Goal: Task Accomplishment & Management: Manage account settings

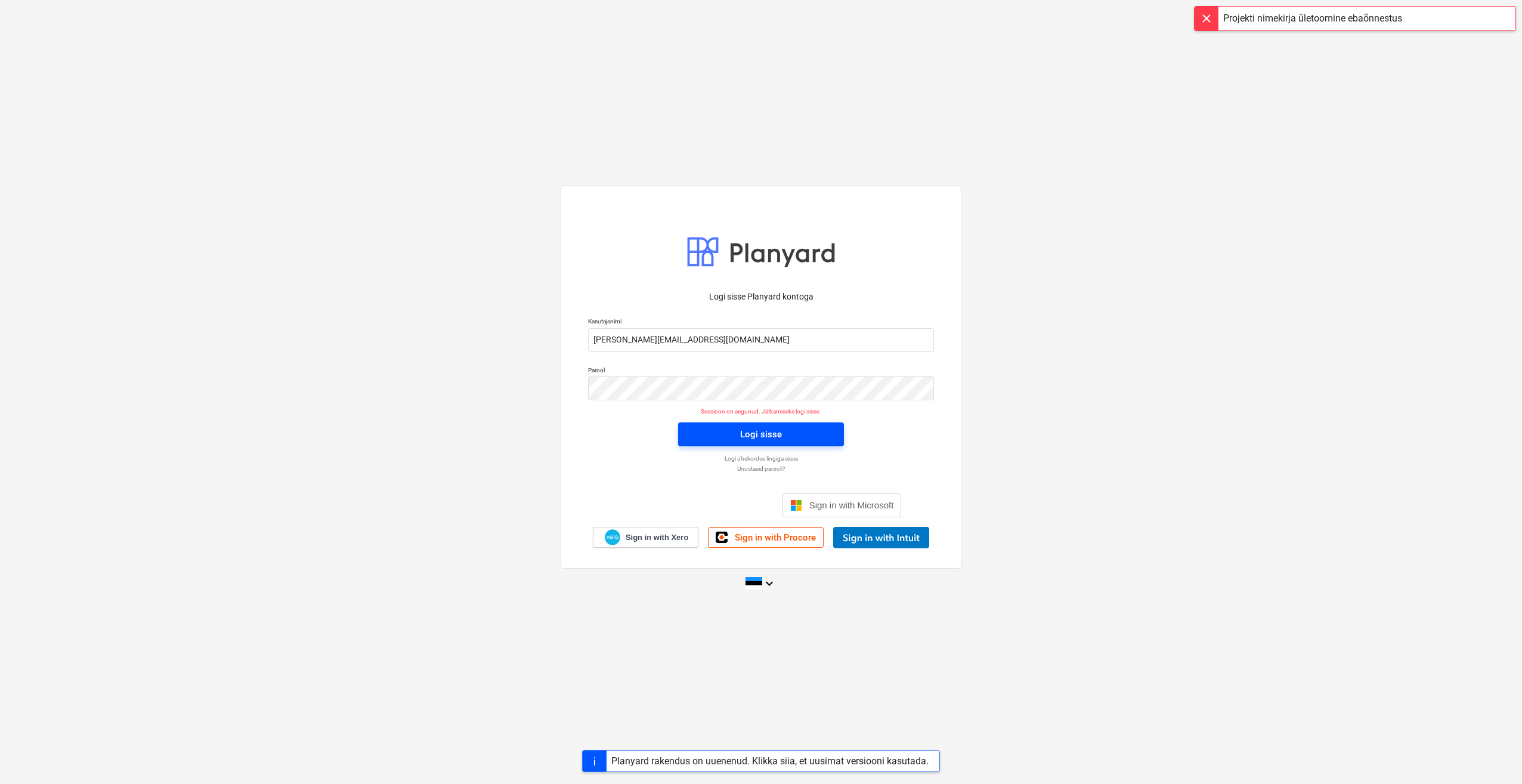
click at [773, 440] on div "Logi sisse" at bounding box center [761, 434] width 42 height 16
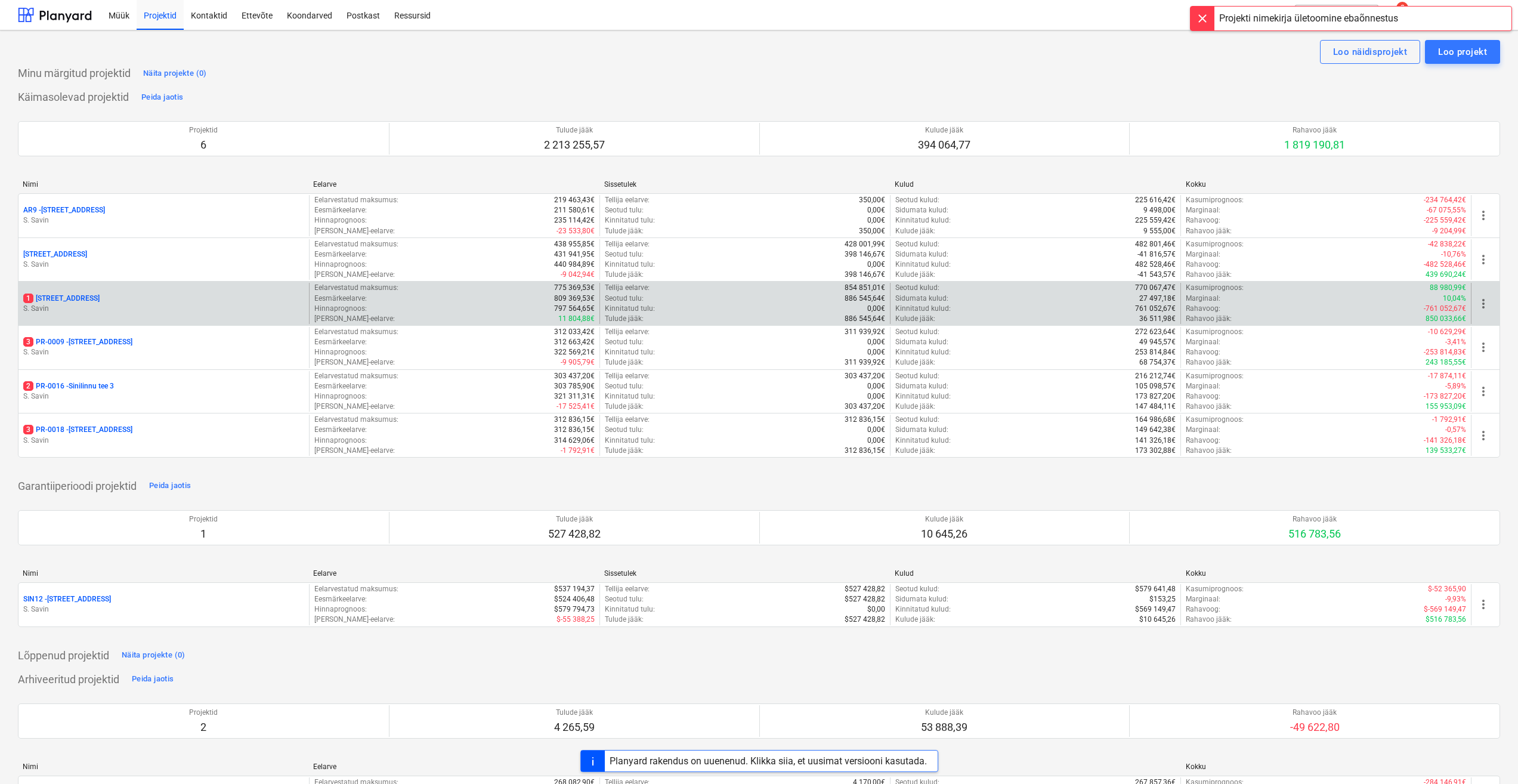
click at [147, 308] on p "S. Savin" at bounding box center [163, 309] width 281 height 10
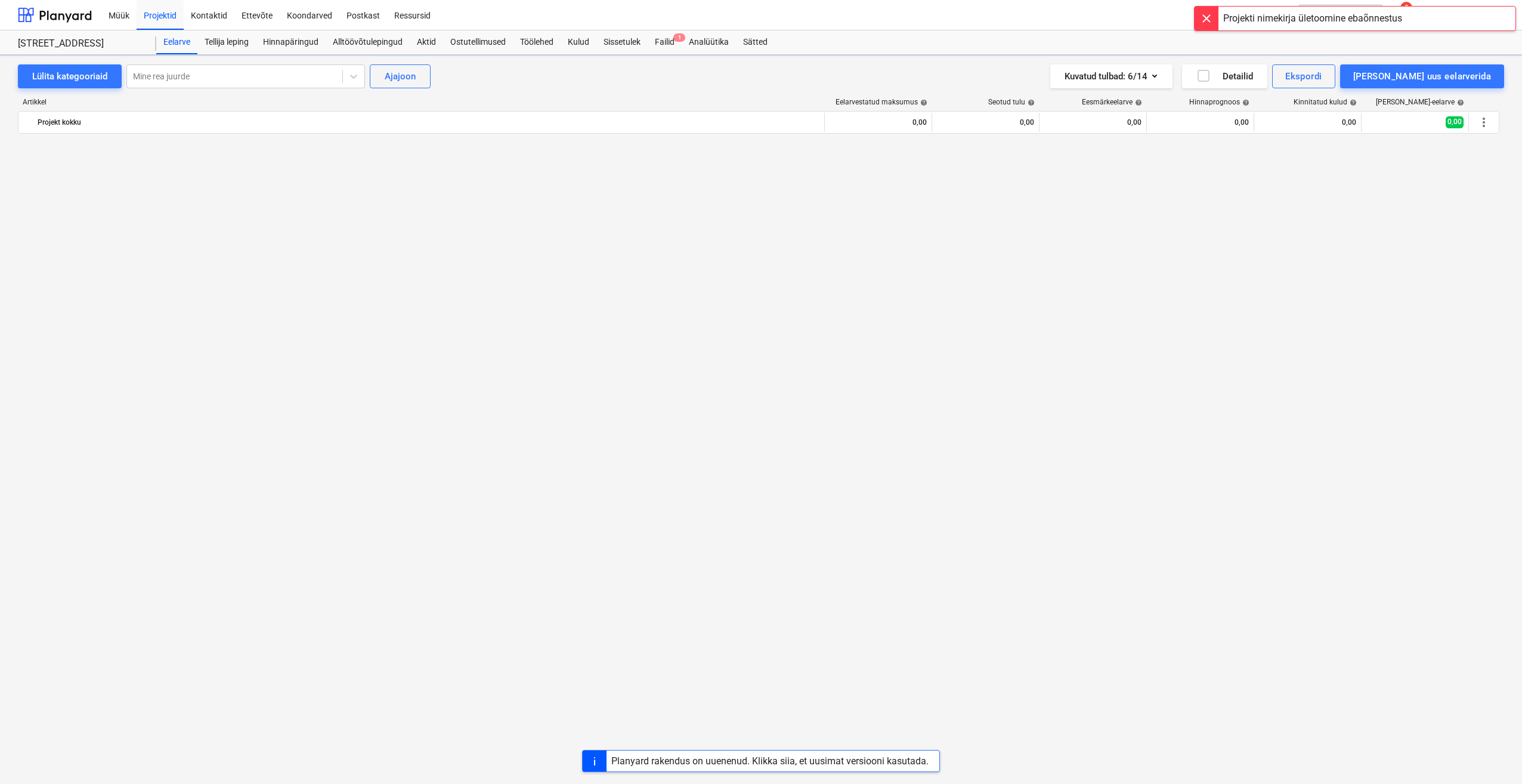
scroll to position [2807, 0]
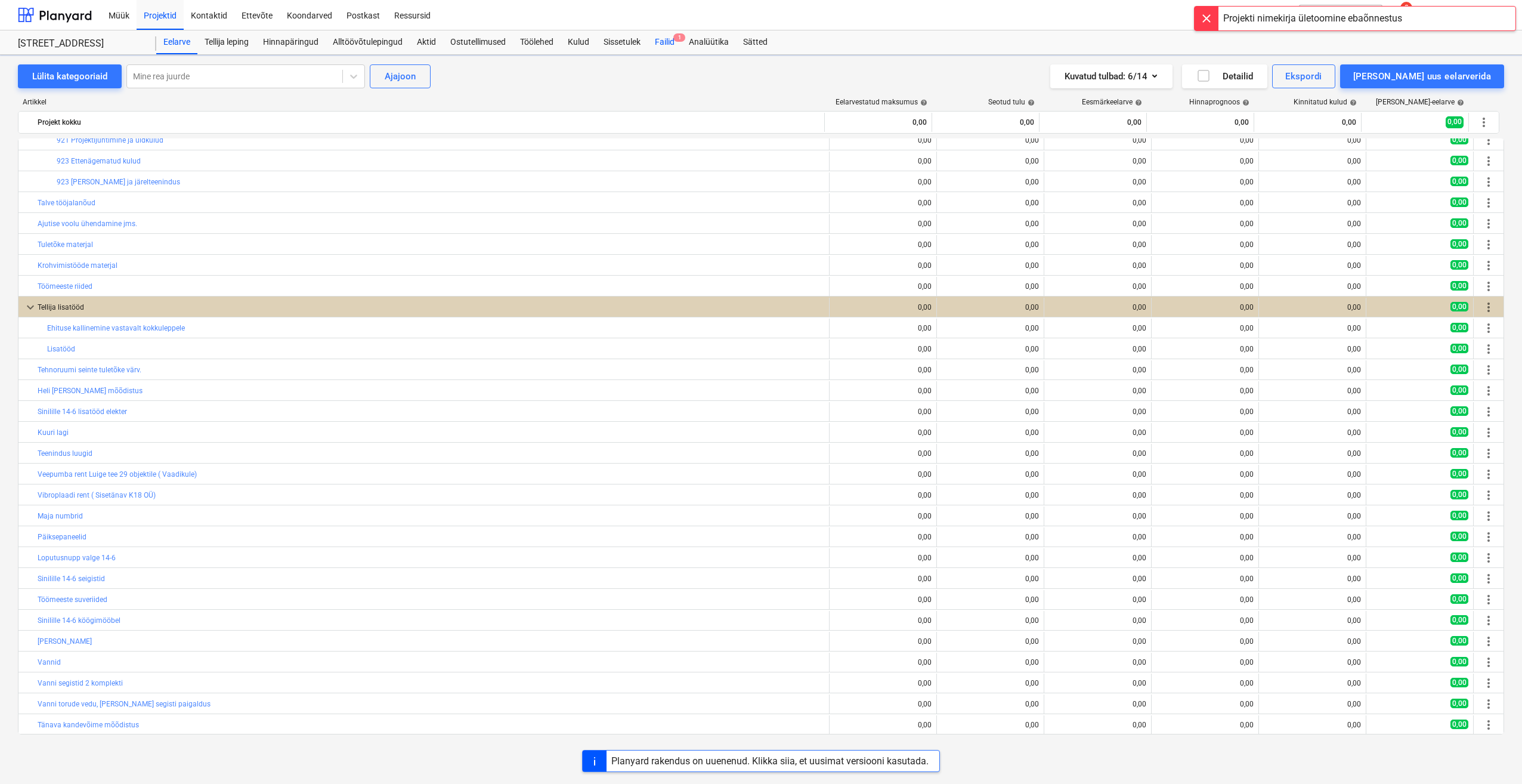
click at [668, 44] on div "Failid 1" at bounding box center [665, 42] width 34 height 24
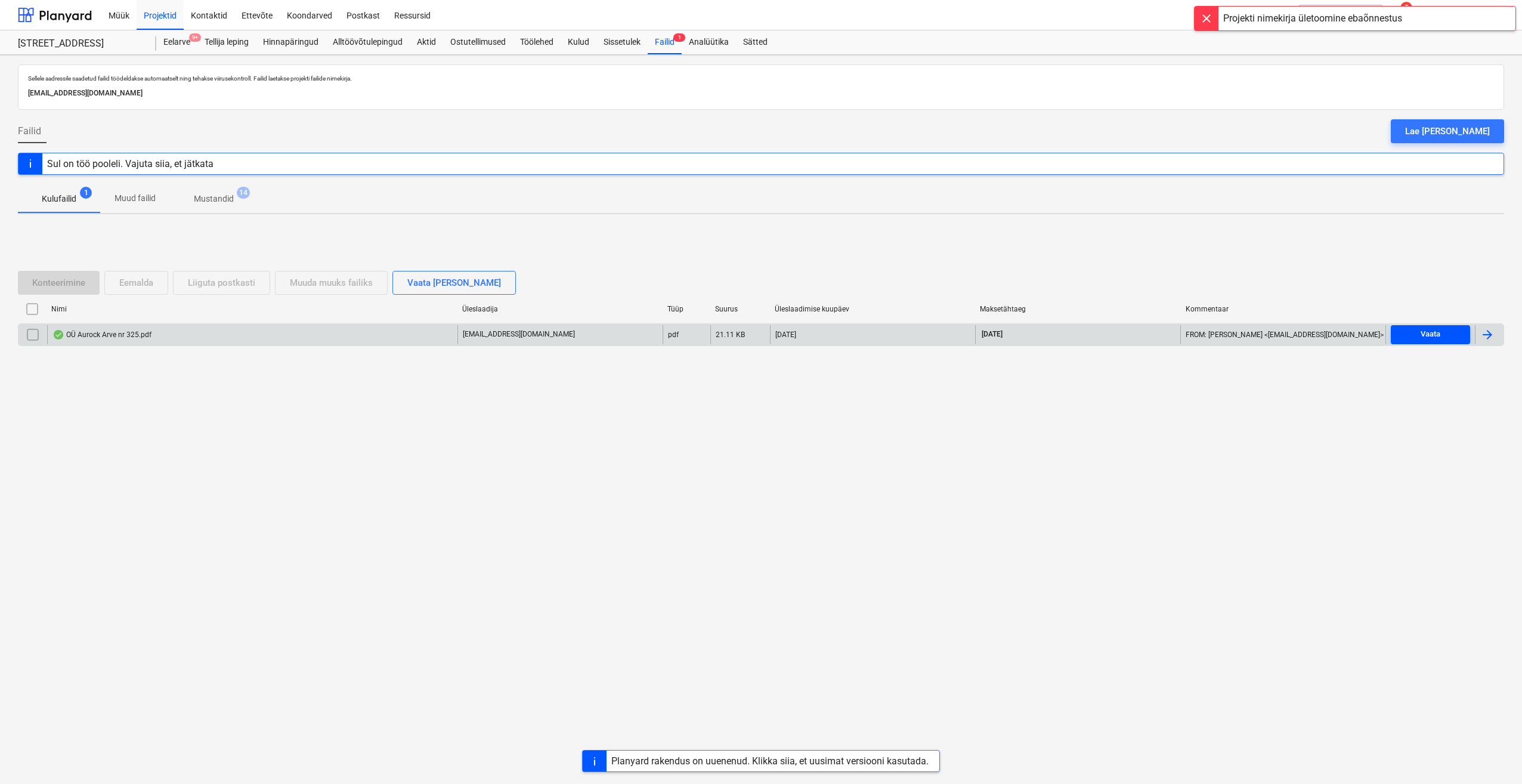
click at [1400, 338] on span "Vaata" at bounding box center [1431, 334] width 70 height 13
click at [1484, 333] on div at bounding box center [1487, 335] width 14 height 14
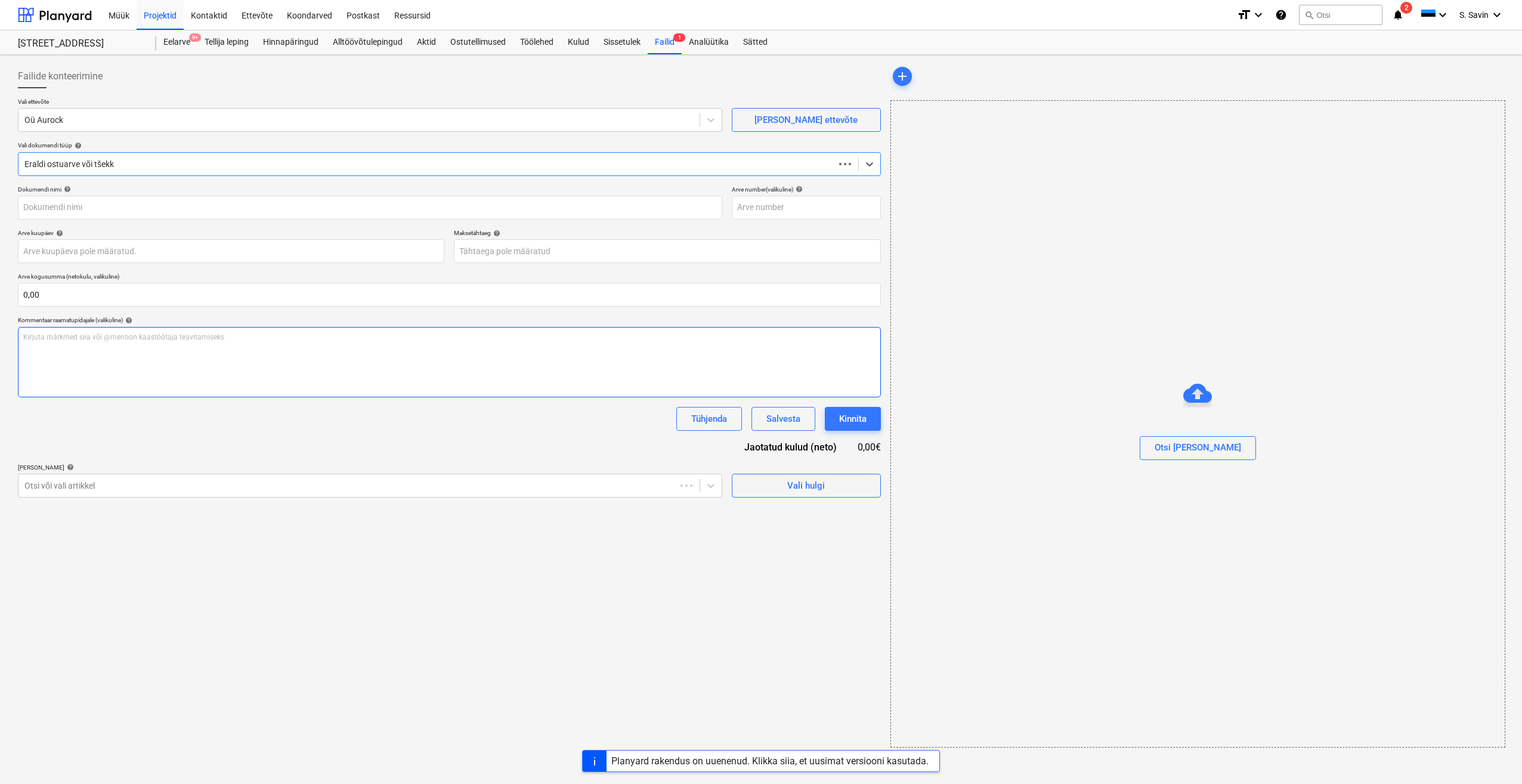
type input "325"
type input "04 Sep 2025"
type input "25 Sep 2025"
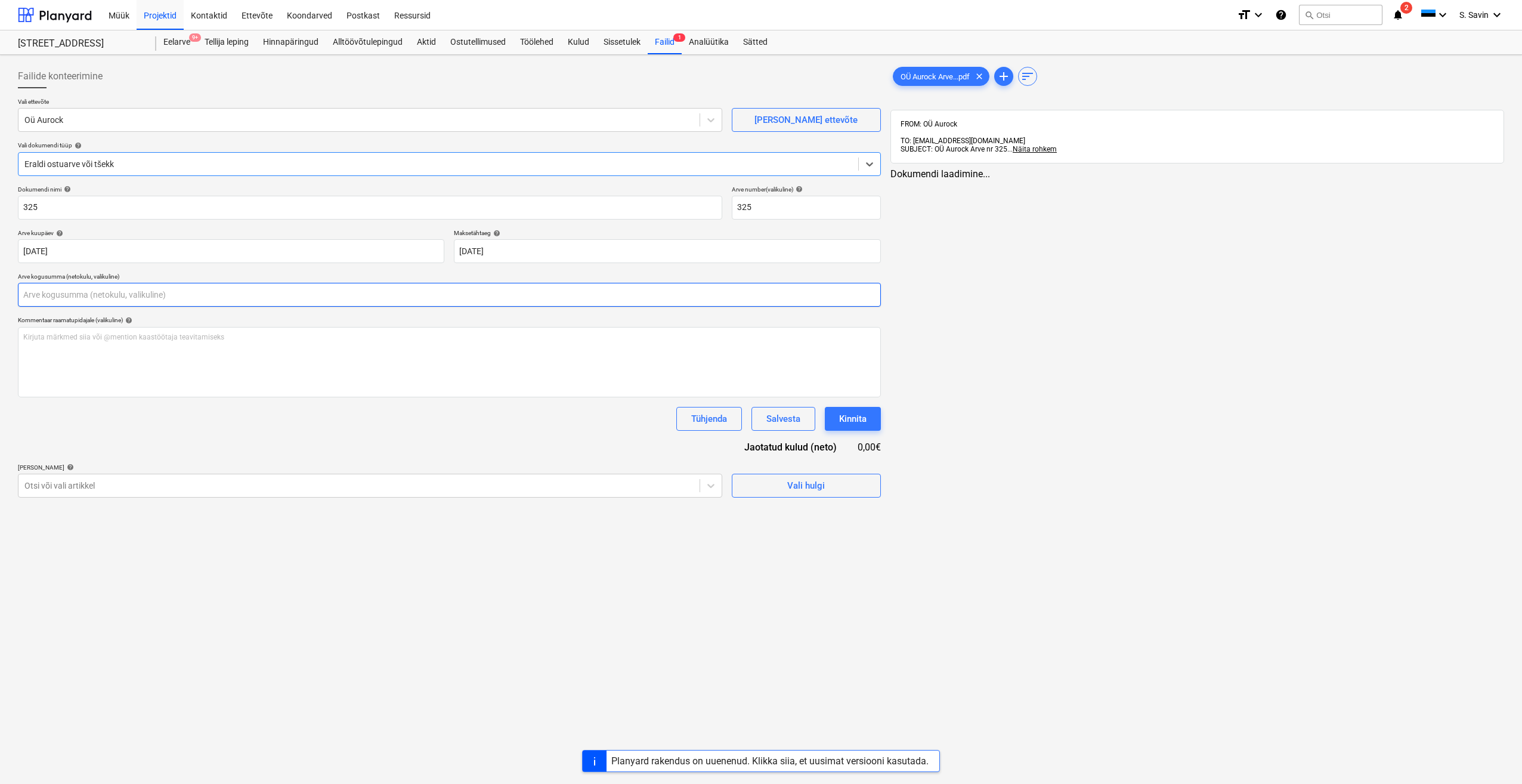
click at [92, 294] on input "text" at bounding box center [449, 295] width 863 height 24
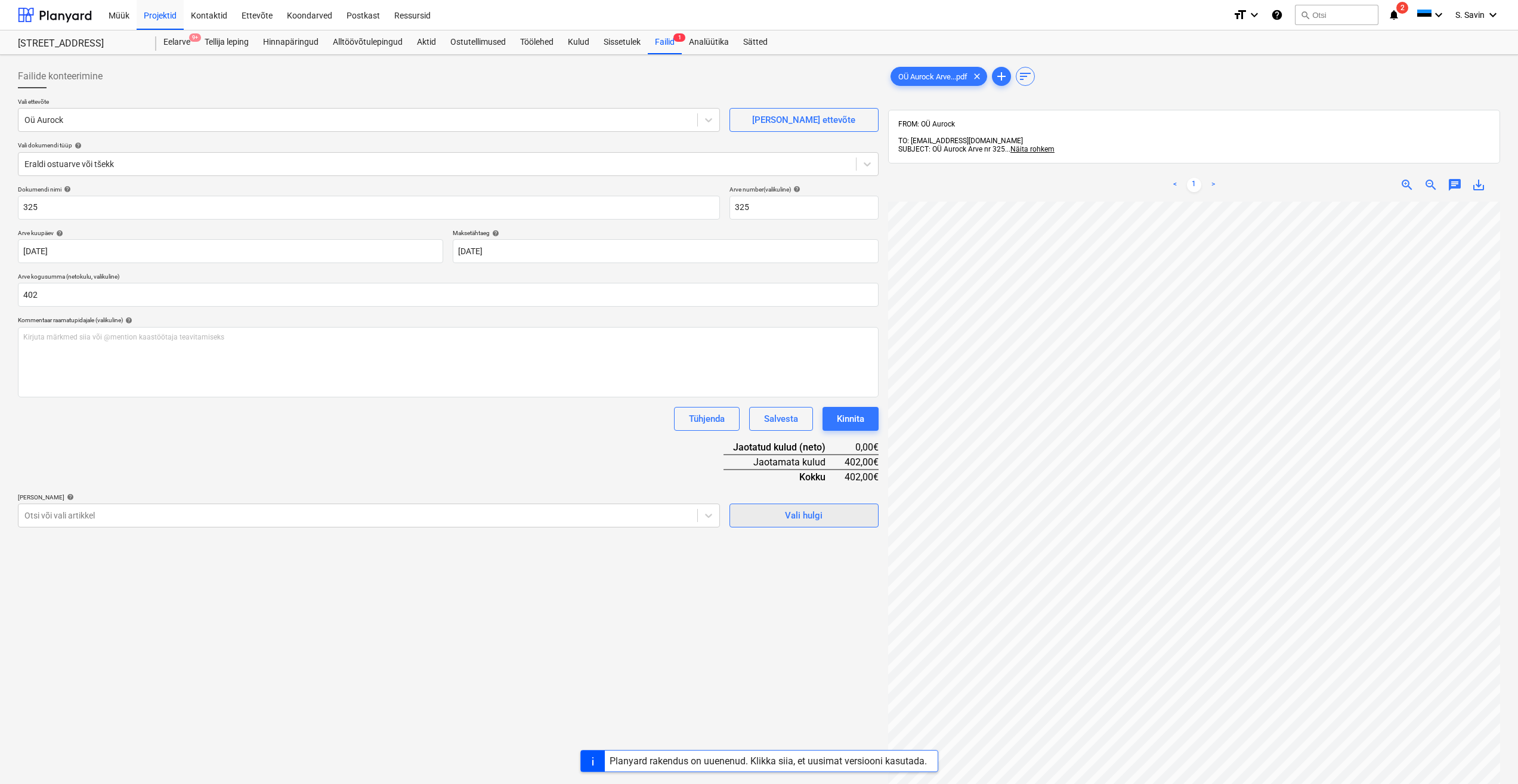
type input "402,00"
click at [805, 512] on div "Vali hulgi" at bounding box center [803, 515] width 38 height 16
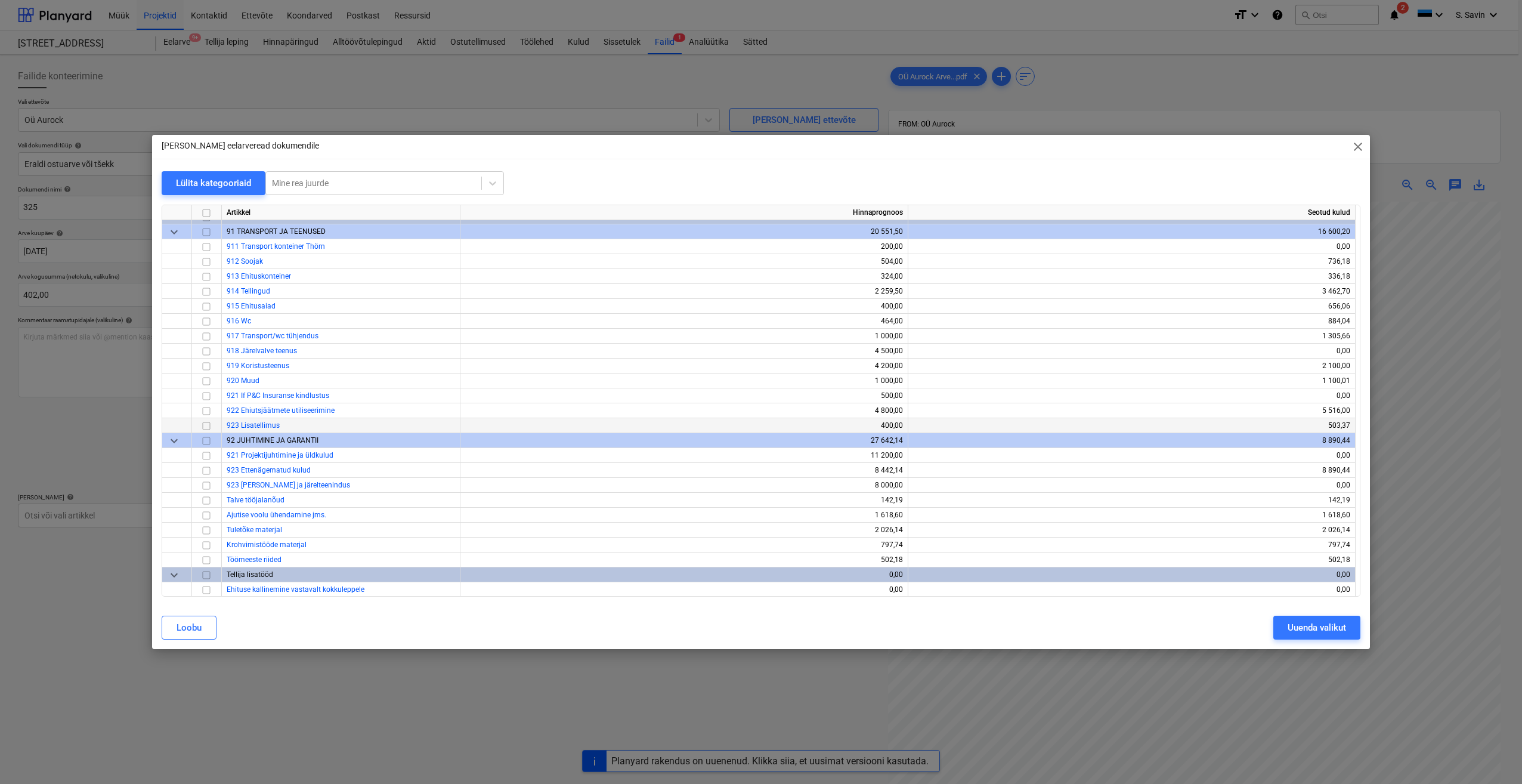
scroll to position [6365, 0]
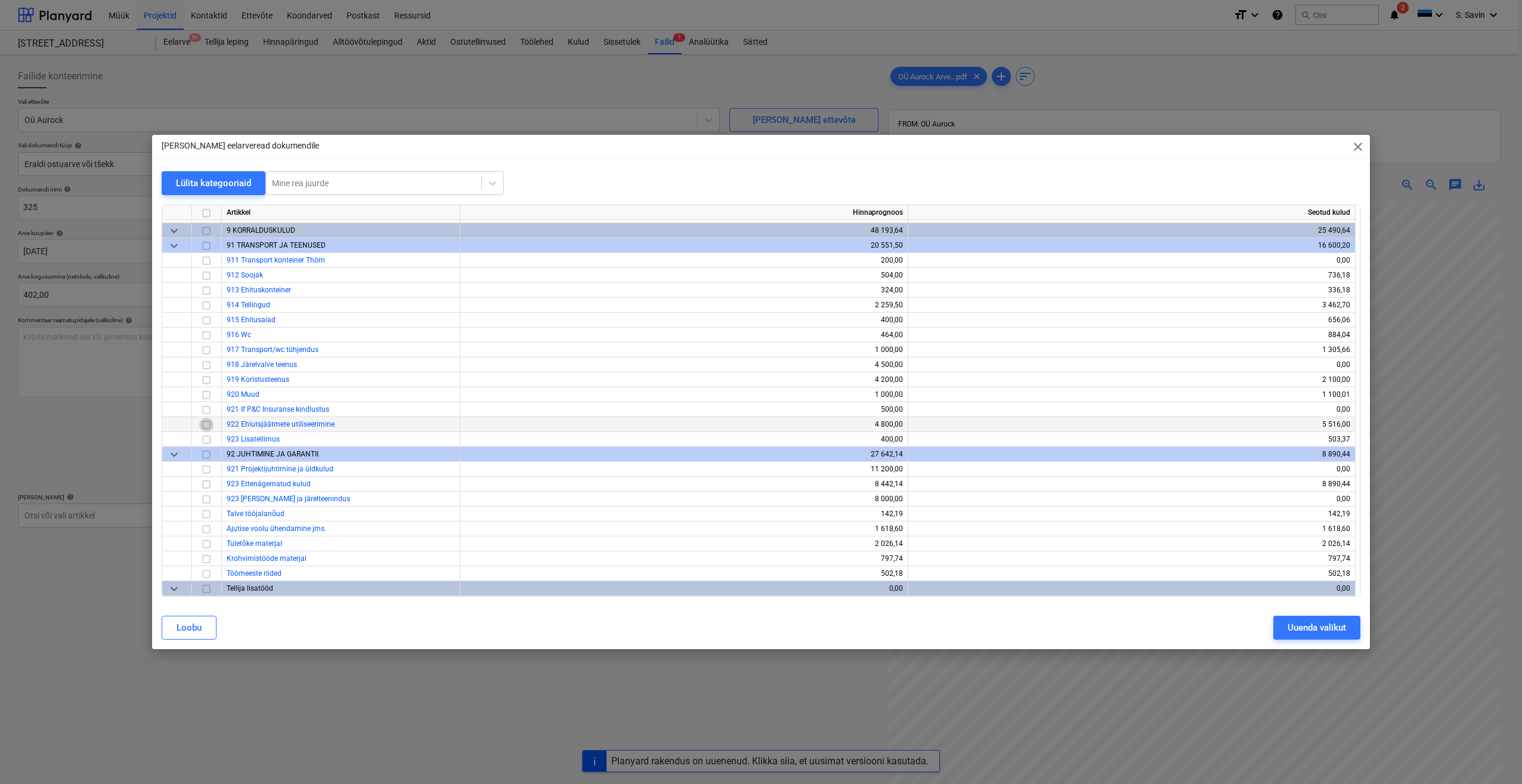
click at [208, 427] on input "checkbox" at bounding box center [207, 425] width 14 height 14
click at [1286, 625] on button "Uuenda valikut" at bounding box center [1317, 628] width 87 height 24
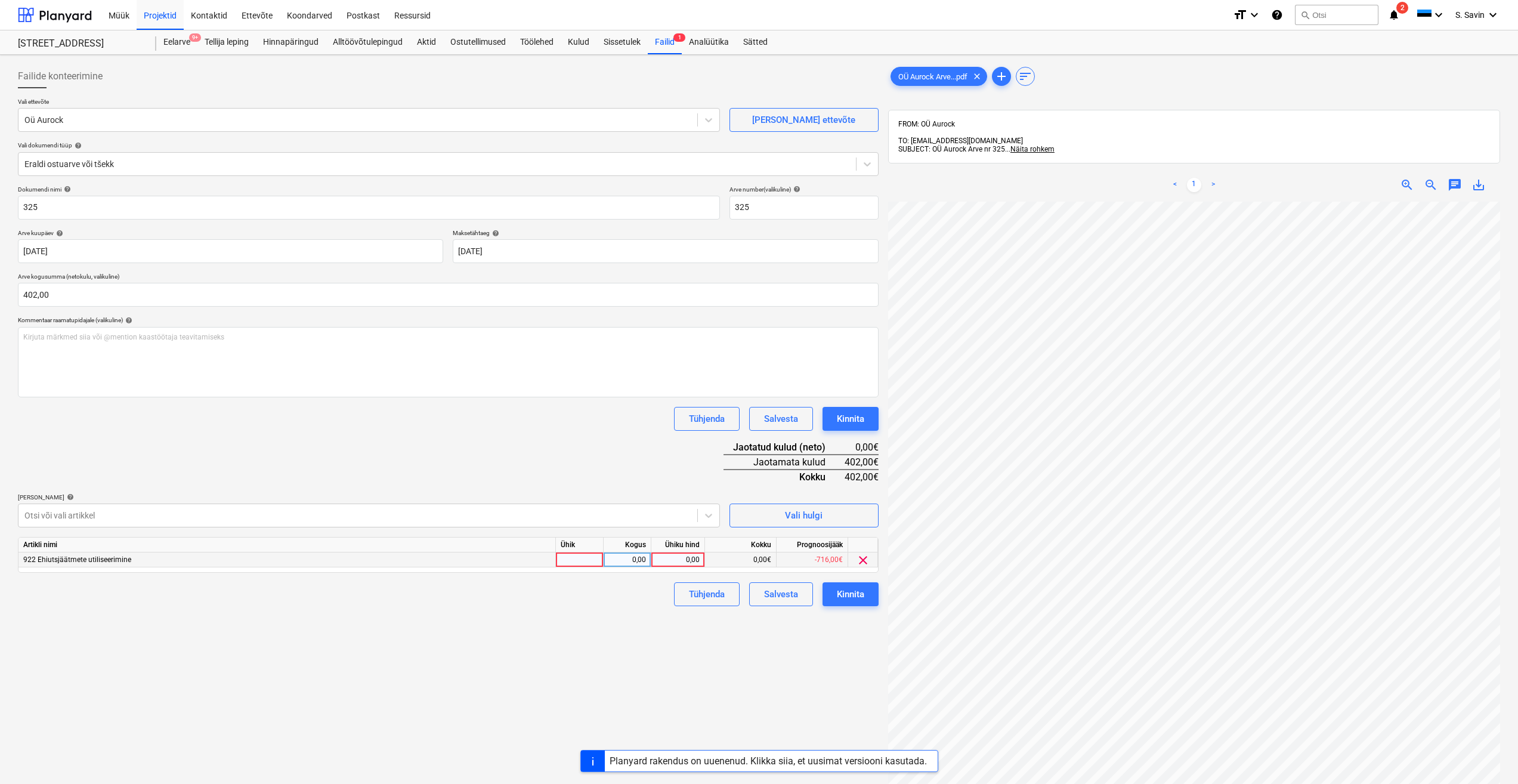
click at [579, 562] on div at bounding box center [580, 560] width 47 height 15
type input "kmpl."
click at [621, 560] on div "0,00" at bounding box center [627, 560] width 38 height 15
type input "1"
click at [665, 557] on div "0,00" at bounding box center [678, 560] width 44 height 15
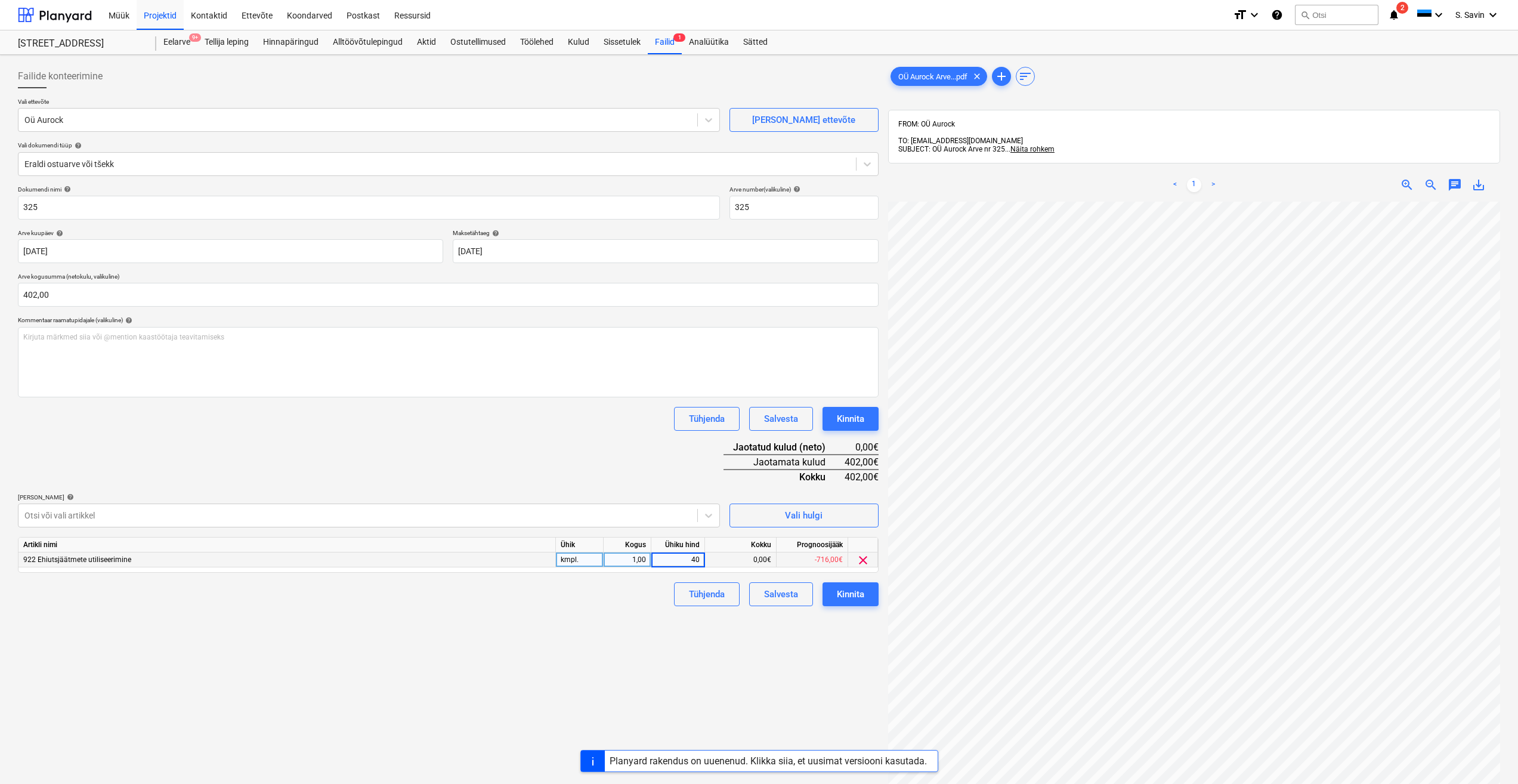
type input "402"
click at [686, 642] on div "Failide konteerimine Vali ettevõte Oü Aurock Lisa uus ettevõte Vali dokumendi t…" at bounding box center [449, 508] width 870 height 897
click at [869, 604] on button "Kinnita" at bounding box center [851, 594] width 56 height 24
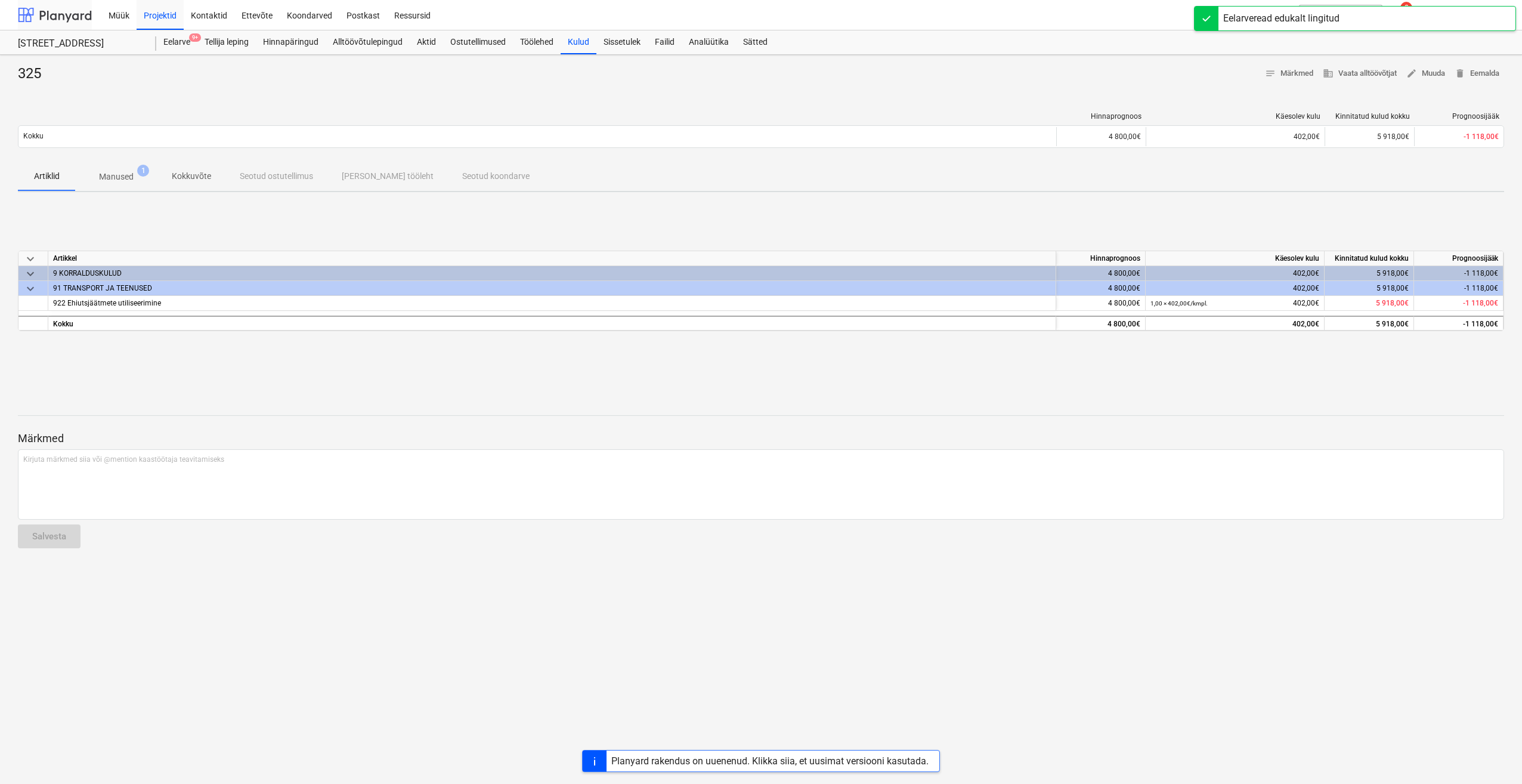
click at [50, 8] on div at bounding box center [54, 15] width 74 height 30
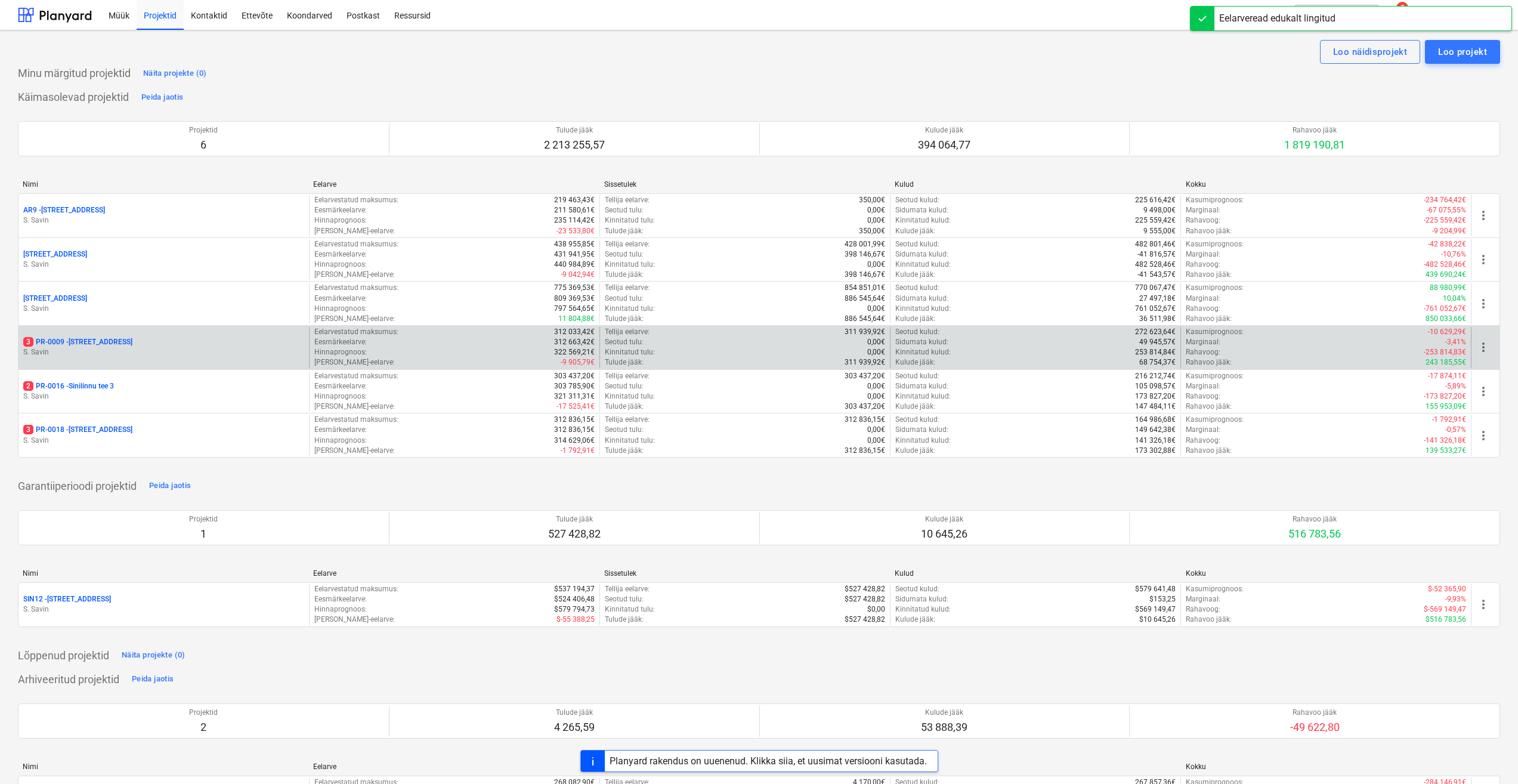
click at [124, 355] on p "S. Savin" at bounding box center [163, 352] width 281 height 10
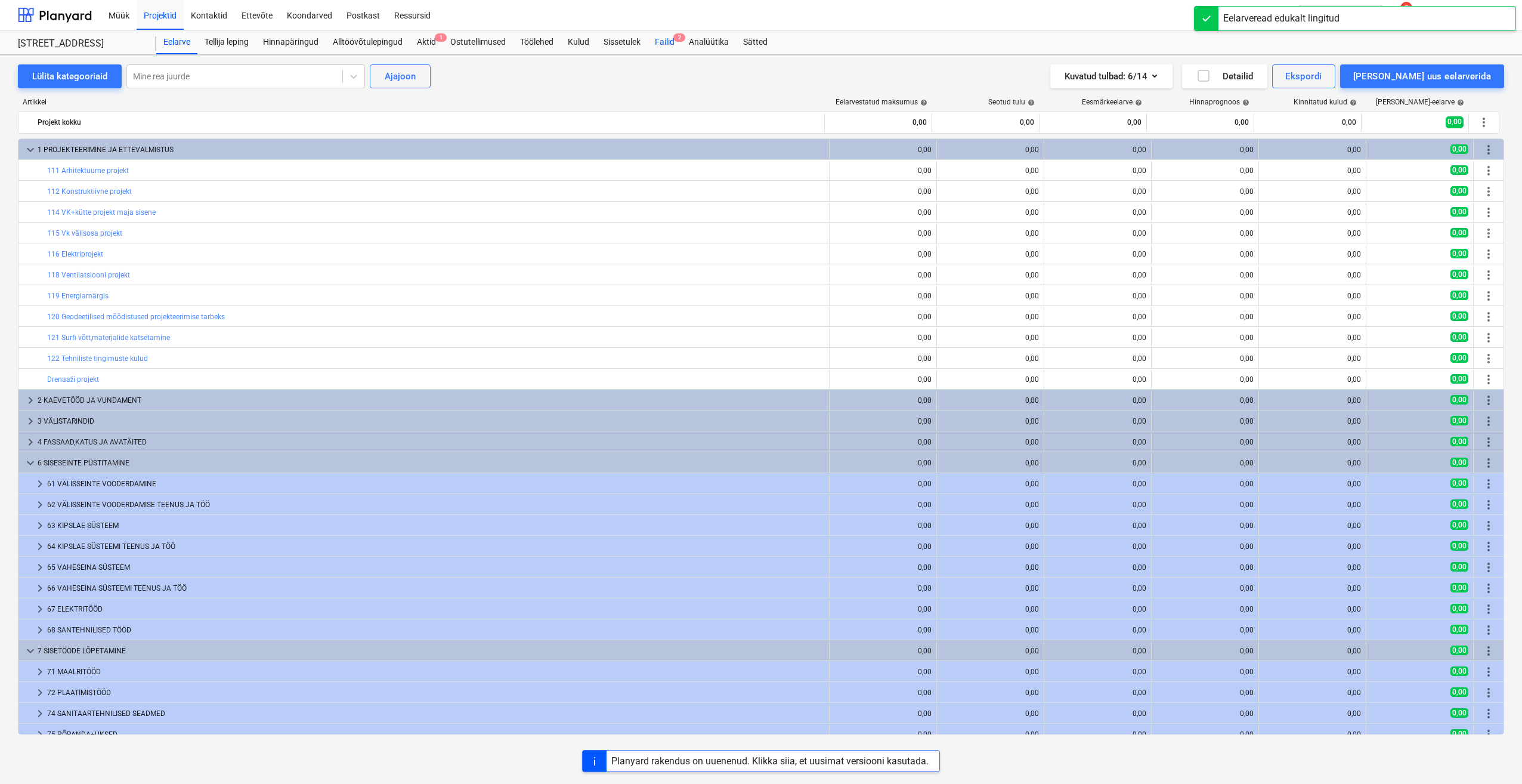
click at [656, 41] on div "Failid 2" at bounding box center [665, 42] width 34 height 24
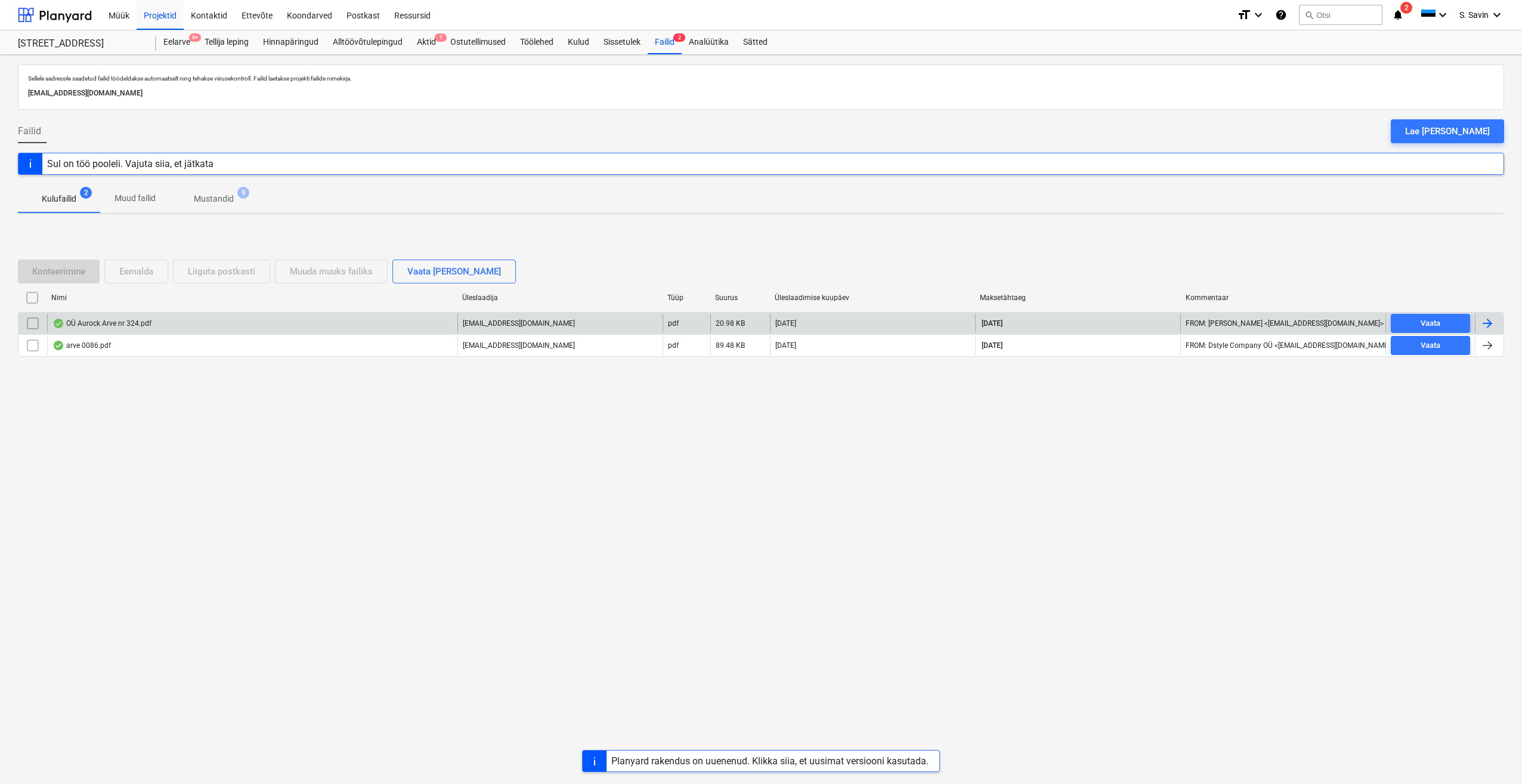
click at [1488, 316] on div at bounding box center [1487, 323] width 14 height 14
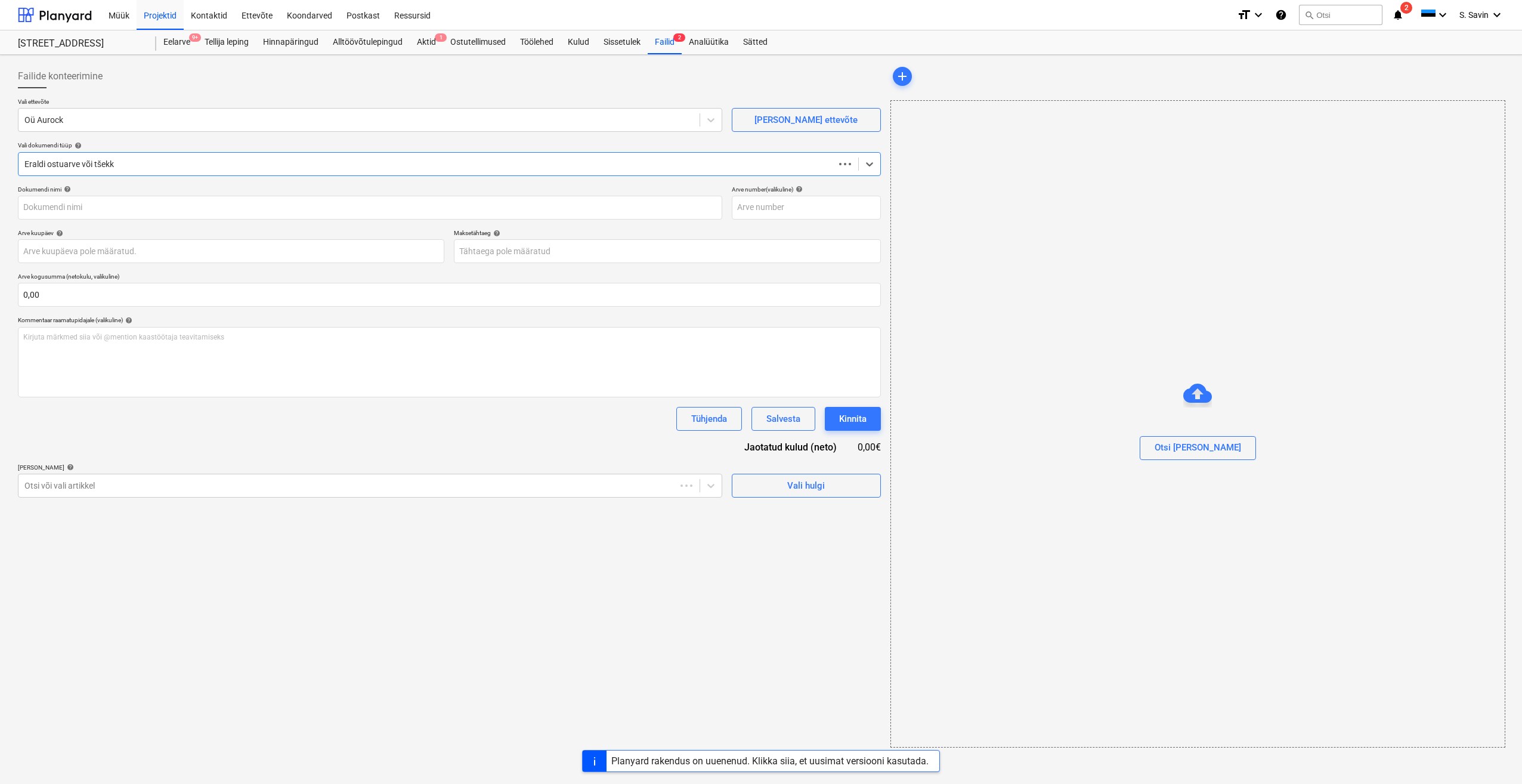
type input "324"
type input "04 Sep 2025"
type input "25 Sep 2025"
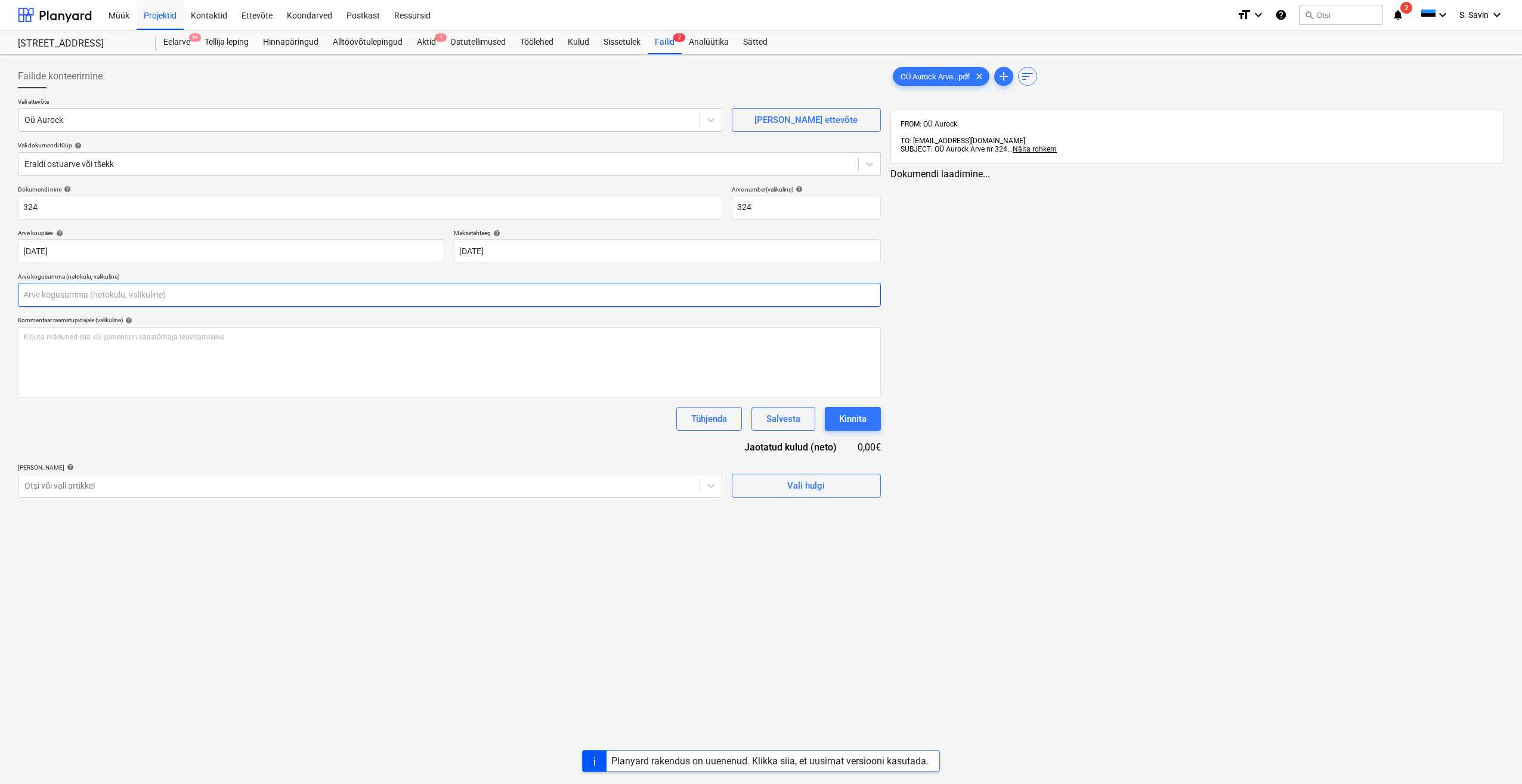
click at [36, 296] on input "text" at bounding box center [449, 295] width 863 height 24
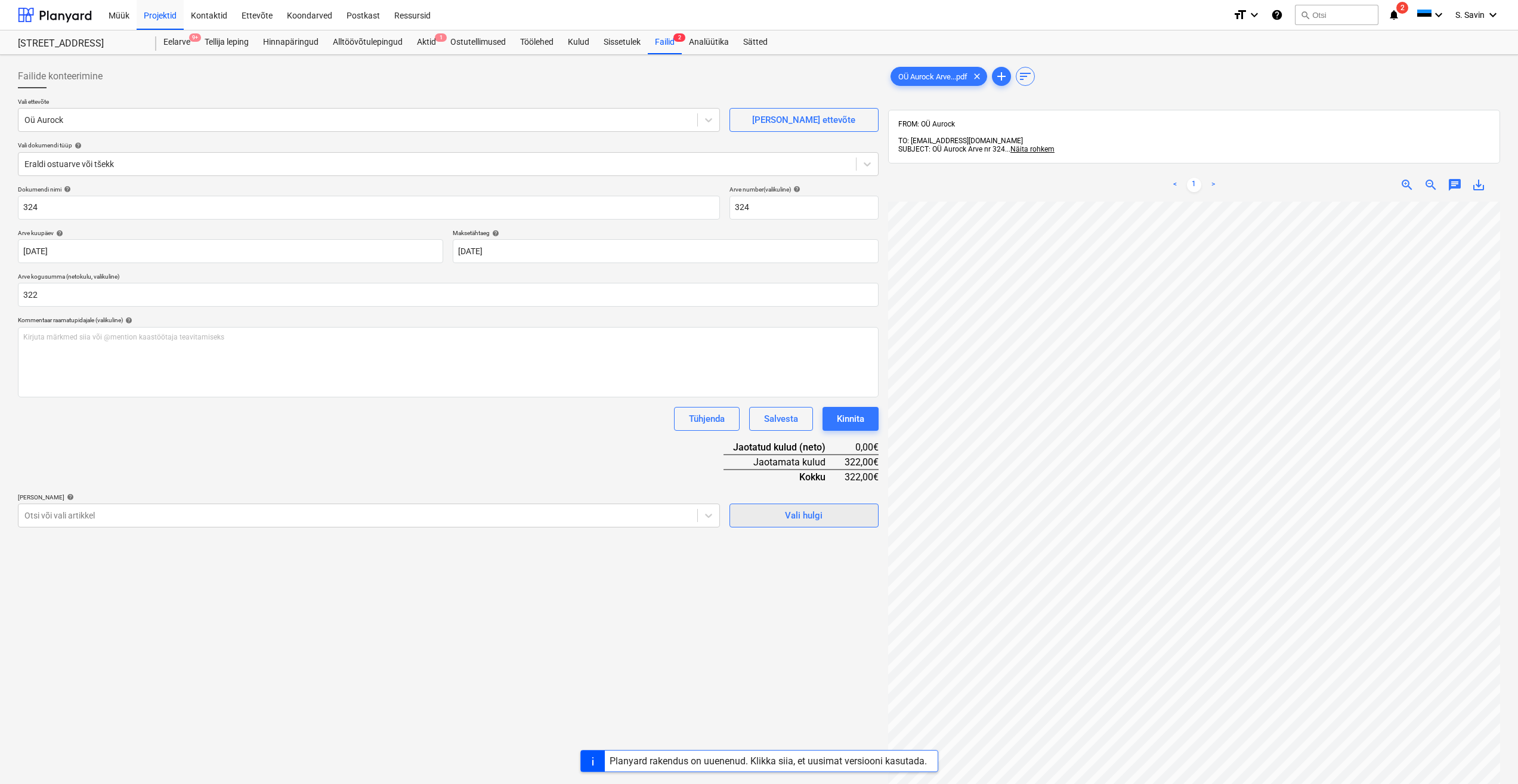
type input "322,00"
click at [832, 523] on span "Vali hulgi" at bounding box center [804, 515] width 120 height 16
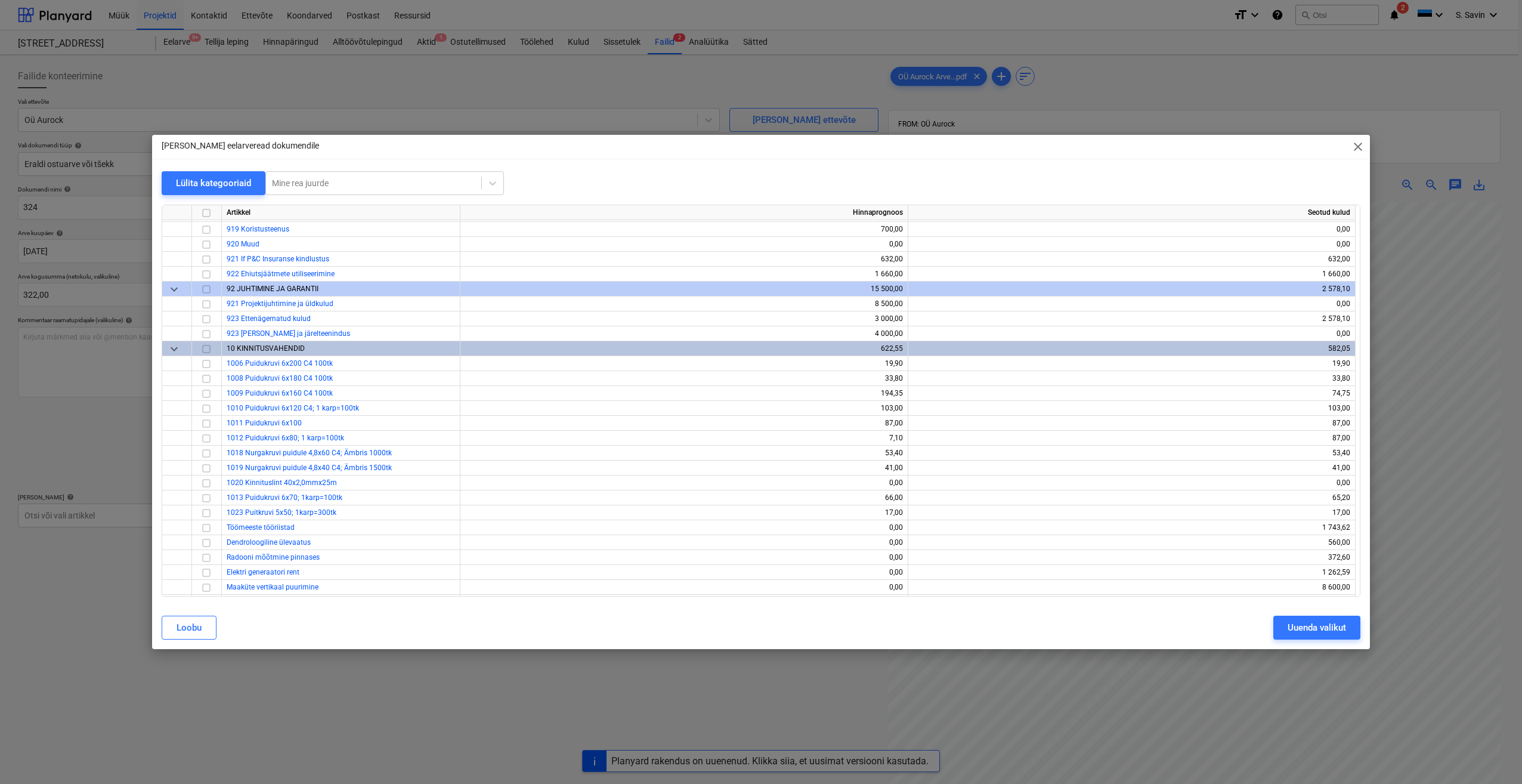
scroll to position [7587, 0]
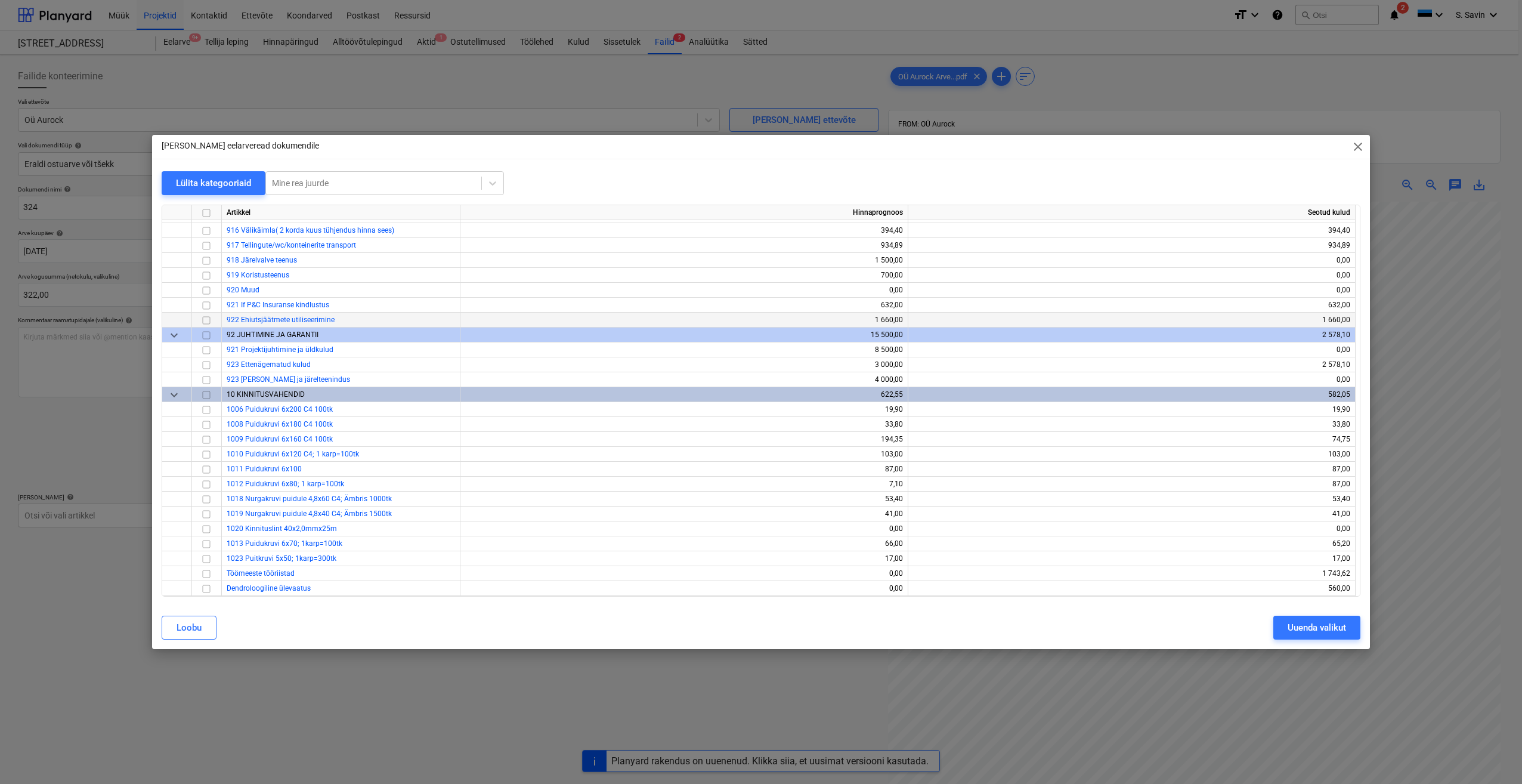
click at [209, 321] on input "checkbox" at bounding box center [207, 321] width 14 height 14
click at [1319, 628] on div "Uuenda valikut" at bounding box center [1317, 628] width 59 height 16
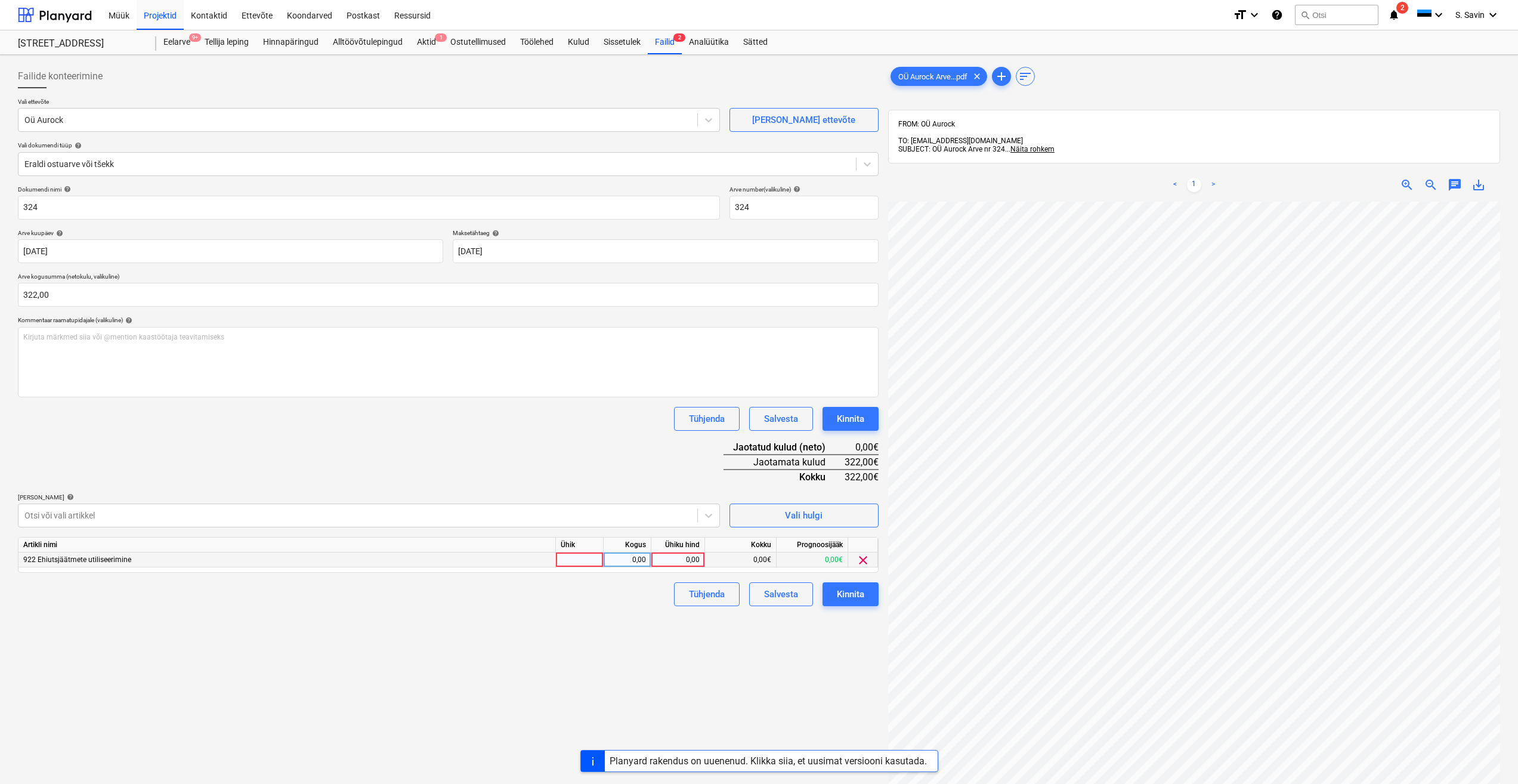
click at [587, 557] on div at bounding box center [580, 560] width 47 height 15
type input "kmpl."
click at [629, 565] on div "0,00" at bounding box center [627, 560] width 38 height 15
click at [698, 561] on div "0,00" at bounding box center [678, 560] width 44 height 15
type input "322"
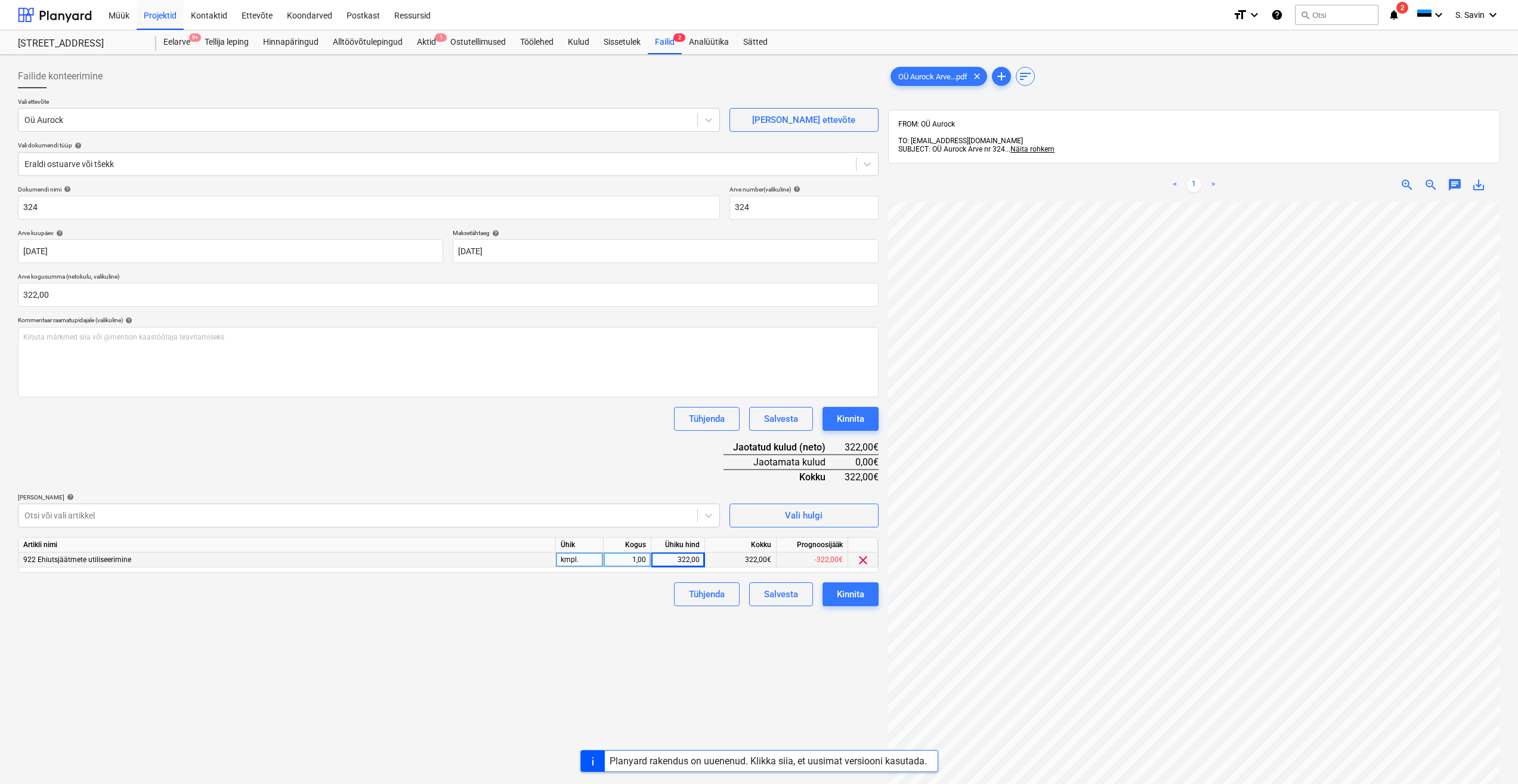
click at [681, 708] on div "Failide konteerimine Vali ettevõte Oü Aurock Lisa uus ettevõte Vali dokumendi t…" at bounding box center [449, 508] width 870 height 897
click at [846, 597] on div "Kinnita" at bounding box center [851, 594] width 28 height 16
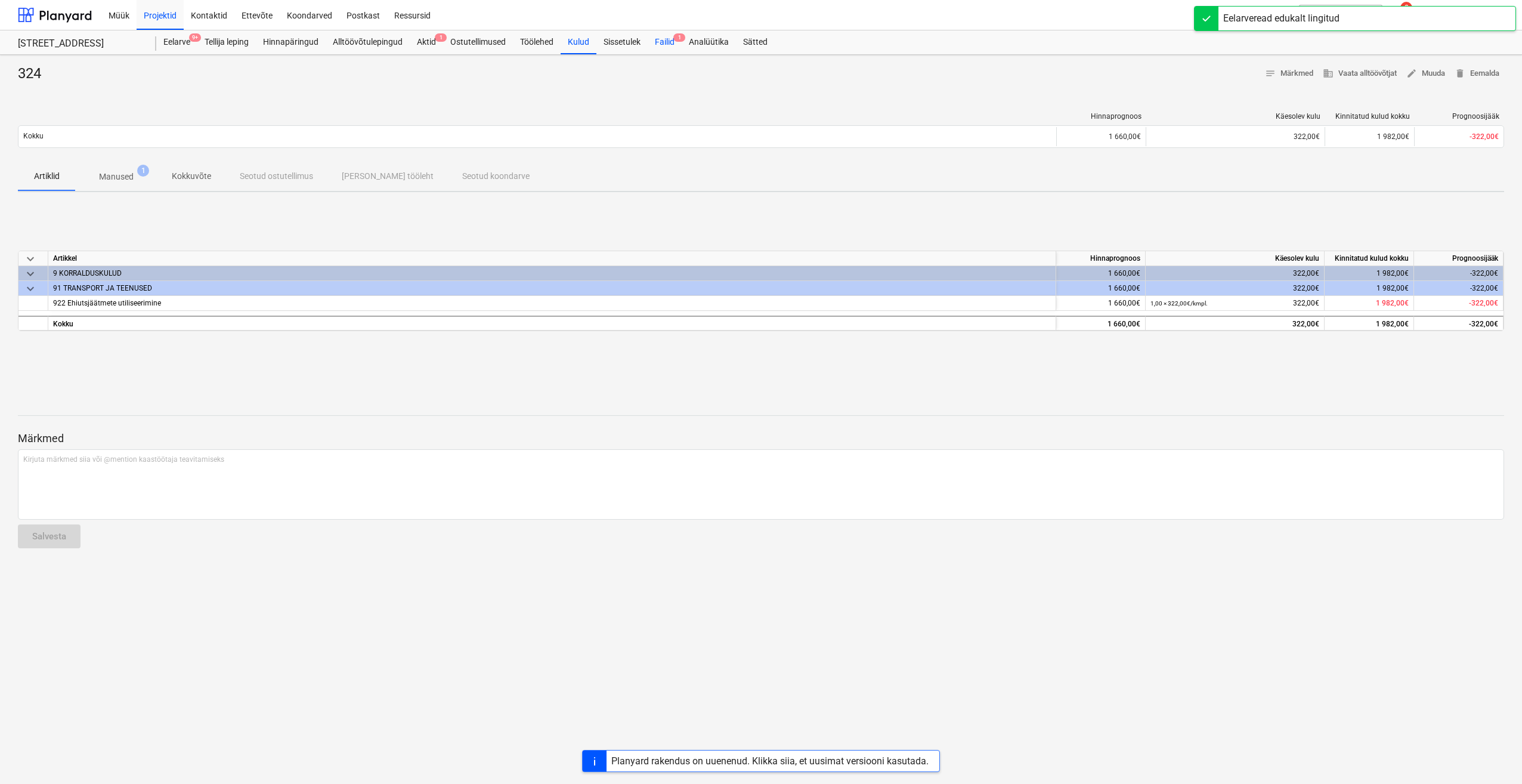
click at [670, 35] on div "Failid 1" at bounding box center [665, 42] width 34 height 24
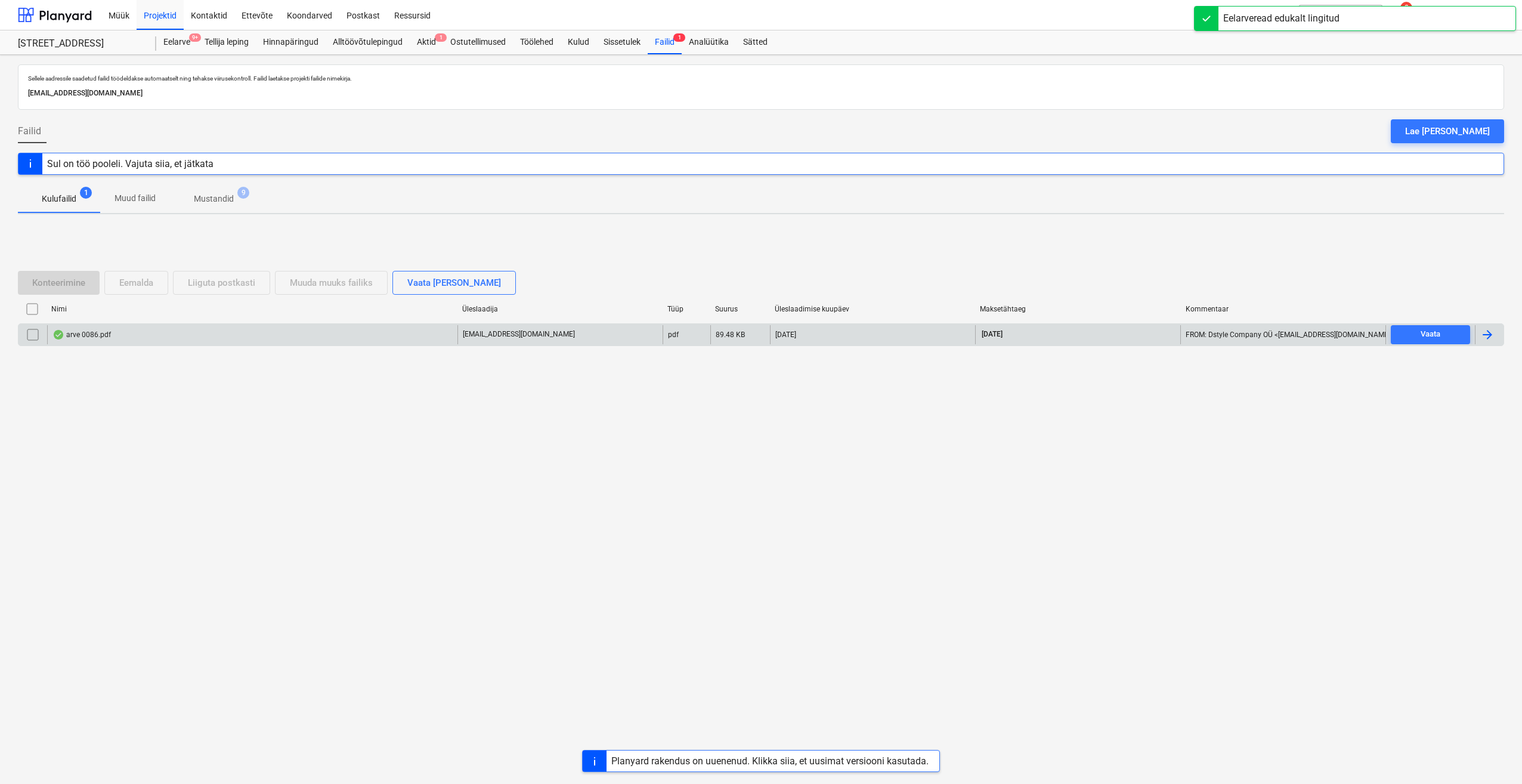
click at [1419, 323] on div "arve 0086.pdf djstylecompany1@gmail.com pdf 89.48 KB 07.09.2025 02.10.2025 FROM…" at bounding box center [761, 335] width 1487 height 23
click at [1417, 333] on span "Vaata" at bounding box center [1431, 334] width 70 height 13
click at [1492, 338] on div at bounding box center [1487, 335] width 14 height 14
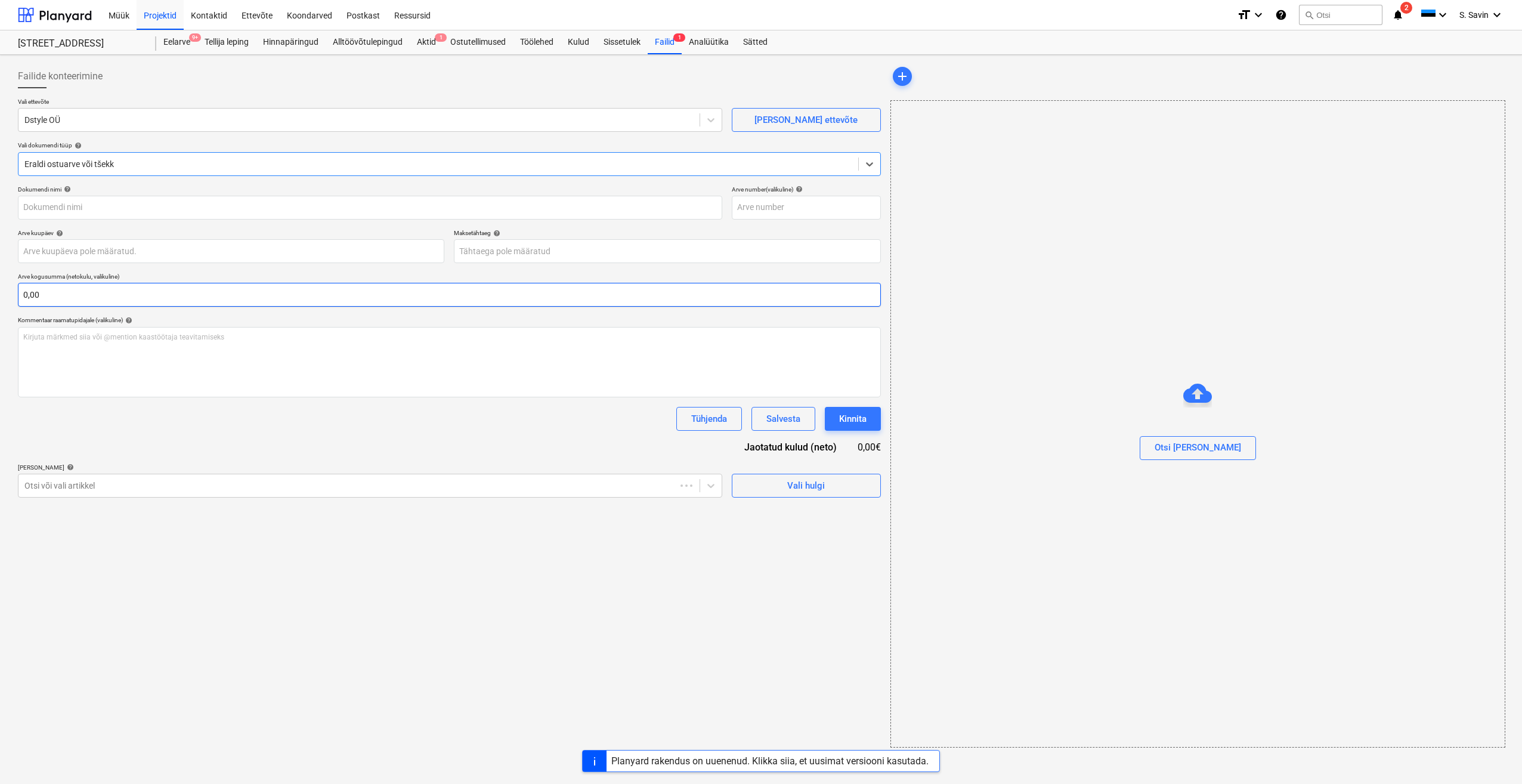
type input "86"
type input "02 Sep 2025"
type input "02 Oct 2025"
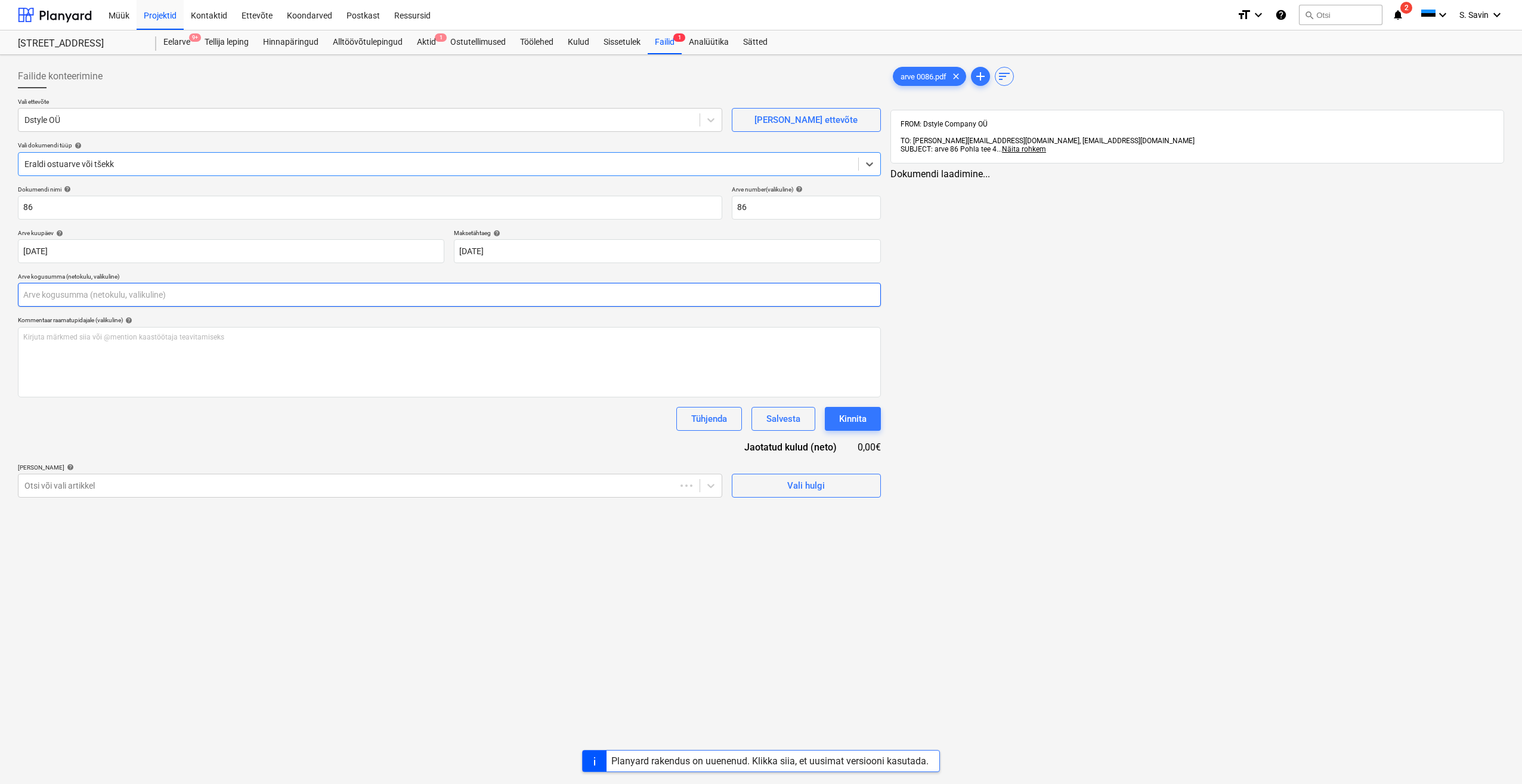
click at [33, 294] on input "text" at bounding box center [449, 295] width 863 height 24
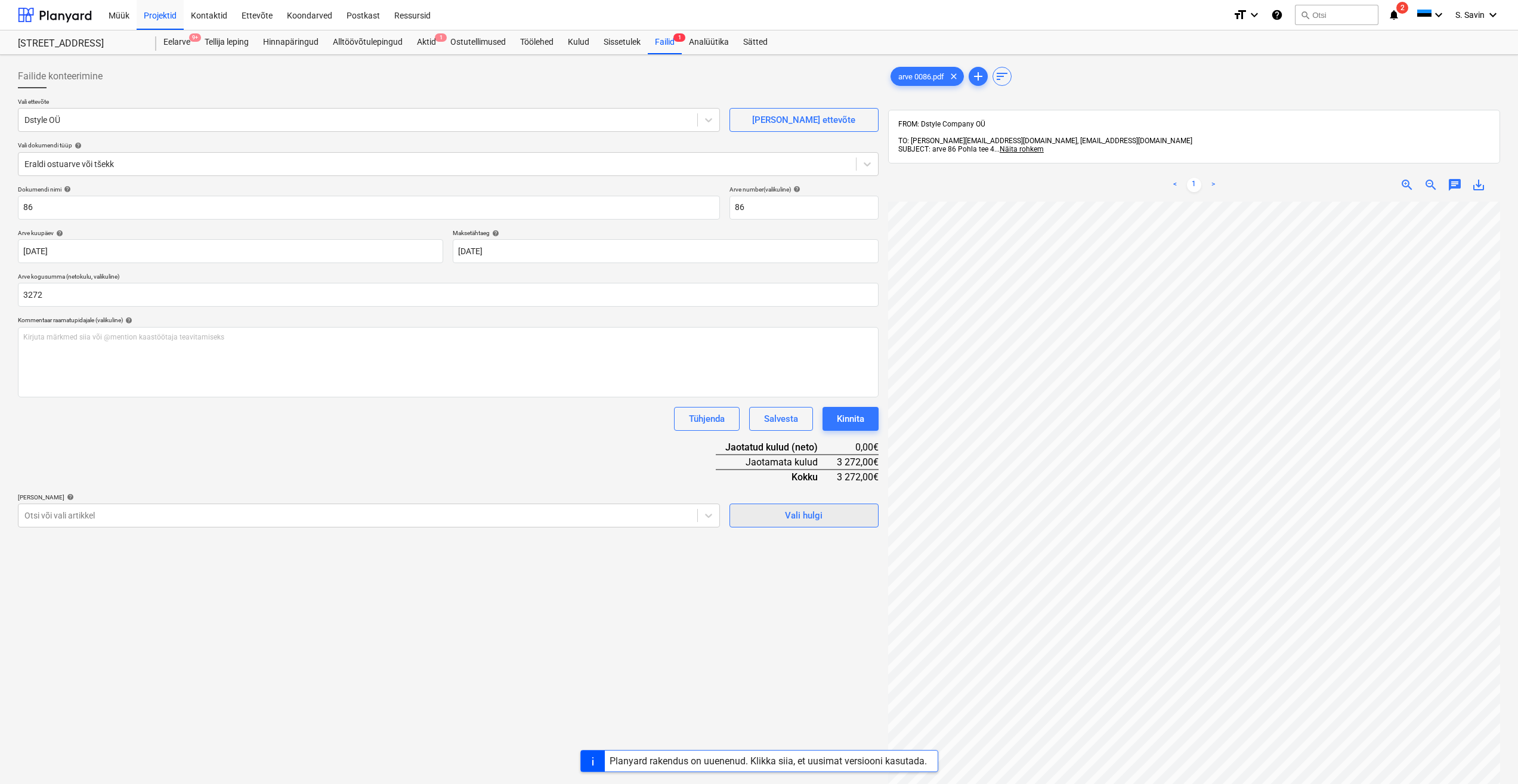
type input "3 272,00"
click at [788, 510] on div "Vali hulgi" at bounding box center [803, 515] width 38 height 16
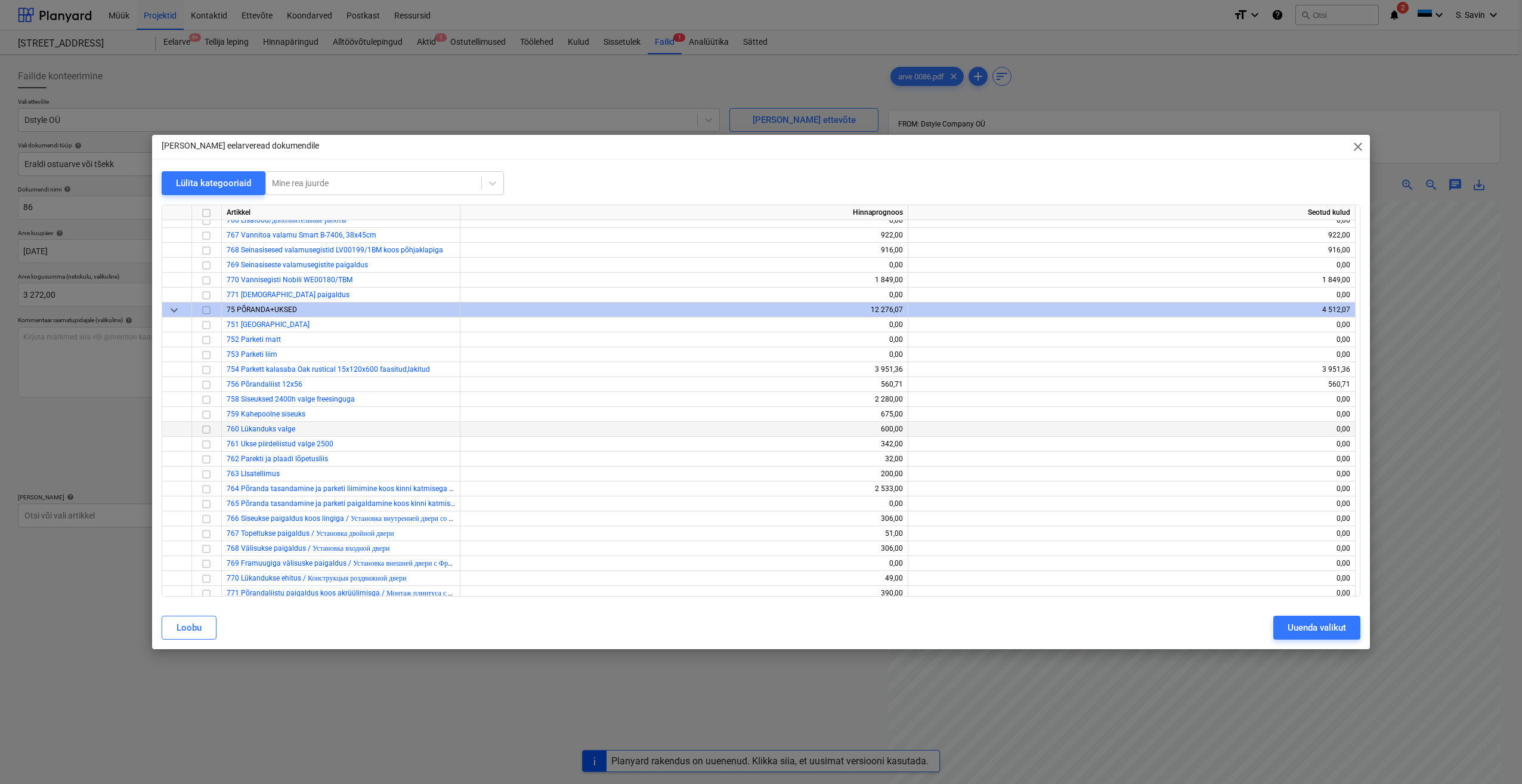
scroll to position [6215, 0]
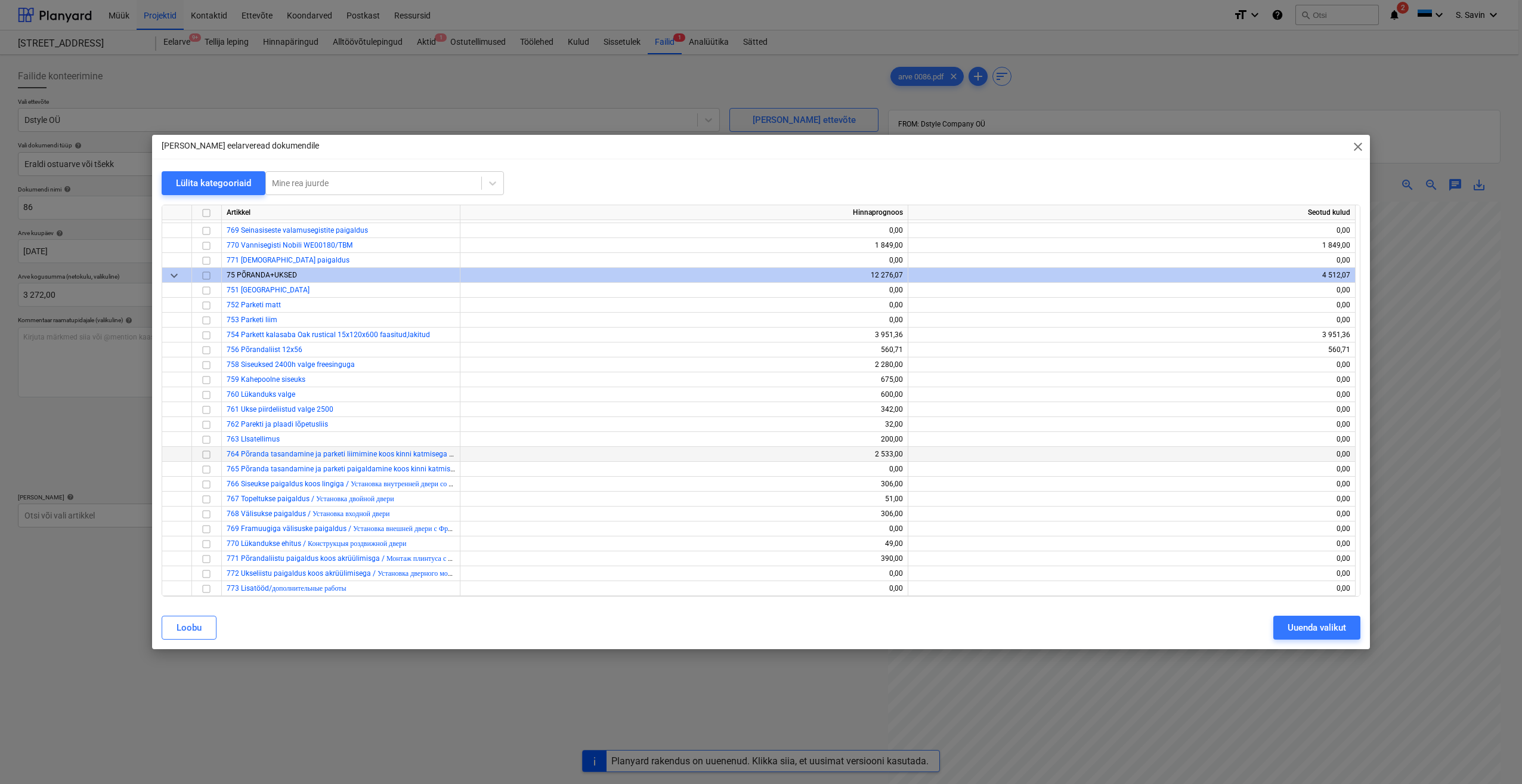
click at [204, 458] on input "checkbox" at bounding box center [207, 454] width 14 height 14
click at [207, 439] on input "checkbox" at bounding box center [207, 439] width 14 height 14
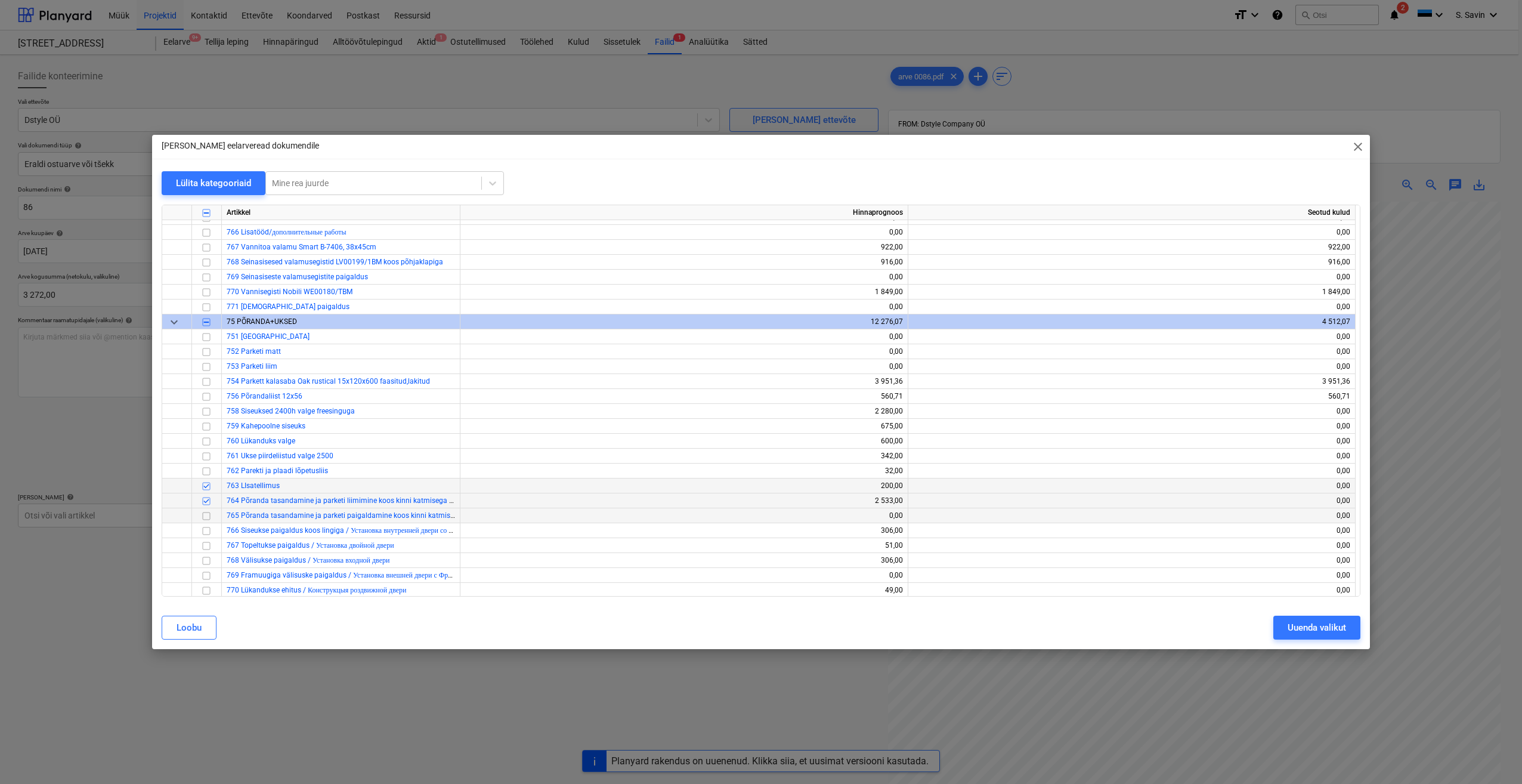
scroll to position [6156, 0]
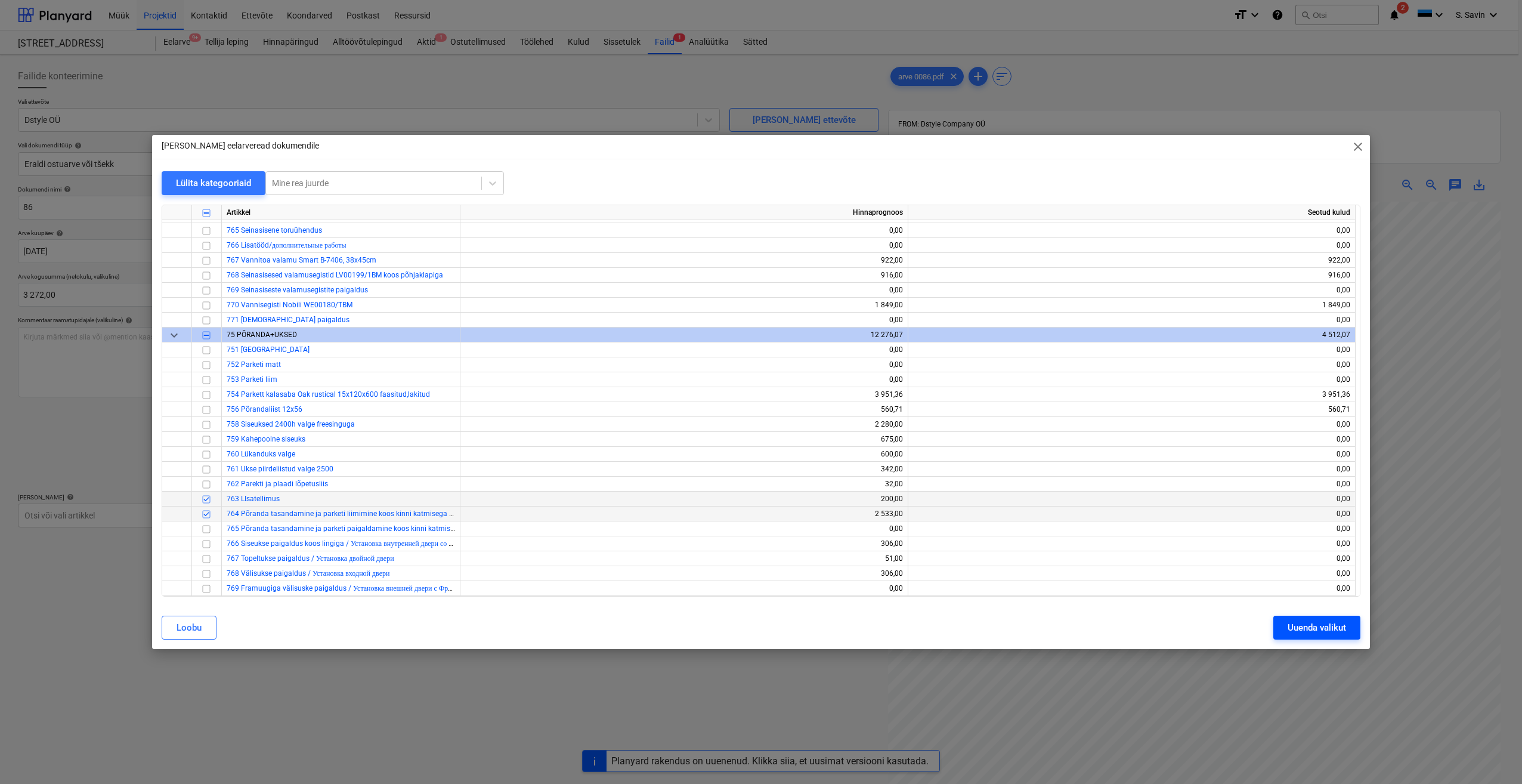
click at [1302, 619] on button "Uuenda valikut" at bounding box center [1317, 628] width 87 height 24
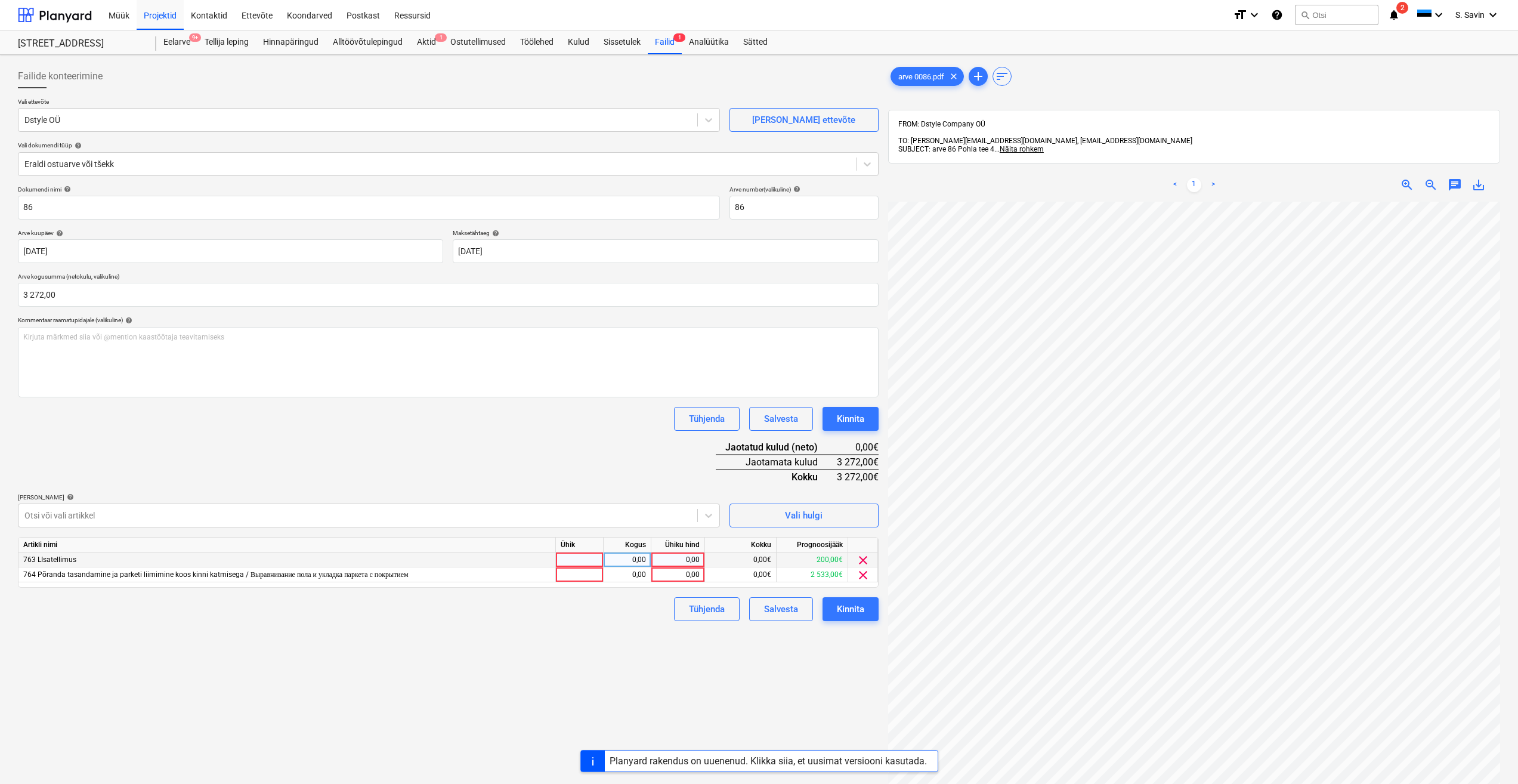
click at [591, 558] on div at bounding box center [580, 560] width 47 height 15
type input "kmpl."
click at [616, 560] on div "0,00" at bounding box center [627, 560] width 38 height 15
click at [668, 560] on div "0,00" at bounding box center [678, 560] width 44 height 15
type input "200"
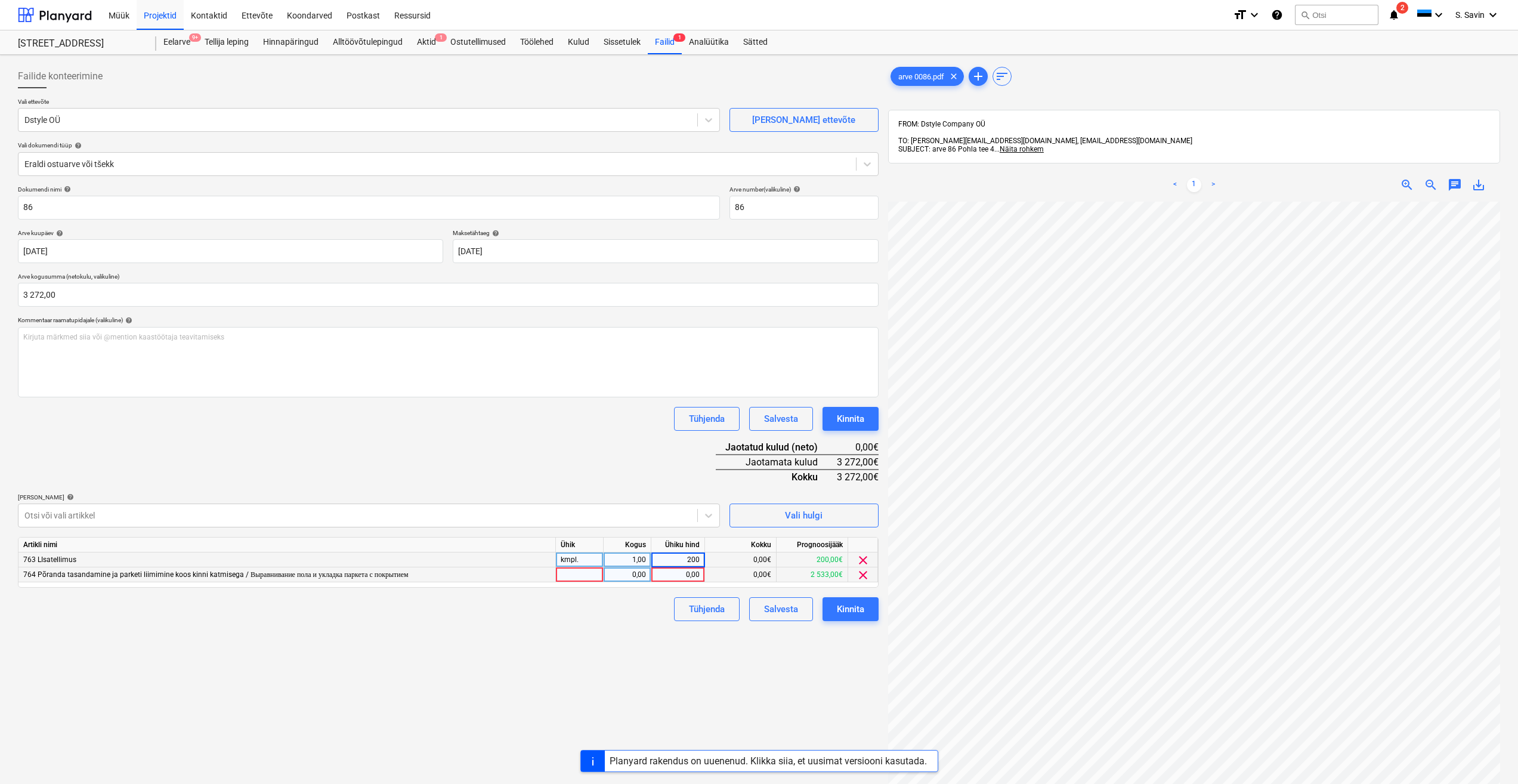
click at [560, 575] on div at bounding box center [580, 575] width 47 height 15
type input "kmpl."
click at [620, 580] on div "0,00" at bounding box center [627, 575] width 38 height 15
click at [667, 572] on div "0,00" at bounding box center [678, 575] width 44 height 15
type input "3072"
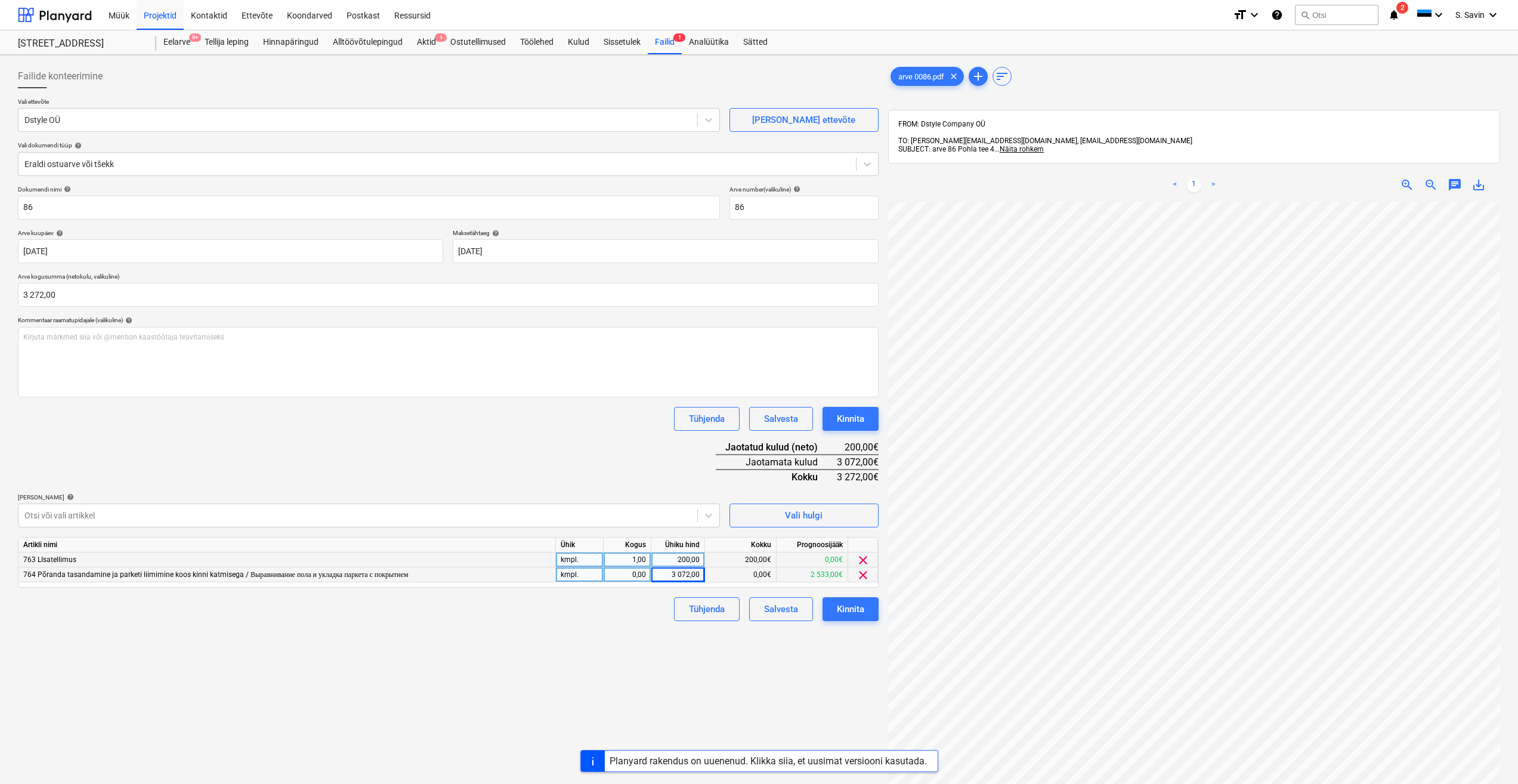
click at [685, 668] on div "Failide konteerimine Vali ettevõte Dstyle OÜ Lisa uus ettevõte Vali dokumendi t…" at bounding box center [449, 508] width 870 height 897
click at [778, 642] on div "Failide konteerimine Vali ettevõte Dstyle OÜ Lisa uus ettevõte Vali dokumendi t…" at bounding box center [449, 508] width 870 height 897
click at [622, 485] on div "Dokumendi nimi help 86 Arve number (valikuline) help 86 Arve kuupäev help 02 Se…" at bounding box center [448, 403] width 861 height 435
click at [634, 576] on div "0,00" at bounding box center [627, 575] width 38 height 15
type input "1"
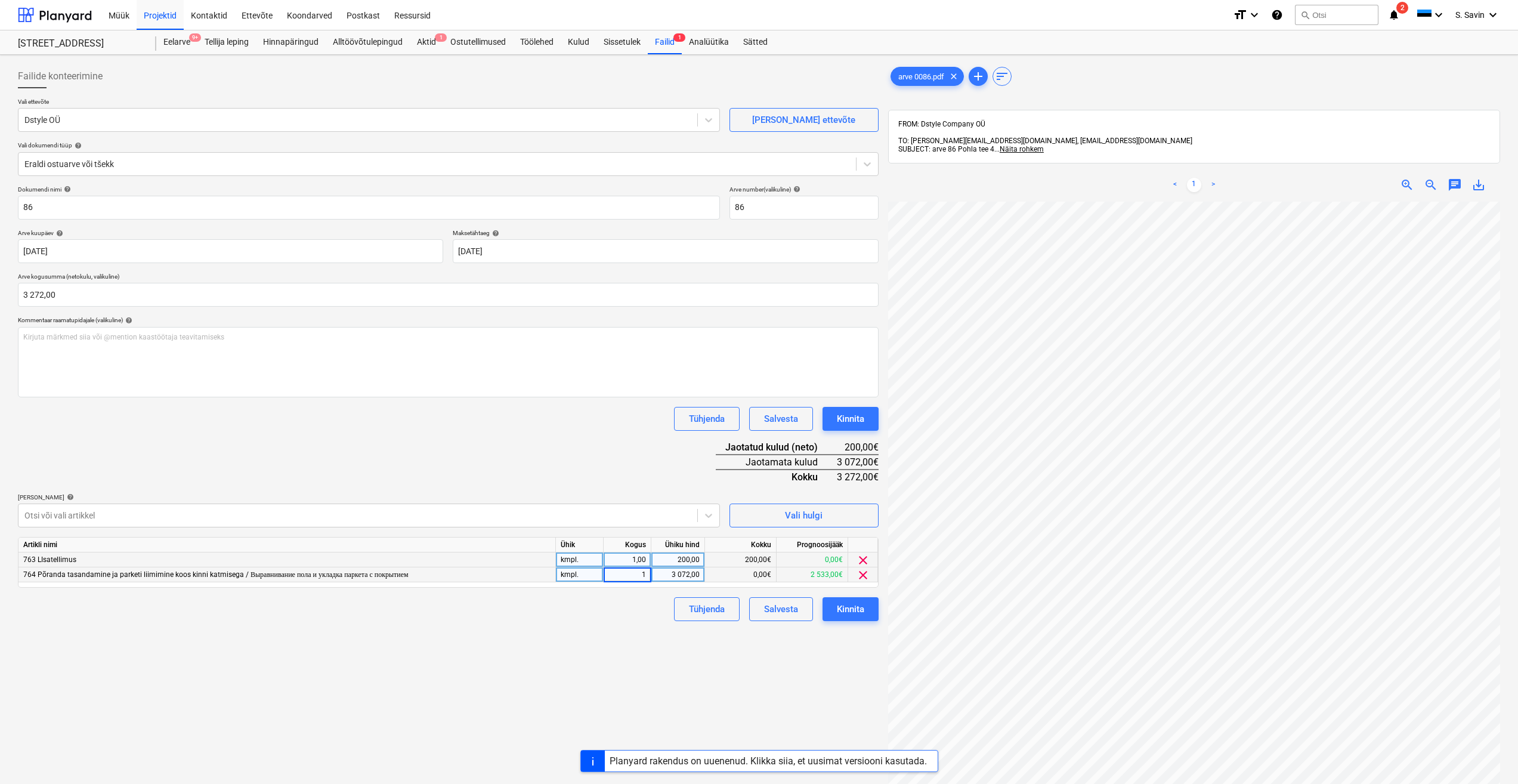
click at [682, 644] on div "Failide konteerimine Vali ettevõte Dstyle OÜ Lisa uus ettevõte Vali dokumendi t…" at bounding box center [449, 508] width 870 height 897
click at [870, 606] on button "Kinnita" at bounding box center [851, 609] width 56 height 24
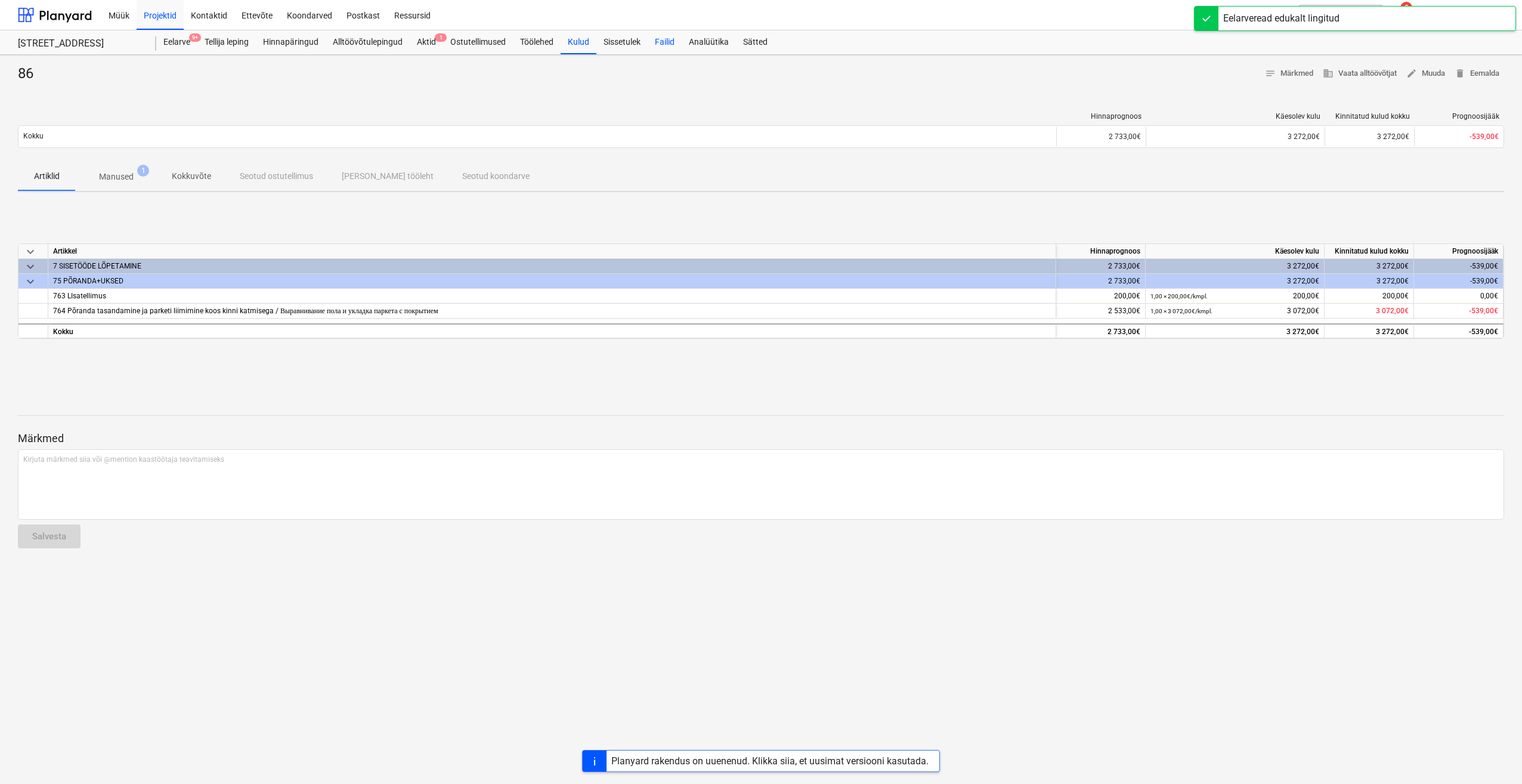
click at [671, 43] on div "Failid" at bounding box center [665, 42] width 34 height 24
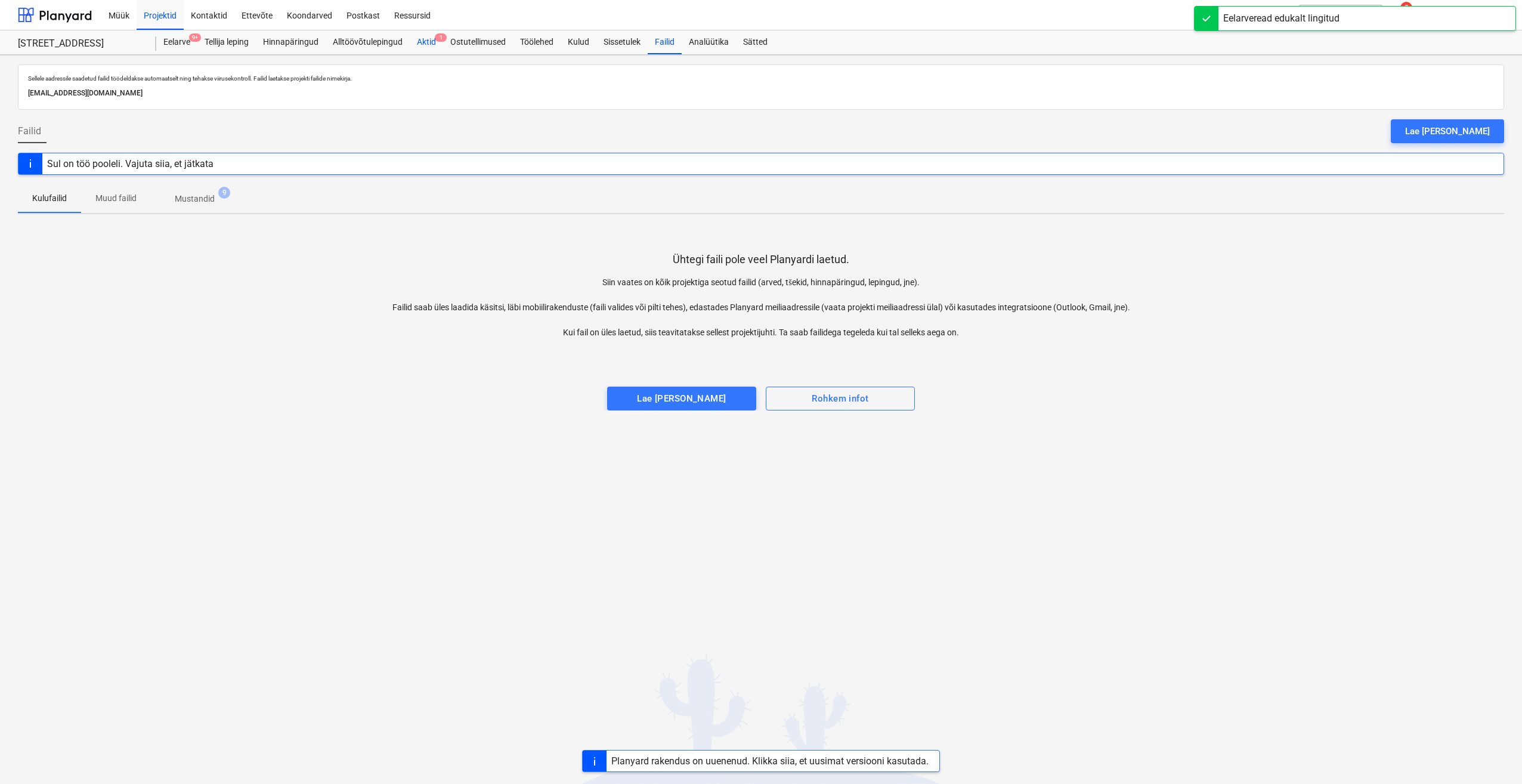
click at [424, 47] on div "Aktid 1" at bounding box center [426, 42] width 33 height 24
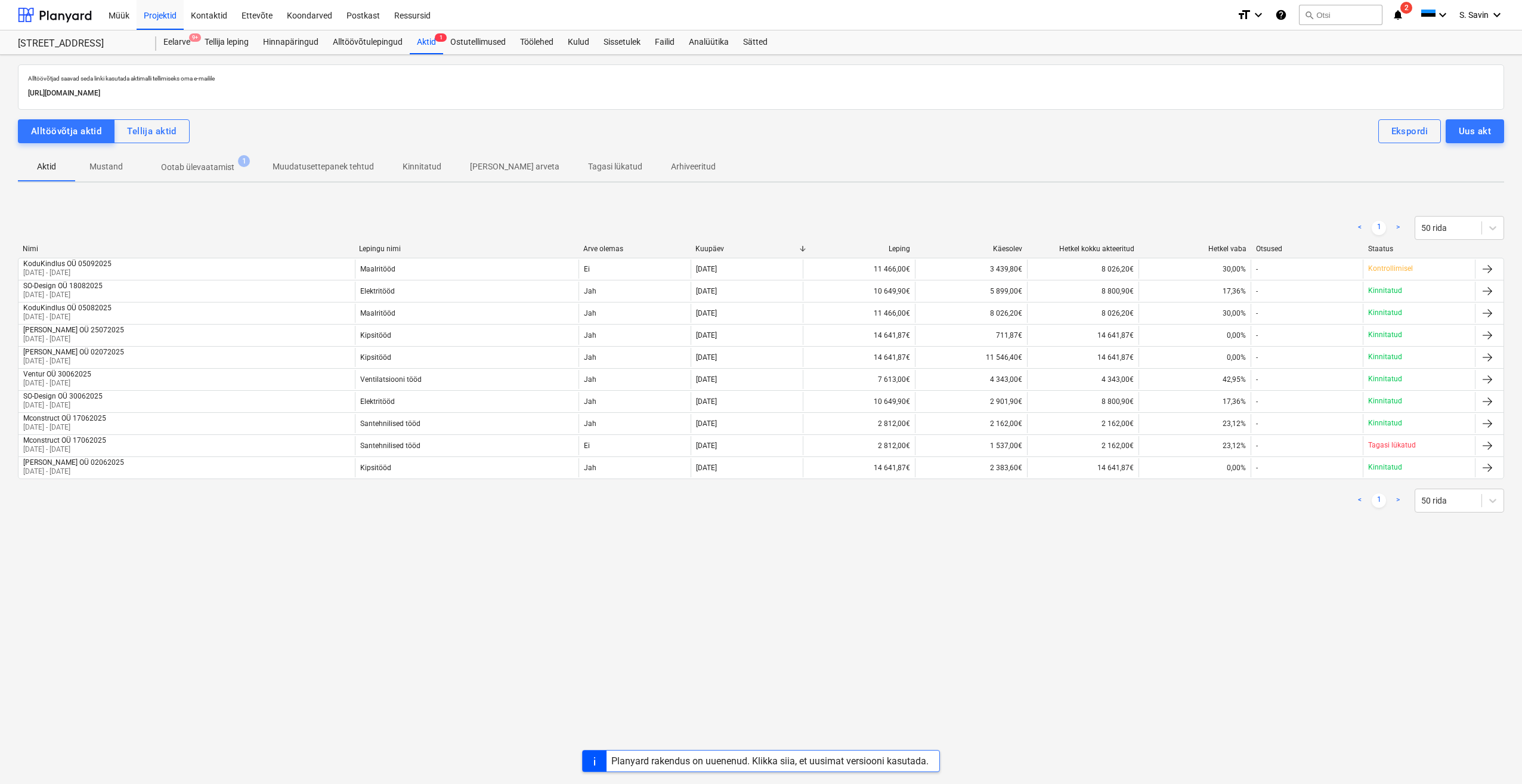
click at [202, 160] on span "Ootab ülevaatamist 1" at bounding box center [197, 167] width 121 height 21
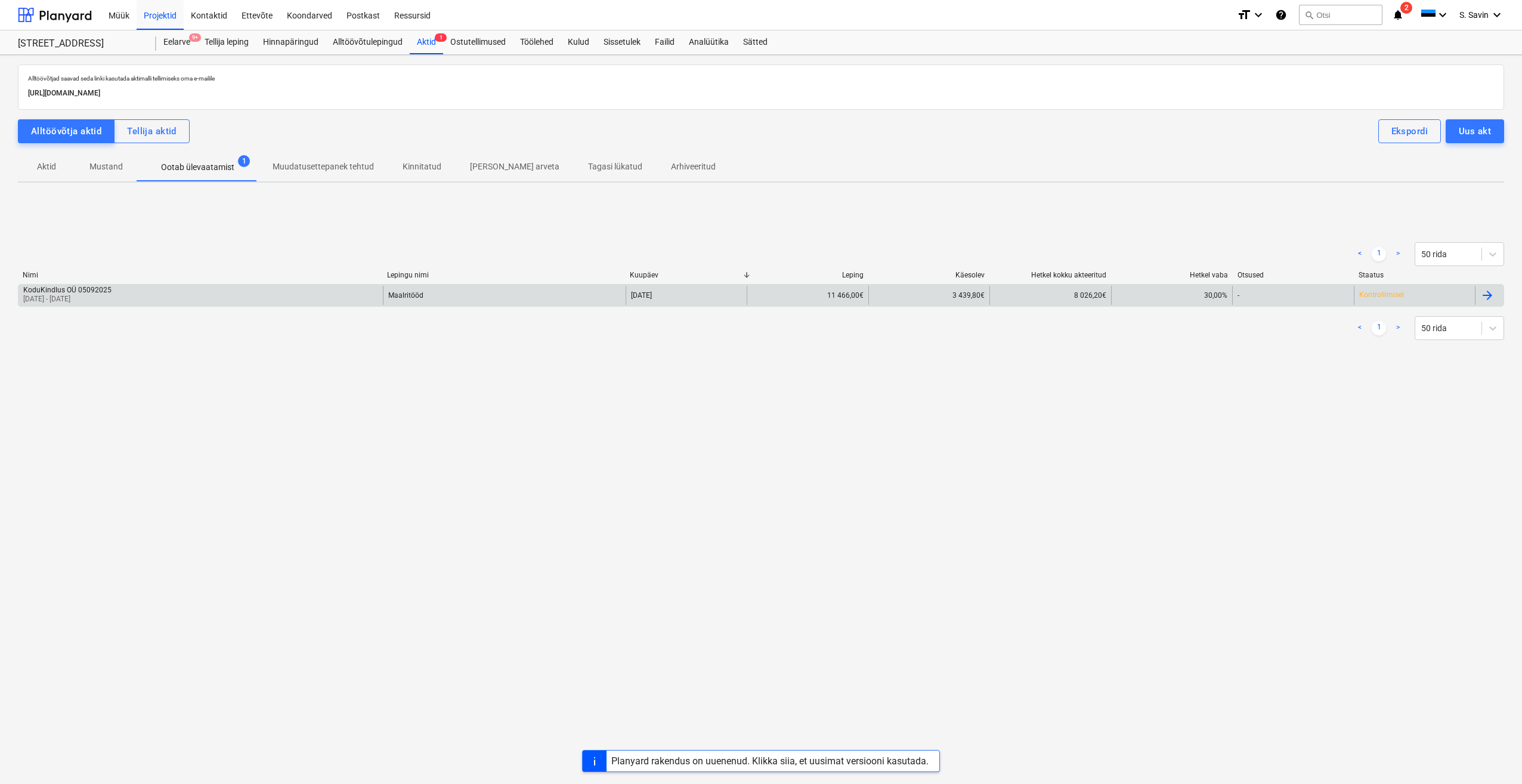
click at [210, 296] on div "KoduKindlus OÜ 05092025 25 Aug 2025 - 05 Sep 2025" at bounding box center [200, 295] width 364 height 19
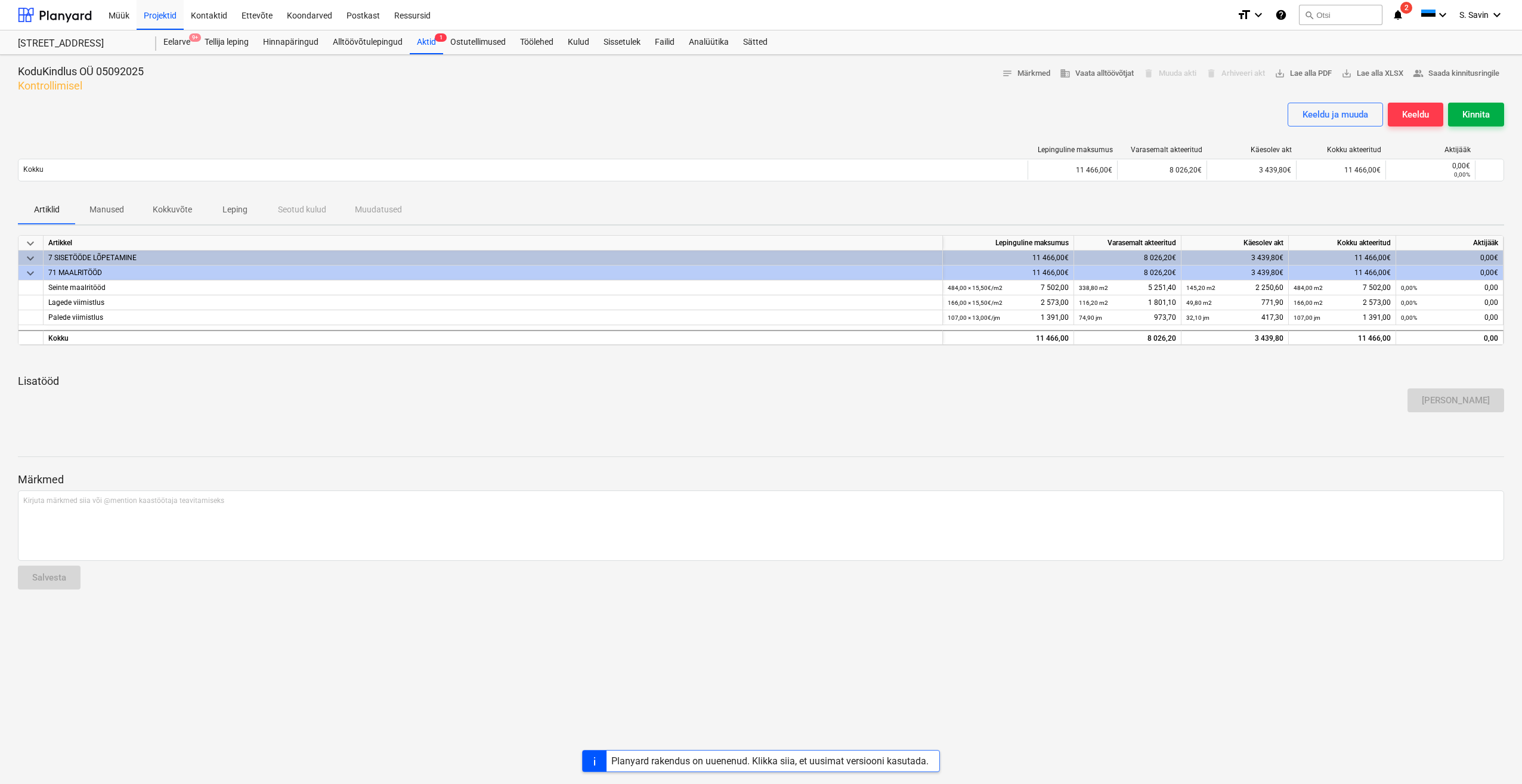
click at [1490, 112] on button "Kinnita" at bounding box center [1476, 115] width 56 height 24
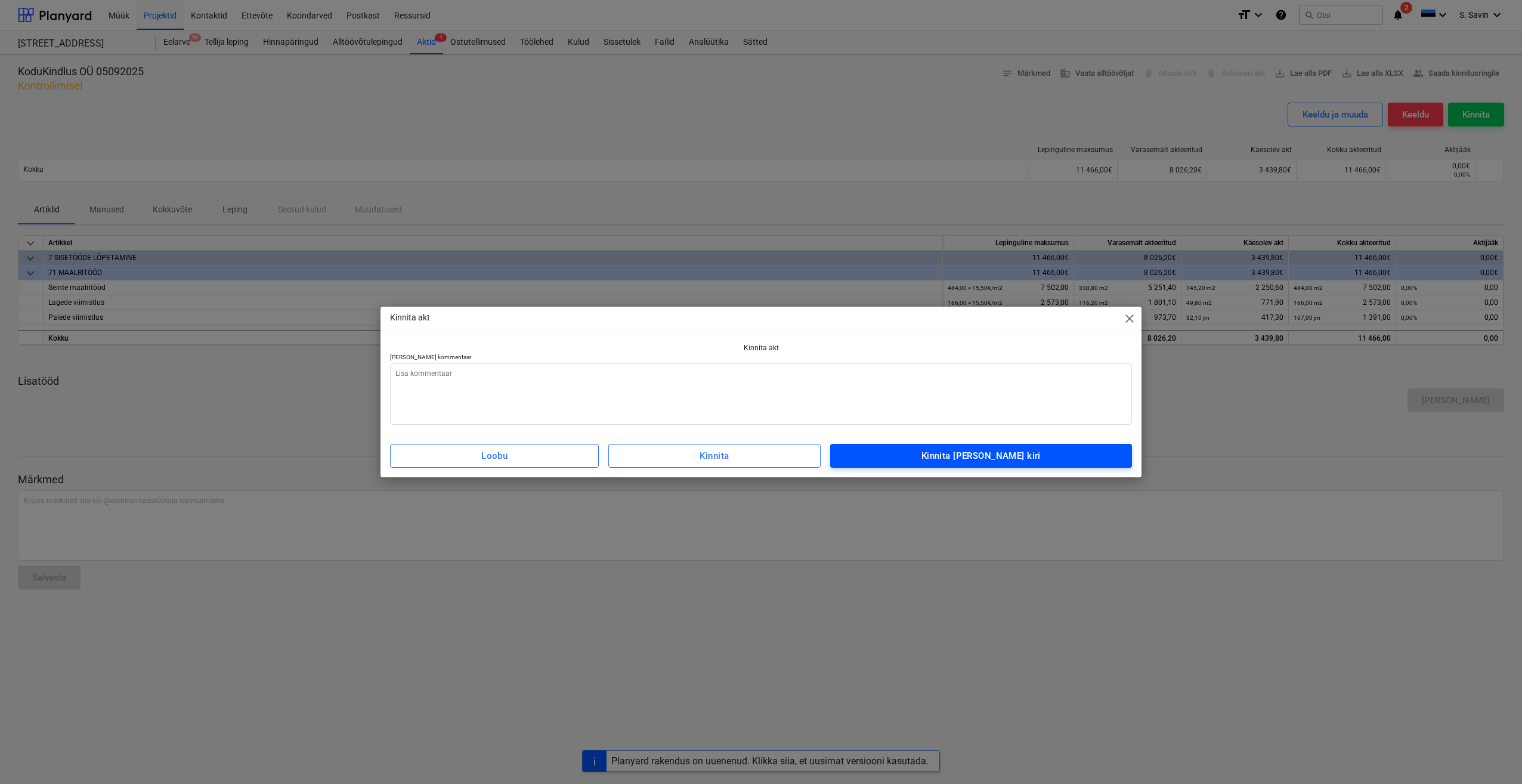
click at [984, 456] on div "Kinnita ja saada kiri" at bounding box center [981, 456] width 120 height 16
type textarea "x"
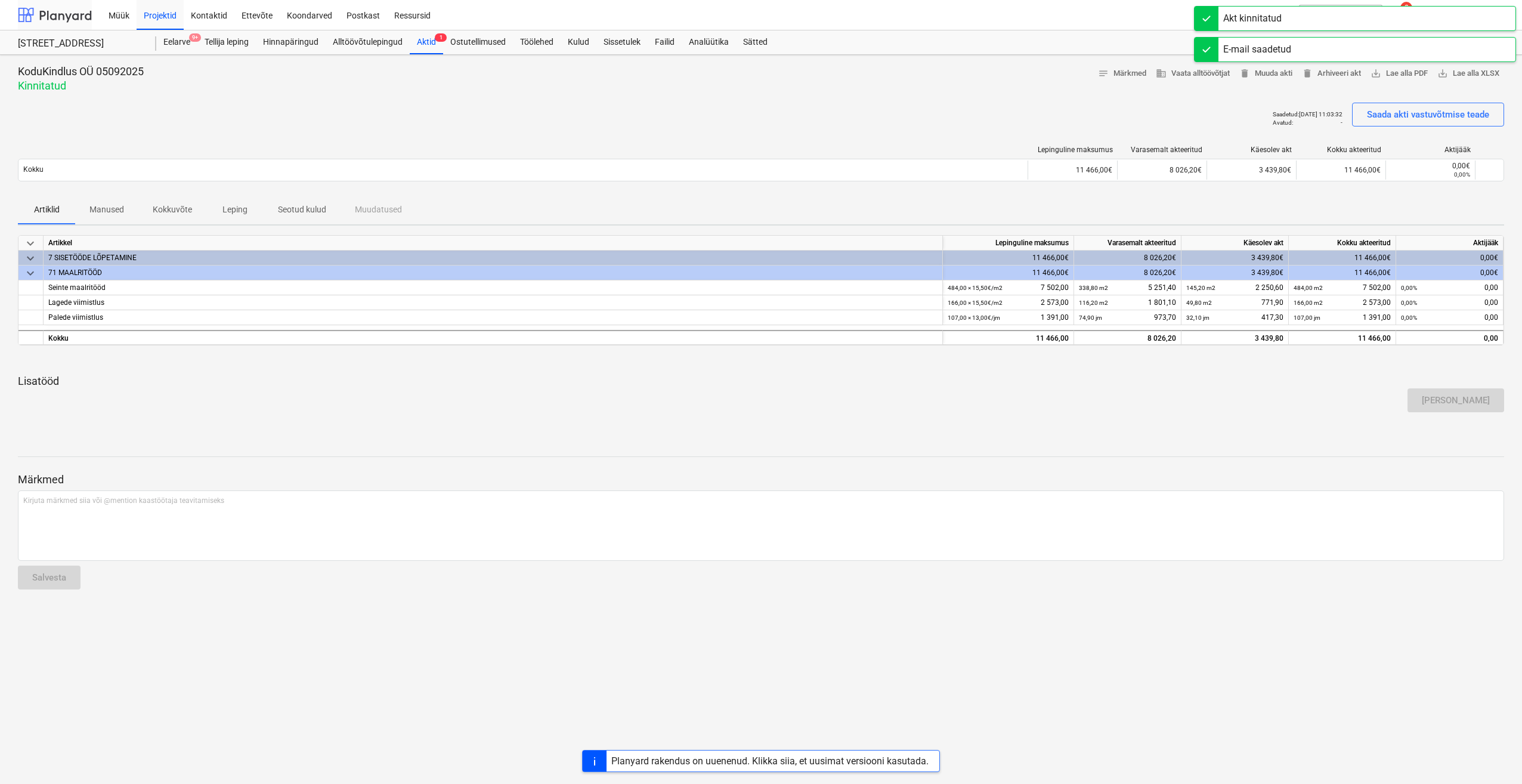
click at [86, 17] on div at bounding box center [54, 15] width 74 height 30
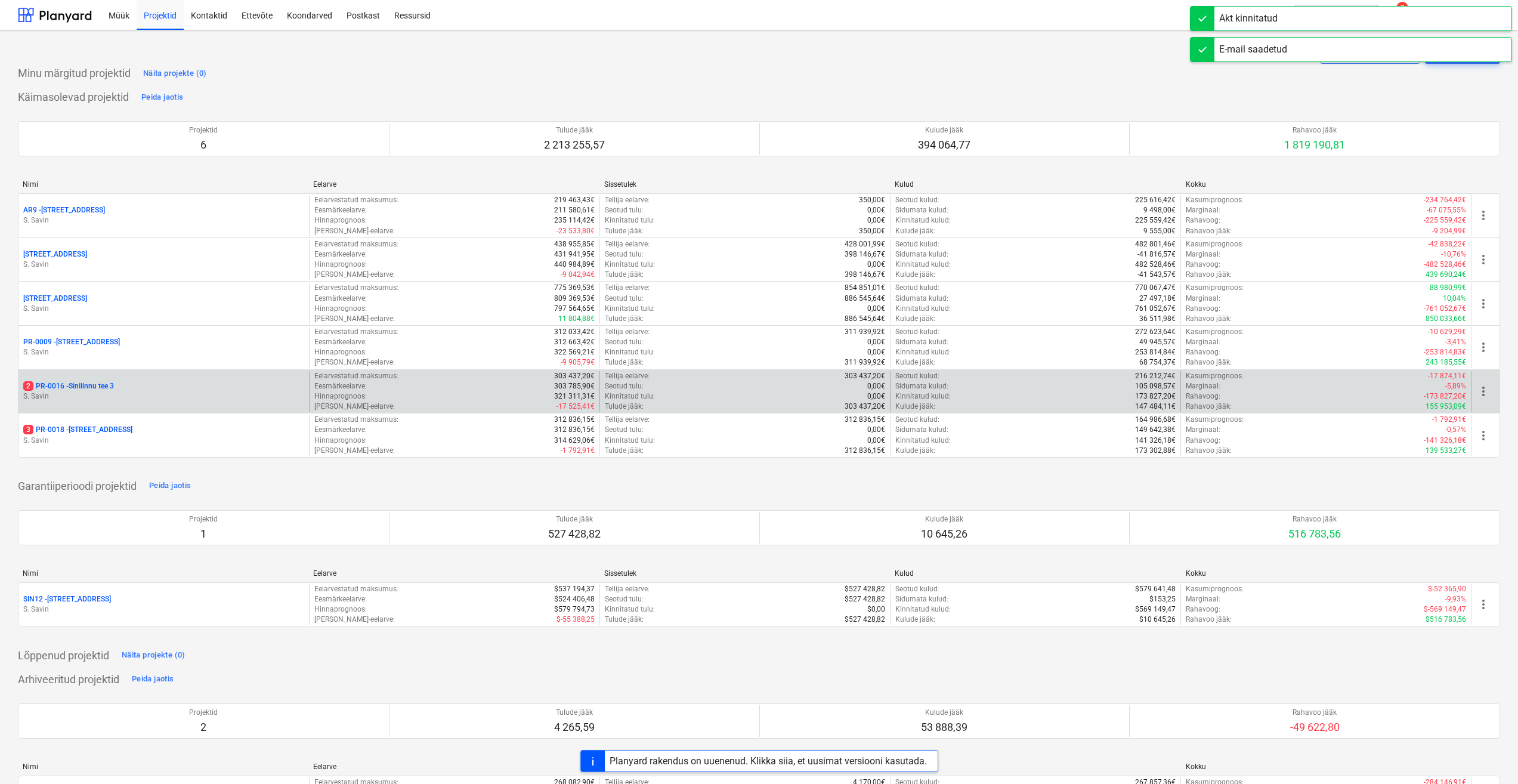
click at [113, 389] on p "2 PR-0016 - Sinilinnu tee 3" at bounding box center [69, 386] width 91 height 10
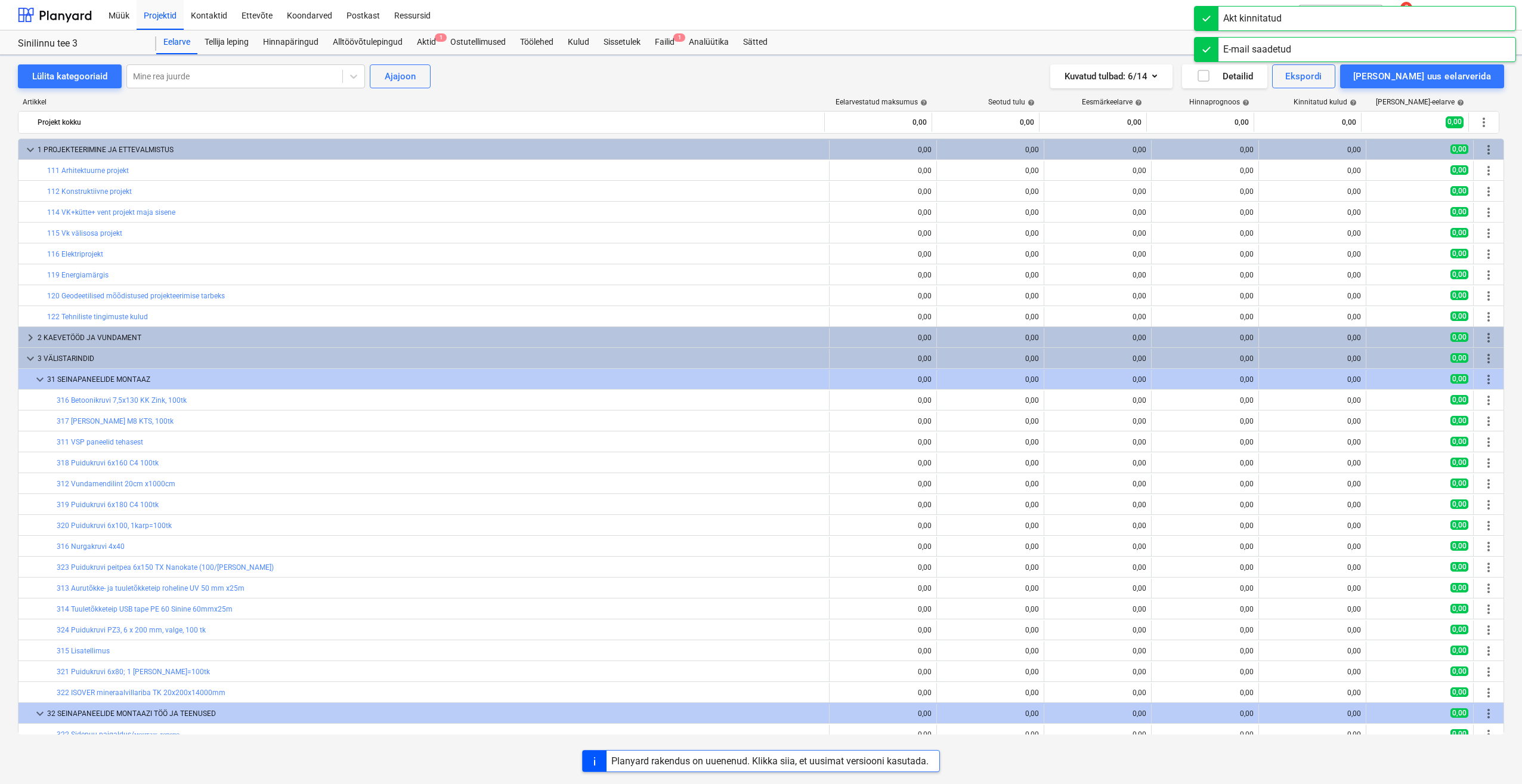
scroll to position [434, 0]
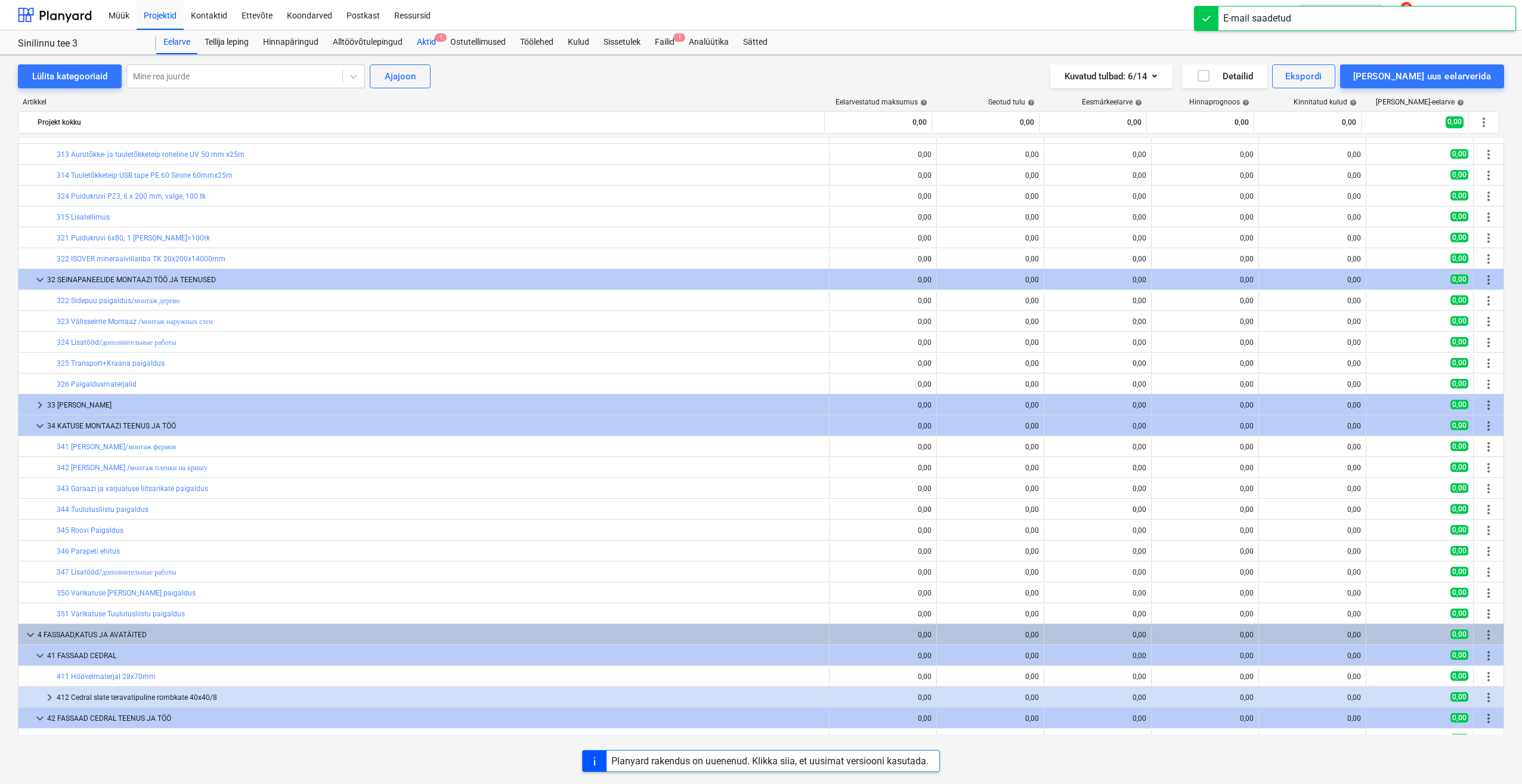
click at [417, 39] on div "Aktid 1" at bounding box center [426, 42] width 33 height 24
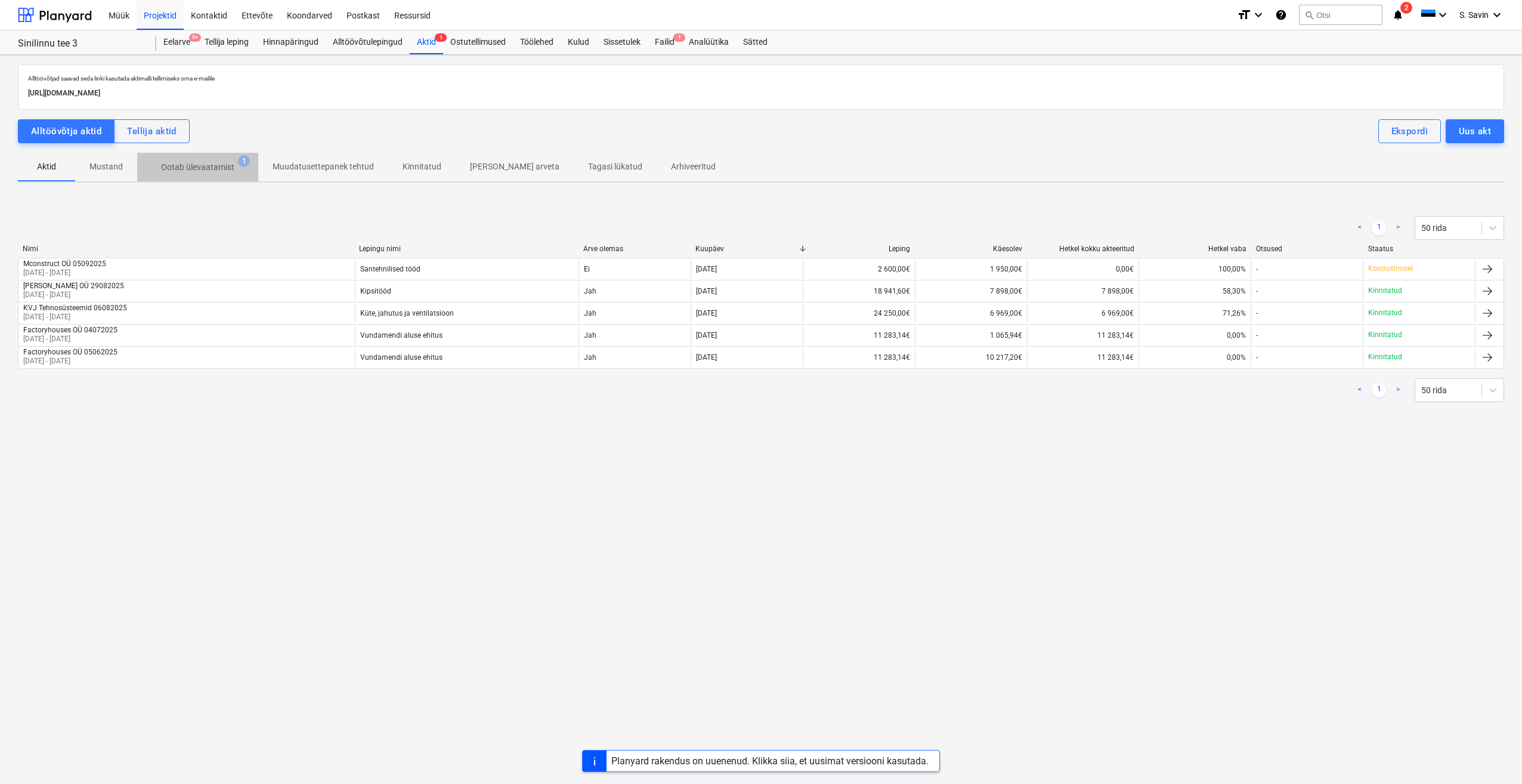
click at [219, 168] on p "Ootab ülevaatamist" at bounding box center [198, 168] width 74 height 13
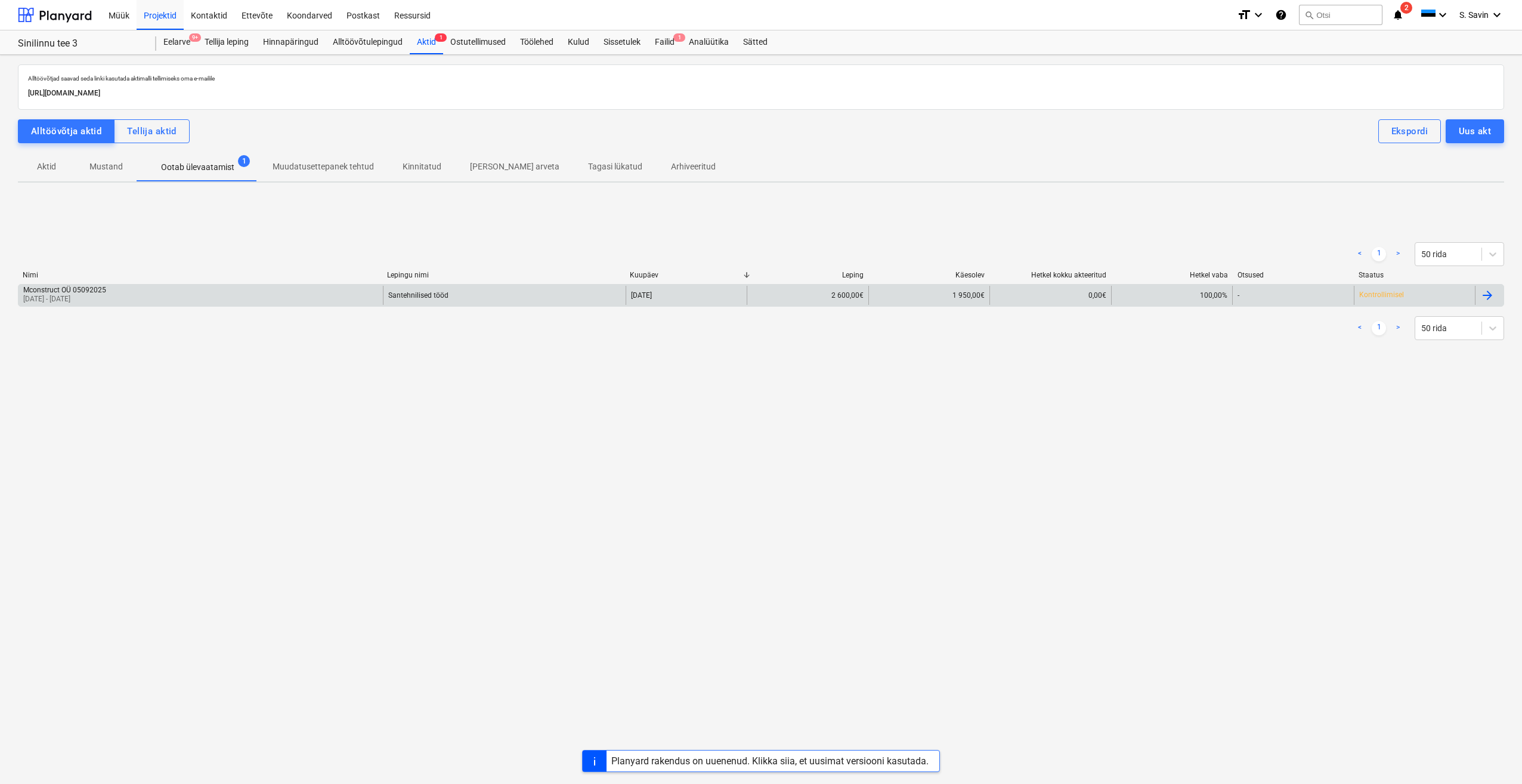
drag, startPoint x: 228, startPoint y: 281, endPoint x: 221, endPoint y: 304, distance: 24.0
click at [227, 283] on div "Nimi Lepingu nimi Kuupäev Leping Käesolev Hetkel kokku akteeritud Hetkel vaba O…" at bounding box center [761, 277] width 1487 height 13
click at [221, 305] on div "Mconstruct OÜ 05092025 25 Aug 2025 - 04 Sep 2025 Santehnilised tööd 05 Sep 2025…" at bounding box center [761, 295] width 1487 height 23
click at [233, 302] on div "Mconstruct OÜ 05092025 25 Aug 2025 - 04 Sep 2025" at bounding box center [200, 295] width 364 height 19
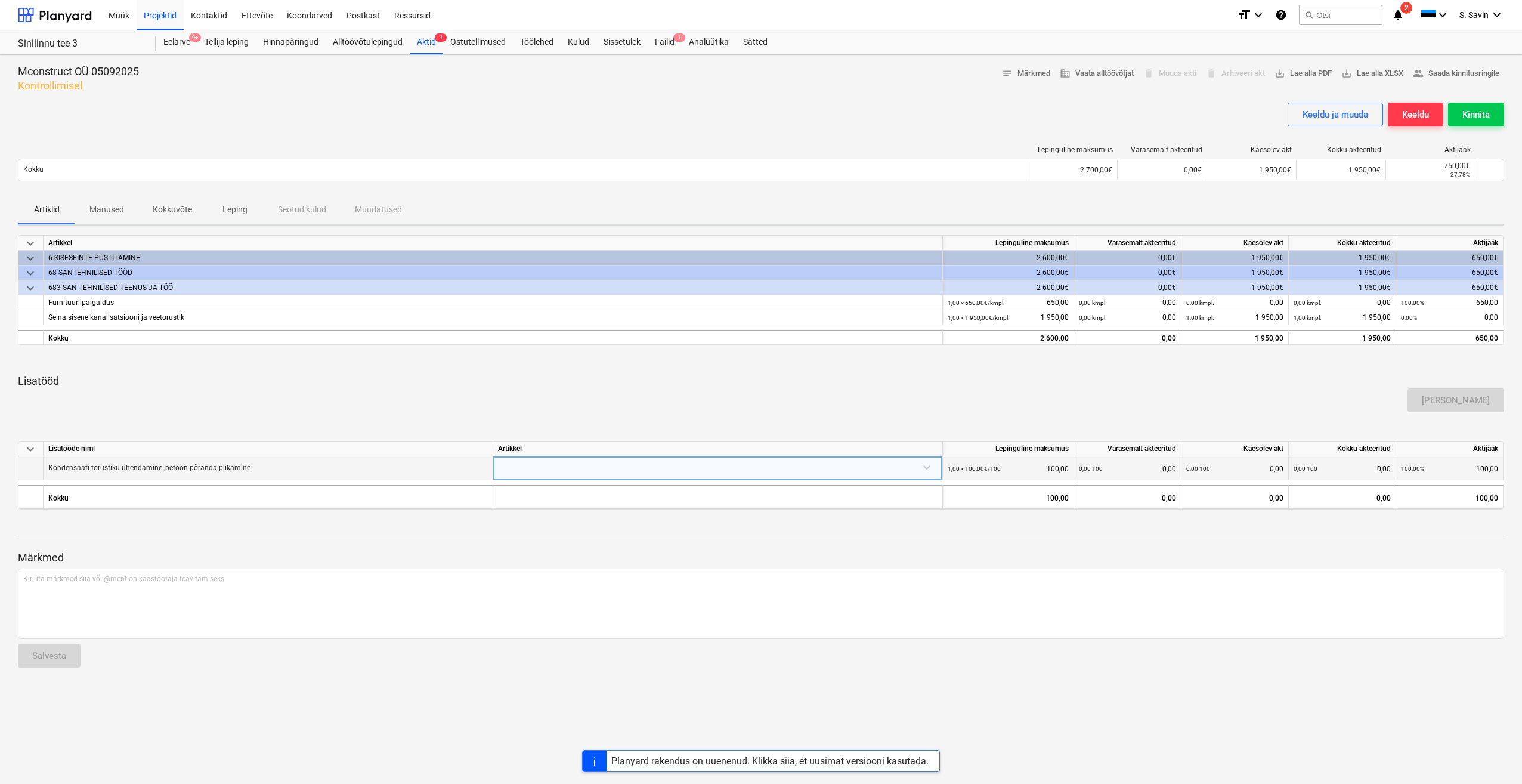
click at [596, 469] on div at bounding box center [717, 467] width 439 height 21
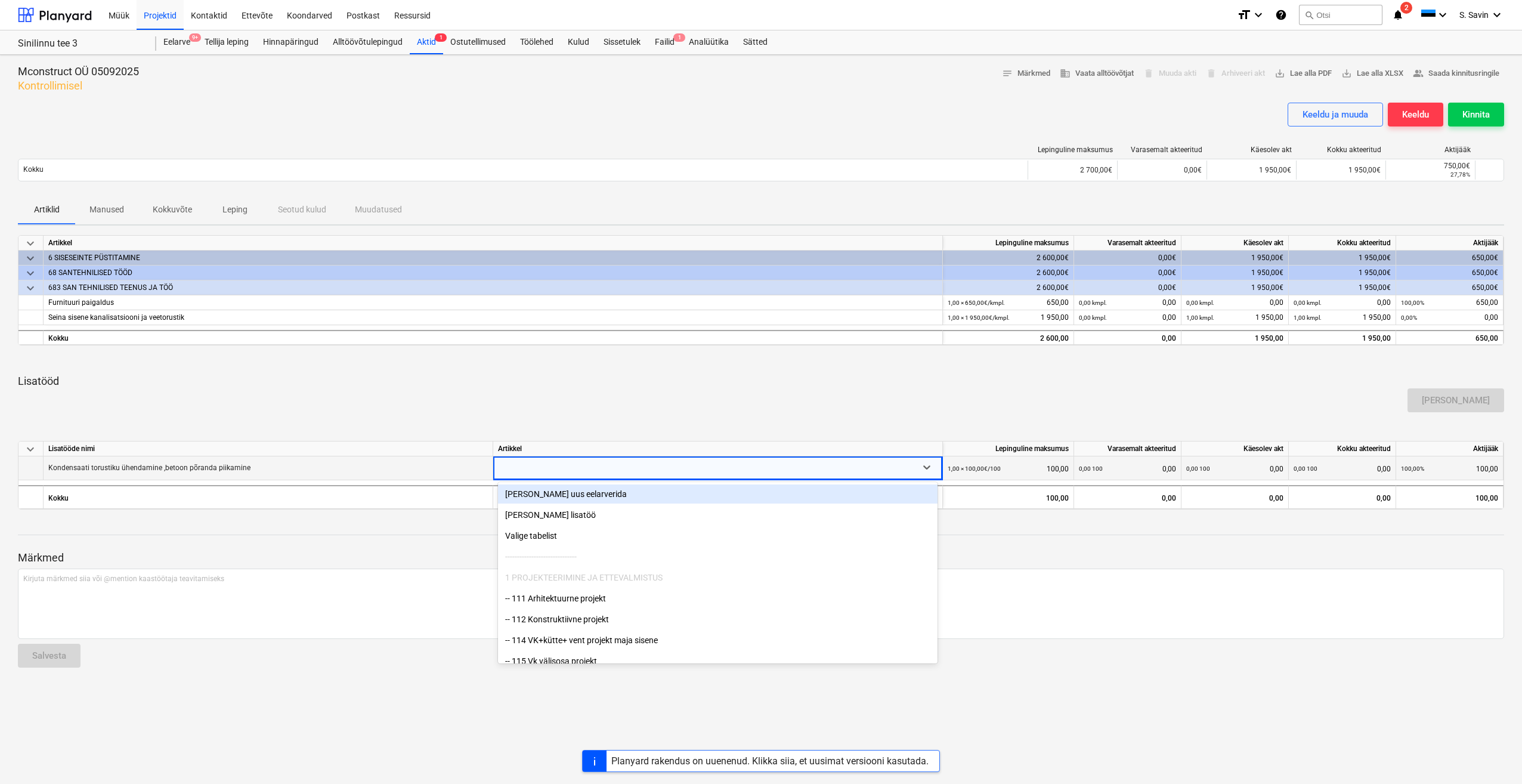
click at [590, 496] on div "[PERSON_NAME] uus eelarverida" at bounding box center [717, 494] width 439 height 19
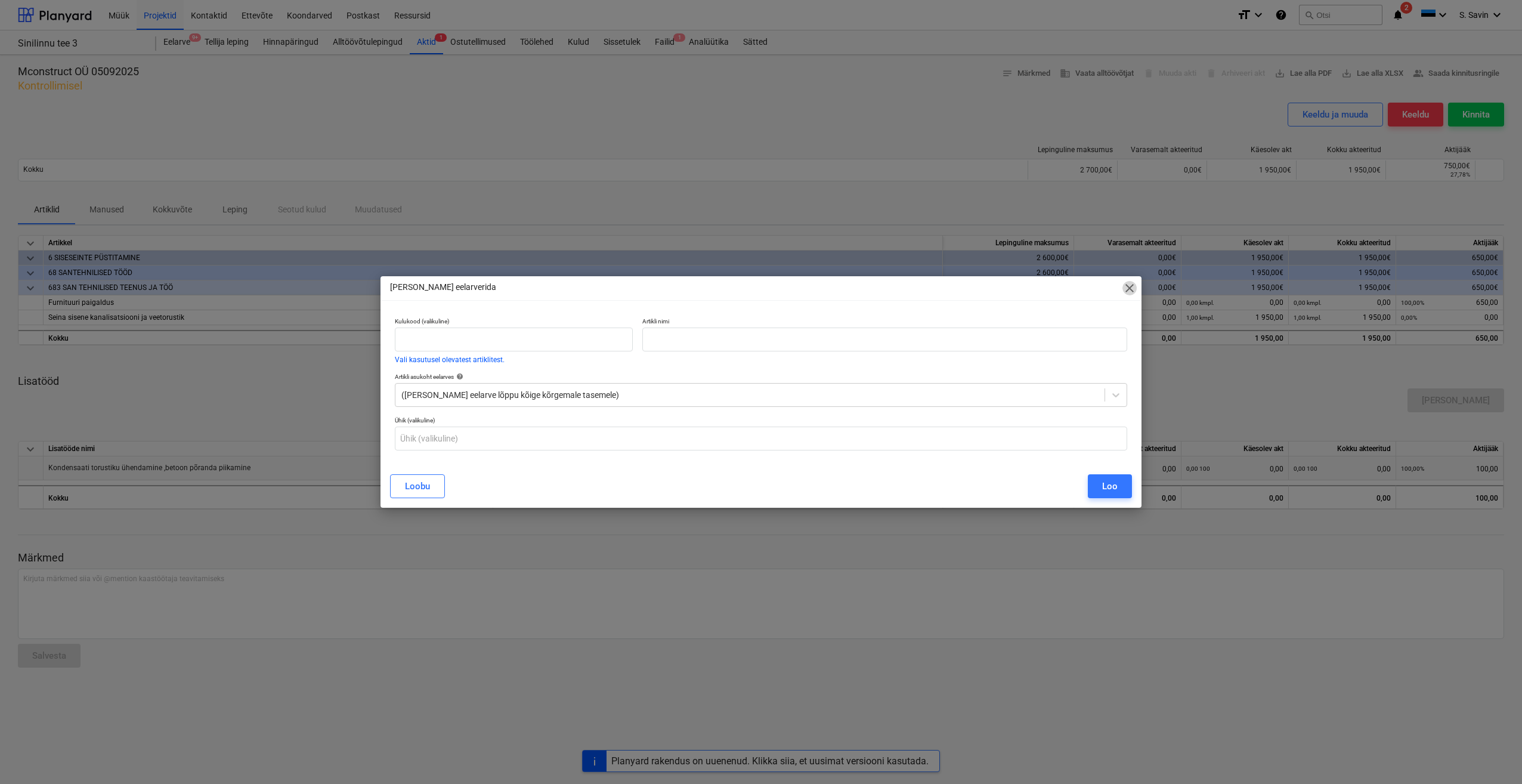
click at [1131, 287] on span "close" at bounding box center [1130, 288] width 14 height 14
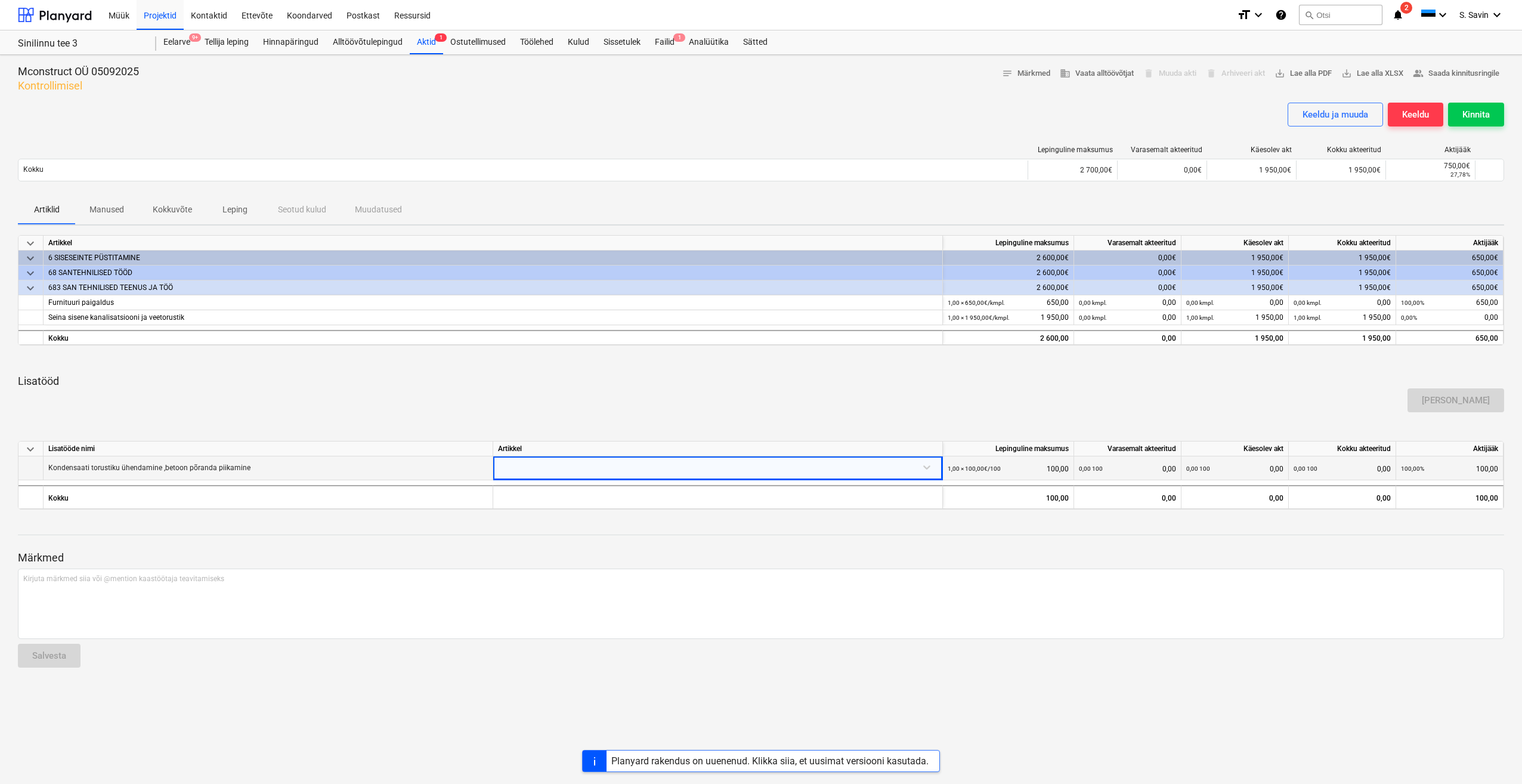
click at [921, 464] on div at bounding box center [717, 467] width 439 height 21
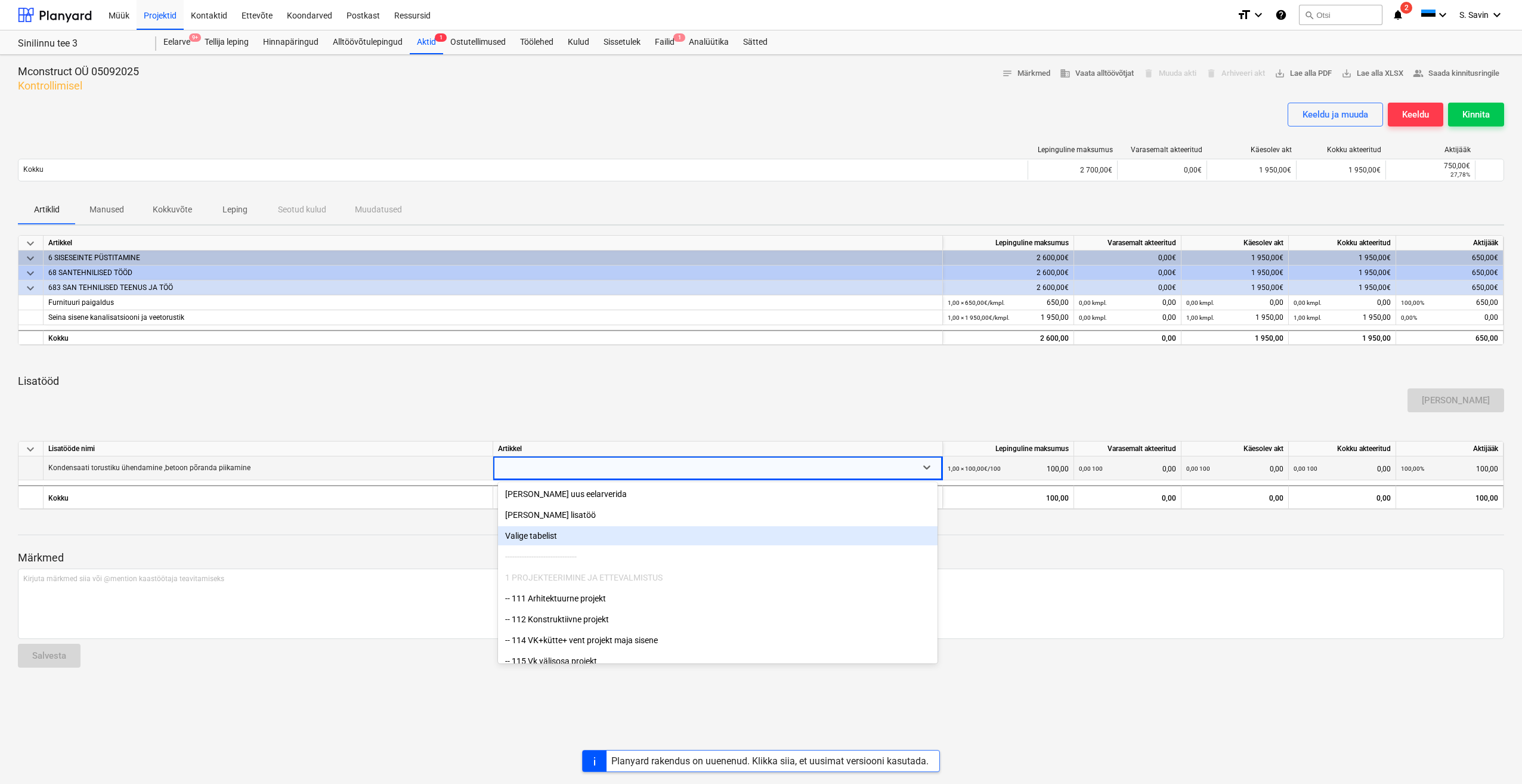
click at [765, 547] on div "------------------------------" at bounding box center [717, 556] width 439 height 19
click at [762, 538] on div "Valige tabelist" at bounding box center [717, 536] width 439 height 19
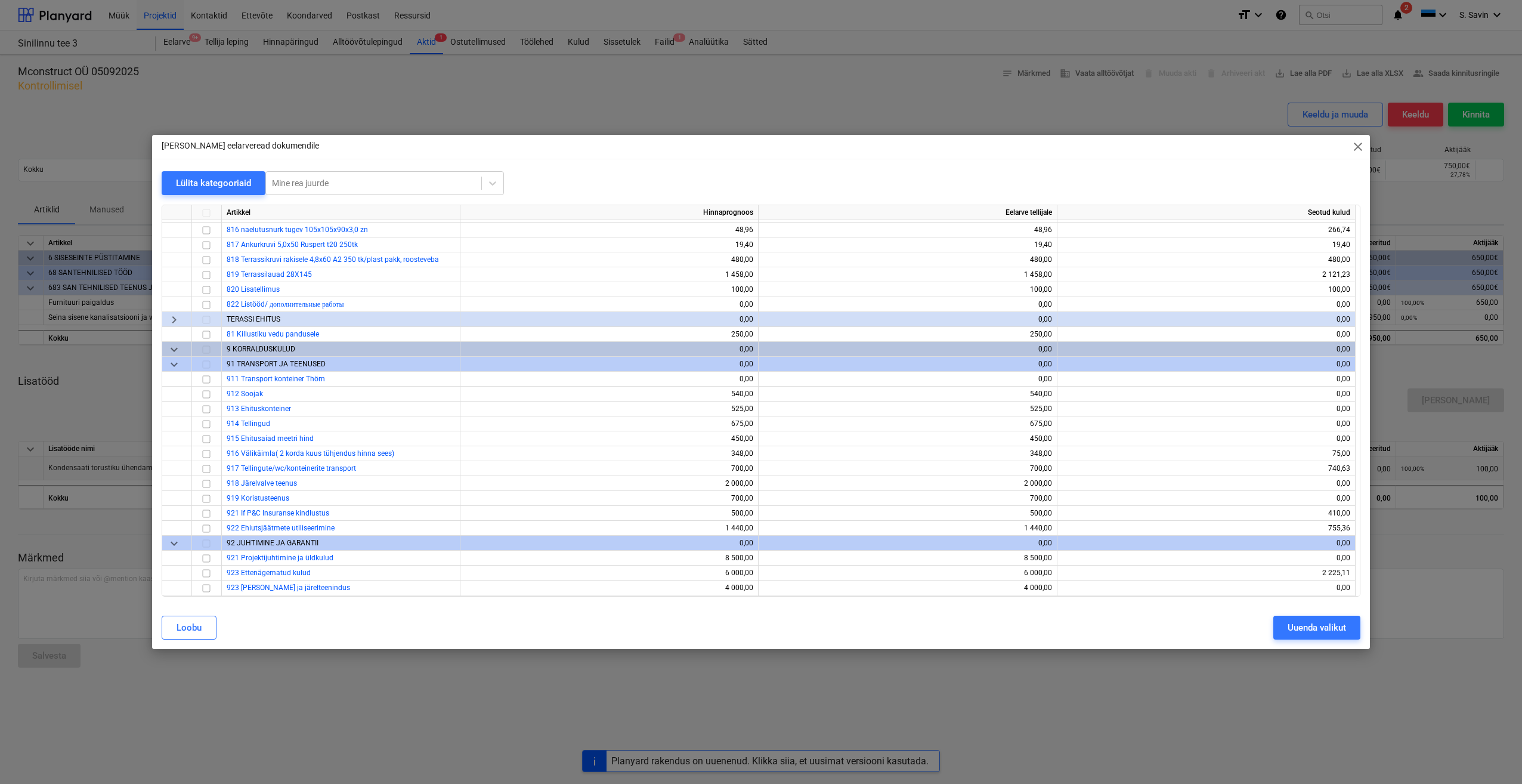
scroll to position [8512, 0]
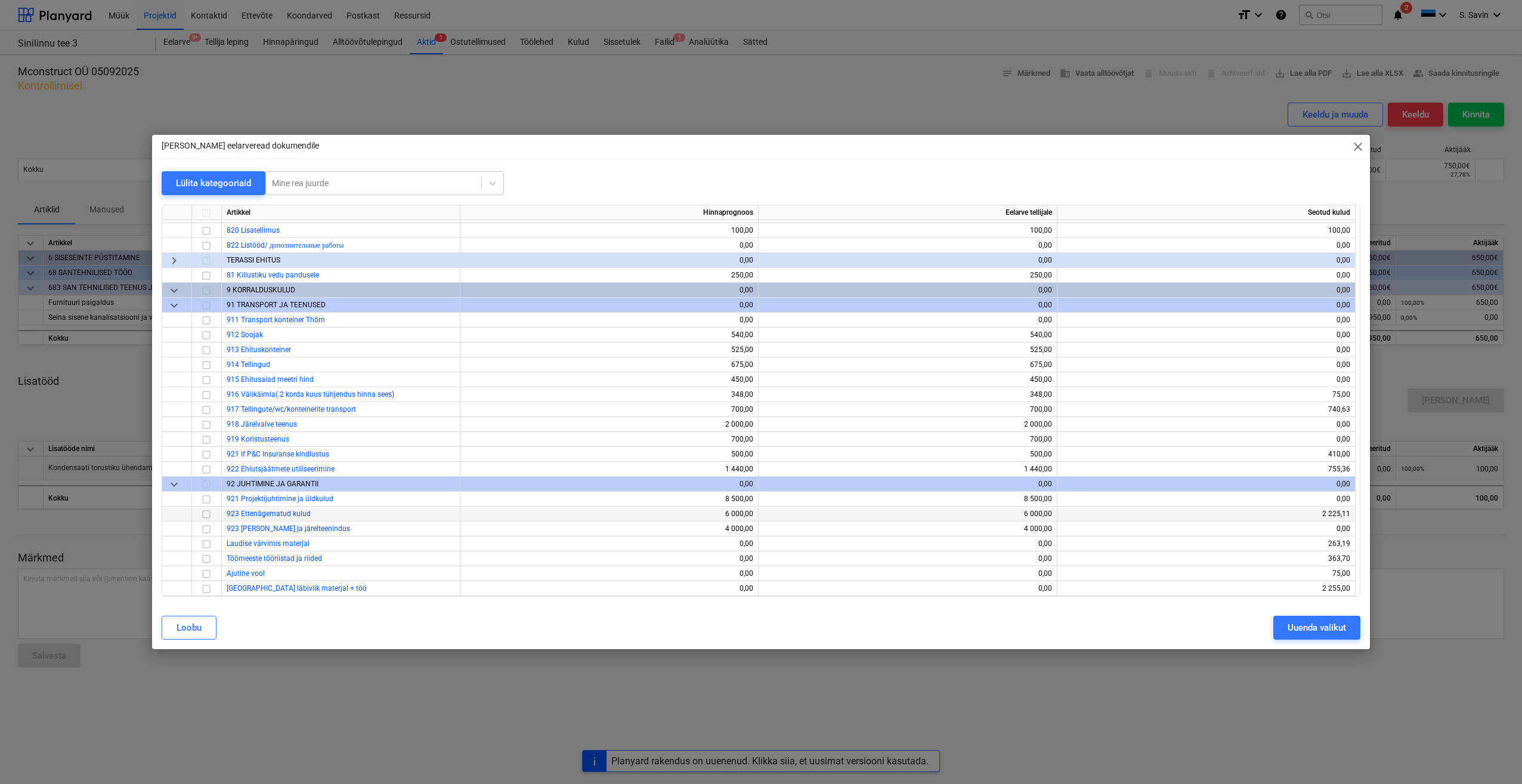
click at [207, 514] on input "checkbox" at bounding box center [207, 514] width 14 height 14
click at [1296, 626] on div "Uuenda valikut" at bounding box center [1317, 628] width 59 height 16
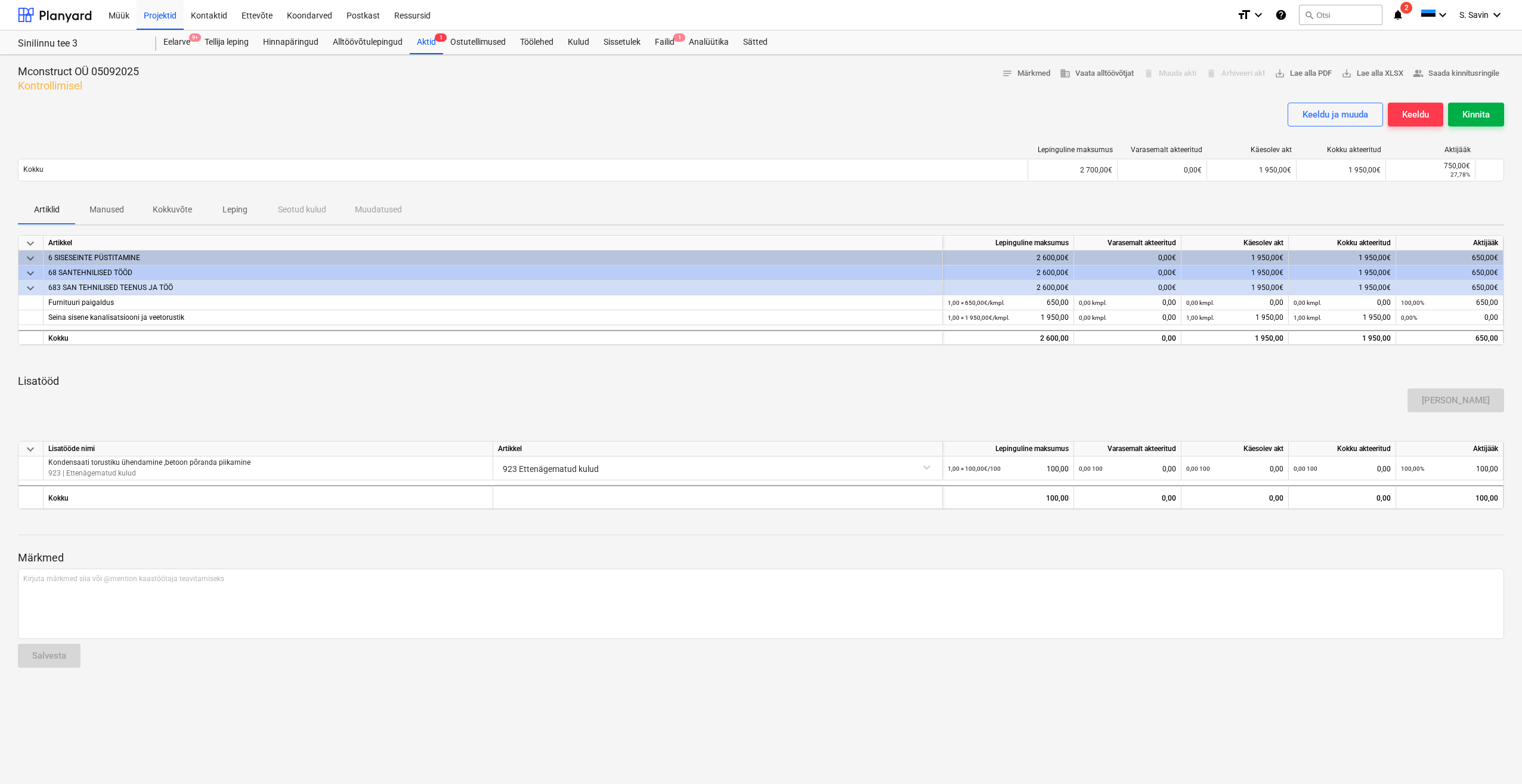
click at [1464, 115] on div "Kinnita" at bounding box center [1476, 115] width 28 height 16
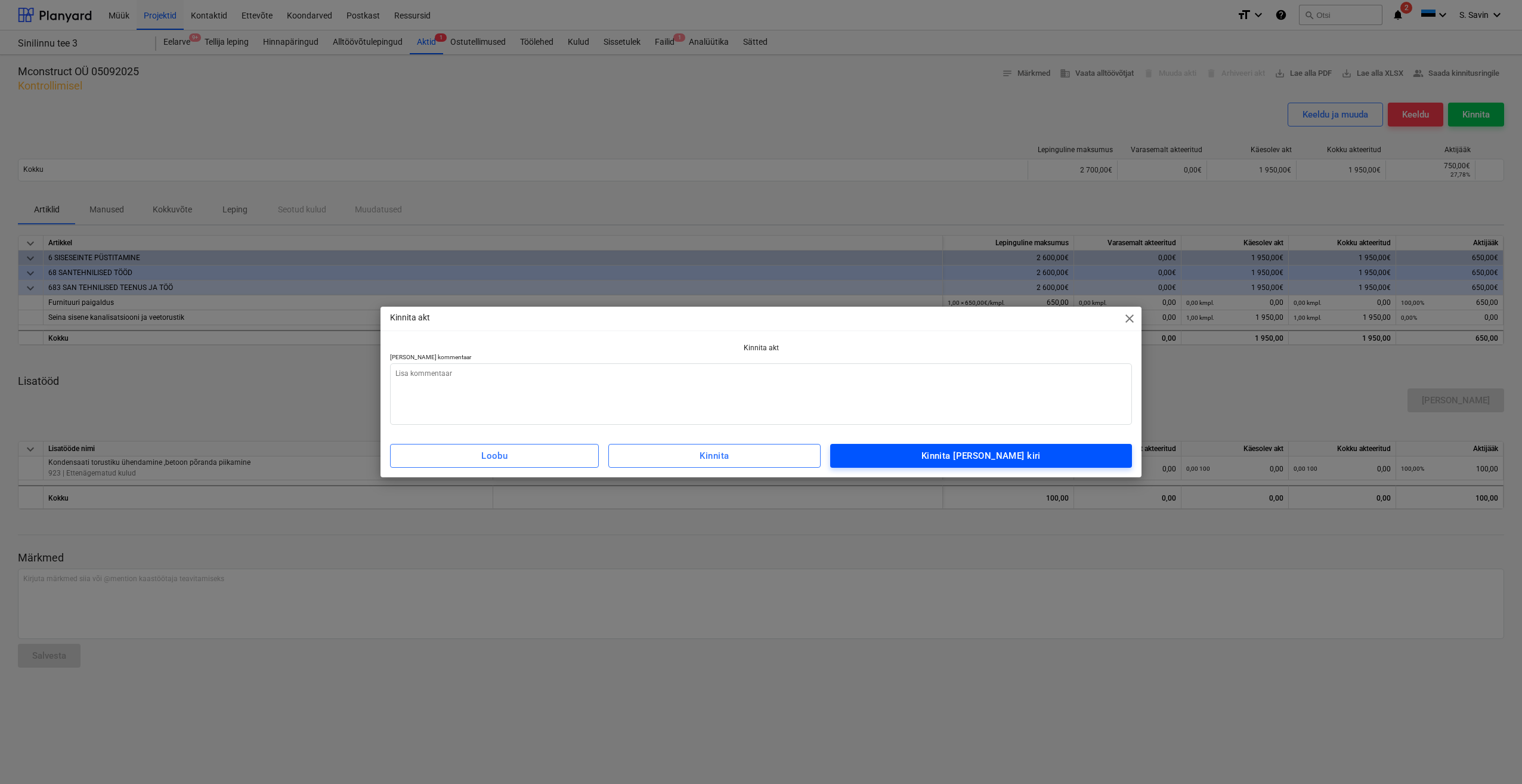
click at [955, 466] on button "Kinnita ja saada kiri" at bounding box center [981, 456] width 302 height 24
type textarea "x"
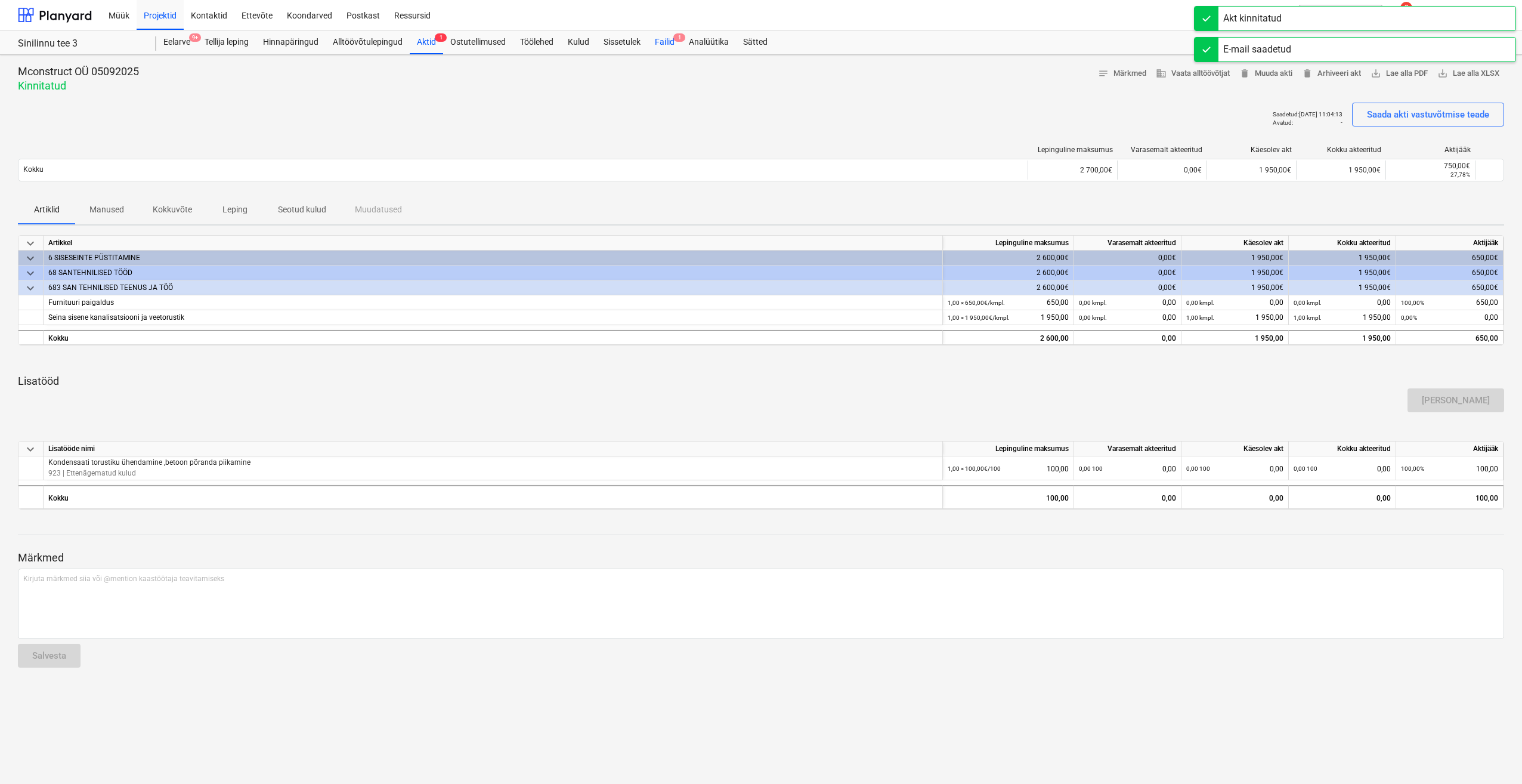
click at [671, 45] on div "Failid 1" at bounding box center [665, 42] width 34 height 24
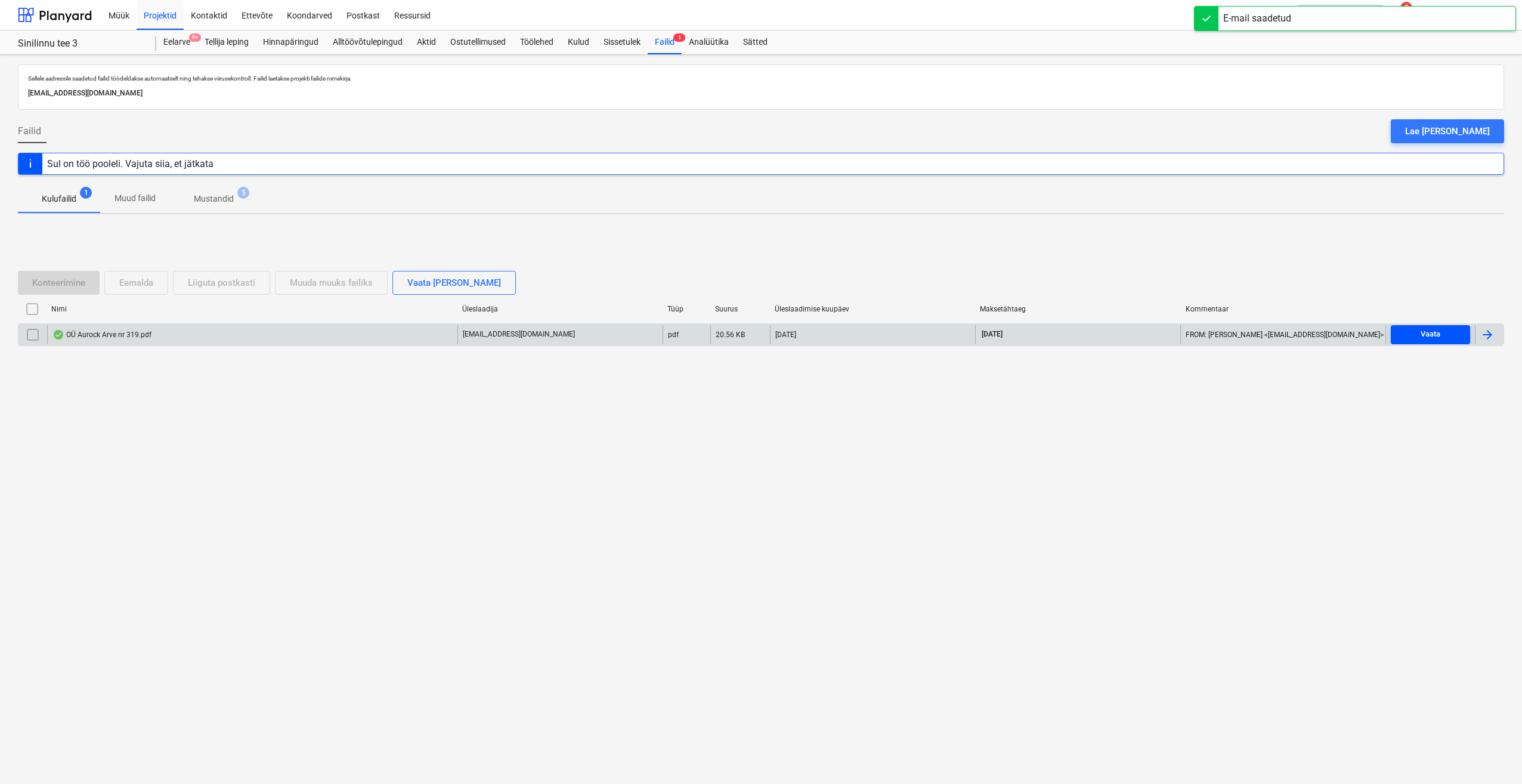
click at [1412, 333] on span "Vaata" at bounding box center [1431, 334] width 70 height 13
click at [1487, 340] on div at bounding box center [1487, 335] width 14 height 14
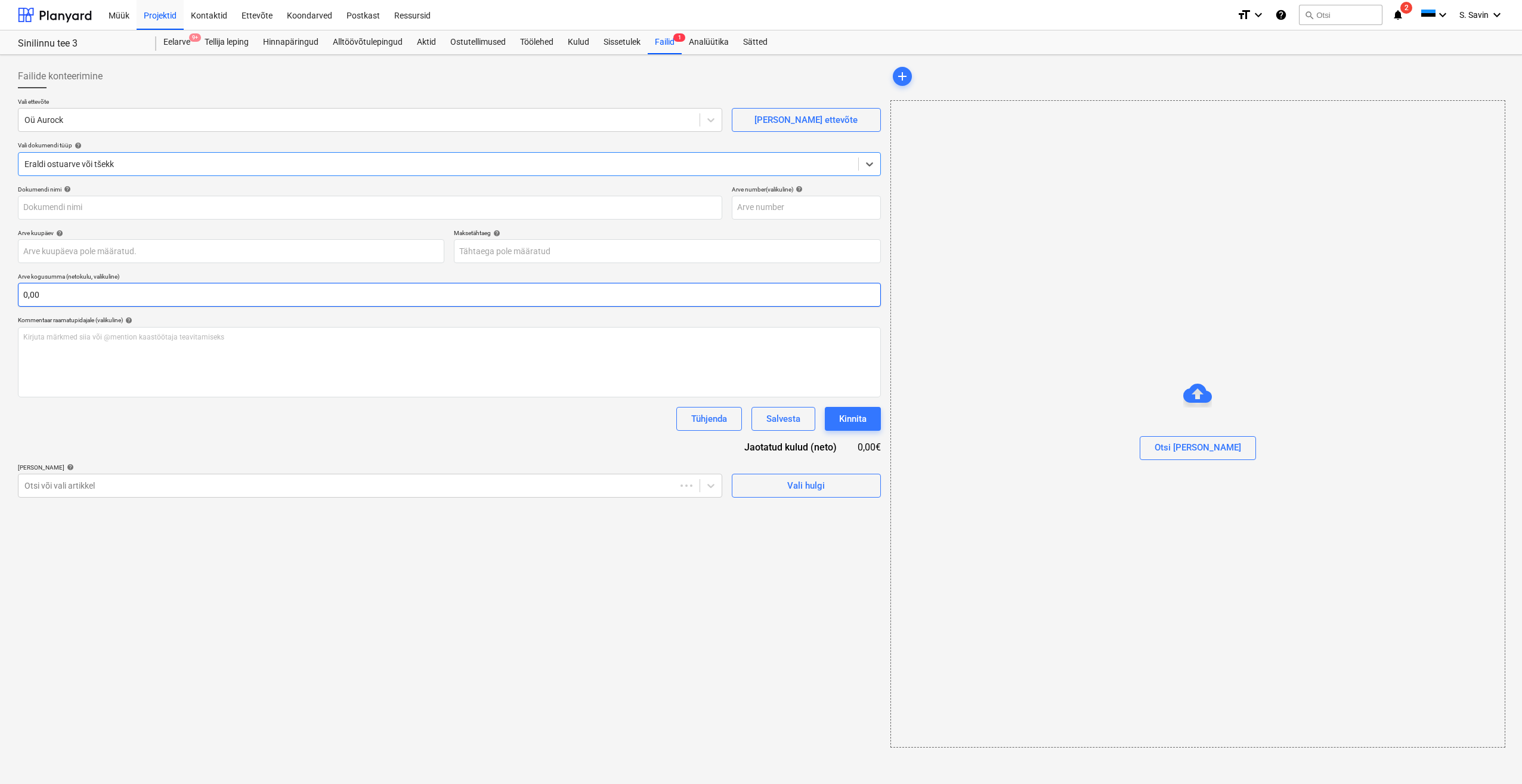
type input "319"
type input "03 Sep 2025"
type input "24 Sep 2025"
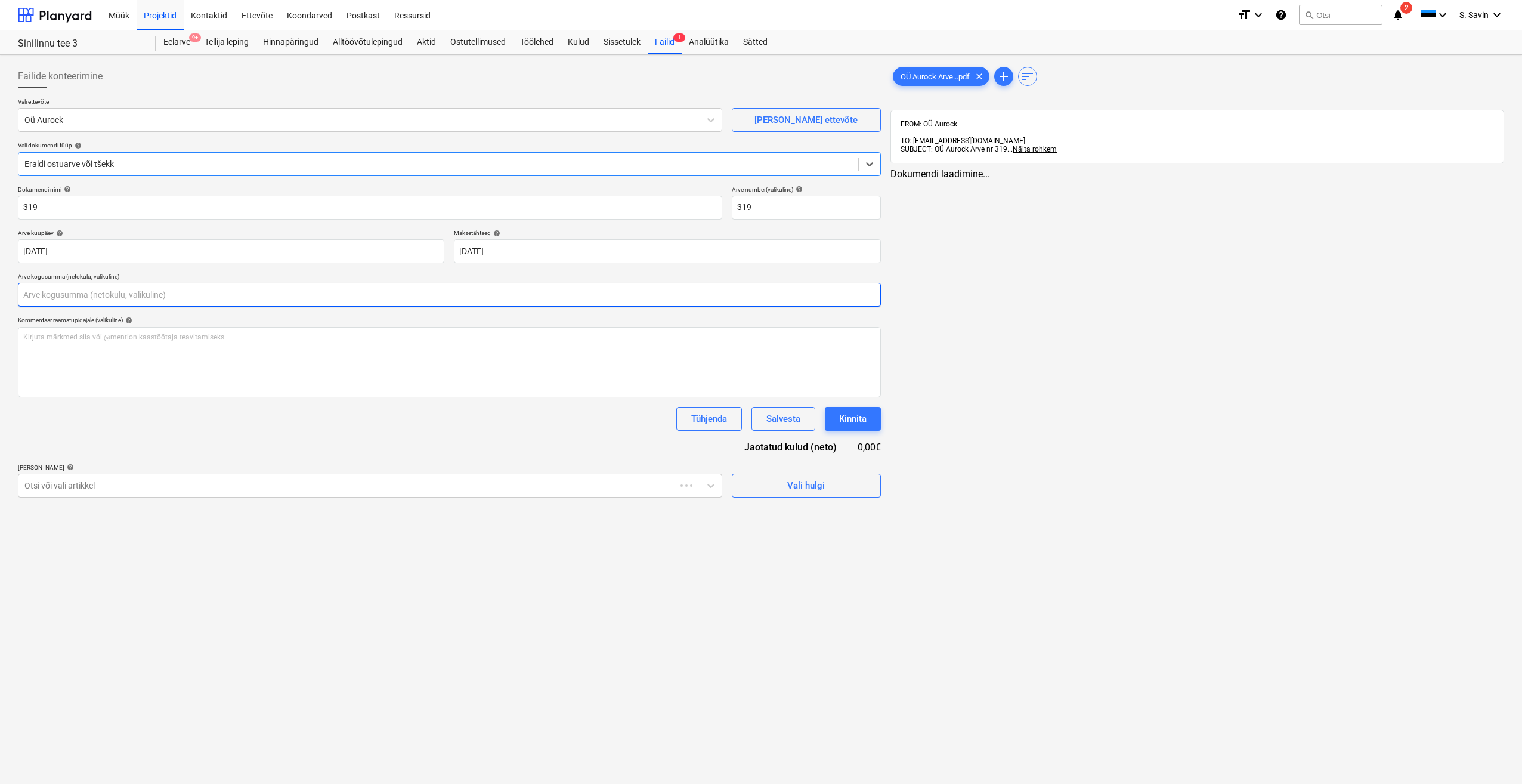
click at [43, 304] on input "text" at bounding box center [449, 295] width 863 height 24
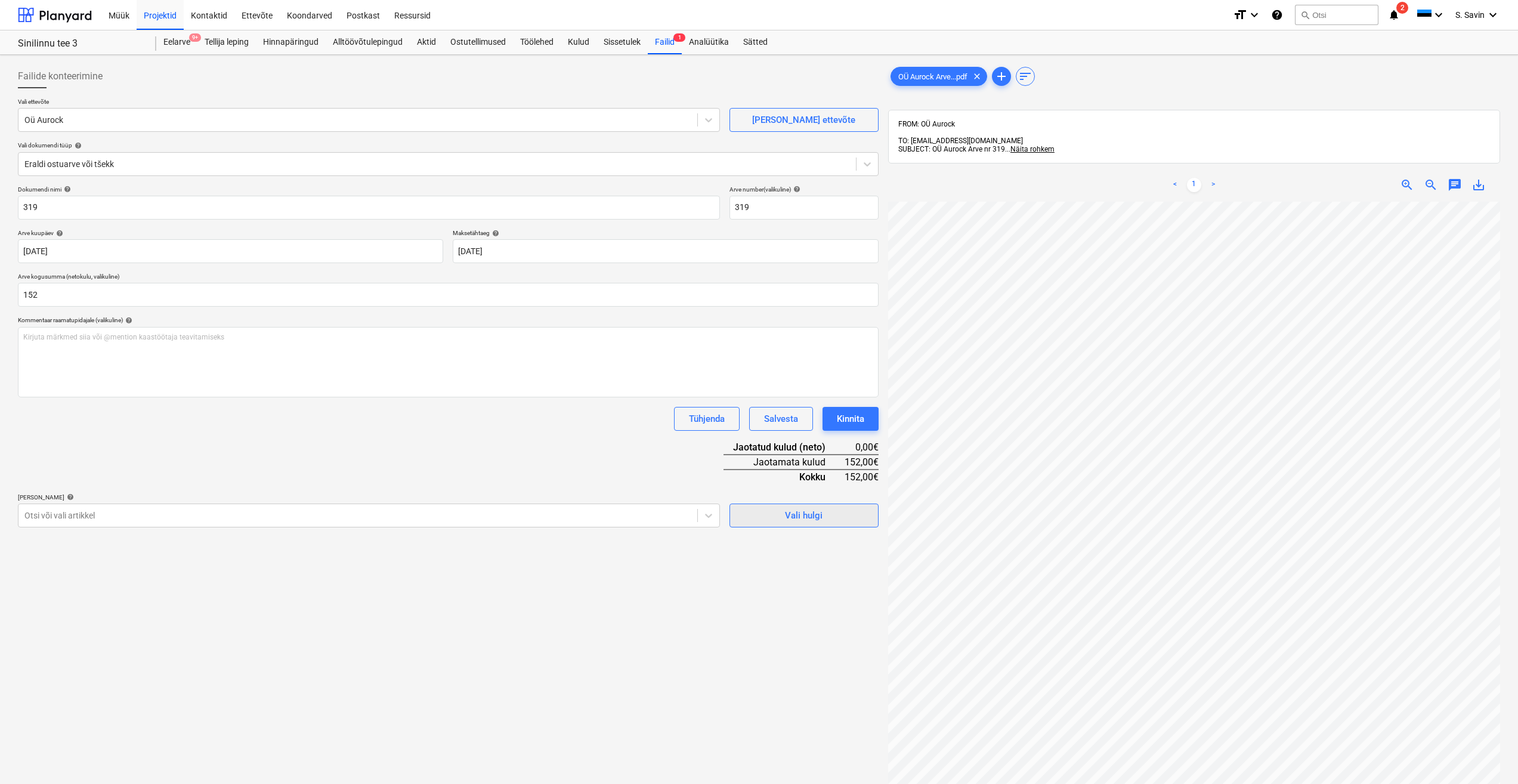
type input "152,00"
click at [830, 511] on span "Vali hulgi" at bounding box center [804, 515] width 120 height 16
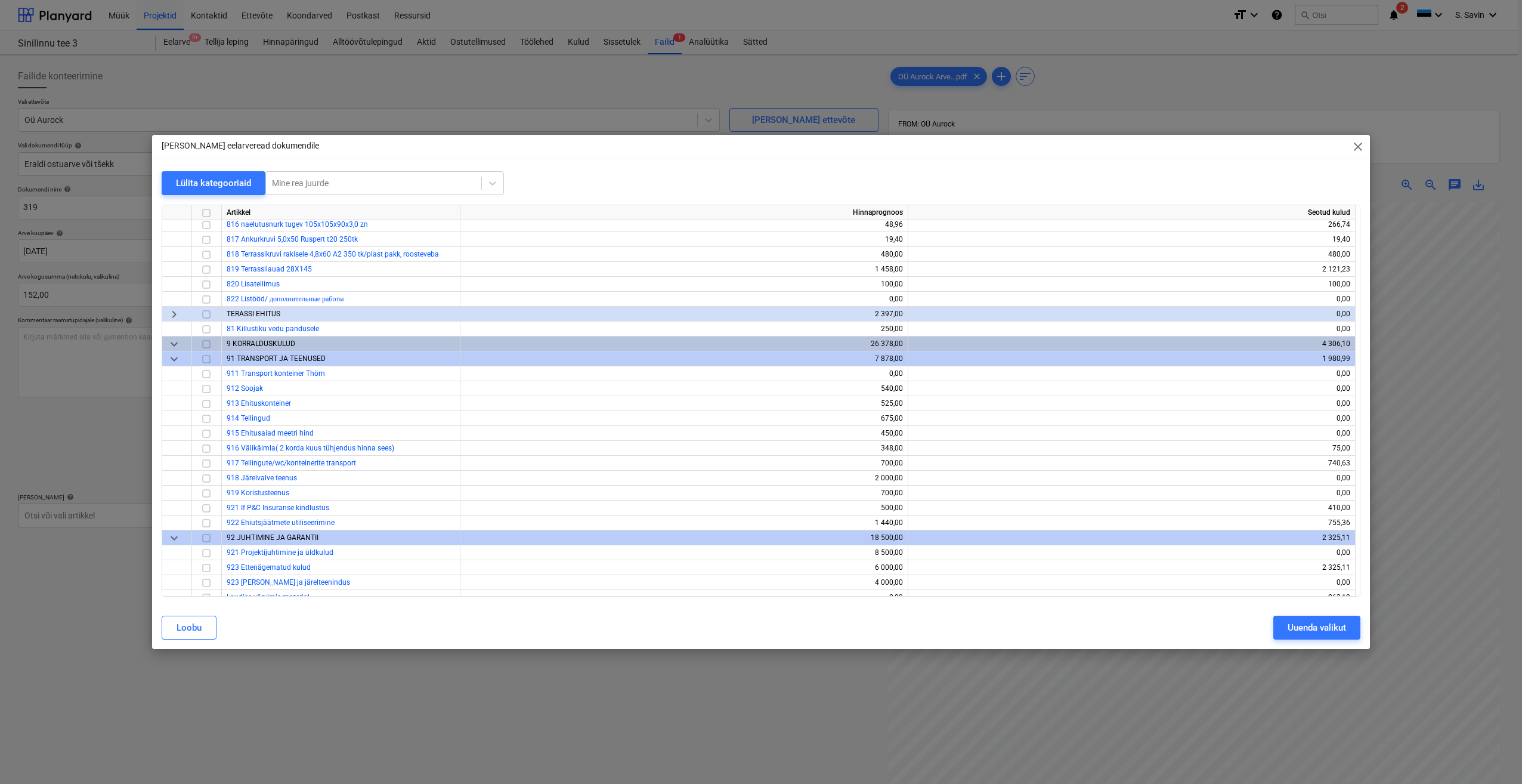
scroll to position [8512, 0]
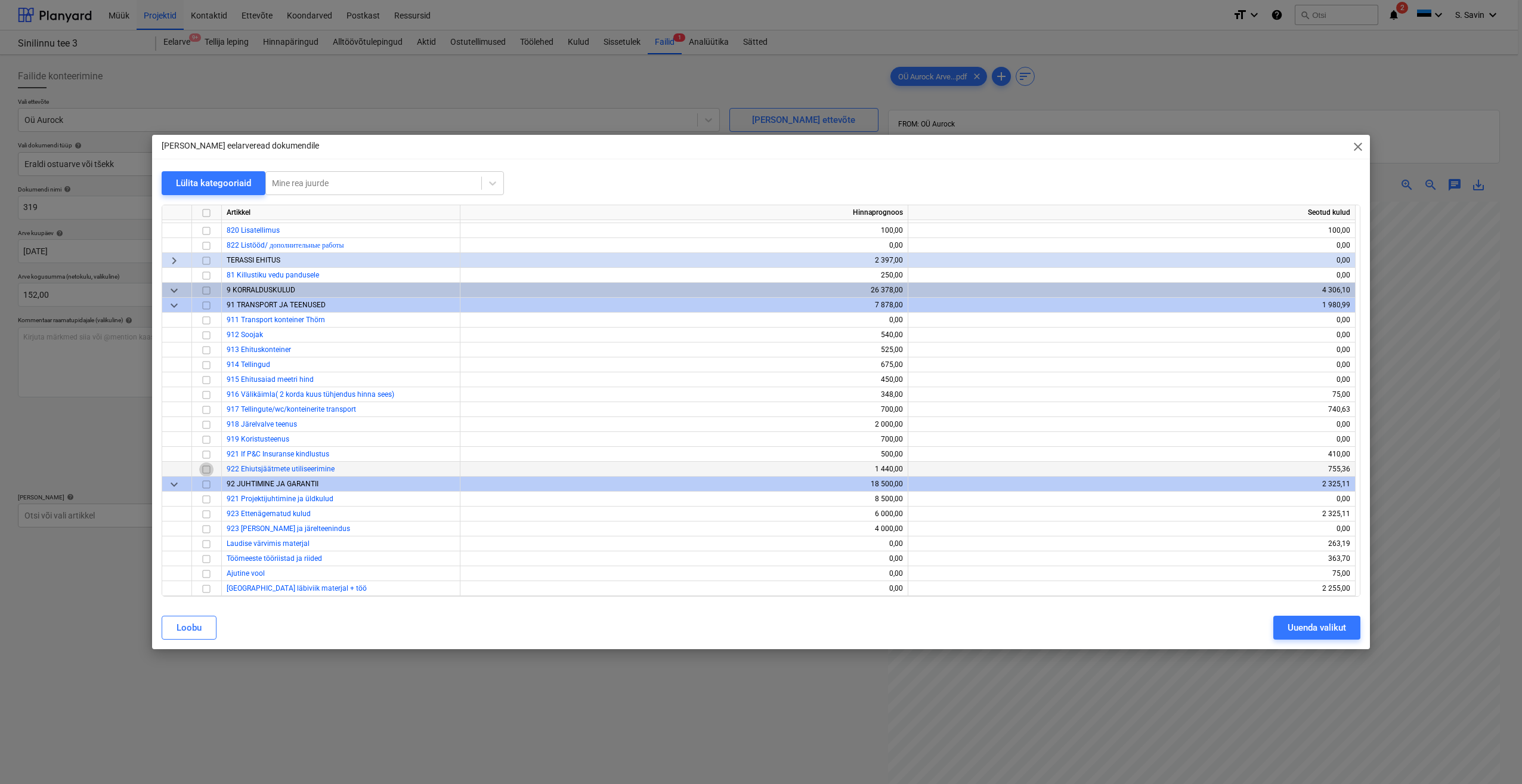
click at [207, 468] on input "checkbox" at bounding box center [207, 469] width 14 height 14
click at [1348, 620] on button "Uuenda valikut" at bounding box center [1317, 628] width 87 height 24
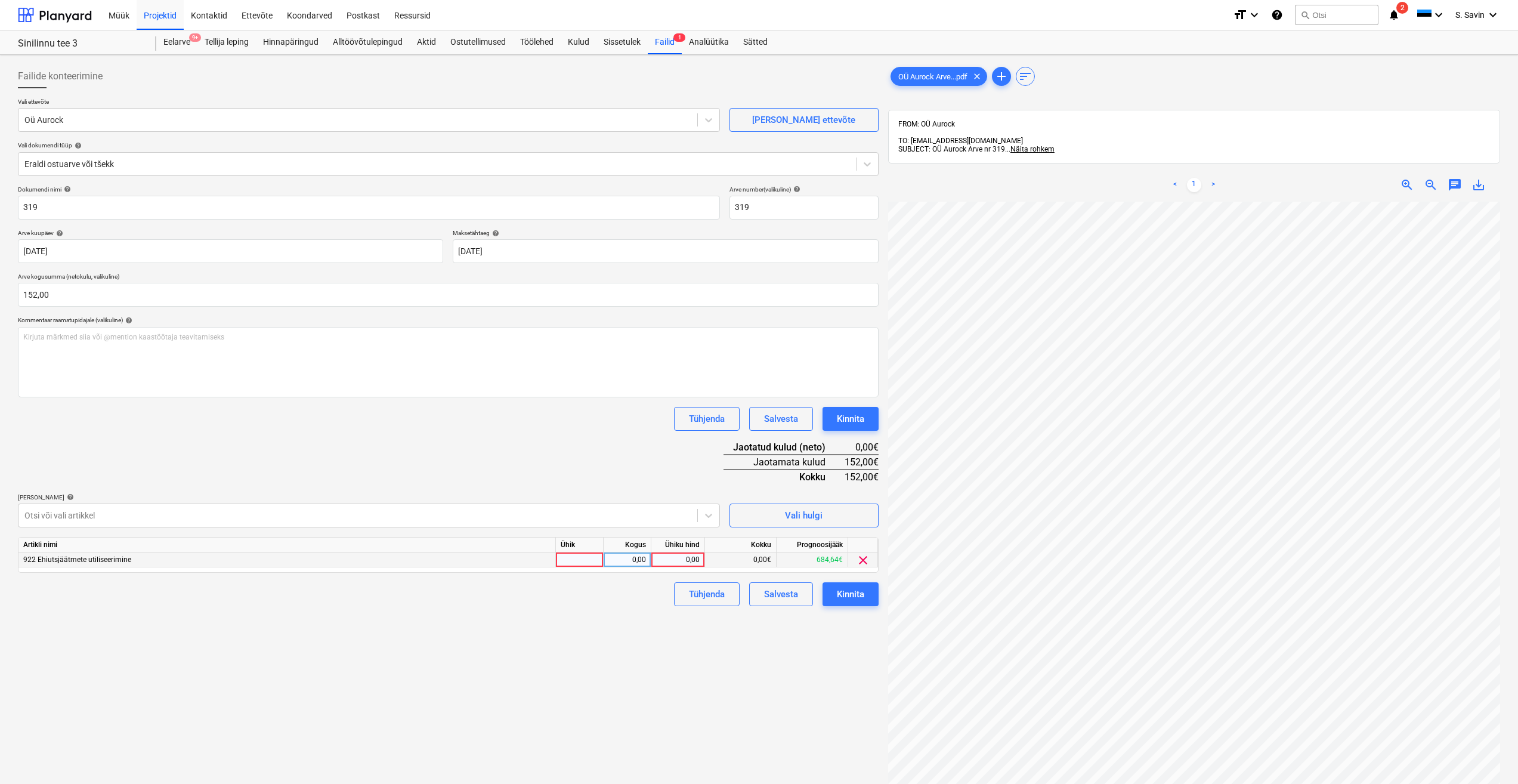
click at [572, 559] on div at bounding box center [580, 560] width 47 height 15
type input "kmpl."
click at [614, 562] on div "0,00" at bounding box center [627, 560] width 38 height 15
click at [662, 557] on div "0,00" at bounding box center [678, 560] width 44 height 15
type input "152"
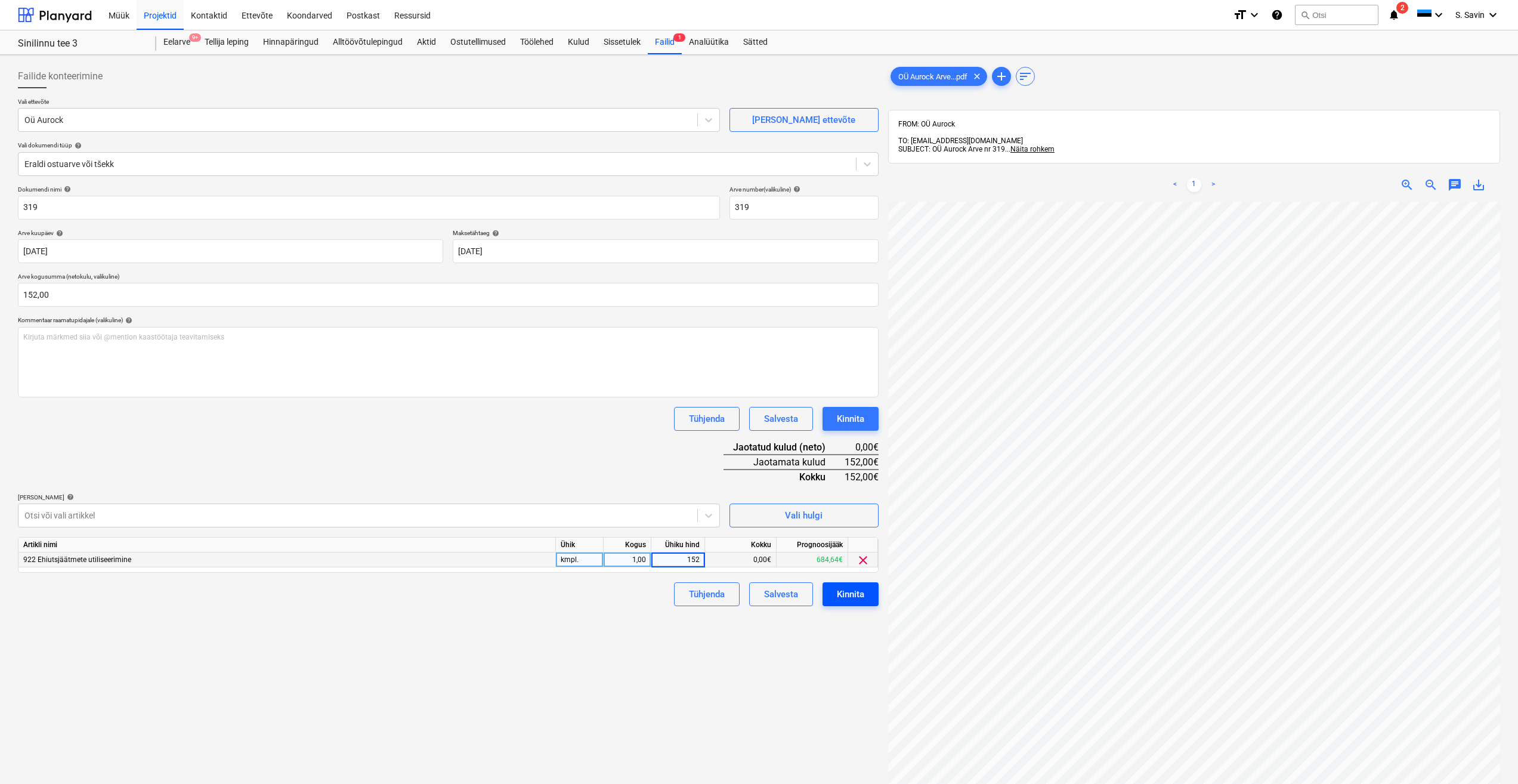
click at [846, 592] on div "Kinnita" at bounding box center [851, 594] width 28 height 16
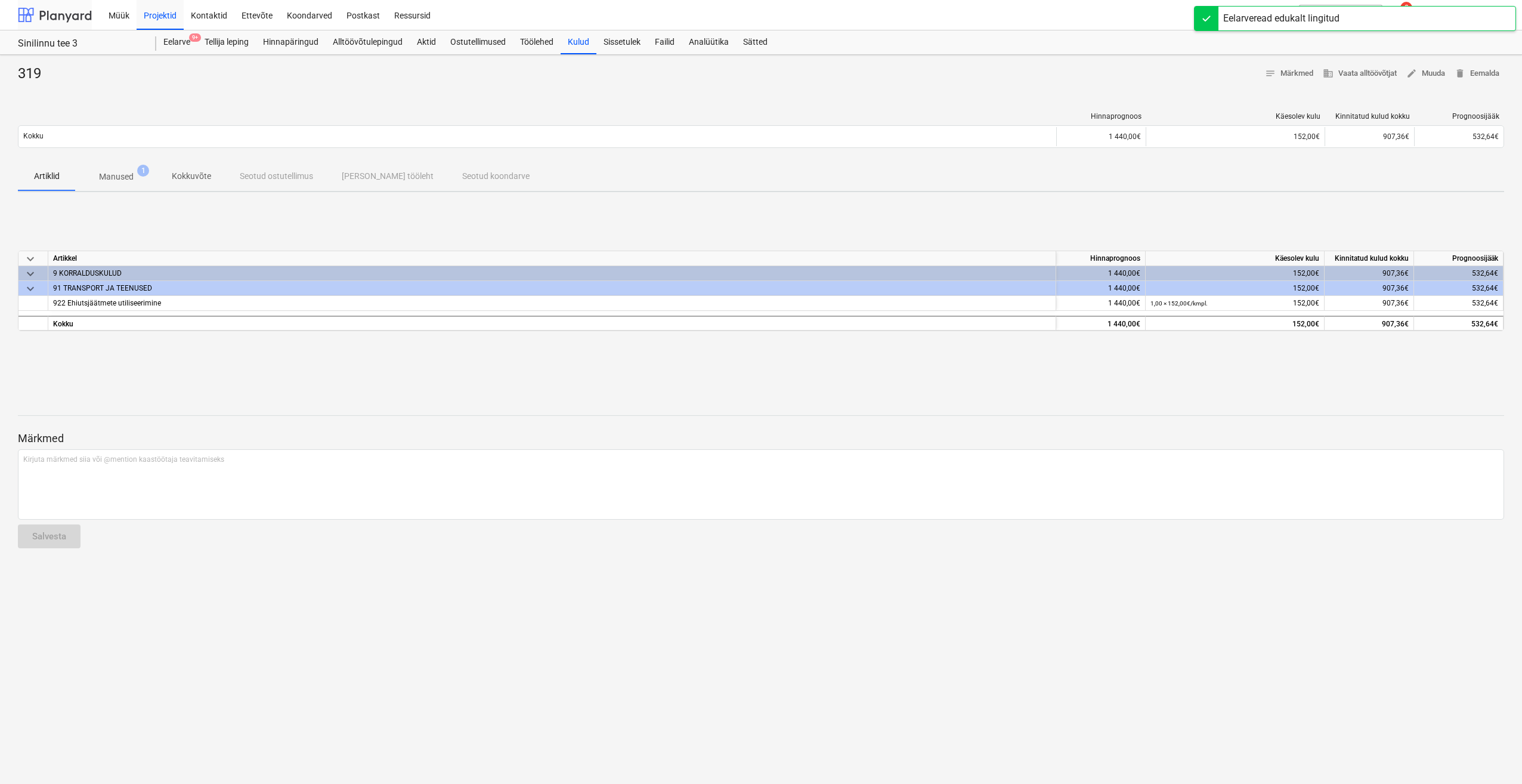
click at [76, 13] on div at bounding box center [54, 15] width 74 height 30
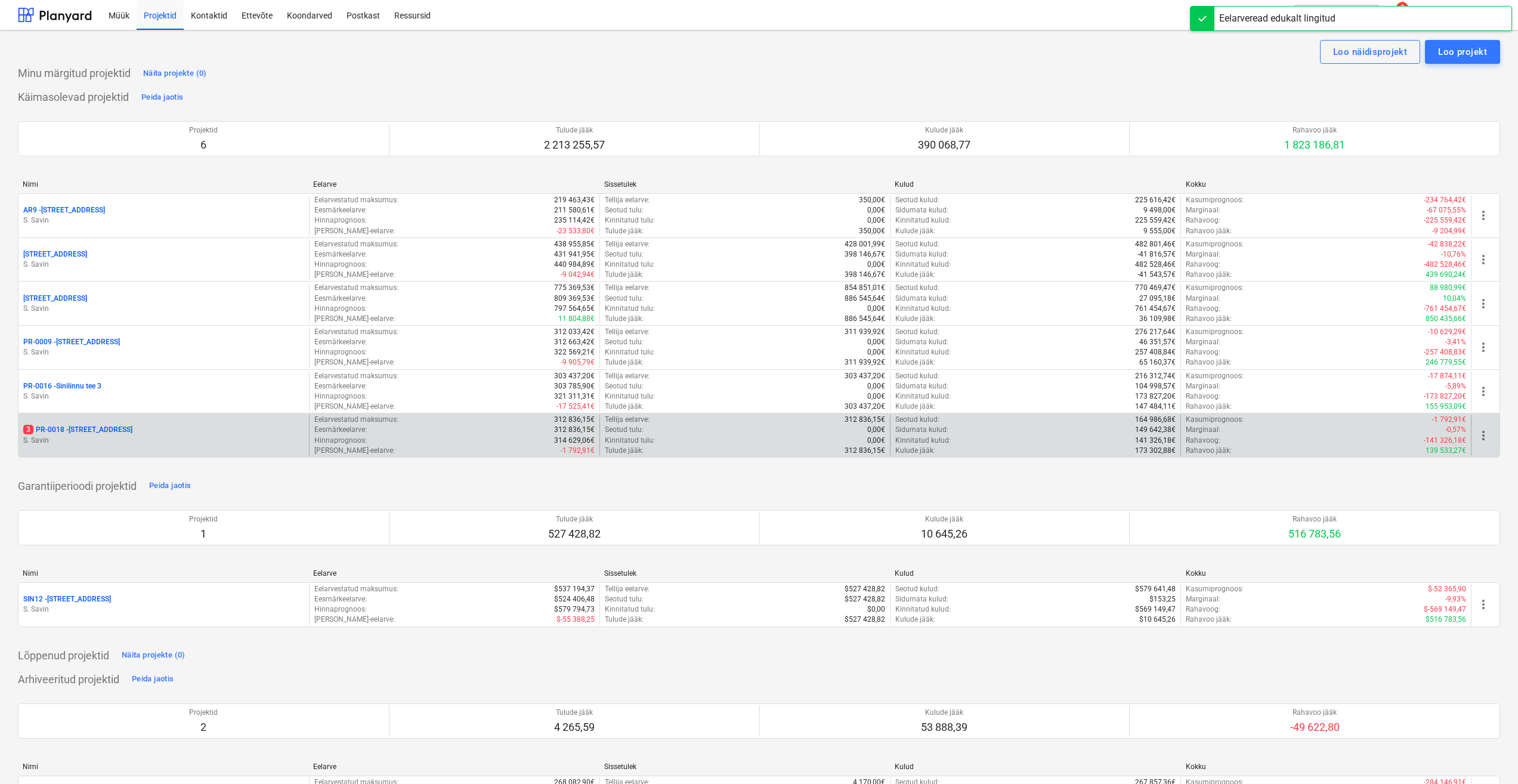
click at [107, 436] on p "S. Savin" at bounding box center [163, 440] width 281 height 10
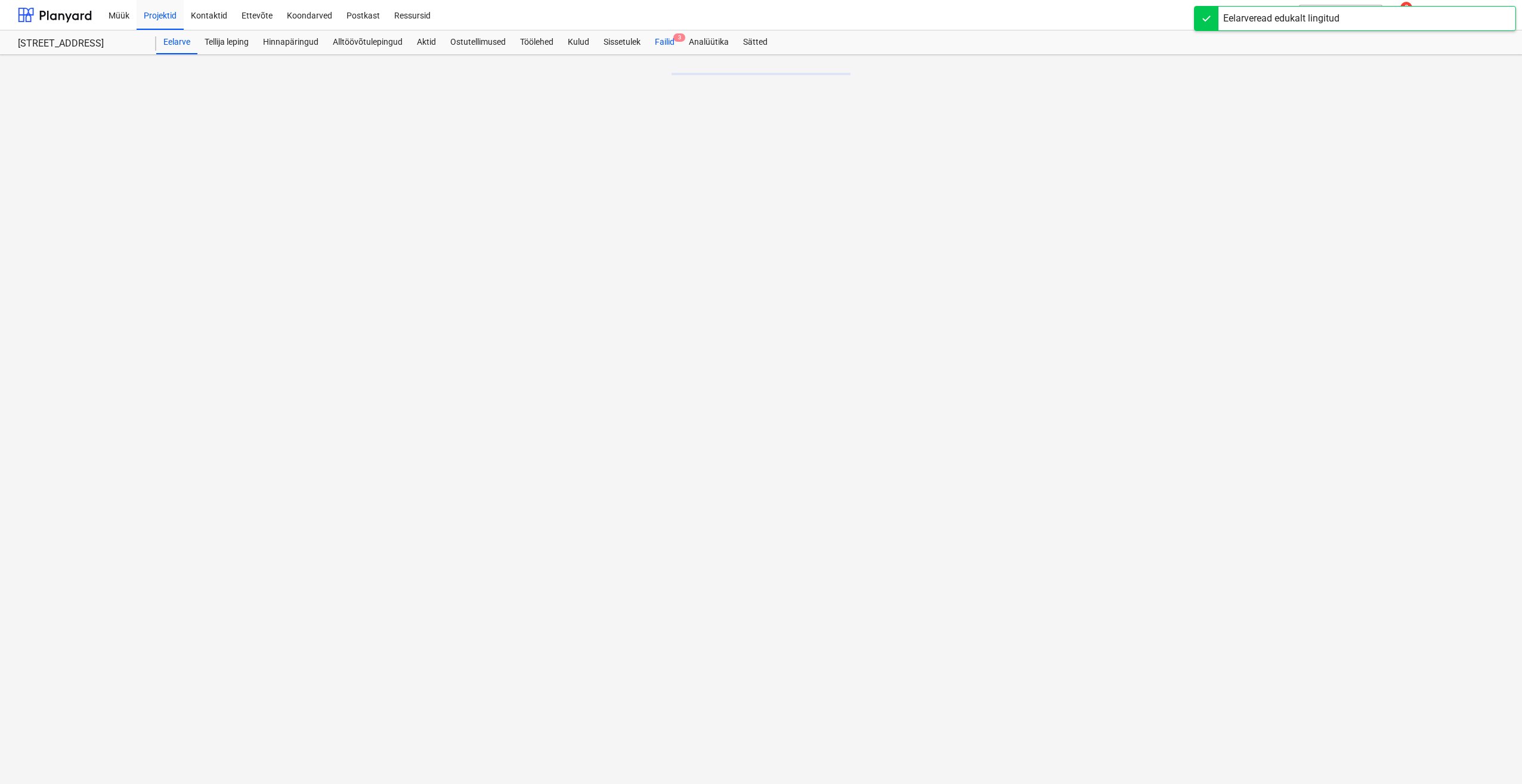
click at [669, 43] on div "Failid 3" at bounding box center [665, 42] width 34 height 24
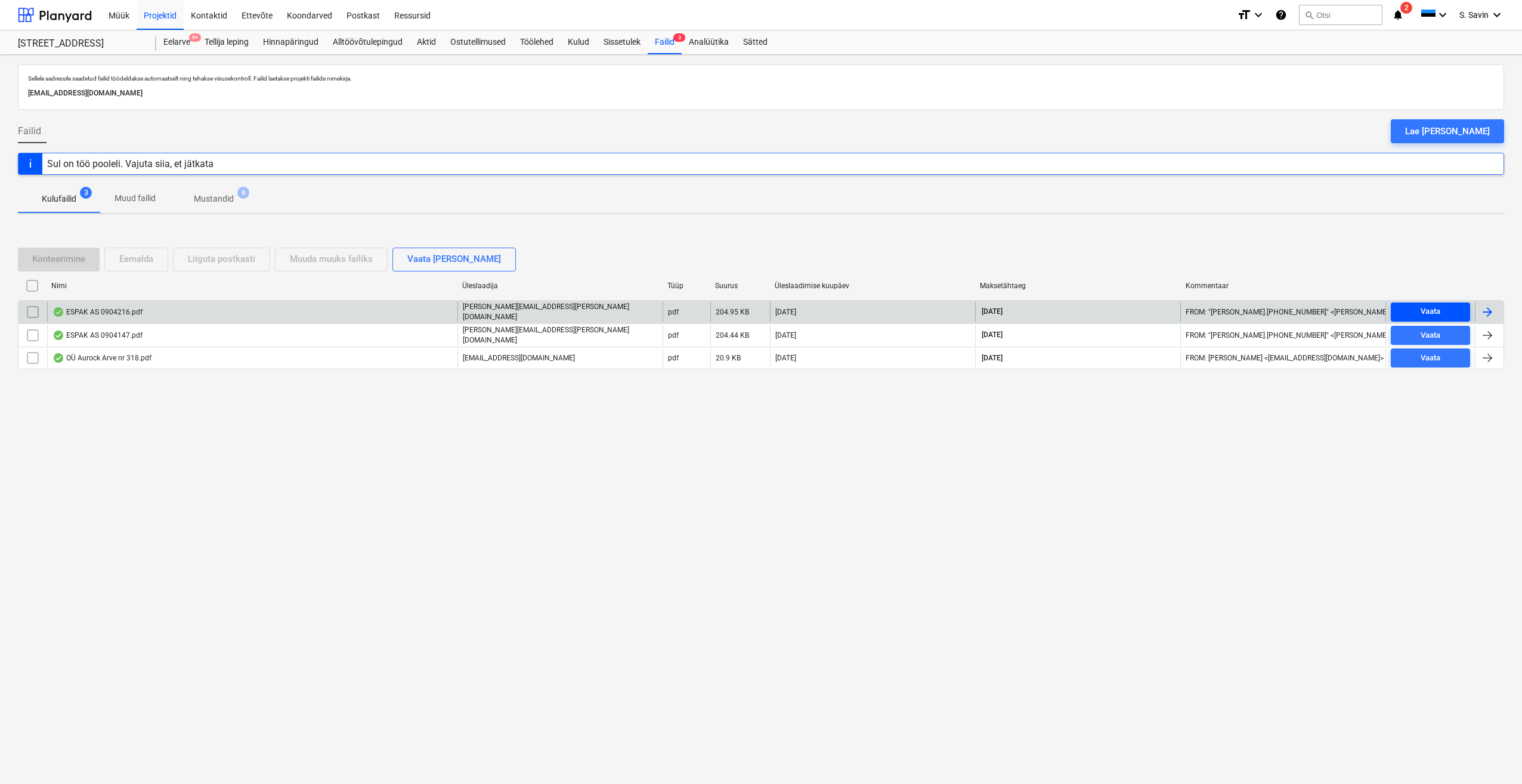
click at [1442, 313] on span "Vaata" at bounding box center [1431, 311] width 70 height 13
click at [1498, 306] on div at bounding box center [1489, 312] width 28 height 21
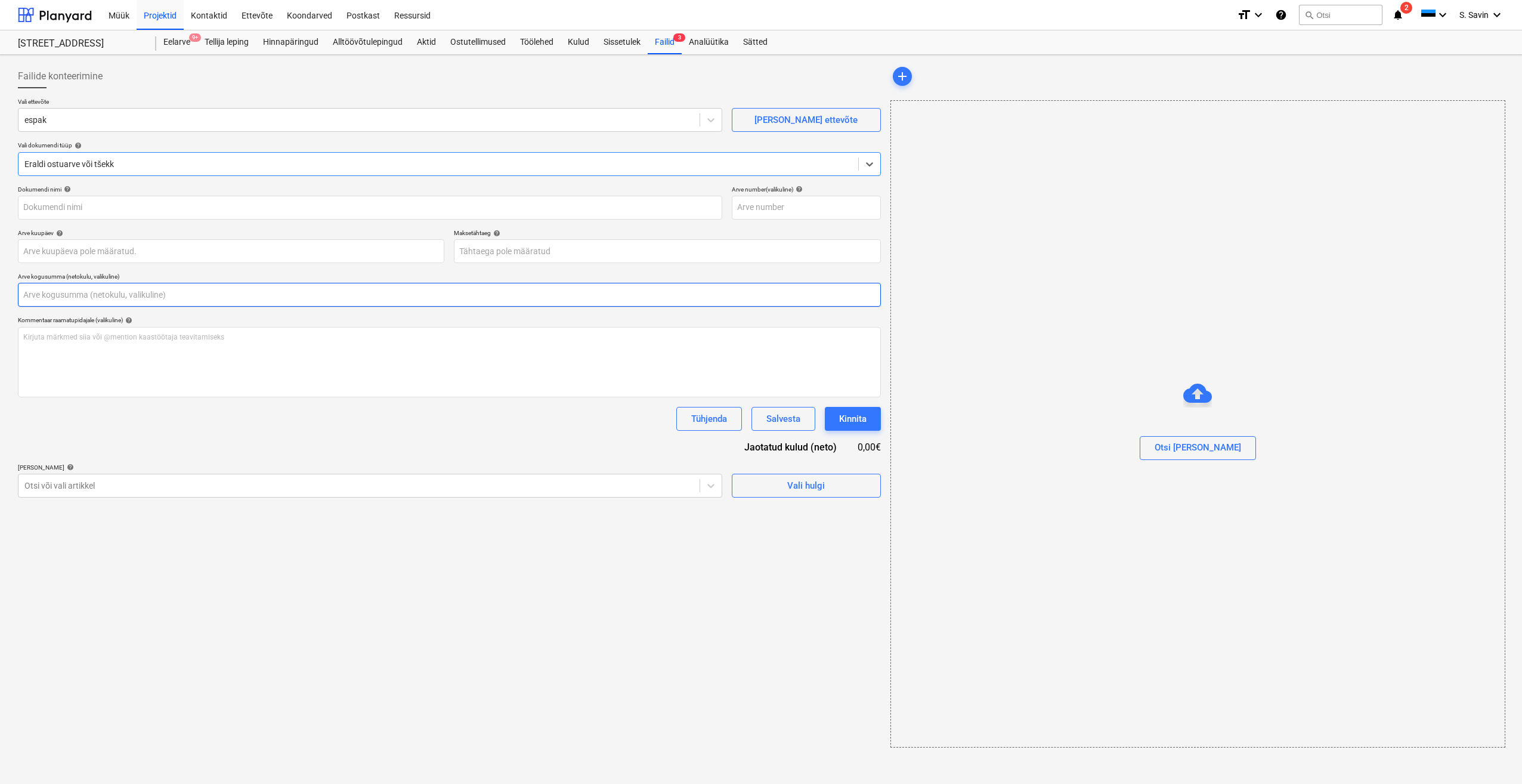
click at [21, 294] on input "text" at bounding box center [449, 295] width 863 height 24
type input "0904216"
type input "08 Sep 2025"
type input "08 Oct 2025"
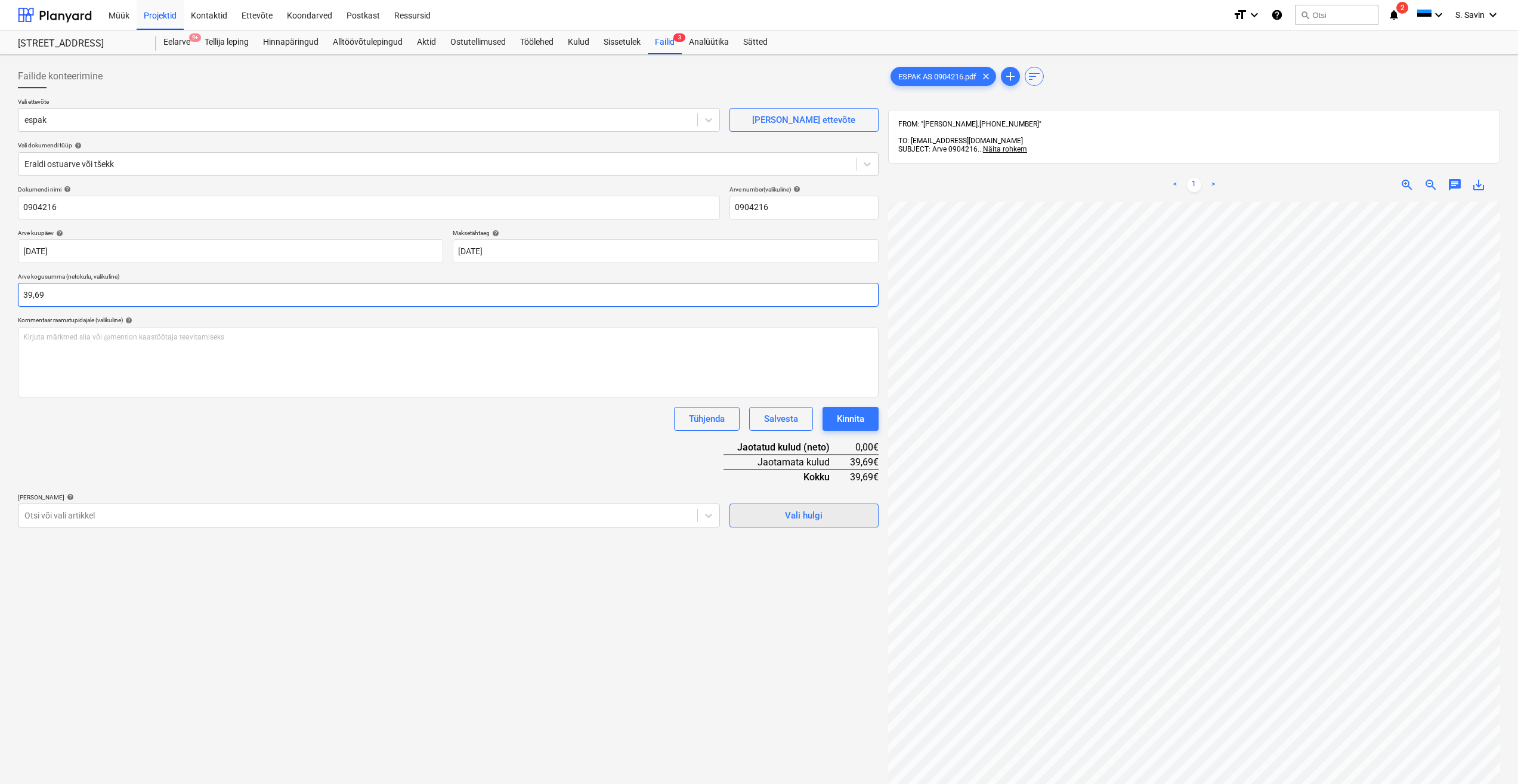
type input "39,69"
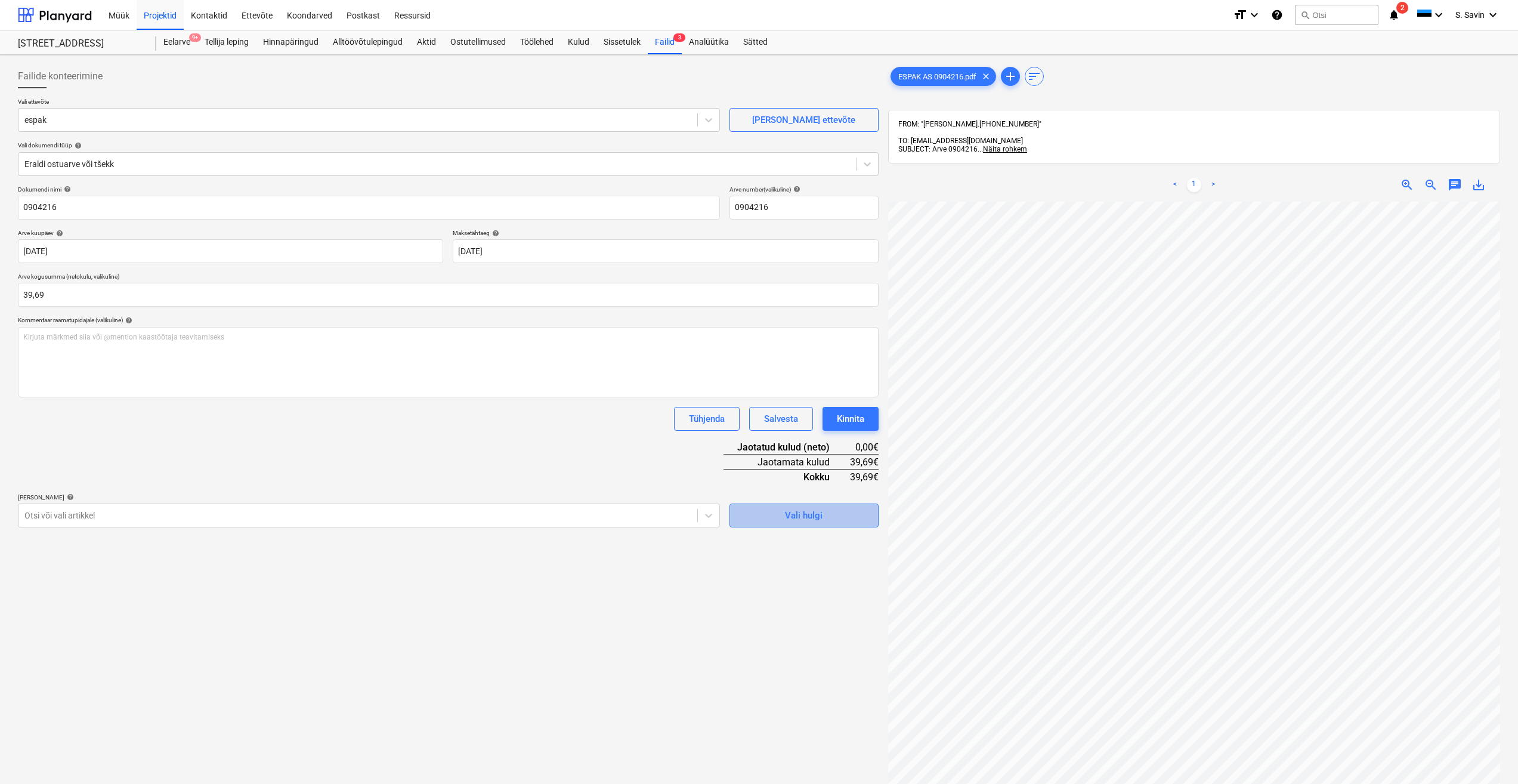
click at [803, 517] on div "Vali hulgi" at bounding box center [803, 515] width 38 height 16
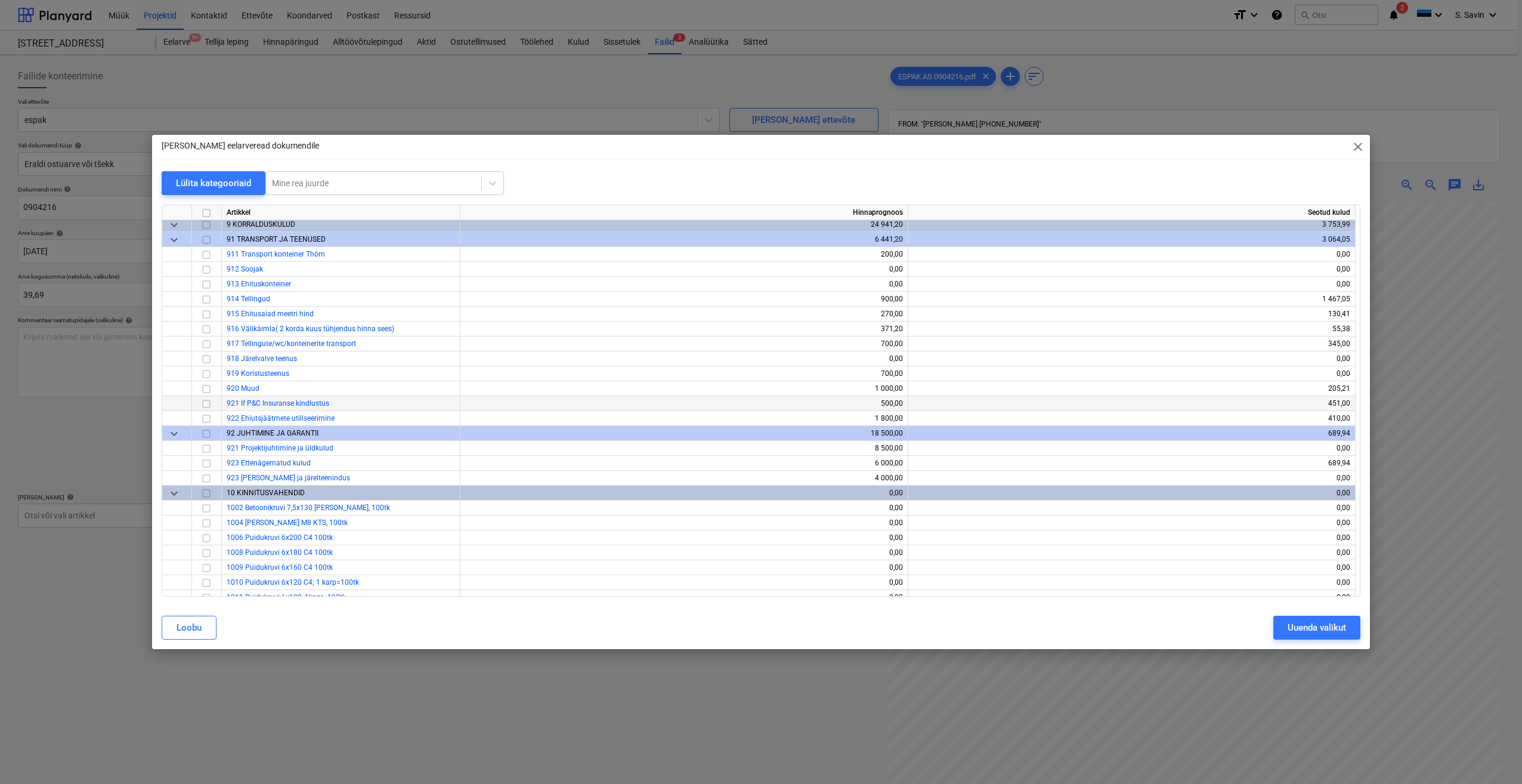
scroll to position [4993, 0]
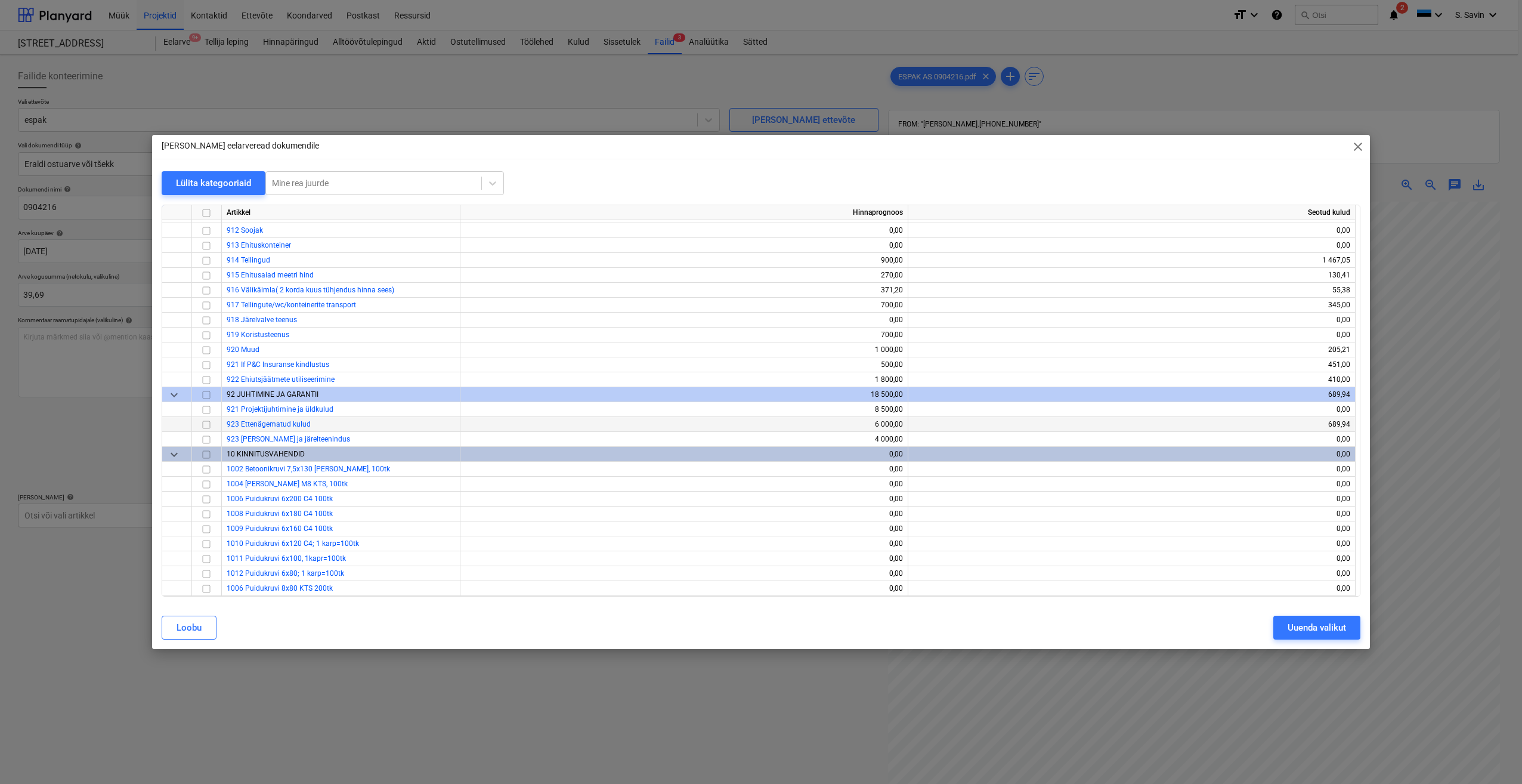
click at [202, 423] on input "checkbox" at bounding box center [207, 425] width 14 height 14
click at [1290, 636] on button "Uuenda valikut" at bounding box center [1317, 628] width 87 height 24
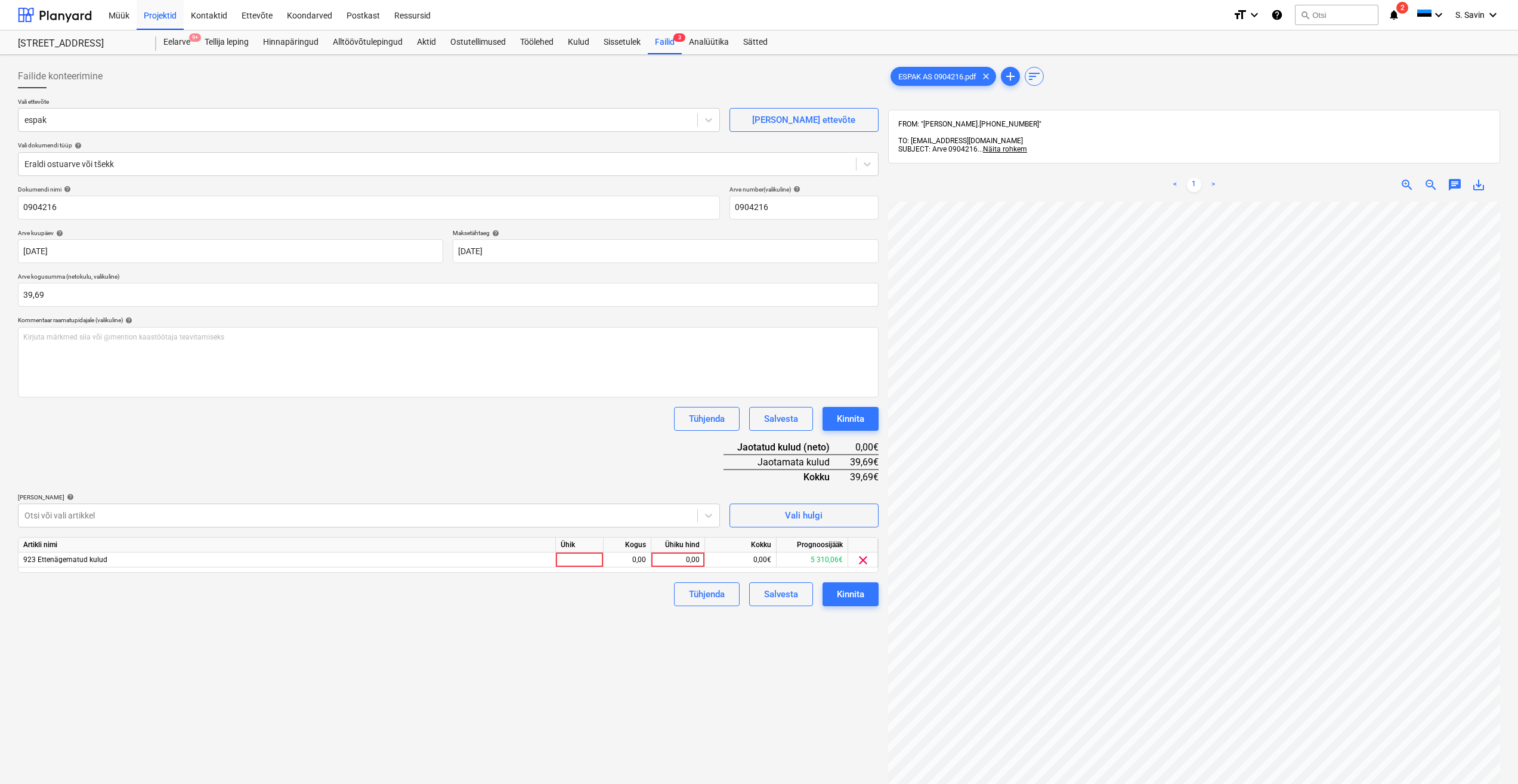
click at [571, 568] on div "Artikli nimi Ühik Kogus Ühiku hind Kokku Prognoosijääk 923 Ettenägematud kulud …" at bounding box center [448, 555] width 861 height 36
click at [582, 554] on div at bounding box center [580, 560] width 47 height 15
type input "kmpl."
click at [642, 563] on div "0,00" at bounding box center [627, 560] width 38 height 15
type input "1"
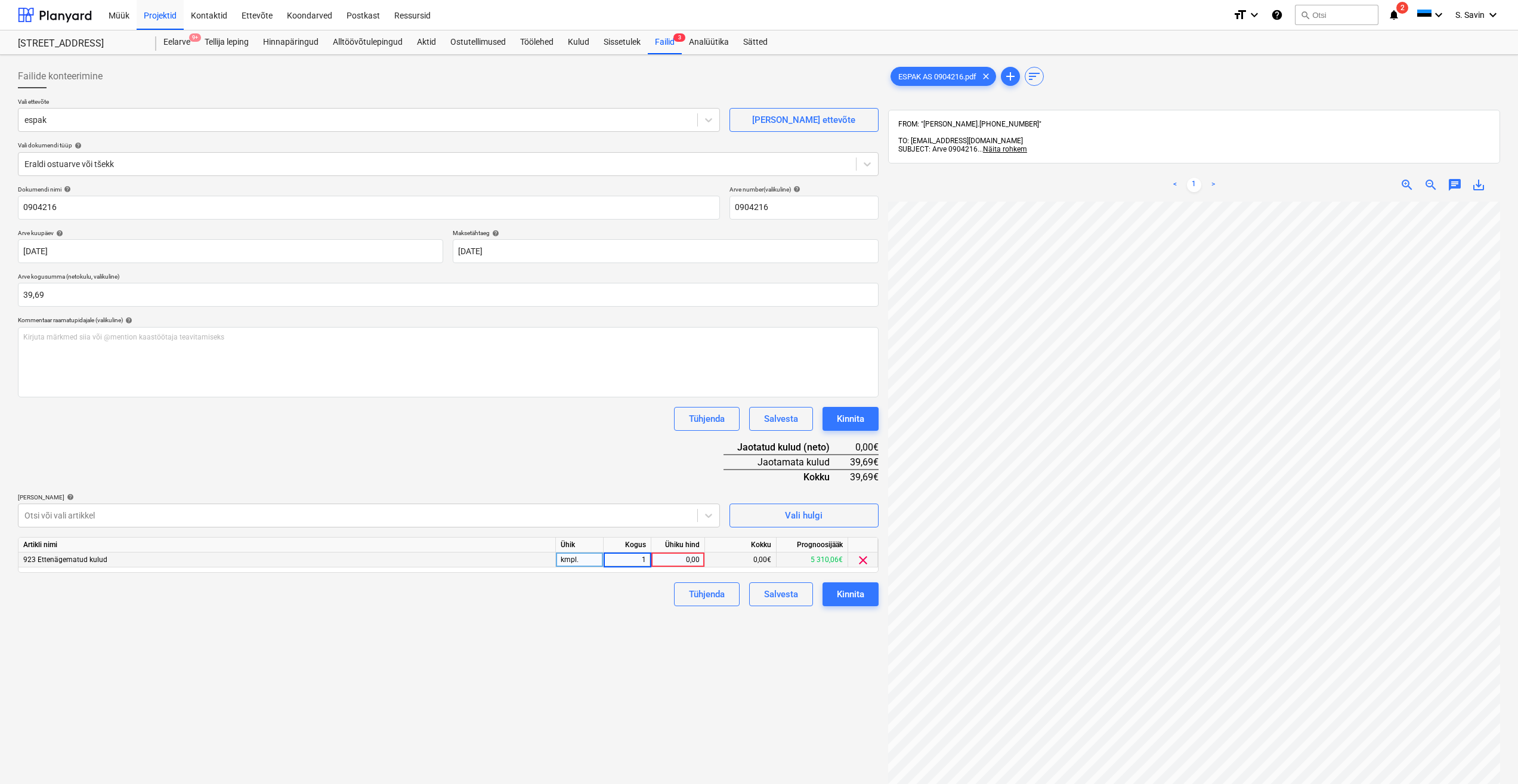
click at [667, 554] on div "0,00" at bounding box center [678, 560] width 44 height 15
type input "39,69"
click at [661, 610] on div "Failide konteerimine Vali ettevõte espak Lisa uus ettevõte Vali dokumendi tüüp …" at bounding box center [449, 508] width 870 height 897
click at [858, 602] on button "Kinnita" at bounding box center [851, 594] width 56 height 24
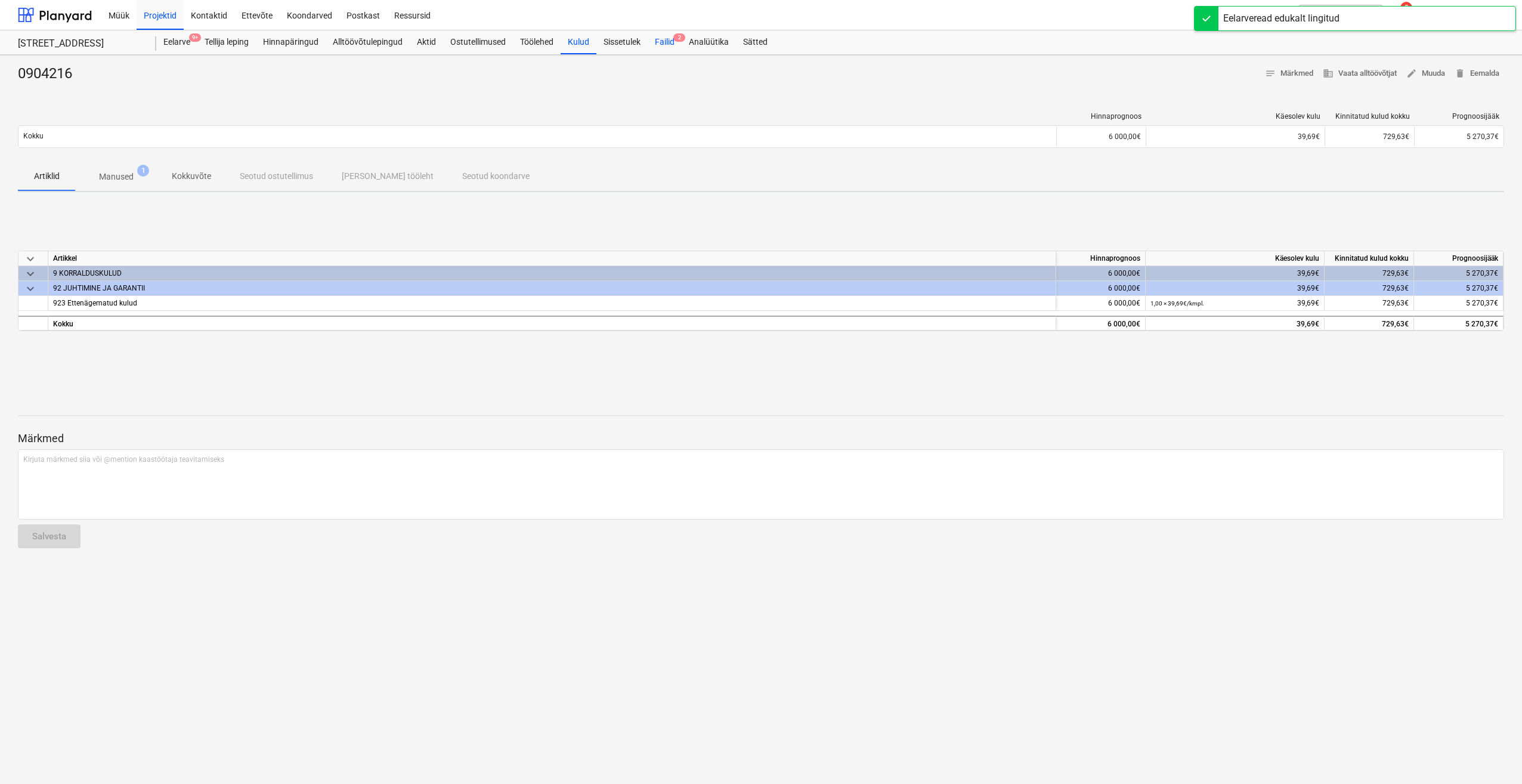
click at [667, 40] on div "Failid 2" at bounding box center [665, 42] width 34 height 24
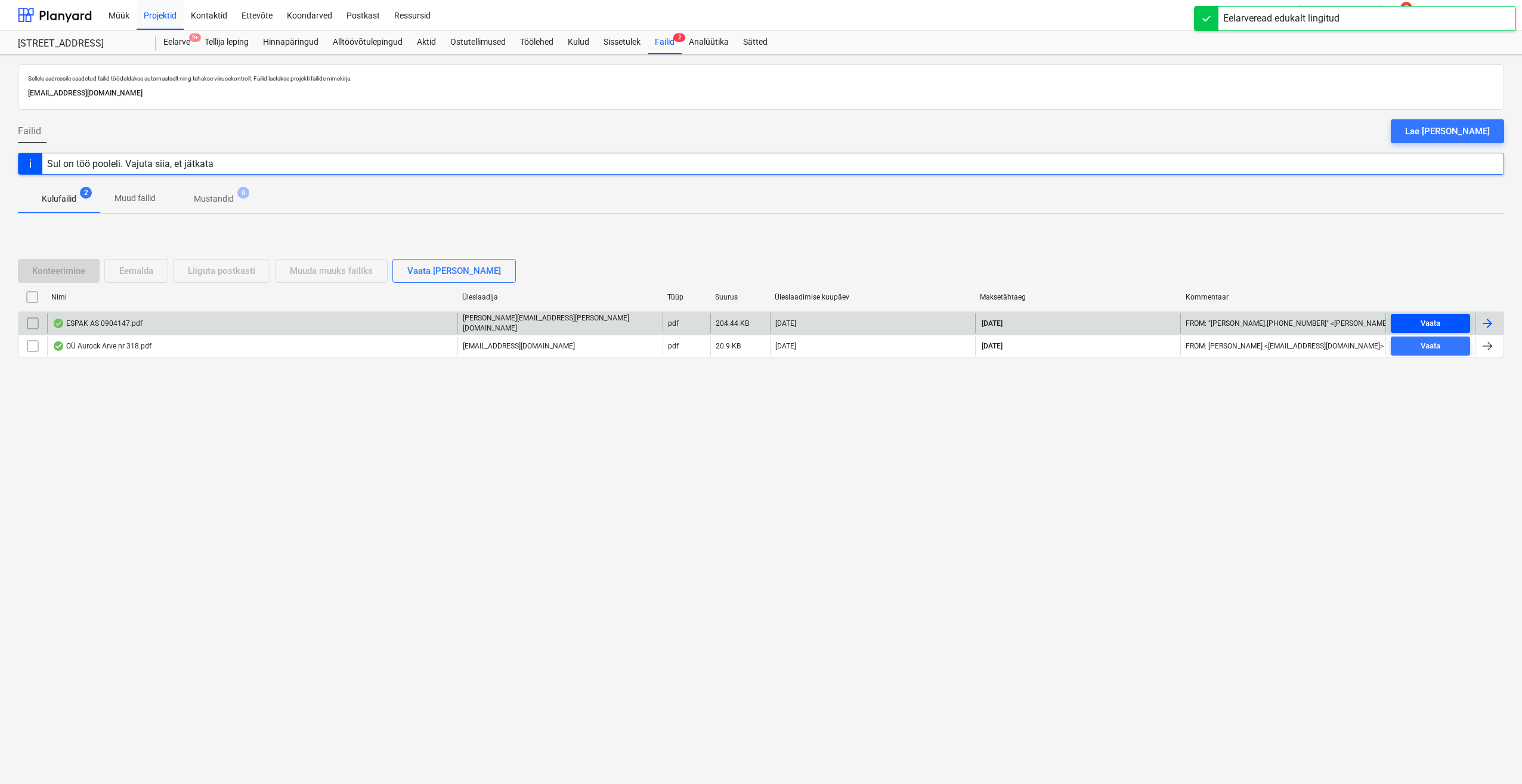
click at [1438, 319] on div "Vaata" at bounding box center [1431, 323] width 20 height 13
click at [1484, 316] on div at bounding box center [1489, 323] width 28 height 21
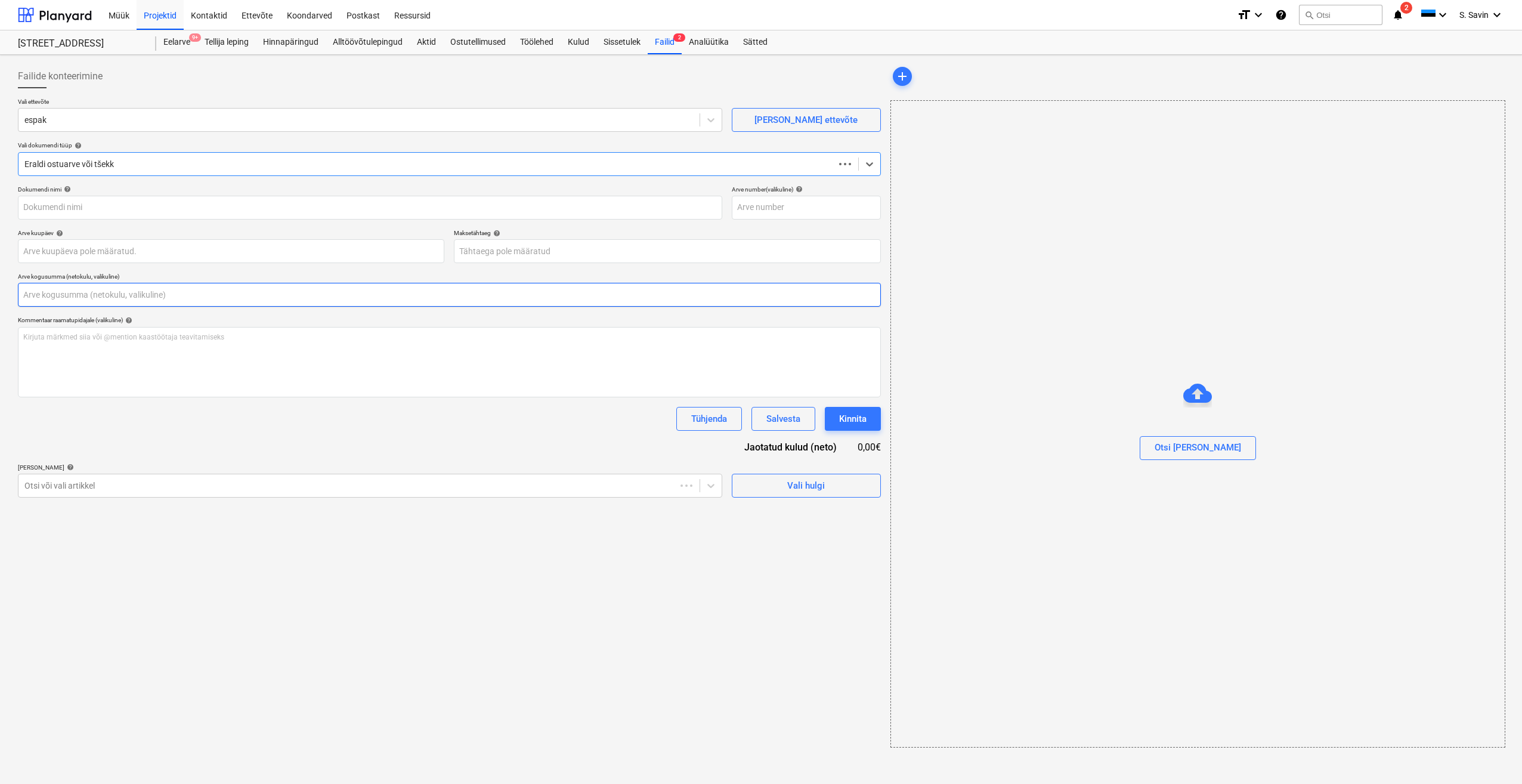
click at [101, 302] on input "text" at bounding box center [449, 295] width 863 height 24
type input "0904147"
type input "[DATE]"
type input "08 Oct 2025"
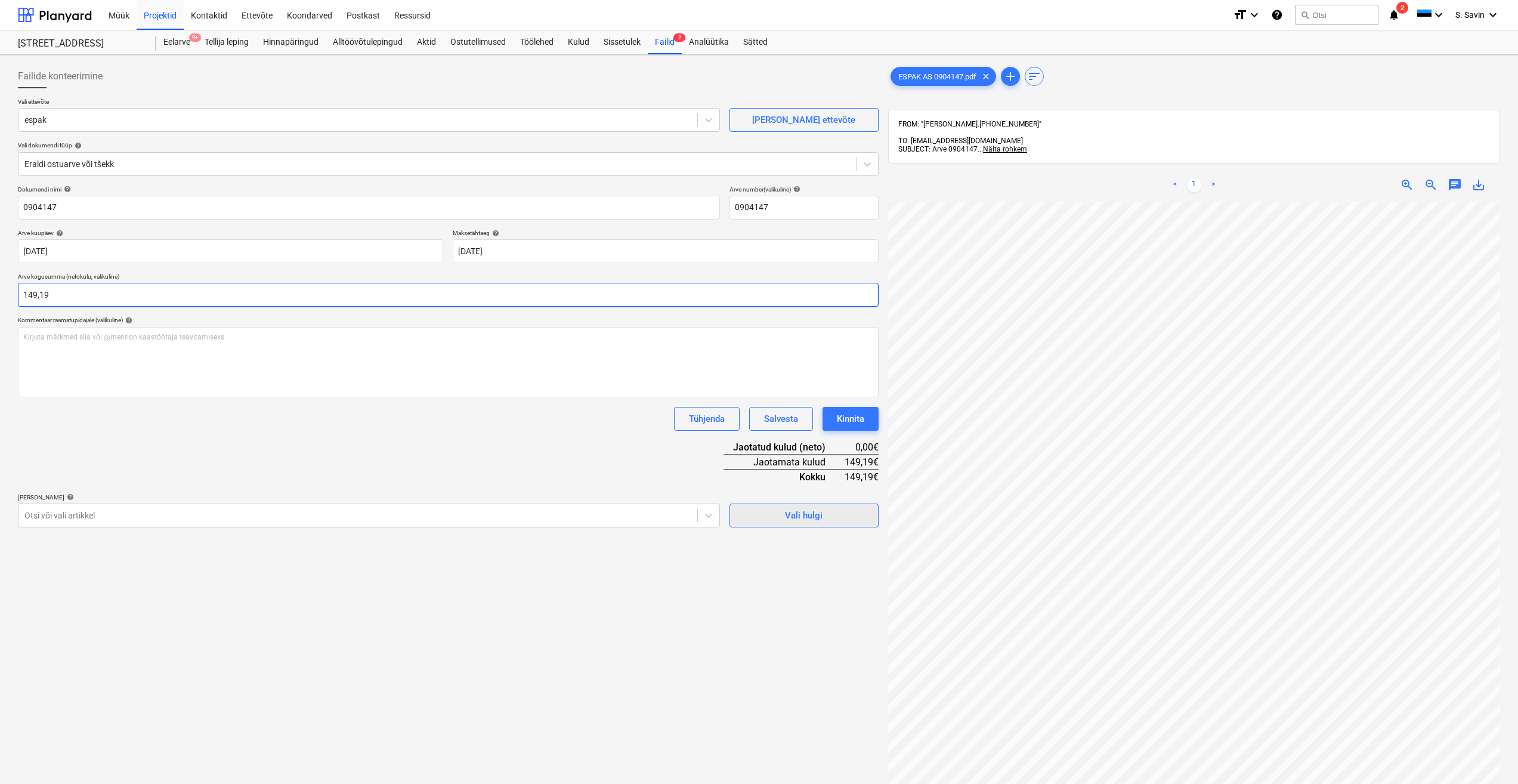
type input "149,19"
click at [769, 512] on span "Vali hulgi" at bounding box center [804, 515] width 120 height 16
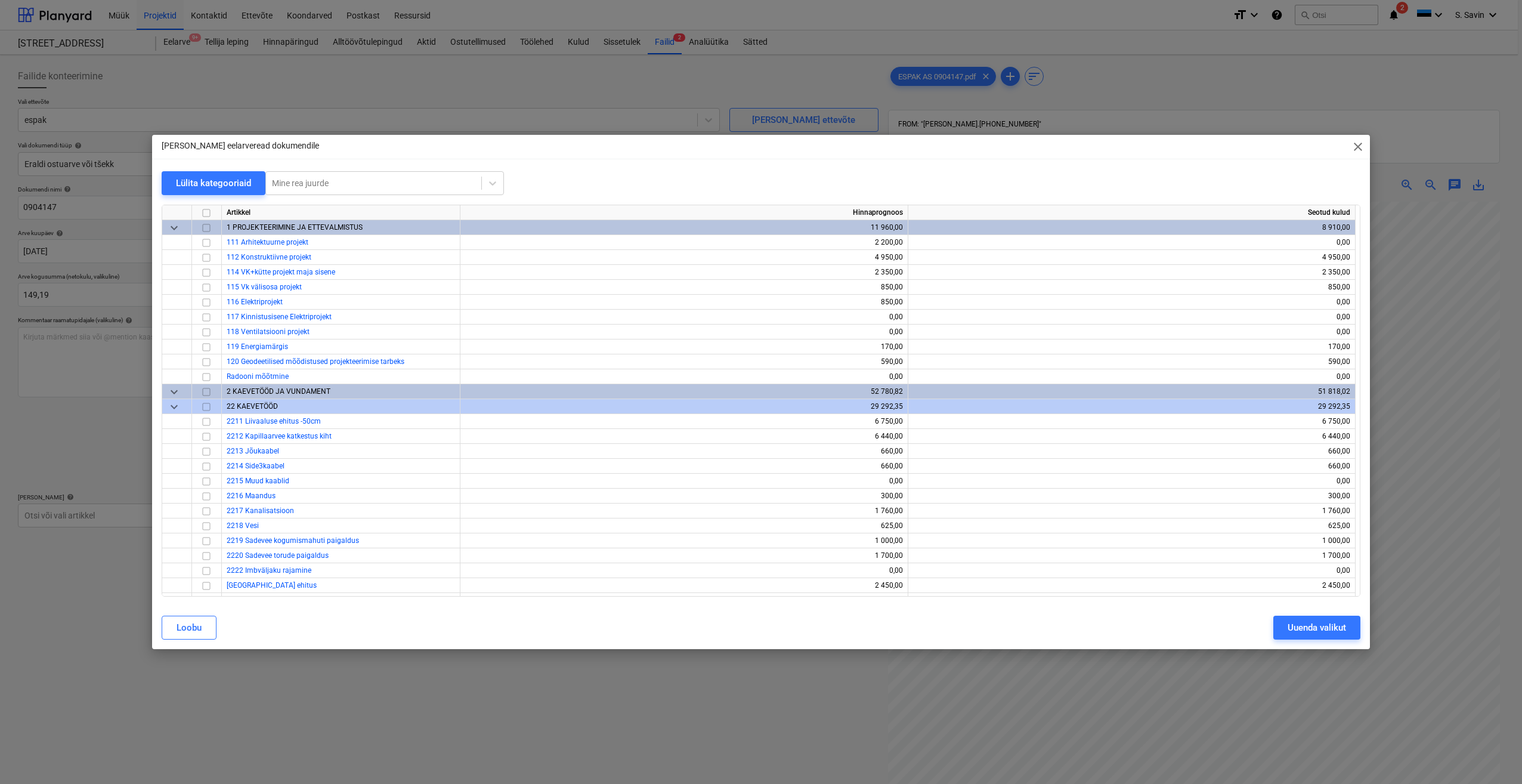
click at [46, 505] on div "Lisa eelarveread dokumendile close Lülita kategooriaid Mine rea juurde Artikkel…" at bounding box center [761, 392] width 1522 height 784
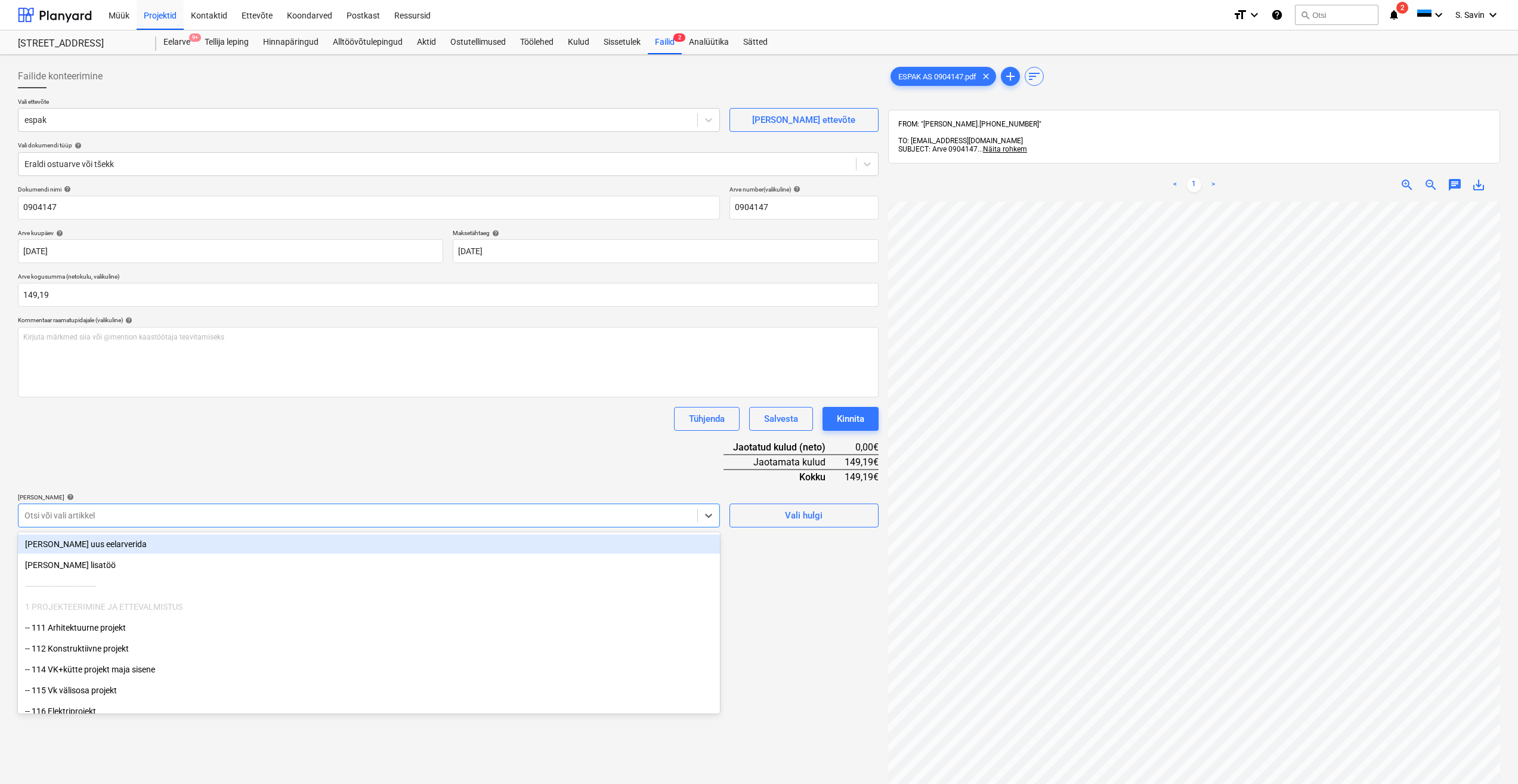
click at [127, 519] on div at bounding box center [358, 515] width 667 height 12
click at [116, 539] on div "[PERSON_NAME] uus eelarverida" at bounding box center [369, 543] width 702 height 19
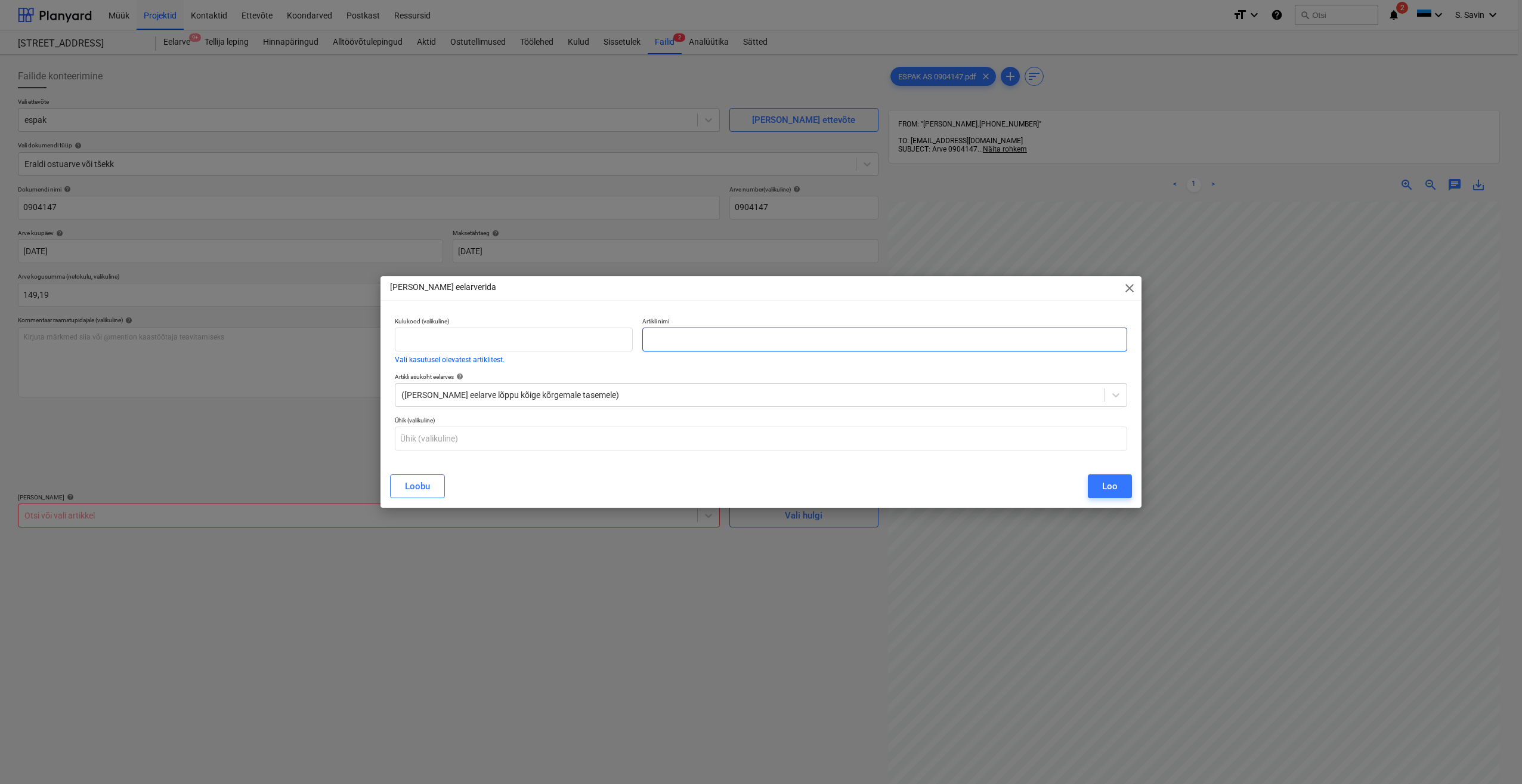
click at [674, 340] on input "text" at bounding box center [884, 340] width 485 height 24
type input "Töömeeste tööriistad"
click at [1126, 490] on button "Loo" at bounding box center [1110, 486] width 44 height 24
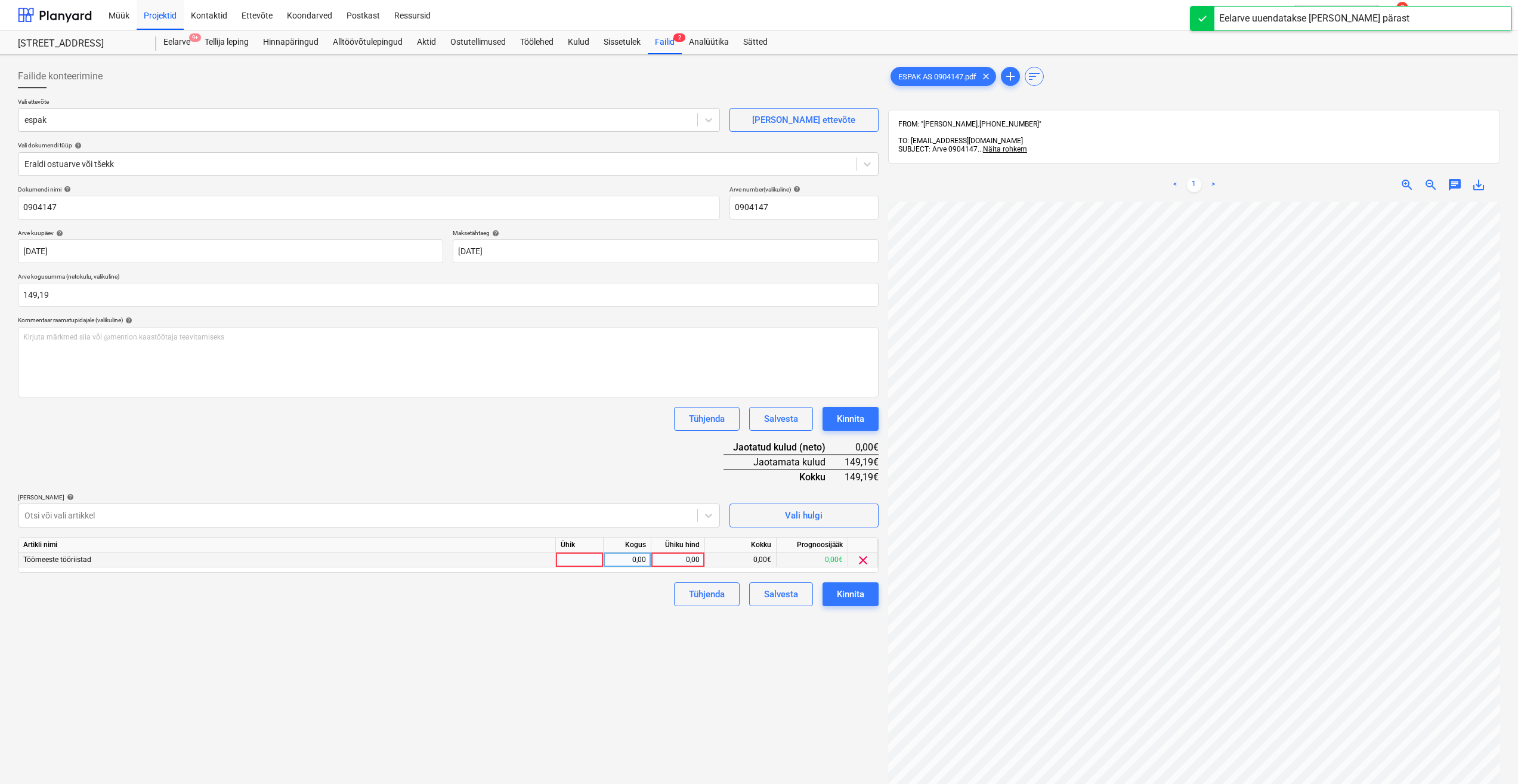
click at [567, 562] on div at bounding box center [580, 560] width 47 height 15
type input "kmpl."
click at [626, 554] on div "0,00" at bounding box center [627, 560] width 38 height 15
click at [677, 560] on div "0,00" at bounding box center [678, 560] width 44 height 15
type input "149,19"
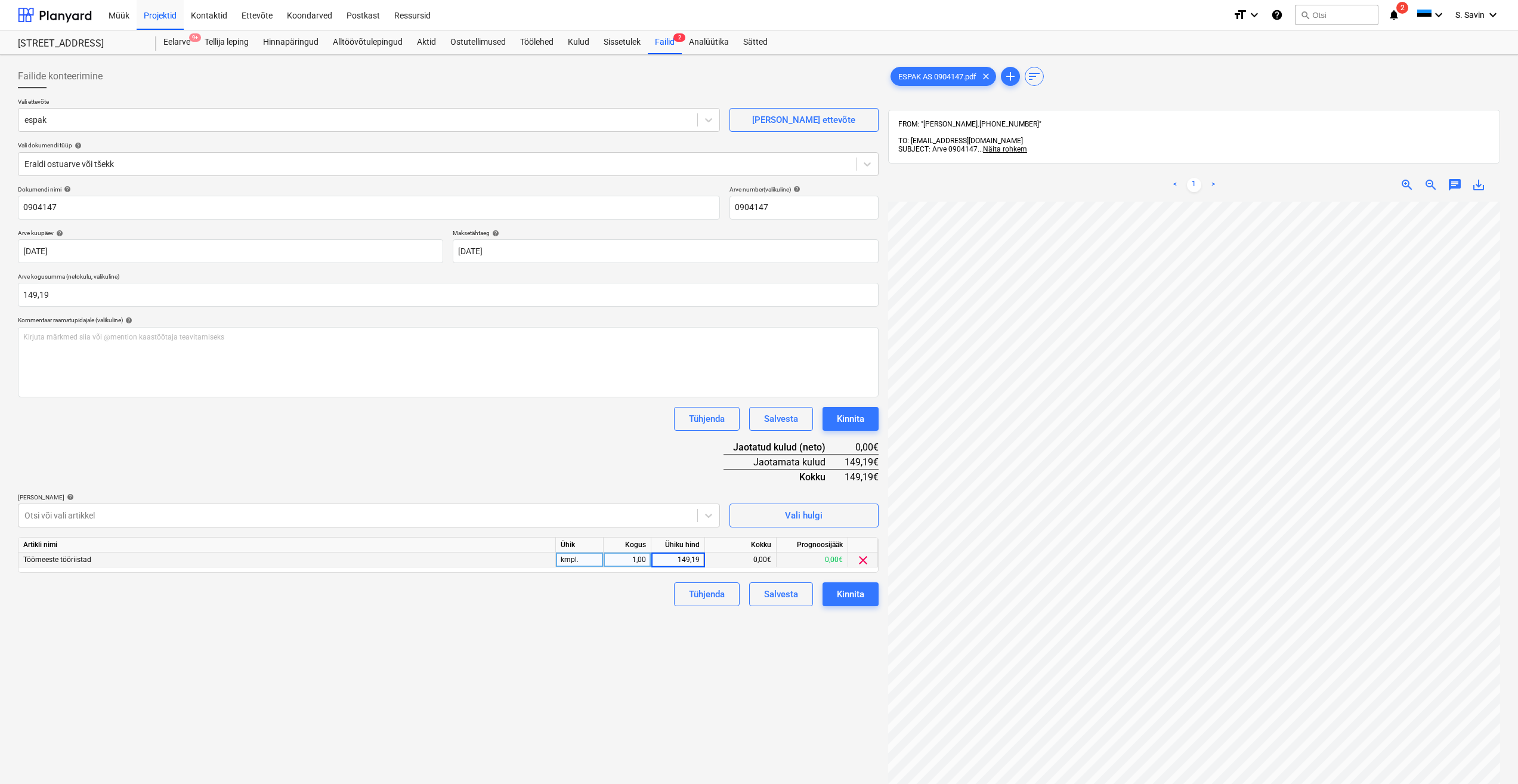
click at [629, 621] on div "Failide konteerimine Vali ettevõte espak Lisa uus ettevõte Vali dokumendi tüüp …" at bounding box center [449, 508] width 870 height 897
click at [841, 591] on div "Kinnita" at bounding box center [851, 594] width 28 height 16
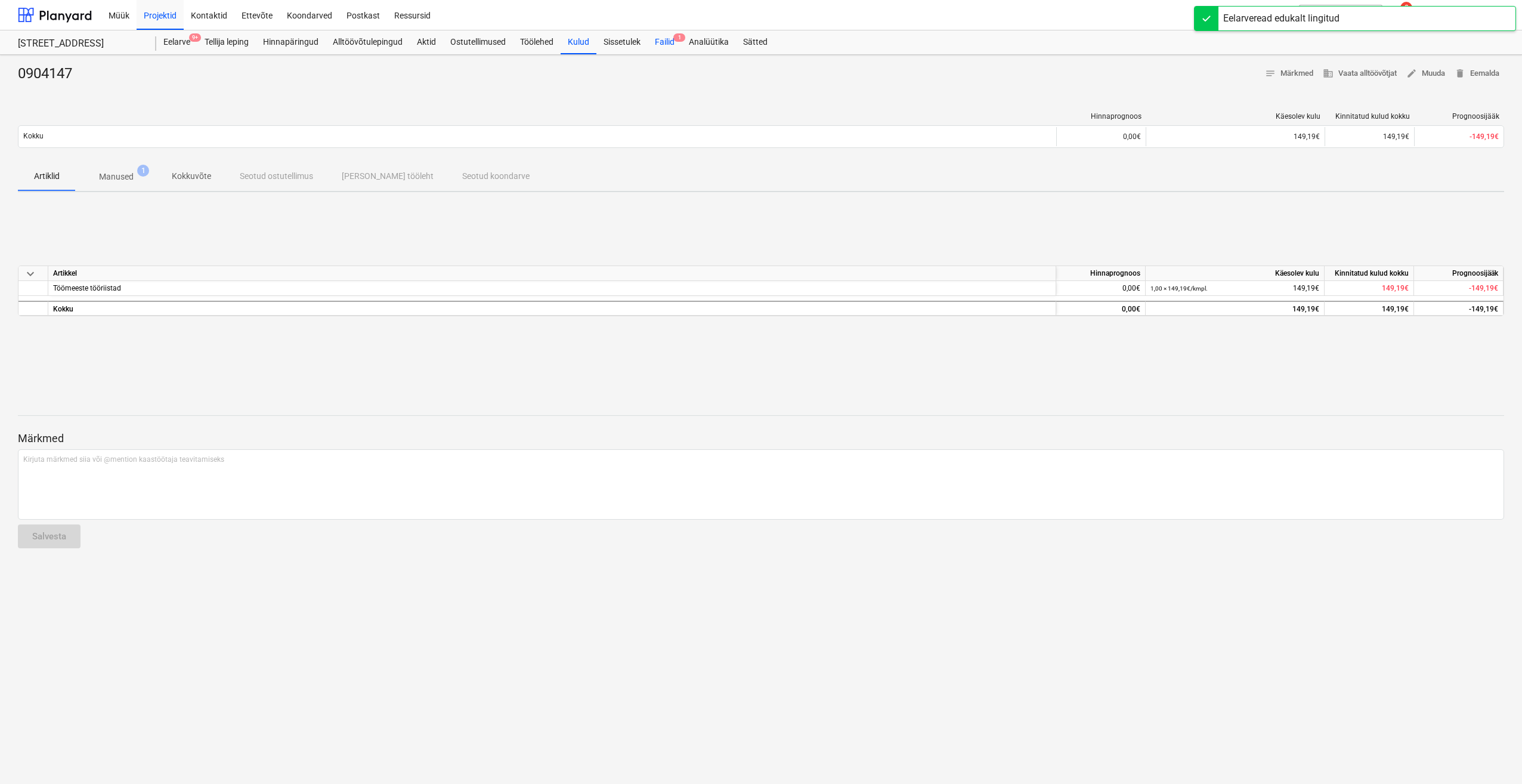
click at [671, 42] on div "Failid 1" at bounding box center [665, 42] width 34 height 24
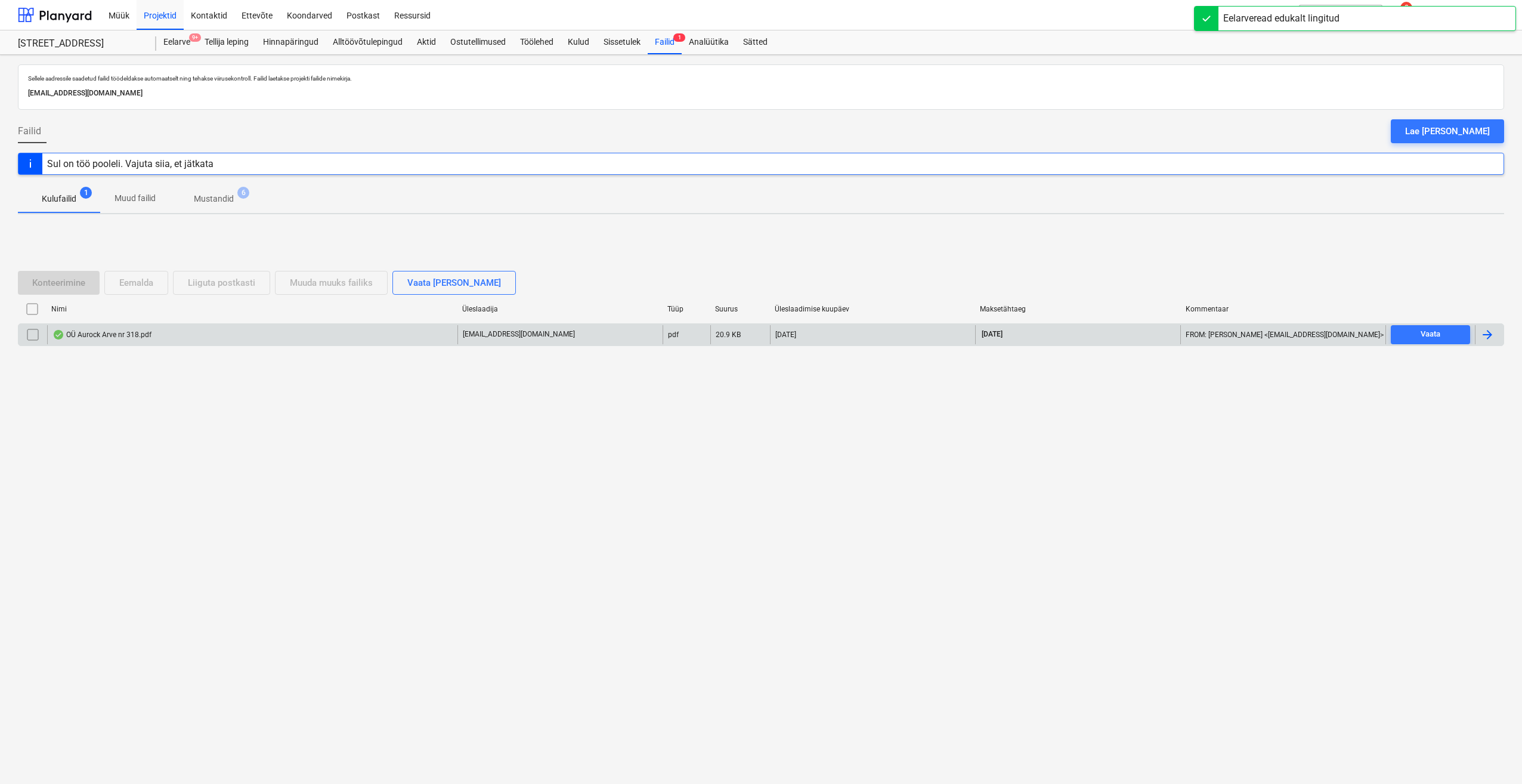
click at [1488, 340] on div at bounding box center [1487, 335] width 14 height 14
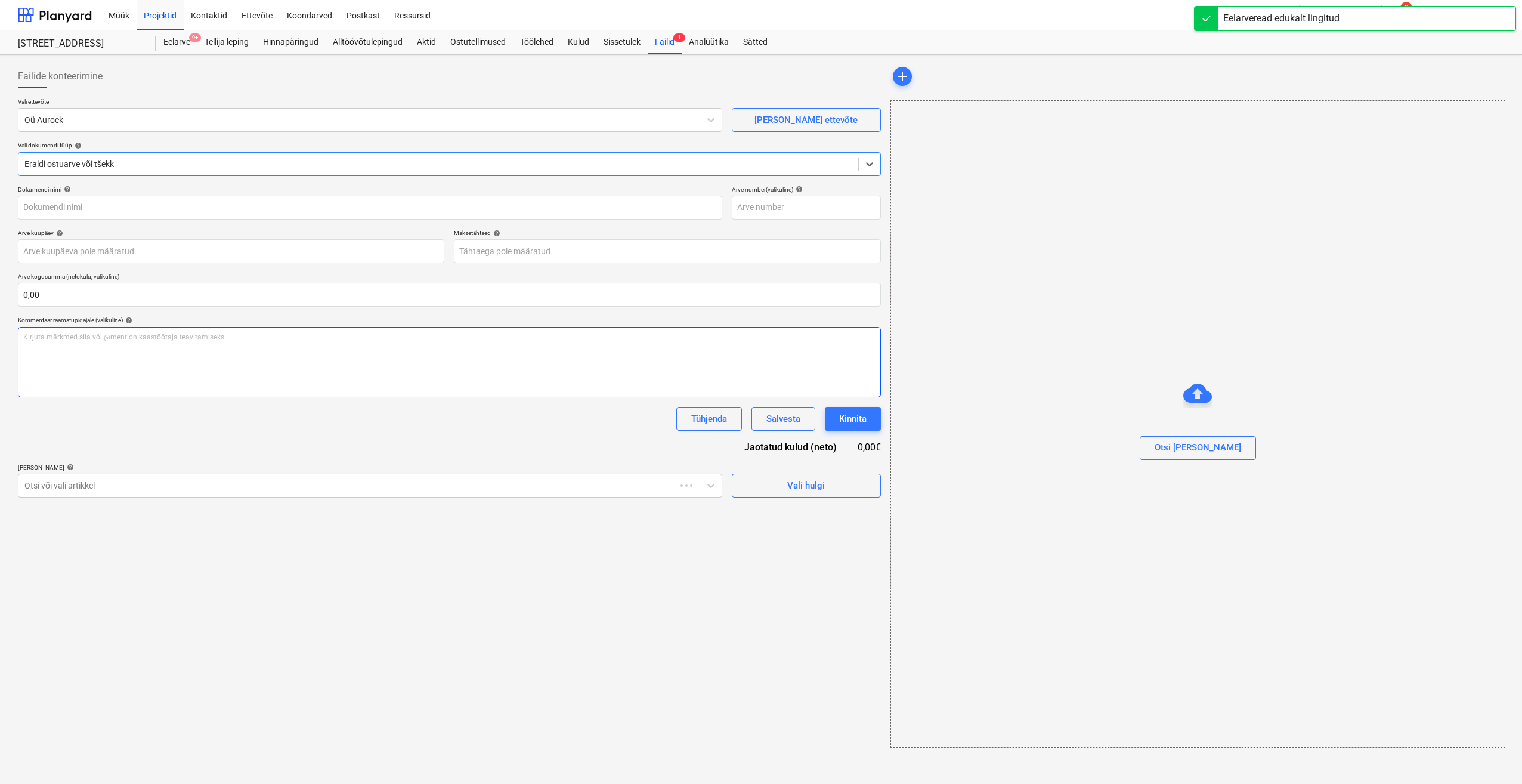
type input "318"
type input "03 Sep 2025"
type input "24 Sep 2025"
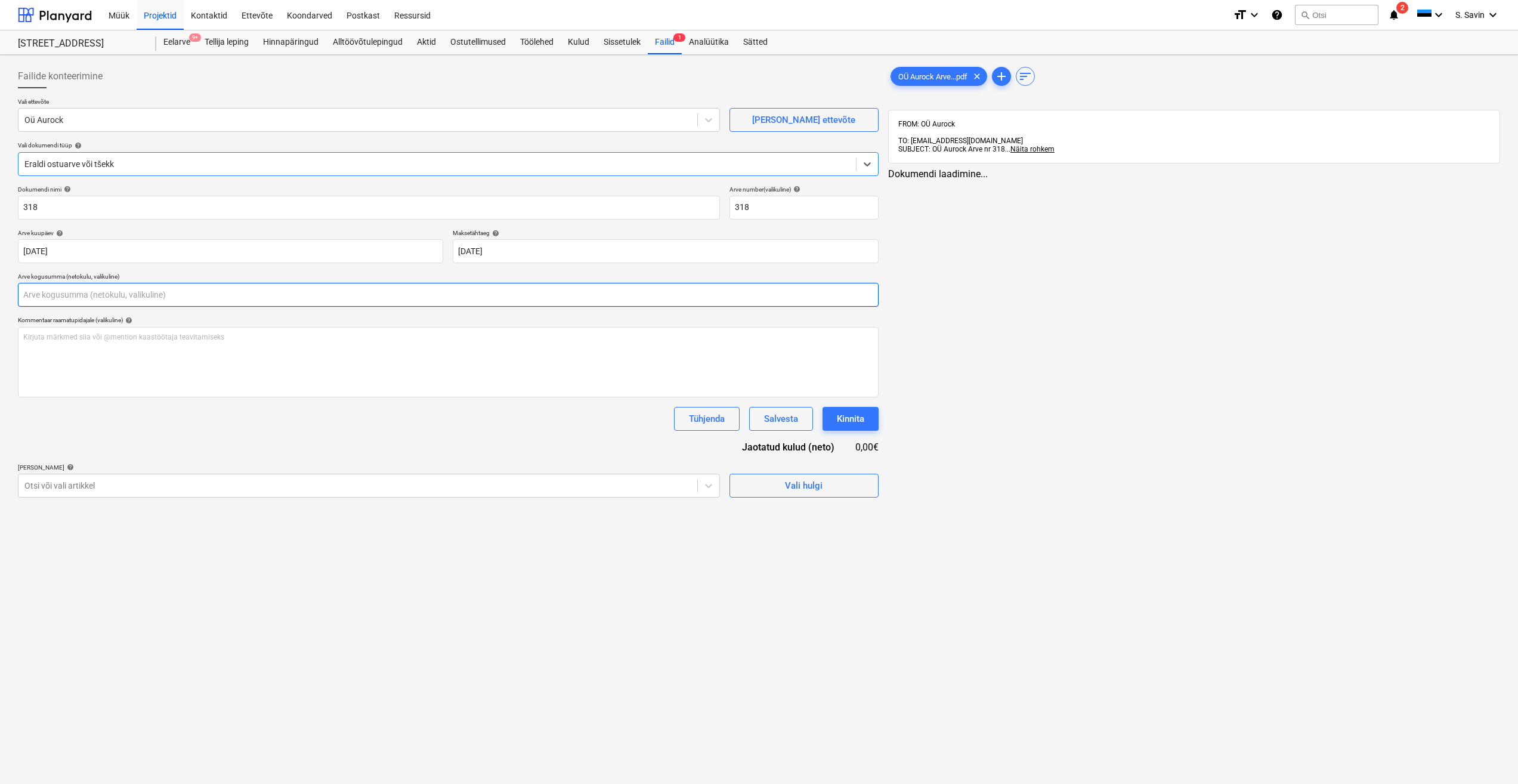
click at [37, 295] on input "text" at bounding box center [448, 295] width 861 height 24
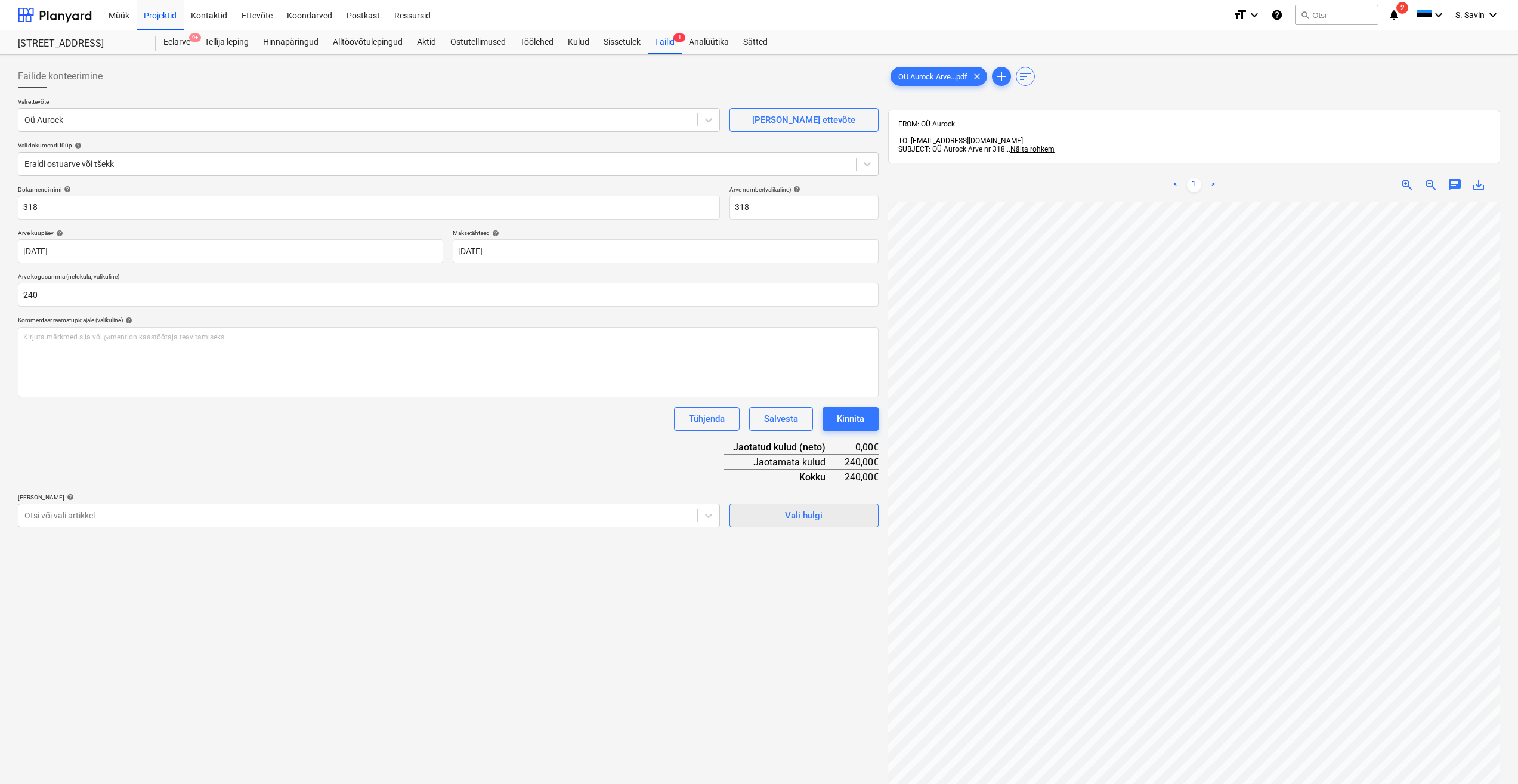
type input "240,00"
click at [779, 524] on button "Vali hulgi" at bounding box center [804, 516] width 149 height 24
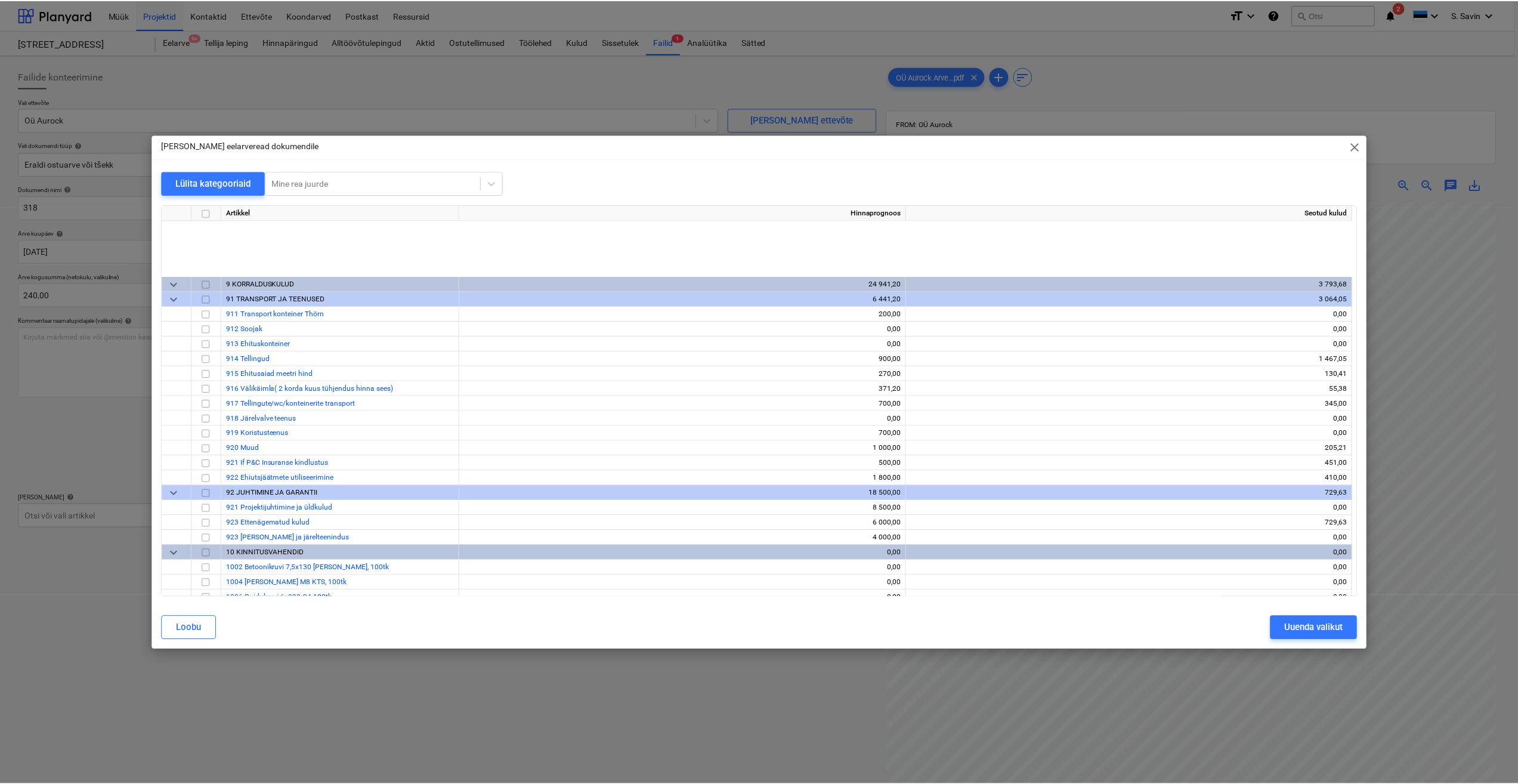
scroll to position [4888, 0]
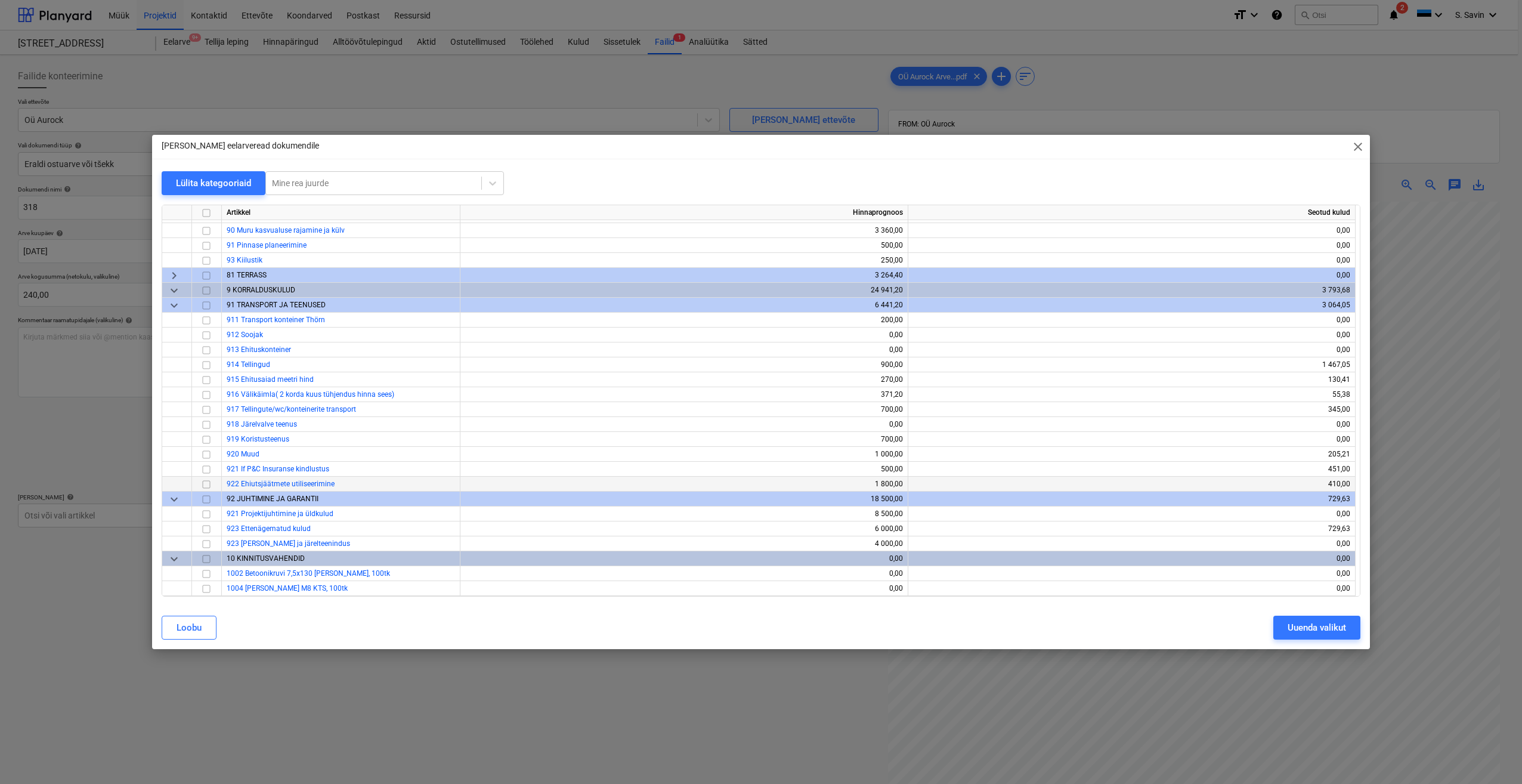
click at [203, 488] on input "checkbox" at bounding box center [207, 484] width 14 height 14
click at [1312, 622] on div "Uuenda valikut" at bounding box center [1317, 628] width 59 height 16
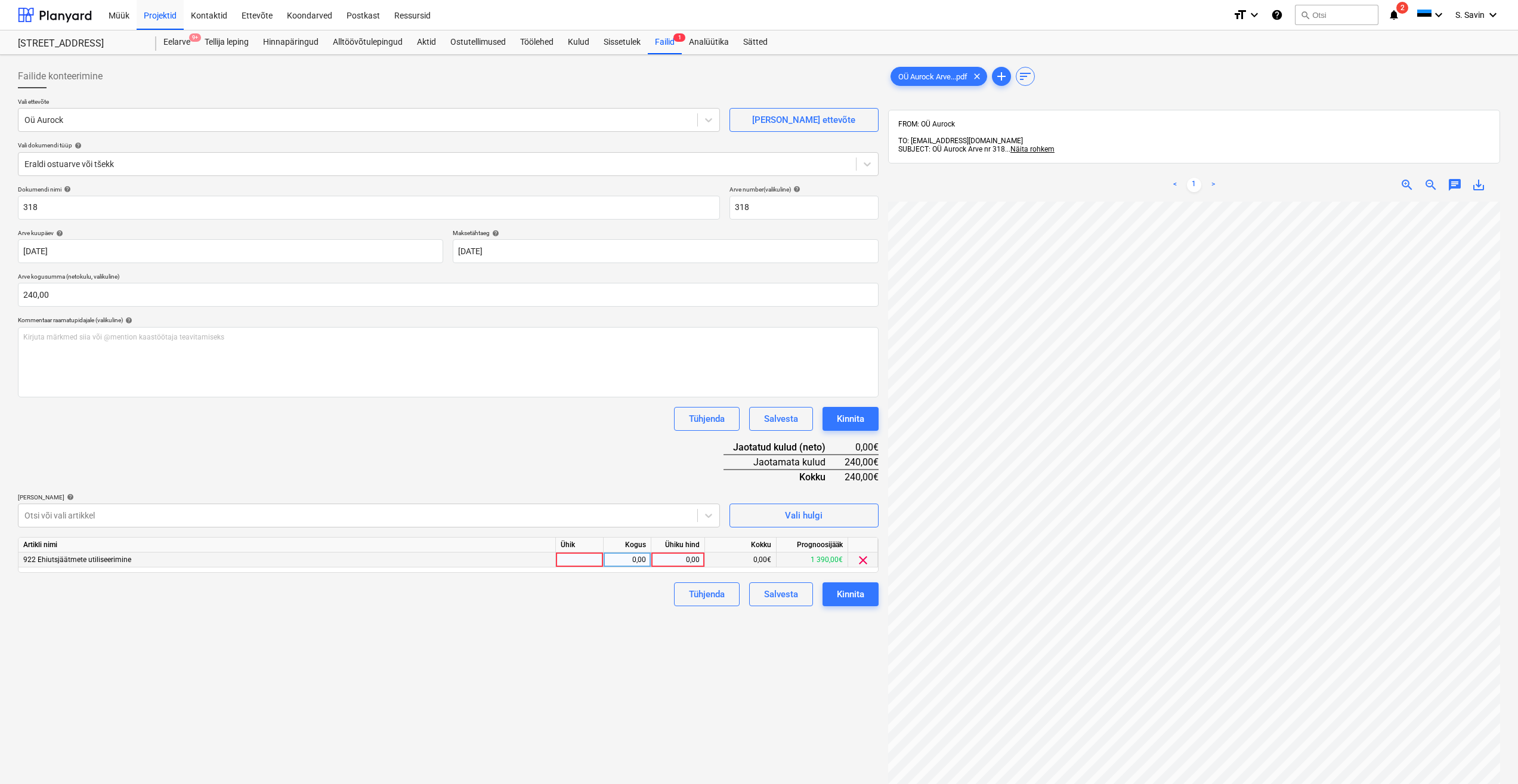
click at [572, 565] on div at bounding box center [580, 560] width 47 height 15
type input "kmpl."
click at [638, 561] on div "0,00" at bounding box center [627, 560] width 38 height 15
type input "1"
click at [664, 559] on div "0,00" at bounding box center [678, 560] width 44 height 15
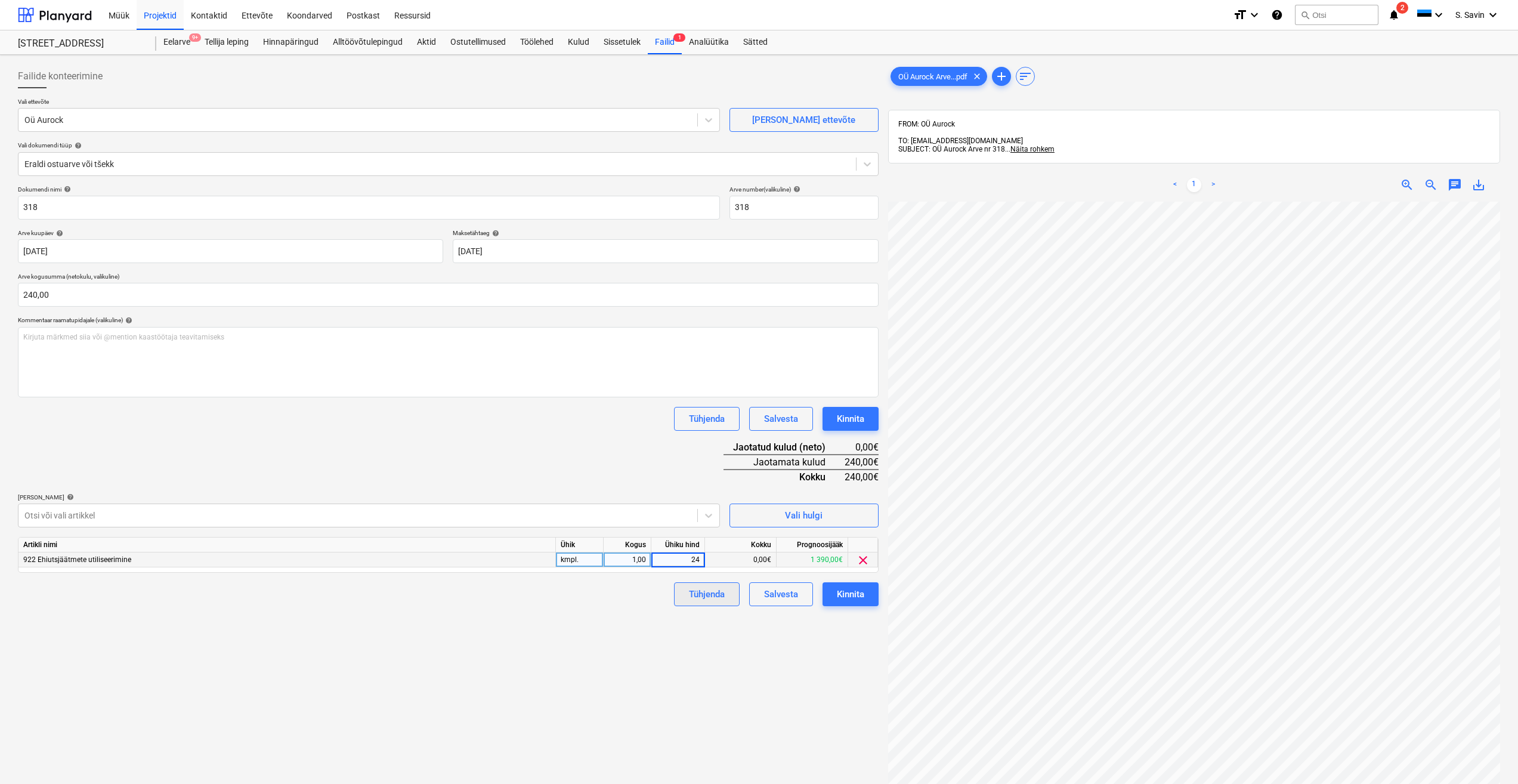
type input "240"
click at [845, 584] on button "Kinnita" at bounding box center [851, 594] width 56 height 24
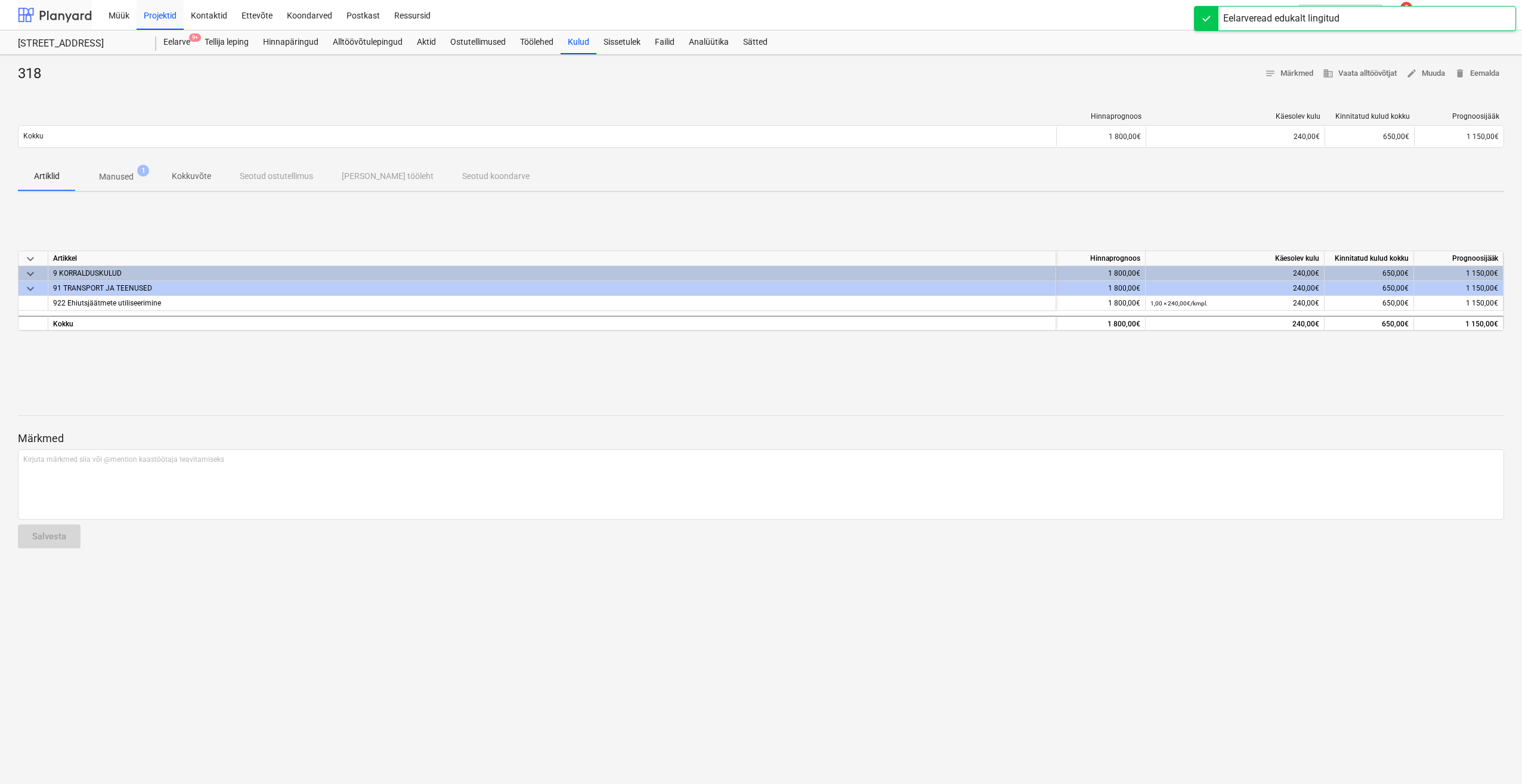
click at [46, 8] on div at bounding box center [54, 15] width 74 height 30
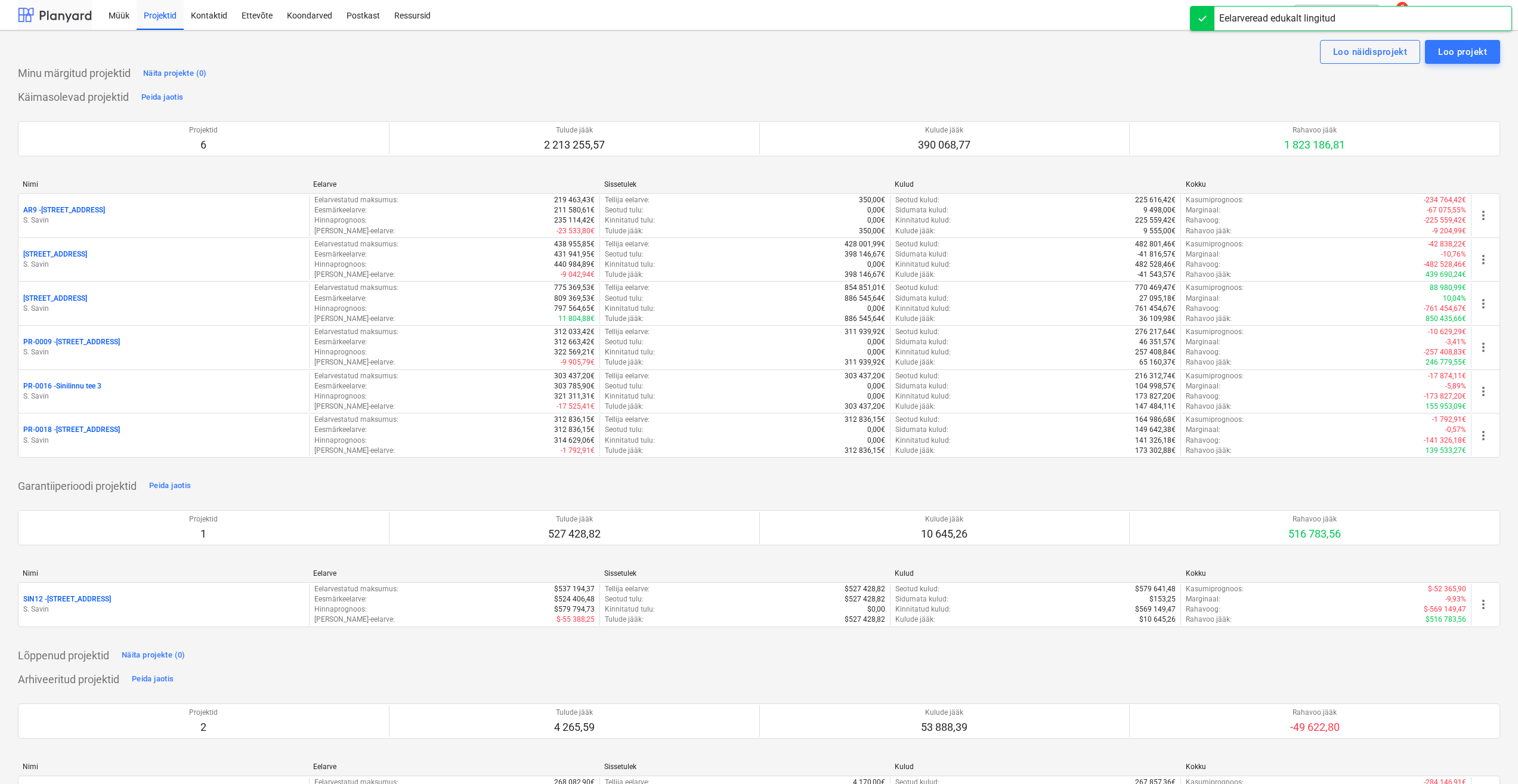
click at [73, 15] on div at bounding box center [54, 15] width 74 height 30
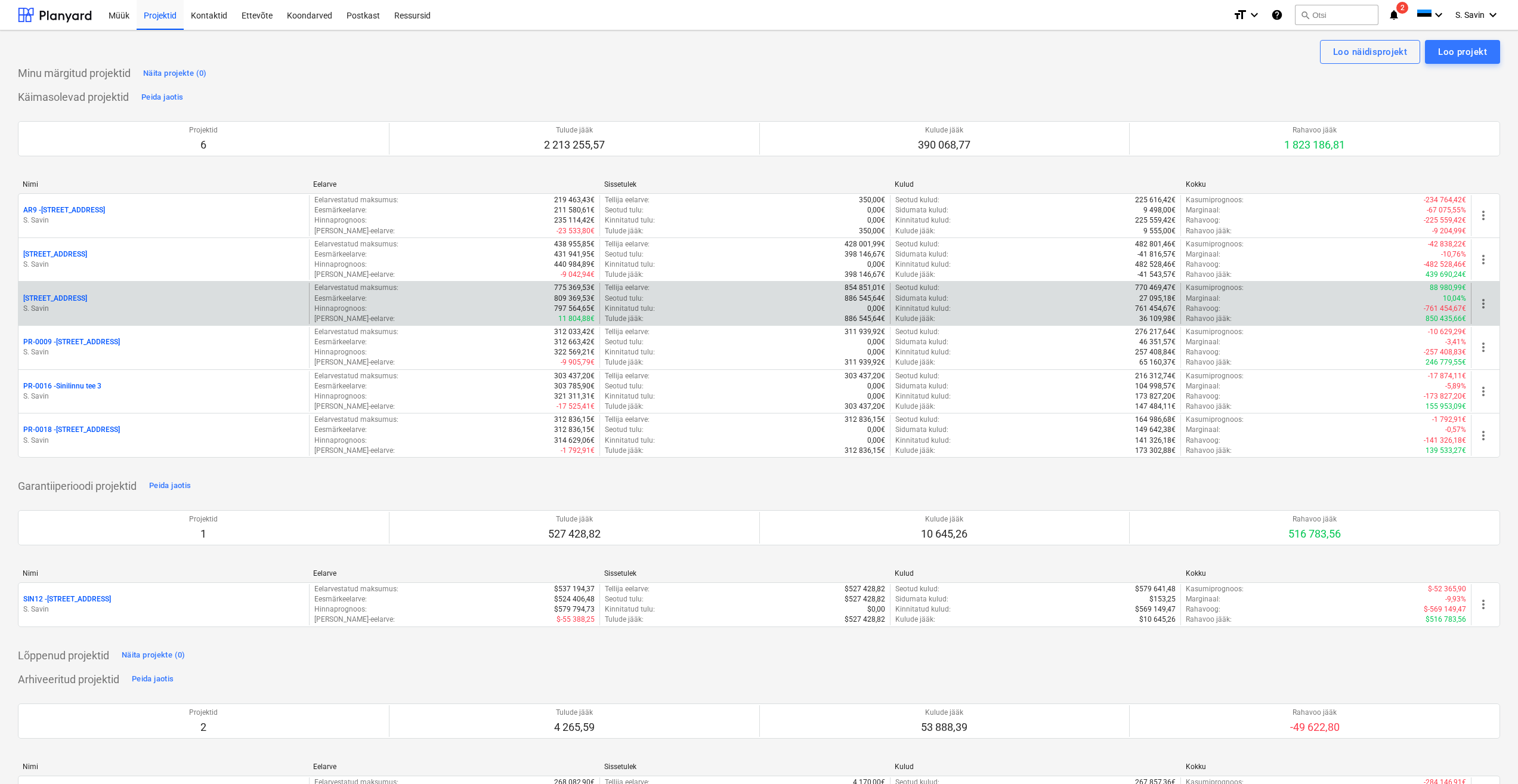
click at [117, 302] on div "[STREET_ADDRESS]" at bounding box center [163, 299] width 281 height 10
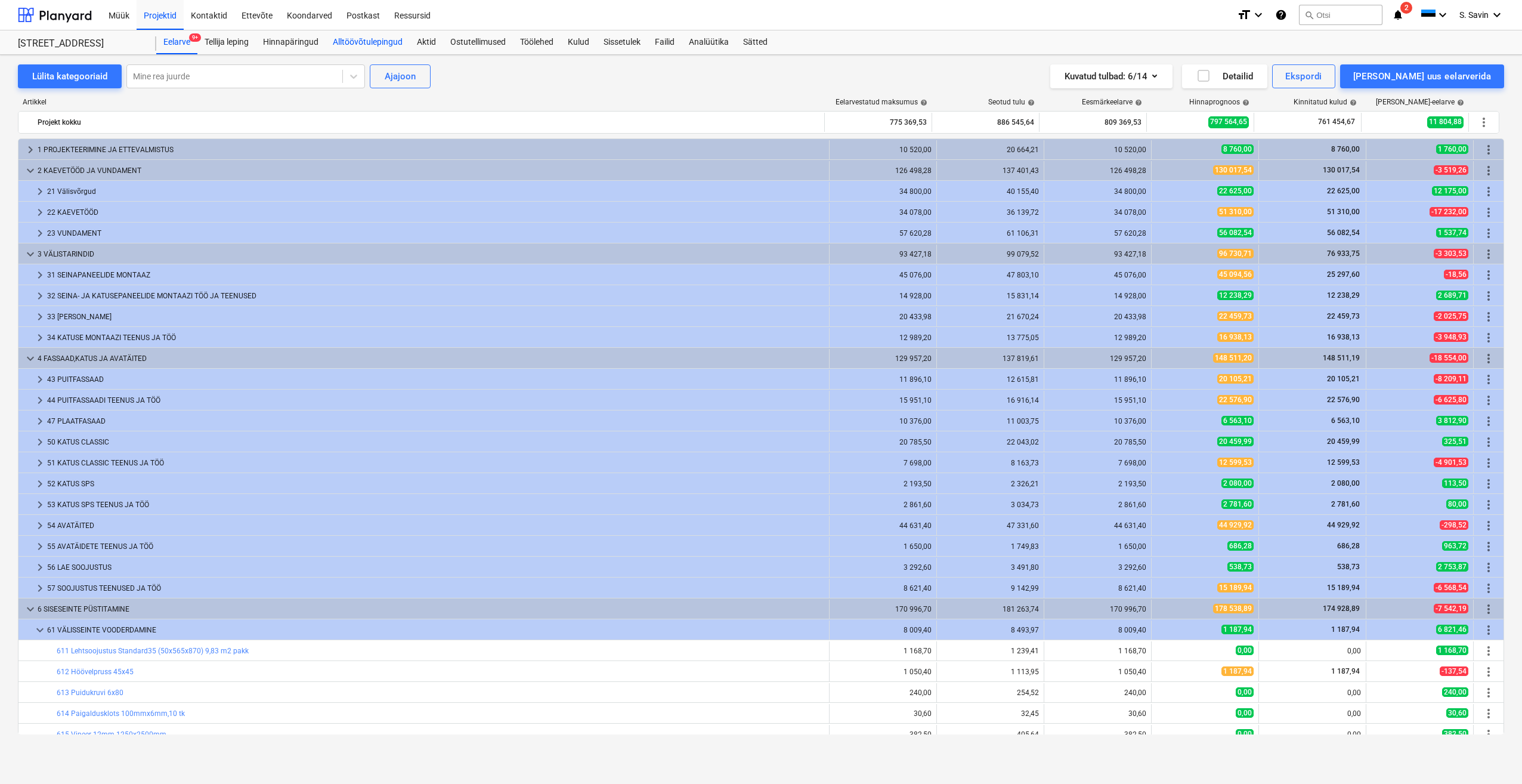
click at [371, 42] on div "Alltöövõtulepingud" at bounding box center [367, 42] width 84 height 24
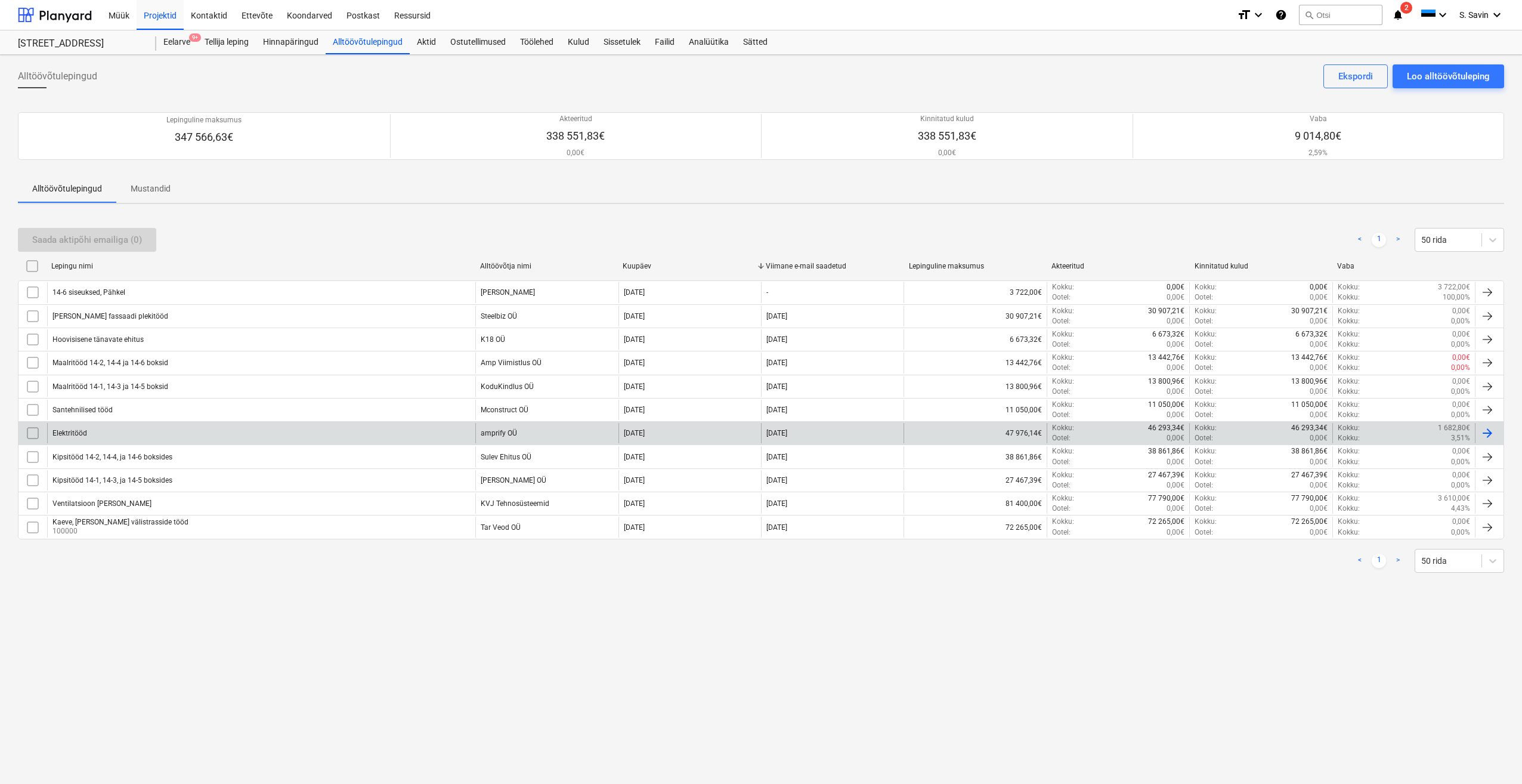
click at [332, 425] on div "Elektritööd" at bounding box center [261, 433] width 428 height 21
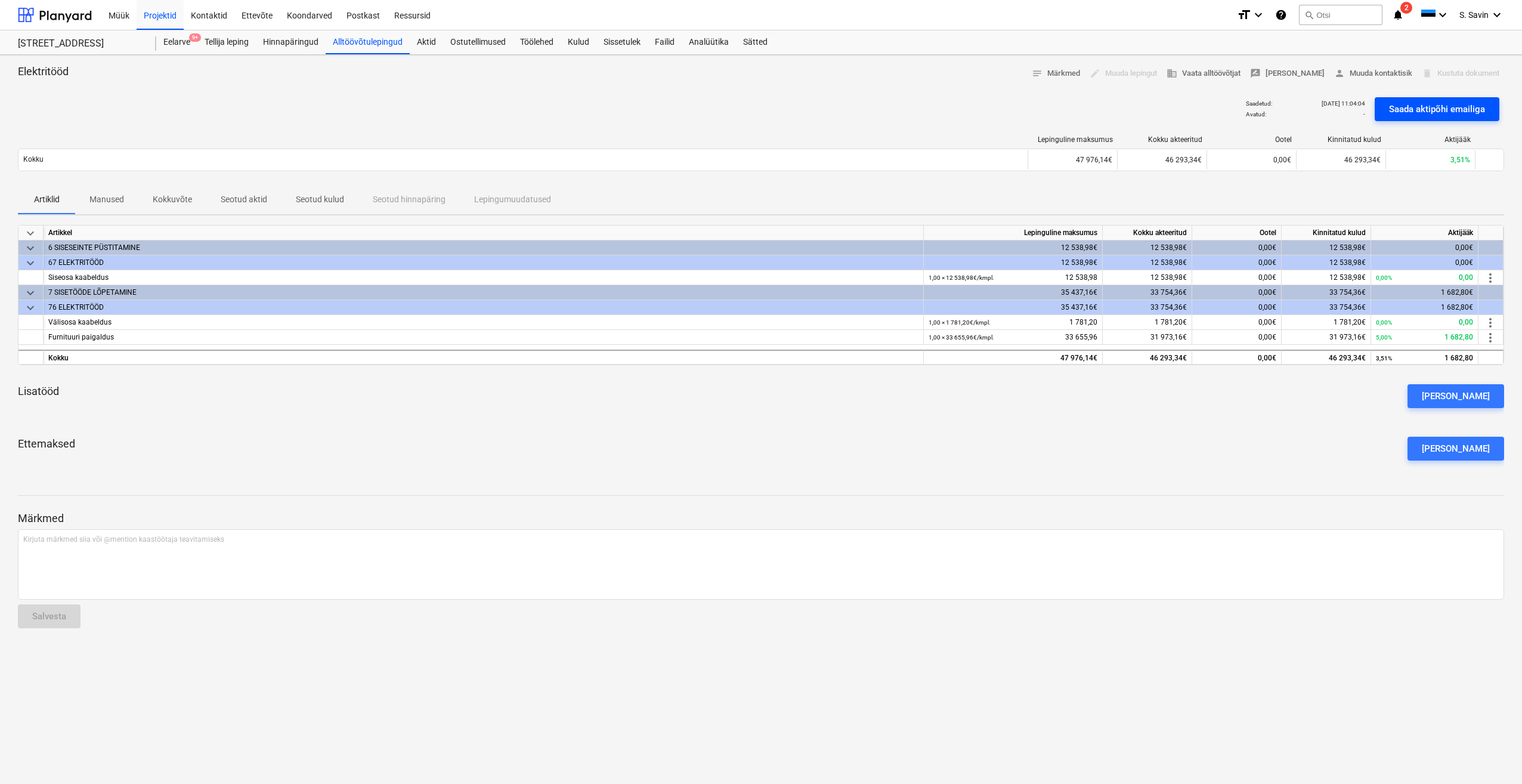
click at [1420, 106] on div "Saada aktipõhi emailiga" at bounding box center [1437, 109] width 96 height 16
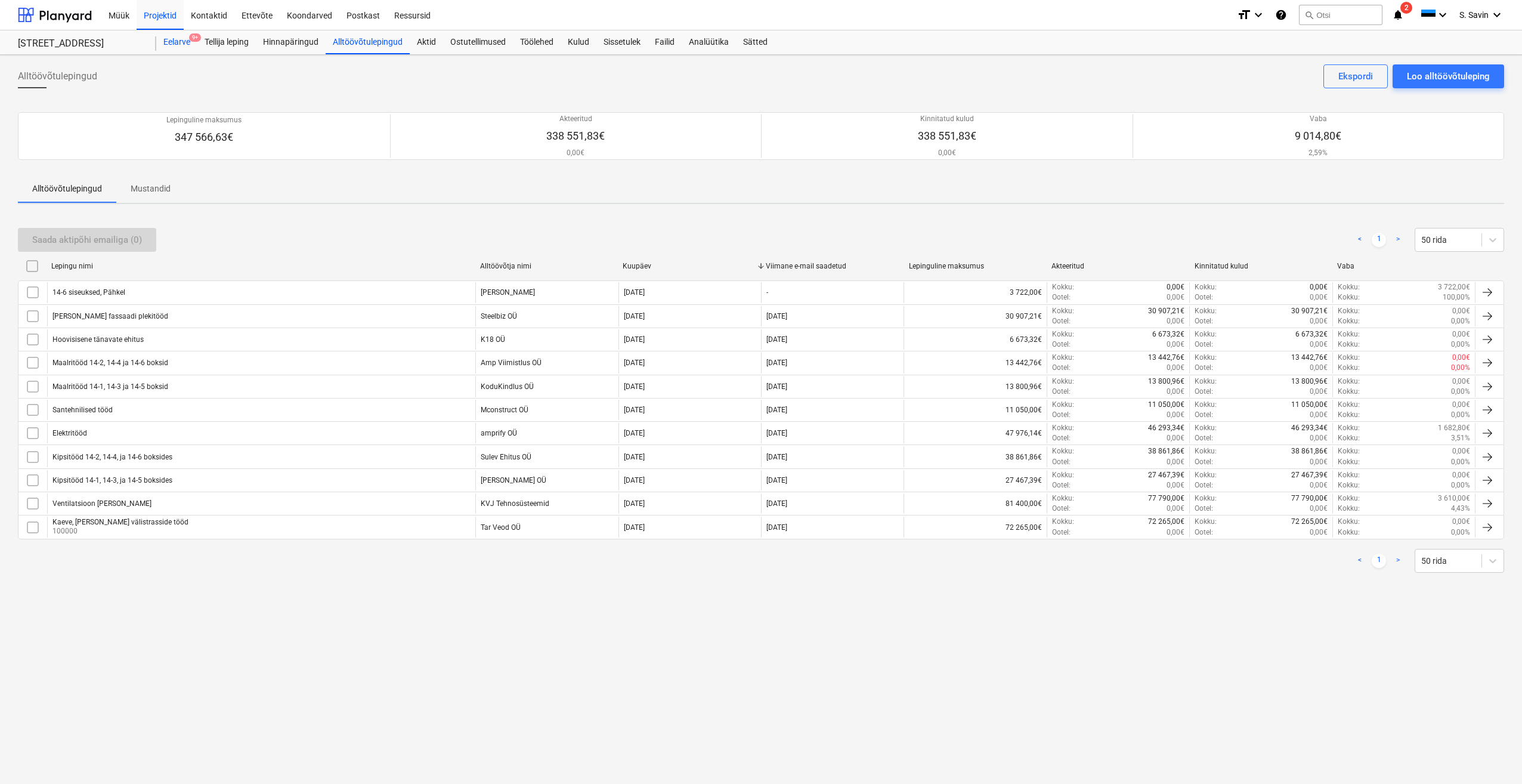
click at [177, 38] on div "Eelarve 9+" at bounding box center [177, 42] width 41 height 24
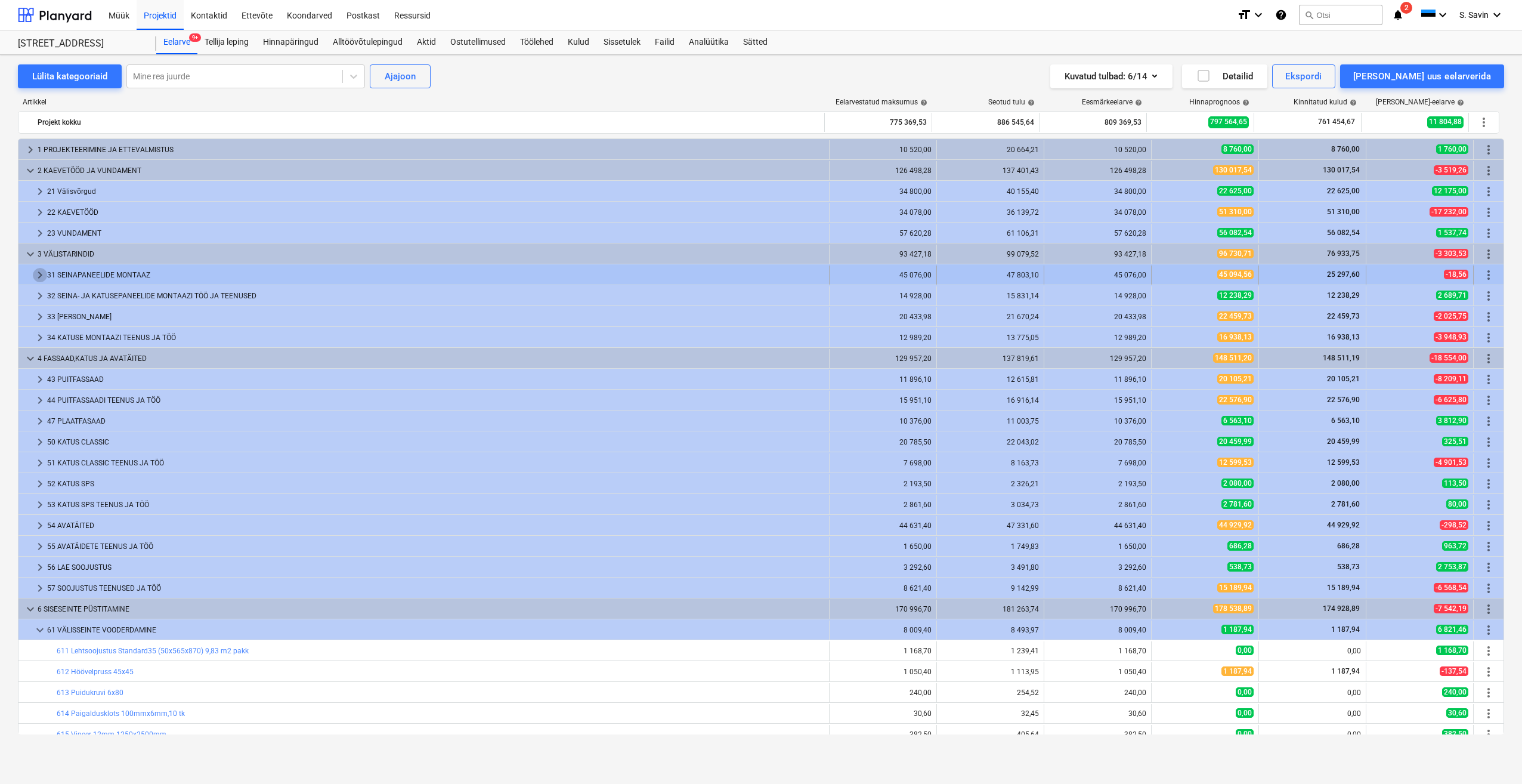
click at [45, 279] on span "keyboard_arrow_right" at bounding box center [40, 275] width 14 height 14
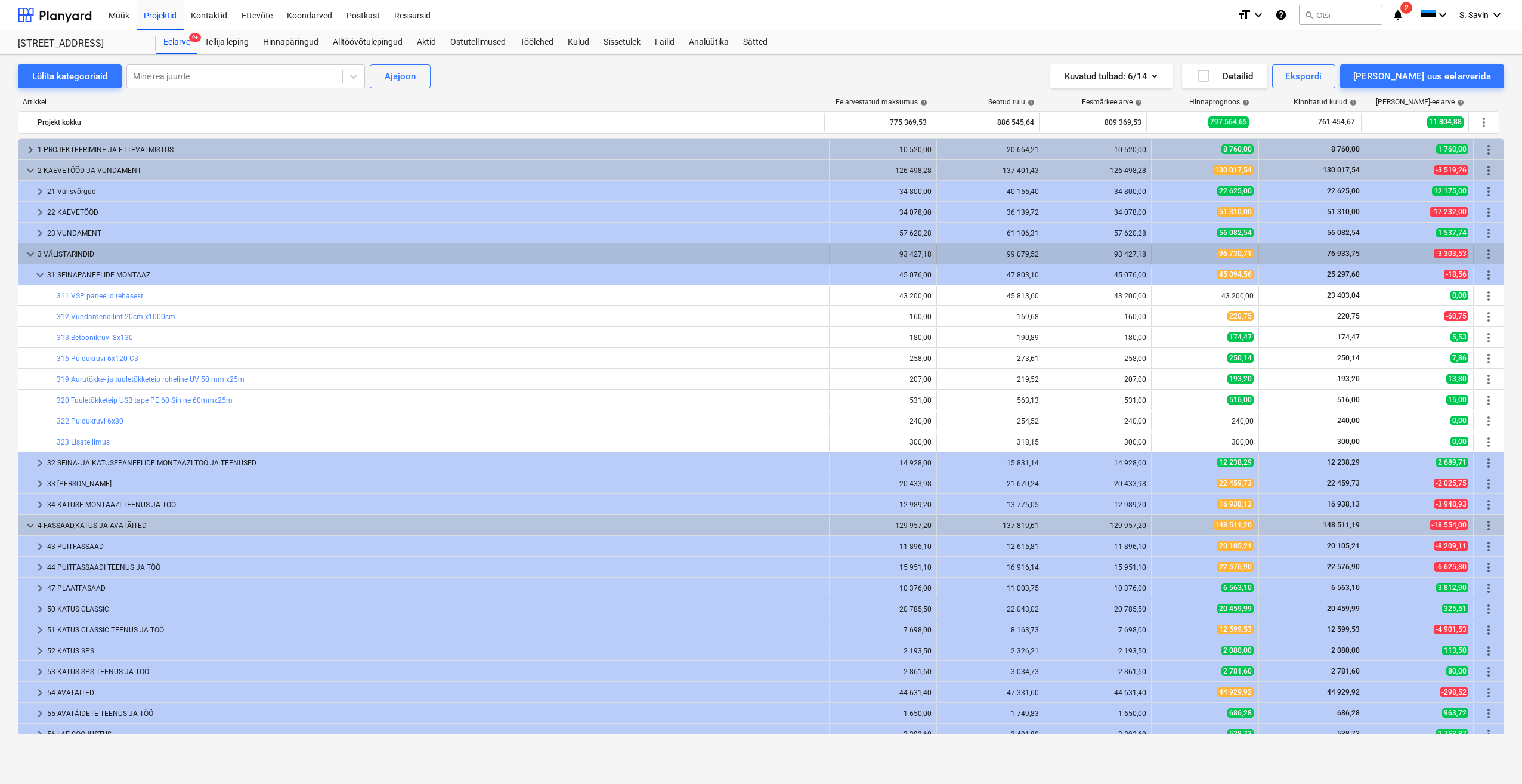
click at [32, 256] on span "keyboard_arrow_down" at bounding box center [30, 254] width 14 height 14
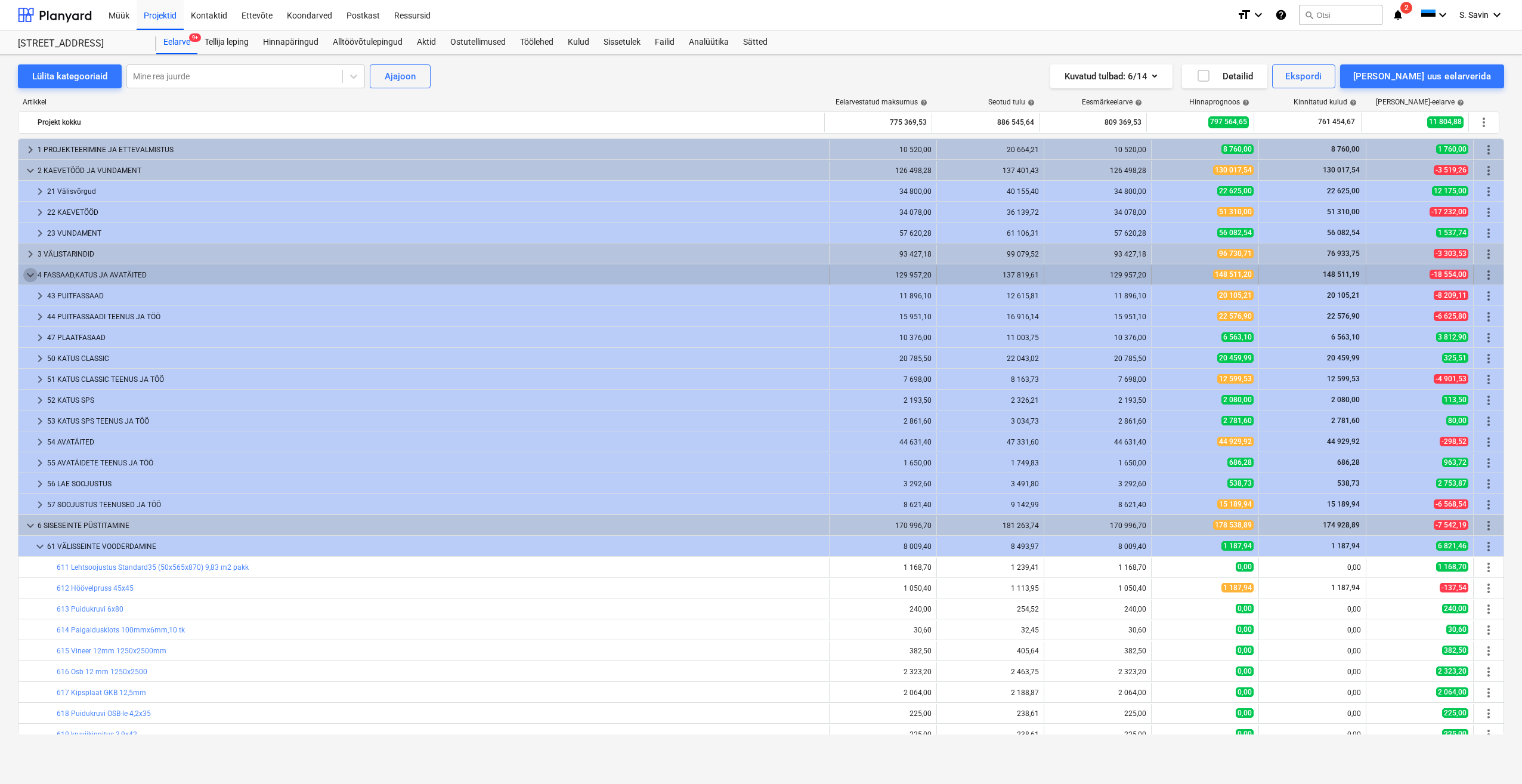
click at [30, 277] on span "keyboard_arrow_down" at bounding box center [30, 275] width 14 height 14
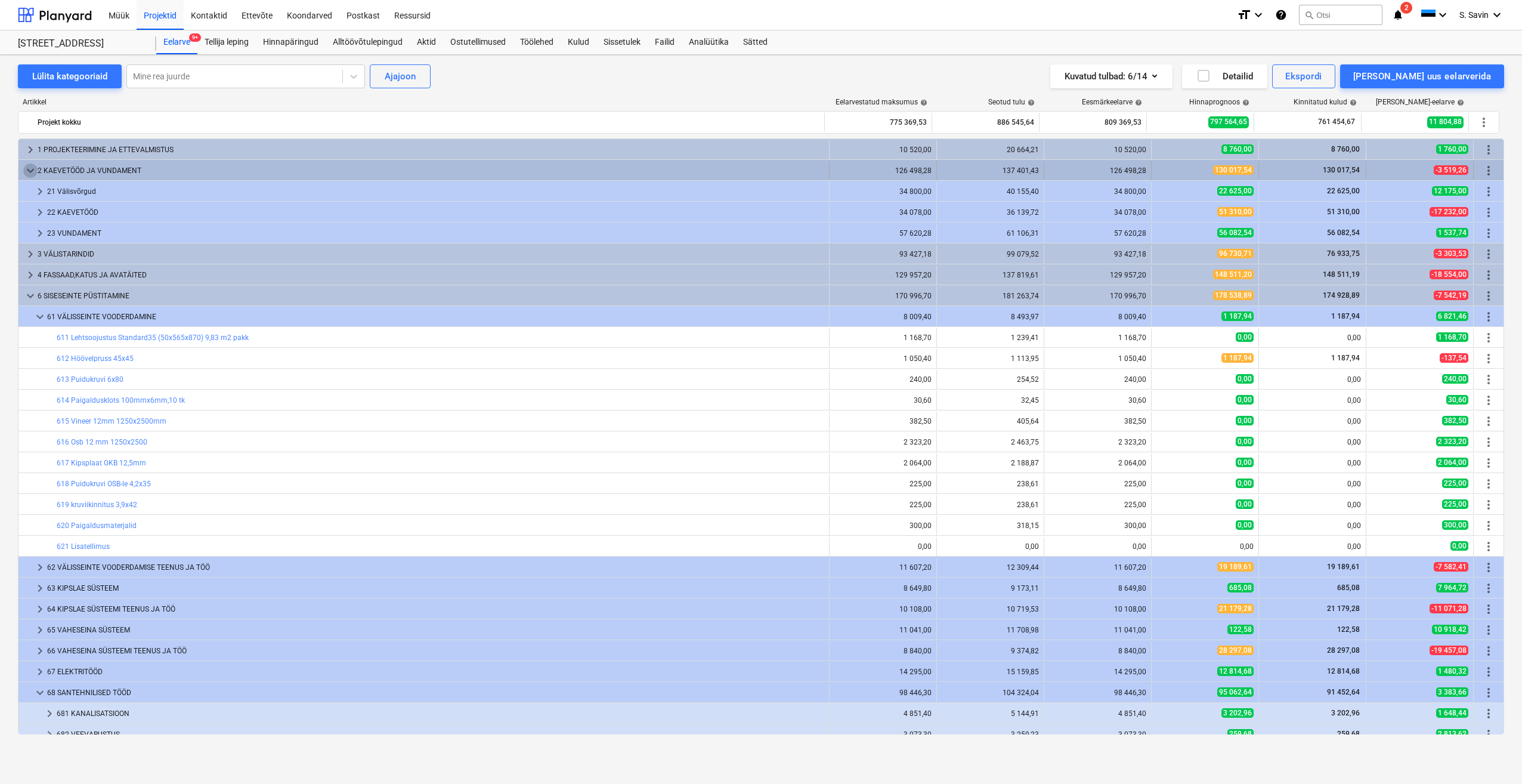
click at [26, 171] on span "keyboard_arrow_down" at bounding box center [30, 171] width 14 height 14
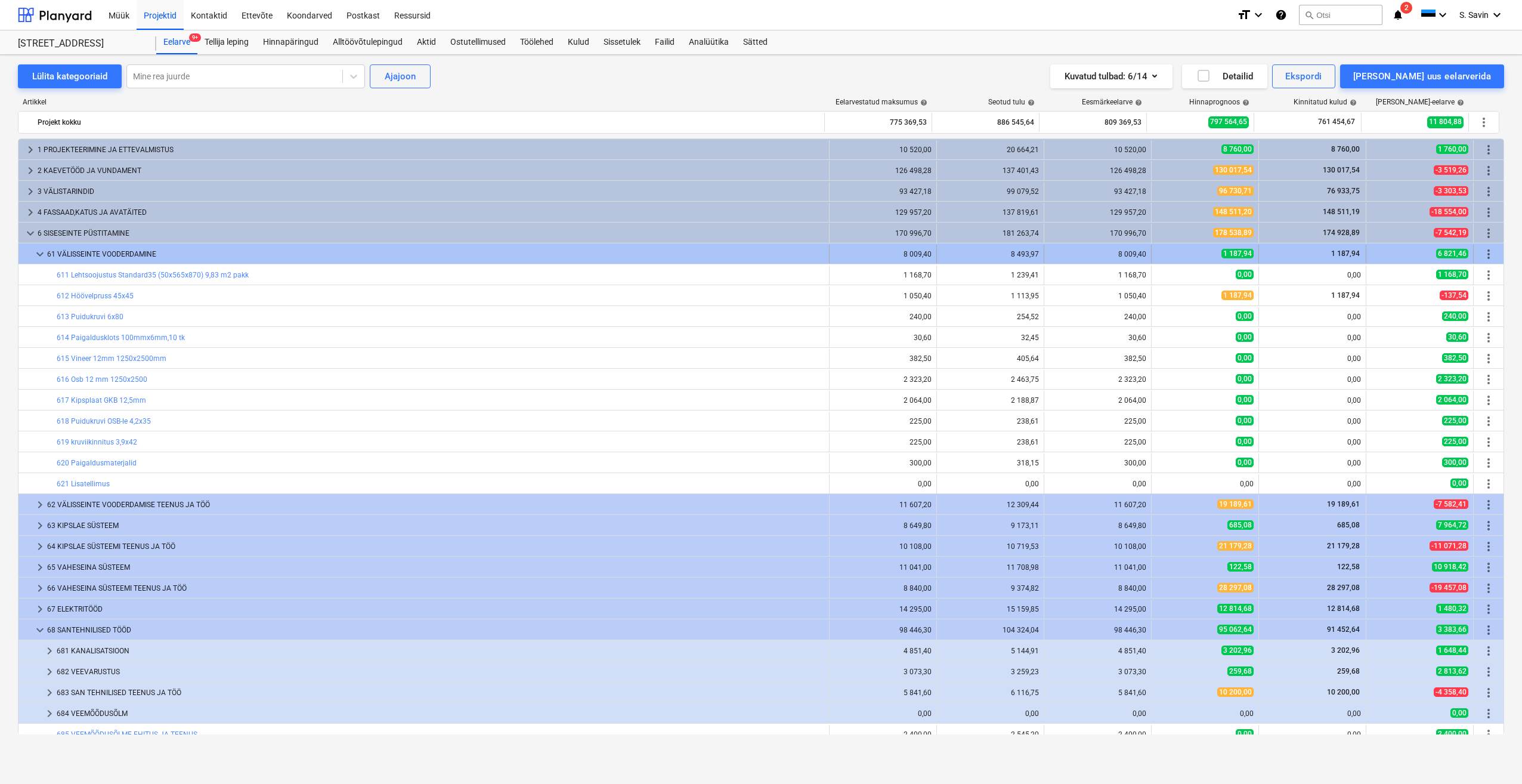
click at [39, 258] on span "keyboard_arrow_down" at bounding box center [40, 254] width 14 height 14
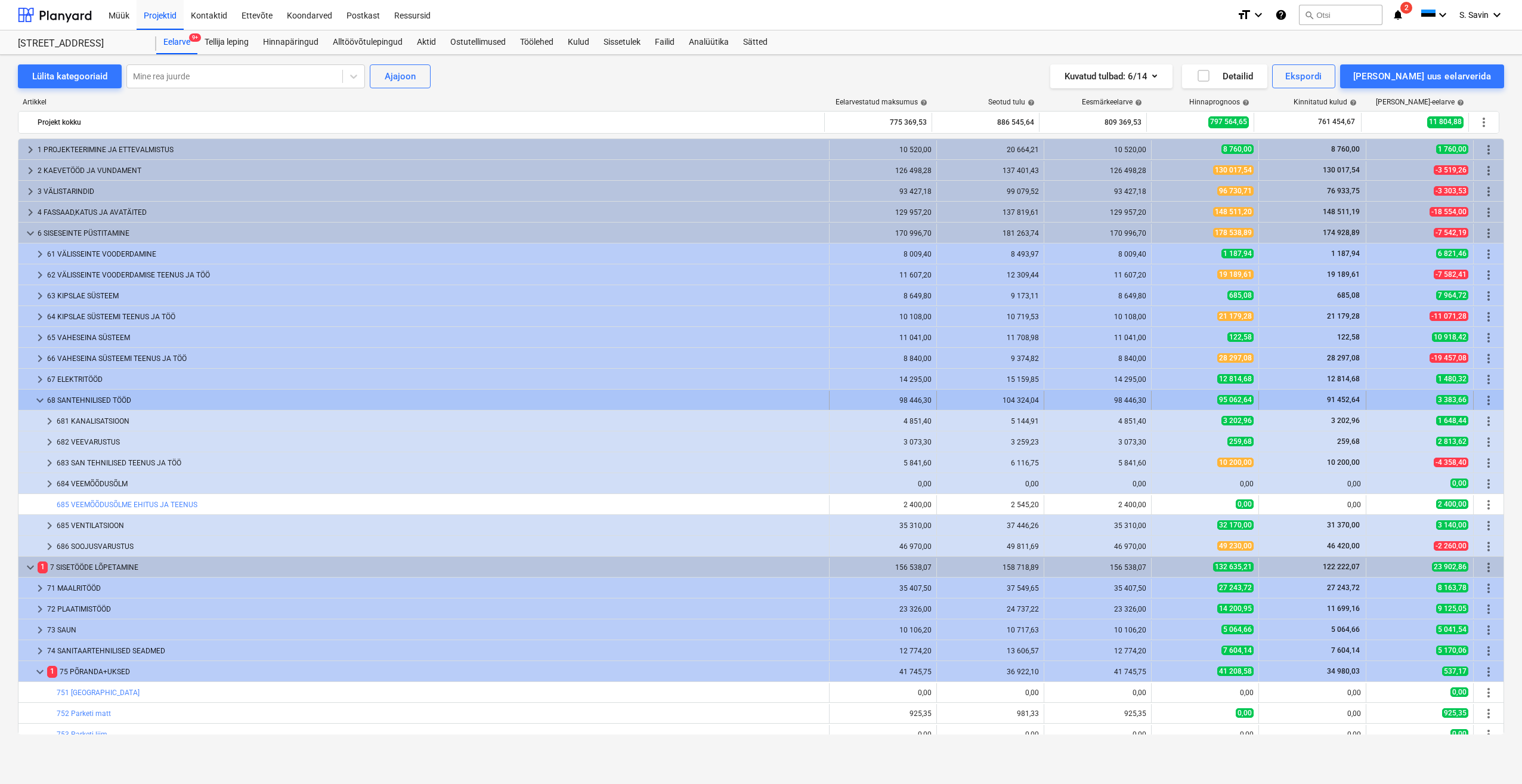
click at [39, 405] on span "keyboard_arrow_down" at bounding box center [40, 400] width 14 height 14
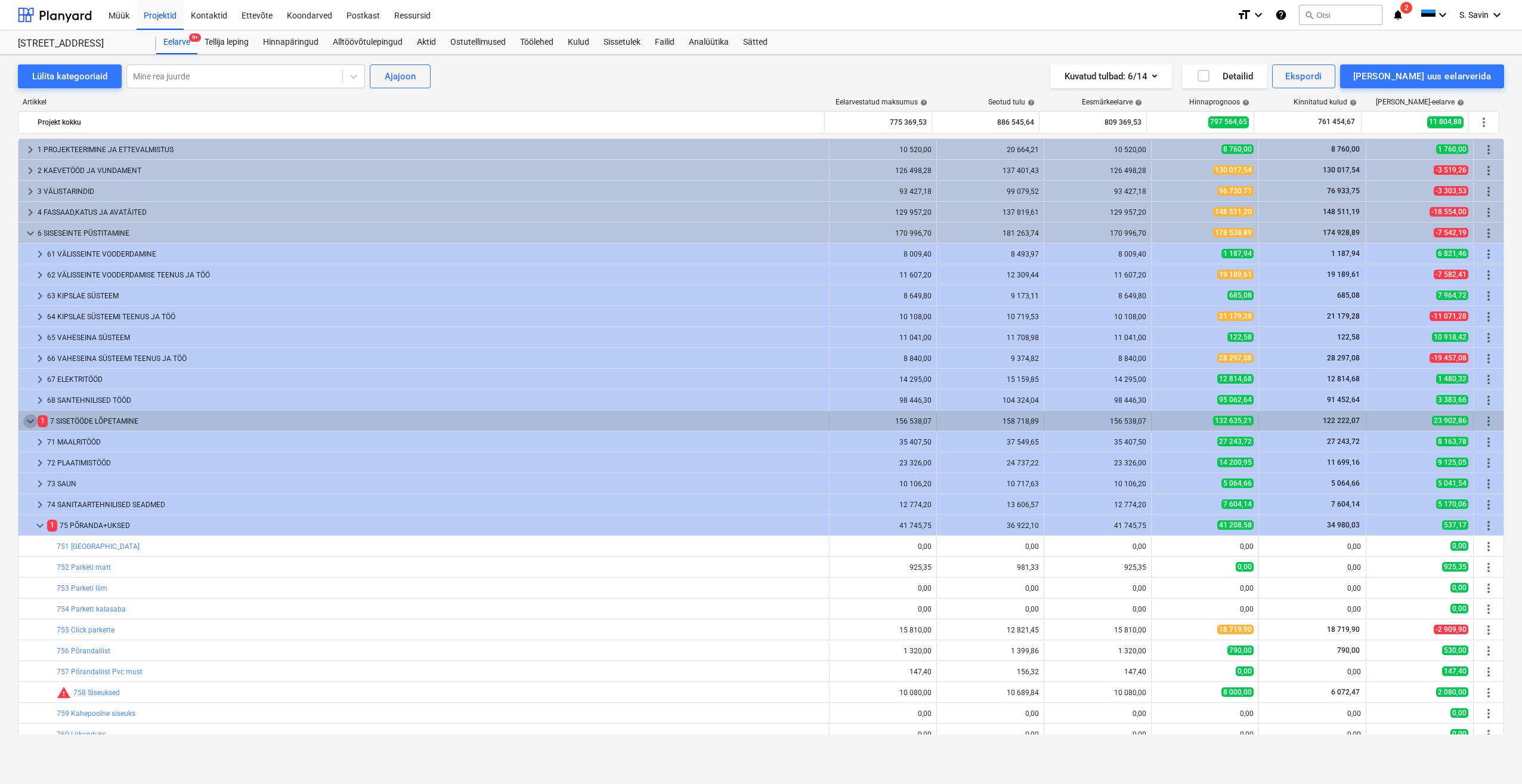
click at [29, 420] on span "keyboard_arrow_down" at bounding box center [30, 421] width 14 height 14
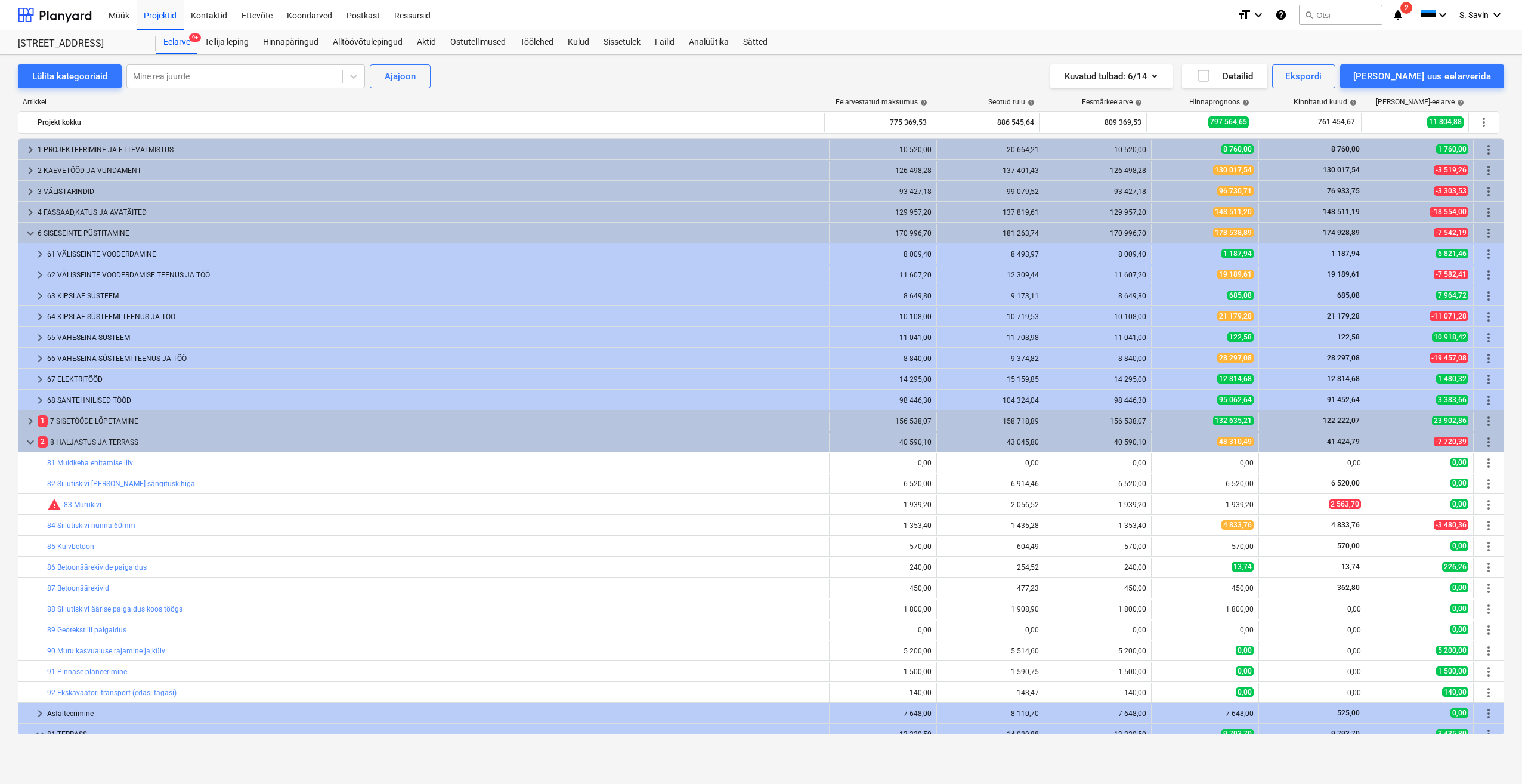
click at [29, 420] on span "keyboard_arrow_right" at bounding box center [30, 421] width 14 height 14
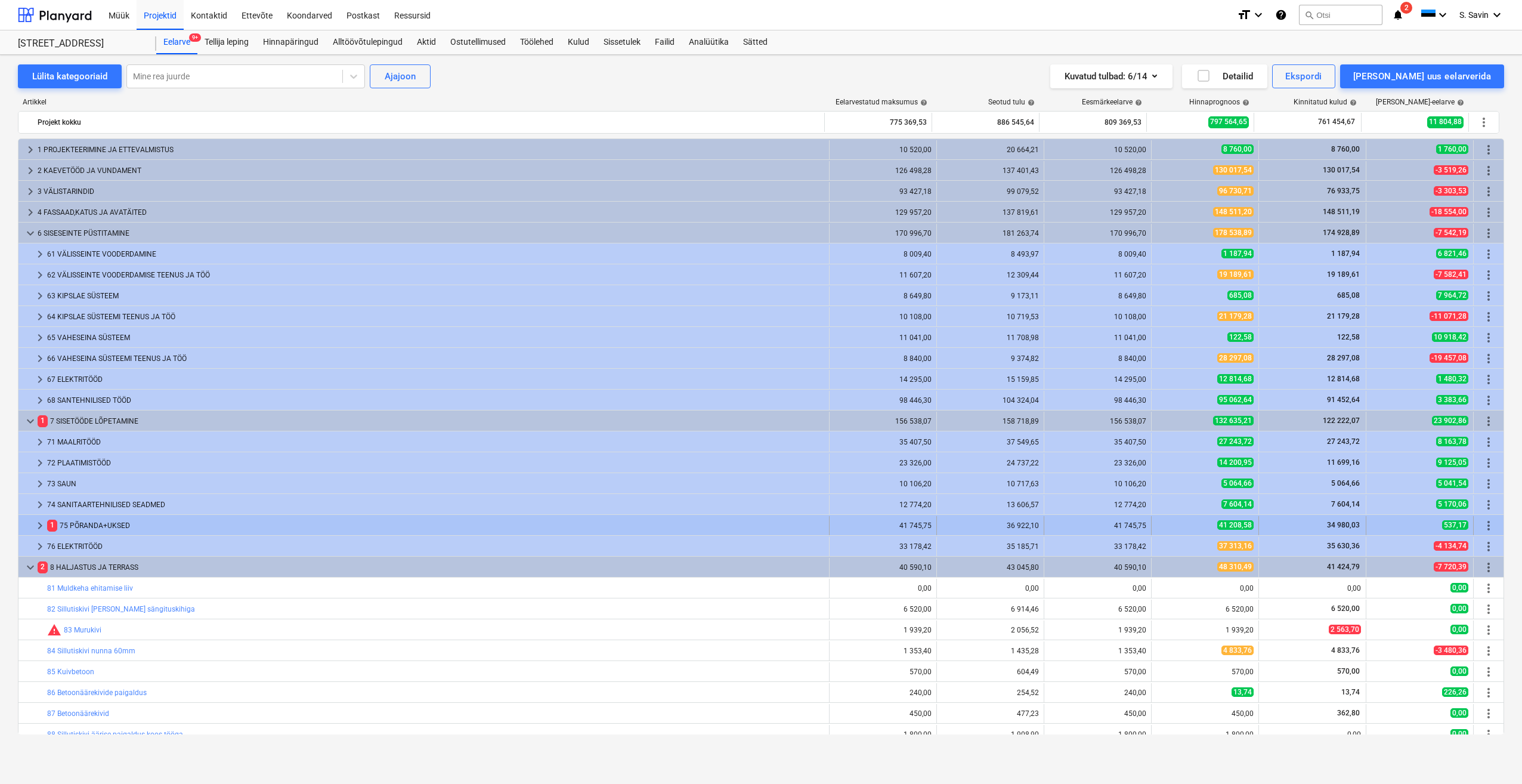
click at [41, 524] on span "keyboard_arrow_right" at bounding box center [40, 526] width 14 height 14
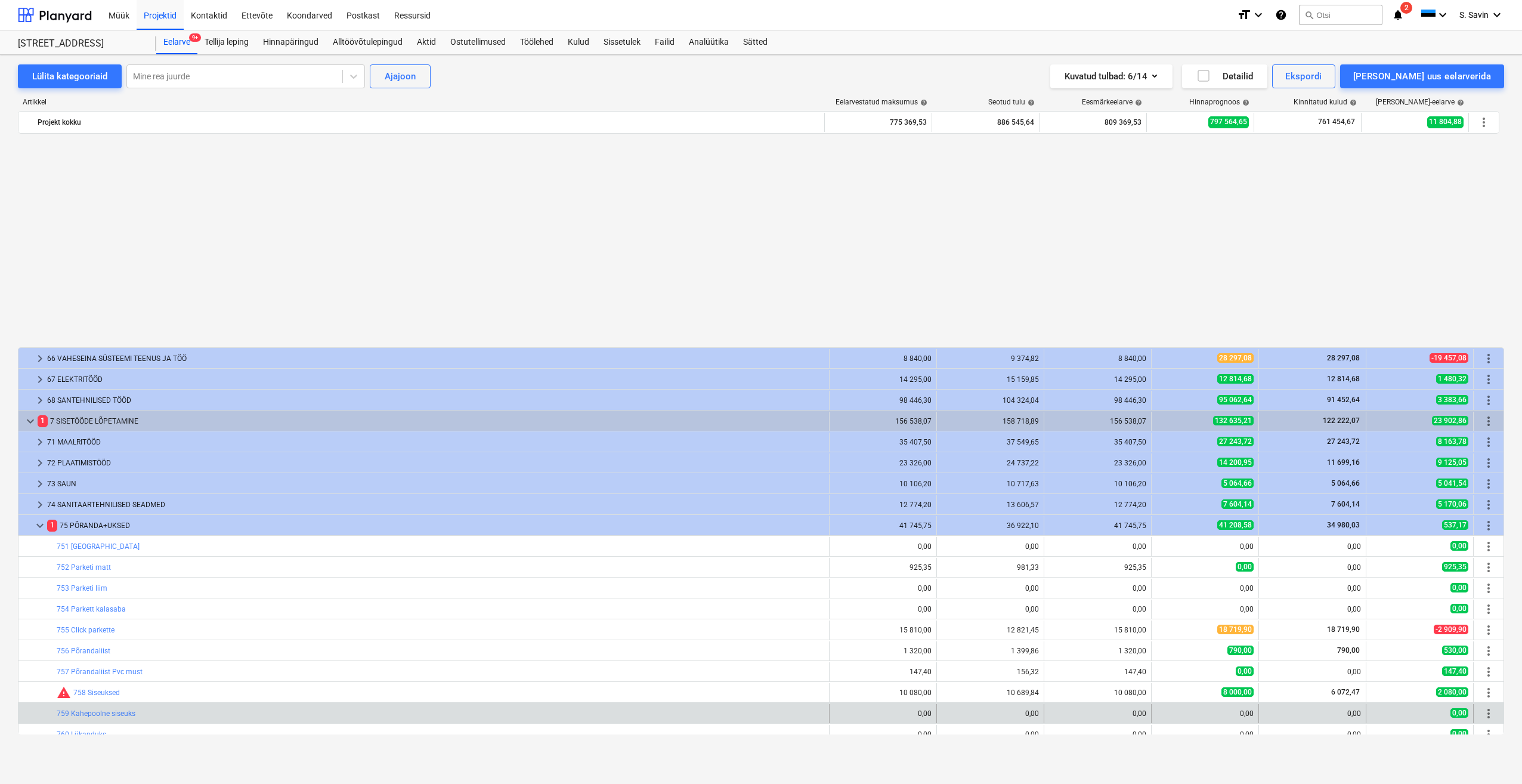
scroll to position [238, 0]
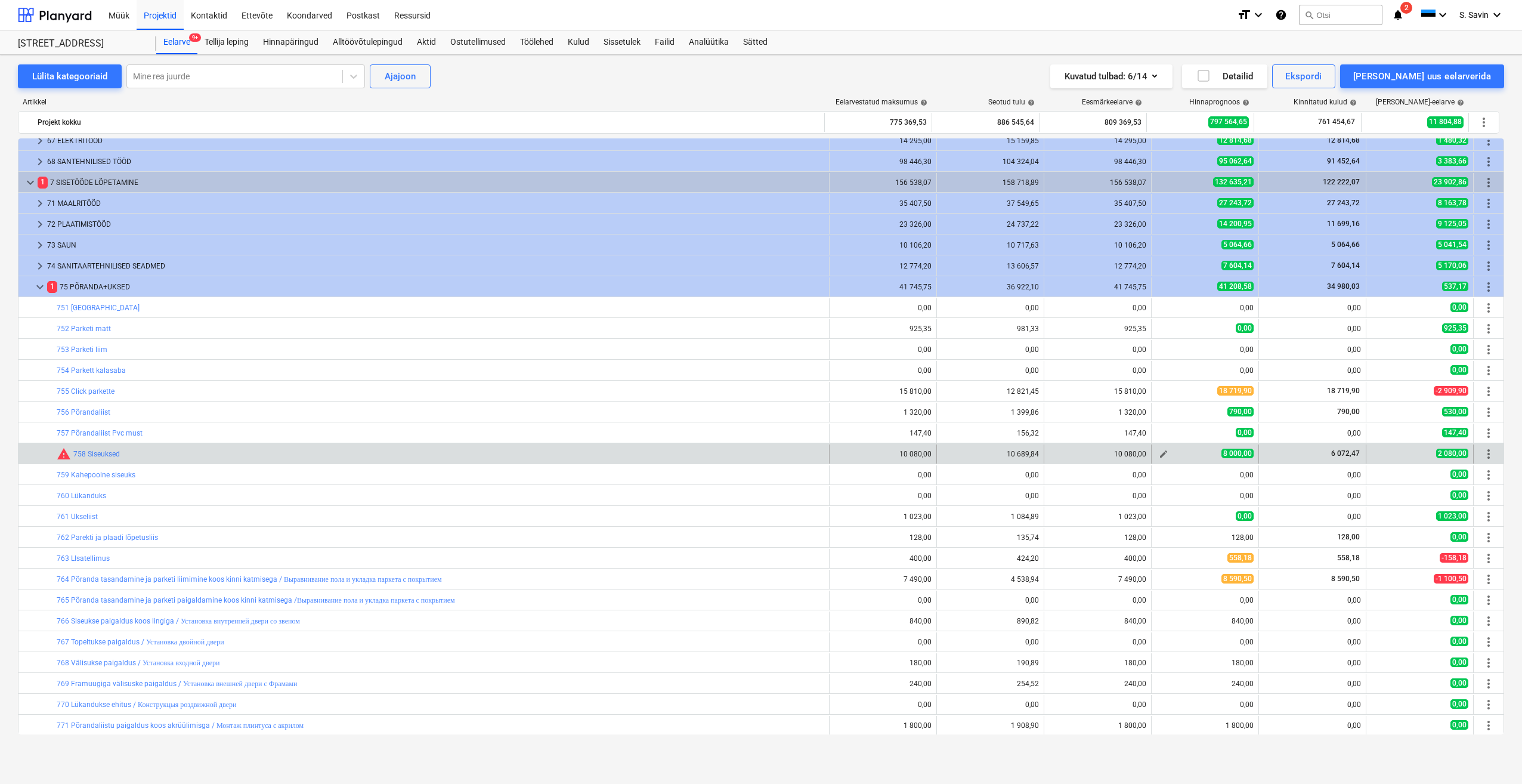
click at [1165, 451] on button "edit" at bounding box center [1164, 454] width 14 height 14
type textarea "x"
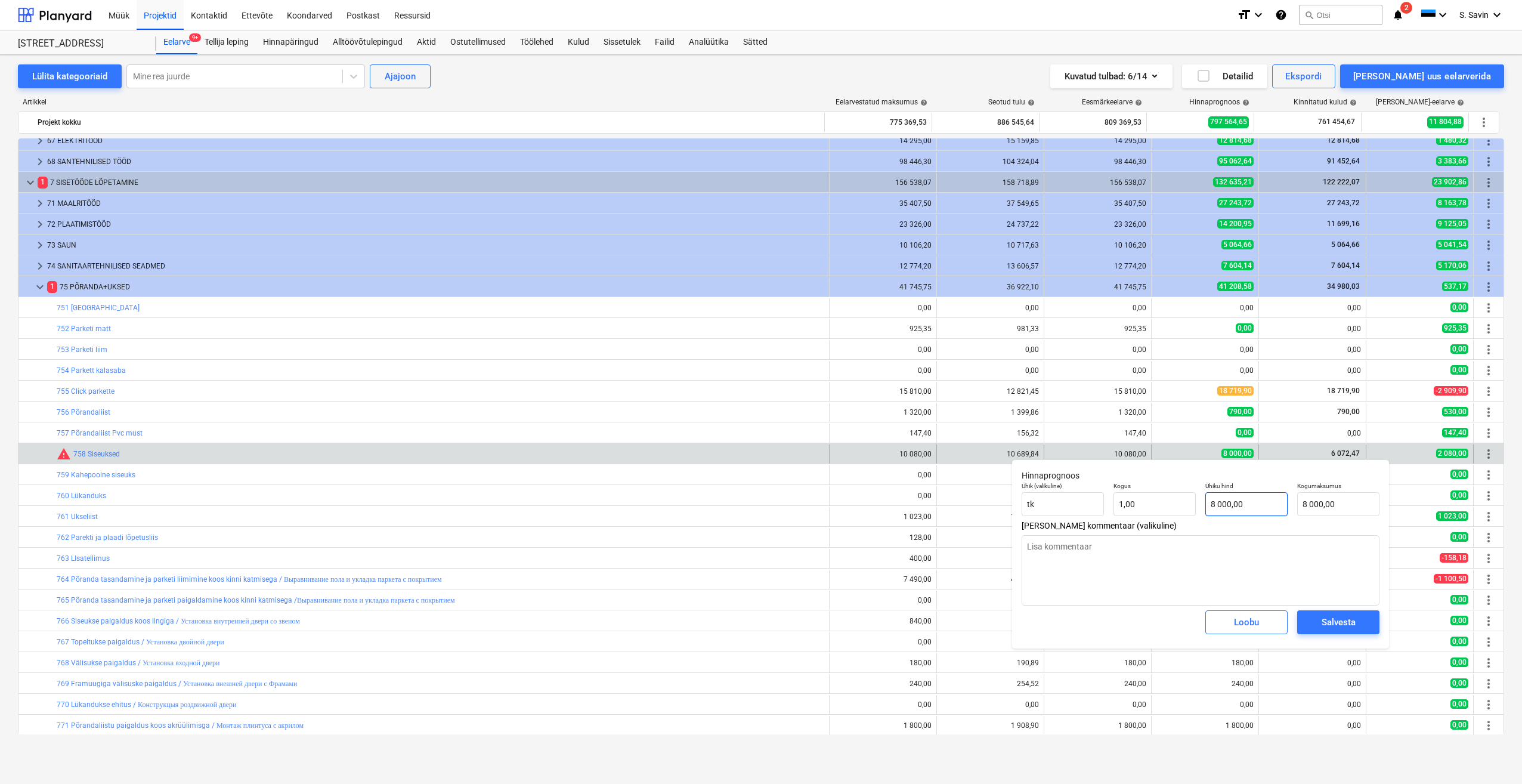
type input "8000"
drag, startPoint x: 1257, startPoint y: 500, endPoint x: 1184, endPoint y: 511, distance: 73.8
click at [1184, 511] on div "Ühik (valikuline) tk Kogus 1,00 Ühiku hind 8000 Kogumaksumus 8 000,00" at bounding box center [1200, 499] width 367 height 44
click at [1242, 621] on div "Loobu" at bounding box center [1246, 622] width 25 height 16
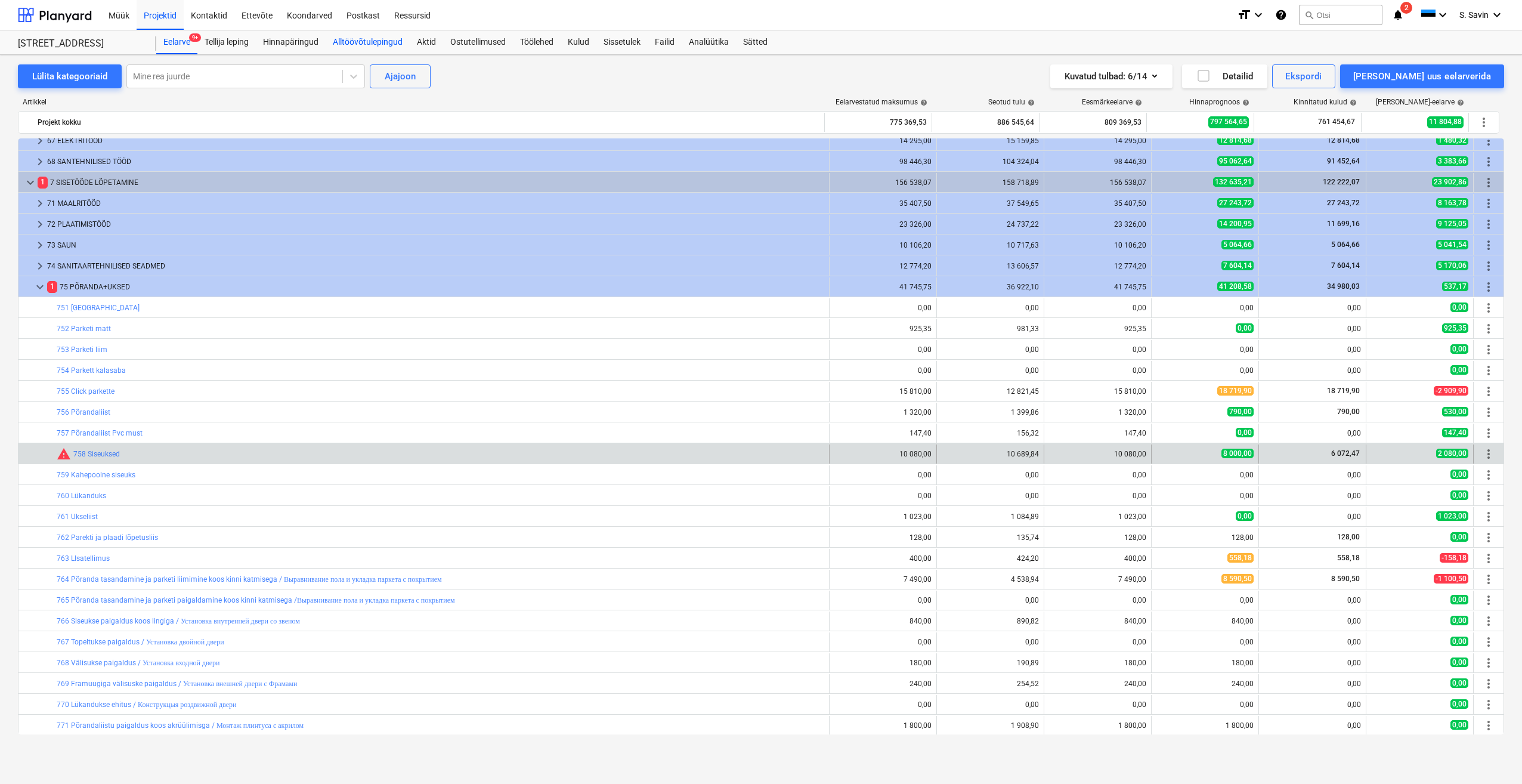
click at [378, 40] on div "Alltöövõtulepingud" at bounding box center [367, 42] width 84 height 24
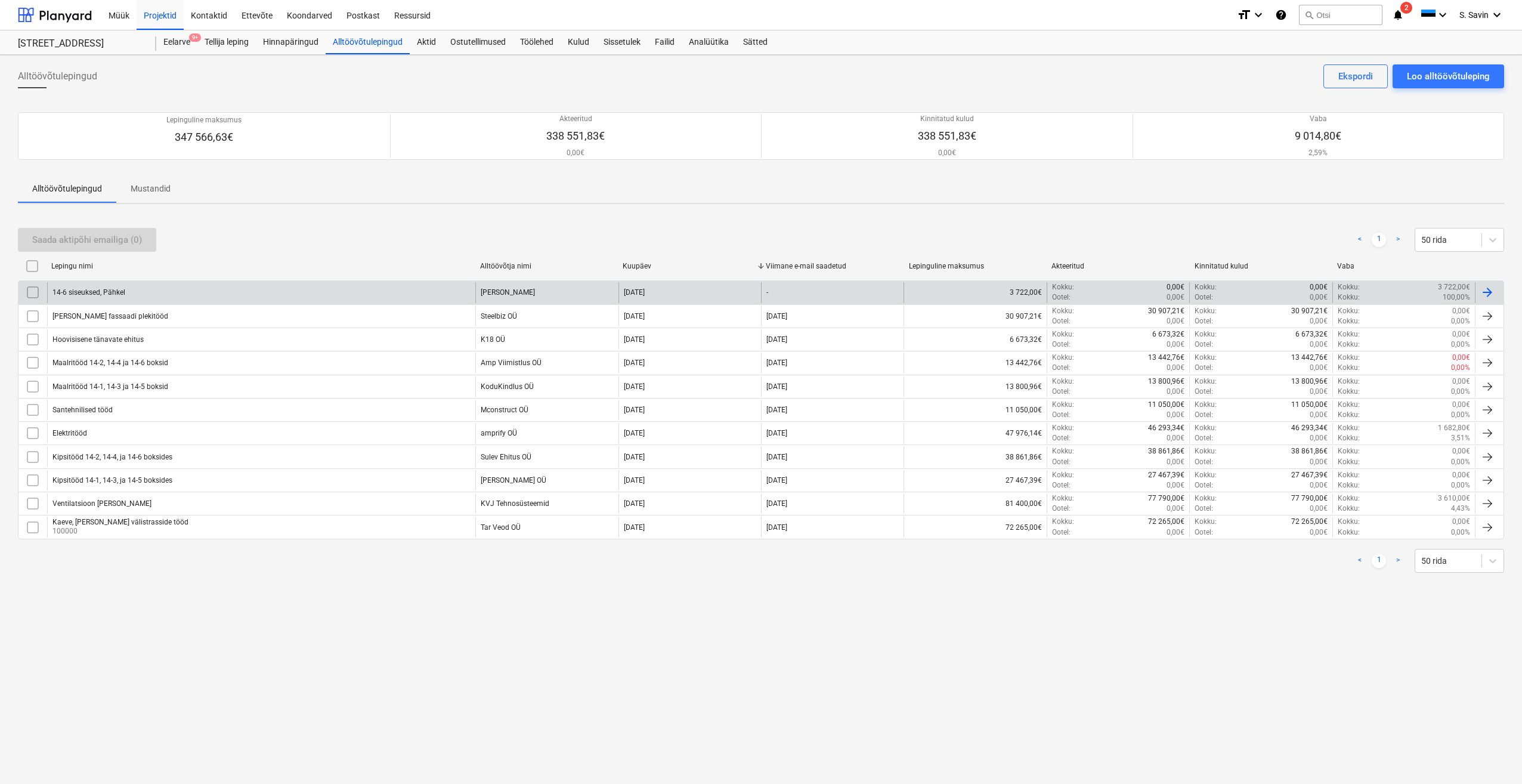
click at [446, 289] on div "14-6 siseuksed, Pähkel" at bounding box center [261, 292] width 428 height 21
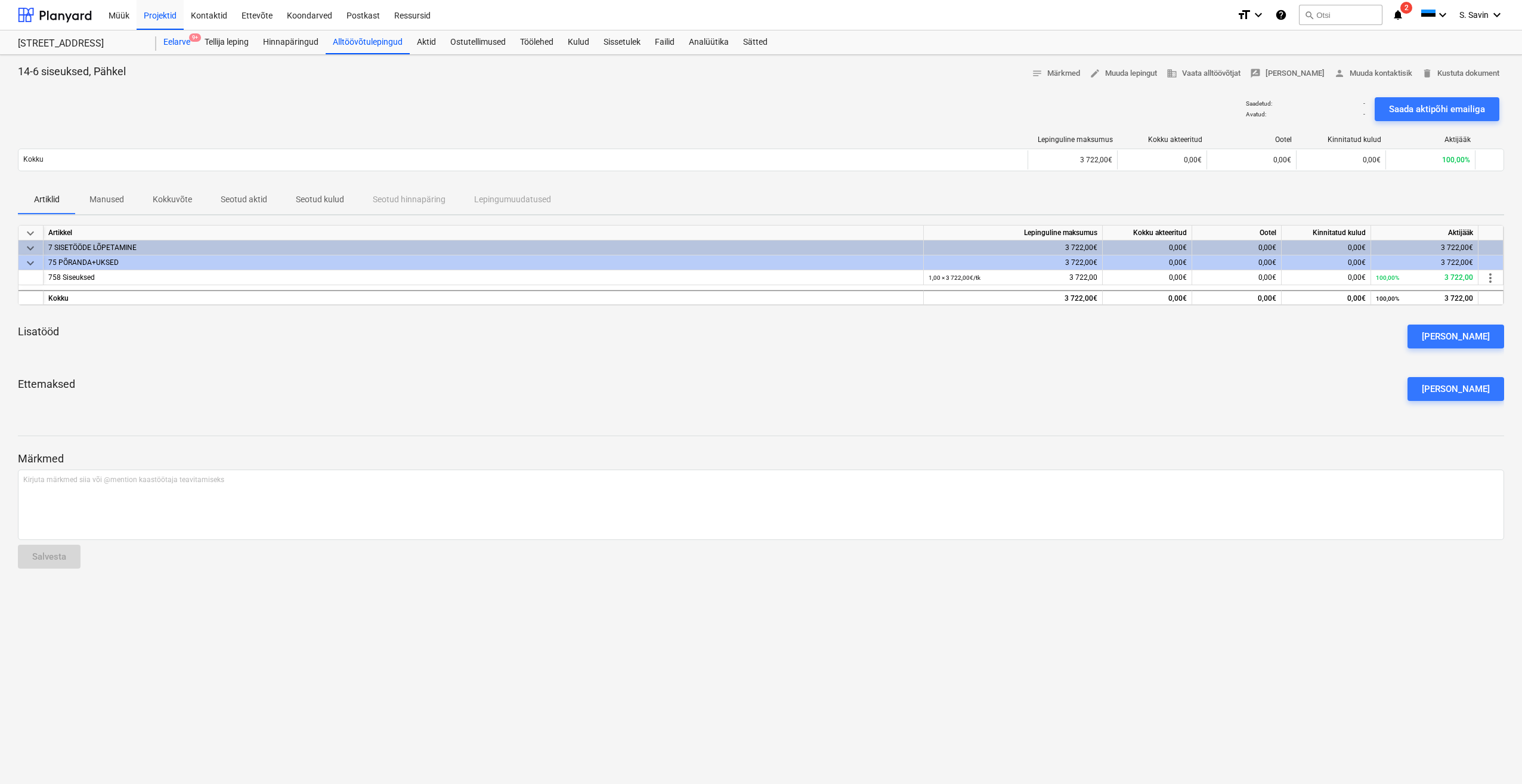
click at [166, 40] on div "Eelarve 9+" at bounding box center [177, 42] width 41 height 24
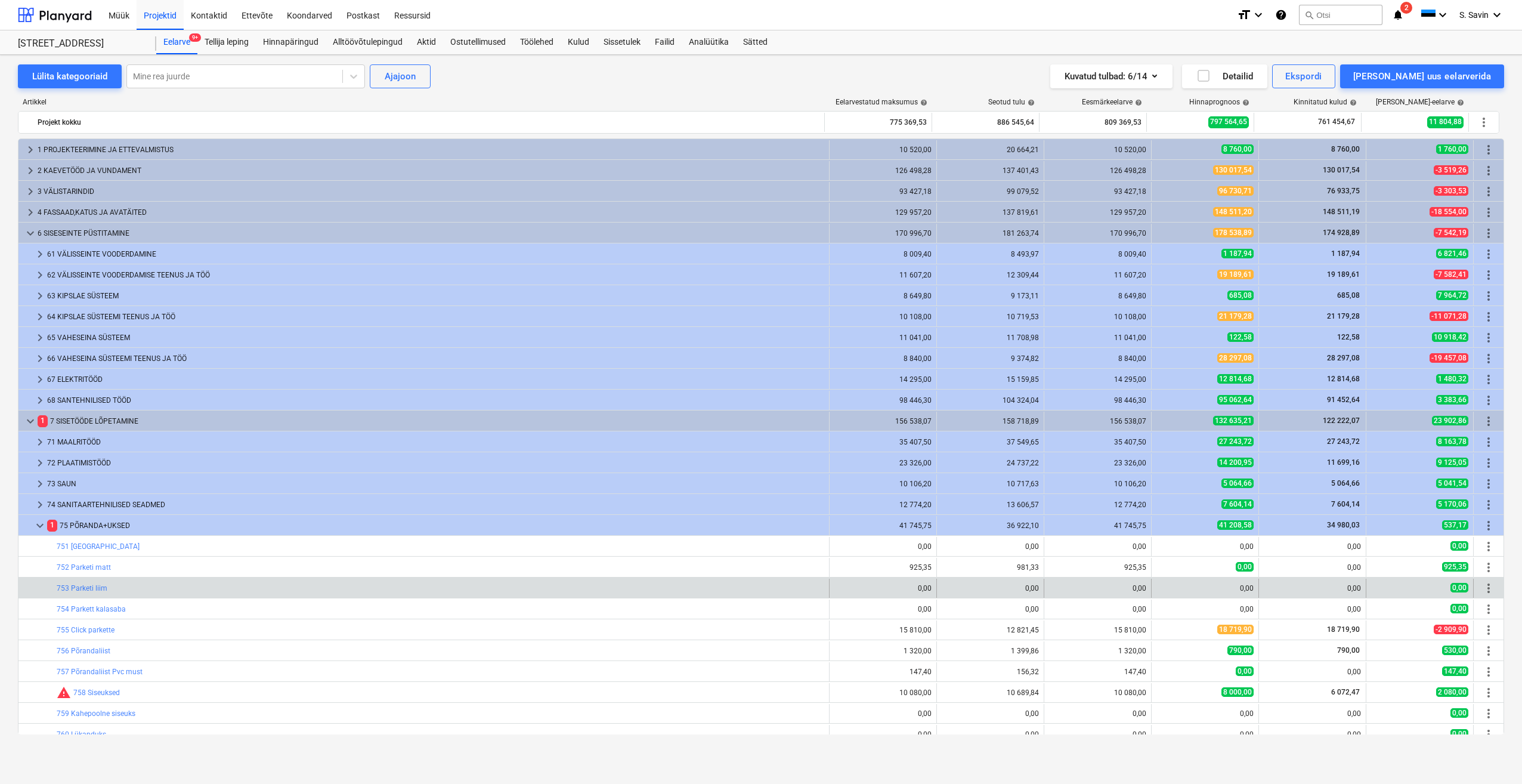
scroll to position [242, 0]
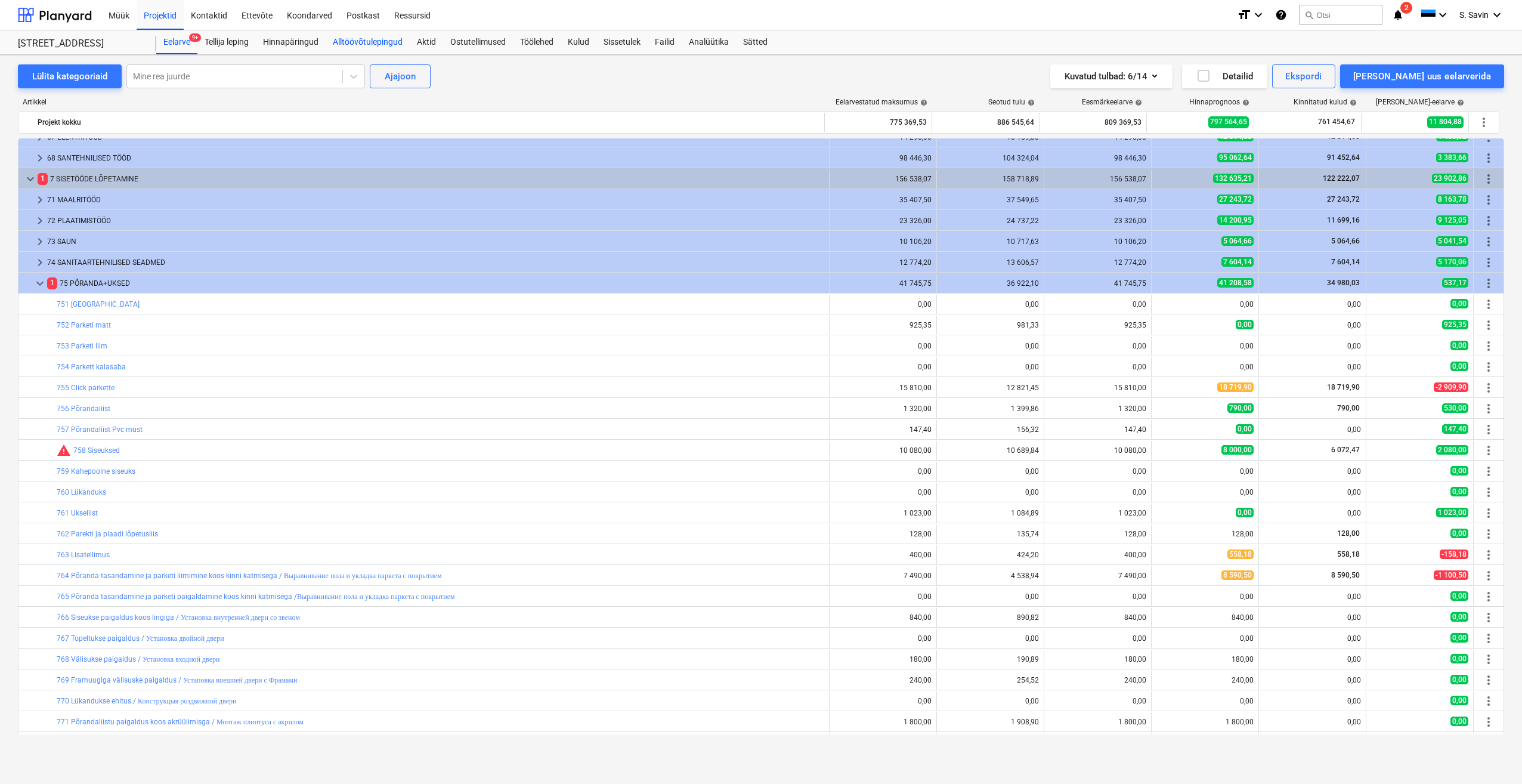
click at [396, 44] on div "Alltöövõtulepingud" at bounding box center [367, 42] width 84 height 24
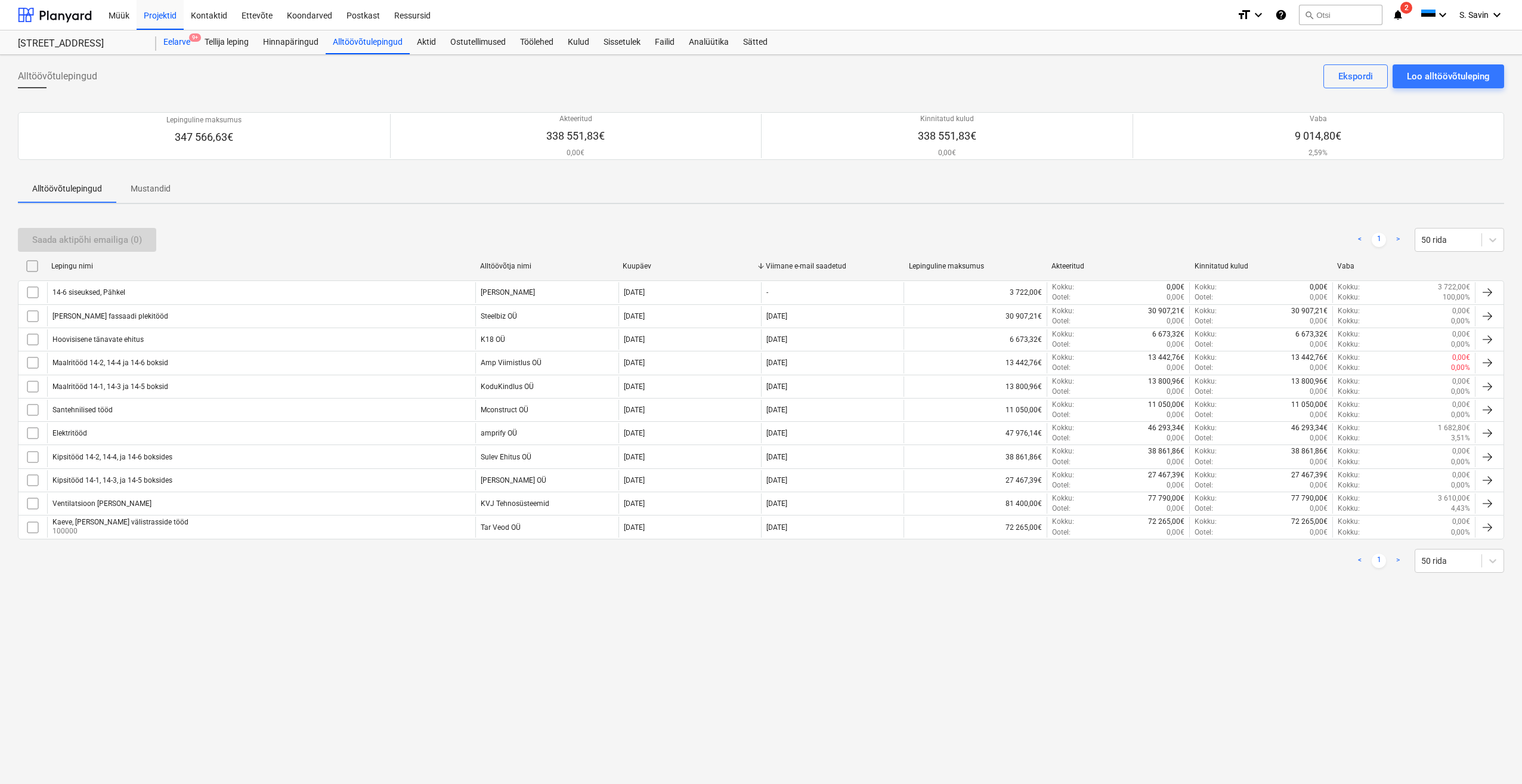
click at [166, 40] on div "Eelarve 9+" at bounding box center [177, 42] width 41 height 24
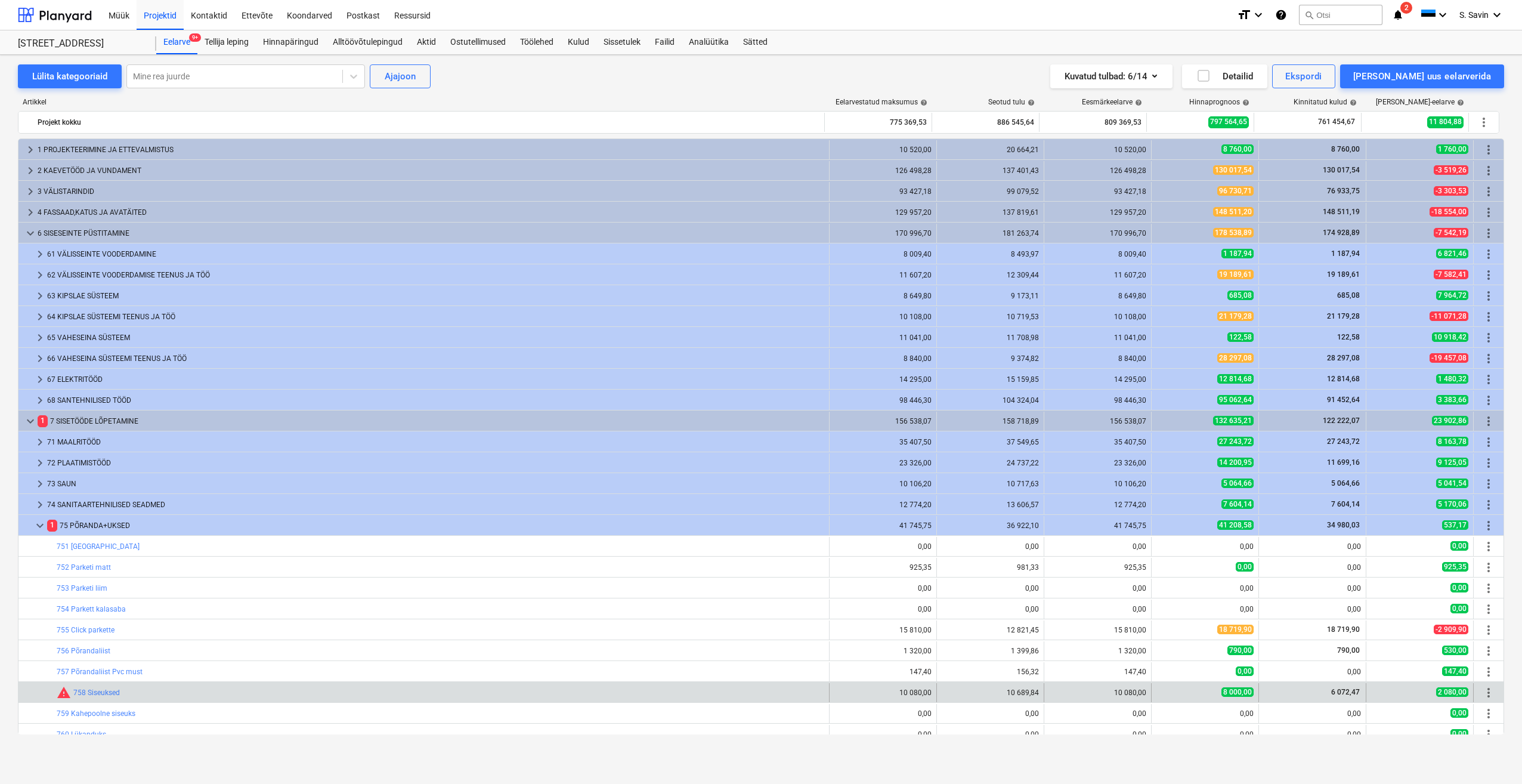
scroll to position [242, 0]
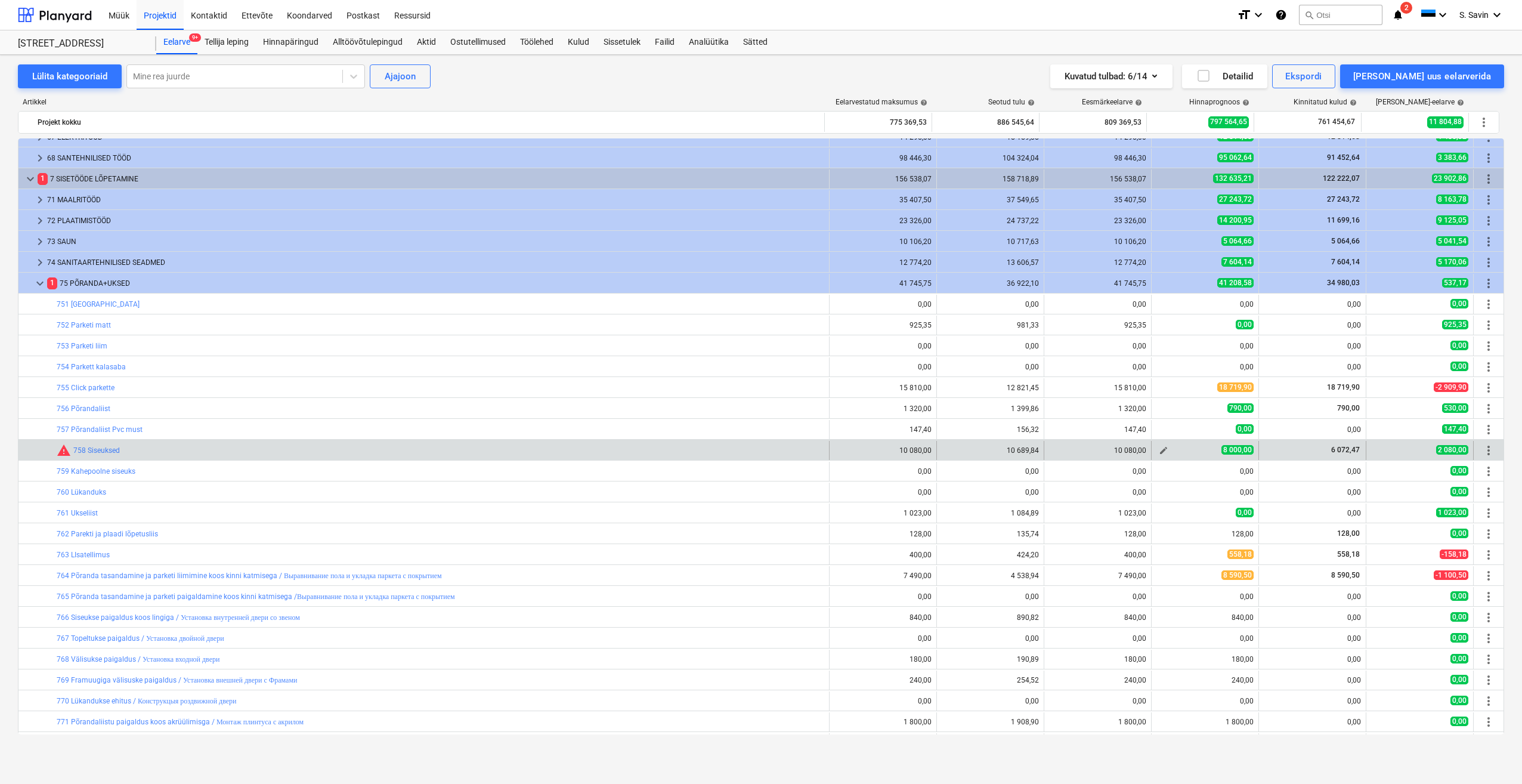
click at [1162, 451] on span "edit" at bounding box center [1163, 450] width 9 height 9
type textarea "x"
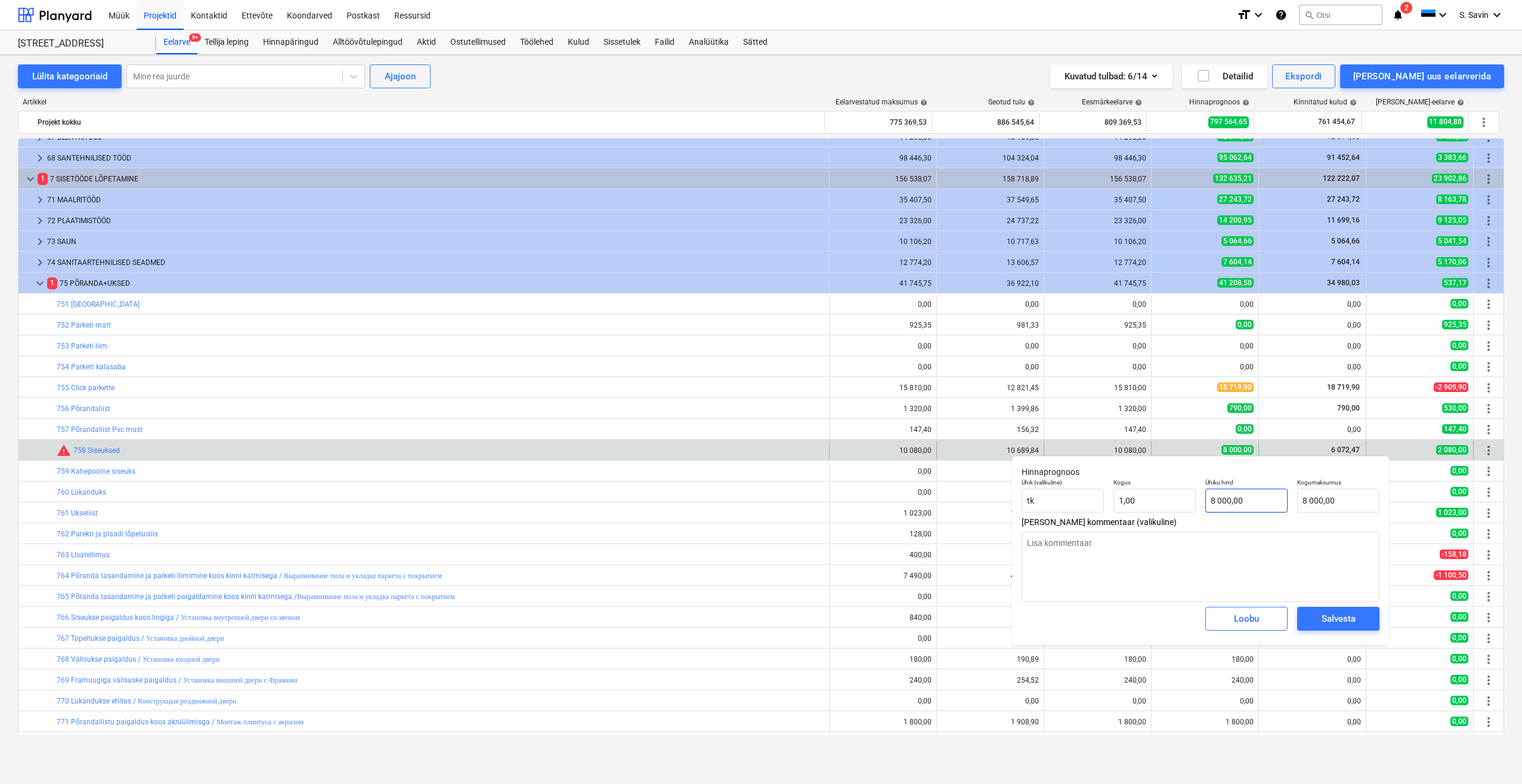
type input "8000"
drag, startPoint x: 1270, startPoint y: 507, endPoint x: 1188, endPoint y: 508, distance: 82.0
click at [1188, 508] on div "Ühik (valikuline) tk Kogus 1,00 Ühiku hind 8000 Kogumaksumus 8 000,00" at bounding box center [1200, 495] width 367 height 44
type textarea "x"
type input "9"
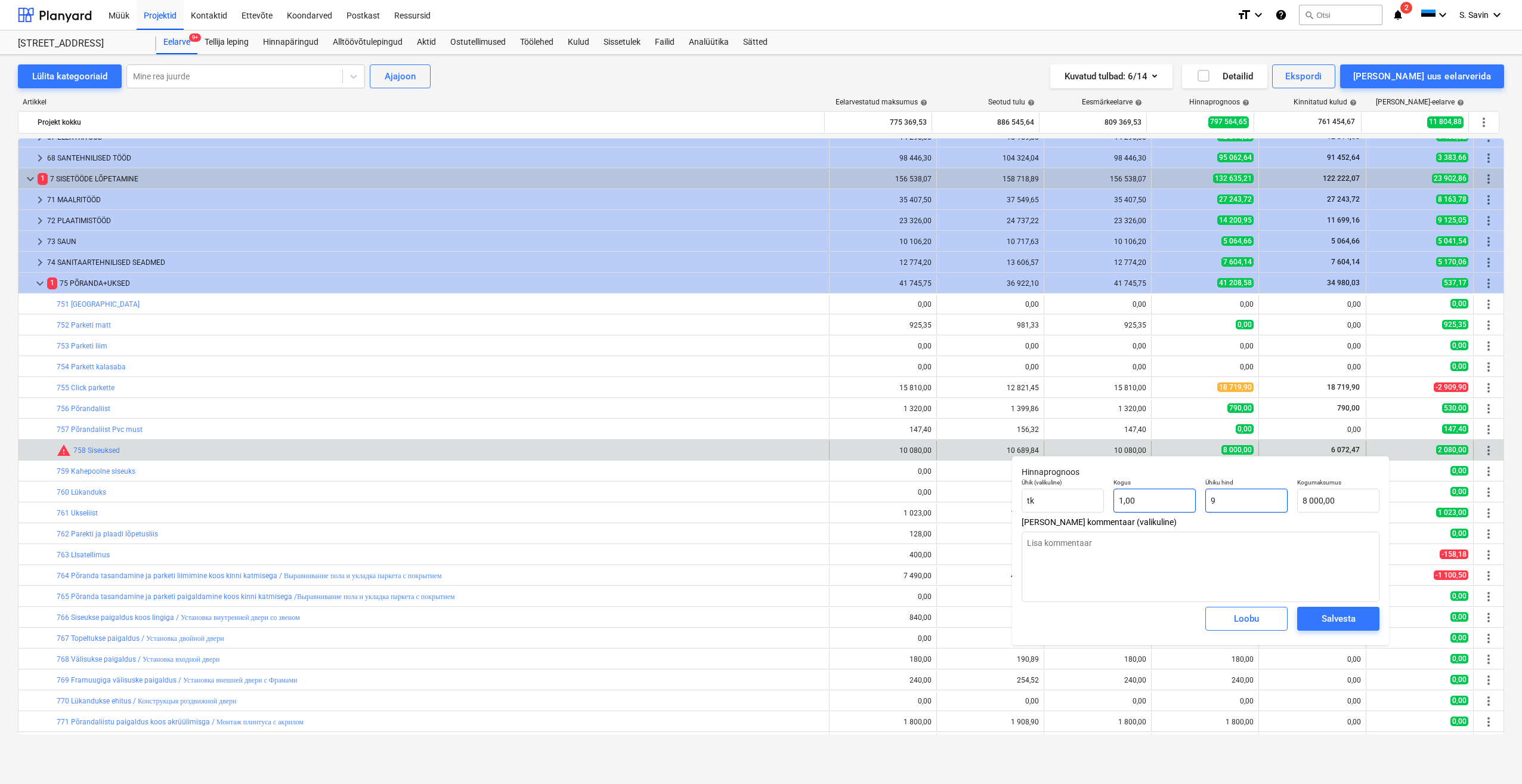
type input "9,00"
type textarea "x"
type input "97"
type input "97,00"
type textarea "x"
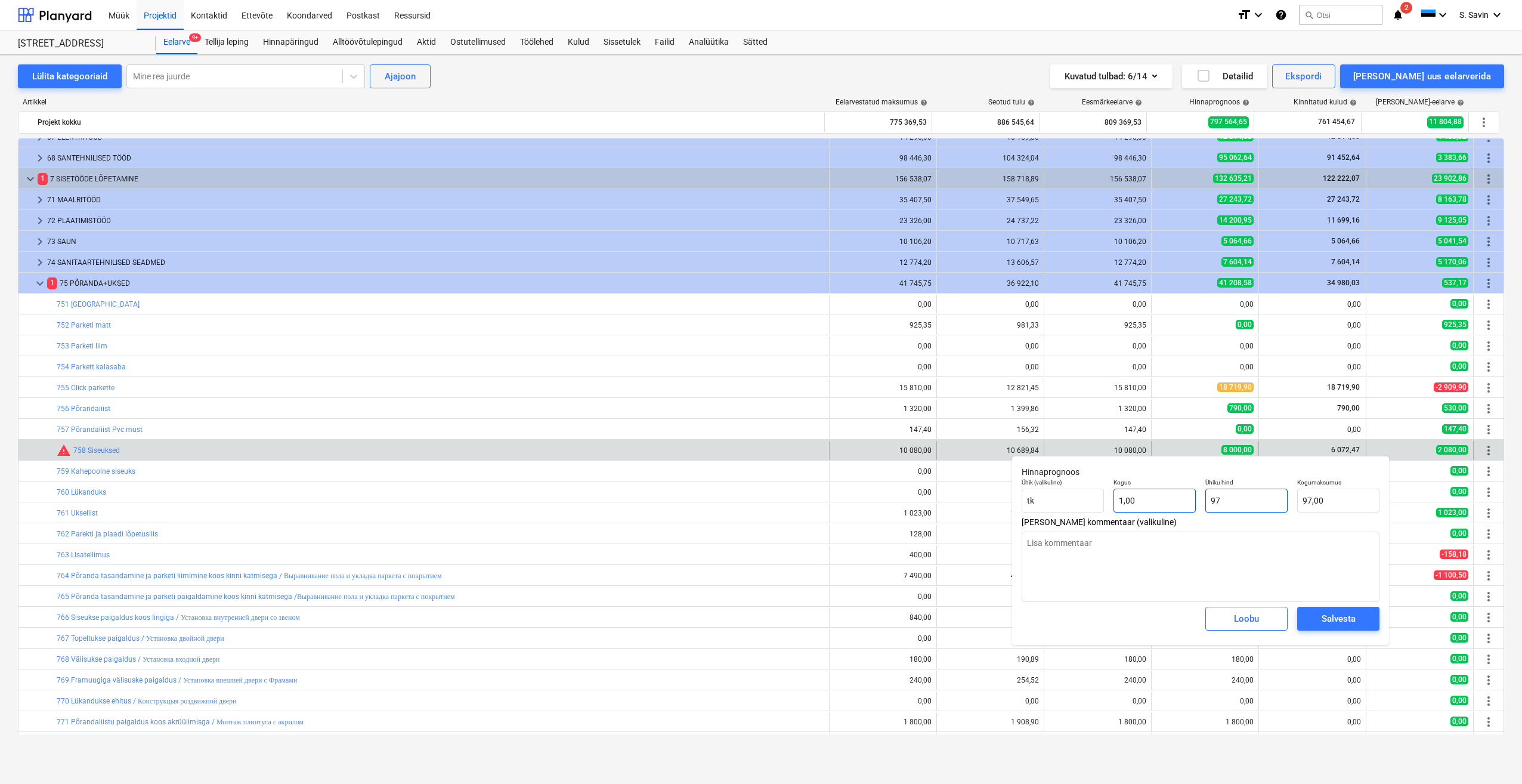
type input "979"
type input "979,00"
type textarea "x"
type input "9794"
type input "9 794,00"
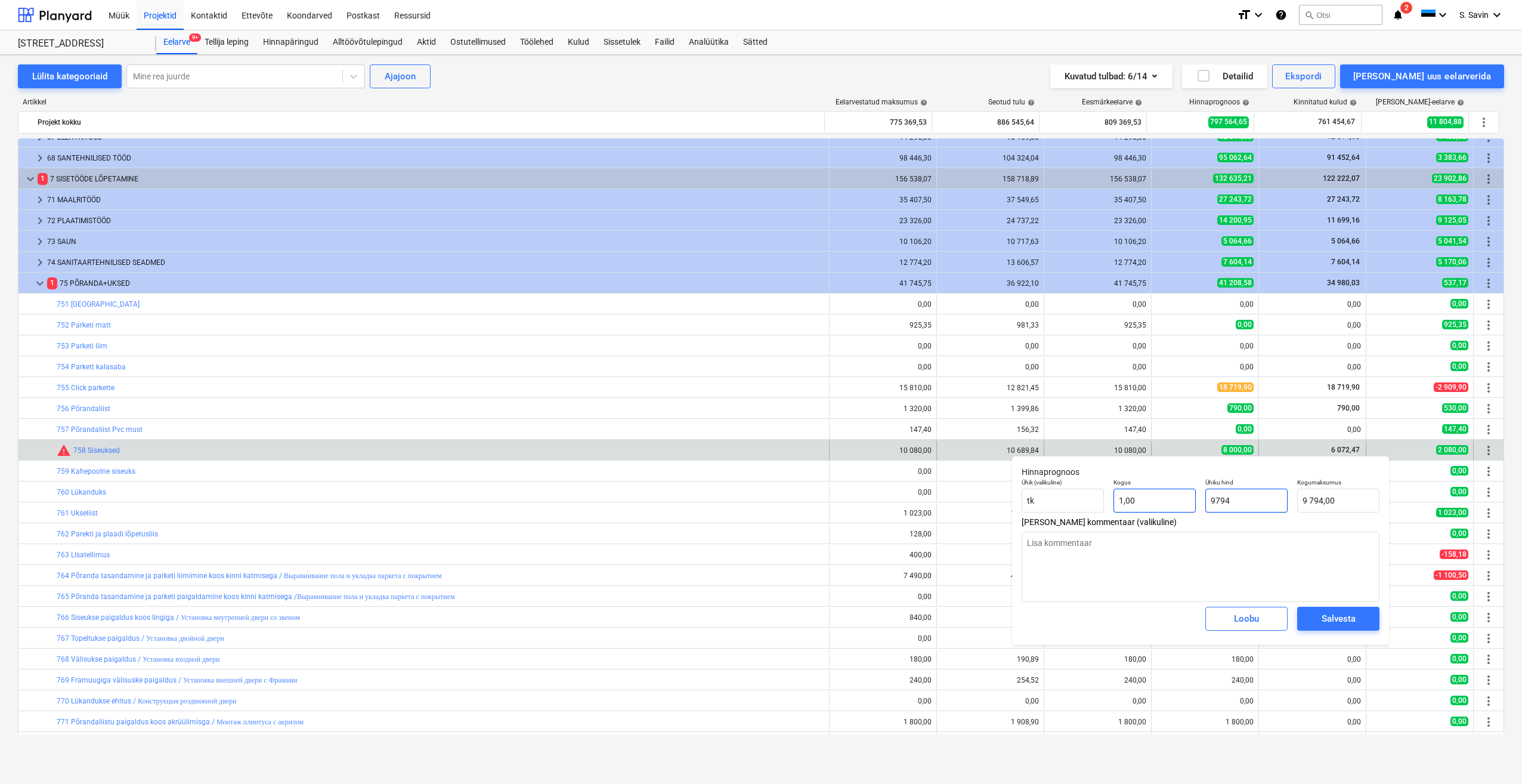
type textarea "x"
type input "9794,"
type textarea "x"
type input "9794,4"
type input "9 794,40"
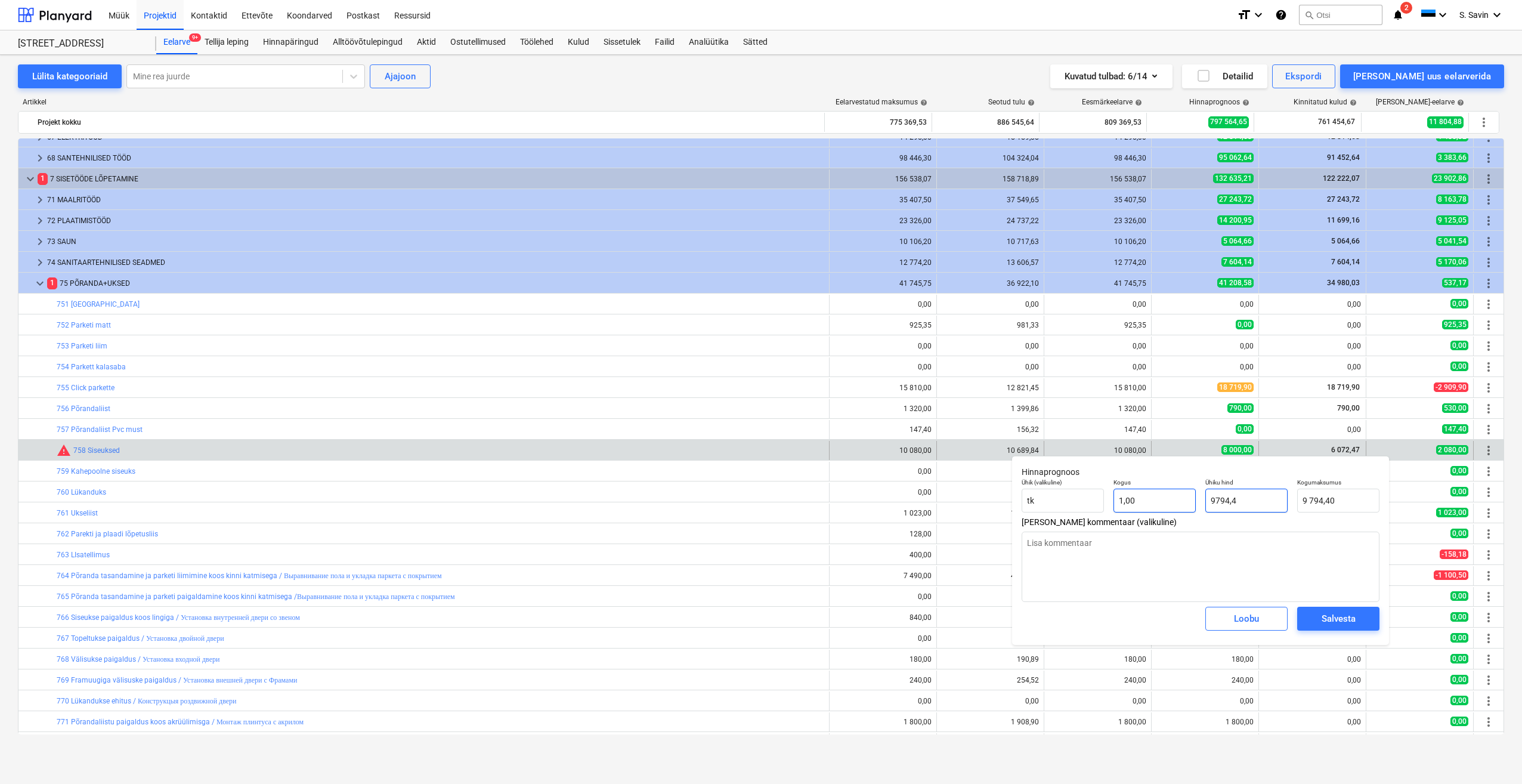
type textarea "x"
type input "9794,47"
type input "9 794,47"
type input "9794,47"
type textarea "x"
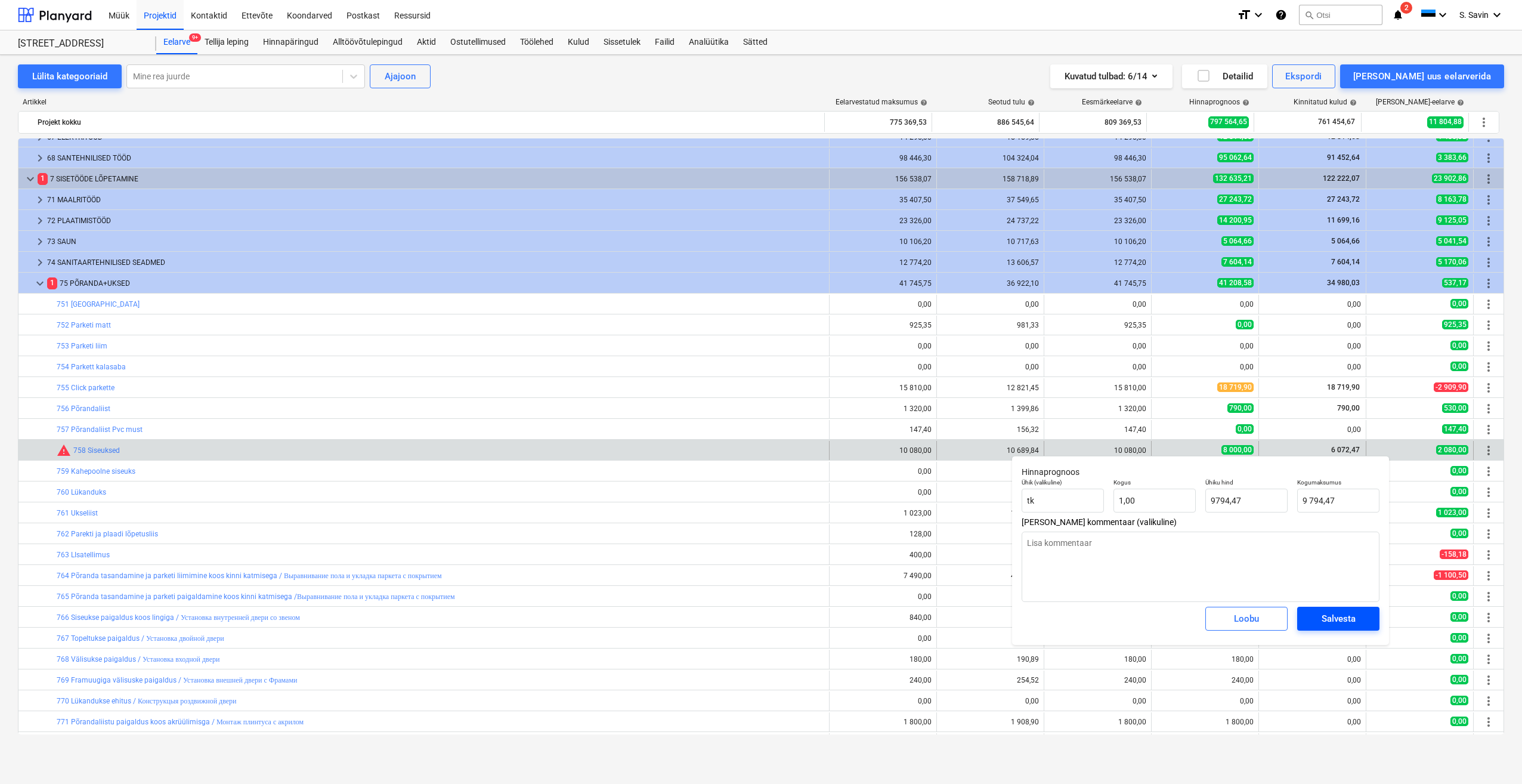
type input "9 794,47"
click at [1351, 617] on div "Salvesta" at bounding box center [1339, 618] width 34 height 16
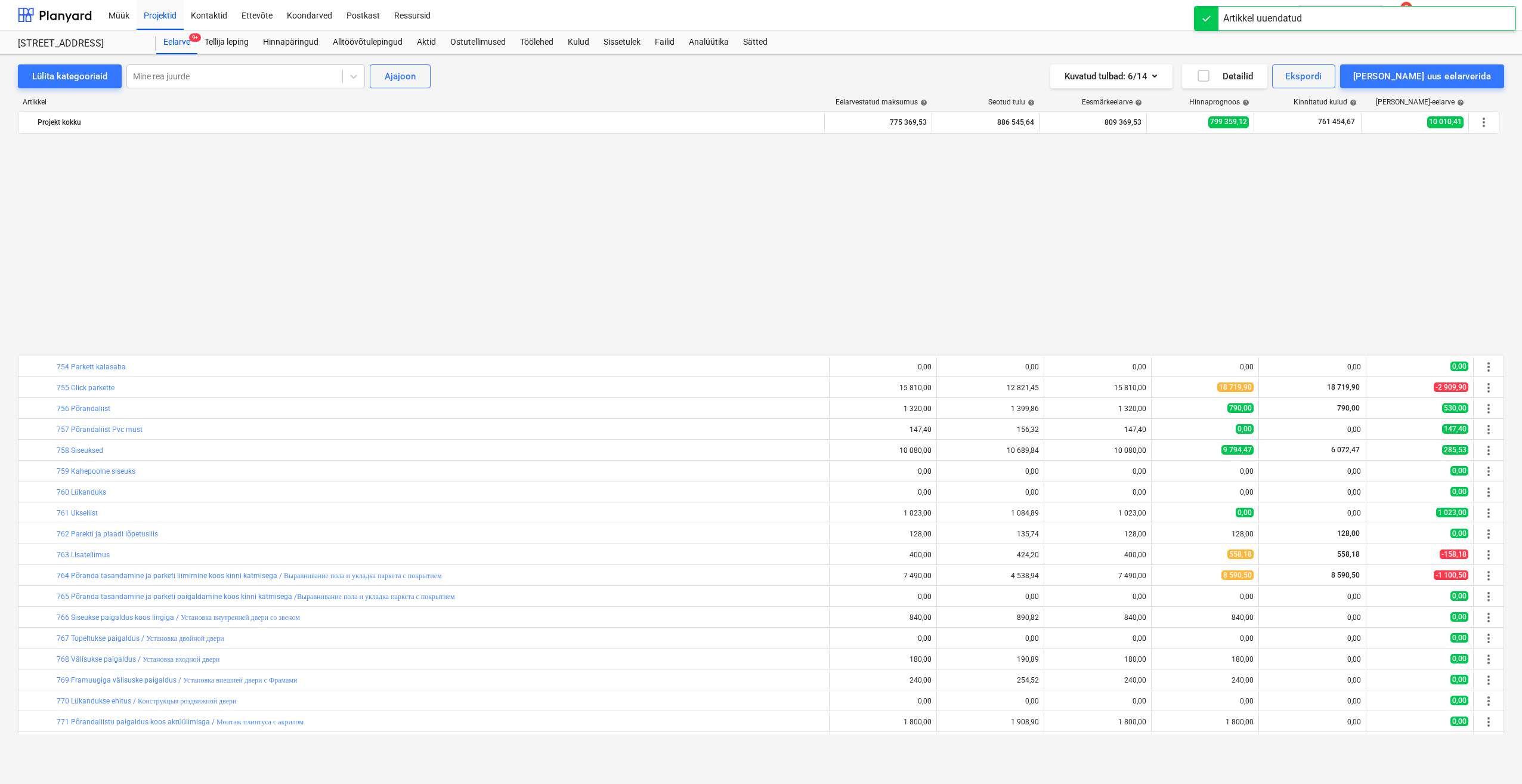
scroll to position [480, 0]
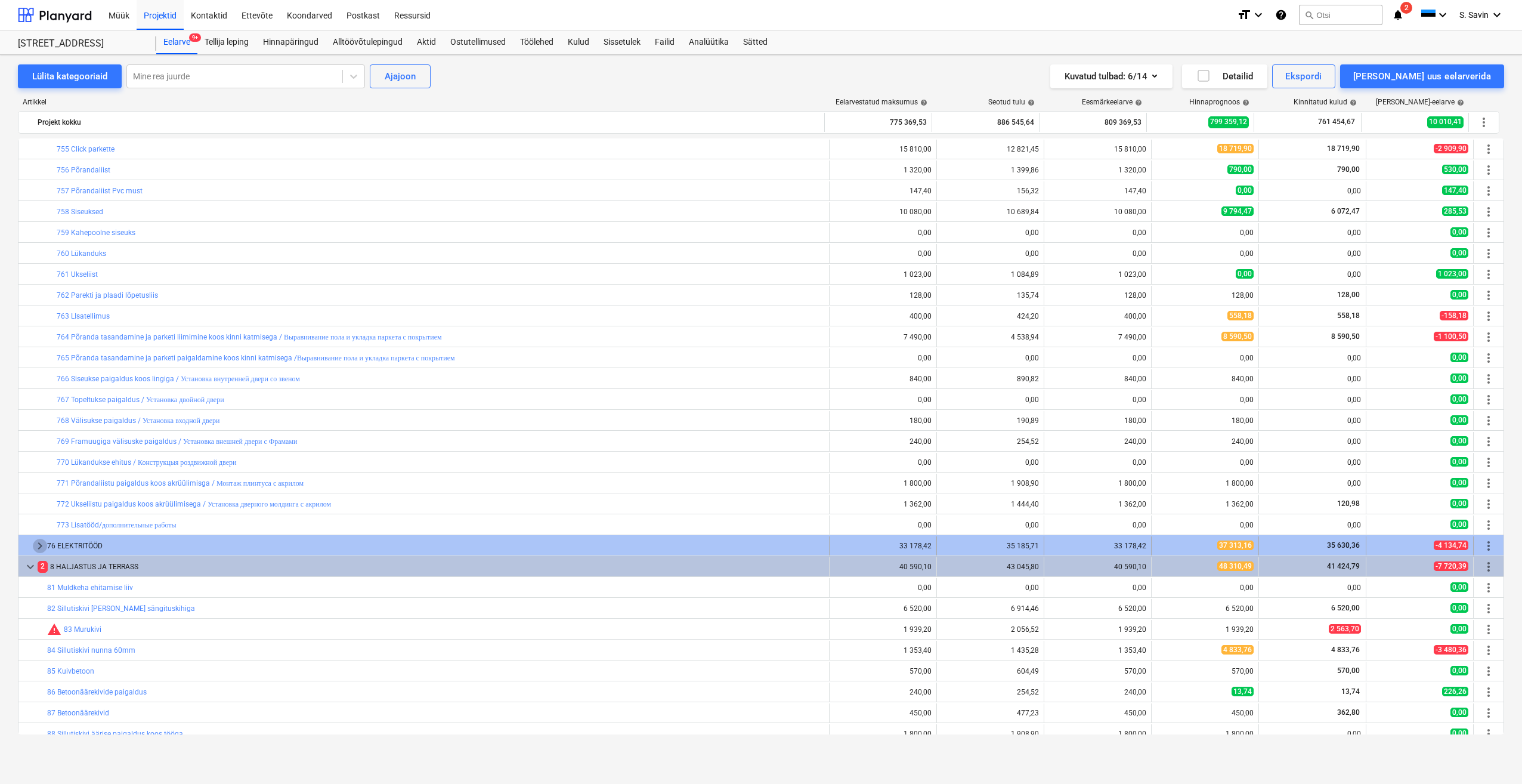
click at [38, 547] on span "keyboard_arrow_right" at bounding box center [40, 546] width 14 height 14
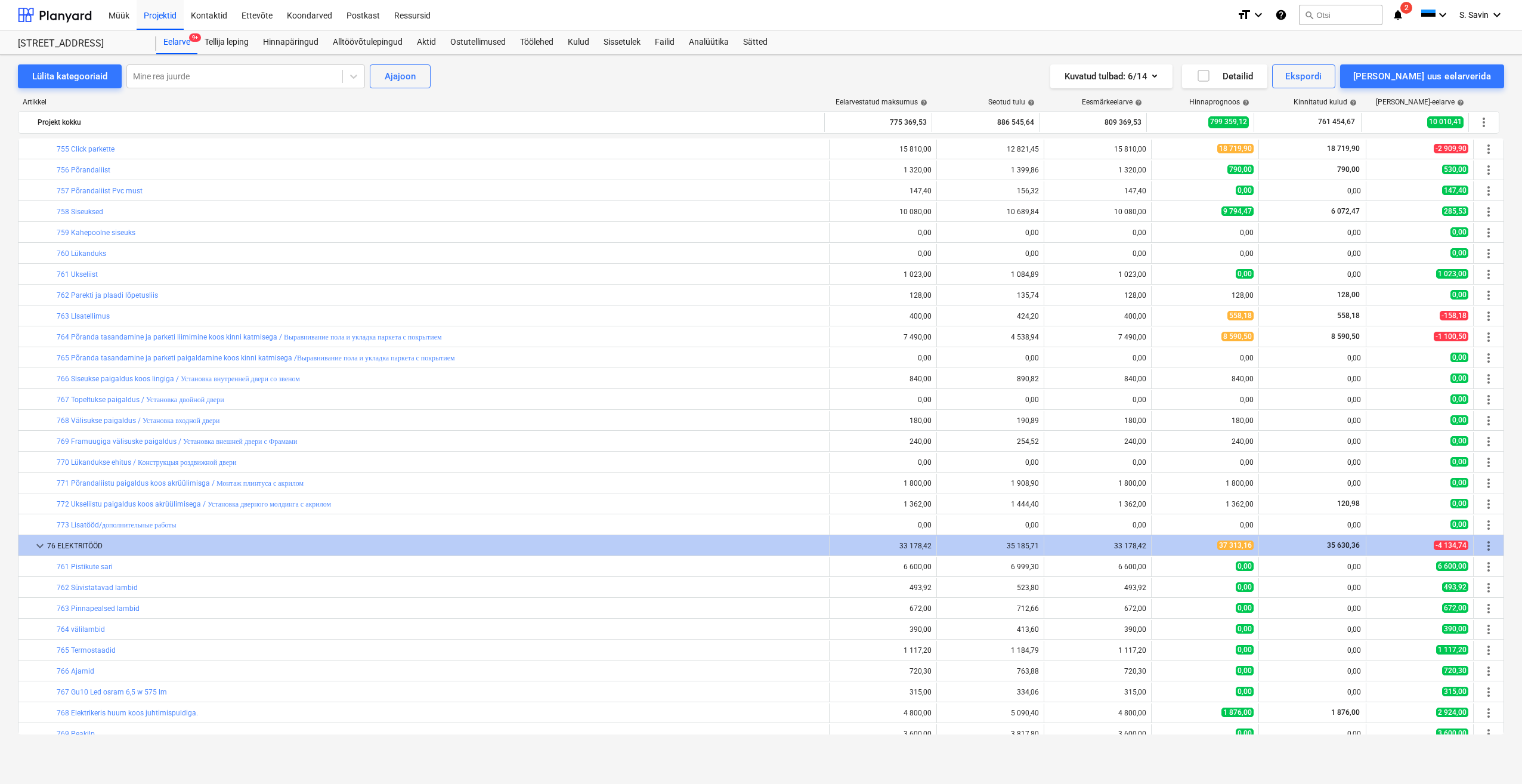
scroll to position [779, 0]
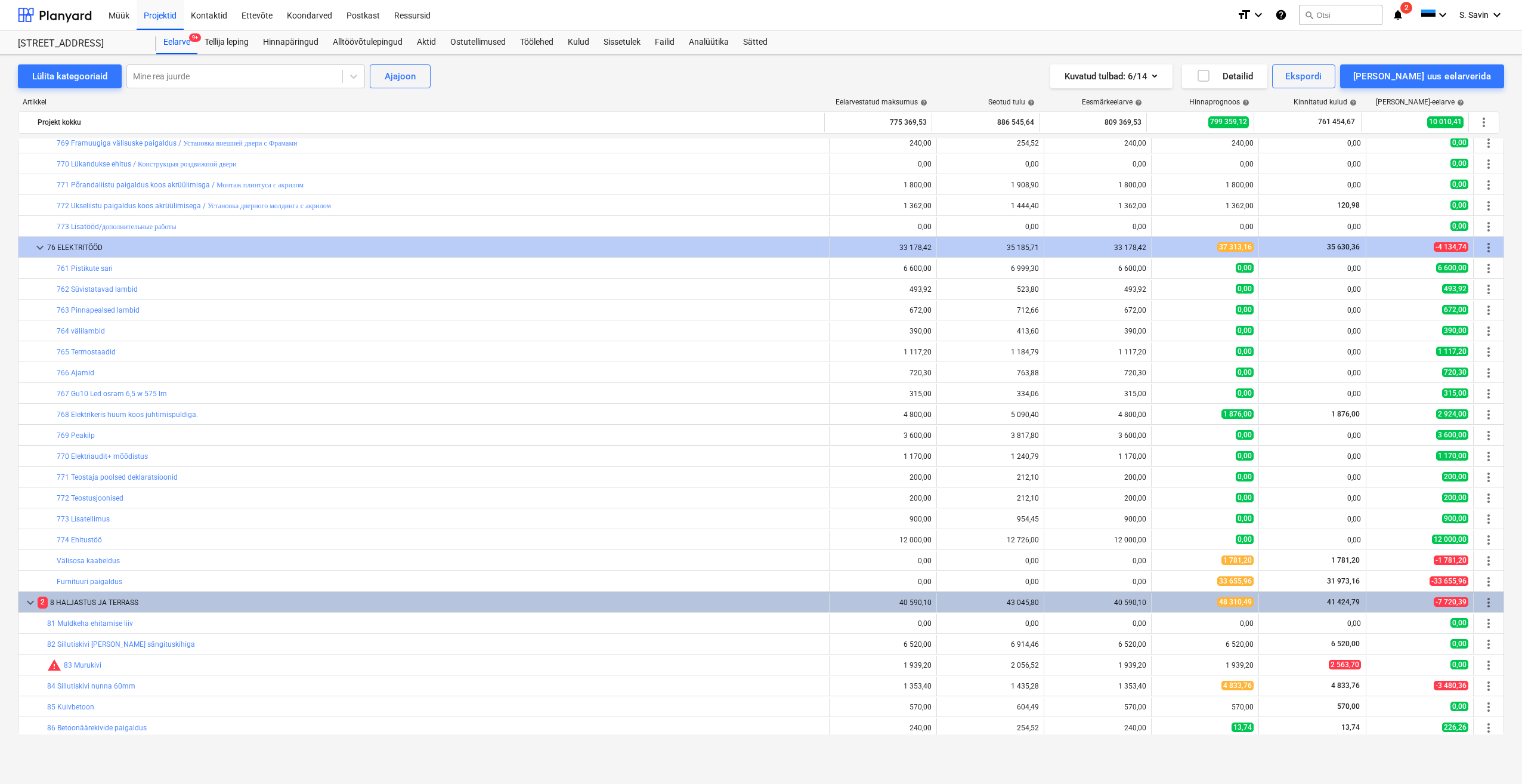
drag, startPoint x: 70, startPoint y: 576, endPoint x: 2, endPoint y: 302, distance: 282.3
click at [2, 302] on div "Lülita kategooriaid Mine rea juurde Ajajoon Kuvatud tulbad : 6/14 Detailid Eksp…" at bounding box center [761, 407] width 1522 height 703
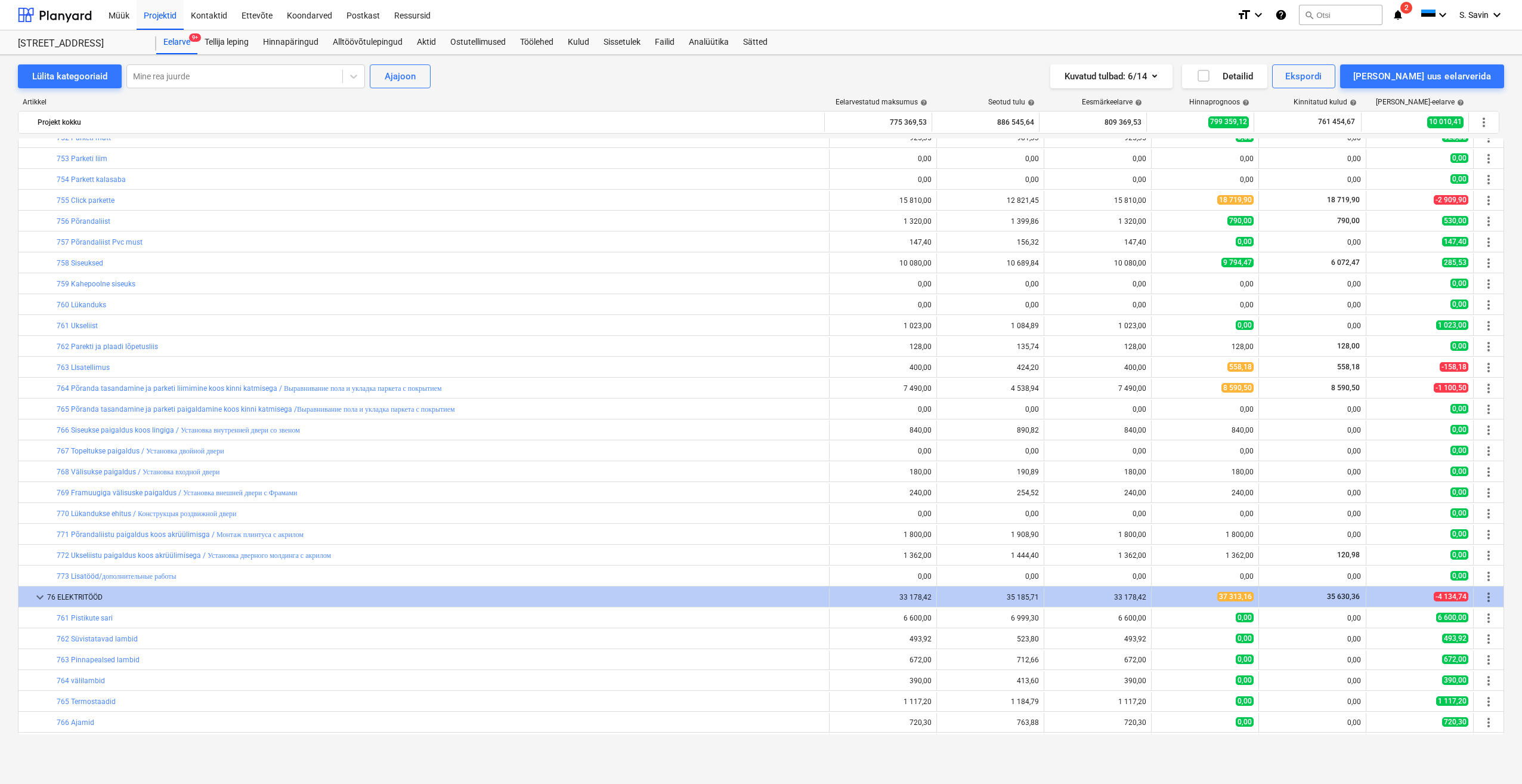
scroll to position [123, 0]
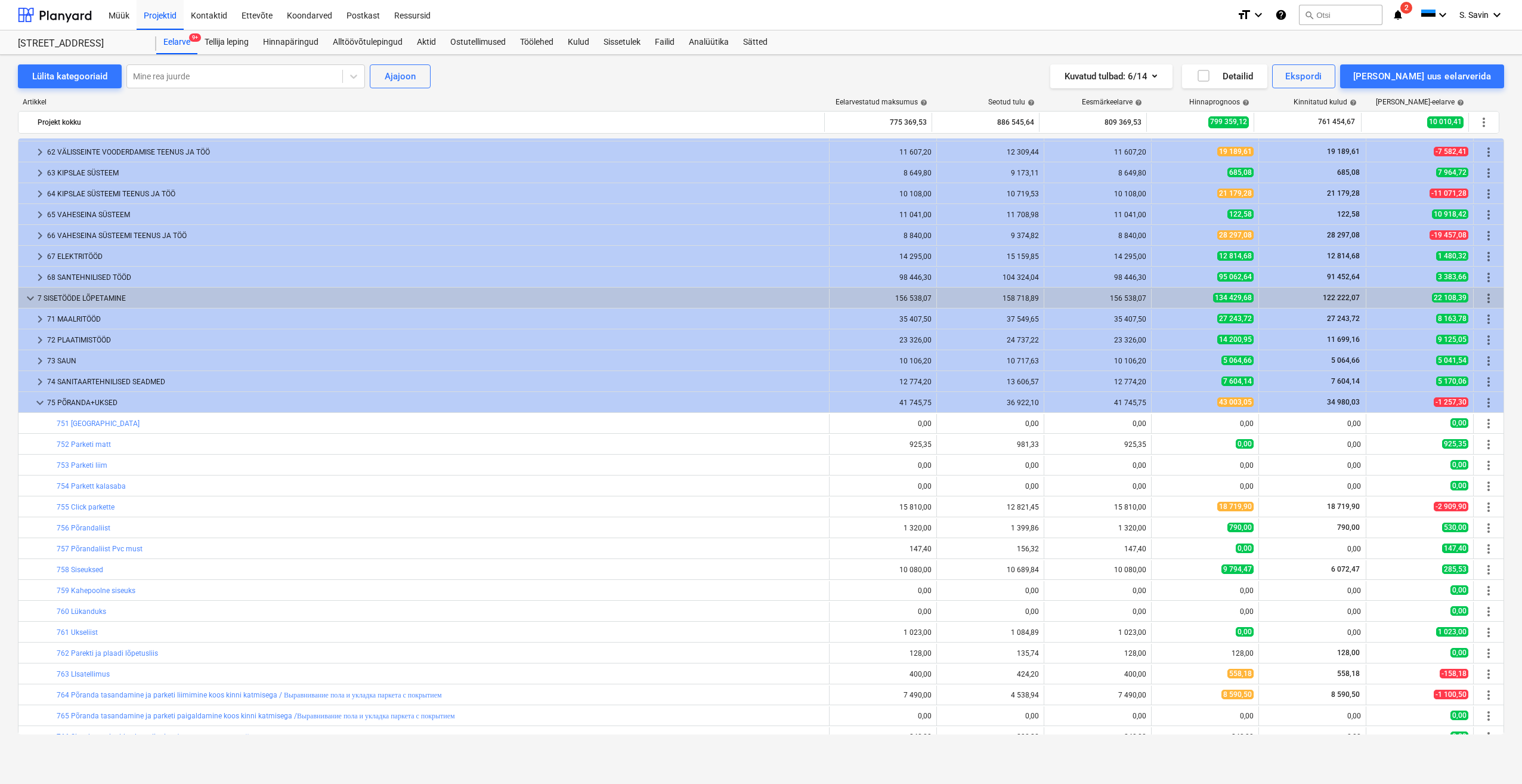
click at [30, 403] on div at bounding box center [28, 403] width 9 height 19
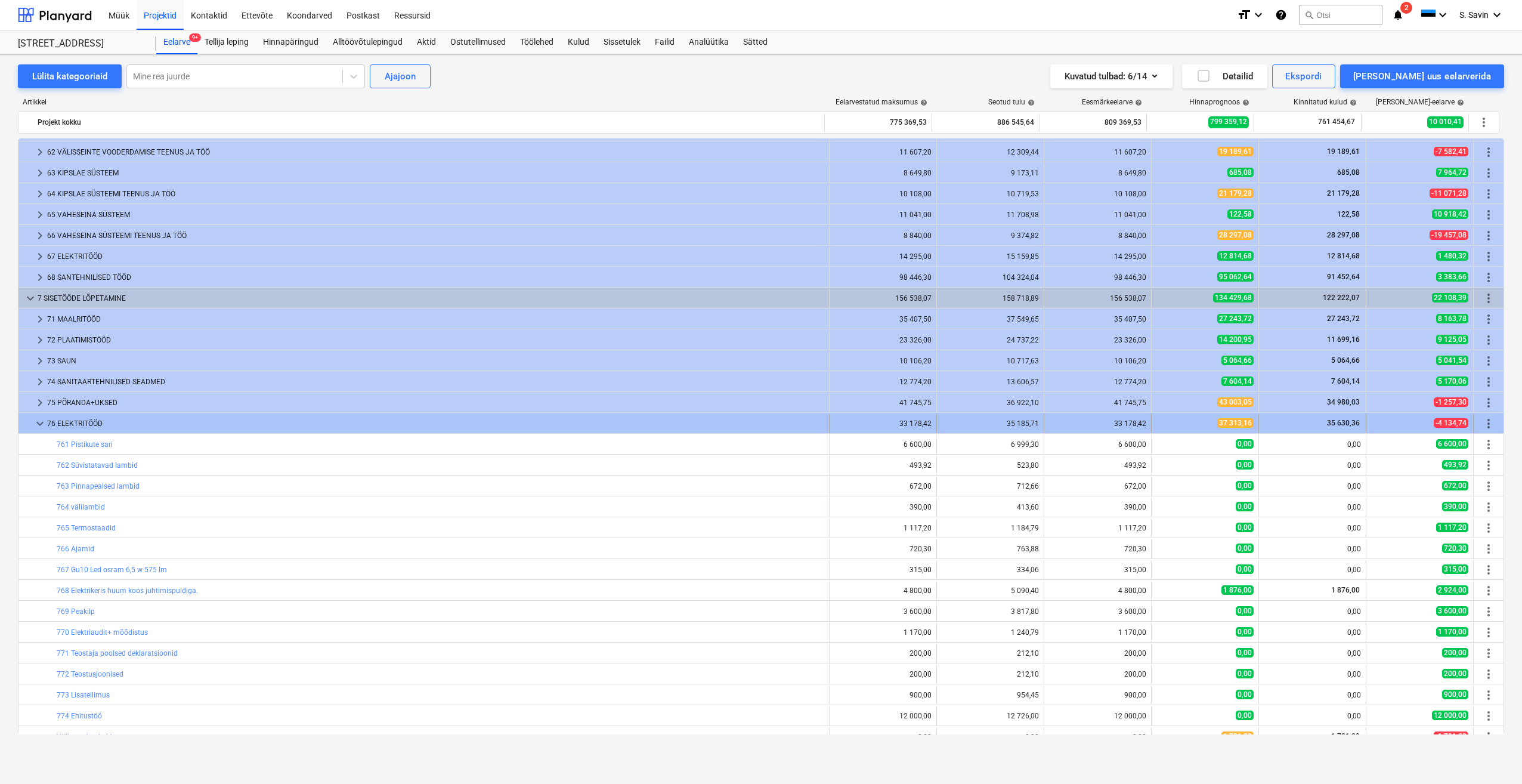
click at [35, 421] on span "keyboard_arrow_down" at bounding box center [40, 423] width 14 height 14
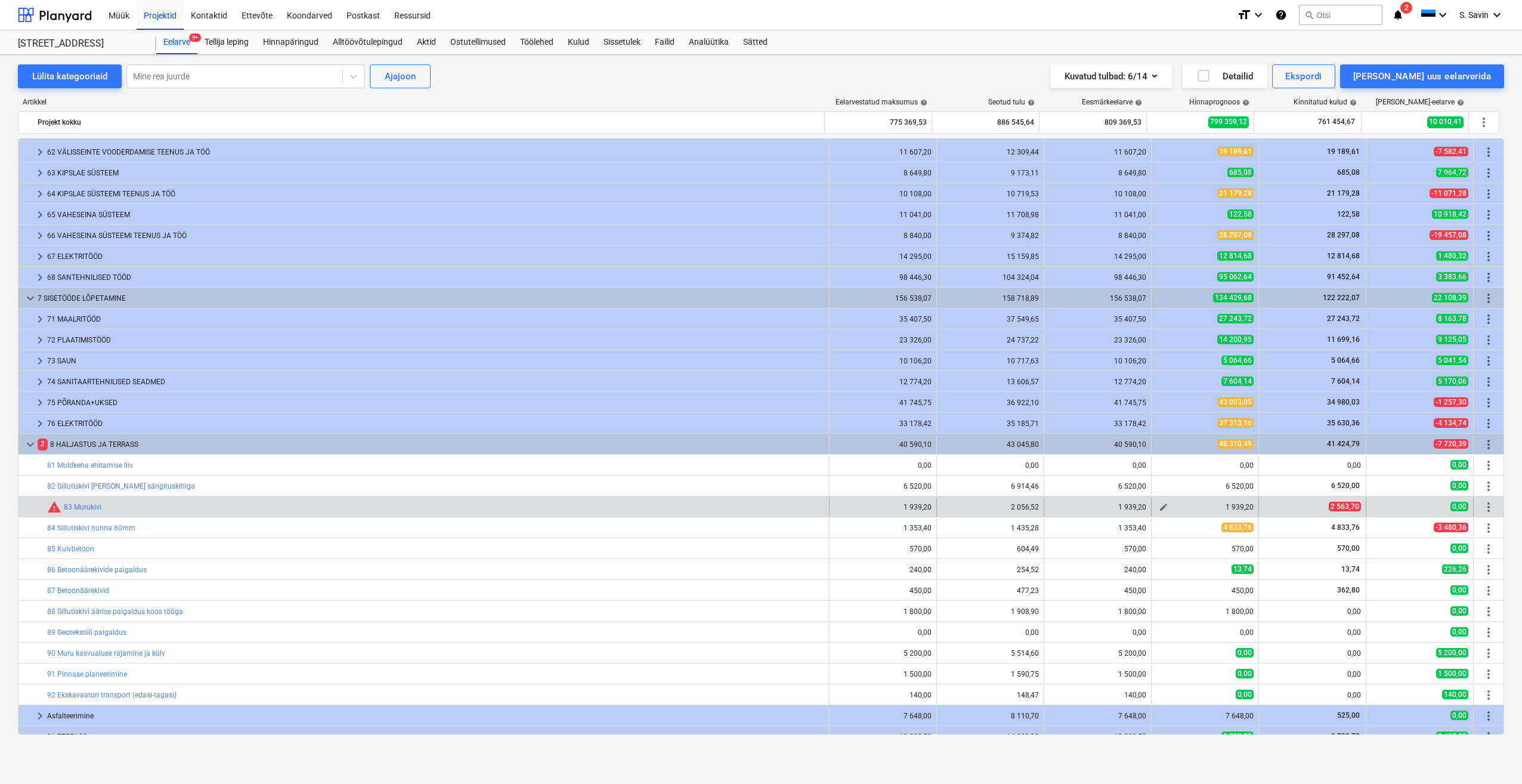
click at [1163, 509] on span "edit" at bounding box center [1163, 507] width 9 height 9
type textarea "x"
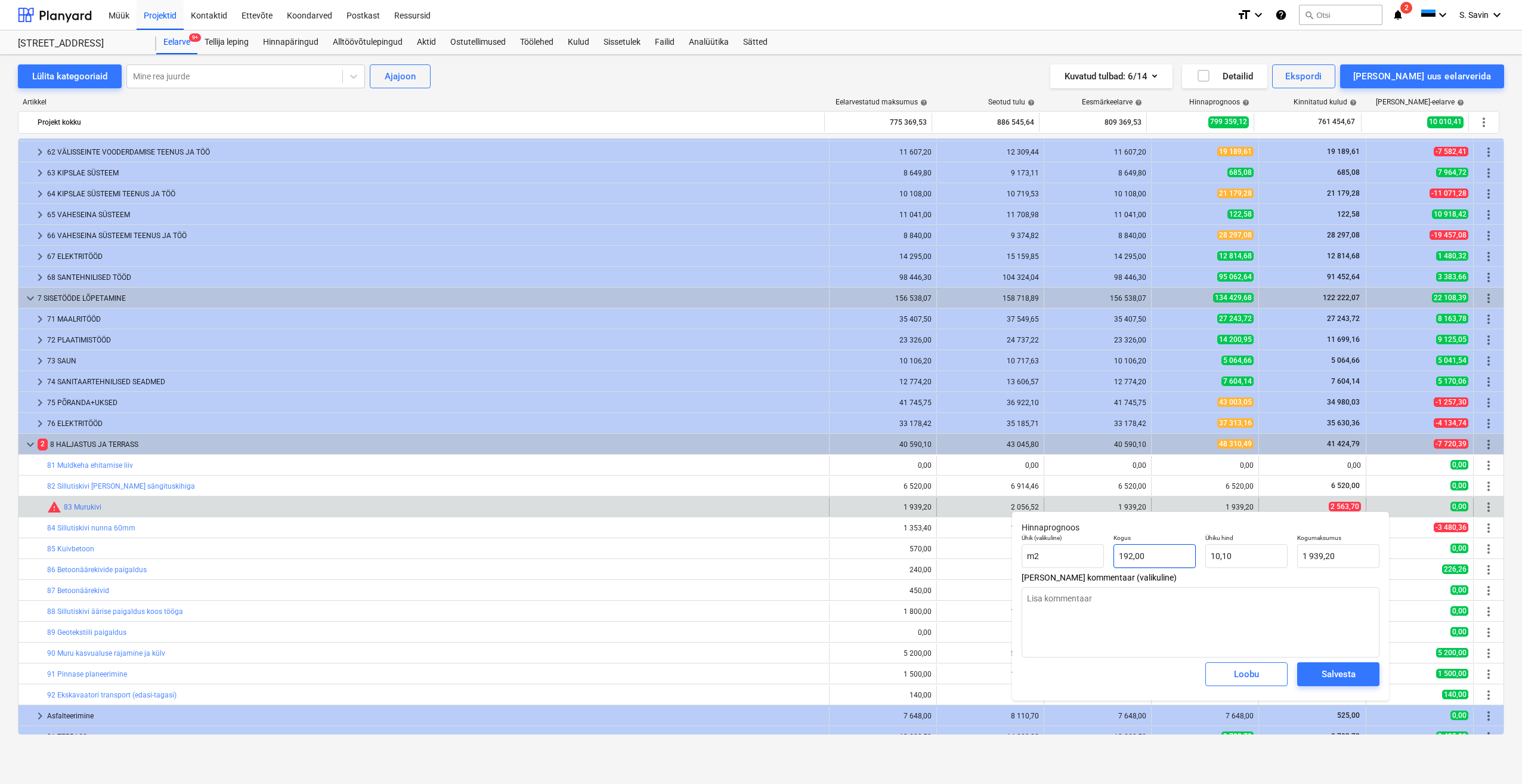
type input "192"
drag, startPoint x: 1121, startPoint y: 565, endPoint x: 1081, endPoint y: 565, distance: 40.0
click at [1081, 565] on div "Ühik (valikuline) m2 Kogus 192 Ühiku hind 10,10 Kogumaksumus 1 939,20" at bounding box center [1200, 551] width 367 height 44
type textarea "x"
type input "1"
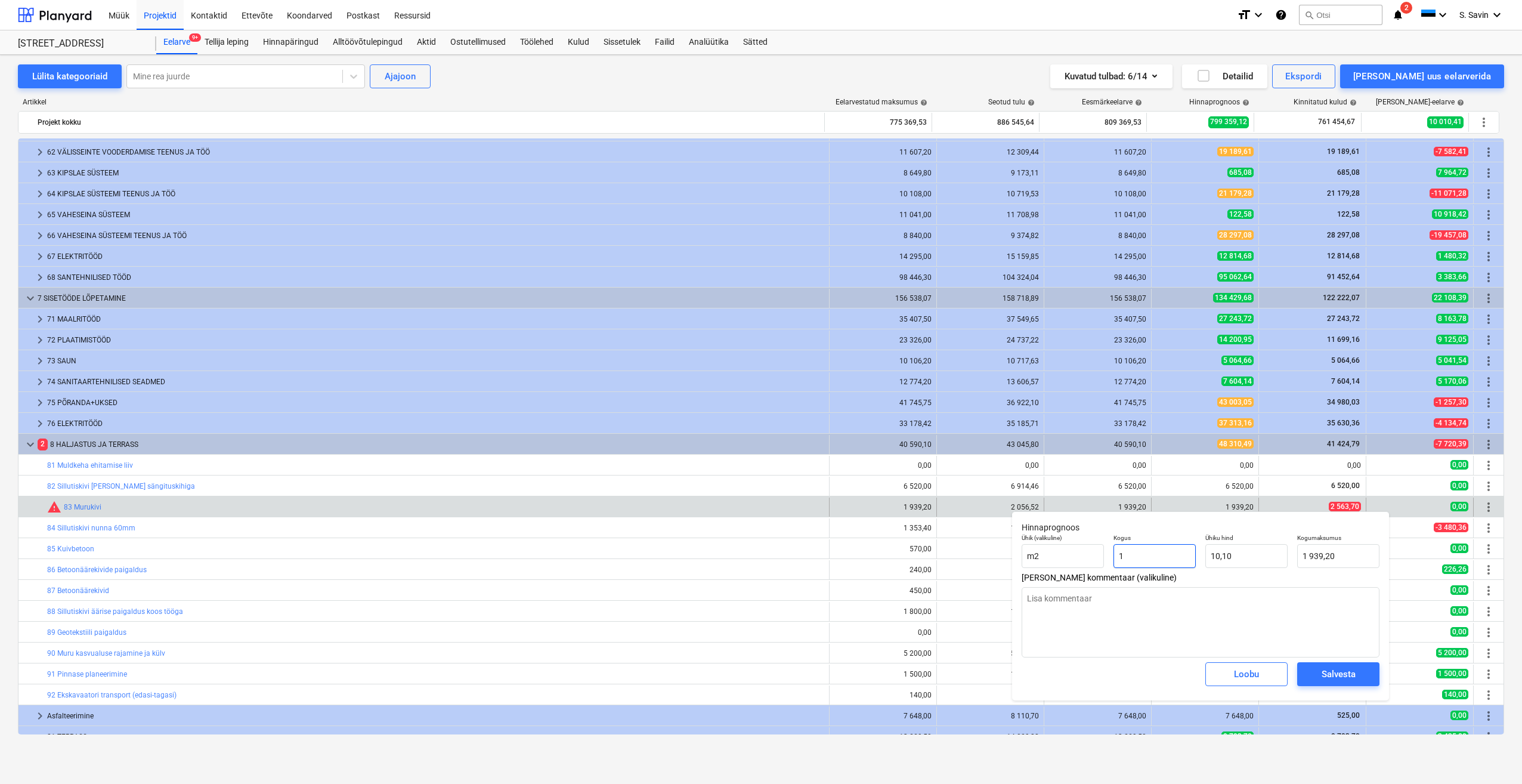
type input "10,10"
type input "1"
type textarea "x"
type input "1,00"
type input "10,1"
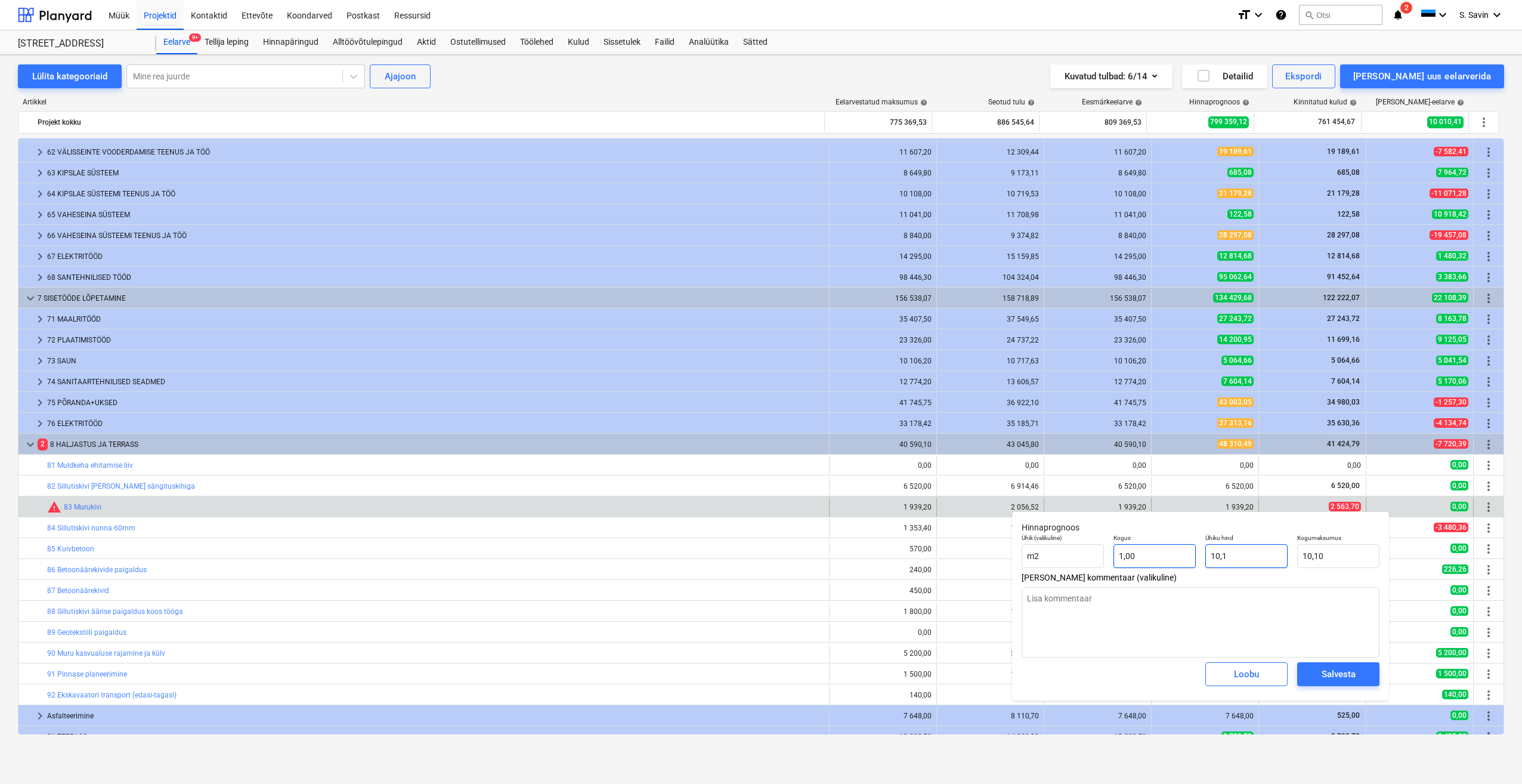
drag, startPoint x: 1252, startPoint y: 559, endPoint x: 1180, endPoint y: 568, distance: 72.6
click at [1180, 568] on div "Ühik (valikuline) m2 Kogus 1,00 Ühiku hind 10,1 Kogumaksumus 10,10" at bounding box center [1200, 551] width 367 height 44
type textarea "x"
type input "2"
type input "2,00"
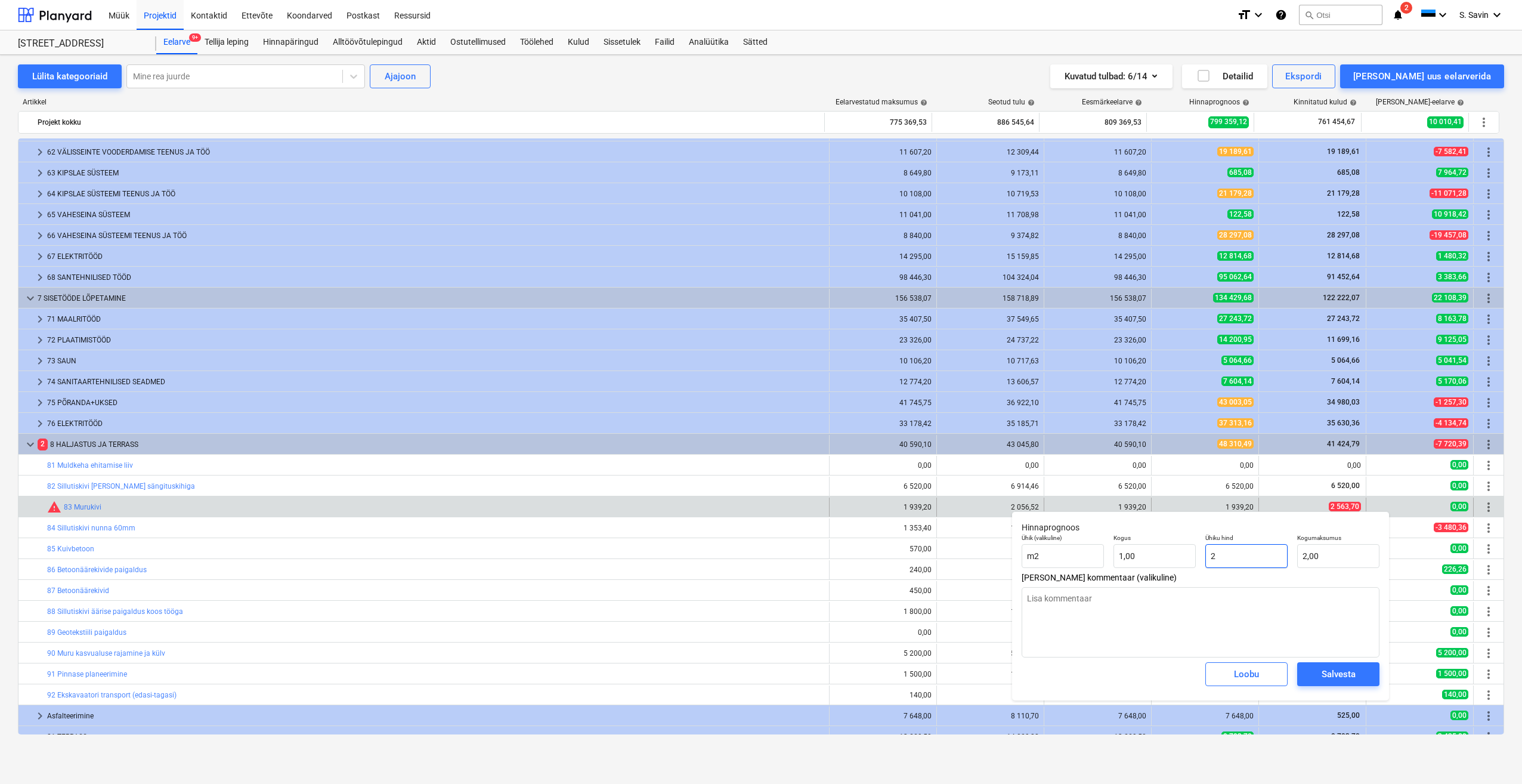
type textarea "x"
type input "26"
type input "26,00"
type textarea "x"
type input "2"
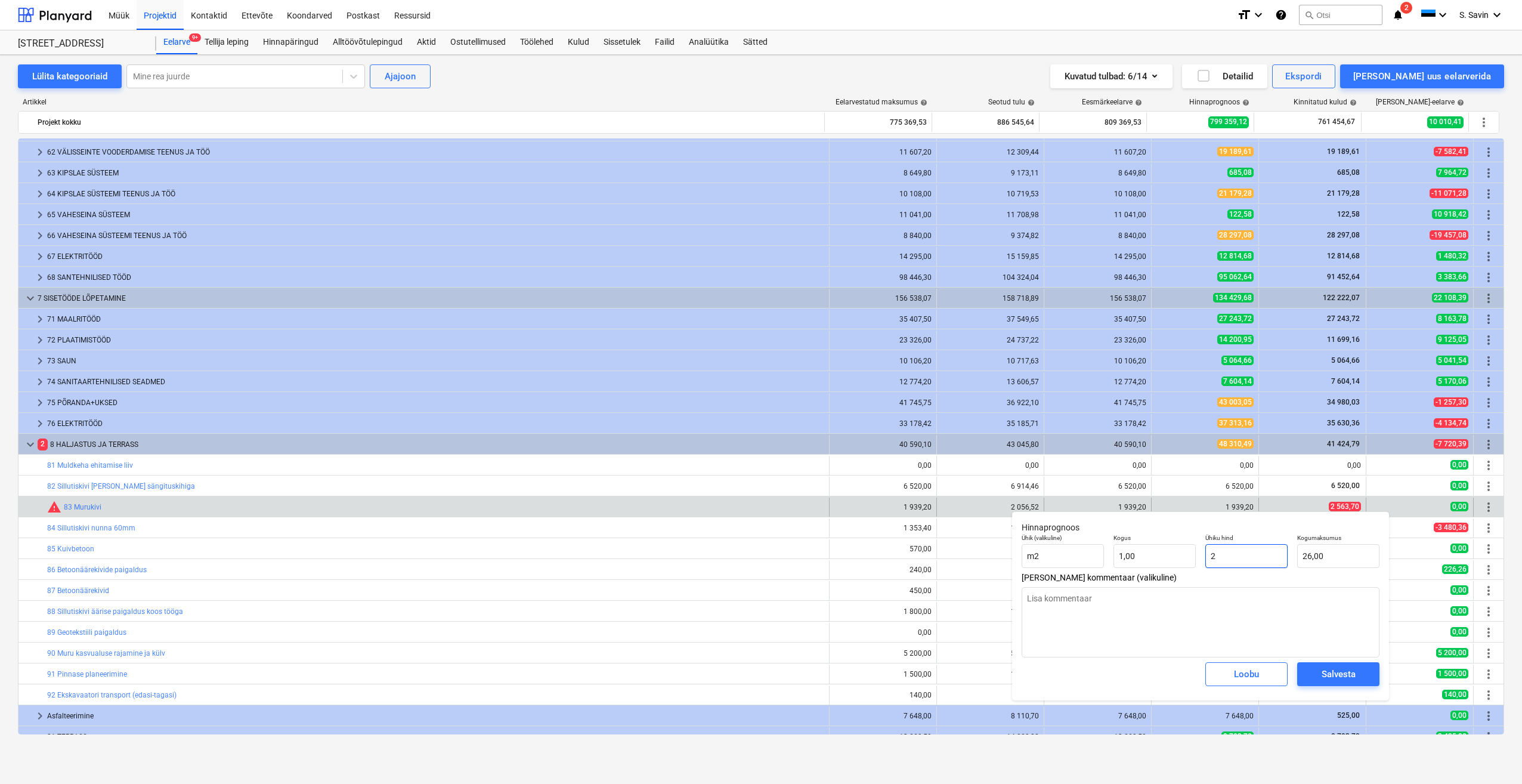
type input "2,00"
type textarea "x"
type input "25"
type input "25,00"
type input "256"
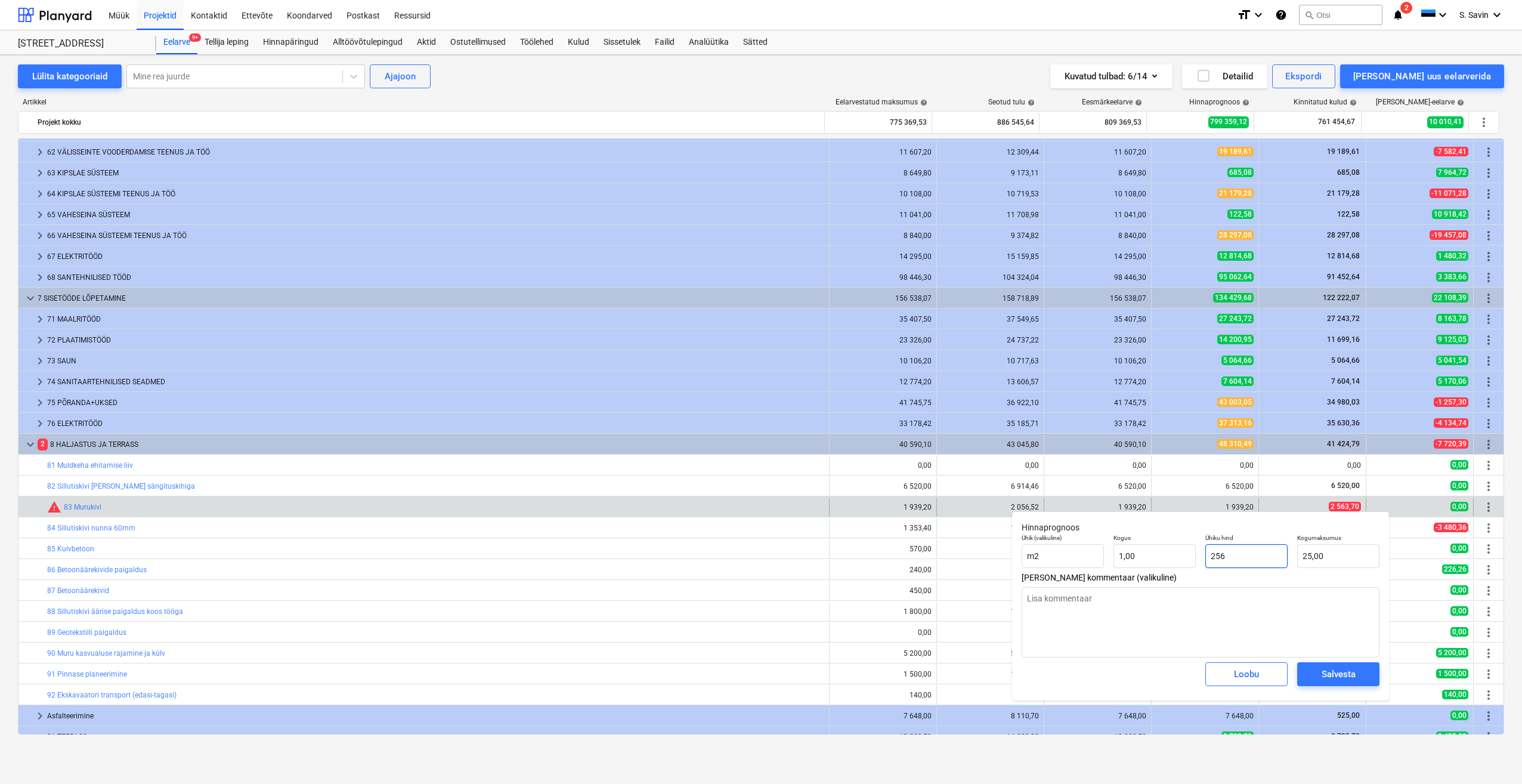
type textarea "x"
type input "256,00"
type textarea "x"
type input "2563"
type input "2 563,00"
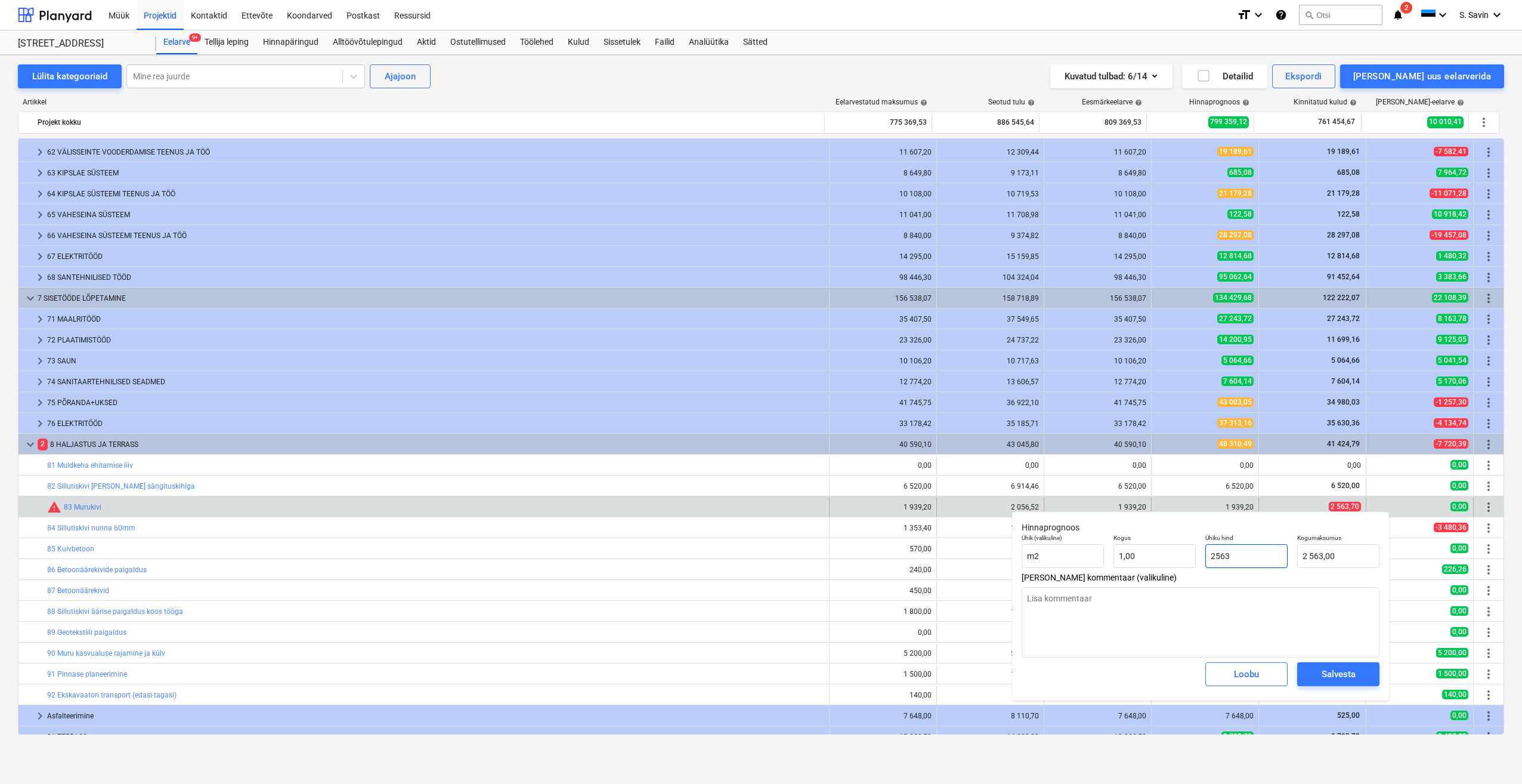
type textarea "x"
type input "2563,"
type textarea "x"
type input "2563,7"
type input "2 563,70"
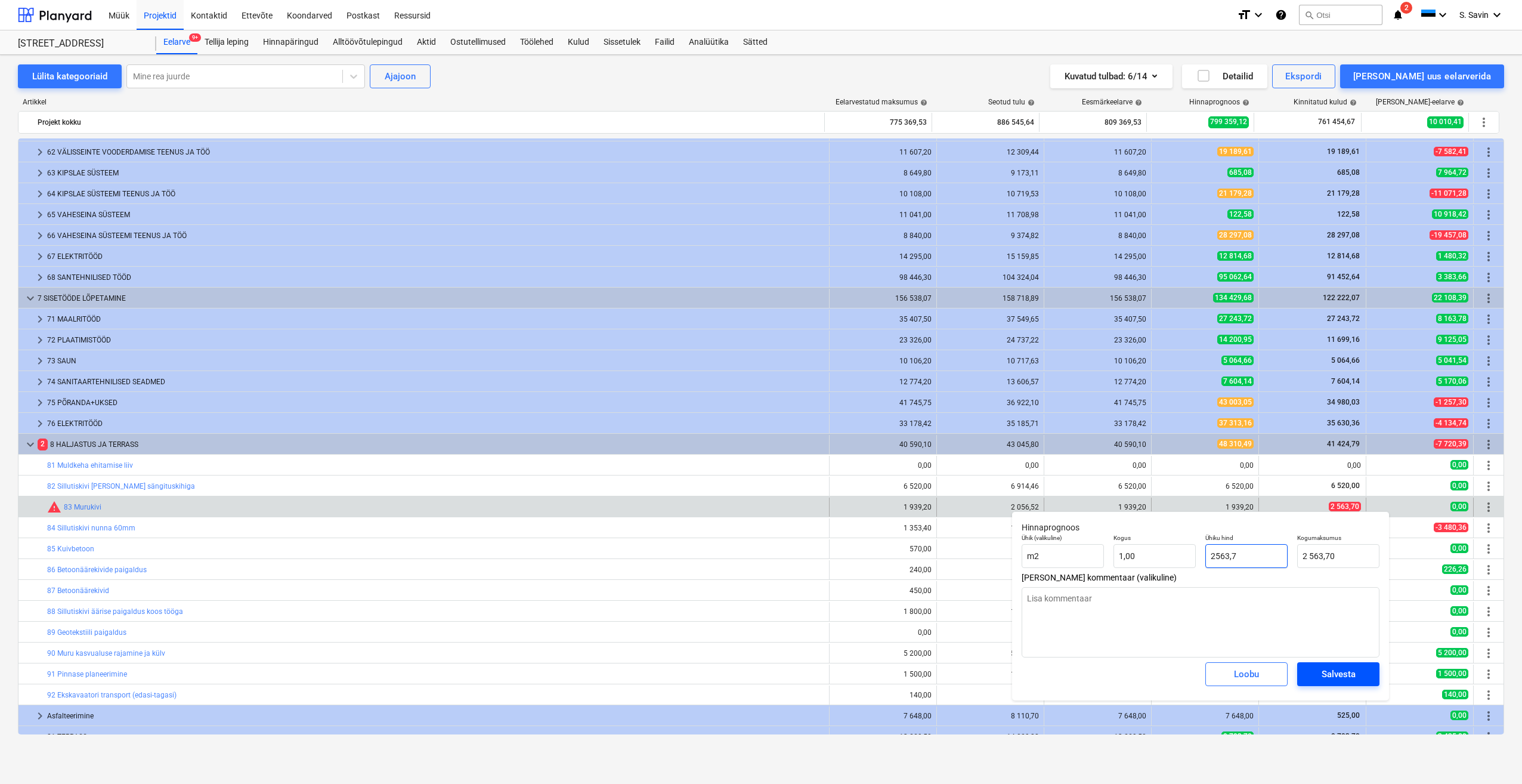
type input "2563,7"
type textarea "x"
type input "2 563,70"
click at [1320, 674] on span "Salvesta" at bounding box center [1339, 674] width 54 height 16
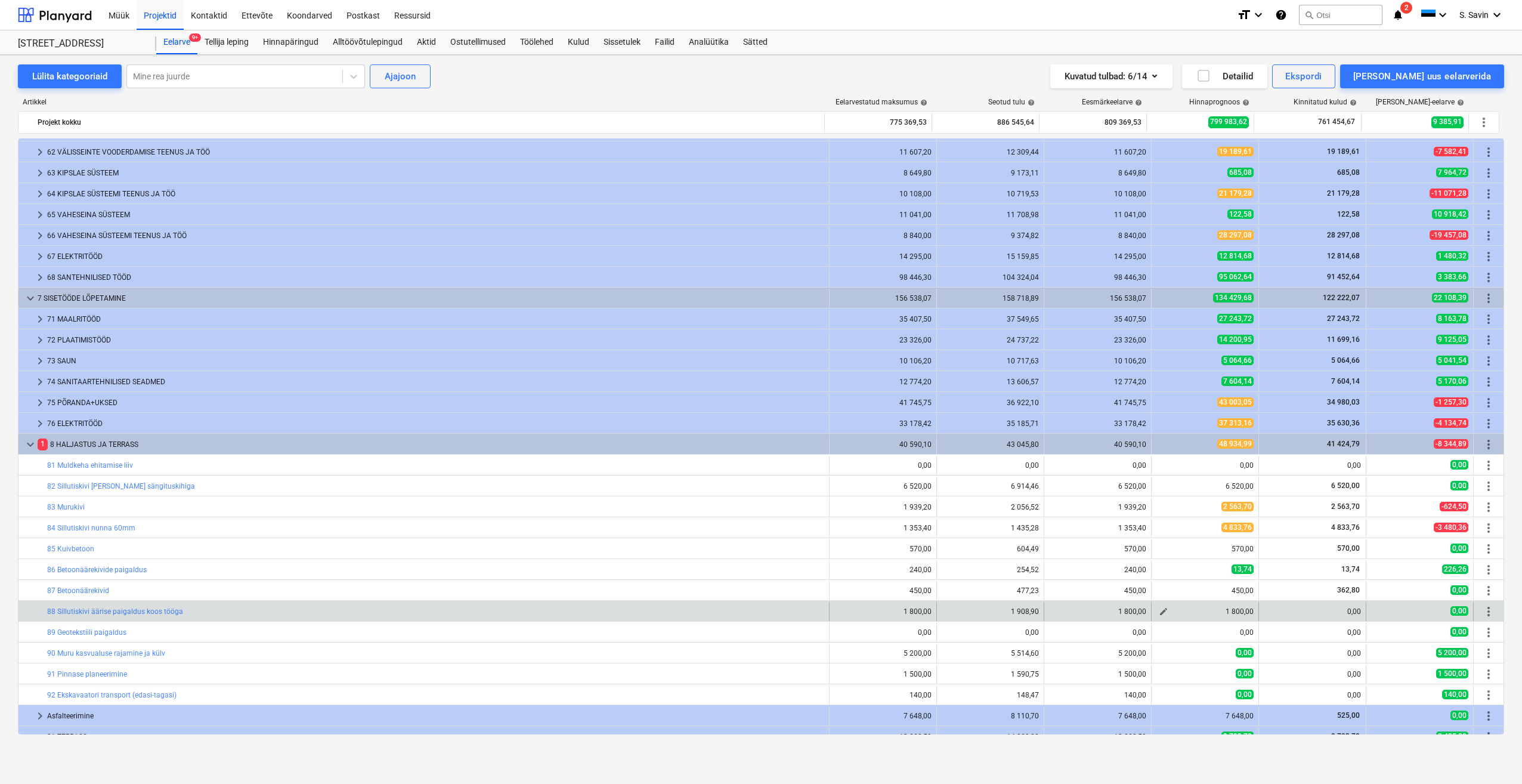
click at [1165, 613] on button "edit" at bounding box center [1164, 611] width 14 height 14
type textarea "x"
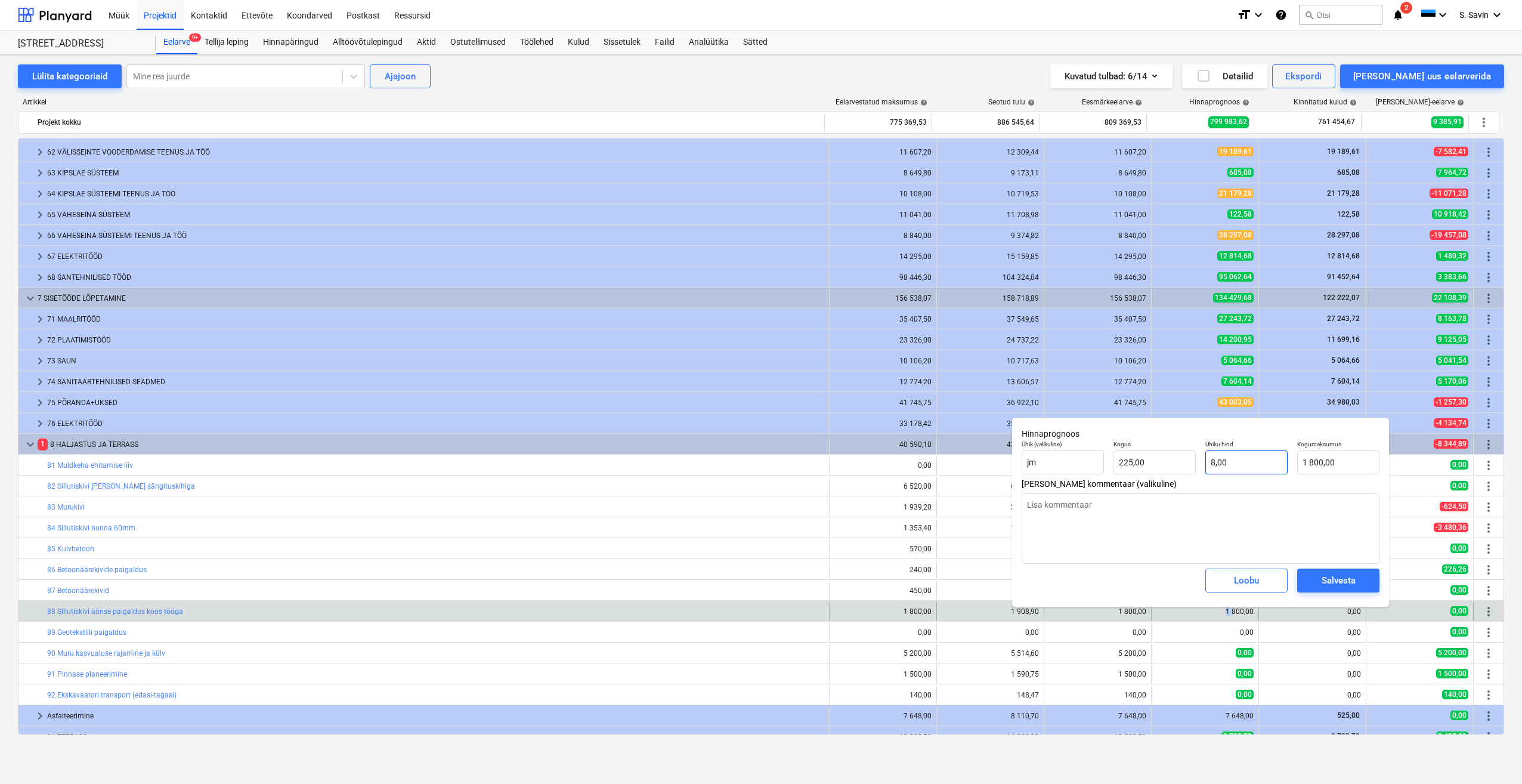
type input "8"
drag, startPoint x: 1165, startPoint y: 613, endPoint x: 1115, endPoint y: 466, distance: 155.3
click at [1115, 466] on div "Ühik (valikuline) jm Kogus 225,00 Ühiku hind 8 Kogumaksumus 1 800,00" at bounding box center [1200, 457] width 367 height 44
type textarea "x"
type input "0"
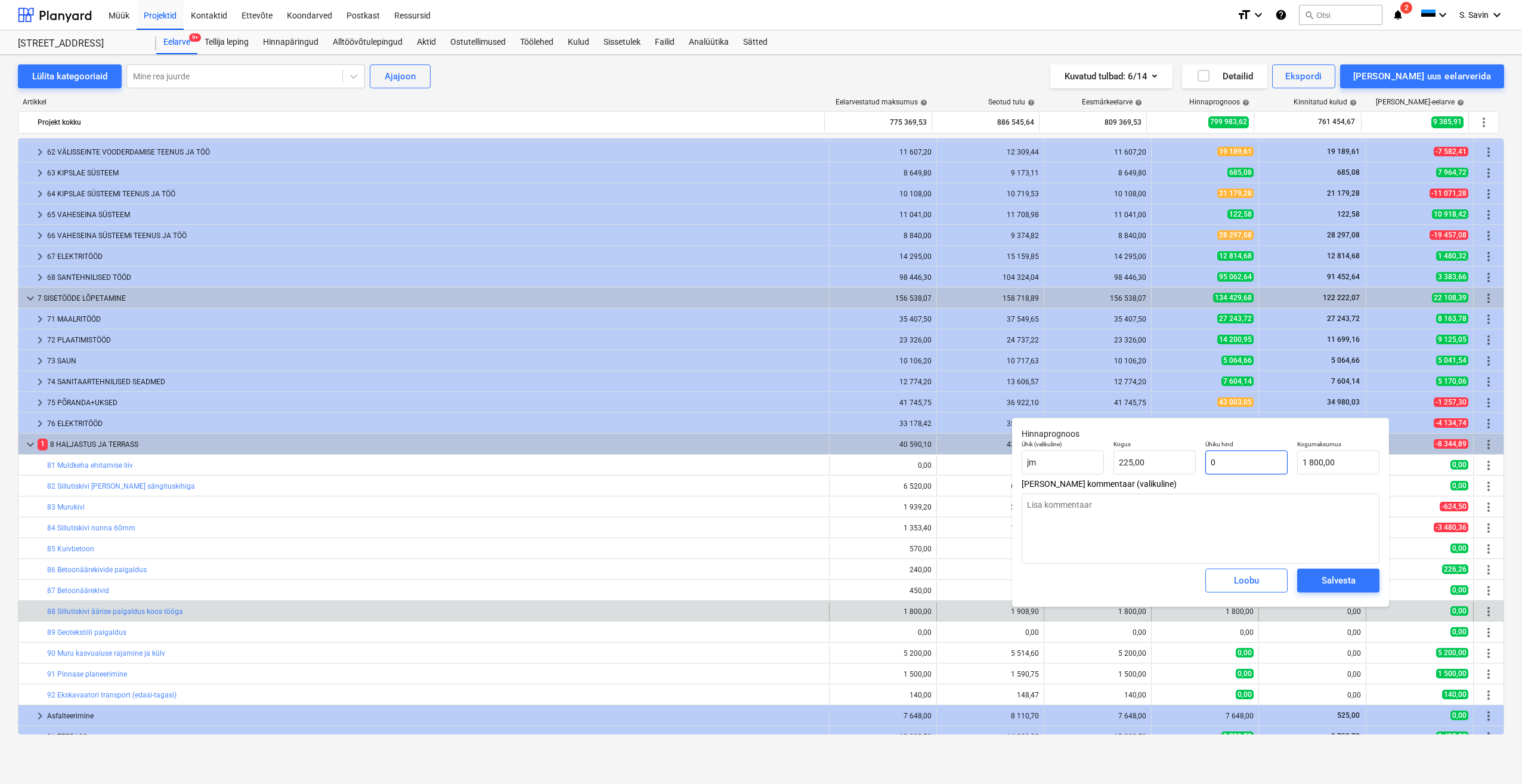
type input "0,00"
type input "0"
type textarea "x"
type input "0,00"
click at [1339, 584] on div "Salvesta" at bounding box center [1339, 580] width 34 height 16
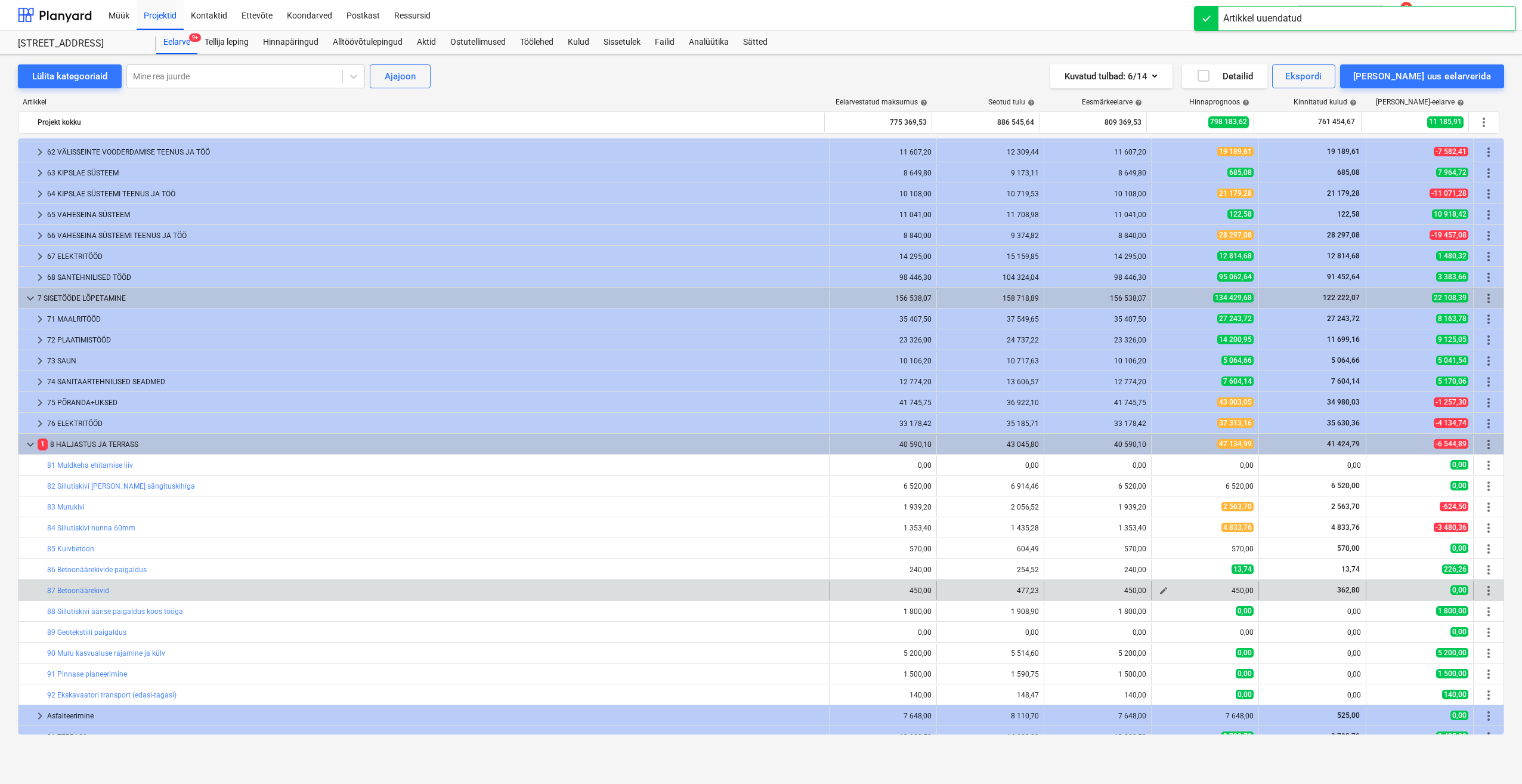
click at [1159, 591] on span "edit" at bounding box center [1163, 590] width 9 height 9
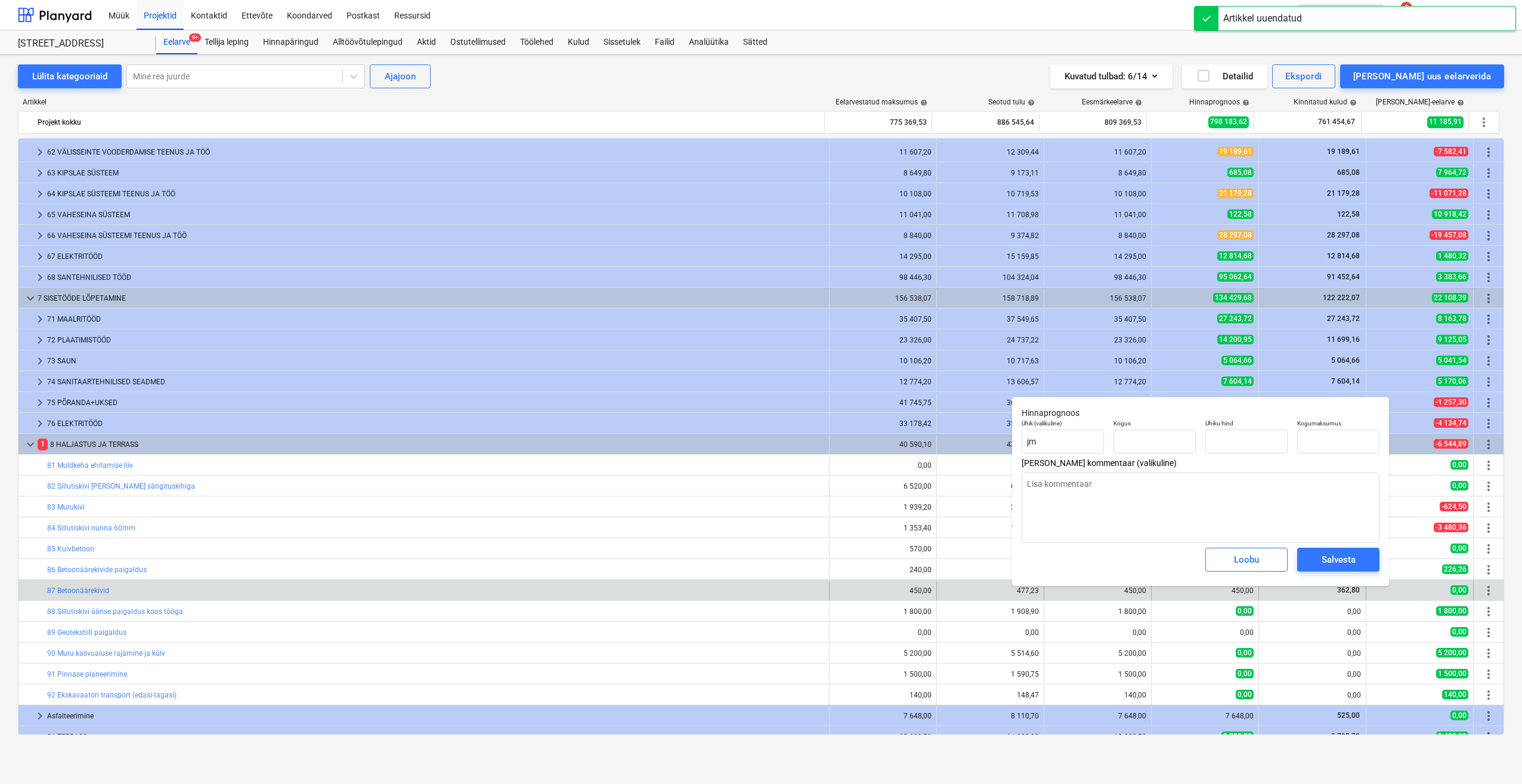
type textarea "x"
type input "150,00"
type input "3,00"
type input "450,00"
type input "150"
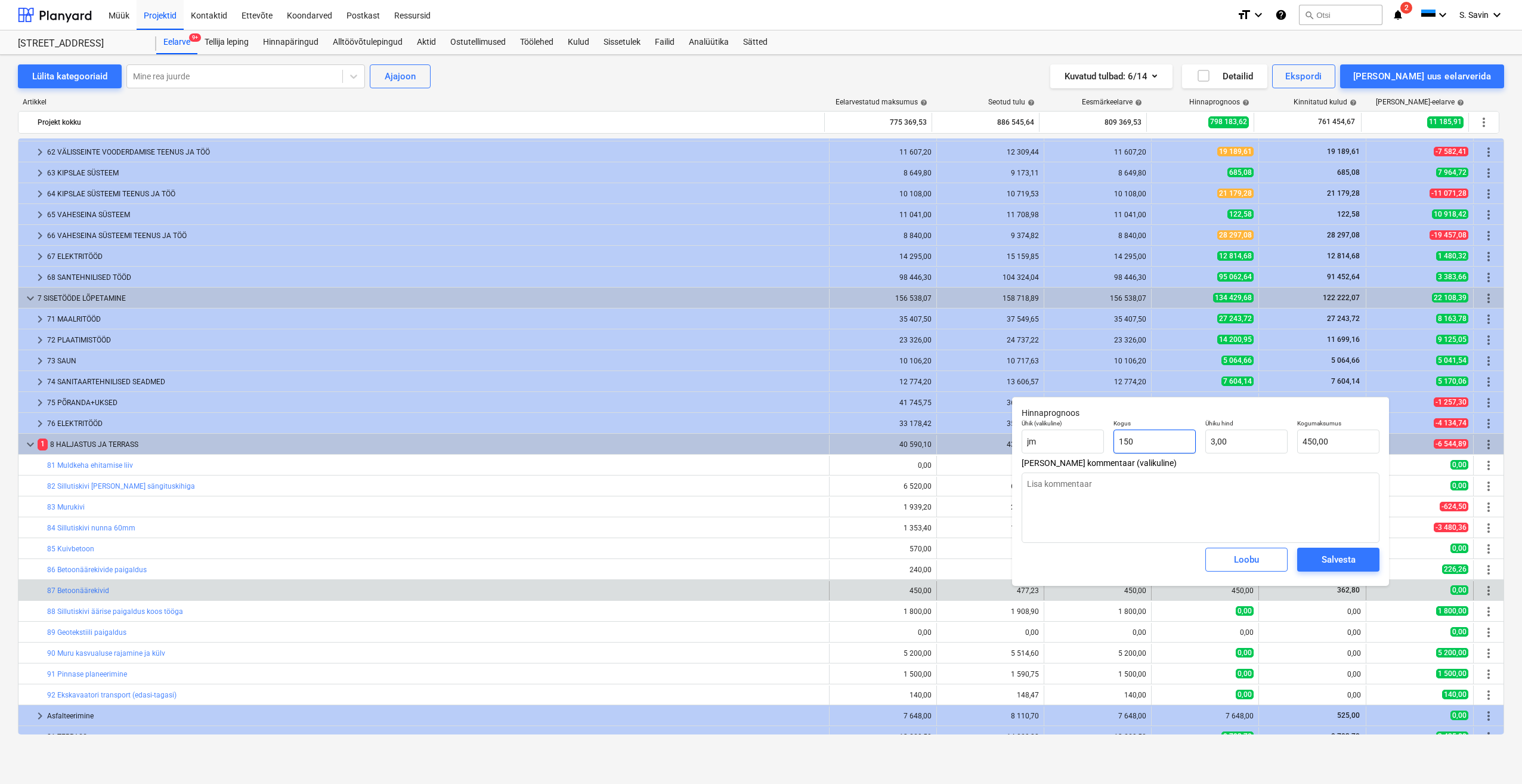
drag, startPoint x: 1174, startPoint y: 446, endPoint x: 1106, endPoint y: 449, distance: 68.1
click at [1106, 449] on div "Ühik (valikuline) jm Kogus 150 Ühiku hind 3,00 Kogumaksumus 450,00" at bounding box center [1200, 437] width 367 height 44
type textarea "x"
type input "1"
type input "3,00"
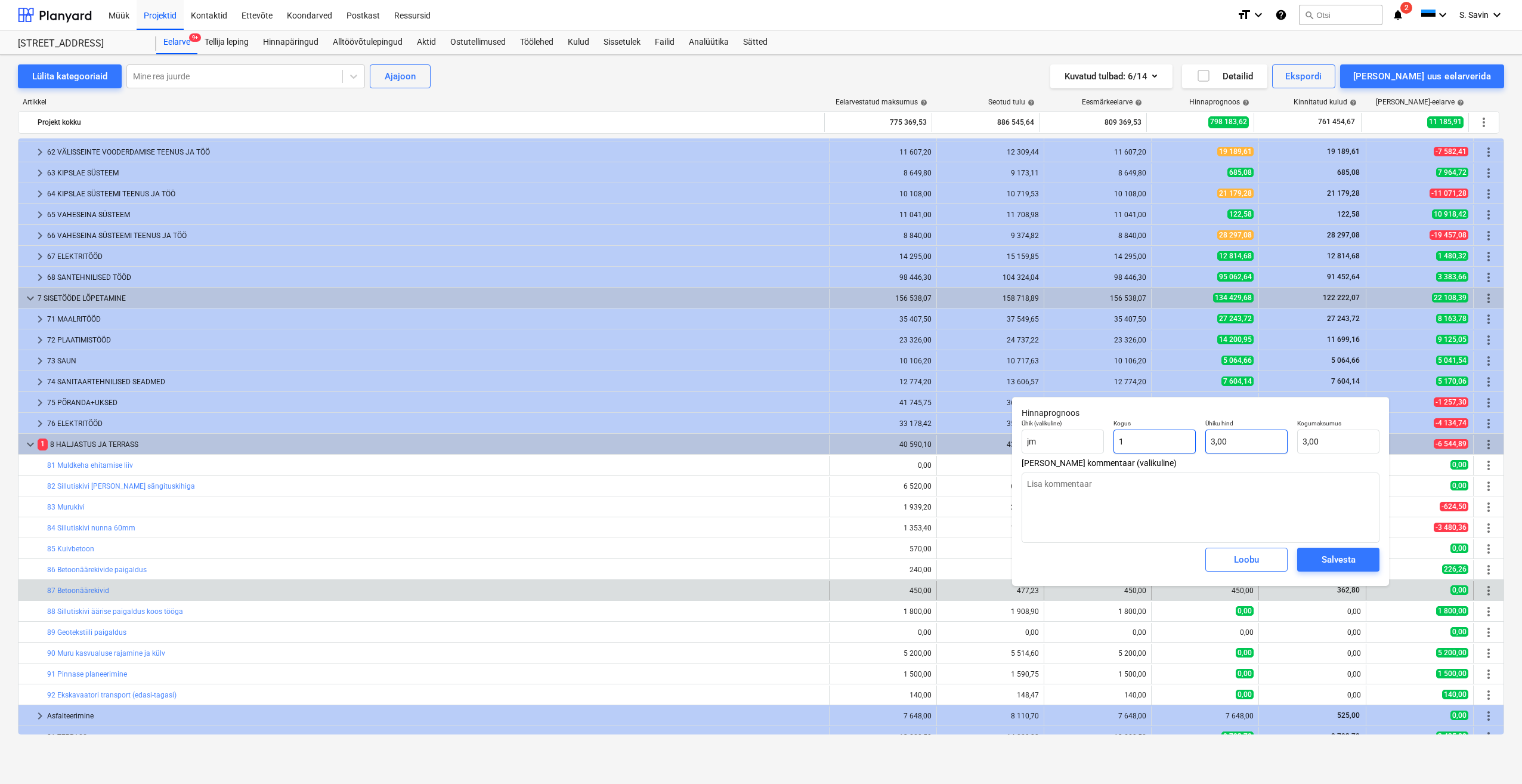
type input "1"
type textarea "x"
type input "1,00"
type input "3"
drag, startPoint x: 1228, startPoint y: 444, endPoint x: 1164, endPoint y: 456, distance: 65.1
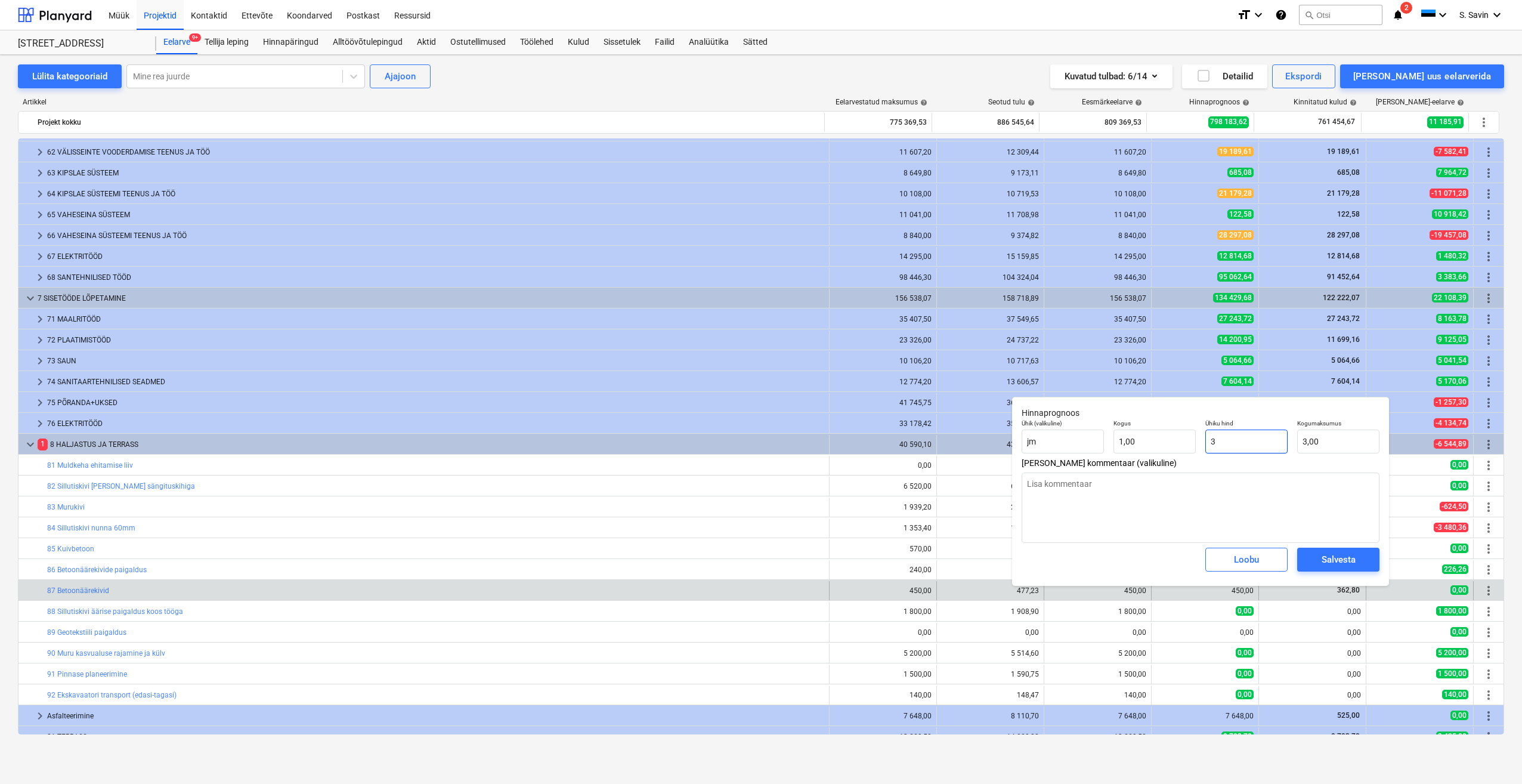
click at [1164, 456] on div "Ühik (valikuline) jm Kogus 1,00 Ühiku hind 3 Kogumaksumus 3,00" at bounding box center [1200, 437] width 367 height 44
type textarea "x"
type input "36"
type input "36,00"
type textarea "x"
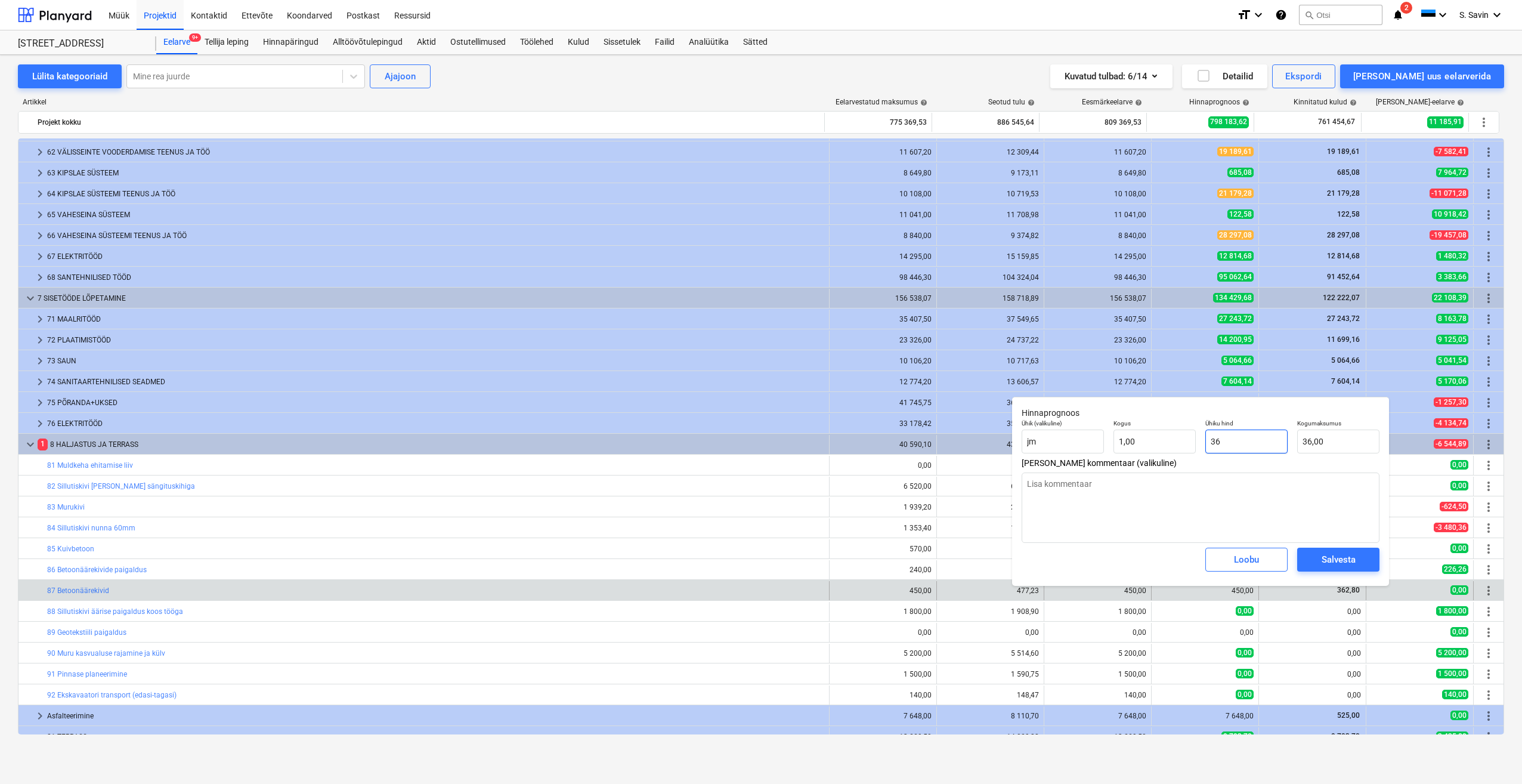
type input "362"
type input "362,00"
type textarea "x"
type input "362,"
type textarea "x"
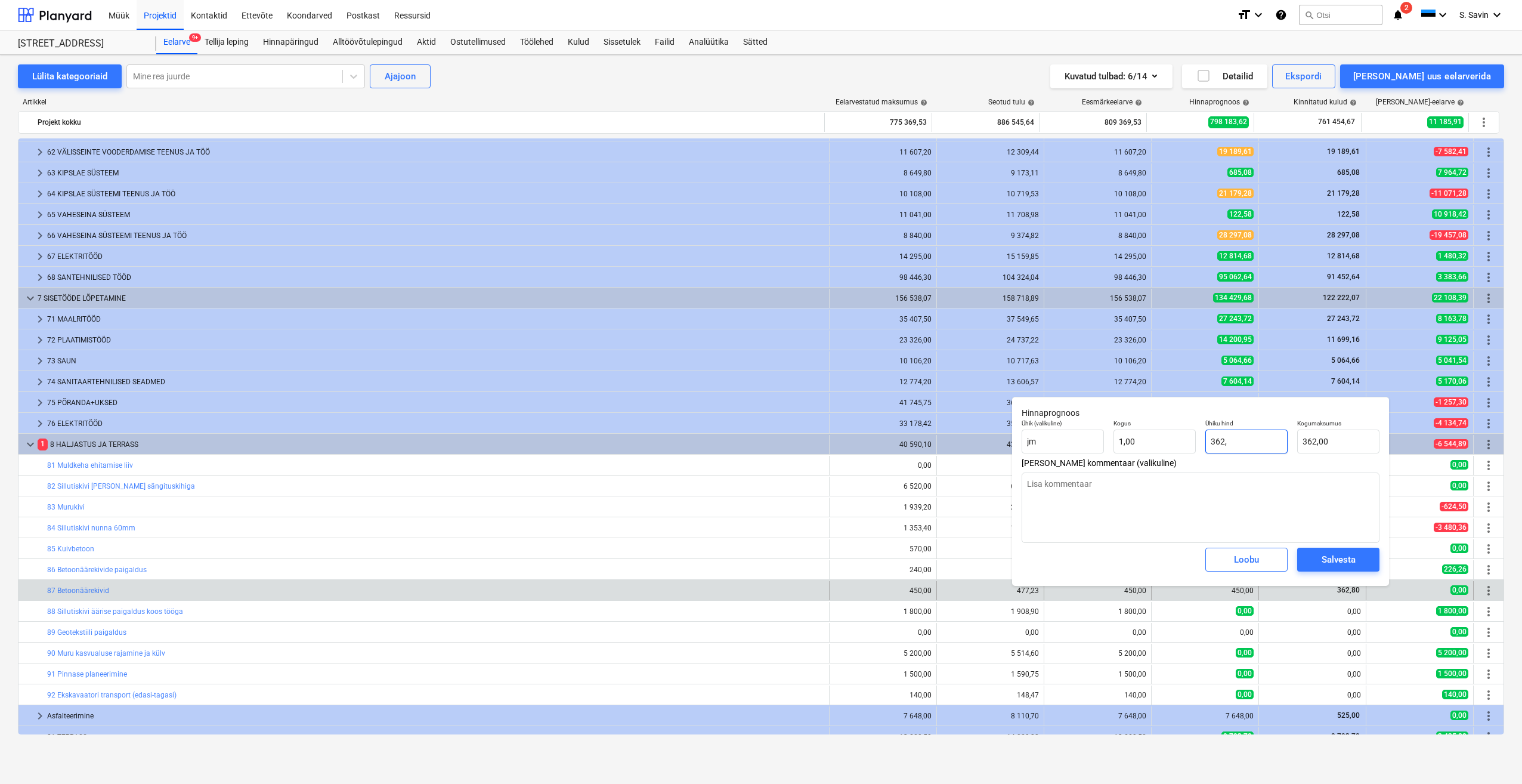
type input "362,8"
type input "362,80"
click at [1349, 563] on div "Salvesta" at bounding box center [1339, 560] width 34 height 16
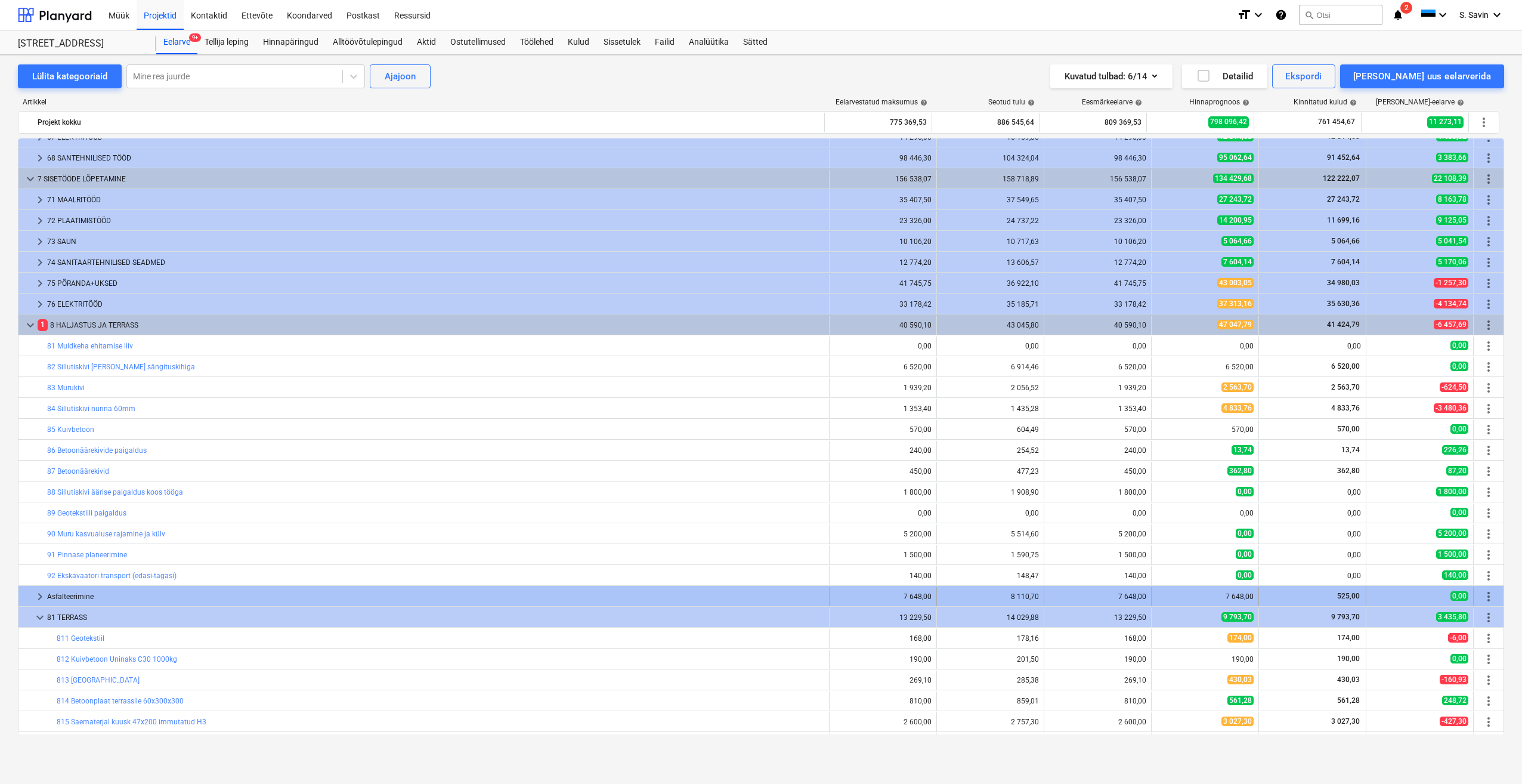
scroll to position [421, 0]
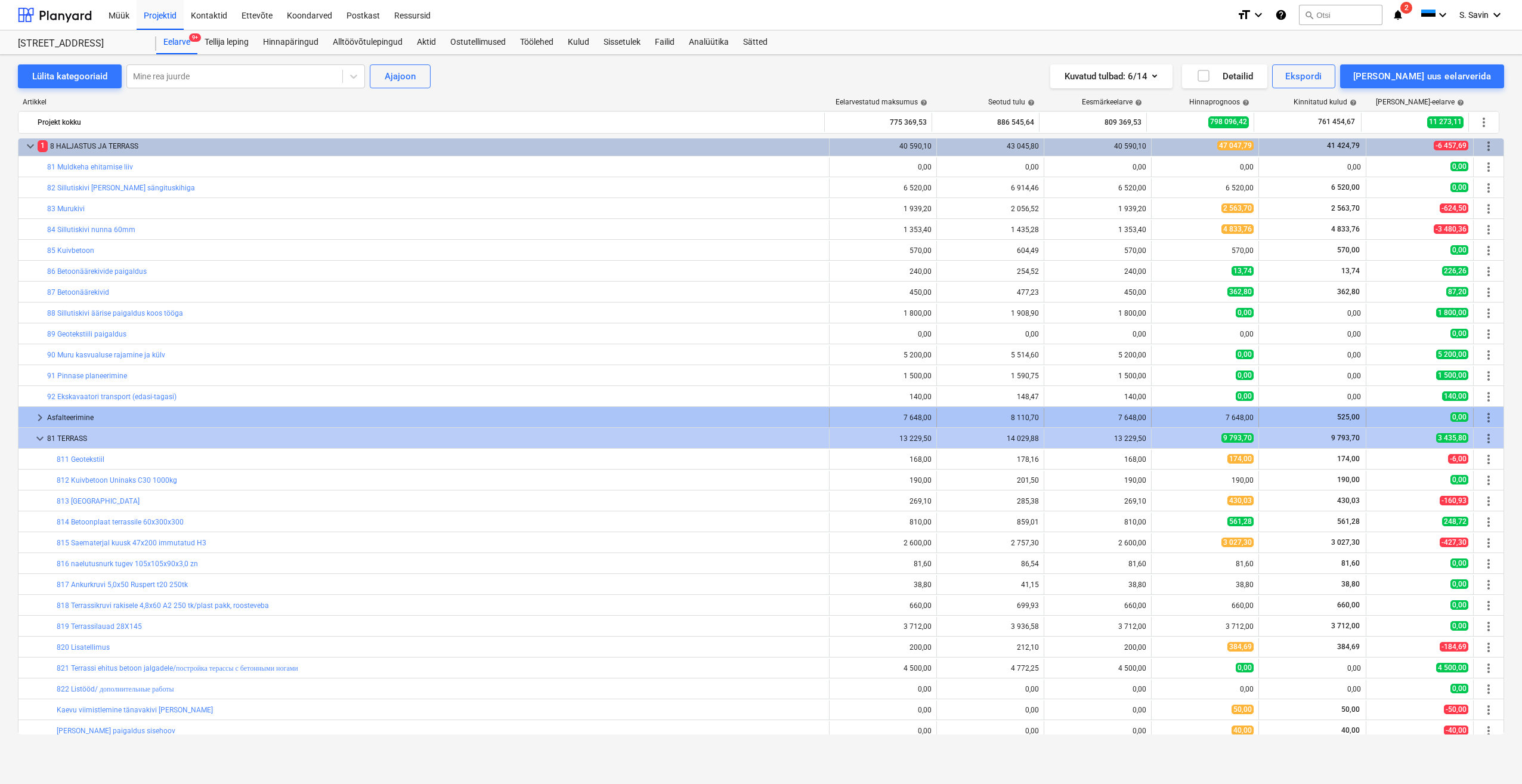
click at [38, 419] on span "keyboard_arrow_right" at bounding box center [40, 417] width 14 height 14
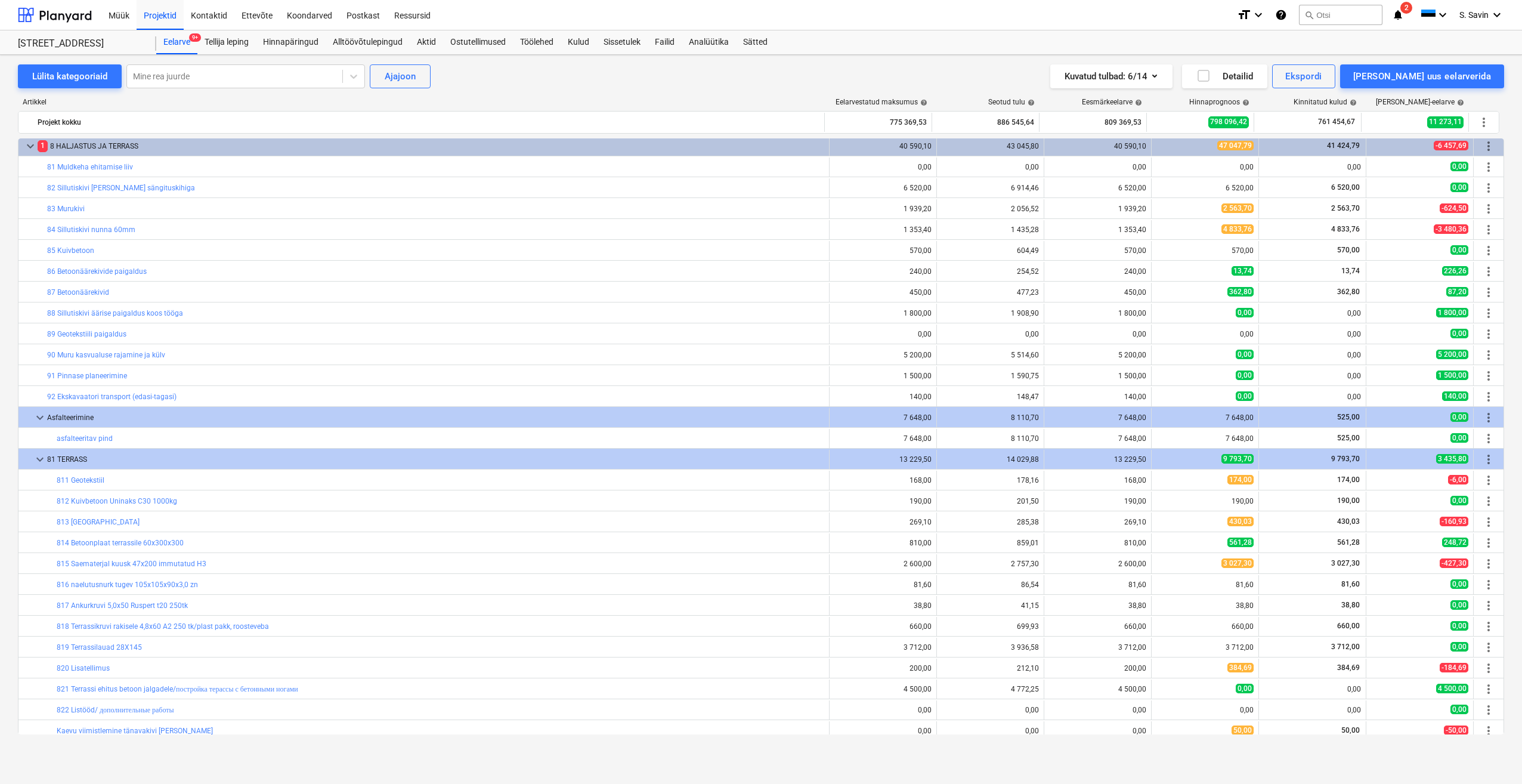
click at [38, 419] on span "keyboard_arrow_down" at bounding box center [40, 417] width 14 height 14
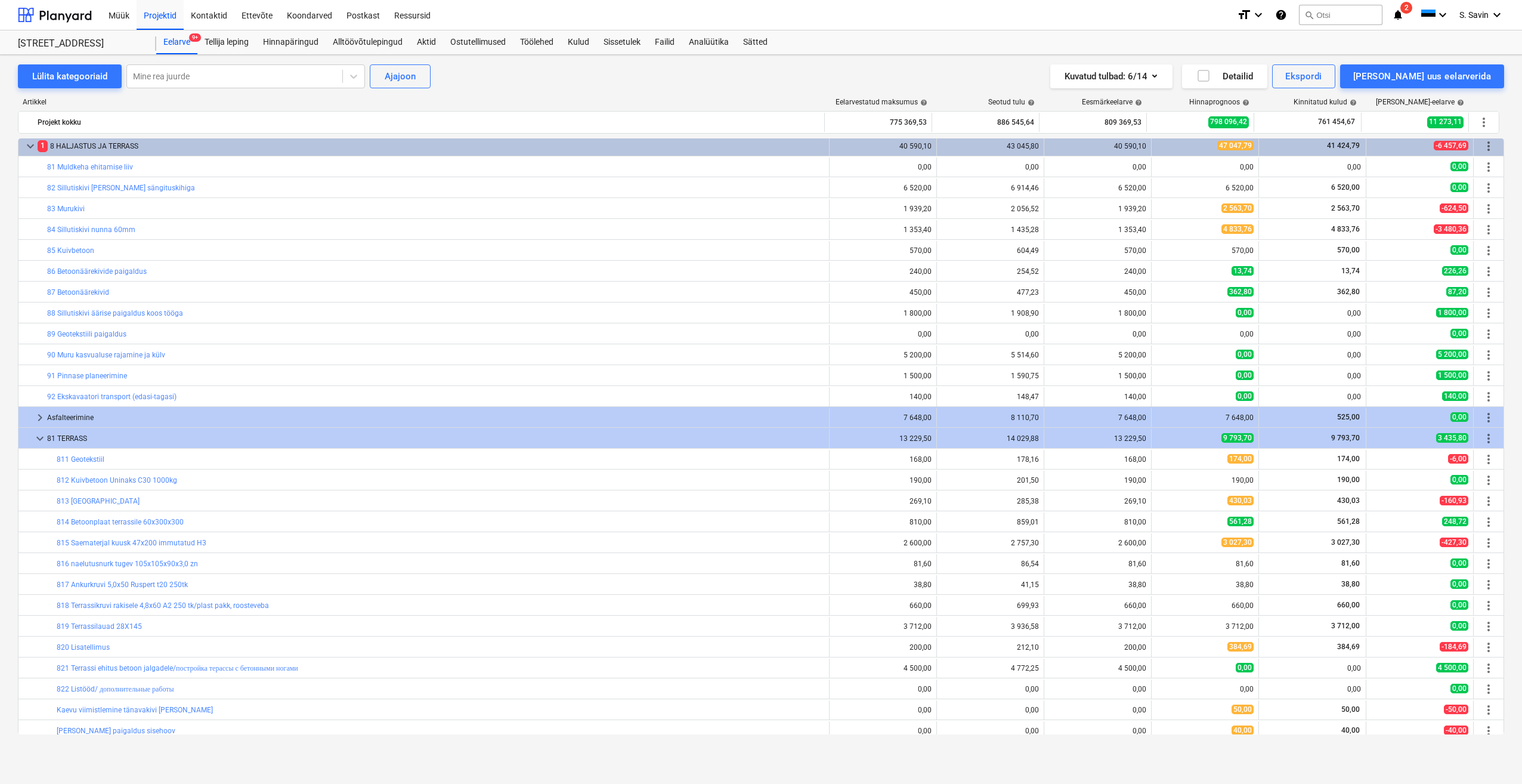
scroll to position [242, 0]
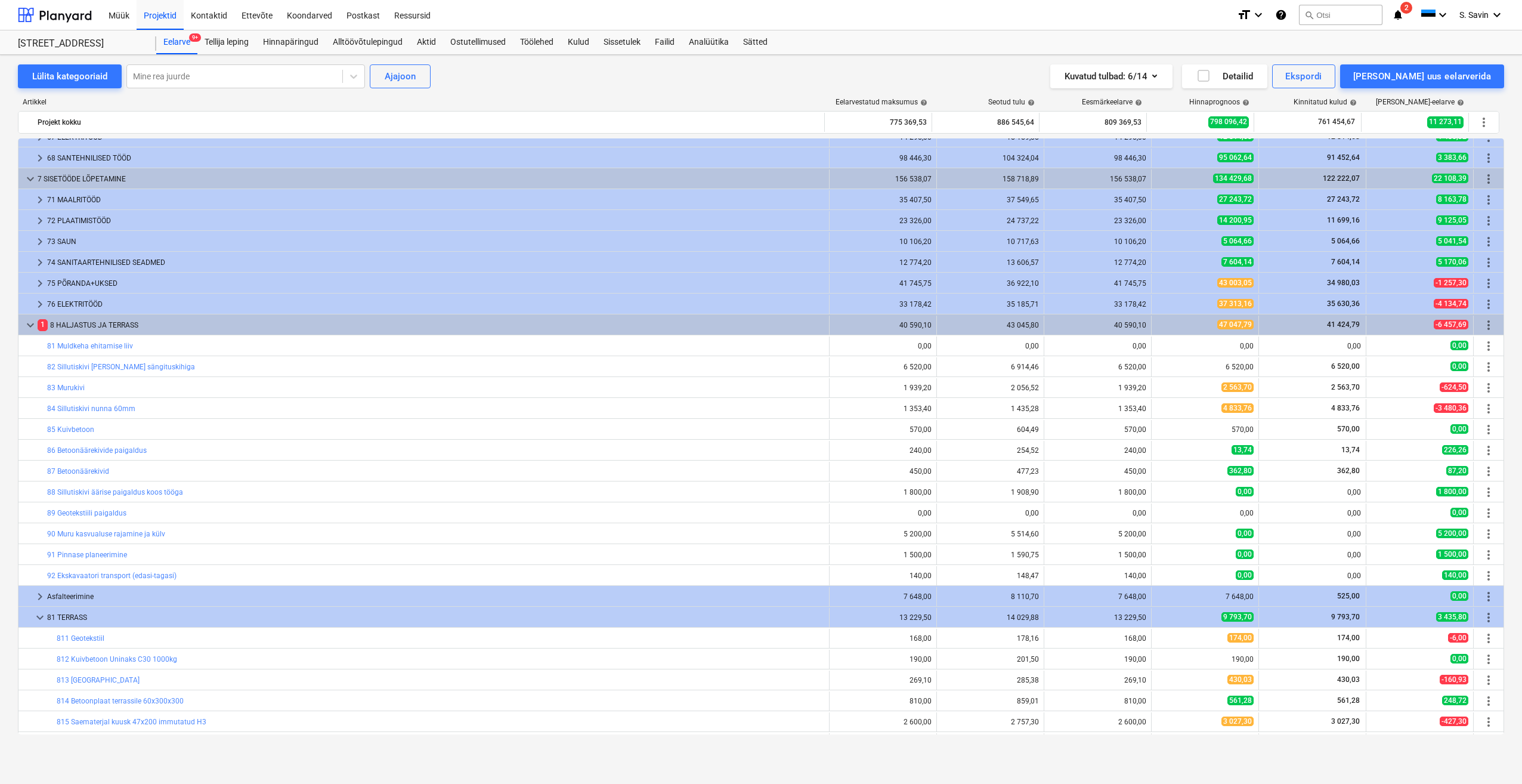
click at [33, 328] on span "keyboard_arrow_down" at bounding box center [30, 325] width 14 height 14
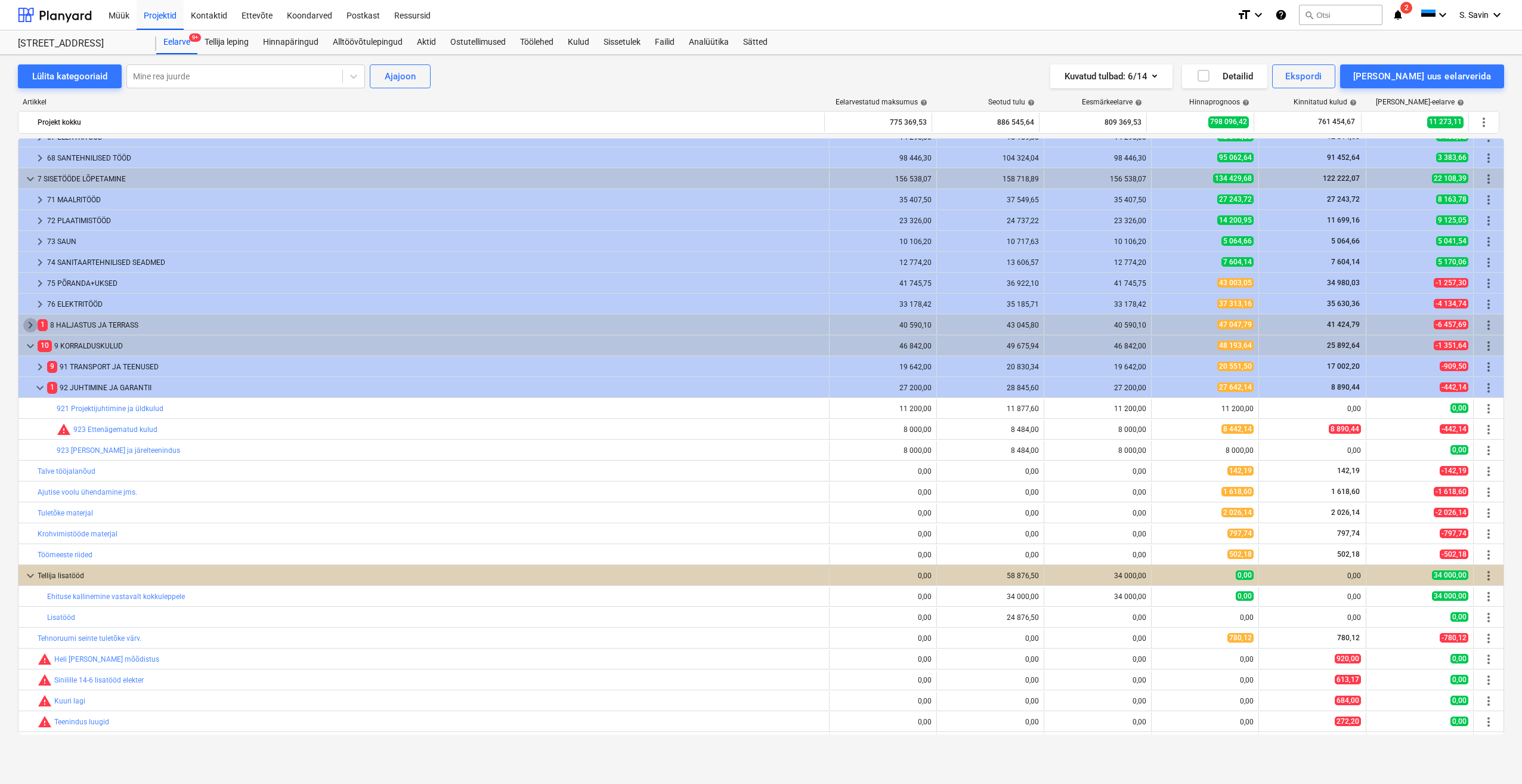
click at [33, 328] on span "keyboard_arrow_right" at bounding box center [30, 325] width 14 height 14
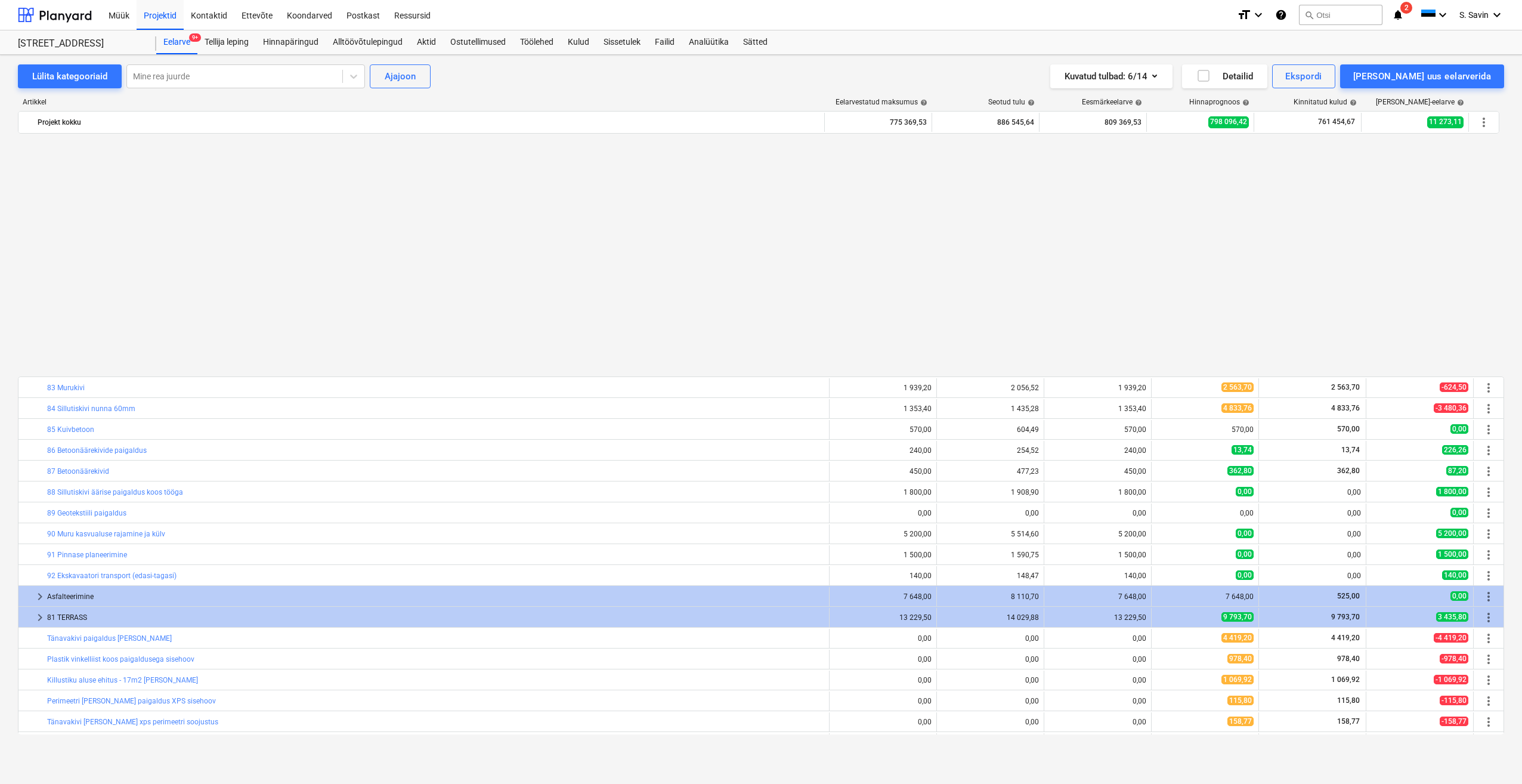
scroll to position [541, 0]
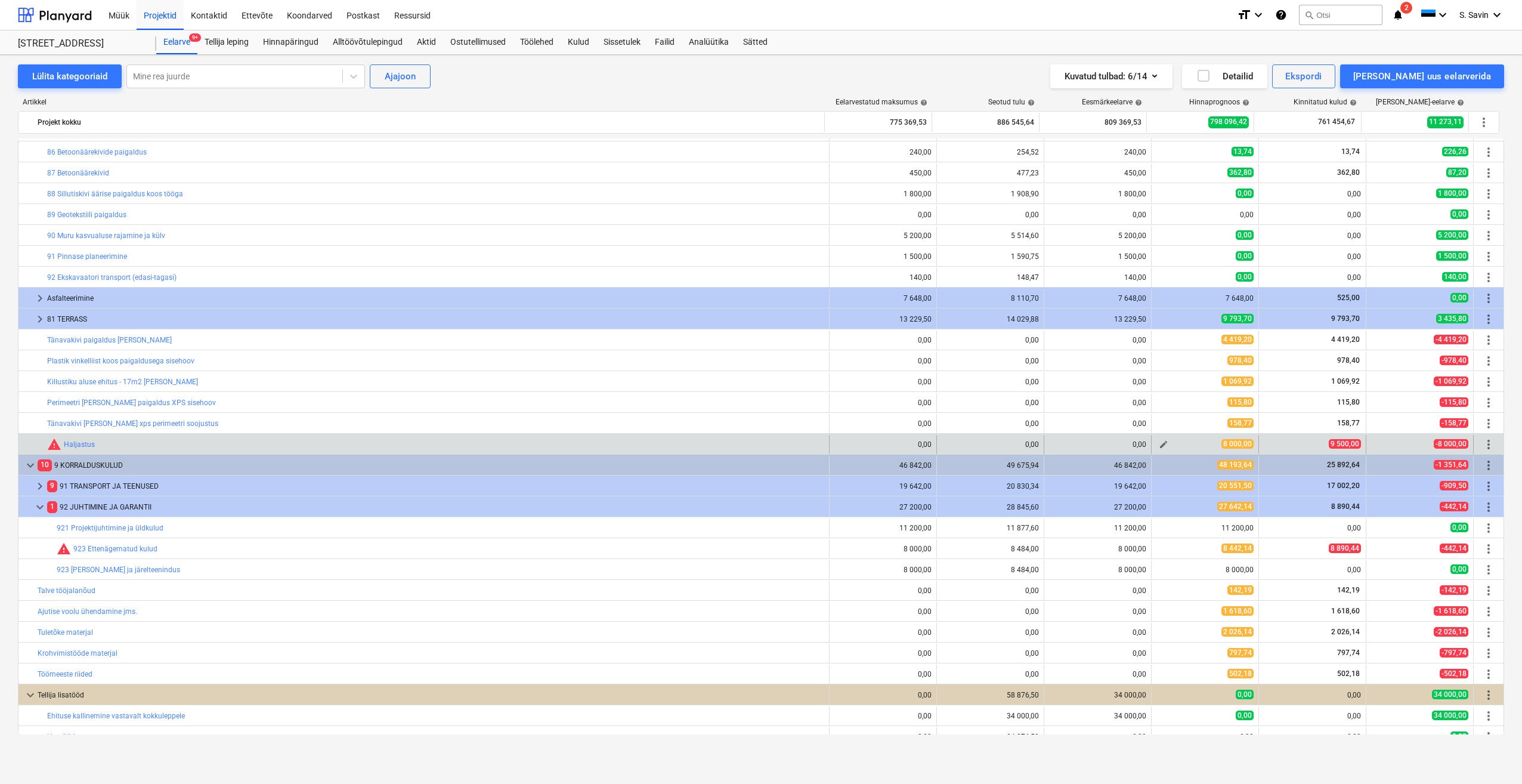
click at [1160, 449] on span "edit" at bounding box center [1163, 444] width 9 height 9
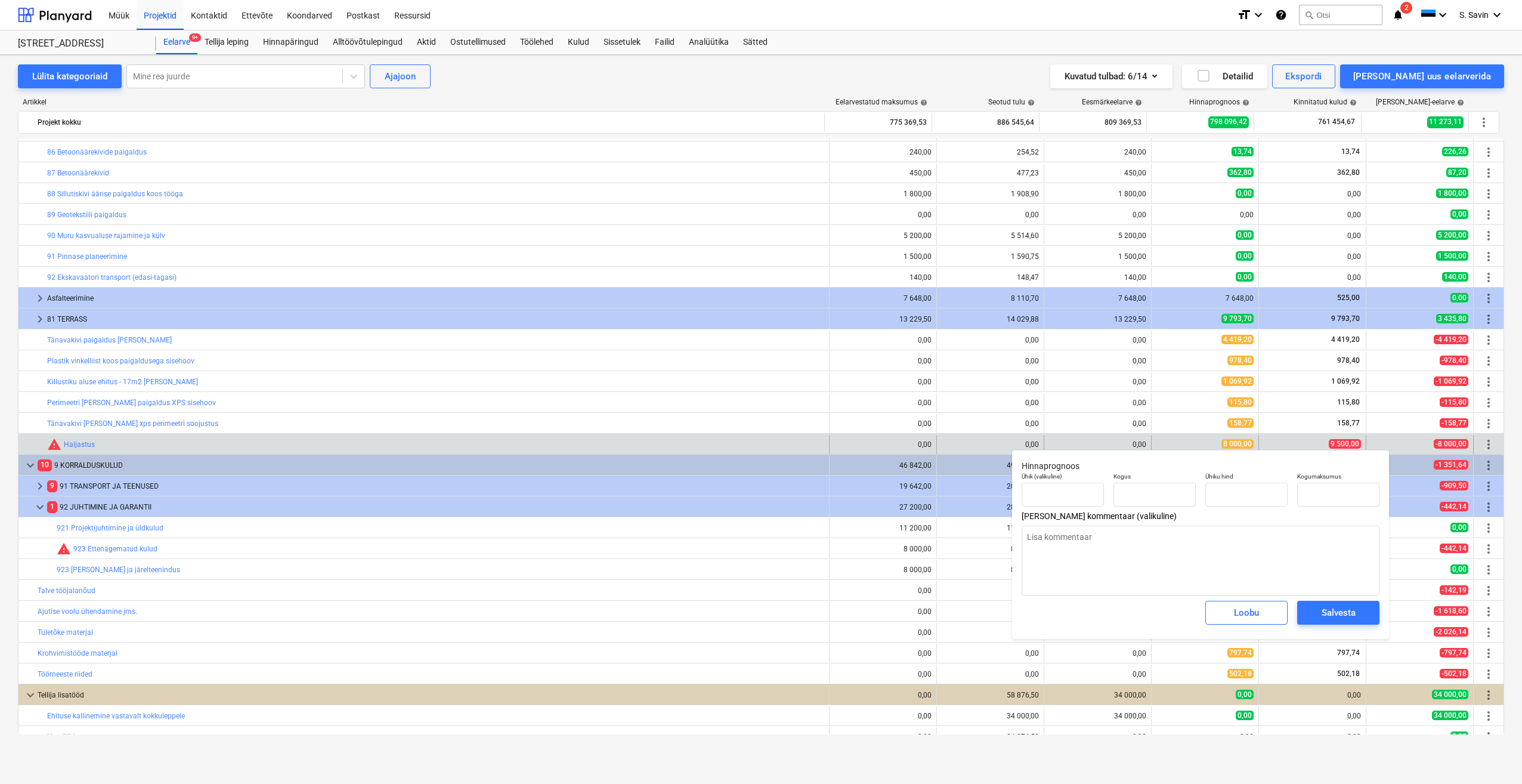
type textarea "x"
type input "1,00"
type input "8 000,00"
type input "8000"
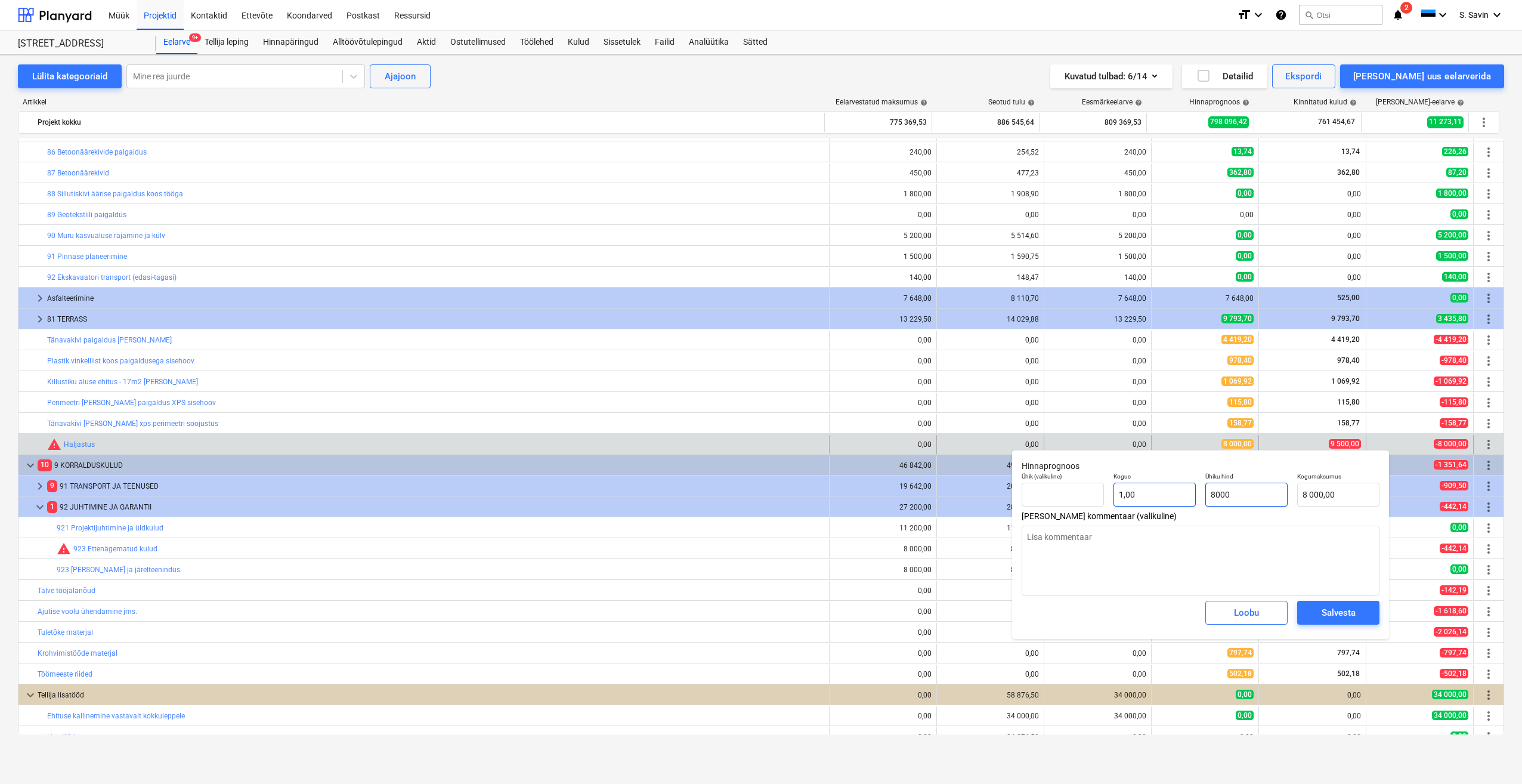
drag, startPoint x: 1203, startPoint y: 497, endPoint x: 1168, endPoint y: 499, distance: 35.1
click at [1168, 499] on div "Ühik (valikuline) Kogus 1,00 Ühiku hind 8000 Kogumaksumus 8 000,00" at bounding box center [1200, 490] width 367 height 44
type textarea "x"
type input "9"
type input "9,00"
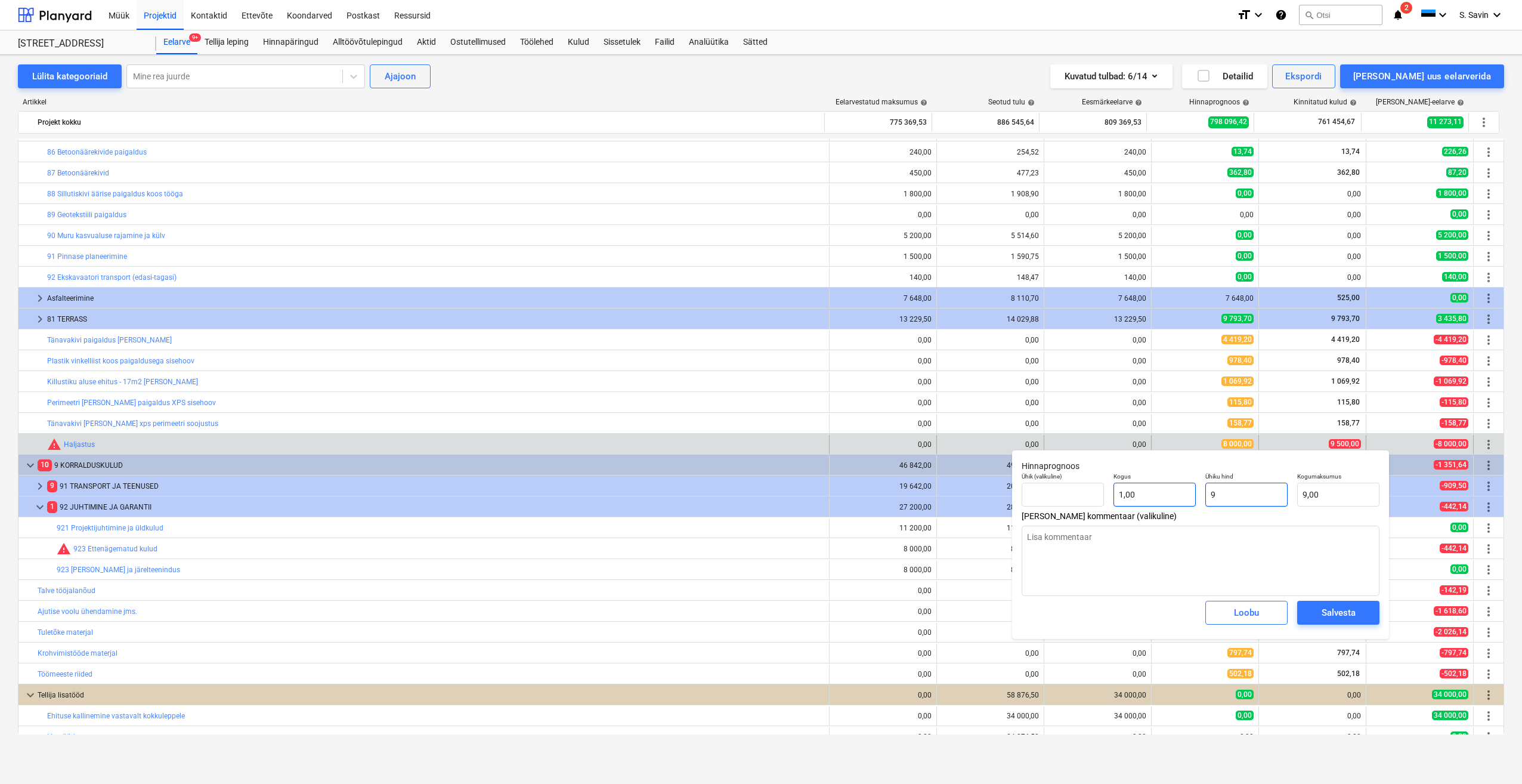
type textarea "x"
type input "95"
type input "95,00"
type textarea "x"
type input "950"
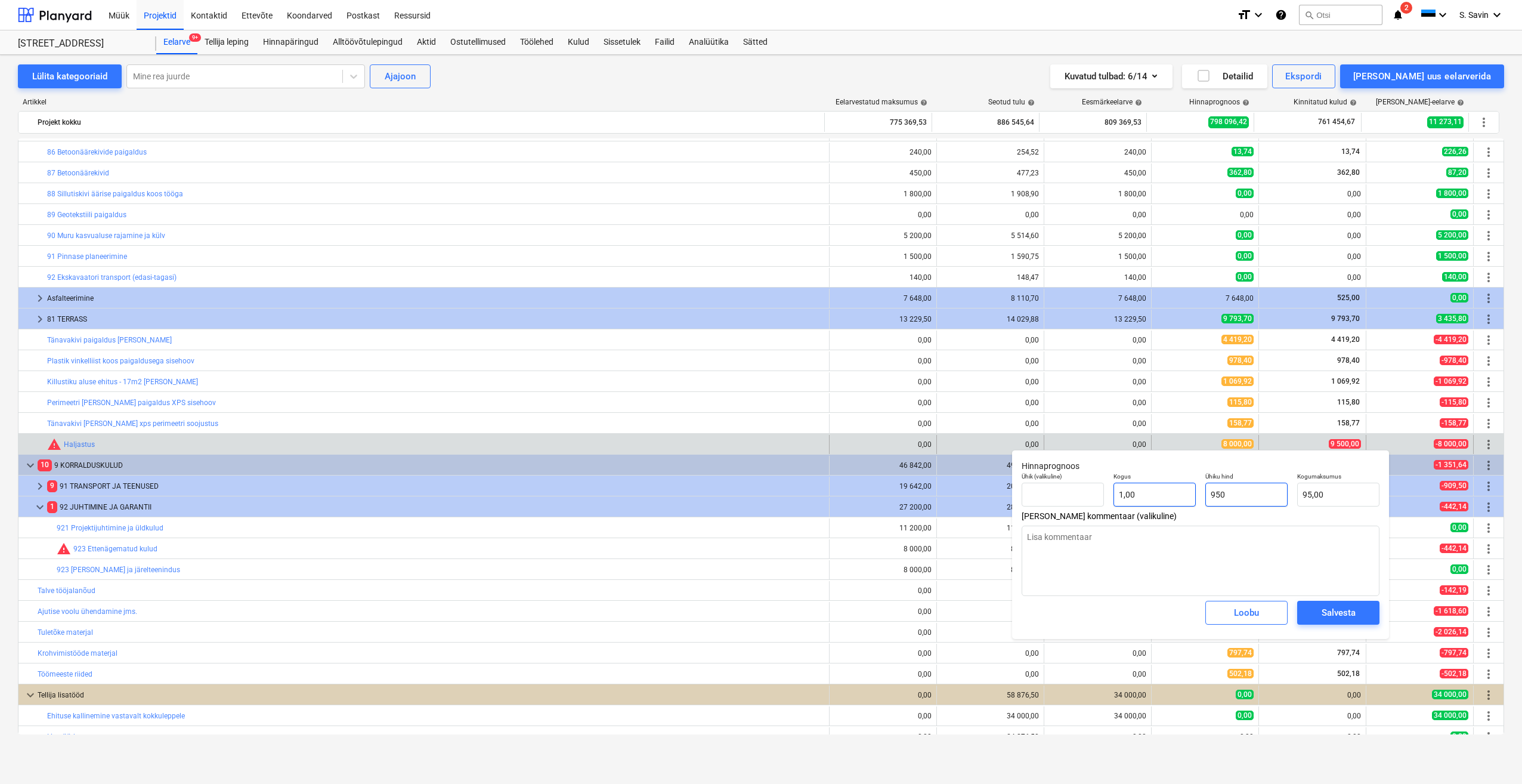
type input "950,00"
type textarea "x"
type input "9500"
type input "9 500,00"
type input "9500"
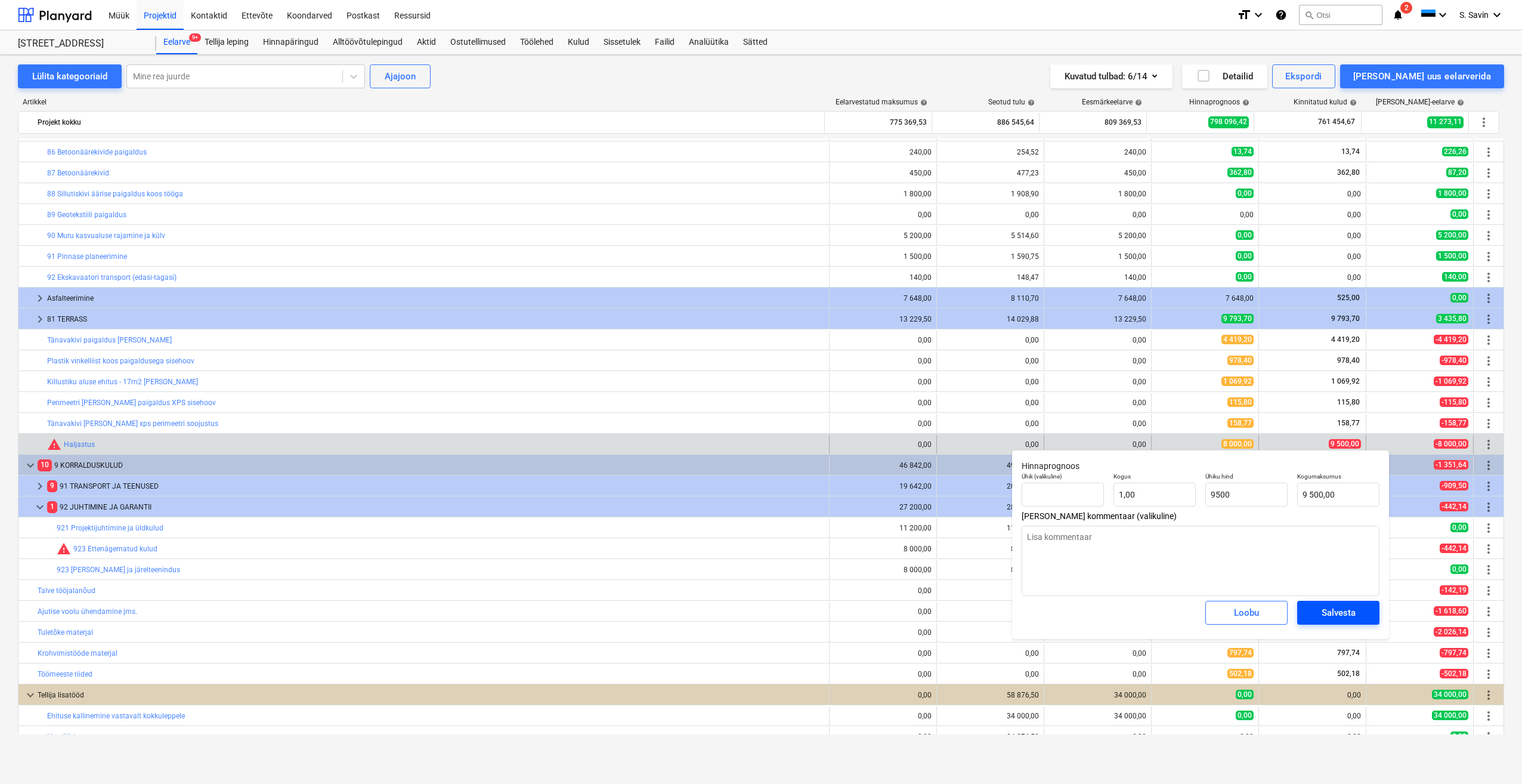
type textarea "x"
type input "9 500,00"
click at [1347, 619] on div "Salvesta" at bounding box center [1339, 613] width 34 height 16
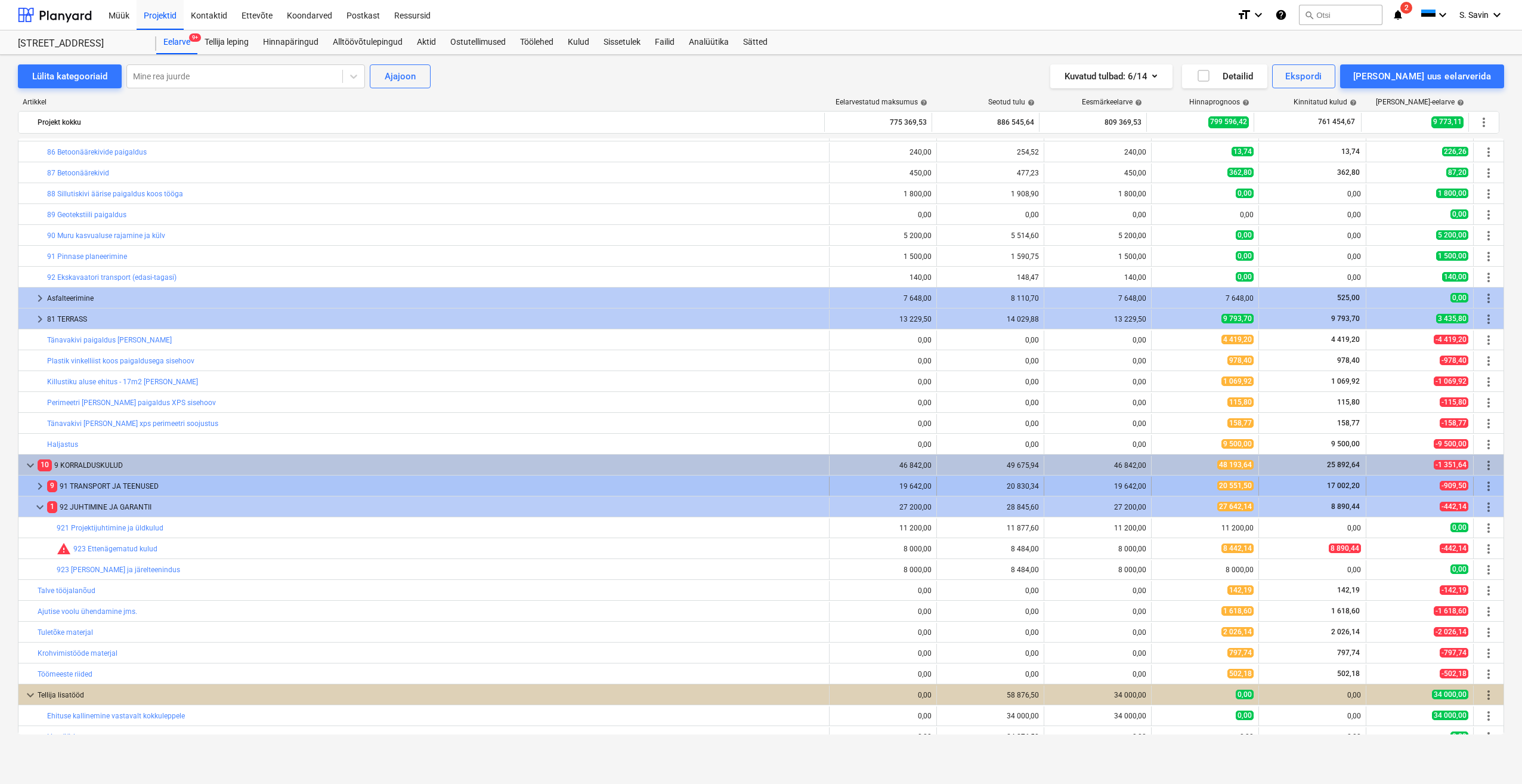
scroll to position [659, 0]
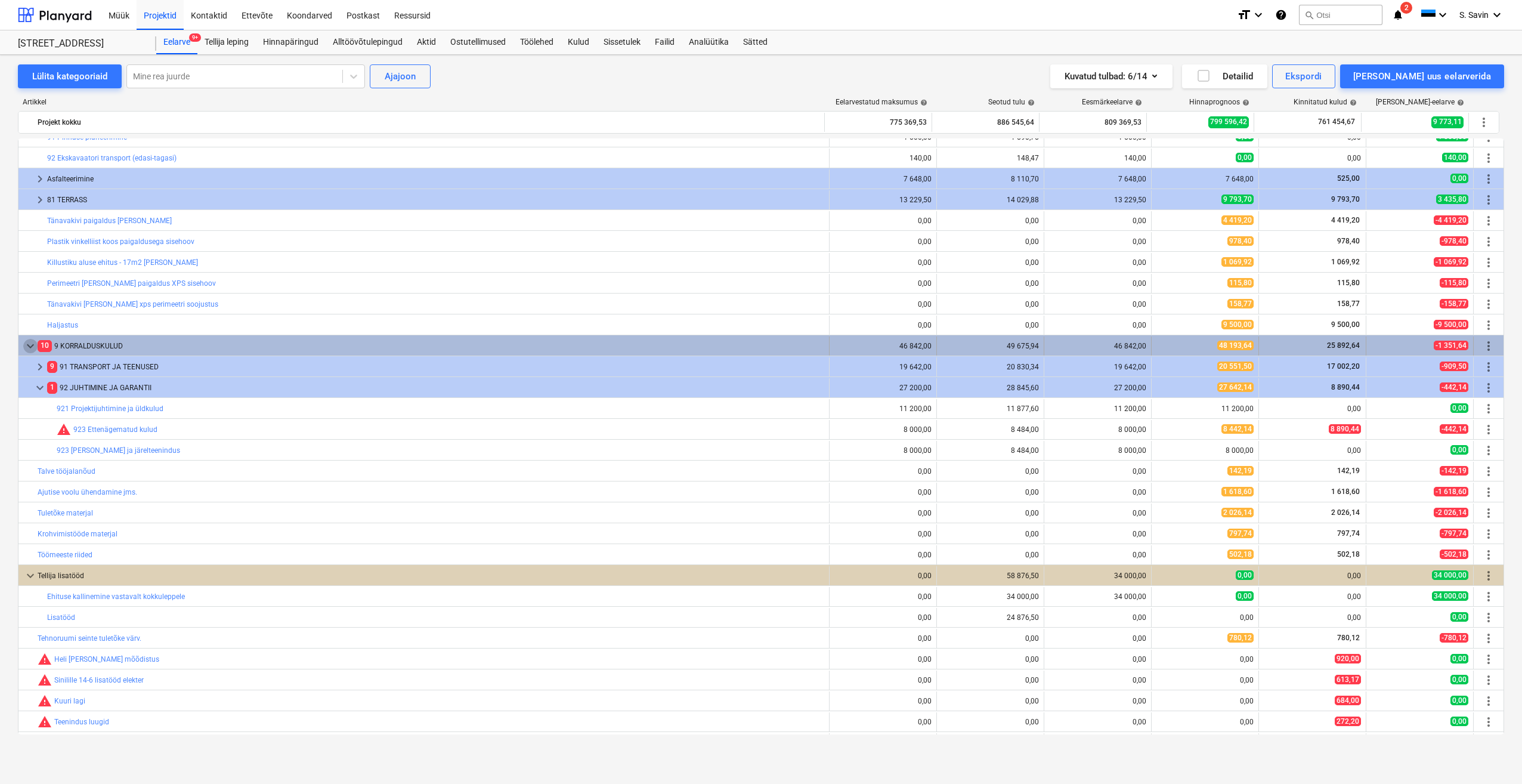
click at [32, 345] on span "keyboard_arrow_down" at bounding box center [30, 346] width 14 height 14
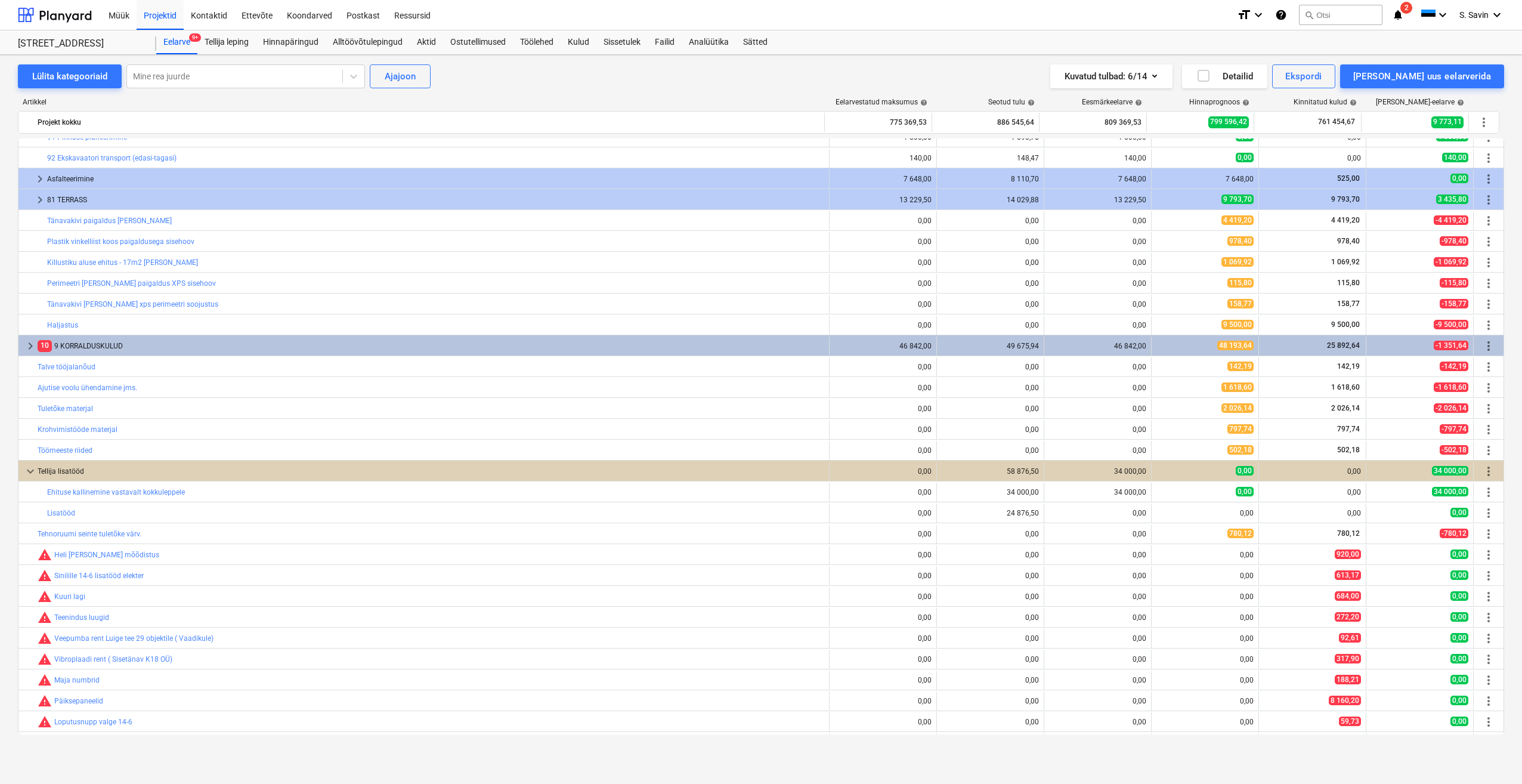
click at [32, 345] on span "keyboard_arrow_right" at bounding box center [30, 346] width 14 height 14
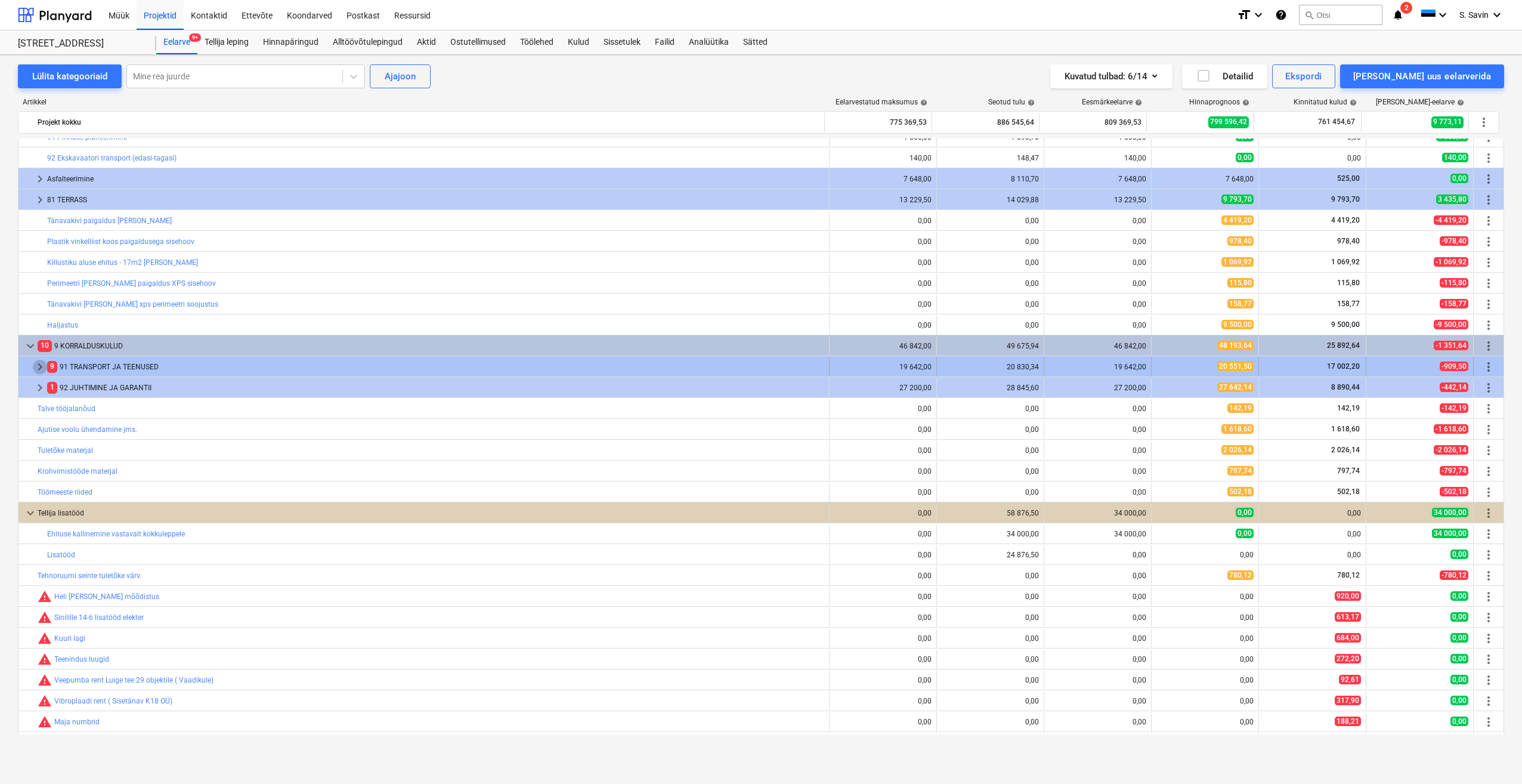
click at [40, 367] on span "keyboard_arrow_right" at bounding box center [40, 367] width 14 height 14
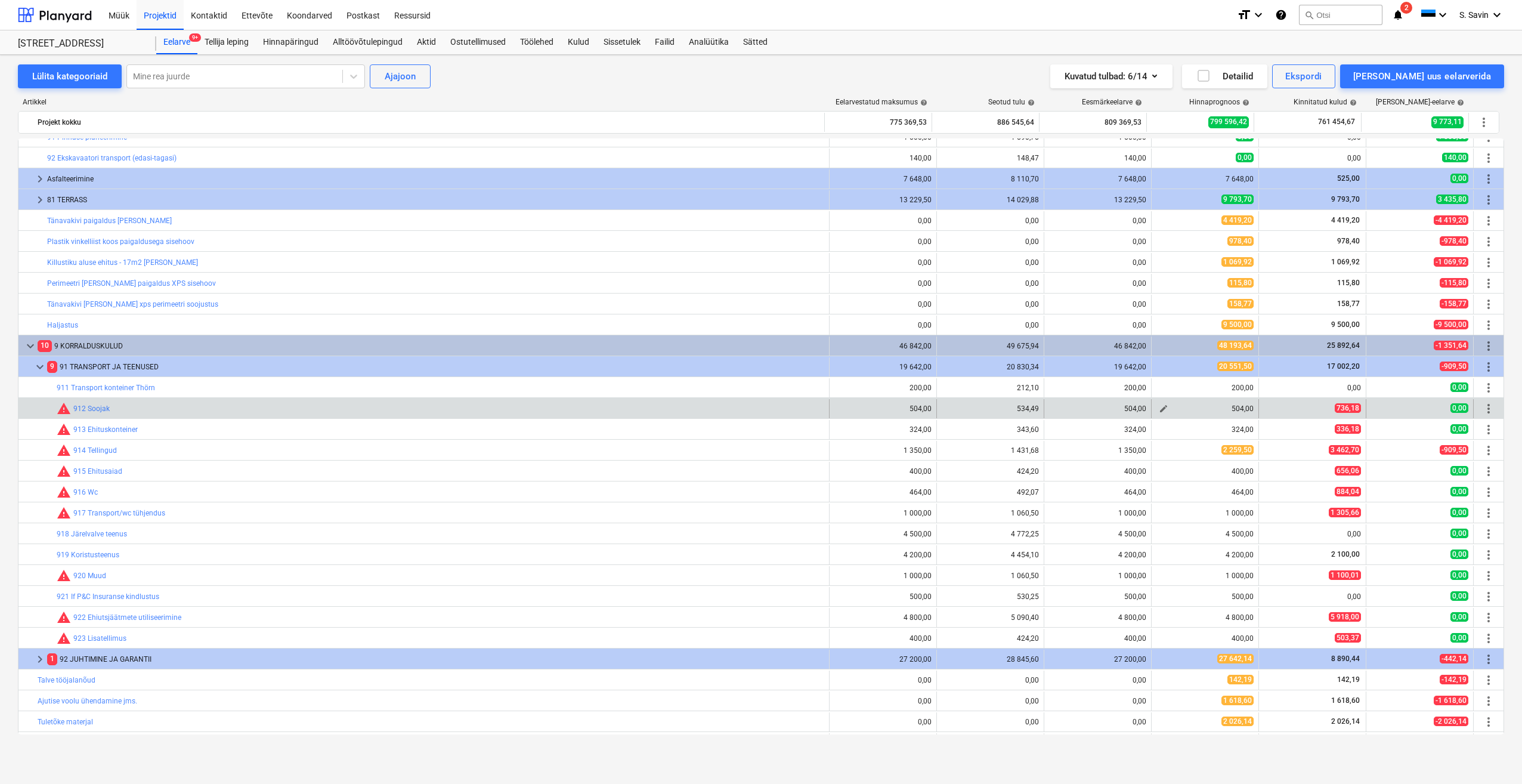
click at [1165, 406] on button "edit" at bounding box center [1164, 408] width 14 height 14
type textarea "x"
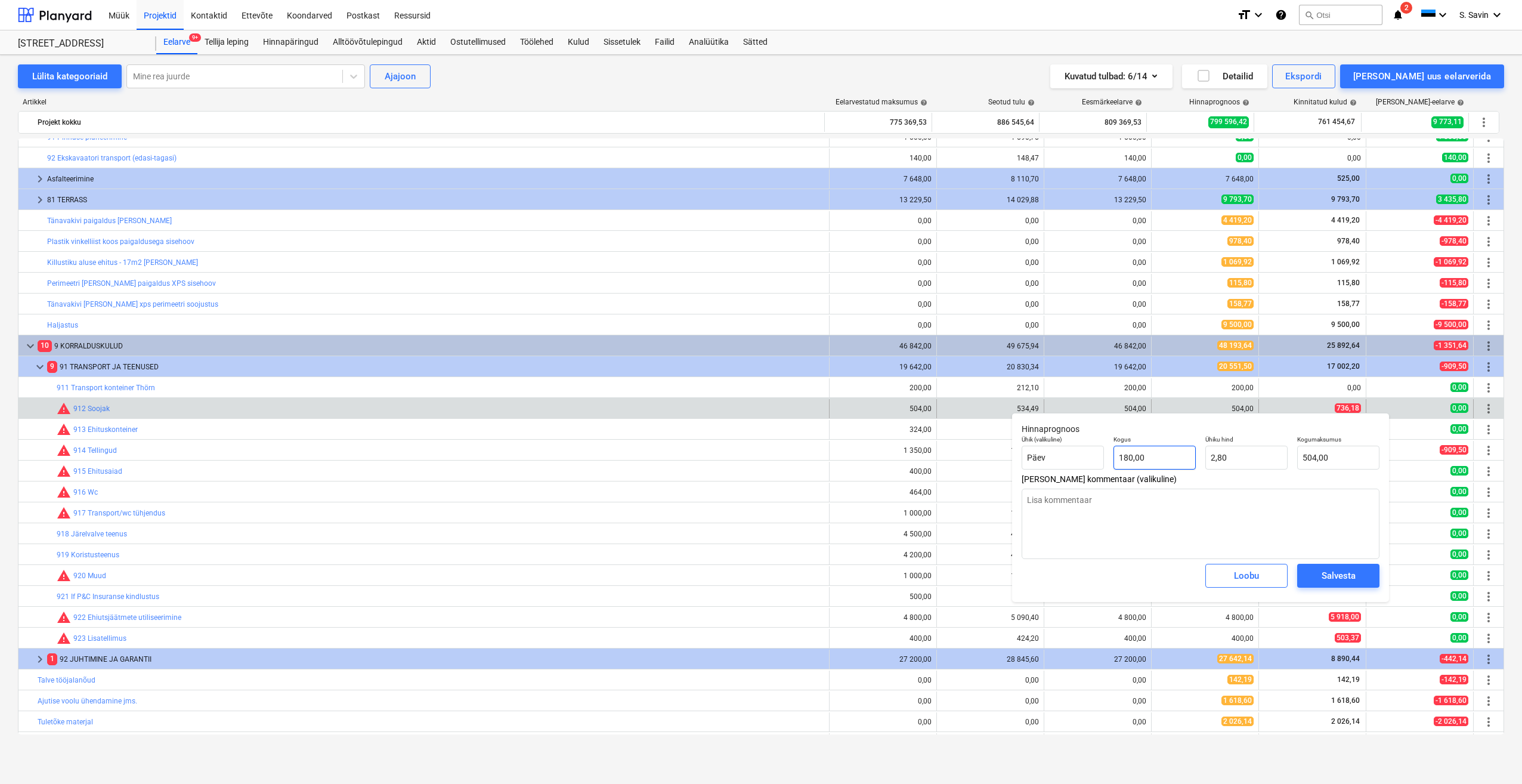
type input "180"
drag, startPoint x: 1163, startPoint y: 467, endPoint x: 1081, endPoint y: 470, distance: 82.1
click at [1081, 470] on div "Ühik (valikuline) Päev Kogus 180 Ühiku hind 2,80 Kogumaksumus 504,00" at bounding box center [1200, 453] width 367 height 44
type textarea "x"
type input "1"
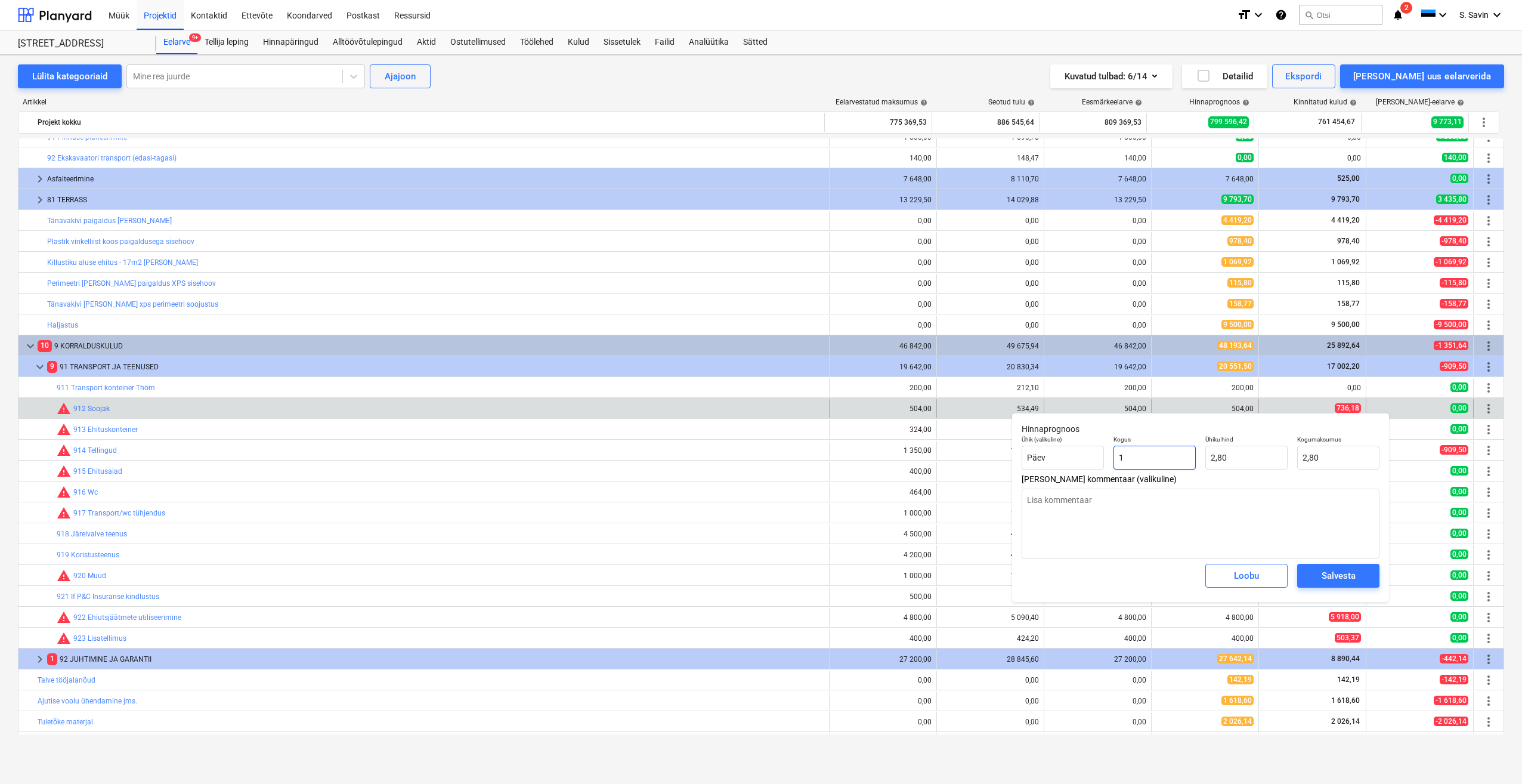
type input "2,80"
type input "1"
type textarea "x"
type input "1,00"
type input "2,8"
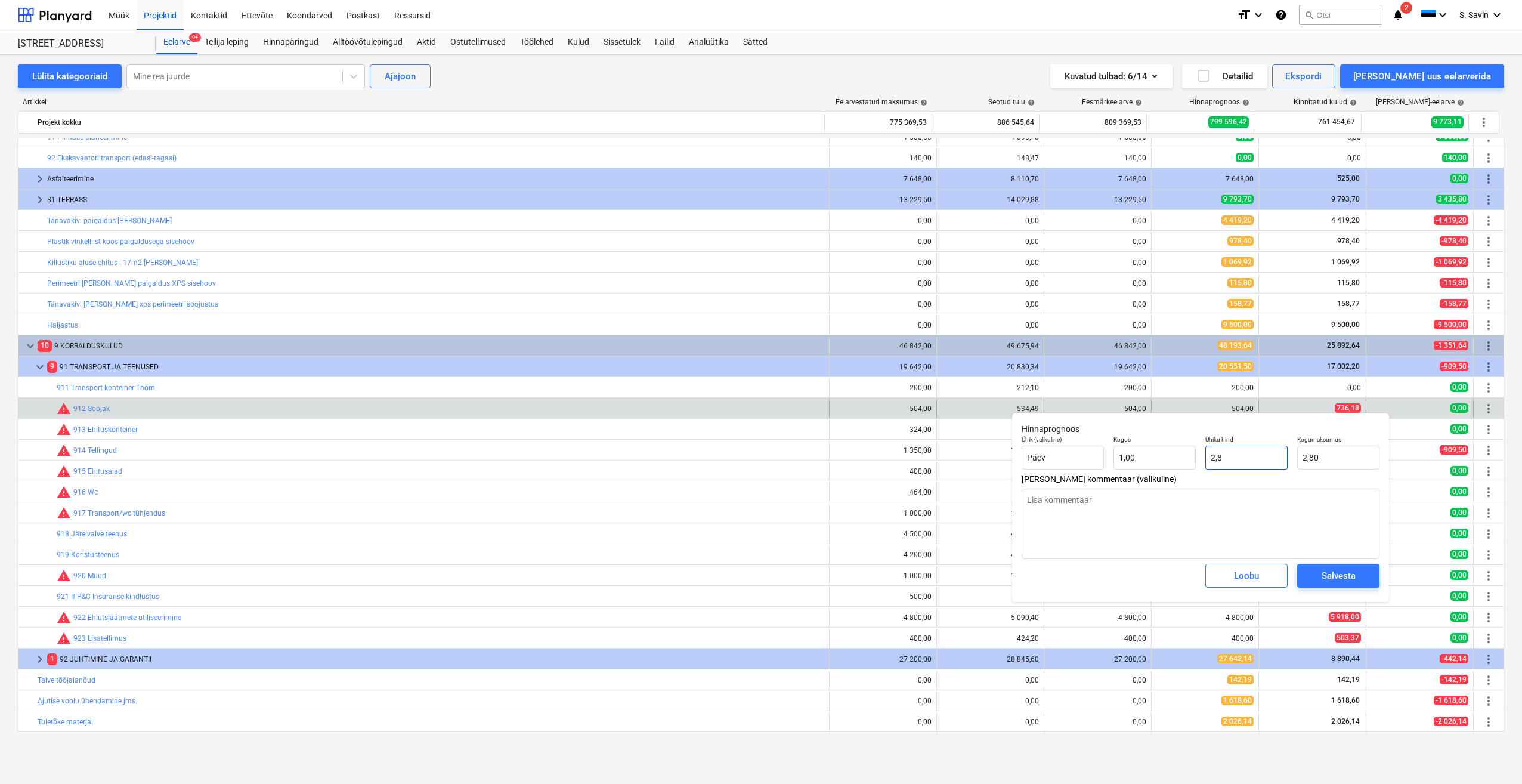
drag, startPoint x: 1264, startPoint y: 464, endPoint x: 1184, endPoint y: 473, distance: 80.5
click at [1184, 473] on div "Ühik (valikuline) Päev Kogus 1,00 Ühiku hind 2,8 Kogumaksumus 2,80" at bounding box center [1200, 453] width 367 height 44
type textarea "x"
type input "7"
type input "7,00"
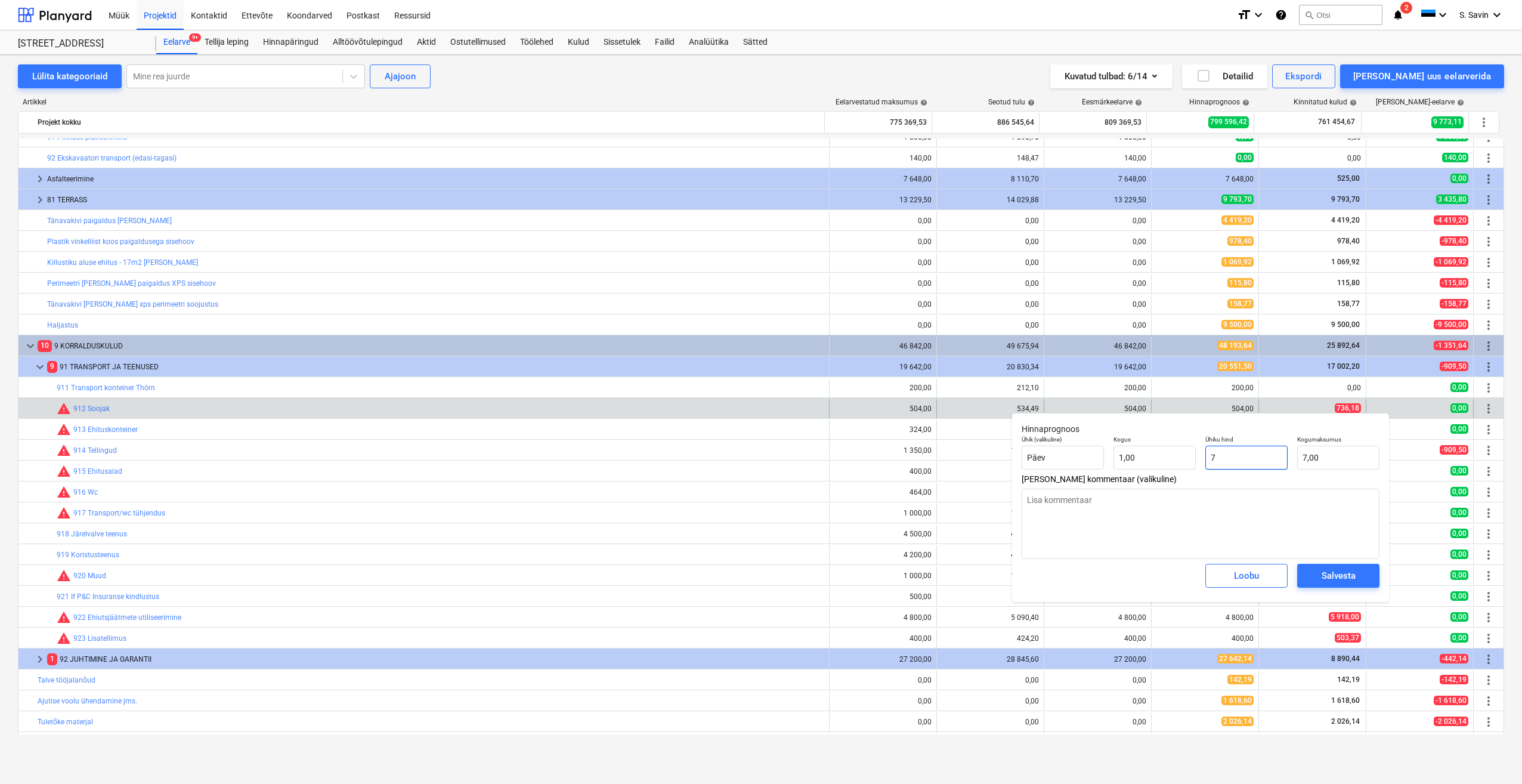
type textarea "x"
type input "73"
type input "73,00"
type textarea "x"
type input "736"
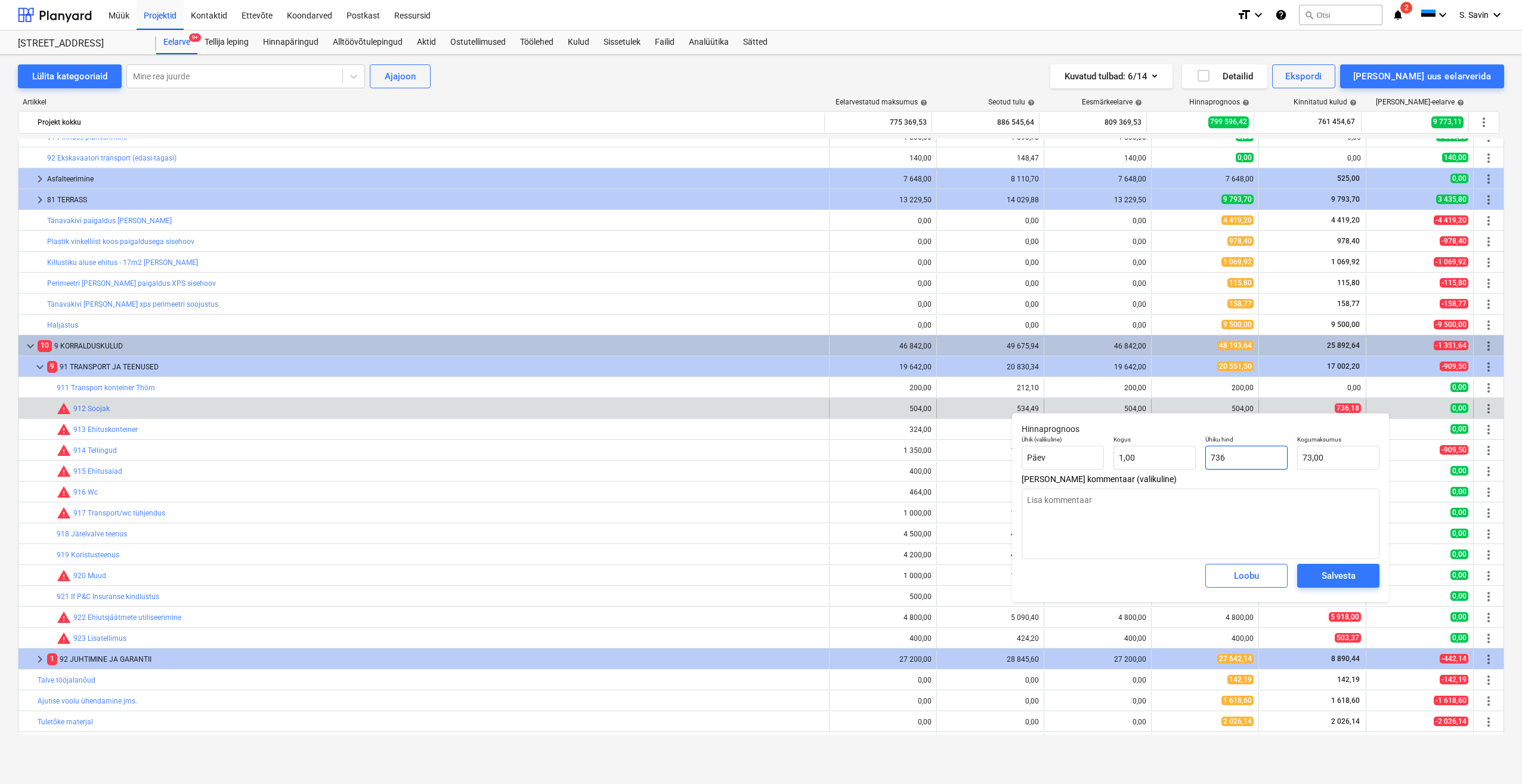
type input "736,00"
type textarea "x"
type input "736,"
type textarea "x"
type input "736,2"
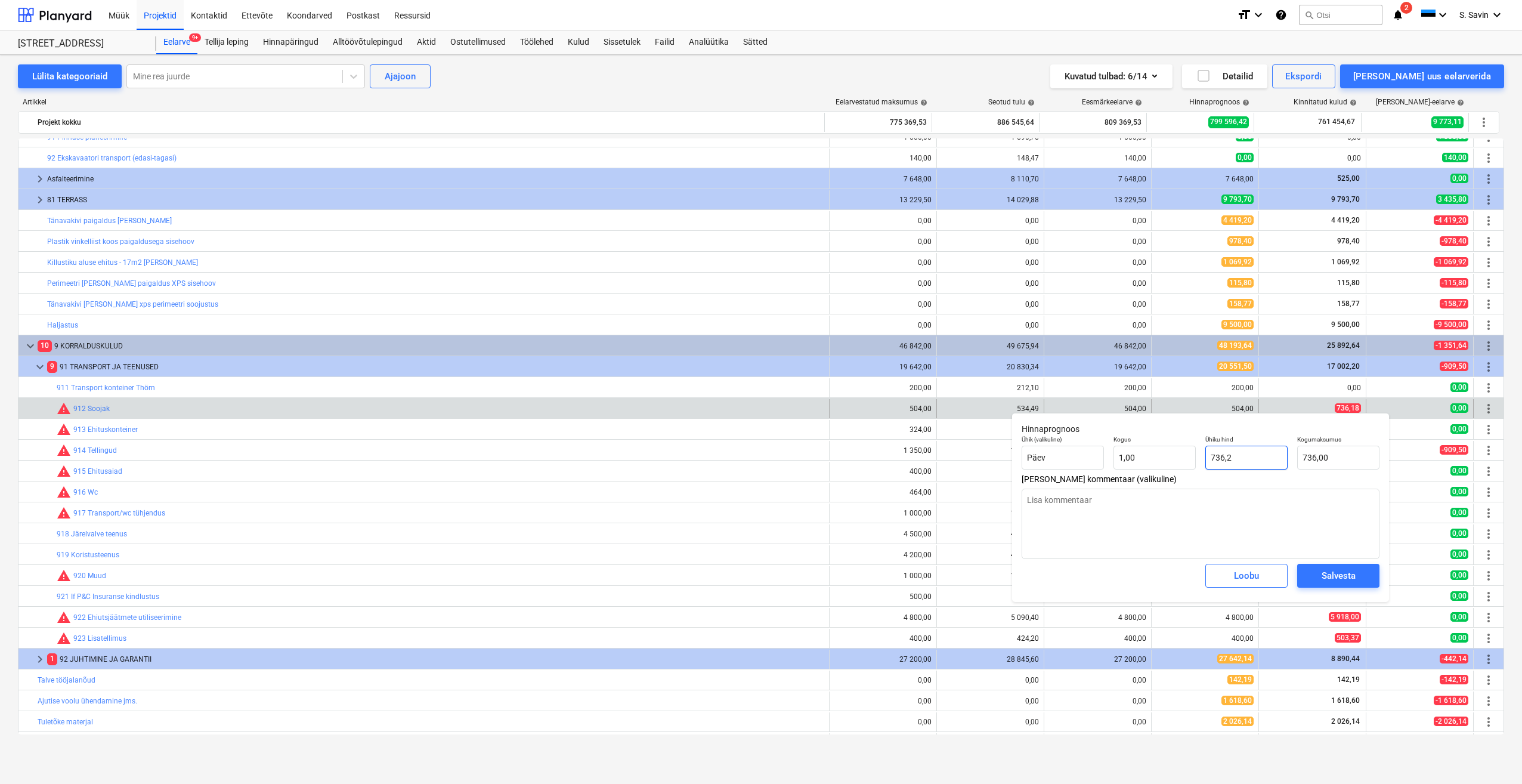
type input "736,20"
type textarea "x"
type input "736,"
type input "736,00"
type textarea "x"
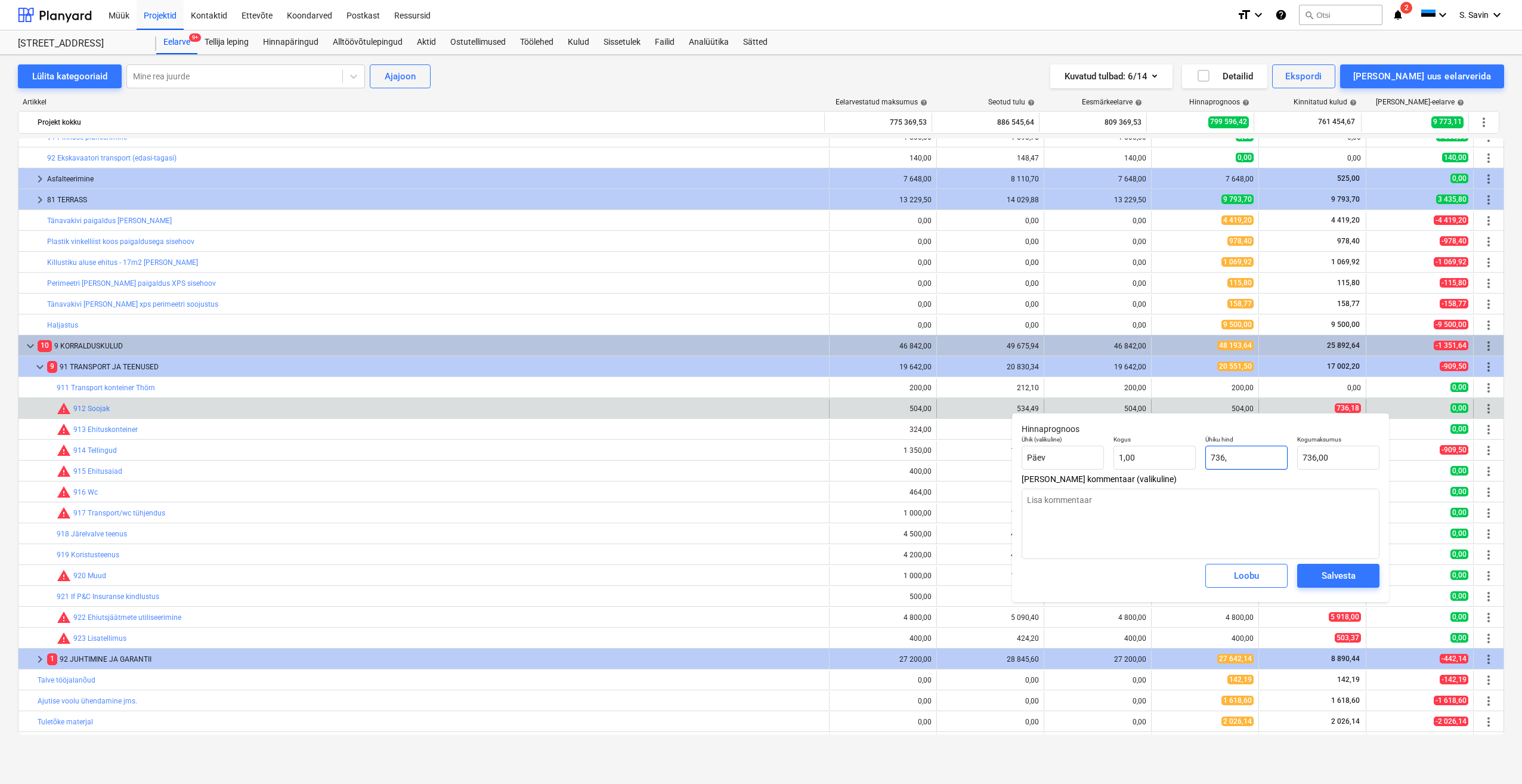
type input "736,1"
type input "736,10"
type textarea "x"
type input "736,18"
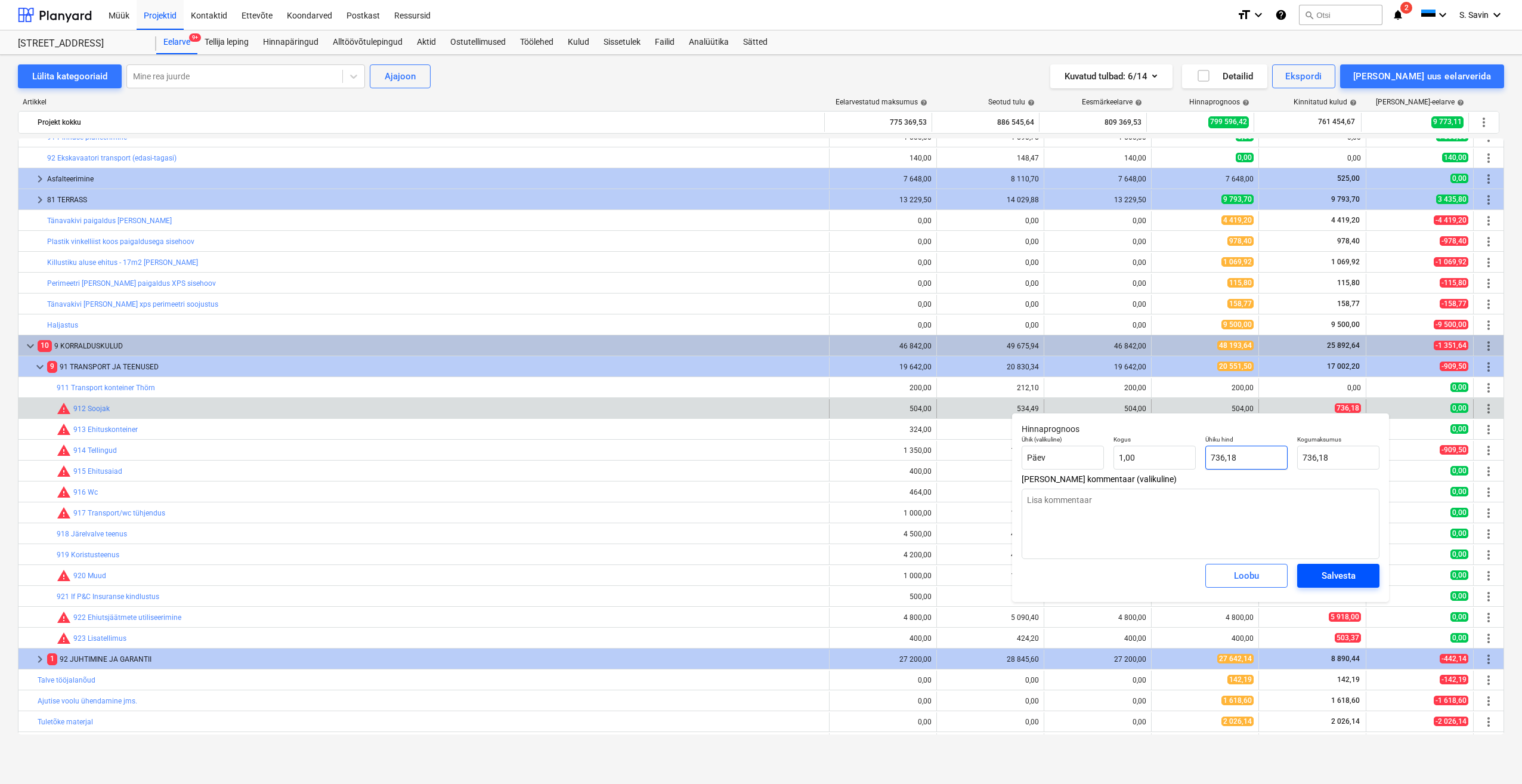
type input "736,18"
click at [1324, 581] on div "Salvesta" at bounding box center [1339, 576] width 34 height 16
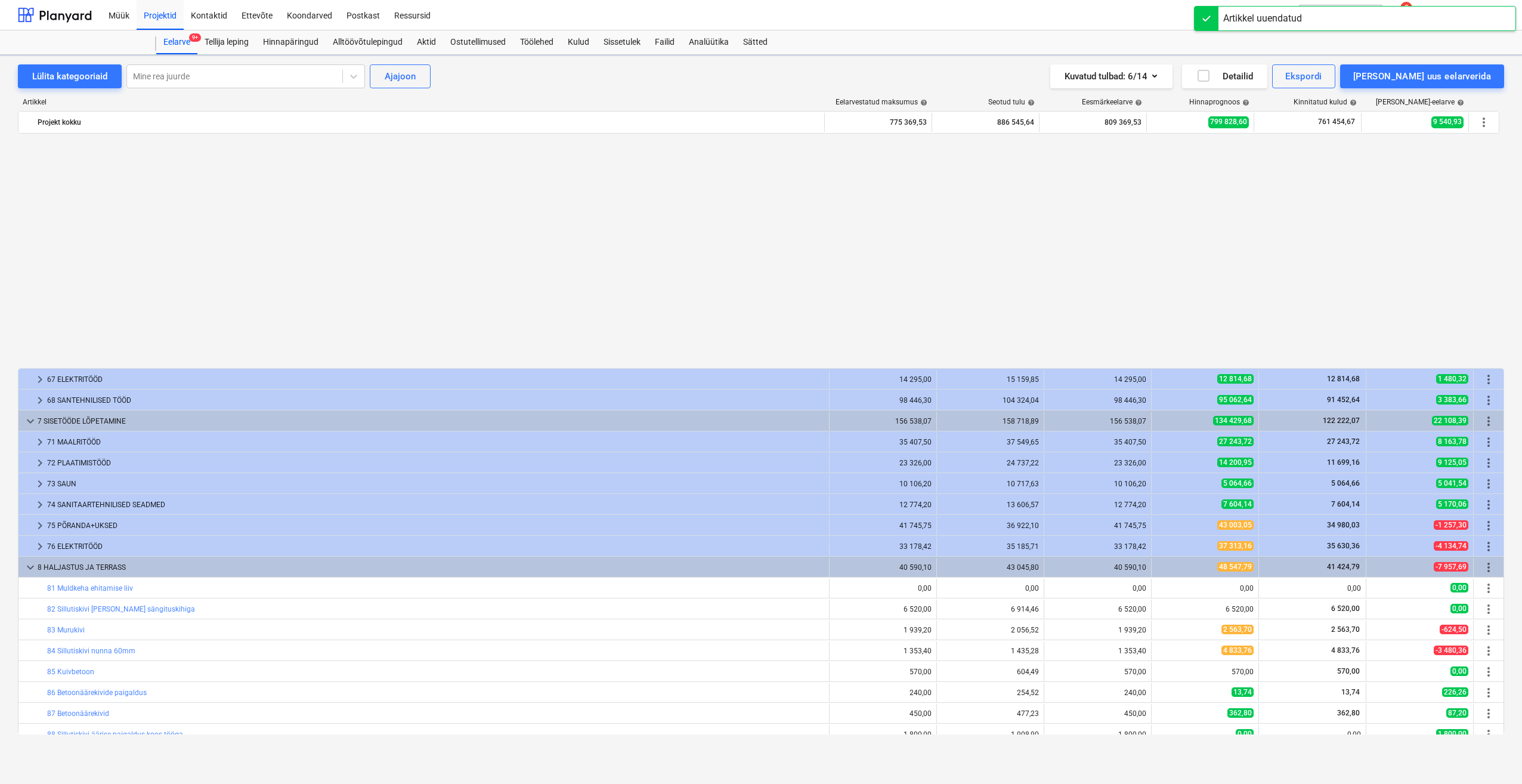
type textarea "x"
type input "180,00"
type input "1,80"
type input "324,00"
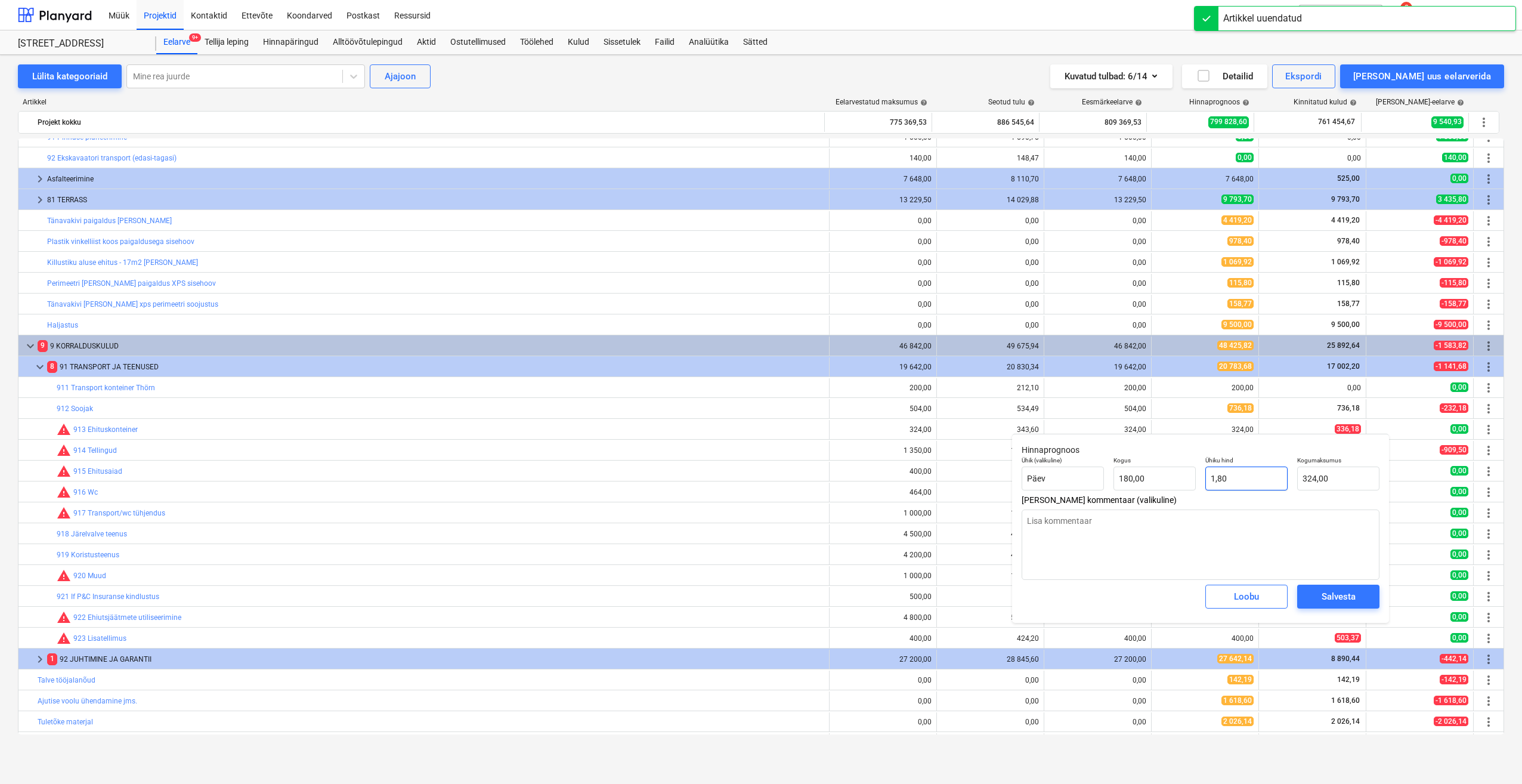
type textarea "x"
type input "180"
drag, startPoint x: 1136, startPoint y: 488, endPoint x: 1083, endPoint y: 491, distance: 53.1
click at [1083, 491] on div "Ühik (valikuline) Päev Kogus 180 Ühiku hind 1,80 Kogumaksumus 324,00" at bounding box center [1200, 473] width 367 height 44
type textarea "x"
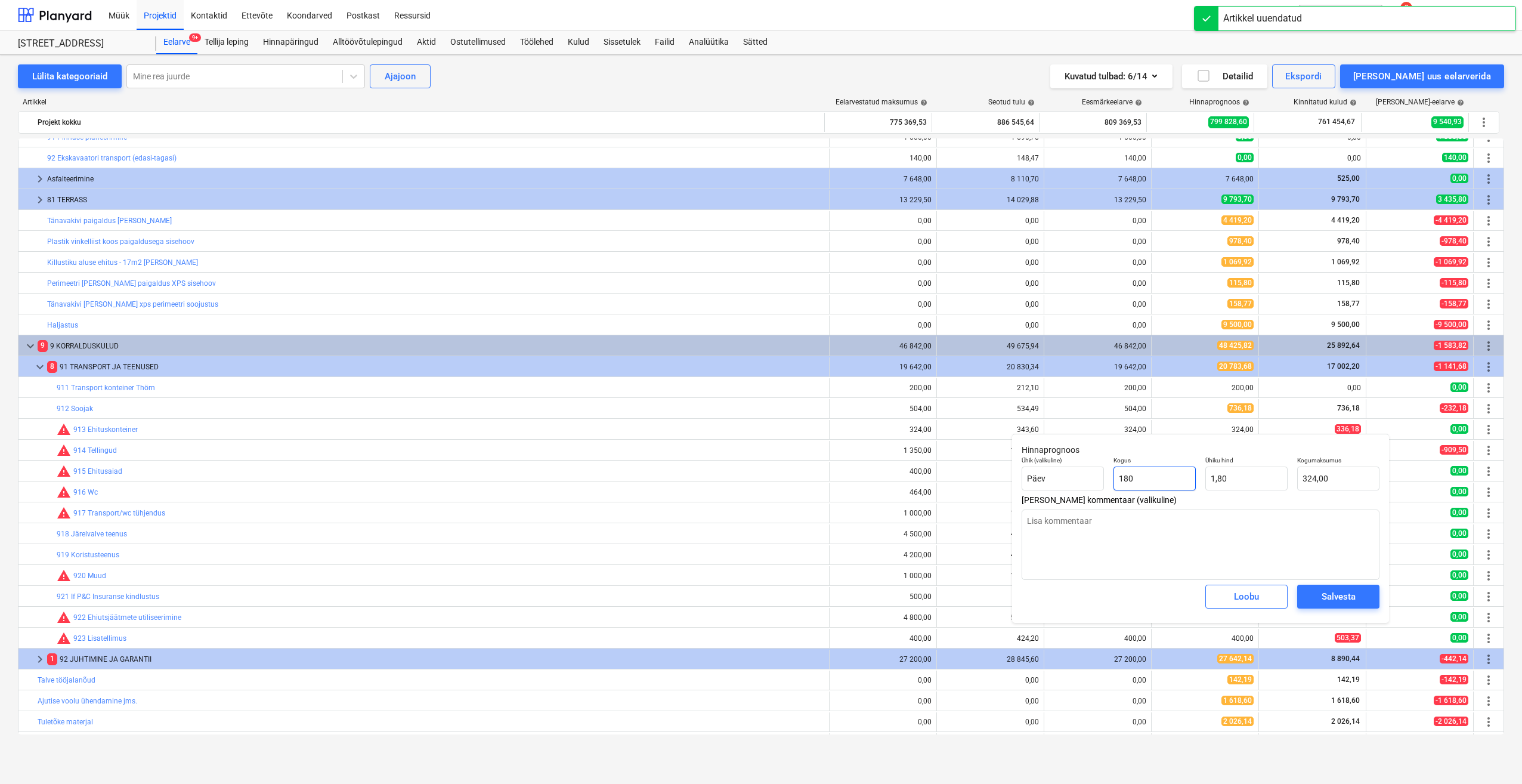
type input "1"
type input "1,80"
type input "1"
type textarea "x"
type input "1,00"
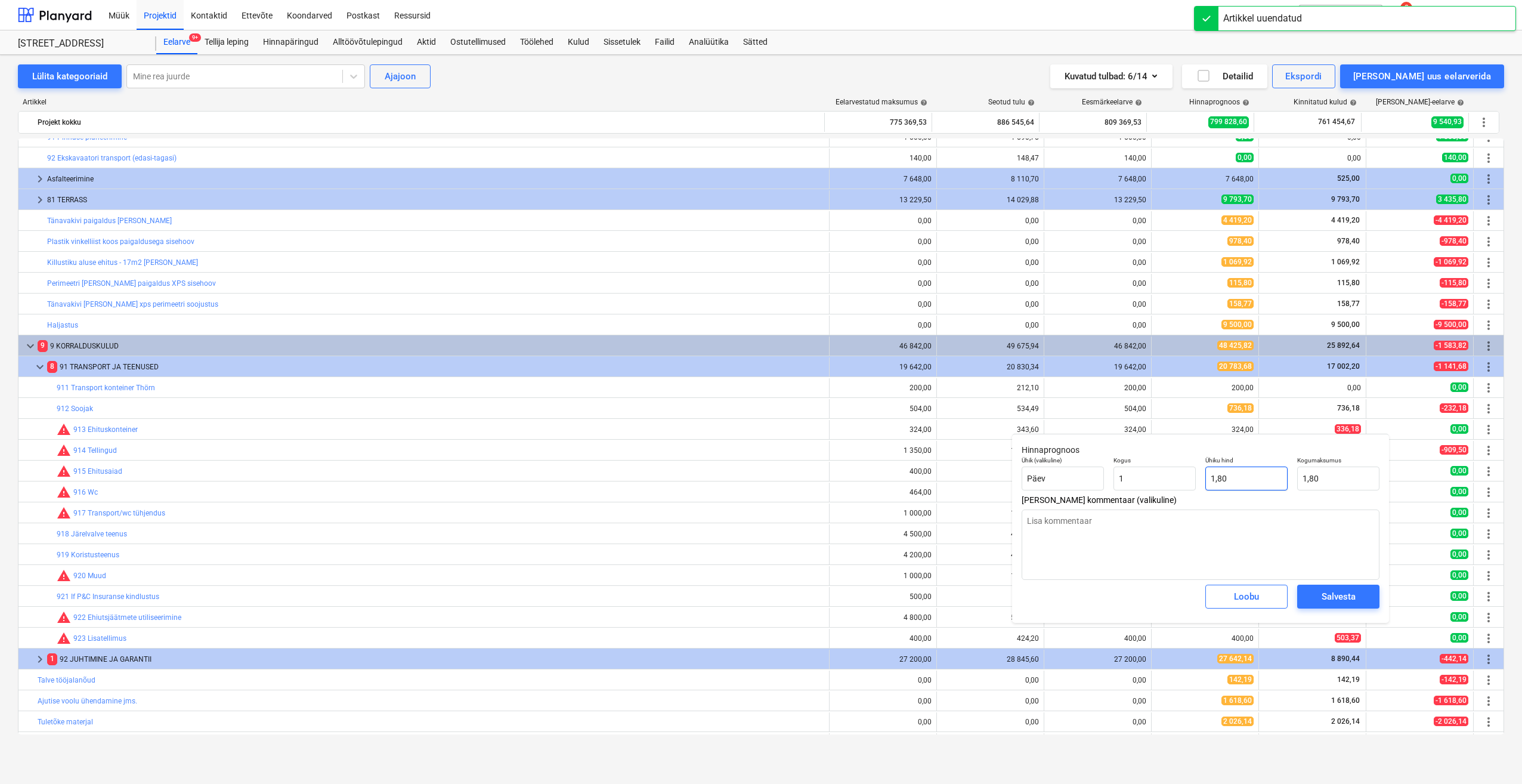
type input "1,8"
drag, startPoint x: 1245, startPoint y: 480, endPoint x: 1153, endPoint y: 485, distance: 92.1
click at [1153, 485] on div "Ühik (valikuline) Päev Kogus 1,00 Ühiku hind 1,8 Kogumaksumus 1,80" at bounding box center [1200, 473] width 367 height 44
type textarea "x"
type input "3"
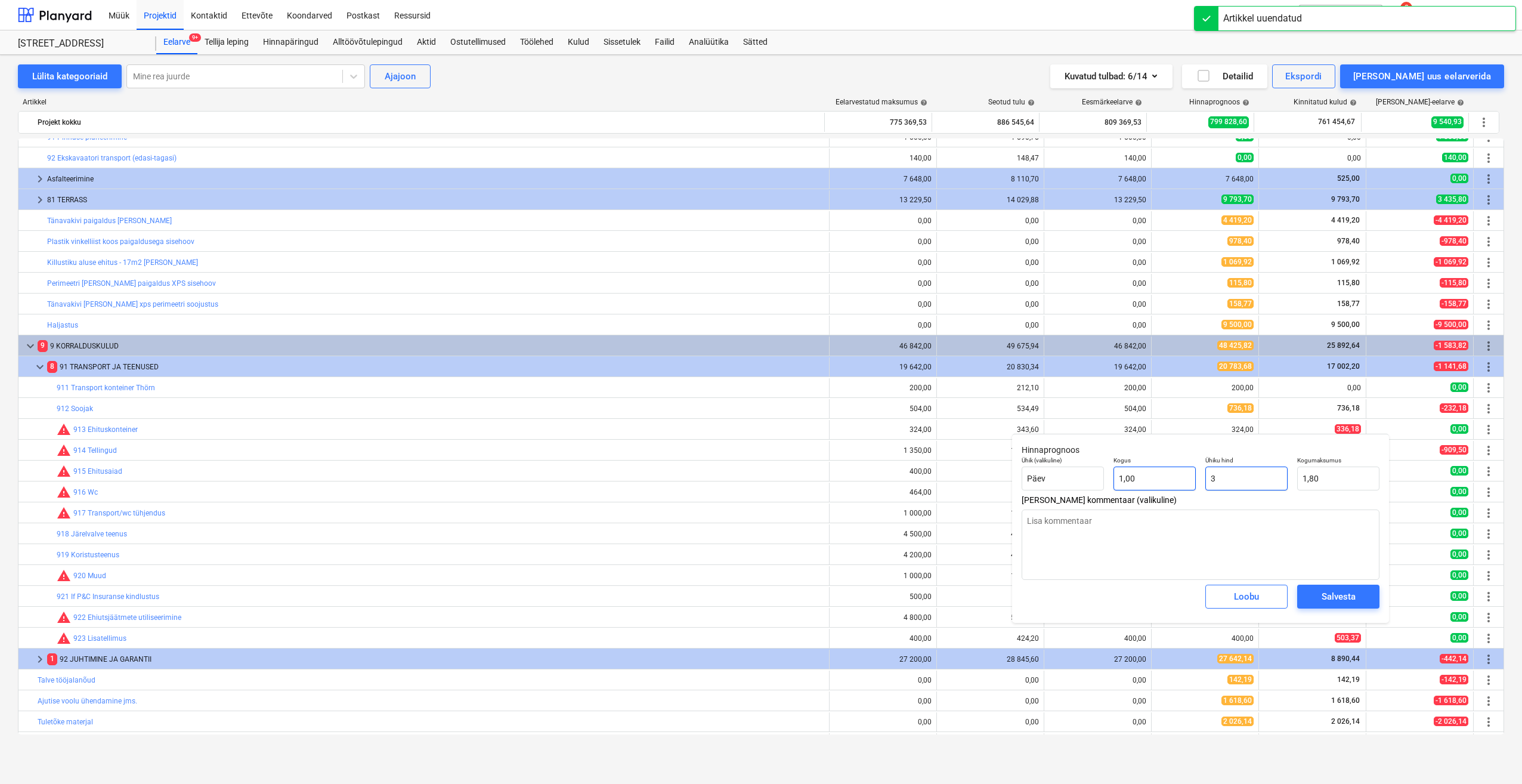
type input "3,00"
type textarea "x"
type input "32"
type input "32,00"
type textarea "x"
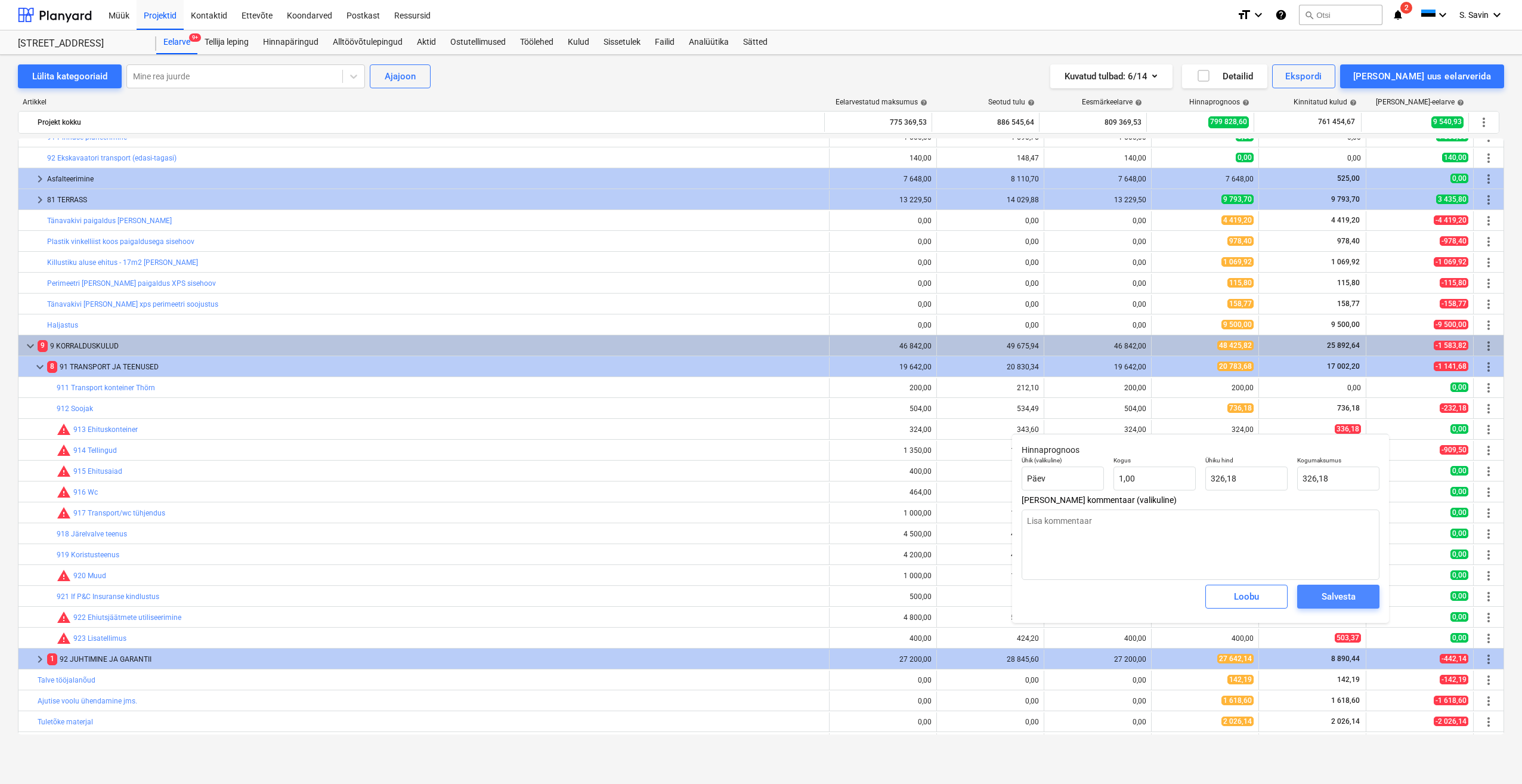
click at [1320, 596] on span "Salvesta" at bounding box center [1339, 596] width 54 height 16
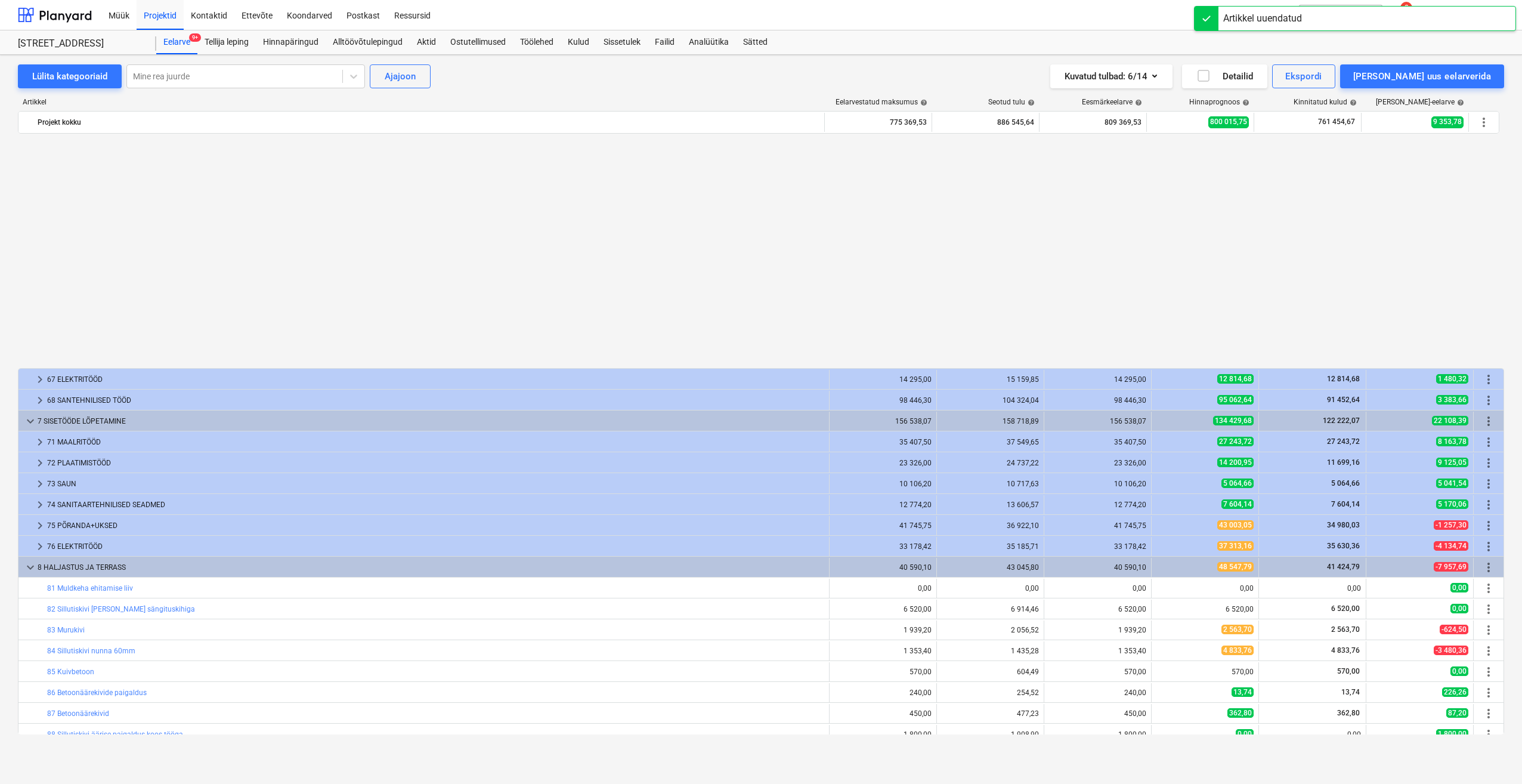
scroll to position [659, 0]
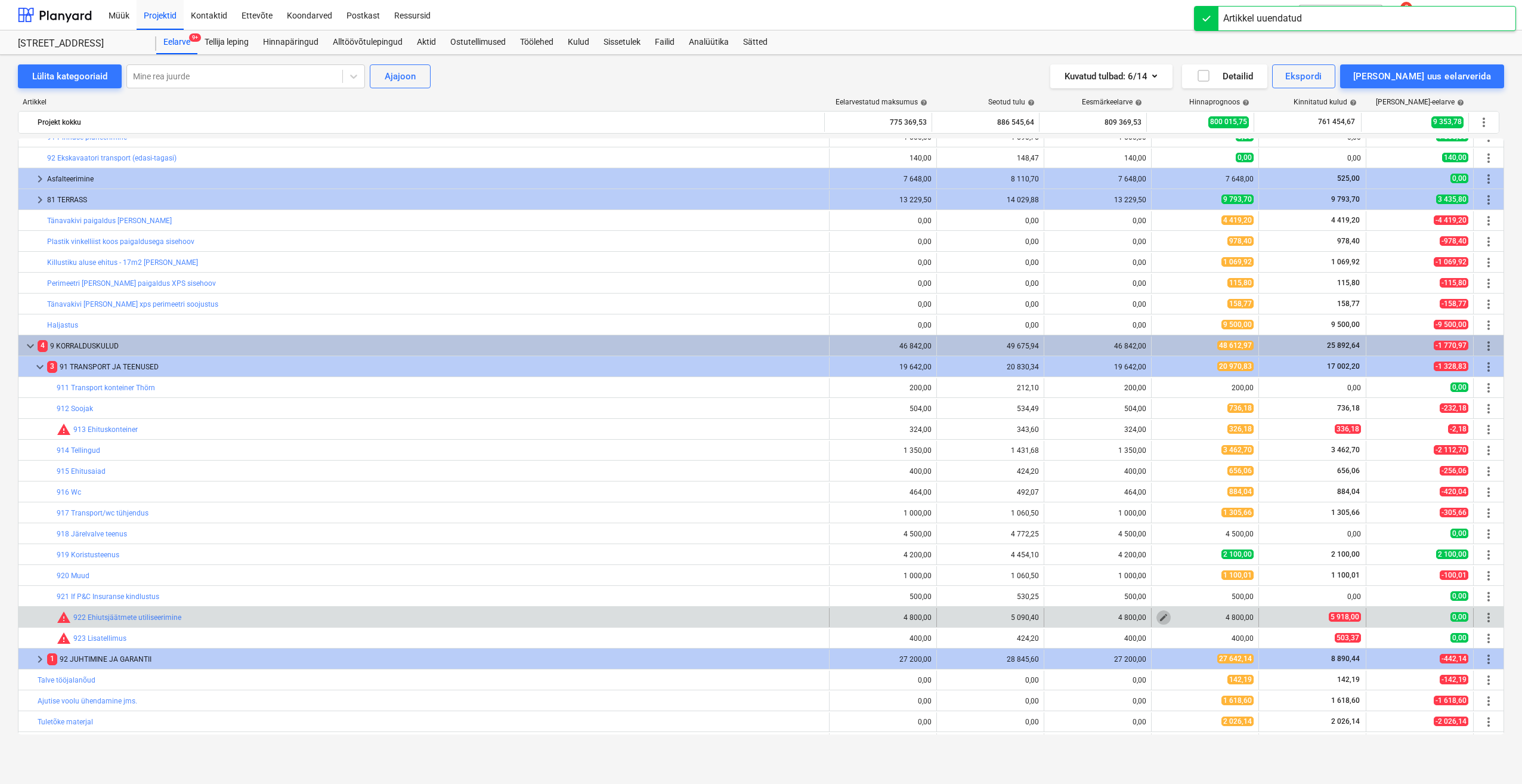
click at [1160, 619] on span "edit" at bounding box center [1163, 617] width 9 height 9
type textarea "x"
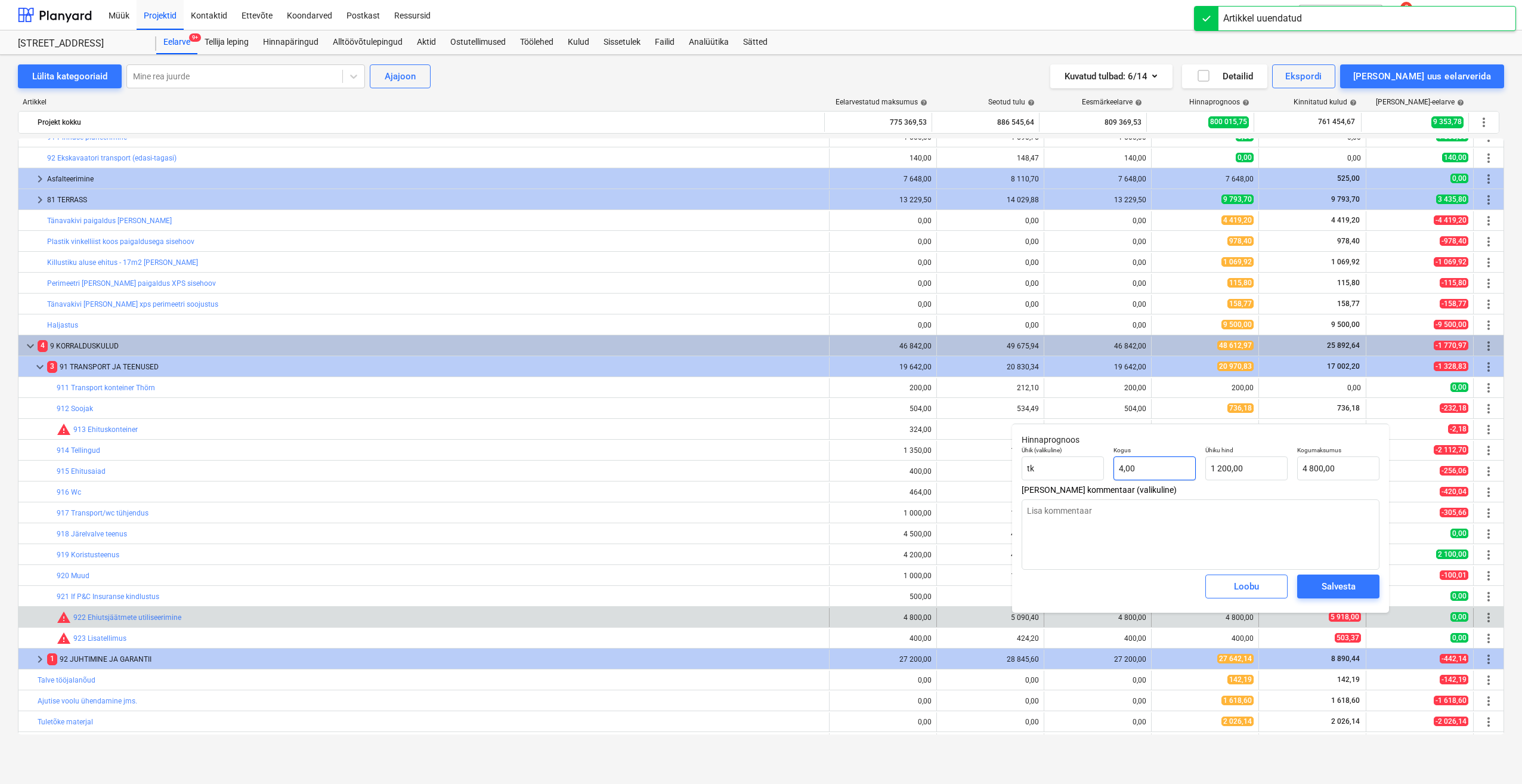
type input "4"
drag, startPoint x: 1159, startPoint y: 467, endPoint x: 1079, endPoint y: 475, distance: 80.4
click at [1079, 475] on div "Ühik (valikuline) tk Kogus 4 Ühiku hind 1 200,00 Kogumaksumus 4 800,00" at bounding box center [1200, 463] width 367 height 44
type textarea "x"
type input "1"
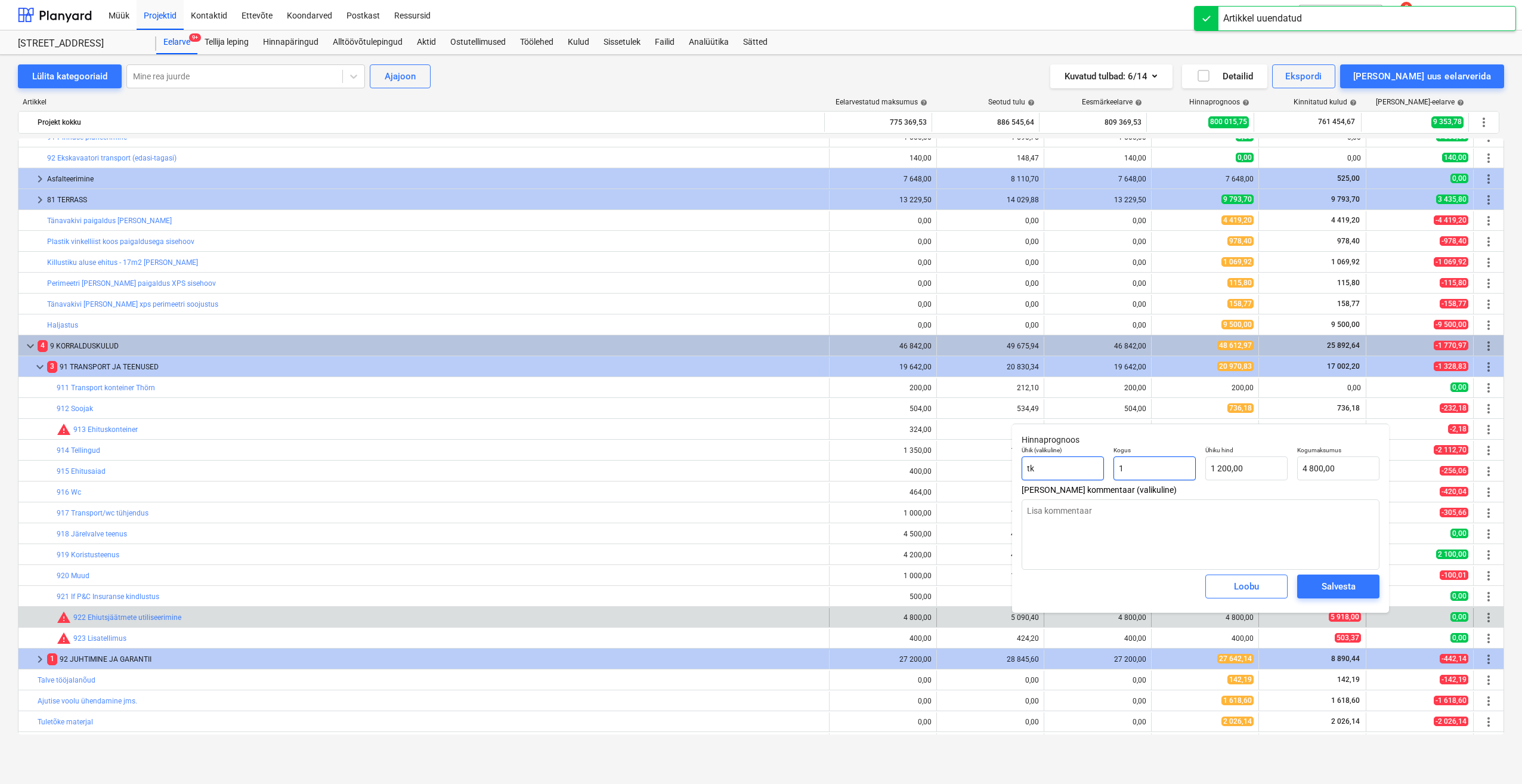
type input "1 200,00"
type input "1"
type textarea "x"
type input "1,00"
type input "1200"
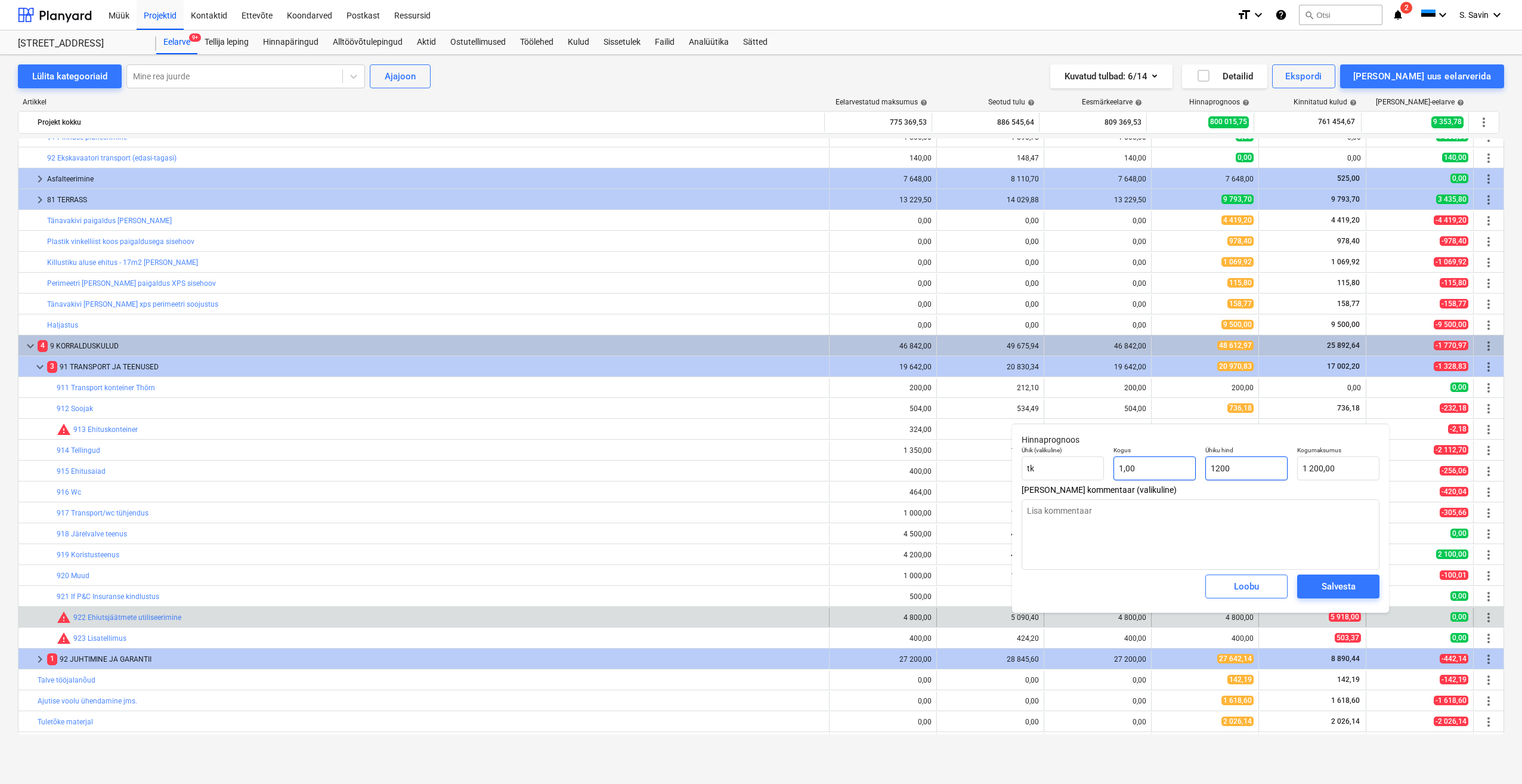
drag, startPoint x: 1255, startPoint y: 469, endPoint x: 1177, endPoint y: 475, distance: 78.2
click at [1177, 475] on div "Ühik (valikuline) tk Kogus 1,00 Ühiku hind 1200 Kogumaksumus 1 200,00" at bounding box center [1200, 463] width 367 height 44
type textarea "x"
type input "5"
type input "5,00"
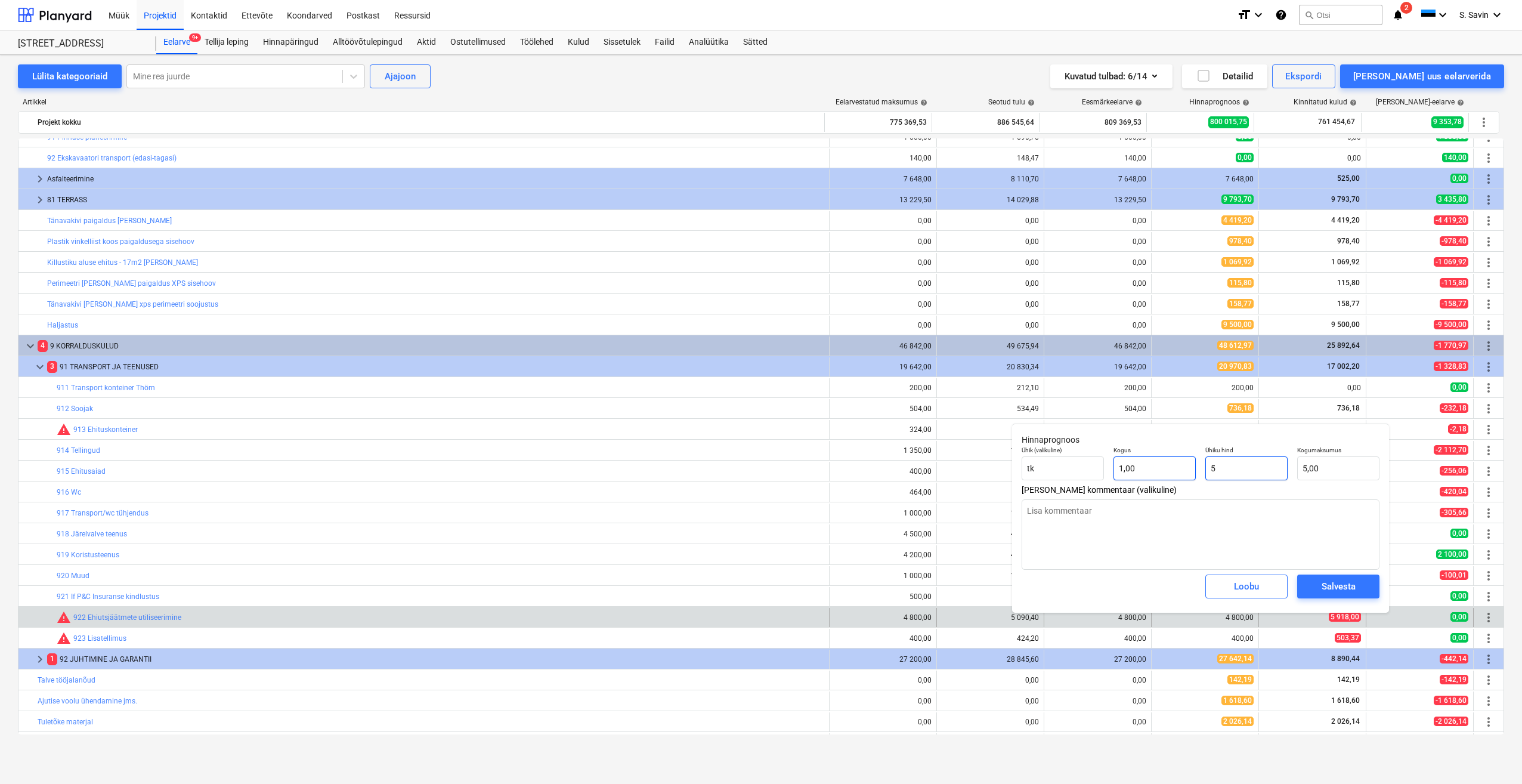
type textarea "x"
type input "59"
type input "59,00"
type textarea "x"
type input "591"
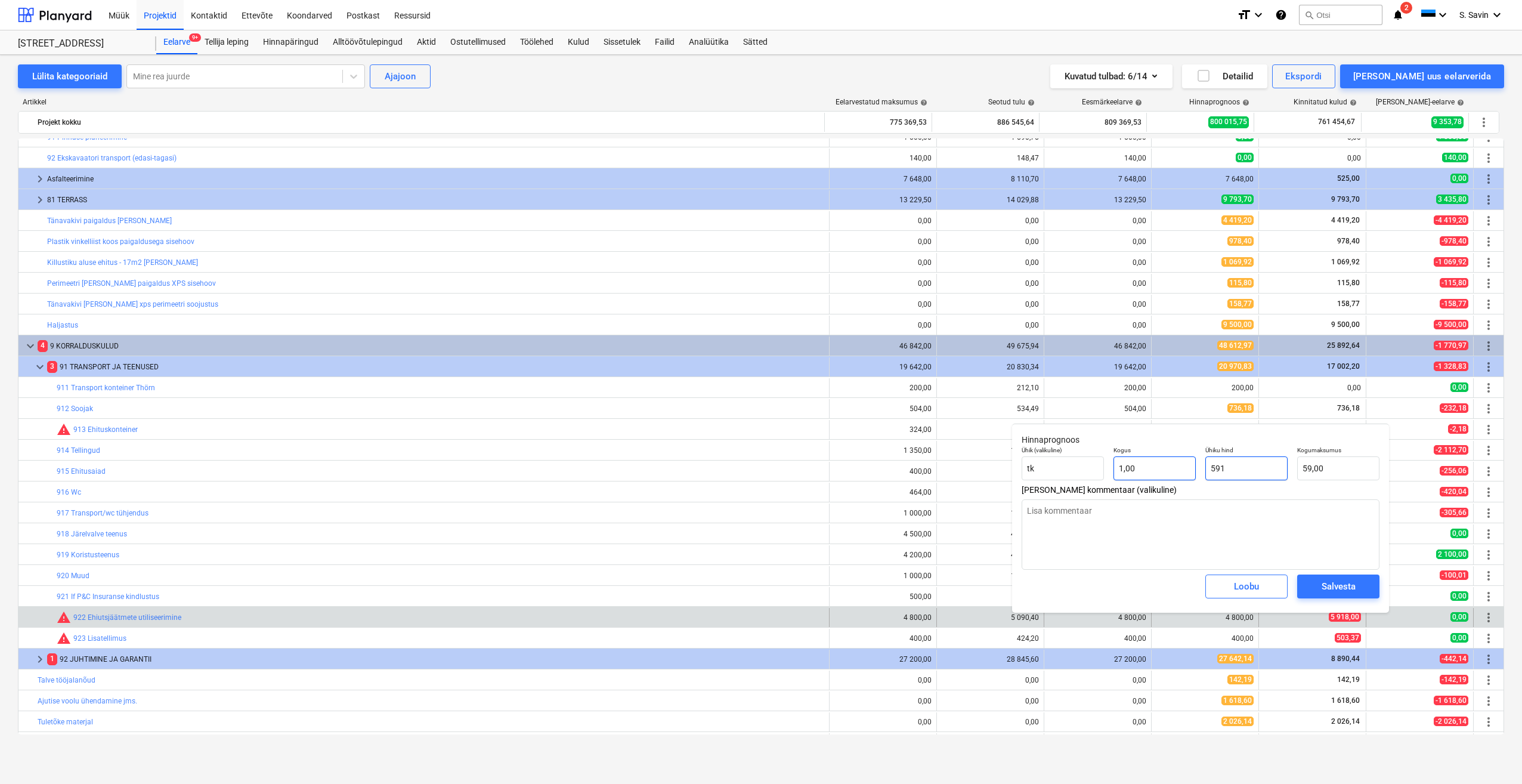
type input "591,00"
type textarea "x"
type input "5918"
type input "5 918,00"
type input "5918"
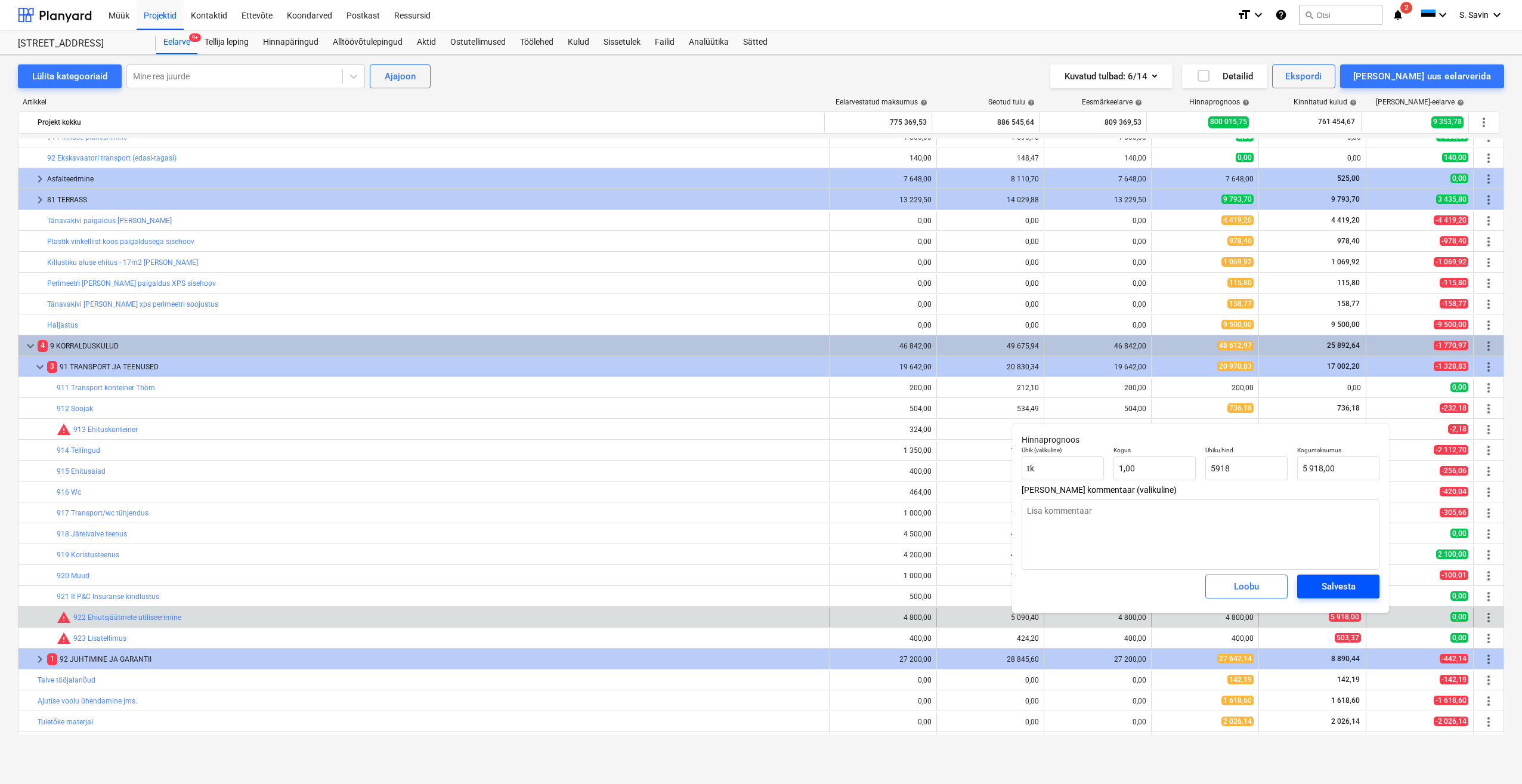
type textarea "x"
type input "5 918,00"
click at [1332, 593] on div "Salvesta" at bounding box center [1339, 587] width 34 height 16
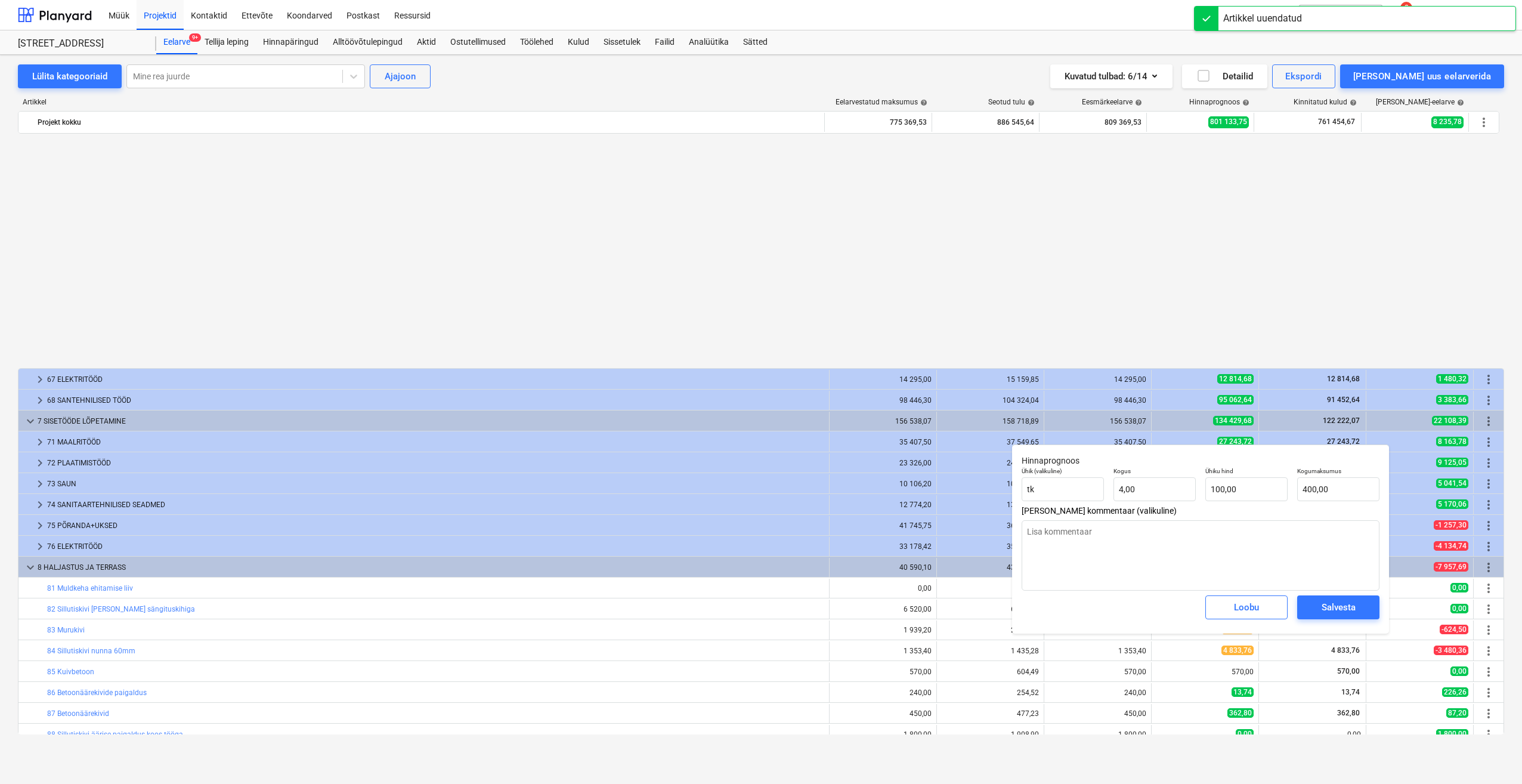
type textarea "x"
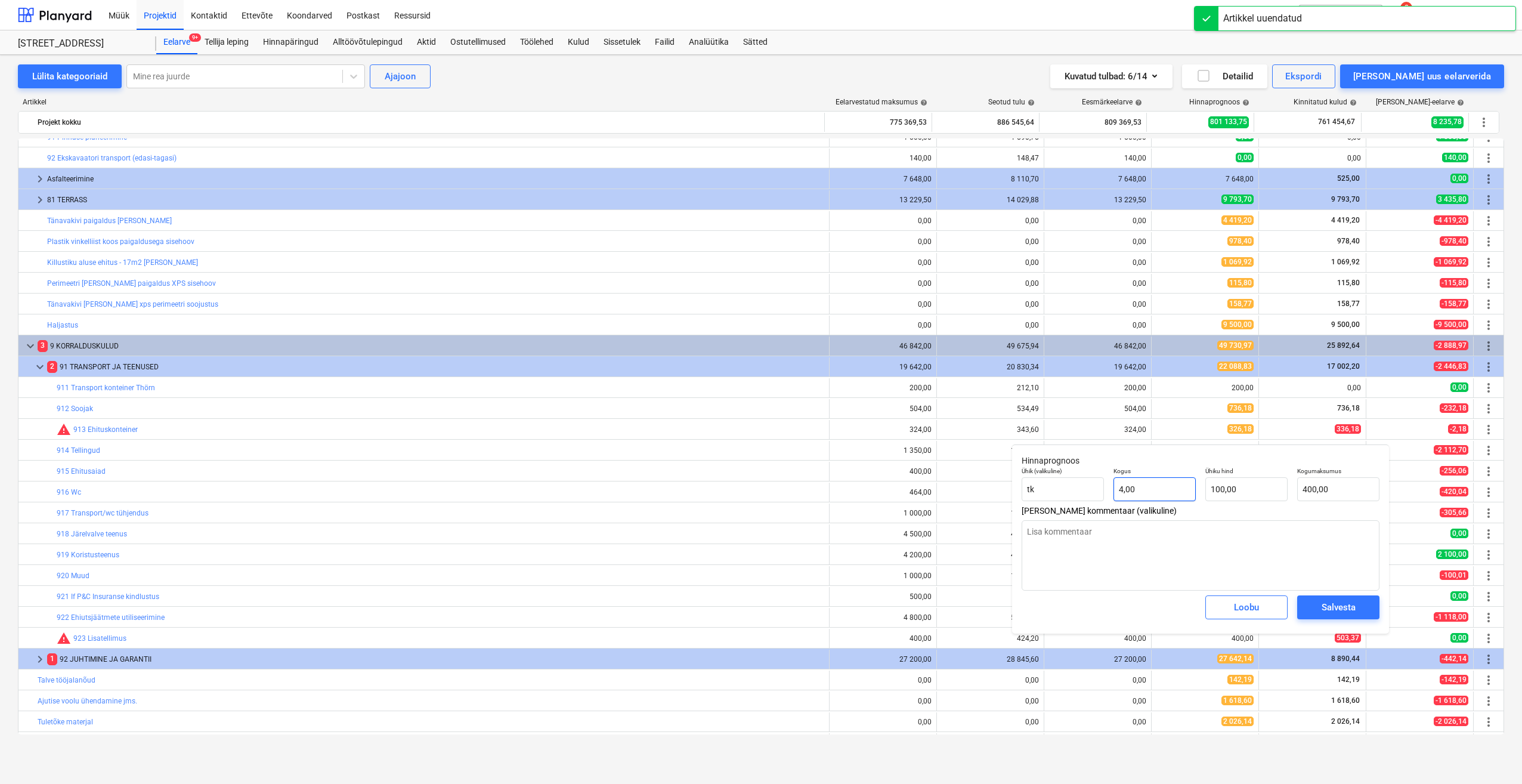
type input "4"
drag, startPoint x: 1145, startPoint y: 491, endPoint x: 1081, endPoint y: 500, distance: 64.6
click at [1081, 500] on div "Ühik (valikuline) tk Kogus 4 Ühiku hind 100,00 Kogumaksumus 400,00" at bounding box center [1200, 484] width 367 height 44
type textarea "x"
type input "1"
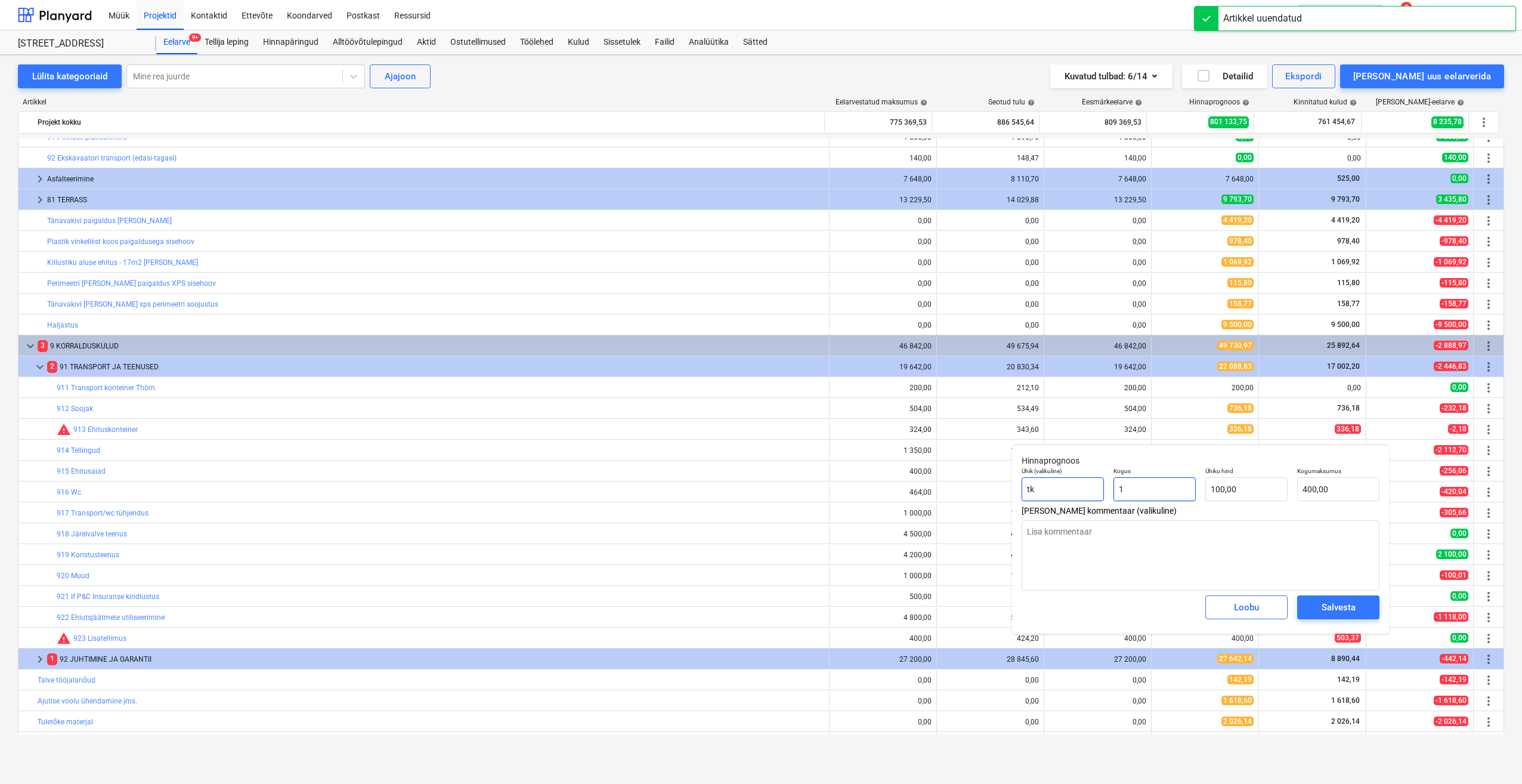
type input "100,00"
type input "1"
type textarea "x"
type input "1,00"
type input "100"
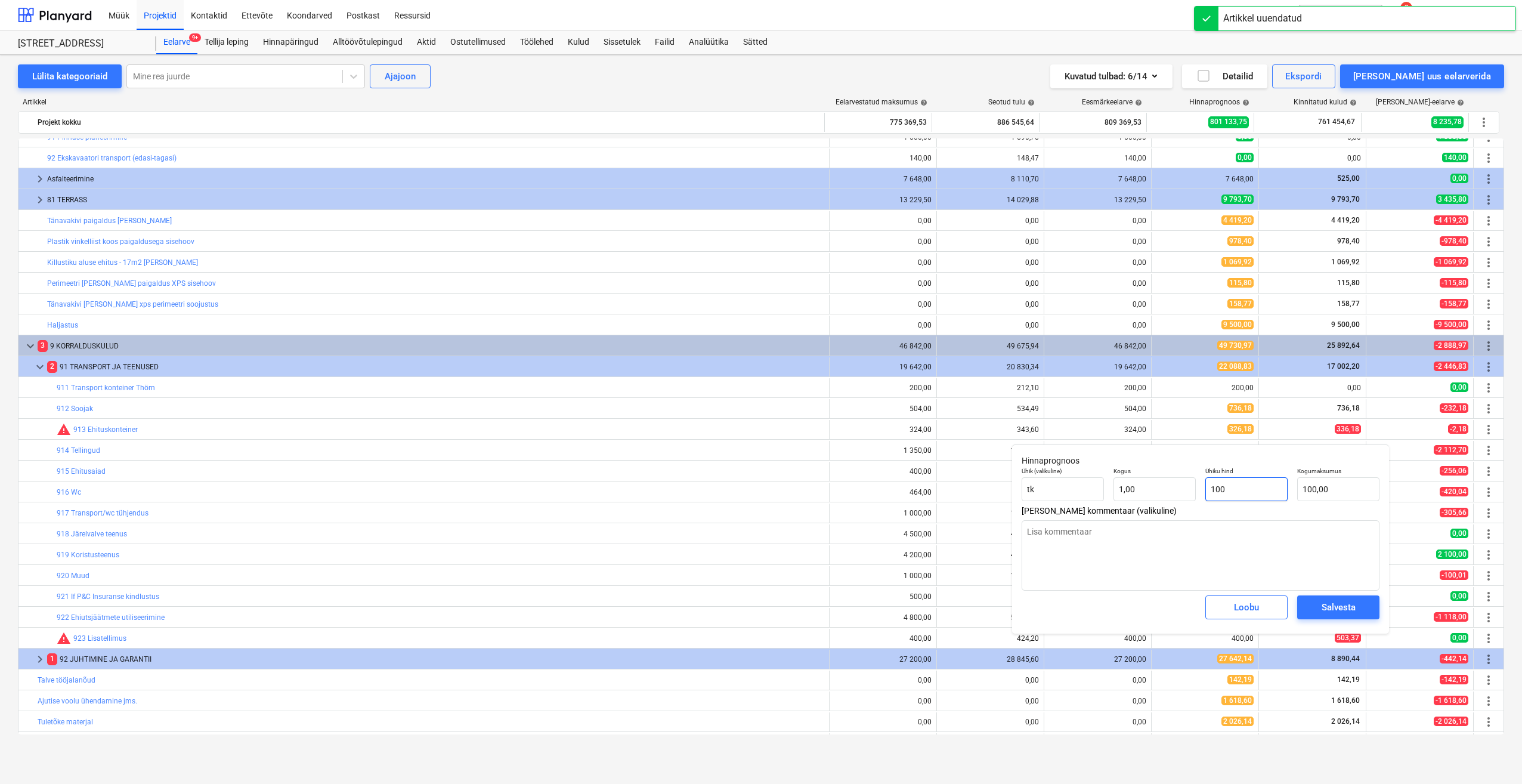
drag, startPoint x: 1268, startPoint y: 495, endPoint x: 1160, endPoint y: 511, distance: 109.2
click at [1160, 511] on div "Hinnaprognoos Ühik (valikuline) tk Kogus 1,00 Ühiku hind 100 Kogumaksumus 100,0…" at bounding box center [1201, 538] width 377 height 189
type textarea "x"
type input "5"
type input "5,00"
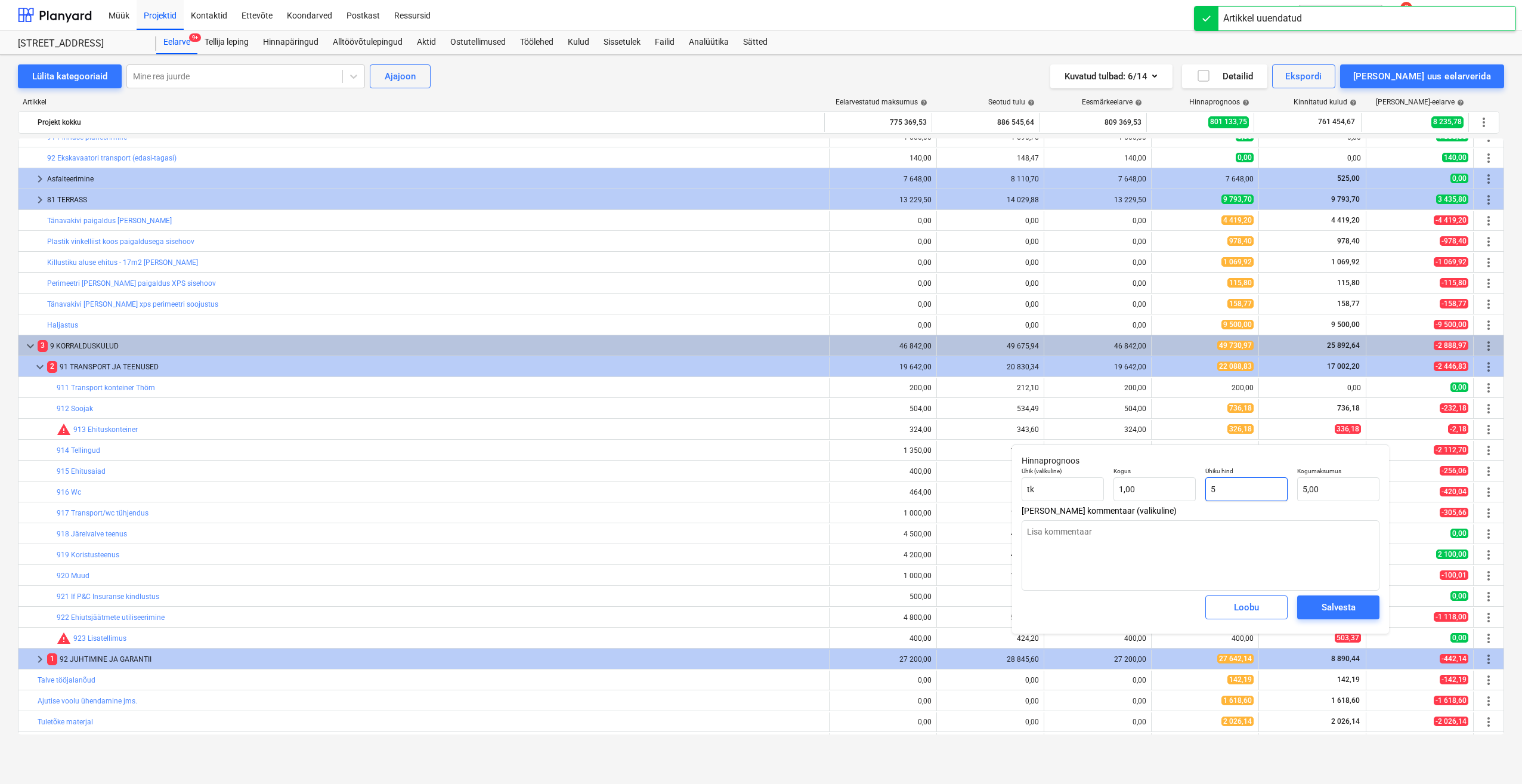
type textarea "x"
type input "50"
type input "50,00"
type textarea "x"
type input "503"
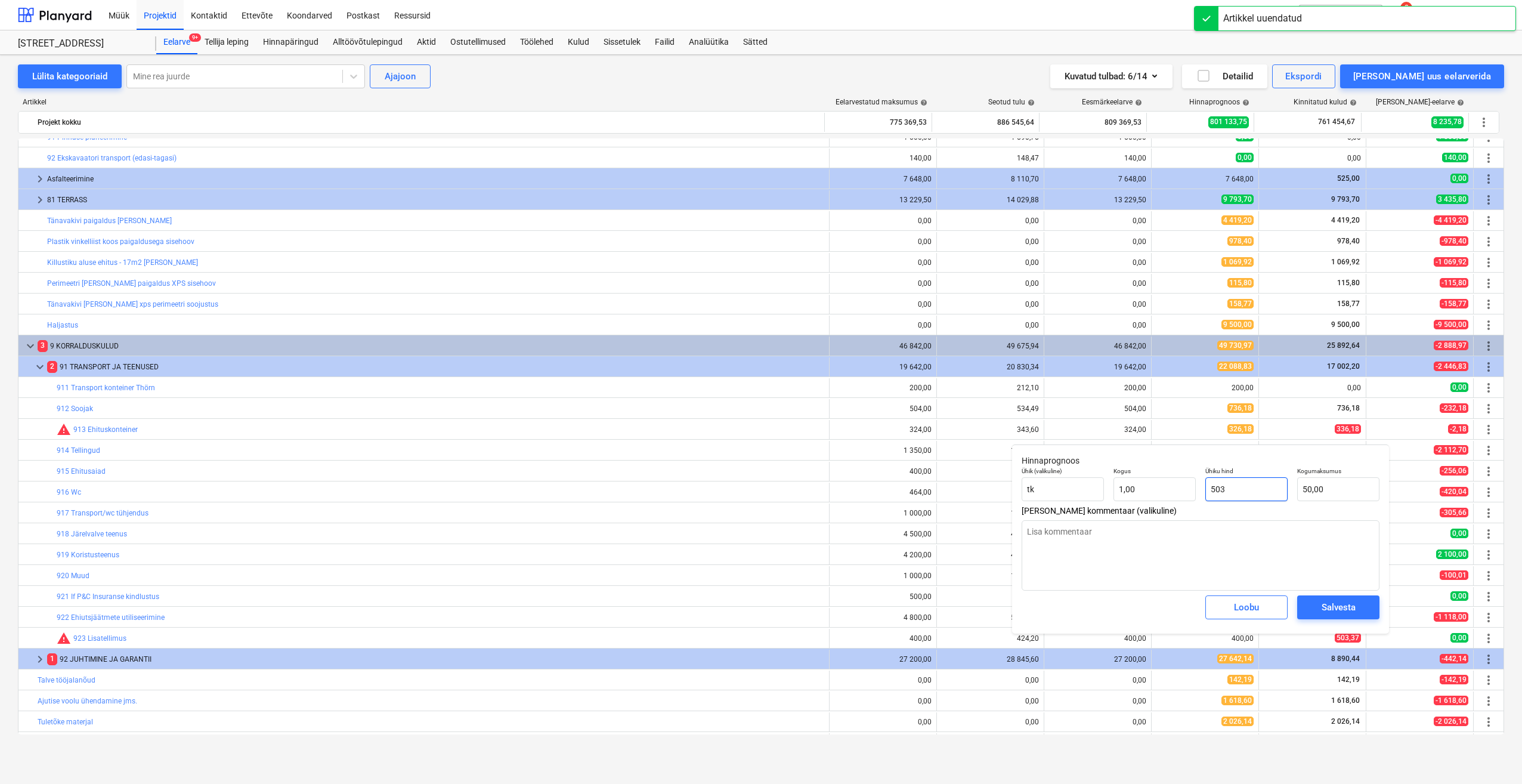
type input "503,00"
type textarea "x"
type input "503,"
type textarea "x"
type input "503,3"
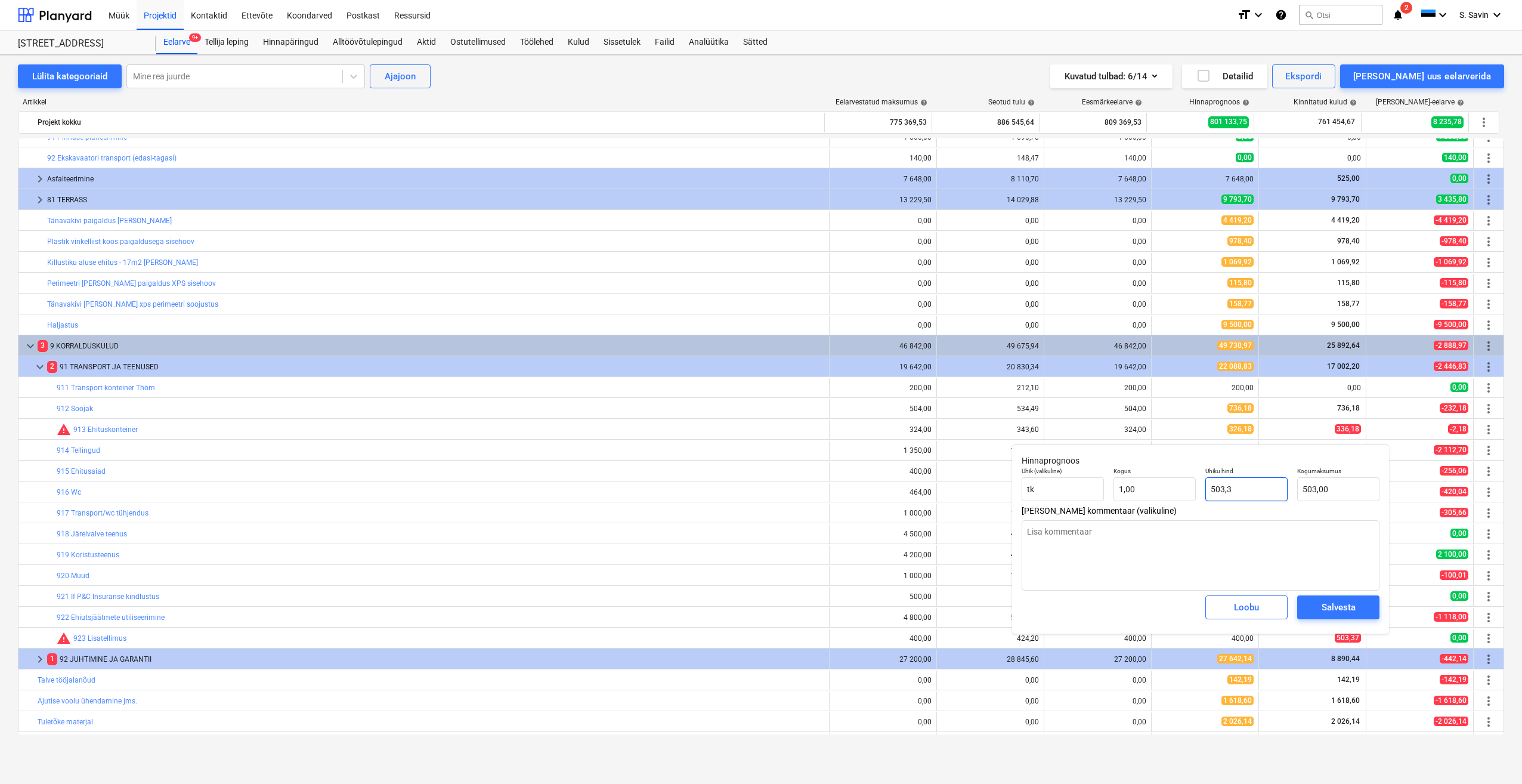
type input "503,30"
type textarea "x"
type input "503,37"
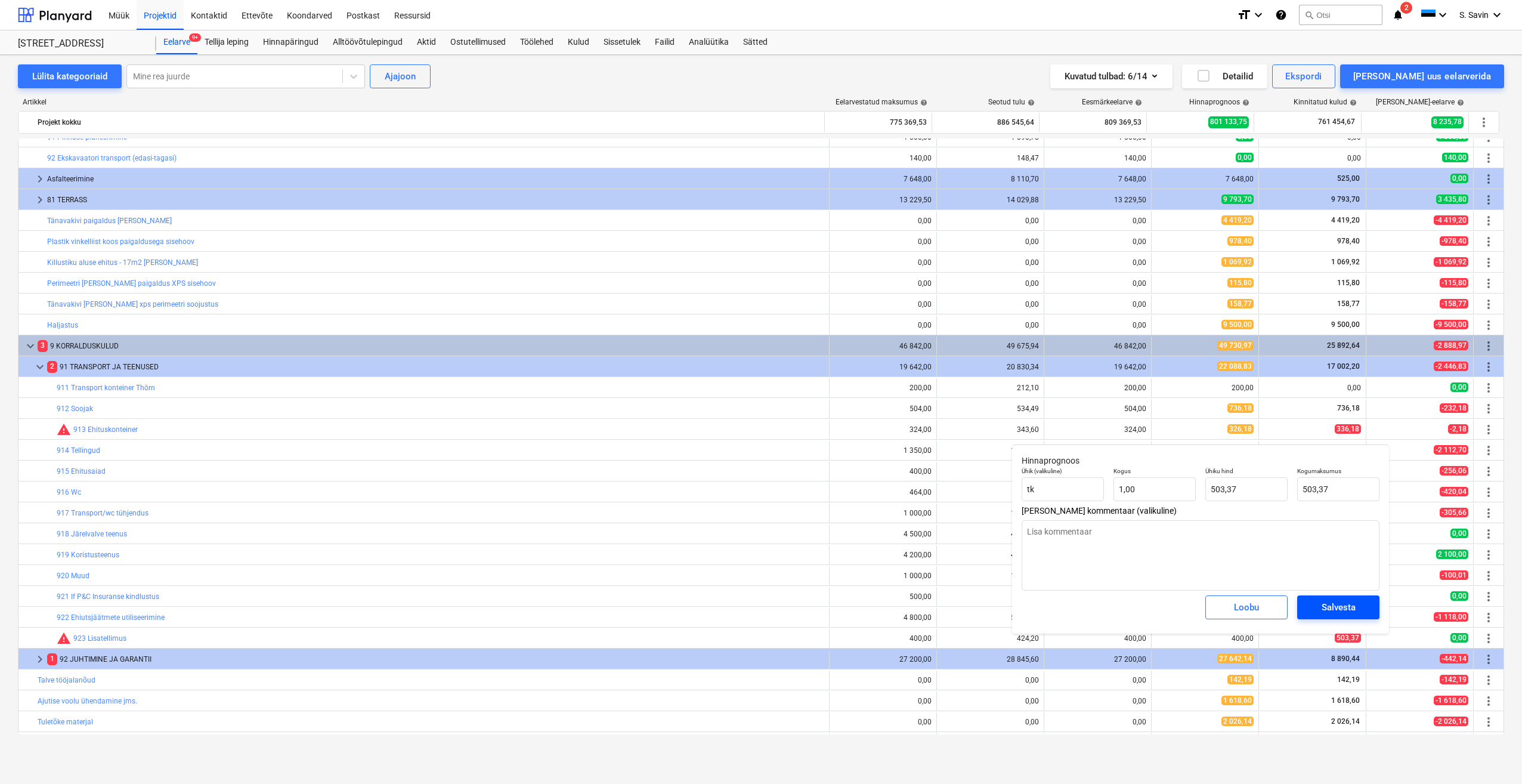
click at [1332, 605] on div "Salvesta" at bounding box center [1339, 607] width 34 height 16
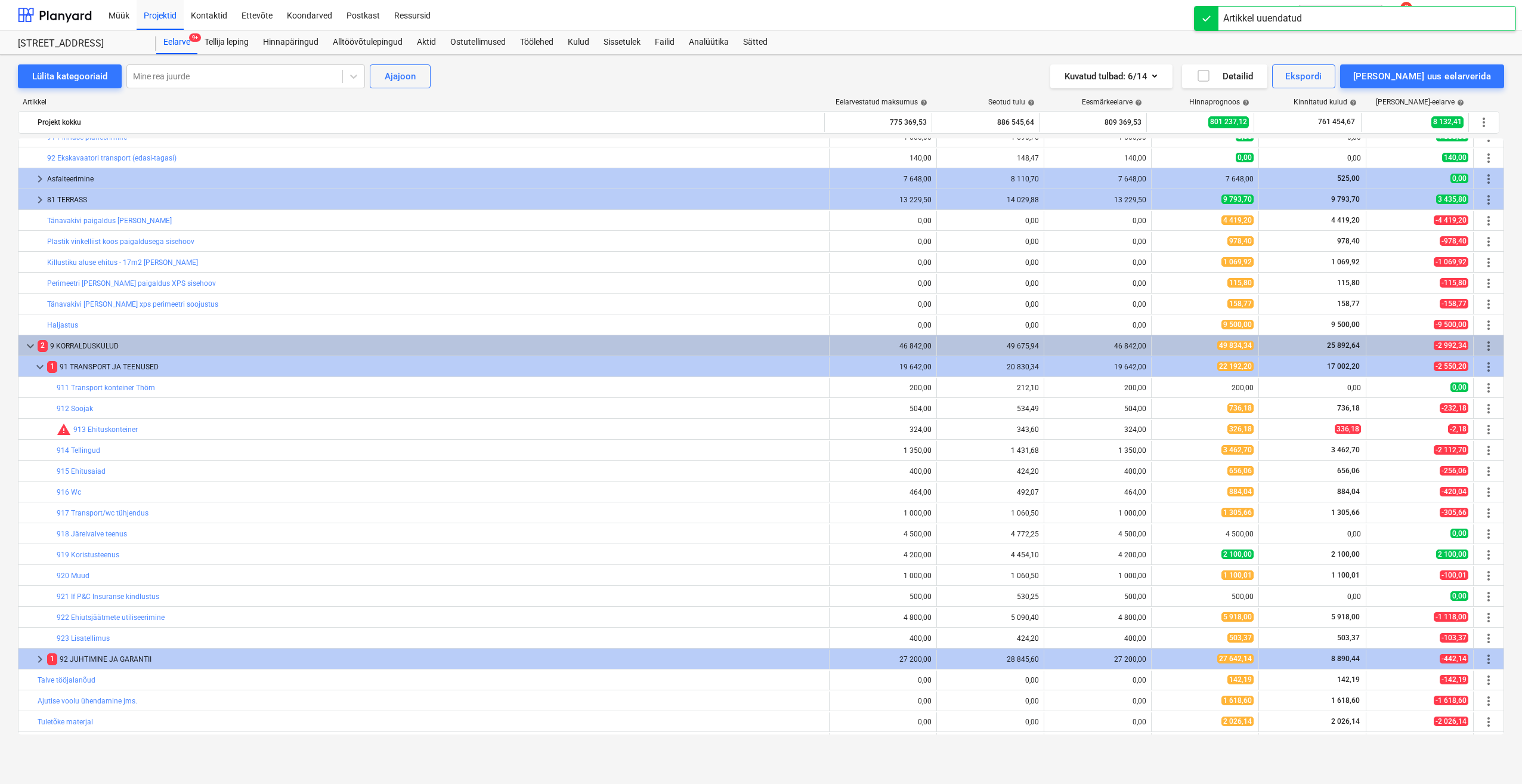
scroll to position [720, 0]
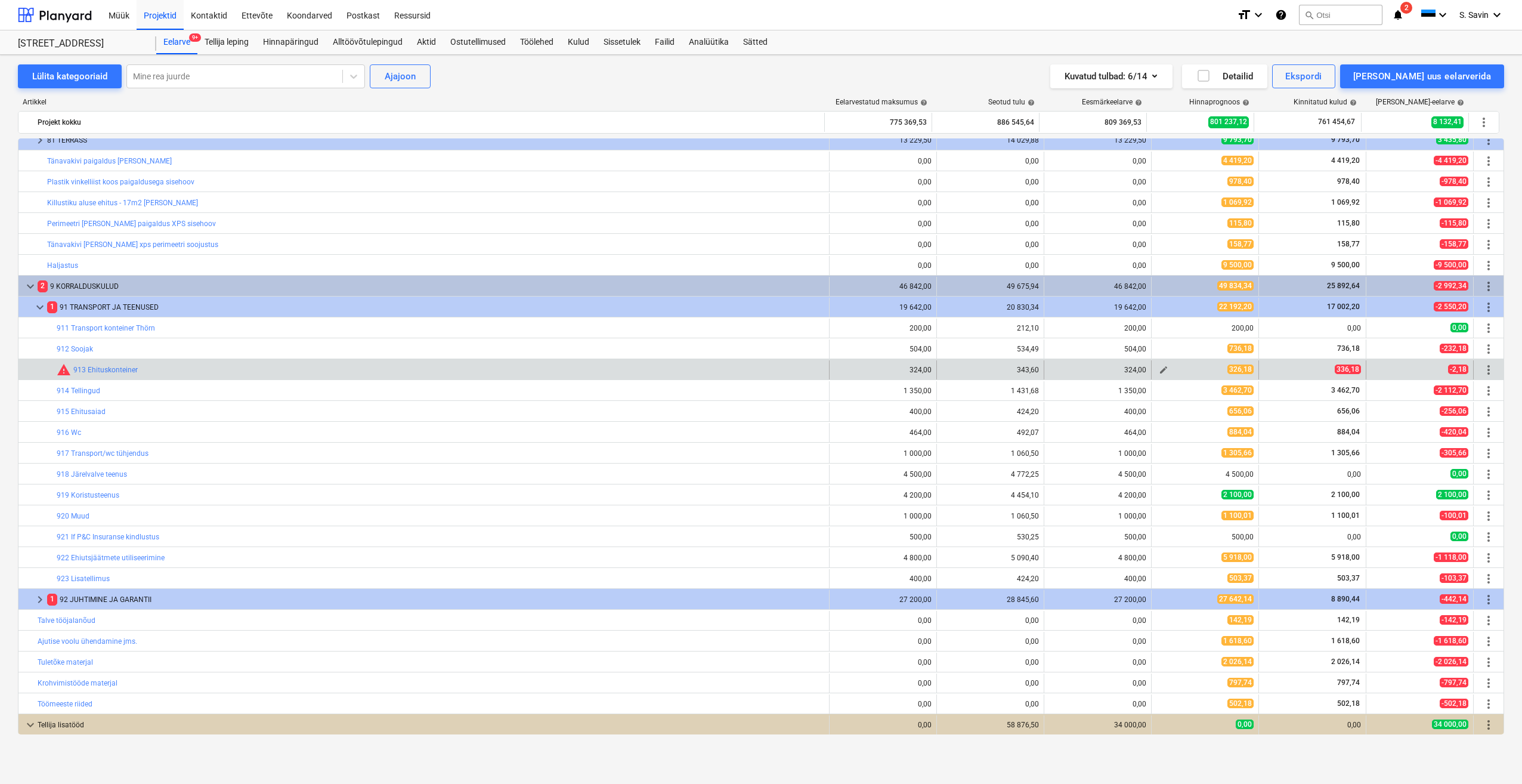
click at [1160, 372] on span "edit" at bounding box center [1163, 369] width 9 height 9
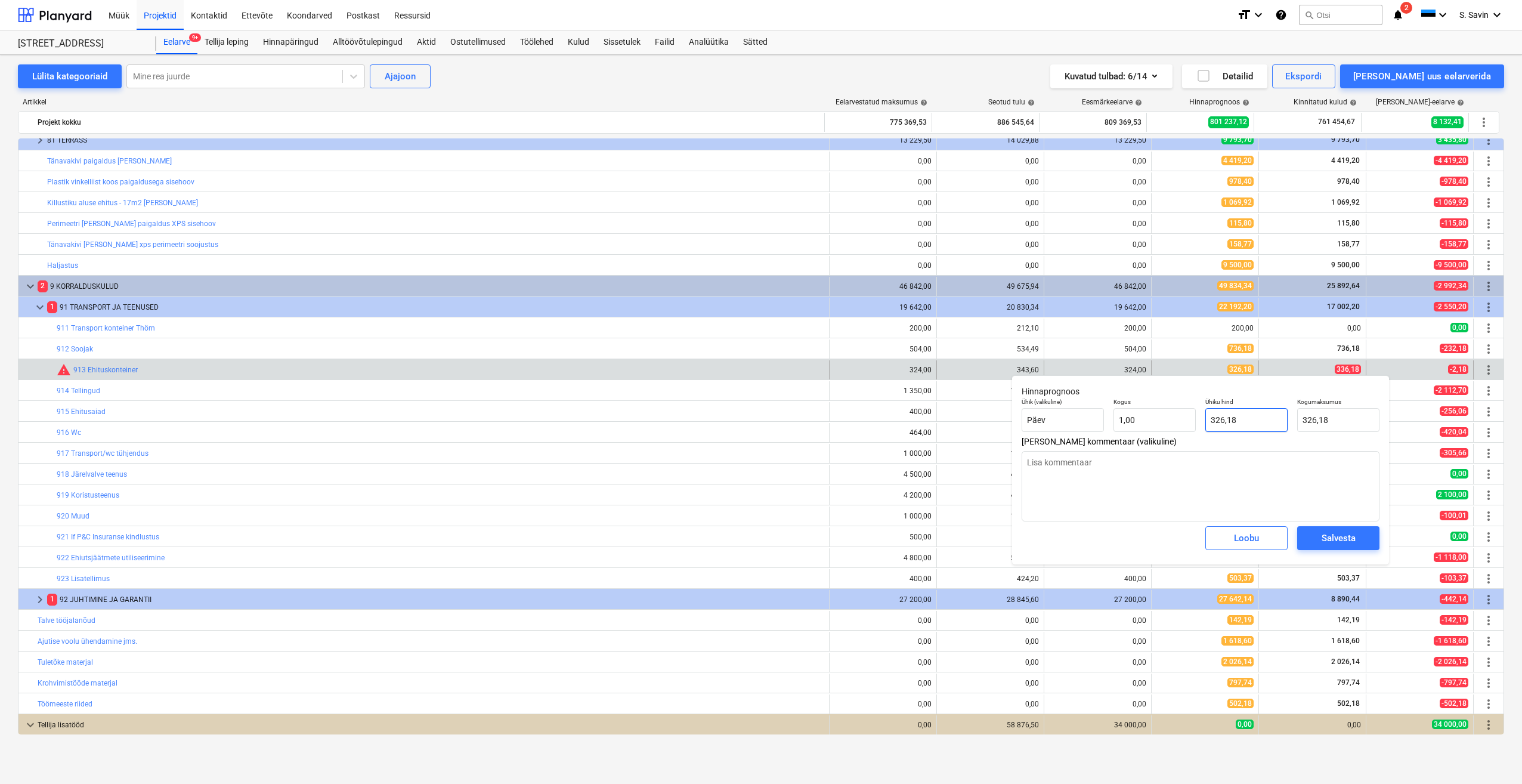
click at [1223, 421] on input "326,18" at bounding box center [1247, 420] width 82 height 24
click at [1219, 423] on input "326,18" at bounding box center [1247, 420] width 82 height 24
type textarea "x"
type input "36,18"
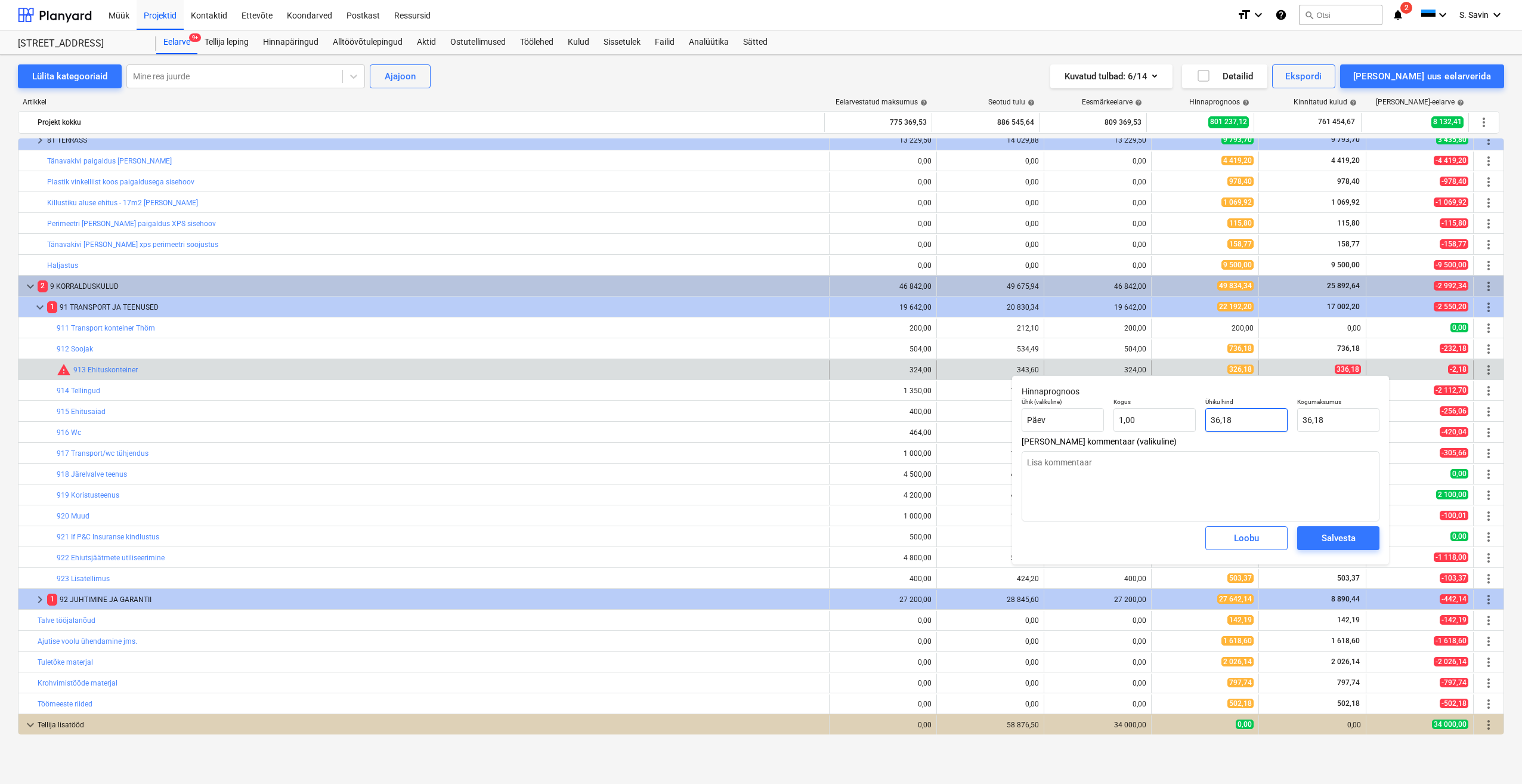
type textarea "x"
type input "336,18"
click at [1322, 541] on div "Salvesta" at bounding box center [1339, 538] width 34 height 16
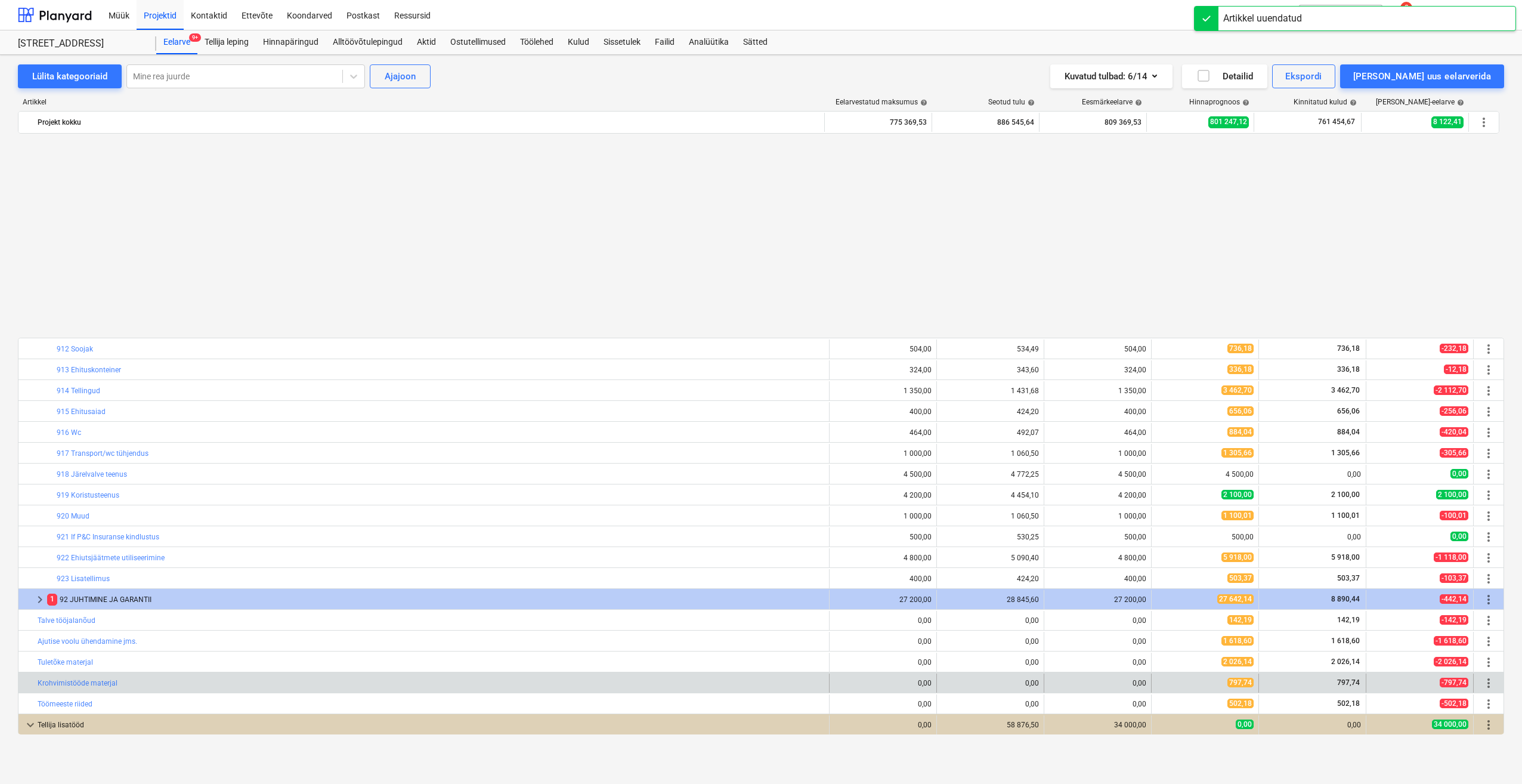
scroll to position [958, 0]
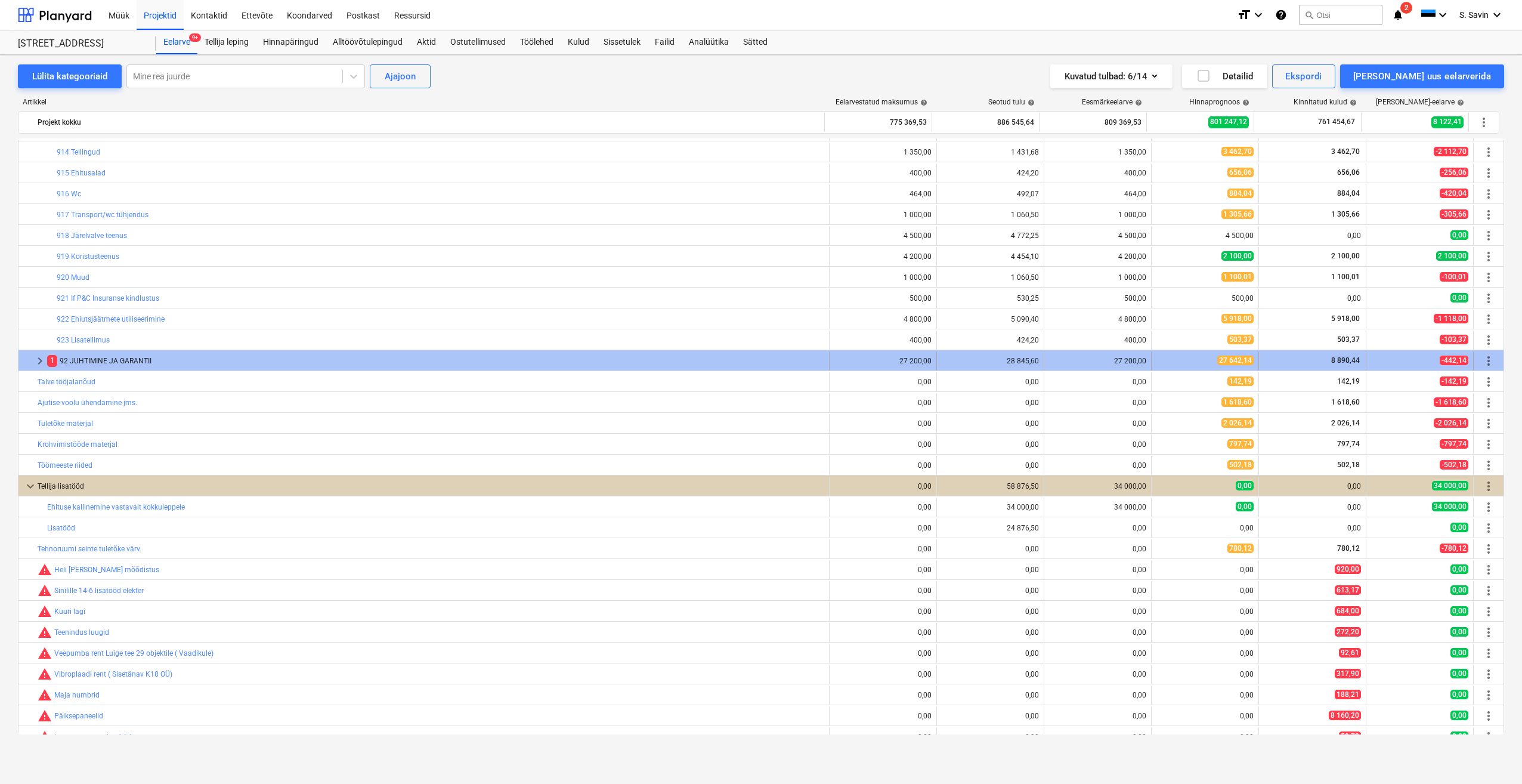
click at [38, 362] on span "keyboard_arrow_right" at bounding box center [40, 361] width 14 height 14
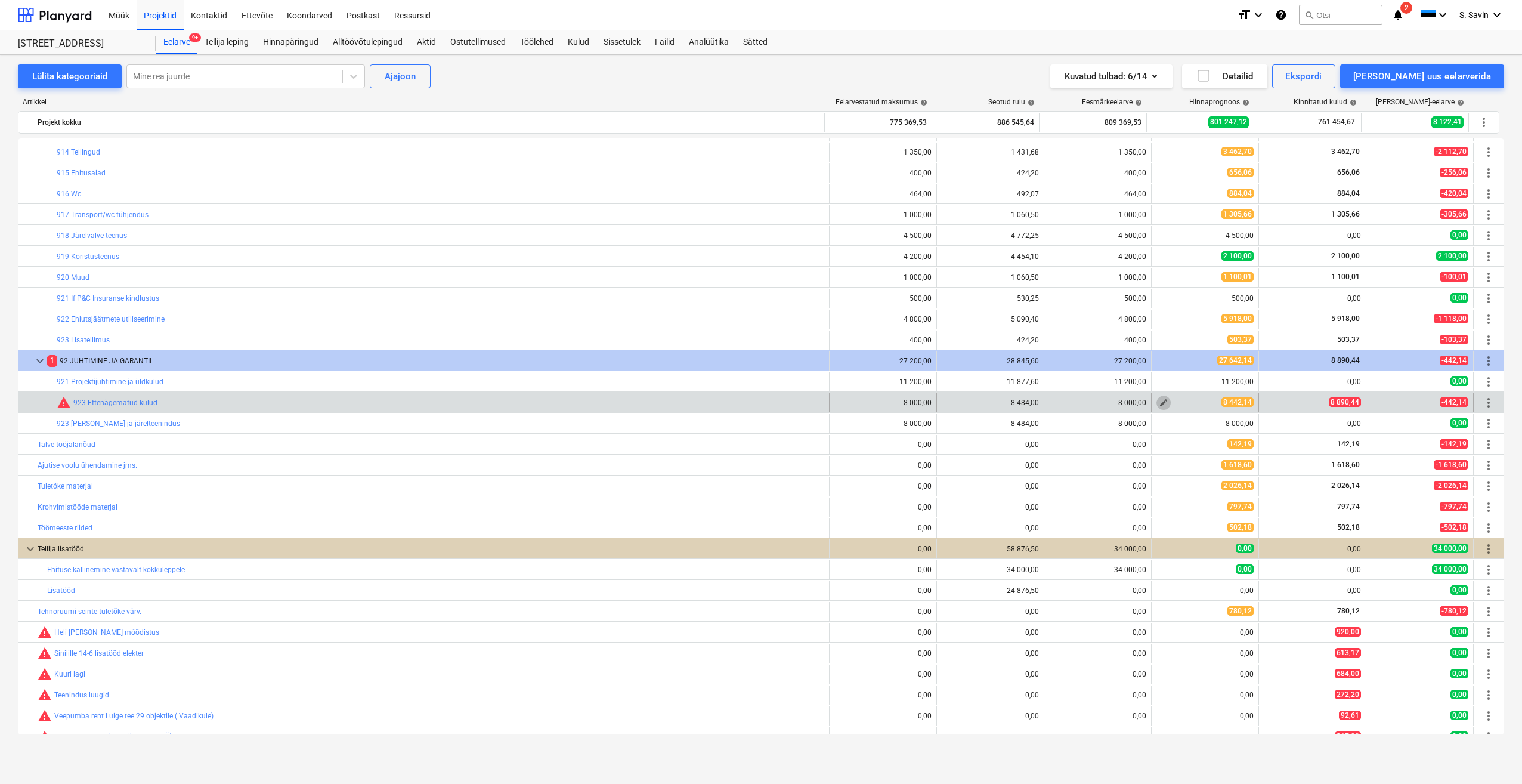
click at [1160, 403] on span "edit" at bounding box center [1163, 402] width 9 height 9
type textarea "x"
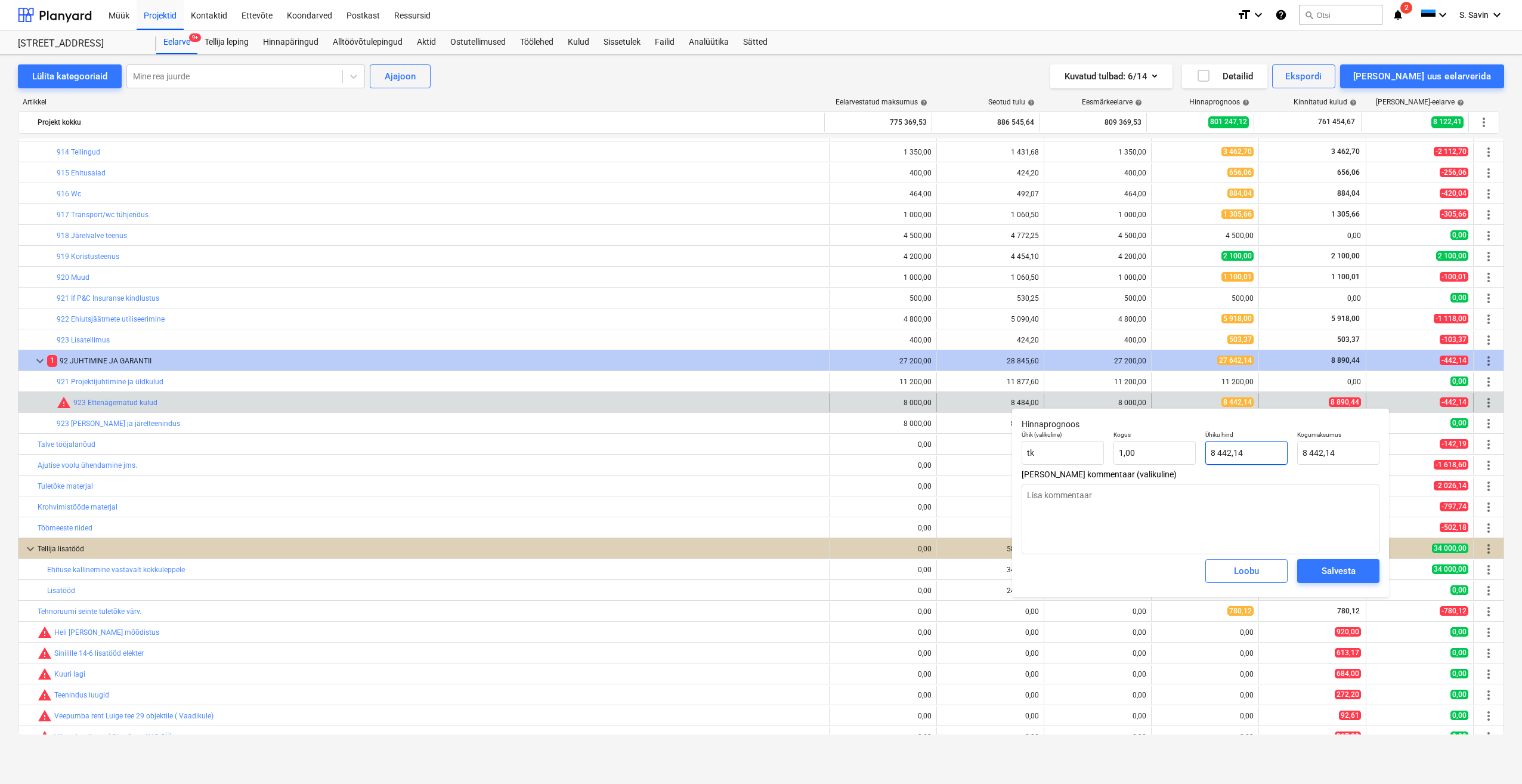
type input "8442,14"
drag, startPoint x: 1259, startPoint y: 454, endPoint x: 1154, endPoint y: 466, distance: 105.7
click at [1154, 466] on div "Ühik (valikuline) tk Kogus 1,00 Ühiku hind 8442,14 Kogumaksumus 8 442,14" at bounding box center [1200, 448] width 367 height 44
type textarea "x"
type input "8"
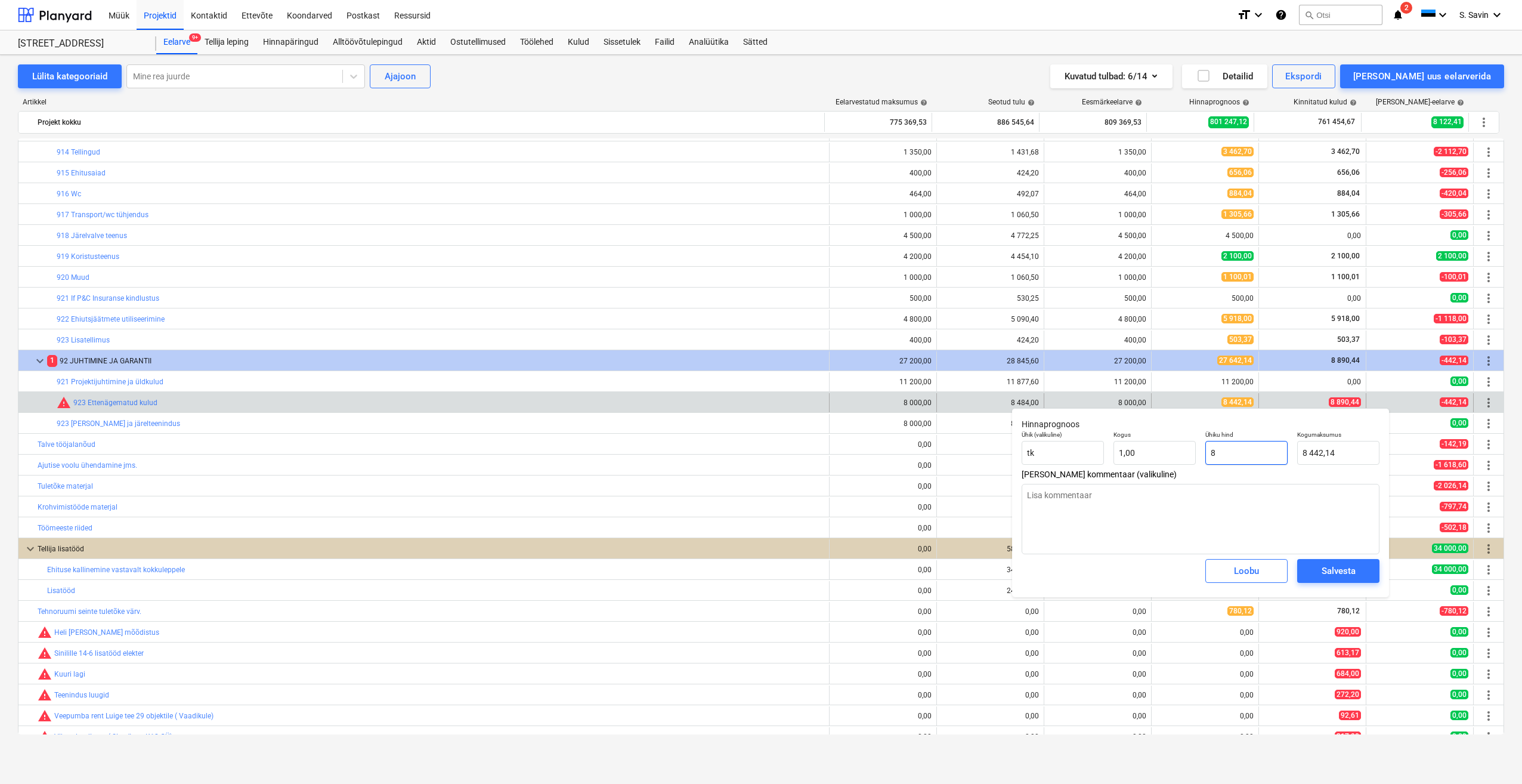
type input "8,00"
type textarea "x"
type input "88"
type input "88,00"
type textarea "x"
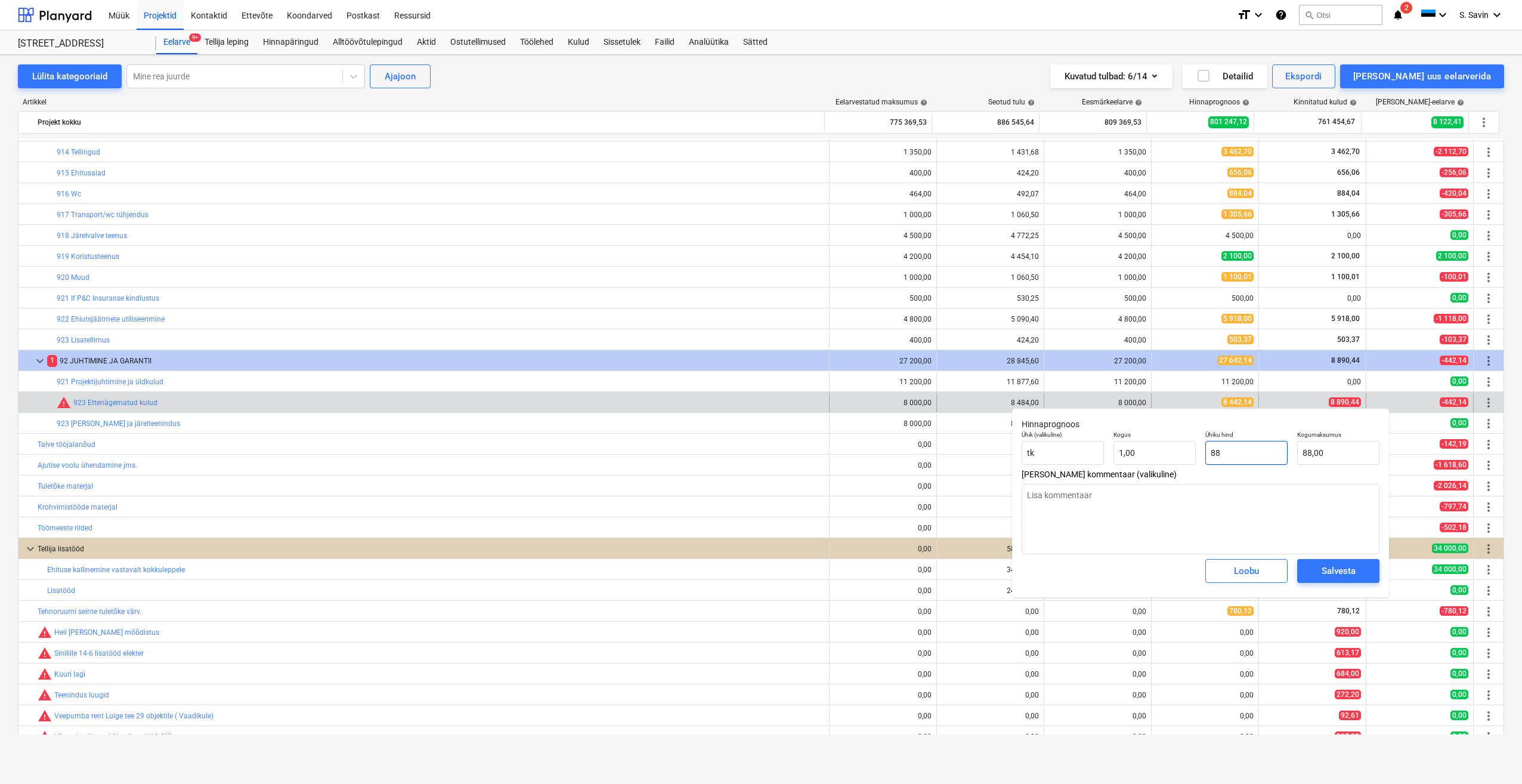
type input "889"
type input "889,00"
type textarea "x"
type input "8890"
type input "8 890,00"
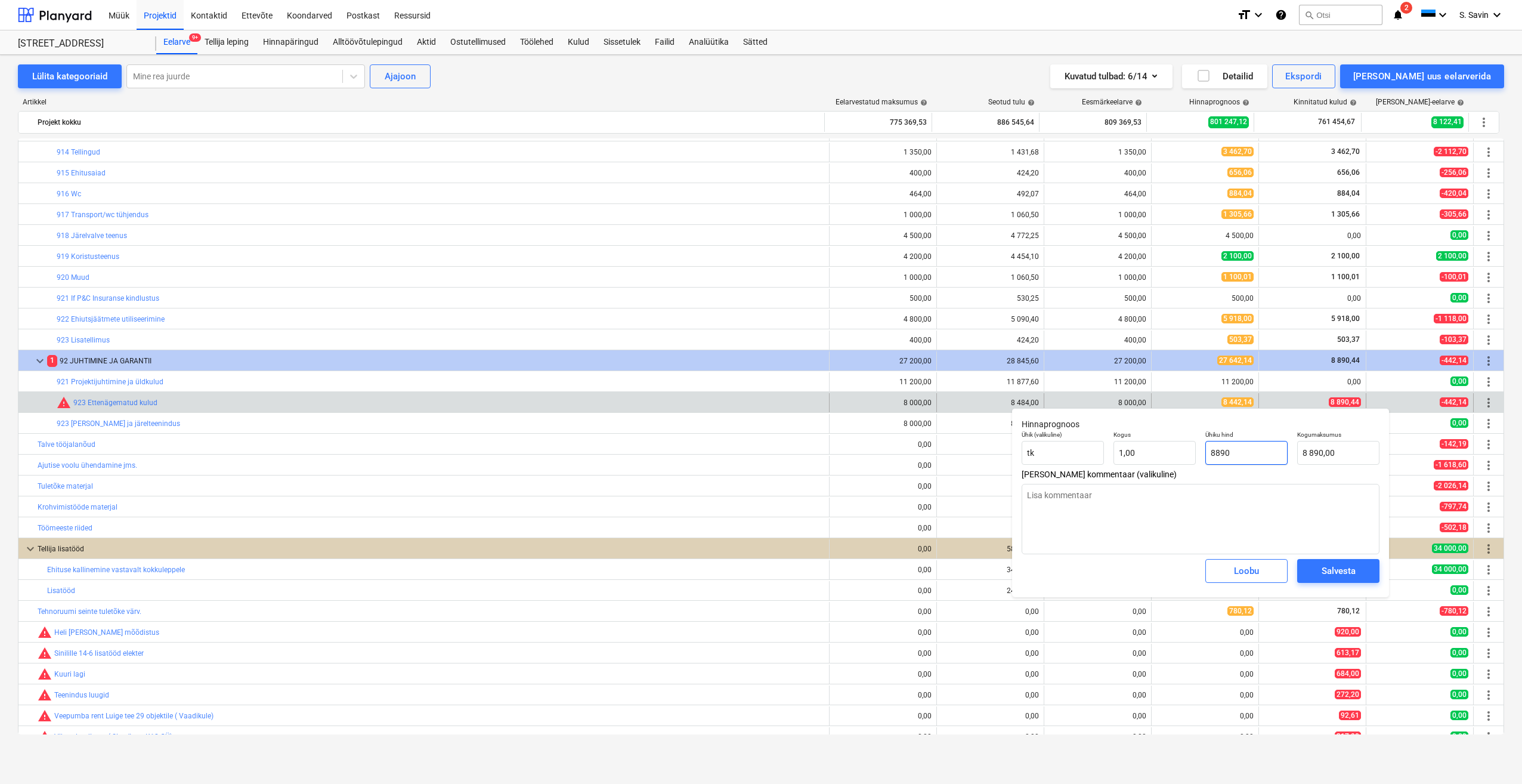
type textarea "x"
type input "8890,"
type textarea "x"
type input "8890,4"
type input "8 890,40"
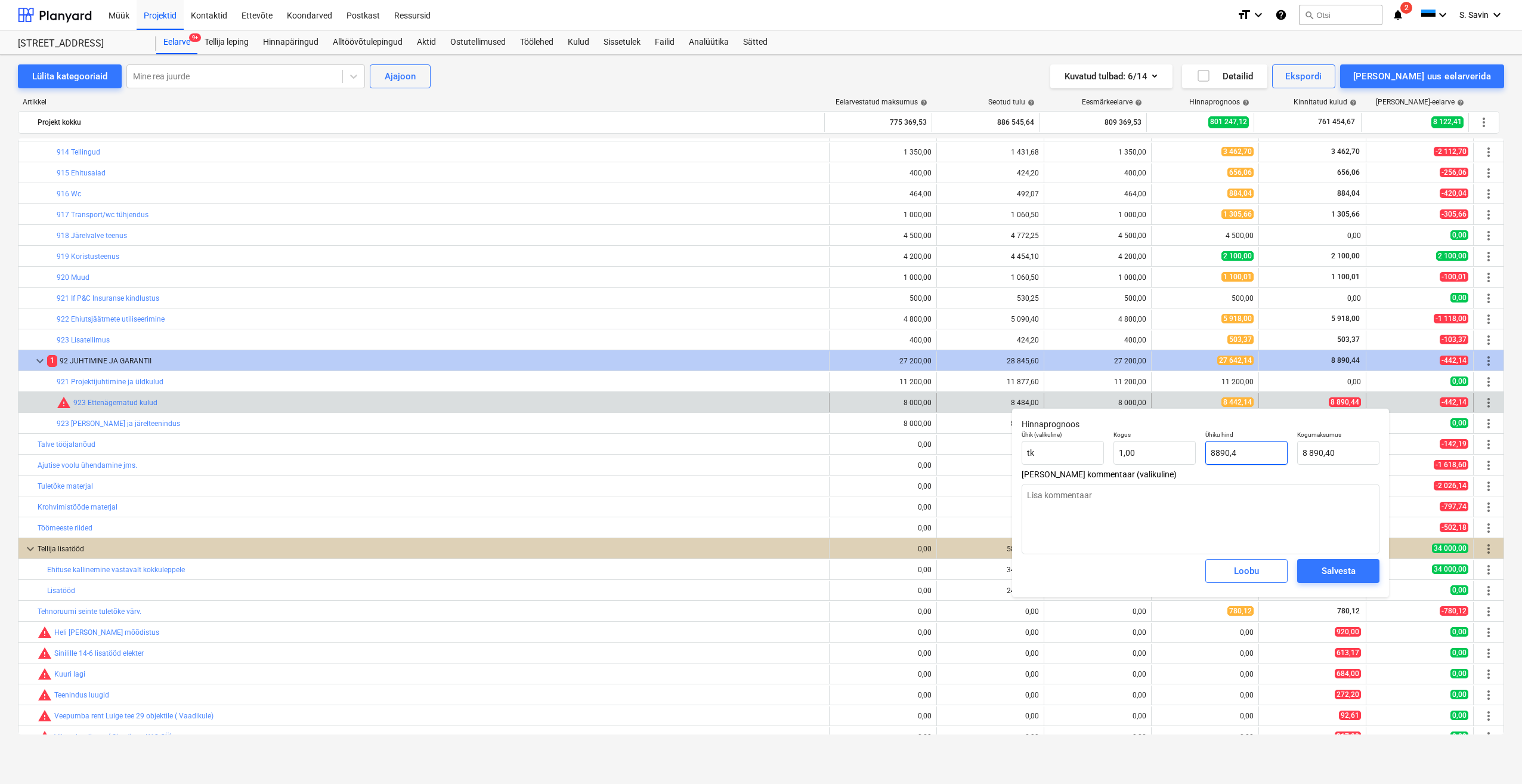
type textarea "x"
type input "8890,44"
type input "8 890,44"
type input "8890,44"
type textarea "x"
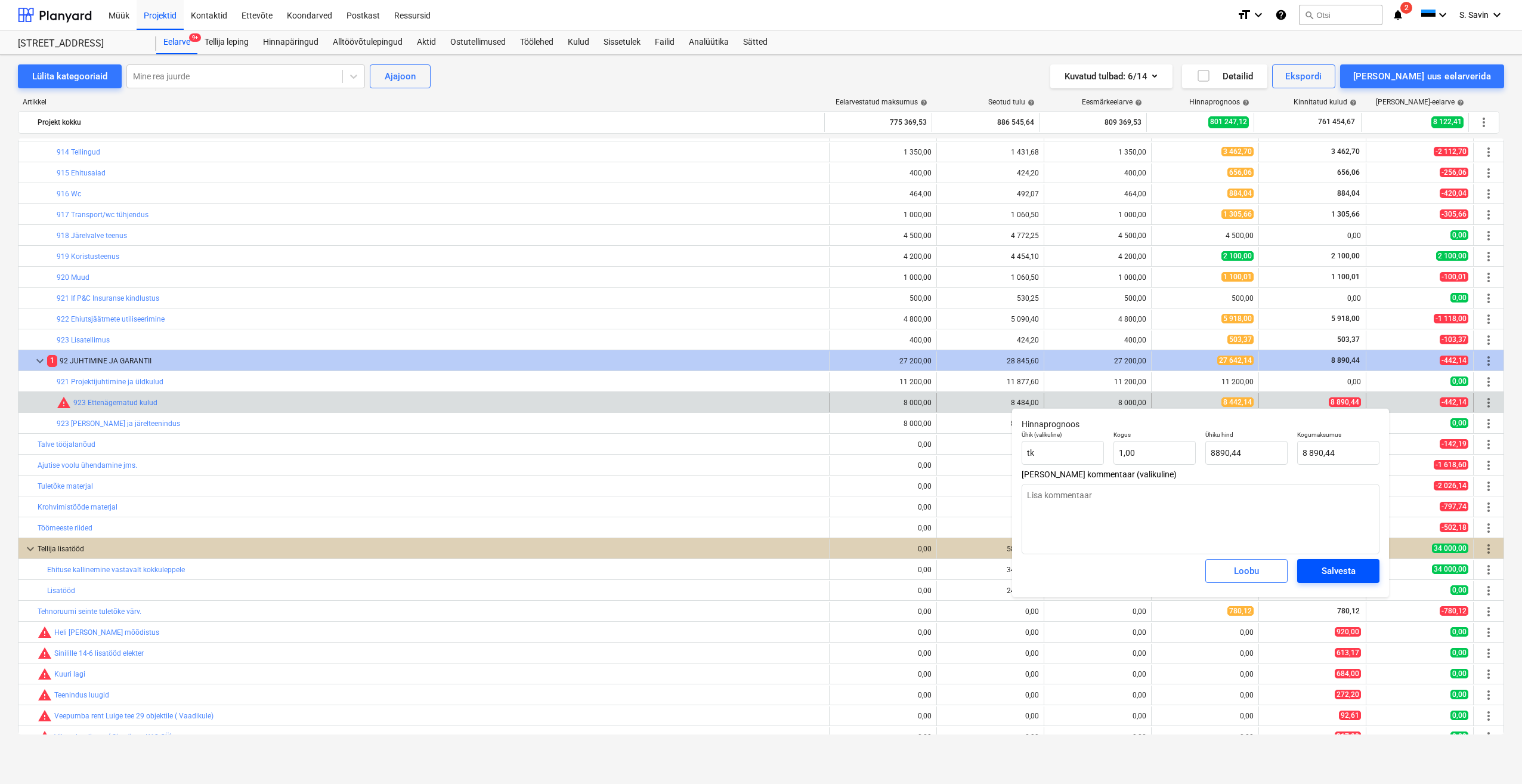
type input "8 890,44"
click at [1351, 570] on div "Salvesta" at bounding box center [1339, 571] width 34 height 16
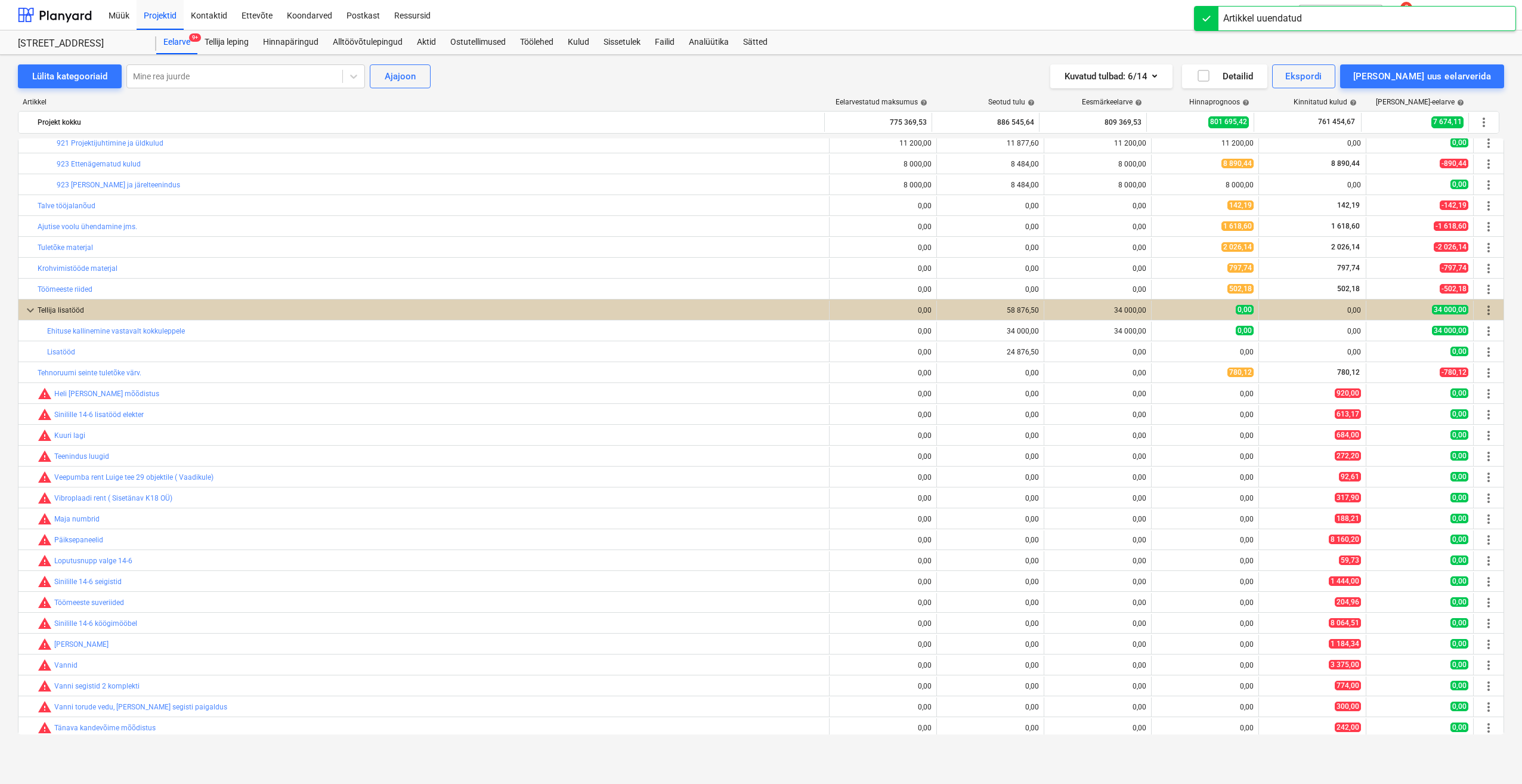
scroll to position [1199, 0]
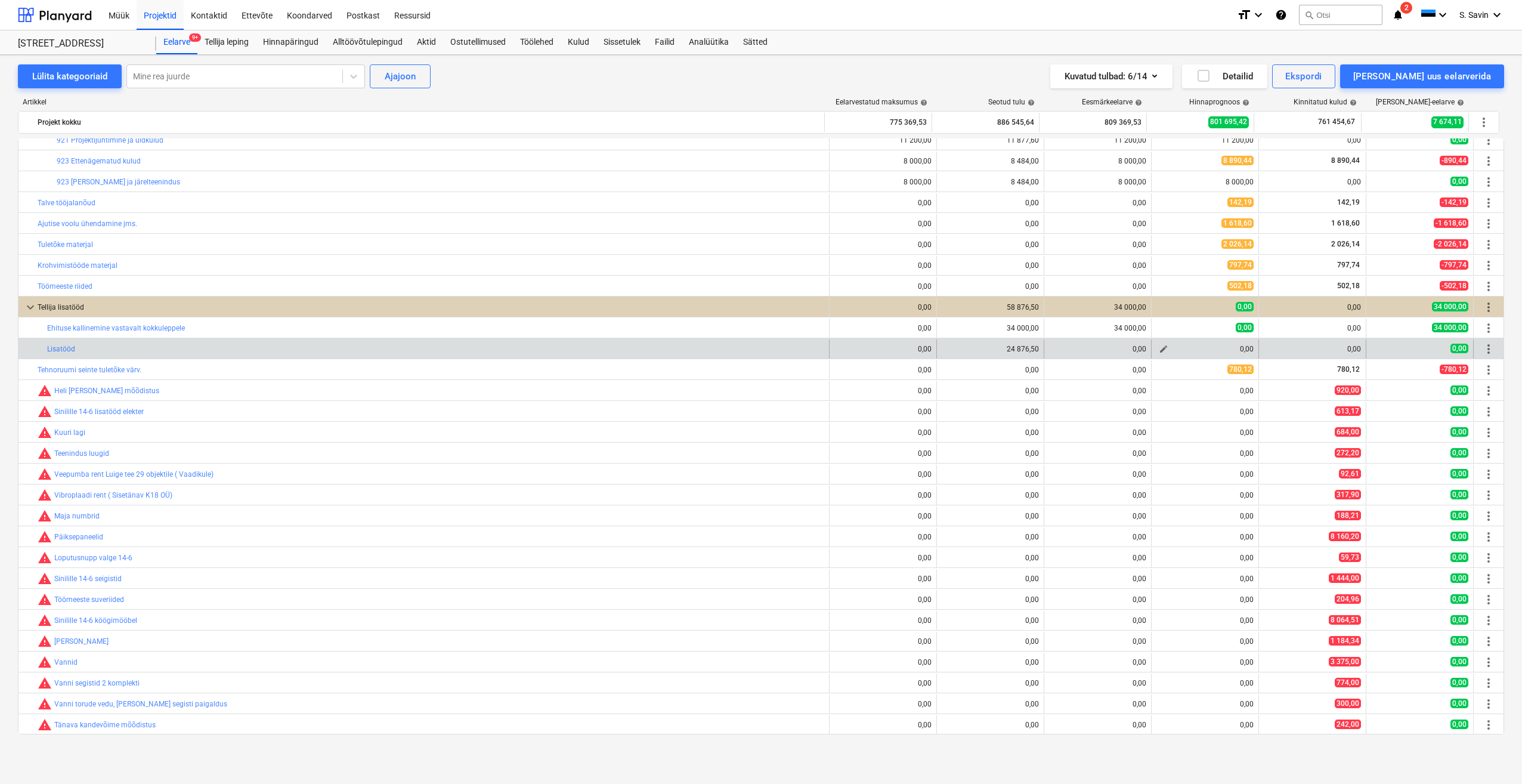
click at [1159, 352] on span "edit" at bounding box center [1163, 348] width 9 height 9
type textarea "x"
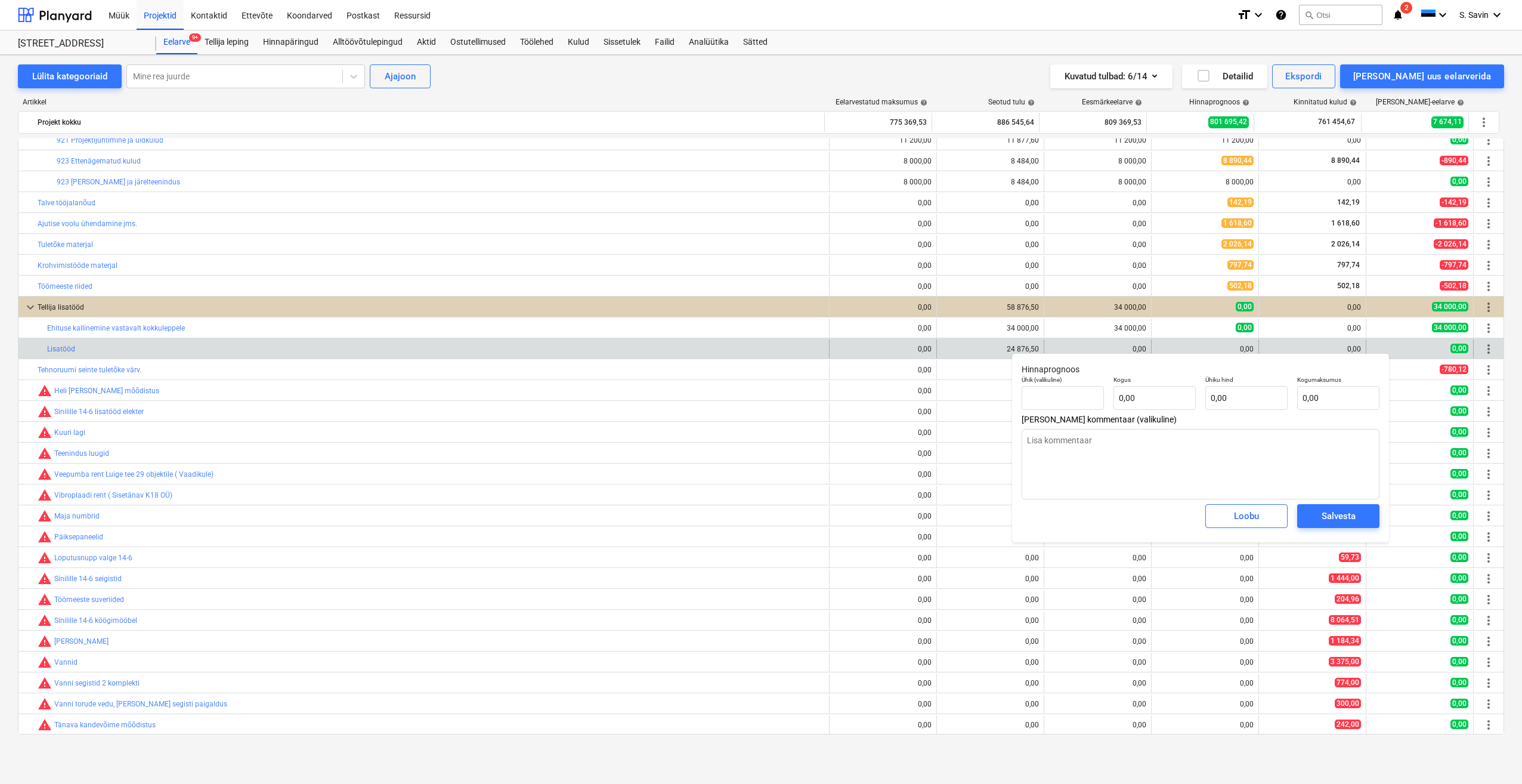
click at [1157, 352] on div "0,00" at bounding box center [1205, 349] width 97 height 8
drag, startPoint x: 1155, startPoint y: 352, endPoint x: 1154, endPoint y: 398, distance: 46.0
click at [1154, 398] on input "text" at bounding box center [1155, 398] width 82 height 24
type textarea "x"
type input "1"
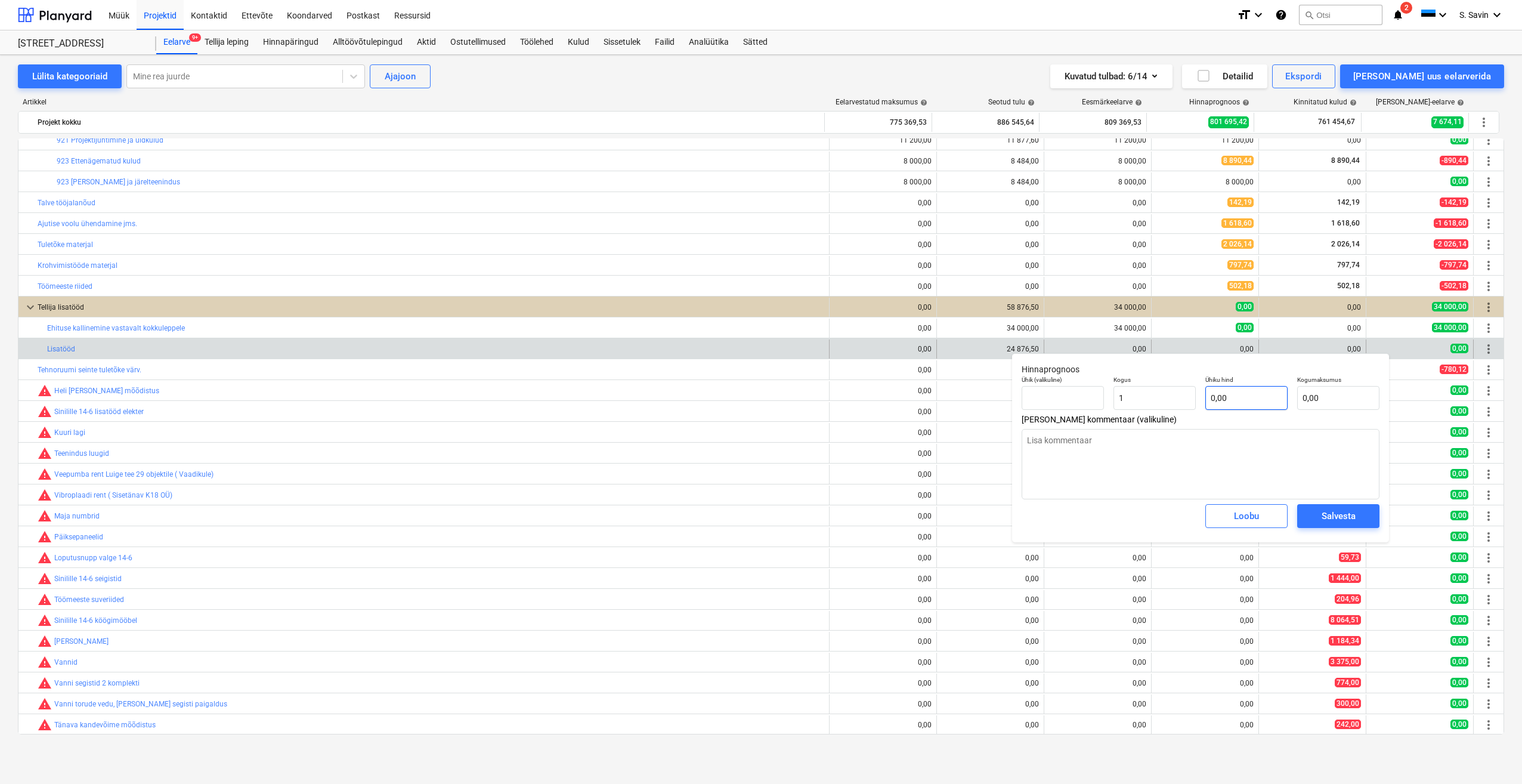
type textarea "x"
type input "1,00"
click at [1237, 400] on input "text" at bounding box center [1247, 398] width 82 height 24
type textarea "x"
type input "2"
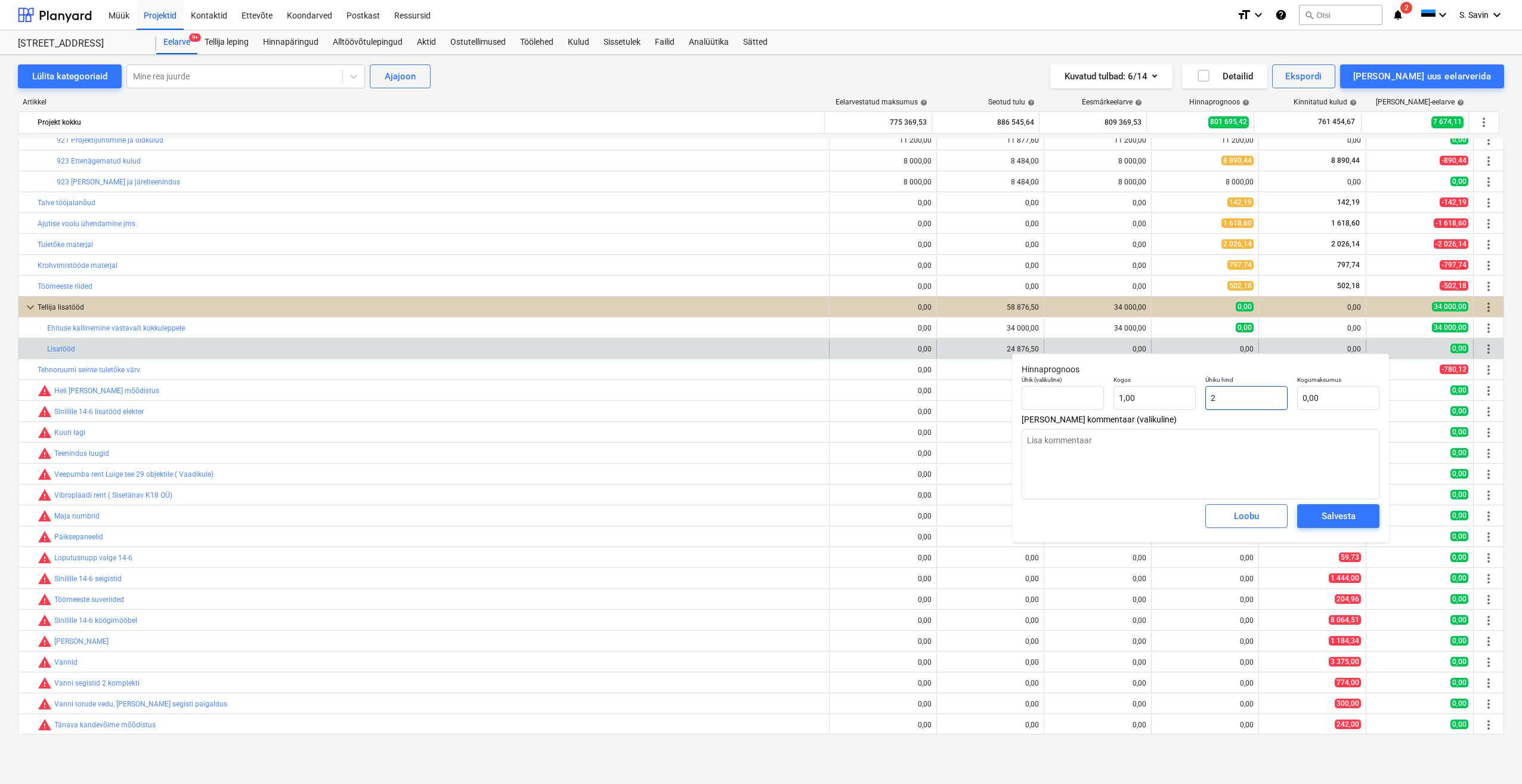
type input "2,00"
type textarea "x"
type input "24"
type input "24,00"
type textarea "x"
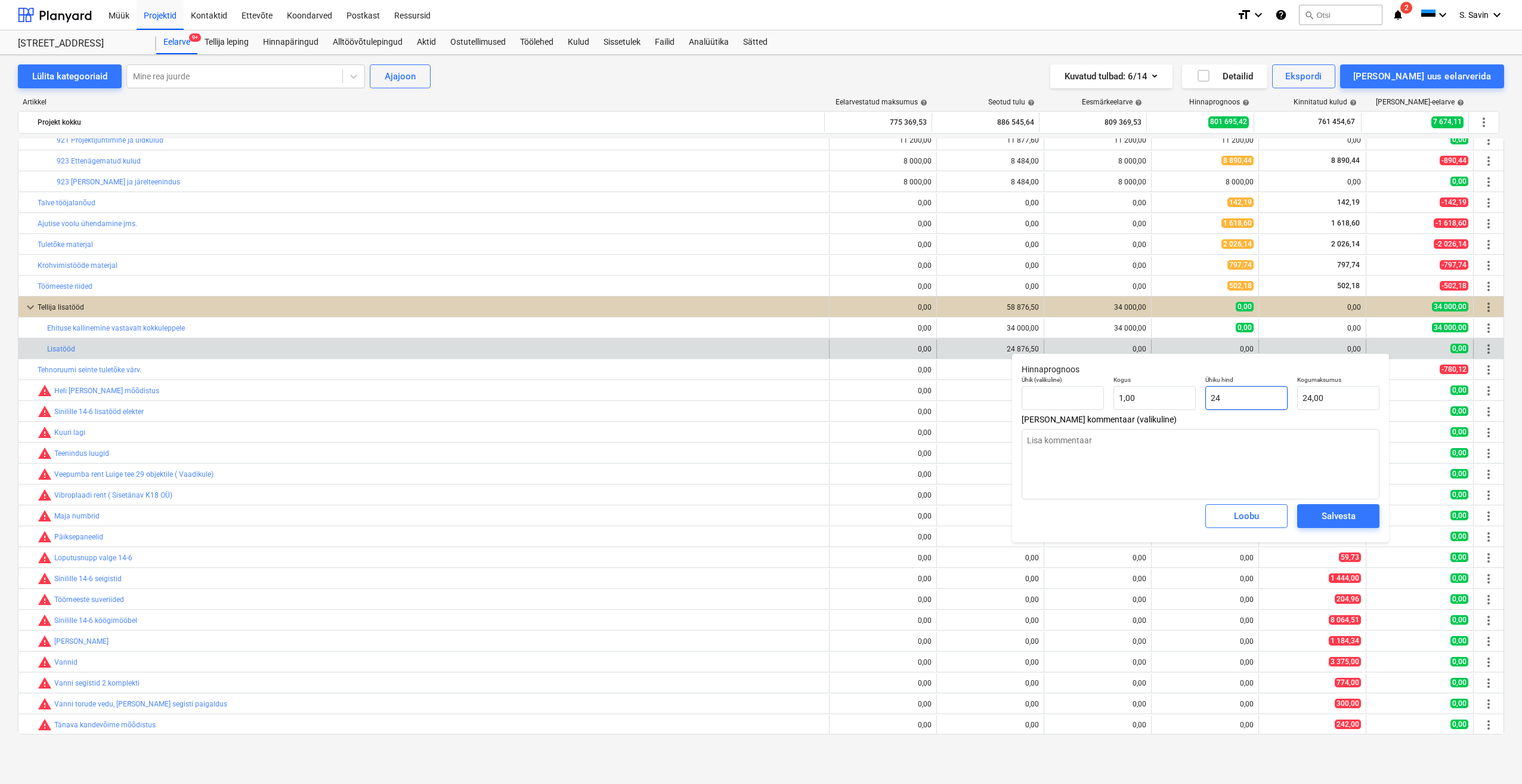
type input "248"
type input "248,00"
type textarea "x"
type input "2487"
type input "2 487,00"
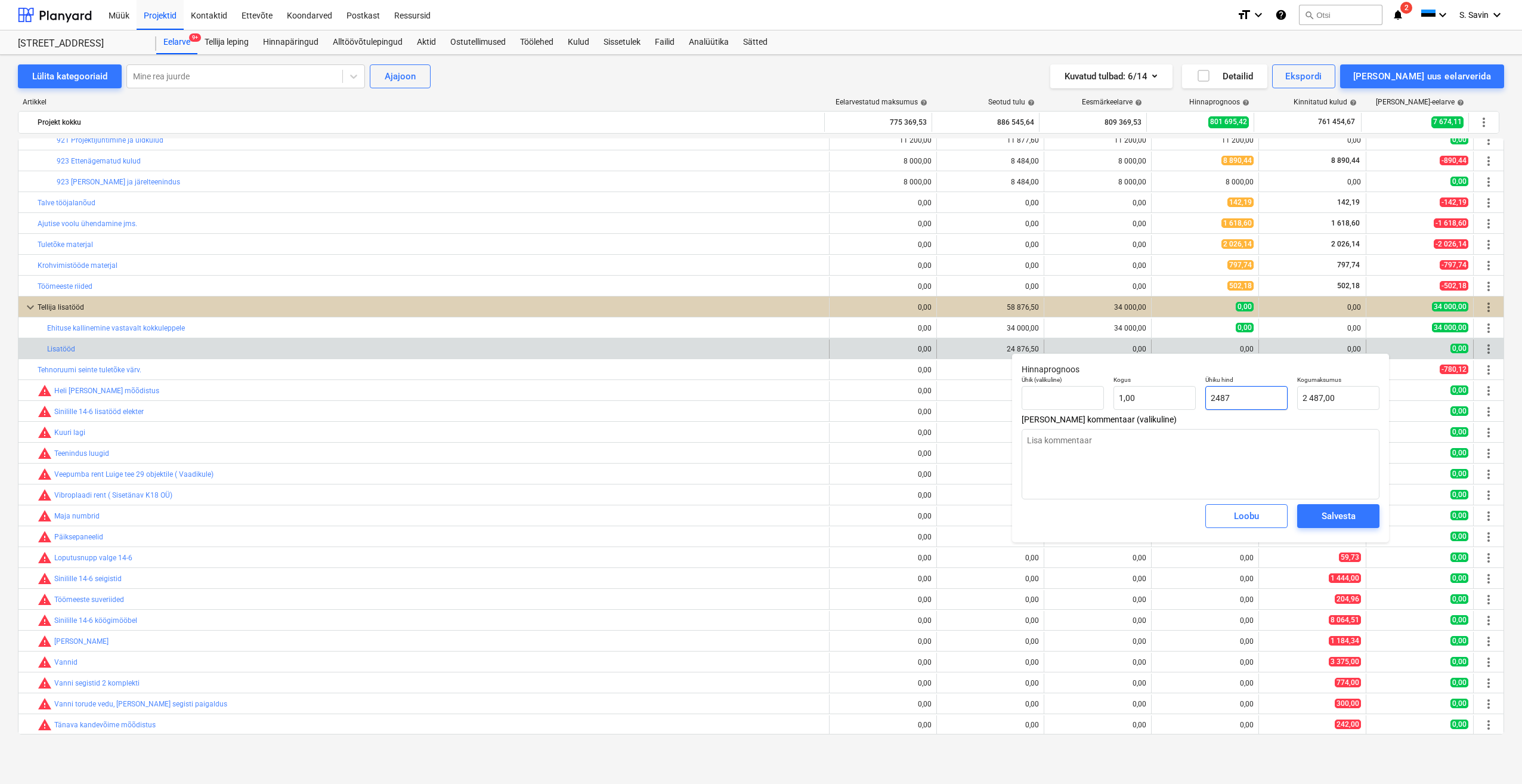
type textarea "x"
type input "24876"
type input "24 876,00"
type textarea "x"
type input "24876,"
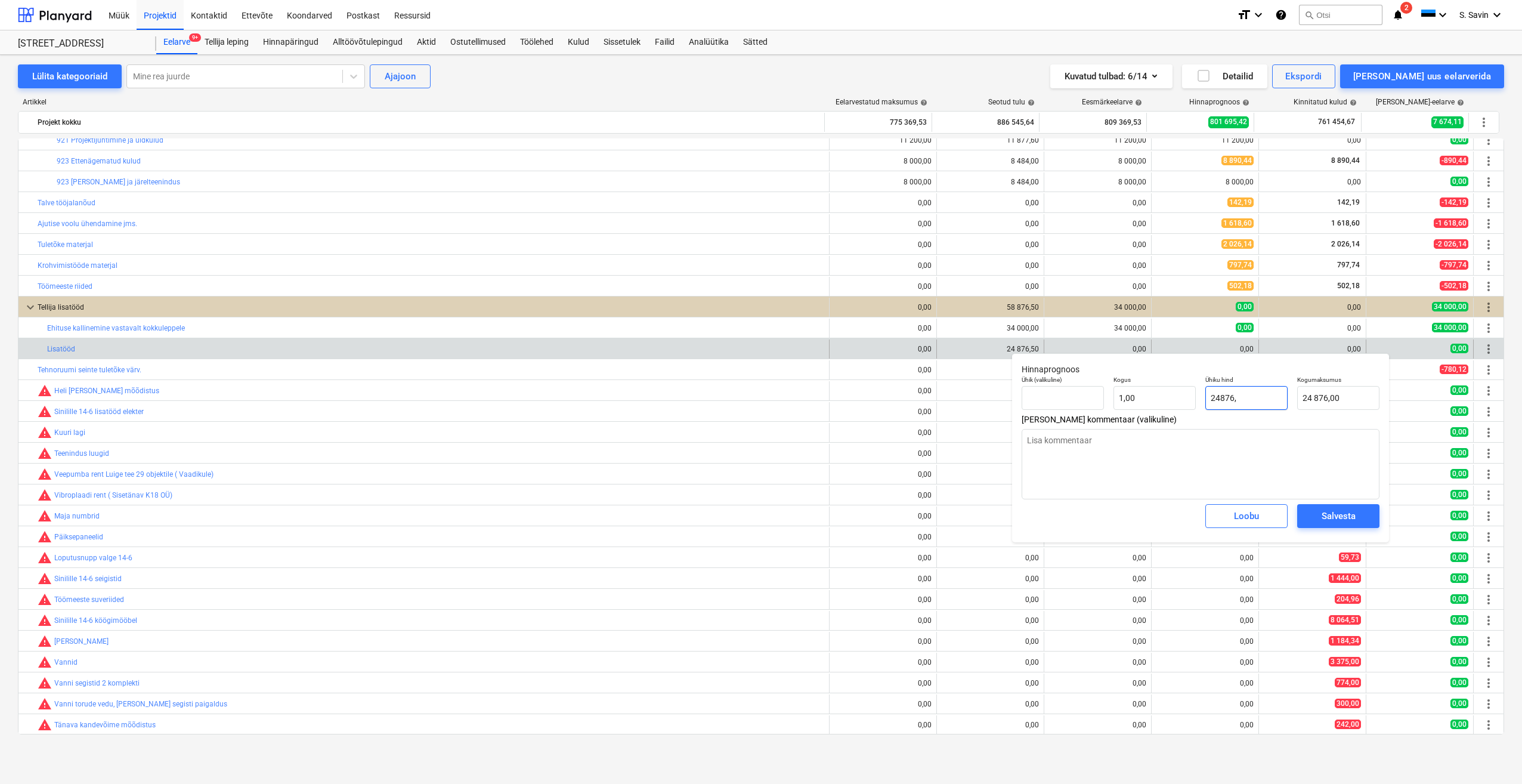
type textarea "x"
type input "24876,5"
type input "24 876,50"
type input "24876,5"
type textarea "x"
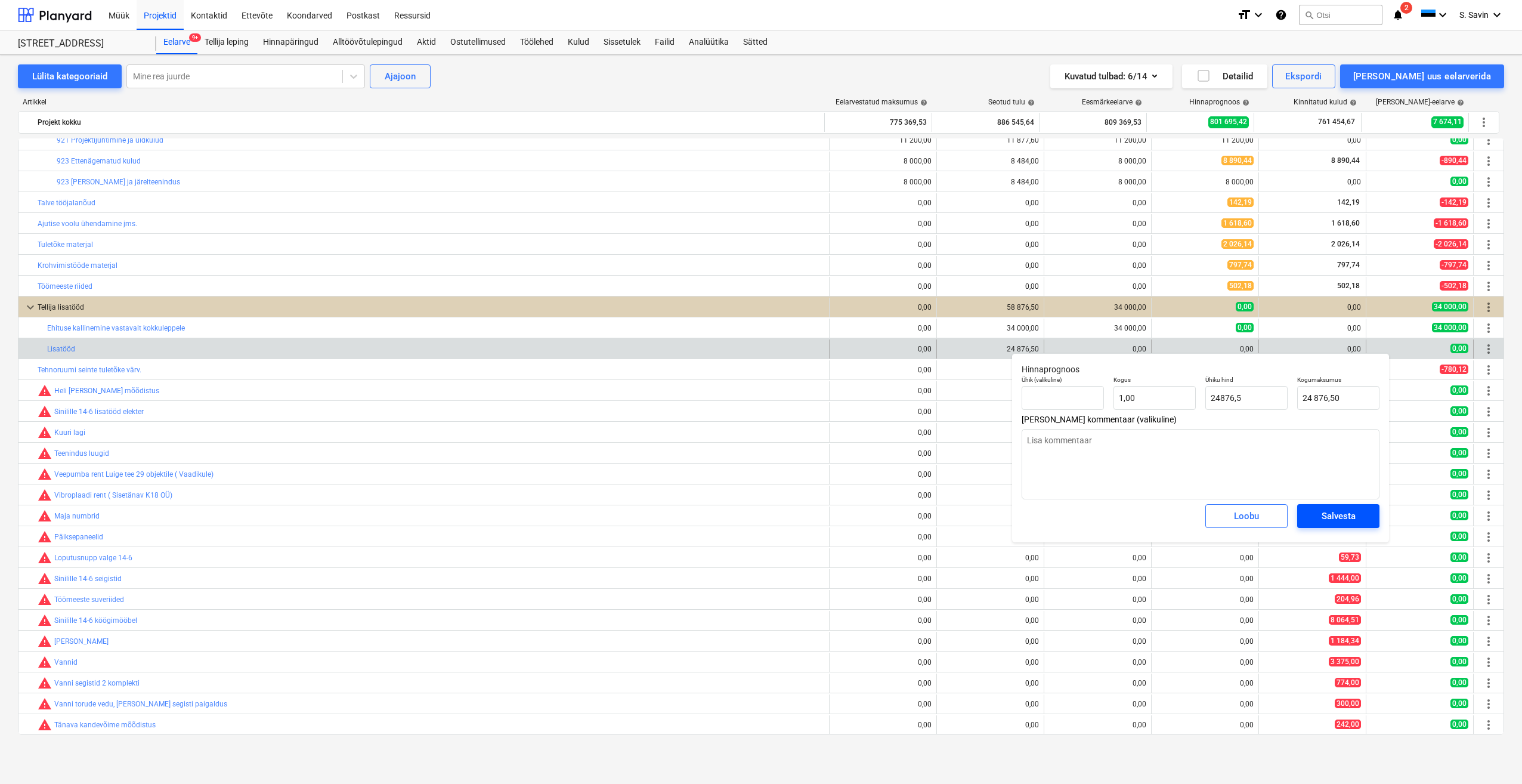
type input "24 876,50"
click at [1343, 517] on div "Salvesta" at bounding box center [1339, 516] width 34 height 16
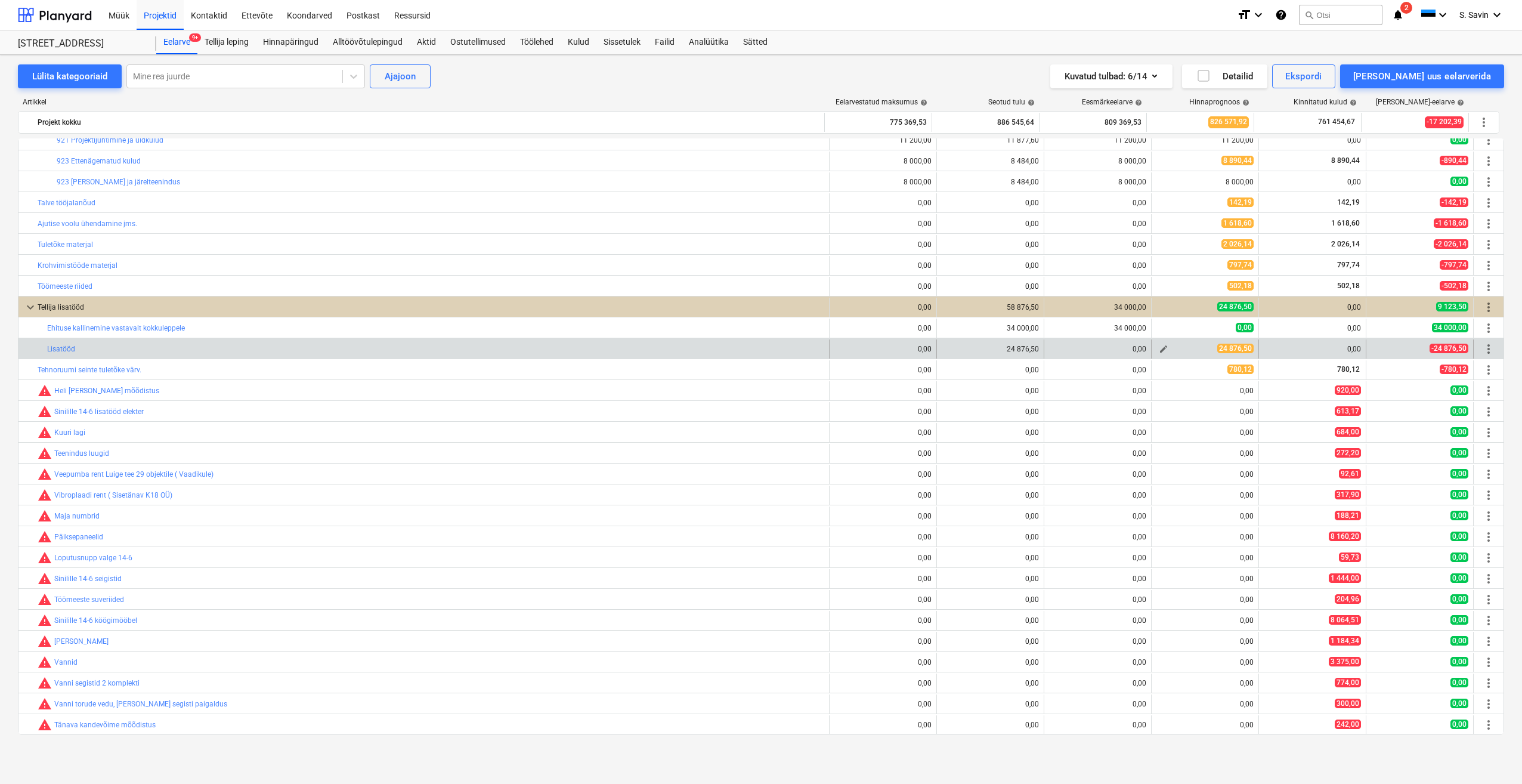
click at [1160, 350] on span "edit" at bounding box center [1163, 348] width 9 height 9
type textarea "x"
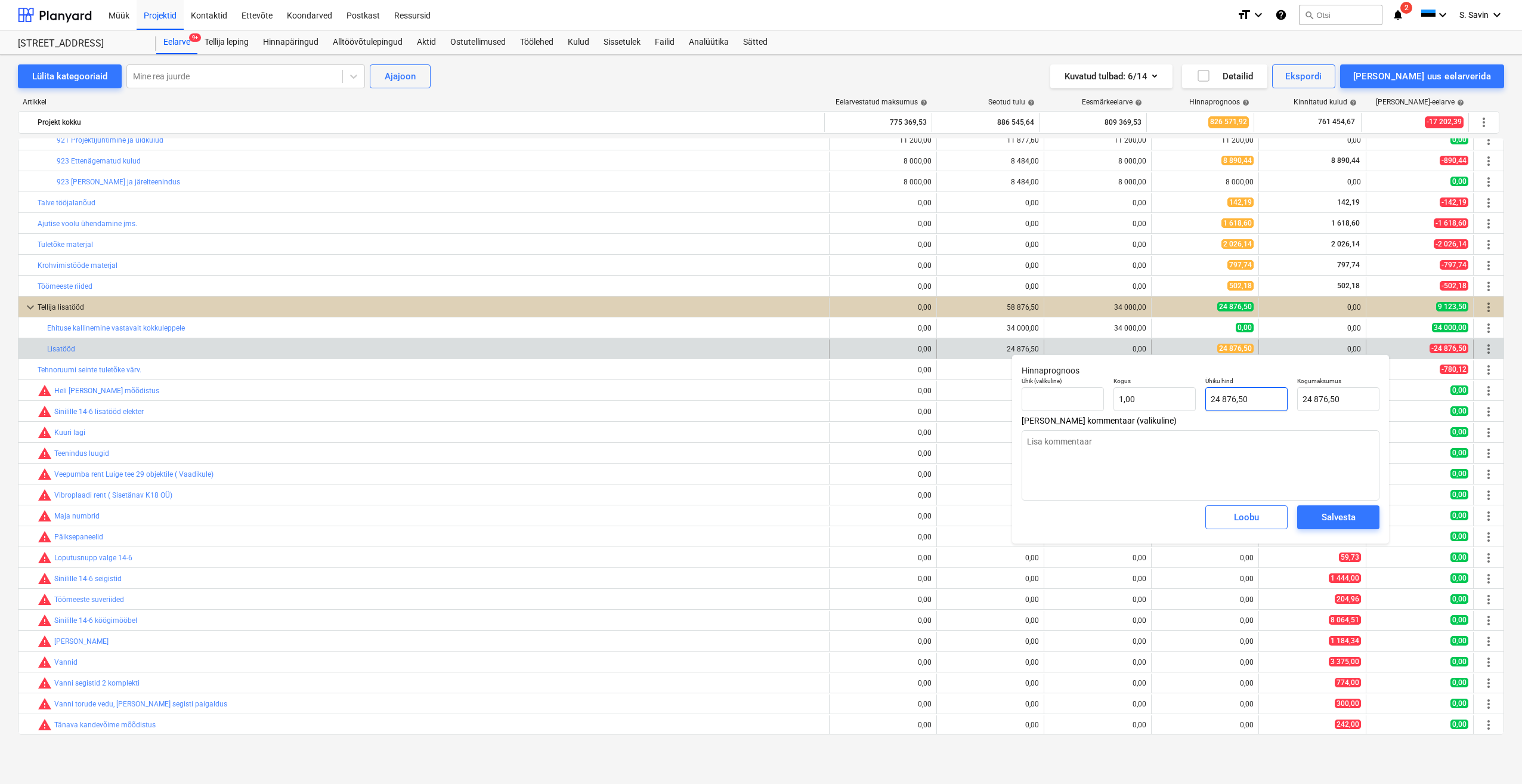
type input "24876,5"
drag, startPoint x: 1204, startPoint y: 404, endPoint x: 1143, endPoint y: 408, distance: 61.1
click at [1143, 408] on div "Ühik (valikuline) Kogus 1,00 Ühiku hind 24876,5 Kogumaksumus 24 876,50" at bounding box center [1200, 394] width 367 height 44
type textarea "x"
type input "0"
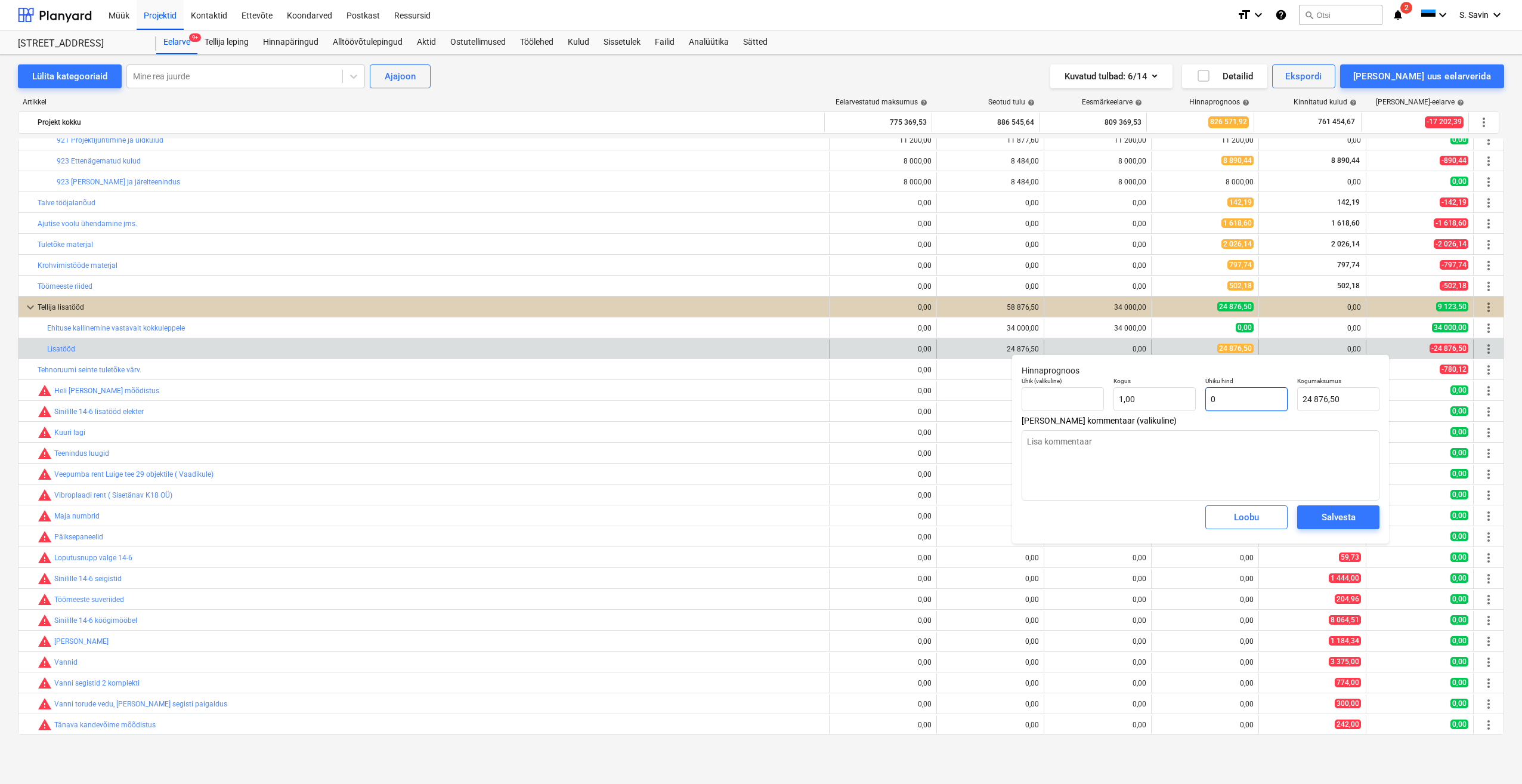
type input "0,00"
type input "0"
type textarea "x"
type input "0,00"
click at [1320, 511] on span "Salvesta" at bounding box center [1339, 517] width 54 height 16
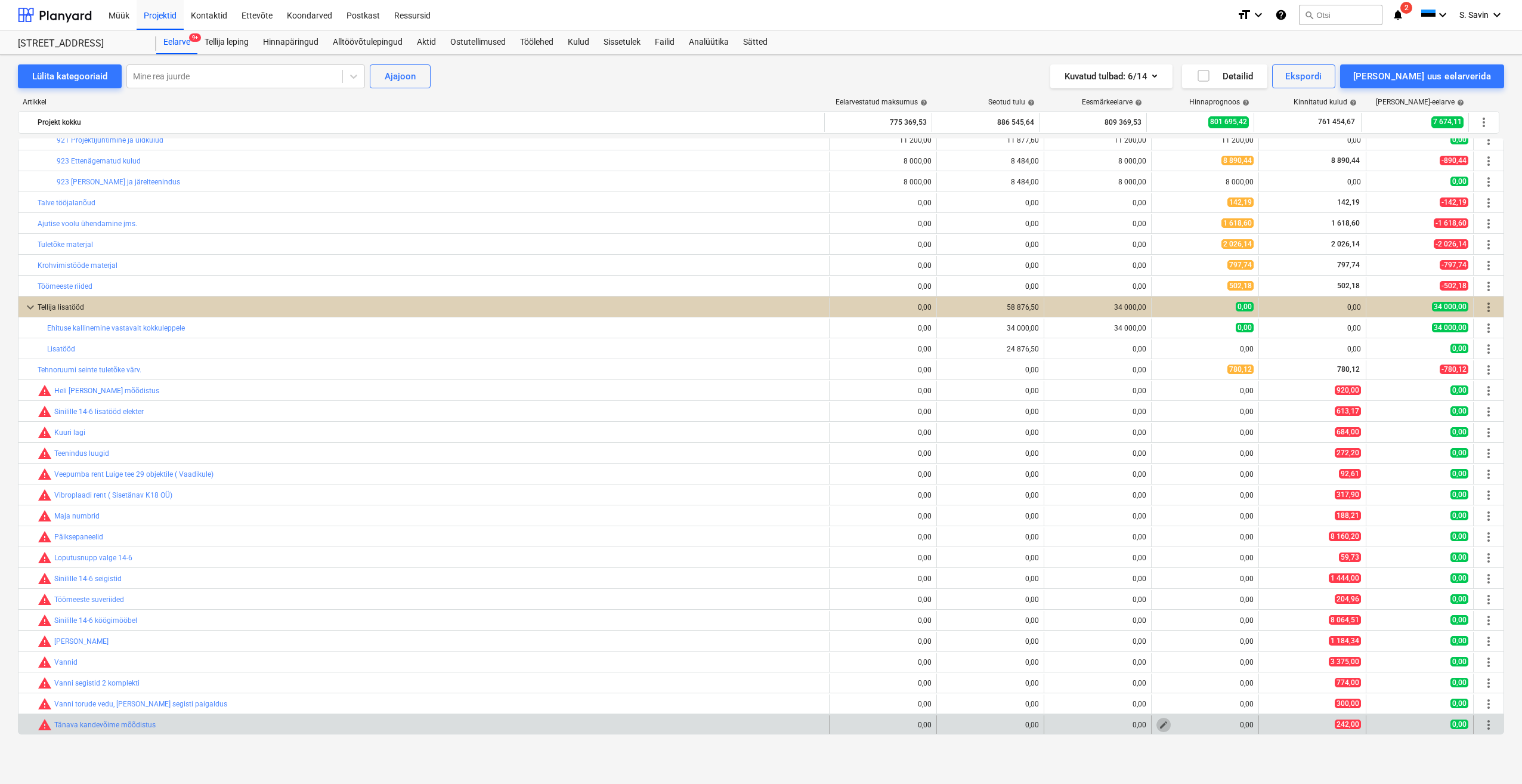
click at [1159, 724] on span "edit" at bounding box center [1163, 725] width 9 height 9
type textarea "x"
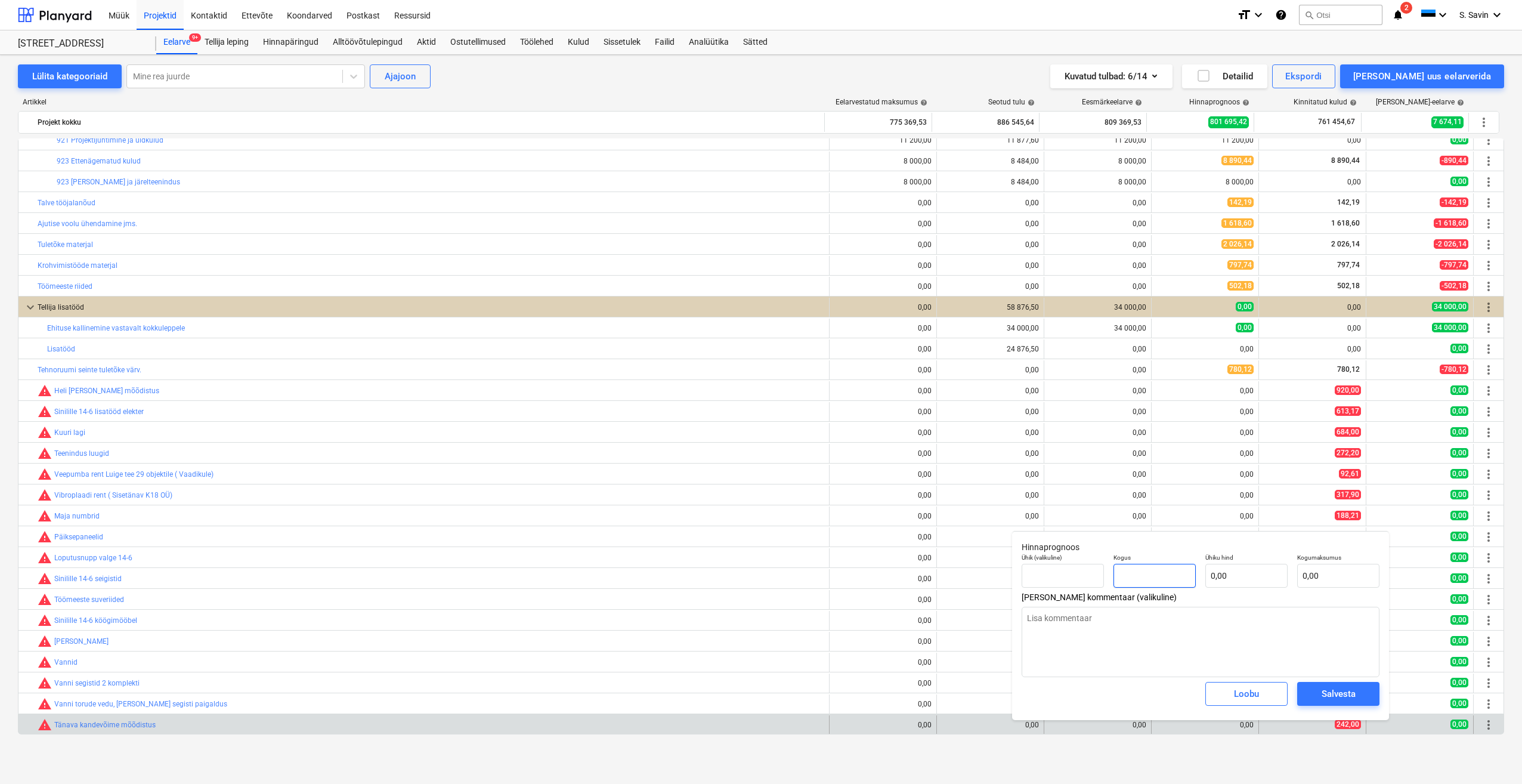
click at [1160, 585] on input "text" at bounding box center [1155, 576] width 82 height 24
type textarea "x"
type input "1"
type textarea "x"
type input "1,00"
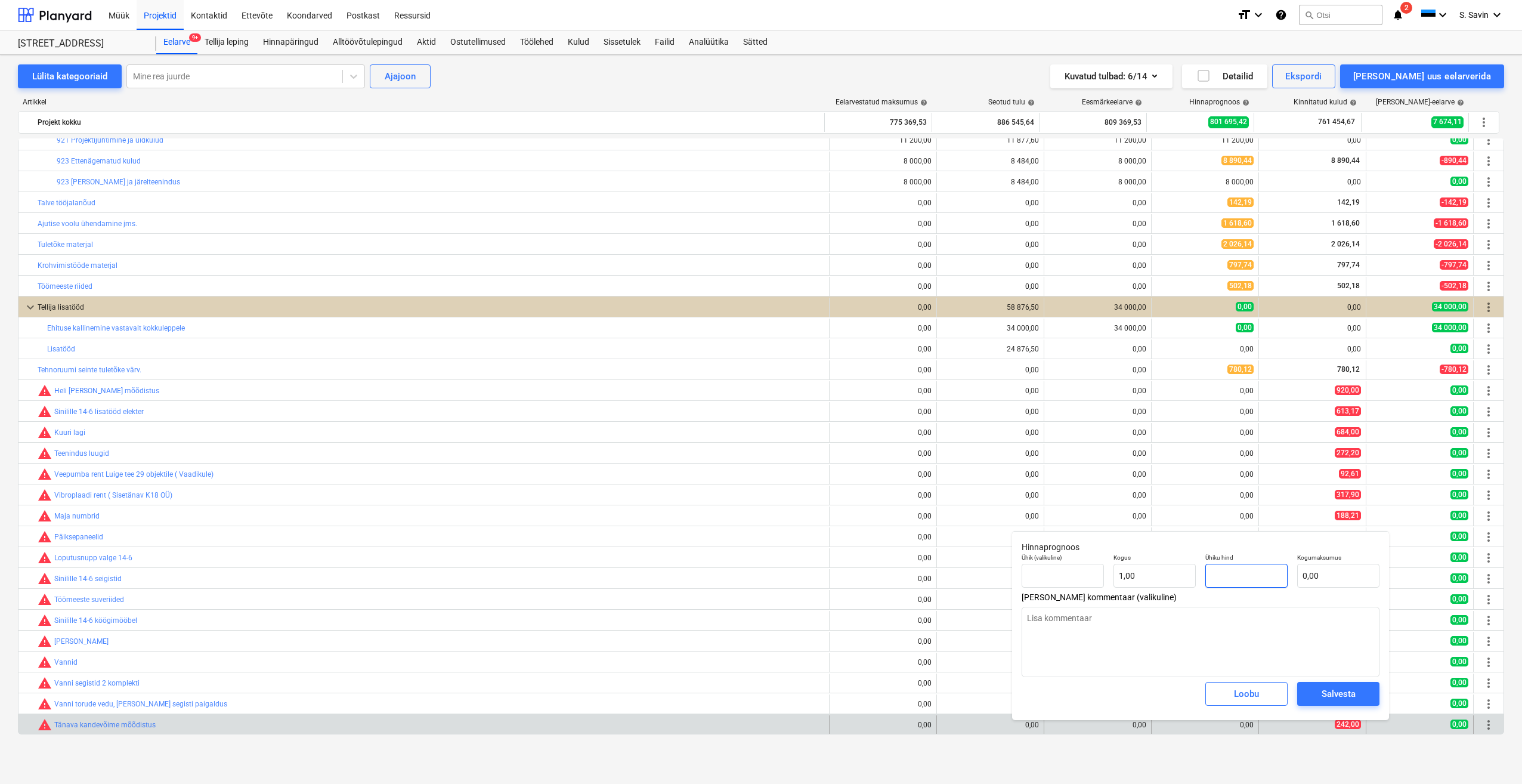
click at [1228, 572] on input "text" at bounding box center [1247, 576] width 82 height 24
type textarea "x"
type input "2"
type input "2,00"
type textarea "x"
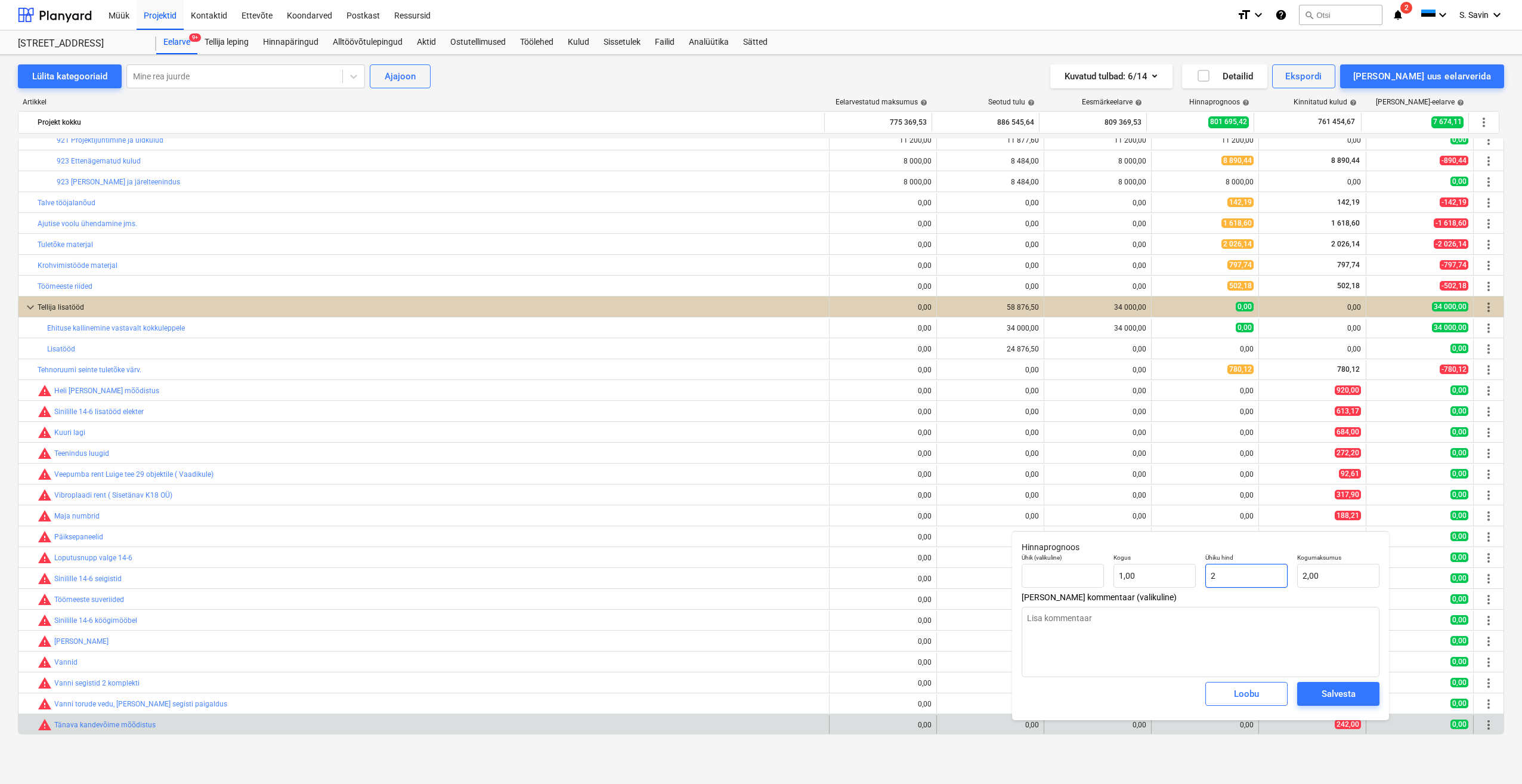
type input "24"
type input "24,00"
type textarea "x"
type input "242"
type input "242,00"
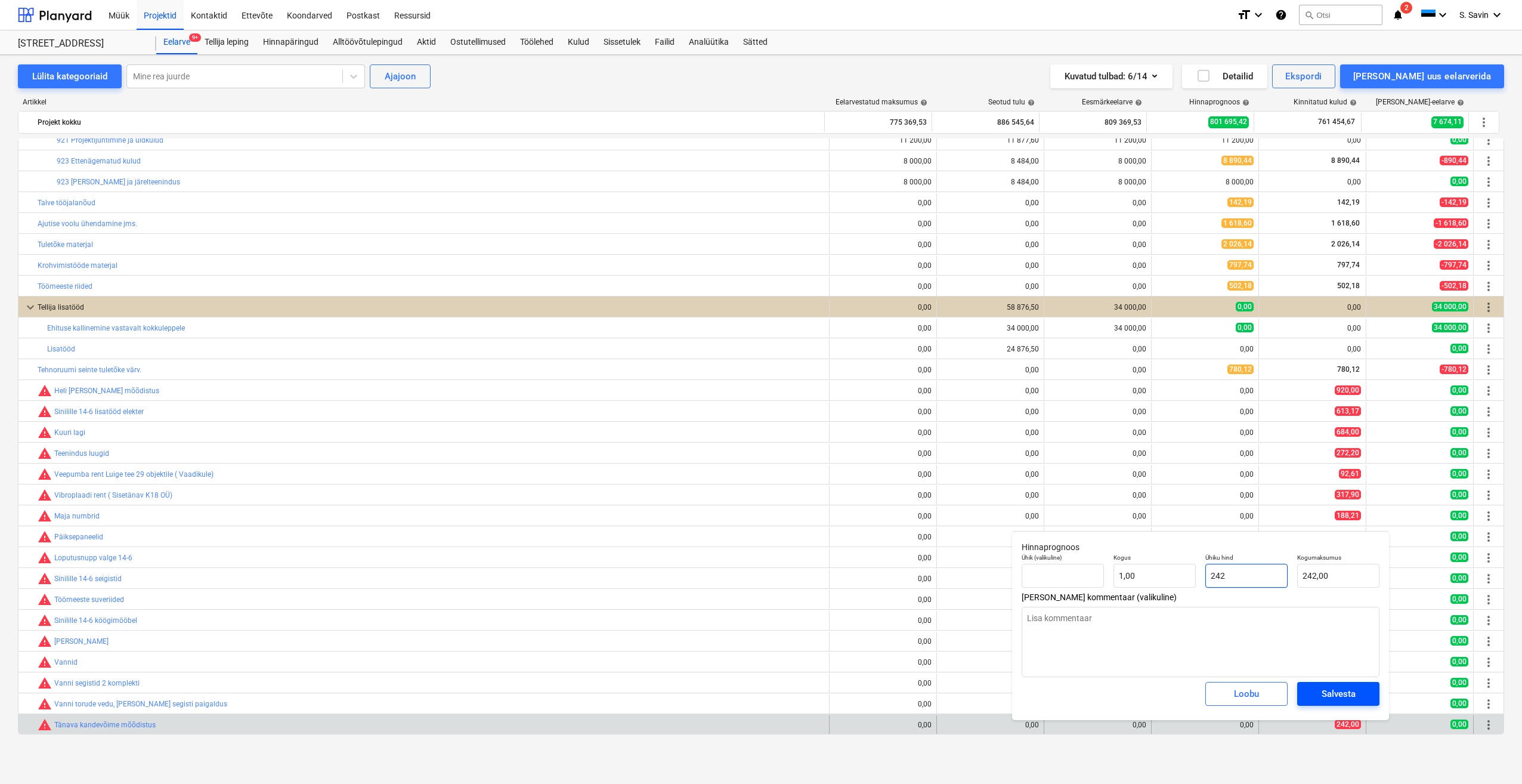
type input "242"
type textarea "x"
type input "242,00"
click at [1324, 697] on div "Salvesta" at bounding box center [1339, 693] width 34 height 16
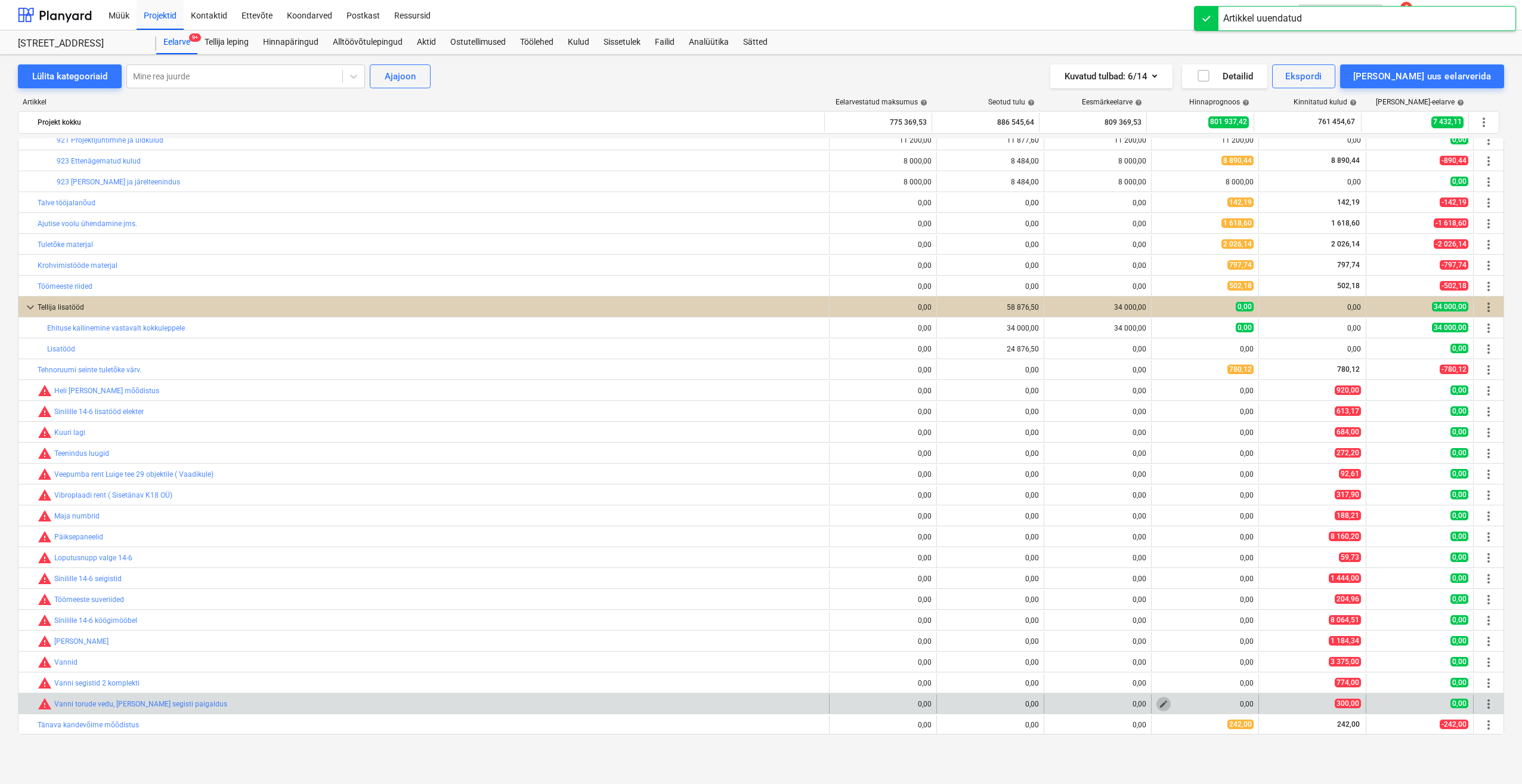
click at [1162, 706] on span "edit" at bounding box center [1163, 703] width 9 height 9
type textarea "x"
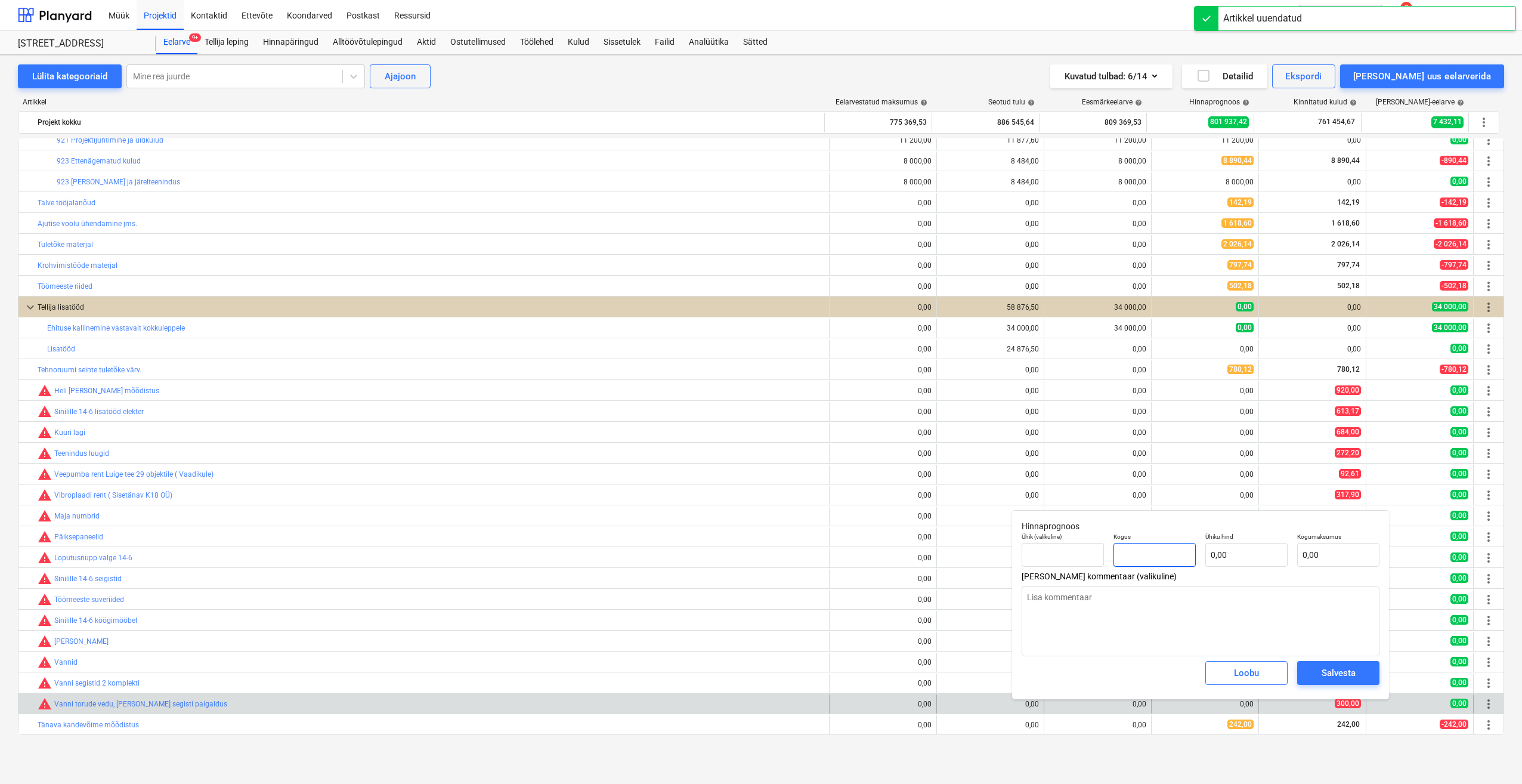
click at [1171, 558] on input "text" at bounding box center [1155, 555] width 82 height 24
type textarea "x"
type input "1"
type textarea "x"
type input "1,00"
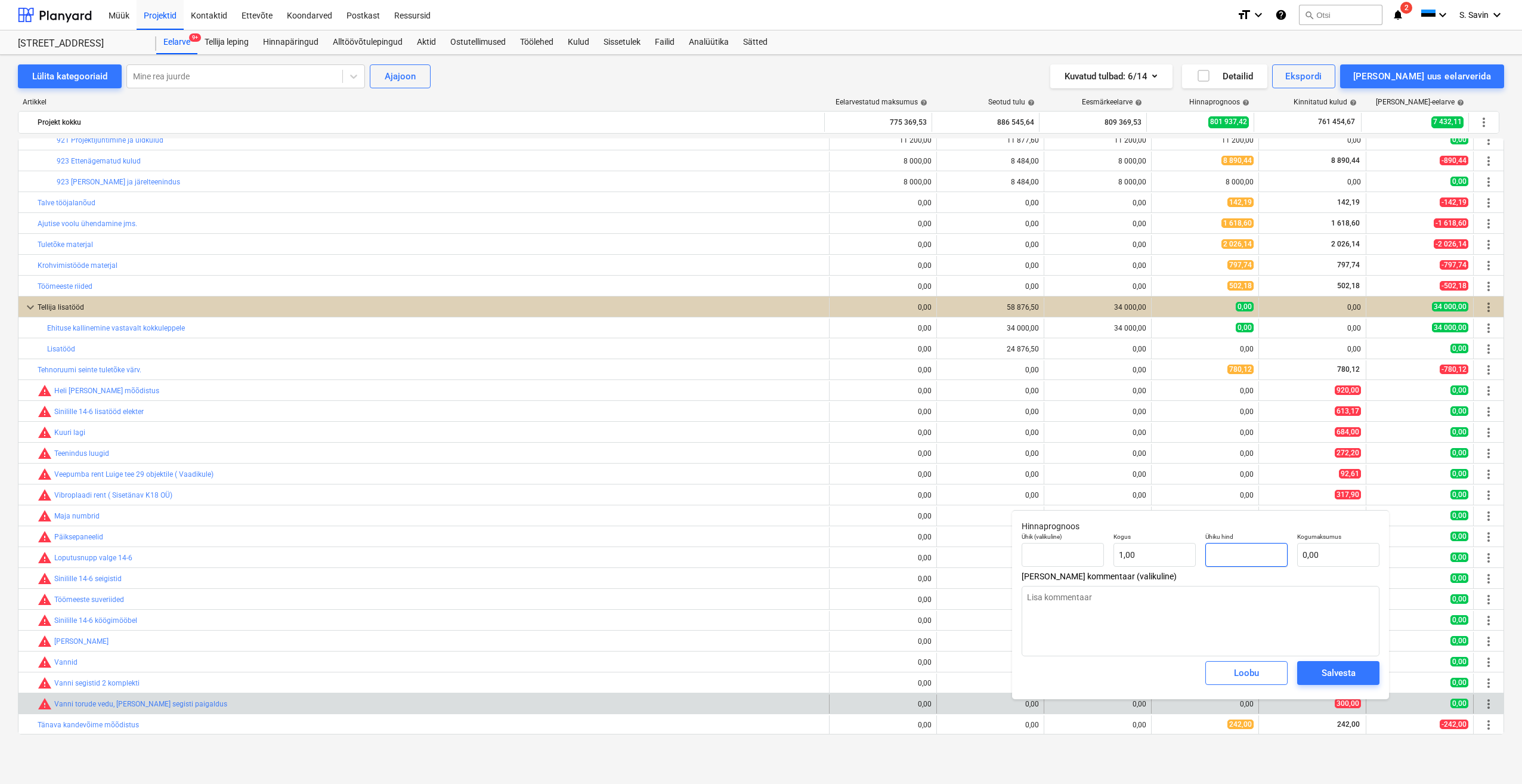
click at [1233, 557] on input "text" at bounding box center [1247, 555] width 82 height 24
type textarea "x"
type input "3"
type input "3,00"
type textarea "x"
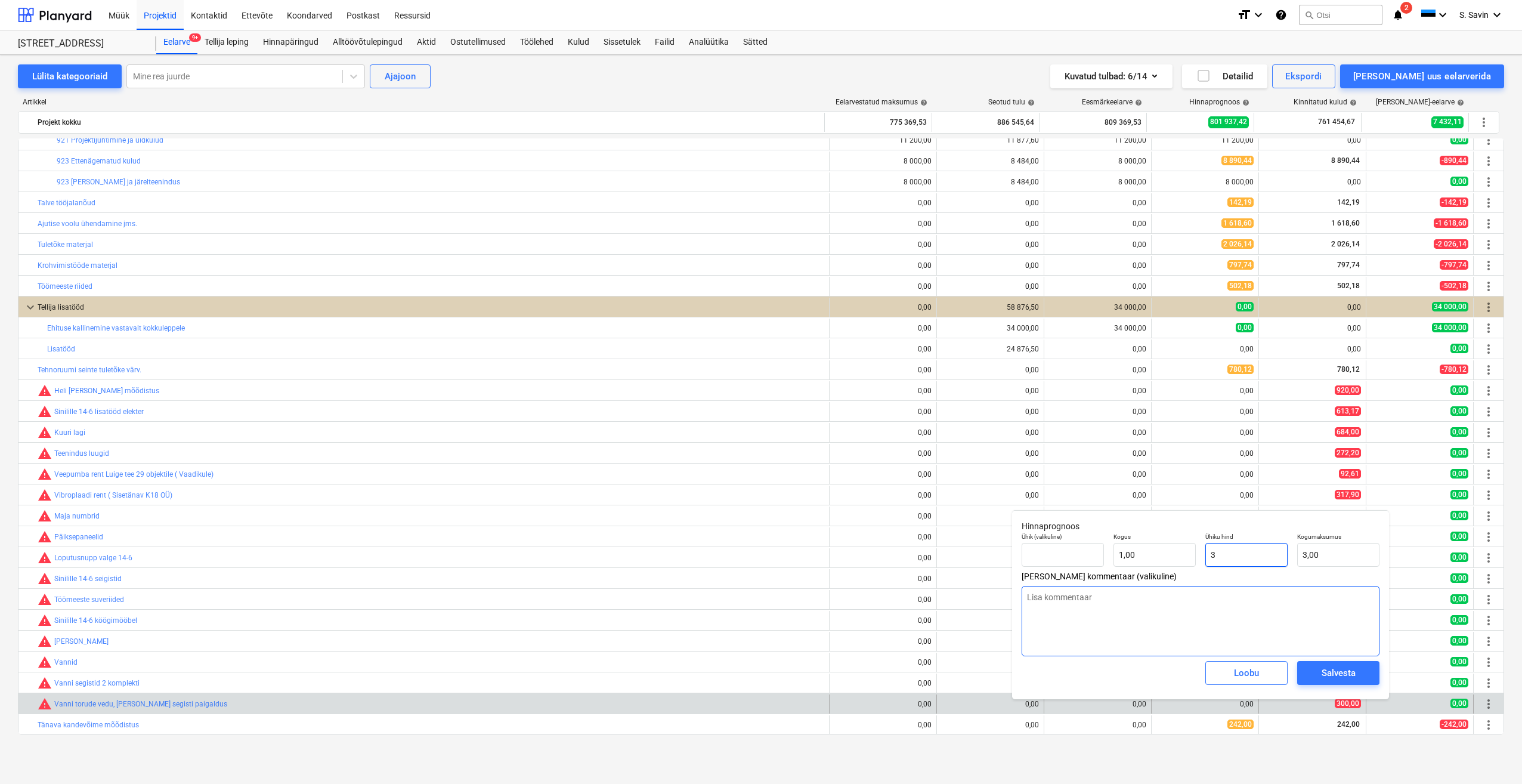
type input "30"
type input "30,00"
type textarea "x"
type input "300"
type input "300,00"
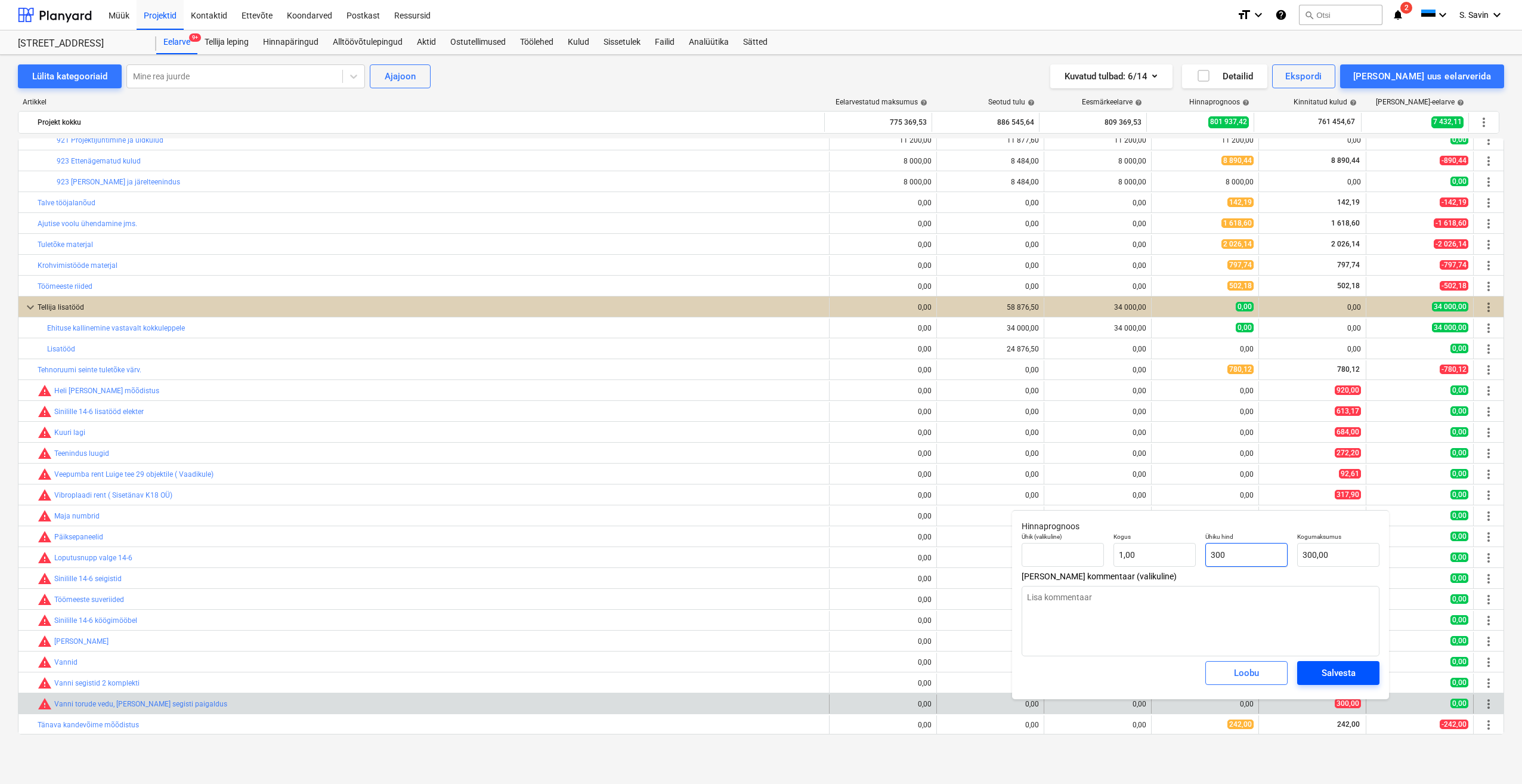
type input "300"
type textarea "x"
type input "300,00"
click at [1332, 666] on button "Salvesta" at bounding box center [1339, 673] width 82 height 24
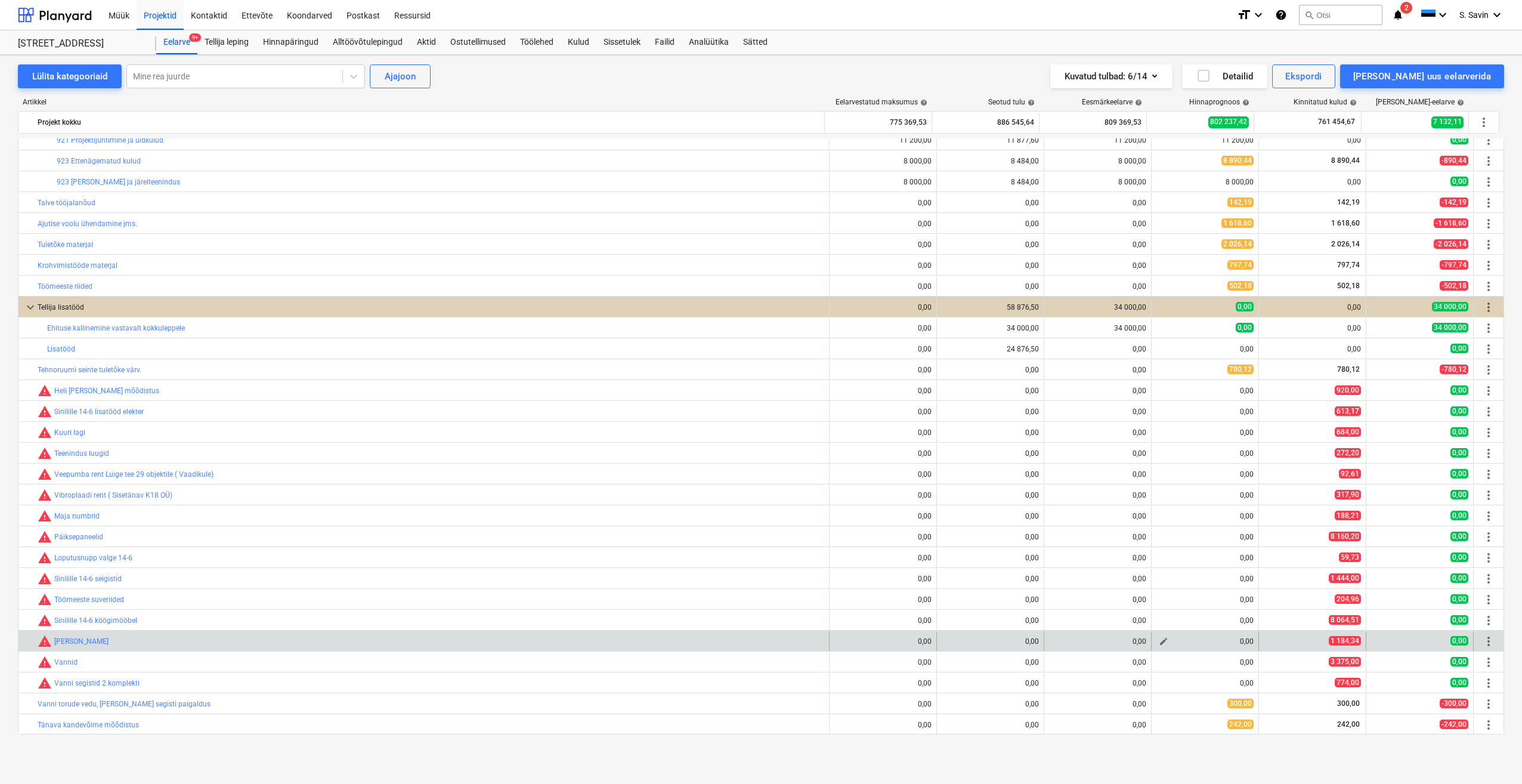
click at [1162, 640] on span "edit" at bounding box center [1163, 640] width 9 height 9
type textarea "x"
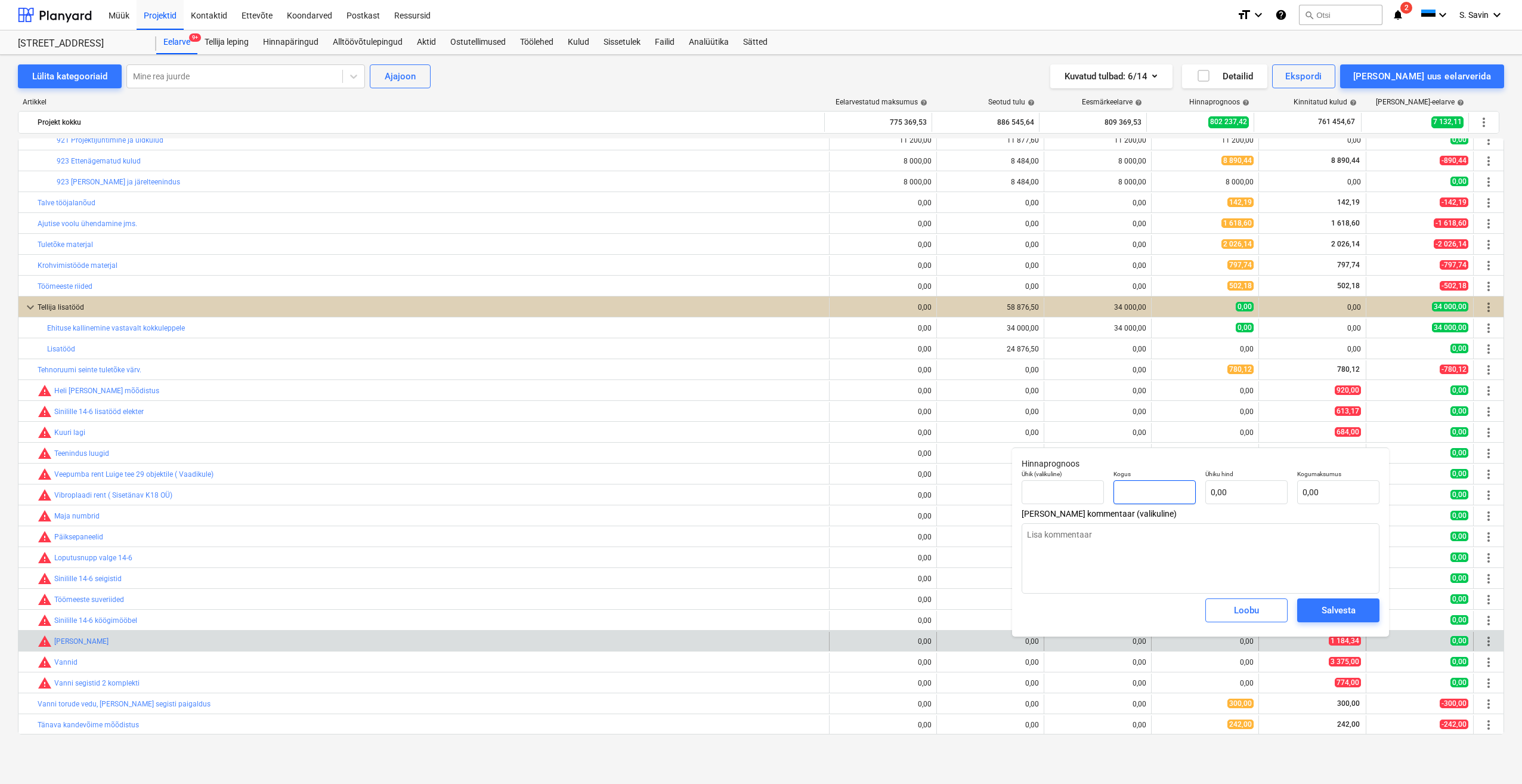
click at [1154, 495] on input "text" at bounding box center [1155, 492] width 82 height 24
type textarea "x"
type input "1"
type textarea "x"
type input "1,00"
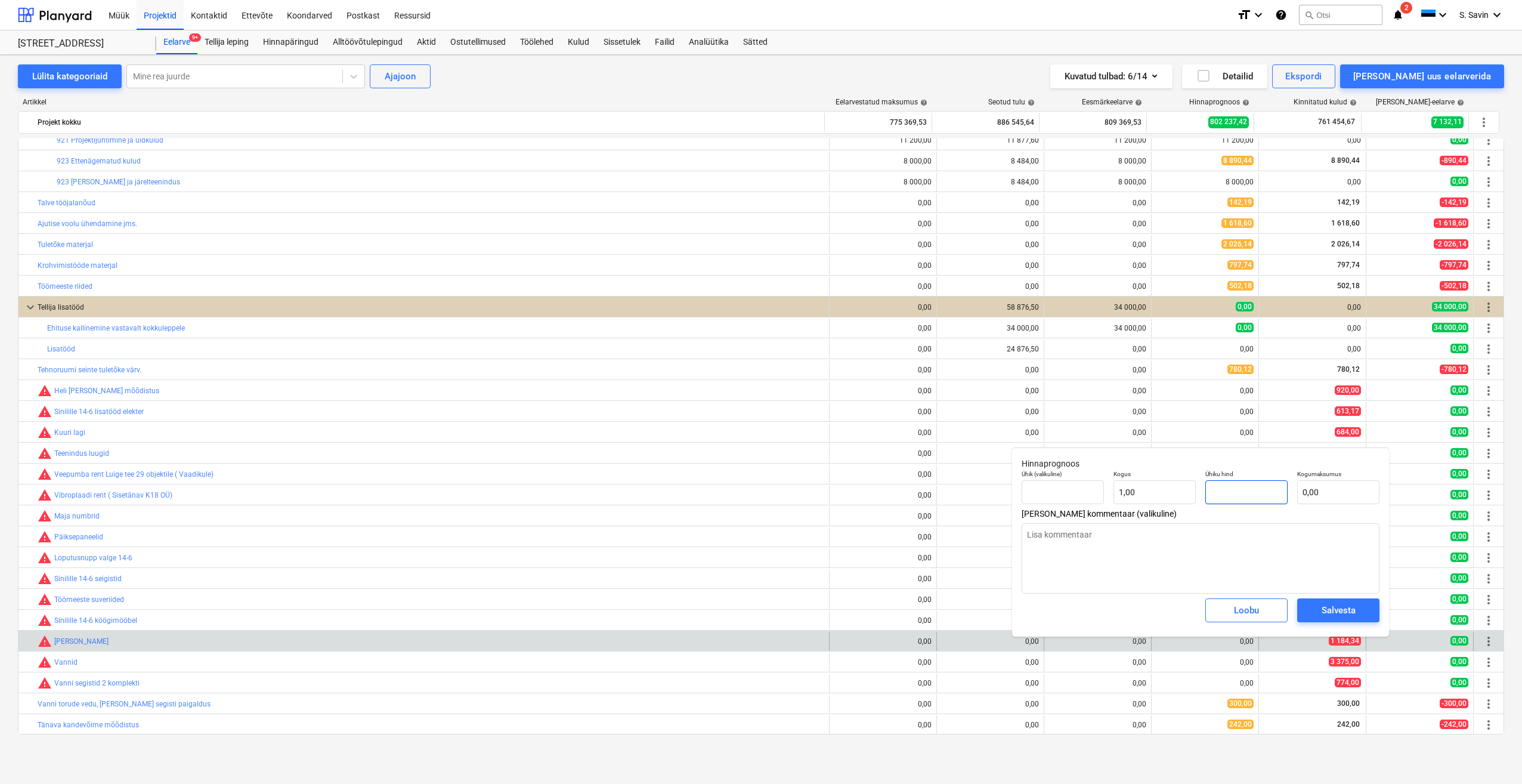
click at [1219, 495] on input "text" at bounding box center [1247, 492] width 82 height 24
type textarea "x"
type input "1"
type input "1,00"
type textarea "x"
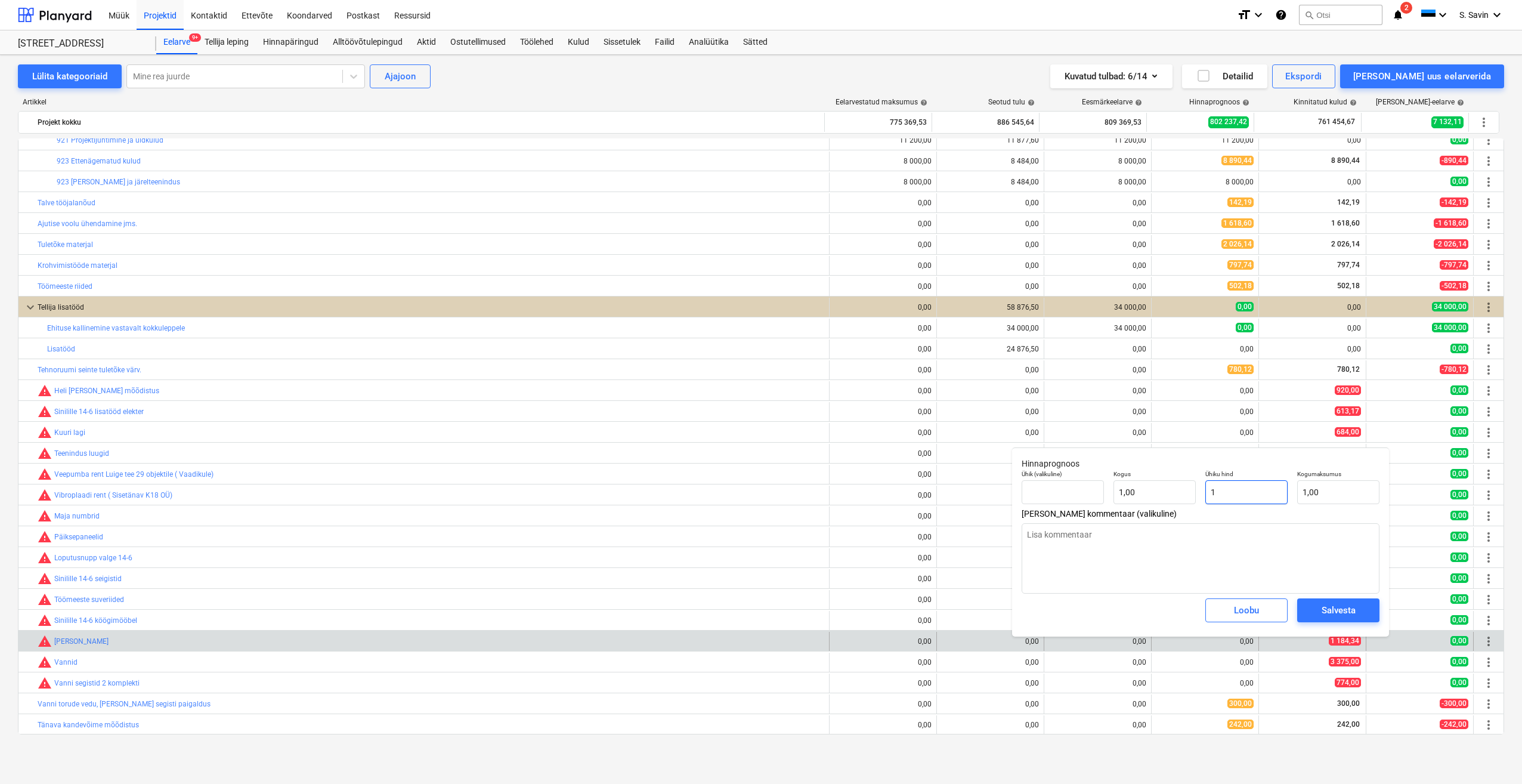
type input "11"
type input "11,00"
type textarea "x"
type input "118"
type input "118,00"
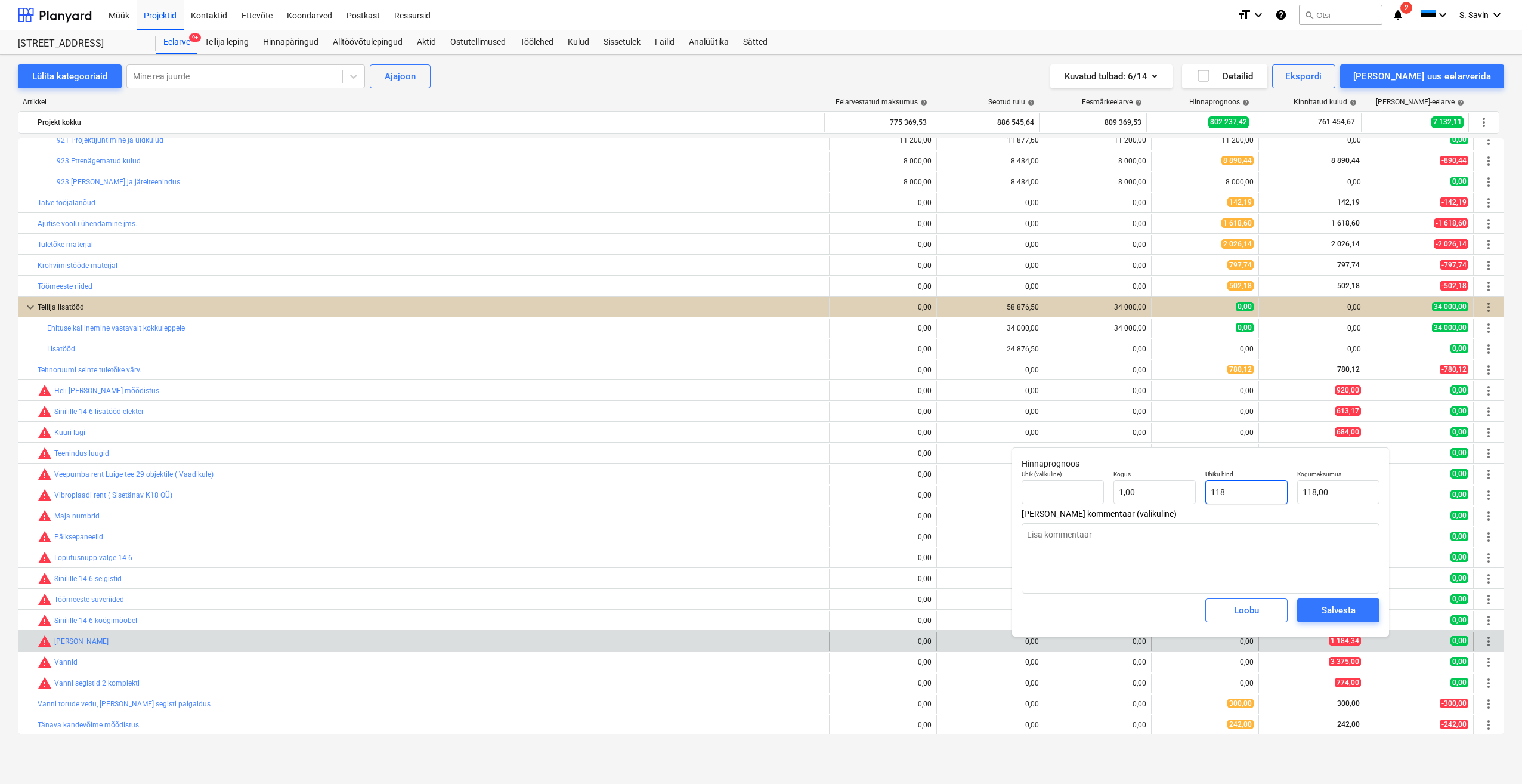
type textarea "x"
type input "1184"
type input "1 184,00"
type textarea "x"
type input "1184,"
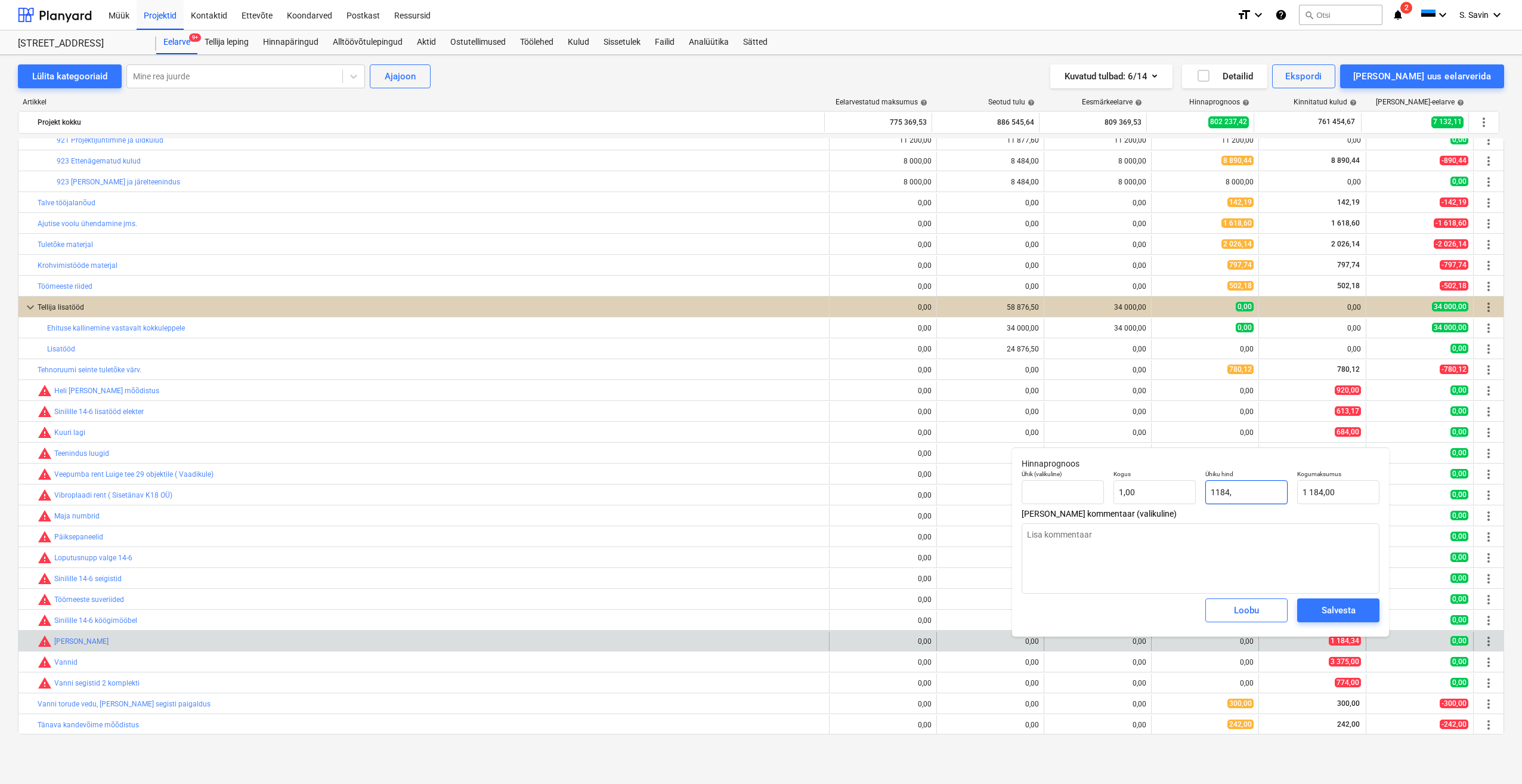
type textarea "x"
type input "1184,3"
type input "1 184,30"
type textarea "x"
type input "1184,34"
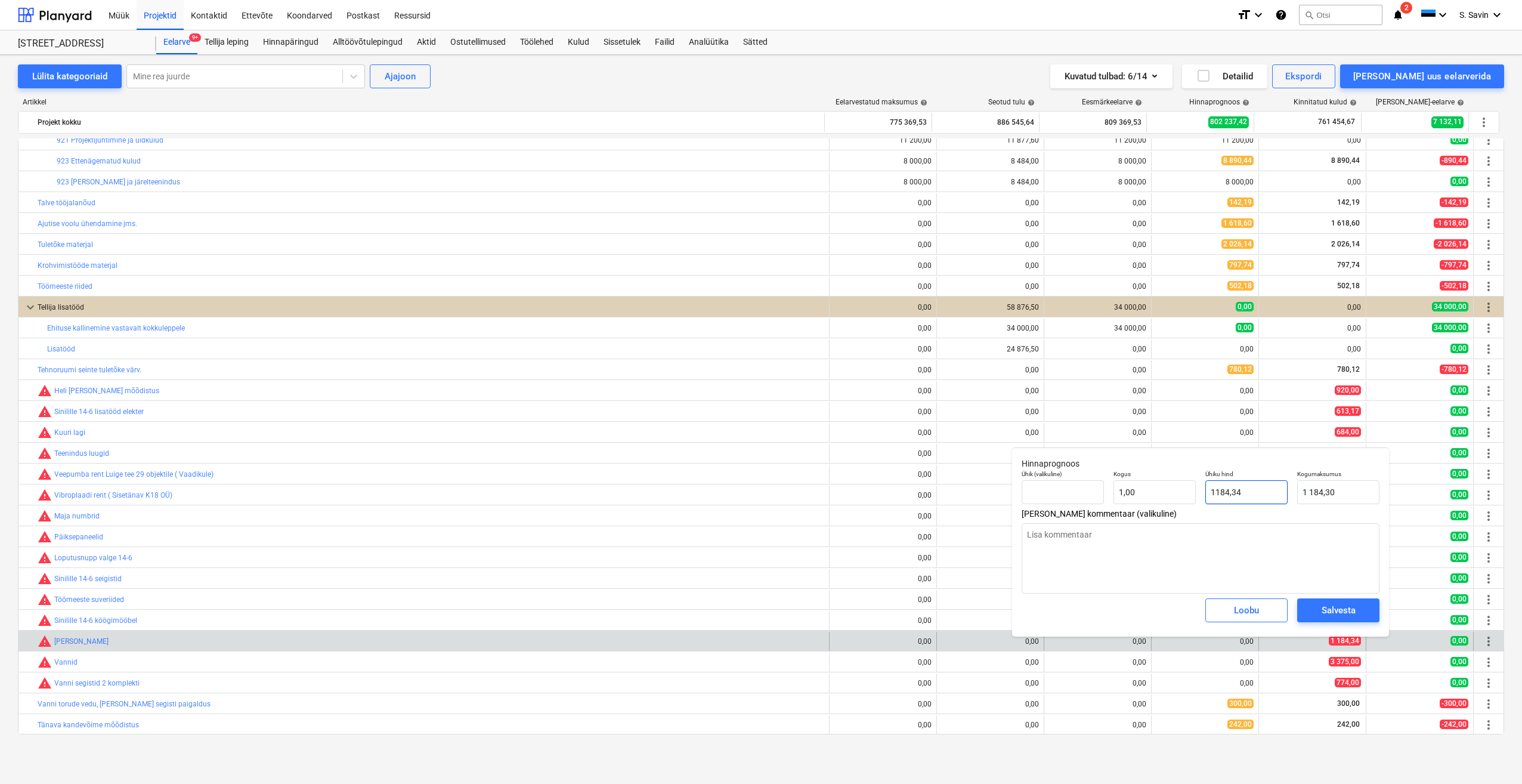
type input "1 184,34"
type input "1184,34"
type textarea "x"
type input "1 184,34"
click at [1332, 605] on div "Salvesta" at bounding box center [1339, 610] width 34 height 16
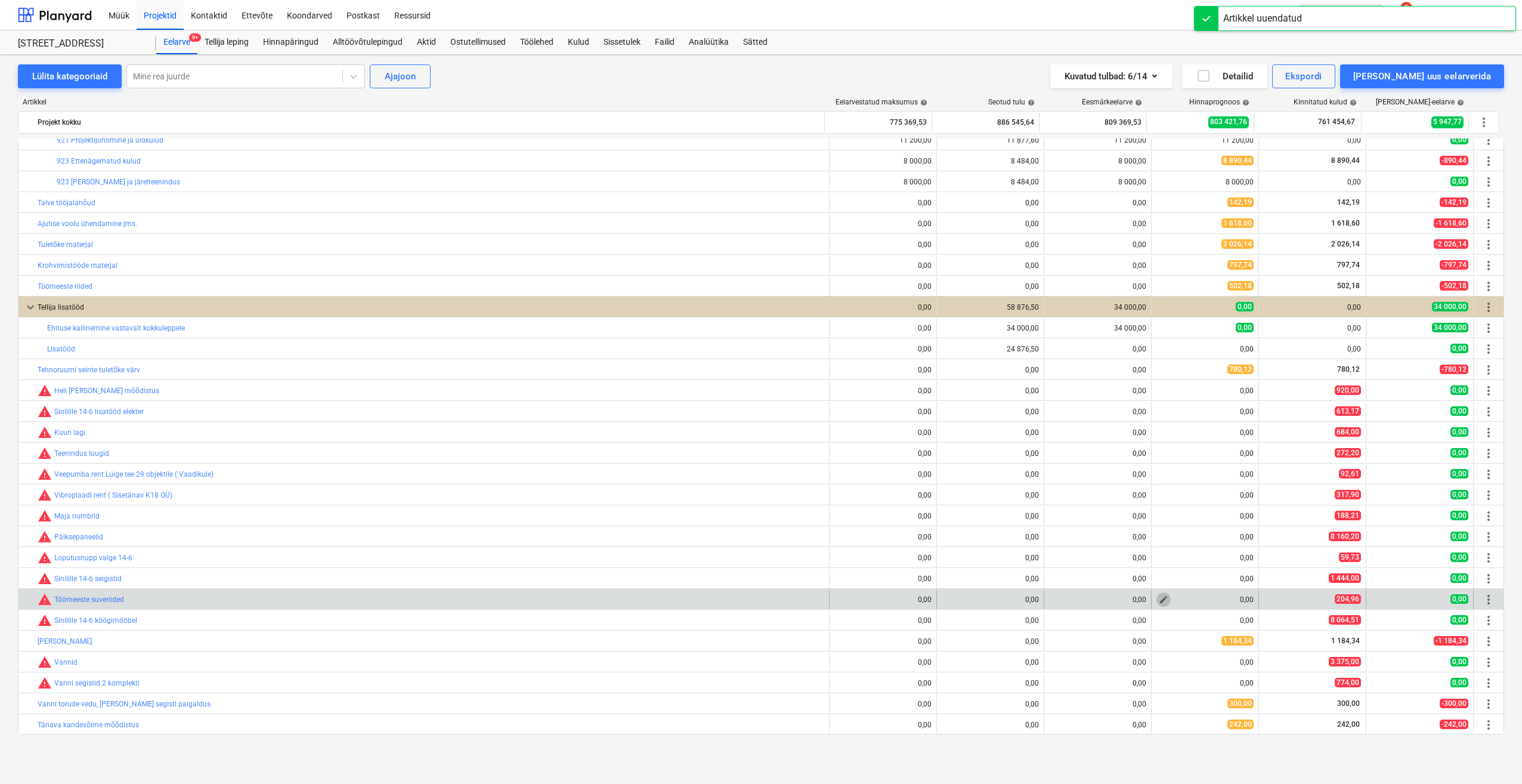
click at [1158, 604] on button "edit" at bounding box center [1164, 599] width 14 height 14
type textarea "x"
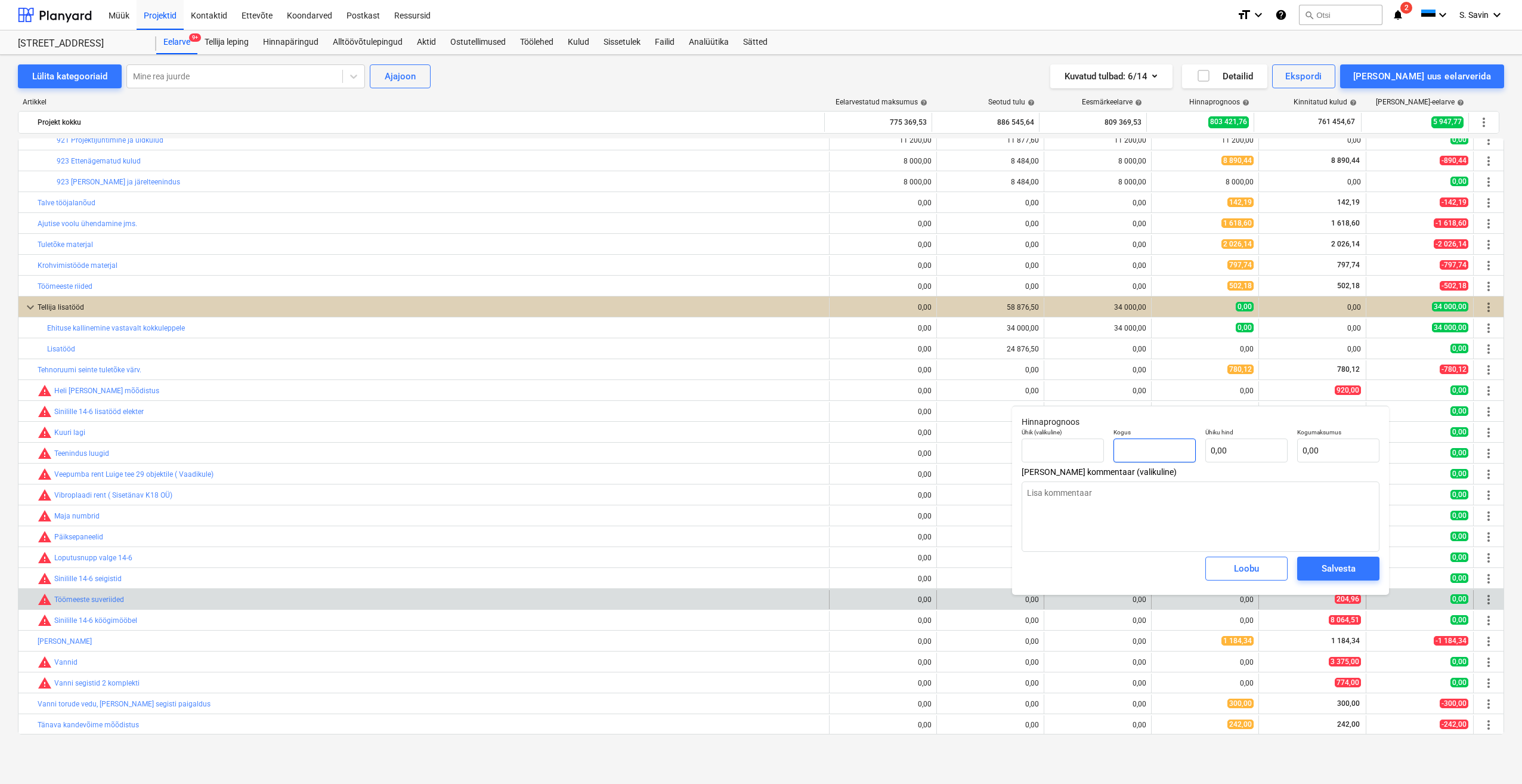
click at [1131, 448] on input "text" at bounding box center [1155, 451] width 82 height 24
type textarea "x"
type input "1"
type textarea "x"
type input "1,00"
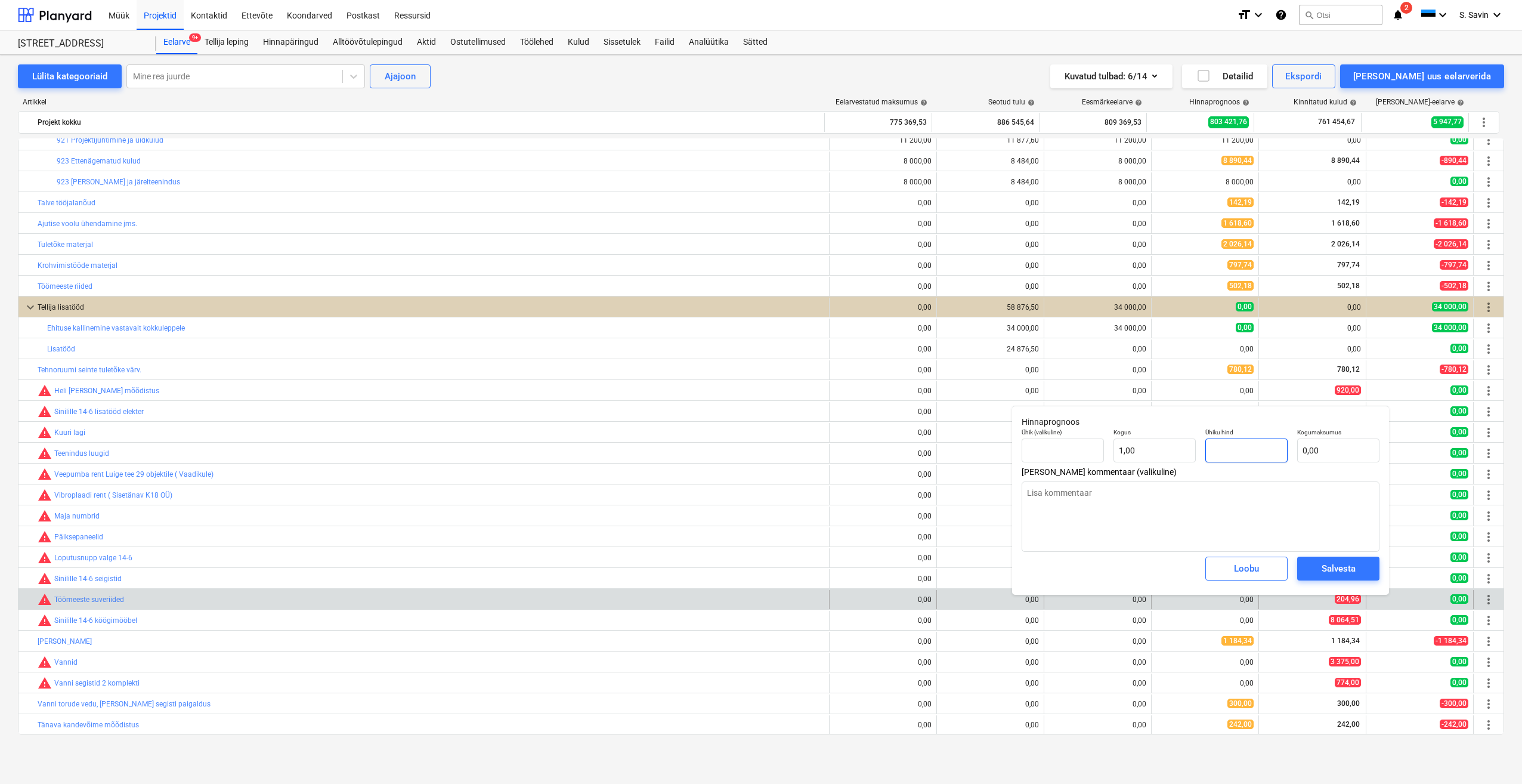
click at [1211, 454] on input "text" at bounding box center [1247, 451] width 82 height 24
type textarea "x"
type input "2"
type input "2,00"
type textarea "x"
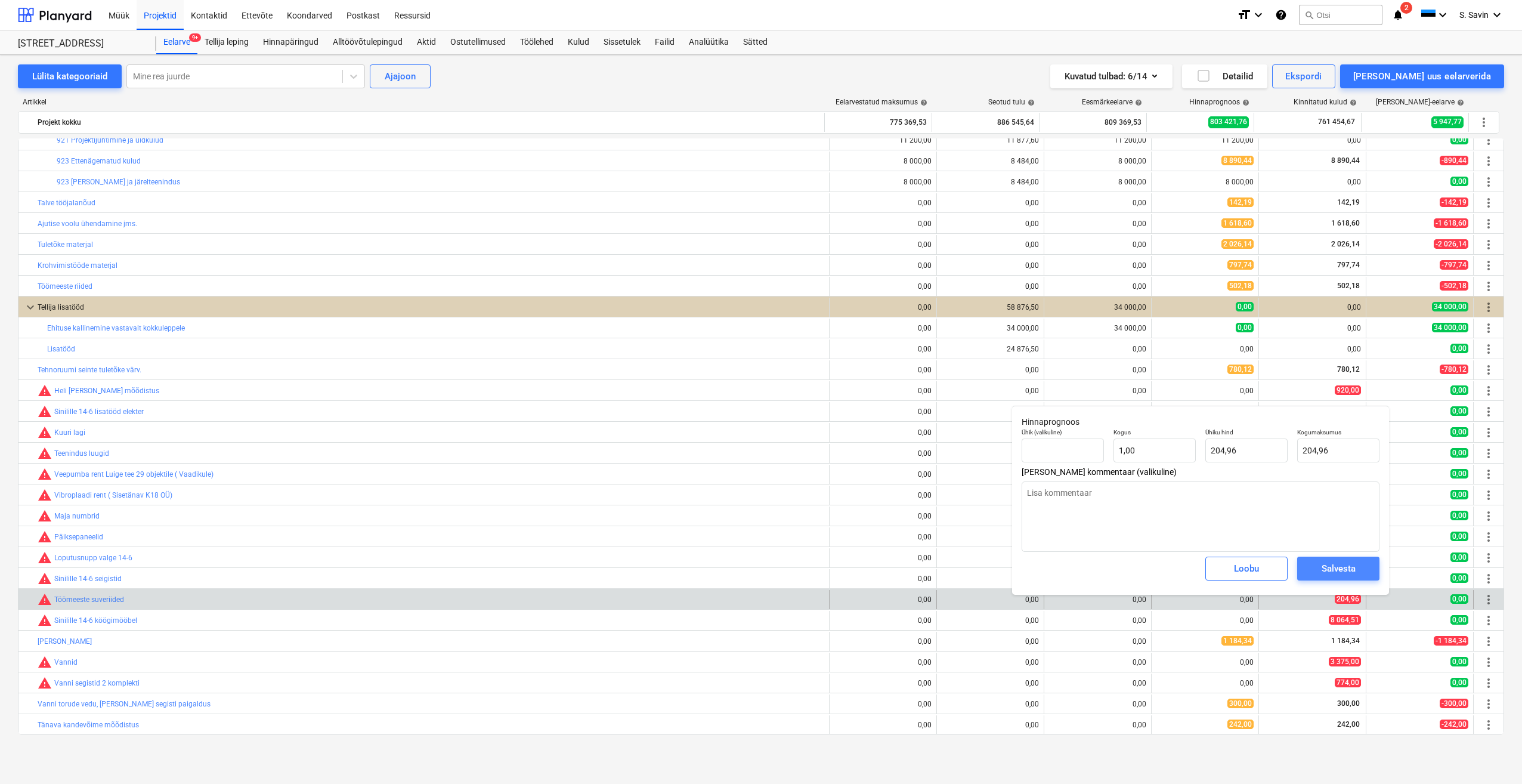
click at [1318, 571] on span "Salvesta" at bounding box center [1339, 568] width 54 height 16
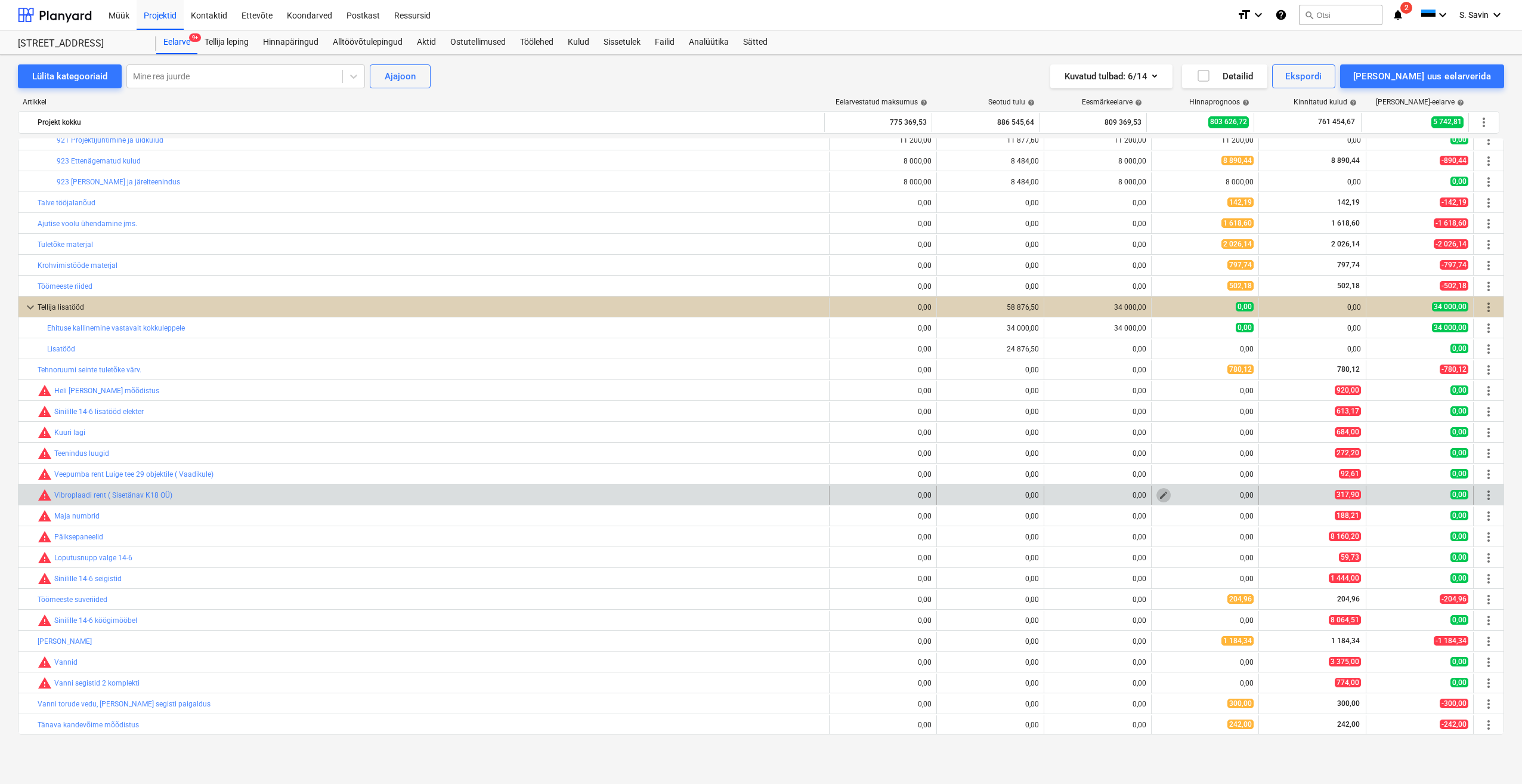
click at [1159, 491] on span "edit" at bounding box center [1163, 495] width 9 height 9
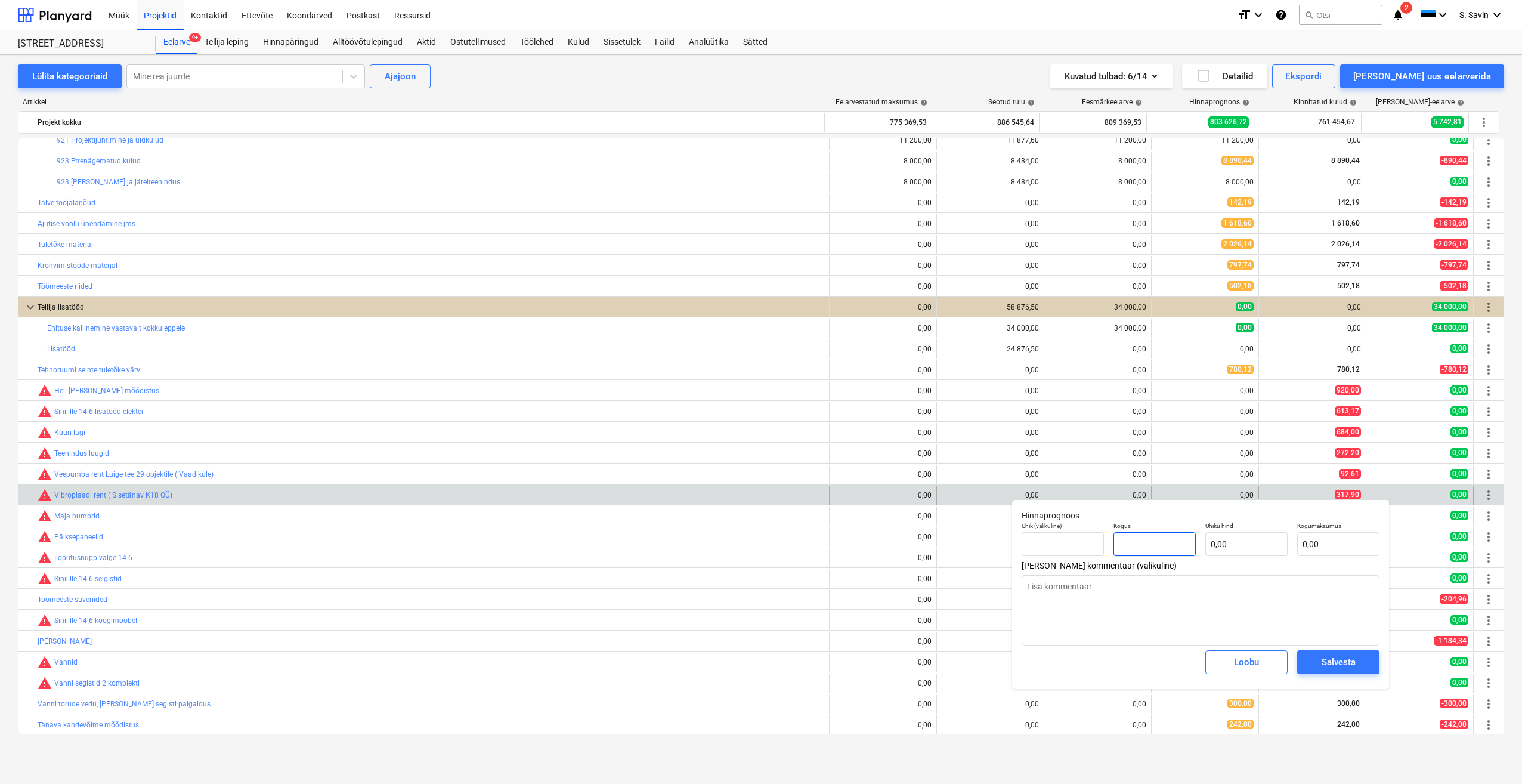
click at [1155, 546] on input "text" at bounding box center [1155, 544] width 82 height 24
click at [1237, 534] on input "0,00" at bounding box center [1247, 544] width 82 height 24
click at [1315, 658] on span "Salvesta" at bounding box center [1339, 662] width 54 height 16
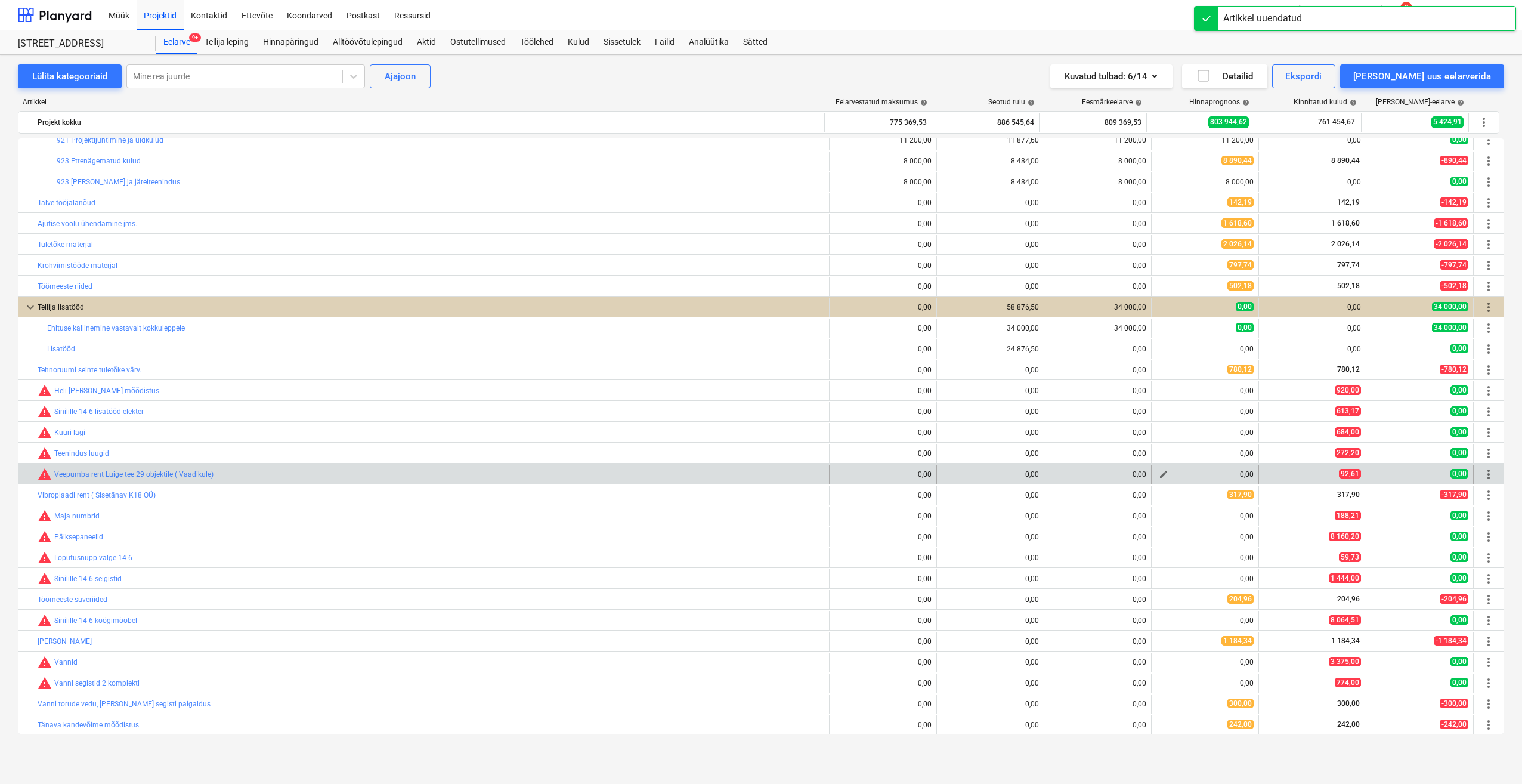
click at [1163, 475] on span "edit" at bounding box center [1163, 473] width 9 height 9
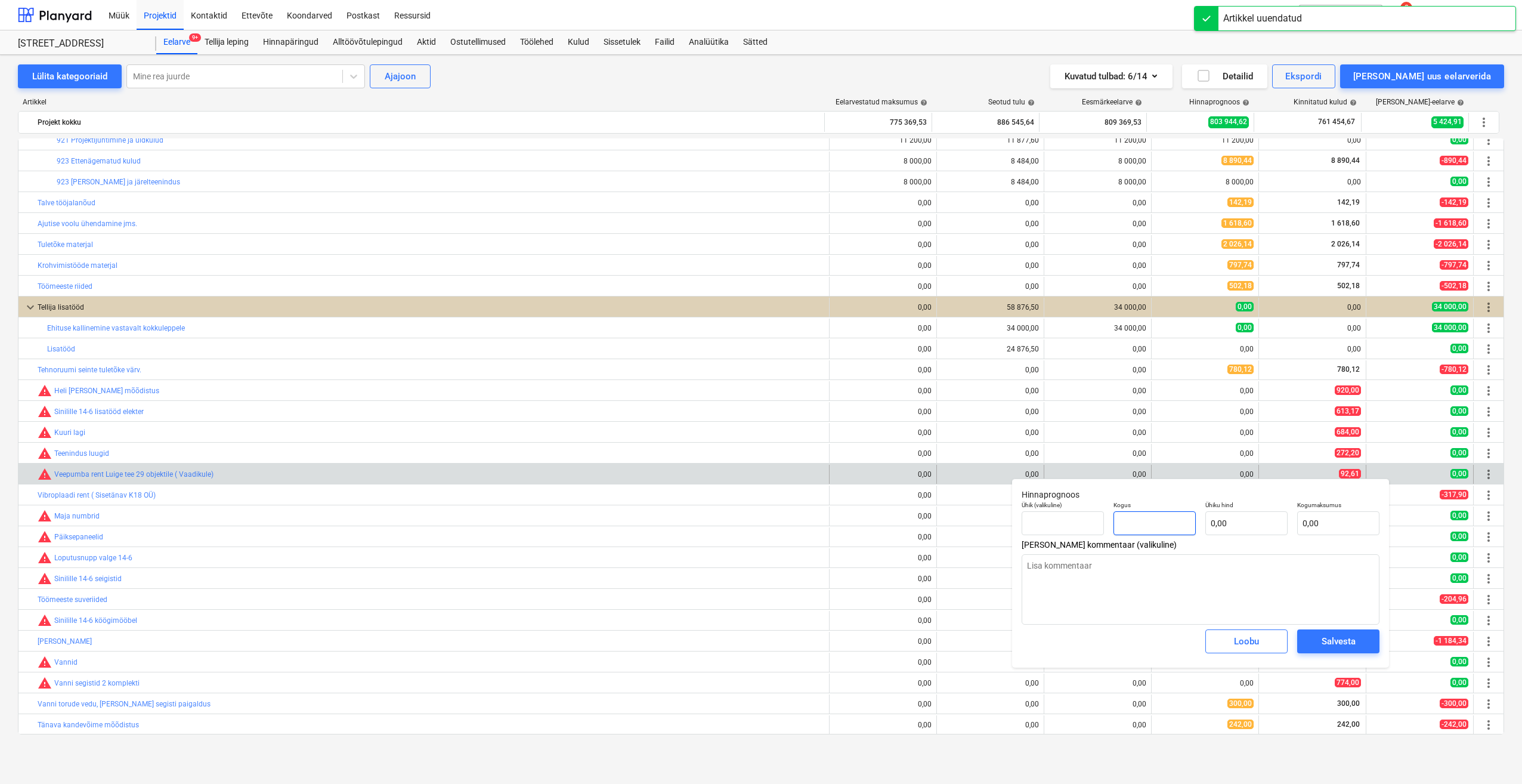
click at [1165, 519] on input "text" at bounding box center [1155, 523] width 82 height 24
click at [1233, 521] on input "text" at bounding box center [1247, 523] width 82 height 24
click at [1320, 649] on span "Salvesta" at bounding box center [1339, 641] width 54 height 16
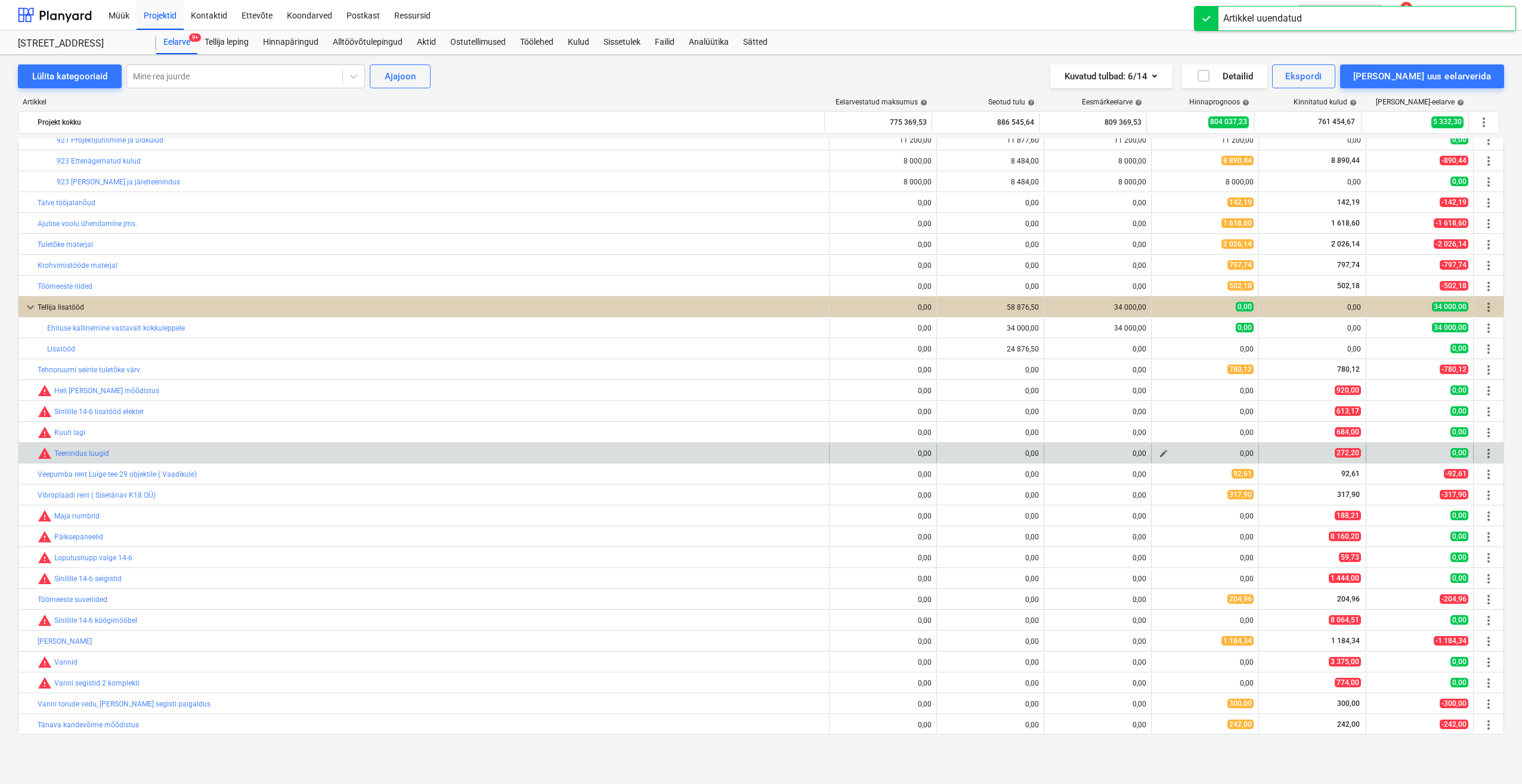
click at [1160, 454] on span "edit" at bounding box center [1163, 453] width 9 height 9
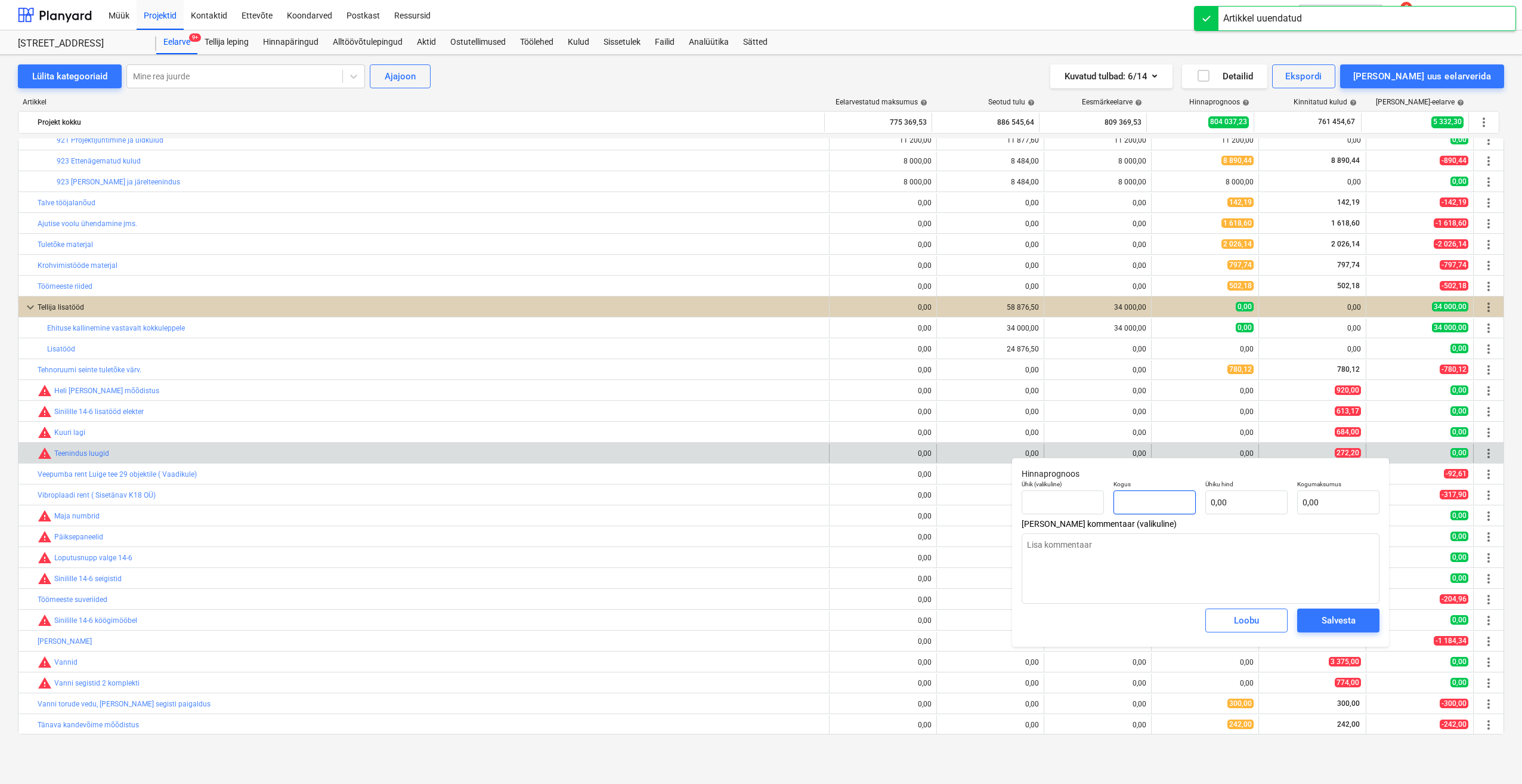
click at [1158, 502] on input "text" at bounding box center [1155, 502] width 82 height 24
click at [1221, 505] on input "text" at bounding box center [1247, 502] width 82 height 24
click at [1339, 618] on div "Salvesta" at bounding box center [1339, 621] width 34 height 16
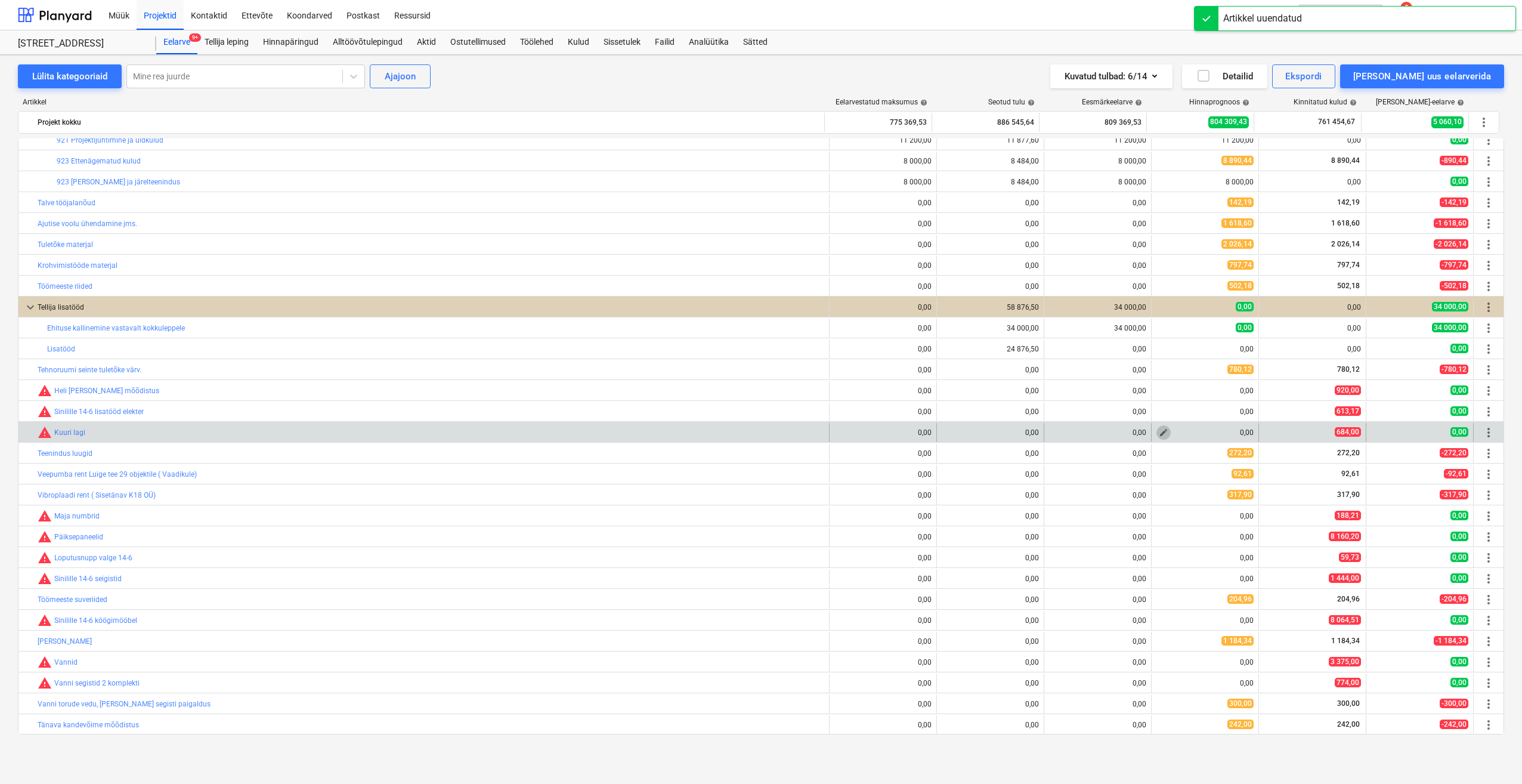
click at [1161, 434] on span "edit" at bounding box center [1163, 432] width 9 height 9
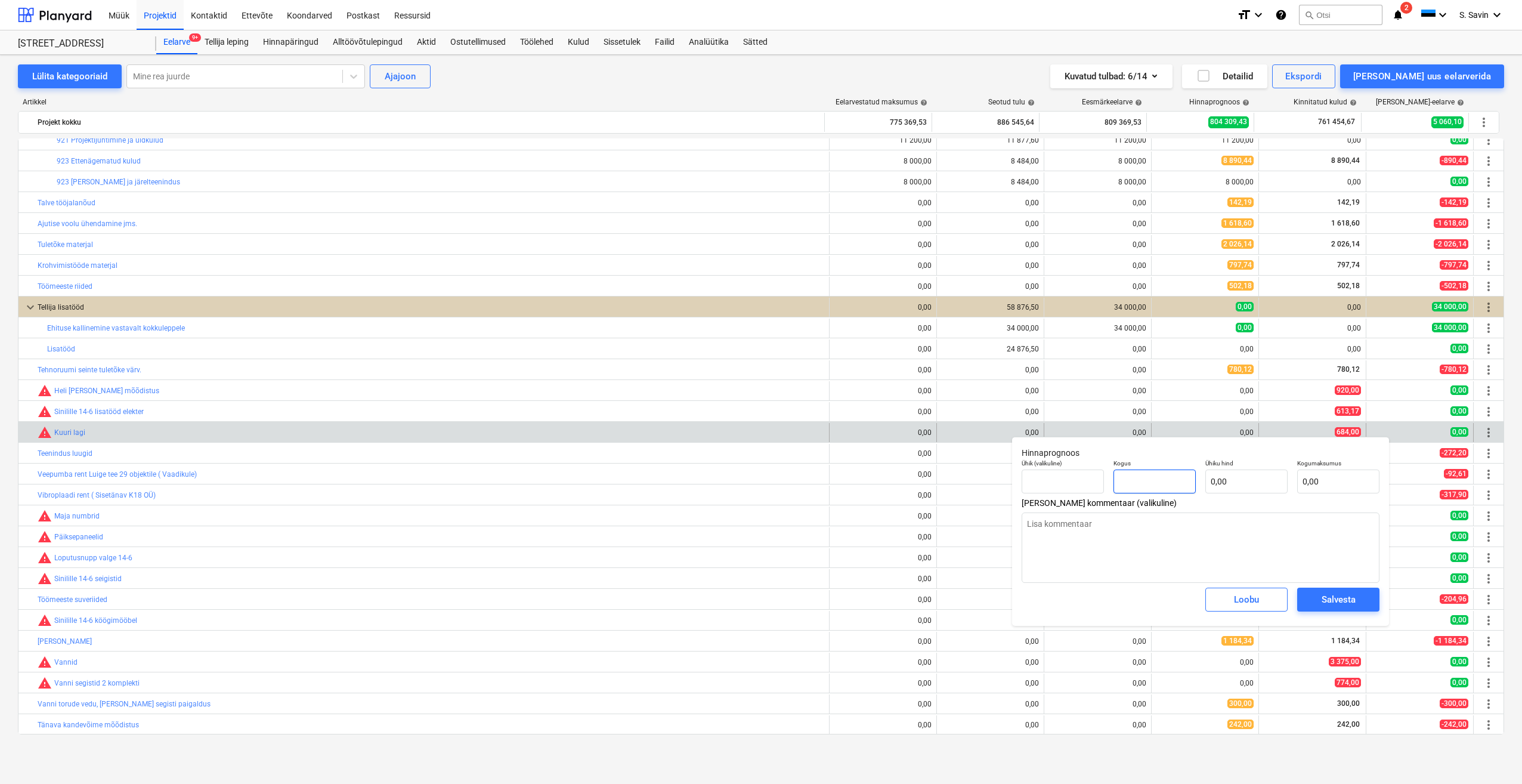
click at [1149, 480] on input "text" at bounding box center [1155, 481] width 82 height 24
click at [1233, 481] on input "text" at bounding box center [1247, 481] width 82 height 24
click at [1330, 599] on div "Salvesta" at bounding box center [1339, 599] width 34 height 16
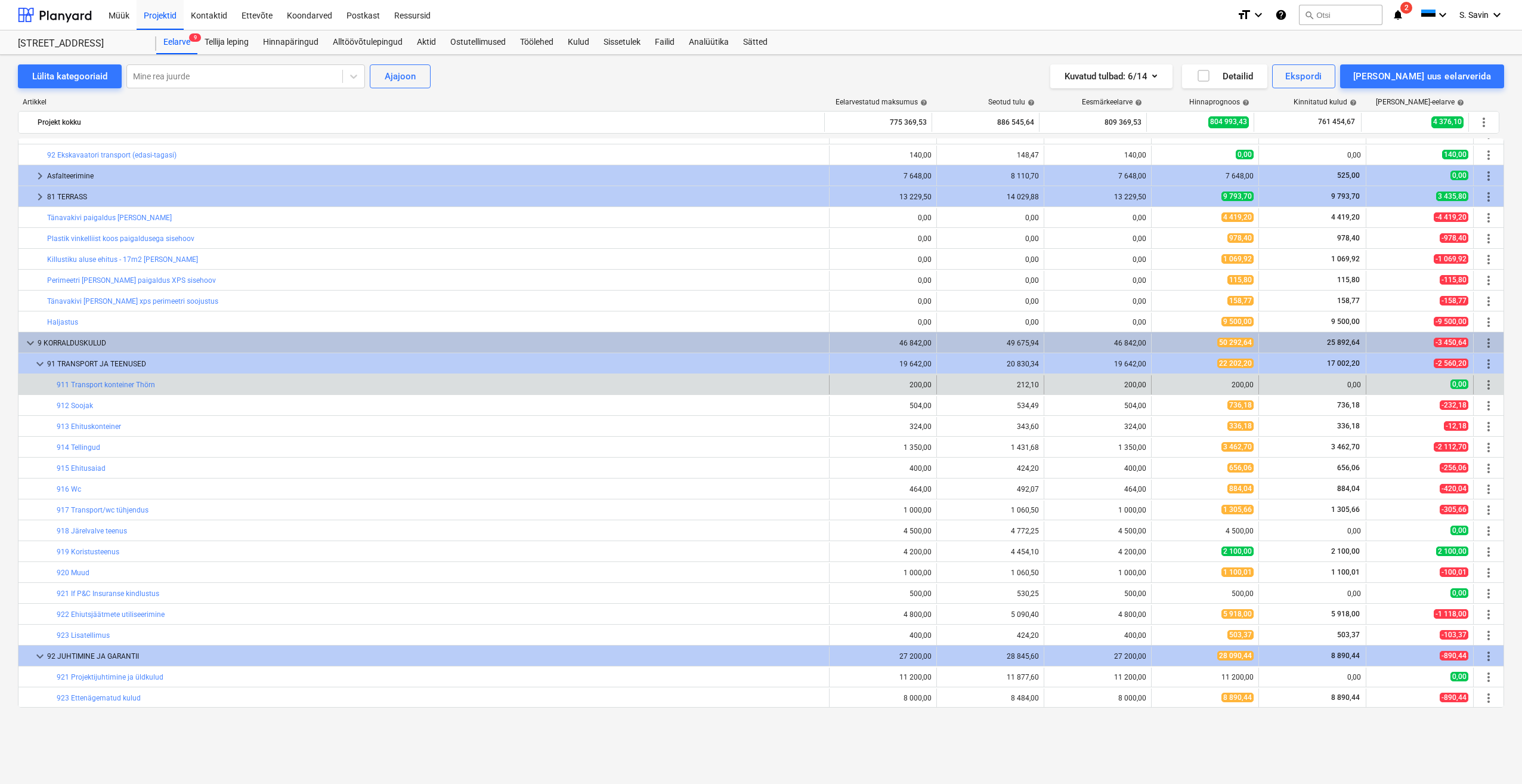
scroll to position [603, 0]
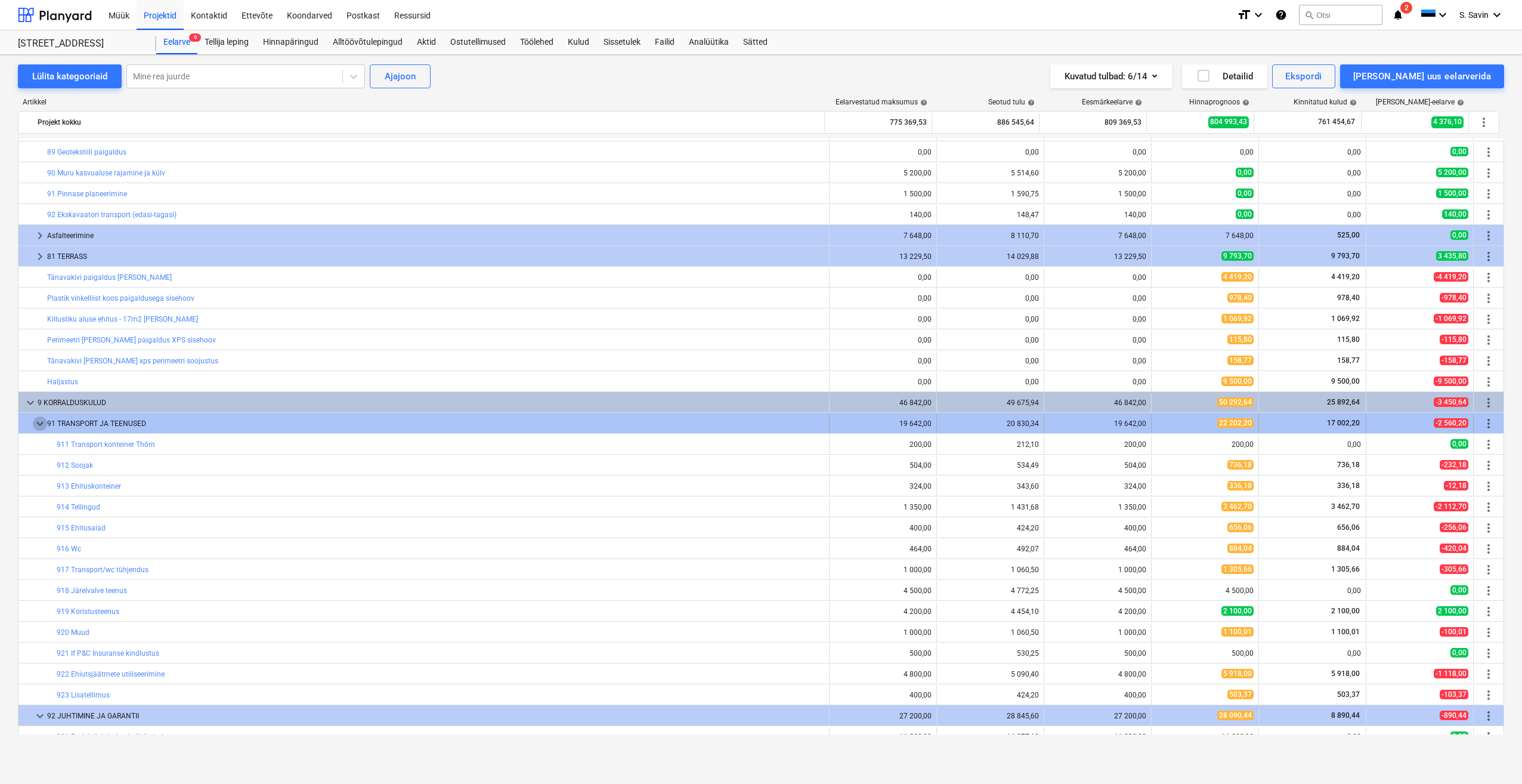
click at [36, 424] on span "keyboard_arrow_down" at bounding box center [40, 423] width 14 height 14
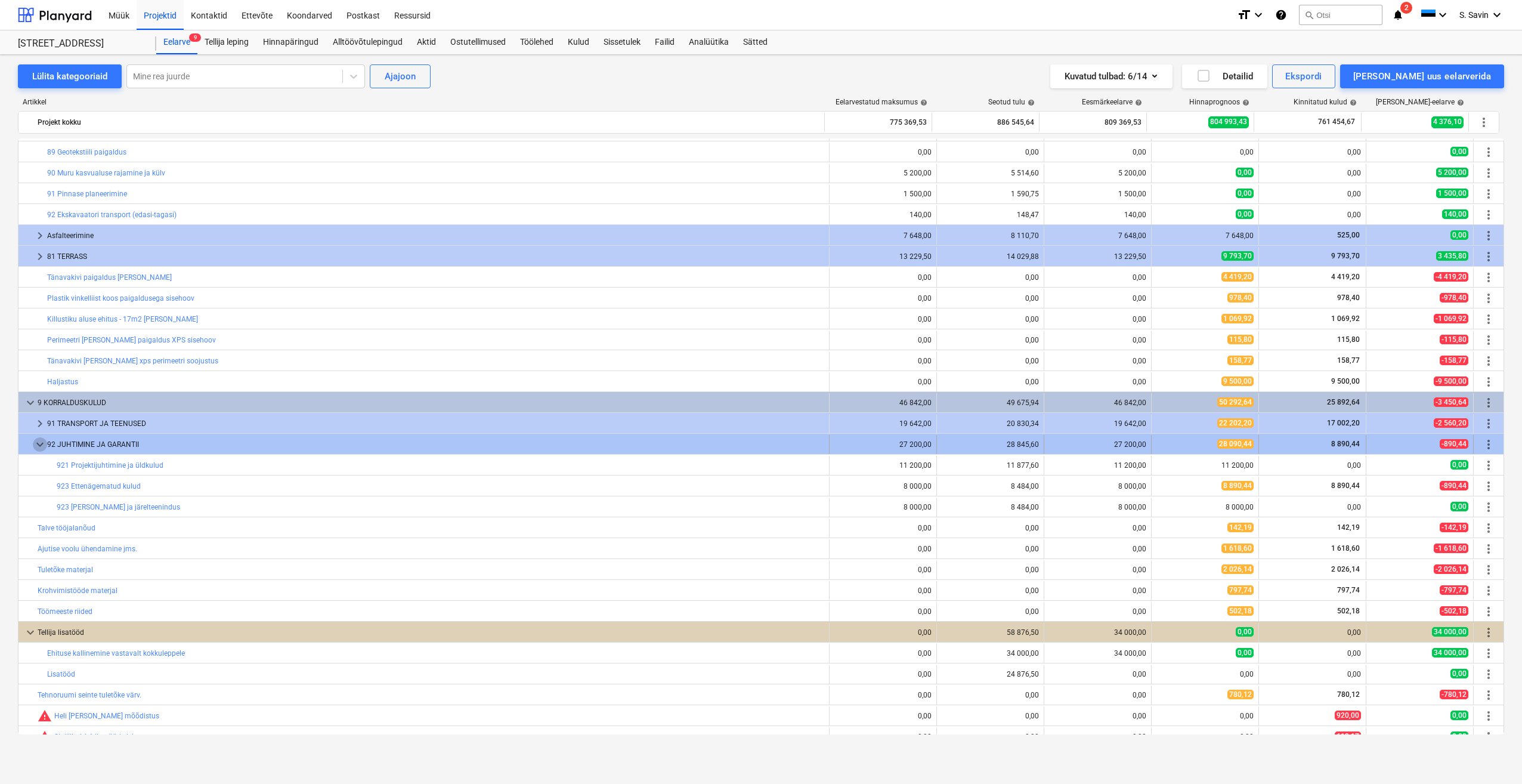
click at [36, 445] on span "keyboard_arrow_down" at bounding box center [40, 444] width 14 height 14
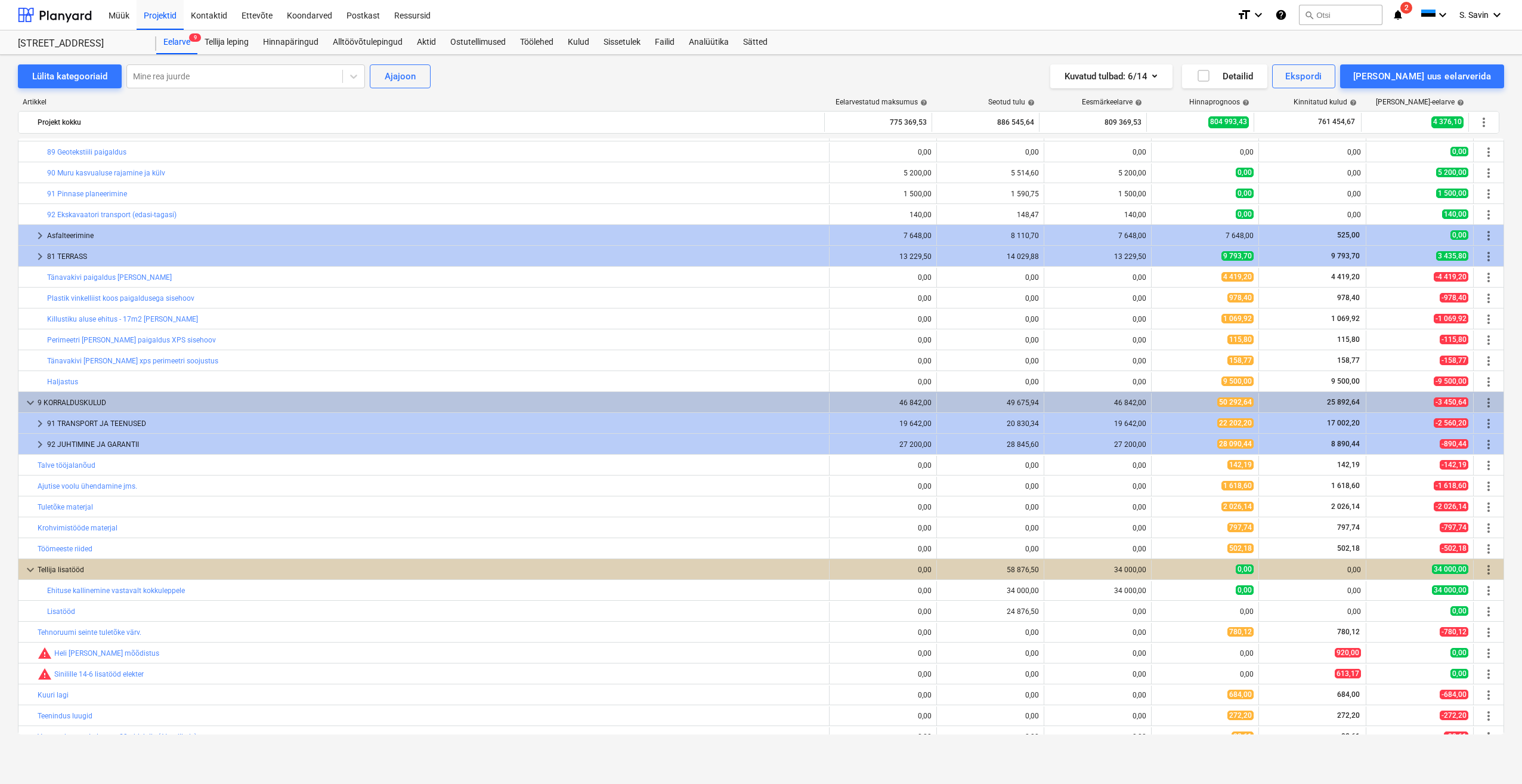
click at [36, 445] on span "keyboard_arrow_right" at bounding box center [40, 444] width 14 height 14
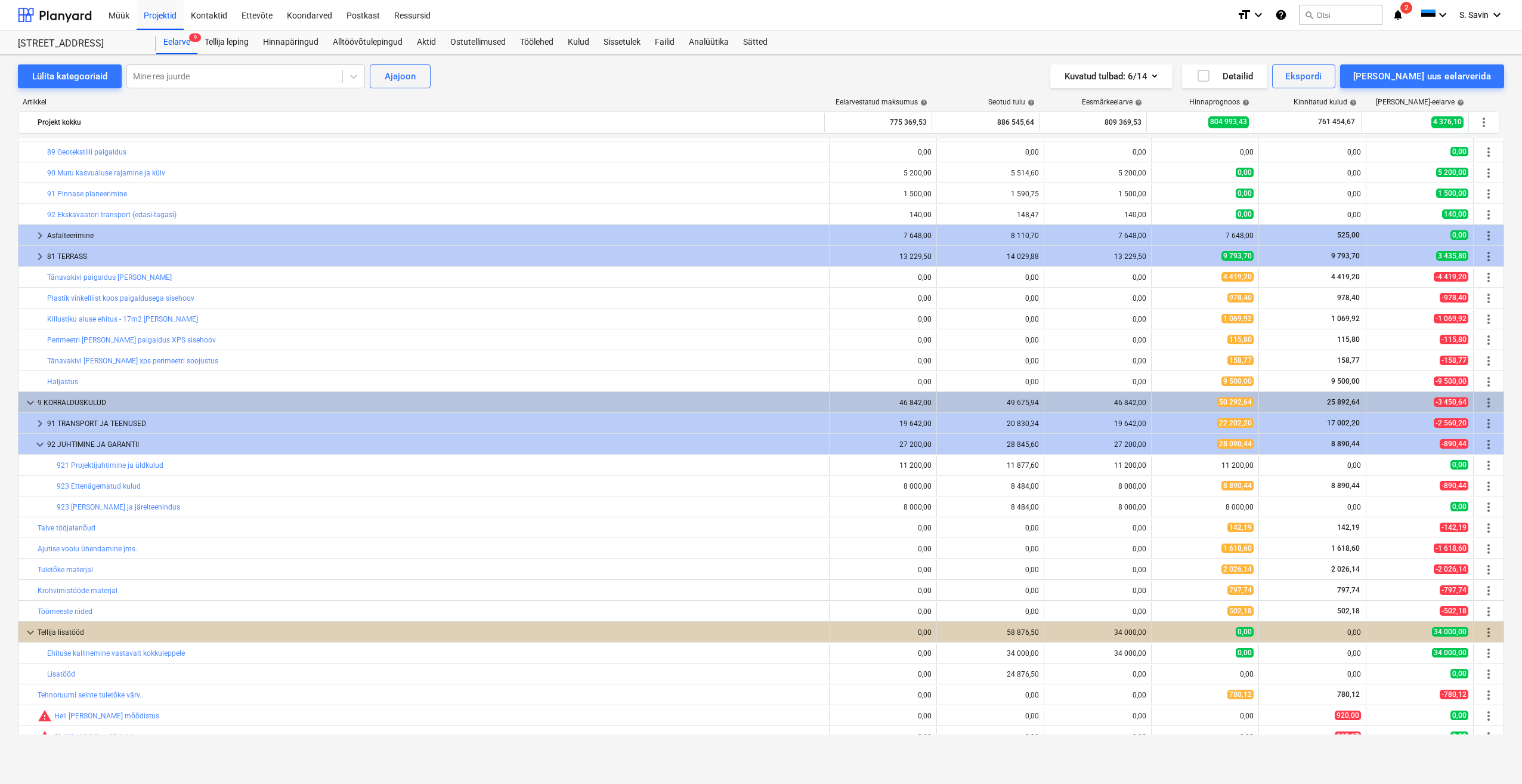
click at [36, 445] on span "keyboard_arrow_down" at bounding box center [40, 444] width 14 height 14
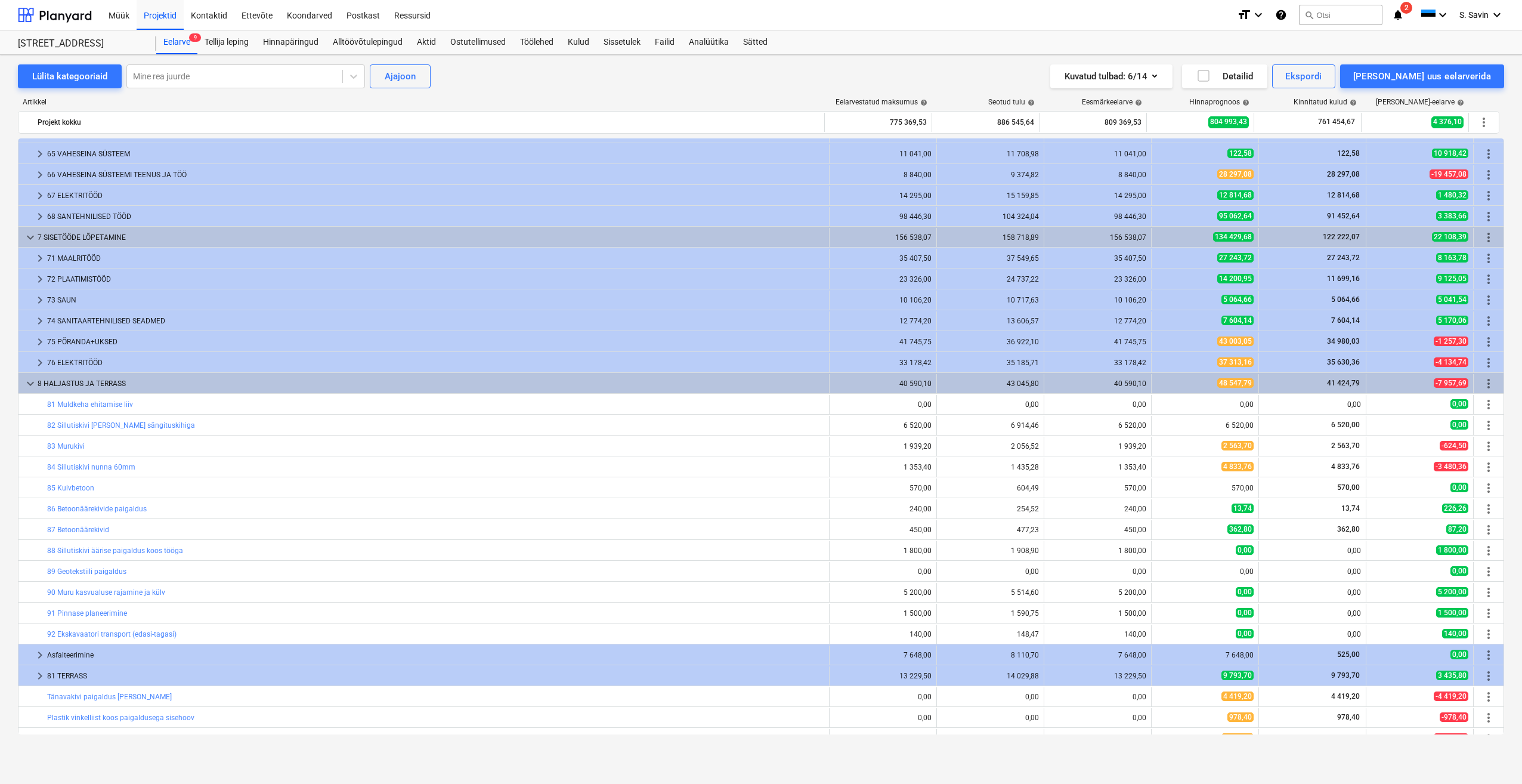
scroll to position [126, 0]
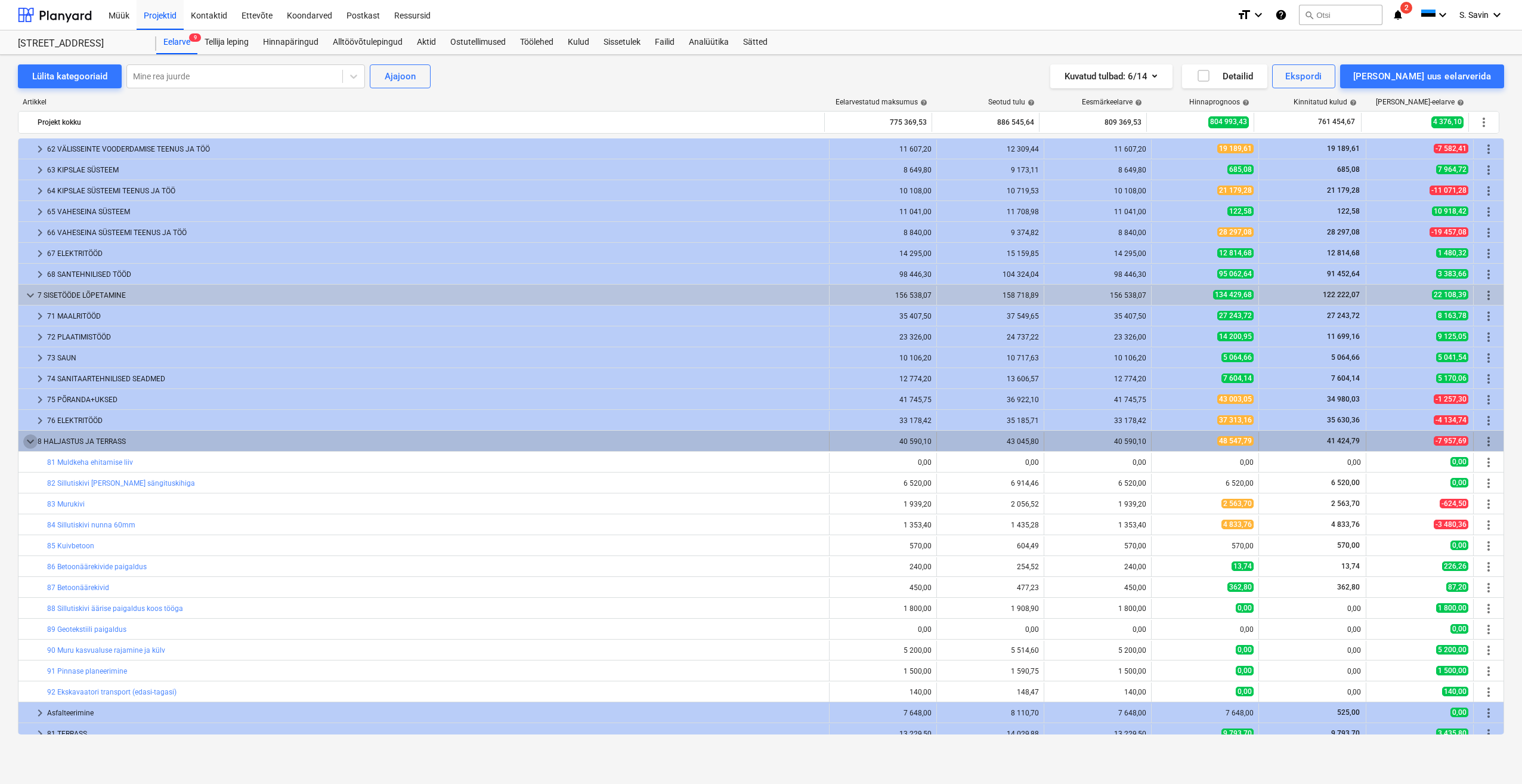
click at [25, 444] on span "keyboard_arrow_down" at bounding box center [30, 442] width 14 height 14
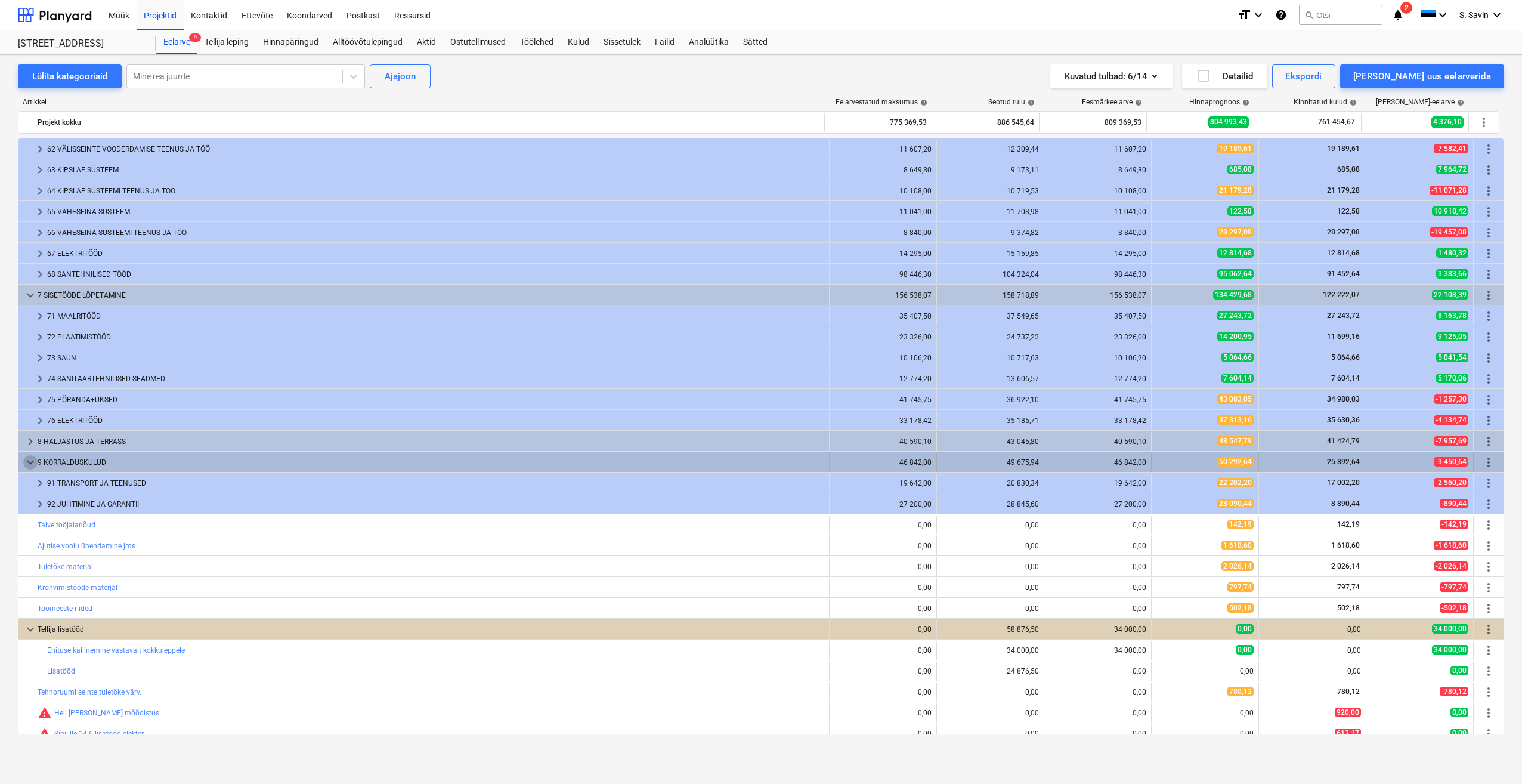
click at [29, 461] on span "keyboard_arrow_down" at bounding box center [30, 462] width 14 height 14
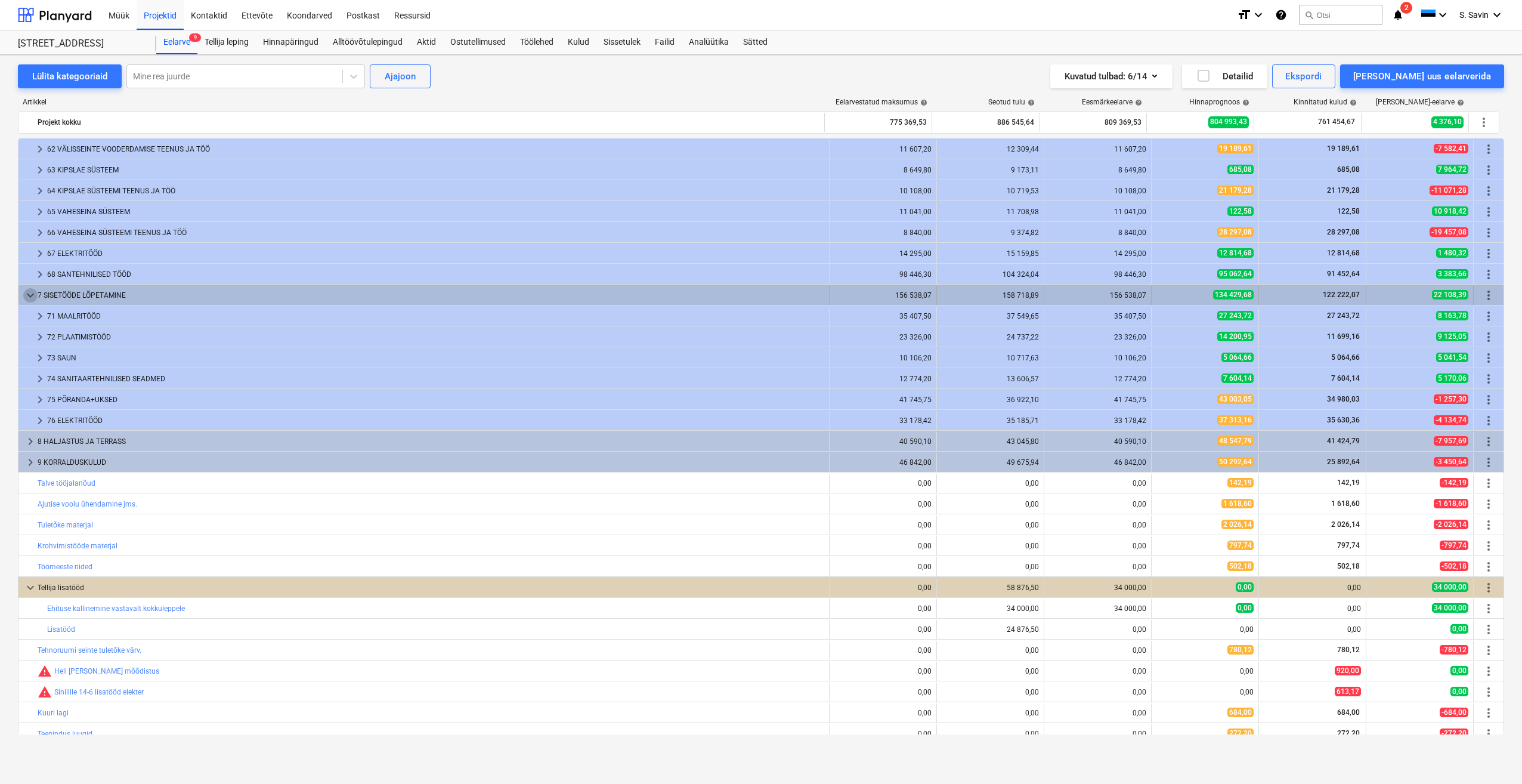
click at [32, 295] on span "keyboard_arrow_down" at bounding box center [30, 295] width 14 height 14
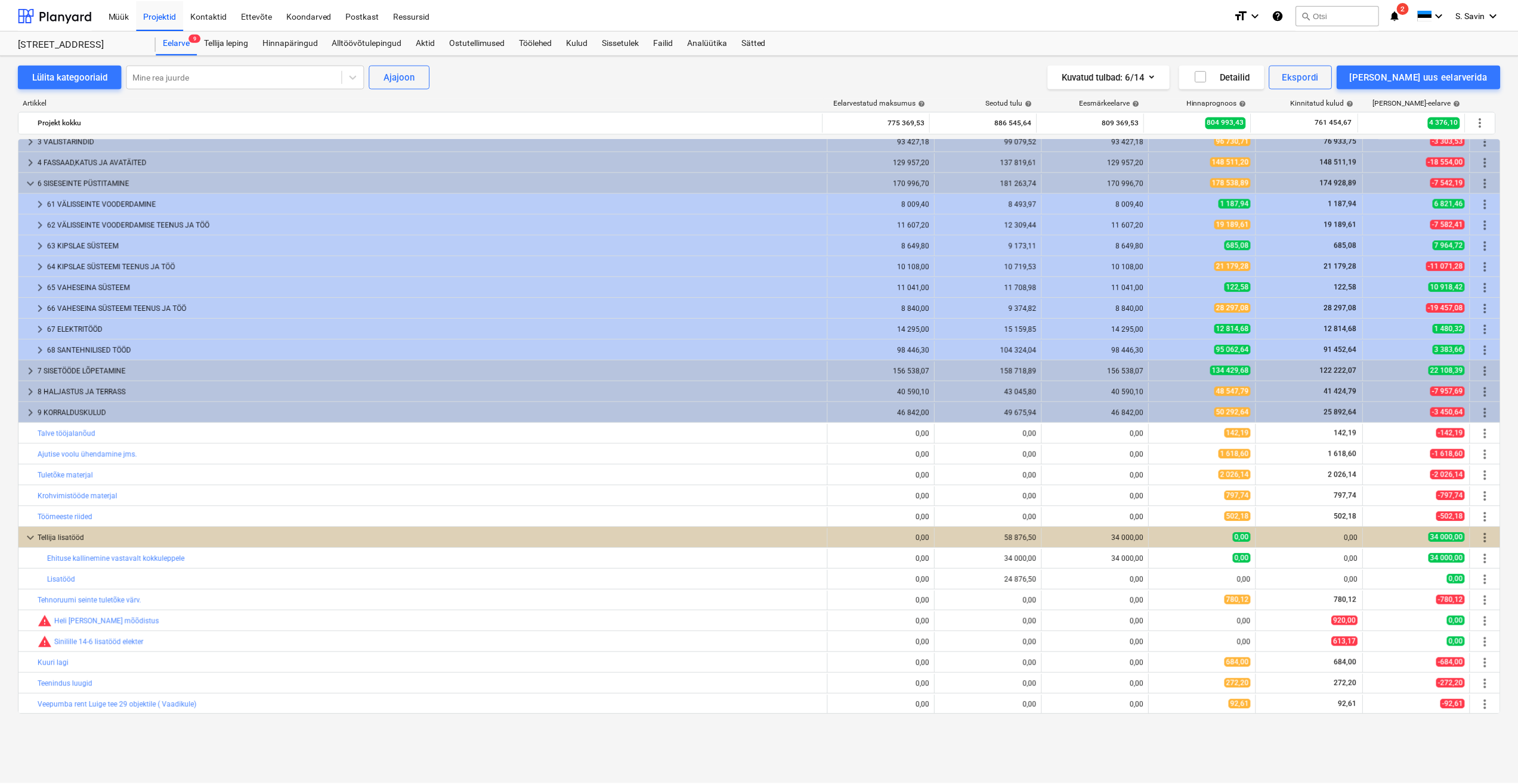
scroll to position [0, 0]
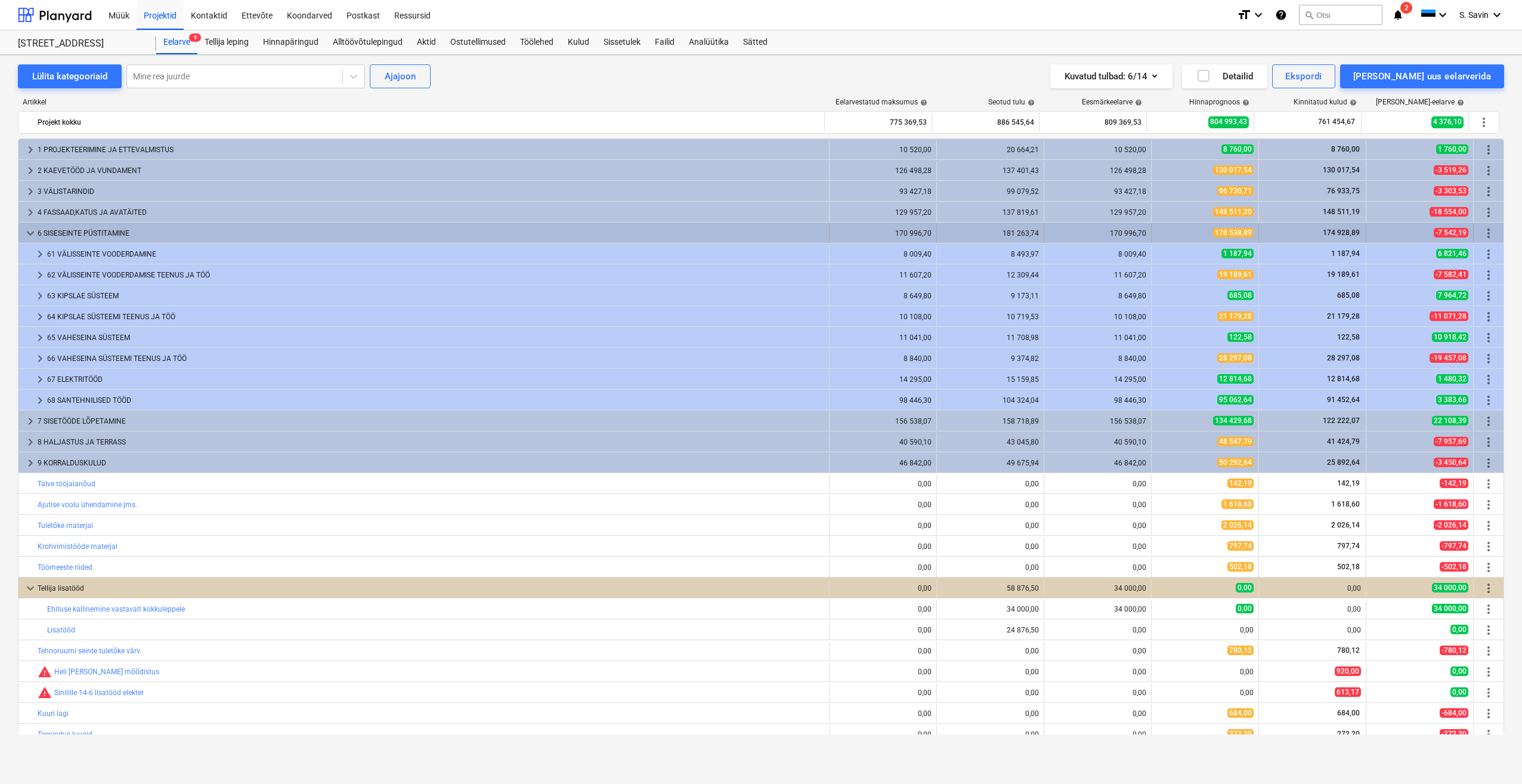
click at [32, 238] on span "keyboard_arrow_down" at bounding box center [30, 234] width 14 height 14
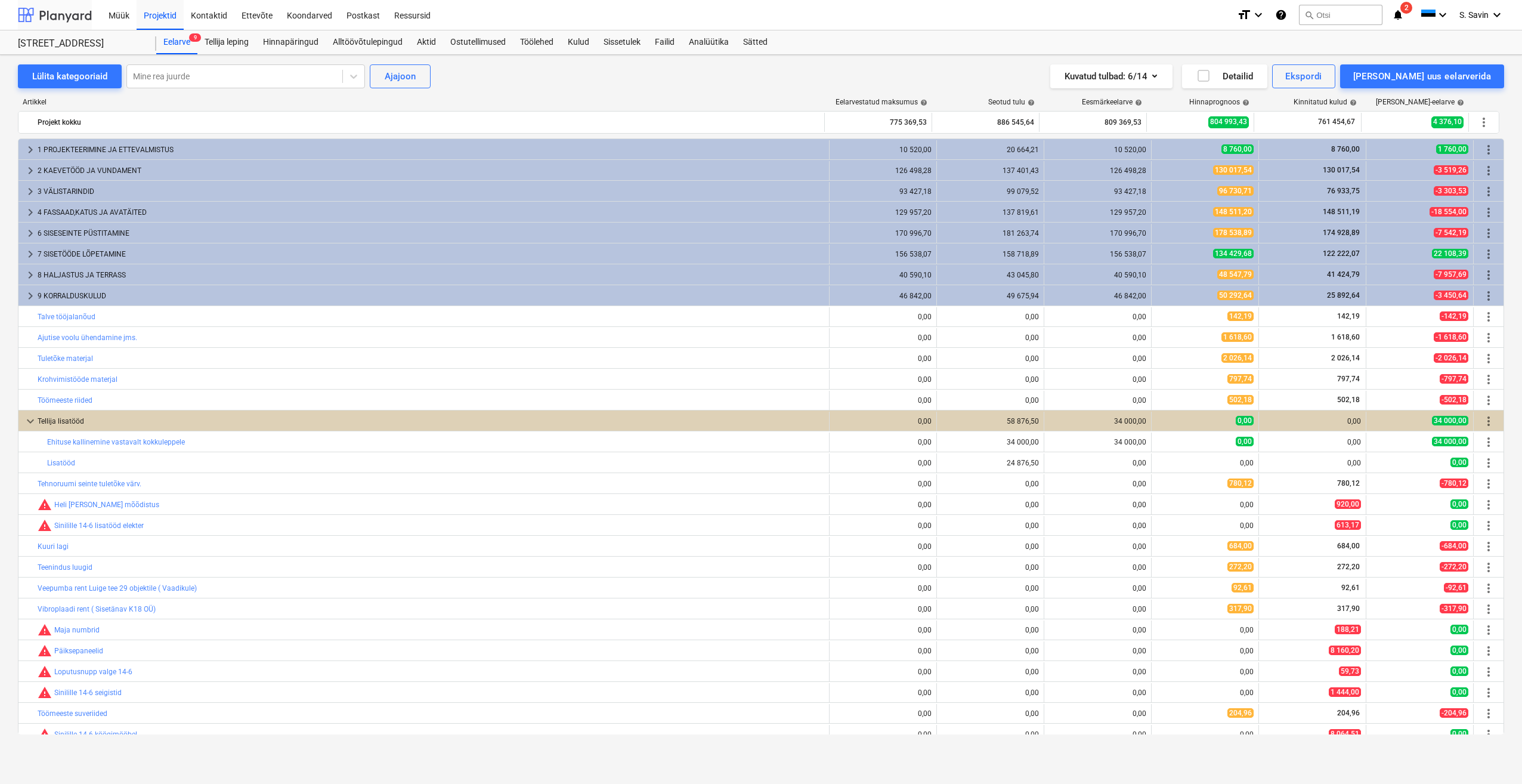
click at [55, 19] on div at bounding box center [54, 15] width 74 height 30
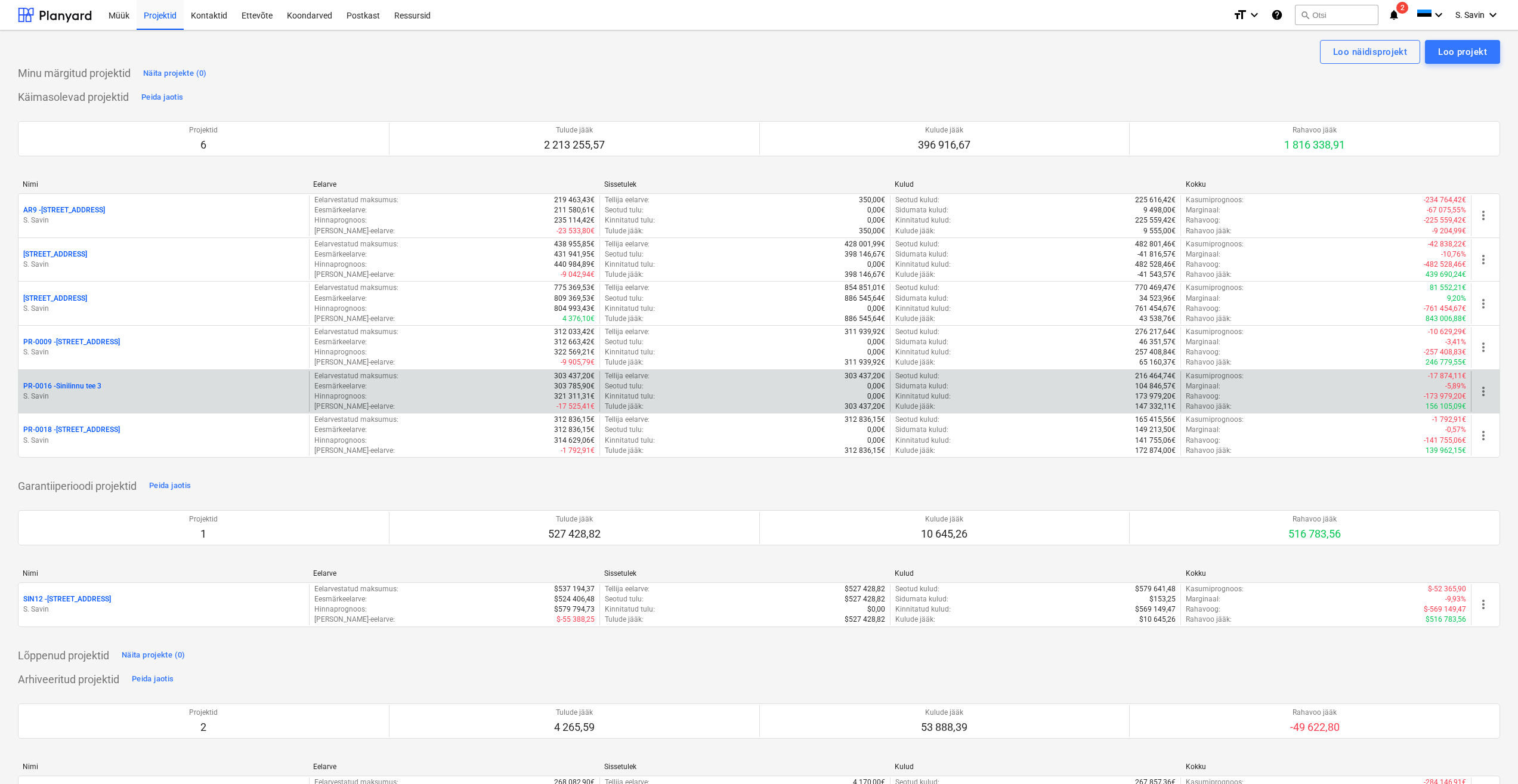
click at [121, 386] on div "PR-0016 - Sinilinnu tee 3" at bounding box center [163, 386] width 281 height 10
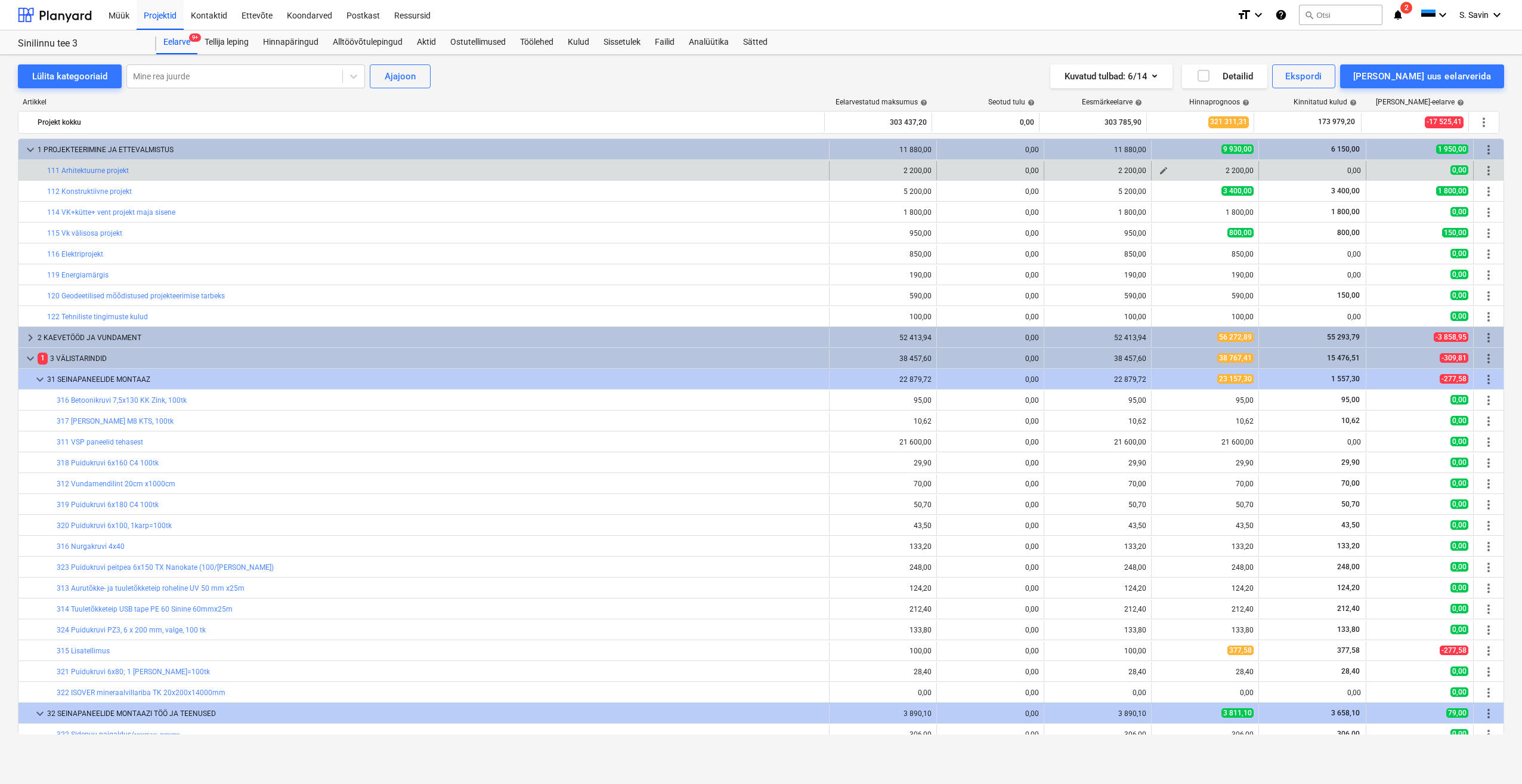
click at [1160, 169] on span "edit" at bounding box center [1163, 170] width 9 height 9
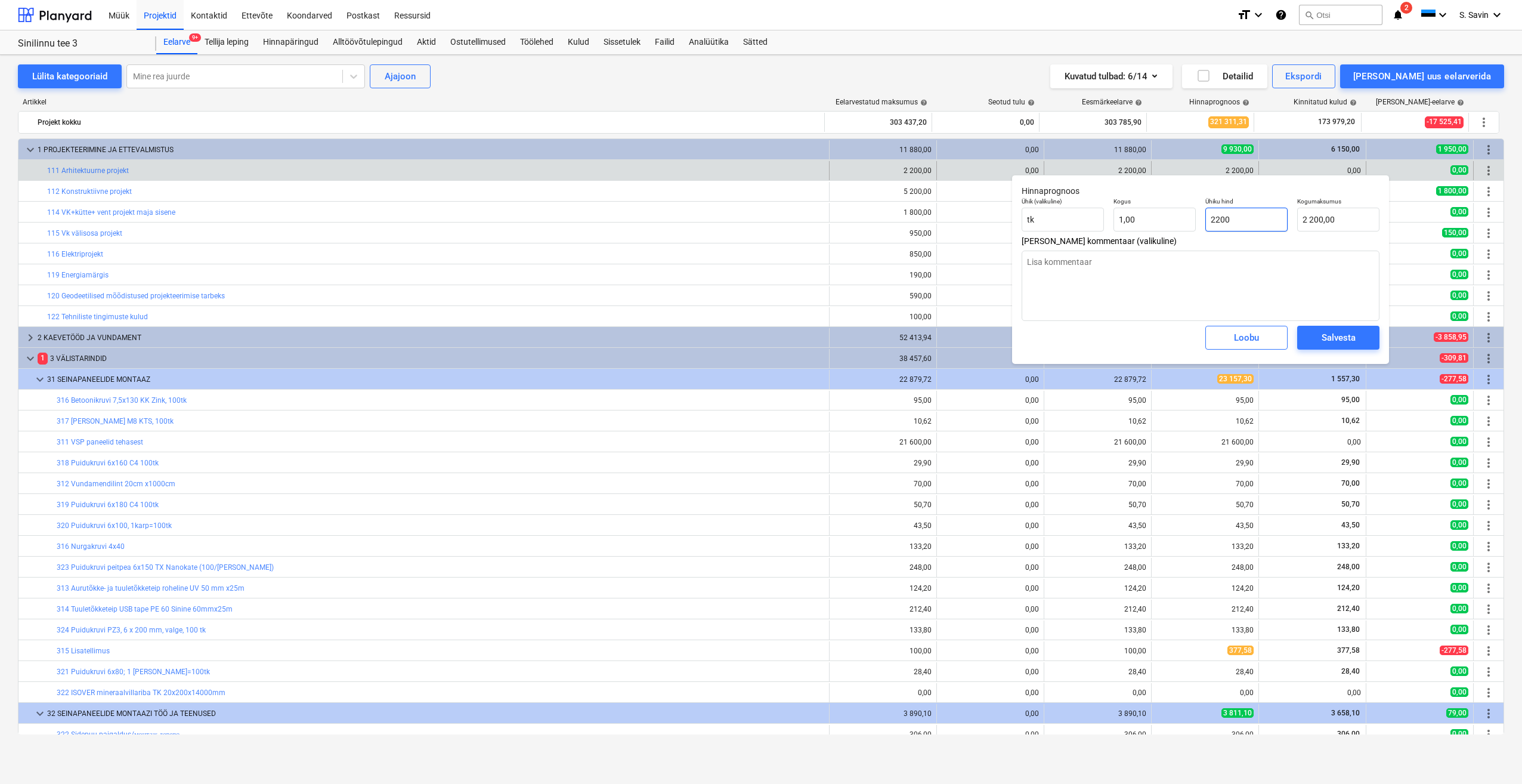
drag, startPoint x: 1252, startPoint y: 221, endPoint x: 1191, endPoint y: 236, distance: 62.8
click at [1192, 236] on div "Ühik (valikuline) tk Kogus 1,00 Ühiku hind 2200 Kogumaksumus 2 200,00" at bounding box center [1200, 214] width 367 height 44
click at [1349, 333] on div "Salvesta" at bounding box center [1339, 338] width 34 height 16
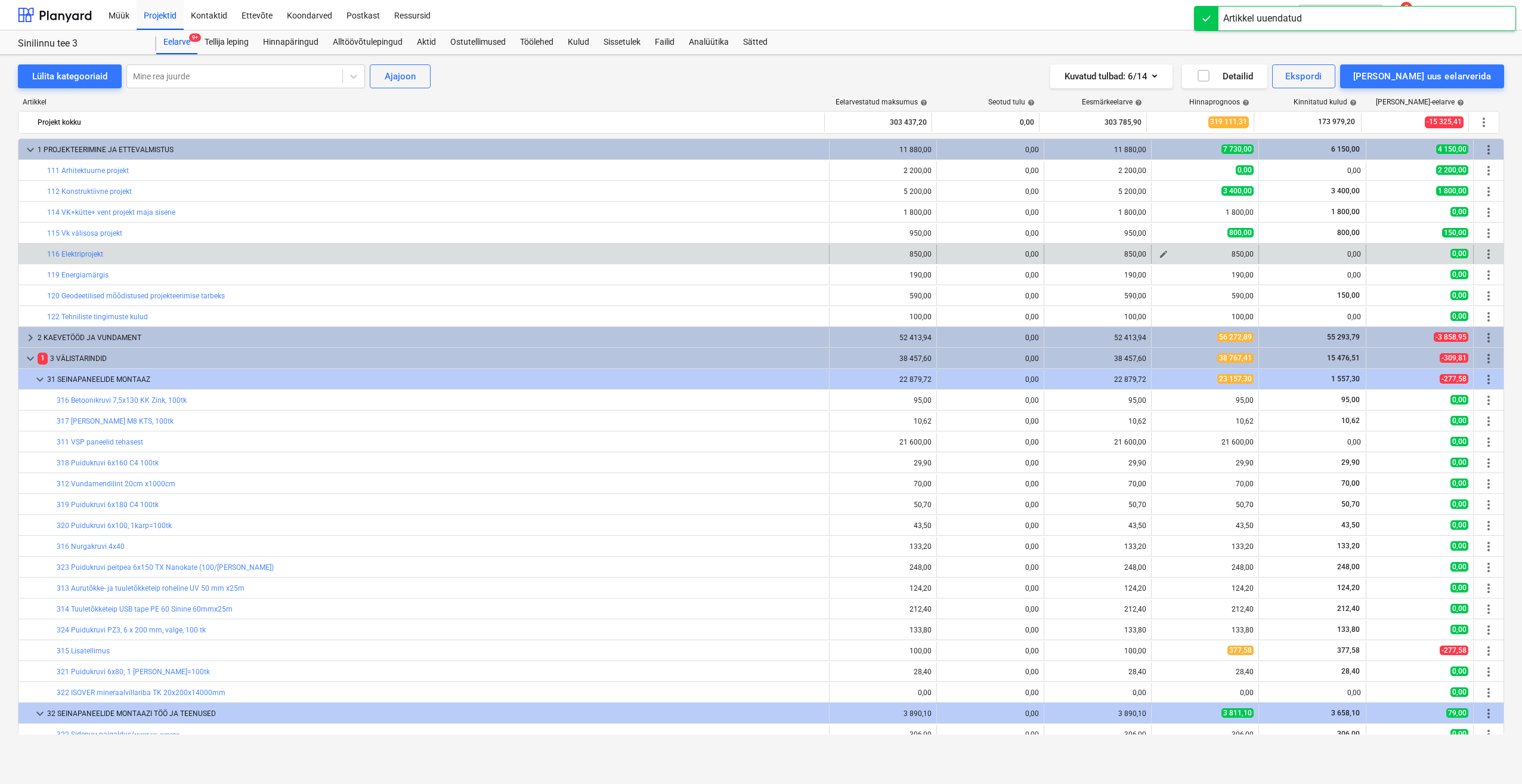
click at [1159, 255] on span "edit" at bounding box center [1163, 253] width 9 height 9
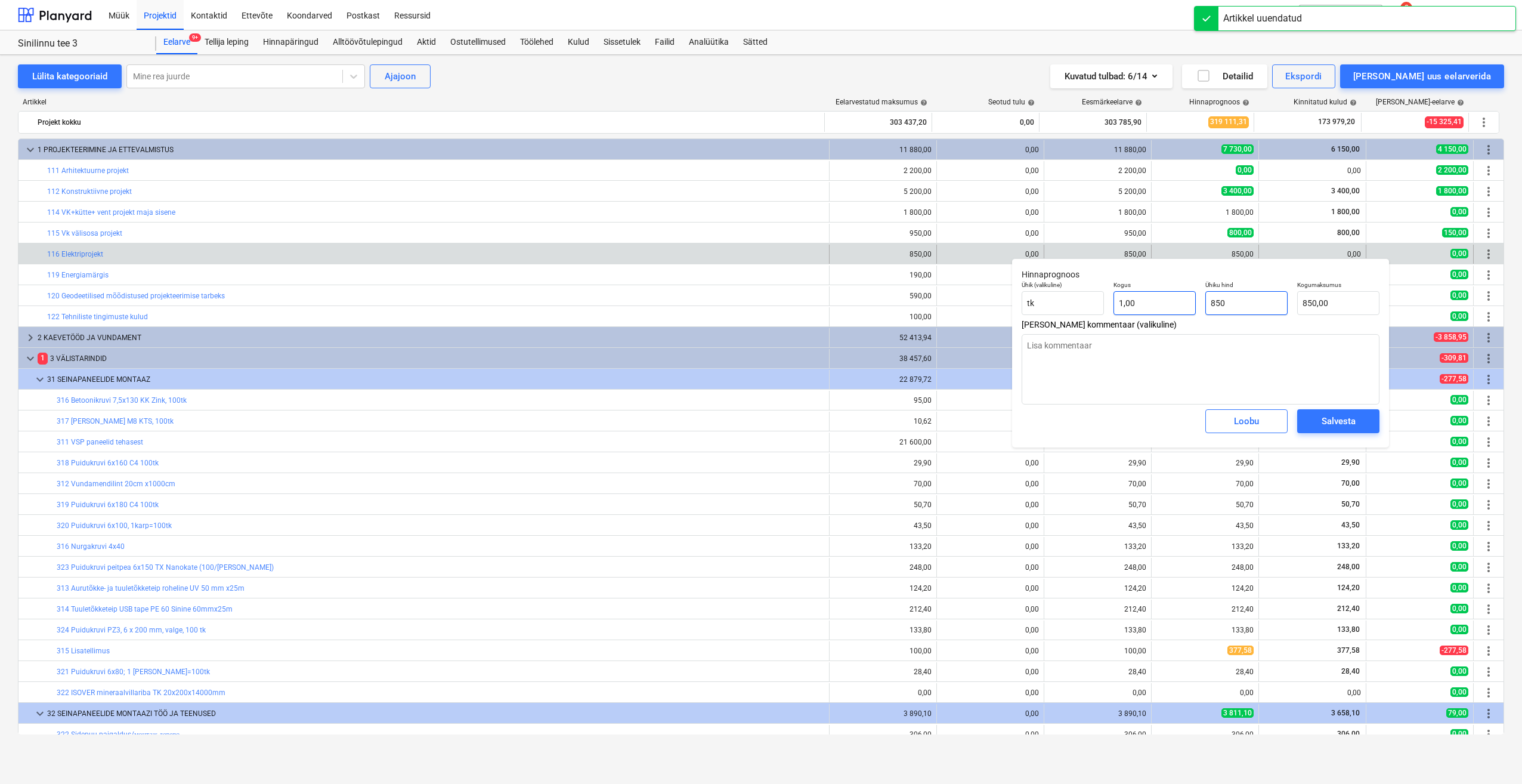
drag, startPoint x: 1259, startPoint y: 301, endPoint x: 1170, endPoint y: 309, distance: 89.4
click at [1170, 309] on div "Ühik (valikuline) tk Kogus 1,00 Ühiku hind 850 Kogumaksumus 850,00" at bounding box center [1200, 298] width 367 height 44
click at [1347, 425] on div "Salvesta" at bounding box center [1339, 421] width 34 height 16
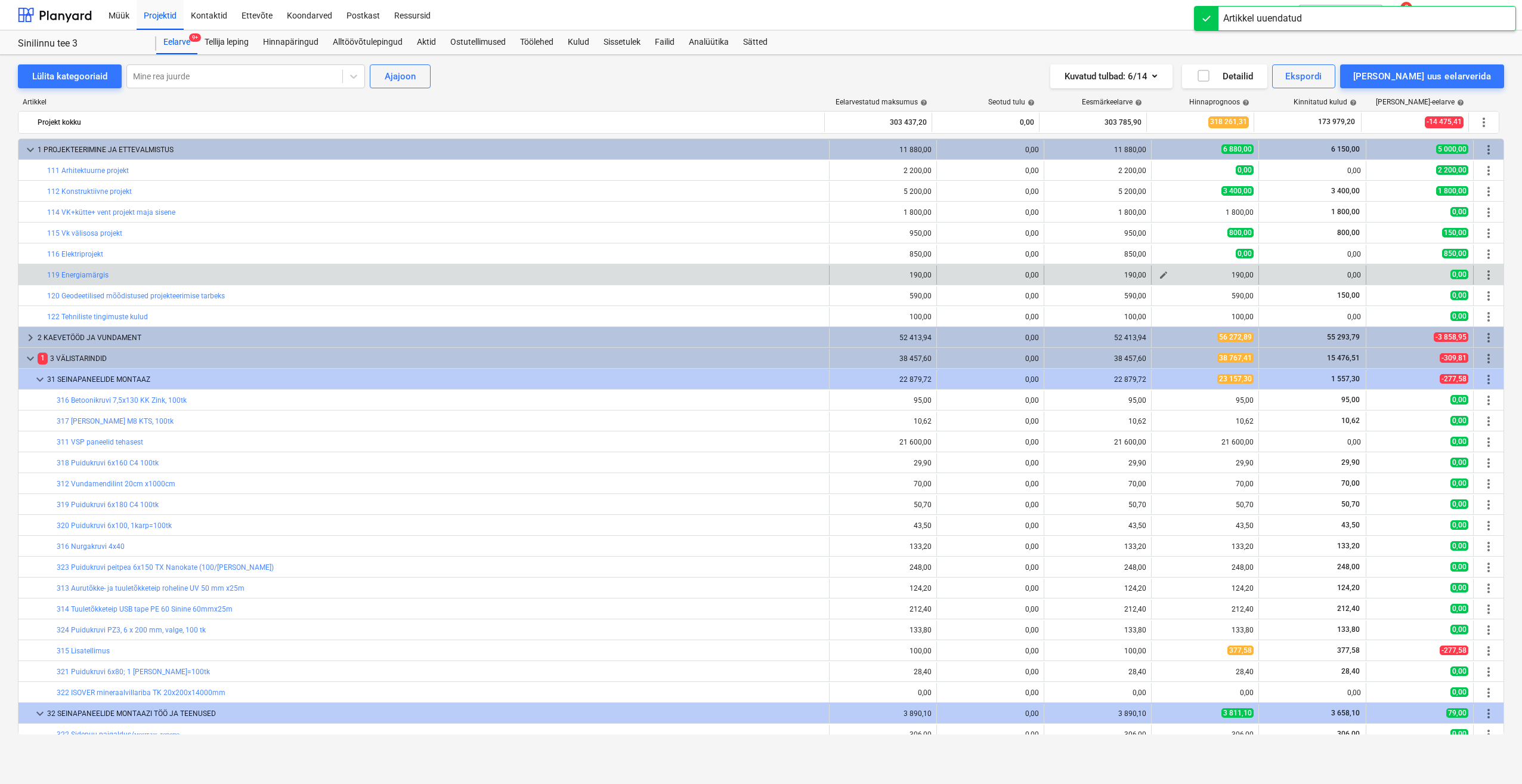
click at [1160, 274] on span "edit" at bounding box center [1163, 275] width 9 height 9
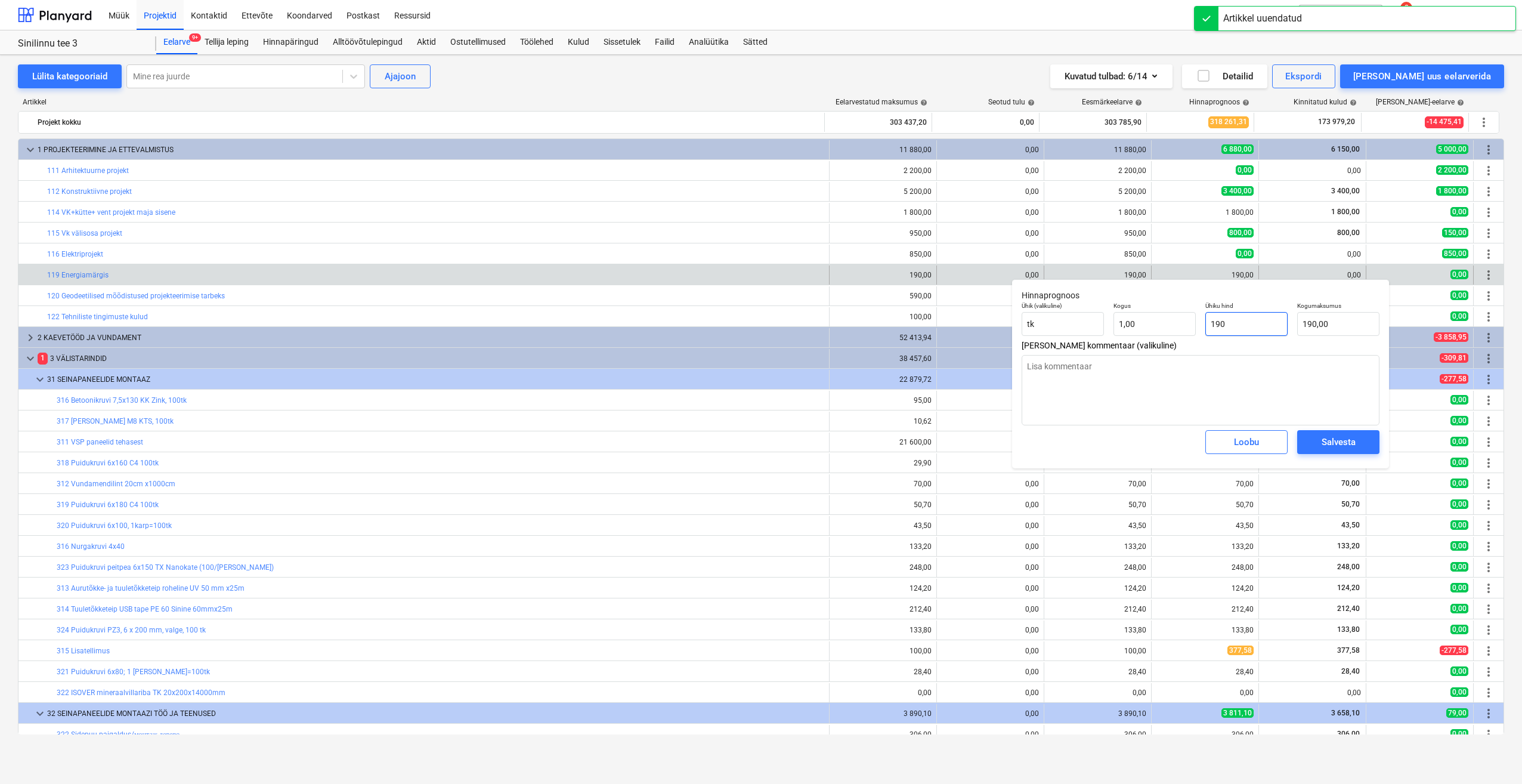
drag, startPoint x: 1261, startPoint y: 331, endPoint x: 1148, endPoint y: 339, distance: 113.3
click at [1148, 336] on div "Ühik (valikuline) tk Kogus 1,00 Ühiku hind 190 Kogumaksumus 190,00" at bounding box center [1200, 319] width 367 height 44
click at [1332, 438] on div "Salvesta" at bounding box center [1339, 442] width 34 height 16
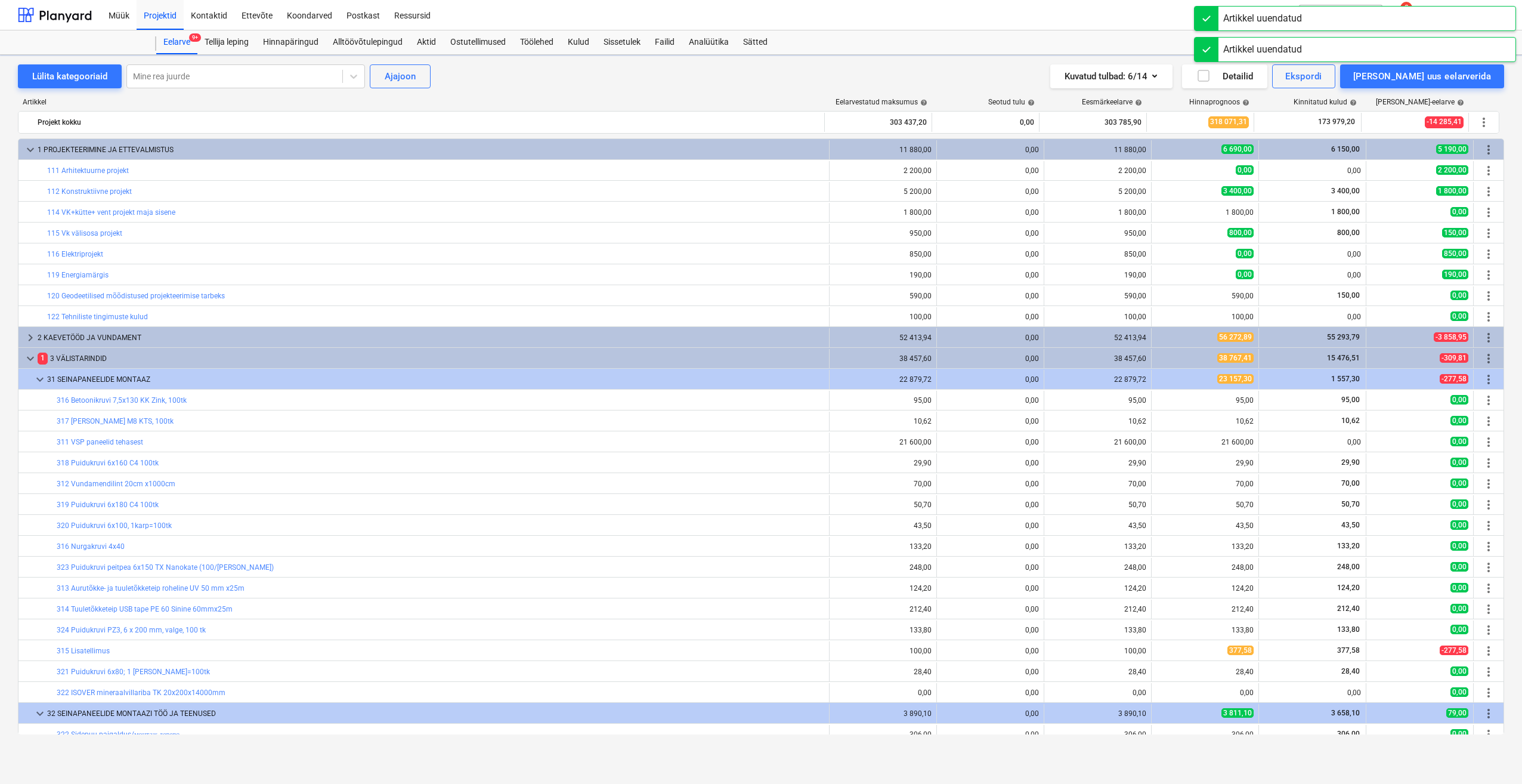
click at [1157, 319] on button "edit" at bounding box center [1164, 317] width 14 height 14
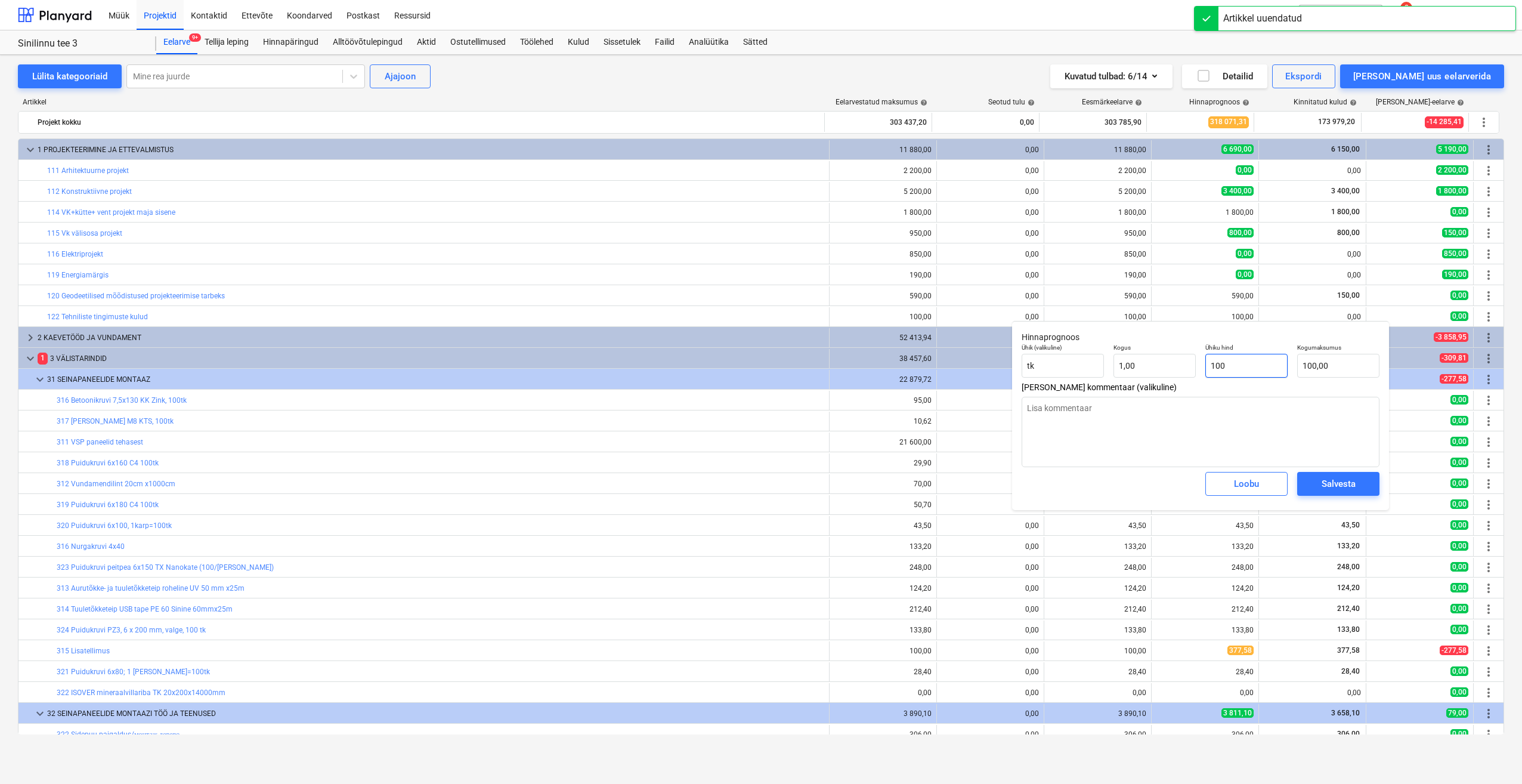
drag, startPoint x: 1256, startPoint y: 371, endPoint x: 1167, endPoint y: 382, distance: 89.7
click at [1167, 382] on div "Ühik (valikuline) tk Kogus 1,00 Ühiku hind 100 Kogumaksumus 100,00" at bounding box center [1200, 361] width 367 height 44
click at [1339, 484] on div "Salvesta" at bounding box center [1339, 484] width 34 height 16
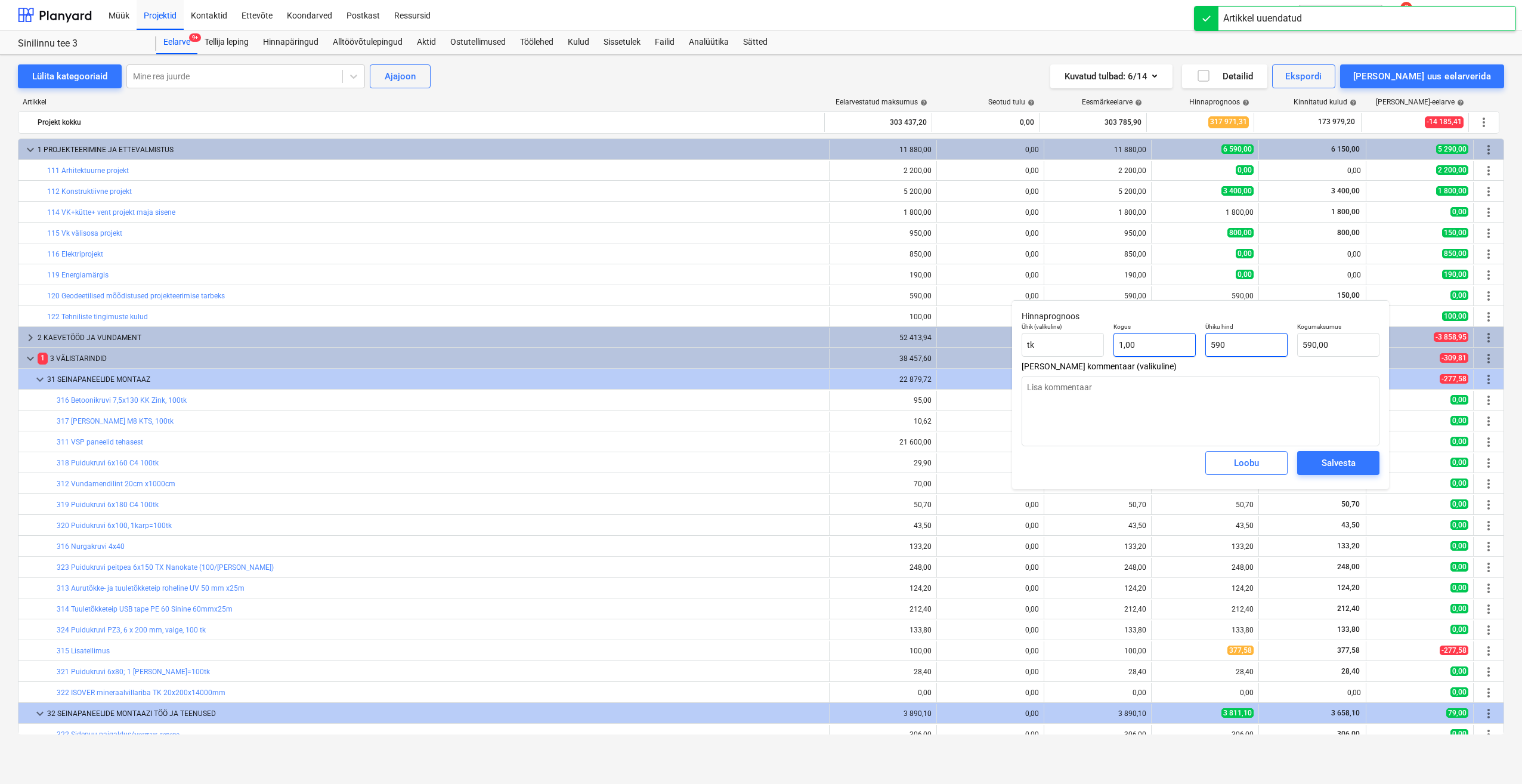
drag, startPoint x: 1248, startPoint y: 342, endPoint x: 1132, endPoint y: 354, distance: 116.6
click at [1132, 354] on div "Ühik (valikuline) tk Kogus 1,00 Ühiku hind 590 Kogumaksumus 590,00" at bounding box center [1200, 340] width 367 height 44
click at [1311, 460] on button "Salvesta" at bounding box center [1339, 463] width 82 height 24
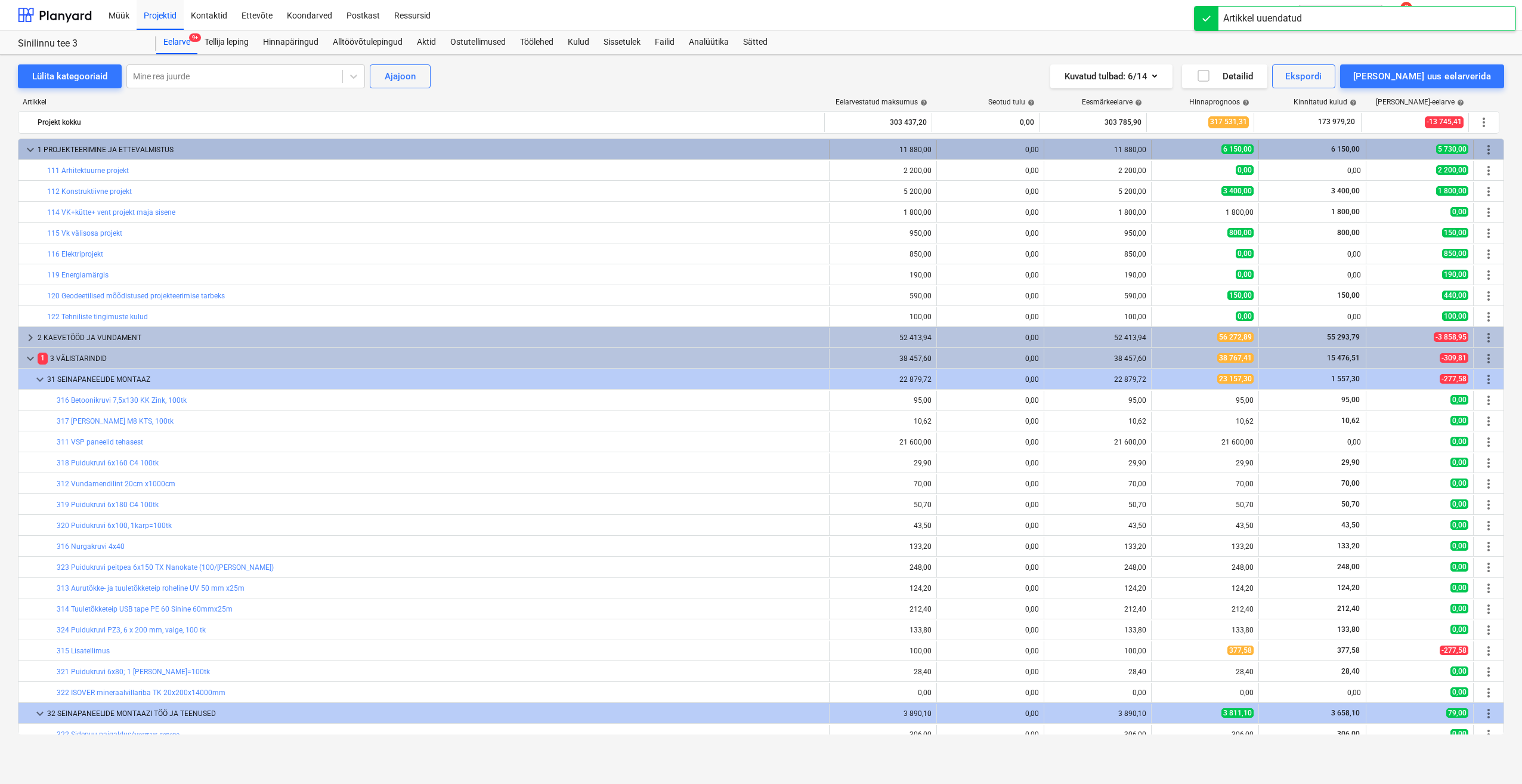
click at [33, 154] on span "keyboard_arrow_down" at bounding box center [30, 149] width 14 height 14
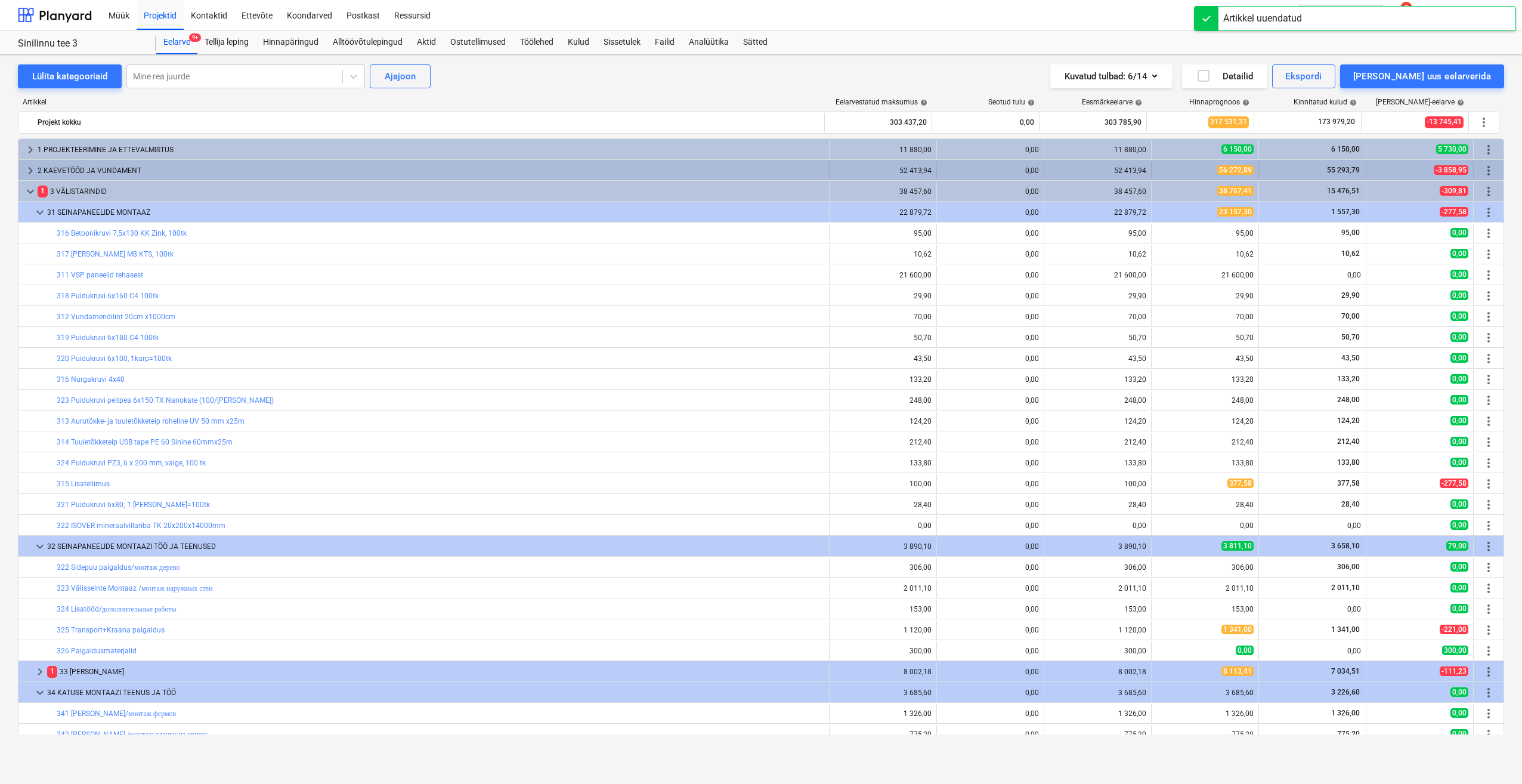
click at [32, 168] on span "keyboard_arrow_right" at bounding box center [30, 171] width 14 height 14
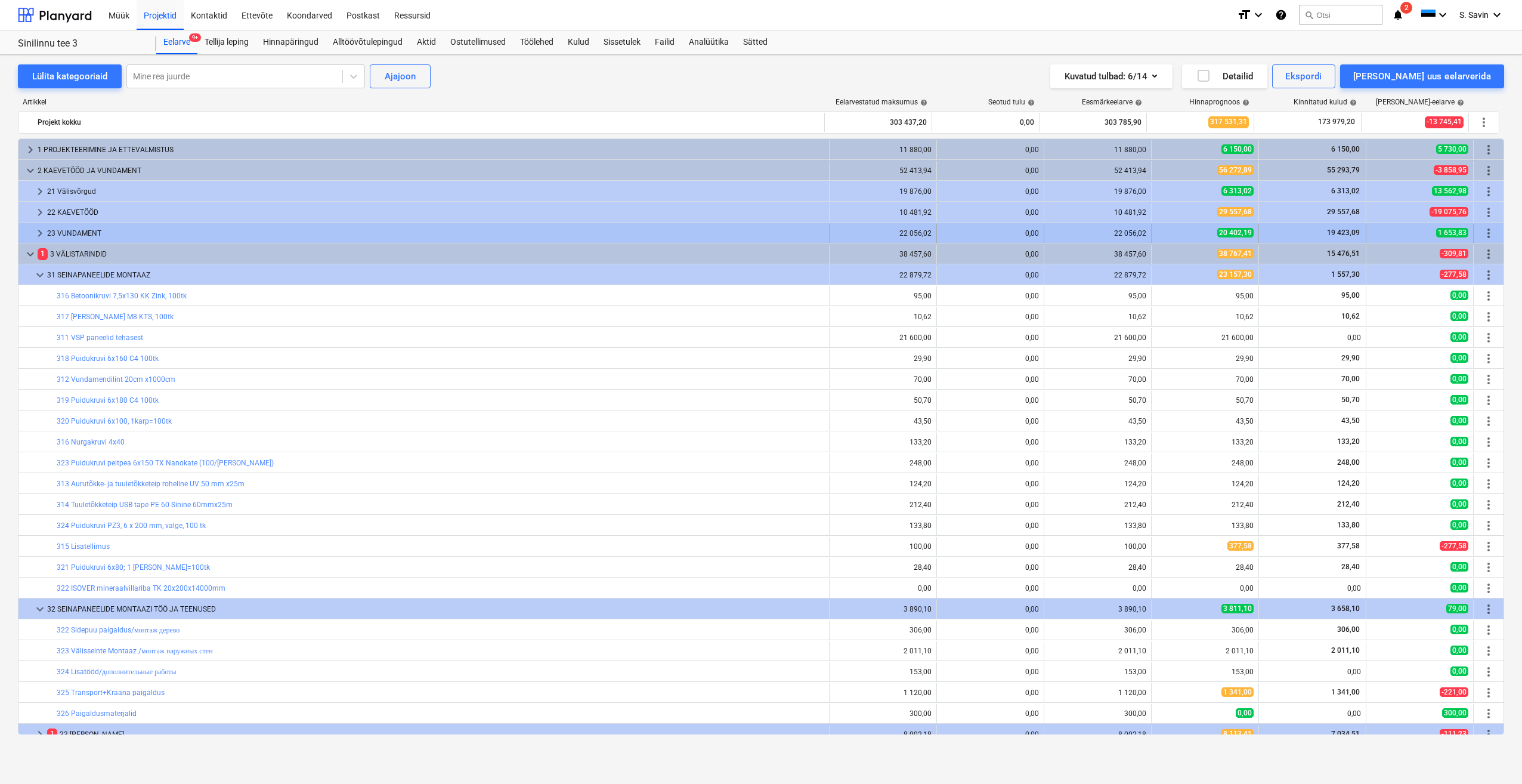
click at [44, 235] on span "keyboard_arrow_right" at bounding box center [40, 234] width 14 height 14
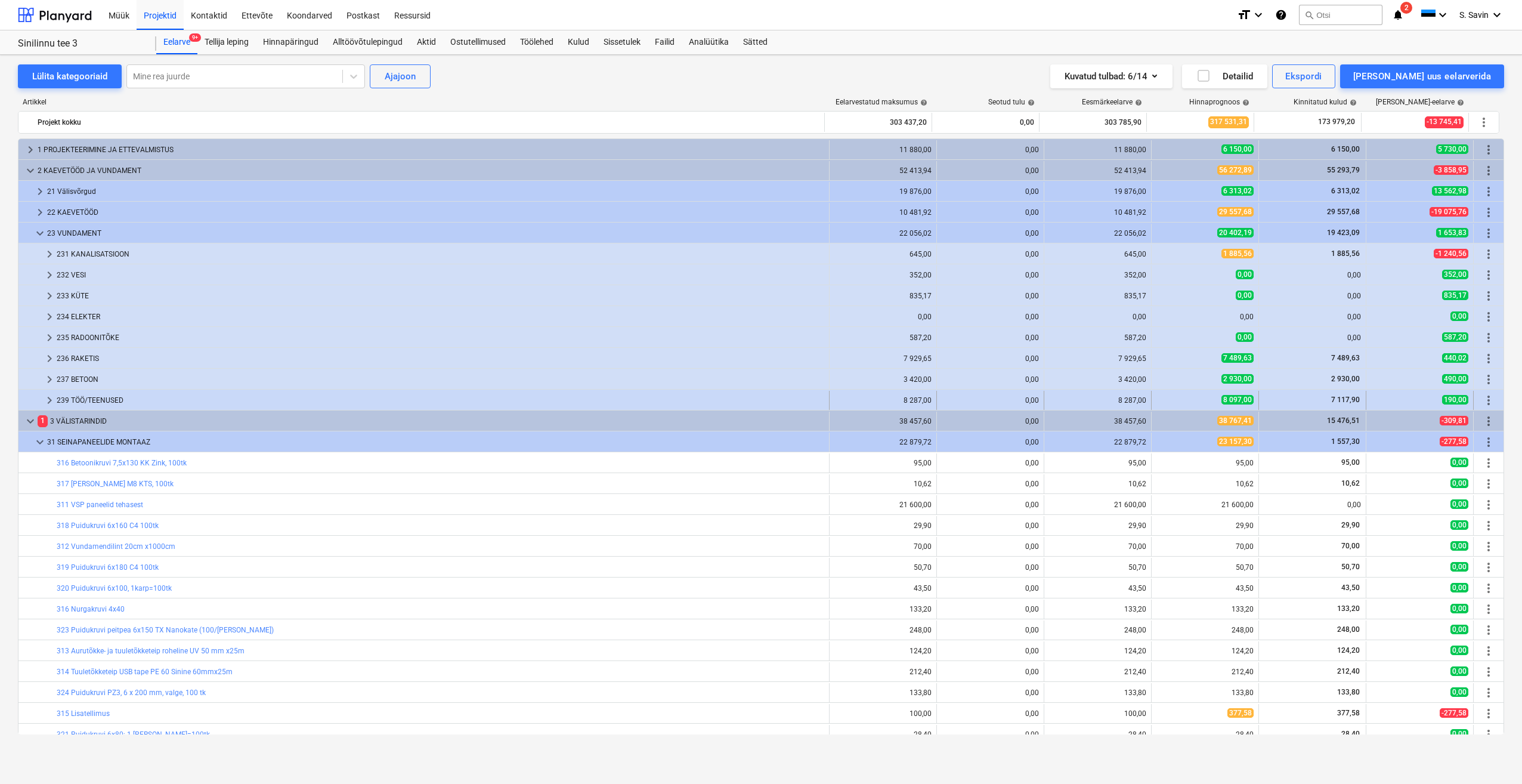
click at [49, 401] on span "keyboard_arrow_right" at bounding box center [50, 400] width 14 height 14
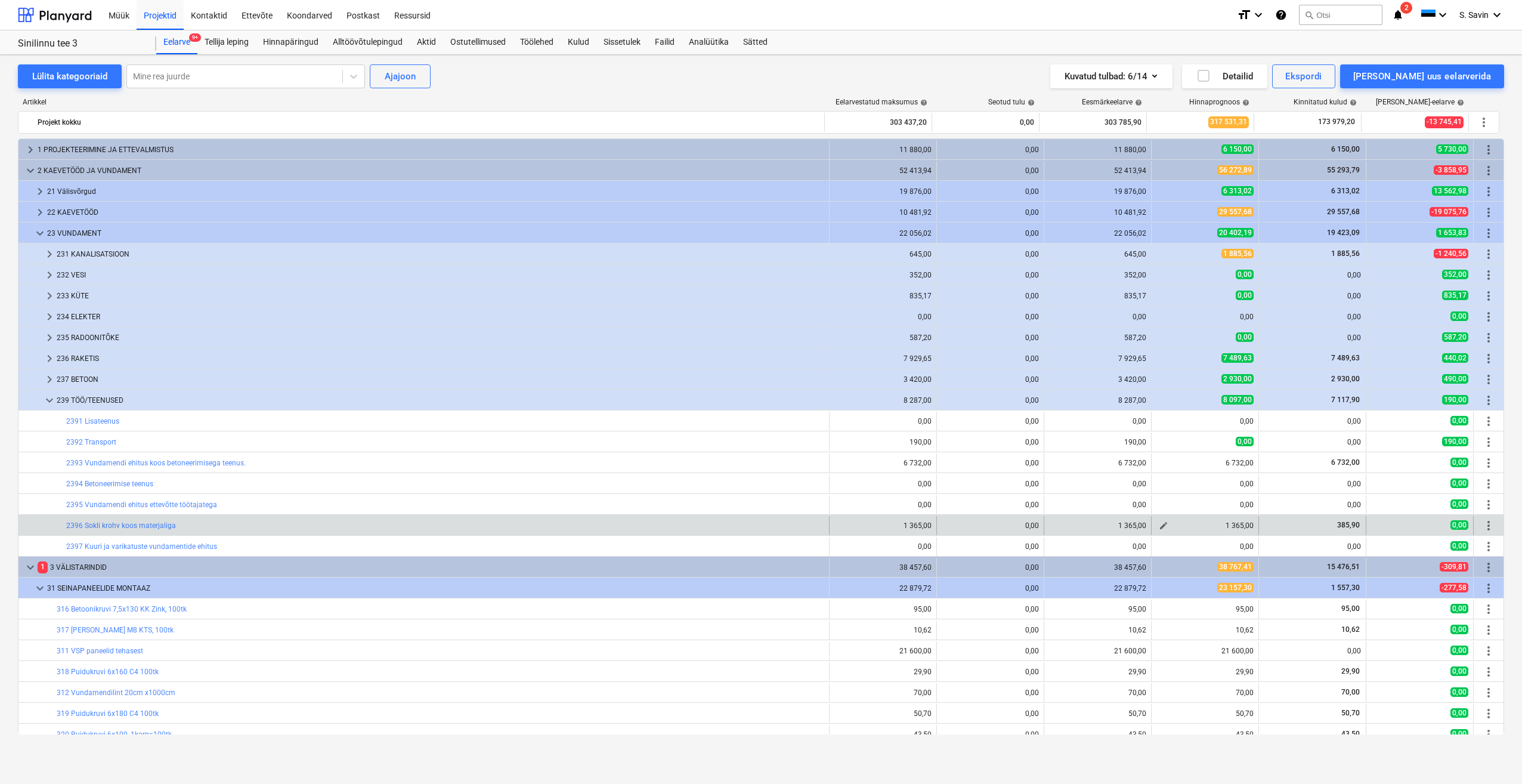
click at [1157, 526] on button "edit" at bounding box center [1164, 526] width 14 height 14
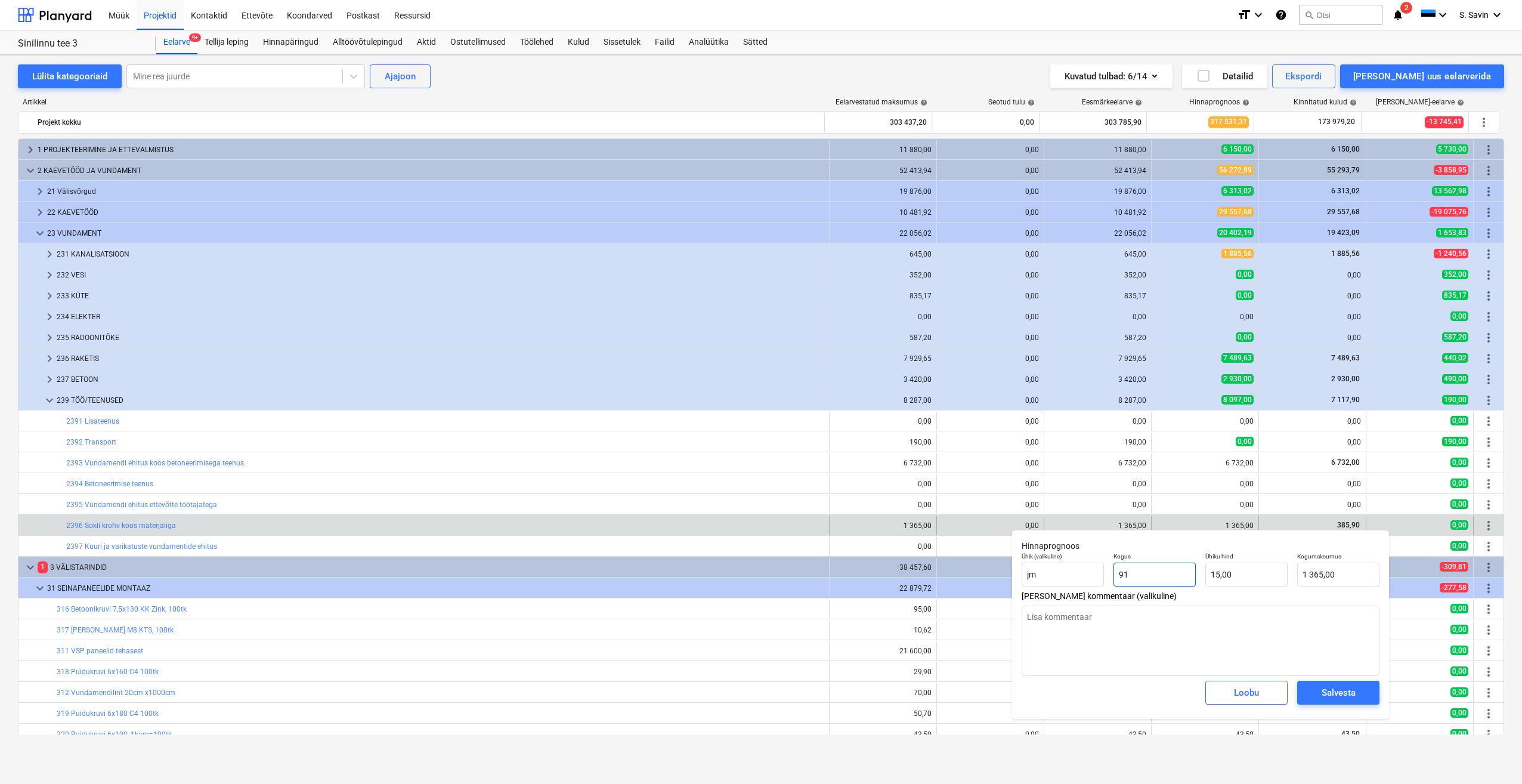
drag, startPoint x: 1153, startPoint y: 585, endPoint x: 1081, endPoint y: 602, distance: 74.0
click at [1081, 602] on div "Hinnaprognoos Ühik (valikuline) jm Kogus 91 Ühiku hind 15,00 Kogumaksumus 1 365…" at bounding box center [1201, 624] width 377 height 189
click at [1244, 580] on input "15" at bounding box center [1247, 575] width 82 height 24
click at [1325, 688] on div "Salvesta" at bounding box center [1339, 693] width 34 height 16
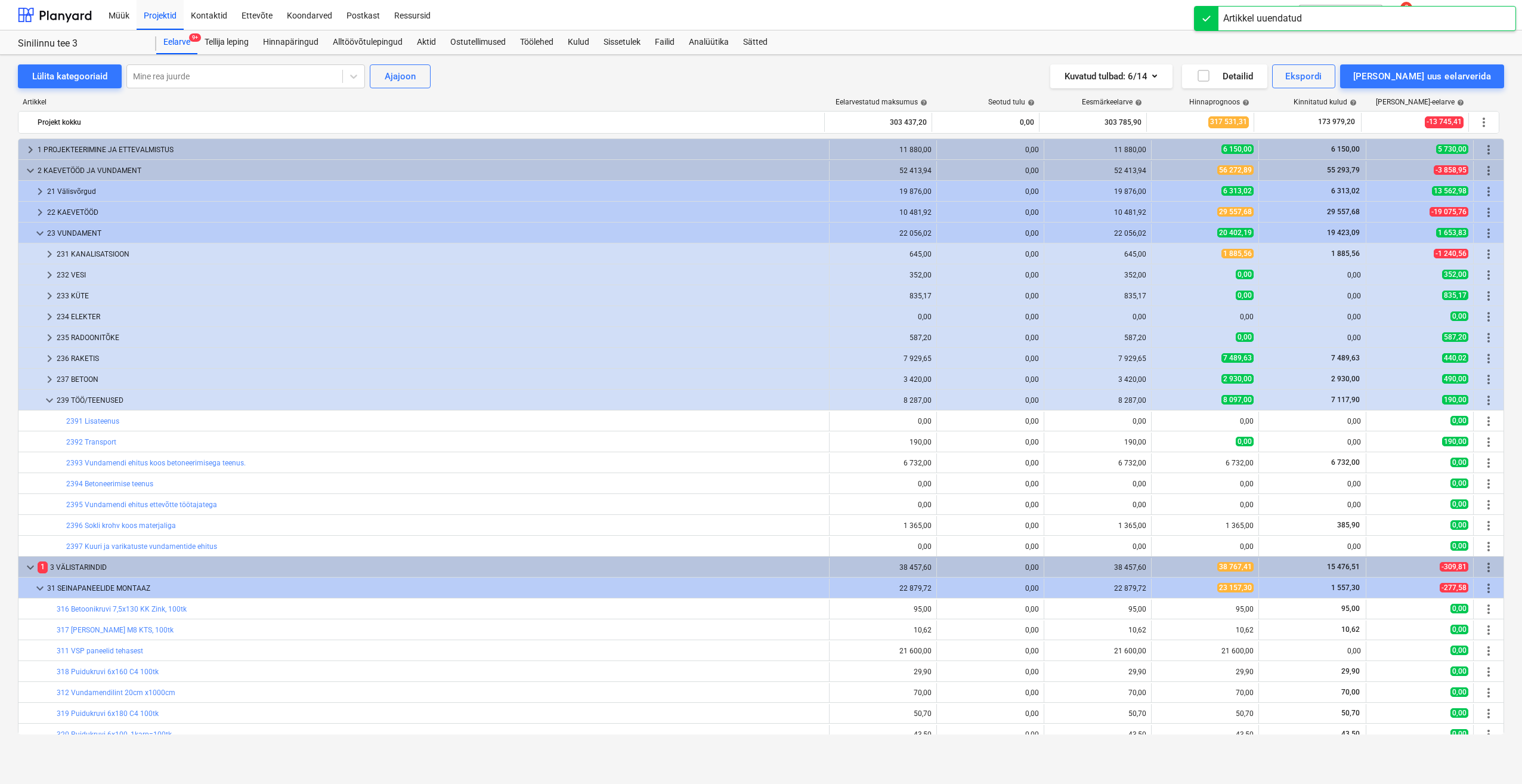
click at [1159, 526] on span "edit" at bounding box center [1163, 525] width 9 height 9
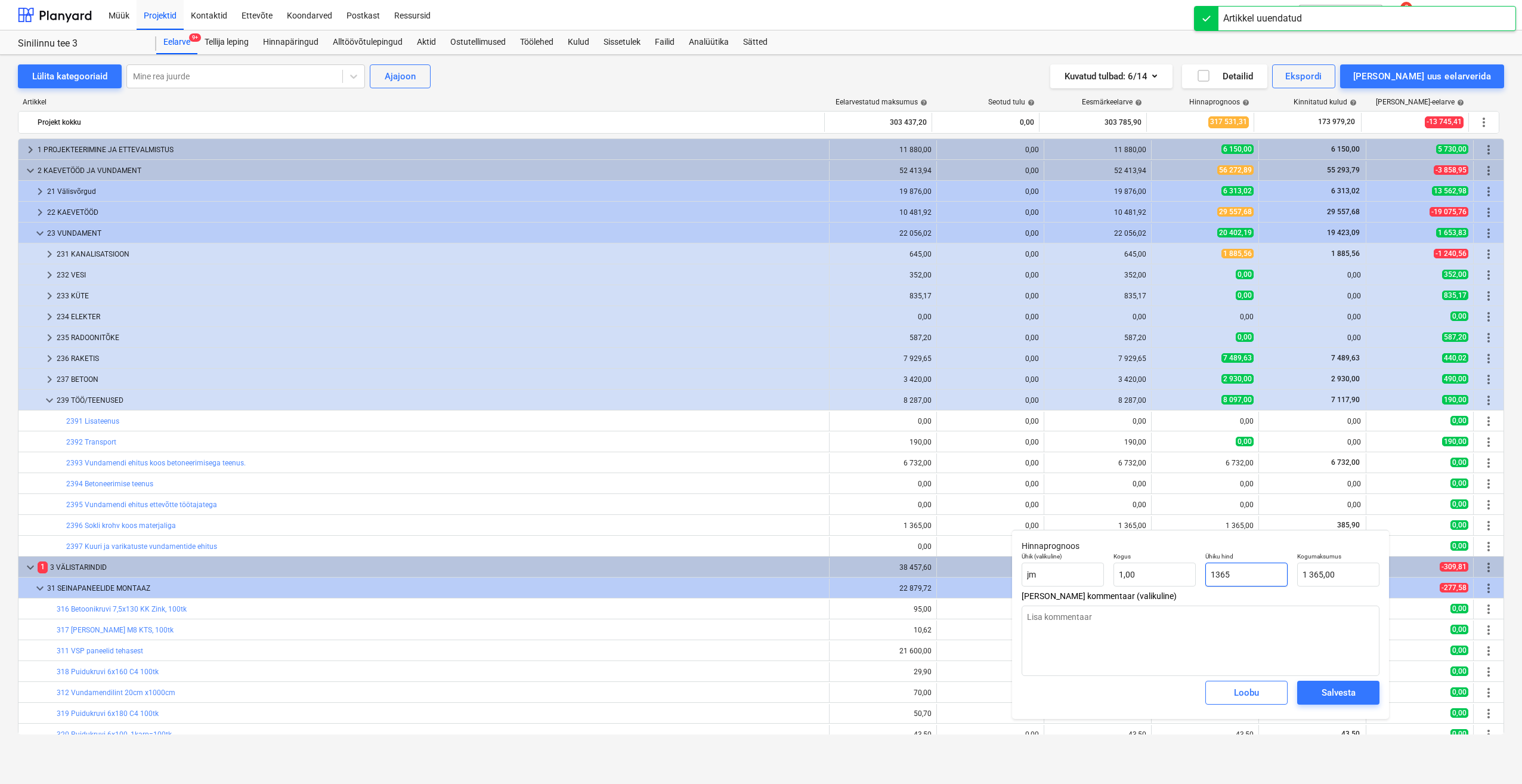
drag, startPoint x: 1264, startPoint y: 580, endPoint x: 1188, endPoint y: 587, distance: 76.3
click at [1191, 585] on div "Ühik (valikuline) jm Kogus 1,00 Ühiku hind 1365 Kogumaksumus 1 365,00" at bounding box center [1200, 570] width 367 height 44
click at [1332, 703] on button "Salvesta" at bounding box center [1339, 693] width 82 height 24
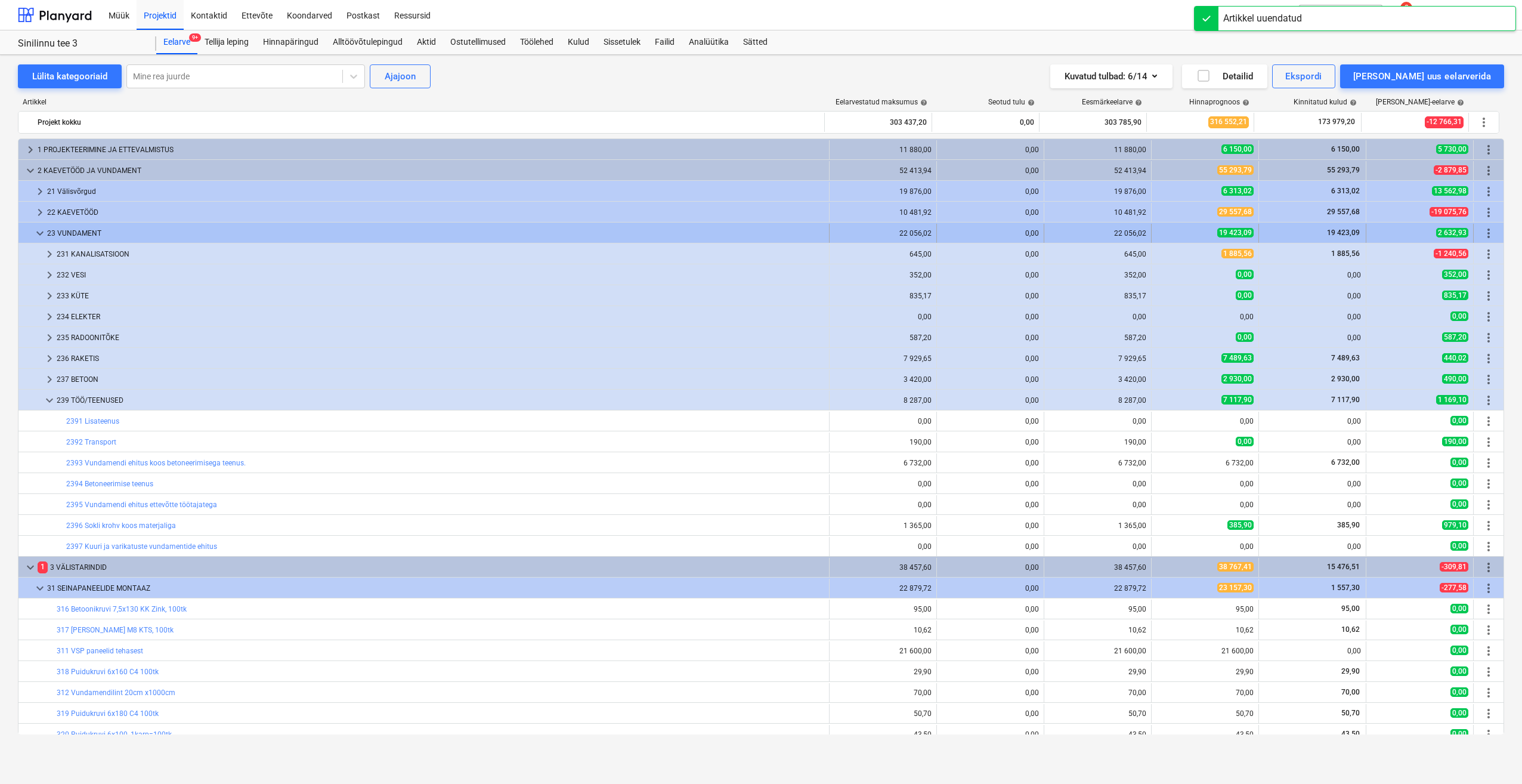
click at [37, 230] on span "keyboard_arrow_down" at bounding box center [40, 234] width 14 height 14
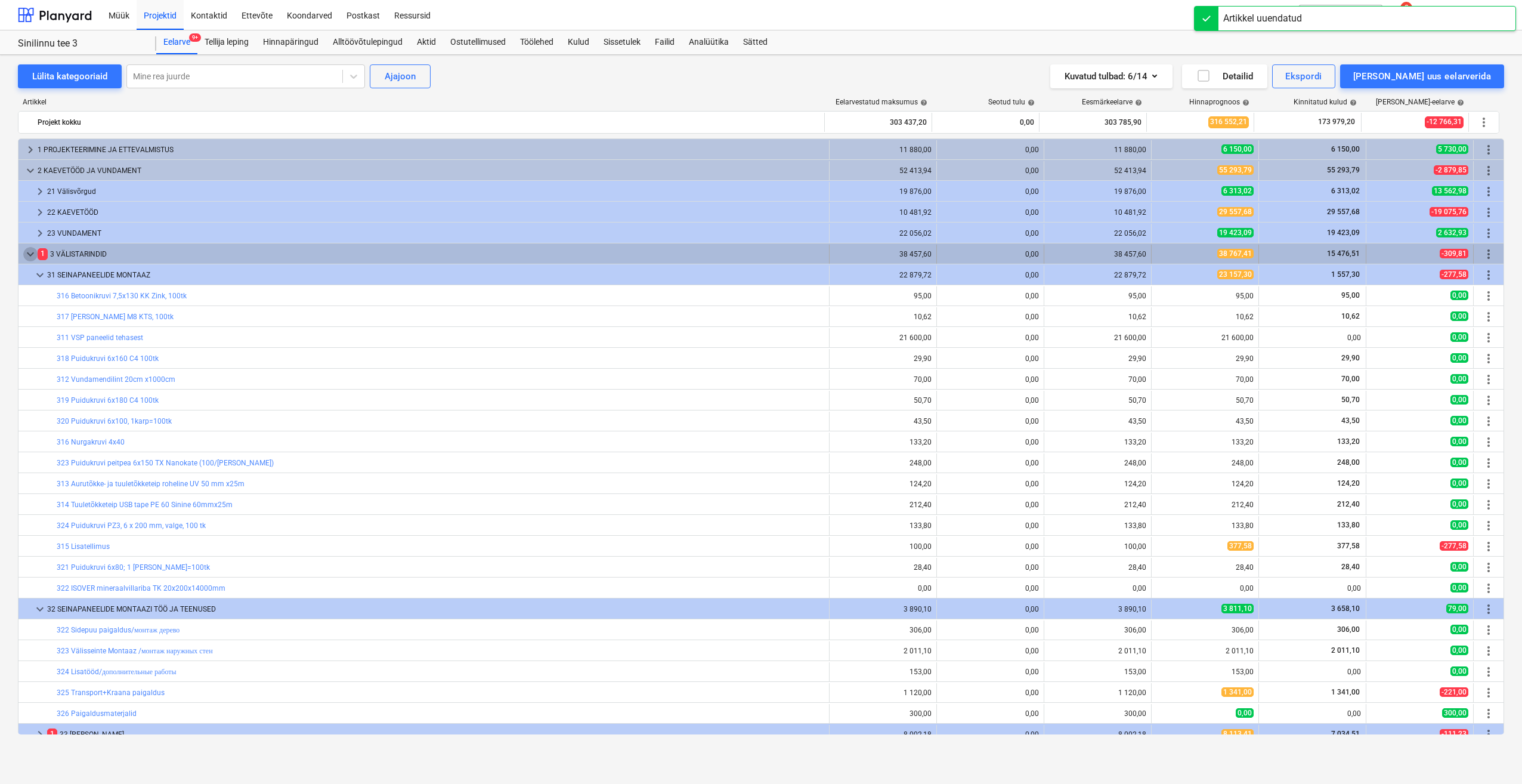
click at [33, 260] on span "keyboard_arrow_down" at bounding box center [30, 254] width 14 height 14
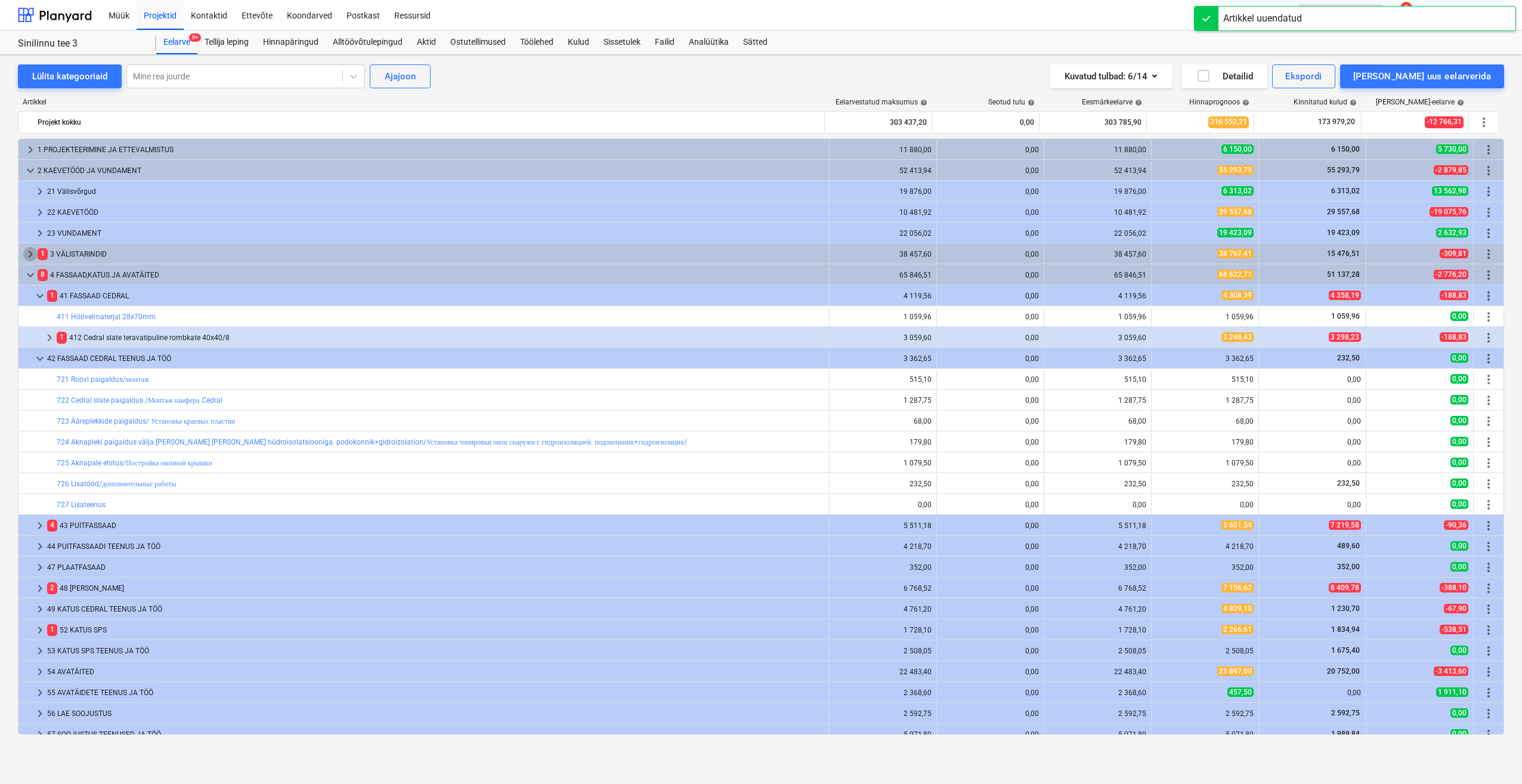
click at [33, 260] on span "keyboard_arrow_right" at bounding box center [30, 254] width 14 height 14
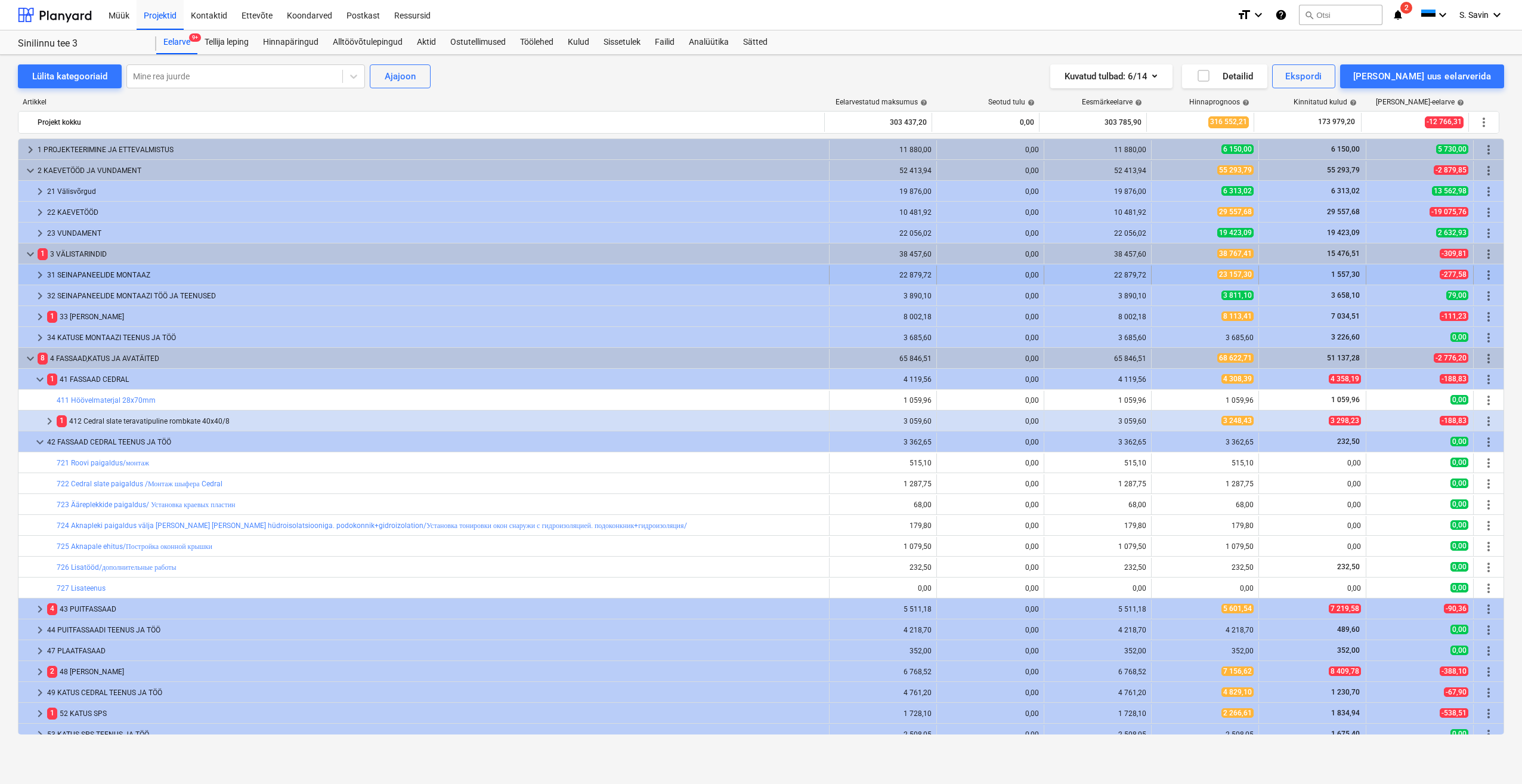
click at [42, 277] on span "keyboard_arrow_right" at bounding box center [40, 275] width 14 height 14
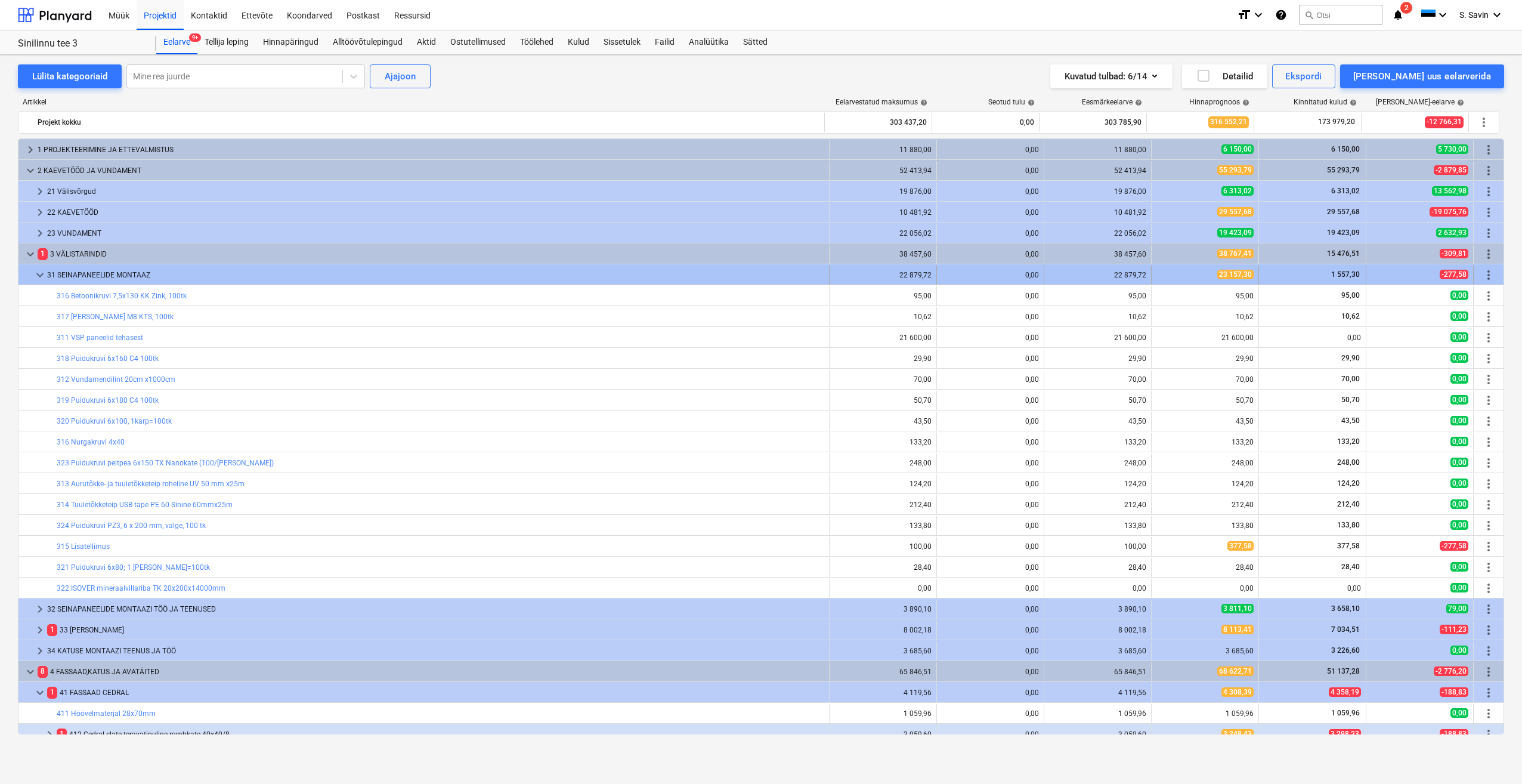
click at [34, 275] on span "keyboard_arrow_down" at bounding box center [40, 275] width 14 height 14
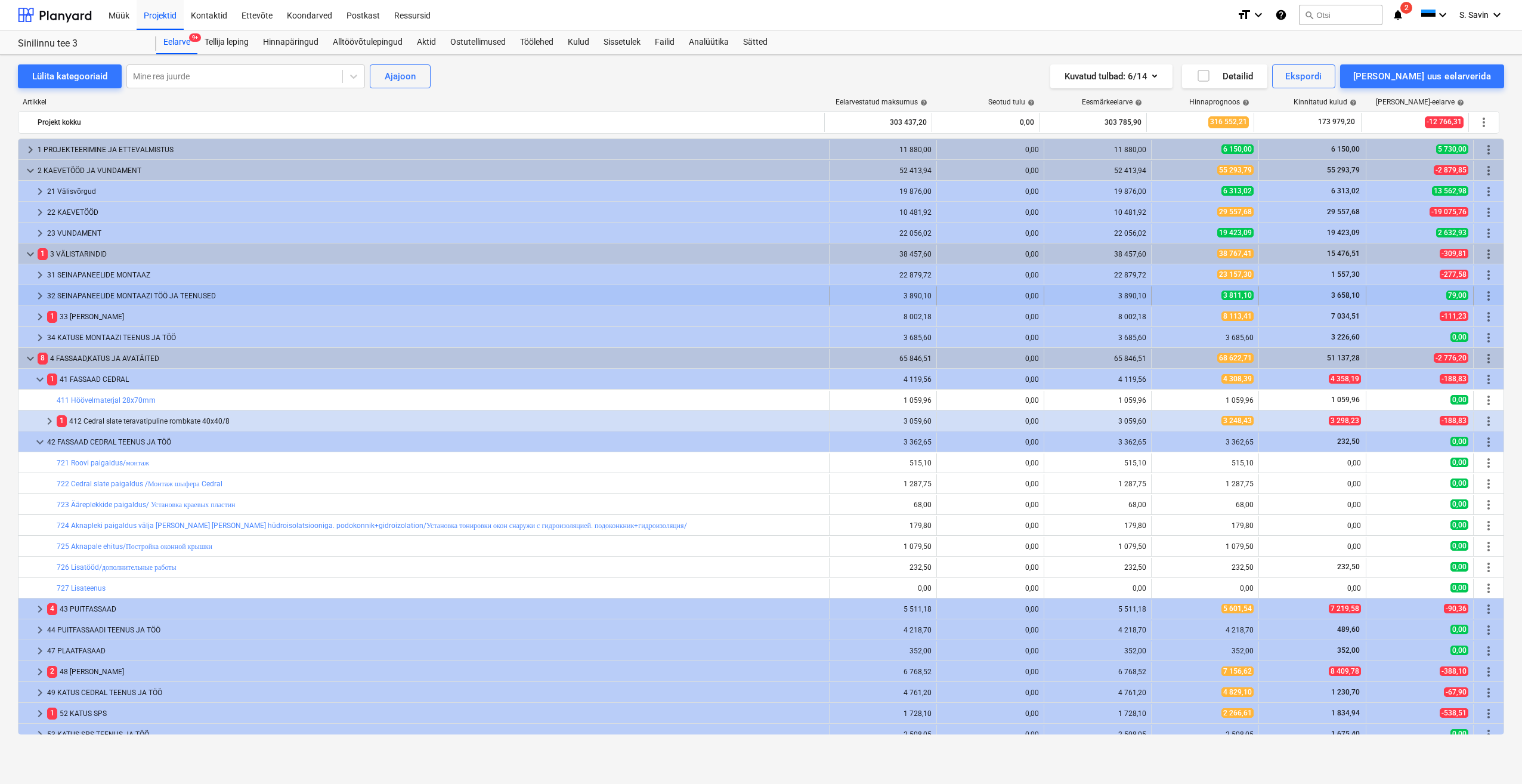
click at [38, 294] on span "keyboard_arrow_right" at bounding box center [40, 296] width 14 height 14
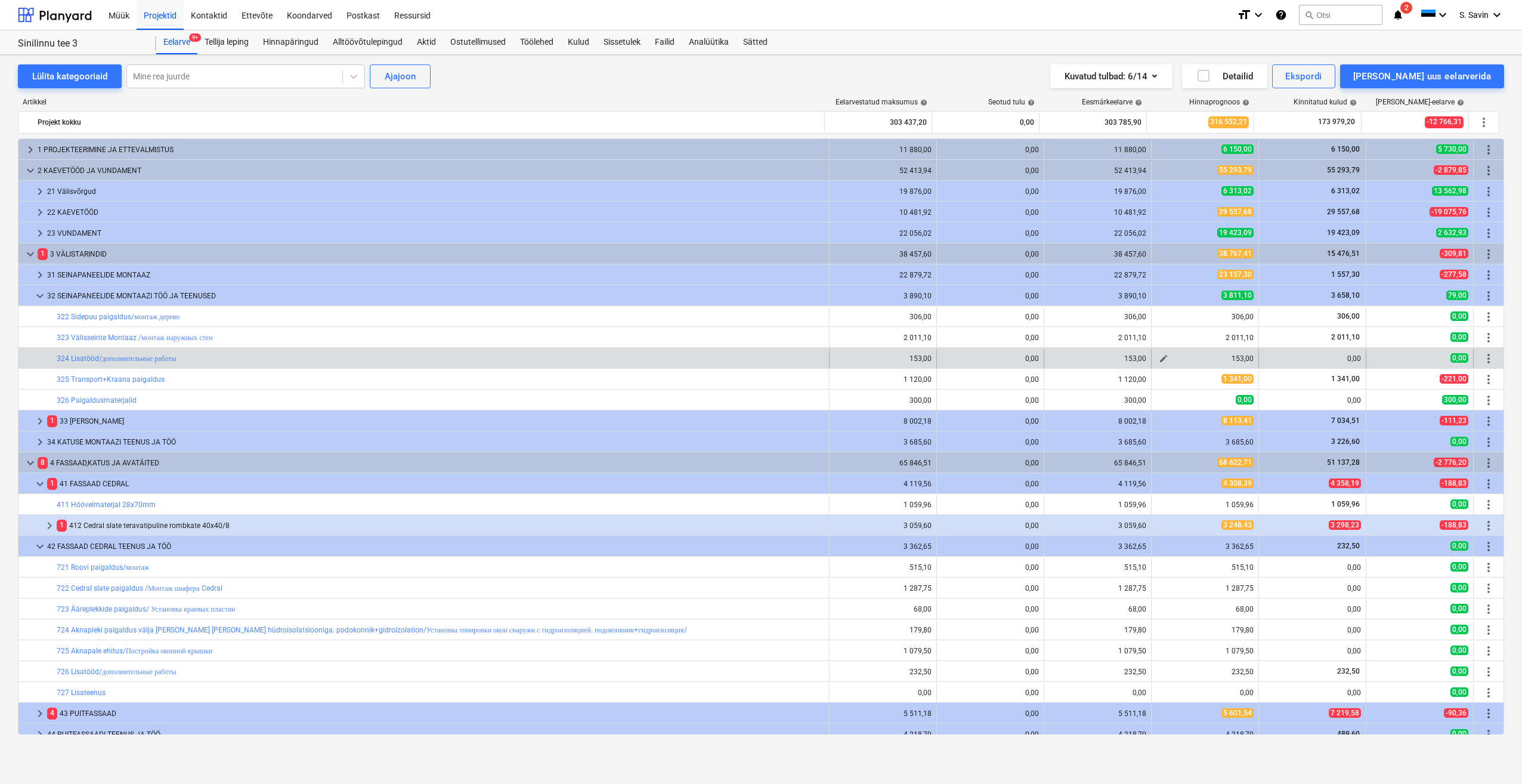
click at [1159, 362] on span "edit" at bounding box center [1163, 358] width 9 height 9
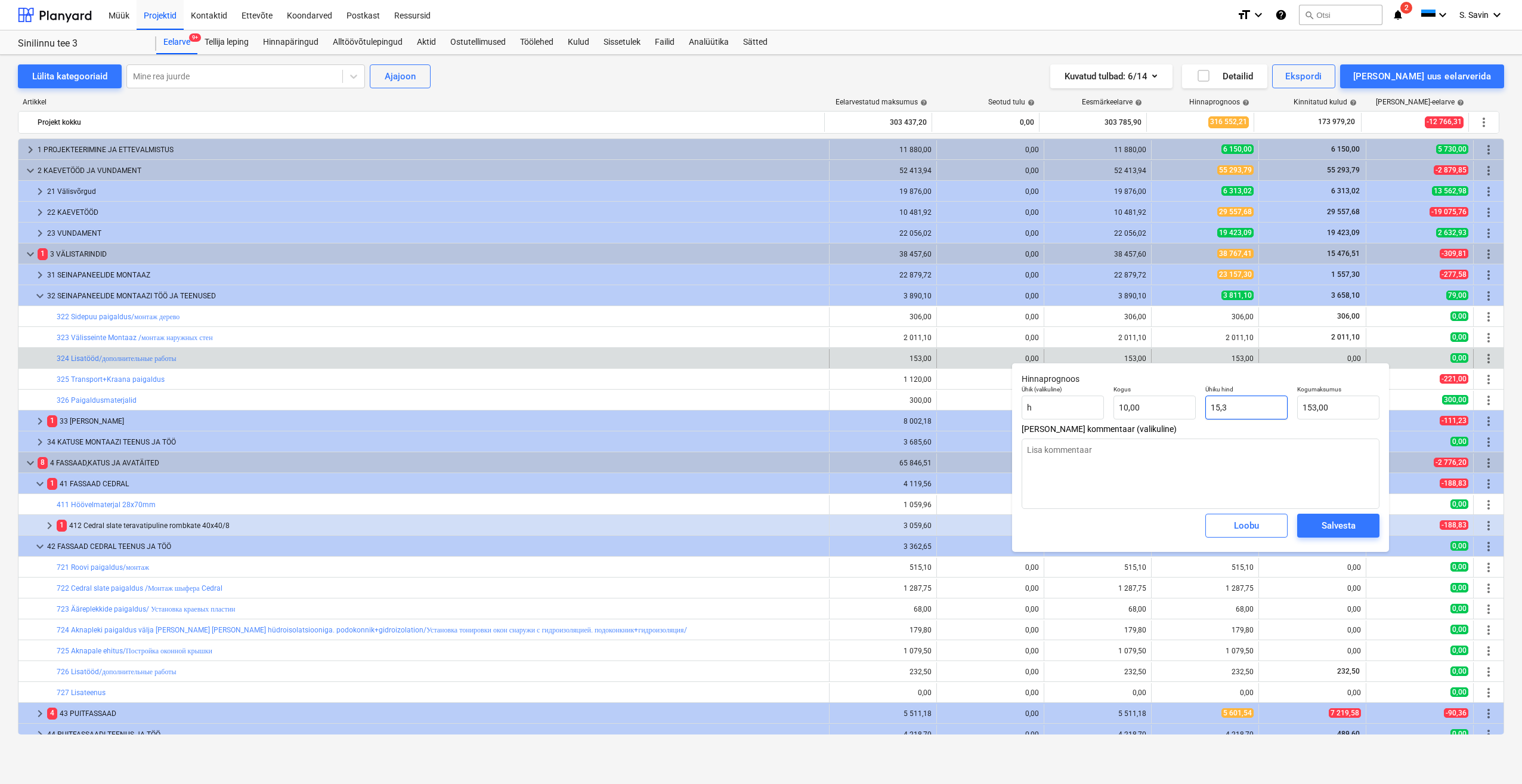
drag, startPoint x: 1247, startPoint y: 413, endPoint x: 1124, endPoint y: 431, distance: 124.3
click at [1124, 431] on div "Hinnaprognoos Ühik (valikuline) h Kogus 10,00 Ühiku hind 15,3 Kogumaksumus 153,…" at bounding box center [1201, 457] width 377 height 189
click at [1117, 431] on span "Lisa kommentaar (valikuline)" at bounding box center [1201, 428] width 358 height 9
drag, startPoint x: 1184, startPoint y: 413, endPoint x: 1165, endPoint y: 420, distance: 20.2
click at [1170, 417] on div "Ühik (valikuline) h Kogus 10,00 Ühiku hind 15,3 Kogumaksumus 153,00" at bounding box center [1200, 403] width 367 height 44
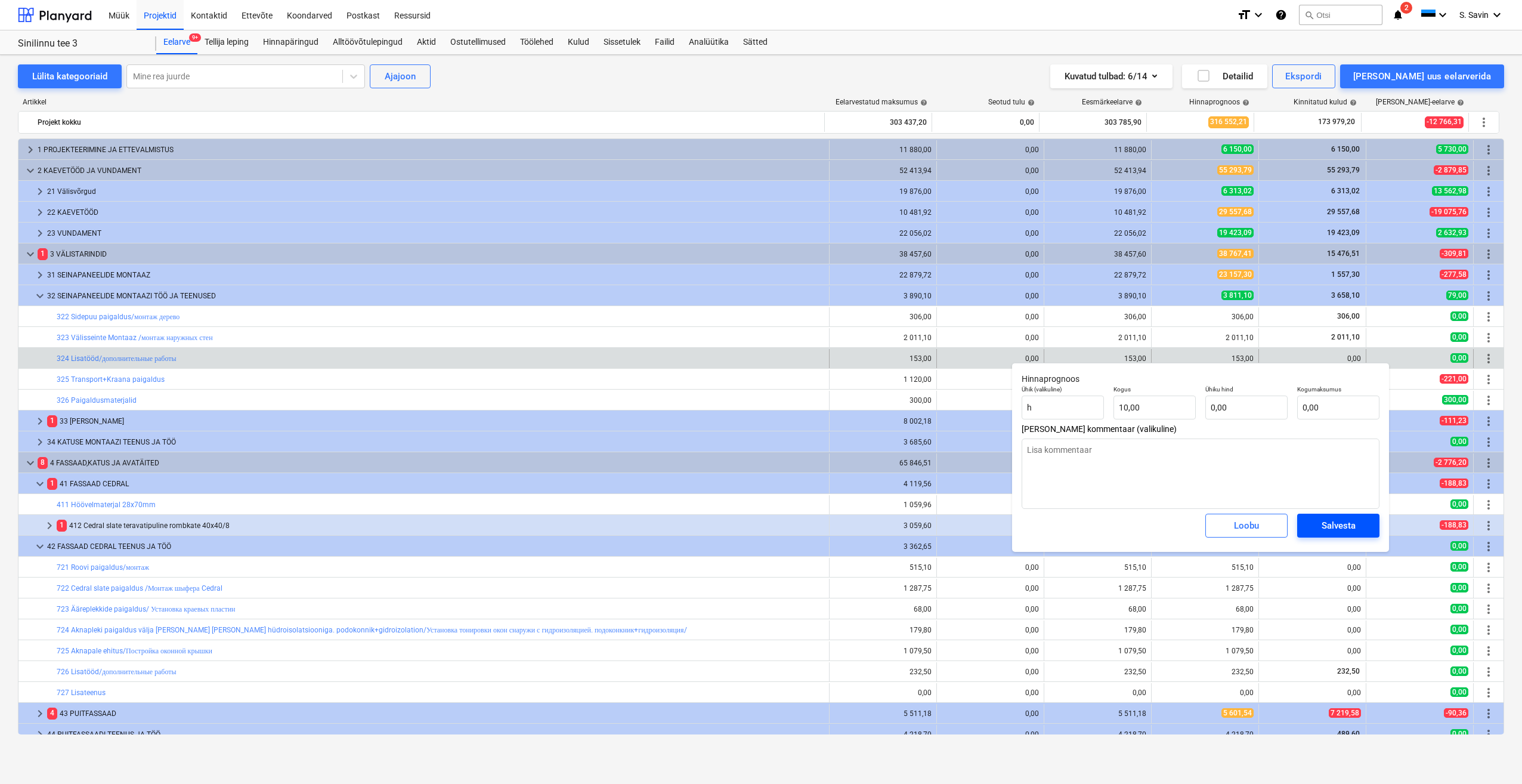
click at [1332, 526] on div "Salvesta" at bounding box center [1339, 526] width 34 height 16
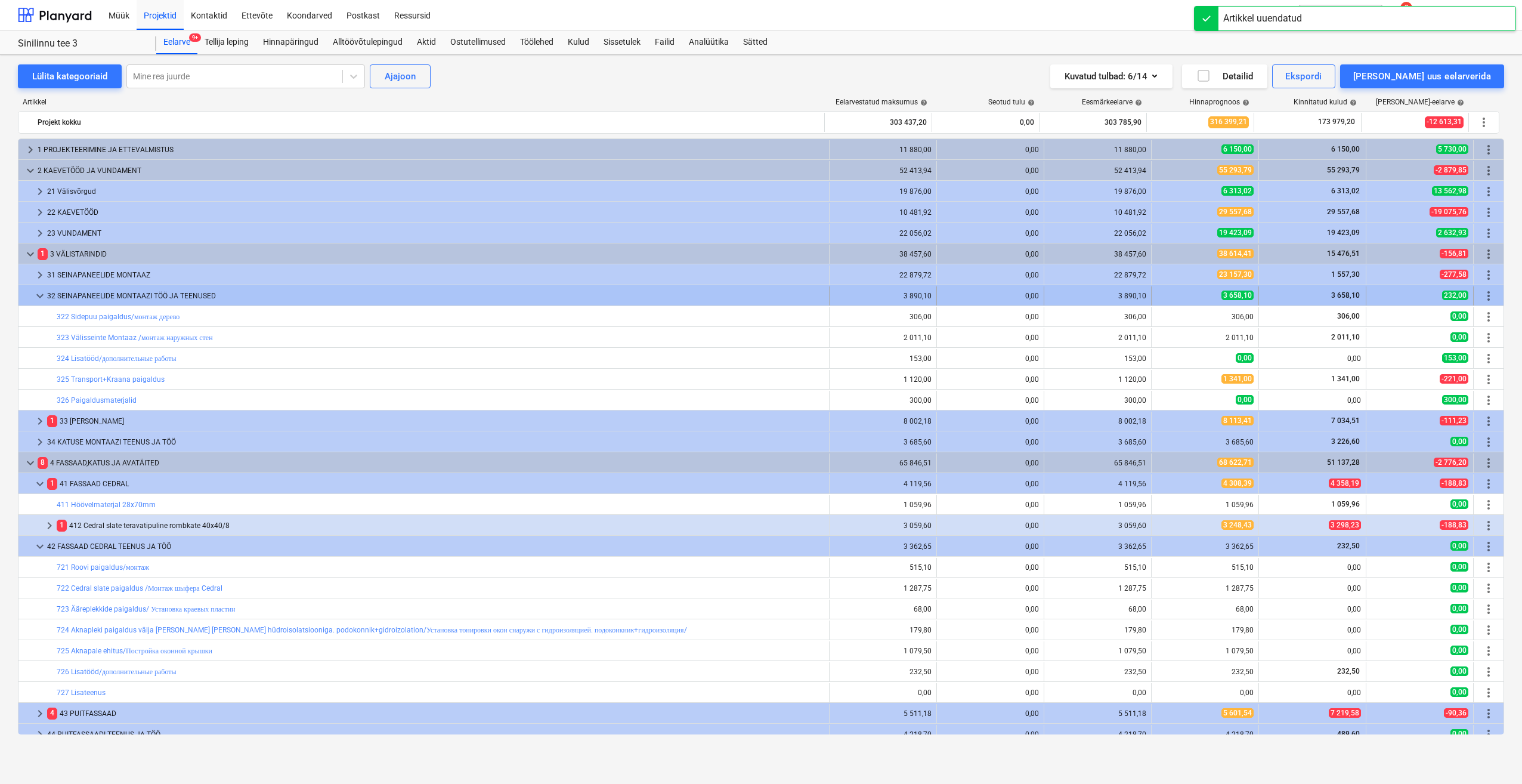
click at [36, 295] on span "keyboard_arrow_down" at bounding box center [40, 296] width 14 height 14
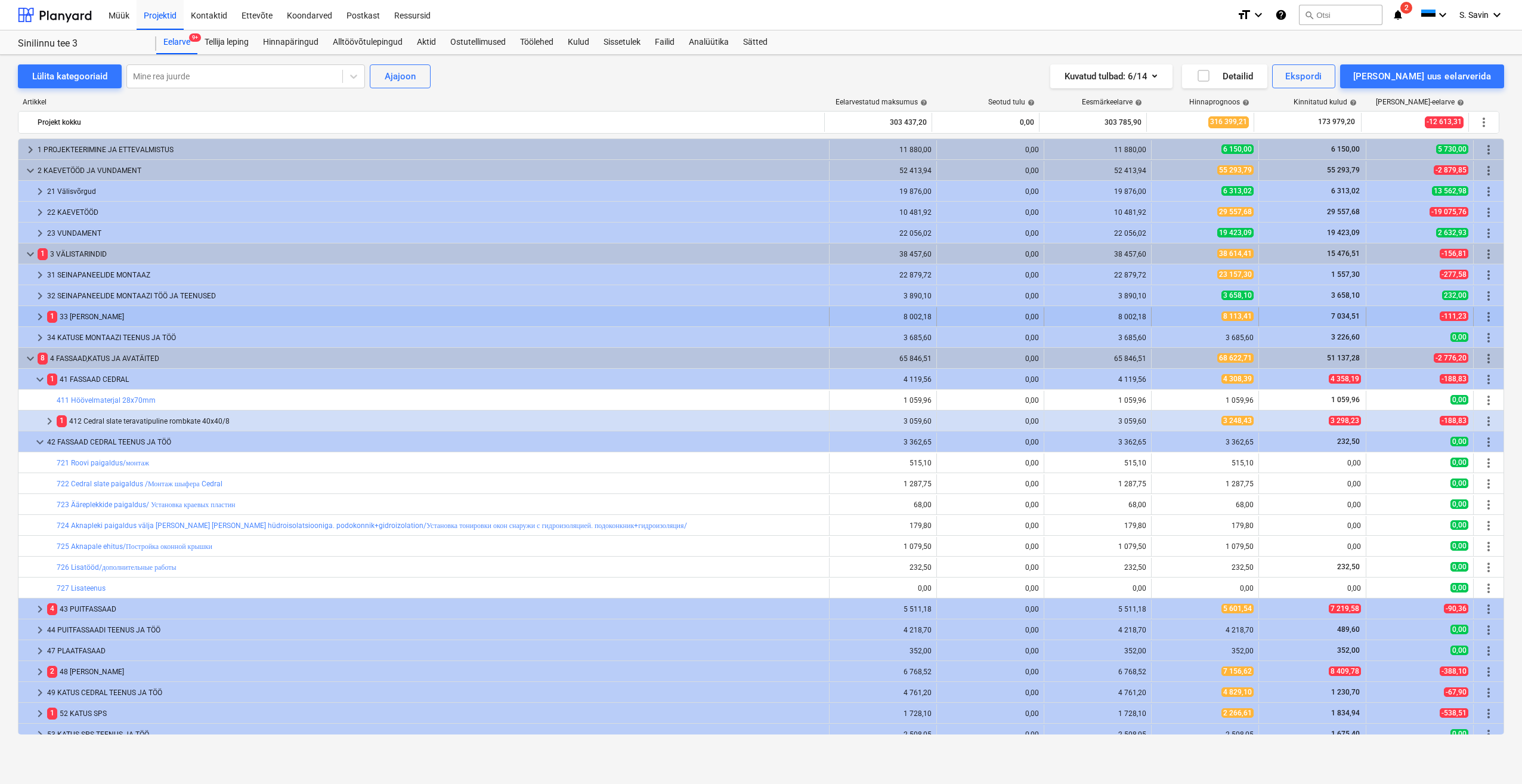
click at [35, 316] on span "keyboard_arrow_right" at bounding box center [40, 317] width 14 height 14
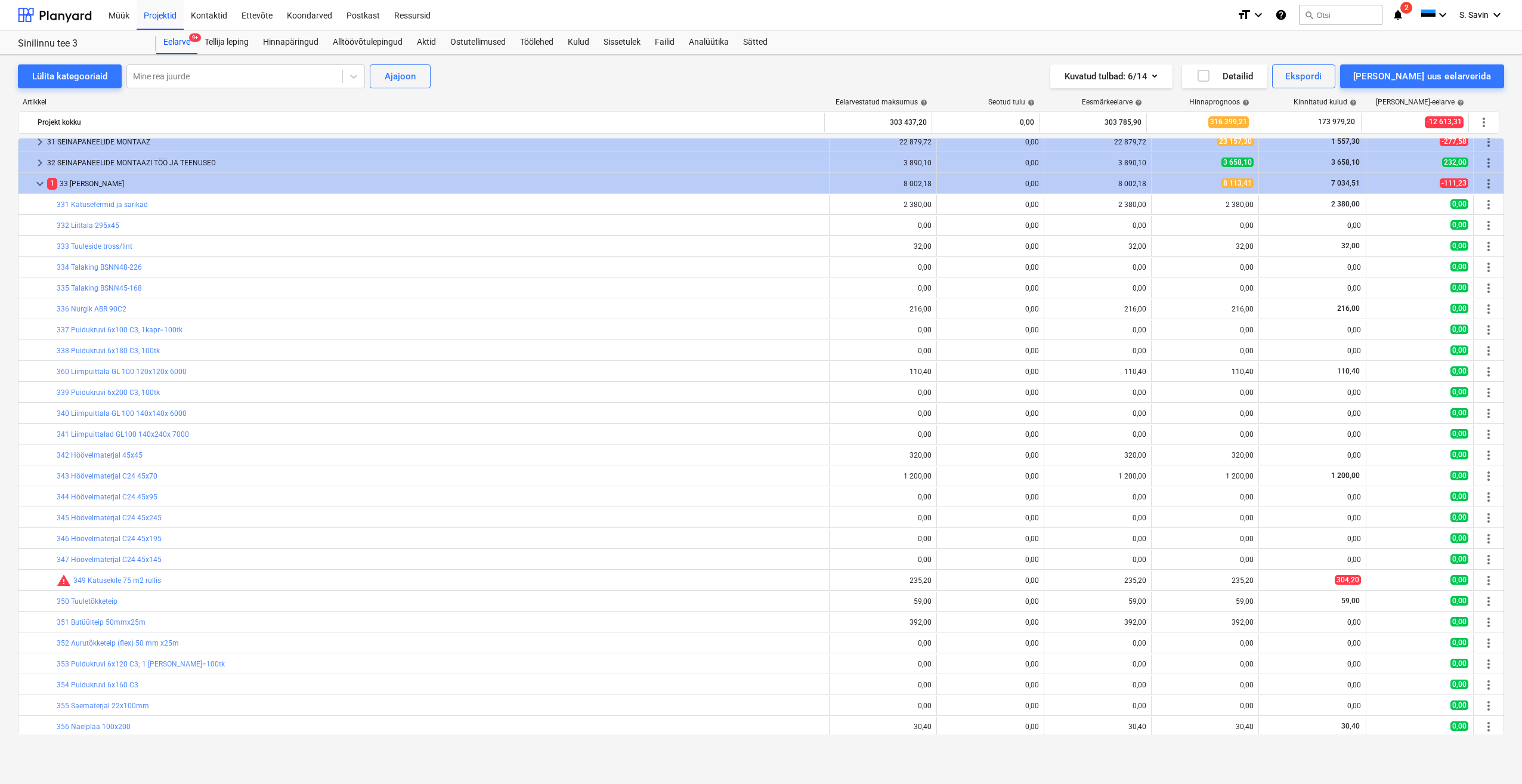
scroll to position [120, 0]
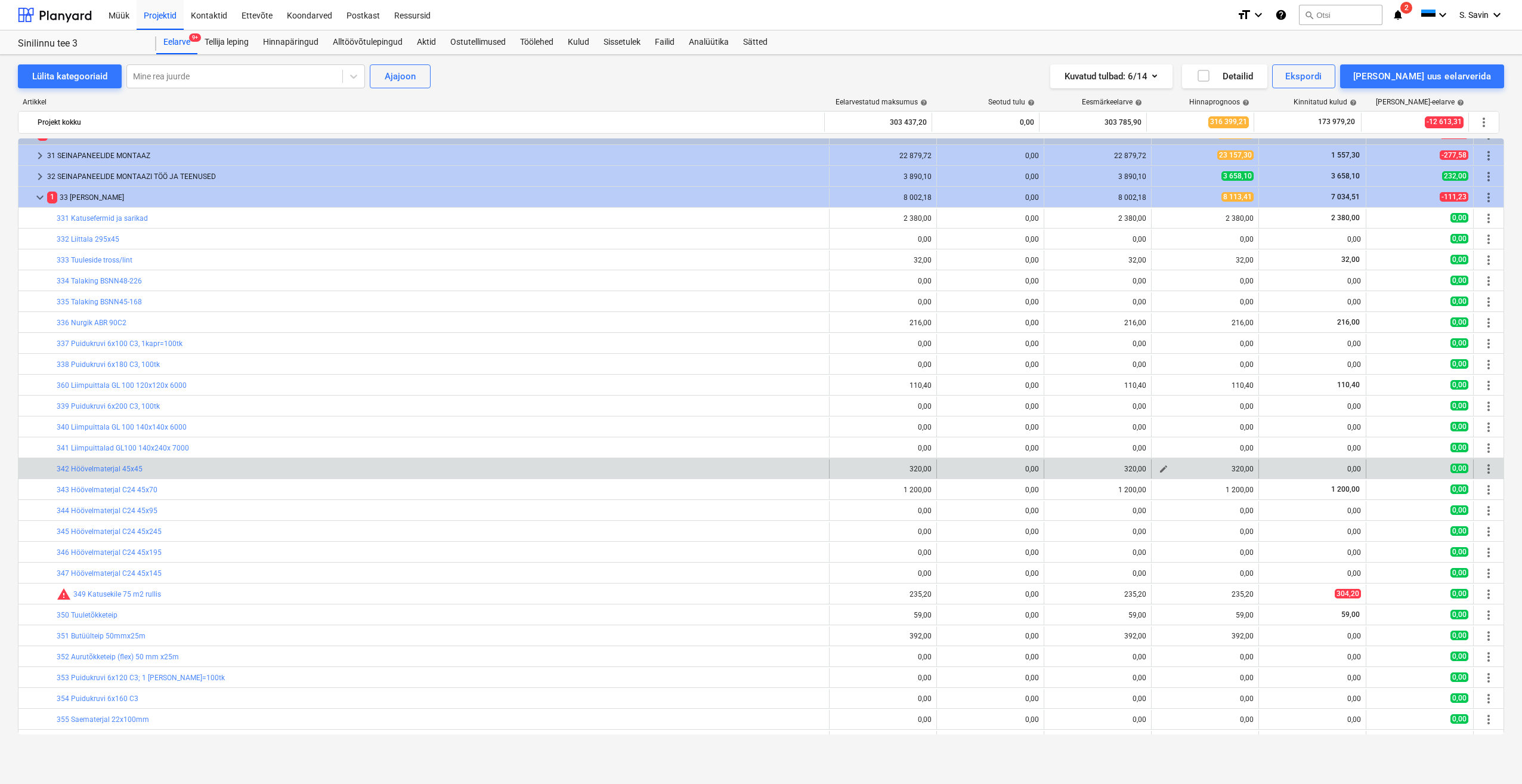
click at [1159, 473] on span "edit" at bounding box center [1163, 468] width 9 height 9
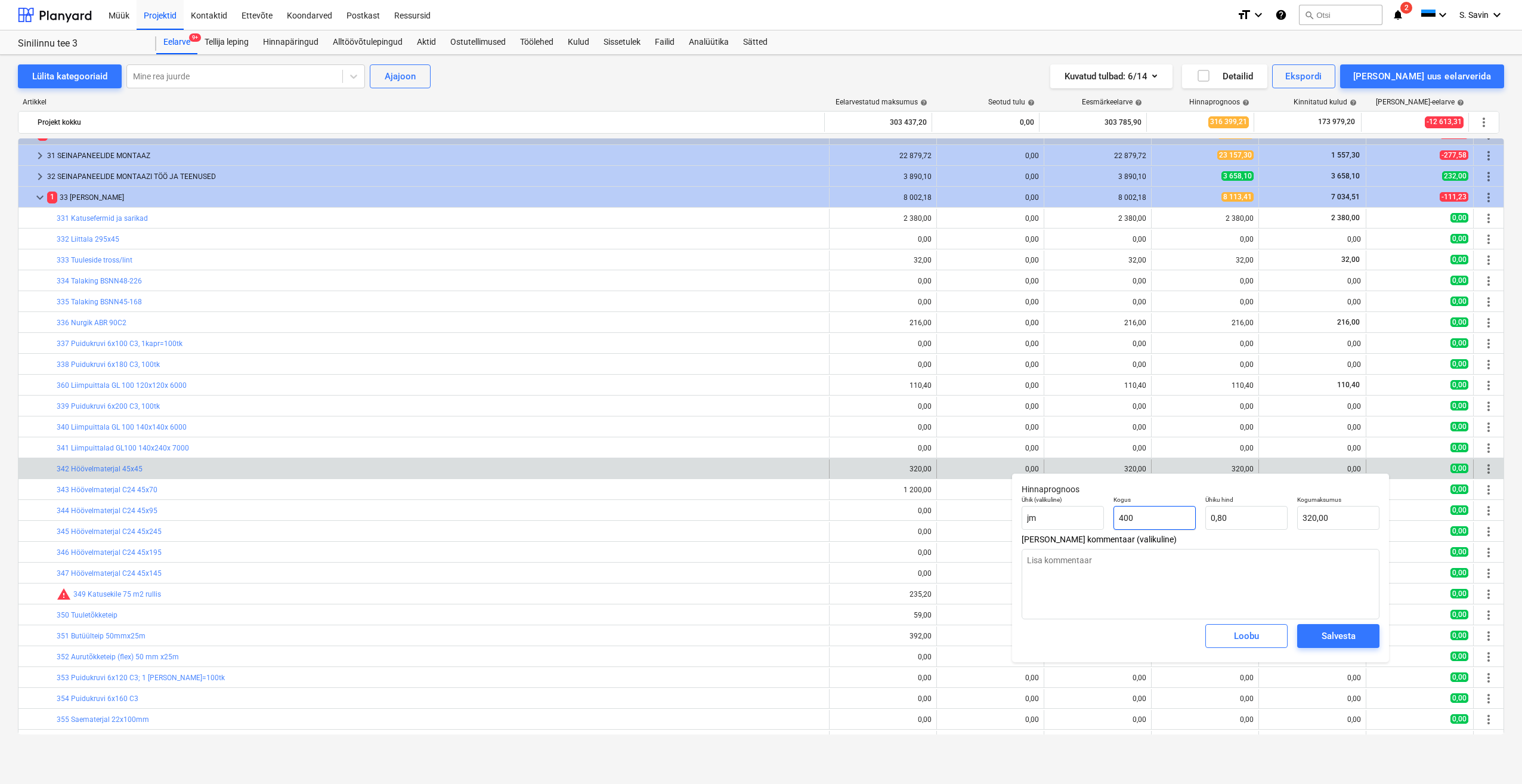
drag, startPoint x: 1165, startPoint y: 526, endPoint x: 1051, endPoint y: 539, distance: 114.7
click at [1051, 539] on div "Hinnaprognoos Ühik (valikuline) jm Kogus 400 Ühiku hind 0,80 Kogumaksumus 320,0…" at bounding box center [1201, 567] width 377 height 189
click at [1327, 634] on div "Salvesta" at bounding box center [1339, 636] width 34 height 16
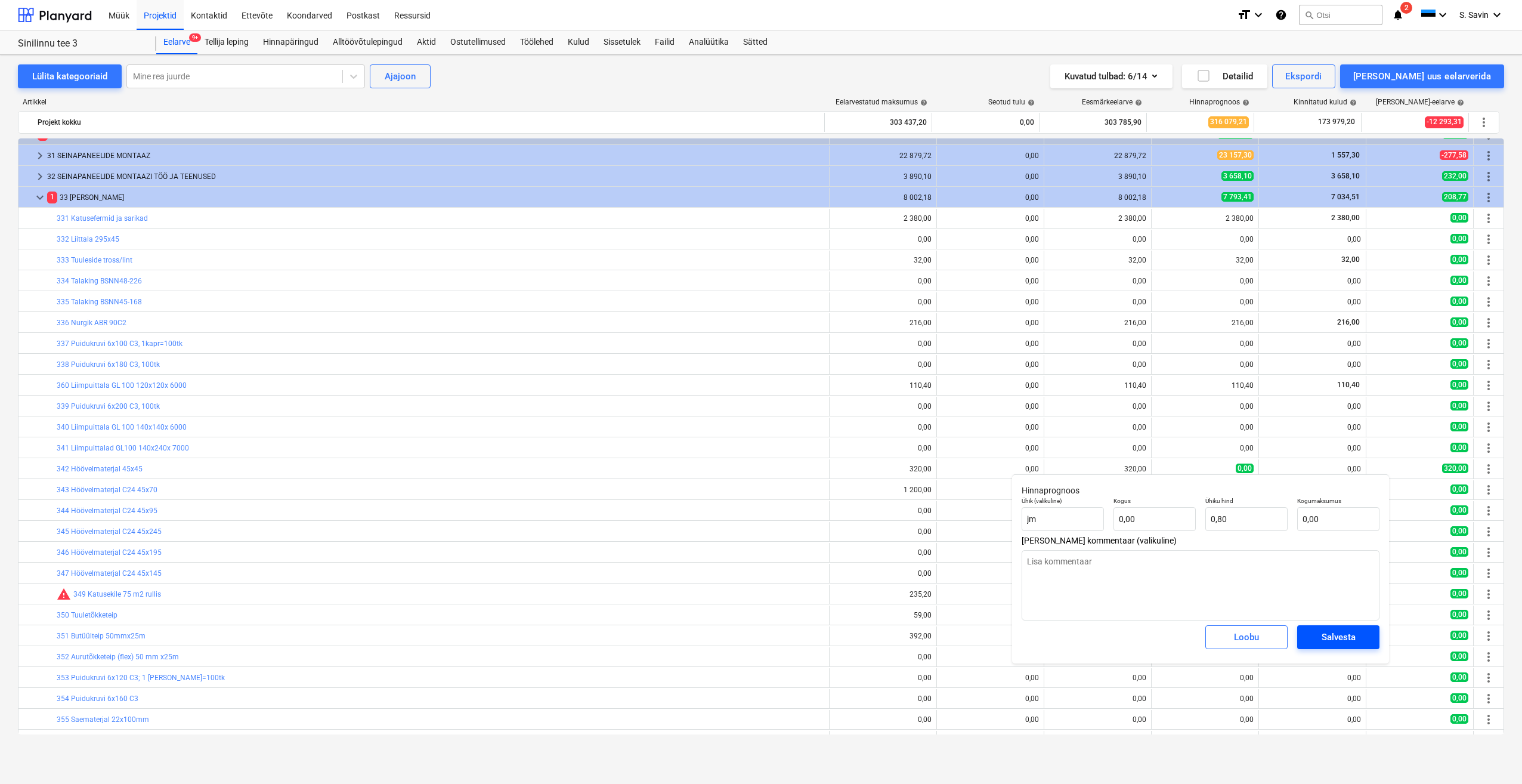
click at [1340, 636] on div "Salvesta" at bounding box center [1339, 637] width 34 height 16
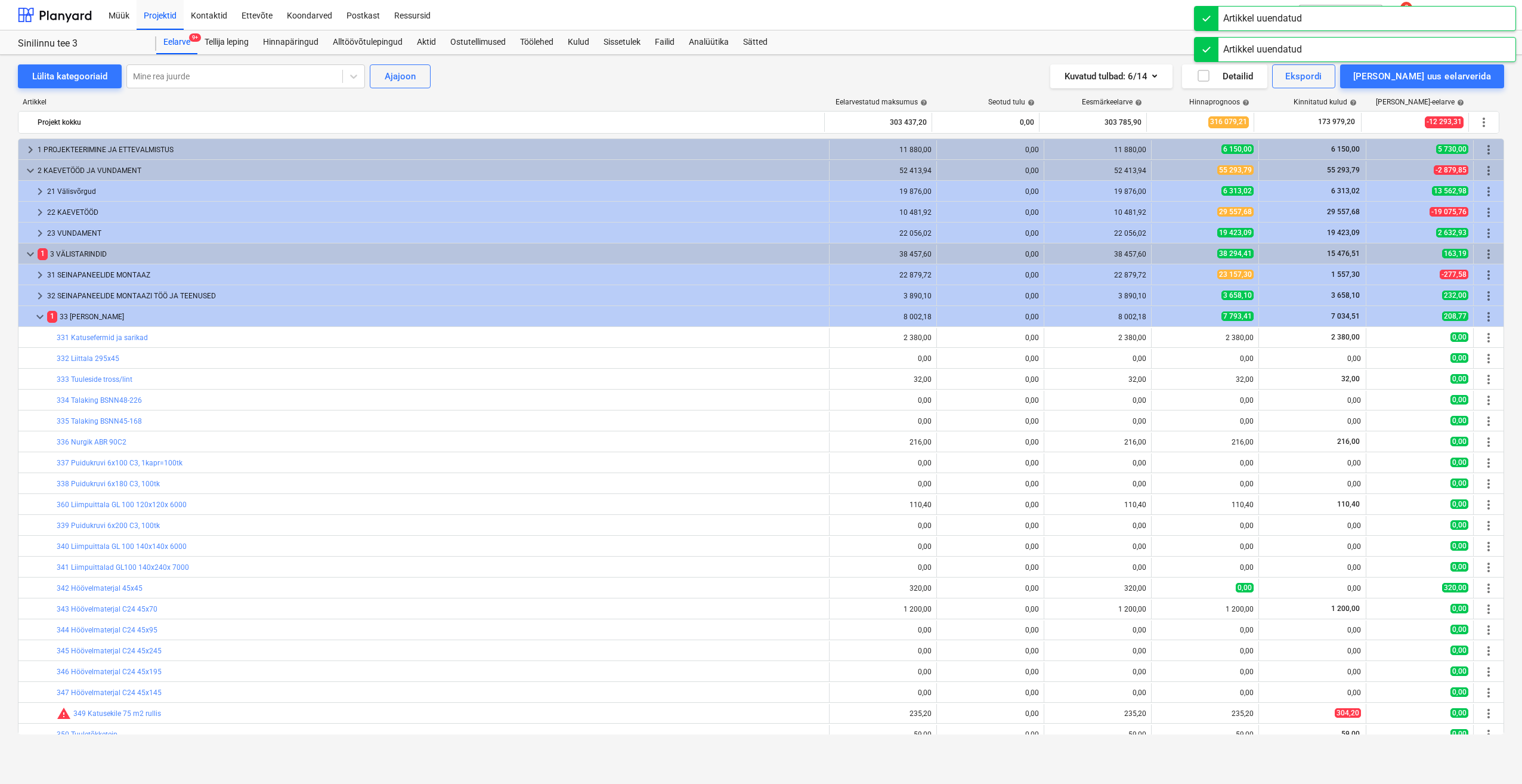
scroll to position [238, 0]
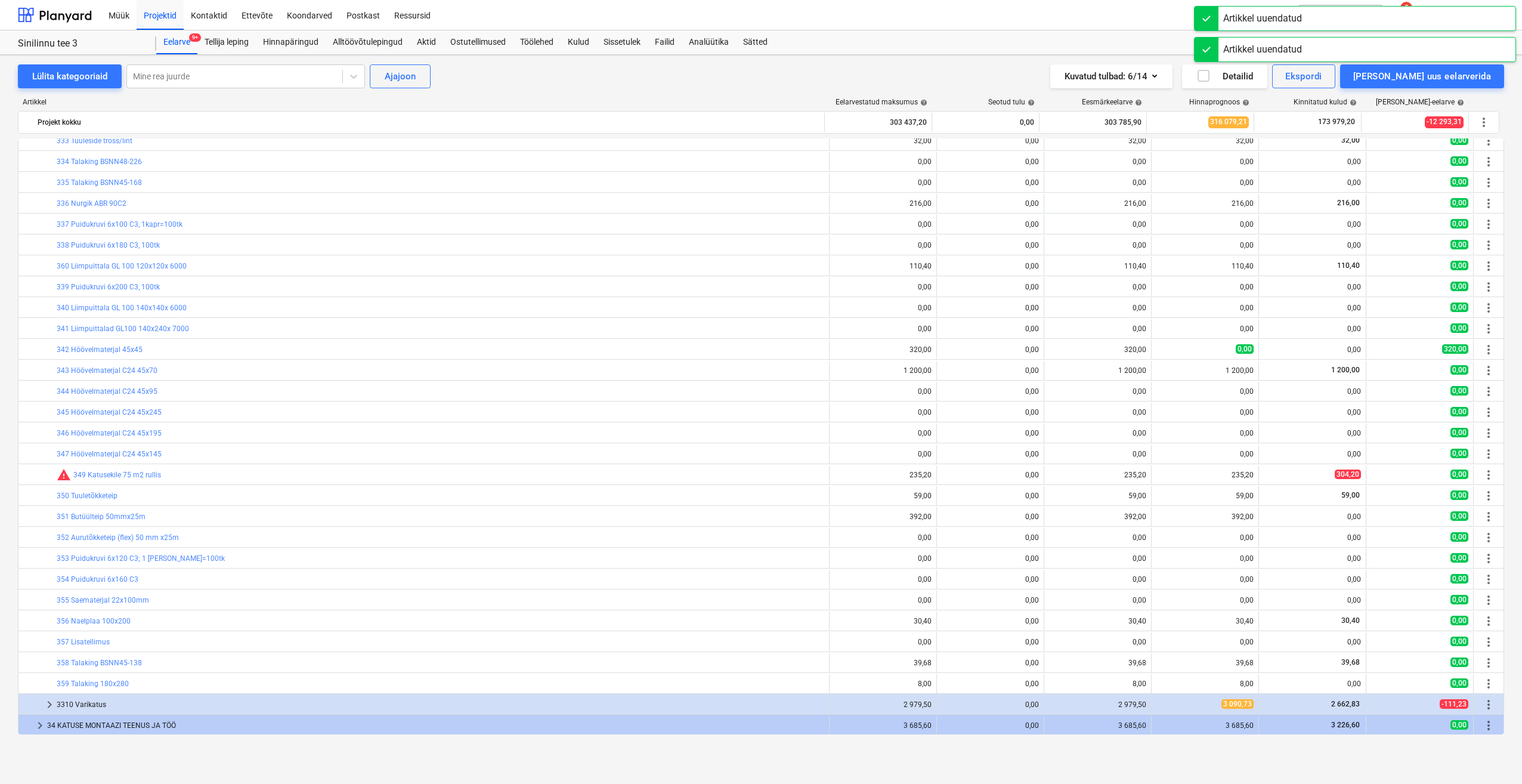
click at [1160, 517] on span "edit" at bounding box center [1163, 516] width 9 height 9
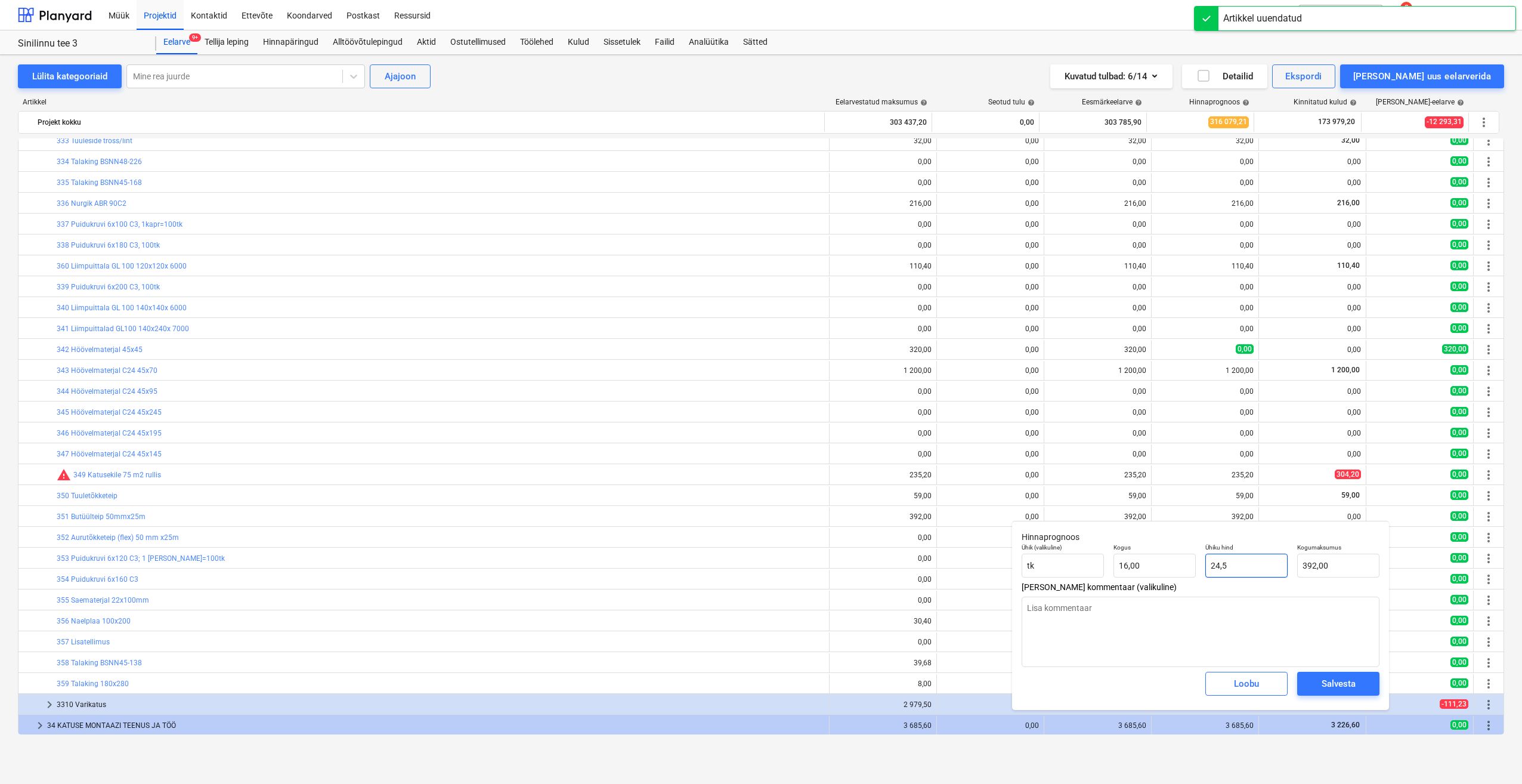
drag, startPoint x: 1257, startPoint y: 573, endPoint x: 1176, endPoint y: 590, distance: 82.8
click at [1176, 590] on div "Hinnaprognoos Ühik (valikuline) tk Kogus 16,00 Ühiku hind 24,5 Kogumaksumus 392…" at bounding box center [1201, 615] width 377 height 189
click at [1311, 679] on button "Salvesta" at bounding box center [1339, 684] width 82 height 24
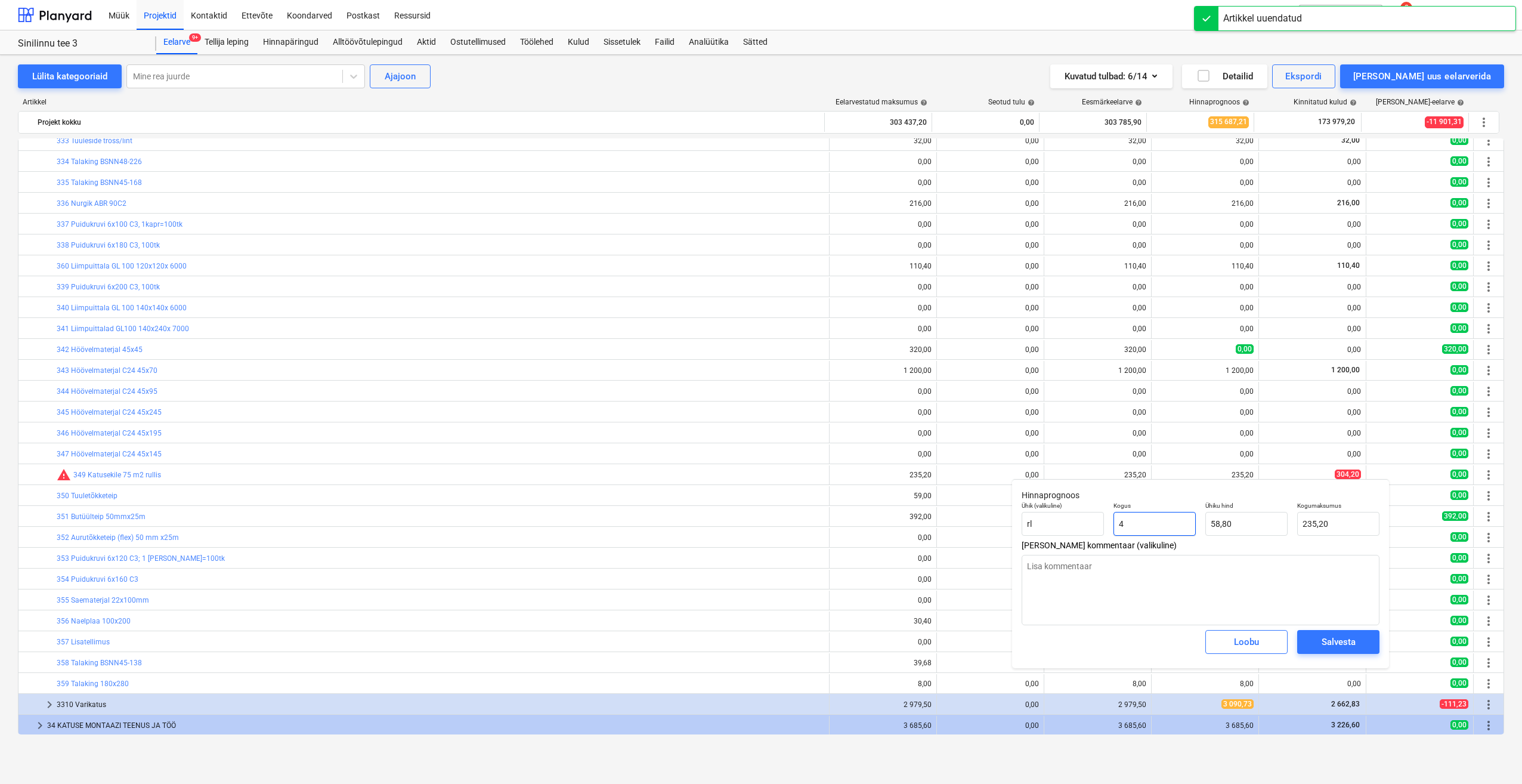
click at [1100, 544] on div "Hinnaprognoos Ühik (valikuline) rl Kogus 4 Ühiku hind 58,80 Kogumaksumus 235,20…" at bounding box center [1201, 573] width 377 height 189
drag, startPoint x: 1277, startPoint y: 524, endPoint x: 1173, endPoint y: 530, distance: 104.2
click at [1173, 530] on div "Ühik (valikuline) rl Kogus 1,00 Ühiku hind 58,8 Kogumaksumus 58,80" at bounding box center [1200, 519] width 367 height 44
click at [1324, 641] on div "Salvesta" at bounding box center [1339, 642] width 34 height 16
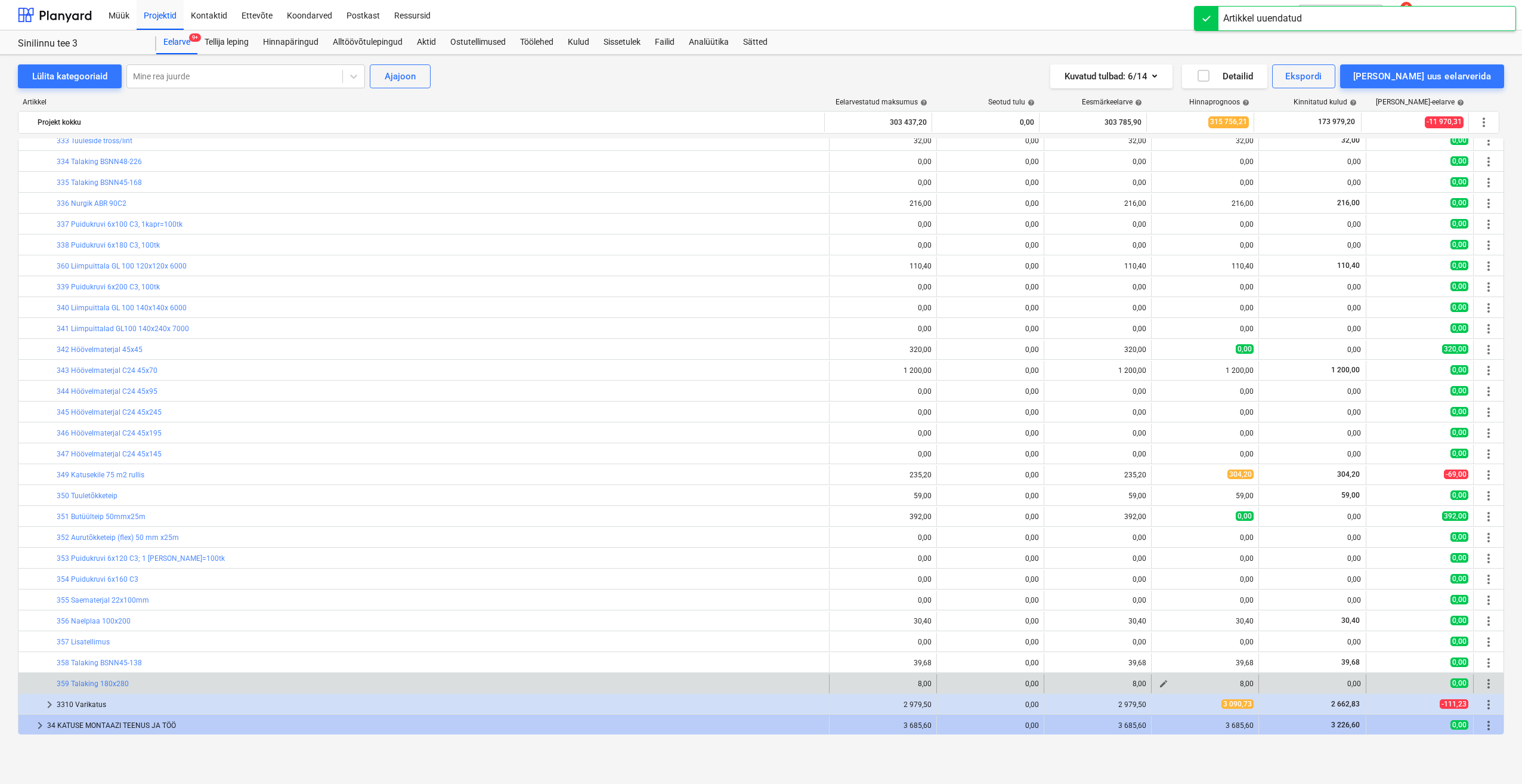
click at [1160, 689] on button "edit" at bounding box center [1164, 684] width 14 height 14
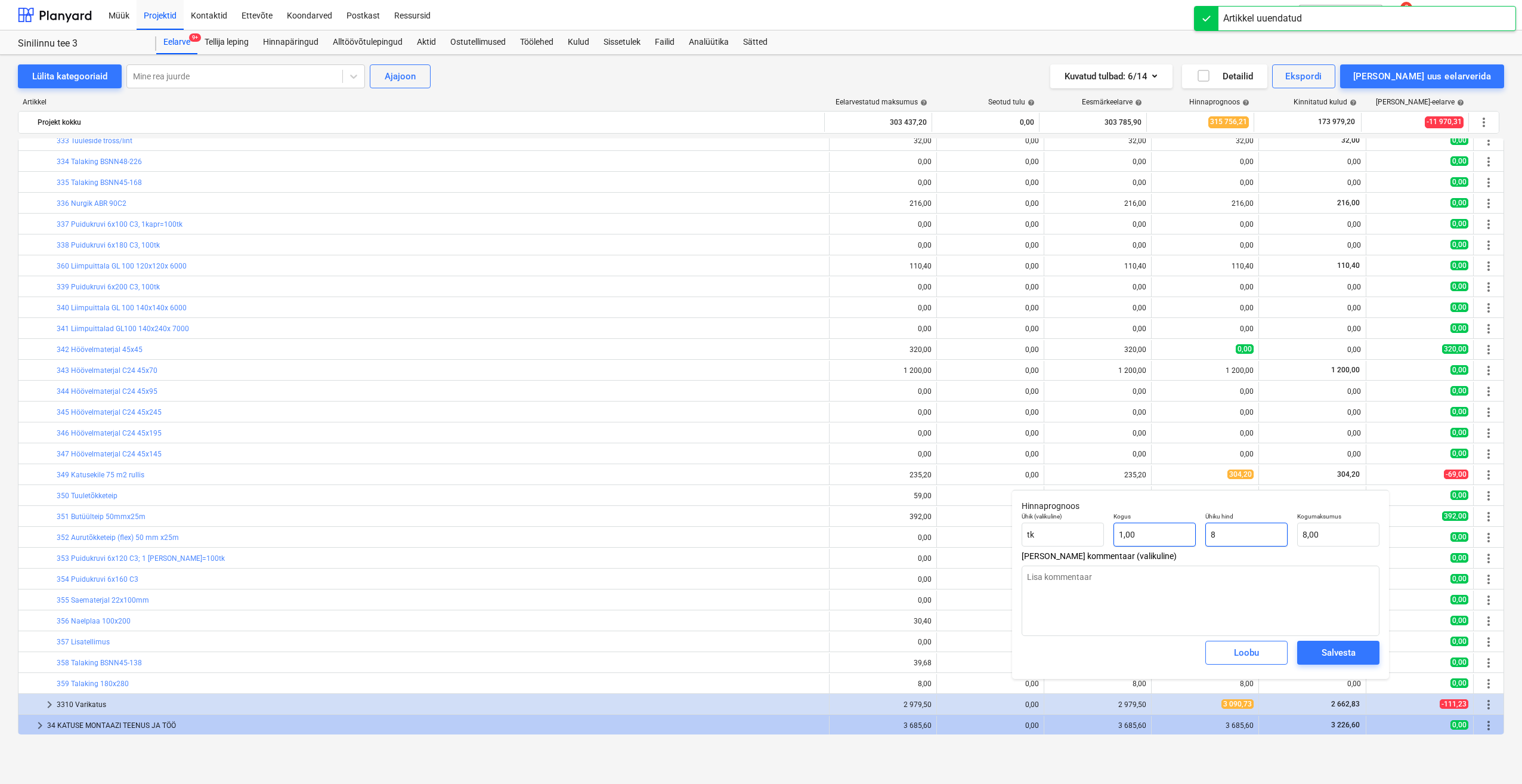
drag, startPoint x: 1236, startPoint y: 531, endPoint x: 1191, endPoint y: 541, distance: 46.1
click at [1191, 541] on div "Ühik (valikuline) tk Kogus 1,00 Ühiku hind 8 Kogumaksumus 8,00" at bounding box center [1200, 529] width 367 height 44
click at [1315, 653] on span "Salvesta" at bounding box center [1339, 652] width 54 height 16
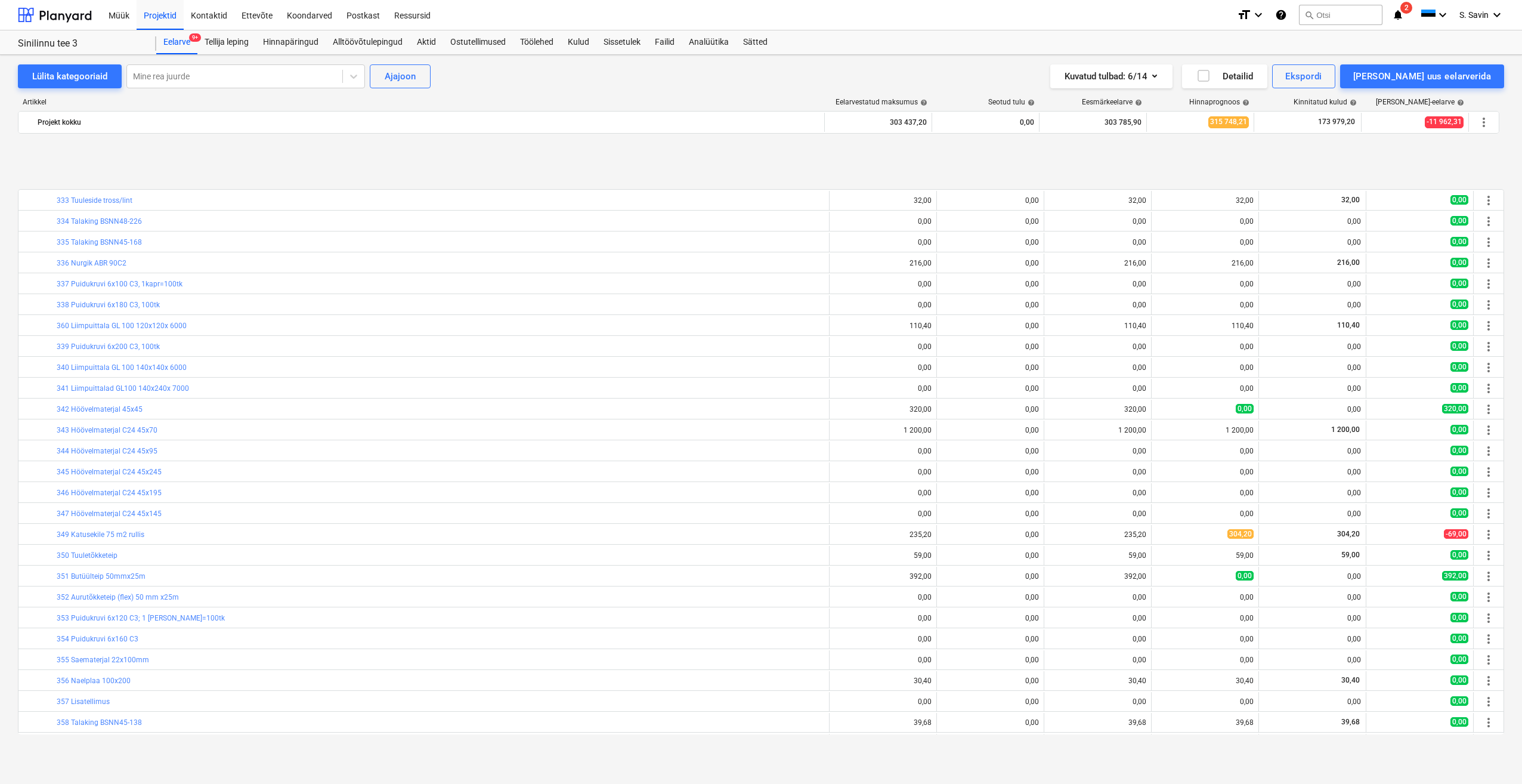
scroll to position [417, 0]
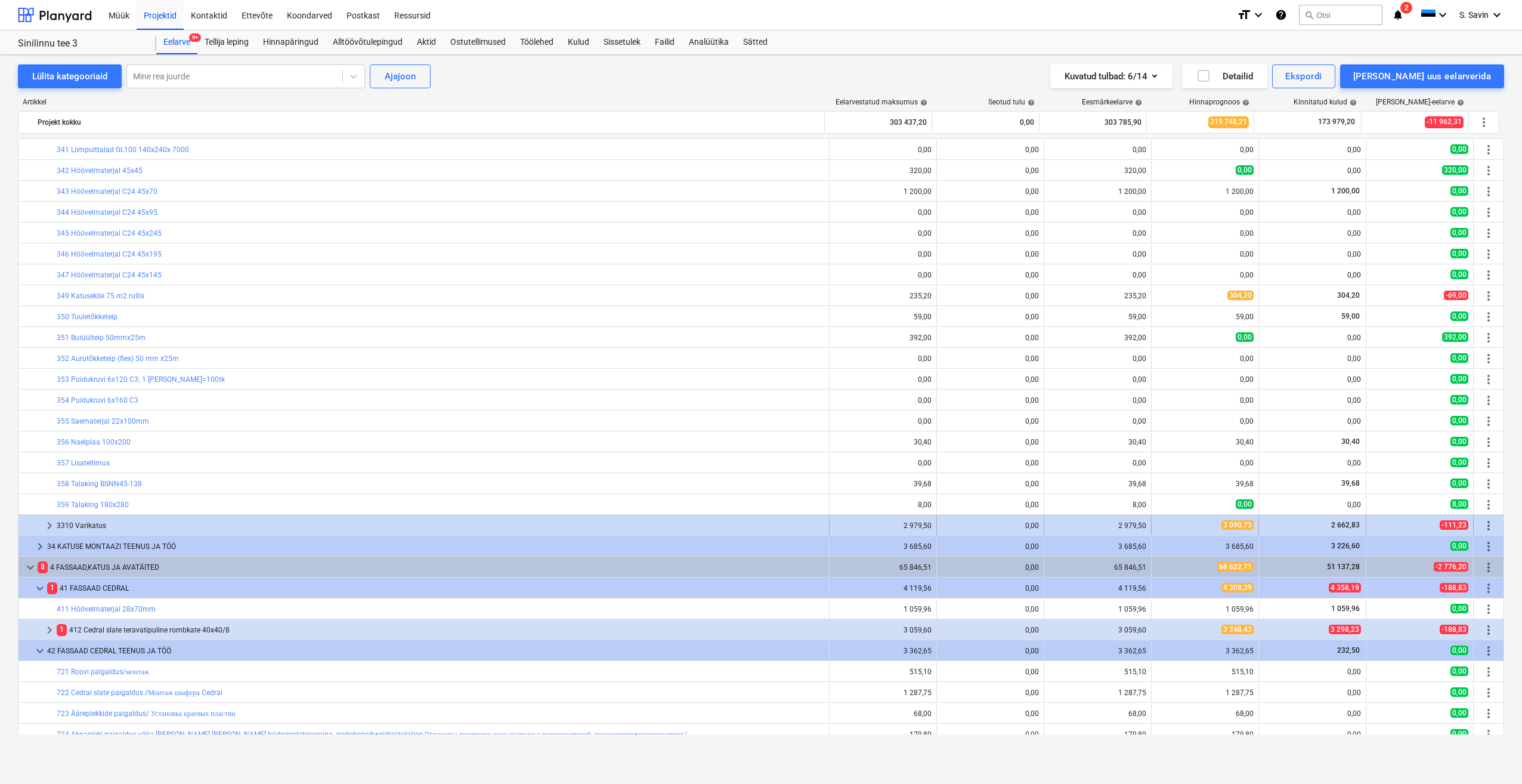
drag, startPoint x: 1197, startPoint y: 369, endPoint x: 541, endPoint y: 524, distance: 674.1
click at [541, 524] on div "3310 Varikatus" at bounding box center [440, 525] width 768 height 19
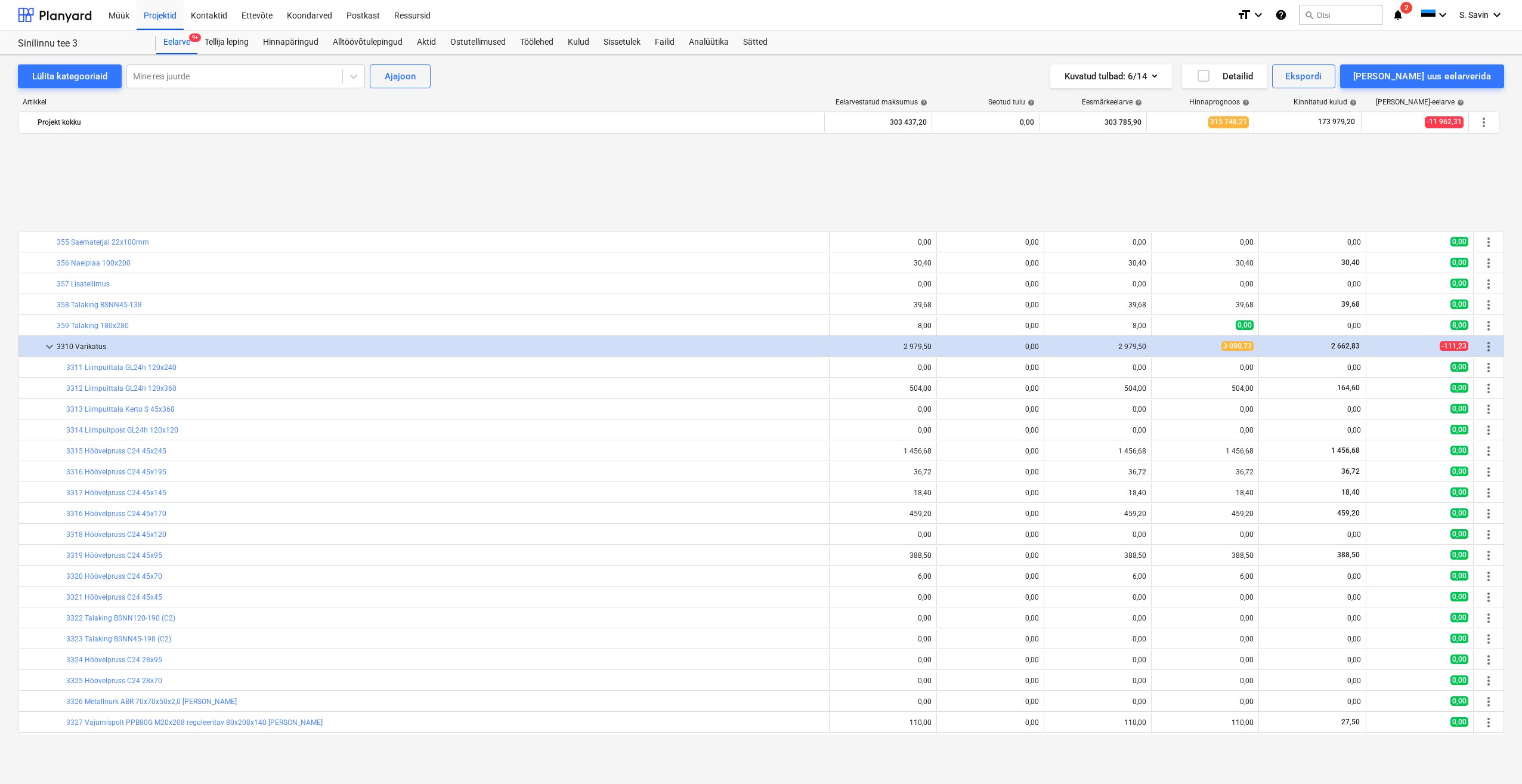
scroll to position [776, 0]
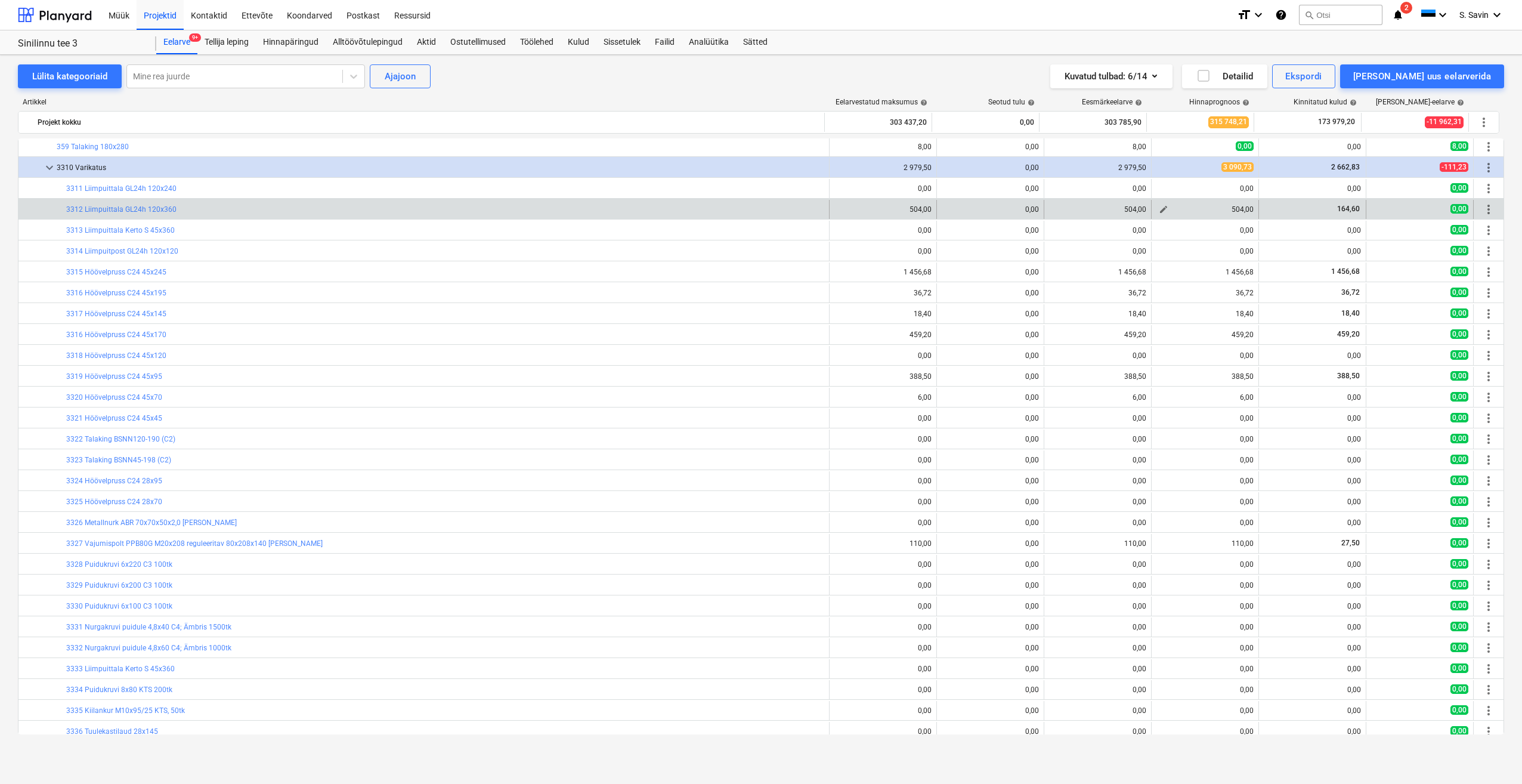
click at [1157, 214] on button "edit" at bounding box center [1164, 209] width 14 height 14
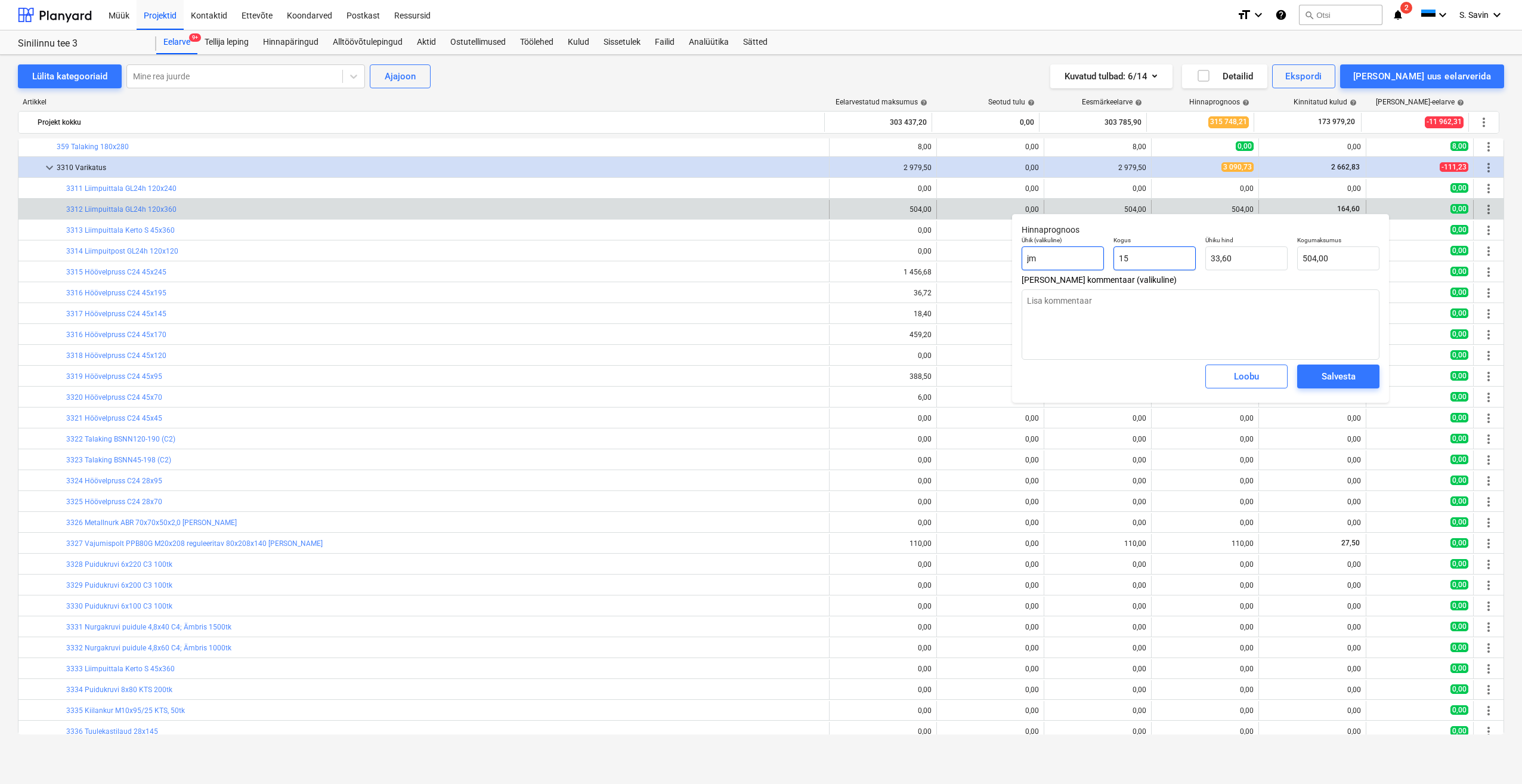
drag, startPoint x: 1146, startPoint y: 258, endPoint x: 1088, endPoint y: 260, distance: 58.0
click at [1088, 260] on div "Ühik (valikuline) jm Kogus 15 Ühiku hind 33,60 Kogumaksumus 504,00" at bounding box center [1200, 253] width 367 height 44
drag, startPoint x: 1258, startPoint y: 260, endPoint x: 1185, endPoint y: 263, distance: 73.1
click at [1185, 263] on div "Ühik (valikuline) jm Kogus 1,00 Ühiku hind 33,6 Kogumaksumus 33,60" at bounding box center [1200, 253] width 367 height 44
click at [1362, 374] on span "Salvesta" at bounding box center [1339, 376] width 54 height 16
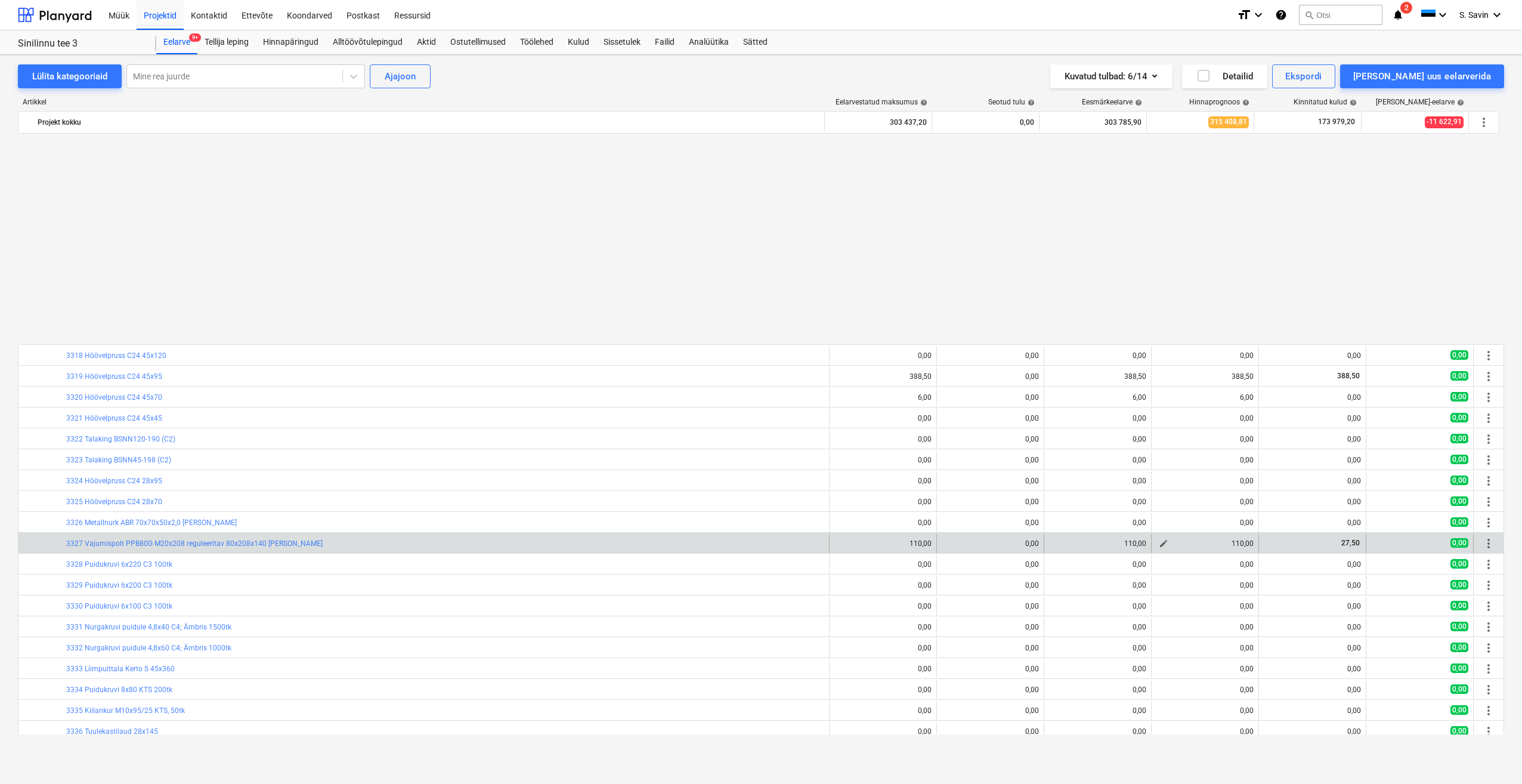
scroll to position [1014, 0]
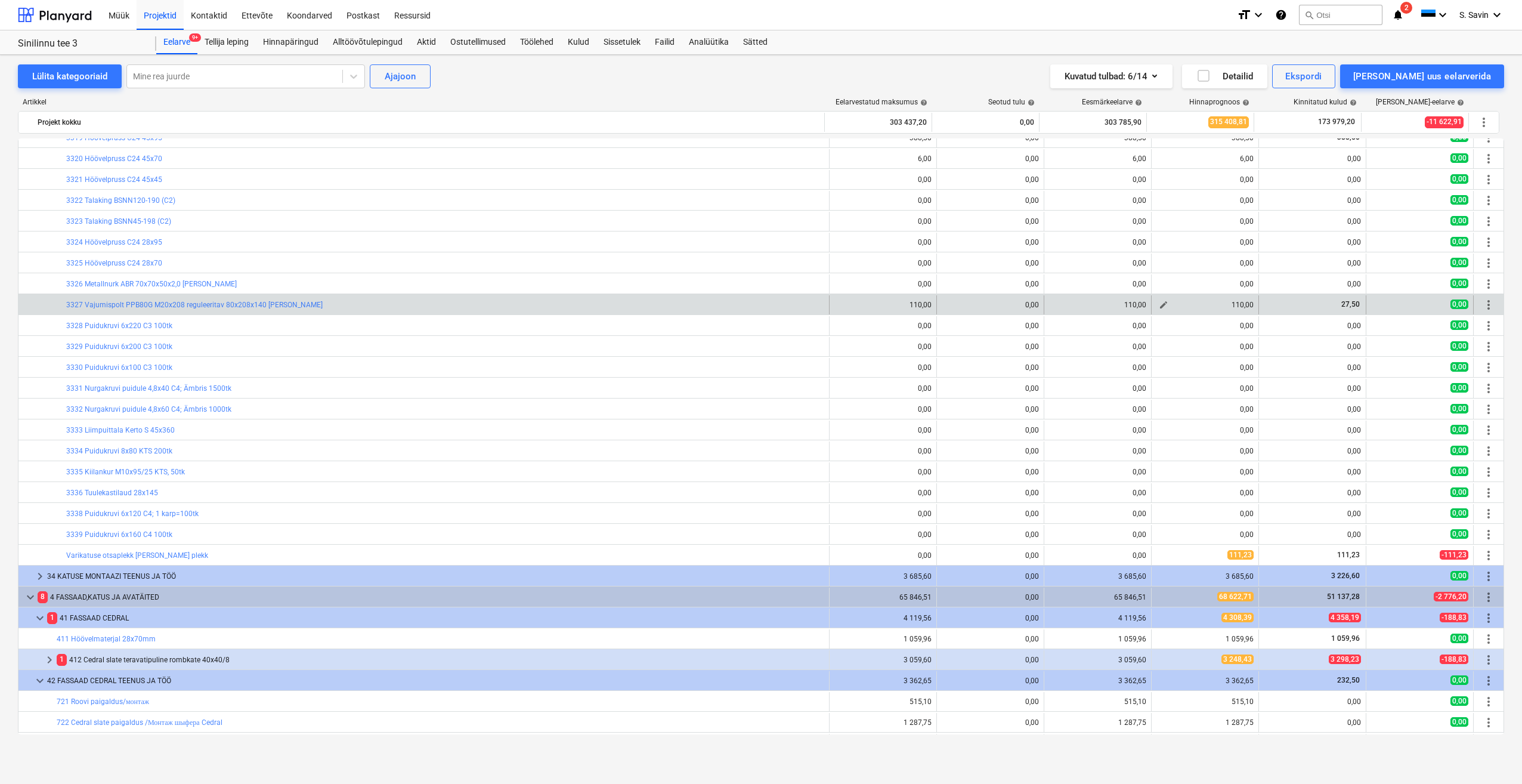
click at [1159, 306] on span "edit" at bounding box center [1163, 304] width 9 height 9
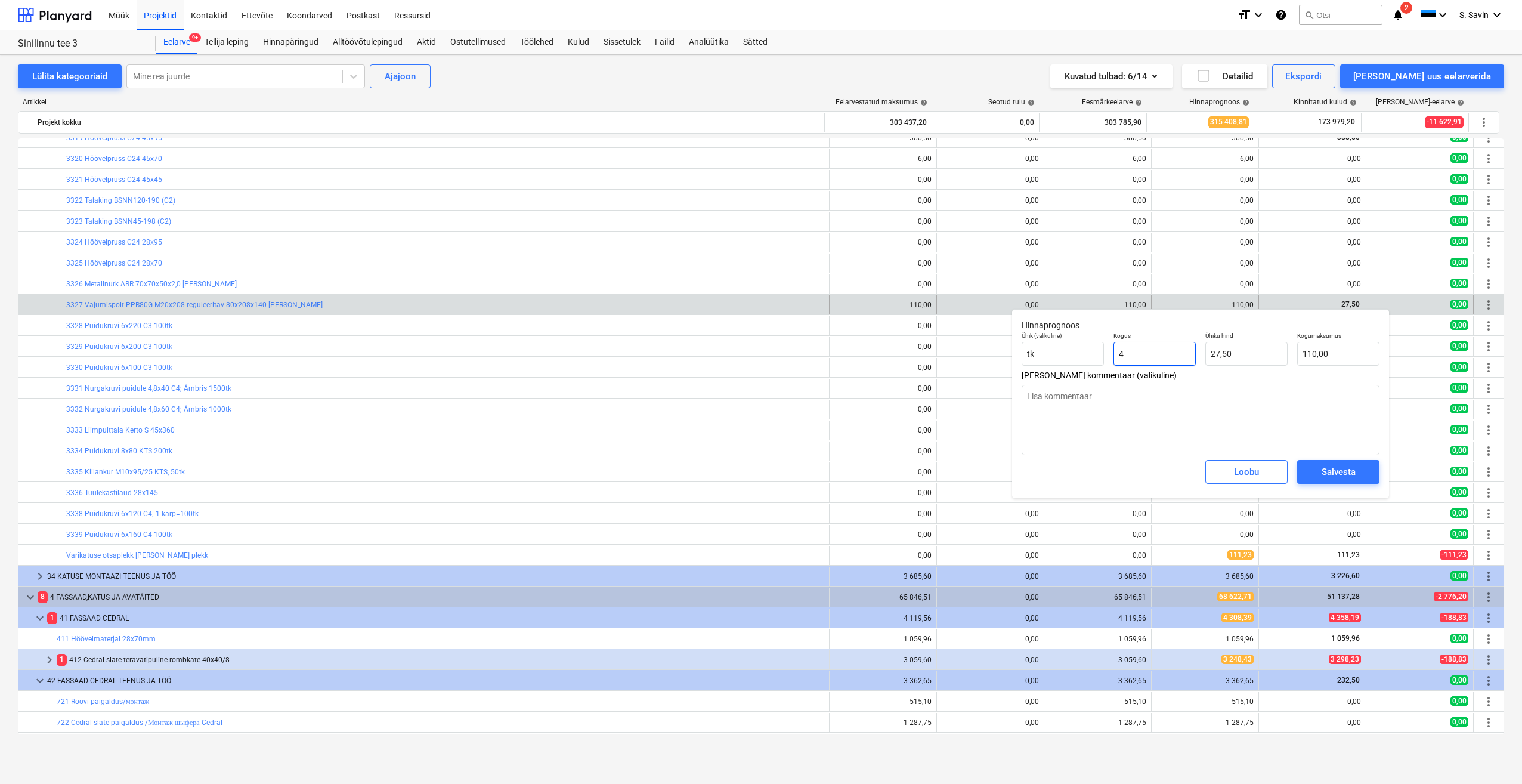
drag, startPoint x: 1170, startPoint y: 360, endPoint x: 1066, endPoint y: 371, distance: 104.6
click at [1066, 371] on div "Hinnaprognoos Ühik (valikuline) tk Kogus 4 Ühiku hind 27,50 Kogumaksumus 110,00…" at bounding box center [1201, 403] width 377 height 189
drag, startPoint x: 1119, startPoint y: 359, endPoint x: 1101, endPoint y: 359, distance: 18.0
click at [1101, 359] on div "Ühik (valikuline) tk Kogus 2 Ühiku hind 27,50 Kogumaksumus 55,00" at bounding box center [1200, 349] width 367 height 44
drag, startPoint x: 1239, startPoint y: 354, endPoint x: 1188, endPoint y: 361, distance: 51.5
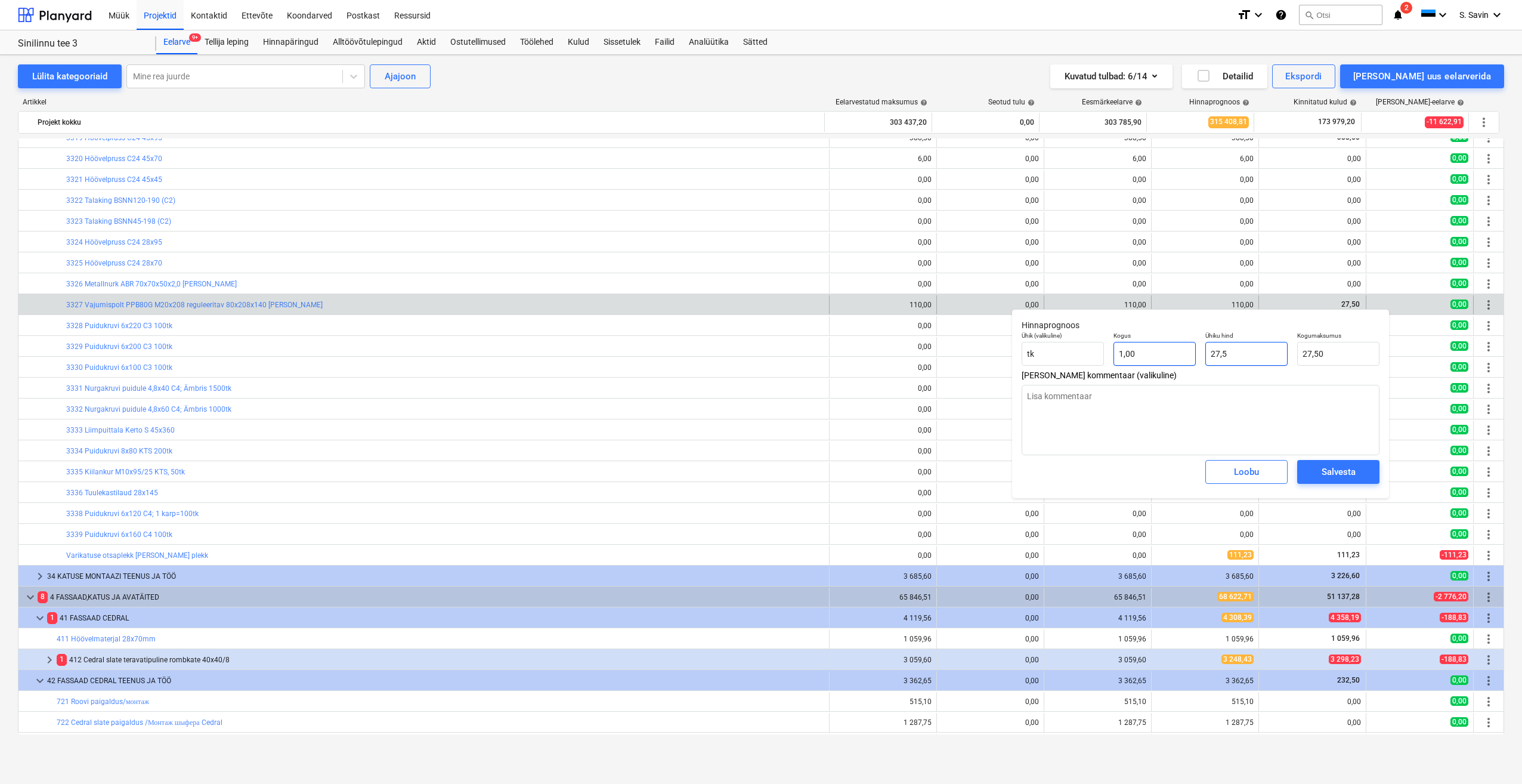
click at [1188, 361] on div "Ühik (valikuline) tk Kogus 1,00 Ühiku hind 27,5 Kogumaksumus 27,50" at bounding box center [1200, 349] width 367 height 44
click at [1325, 472] on div "Salvesta" at bounding box center [1339, 472] width 34 height 16
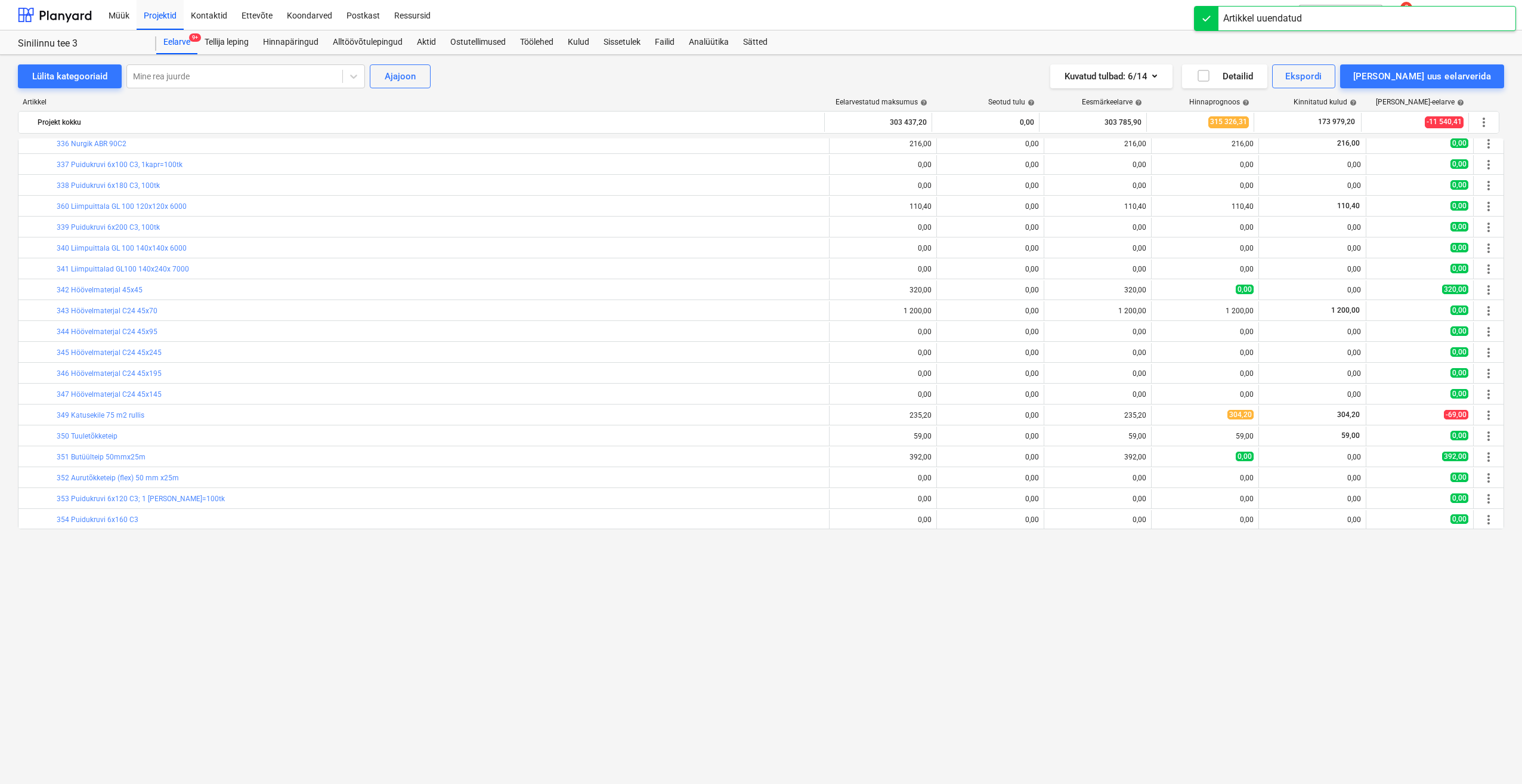
scroll to position [59, 0]
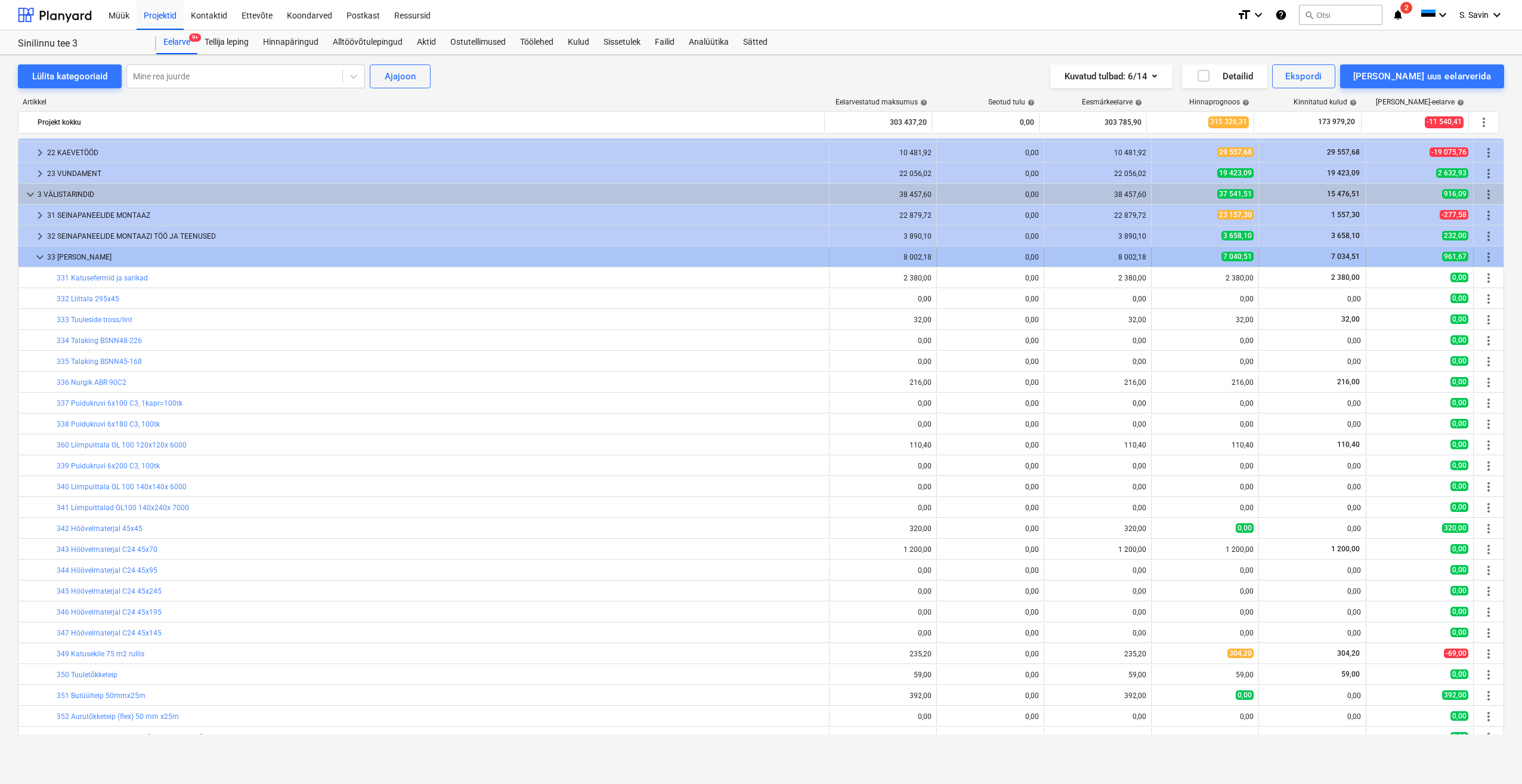
click at [44, 253] on span "keyboard_arrow_down" at bounding box center [40, 257] width 14 height 14
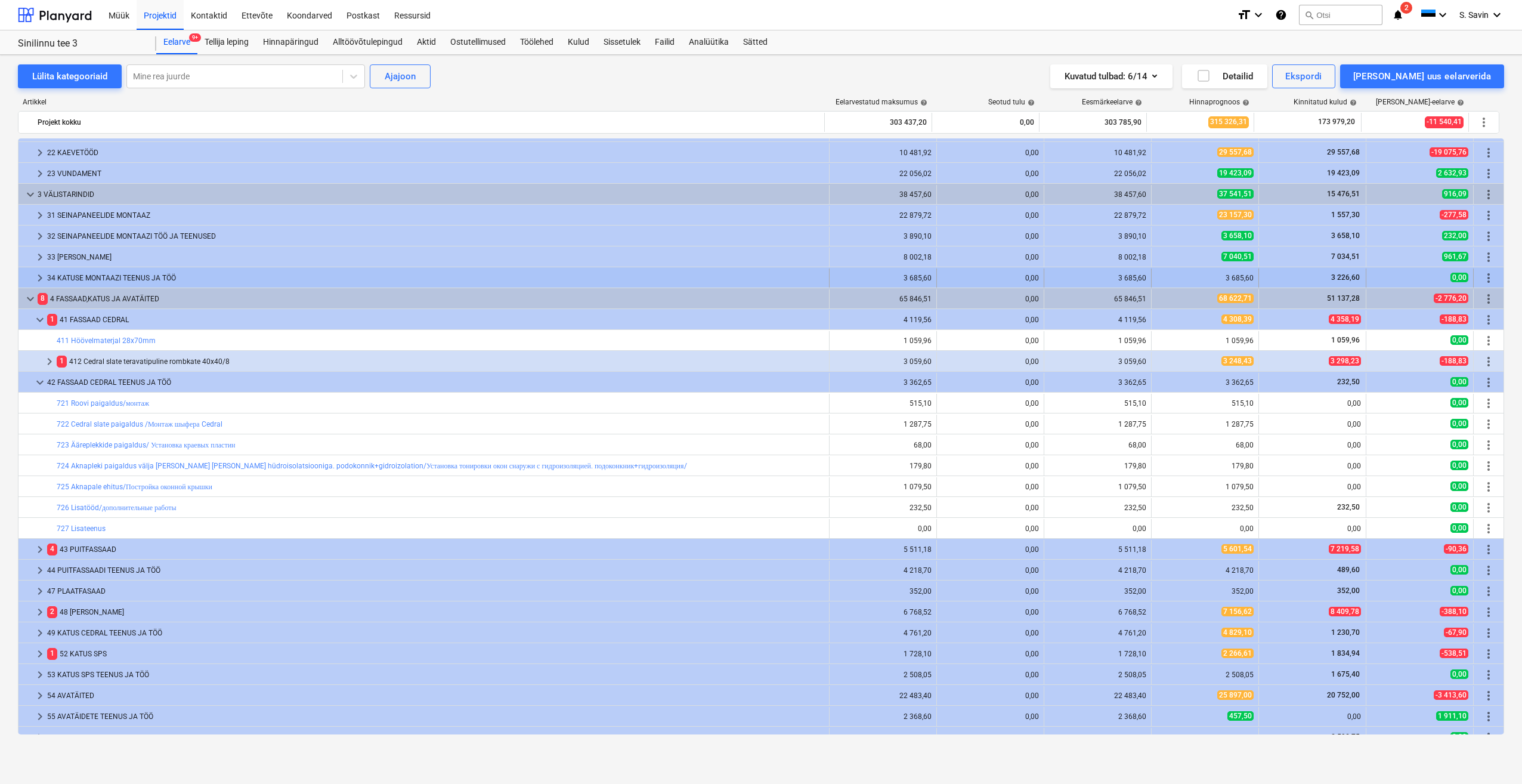
click at [42, 275] on span "keyboard_arrow_right" at bounding box center [40, 278] width 14 height 14
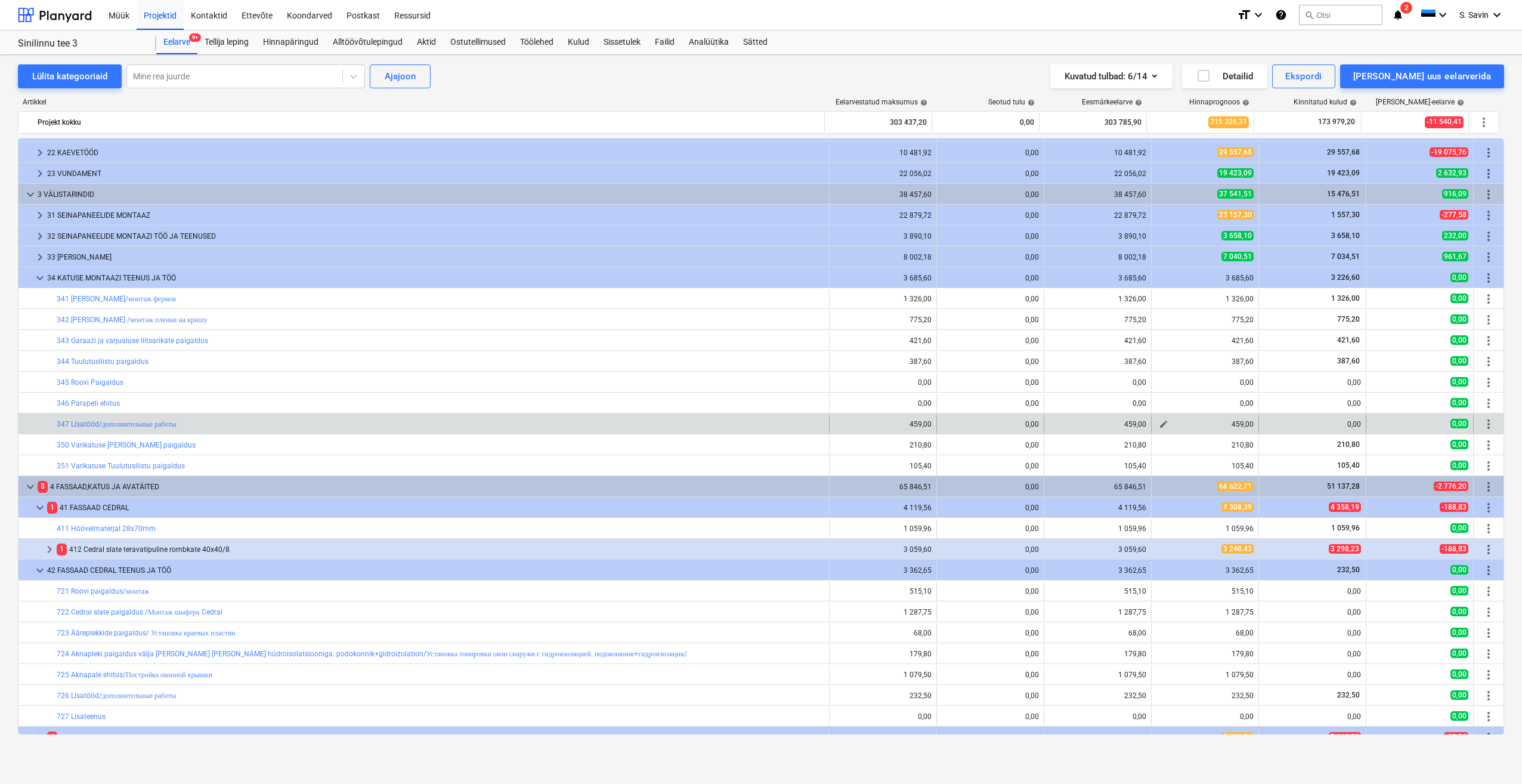
click at [1161, 422] on span "edit" at bounding box center [1163, 424] width 9 height 9
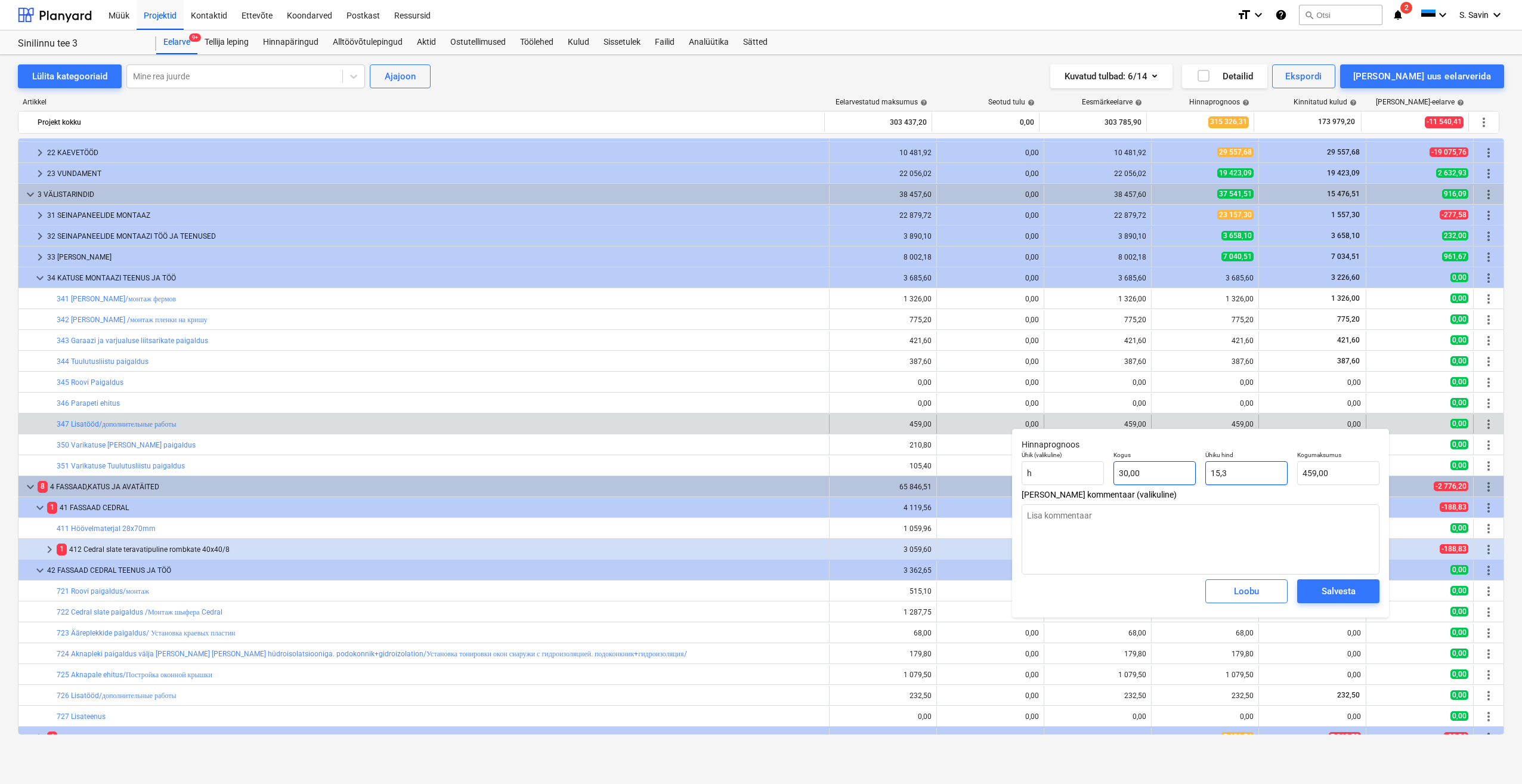
drag, startPoint x: 1193, startPoint y: 475, endPoint x: 1141, endPoint y: 478, distance: 52.1
click at [1142, 477] on div "Ühik (valikuline) h Kogus 30,00 Ühiku hind 15,3 Kogumaksumus 459,00" at bounding box center [1200, 468] width 367 height 44
click at [1335, 593] on div "Salvesta" at bounding box center [1339, 591] width 34 height 16
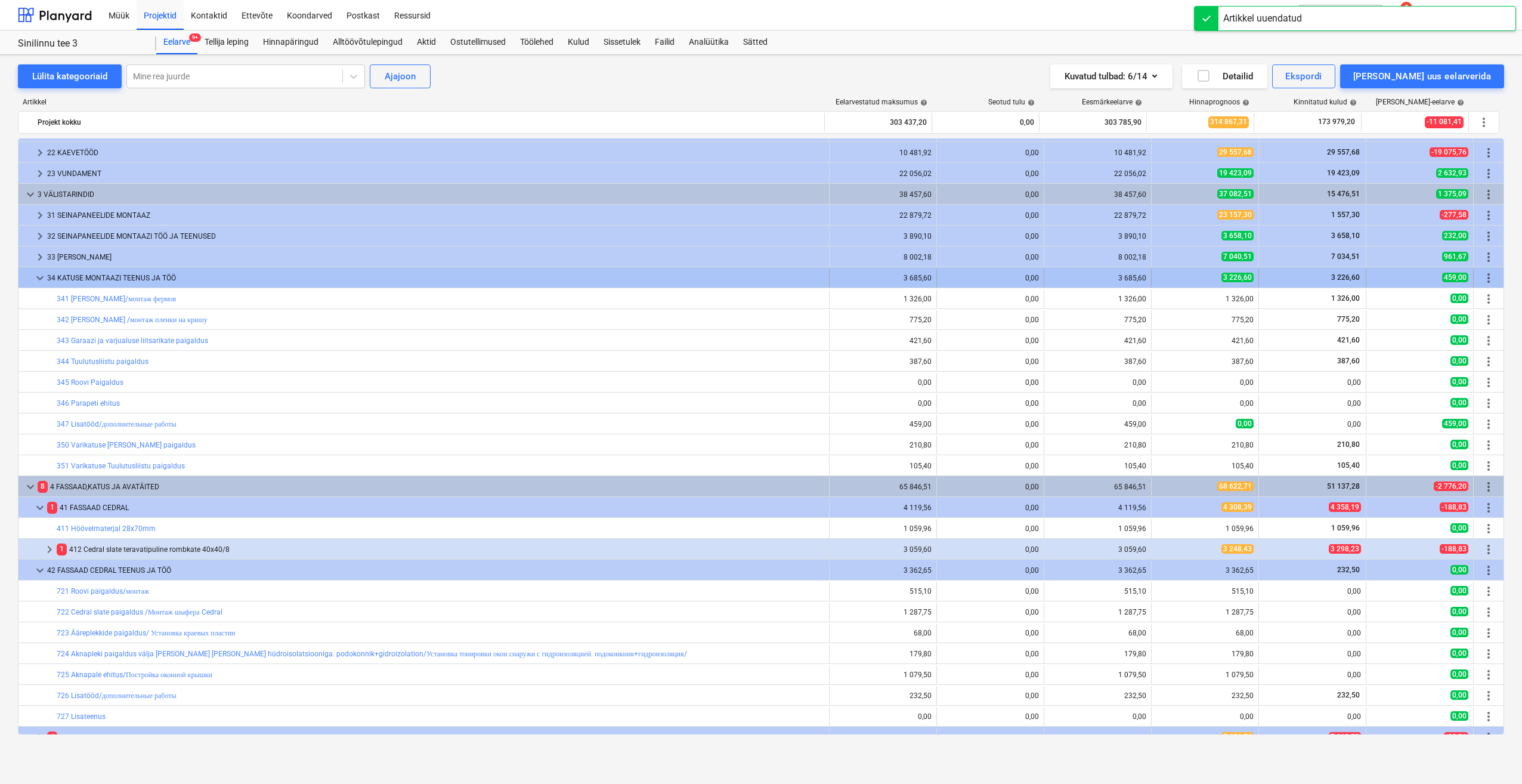
click at [35, 279] on span "keyboard_arrow_down" at bounding box center [40, 278] width 14 height 14
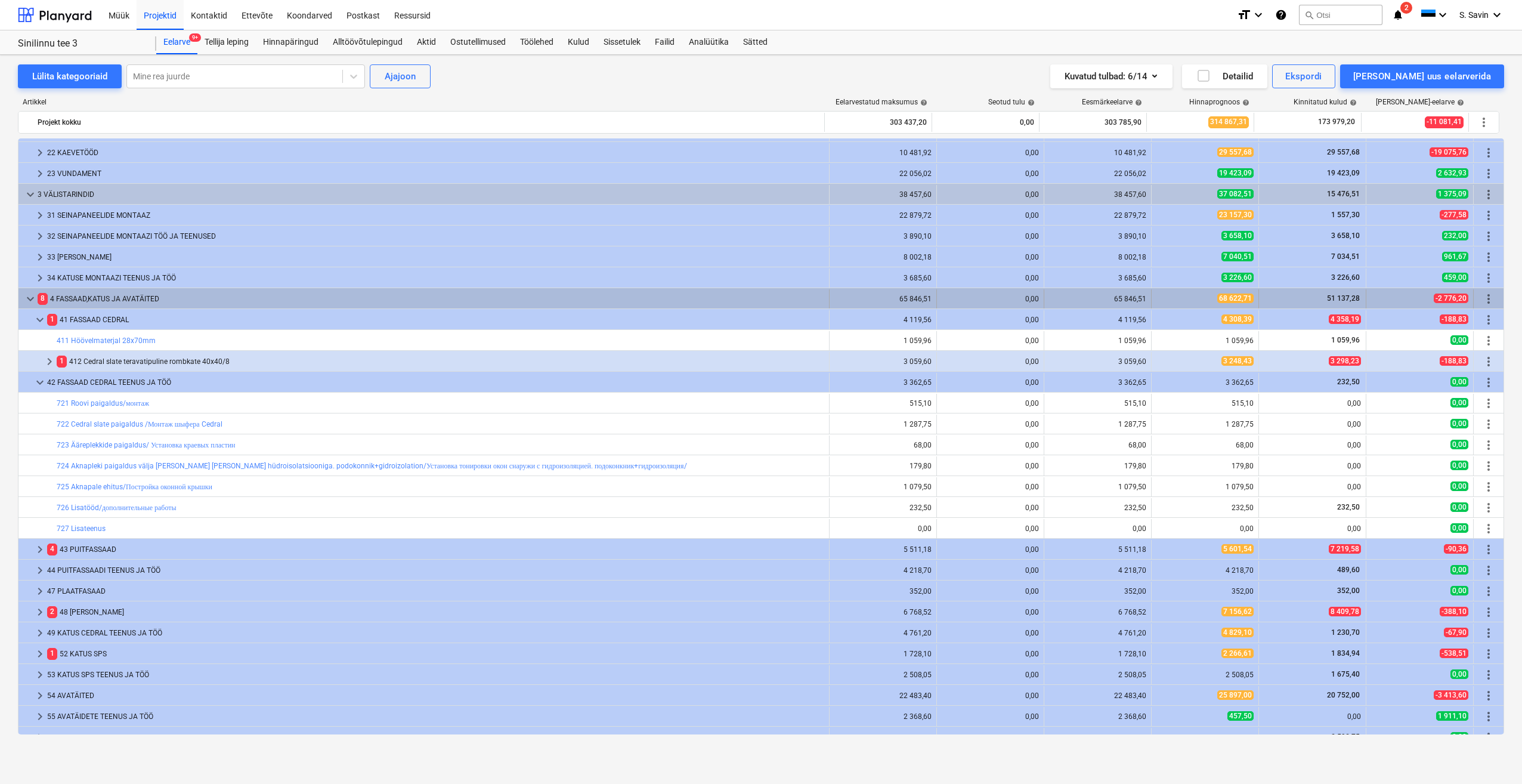
click at [33, 301] on span "keyboard_arrow_down" at bounding box center [30, 299] width 14 height 14
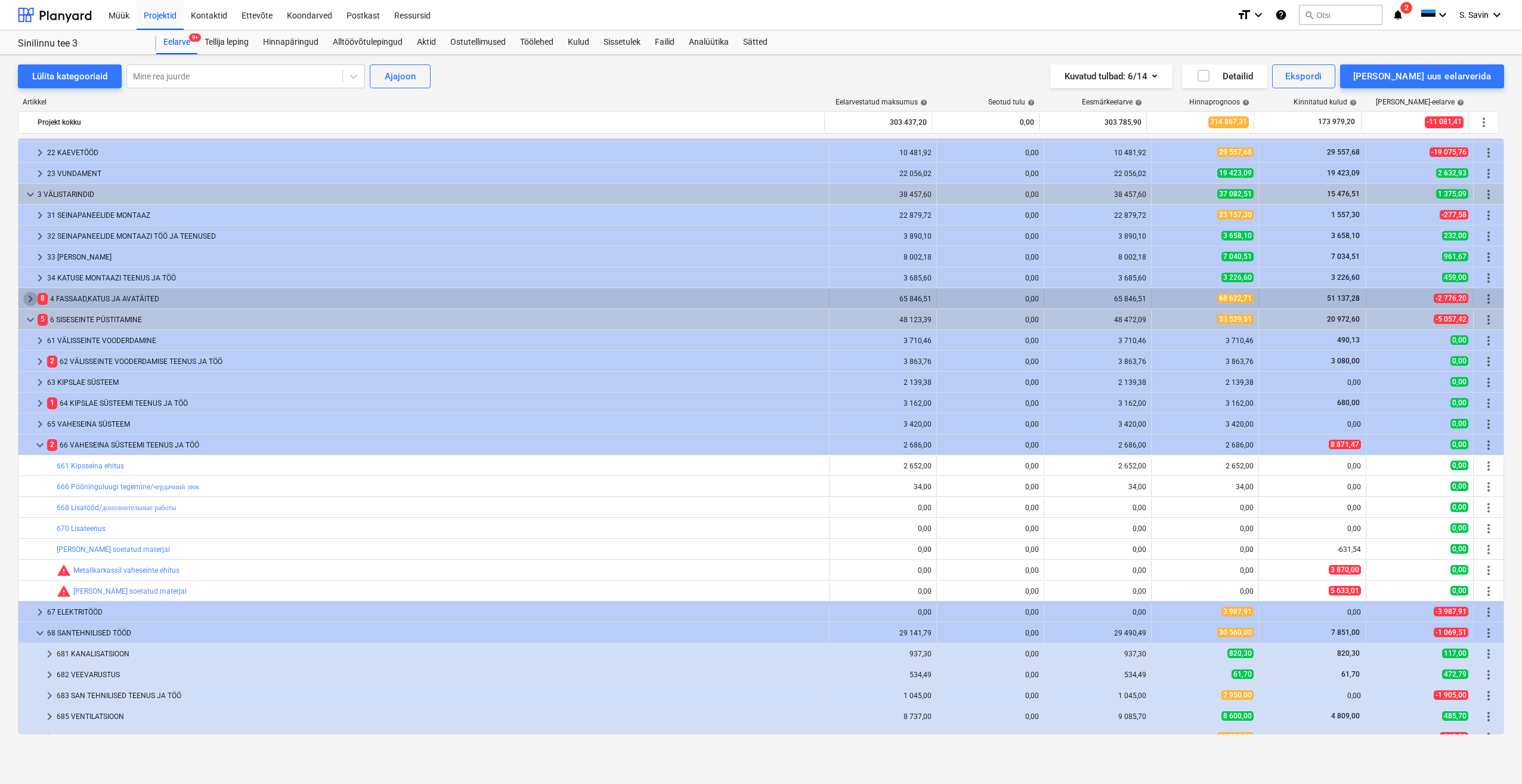
click at [31, 300] on span "keyboard_arrow_right" at bounding box center [30, 299] width 14 height 14
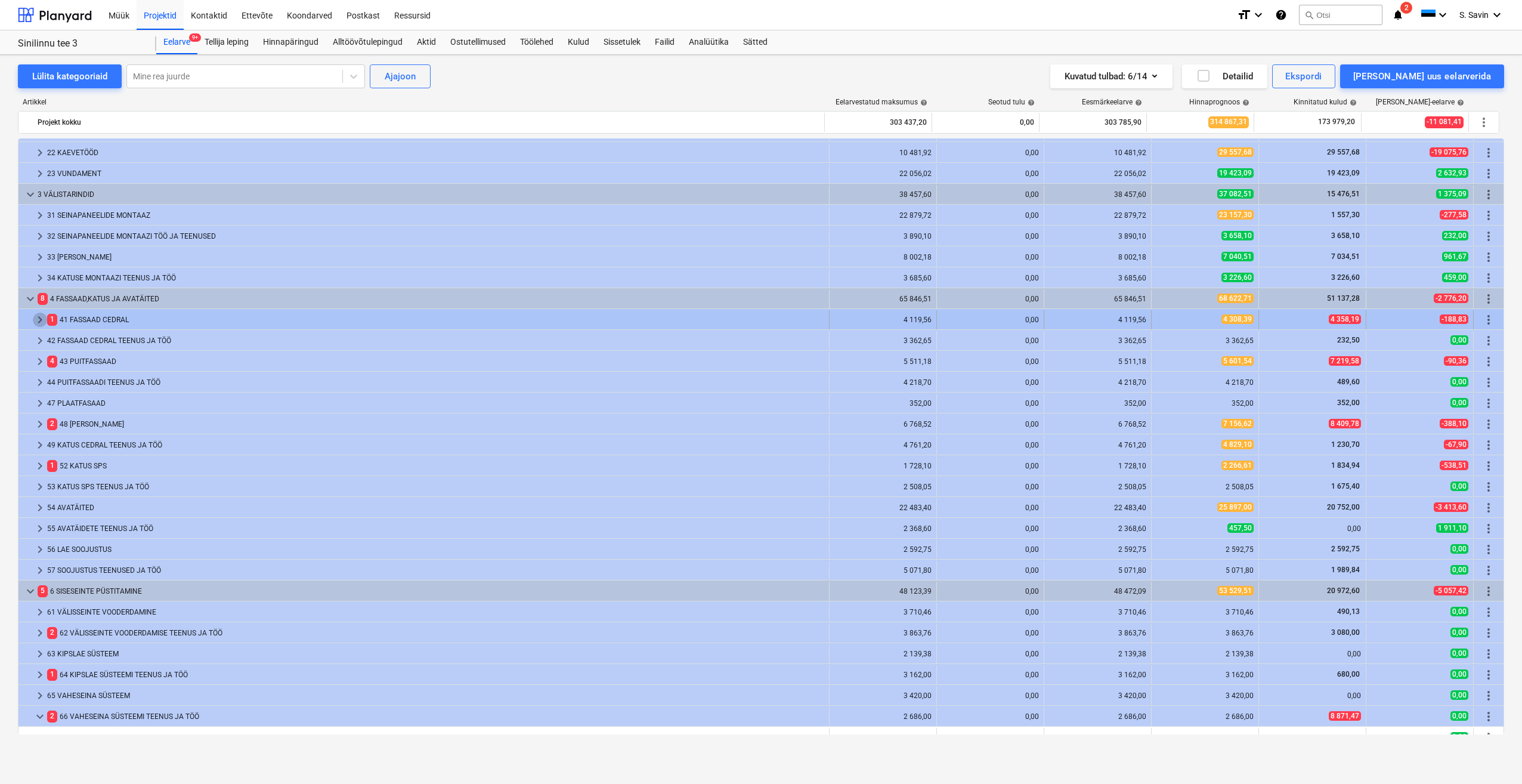
click at [41, 318] on span "keyboard_arrow_right" at bounding box center [40, 320] width 14 height 14
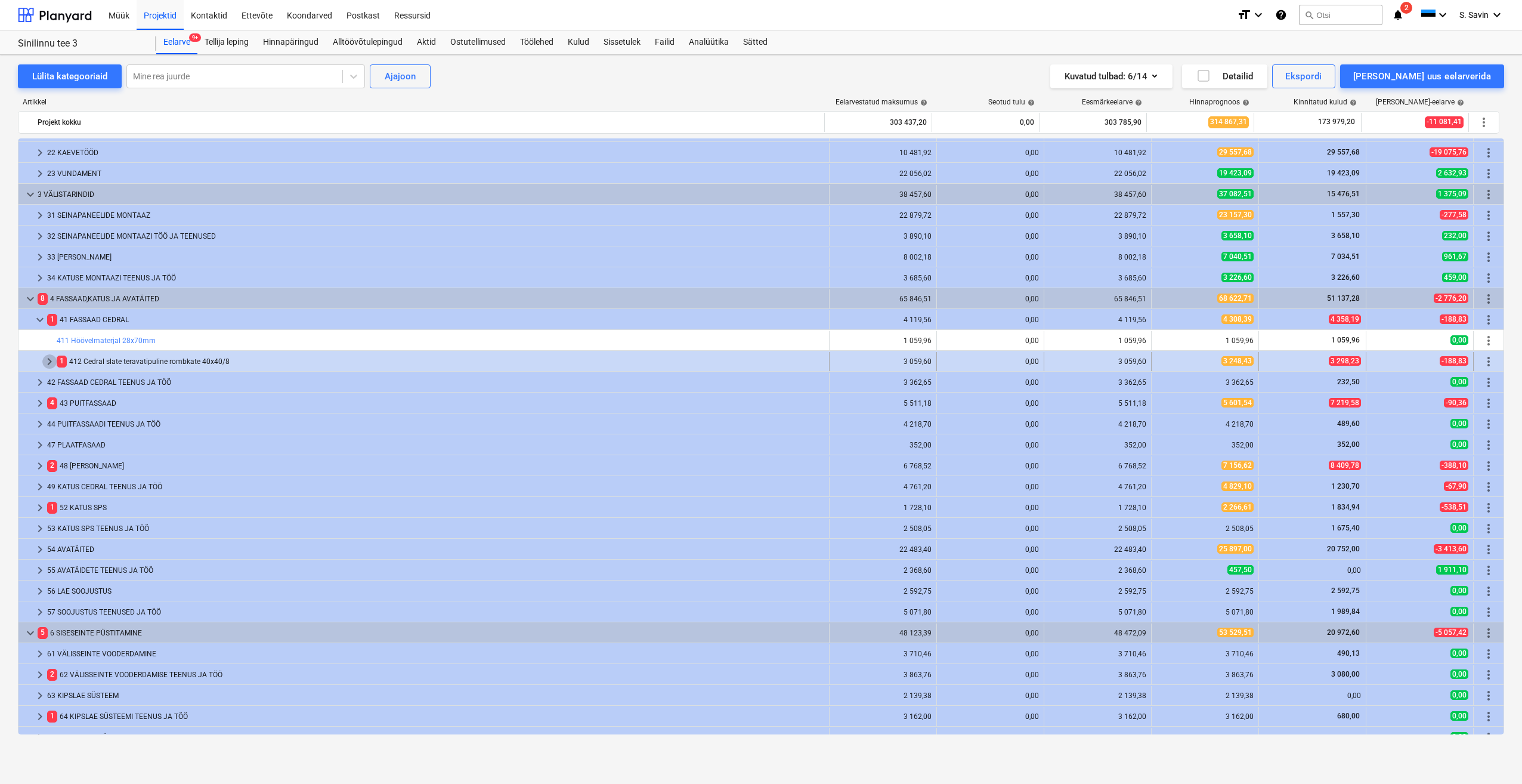
click at [48, 359] on span "keyboard_arrow_right" at bounding box center [50, 362] width 14 height 14
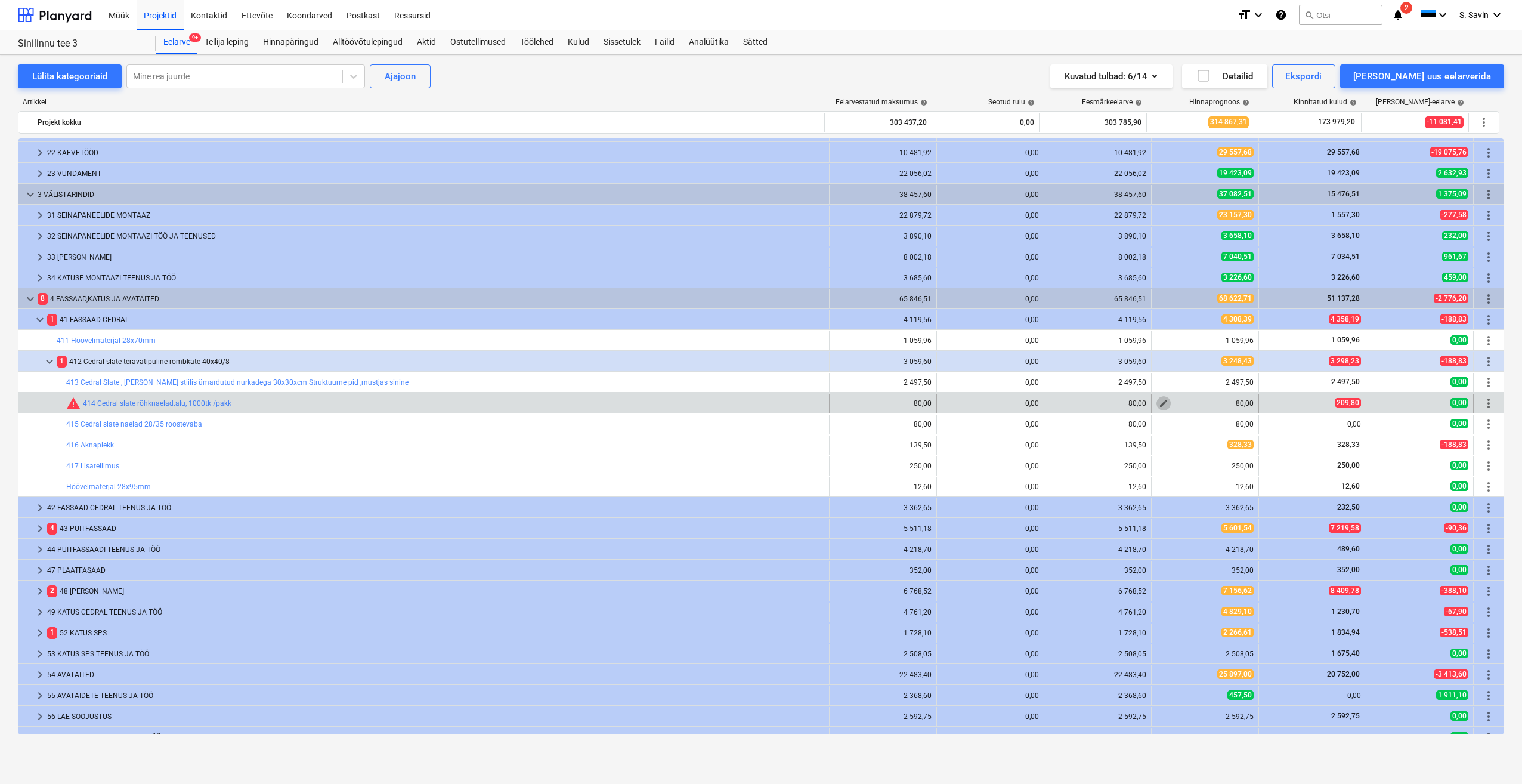
click at [1160, 402] on span "edit" at bounding box center [1163, 403] width 9 height 9
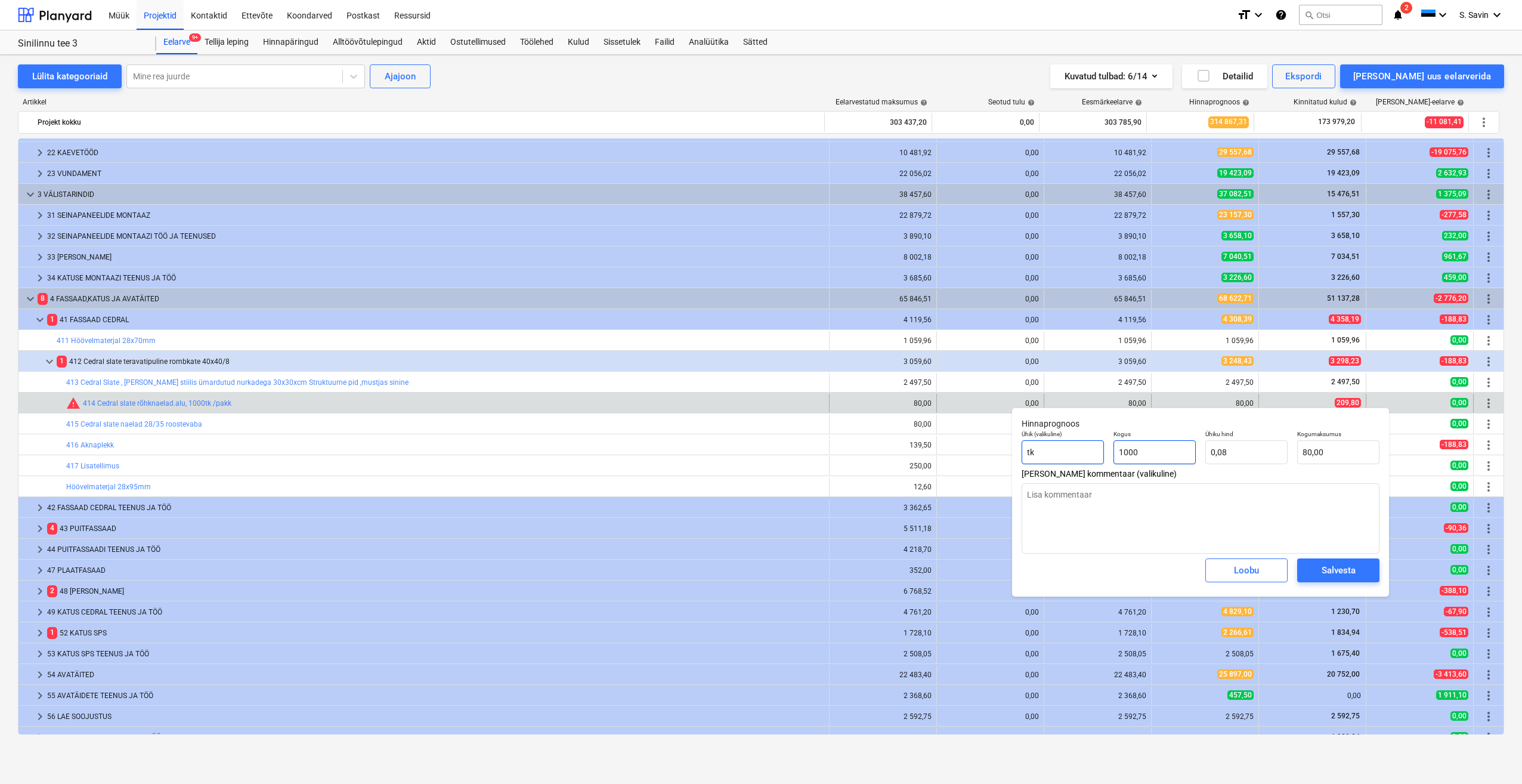
drag, startPoint x: 1173, startPoint y: 450, endPoint x: 1035, endPoint y: 463, distance: 138.6
click at [1035, 463] on div "Ühik (valikuline) tk Kogus 1000 Ühiku hind 0,08 Kogumaksumus 80,00" at bounding box center [1200, 447] width 367 height 44
drag, startPoint x: 1245, startPoint y: 452, endPoint x: 1190, endPoint y: 463, distance: 56.1
click at [1190, 463] on div "Ühik (valikuline) tk Kogus 1,00 Ühiku hind 0,08 Kogumaksumus 0,08" at bounding box center [1200, 447] width 367 height 44
click at [1359, 573] on span "Salvesta" at bounding box center [1339, 570] width 54 height 16
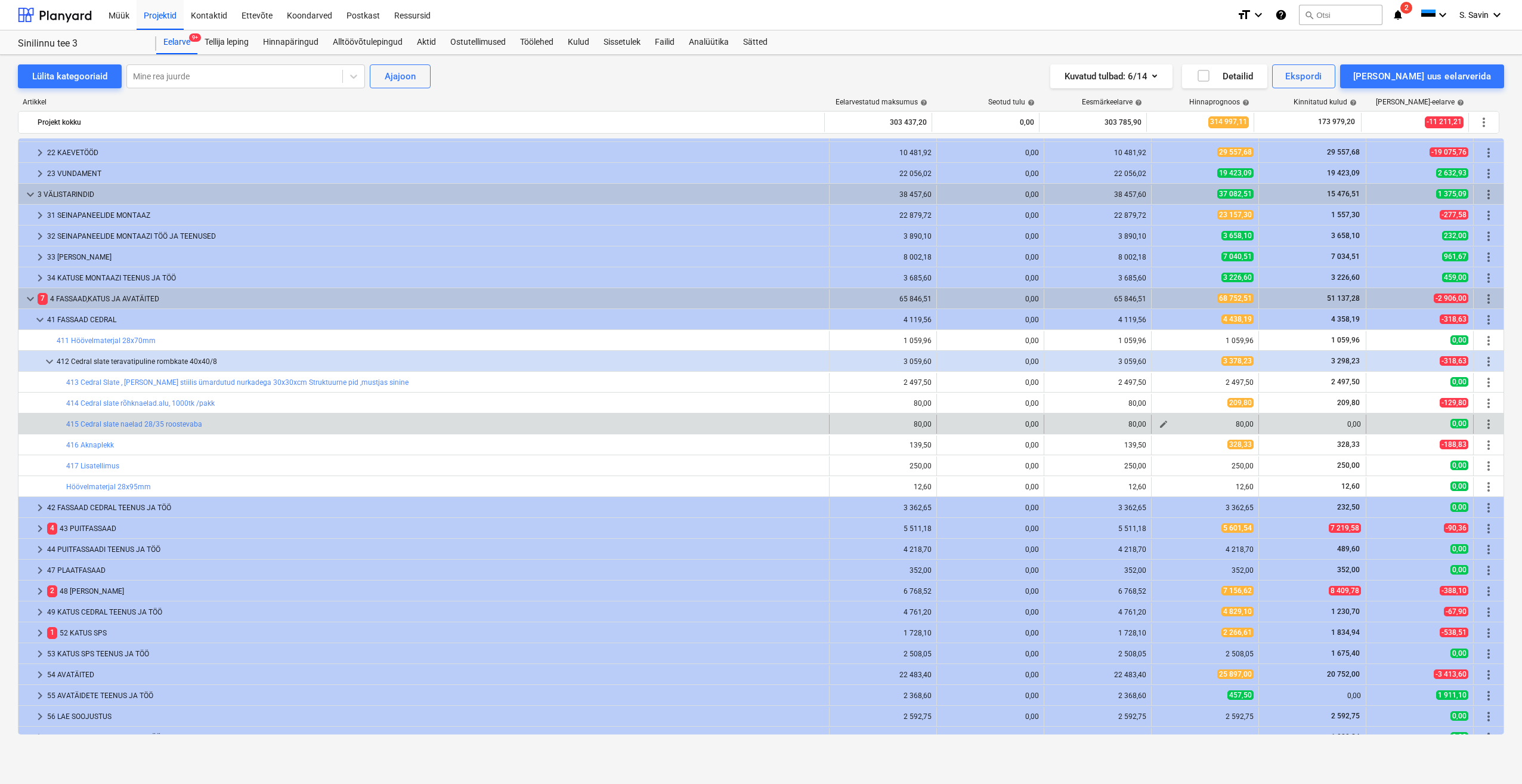
click at [1165, 427] on button "edit" at bounding box center [1164, 424] width 14 height 14
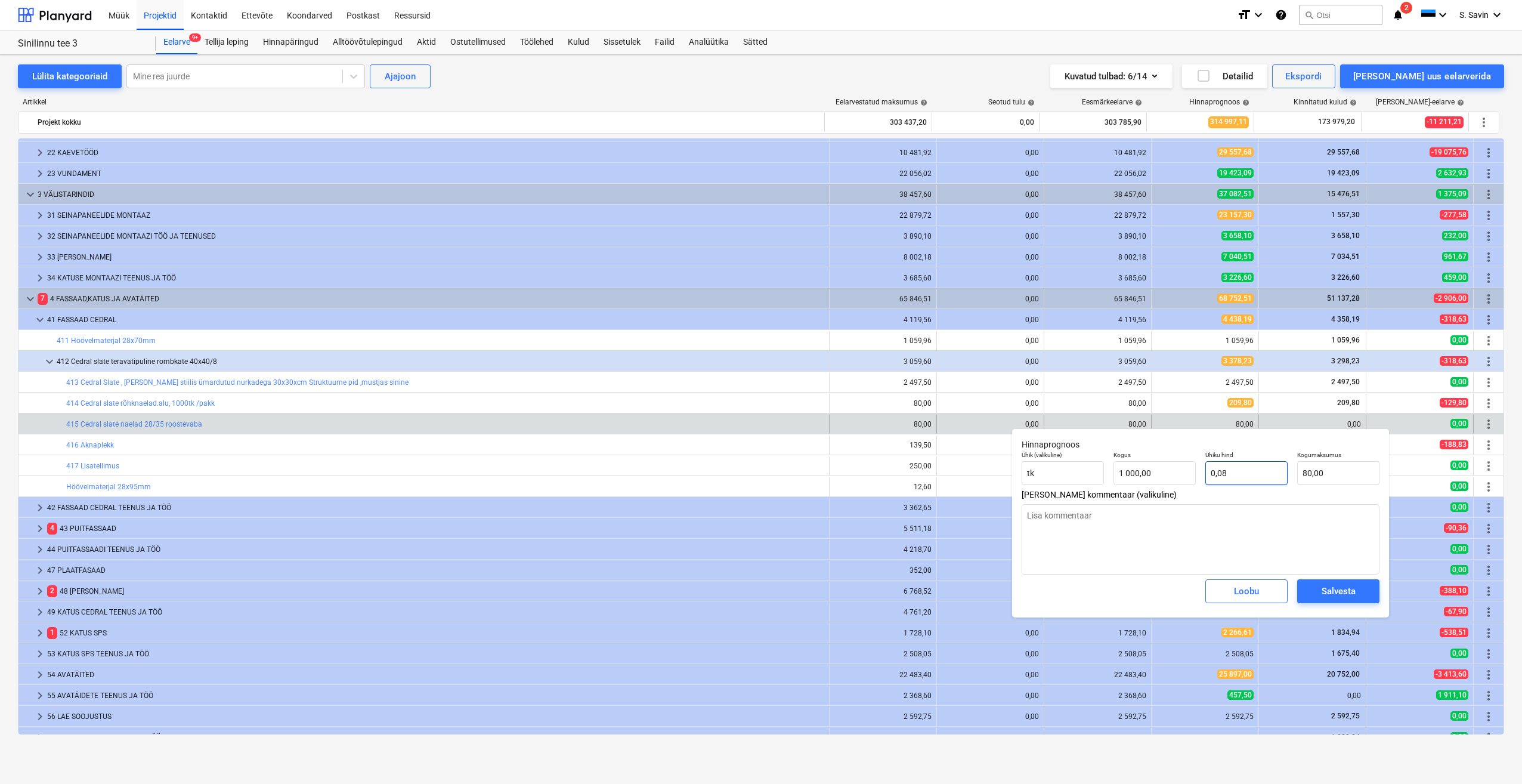
drag, startPoint x: 1250, startPoint y: 478, endPoint x: 1175, endPoint y: 488, distance: 75.7
click at [1175, 488] on div "Ühik (valikuline) tk Kogus 1 000,00 Ühiku hind 0,08 Kogumaksumus 80,00" at bounding box center [1200, 468] width 367 height 44
click at [1322, 583] on button "Salvesta" at bounding box center [1339, 592] width 82 height 24
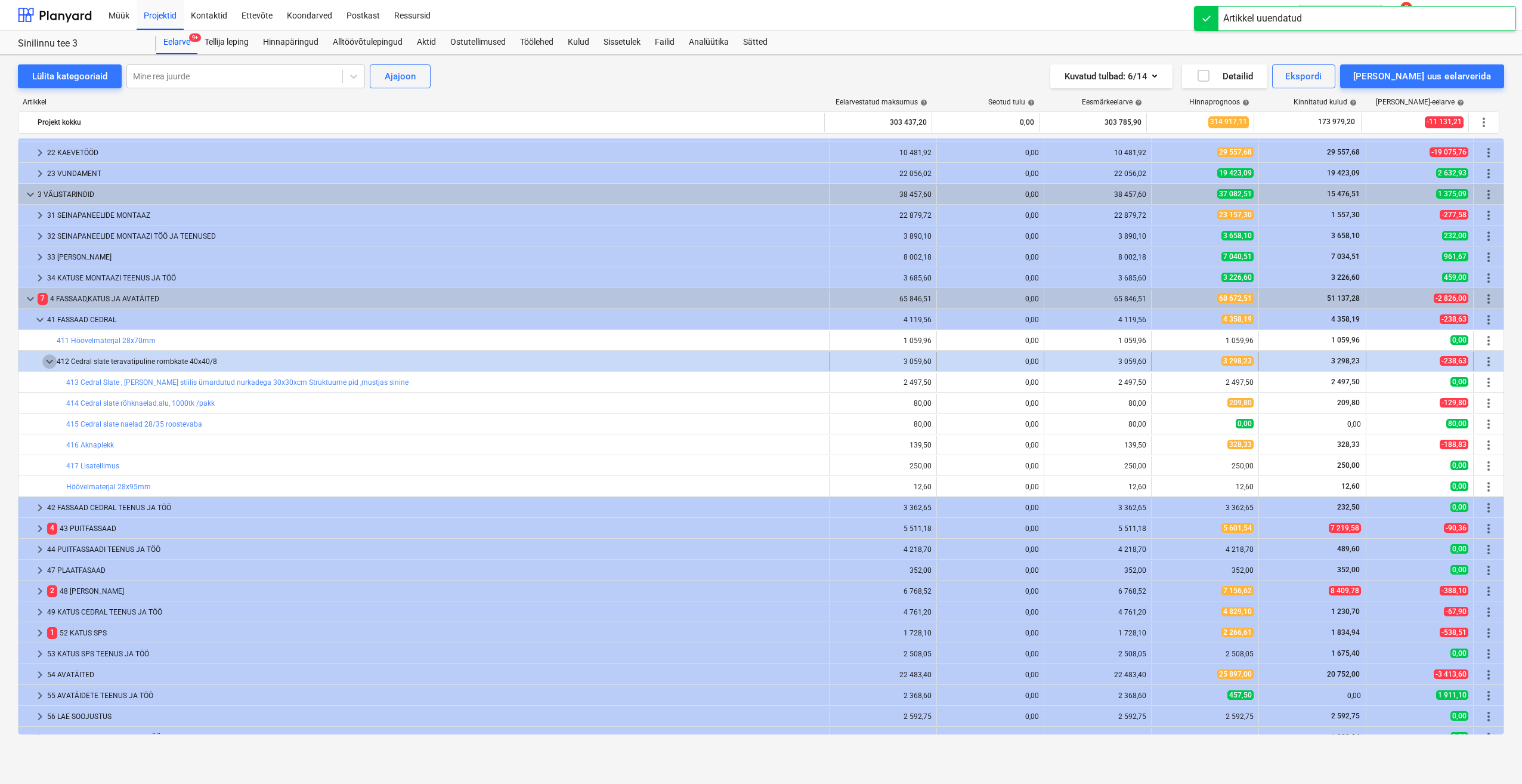
click at [54, 366] on span "keyboard_arrow_down" at bounding box center [50, 362] width 14 height 14
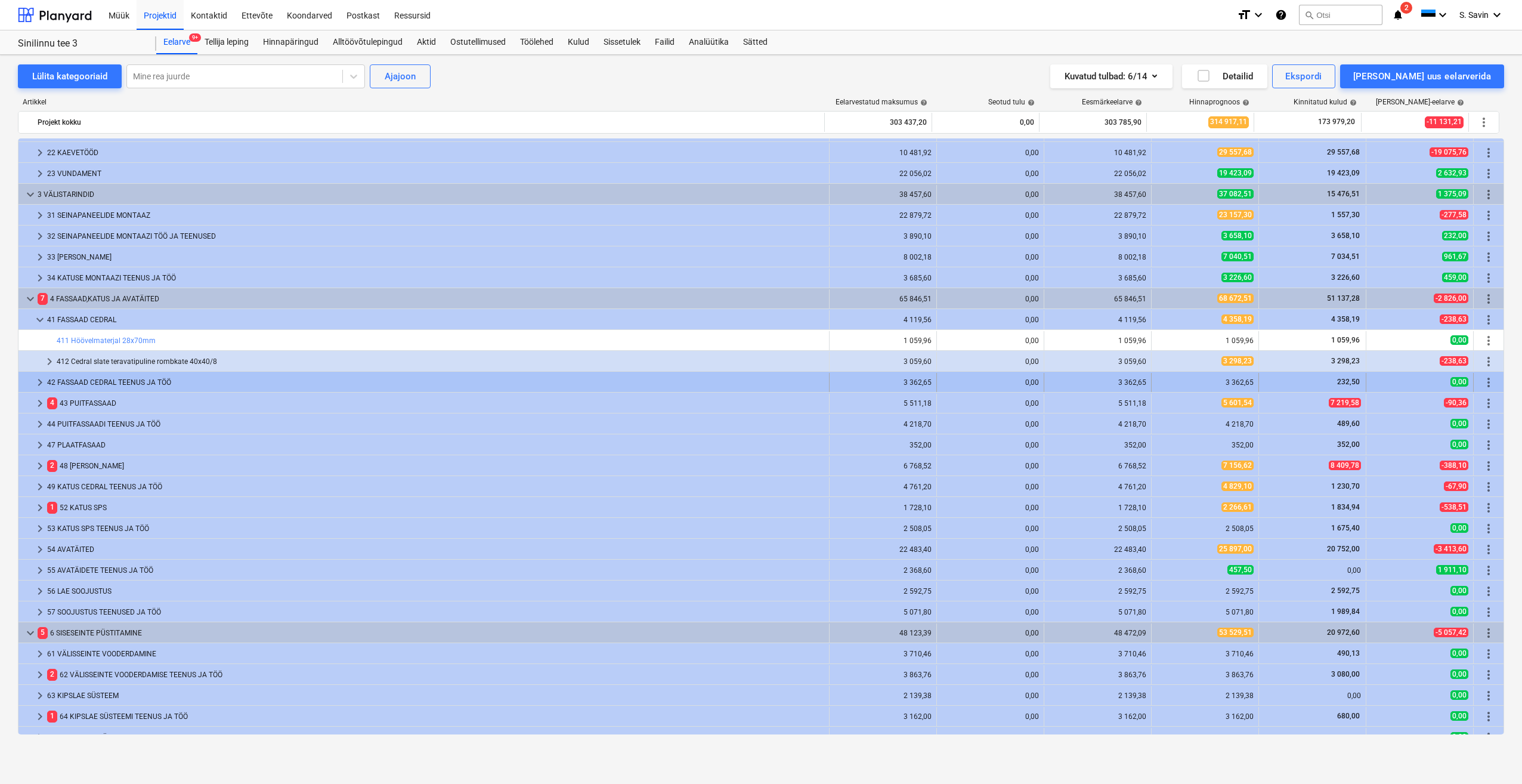
click at [42, 386] on span "keyboard_arrow_right" at bounding box center [40, 382] width 14 height 14
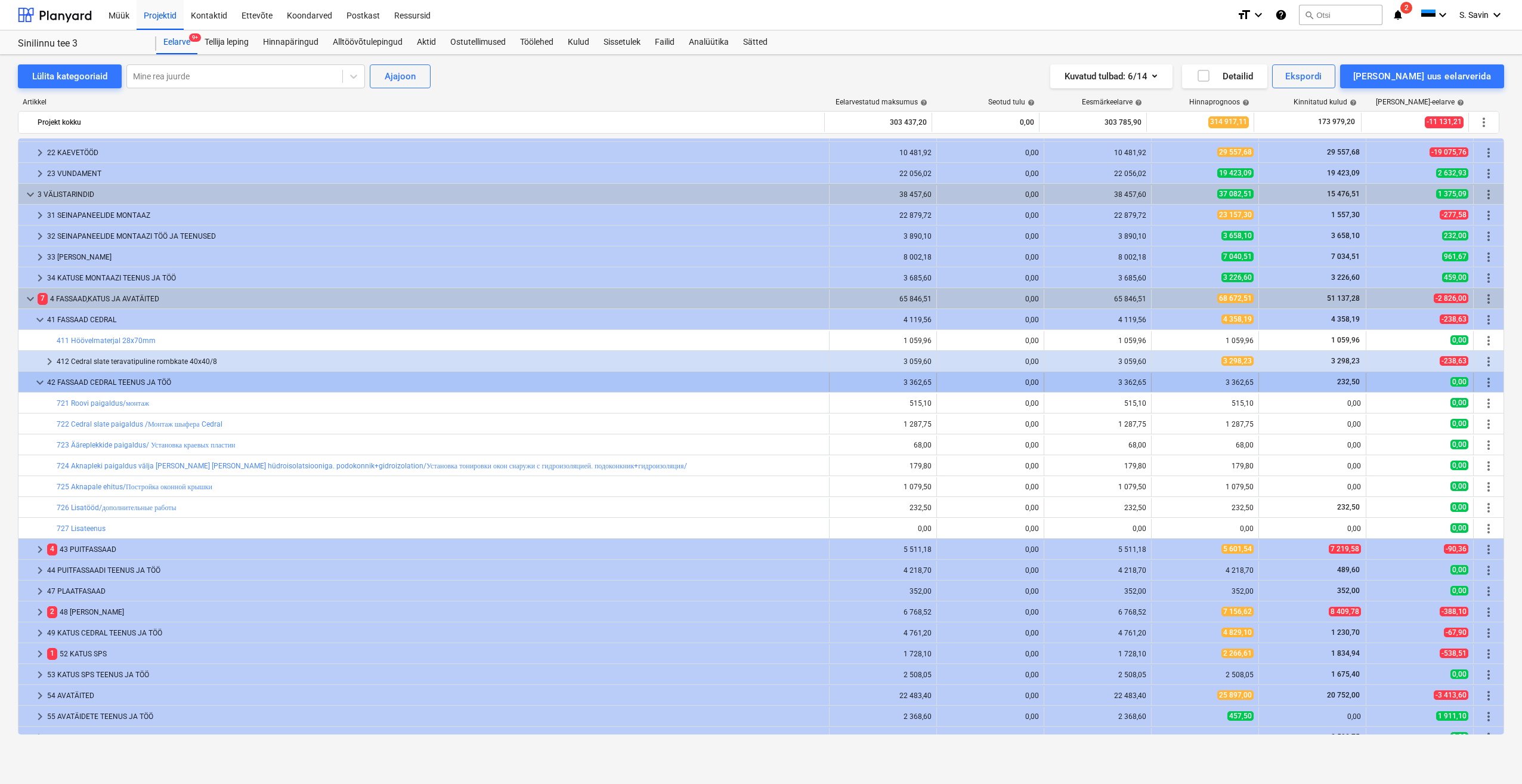
click at [36, 386] on span "keyboard_arrow_down" at bounding box center [40, 382] width 14 height 14
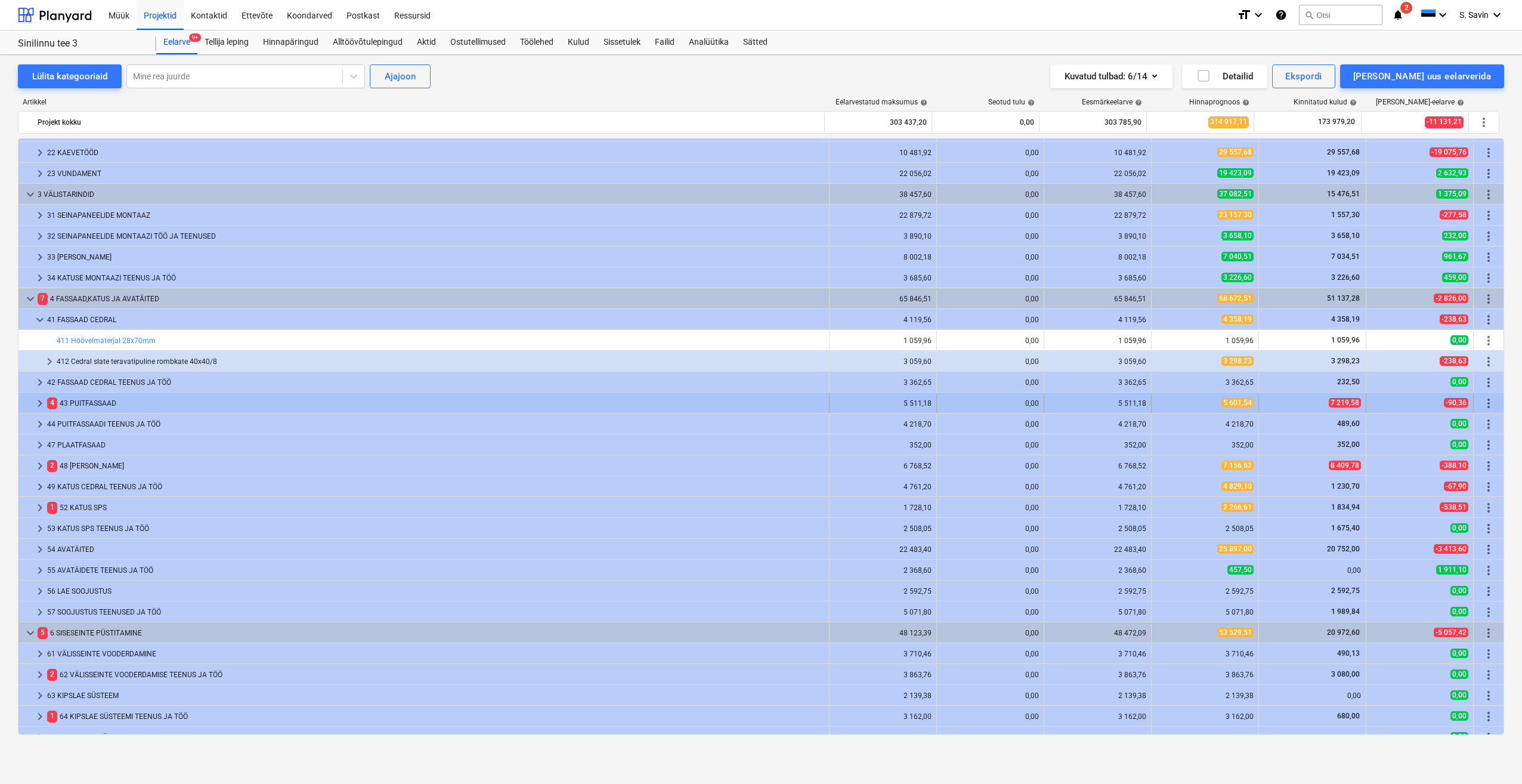
click at [39, 408] on span "keyboard_arrow_right" at bounding box center [40, 403] width 14 height 14
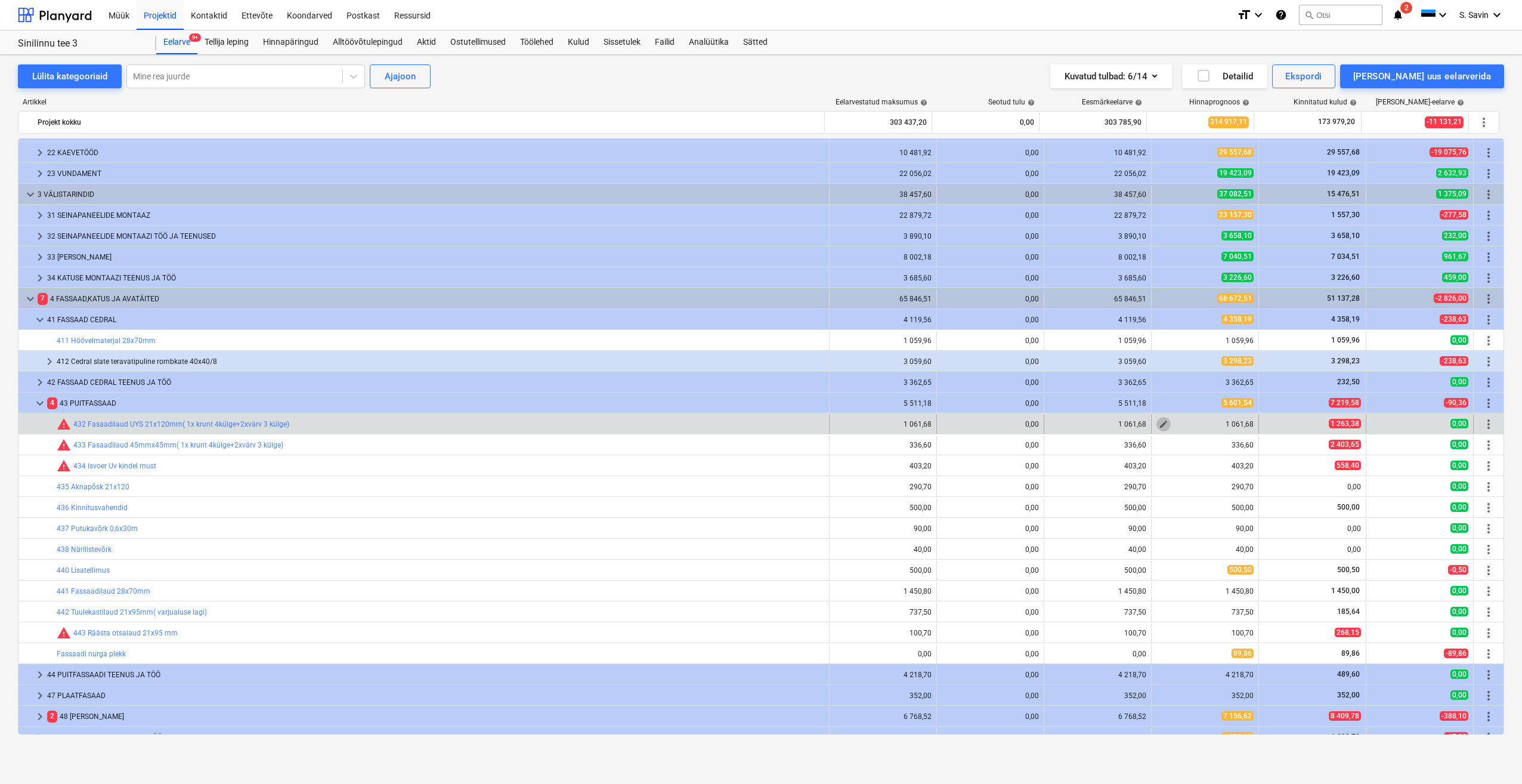
click at [1159, 424] on span "edit" at bounding box center [1163, 424] width 9 height 9
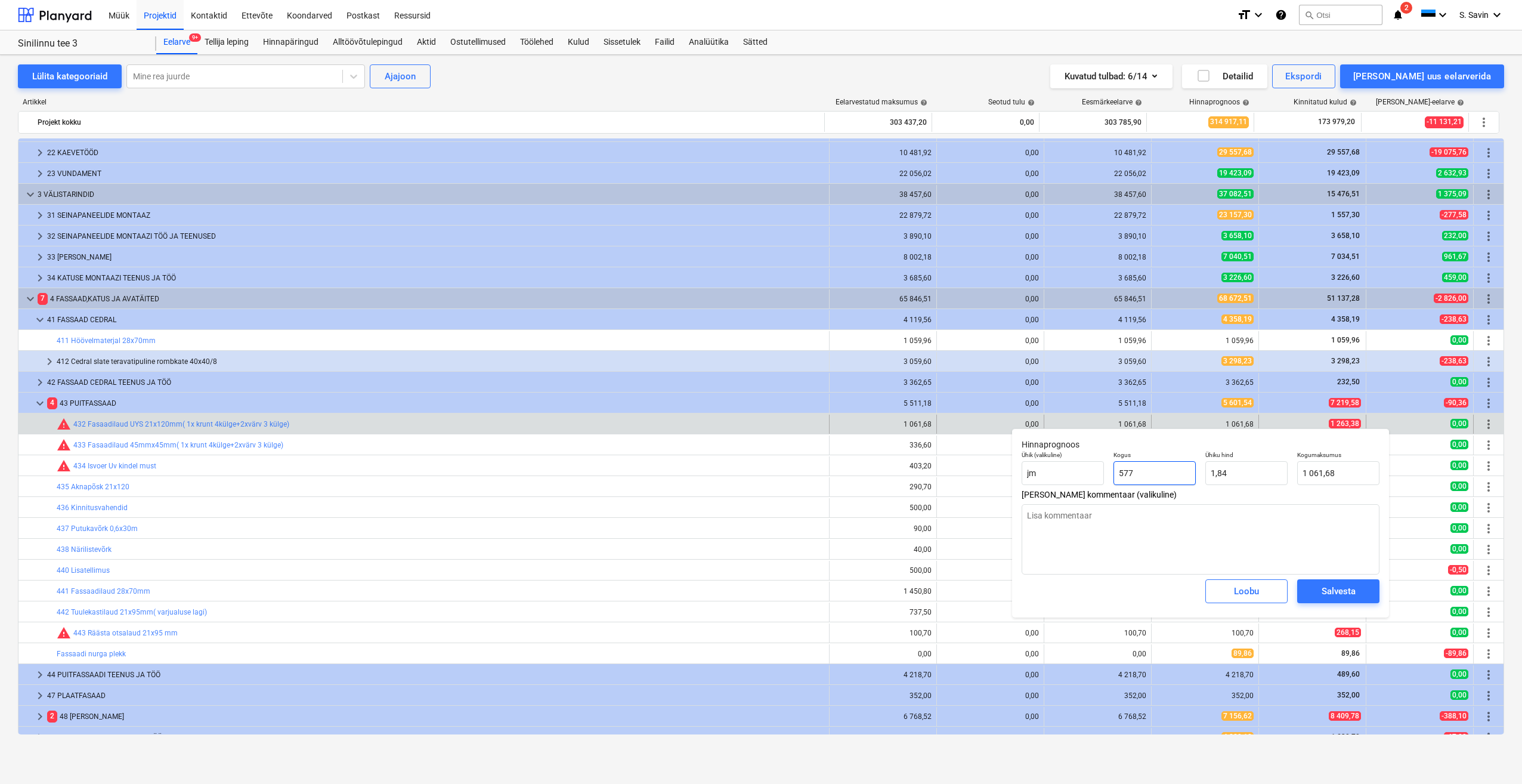
drag, startPoint x: 1123, startPoint y: 485, endPoint x: 1027, endPoint y: 488, distance: 96.0
click at [1027, 488] on div "Ühik (valikuline) jm Kogus 577 Ühiku hind 1,84 Kogumaksumus 1 061,68" at bounding box center [1200, 468] width 367 height 44
drag, startPoint x: 1226, startPoint y: 480, endPoint x: 1176, endPoint y: 485, distance: 50.2
click at [1176, 485] on div "Ühik (valikuline) jm Kogus 1,00 Ühiku hind 1,84 Kogumaksumus 1,84" at bounding box center [1200, 468] width 367 height 44
click at [1347, 595] on div "Salvesta" at bounding box center [1339, 591] width 34 height 16
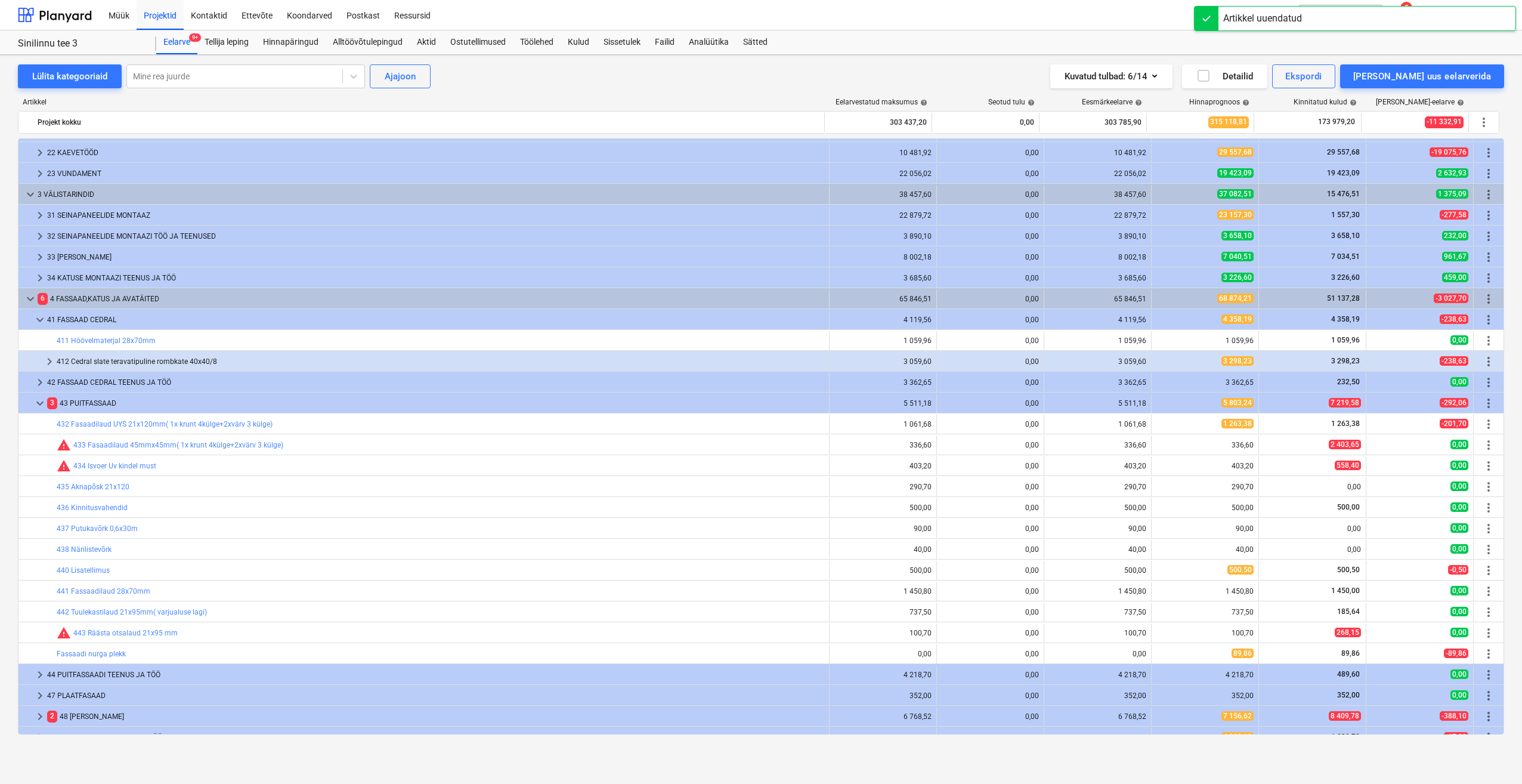
click at [1172, 446] on div "336,60" at bounding box center [1205, 445] width 97 height 8
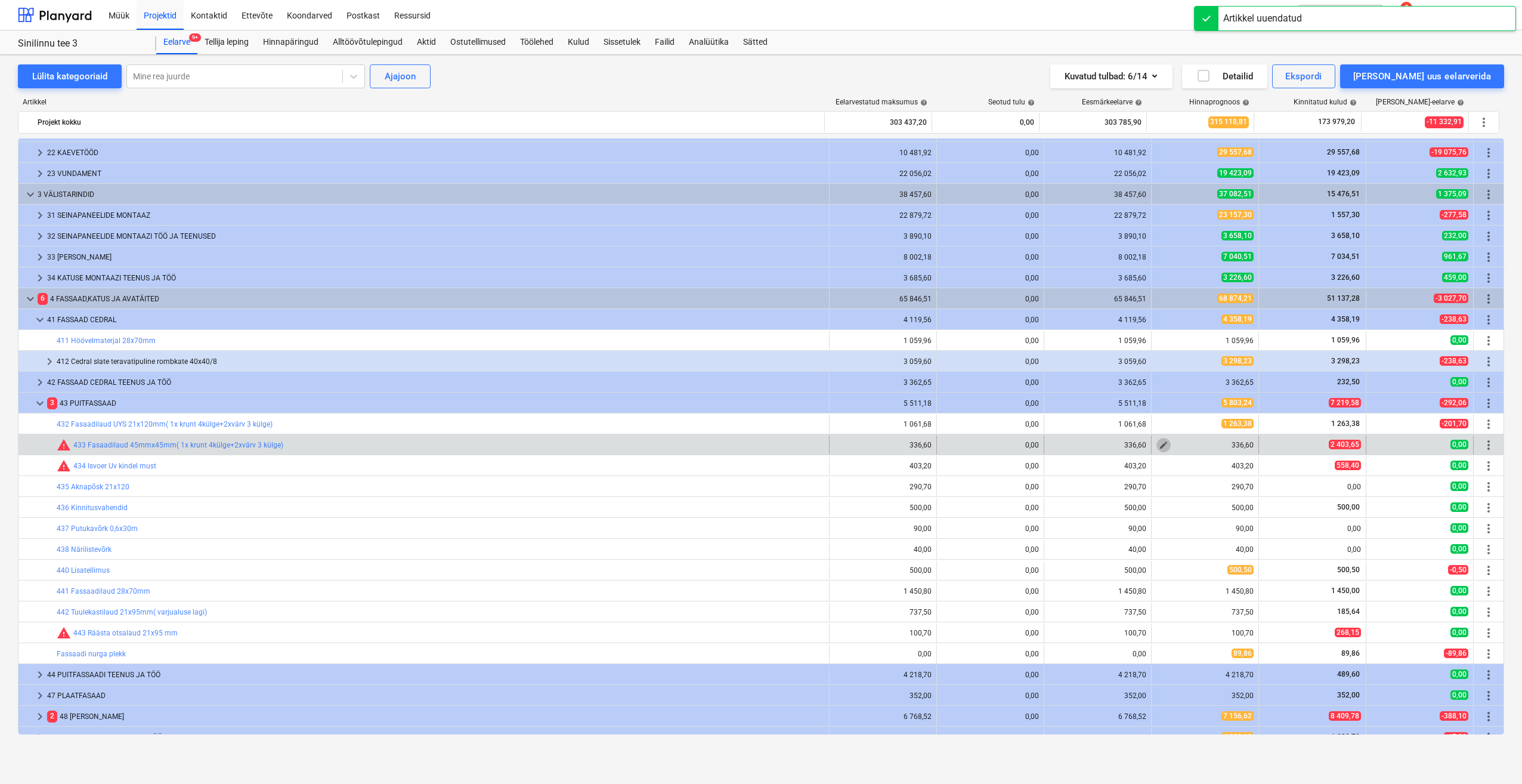
click at [1163, 449] on span "edit" at bounding box center [1163, 444] width 9 height 9
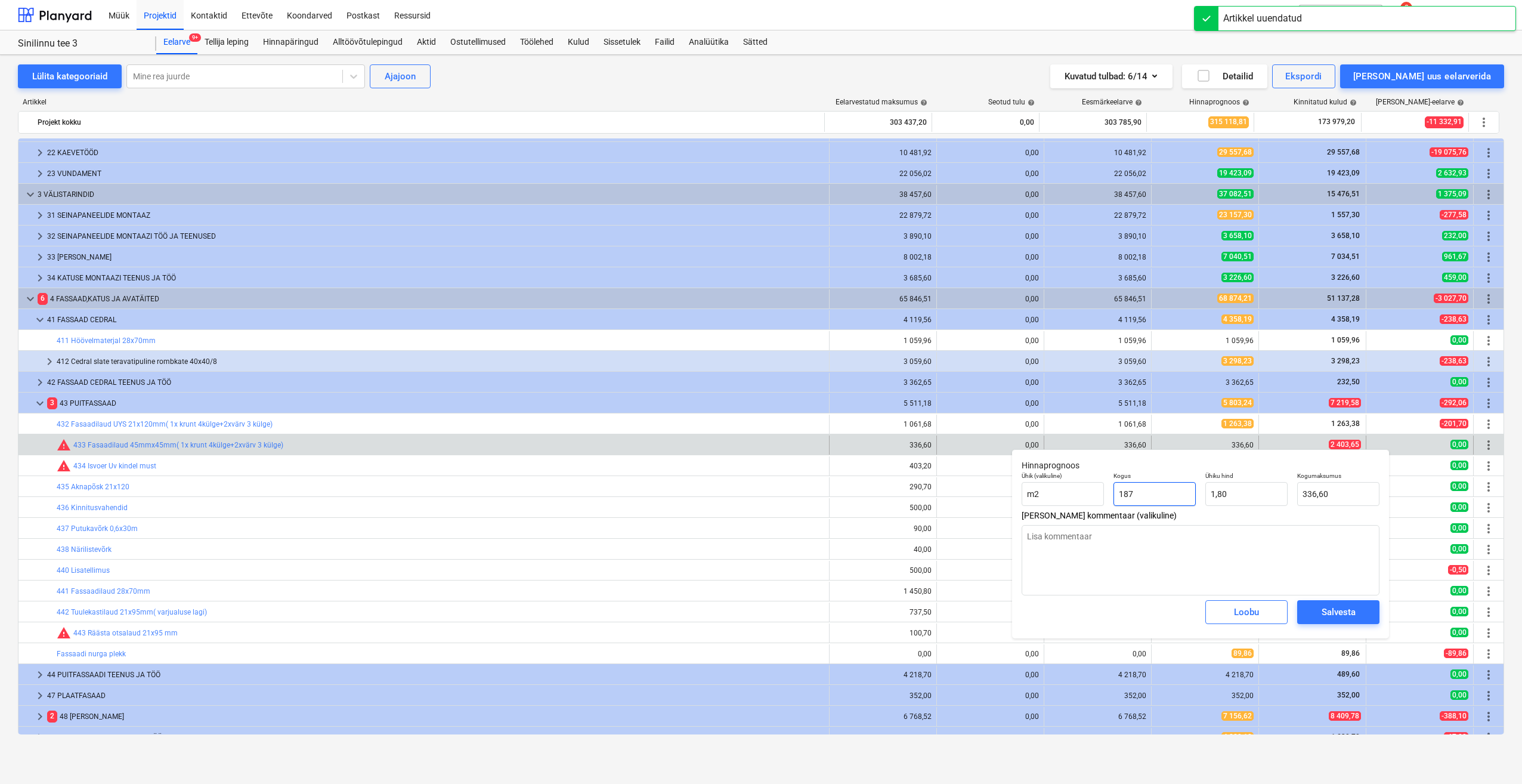
drag, startPoint x: 1166, startPoint y: 505, endPoint x: 1085, endPoint y: 519, distance: 82.2
click at [1085, 519] on div "Hinnaprognoos Ühik (valikuline) m2 Kogus 187 Ühiku hind 1,80 Kogumaksumus 336,6…" at bounding box center [1201, 543] width 377 height 189
drag, startPoint x: 1245, startPoint y: 500, endPoint x: 1174, endPoint y: 507, distance: 71.3
click at [1174, 507] on div "Ühik (valikuline) m2 Kogus 1,00 Ühiku hind 1,8 Kogumaksumus 1,80" at bounding box center [1200, 489] width 367 height 44
click at [1326, 611] on div "Salvesta" at bounding box center [1339, 612] width 34 height 16
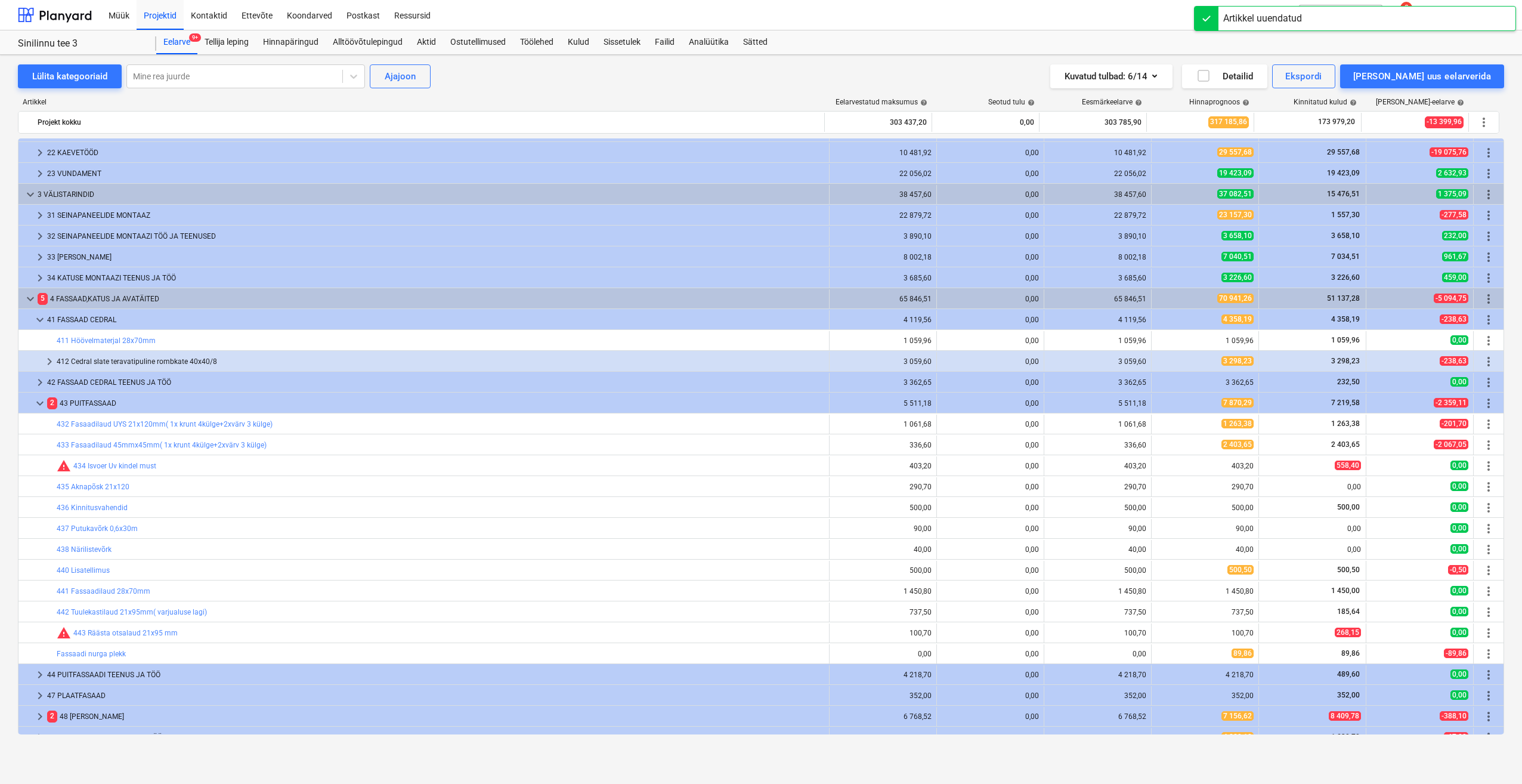
click at [1161, 469] on span "edit" at bounding box center [1163, 466] width 9 height 9
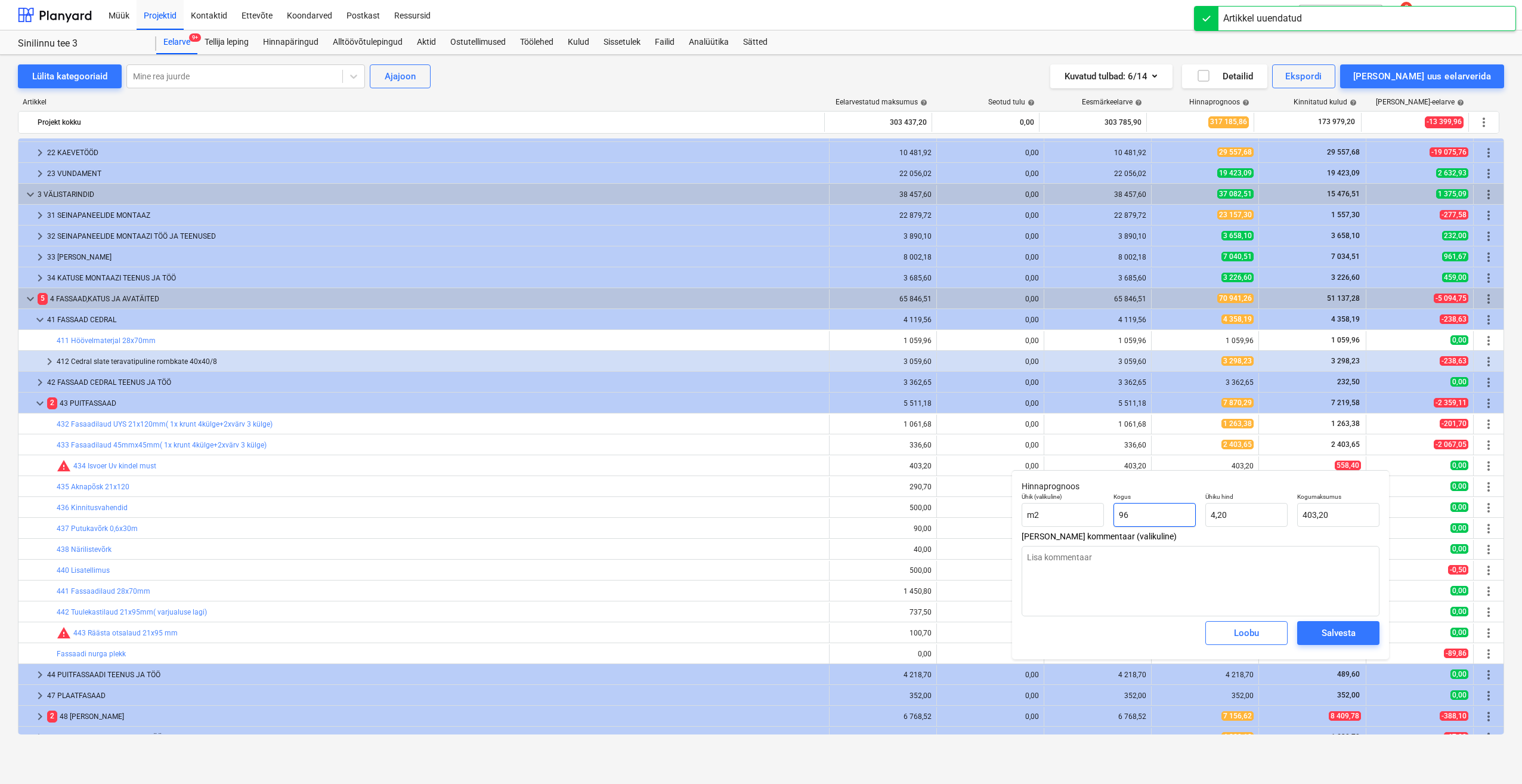
drag, startPoint x: 1146, startPoint y: 521, endPoint x: 1100, endPoint y: 530, distance: 46.9
click at [1100, 530] on div "Ühik (valikuline) m2 Kogus 96 Ühiku hind 4,20 Kogumaksumus 403,20" at bounding box center [1200, 510] width 367 height 44
drag, startPoint x: 1235, startPoint y: 521, endPoint x: 1175, endPoint y: 527, distance: 60.3
click at [1175, 527] on div "Ühik (valikuline) m2 Kogus 1,00 Ühiku hind 4,2 Kogumaksumus 4,20" at bounding box center [1200, 510] width 367 height 44
click at [1348, 630] on div "Salvesta" at bounding box center [1339, 633] width 34 height 16
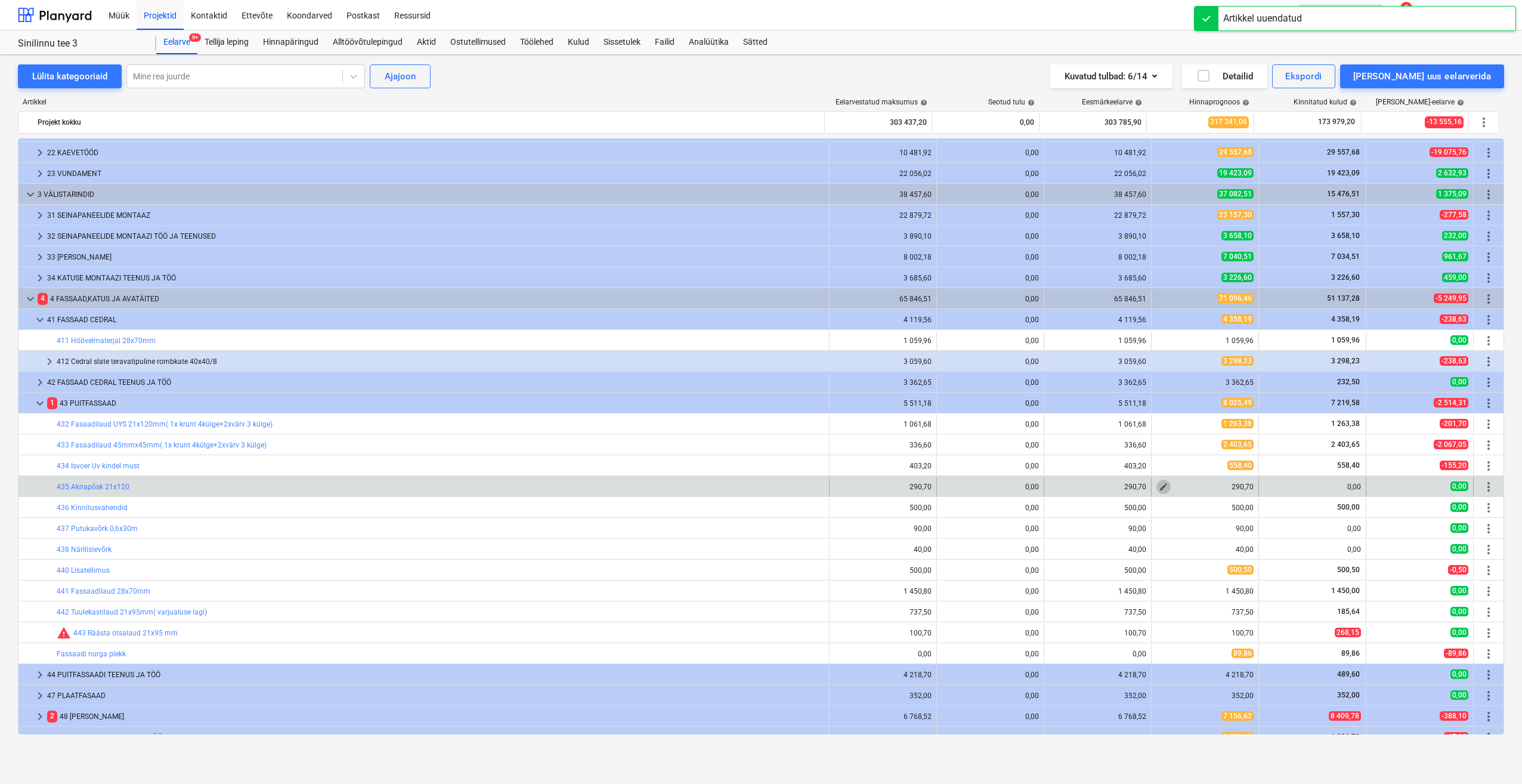
click at [1161, 492] on button "edit" at bounding box center [1164, 487] width 14 height 14
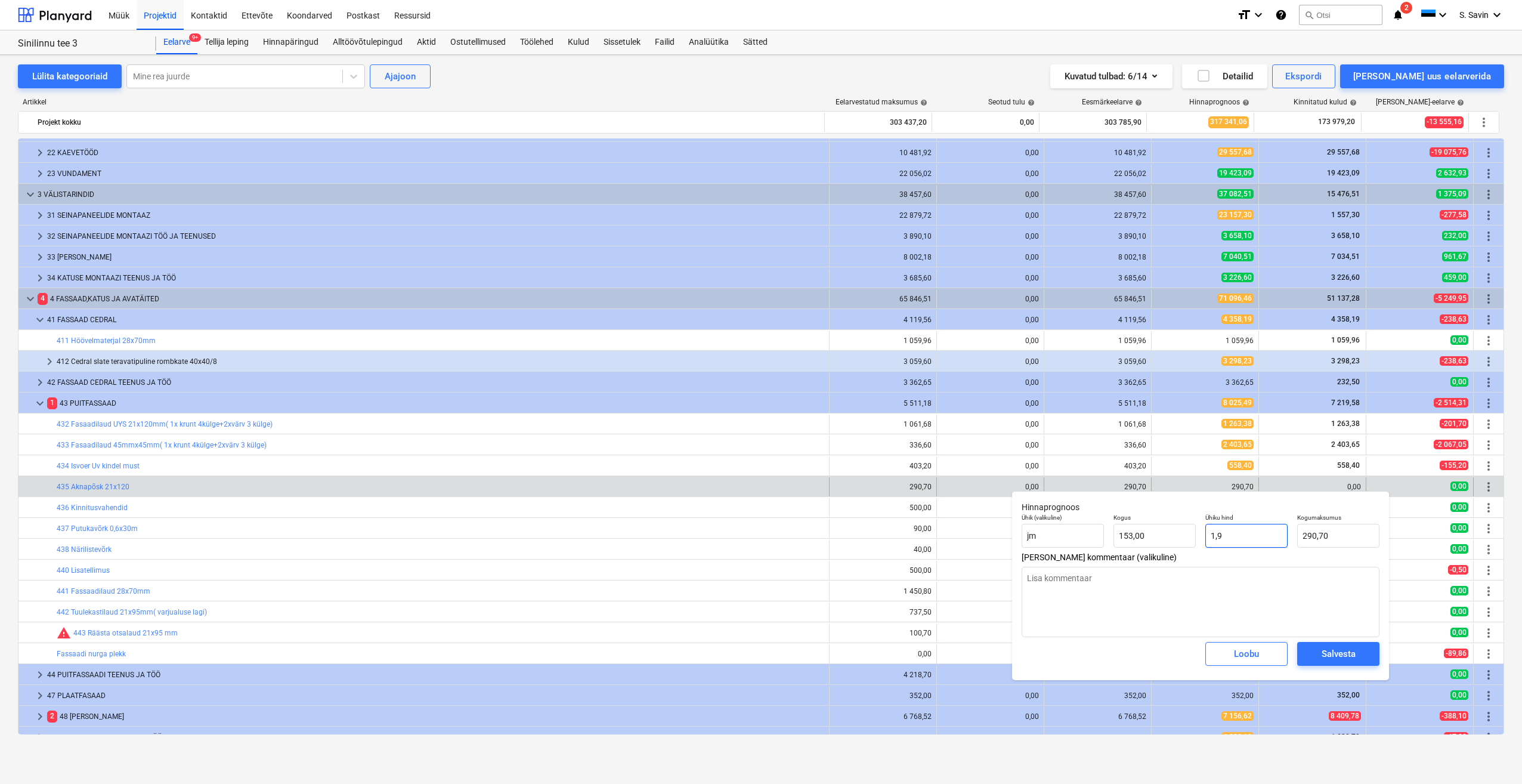
drag, startPoint x: 1234, startPoint y: 541, endPoint x: 1182, endPoint y: 556, distance: 54.1
click at [1183, 555] on div "Hinnaprognoos Ühik (valikuline) jm Kogus 153,00 Ühiku hind 1,9 Kogumaksumus 290…" at bounding box center [1201, 585] width 377 height 189
click at [1347, 650] on div "Salvesta" at bounding box center [1339, 654] width 34 height 16
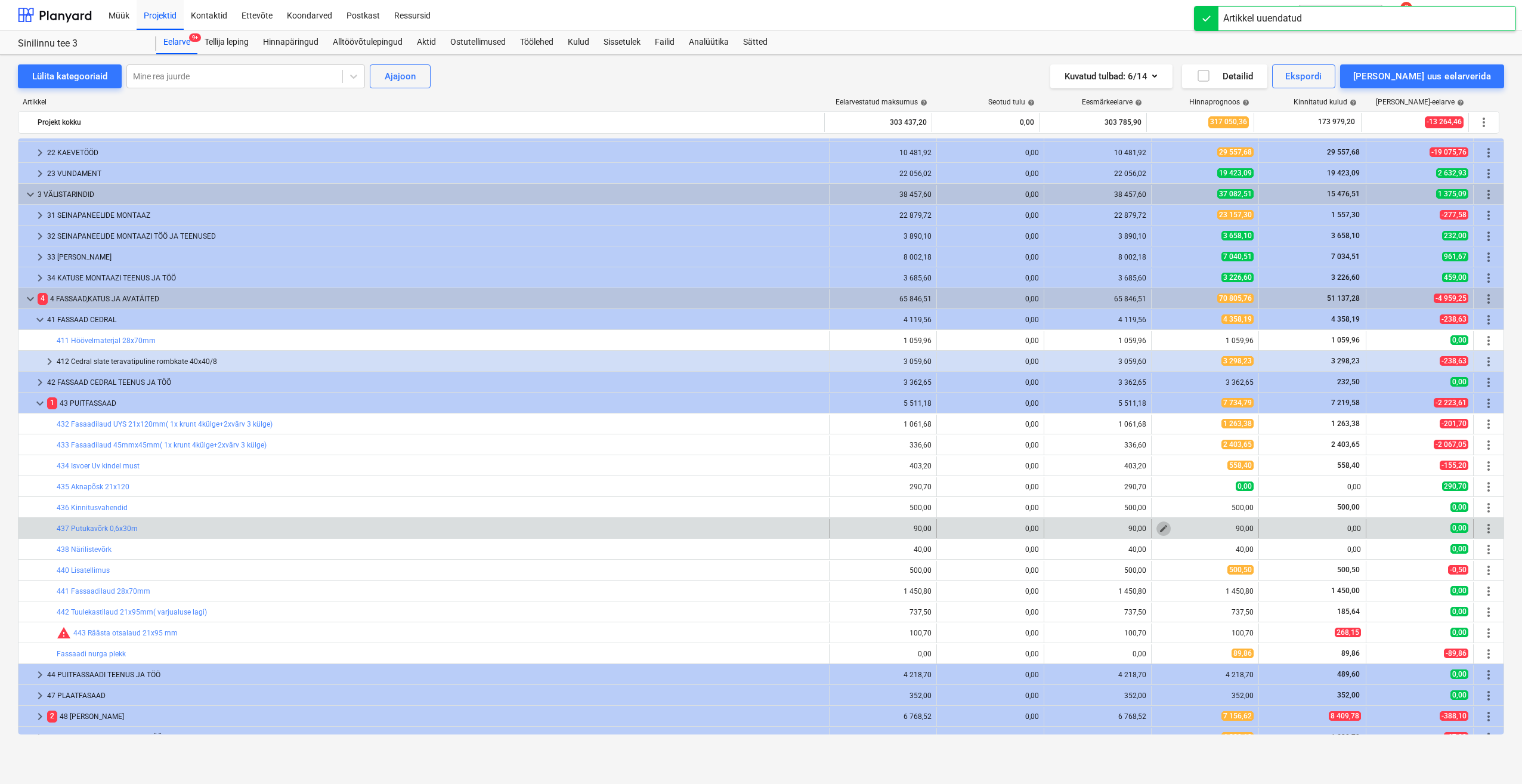
click at [1159, 531] on span "edit" at bounding box center [1163, 528] width 9 height 9
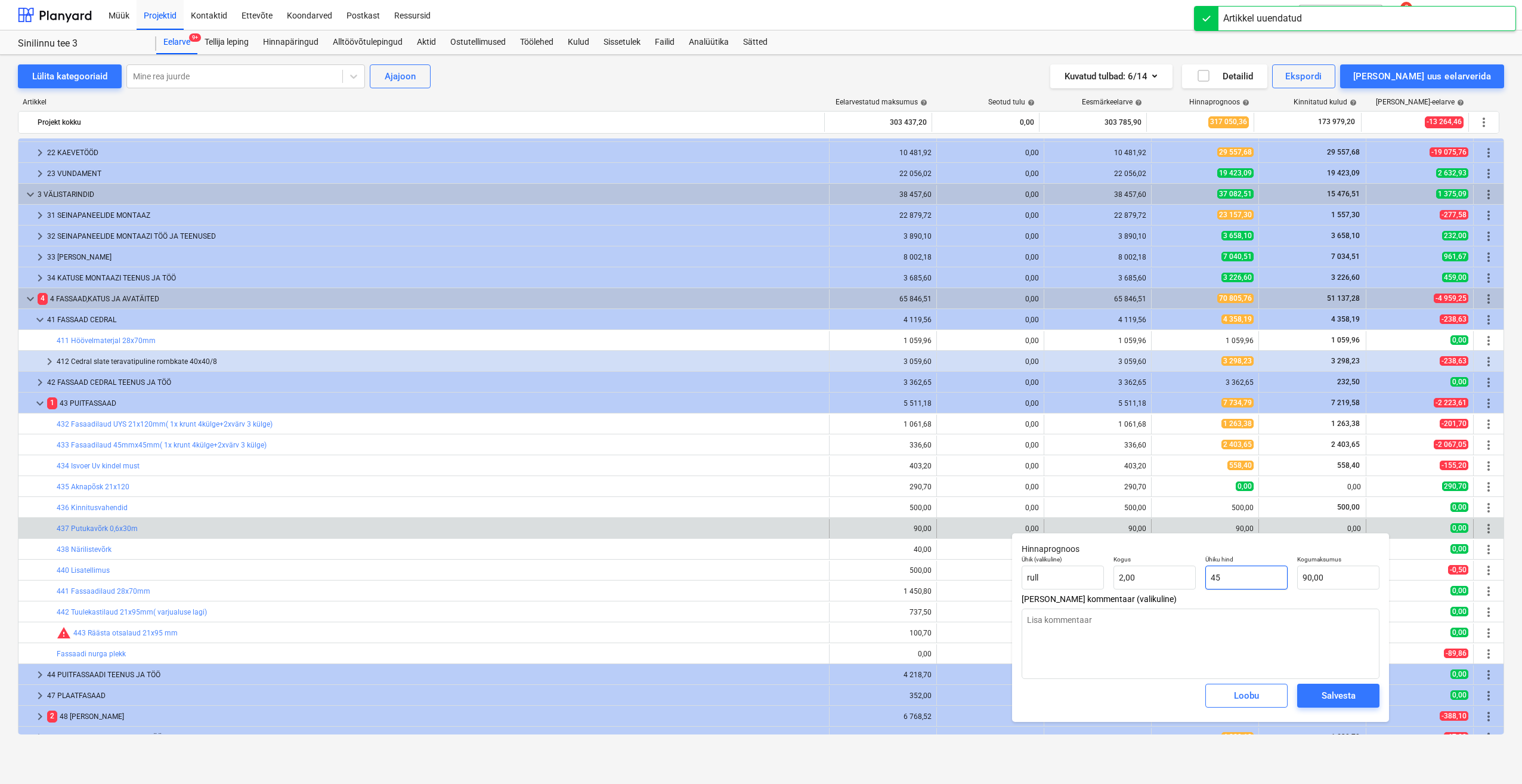
drag, startPoint x: 1255, startPoint y: 577, endPoint x: 1163, endPoint y: 599, distance: 94.6
click at [1174, 596] on div "Hinnaprognoos Ühik (valikuline) rull Kogus 2,00 Ühiku hind 45 Kogumaksumus 90,0…" at bounding box center [1201, 627] width 377 height 189
click at [1328, 697] on div "Salvesta" at bounding box center [1339, 696] width 34 height 16
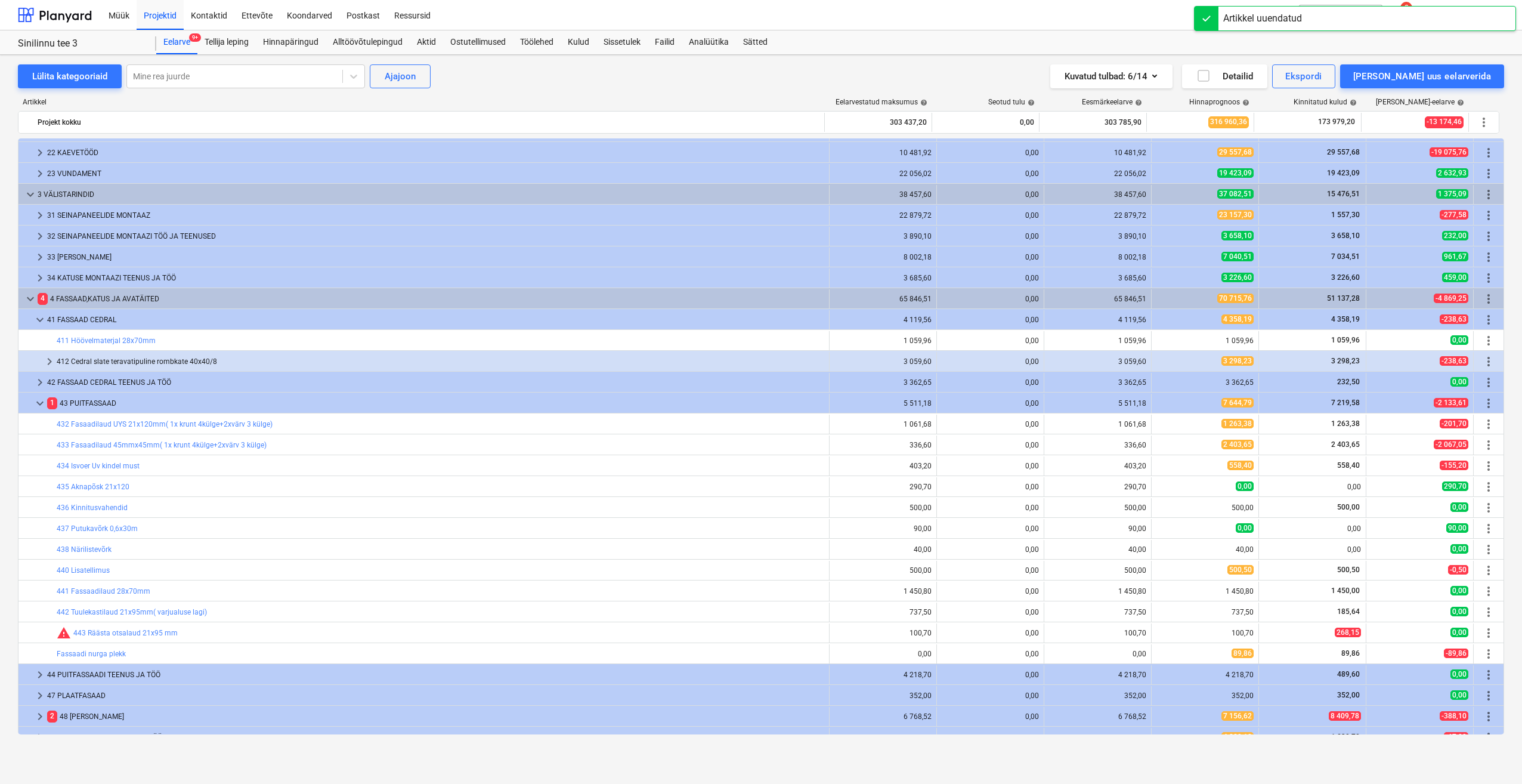
click at [1161, 553] on span "edit" at bounding box center [1163, 549] width 9 height 9
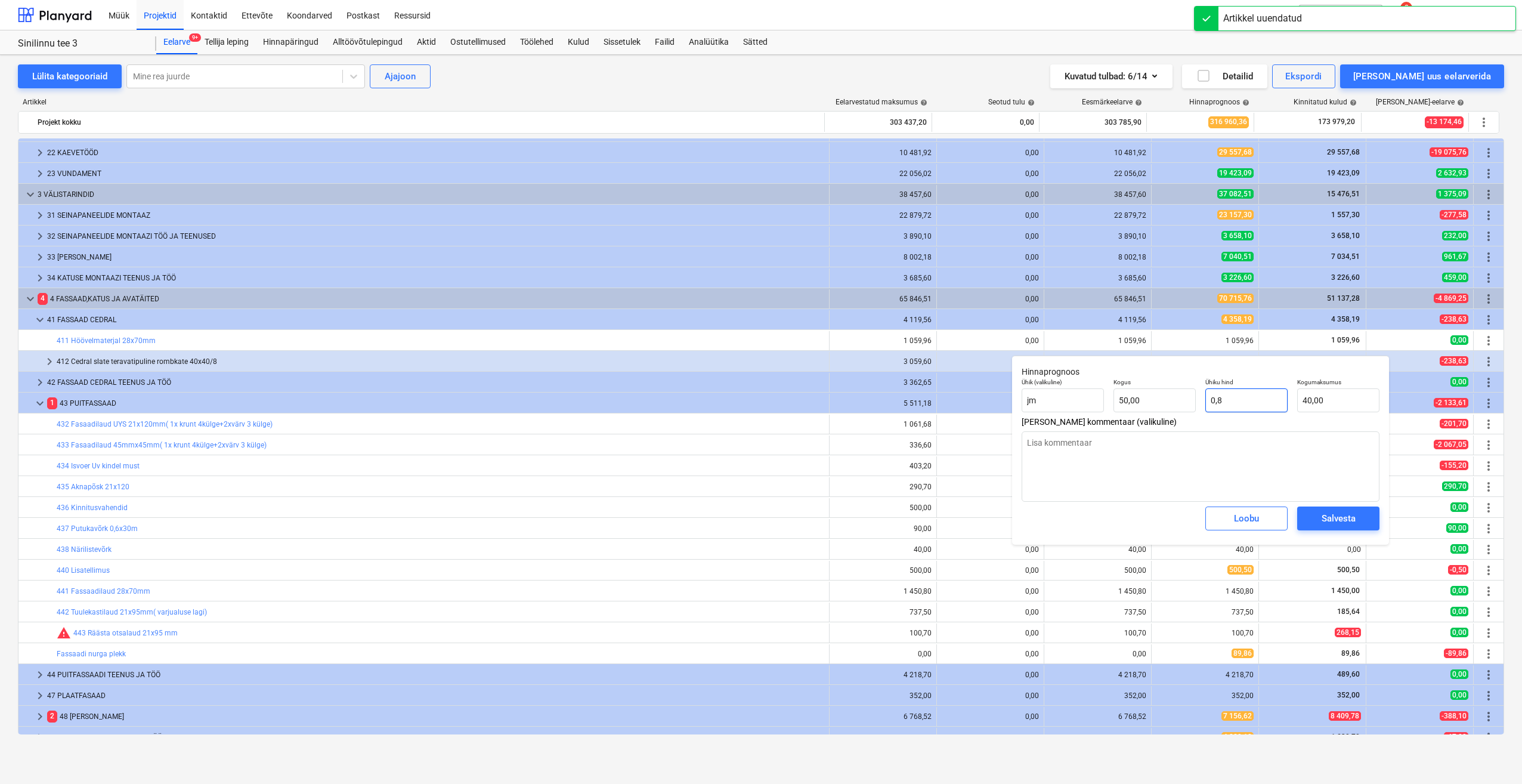
drag, startPoint x: 1234, startPoint y: 407, endPoint x: 1192, endPoint y: 414, distance: 42.6
click at [1192, 414] on div "Ühik (valikuline) jm Kogus 50,00 Ühiku hind 0,8 Kogumaksumus 40,00" at bounding box center [1200, 396] width 367 height 44
click at [1338, 516] on div "Salvesta" at bounding box center [1339, 519] width 34 height 16
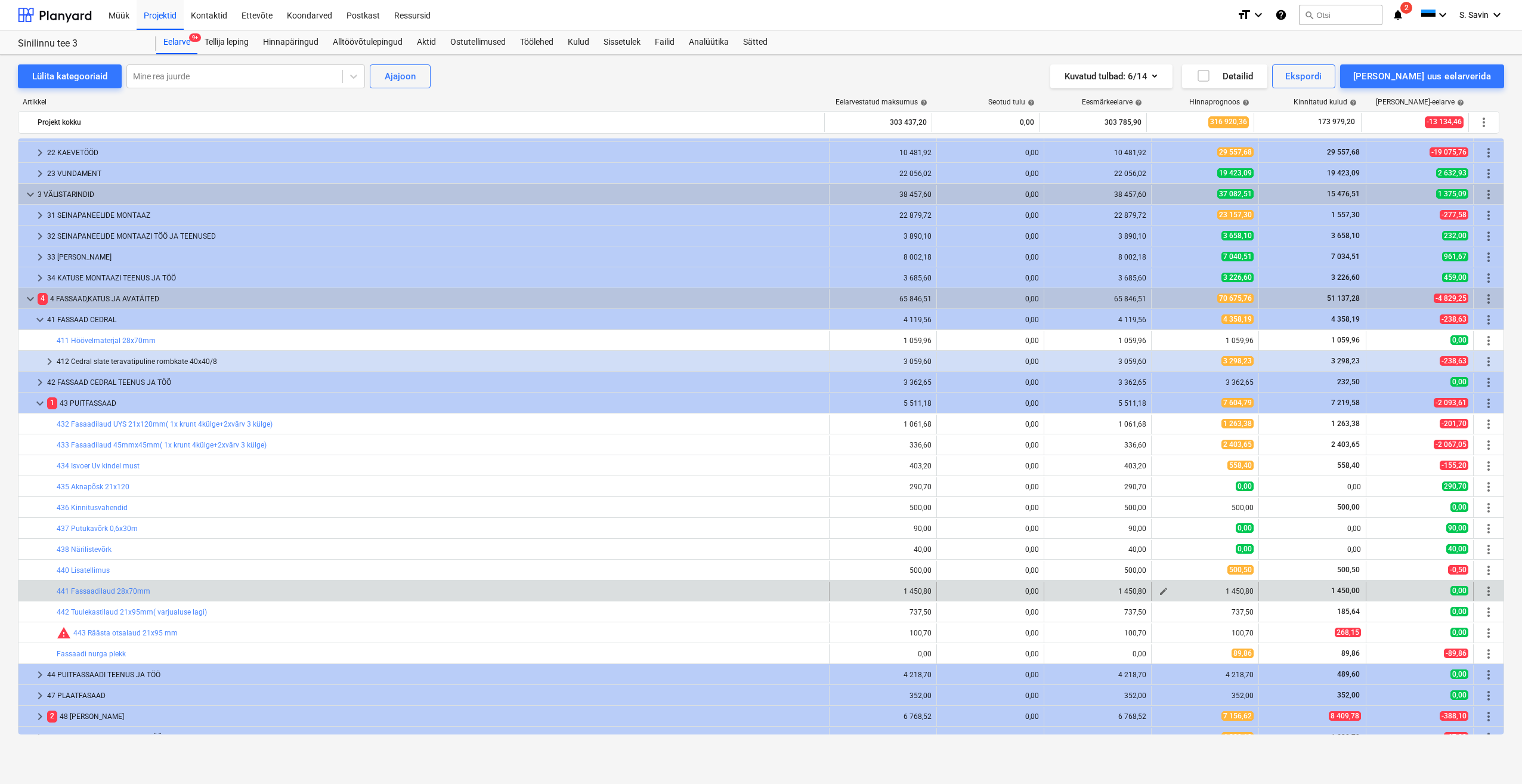
click at [1161, 596] on button "edit" at bounding box center [1164, 591] width 14 height 14
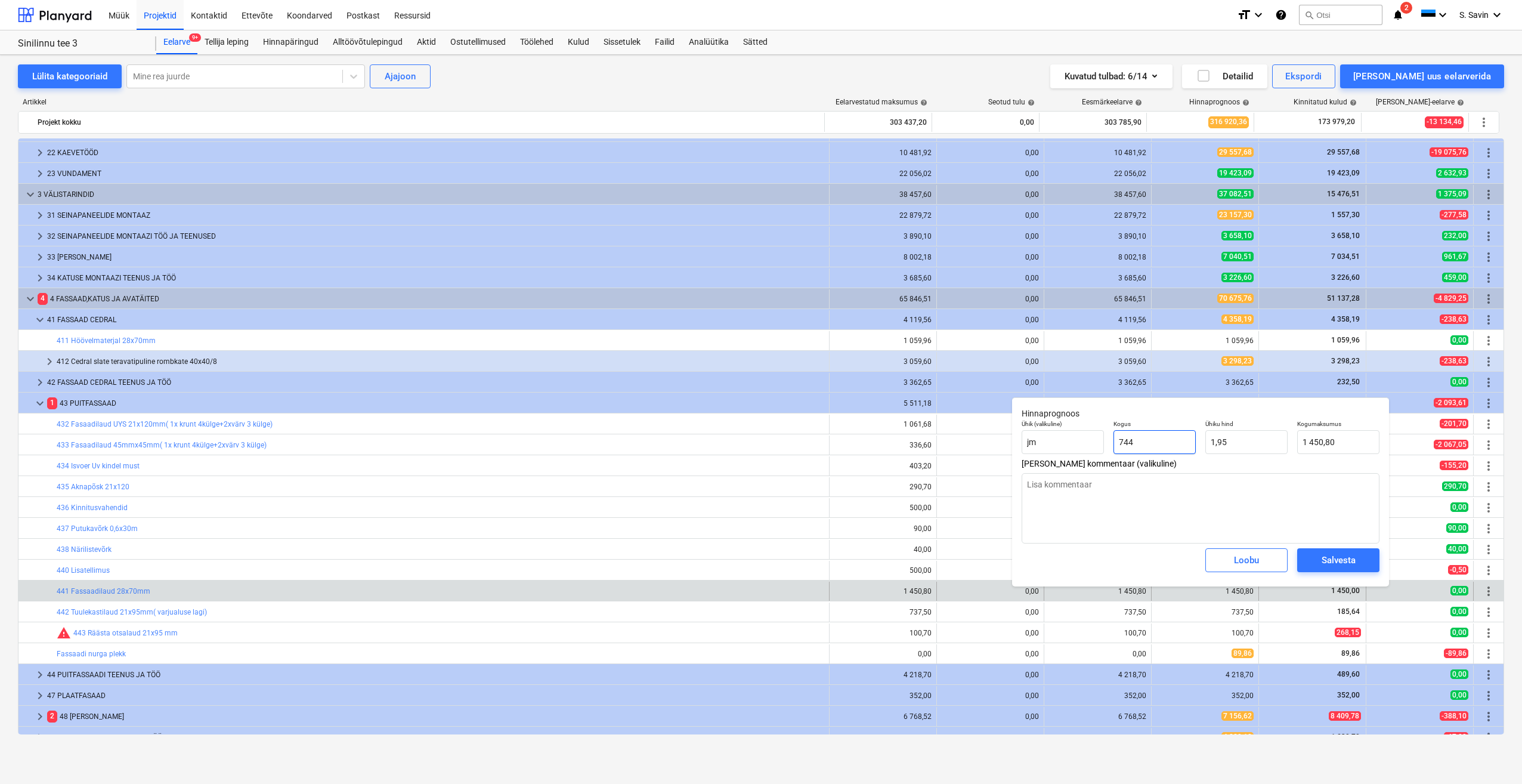
drag, startPoint x: 1181, startPoint y: 440, endPoint x: 1088, endPoint y: 455, distance: 94.2
click at [1088, 455] on div "Ühik (valikuline) jm Kogus 744 Ühiku hind 1,95 Kogumaksumus 1 450,80" at bounding box center [1200, 437] width 367 height 44
drag, startPoint x: 1232, startPoint y: 449, endPoint x: 1175, endPoint y: 452, distance: 57.1
click at [1175, 452] on div "Ühik (valikuline) jm Kogus 1,00 Ühiku hind 1,95 Kogumaksumus 1,95" at bounding box center [1200, 437] width 367 height 44
click at [1319, 561] on span "Salvesta" at bounding box center [1339, 560] width 54 height 16
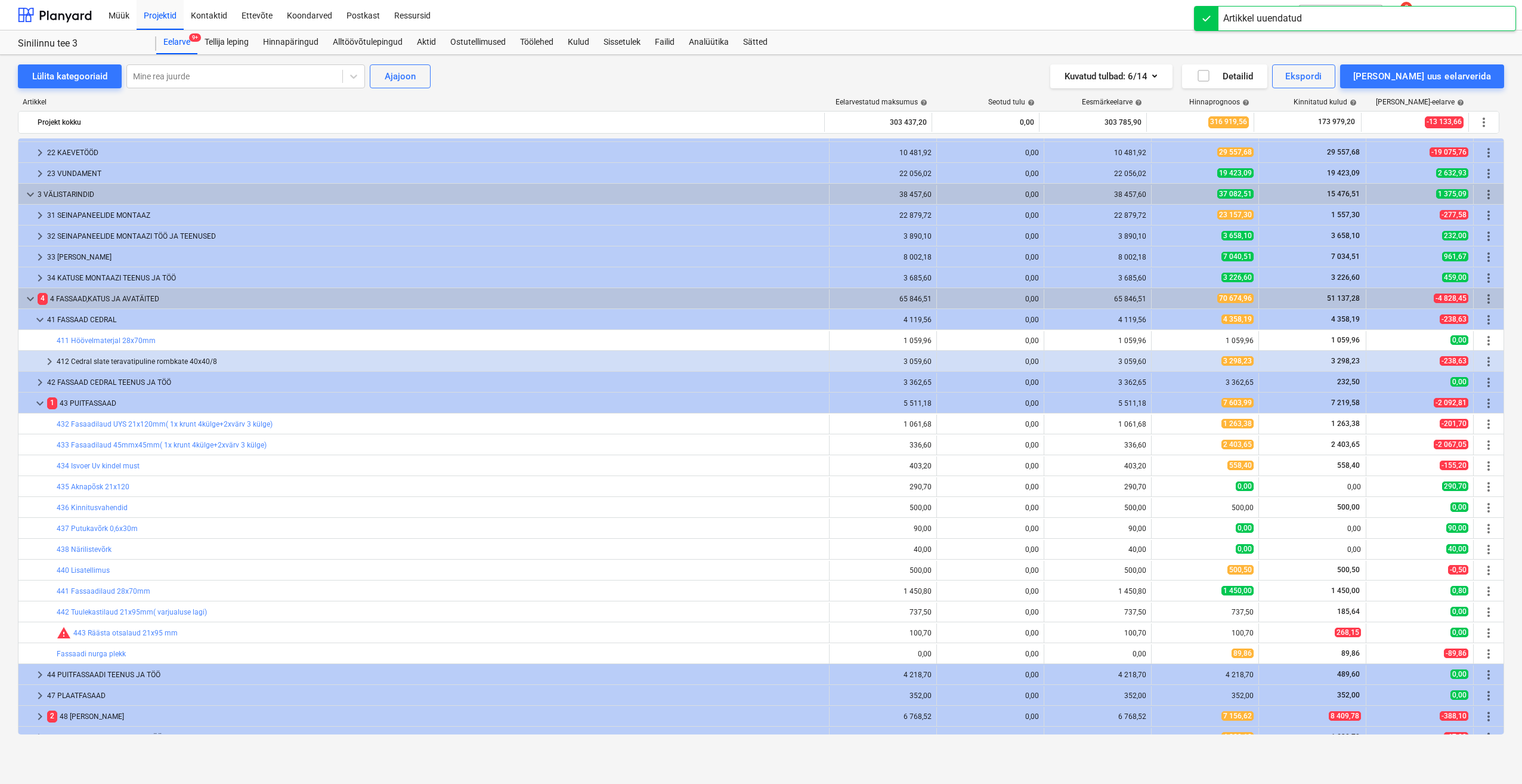
click at [1160, 611] on span "edit" at bounding box center [1163, 611] width 9 height 9
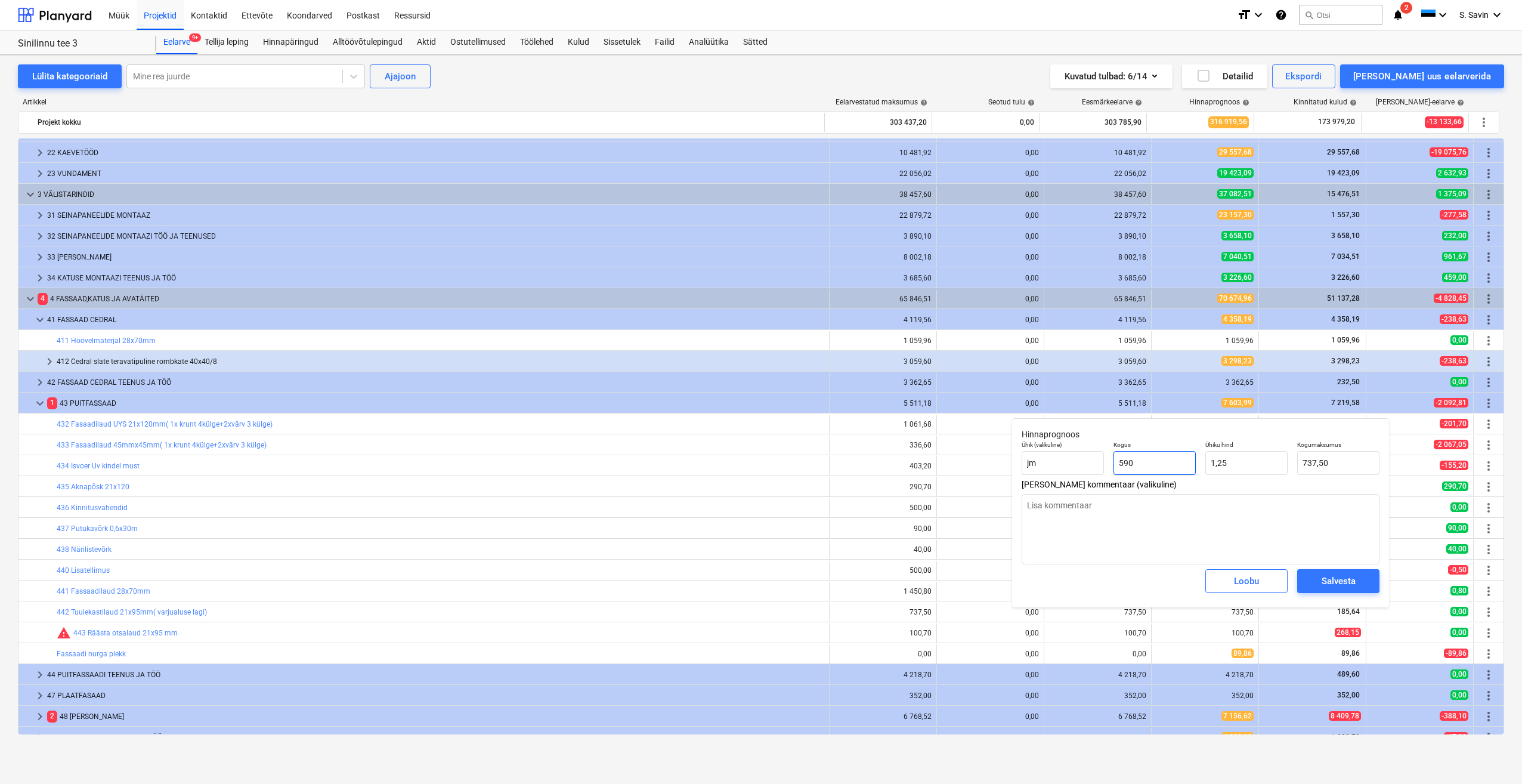
drag, startPoint x: 1156, startPoint y: 471, endPoint x: 1073, endPoint y: 481, distance: 83.6
click at [1073, 481] on div "Hinnaprognoos Ühik (valikuline) jm Kogus 590 Ühiku hind 1,25 Kogumaksumus 737,5…" at bounding box center [1201, 512] width 377 height 189
drag, startPoint x: 1233, startPoint y: 464, endPoint x: 1192, endPoint y: 469, distance: 41.3
click at [1192, 469] on div "Ühik (valikuline) jm Kogus 1,00 Ühiku hind 1,25 Kogumaksumus 1,25" at bounding box center [1200, 458] width 367 height 44
click at [1325, 580] on div "Salvesta" at bounding box center [1339, 581] width 34 height 16
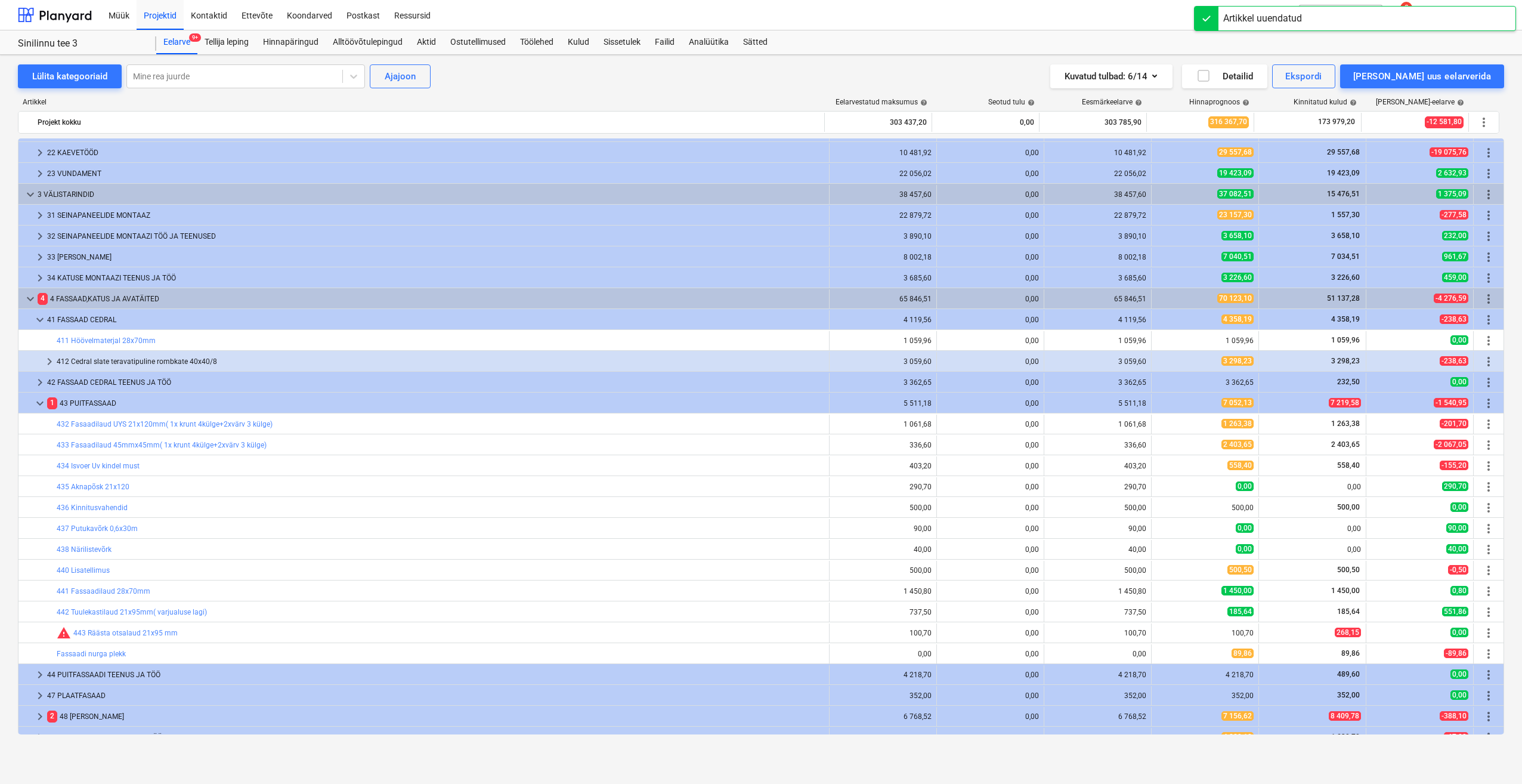
click at [1165, 635] on button "edit" at bounding box center [1164, 633] width 14 height 14
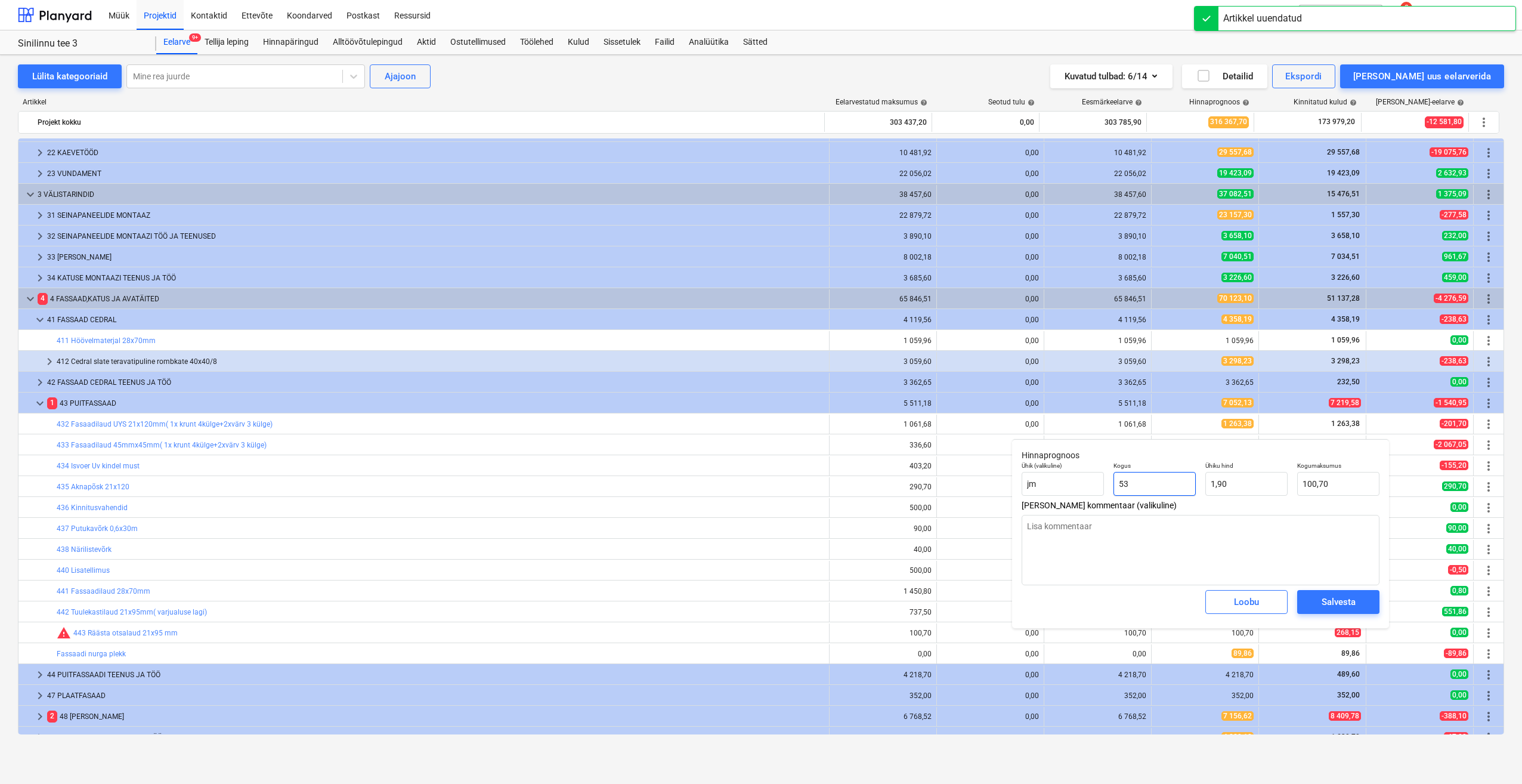
drag, startPoint x: 1122, startPoint y: 490, endPoint x: 1081, endPoint y: 497, distance: 41.6
click at [1081, 497] on div "Ühik (valikuline) jm Kogus 53 Ühiku hind 1,90 Kogumaksumus 100,70" at bounding box center [1200, 479] width 367 height 44
drag, startPoint x: 1255, startPoint y: 483, endPoint x: 1149, endPoint y: 495, distance: 106.7
click at [1149, 495] on div "Ühik (valikuline) jm Kogus 1,00 Ühiku hind 1,9 Kogumaksumus 1,90" at bounding box center [1200, 479] width 367 height 44
click at [1329, 596] on div "Salvesta" at bounding box center [1339, 602] width 34 height 16
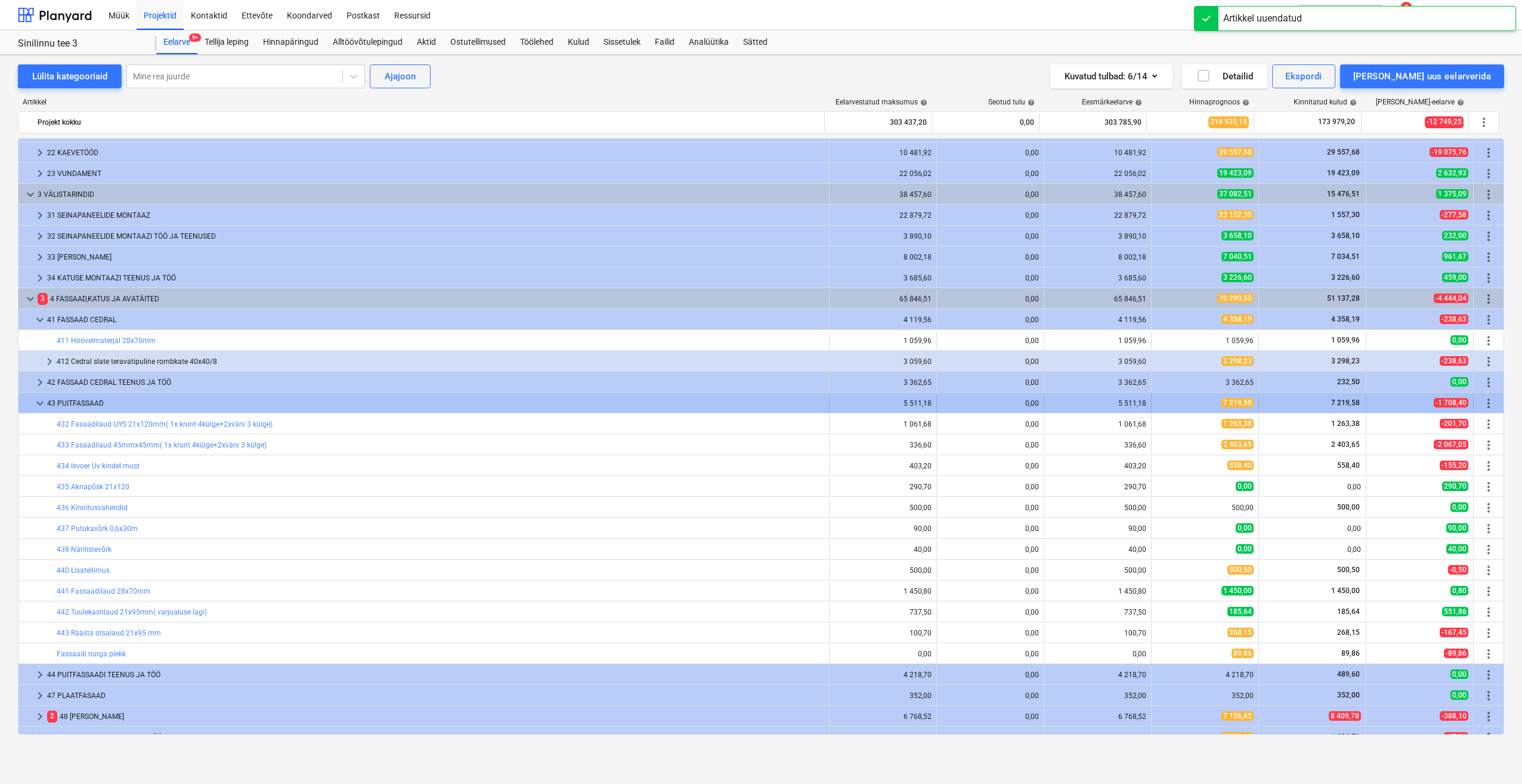
click at [41, 407] on span "keyboard_arrow_down" at bounding box center [40, 403] width 14 height 14
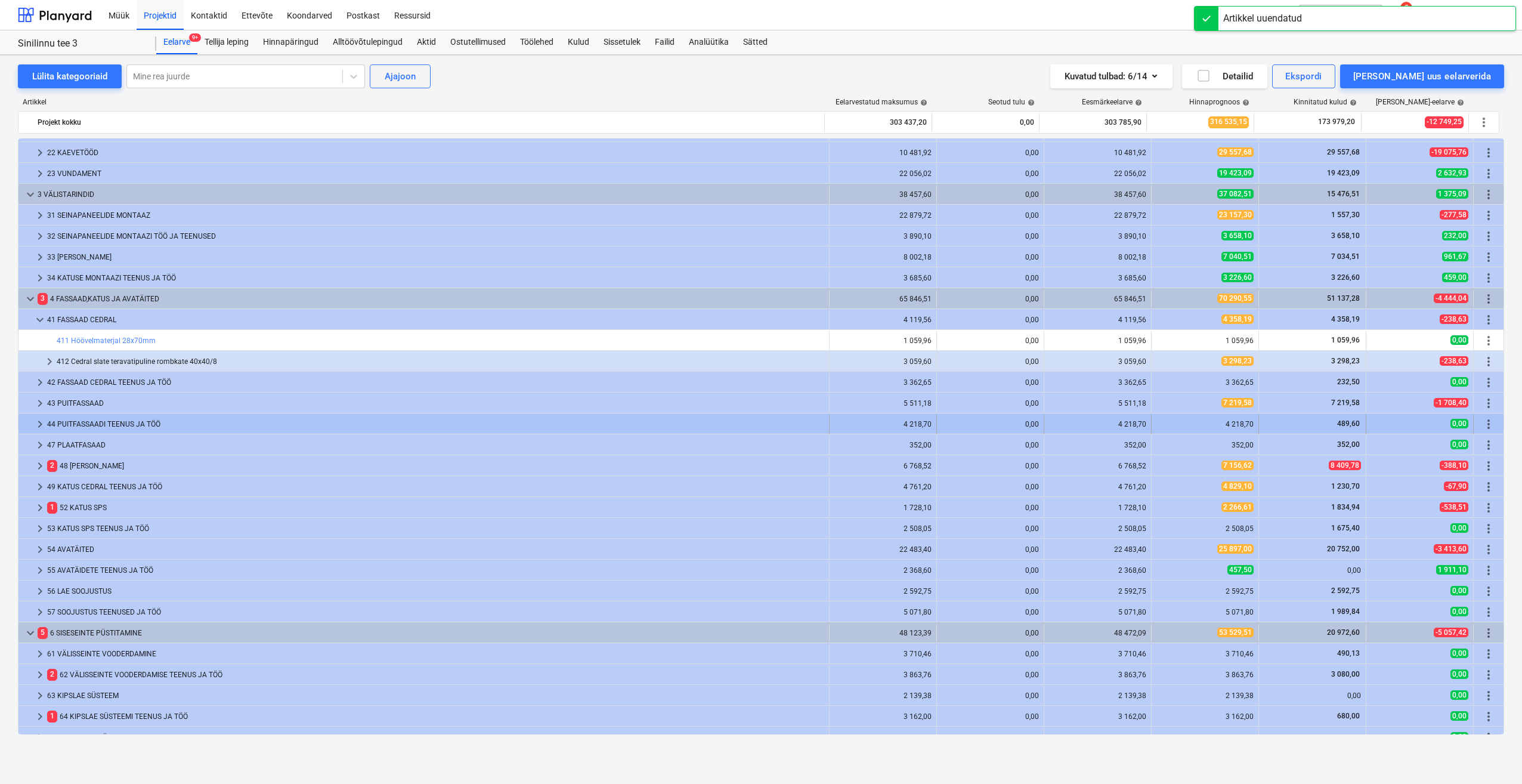
click at [40, 425] on span "keyboard_arrow_right" at bounding box center [40, 424] width 14 height 14
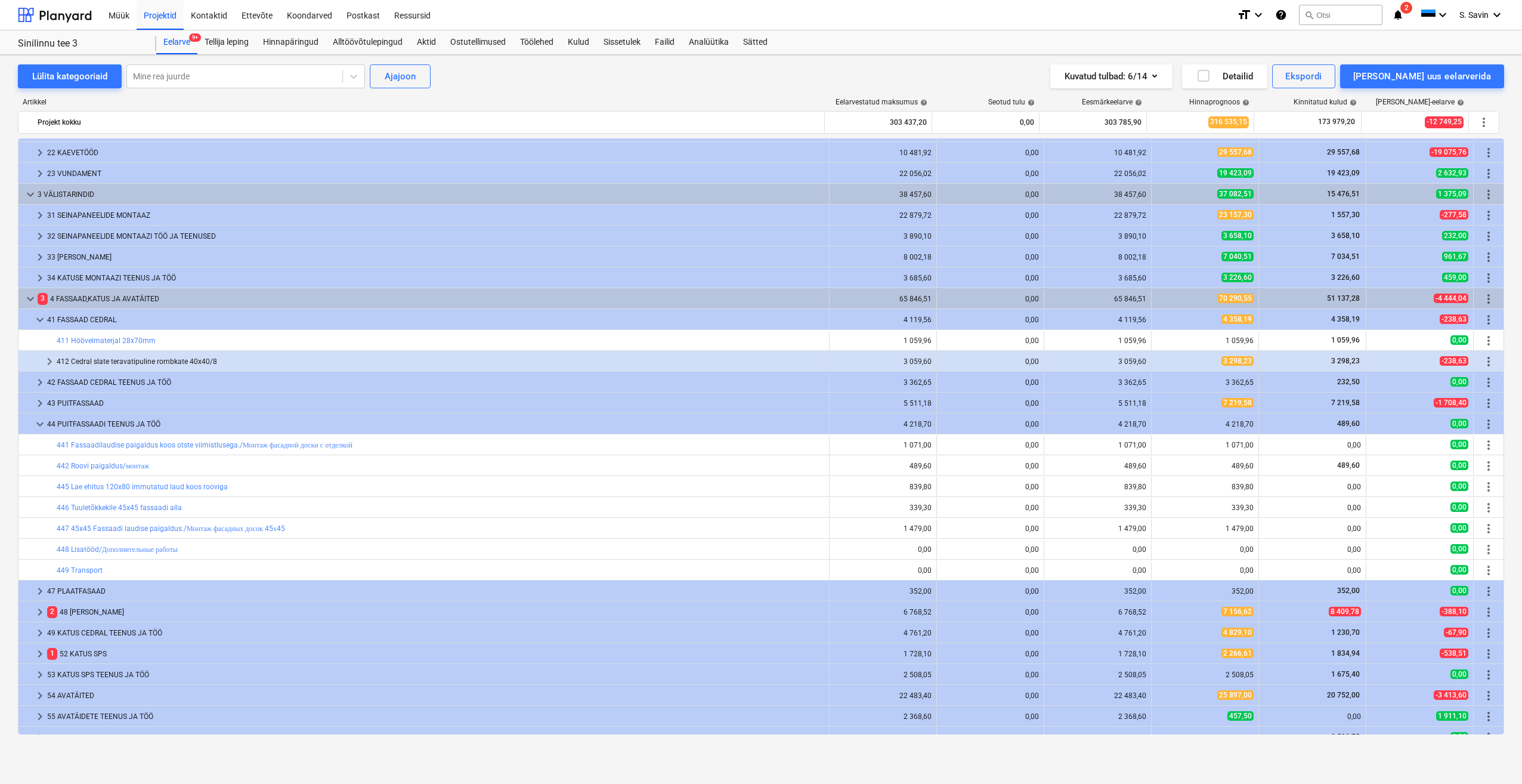
click at [40, 425] on span "keyboard_arrow_down" at bounding box center [40, 424] width 14 height 14
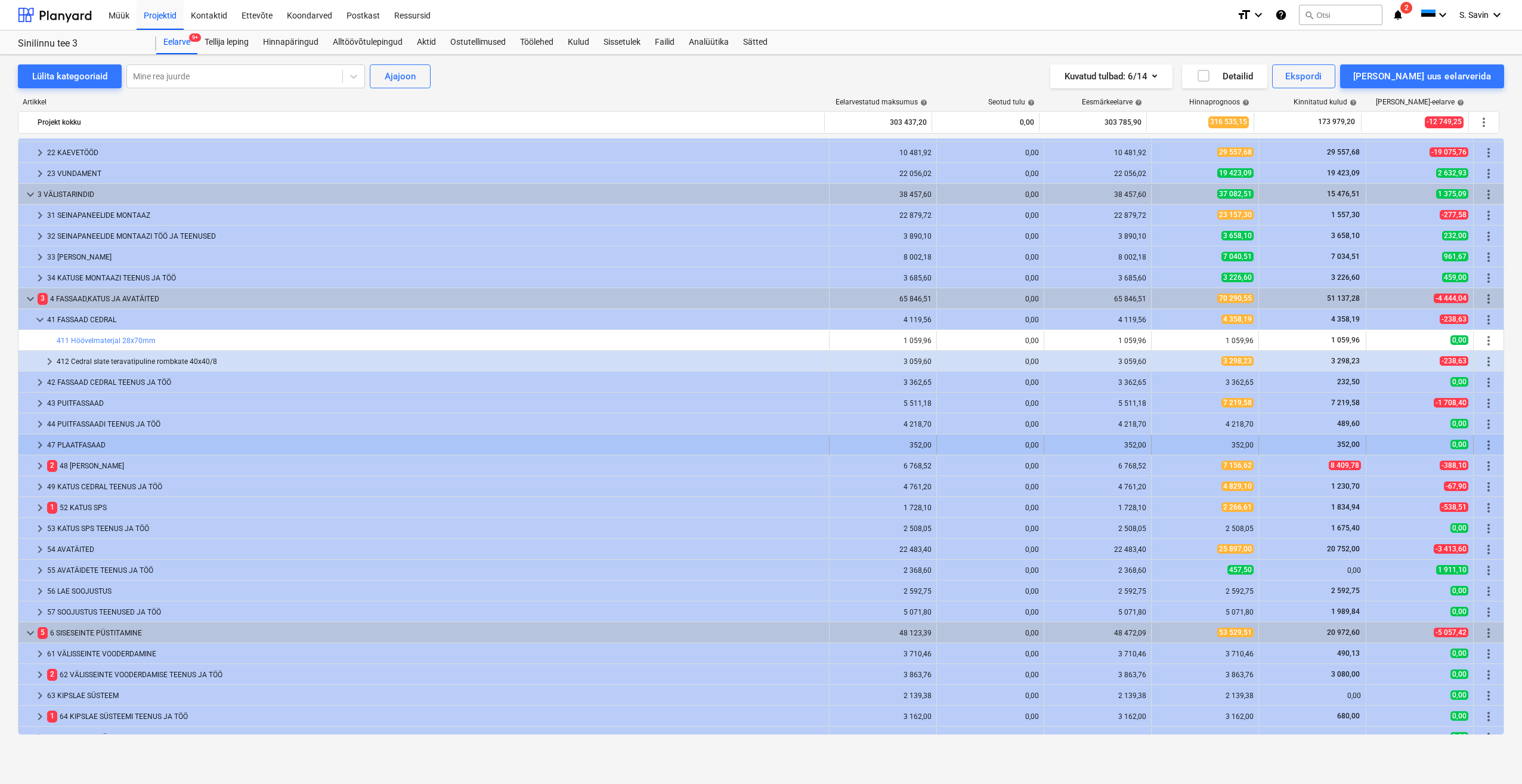
click at [44, 444] on span "keyboard_arrow_right" at bounding box center [40, 445] width 14 height 14
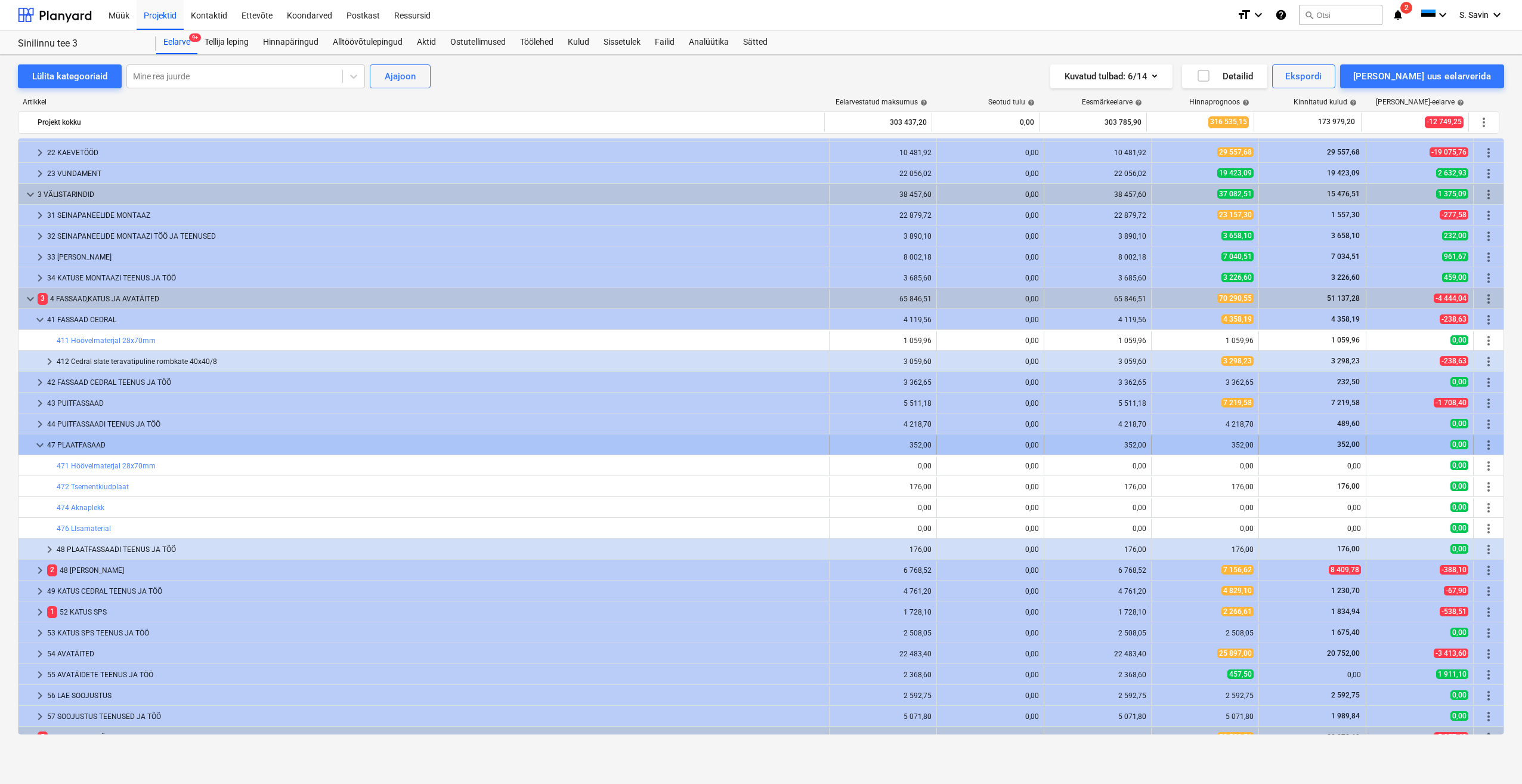
click at [42, 446] on span "keyboard_arrow_down" at bounding box center [40, 445] width 14 height 14
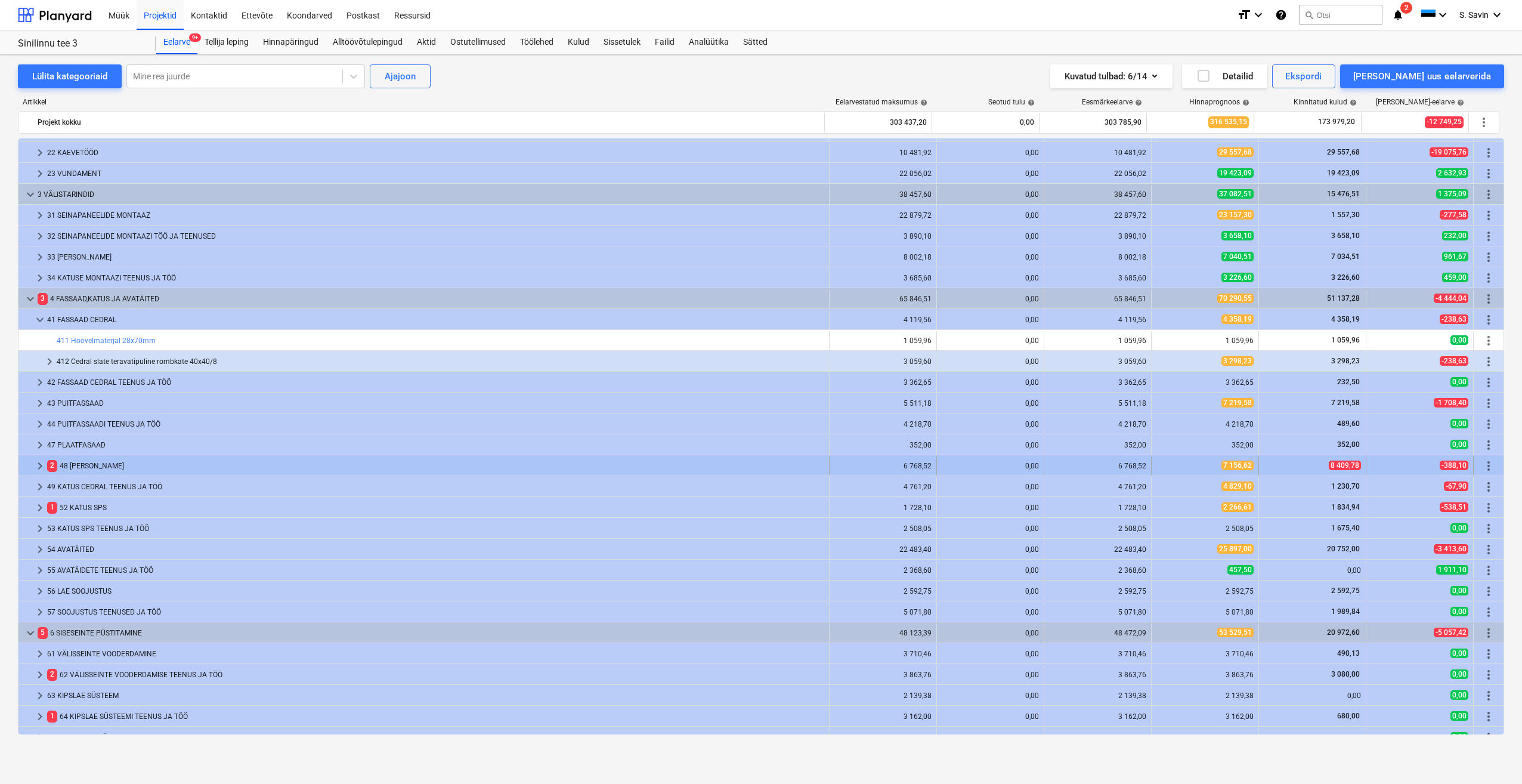
click at [38, 469] on span "keyboard_arrow_right" at bounding box center [40, 466] width 14 height 14
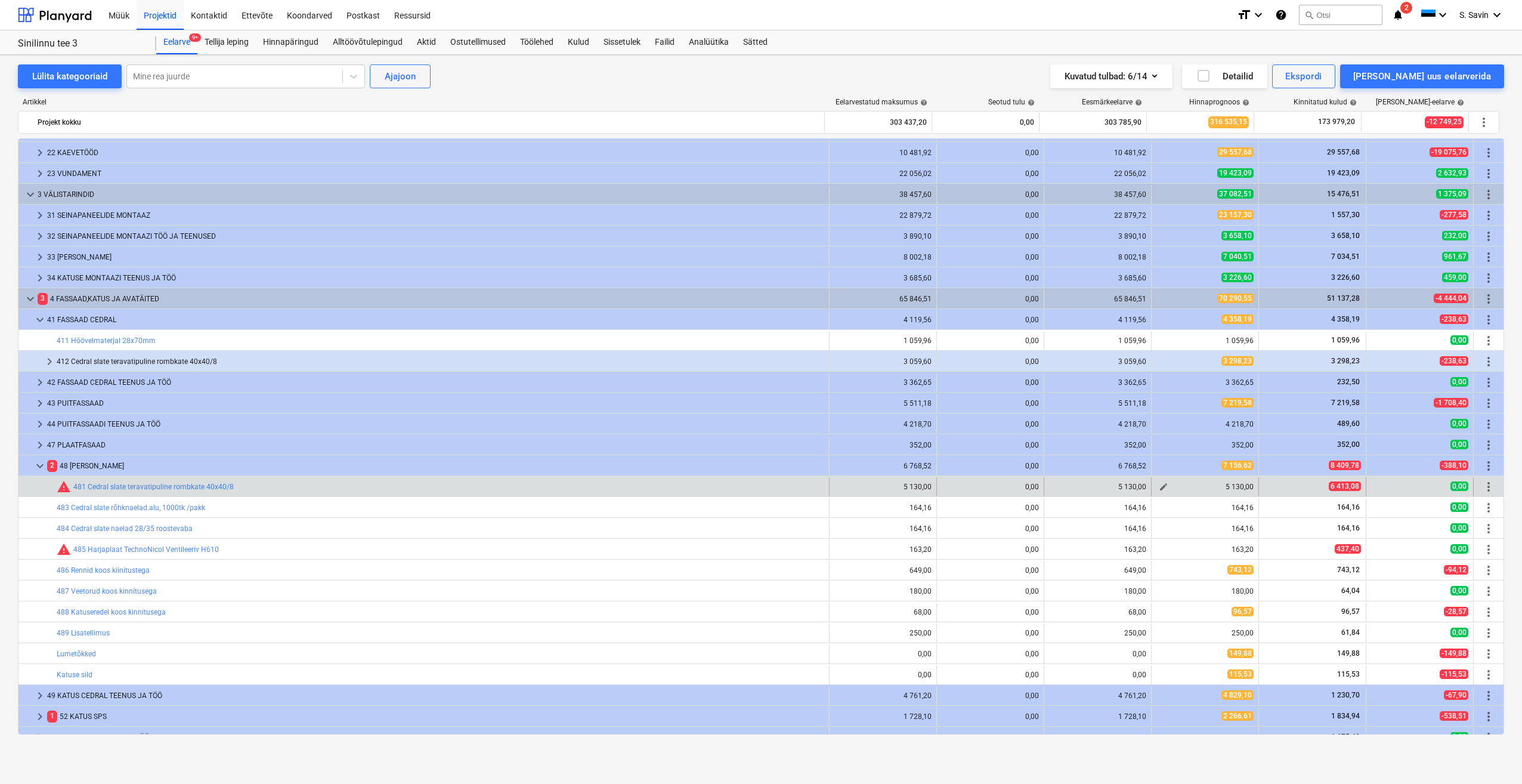
click at [1164, 487] on span "edit" at bounding box center [1163, 486] width 9 height 9
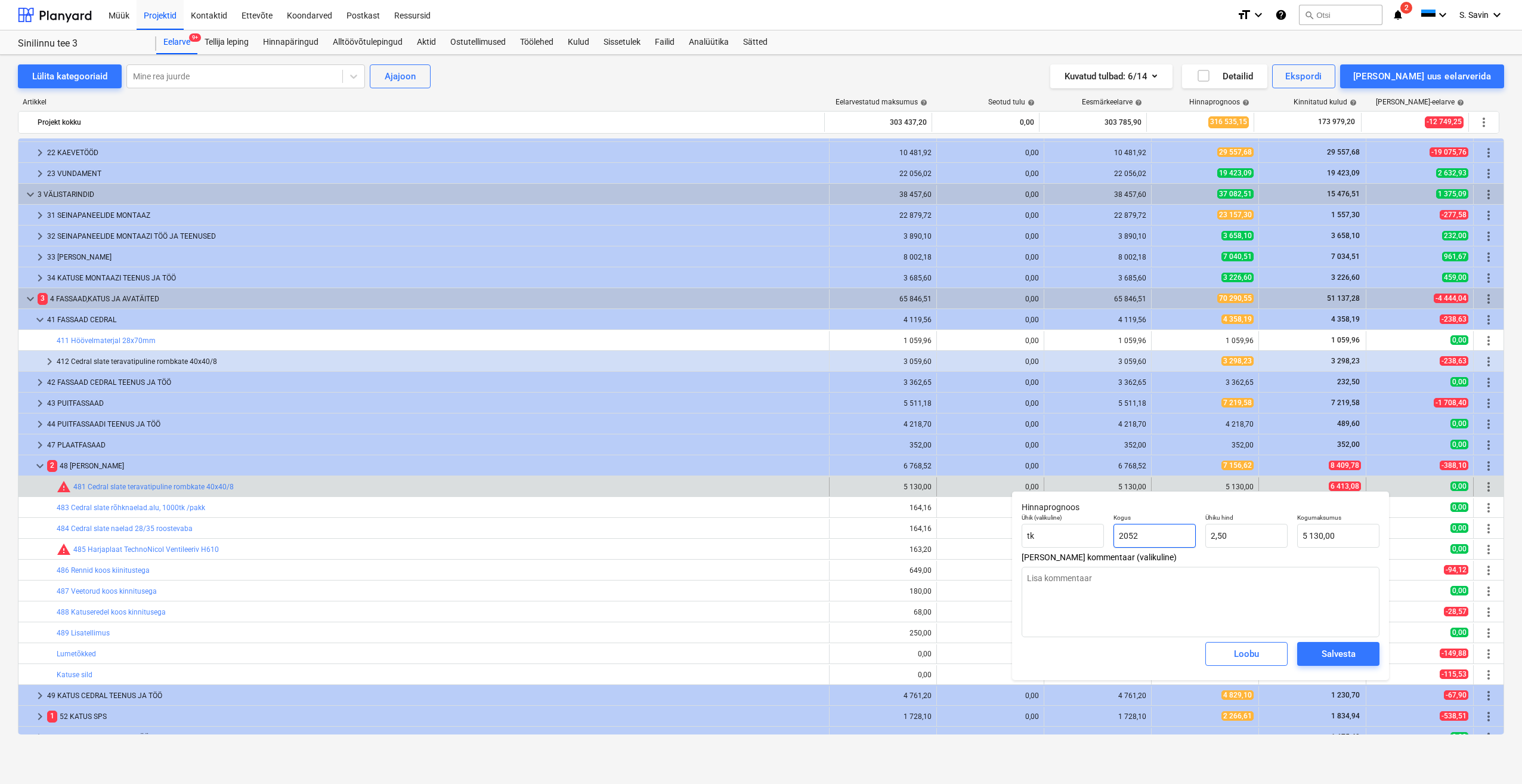
drag, startPoint x: 1182, startPoint y: 535, endPoint x: 1058, endPoint y: 553, distance: 125.3
click at [1058, 553] on div "Hinnaprognoos Ühik (valikuline) tk Kogus 2052 Ühiku hind 2,50 Kogumaksumus 5 13…" at bounding box center [1201, 585] width 377 height 189
click at [1125, 548] on div "Ühik (valikuline) tk Kogus 1,00 Ühiku hind 2,5 Kogumaksumus 2,50" at bounding box center [1200, 531] width 367 height 44
click at [1336, 655] on div "Salvesta" at bounding box center [1339, 654] width 34 height 16
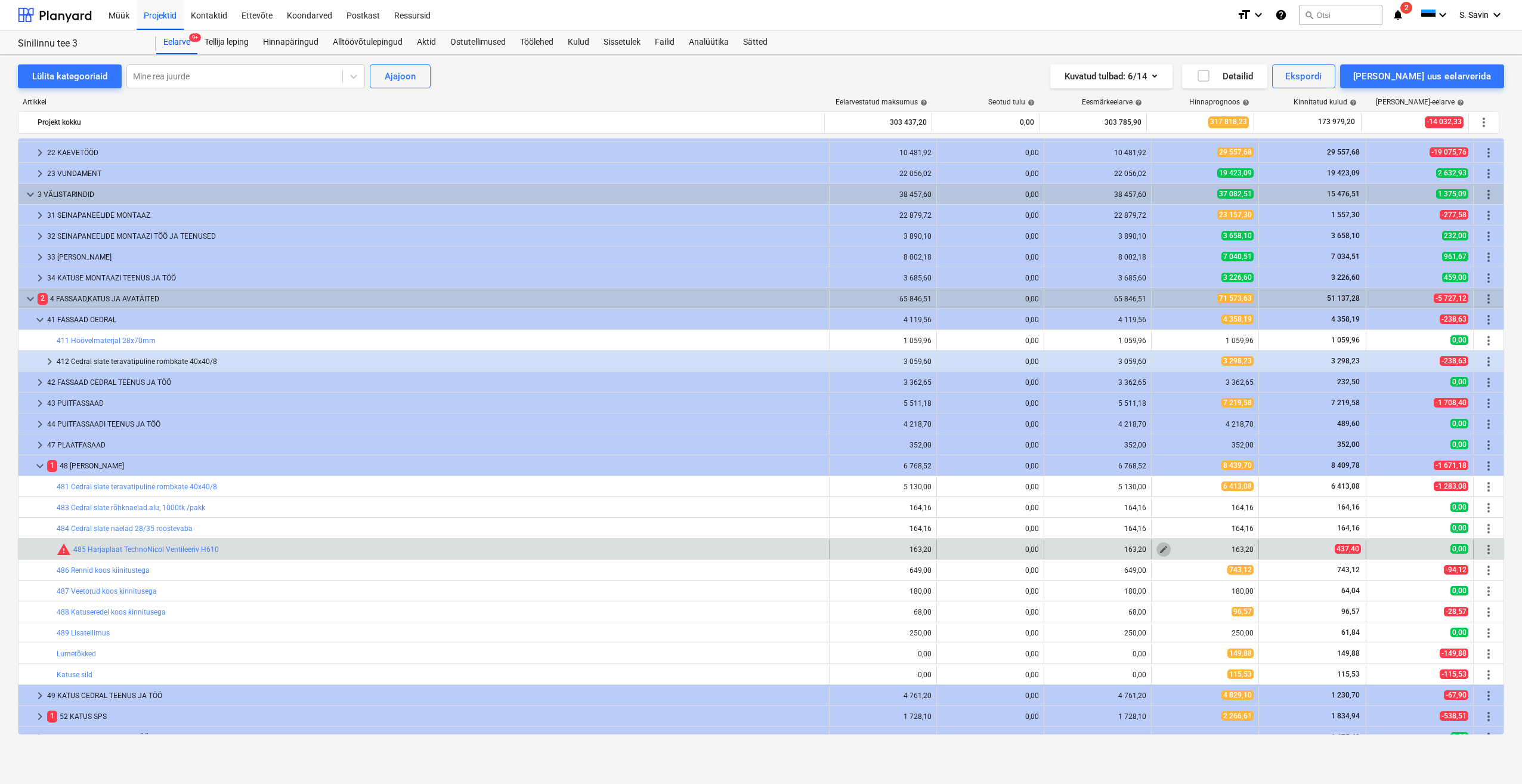
click at [1160, 550] on span "edit" at bounding box center [1163, 549] width 9 height 9
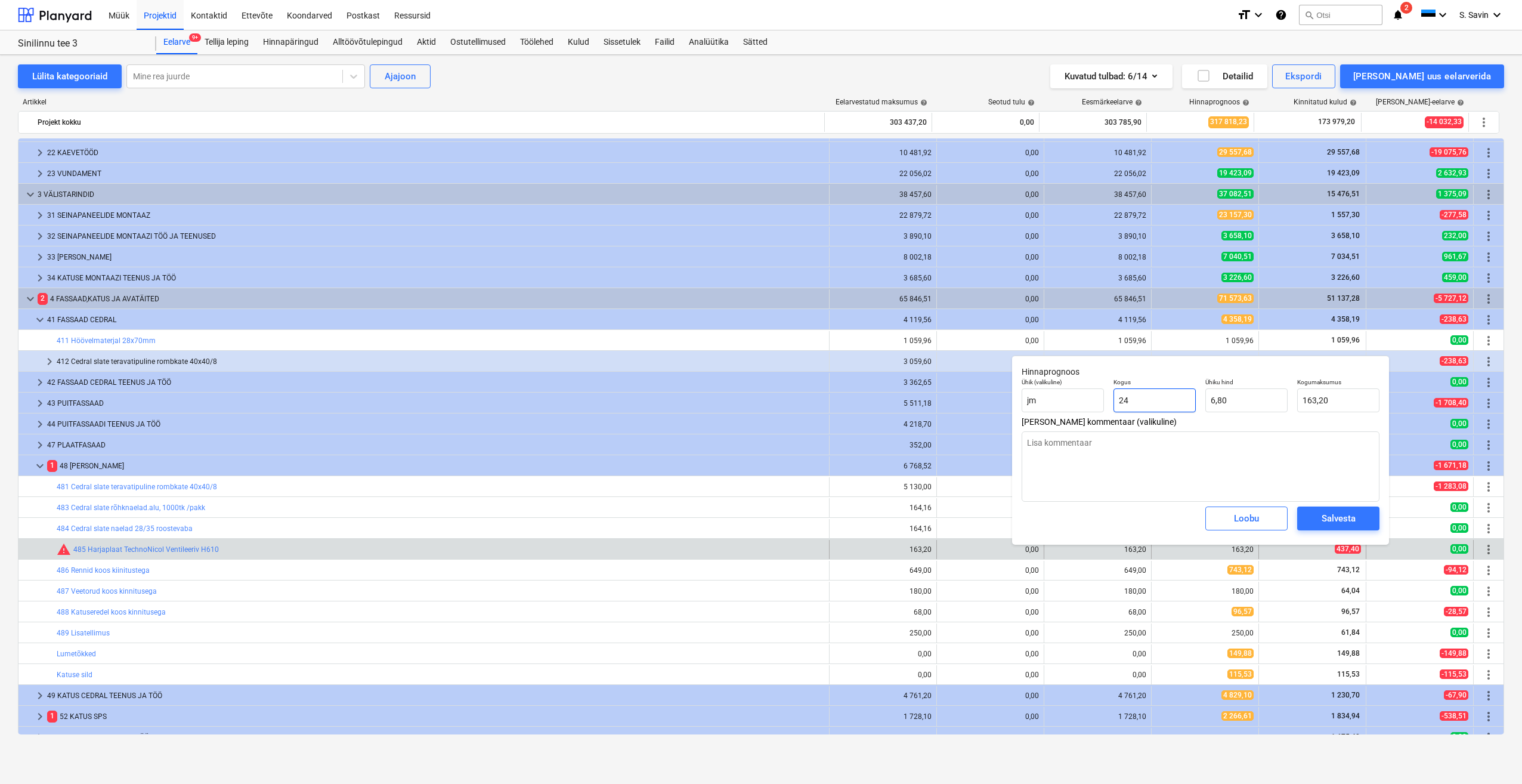
drag, startPoint x: 1134, startPoint y: 412, endPoint x: 1076, endPoint y: 413, distance: 58.0
click at [1076, 413] on div "Ühik (valikuline) jm Kogus 24 Ühiku hind 6,80 Kogumaksumus 163,20" at bounding box center [1200, 396] width 367 height 44
drag, startPoint x: 1241, startPoint y: 398, endPoint x: 1184, endPoint y: 417, distance: 60.1
click at [1184, 417] on div "Hinnaprognoos Ühik (valikuline) jm Kogus 1,00 Ühiku hind 6,8 Kogumaksumus 6,80 …" at bounding box center [1201, 449] width 377 height 189
click at [1330, 521] on div "Salvesta" at bounding box center [1339, 519] width 34 height 16
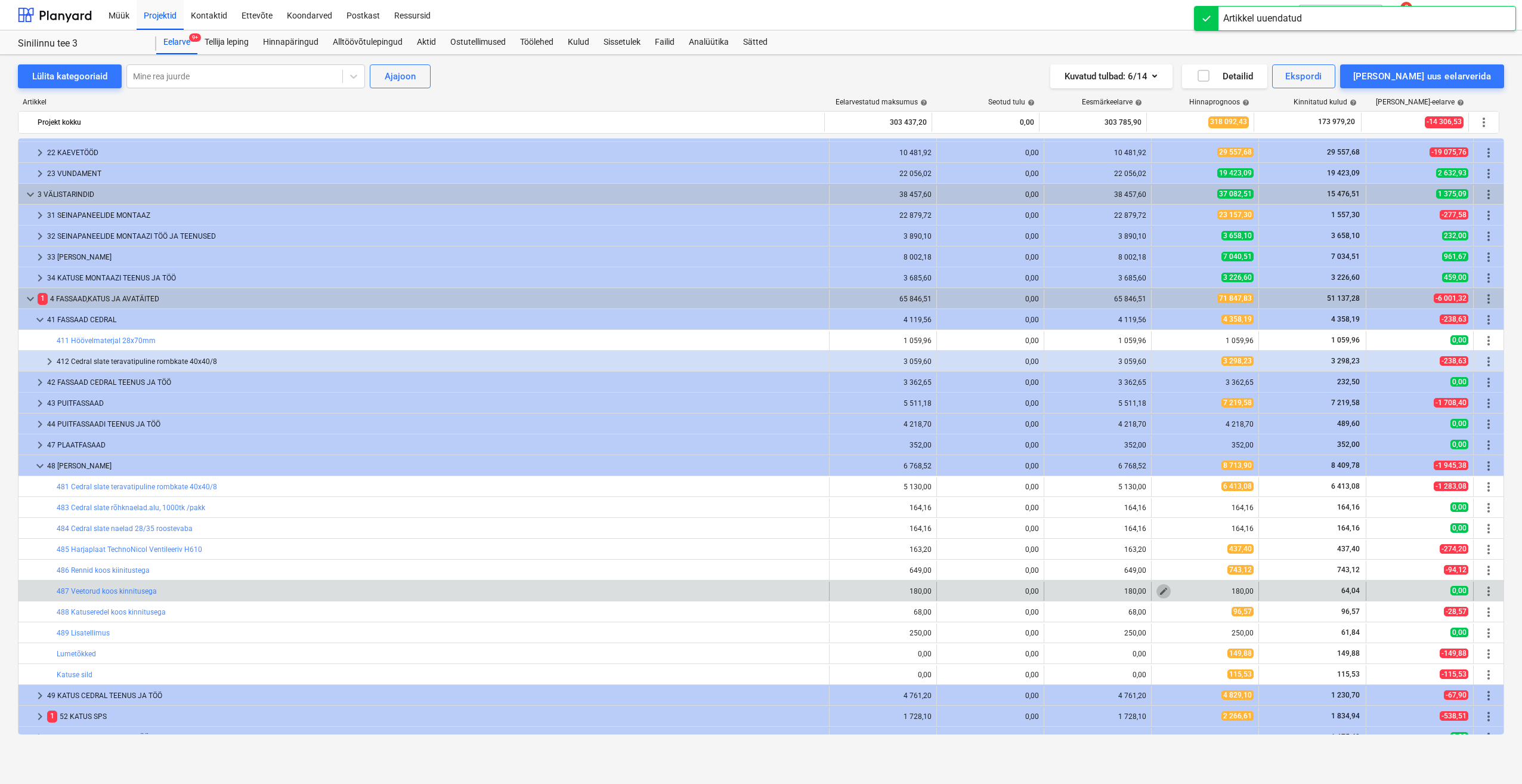
click at [1163, 588] on span "edit" at bounding box center [1163, 591] width 9 height 9
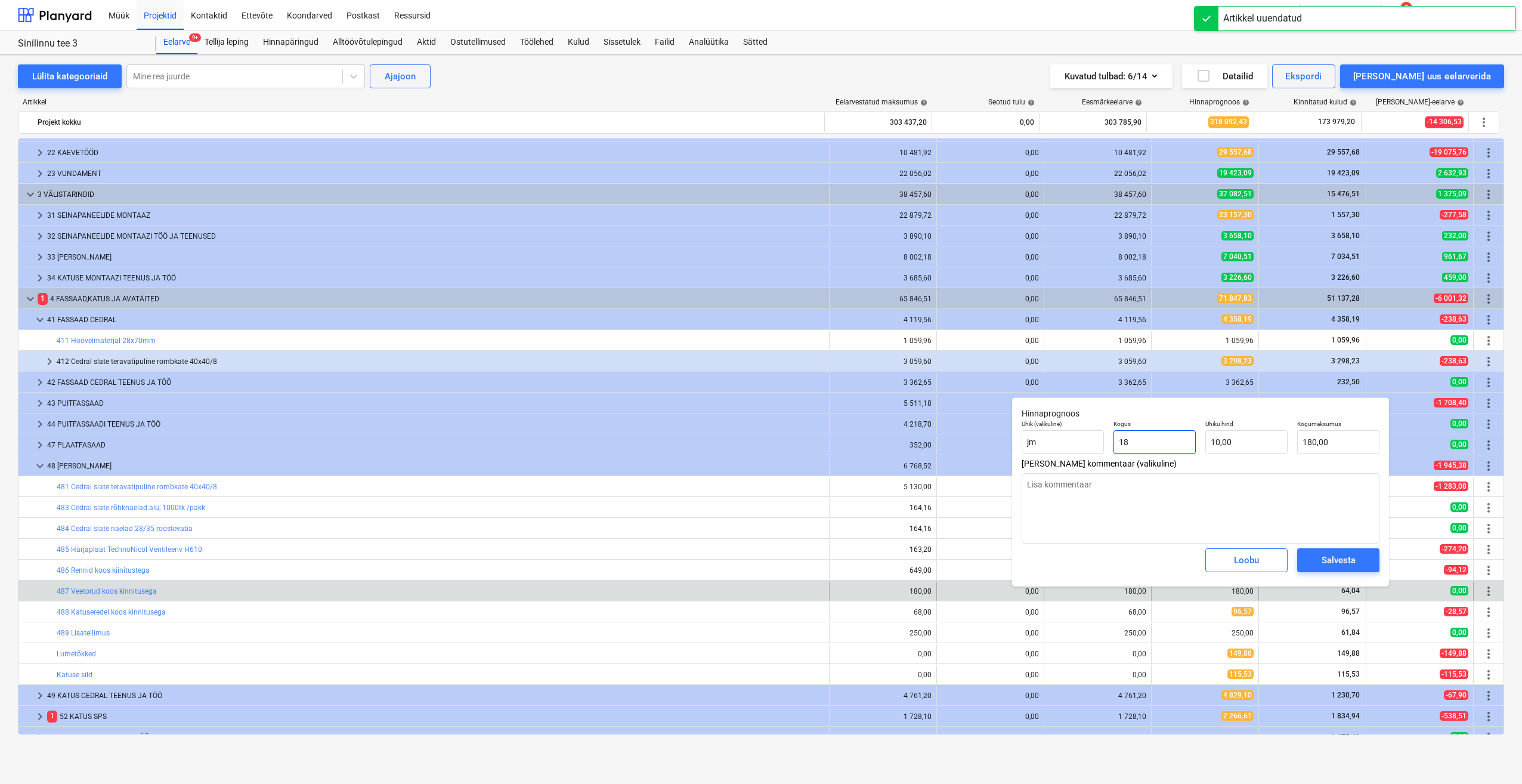
click at [1139, 445] on input "18" at bounding box center [1155, 442] width 82 height 24
drag, startPoint x: 1139, startPoint y: 445, endPoint x: 1068, endPoint y: 432, distance: 72.2
click at [1068, 432] on div "Ühik (valikuline) jm Kogus 18 Ühiku hind 10,00 Kogumaksumus 180,00" at bounding box center [1200, 437] width 367 height 44
drag, startPoint x: 1255, startPoint y: 442, endPoint x: 1156, endPoint y: 449, distance: 99.2
click at [1157, 447] on div "Ühik (valikuline) jm Kogus 1,00 Ühiku hind 10 Kogumaksumus 10,00" at bounding box center [1200, 437] width 367 height 44
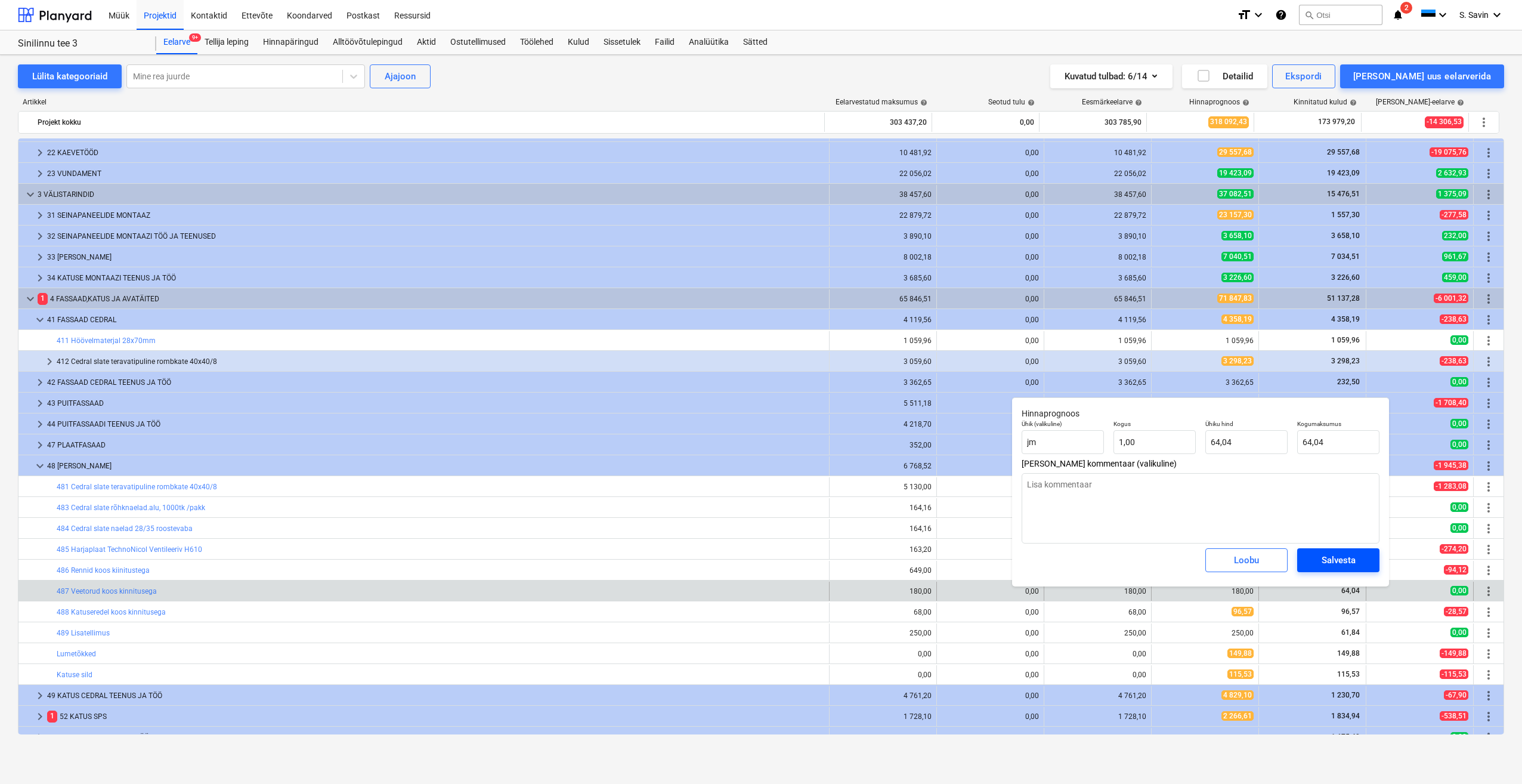
click at [1322, 552] on button "Salvesta" at bounding box center [1339, 560] width 82 height 24
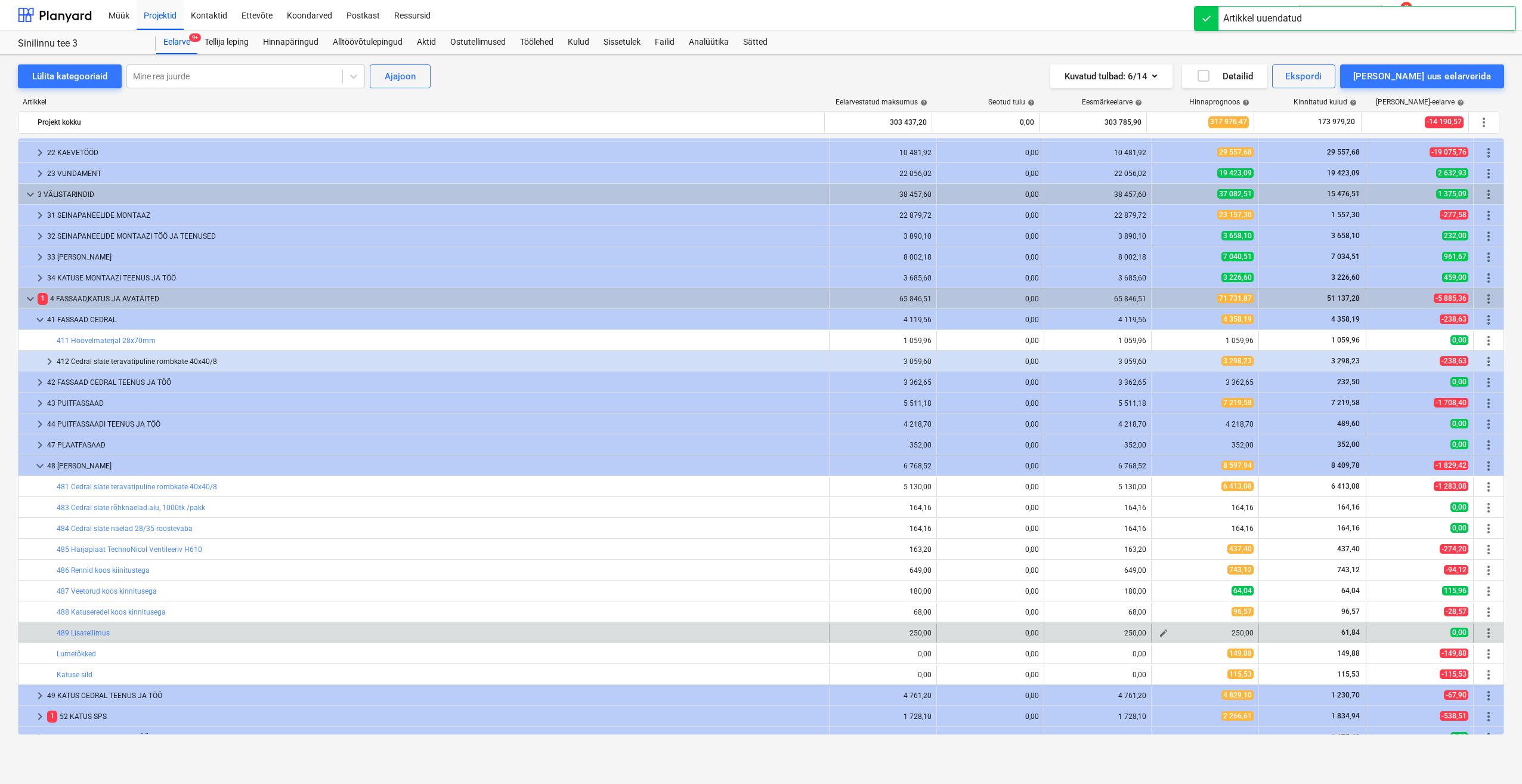
click at [1159, 632] on span "edit" at bounding box center [1163, 633] width 9 height 9
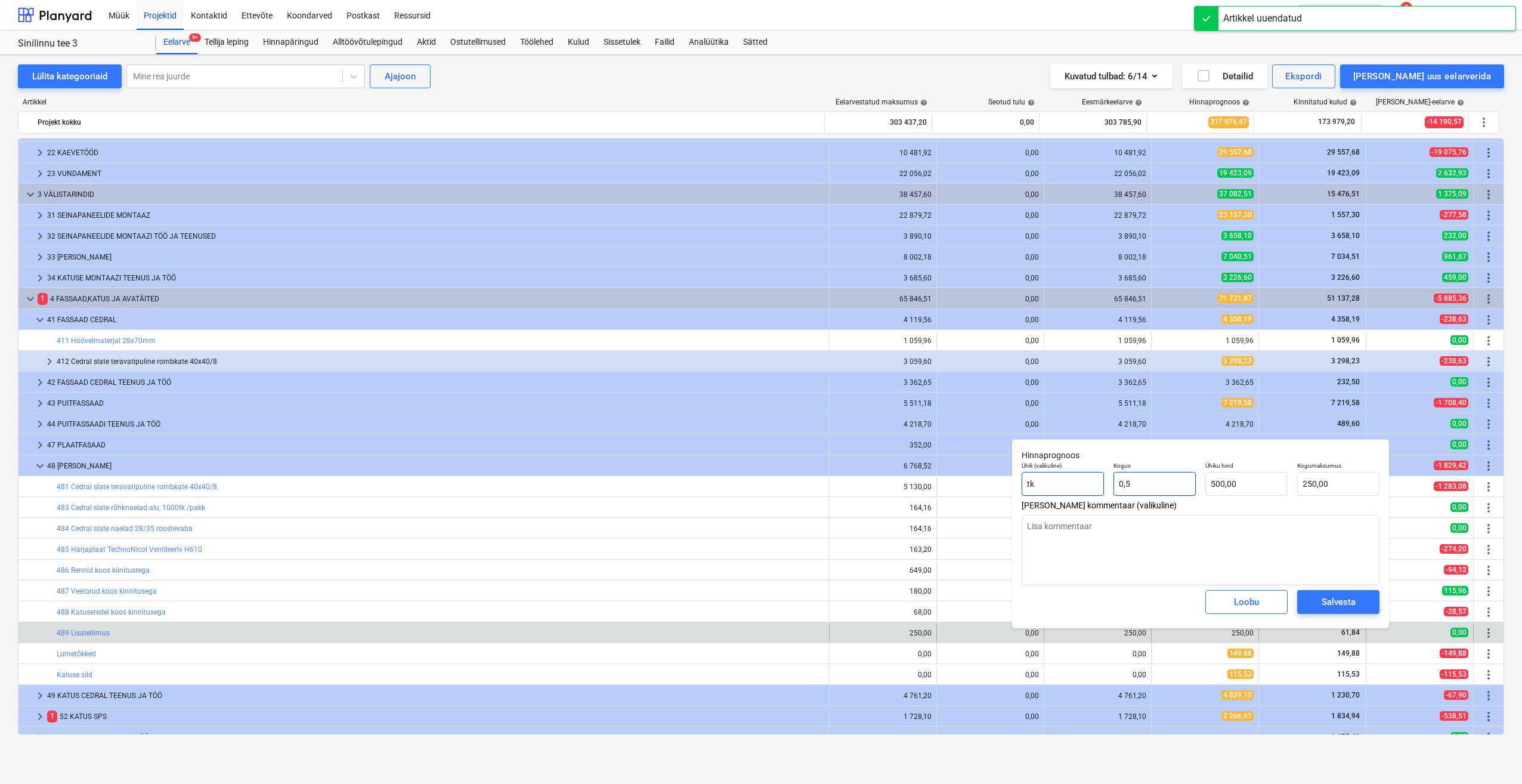
drag, startPoint x: 1163, startPoint y: 485, endPoint x: 1087, endPoint y: 490, distance: 76.2
click at [1087, 490] on div "Ühik (valikuline) tk Kogus 0,5 Ühiku hind 500,00 Kogumaksumus 250,00" at bounding box center [1200, 479] width 367 height 44
drag, startPoint x: 1249, startPoint y: 485, endPoint x: 1191, endPoint y: 485, distance: 58.0
click at [1191, 485] on div "Ühik (valikuline) tk Kogus 1,00 Ühiku hind 500 Kogumaksumus 500,00" at bounding box center [1200, 479] width 367 height 44
click at [1341, 606] on div "Salvesta" at bounding box center [1339, 602] width 34 height 16
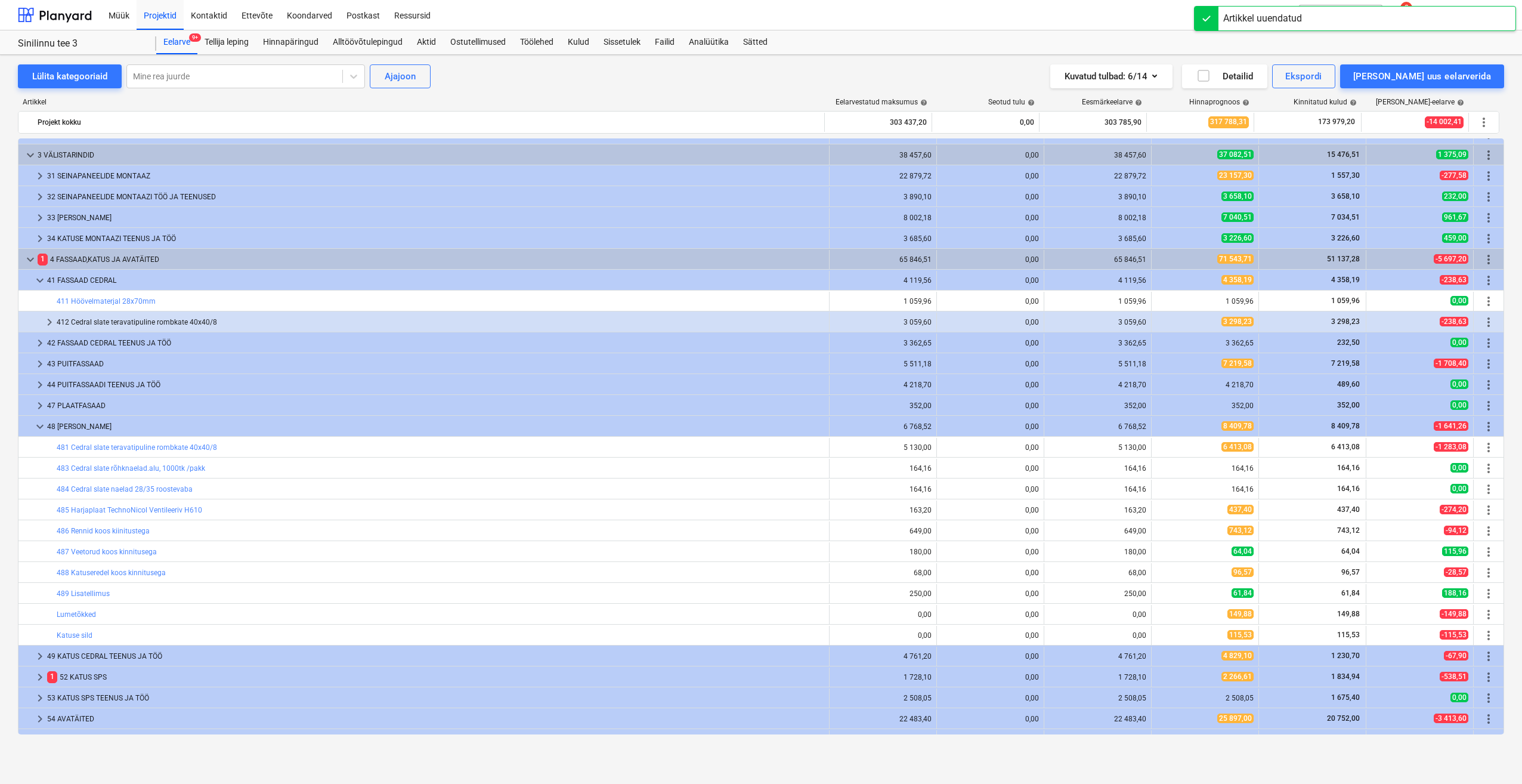
scroll to position [120, 0]
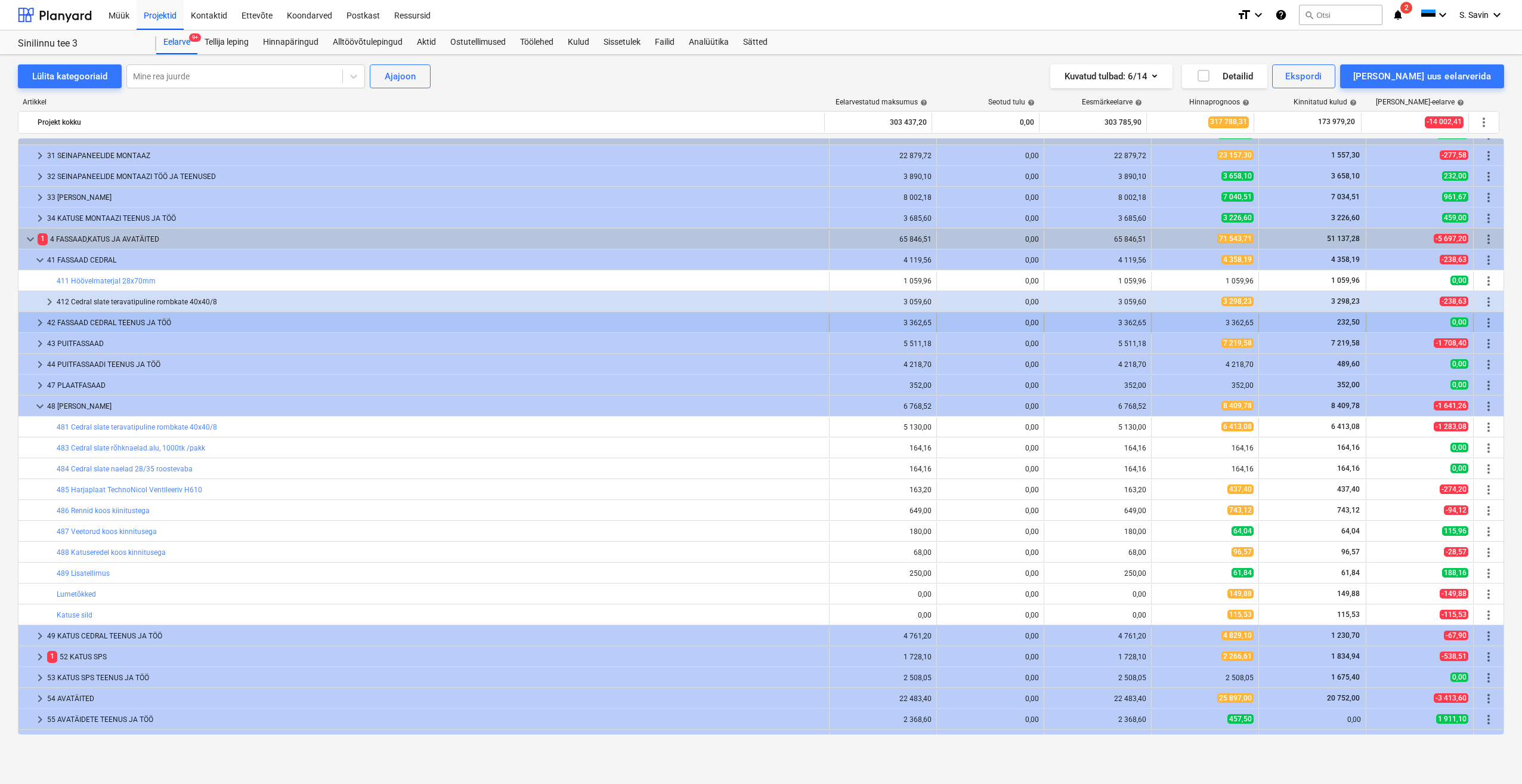
click at [39, 321] on span "keyboard_arrow_right" at bounding box center [40, 323] width 14 height 14
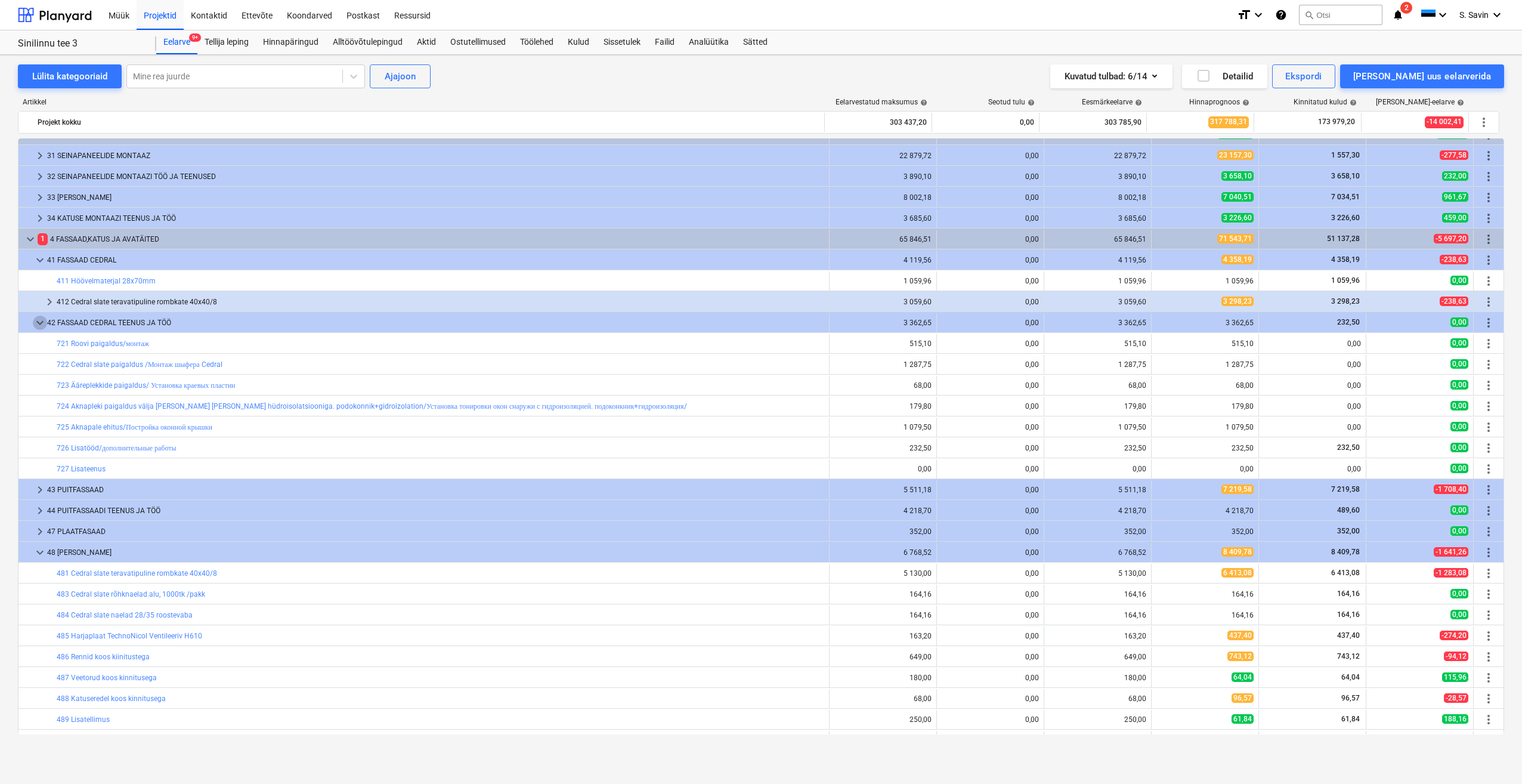
click at [39, 321] on span "keyboard_arrow_down" at bounding box center [40, 323] width 14 height 14
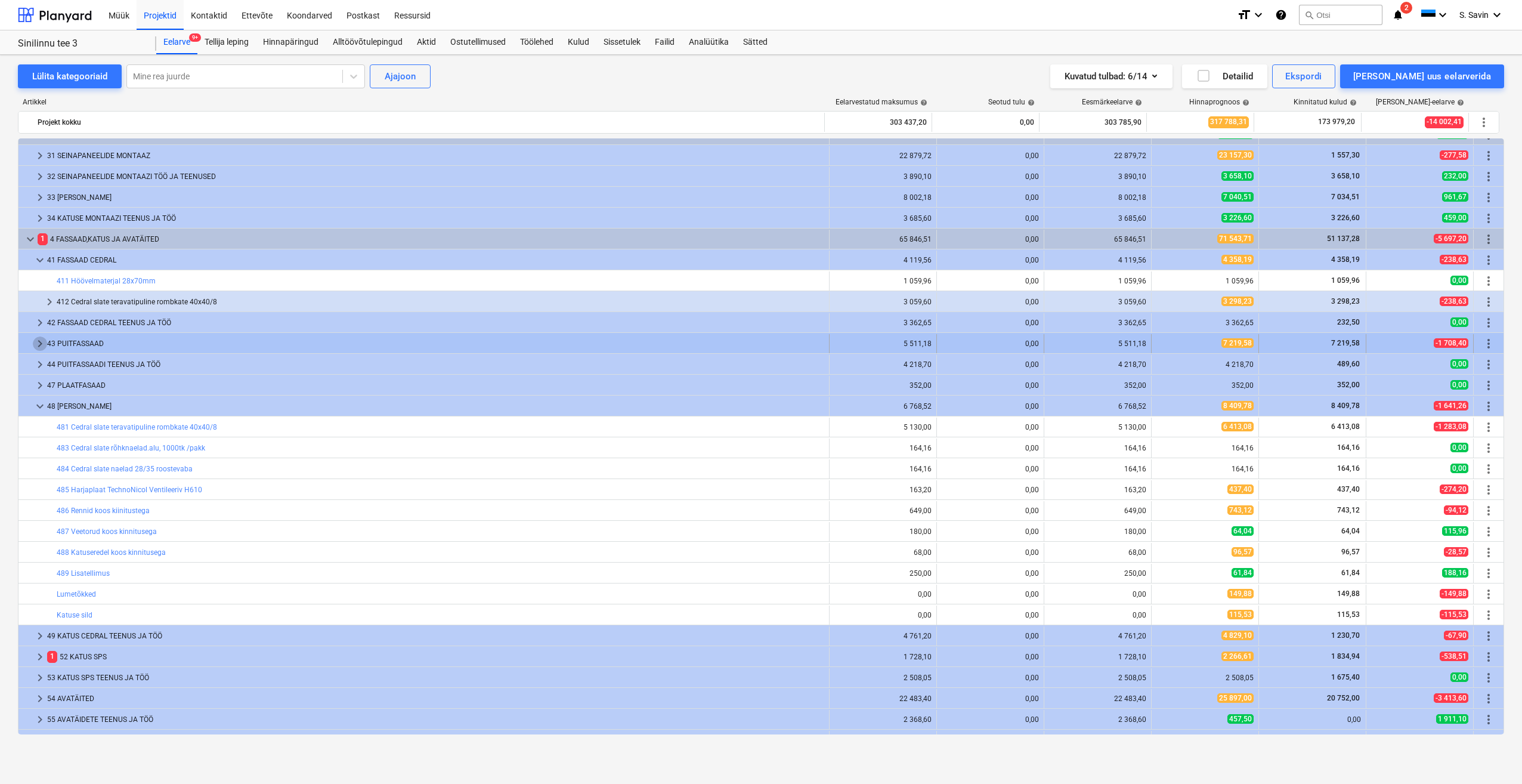
click at [39, 346] on span "keyboard_arrow_right" at bounding box center [40, 343] width 14 height 14
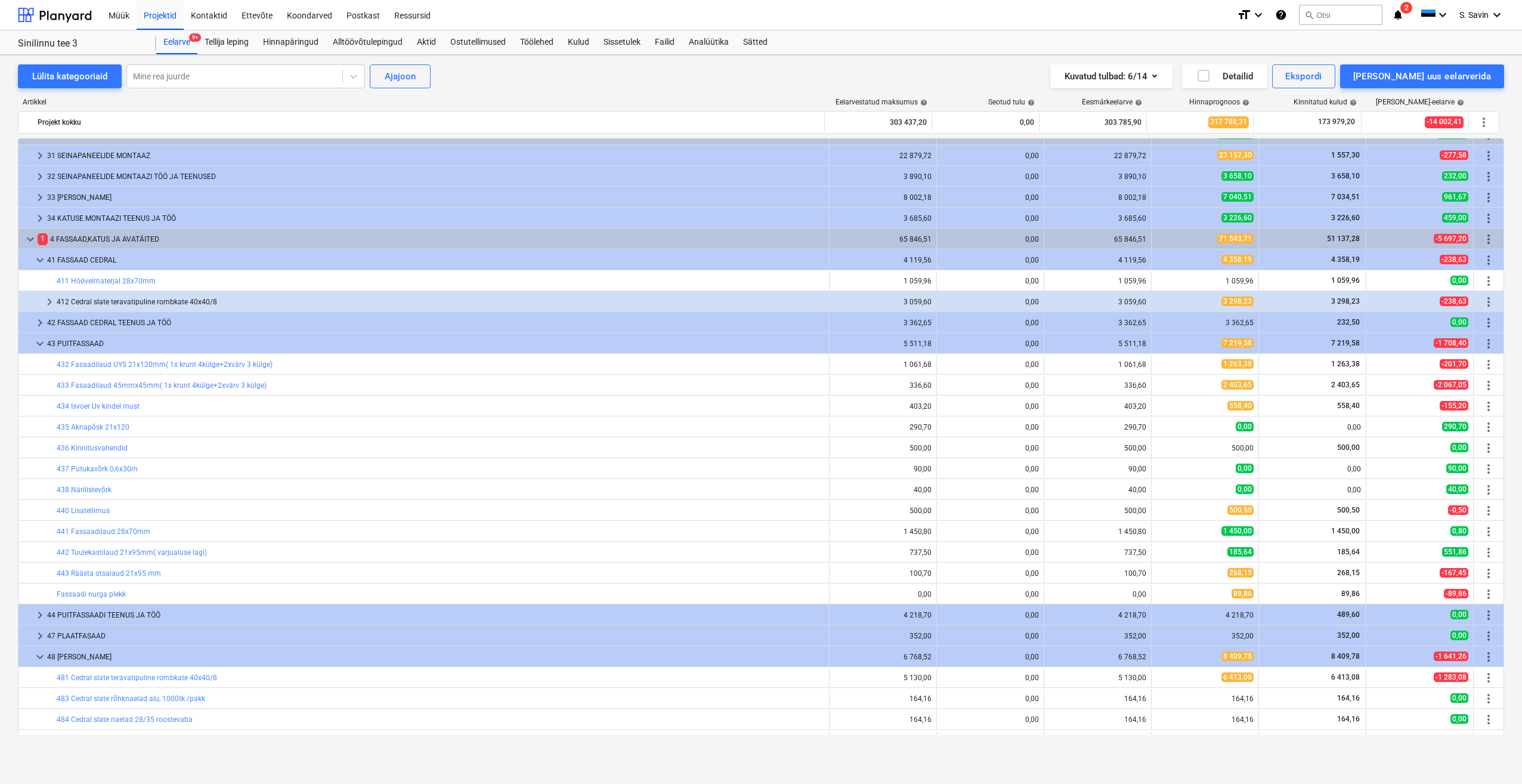
click at [39, 346] on span "keyboard_arrow_down" at bounding box center [40, 343] width 14 height 14
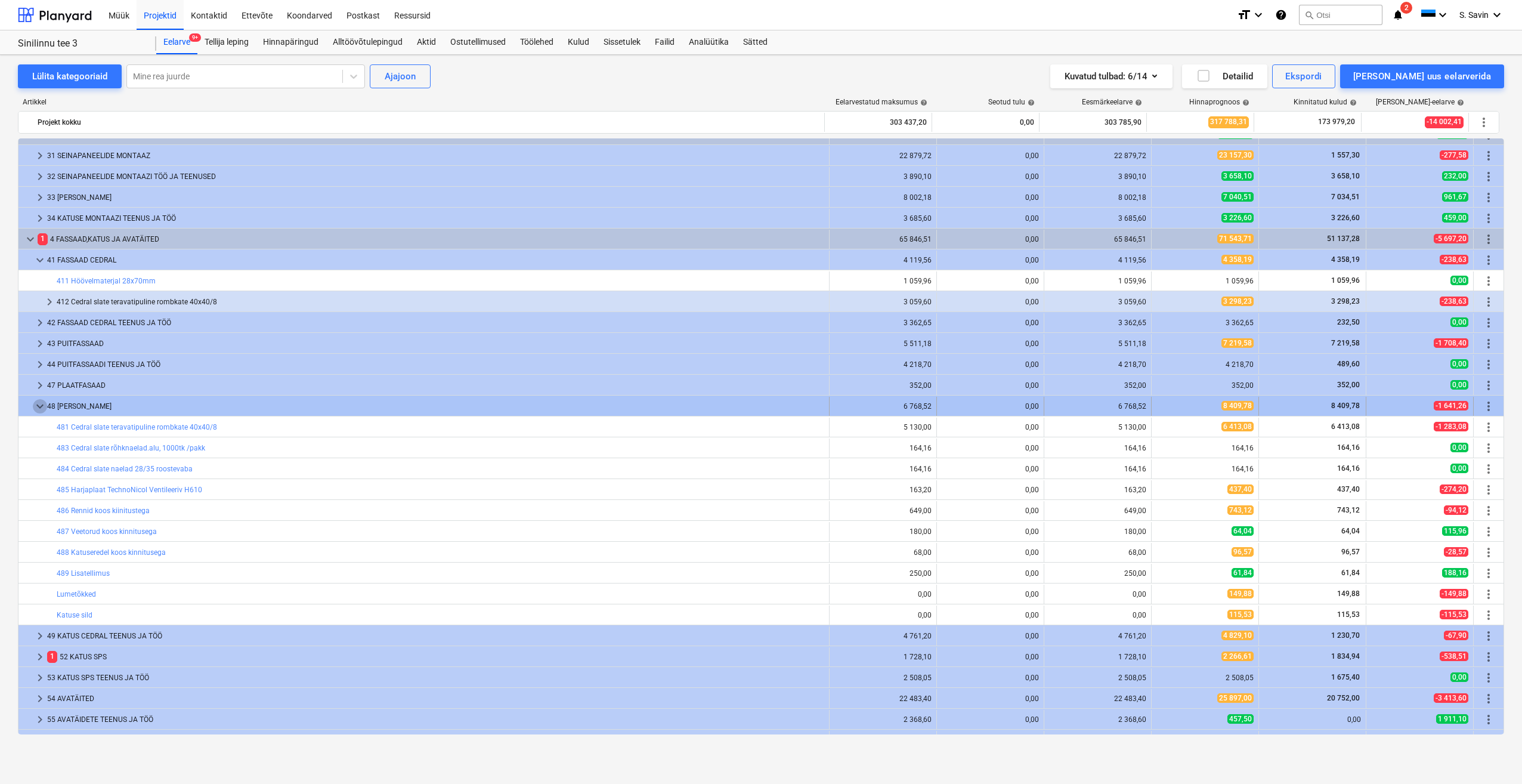
click at [44, 406] on span "keyboard_arrow_down" at bounding box center [40, 406] width 14 height 14
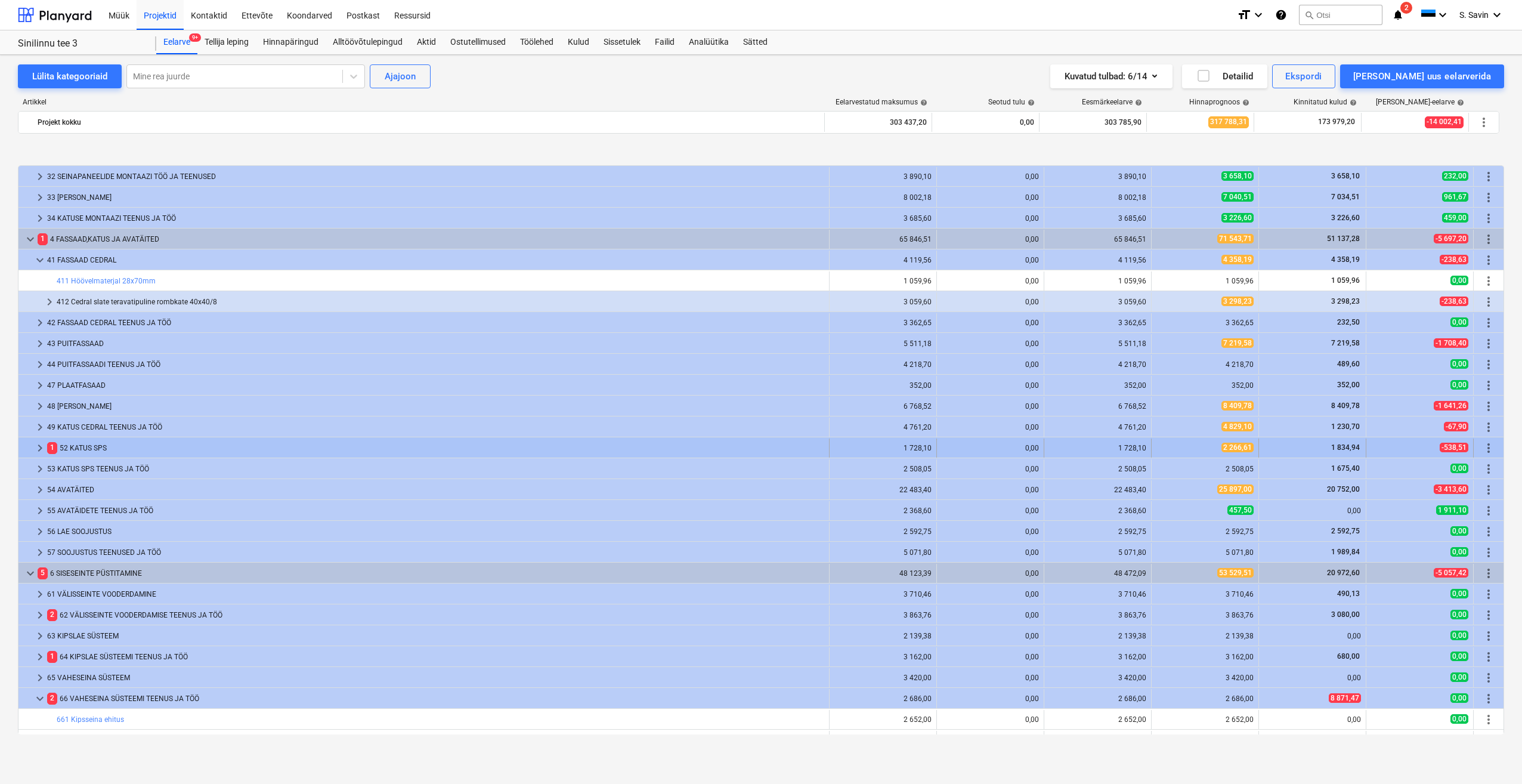
scroll to position [179, 0]
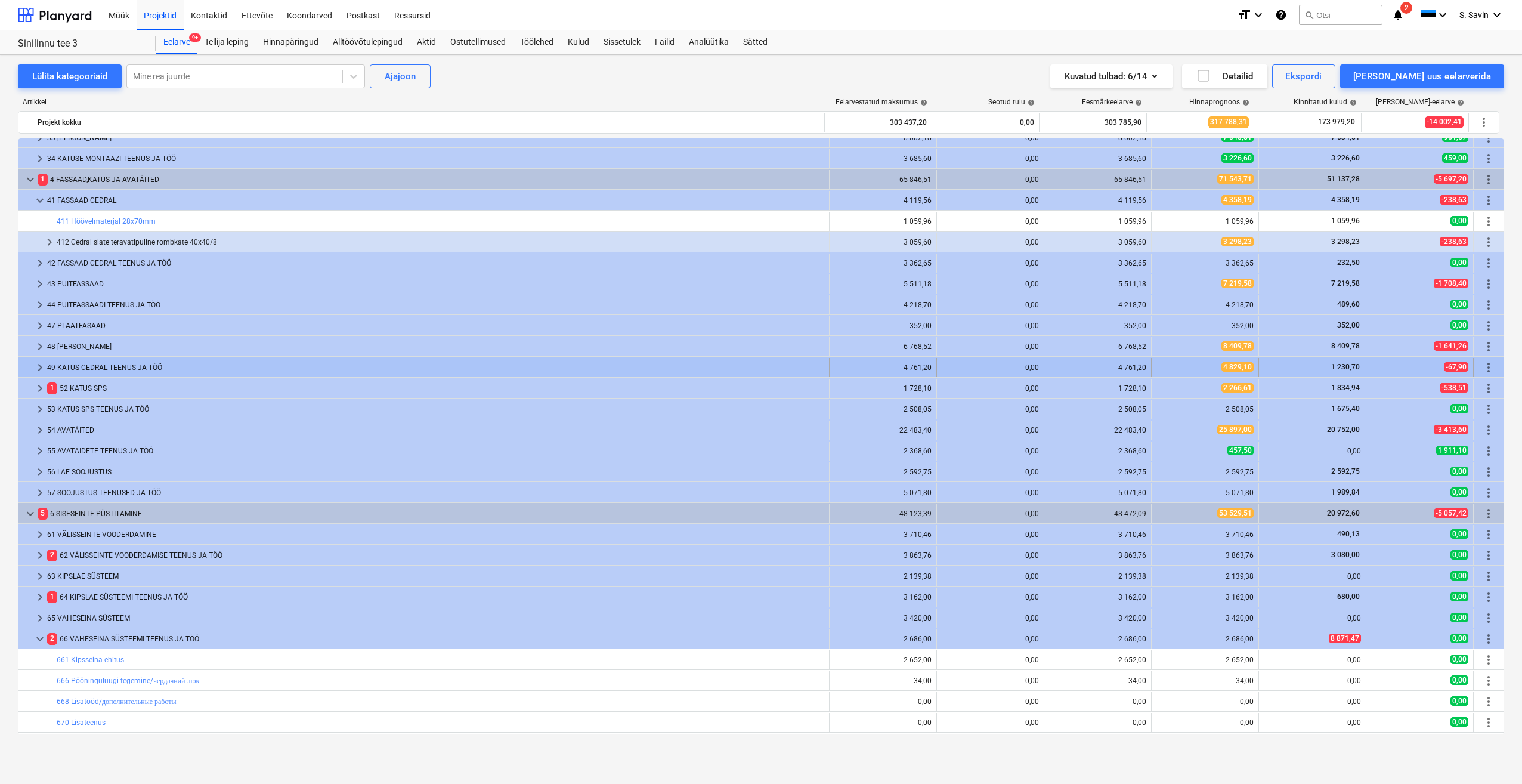
click at [40, 367] on span "keyboard_arrow_right" at bounding box center [40, 367] width 14 height 14
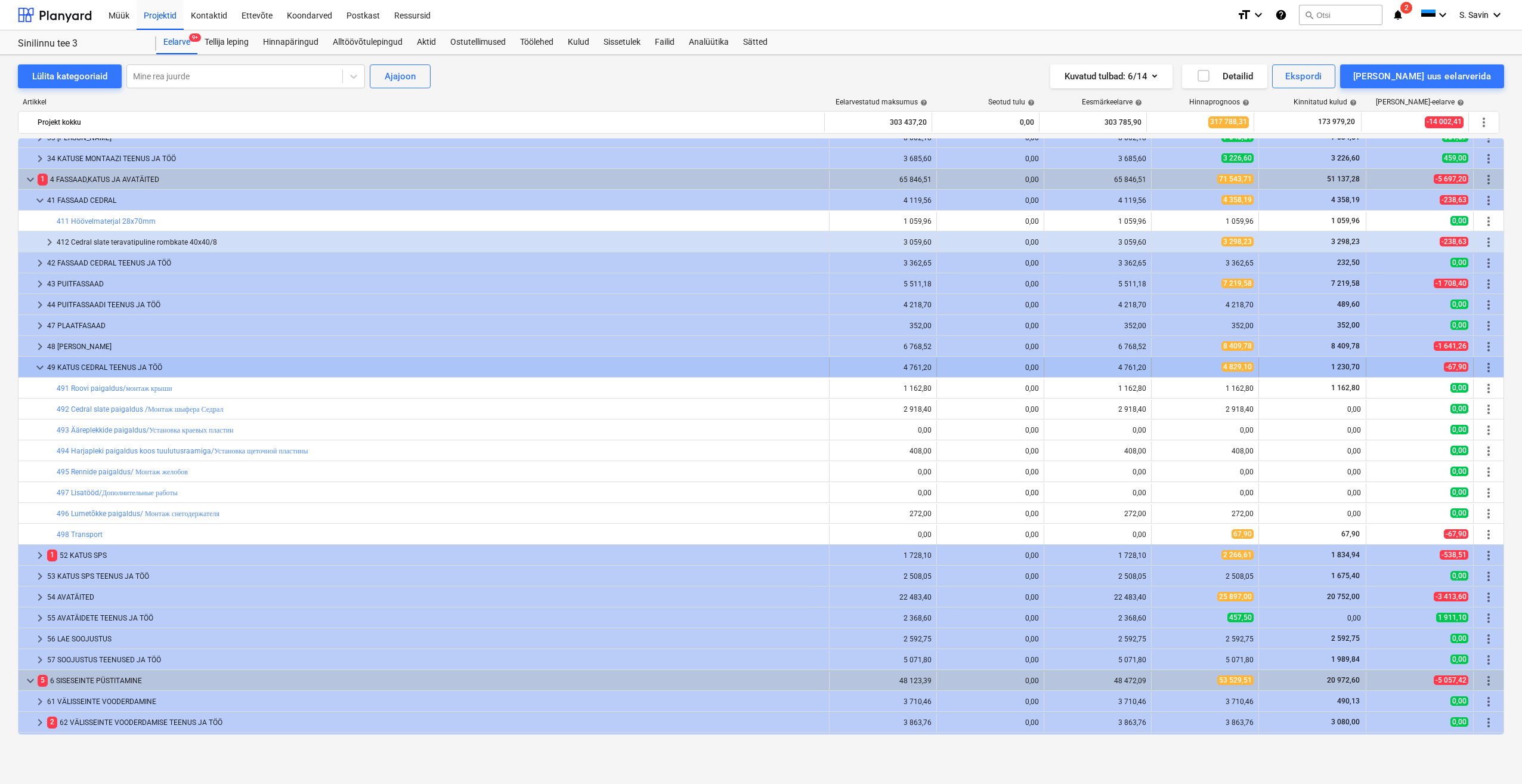
click at [35, 367] on span "keyboard_arrow_down" at bounding box center [40, 367] width 14 height 14
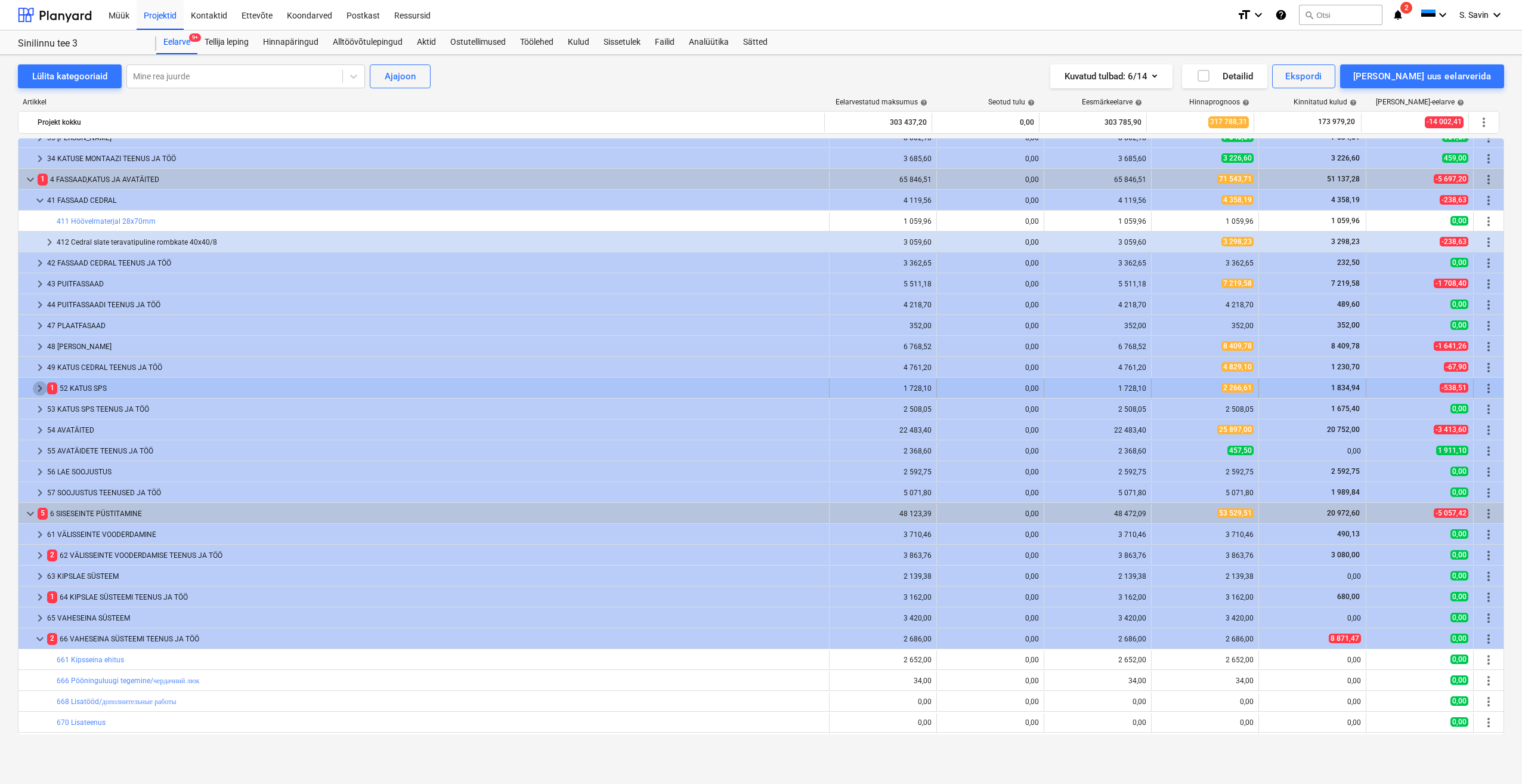
click at [36, 388] on span "keyboard_arrow_right" at bounding box center [40, 388] width 14 height 14
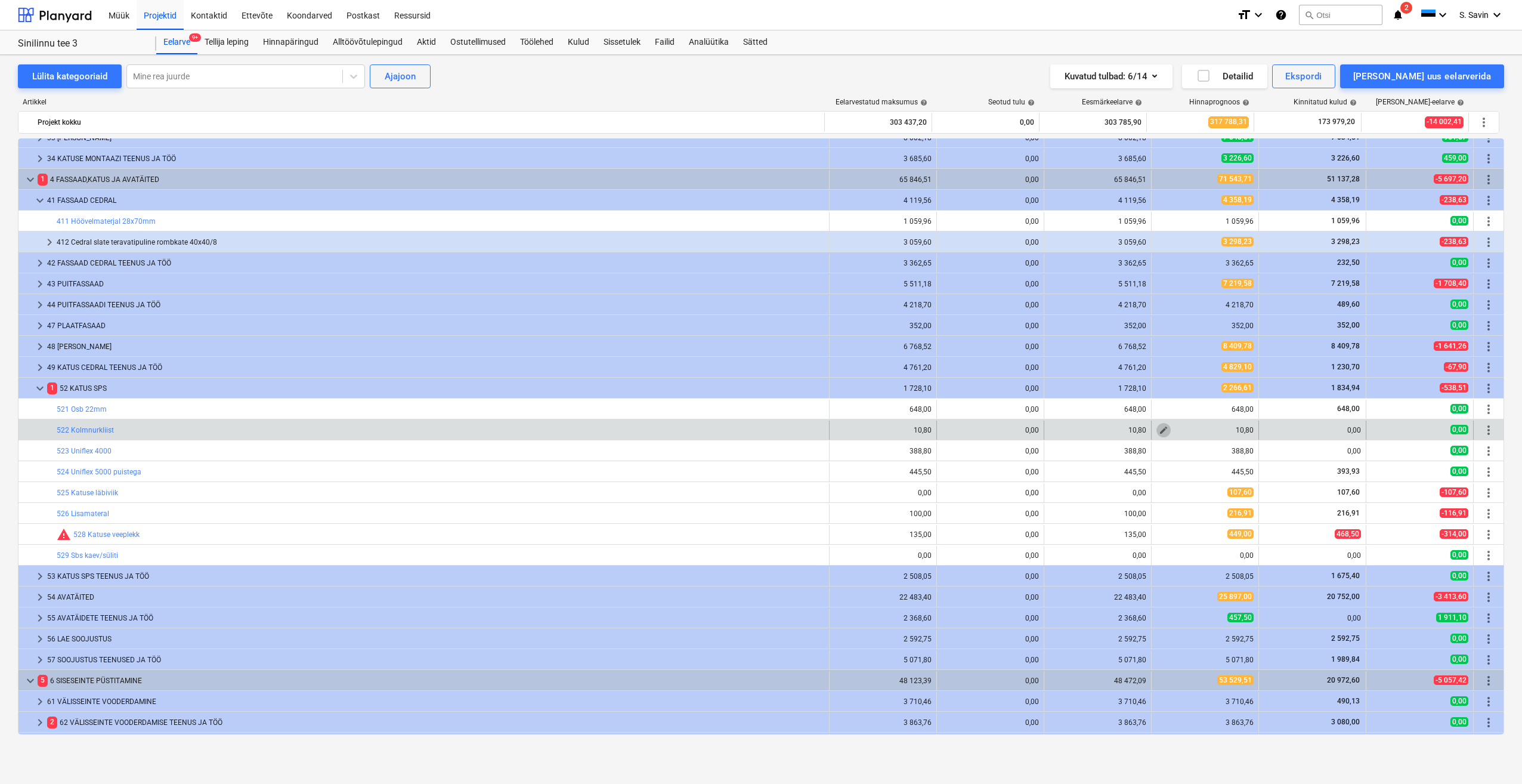
click at [1159, 430] on span "edit" at bounding box center [1163, 430] width 9 height 9
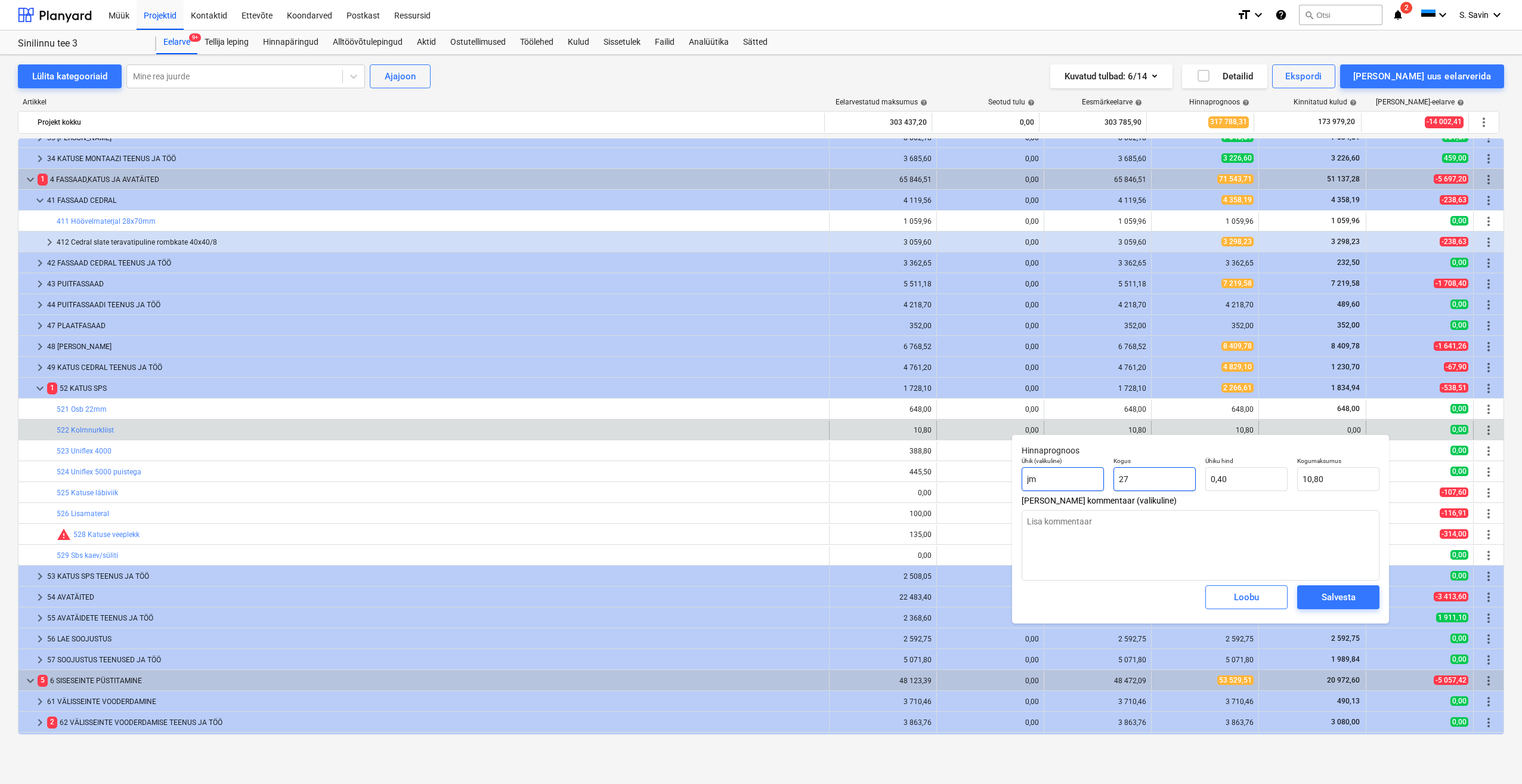
drag, startPoint x: 1190, startPoint y: 475, endPoint x: 1062, endPoint y: 486, distance: 128.5
click at [1062, 486] on div "Ühik (valikuline) jm Kogus 27 Ühiku hind 0,40 Kogumaksumus 10,80" at bounding box center [1200, 474] width 367 height 44
click at [1328, 602] on div "Salvesta" at bounding box center [1339, 597] width 34 height 16
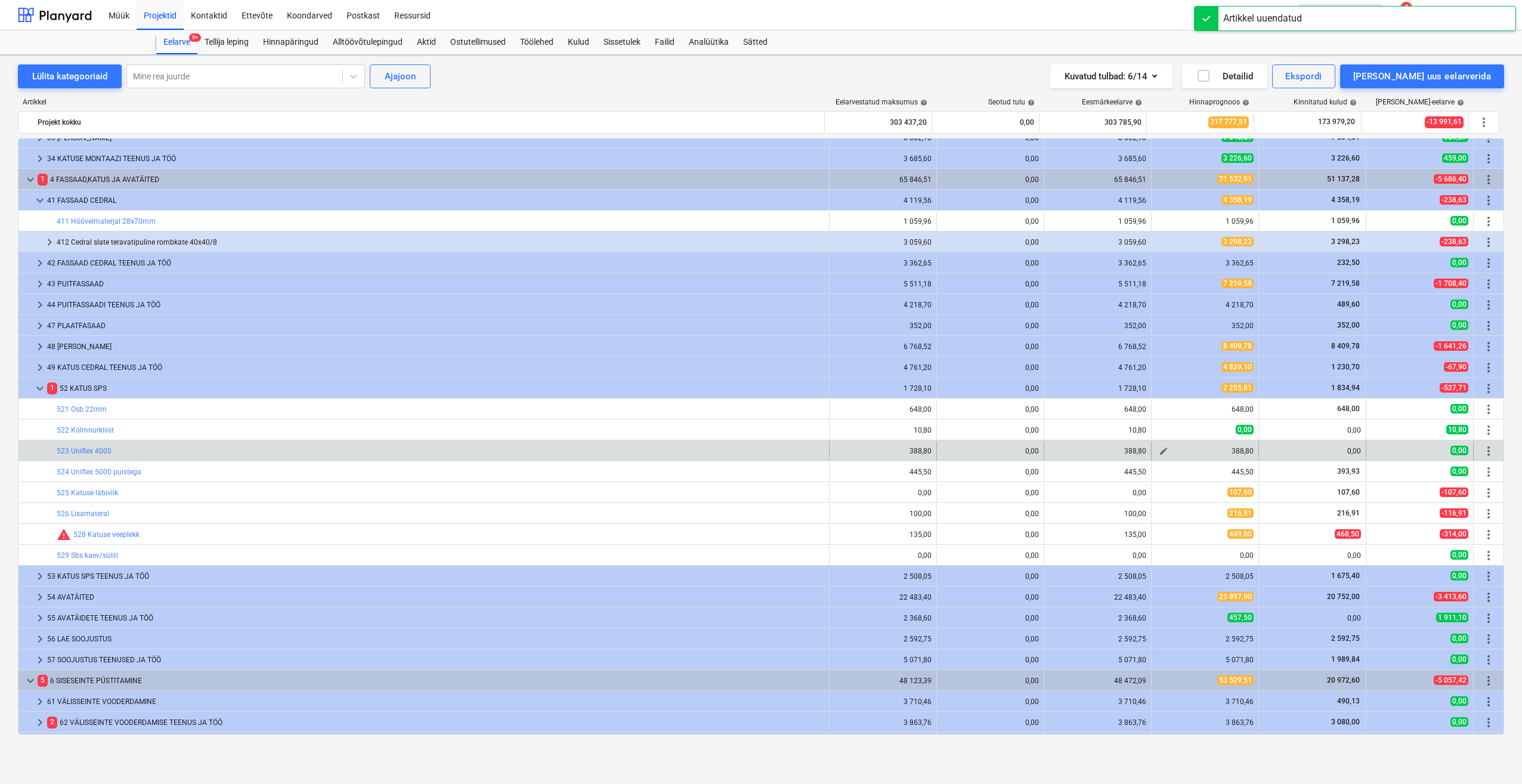
click at [1159, 454] on span "edit" at bounding box center [1163, 451] width 9 height 9
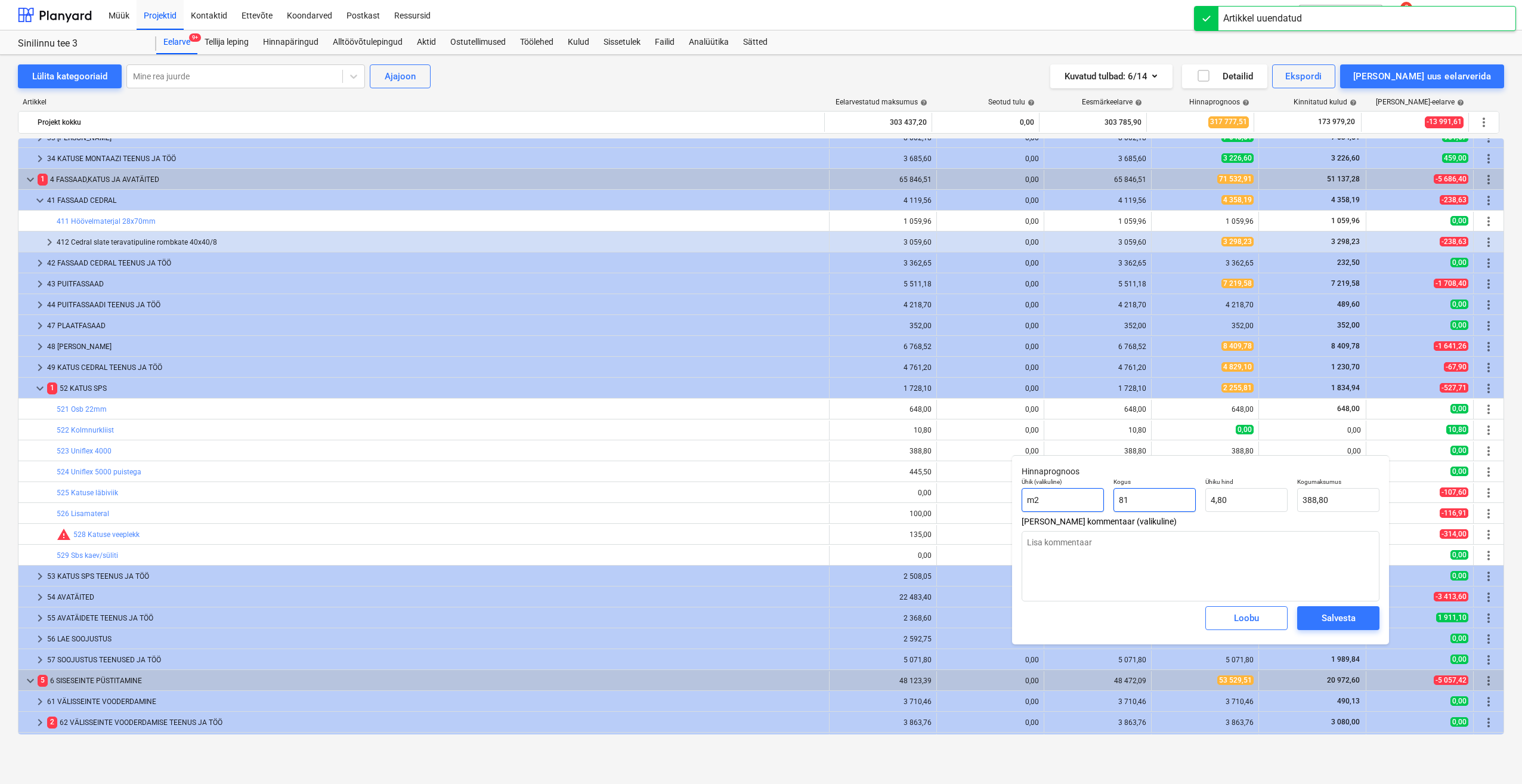
drag, startPoint x: 1148, startPoint y: 504, endPoint x: 1094, endPoint y: 510, distance: 54.3
click at [1100, 508] on div "Ühik (valikuline) m2 Kogus 81 Ühiku hind 4,80 Kogumaksumus 388,80" at bounding box center [1200, 495] width 367 height 44
click at [1325, 611] on div "Salvesta" at bounding box center [1339, 618] width 34 height 16
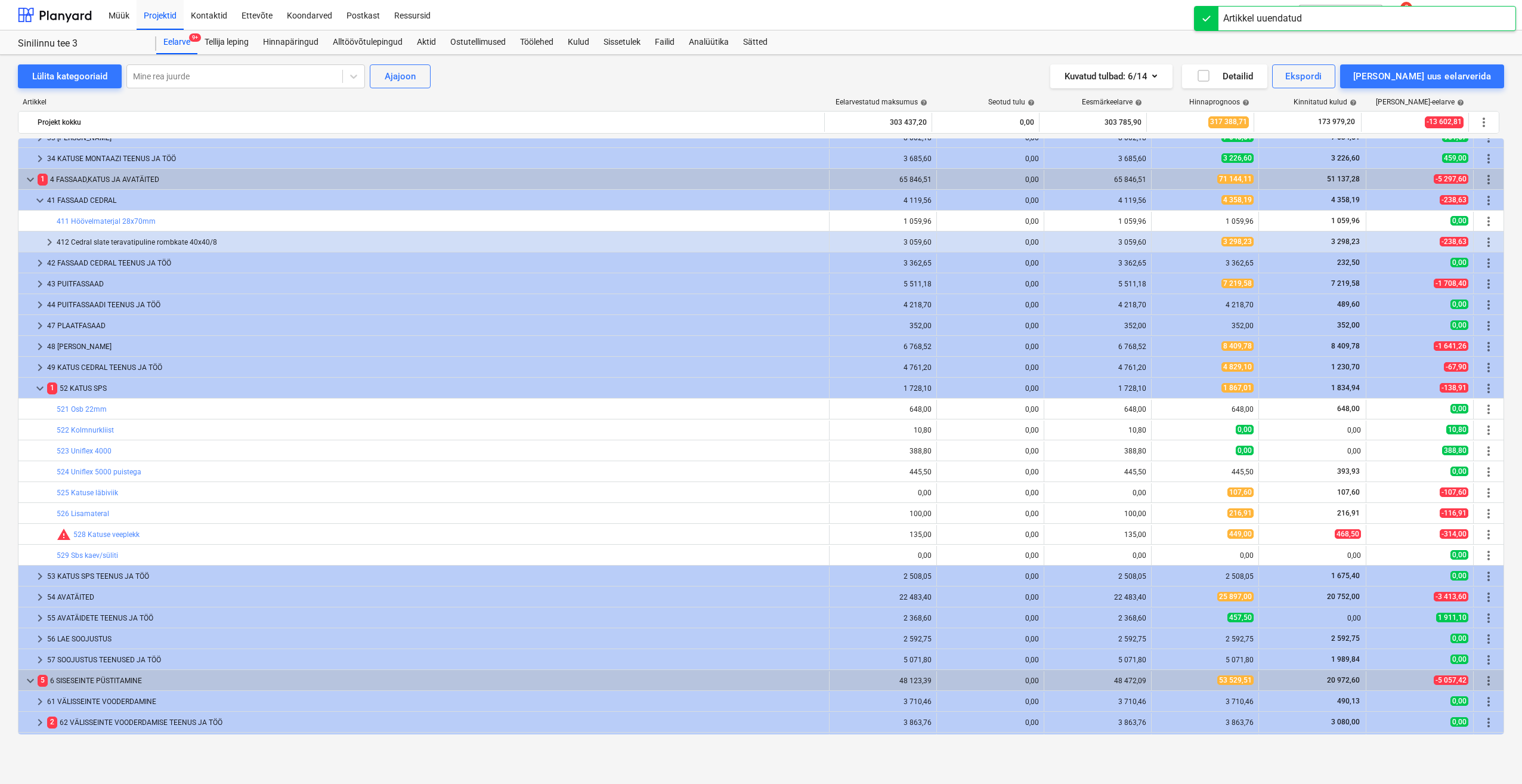
click at [1159, 469] on span "edit" at bounding box center [1163, 471] width 9 height 9
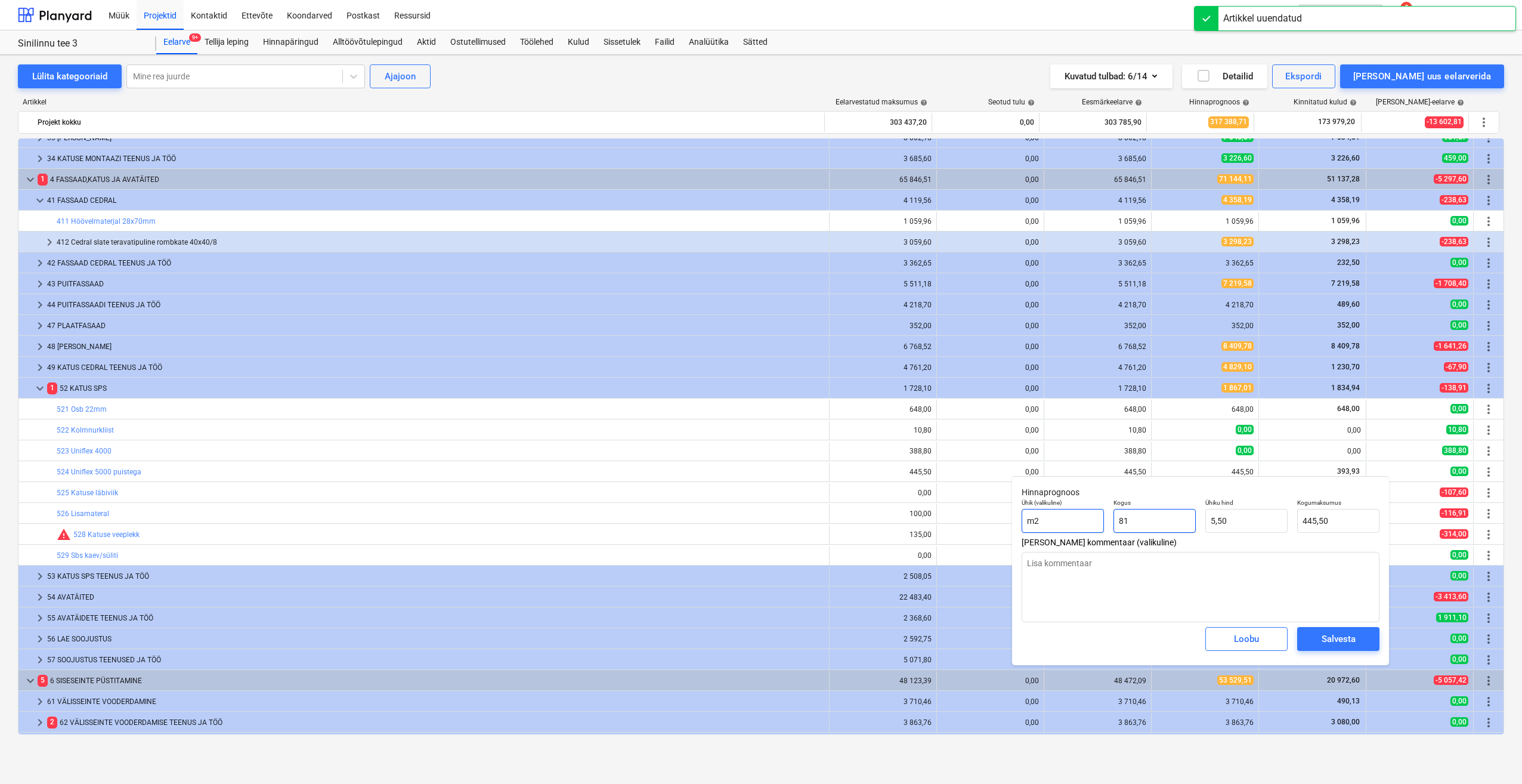
drag, startPoint x: 1174, startPoint y: 526, endPoint x: 1059, endPoint y: 533, distance: 115.2
click at [1059, 533] on div "Ühik (valikuline) m2 Kogus 81 Ühiku hind 5,50 Kogumaksumus 445,50" at bounding box center [1200, 516] width 367 height 44
drag, startPoint x: 1256, startPoint y: 516, endPoint x: 1160, endPoint y: 524, distance: 96.3
click at [1160, 524] on div "Ühik (valikuline) m2 Kogus 1,00 Ühiku hind 5,5 Kogumaksumus 5,50" at bounding box center [1200, 516] width 367 height 44
click at [1351, 634] on div "Salvesta" at bounding box center [1339, 639] width 34 height 16
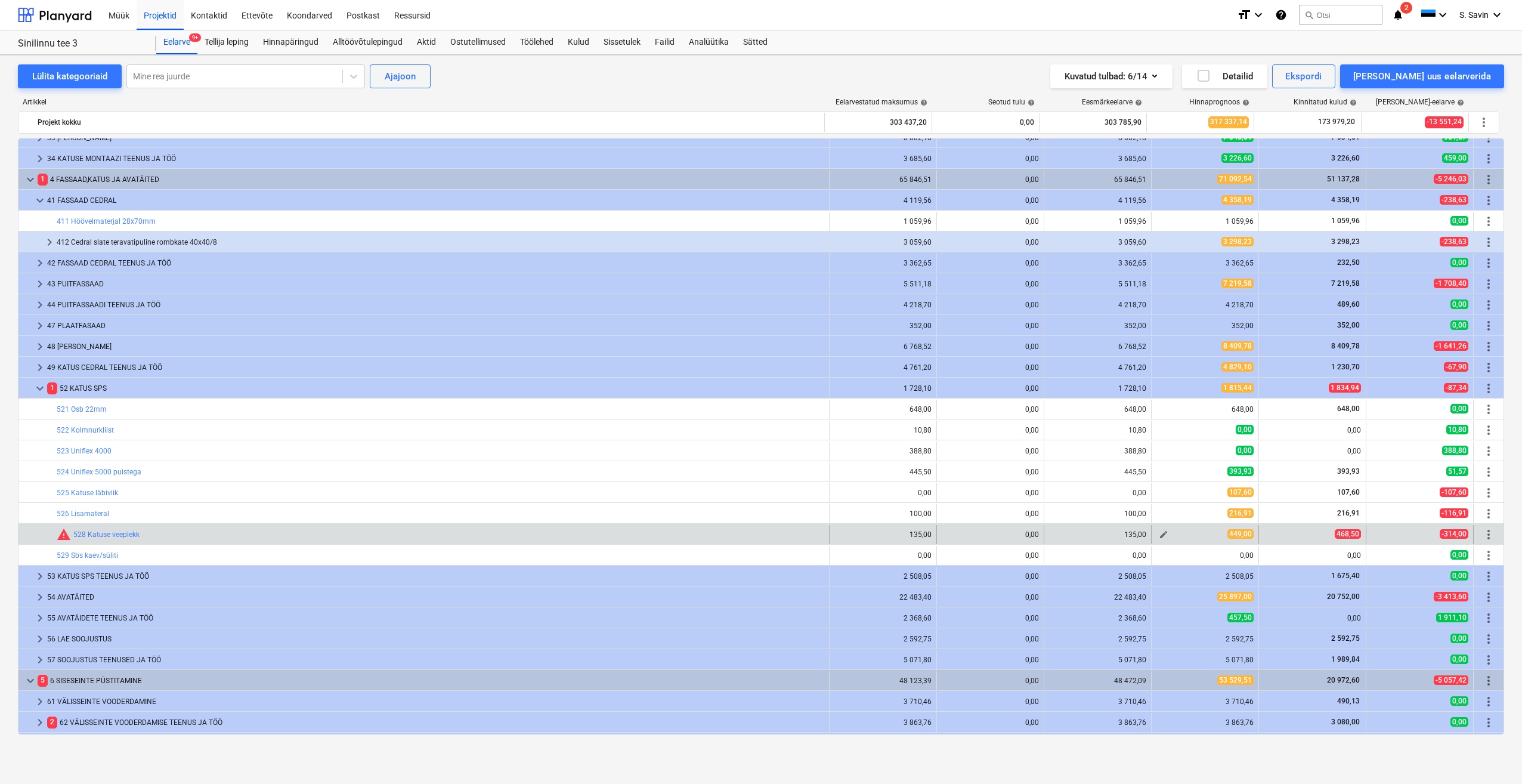
click at [1160, 535] on span "edit" at bounding box center [1163, 534] width 9 height 9
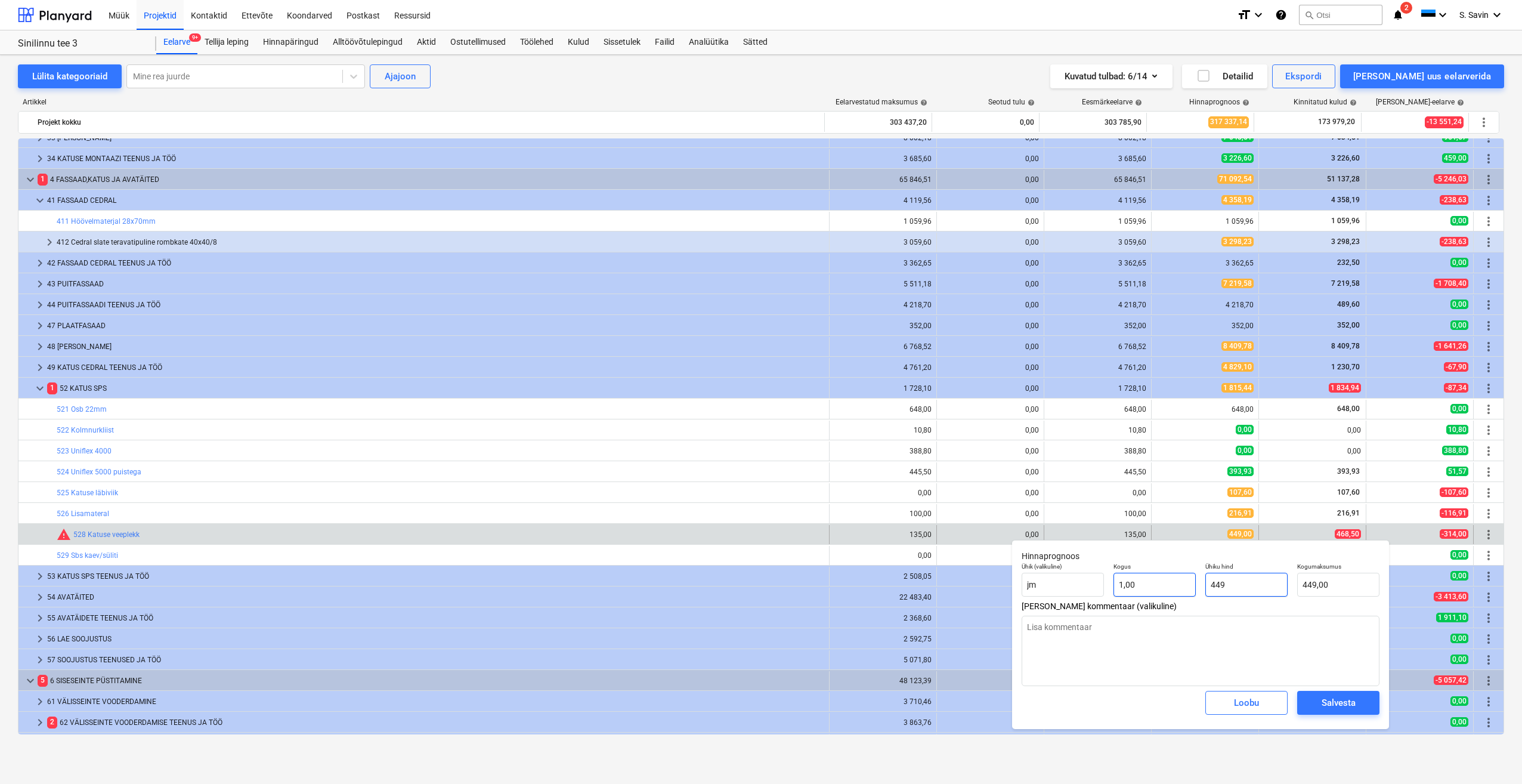
drag, startPoint x: 1269, startPoint y: 585, endPoint x: 1177, endPoint y: 594, distance: 92.4
click at [1177, 594] on div "Ühik (valikuline) jm Kogus 1,00 Ühiku hind 449 Kogumaksumus 449,00" at bounding box center [1200, 580] width 367 height 44
click at [1345, 701] on div "Salvesta" at bounding box center [1339, 703] width 34 height 16
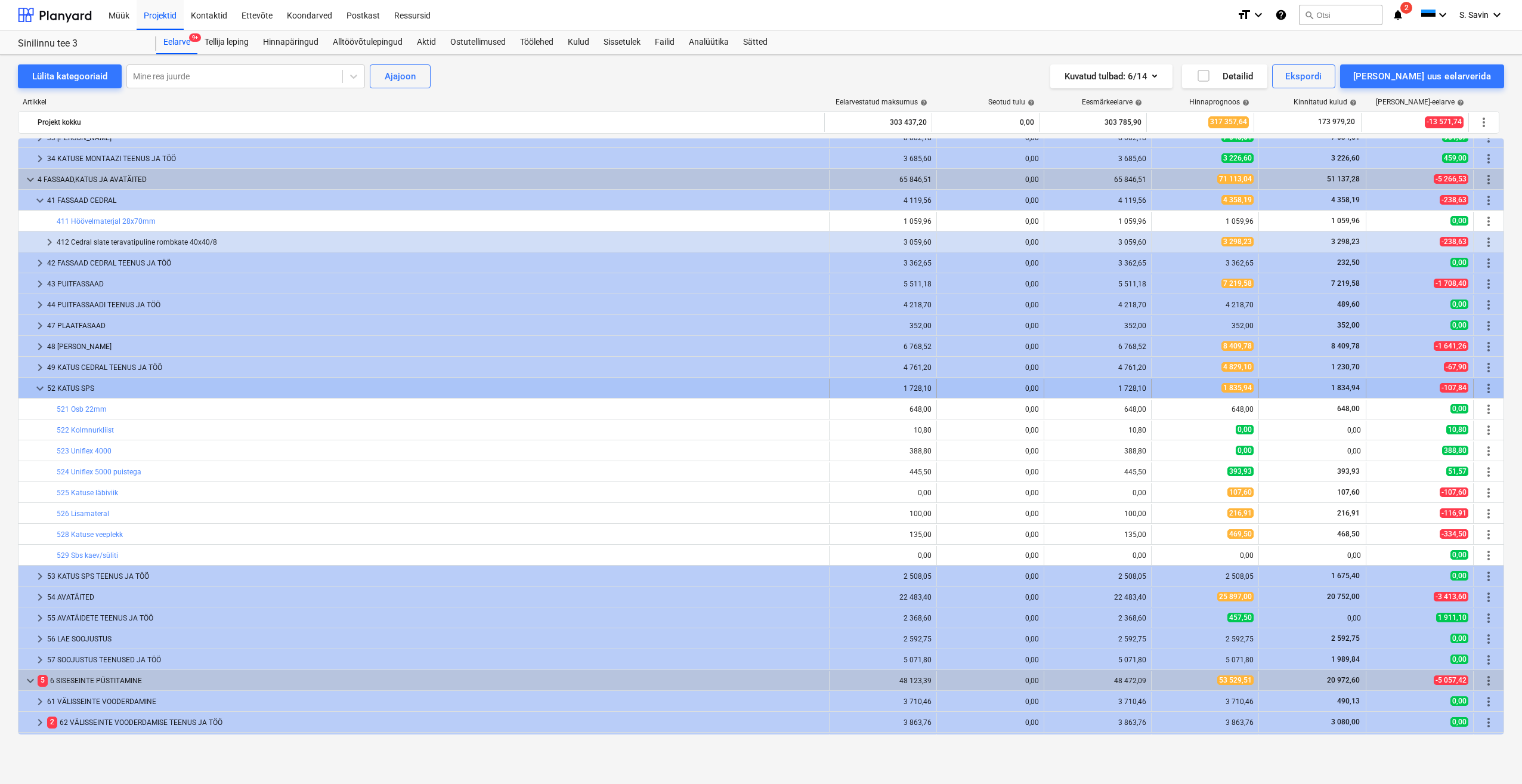
click at [36, 388] on span "keyboard_arrow_down" at bounding box center [40, 388] width 14 height 14
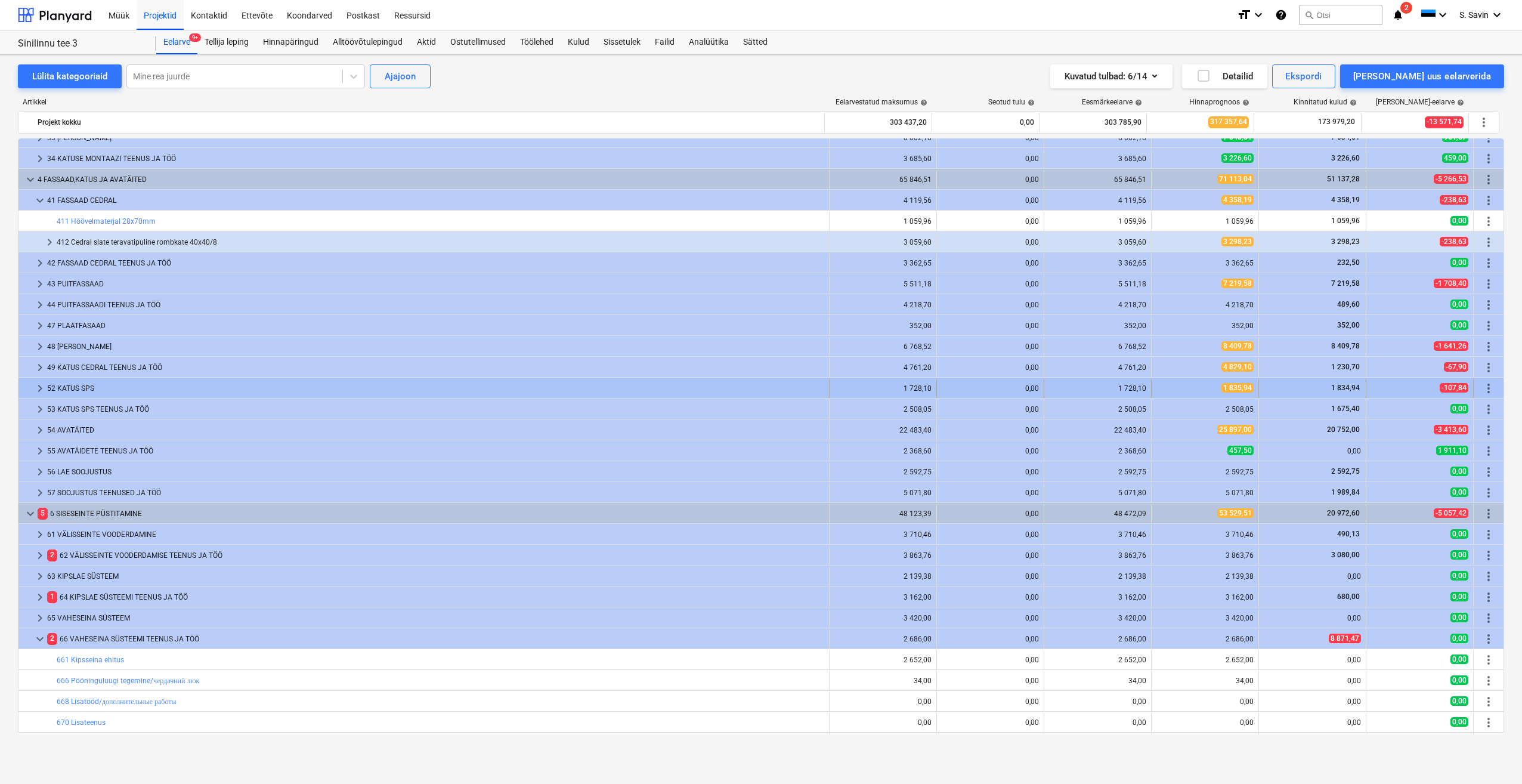
click at [38, 391] on span "keyboard_arrow_right" at bounding box center [40, 388] width 14 height 14
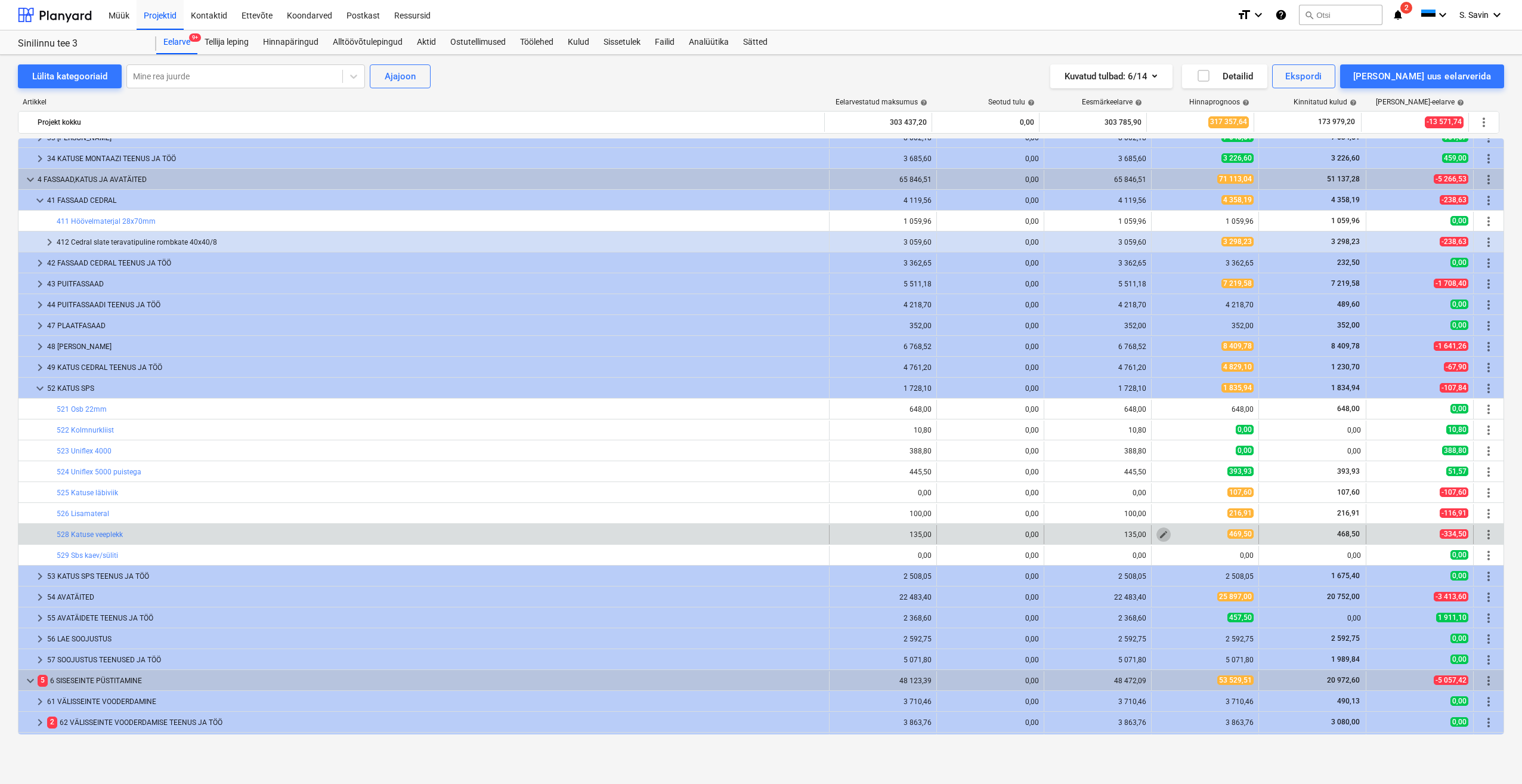
click at [1159, 533] on span "edit" at bounding box center [1163, 534] width 9 height 9
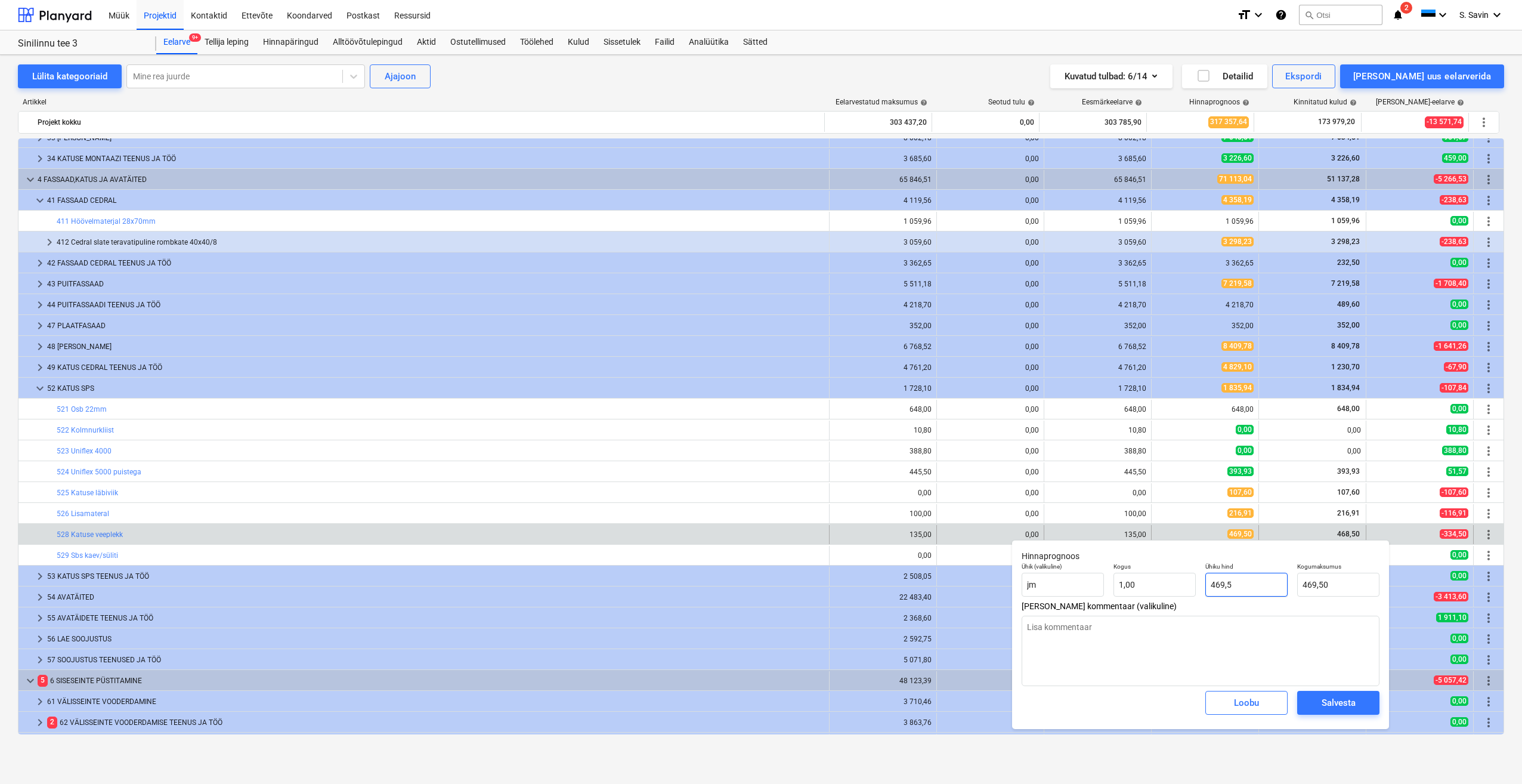
click at [1223, 584] on input "469,5" at bounding box center [1247, 584] width 82 height 24
click at [1323, 708] on div "Salvesta" at bounding box center [1339, 703] width 34 height 16
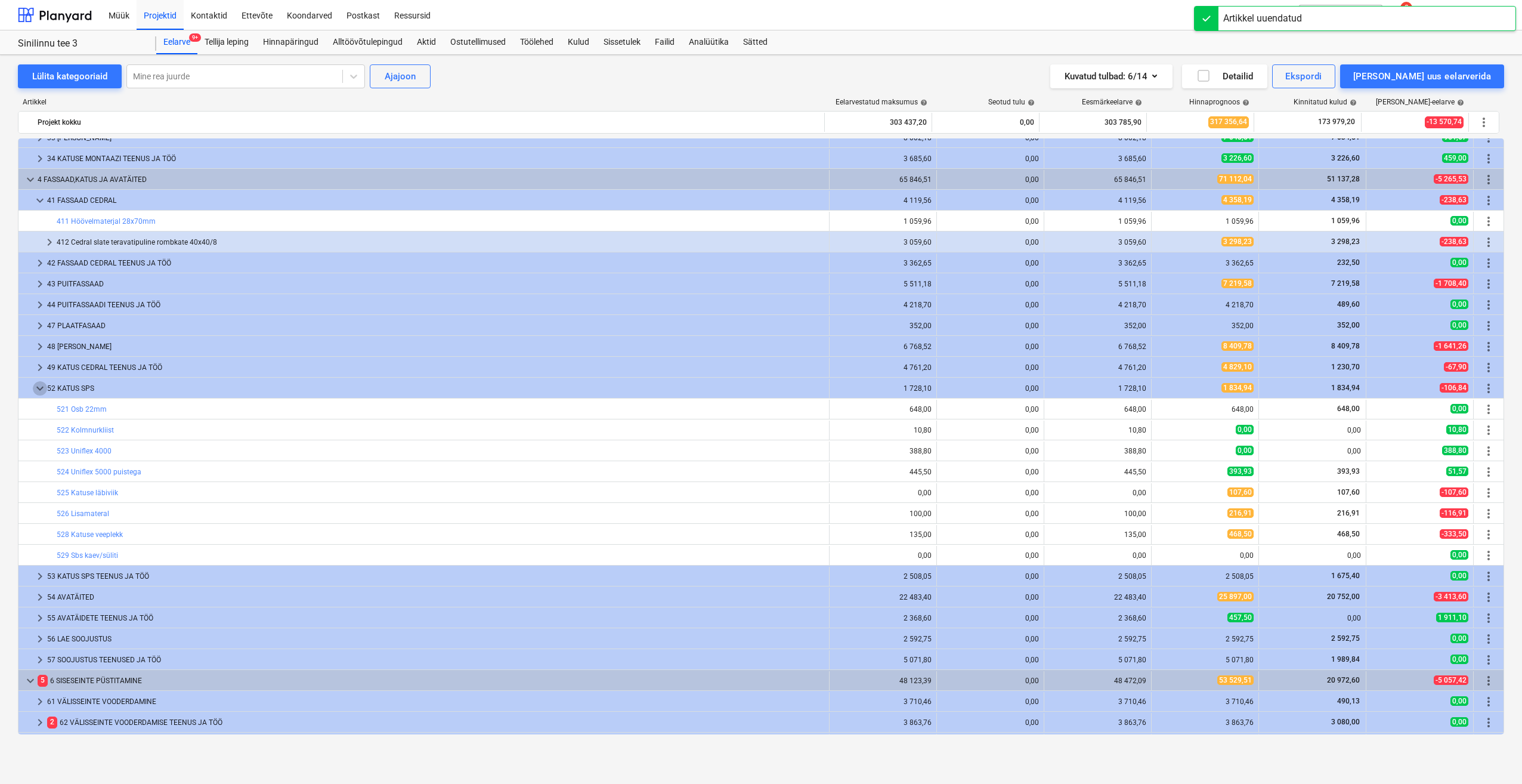
click at [40, 385] on span "keyboard_arrow_down" at bounding box center [40, 388] width 14 height 14
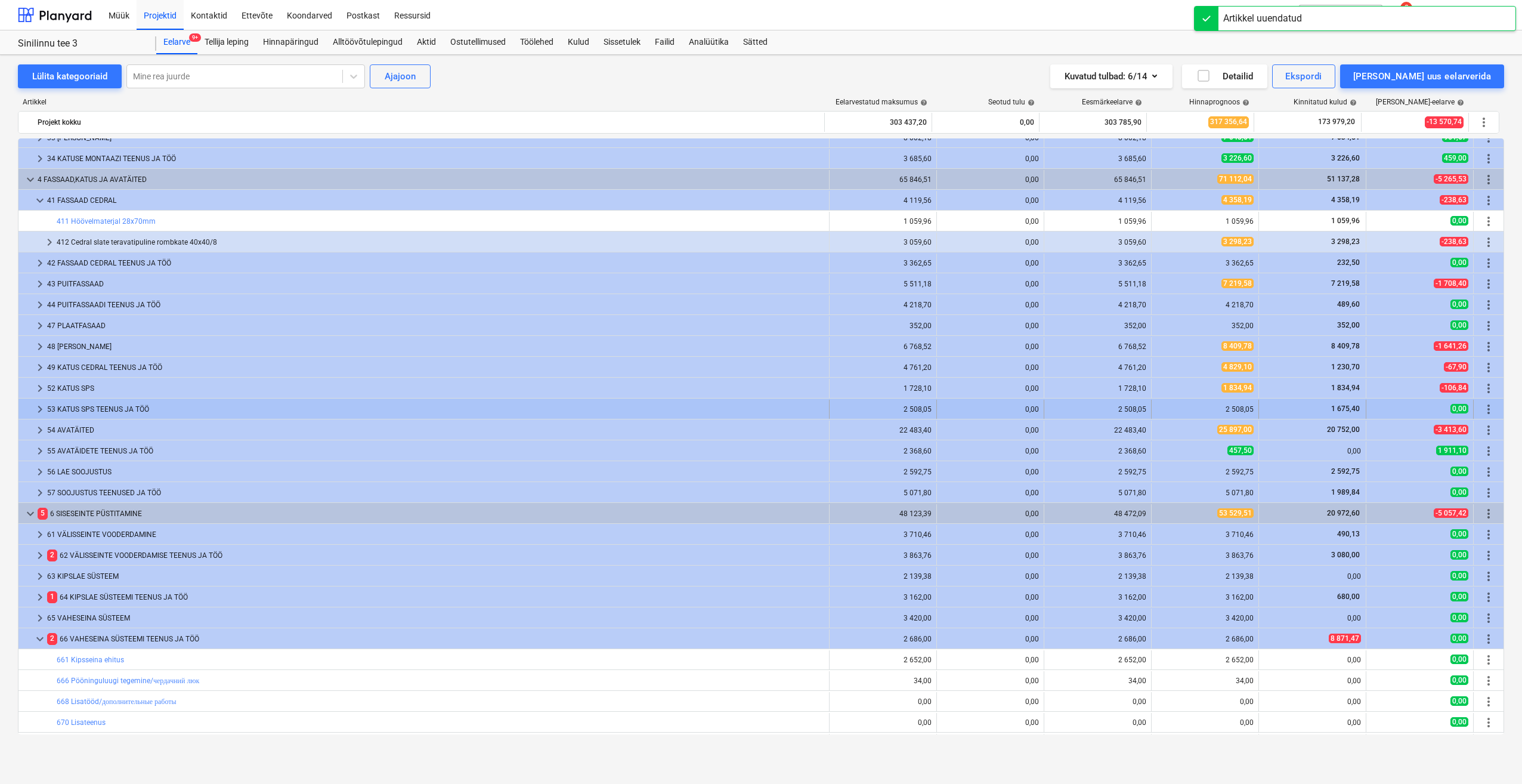
click at [41, 408] on span "keyboard_arrow_right" at bounding box center [40, 409] width 14 height 14
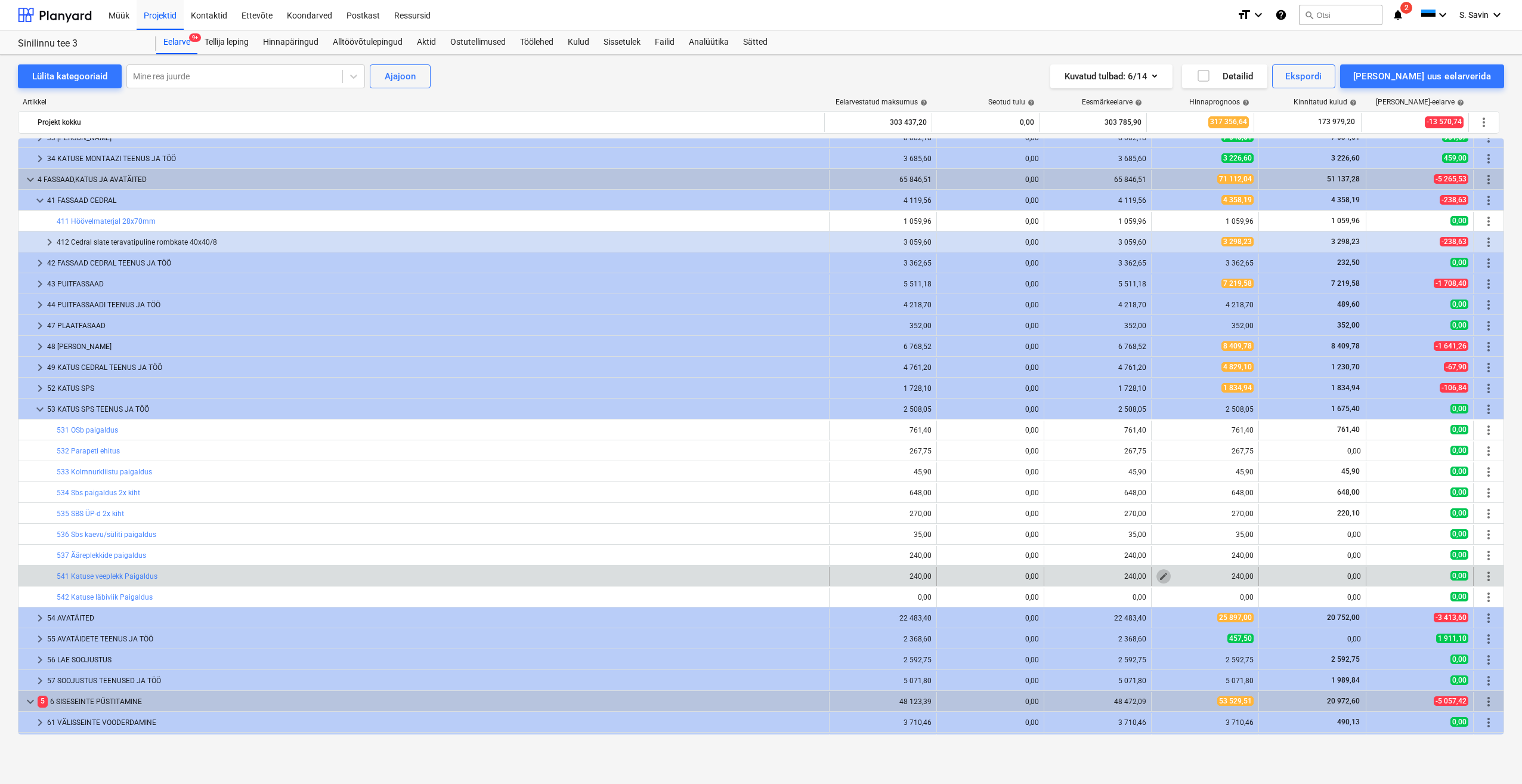
click at [1159, 576] on span "edit" at bounding box center [1163, 576] width 9 height 9
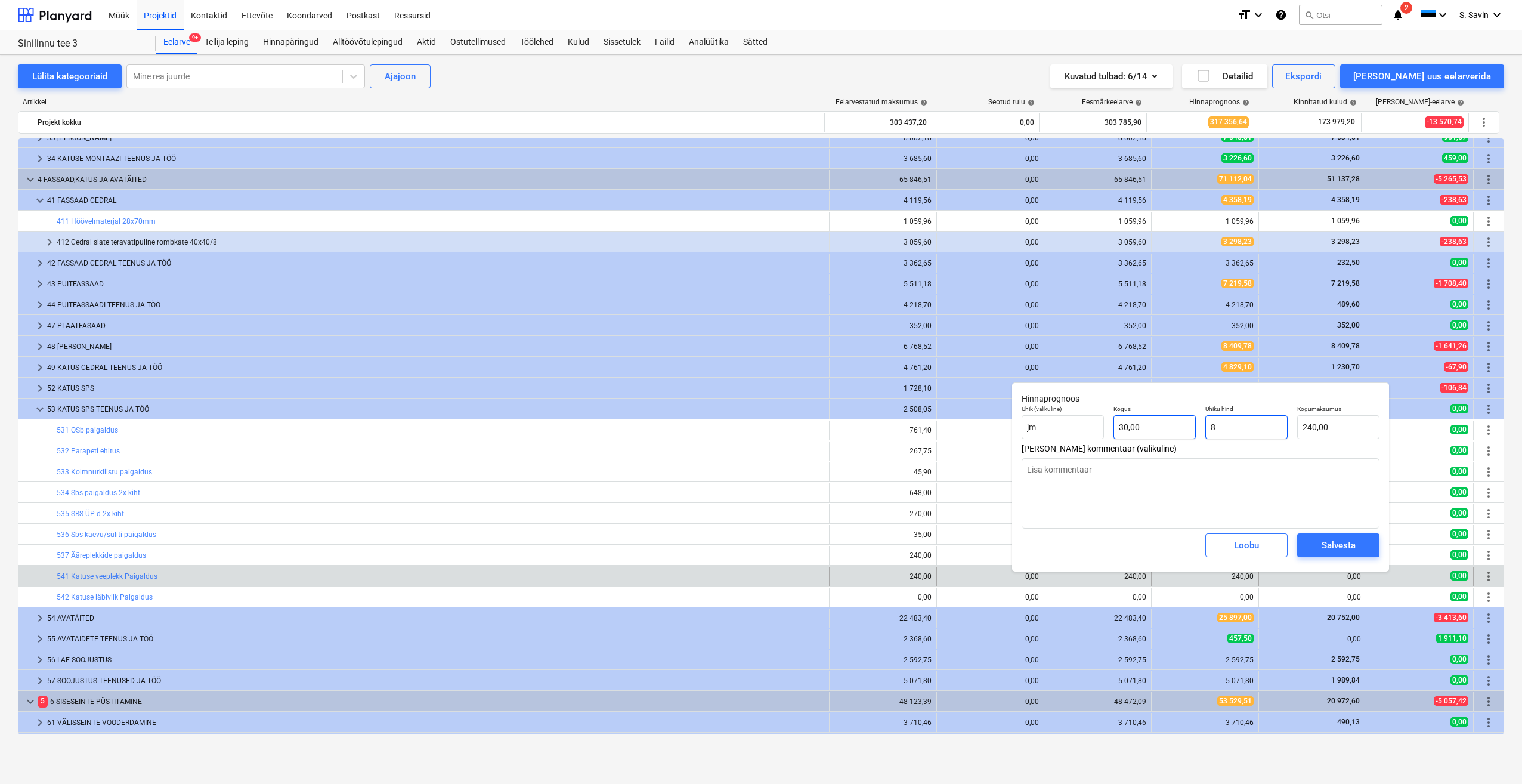
drag, startPoint x: 1240, startPoint y: 429, endPoint x: 1153, endPoint y: 435, distance: 87.2
click at [1153, 435] on div "Ühik (valikuline) jm Kogus 30,00 Ühiku hind 8 Kogumaksumus 240,00" at bounding box center [1200, 422] width 367 height 44
click at [1313, 543] on span "Salvesta" at bounding box center [1339, 546] width 54 height 16
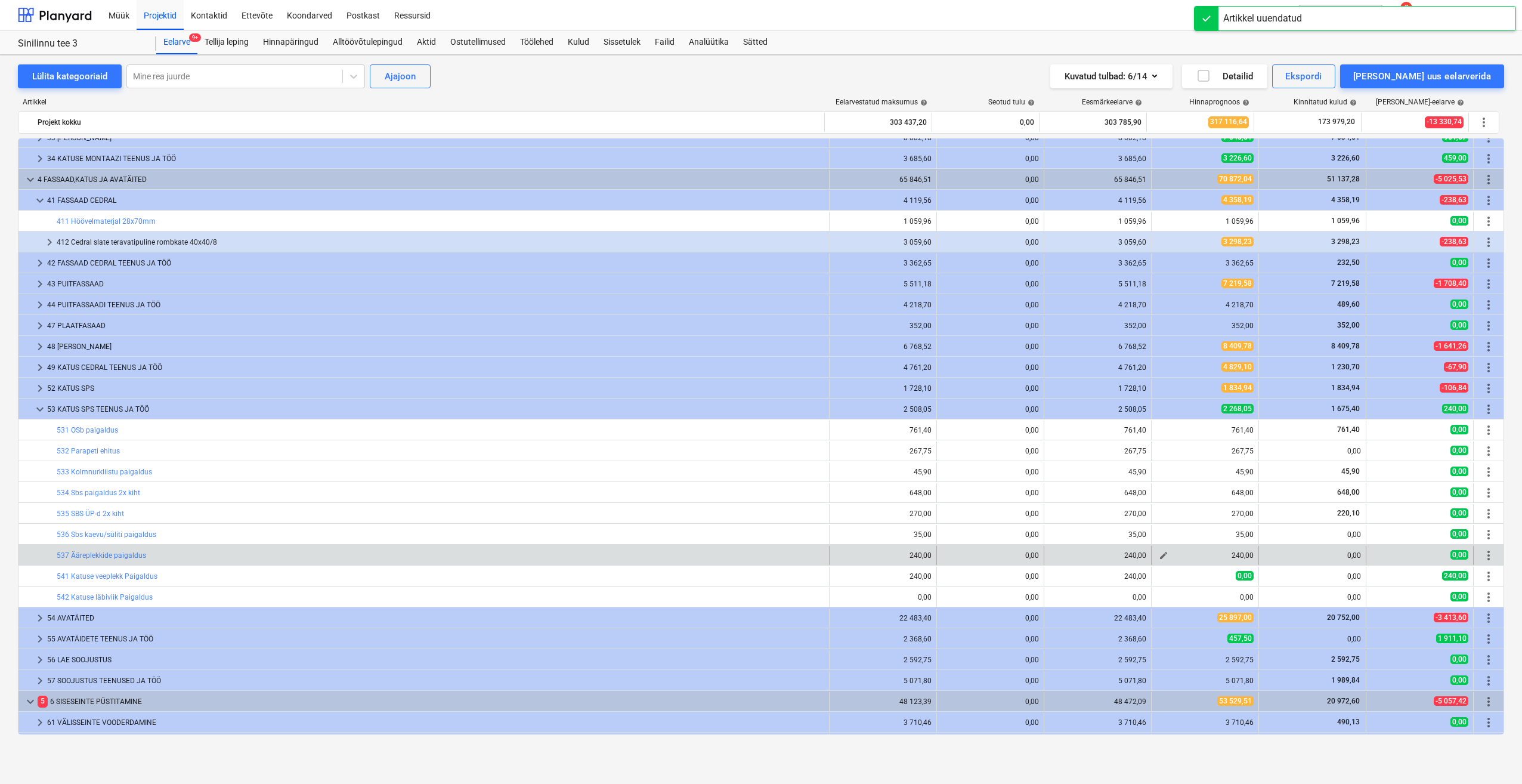
click at [1157, 554] on button "edit" at bounding box center [1164, 555] width 14 height 14
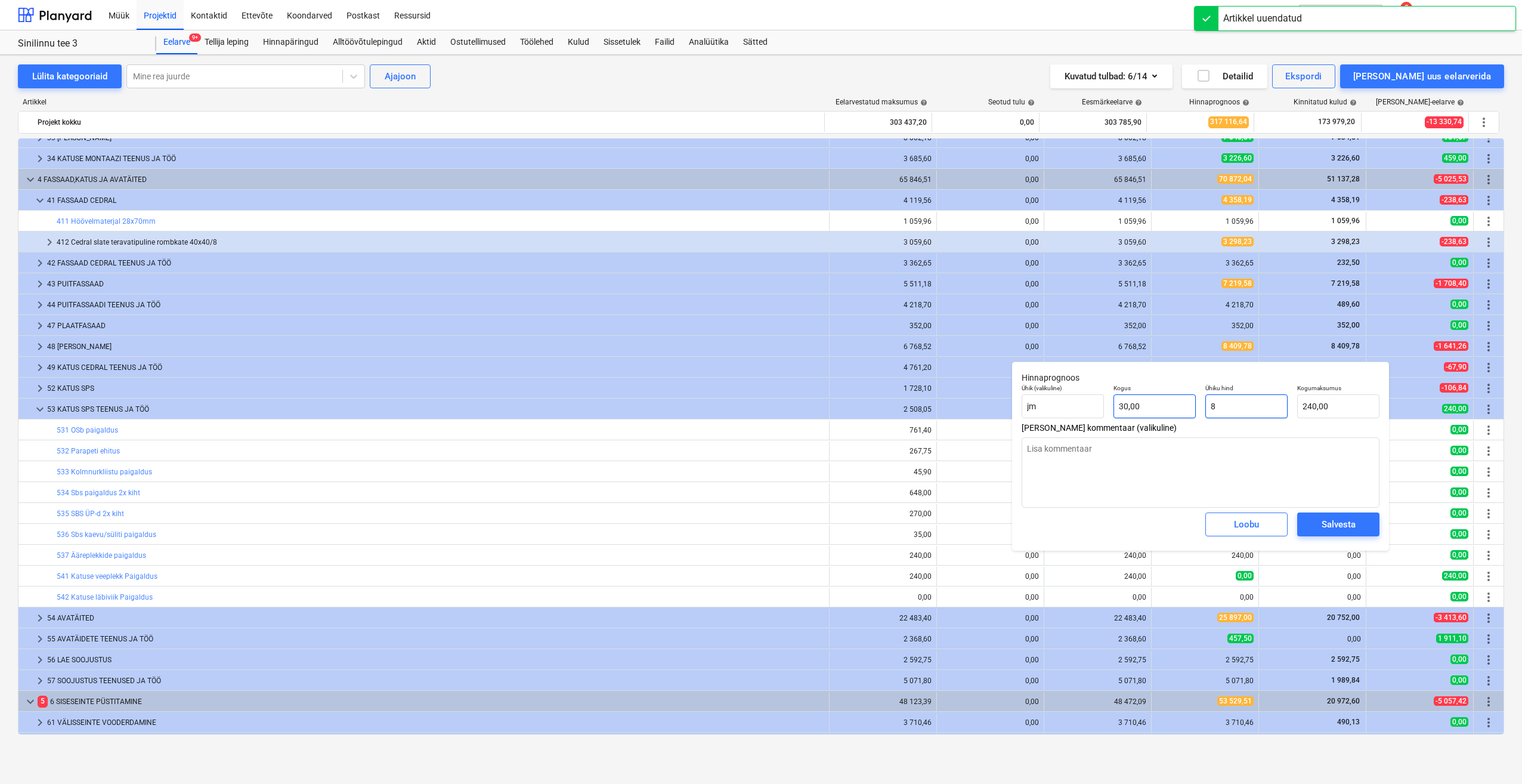
drag, startPoint x: 1236, startPoint y: 403, endPoint x: 1177, endPoint y: 413, distance: 59.8
click at [1177, 411] on div "Ühik (valikuline) jm Kogus 30,00 Ühiku hind 8,00 Kogumaksumus 240,00" at bounding box center [1200, 401] width 367 height 44
click at [1318, 517] on button "Salvesta" at bounding box center [1339, 524] width 82 height 24
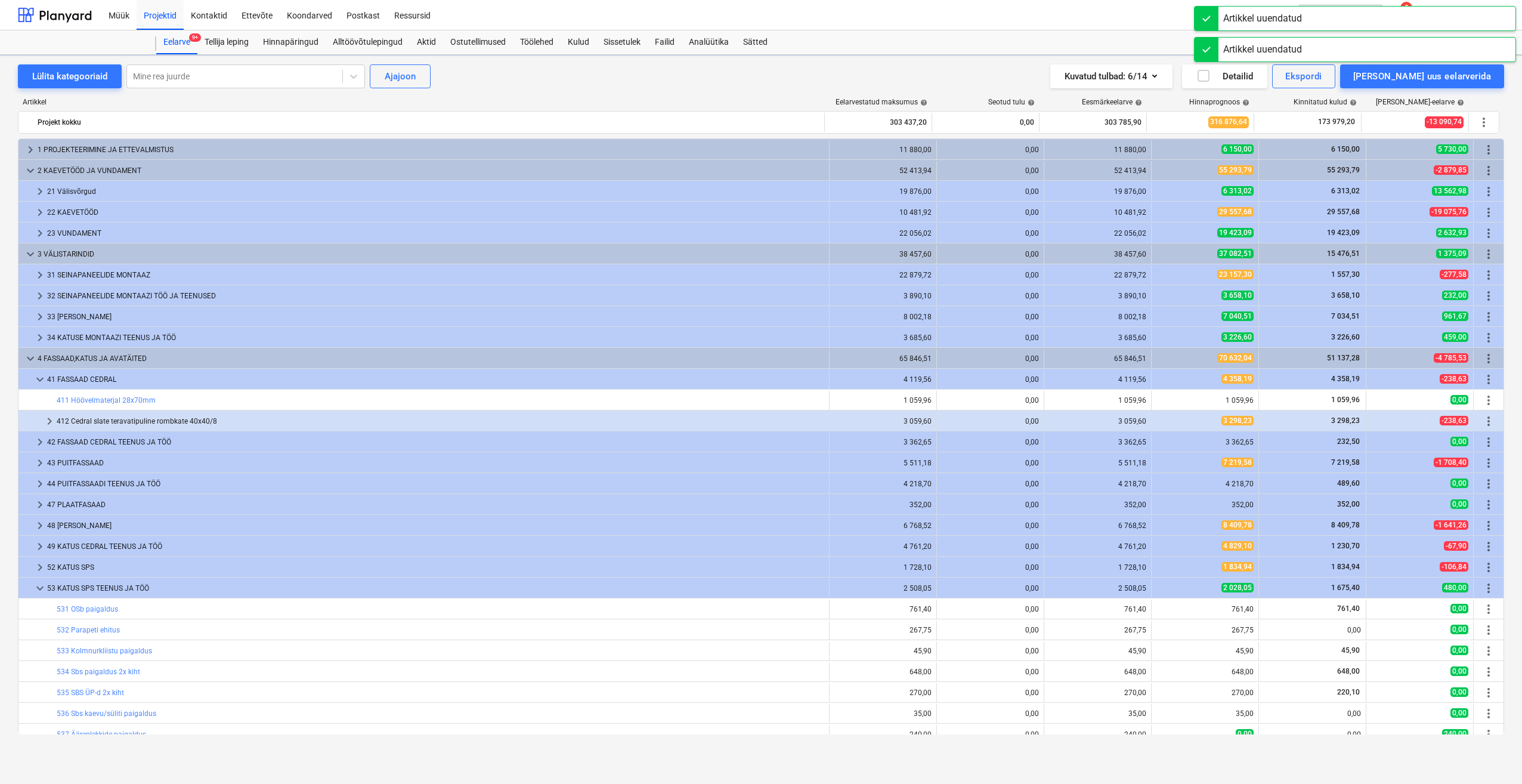
click at [1160, 708] on span "edit" at bounding box center [1163, 713] width 9 height 9
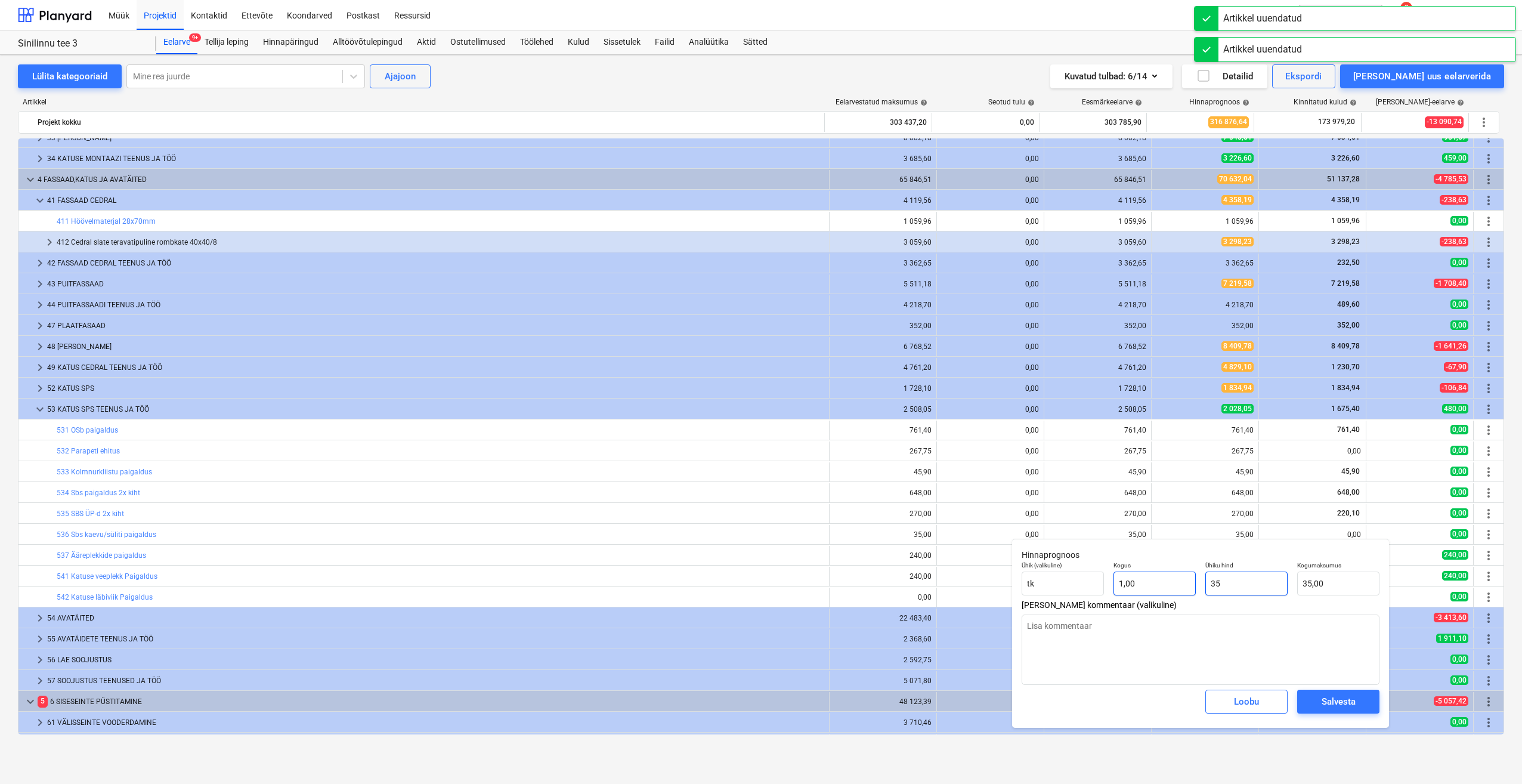
drag, startPoint x: 1237, startPoint y: 581, endPoint x: 1187, endPoint y: 588, distance: 50.5
click at [1187, 588] on div "Ühik (valikuline) tk Kogus 1,00 Ühiku hind 35 Kogumaksumus 35,00" at bounding box center [1200, 579] width 367 height 44
click at [1323, 703] on div "Salvesta" at bounding box center [1339, 701] width 34 height 16
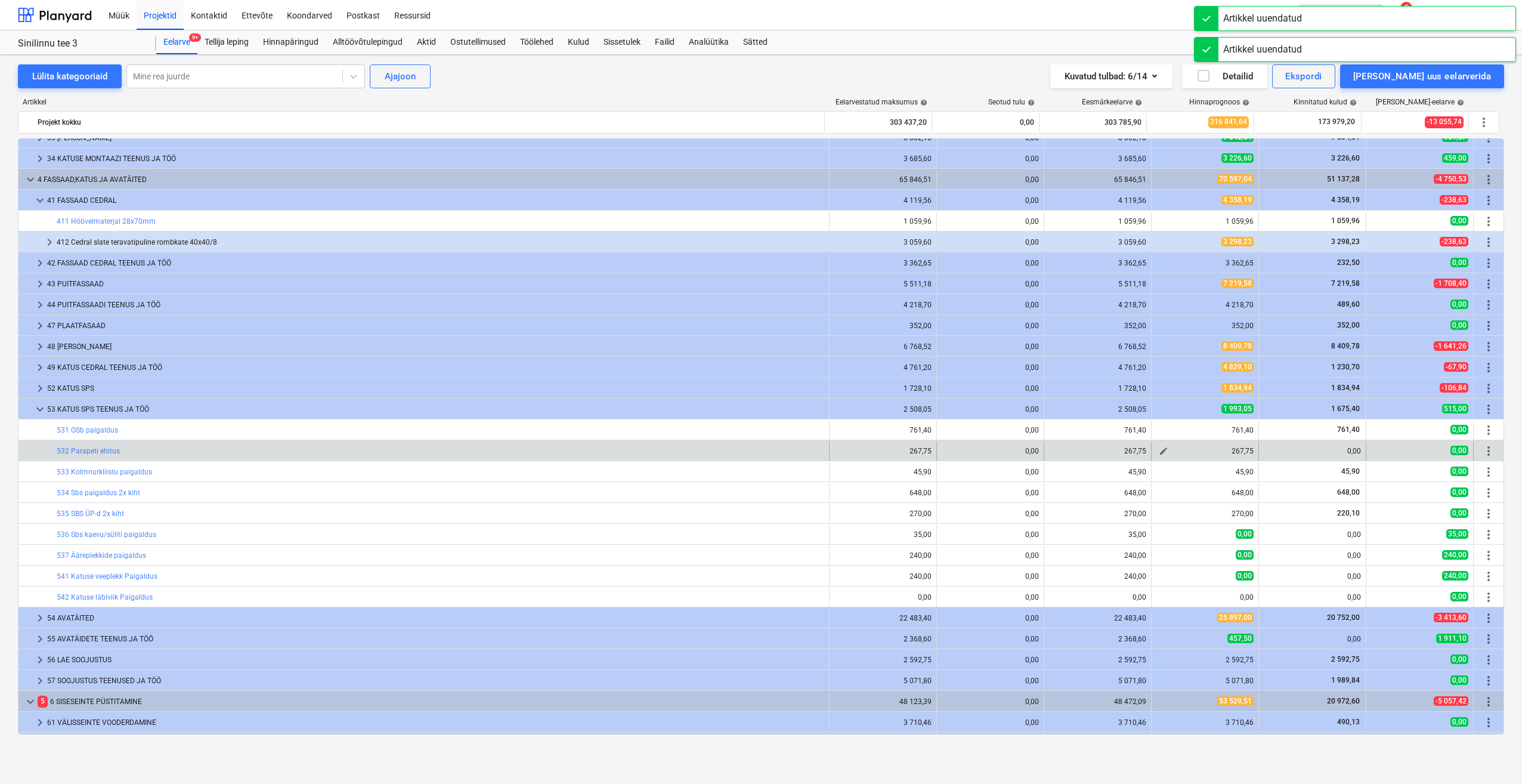
click at [1159, 454] on span "edit" at bounding box center [1163, 451] width 9 height 9
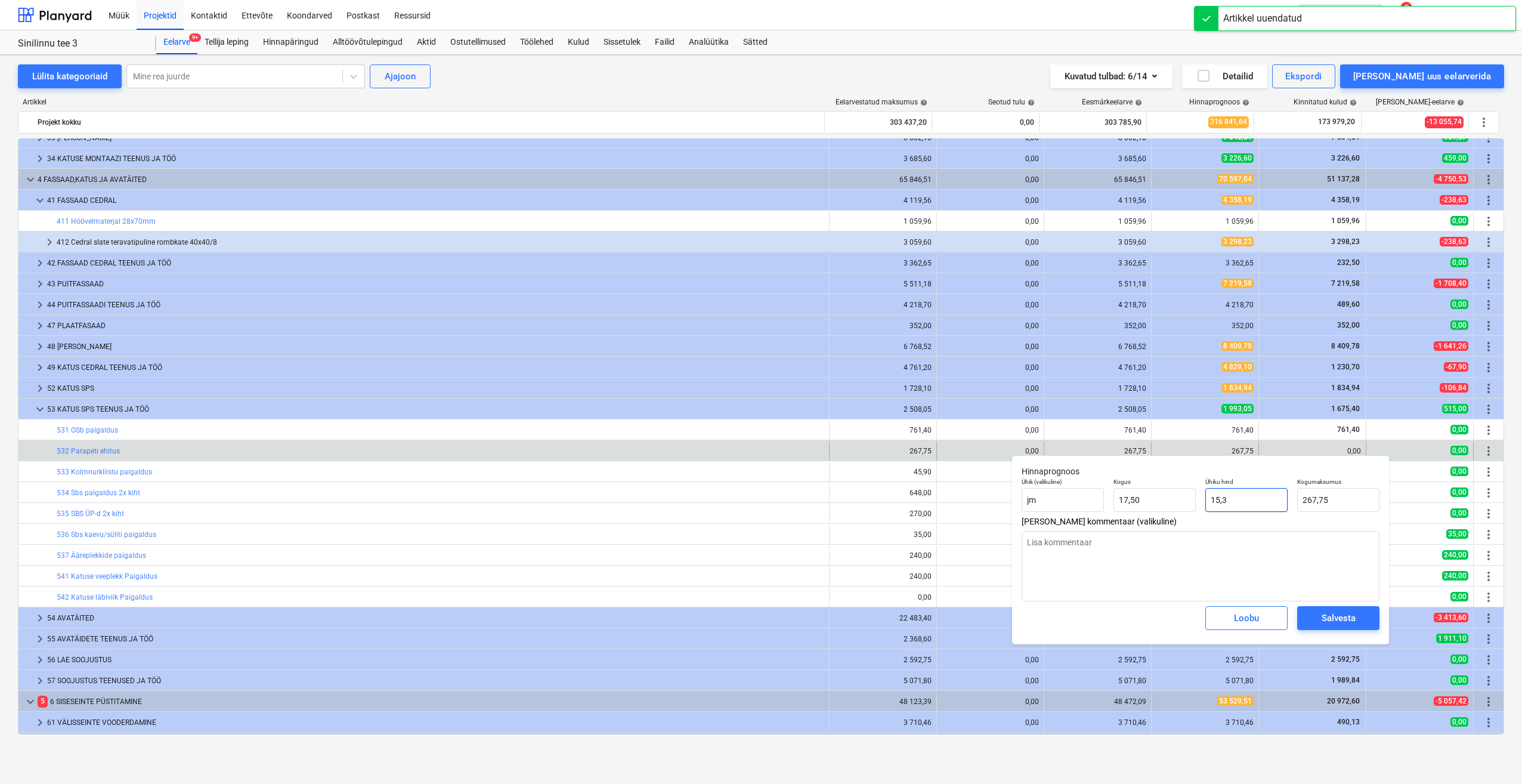
drag, startPoint x: 1257, startPoint y: 509, endPoint x: 1188, endPoint y: 514, distance: 69.2
click at [1205, 510] on div "Ühiku hind 15,3" at bounding box center [1247, 495] width 92 height 44
click at [1317, 619] on span "Salvesta" at bounding box center [1339, 618] width 54 height 16
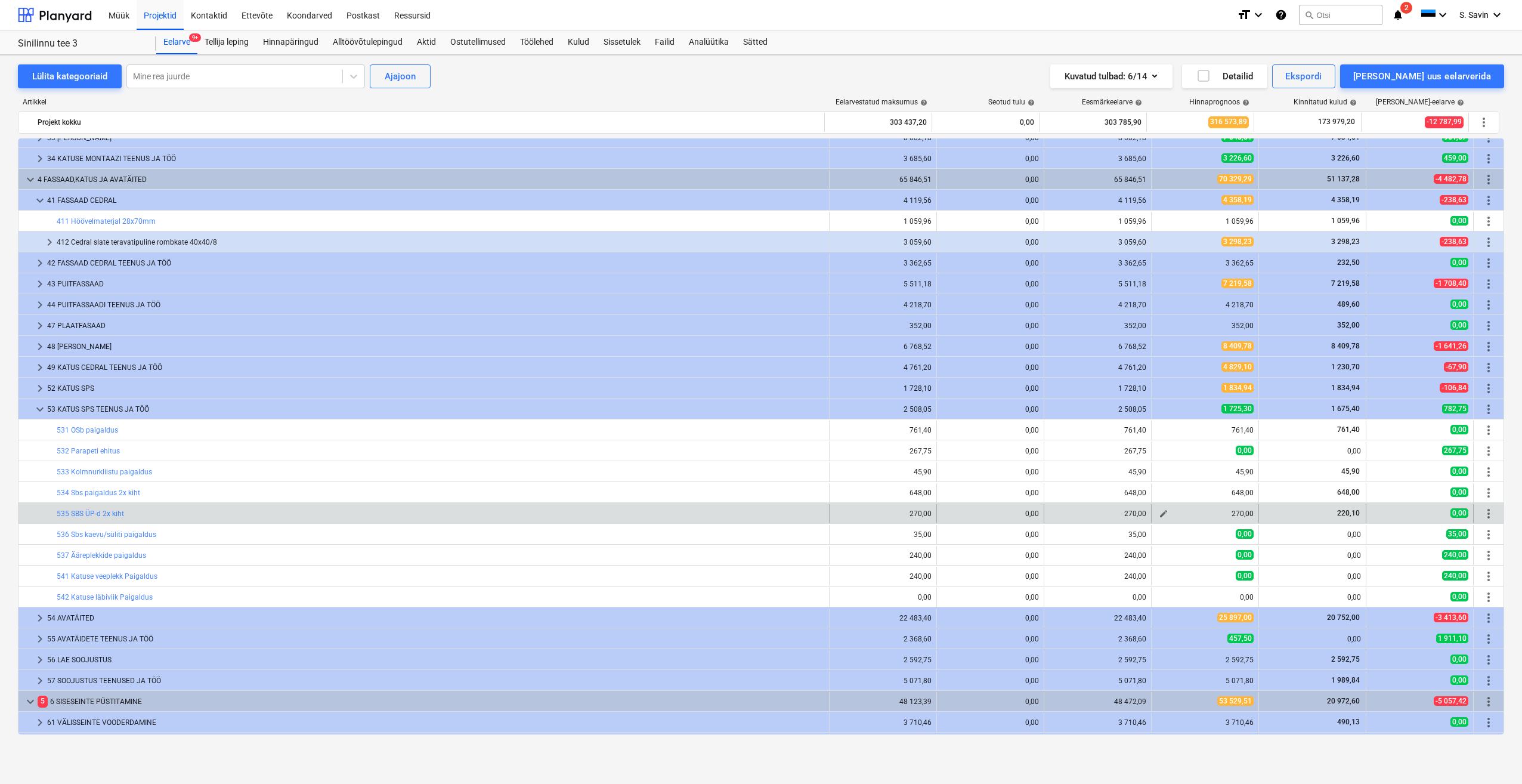
click at [1159, 515] on span "edit" at bounding box center [1163, 513] width 9 height 9
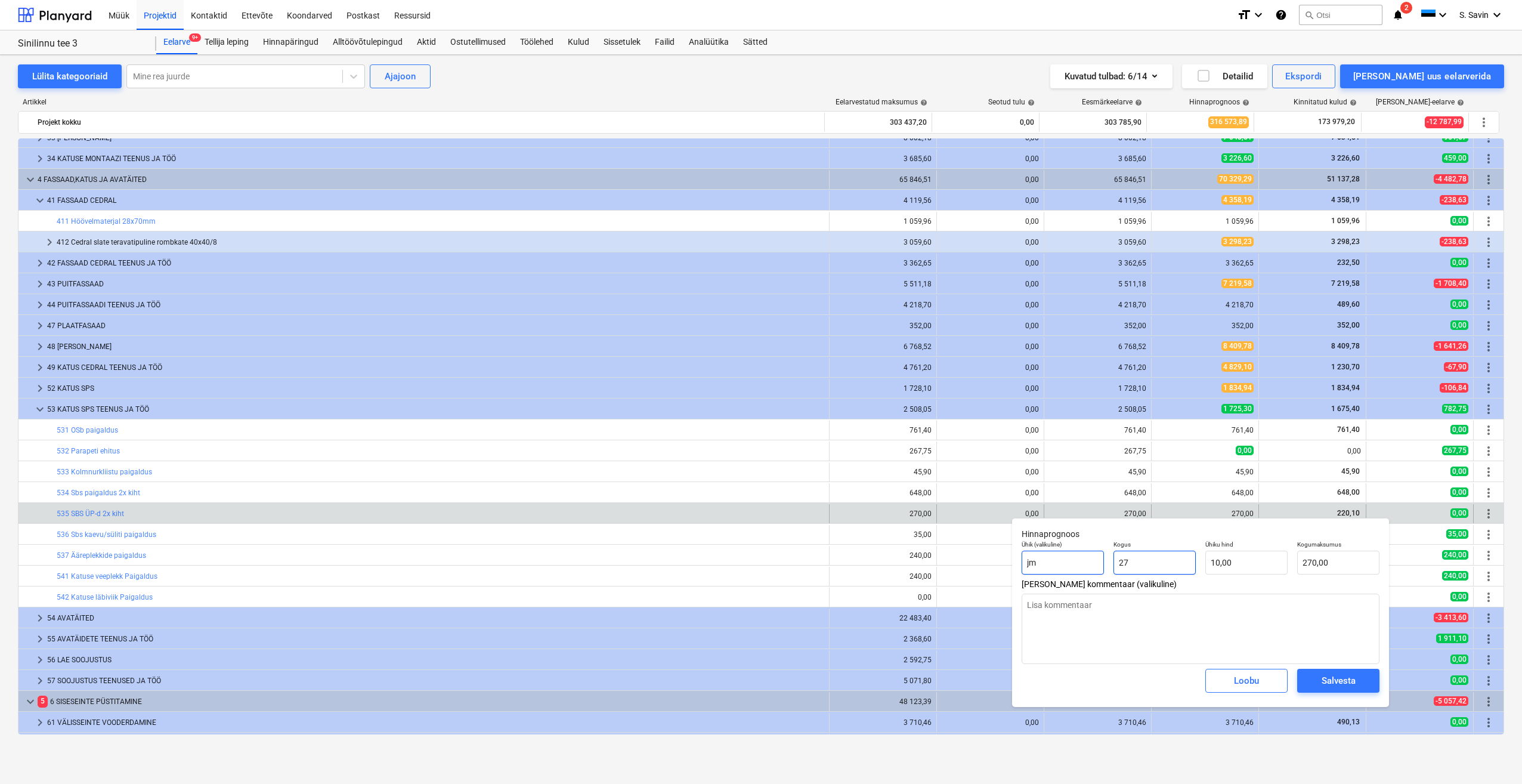
drag, startPoint x: 1159, startPoint y: 566, endPoint x: 1040, endPoint y: 568, distance: 119.0
click at [1063, 569] on div "Ühik (valikuline) jm Kogus 27 Ühiku hind 10,00 Kogumaksumus 270,00" at bounding box center [1200, 558] width 367 height 44
drag, startPoint x: 1216, startPoint y: 565, endPoint x: 1155, endPoint y: 573, distance: 61.5
click at [1155, 573] on div "Ühik (valikuline) jm Kogus 1,00 Ühiku hind 10 Kogumaksumus 10,00" at bounding box center [1200, 558] width 367 height 44
click at [1320, 680] on span "Salvesta" at bounding box center [1339, 681] width 54 height 16
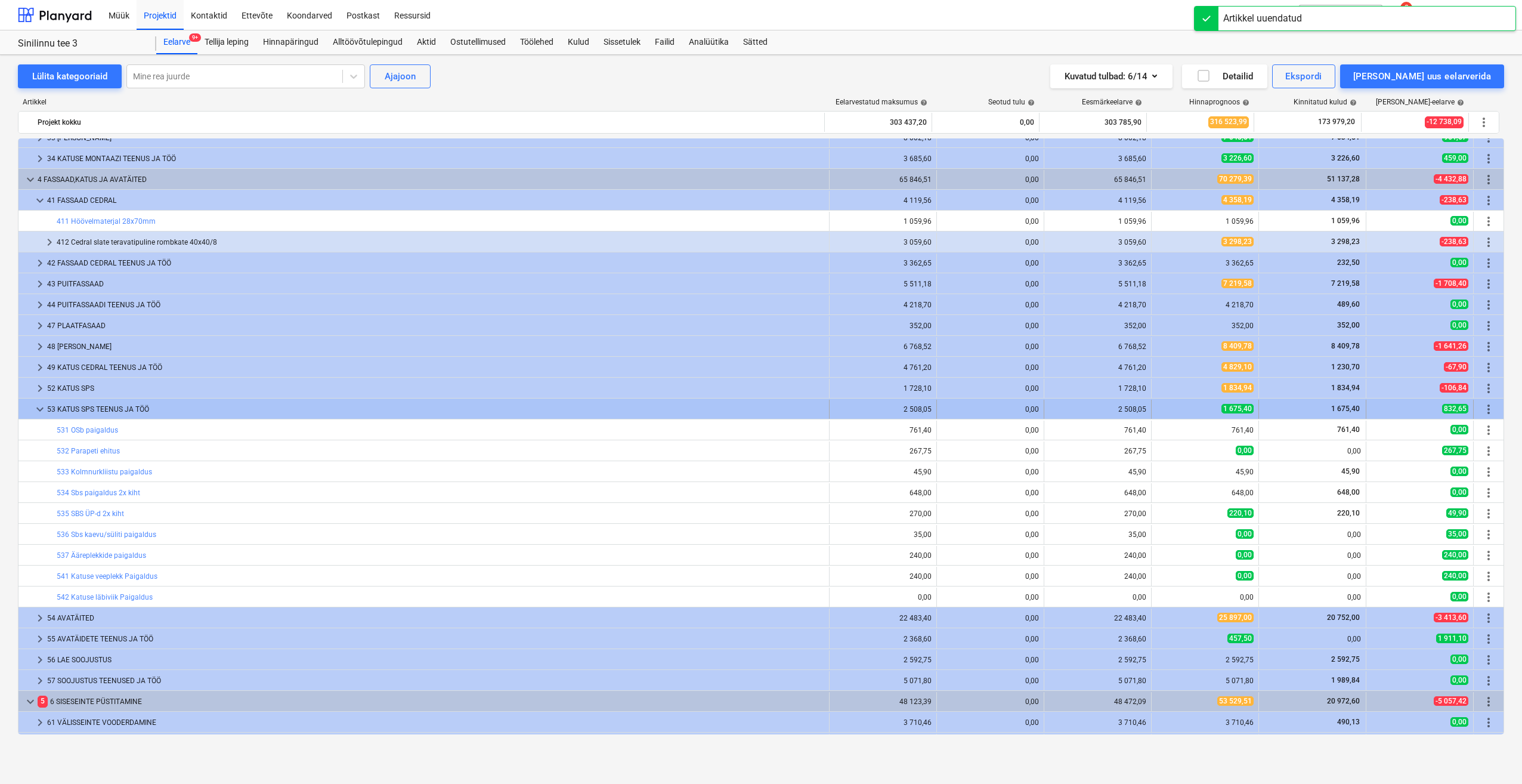
click at [35, 413] on span "keyboard_arrow_down" at bounding box center [40, 409] width 14 height 14
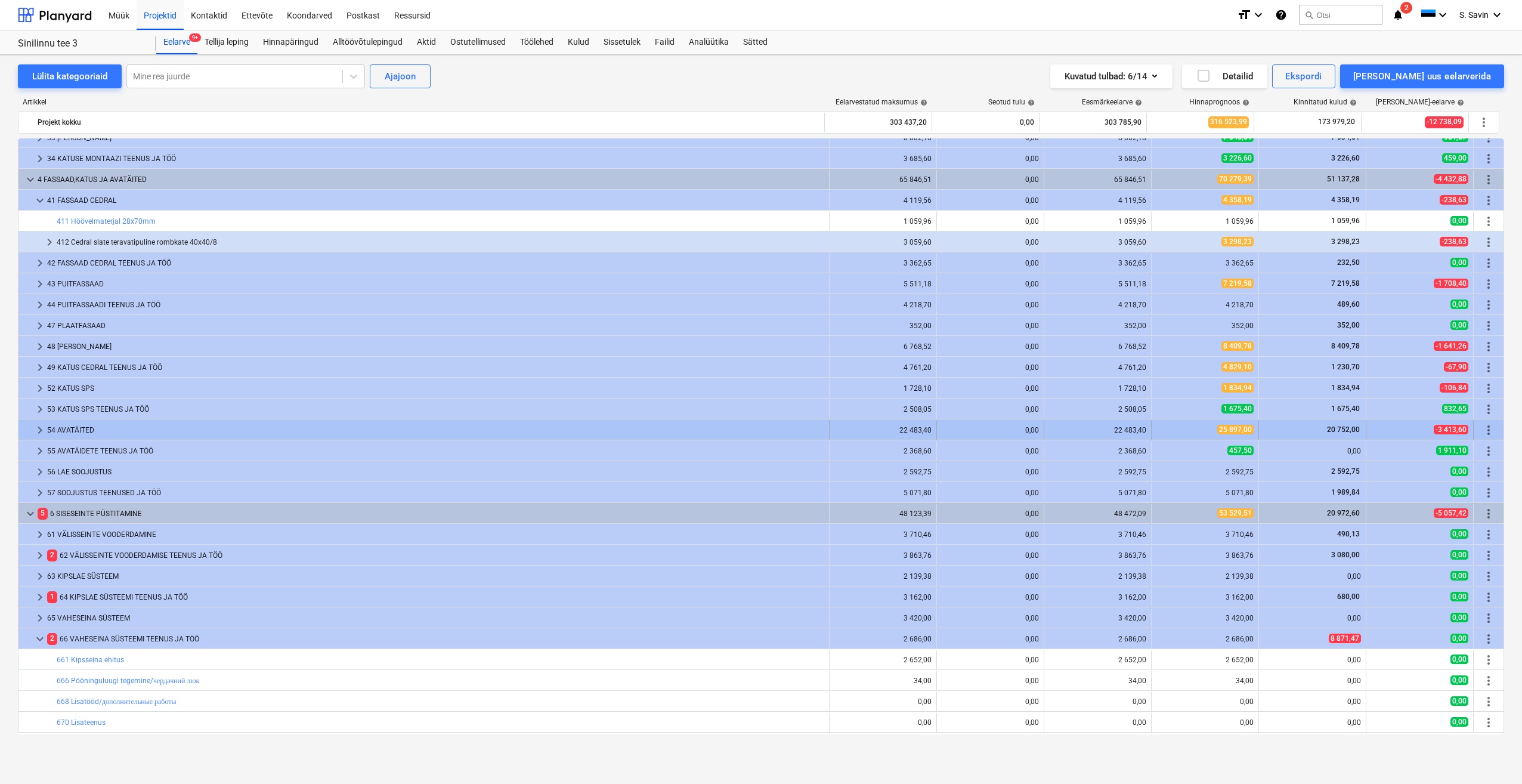
click at [38, 431] on span "keyboard_arrow_right" at bounding box center [40, 430] width 14 height 14
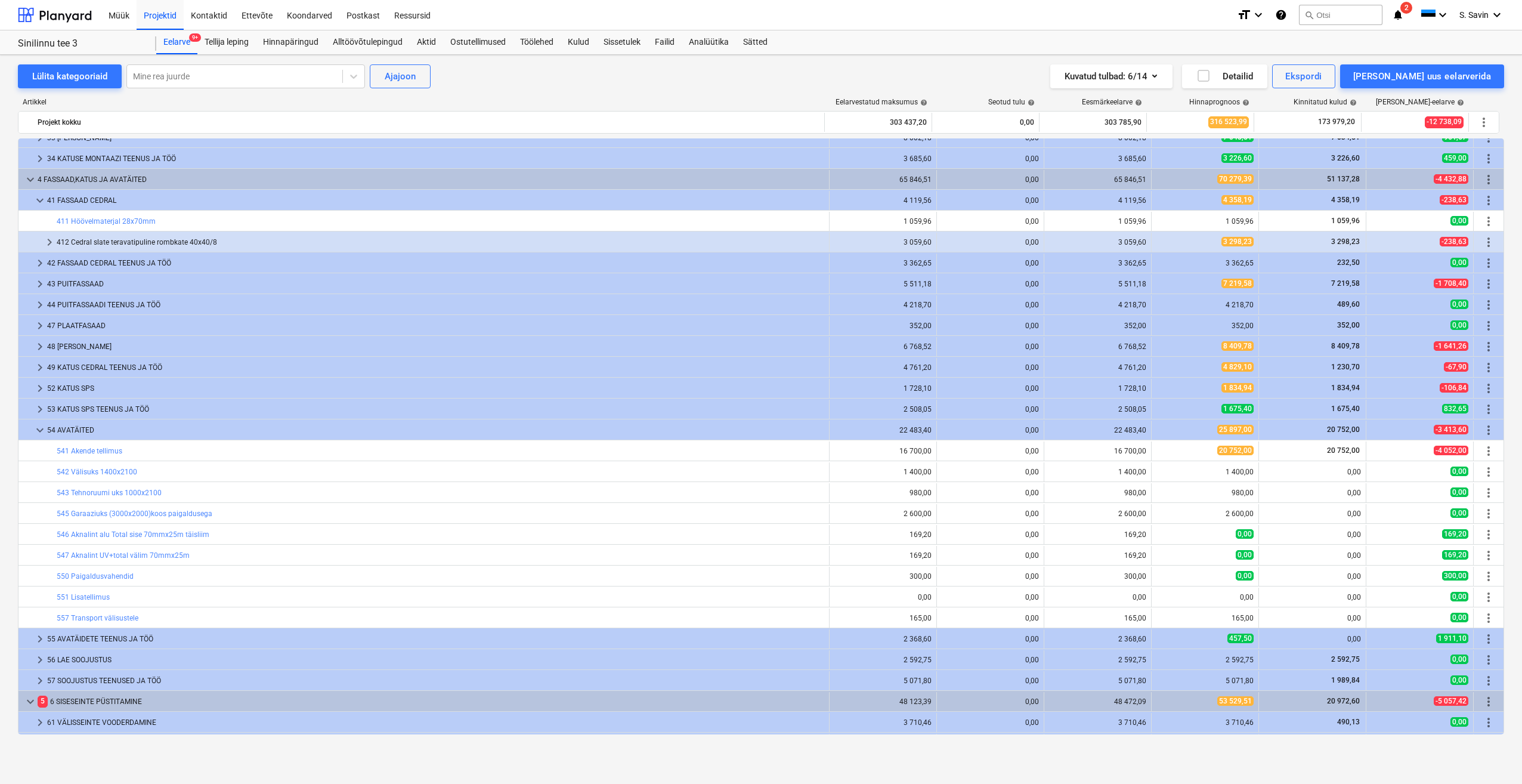
click at [38, 431] on span "keyboard_arrow_down" at bounding box center [40, 430] width 14 height 14
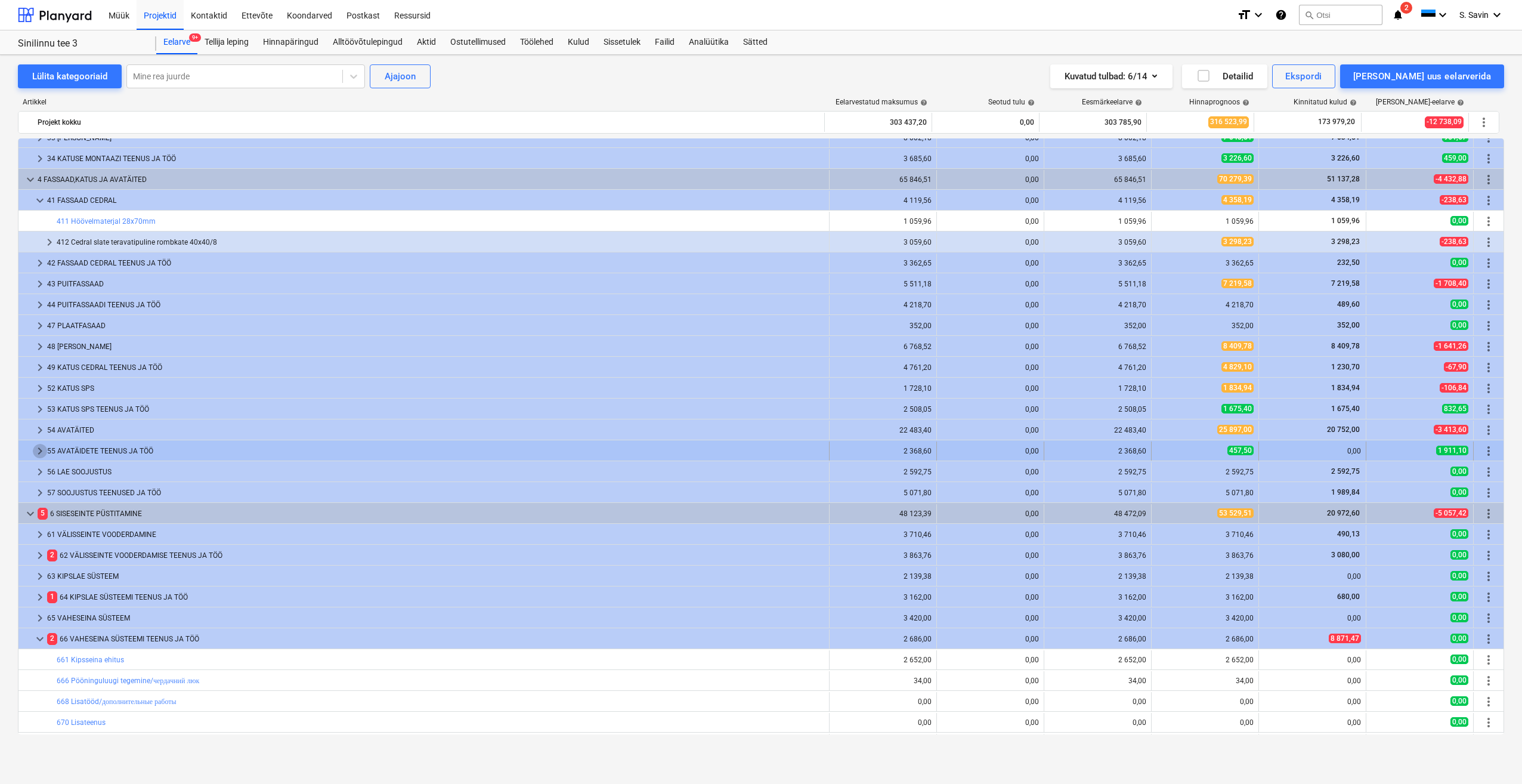
click at [39, 452] on span "keyboard_arrow_right" at bounding box center [40, 451] width 14 height 14
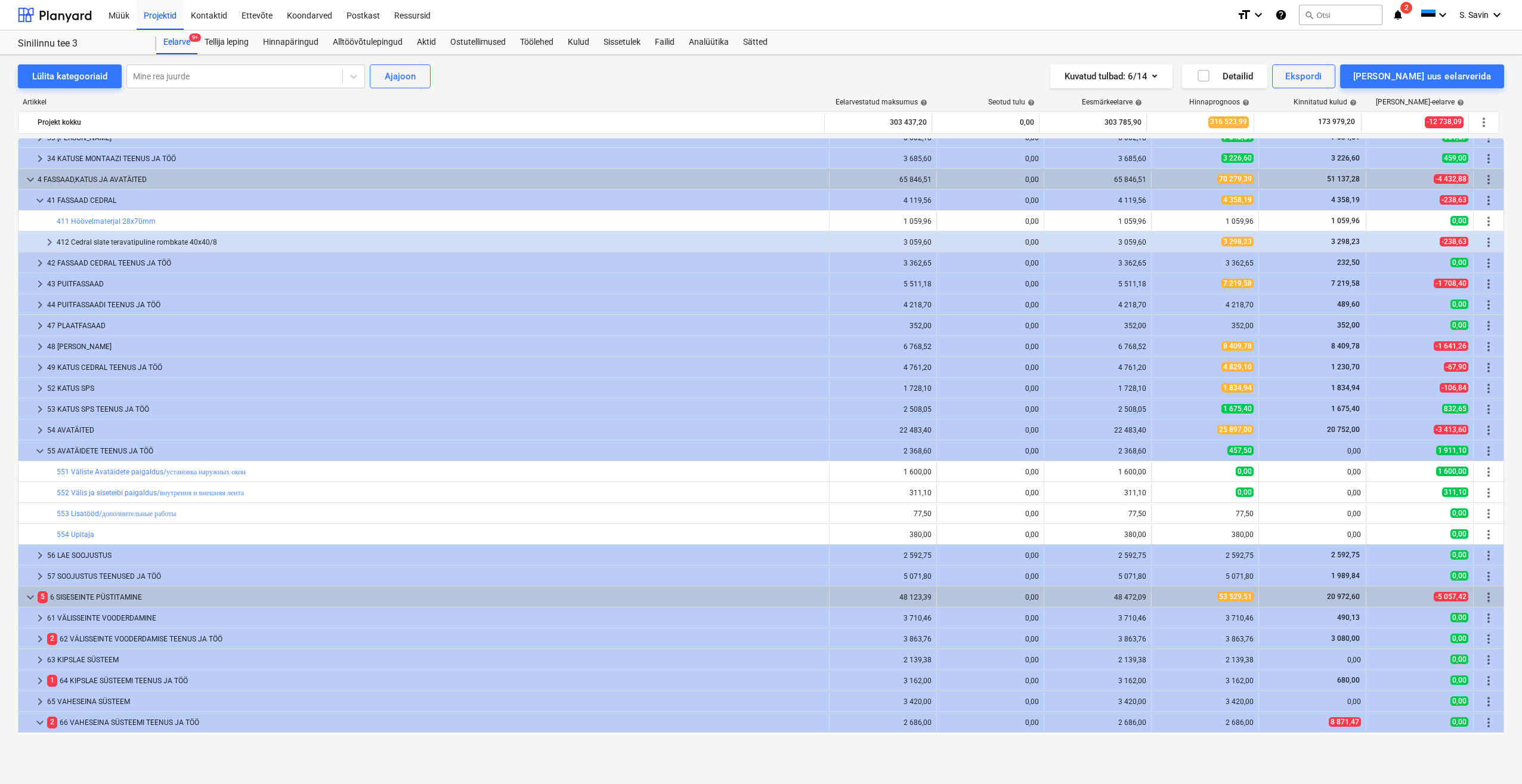
click at [39, 452] on span "keyboard_arrow_down" at bounding box center [40, 451] width 14 height 14
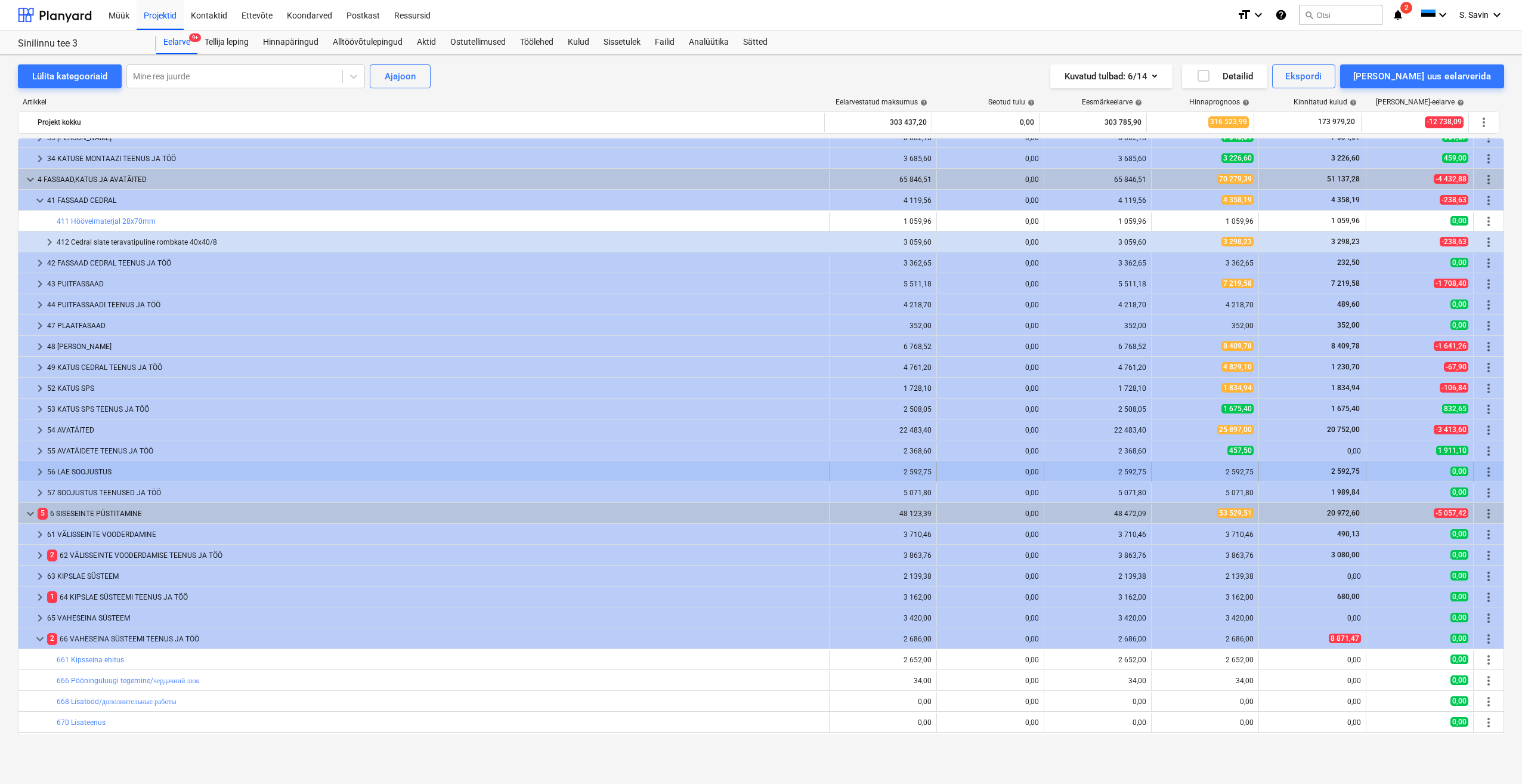
click at [44, 472] on span "keyboard_arrow_right" at bounding box center [40, 472] width 14 height 14
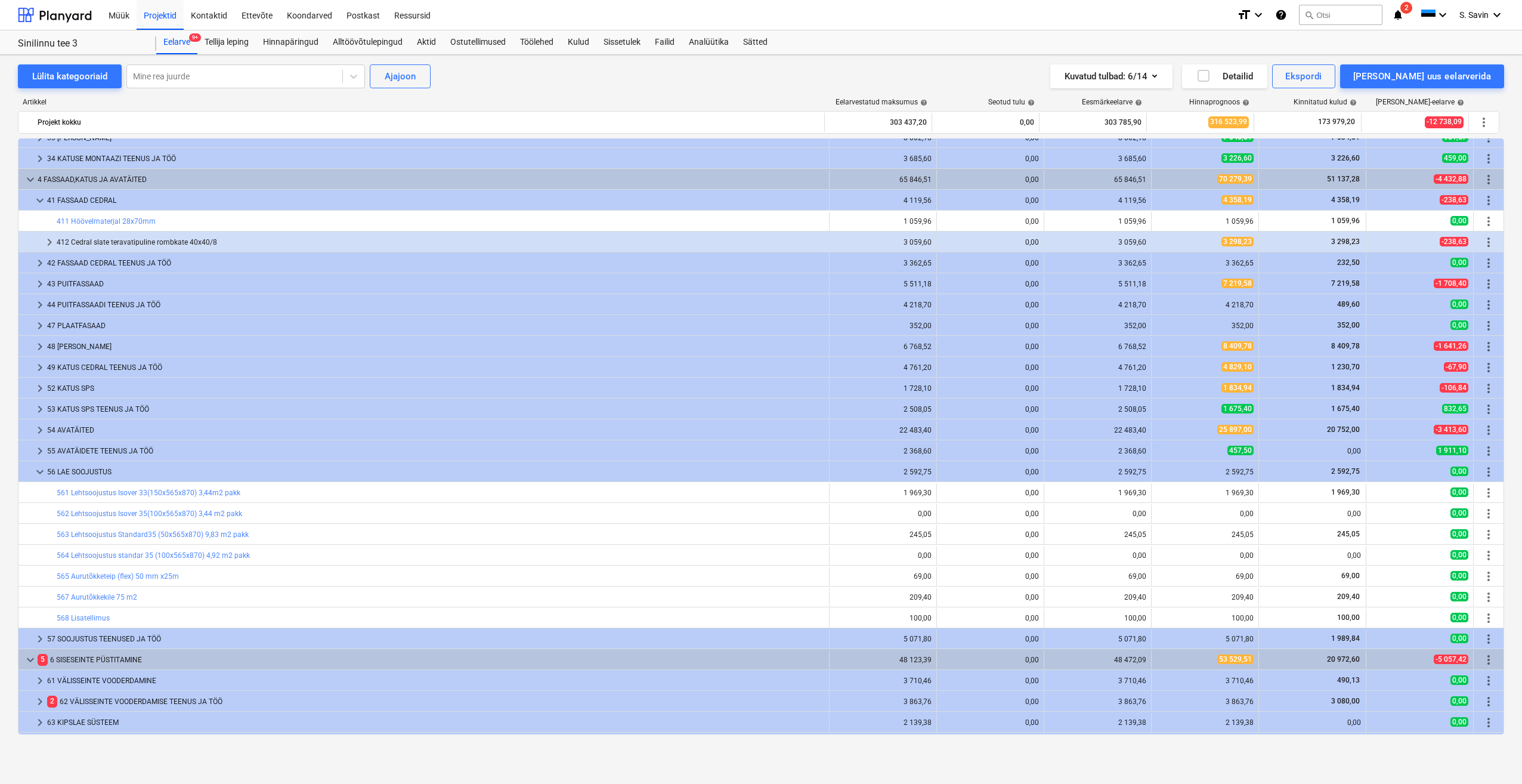
click at [44, 472] on span "keyboard_arrow_down" at bounding box center [40, 472] width 14 height 14
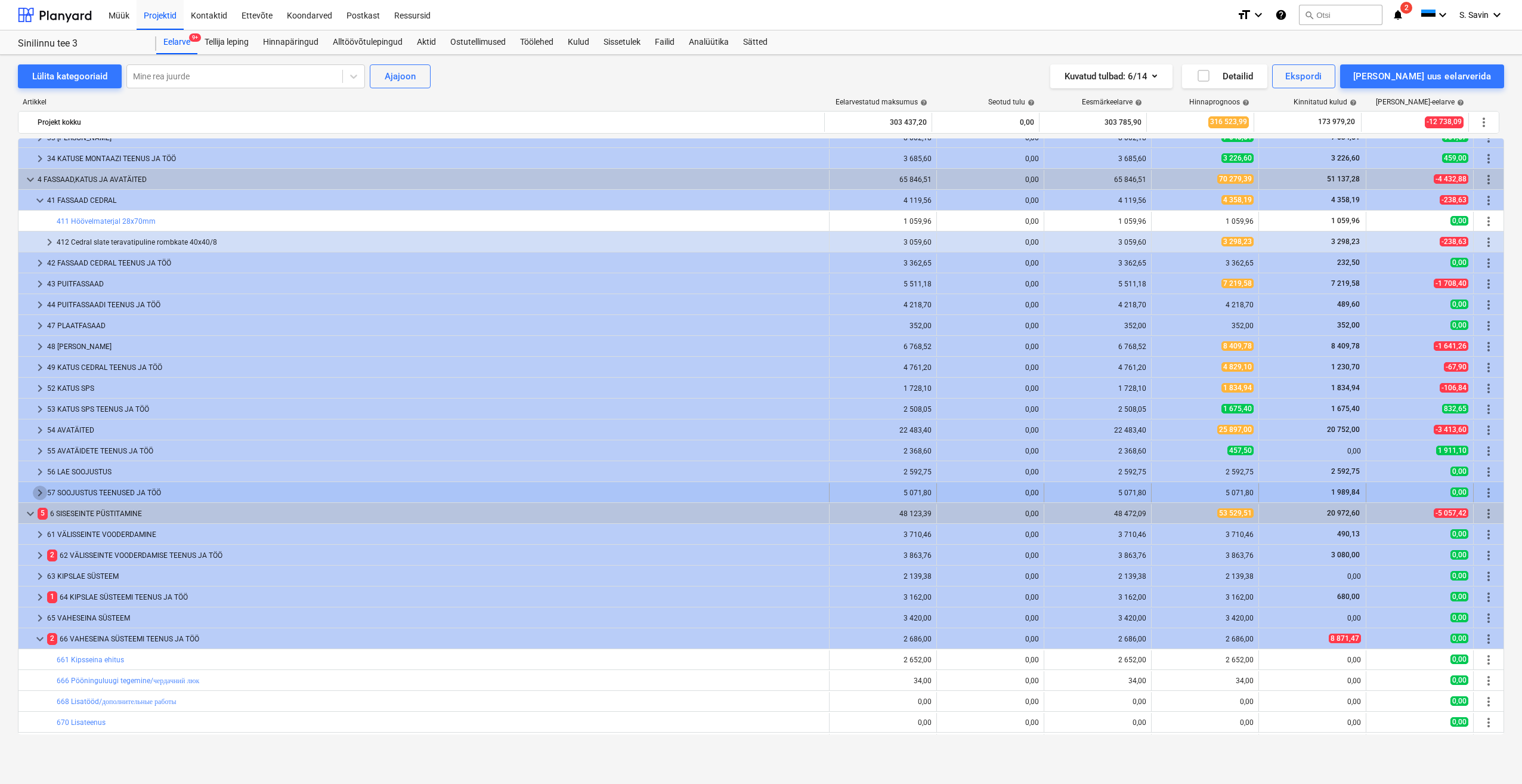
click at [40, 492] on span "keyboard_arrow_right" at bounding box center [40, 492] width 14 height 14
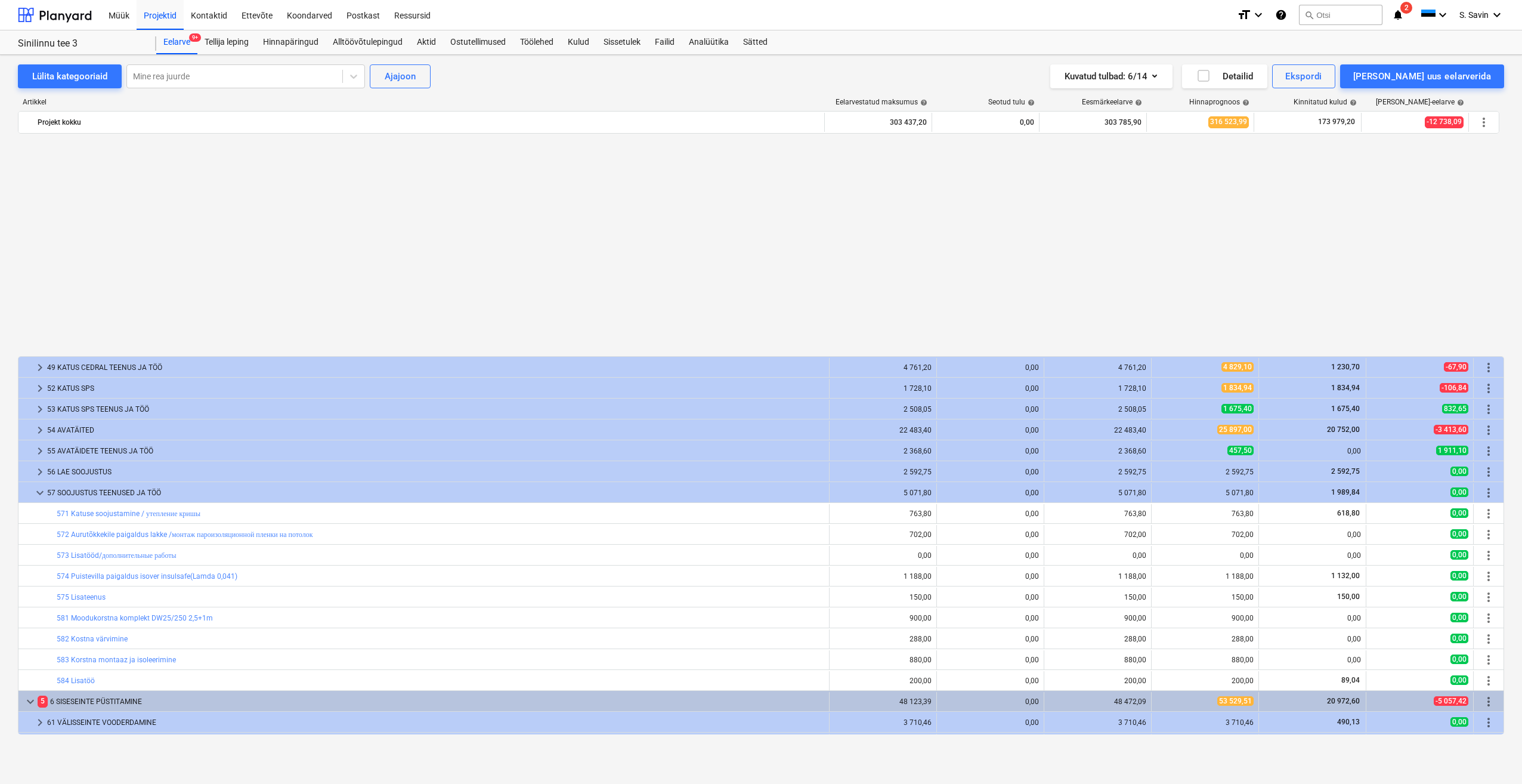
scroll to position [417, 0]
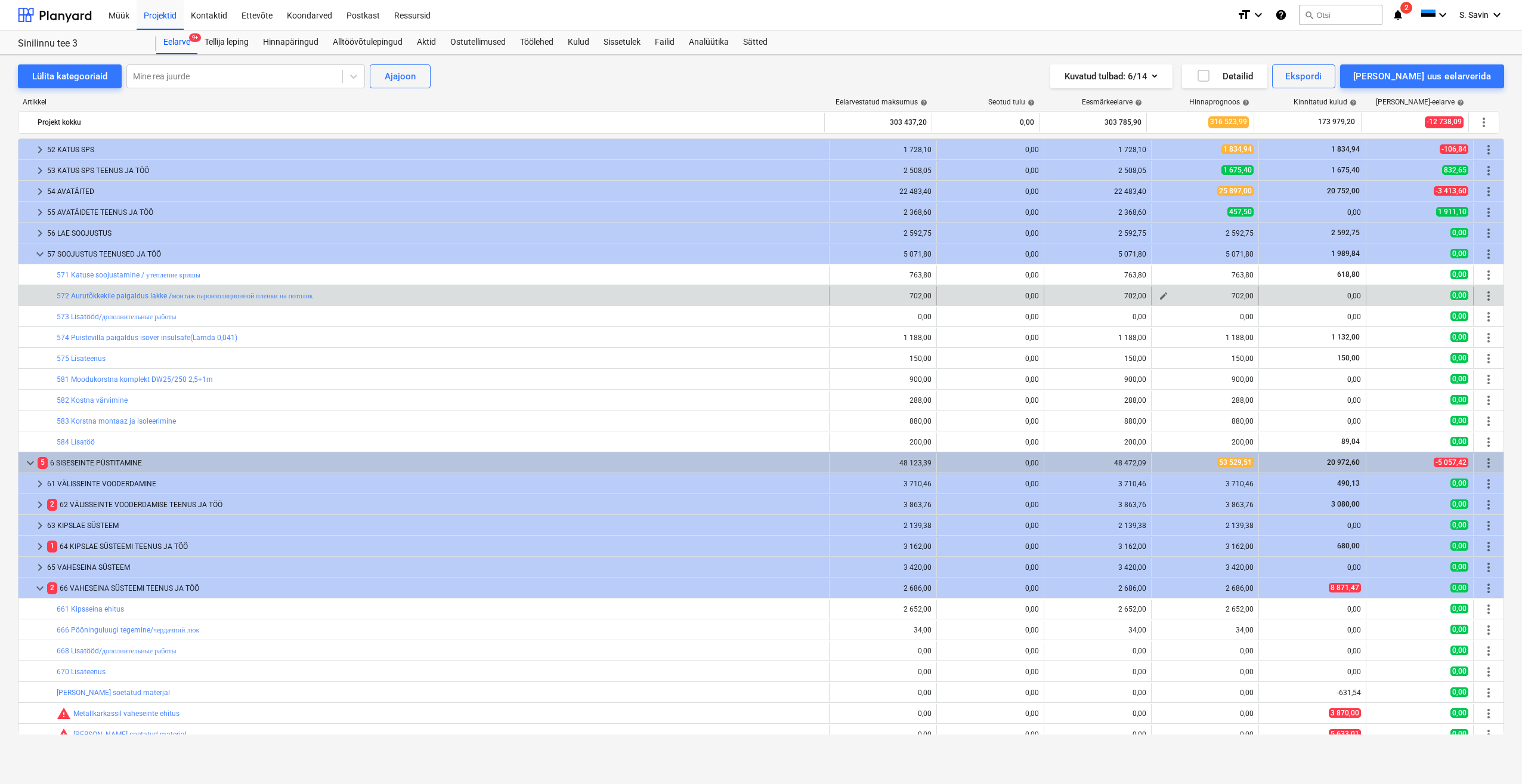
click at [1163, 301] on button "edit" at bounding box center [1164, 296] width 14 height 14
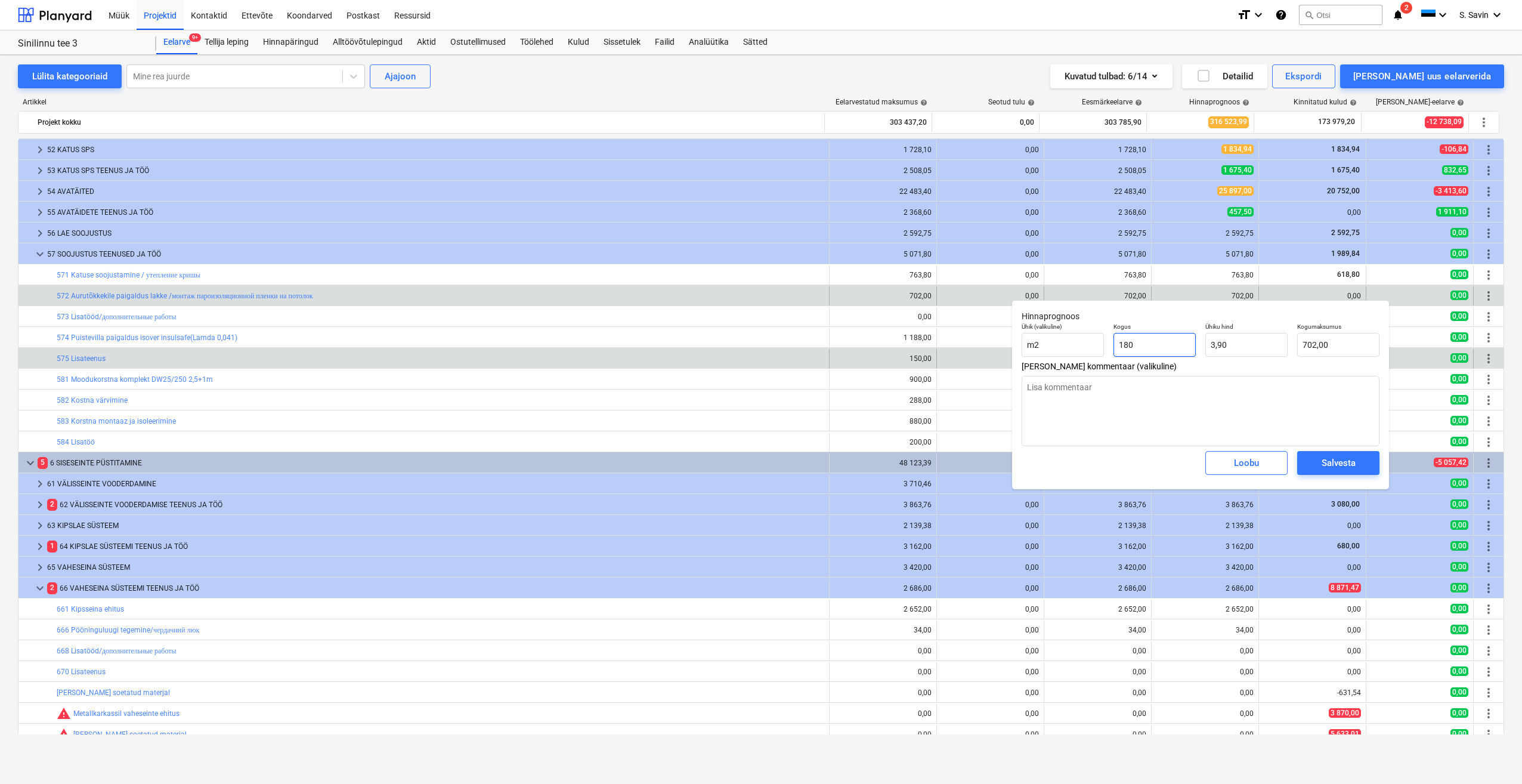
drag, startPoint x: 1068, startPoint y: 347, endPoint x: 972, endPoint y: 356, distance: 96.4
click at [972, 356] on body "Müük Projektid Kontaktid Ettevõte Koondarved Postkast Ressursid format_size key…" at bounding box center [761, 392] width 1522 height 784
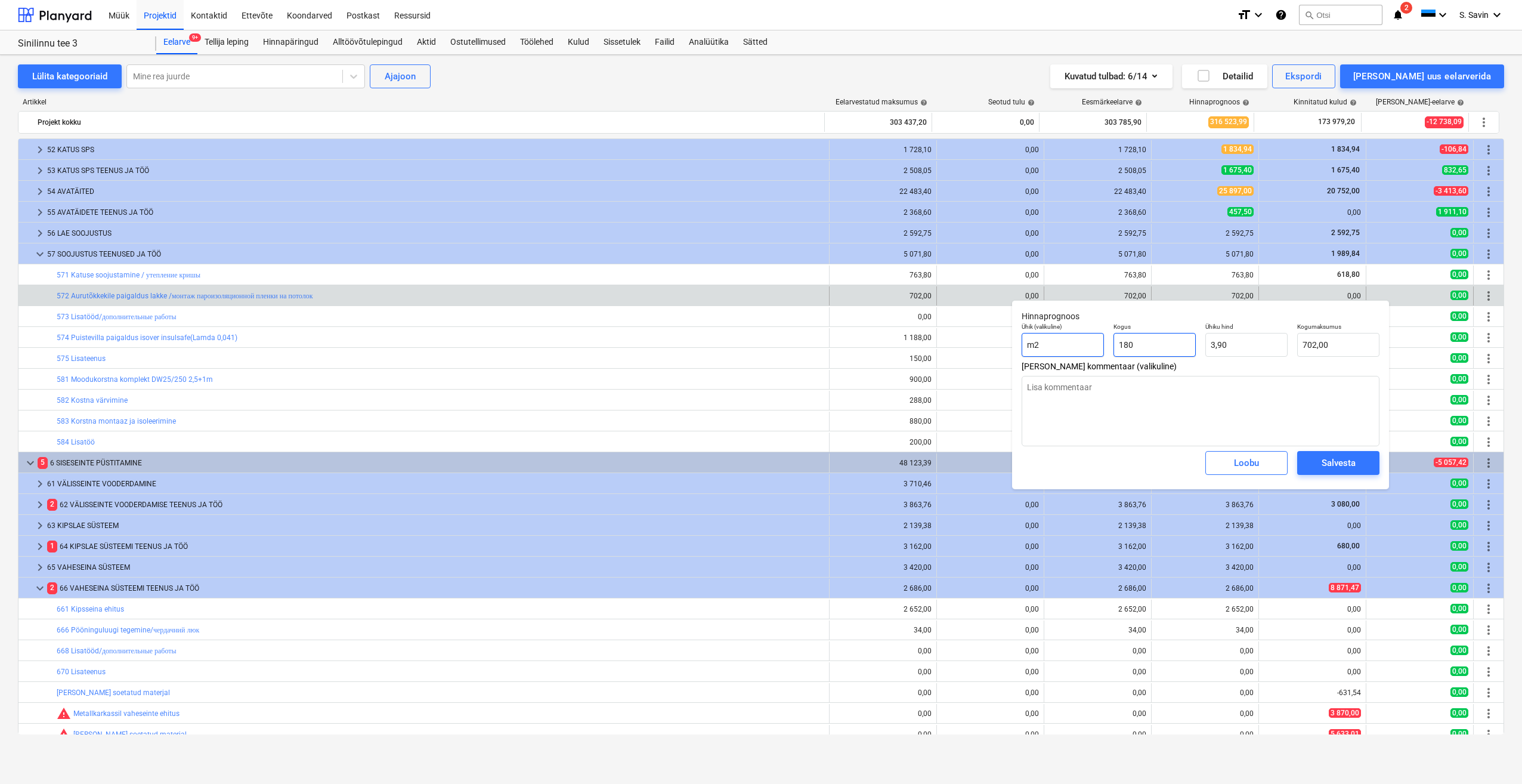
drag, startPoint x: 1157, startPoint y: 346, endPoint x: 1069, endPoint y: 342, distance: 88.1
click at [1069, 342] on div "Ühik (valikuline) m2 Kogus 180 Ühiku hind 3,90 Kogumaksumus 702,00" at bounding box center [1200, 340] width 367 height 44
click at [1318, 463] on span "Salvesta" at bounding box center [1339, 463] width 54 height 16
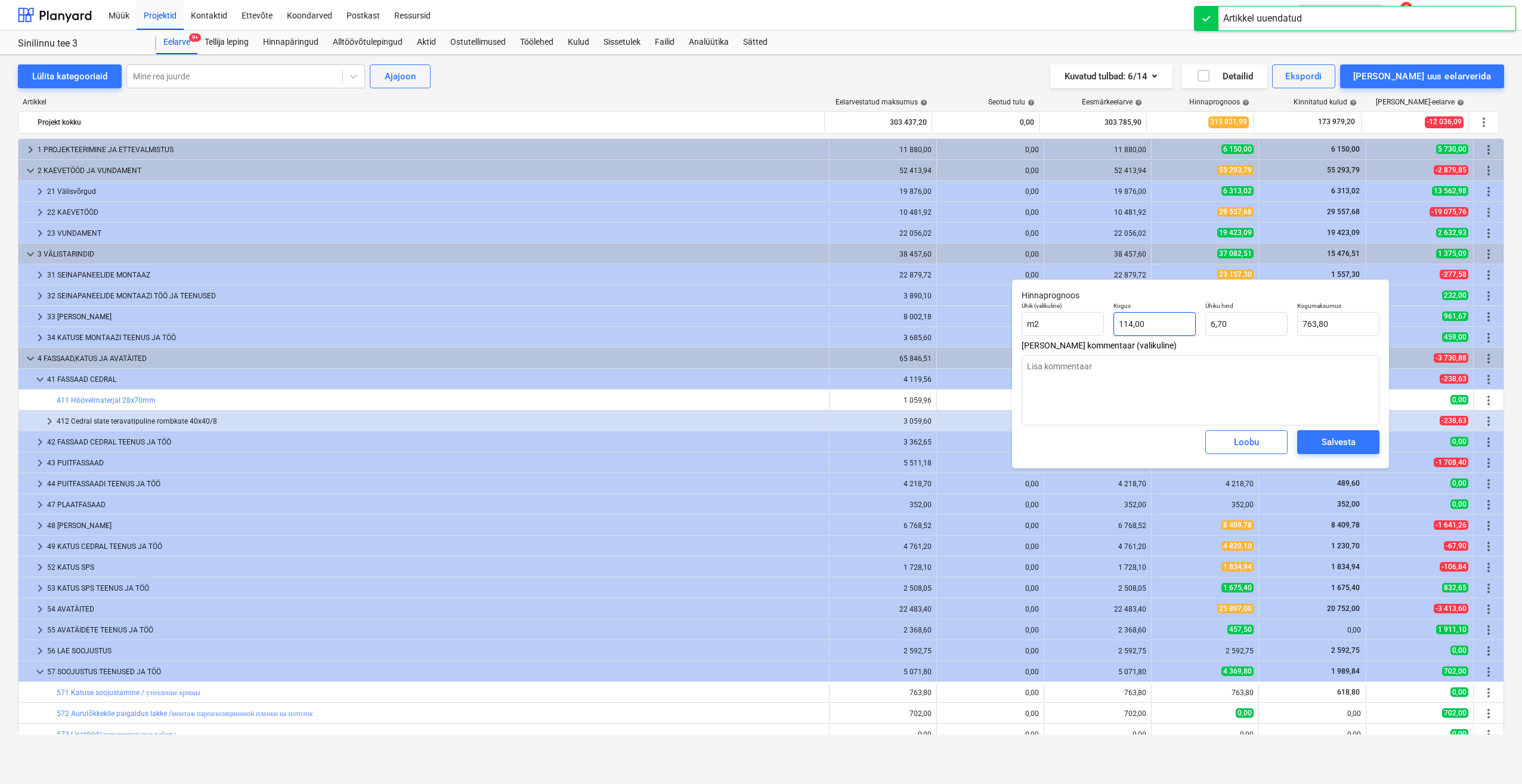
scroll to position [417, 0]
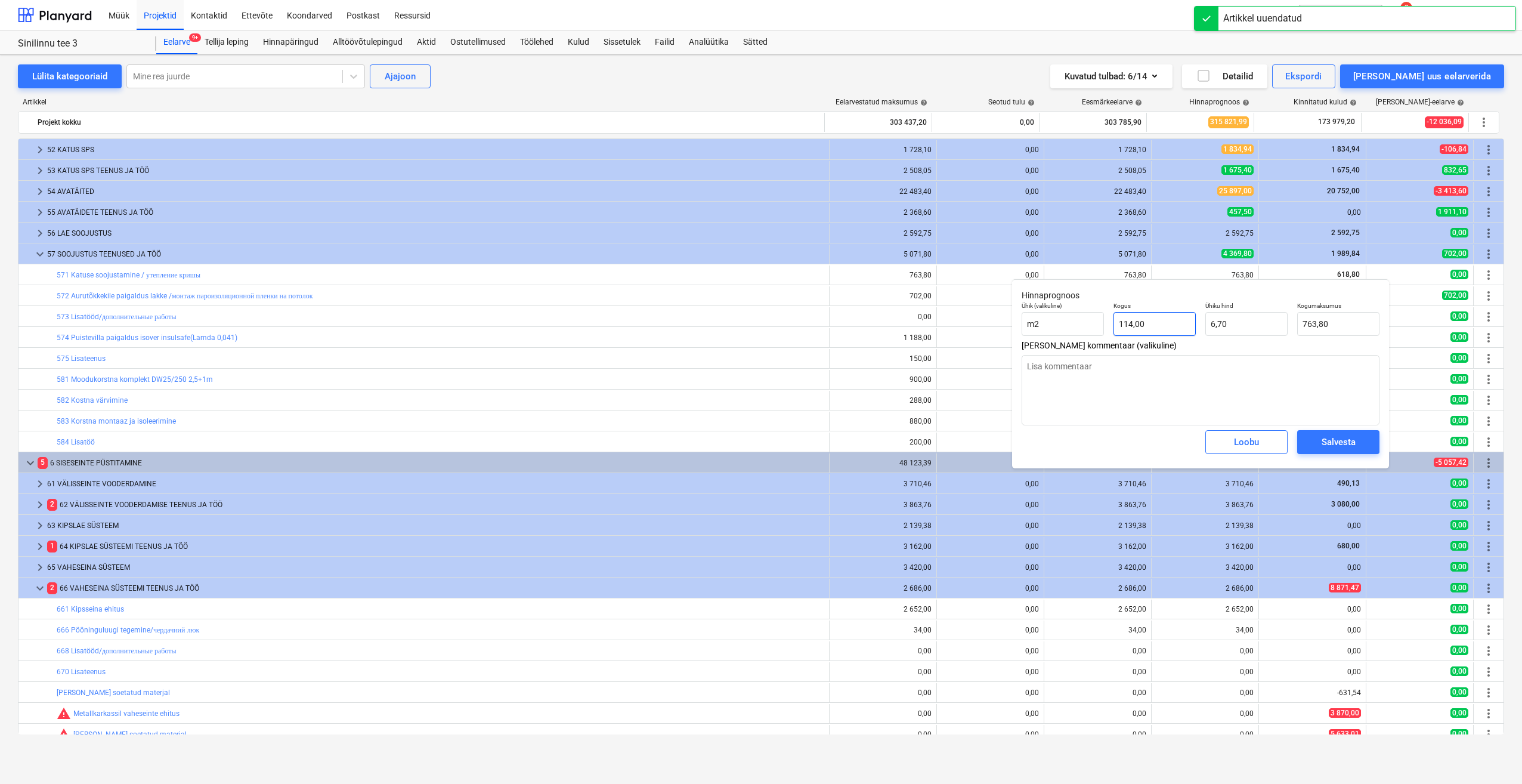
type input "114"
drag, startPoint x: 1131, startPoint y: 322, endPoint x: 1088, endPoint y: 324, distance: 43.0
click at [1088, 324] on div "Ühik (valikuline) m2 Kogus 114 Ühiku hind 6,70 Kogumaksumus 763,80" at bounding box center [1200, 319] width 367 height 44
type textarea "x"
type input "1"
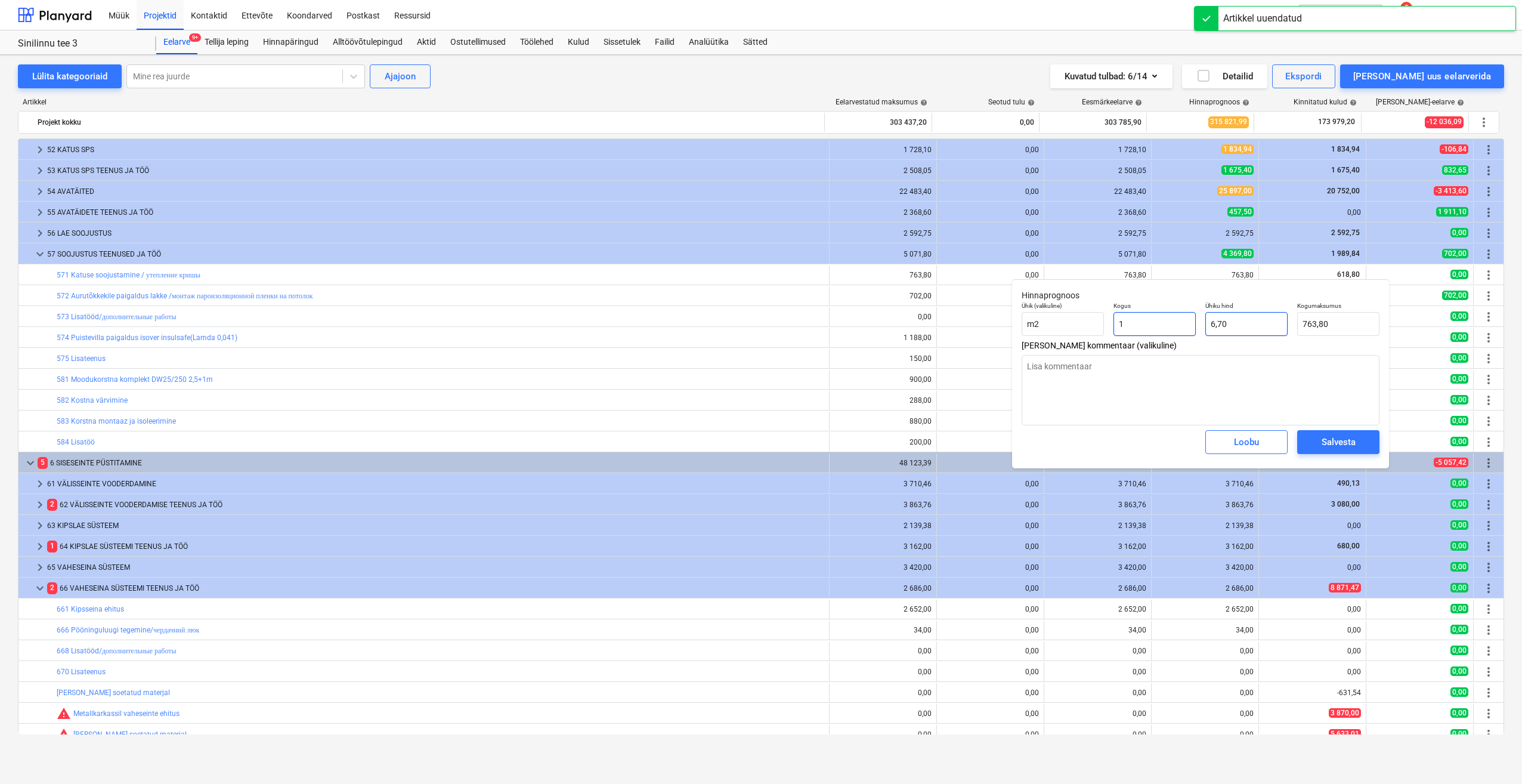
type input "6,70"
type input "1"
type textarea "x"
type input "1,00"
type input "6,7"
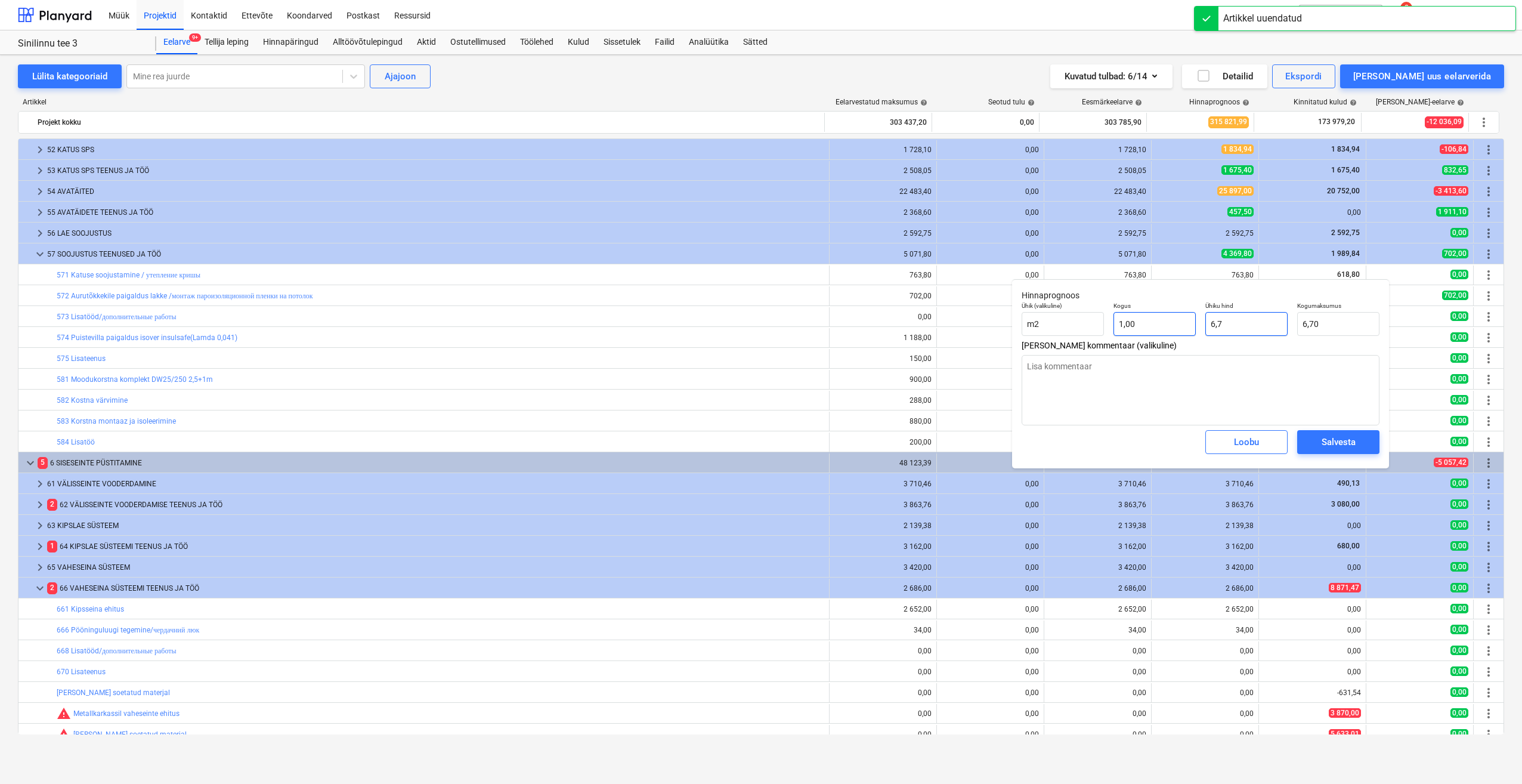
drag, startPoint x: 1244, startPoint y: 326, endPoint x: 1172, endPoint y: 325, distance: 72.0
click at [1172, 325] on div "Ühik (valikuline) m2 Kogus 1,00 Ühiku hind 6,7 Kogumaksumus 6,70" at bounding box center [1200, 319] width 367 height 44
type textarea "x"
type input "6"
type input "6,00"
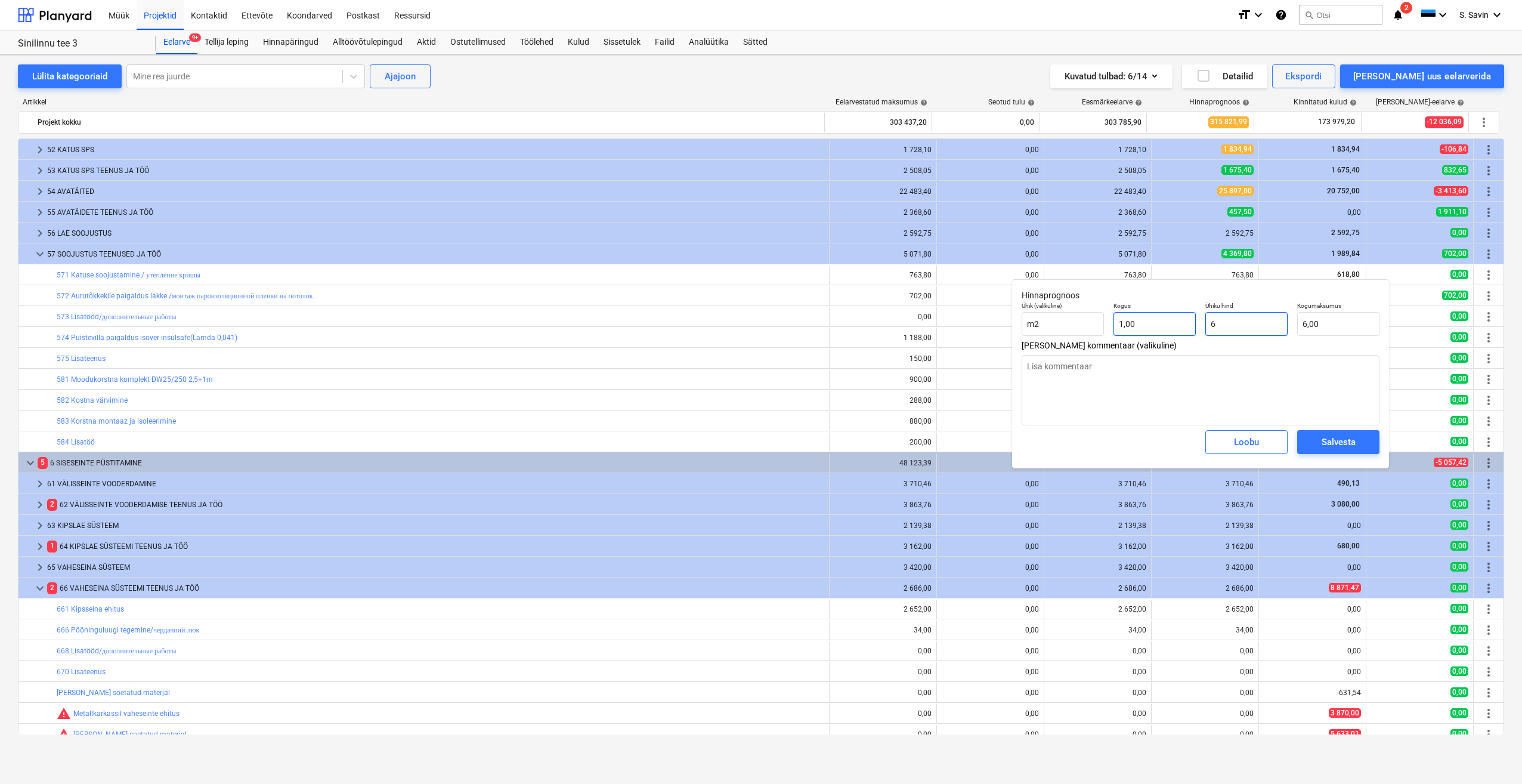
type textarea "x"
type input "61"
type input "61,00"
type textarea "x"
type input "618"
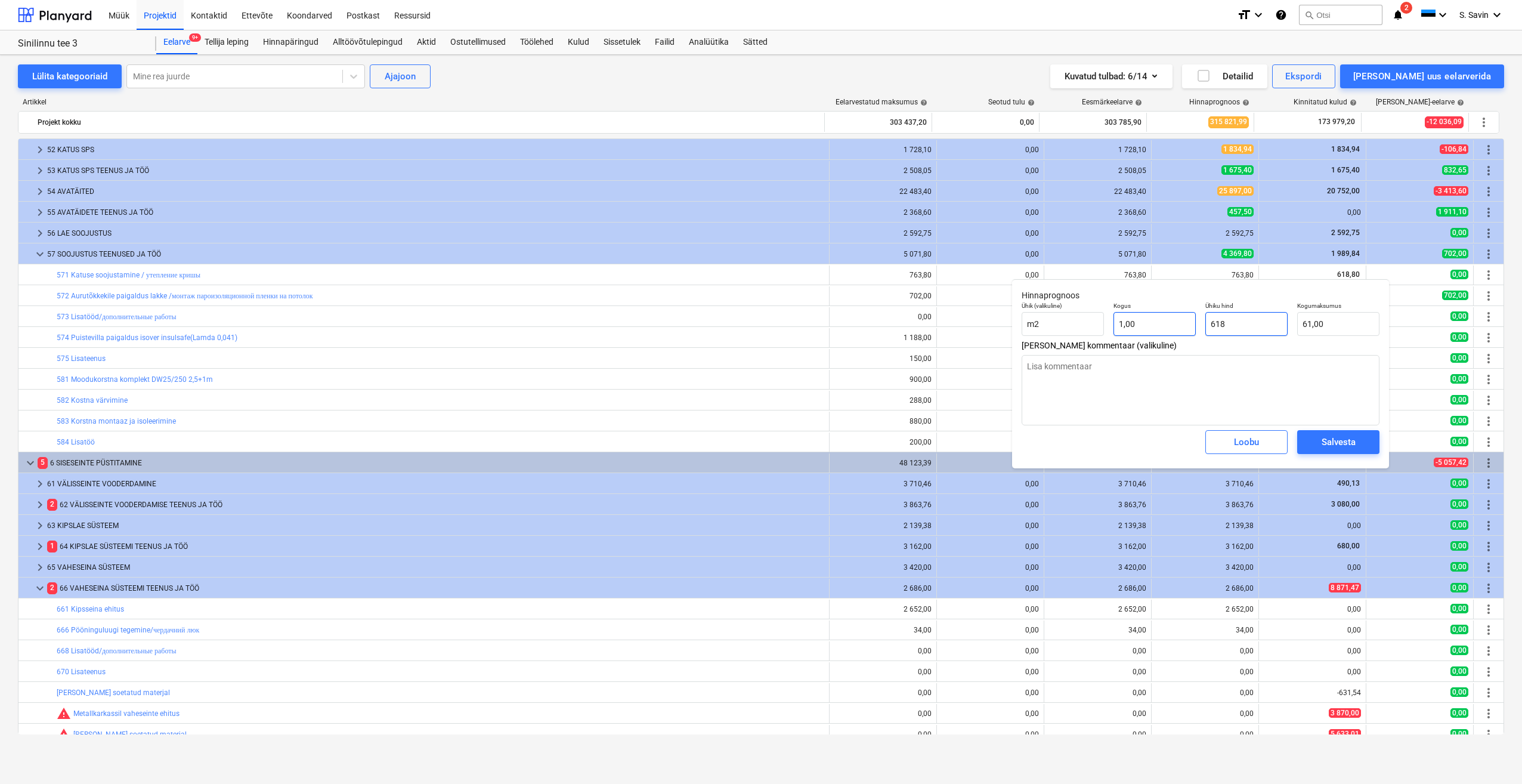
type input "618,00"
type textarea "x"
type input "618,"
type textarea "x"
type input "618,8"
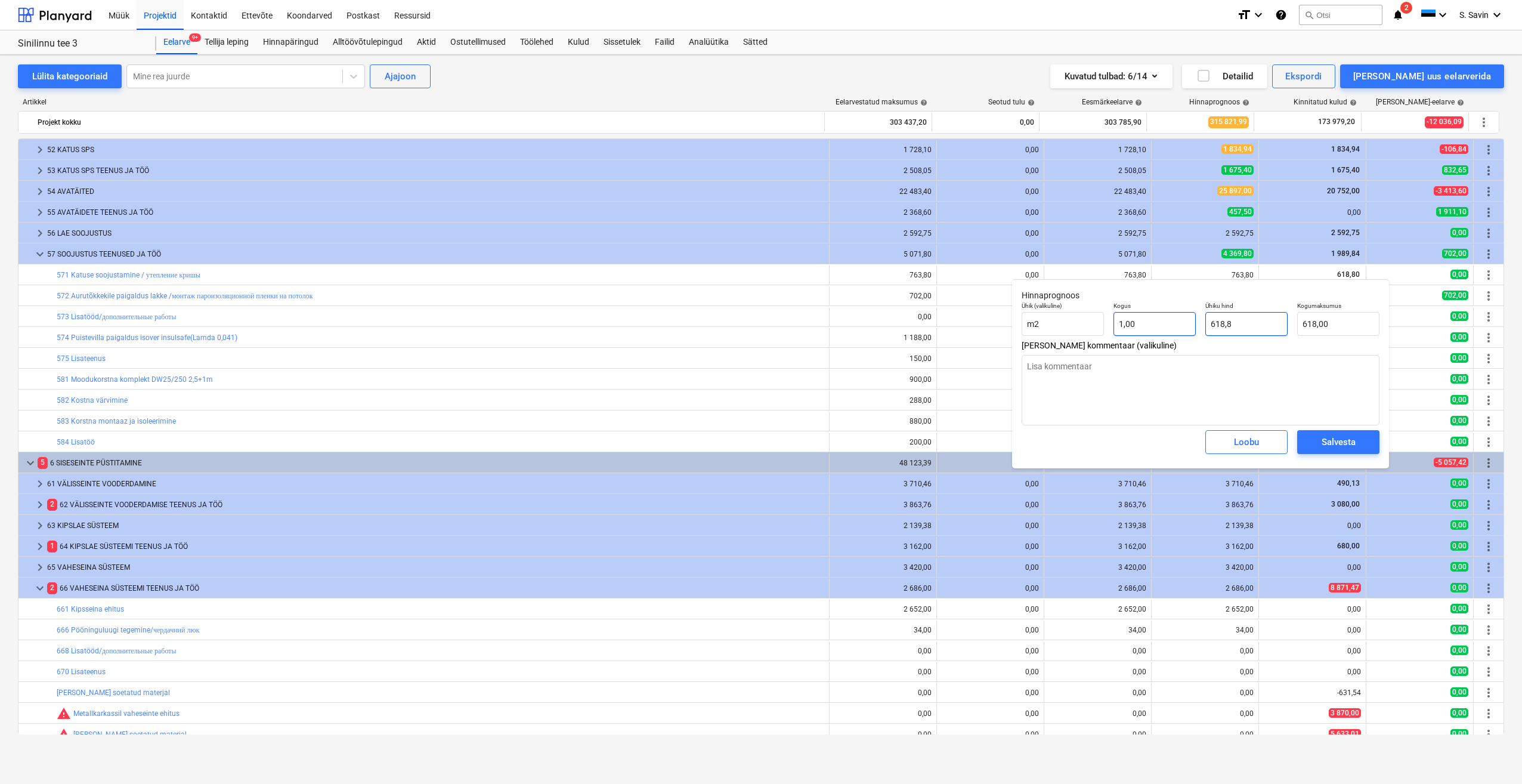
type input "618,80"
type input "618,8"
type textarea "x"
type input "618,80"
click at [1359, 443] on span "Salvesta" at bounding box center [1339, 442] width 54 height 16
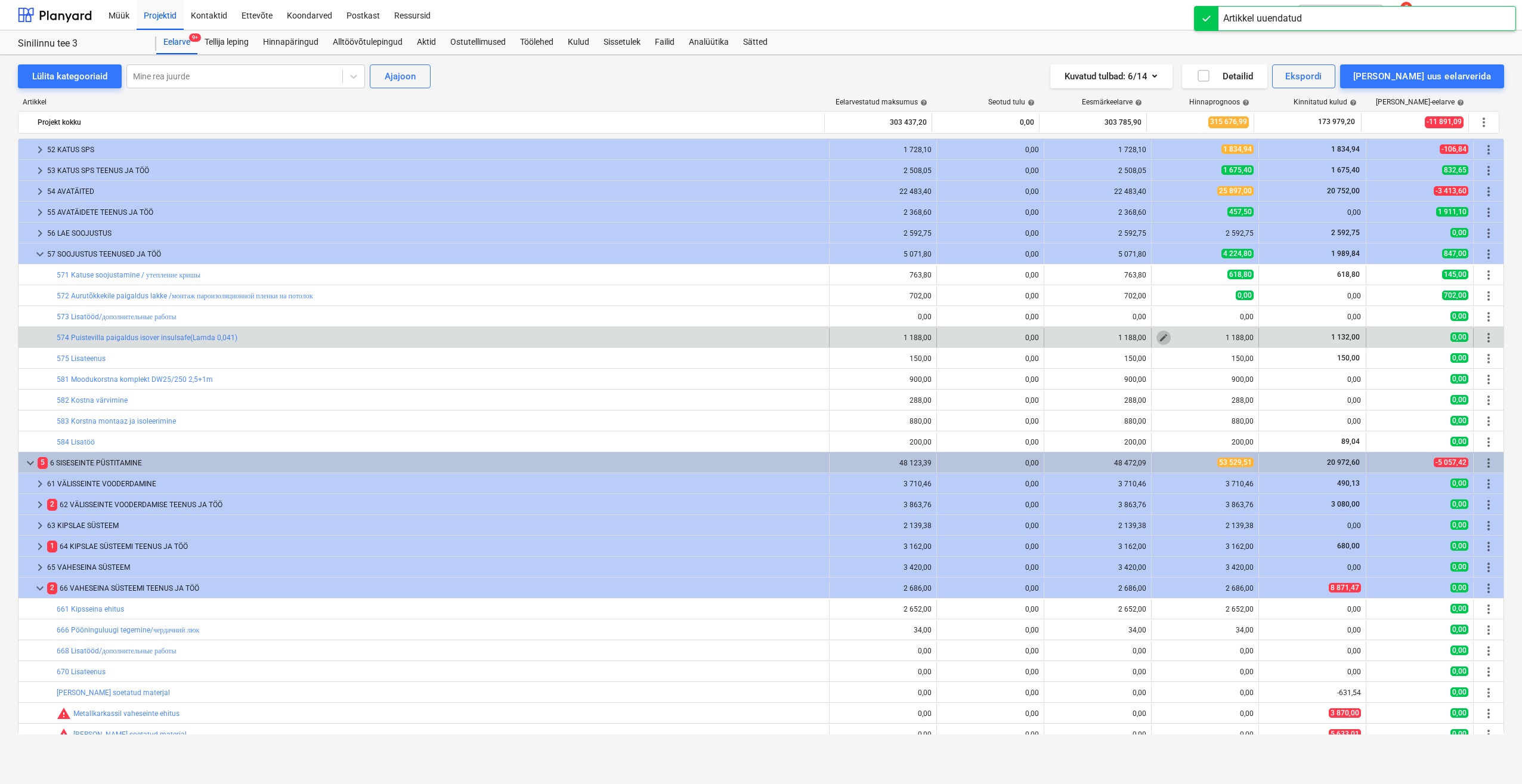
click at [1159, 340] on span "edit" at bounding box center [1163, 337] width 9 height 9
type textarea "x"
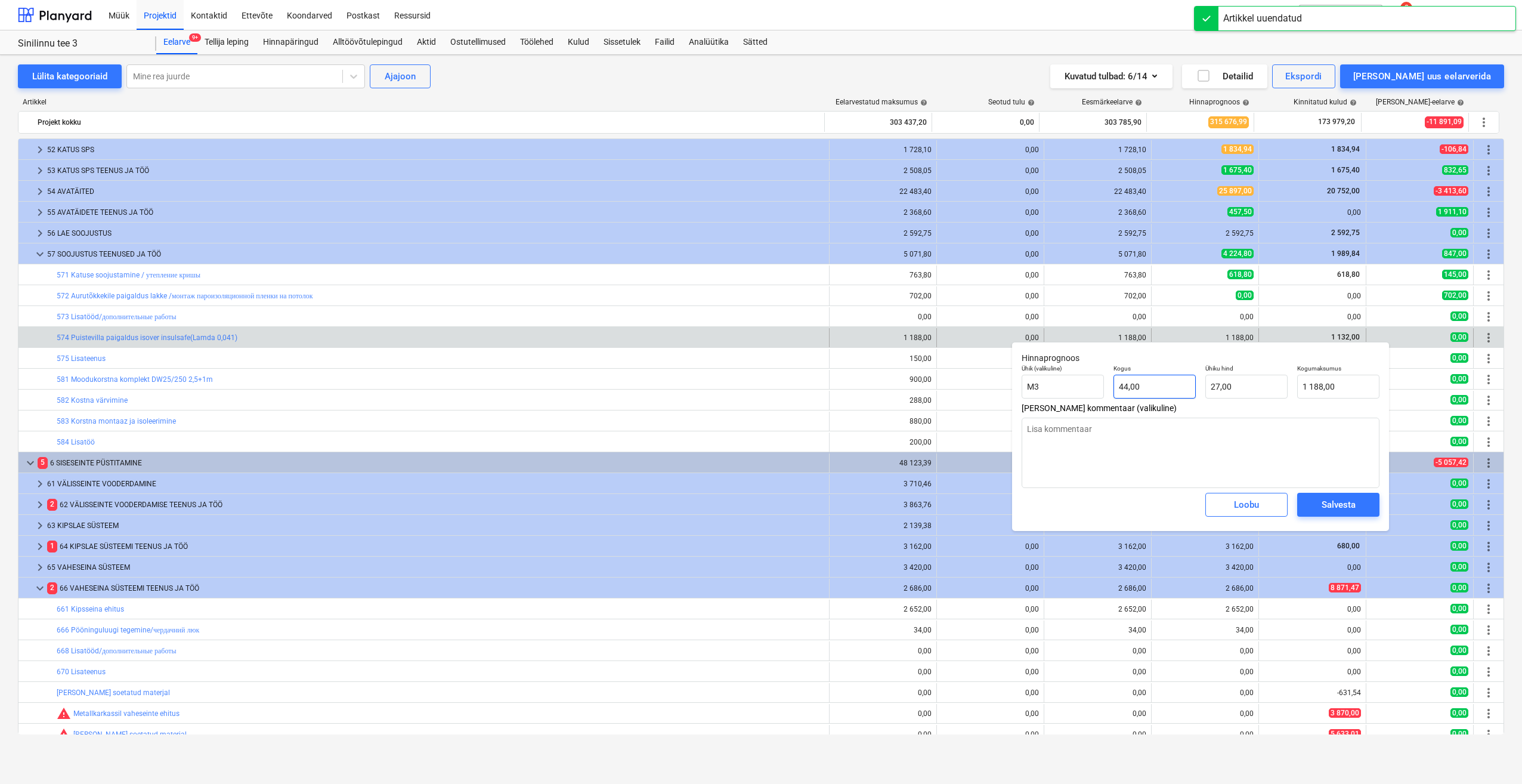
type input "44"
drag, startPoint x: 1148, startPoint y: 391, endPoint x: 1088, endPoint y: 397, distance: 60.3
click at [1088, 397] on div "Ühik (valikuline) M3 Kogus 44 Ühiku hind 27,00 Kogumaksumus 1 188,00" at bounding box center [1200, 381] width 367 height 44
type textarea "x"
type input "1"
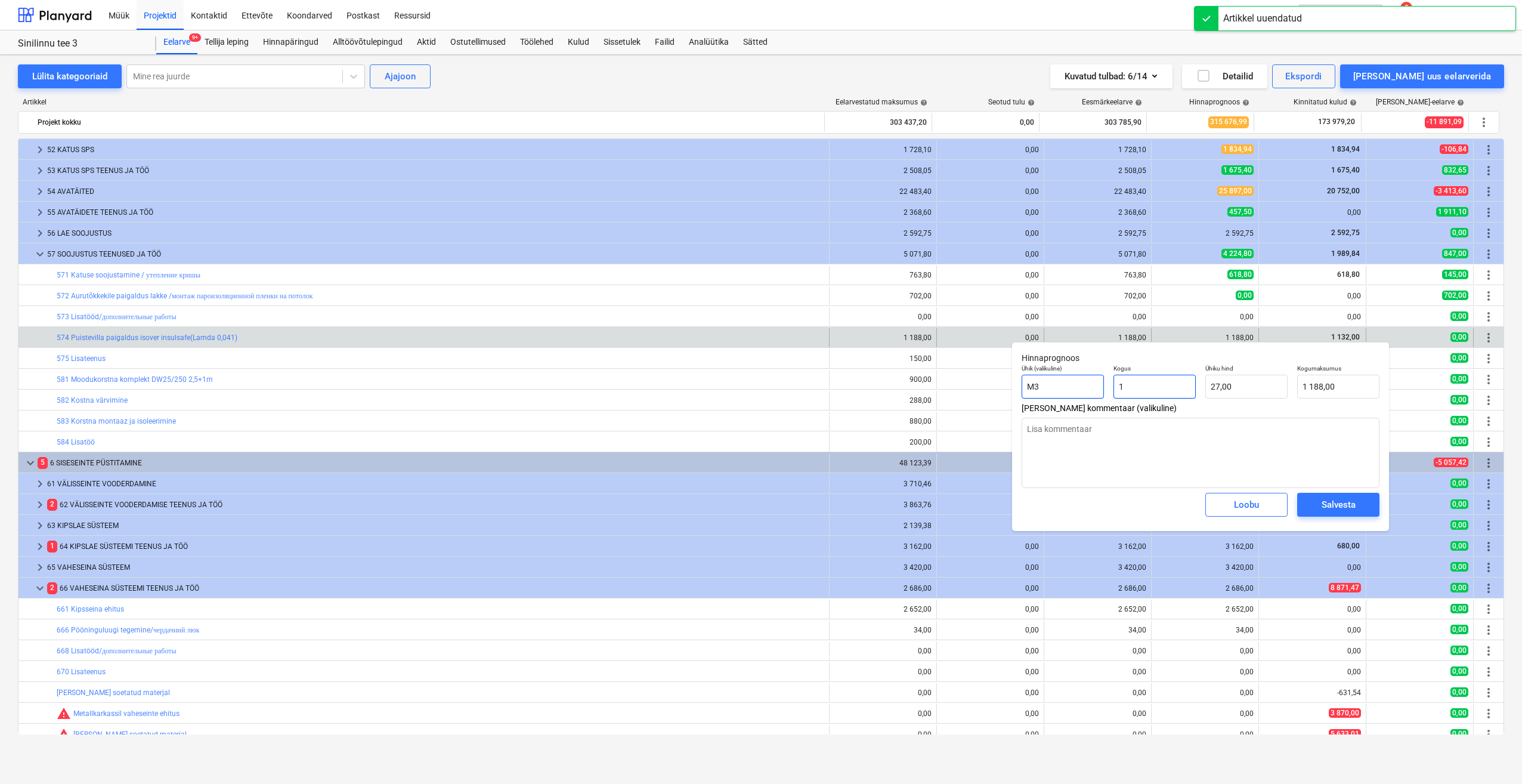
type input "27,00"
type input "1"
type textarea "x"
type input "1,00"
type input "27"
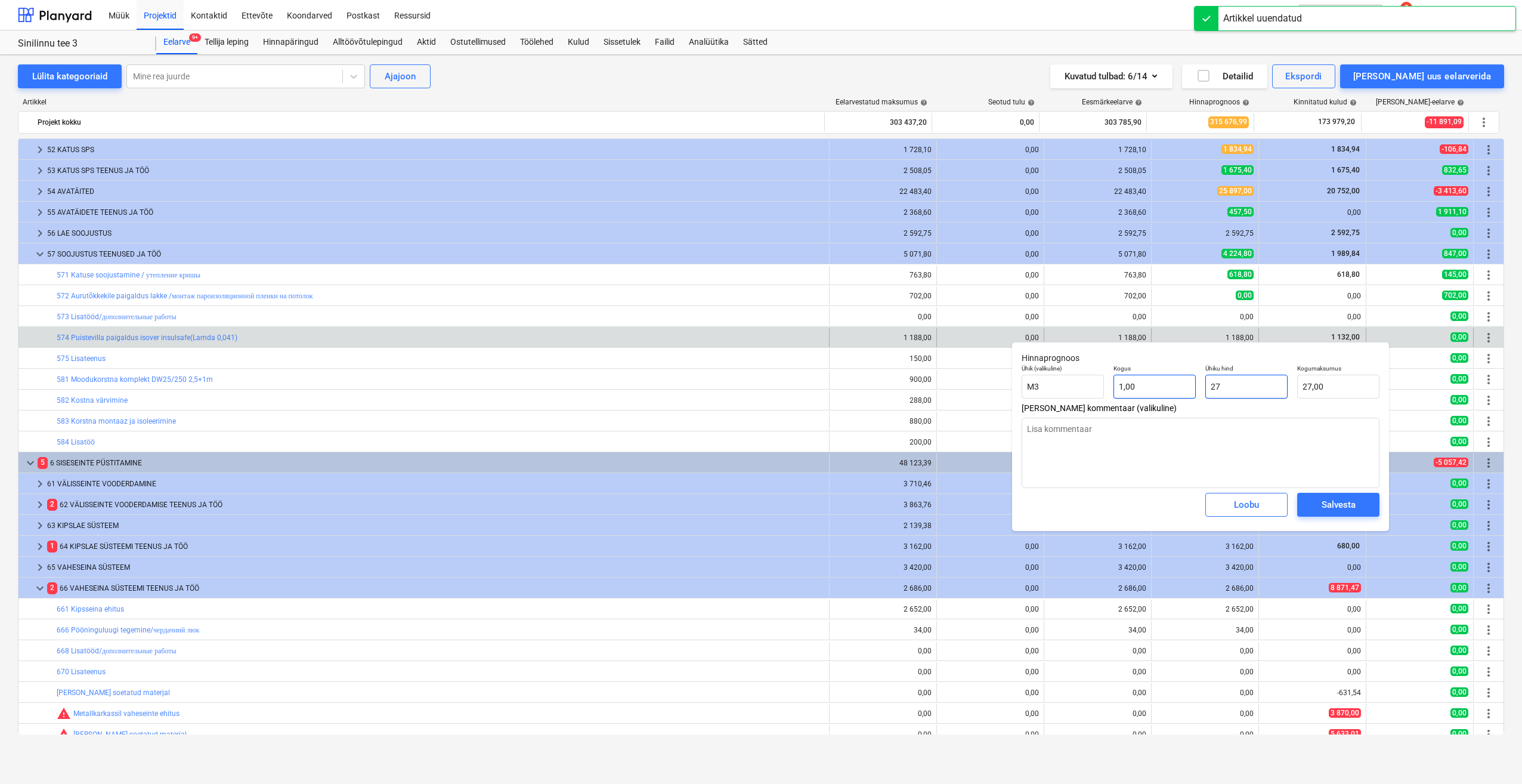
drag, startPoint x: 1245, startPoint y: 390, endPoint x: 1128, endPoint y: 393, distance: 117.0
click at [1128, 393] on div "Ühik (valikuline) M3 Kogus 1,00 Ühiku hind 27 Kogumaksumus 27,00" at bounding box center [1200, 381] width 367 height 44
type textarea "x"
type input "1"
type input "1,00"
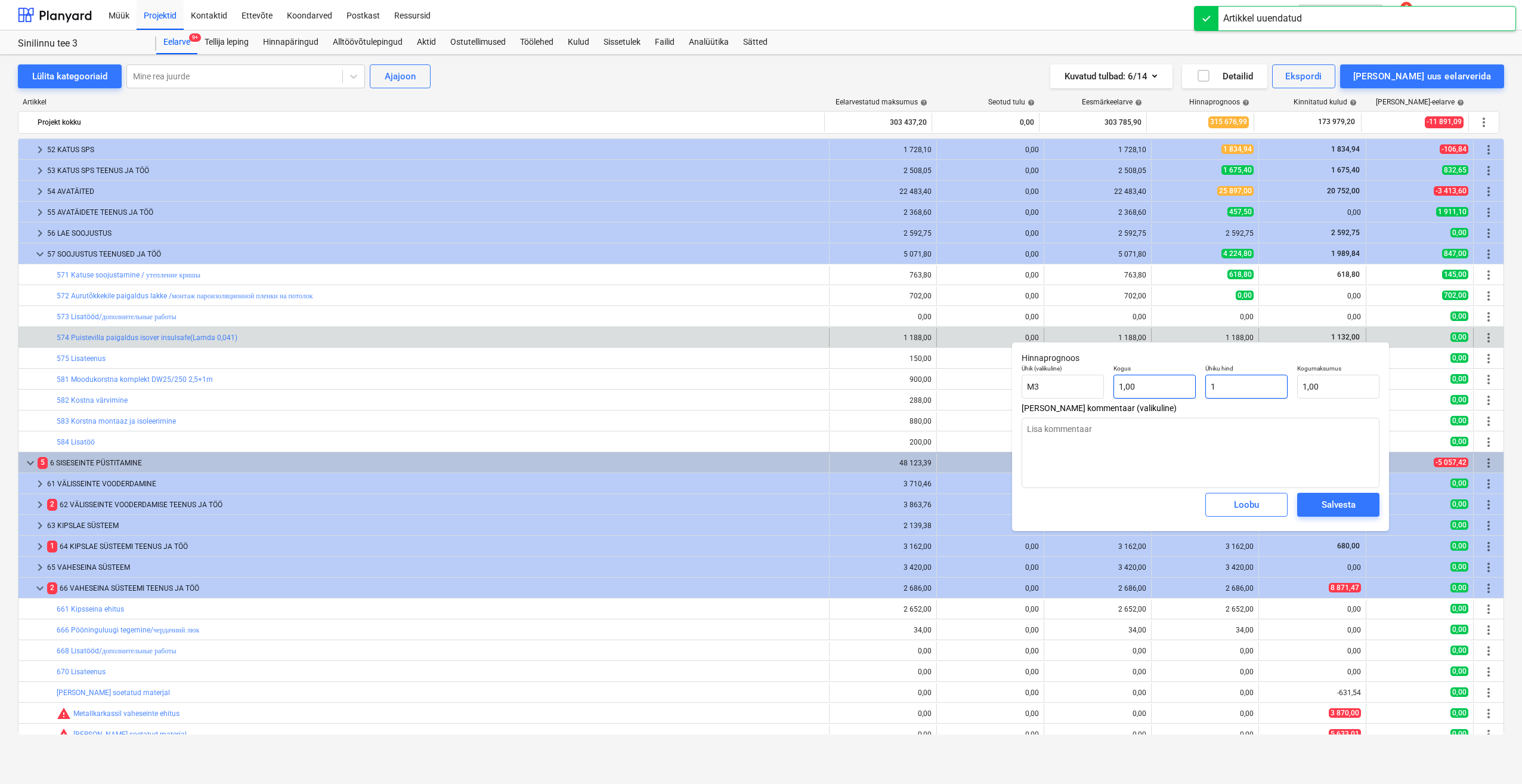
type textarea "x"
type input "11"
type input "11,00"
type textarea "x"
type input "113"
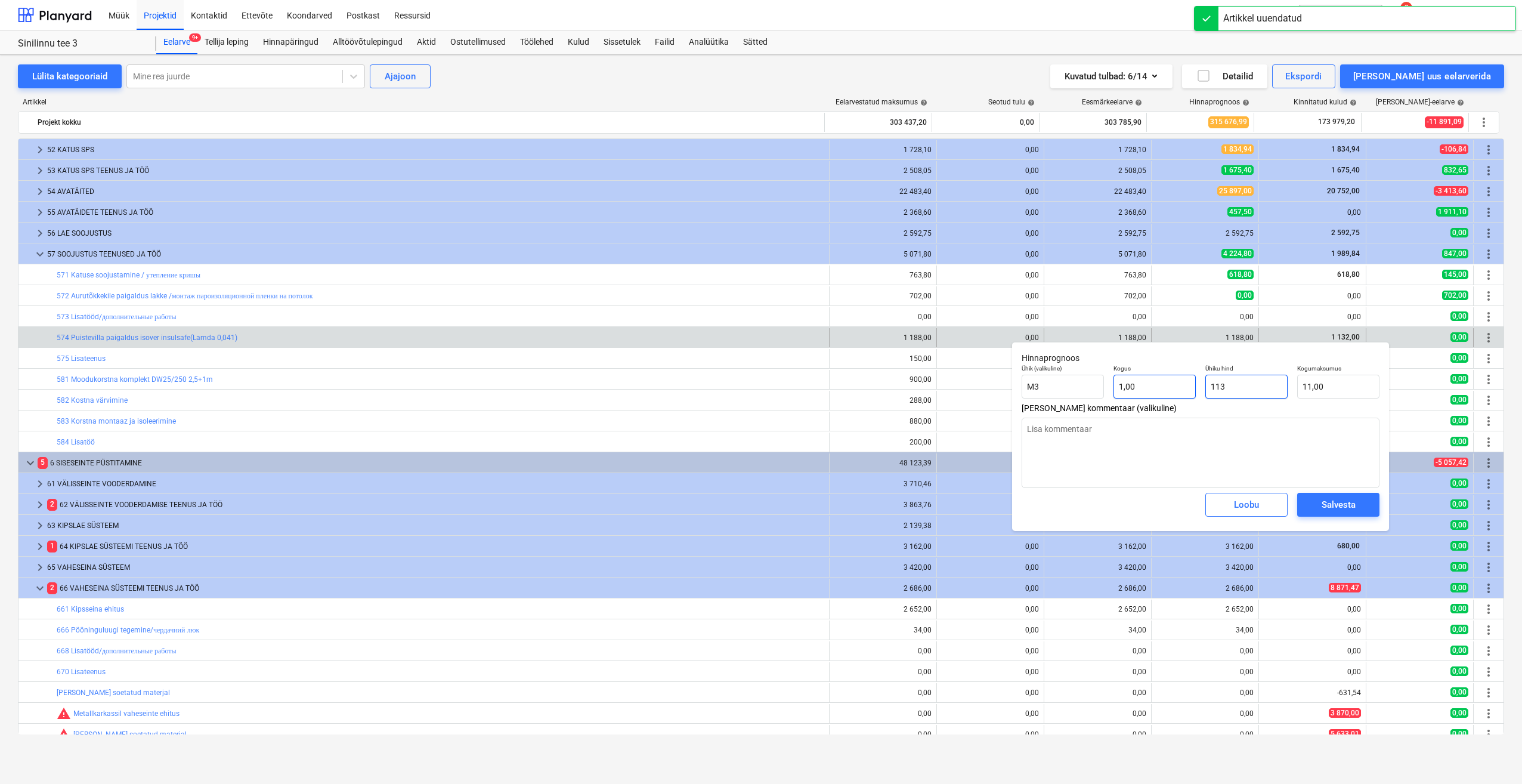
type input "113,00"
type textarea "x"
type input "1132"
type input "1 132,00"
type input "1132"
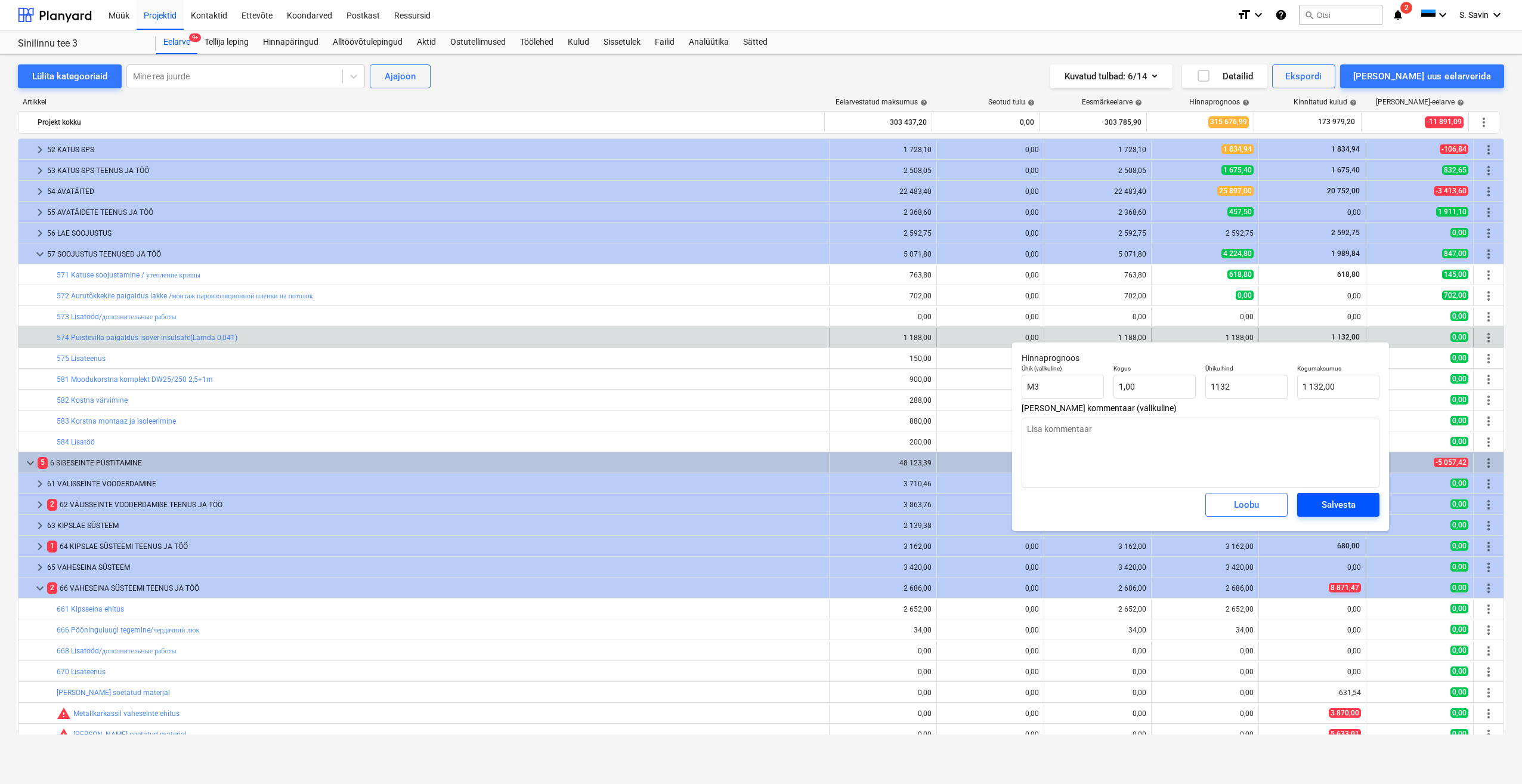
type textarea "x"
type input "1 132,00"
click at [1346, 504] on div "Salvesta" at bounding box center [1339, 505] width 34 height 16
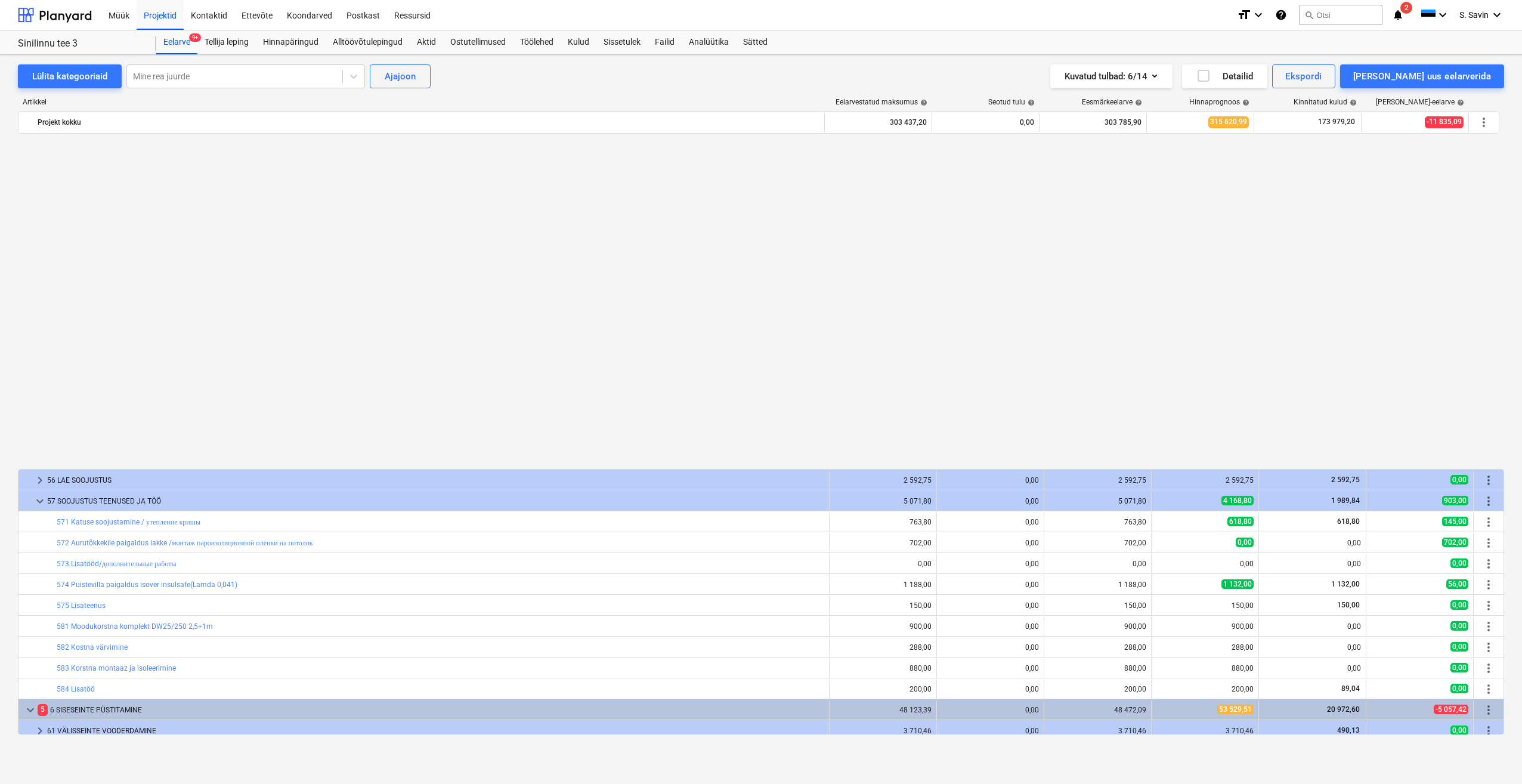
scroll to position [529, 0]
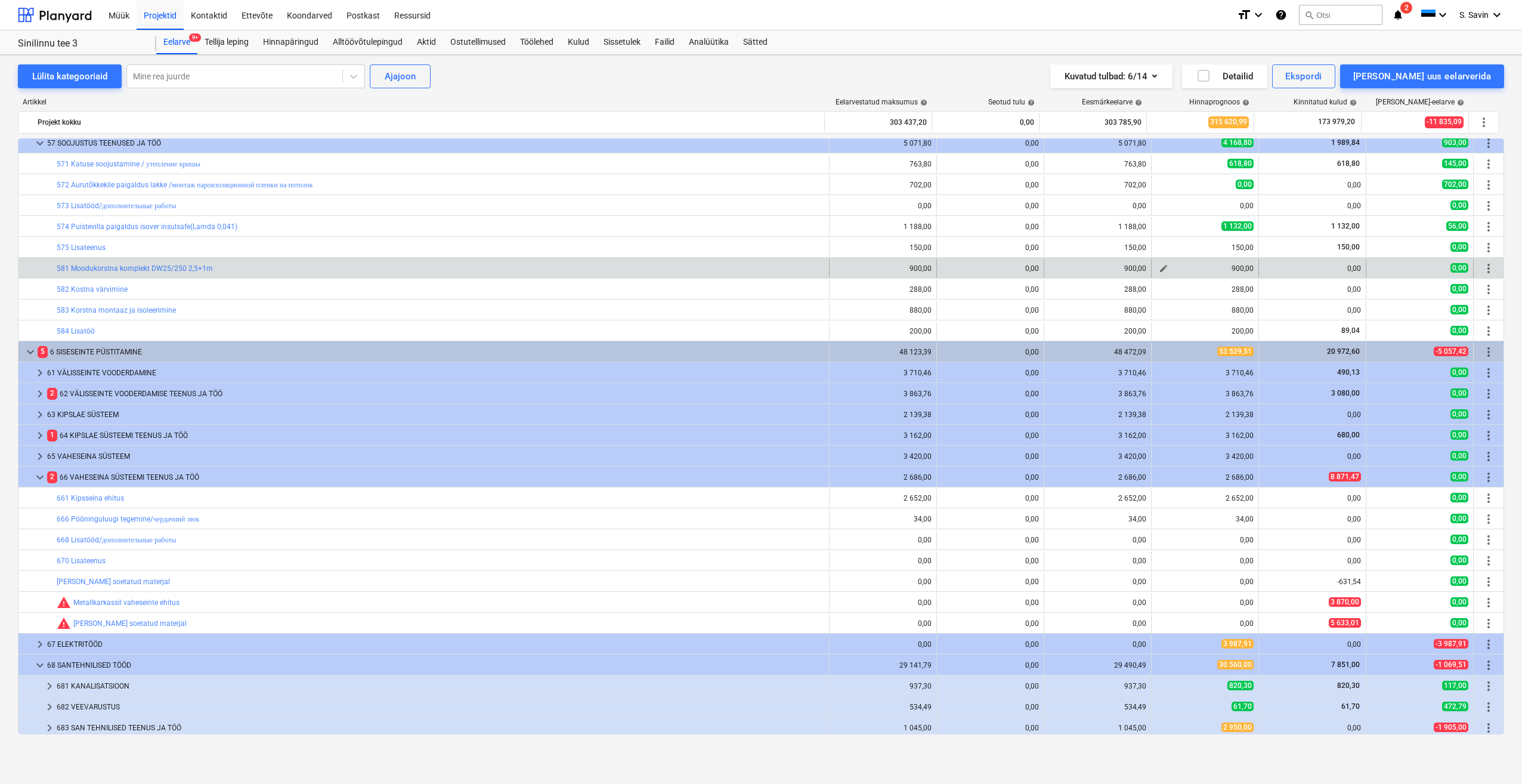
click at [1163, 272] on span "edit" at bounding box center [1163, 268] width 9 height 9
type textarea "x"
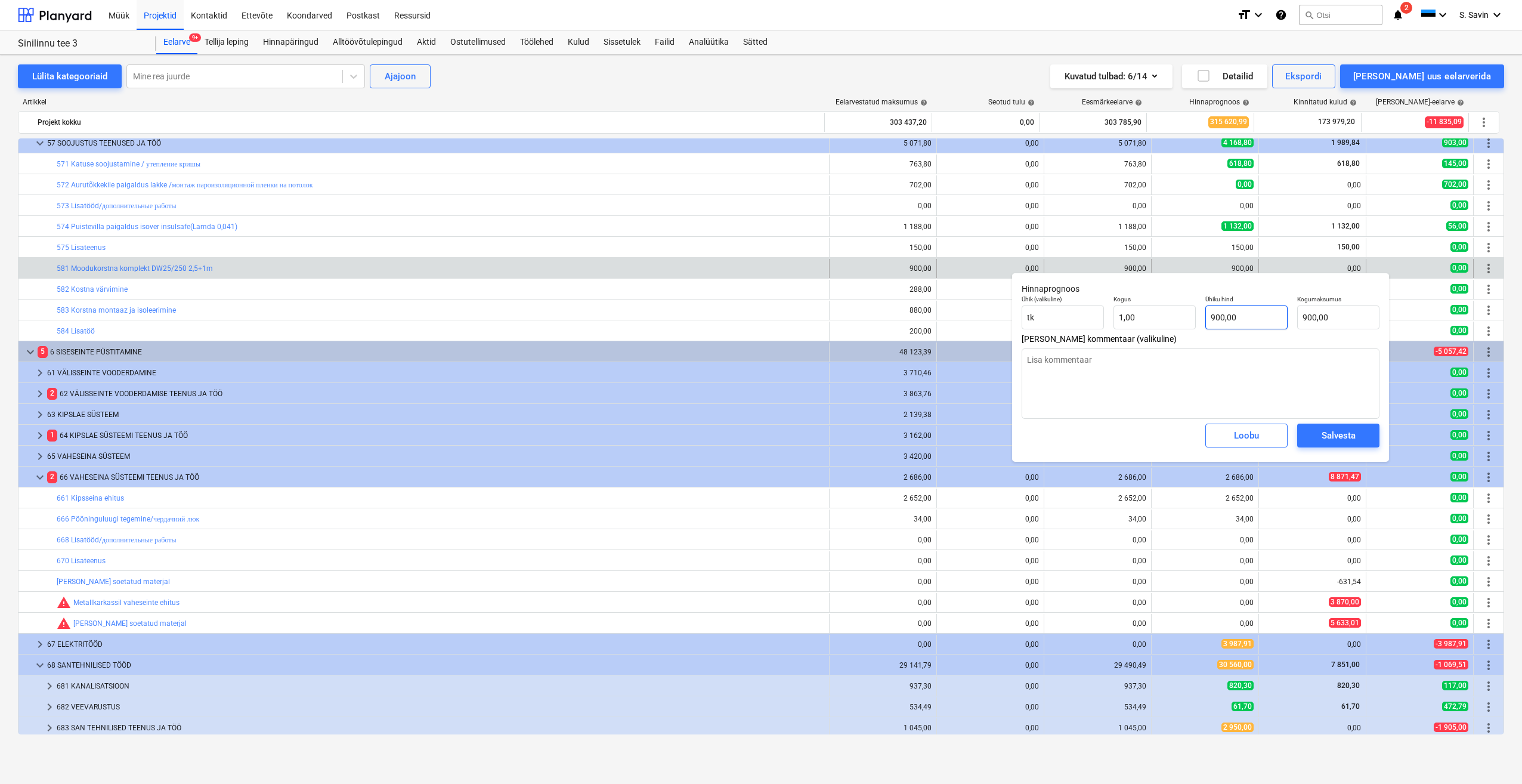
type input "900"
drag, startPoint x: 1248, startPoint y: 319, endPoint x: 1199, endPoint y: 325, distance: 49.4
click at [1199, 325] on div "Ühik (valikuline) tk Kogus 1,00 Ühiku hind 900 Kogumaksumus 900,00" at bounding box center [1200, 313] width 367 height 44
type textarea "x"
type input "0"
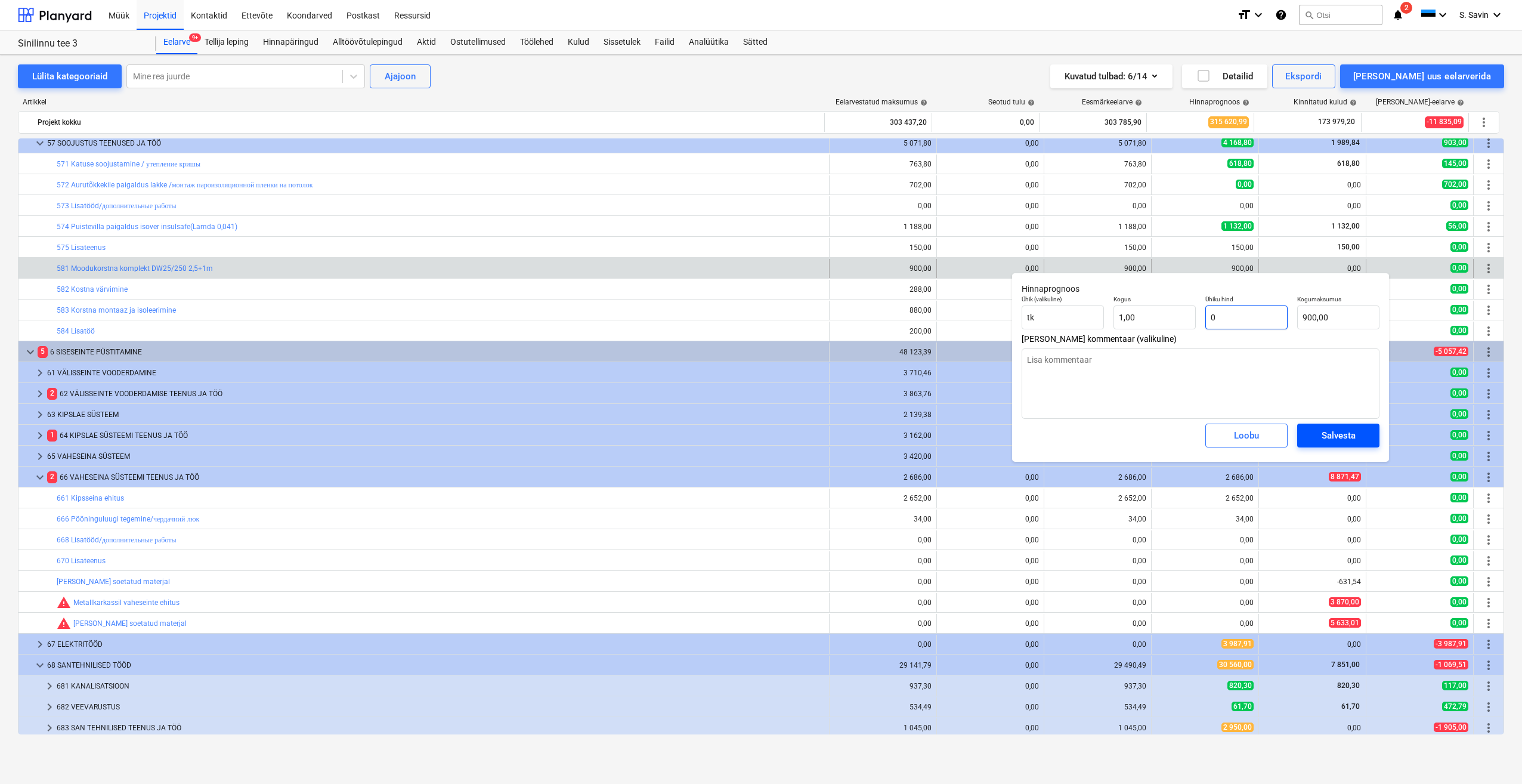
type input "0,00"
click at [1317, 435] on span "Salvesta" at bounding box center [1339, 435] width 54 height 16
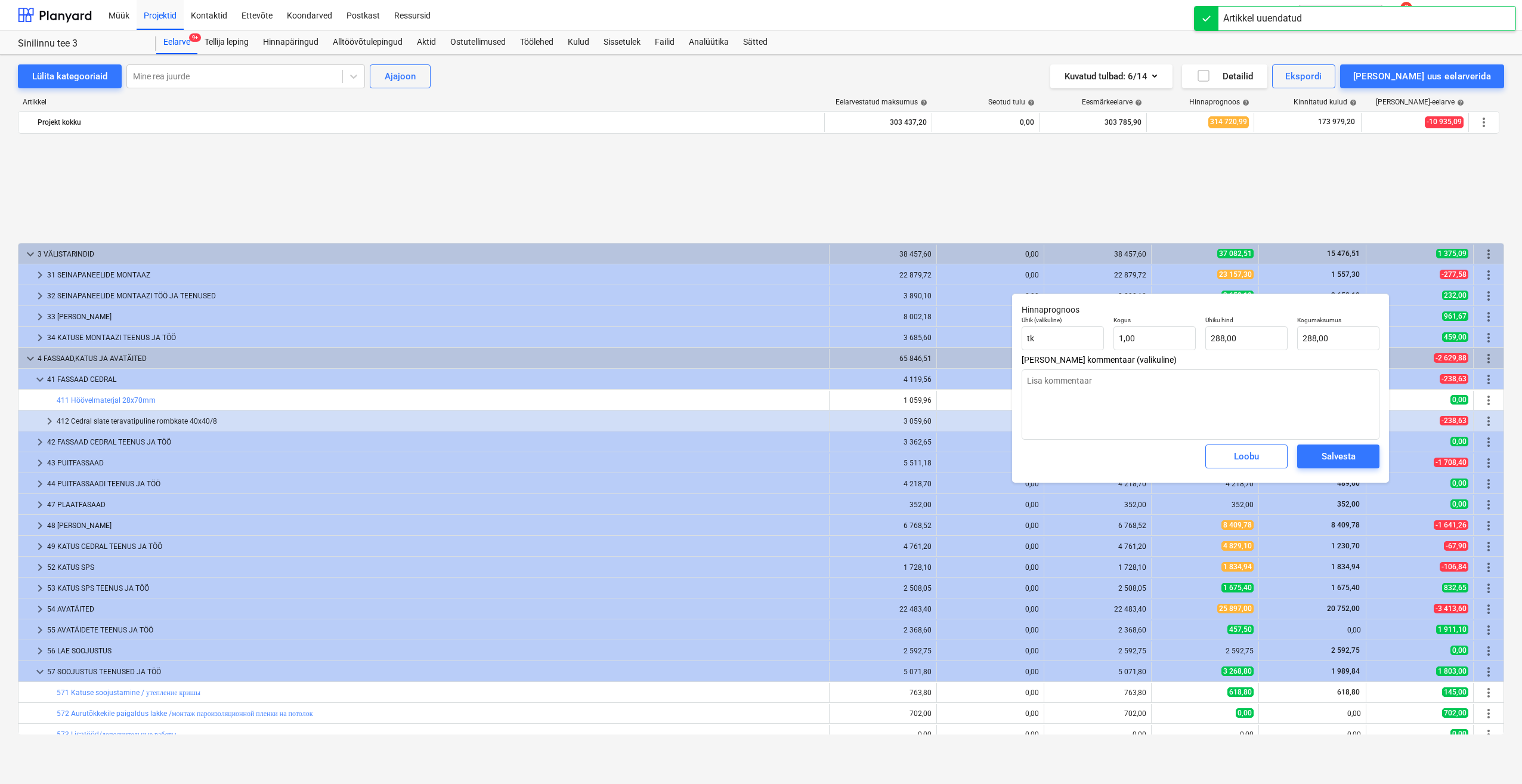
type textarea "x"
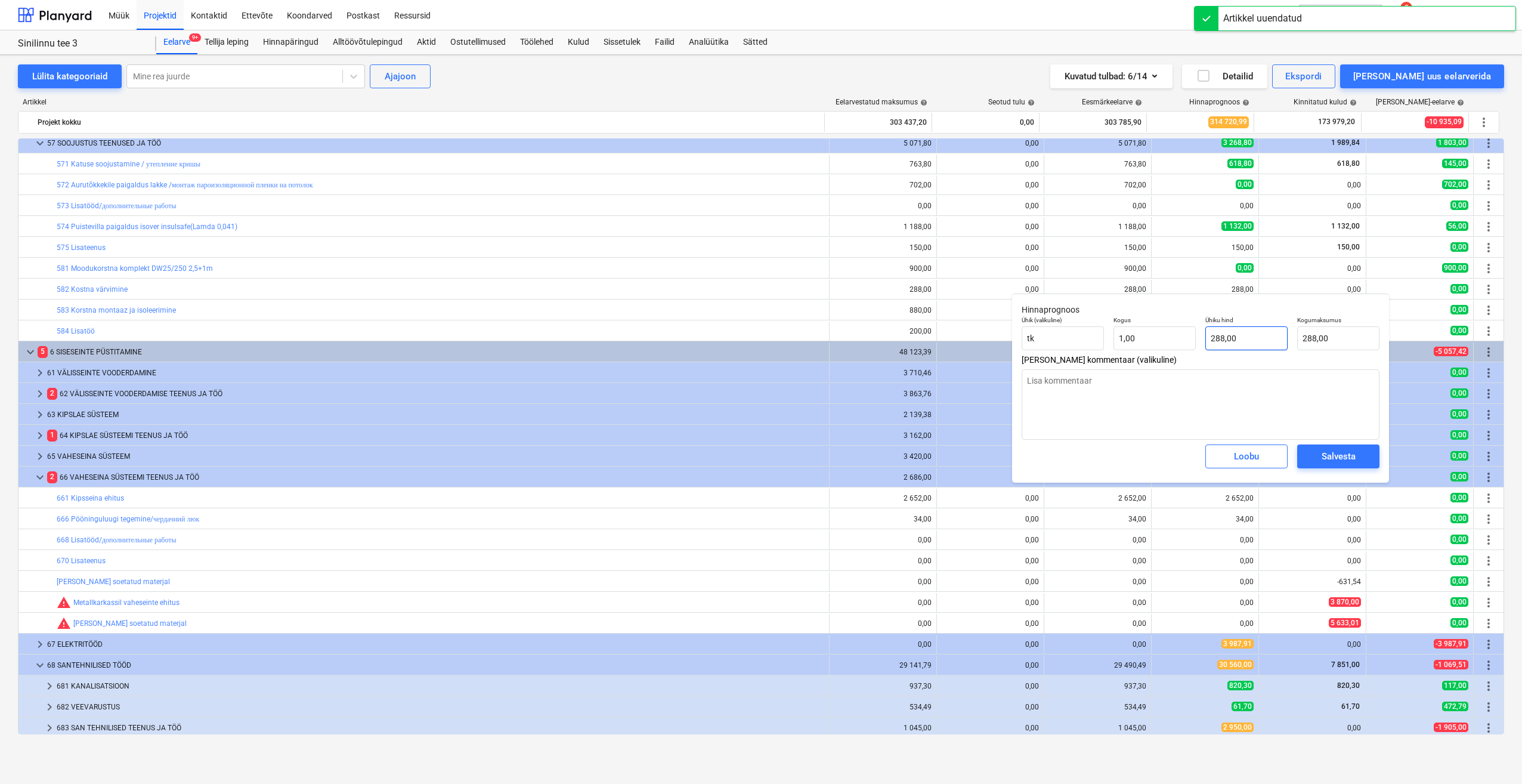
type input "288"
drag, startPoint x: 1252, startPoint y: 336, endPoint x: 1166, endPoint y: 345, distance: 86.5
click at [1166, 345] on div "Ühik (valikuline) tk Kogus 1,00 Ühiku hind 288 Kogumaksumus 288,00" at bounding box center [1200, 333] width 367 height 44
type textarea "x"
type input "0"
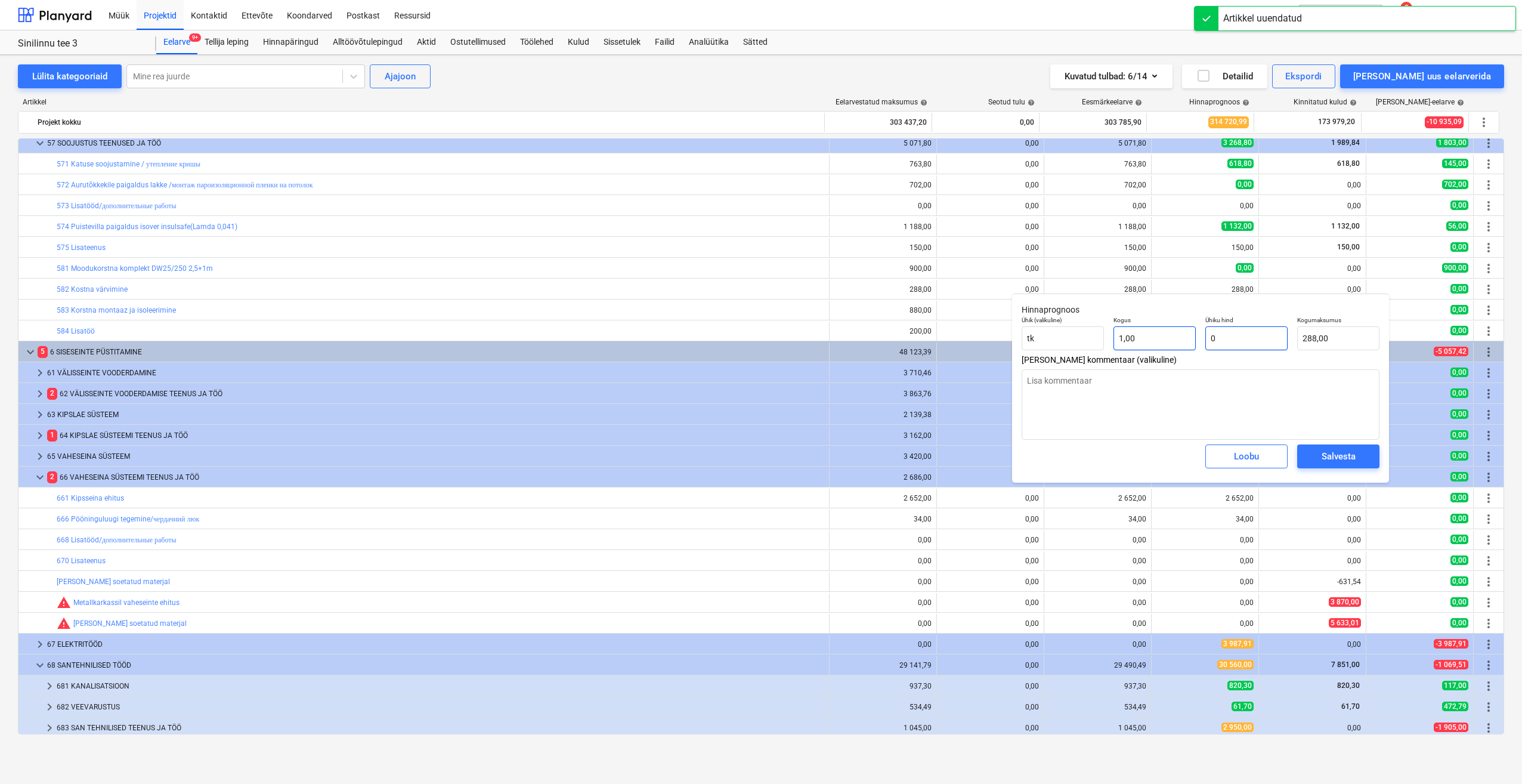
type input "0,00"
type input "0"
type textarea "x"
type input "0,00"
click at [1323, 459] on div "Salvesta" at bounding box center [1339, 456] width 34 height 16
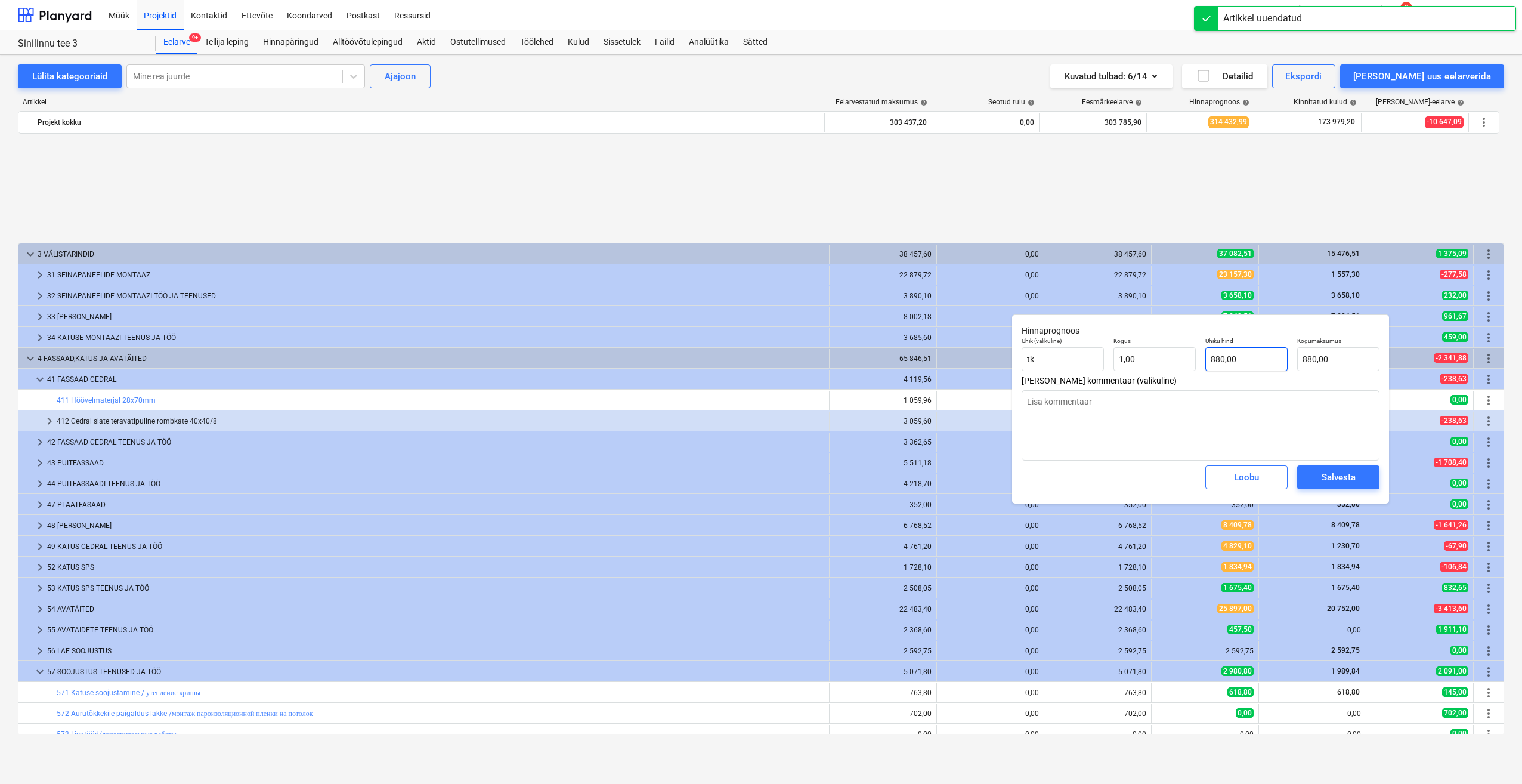
type textarea "x"
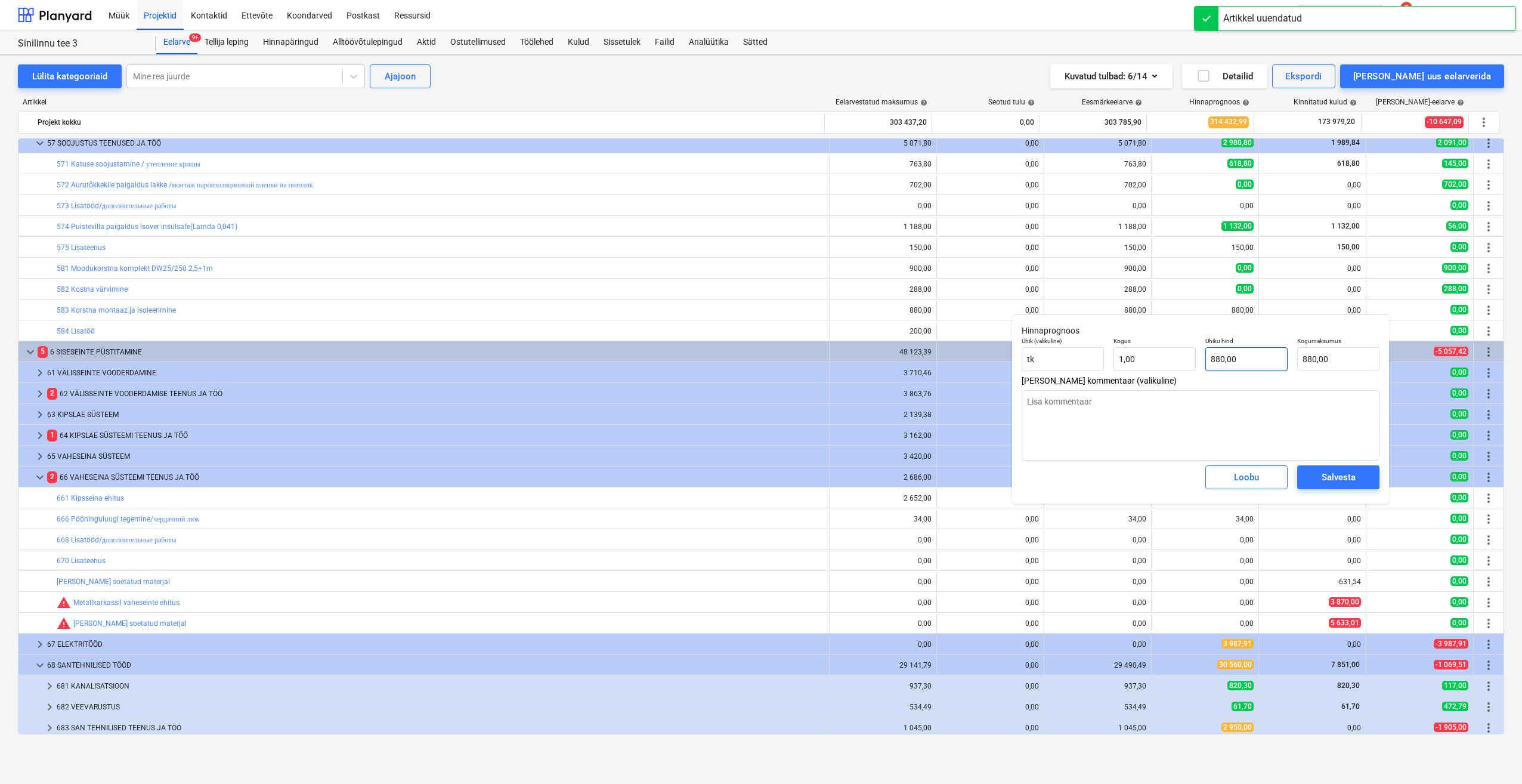
type input "880"
drag, startPoint x: 1247, startPoint y: 365, endPoint x: 1203, endPoint y: 367, distance: 44.0
click at [1203, 367] on div "Ühiku hind 880" at bounding box center [1247, 354] width 92 height 44
type textarea "x"
type input "0"
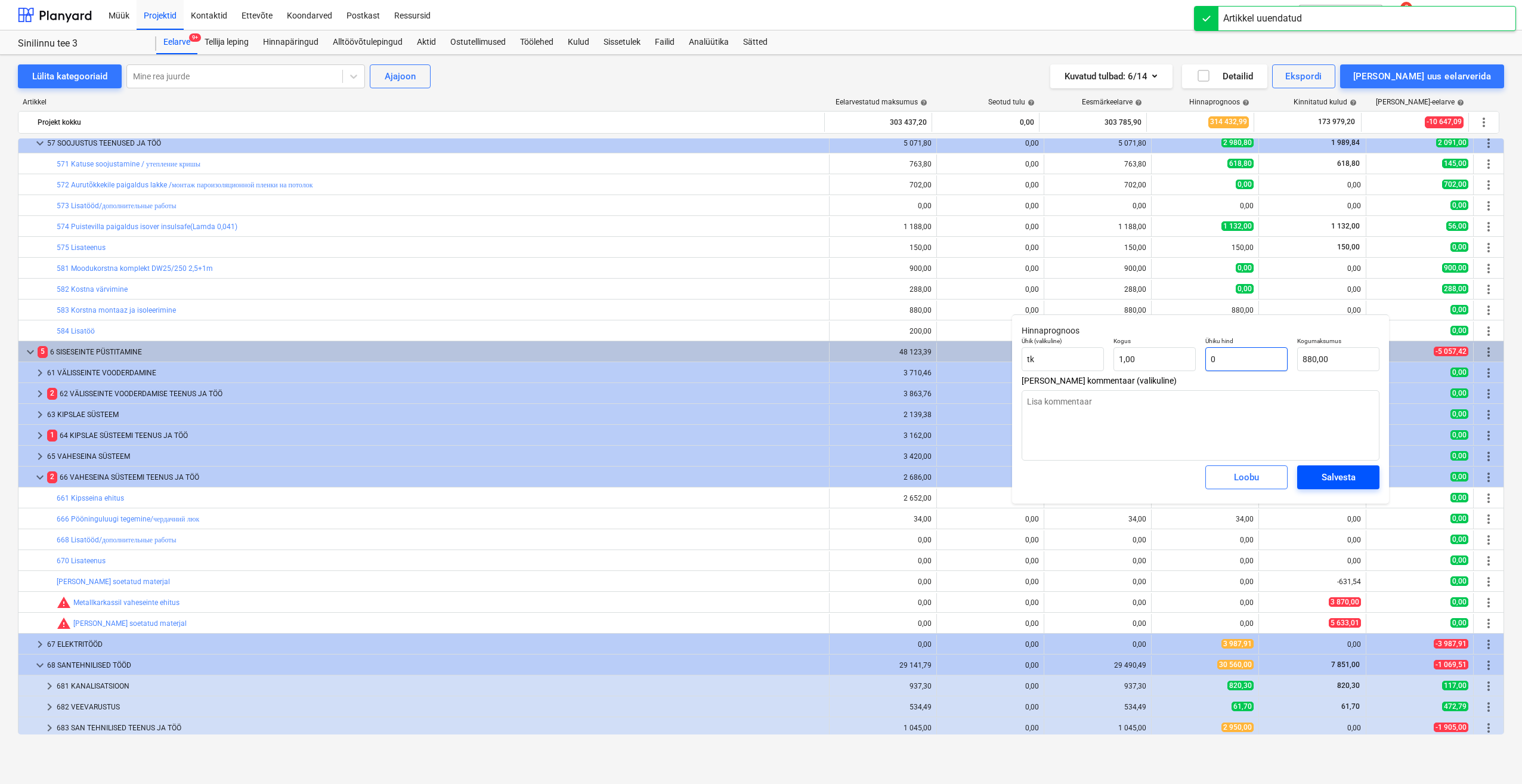
type input "0,00"
type input "0"
type textarea "x"
type input "0,00"
click at [1336, 480] on div "Salvesta" at bounding box center [1339, 477] width 34 height 16
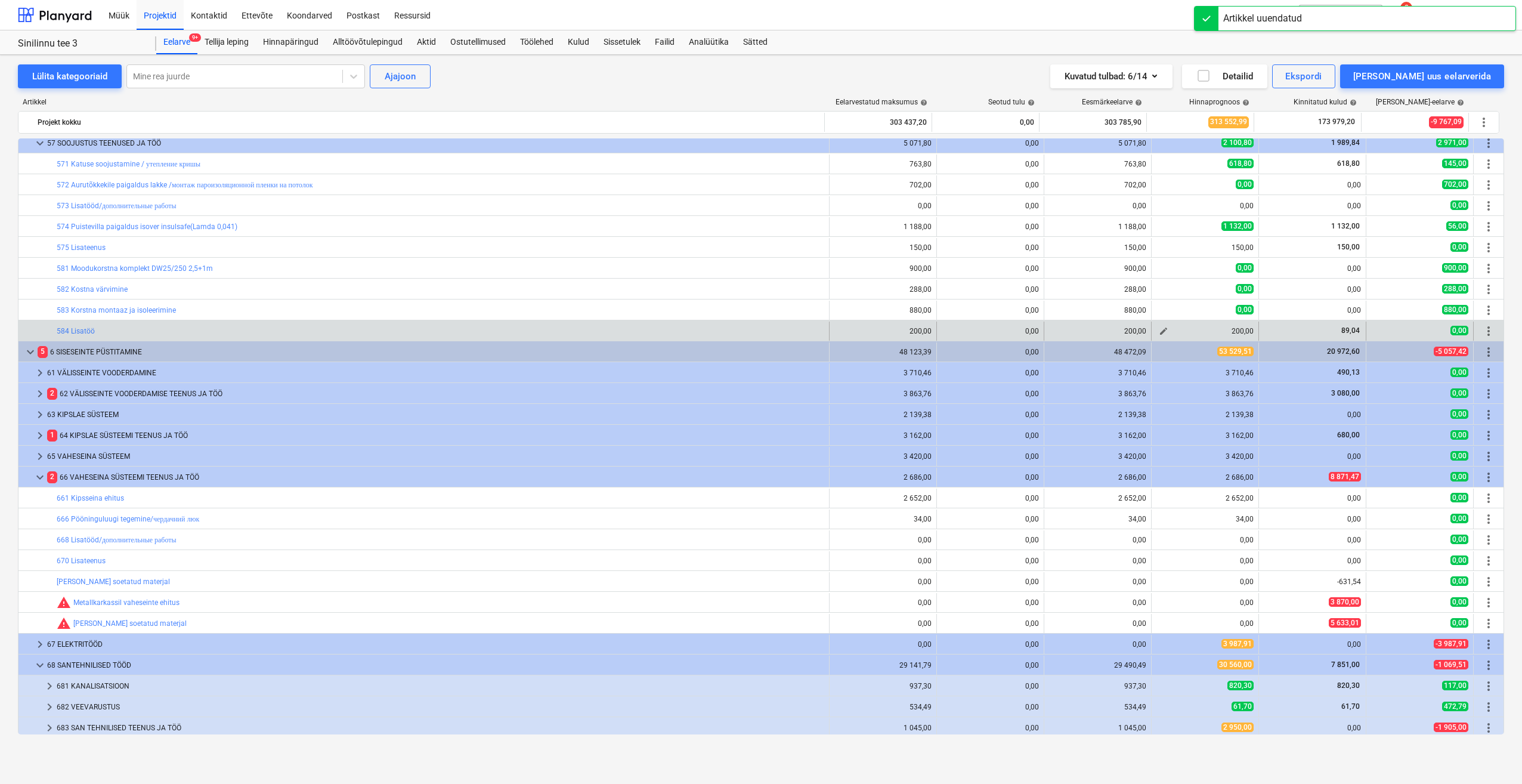
click at [1159, 335] on span "edit" at bounding box center [1163, 330] width 9 height 9
type textarea "x"
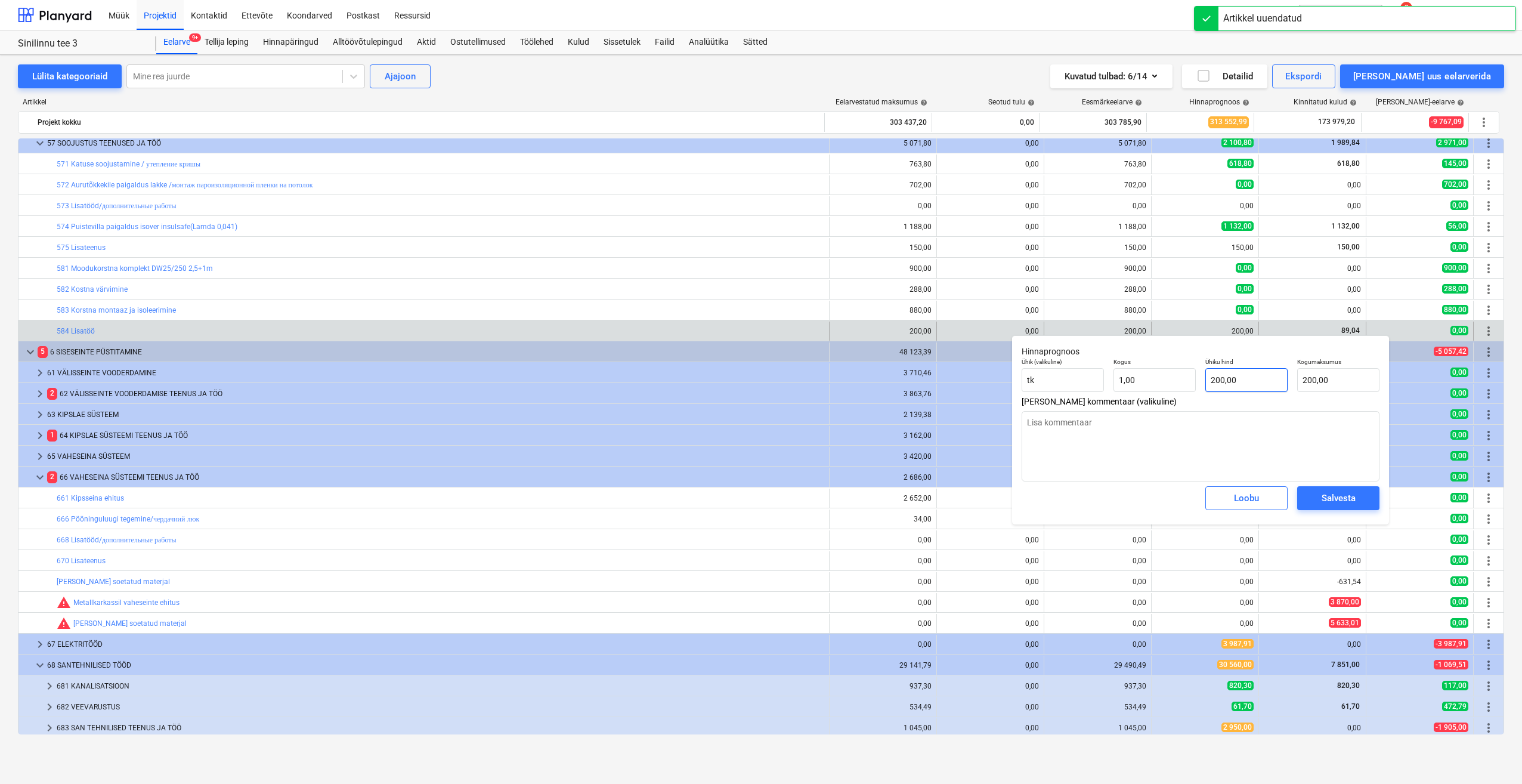
type input "200"
drag, startPoint x: 1245, startPoint y: 382, endPoint x: 1176, endPoint y: 393, distance: 69.9
click at [1176, 392] on div "Ühik (valikuline) tk Kogus 1,00 Ühiku hind 200 Kogumaksumus 200,00" at bounding box center [1200, 375] width 367 height 44
type textarea "x"
type input "6"
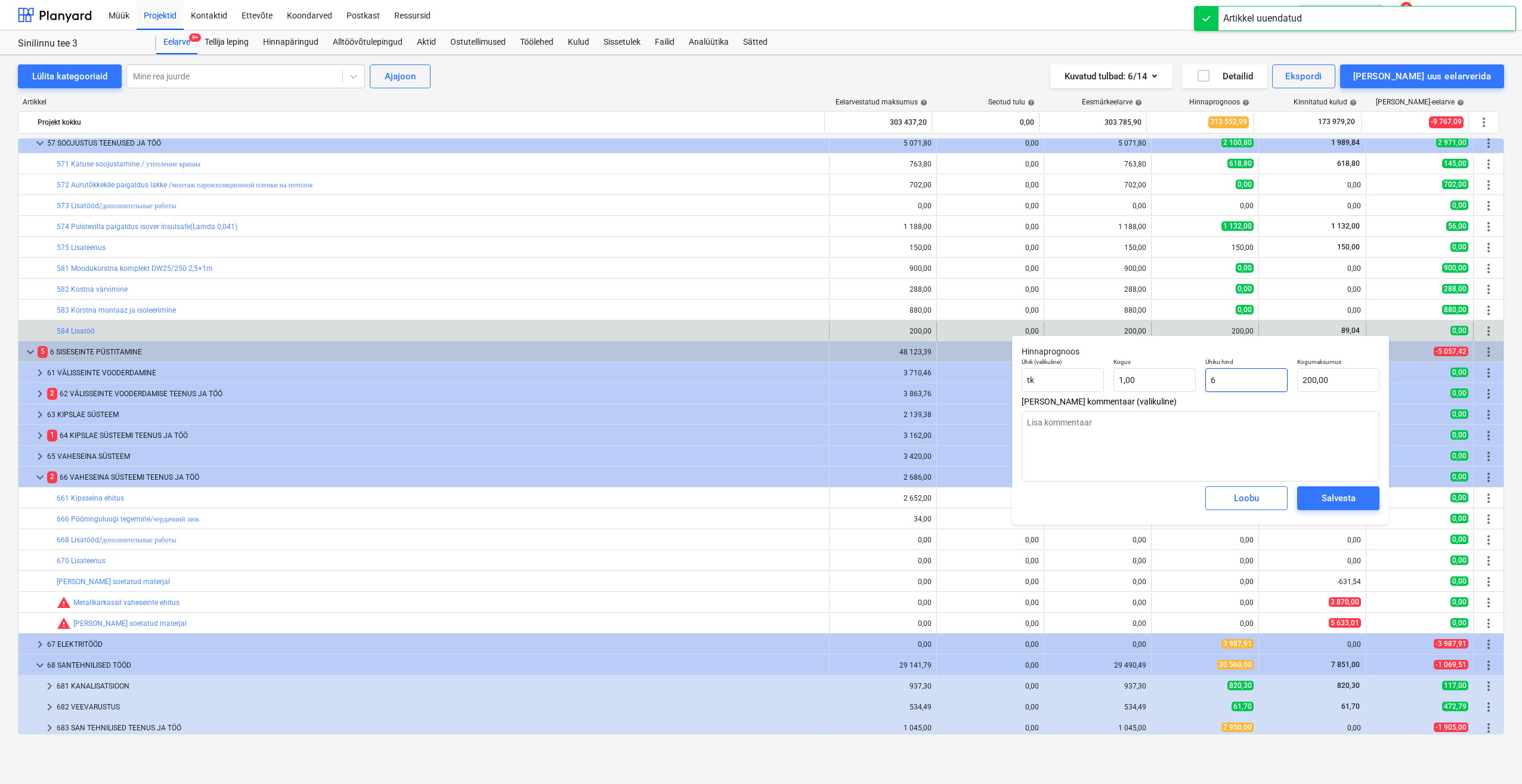
type input "6,00"
type textarea "x"
type input "0,00"
type input "89"
type textarea "x"
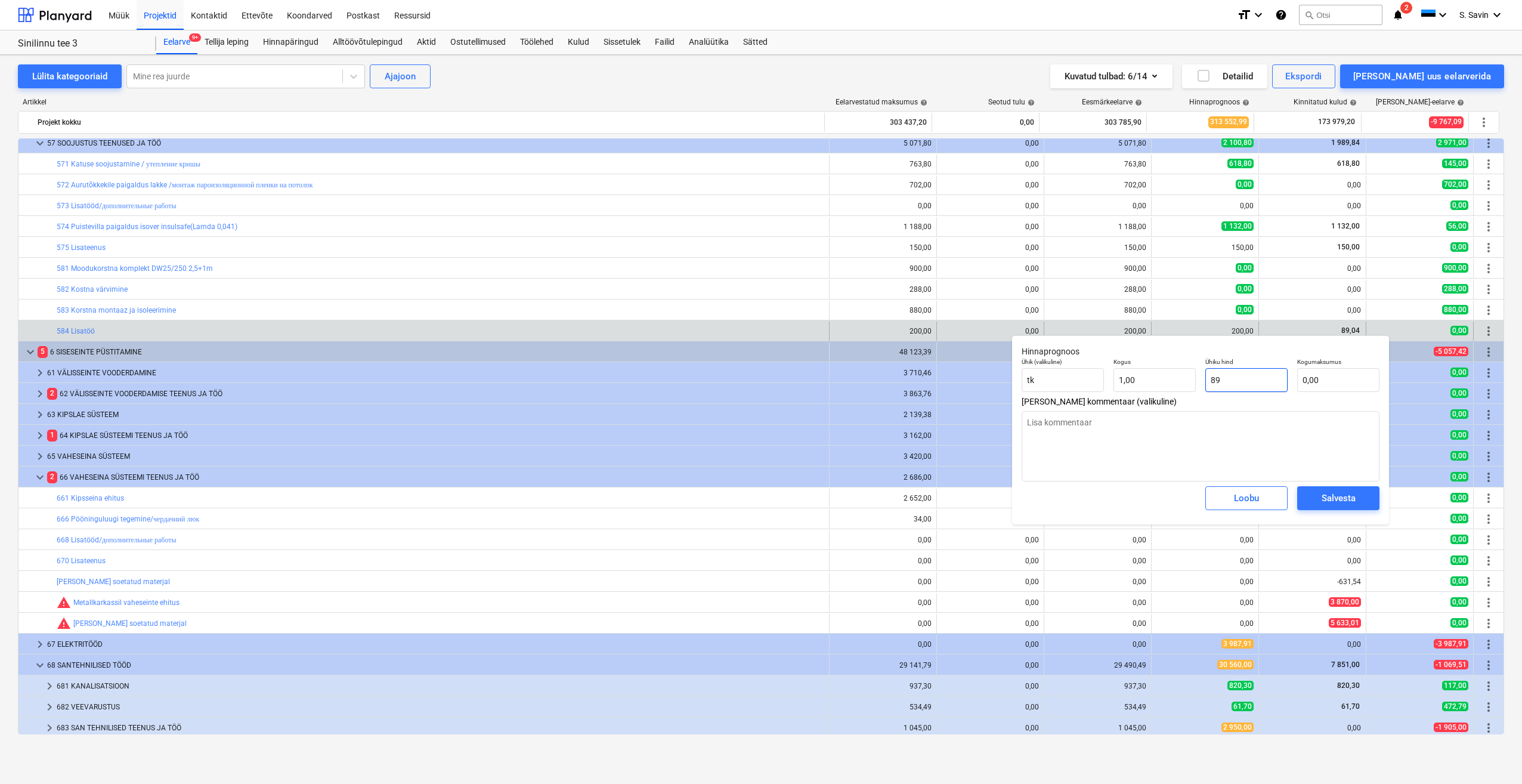
type input "89,00"
type textarea "x"
type input "89,"
type textarea "x"
type input "89,0"
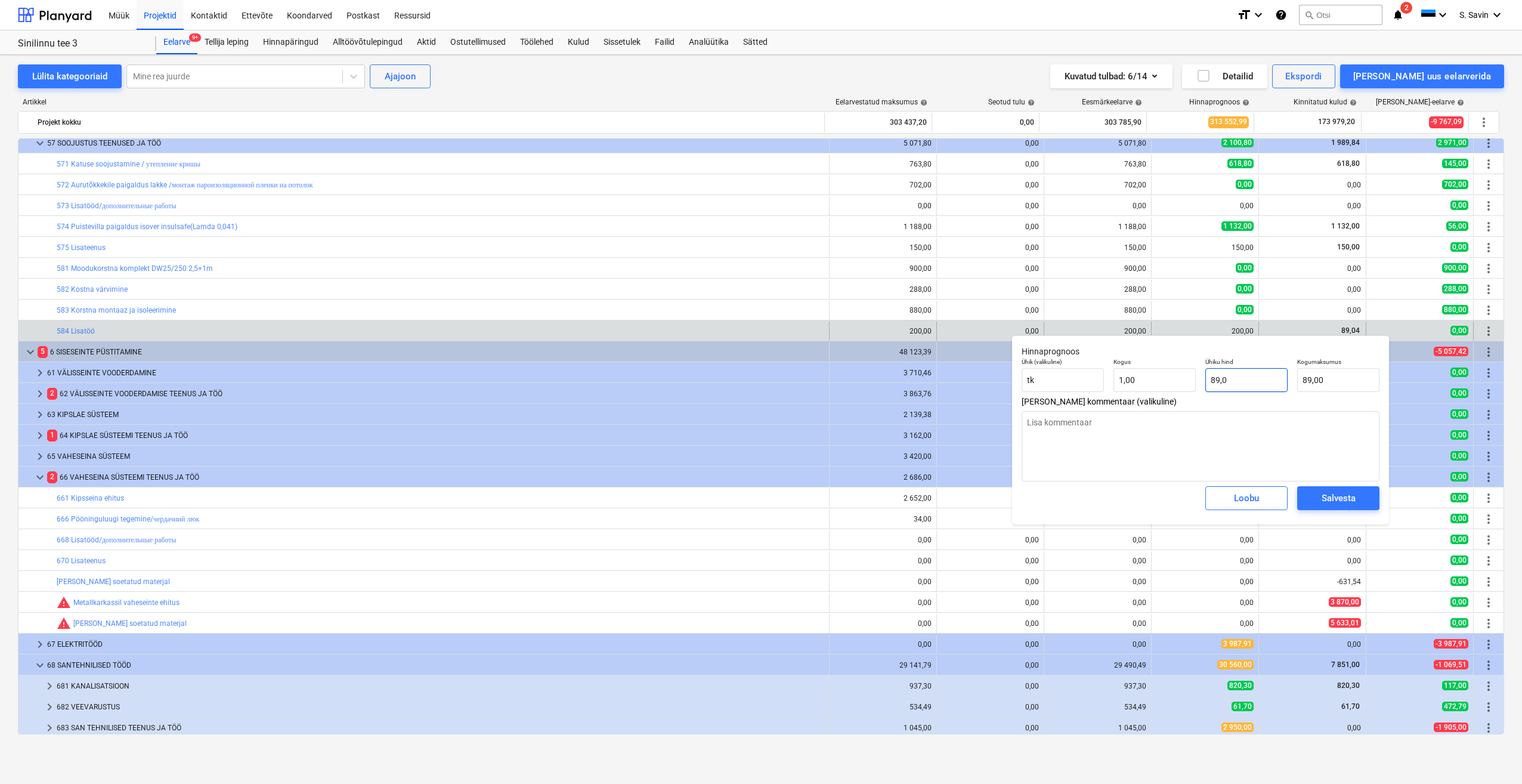
type textarea "x"
type input "89,04"
click at [1334, 499] on div "Salvesta" at bounding box center [1339, 498] width 34 height 16
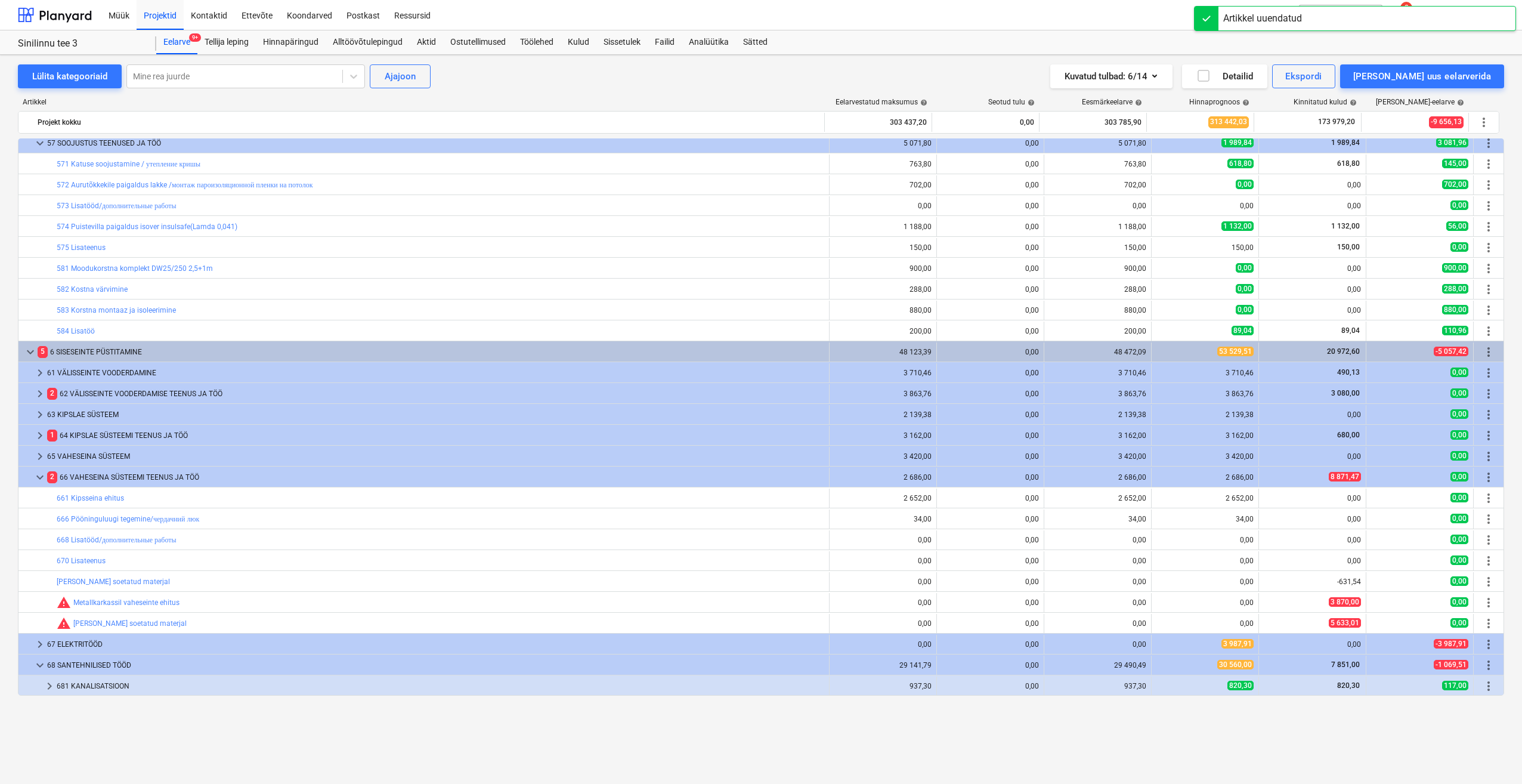
scroll to position [469, 0]
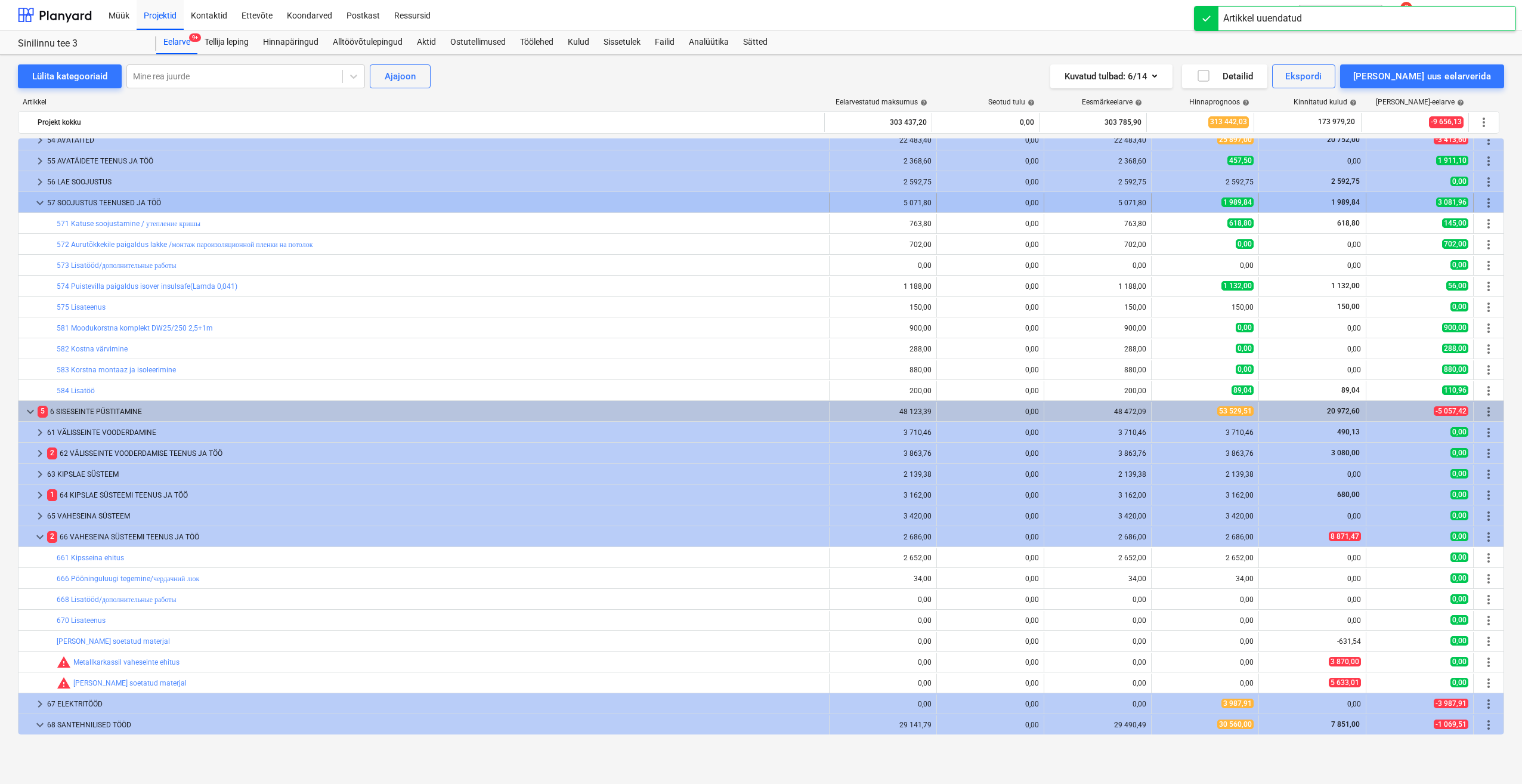
click at [43, 207] on span "keyboard_arrow_down" at bounding box center [40, 203] width 14 height 14
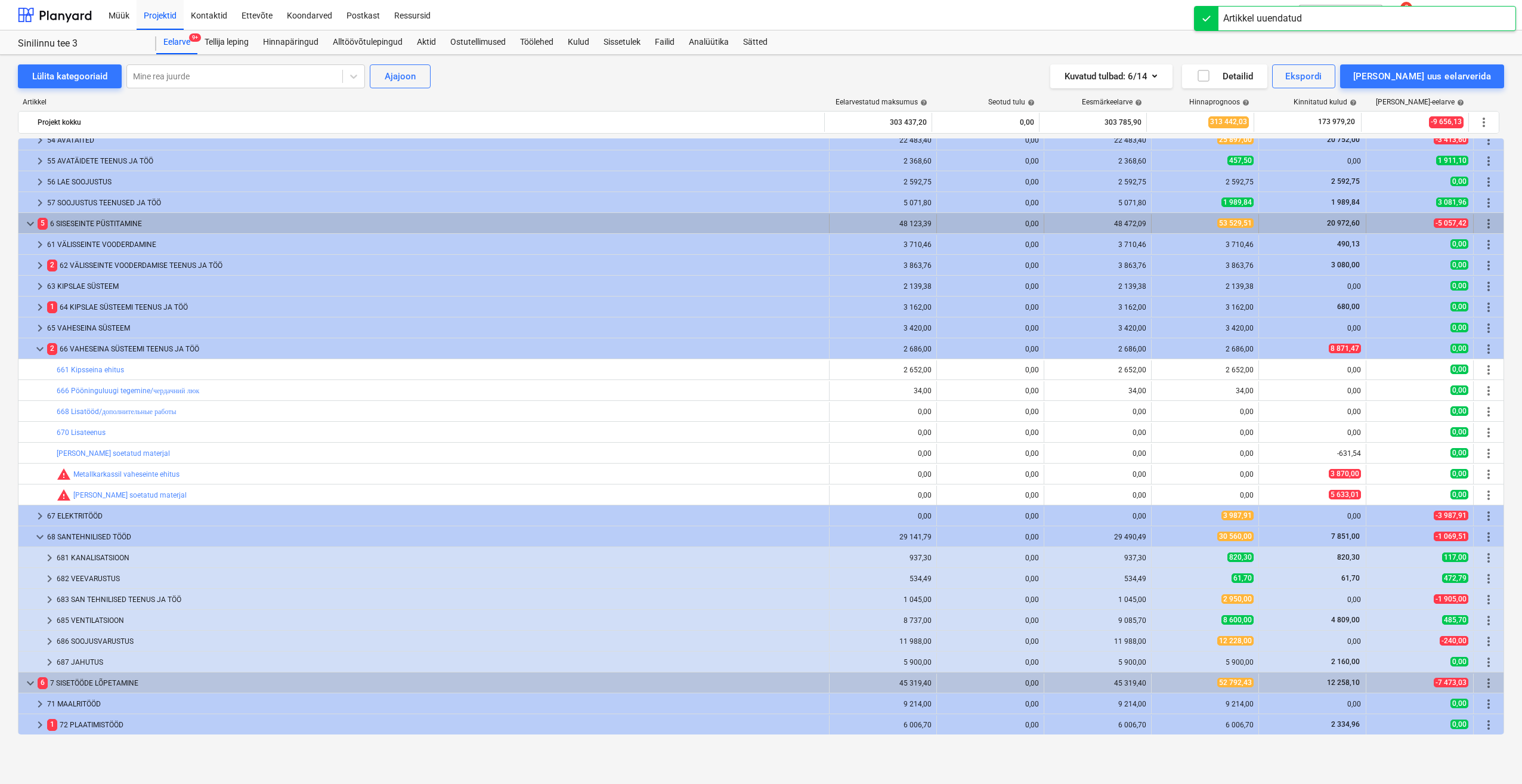
click at [31, 226] on span "keyboard_arrow_down" at bounding box center [30, 224] width 14 height 14
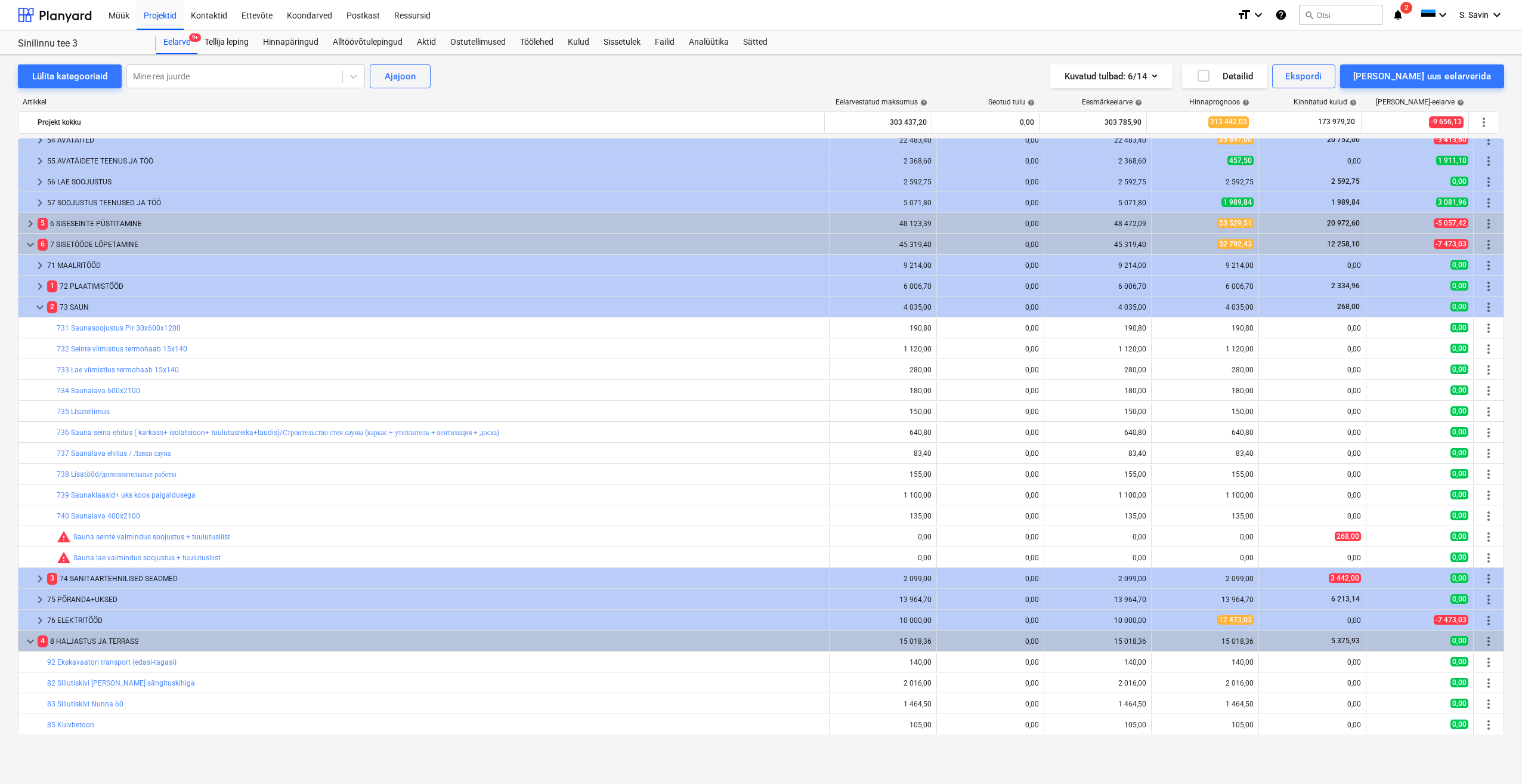
click at [31, 226] on span "keyboard_arrow_right" at bounding box center [30, 224] width 14 height 14
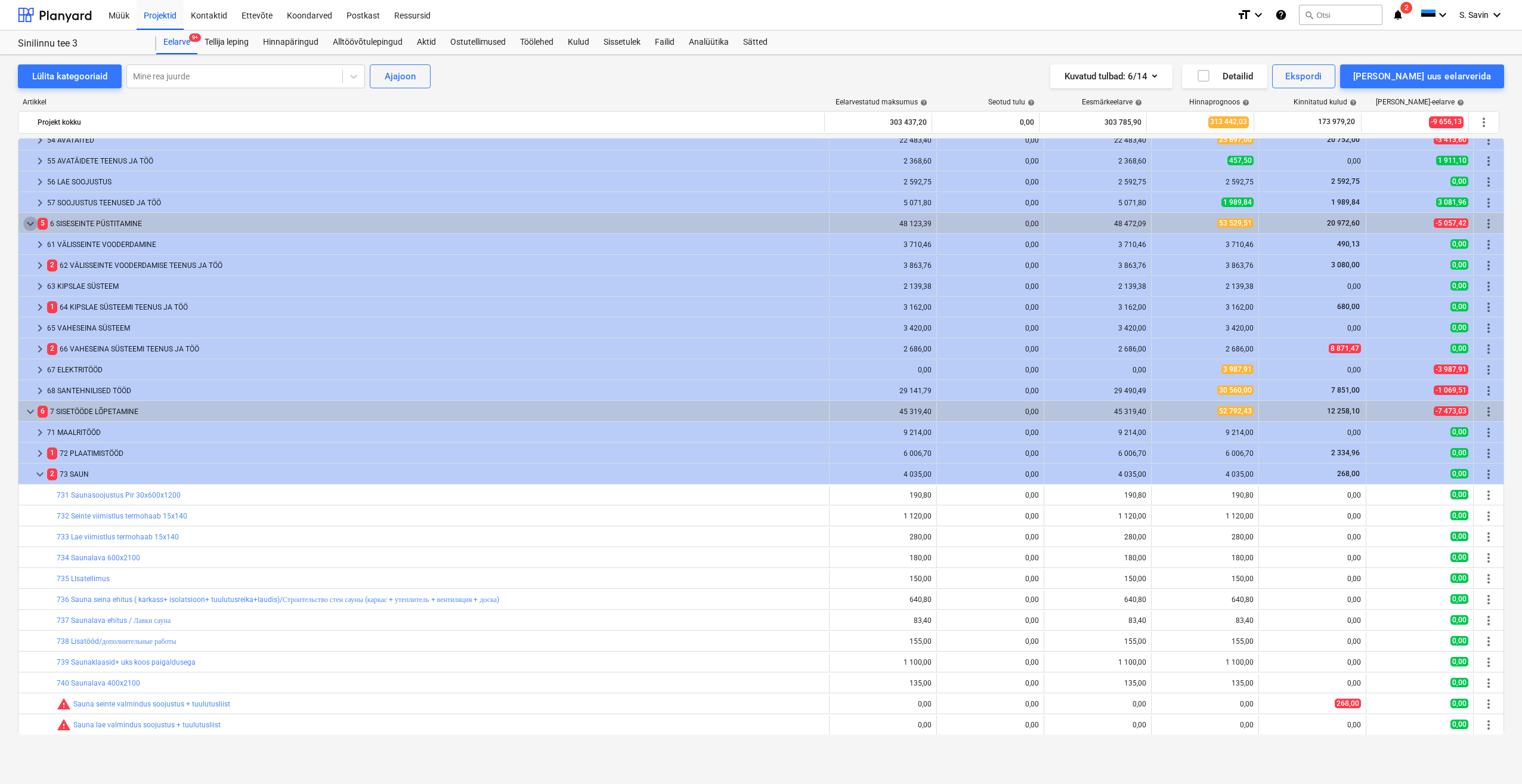
click at [31, 226] on span "keyboard_arrow_down" at bounding box center [30, 224] width 14 height 14
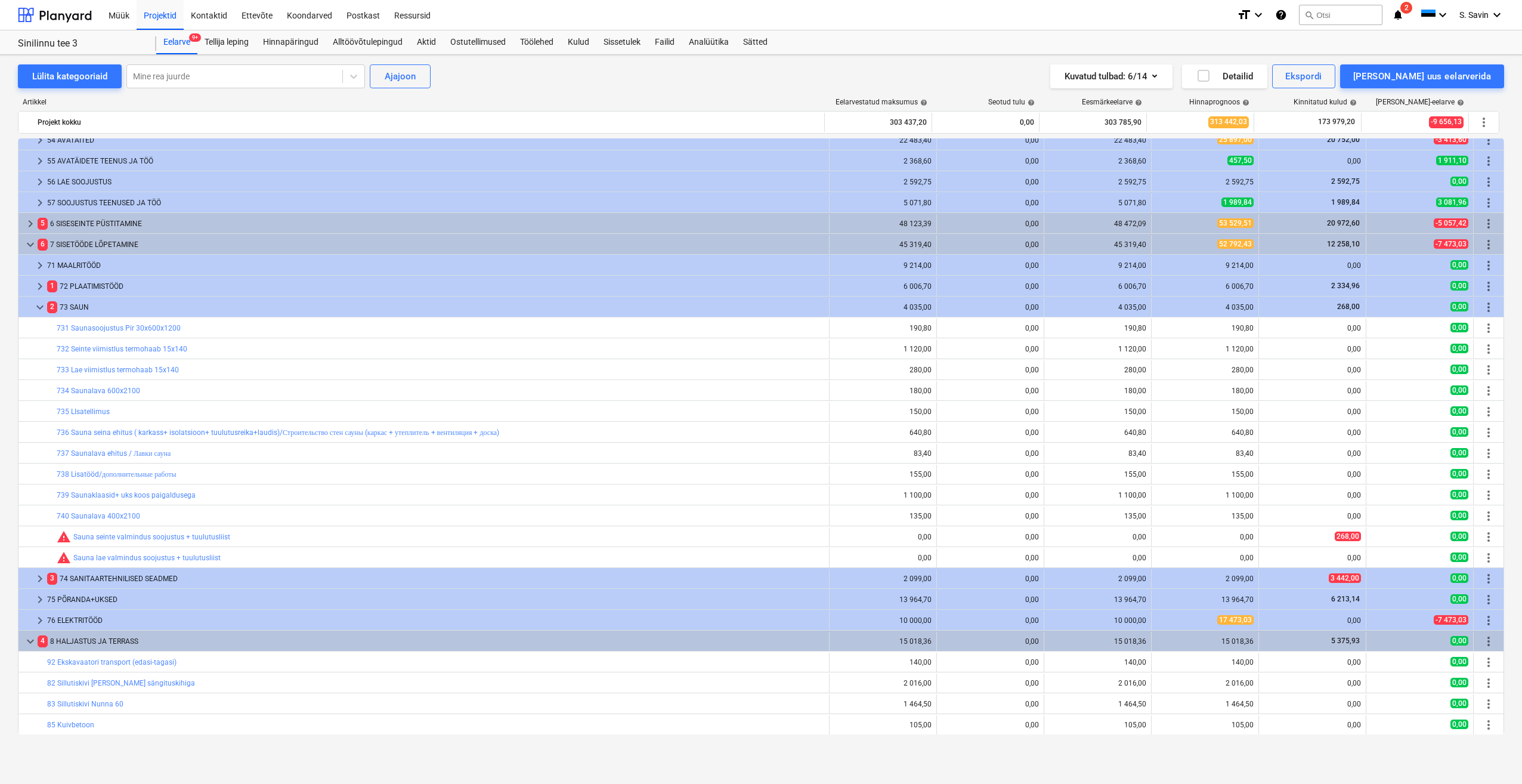
click at [31, 226] on span "keyboard_arrow_right" at bounding box center [30, 224] width 14 height 14
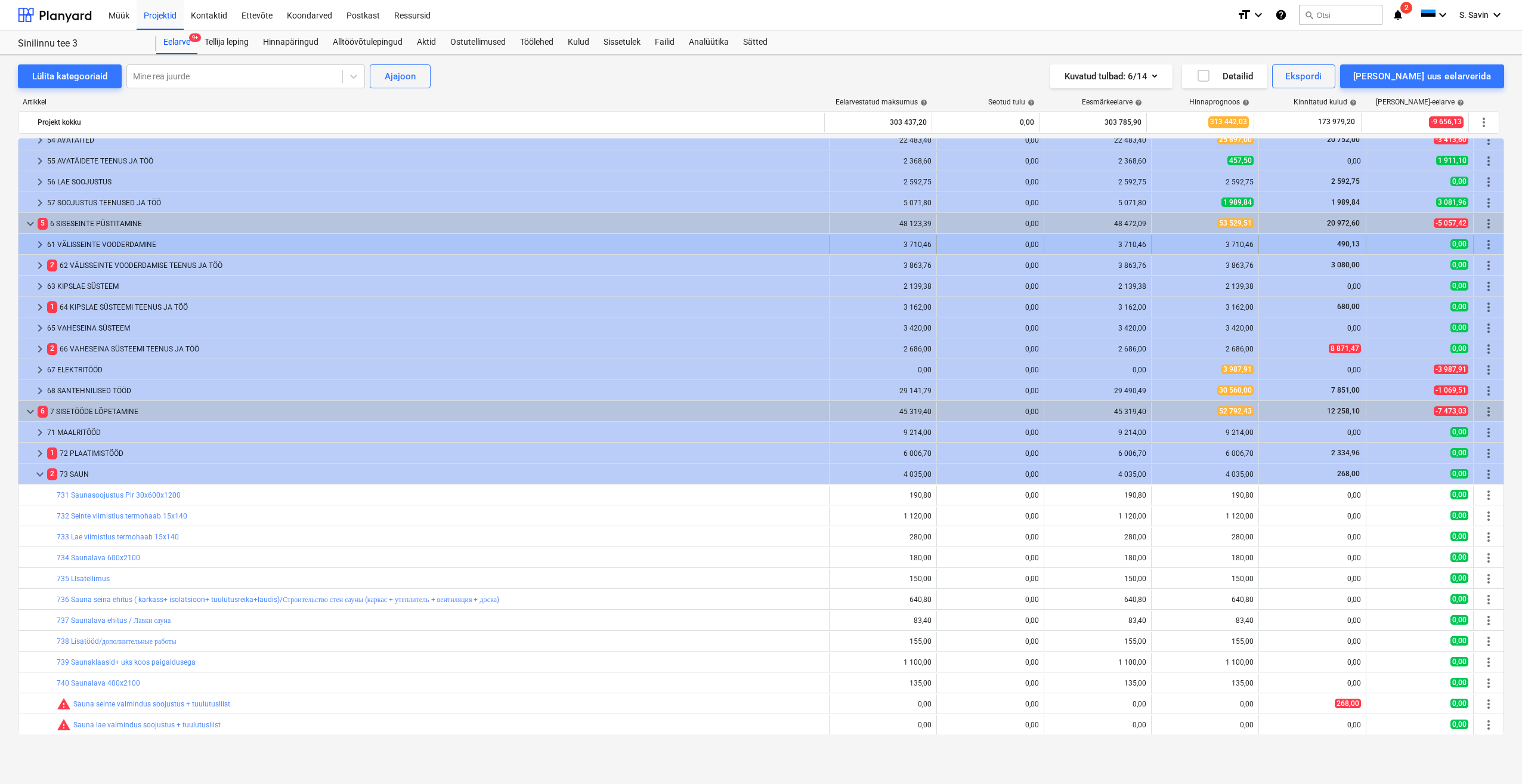
click at [41, 249] on span "keyboard_arrow_right" at bounding box center [40, 245] width 14 height 14
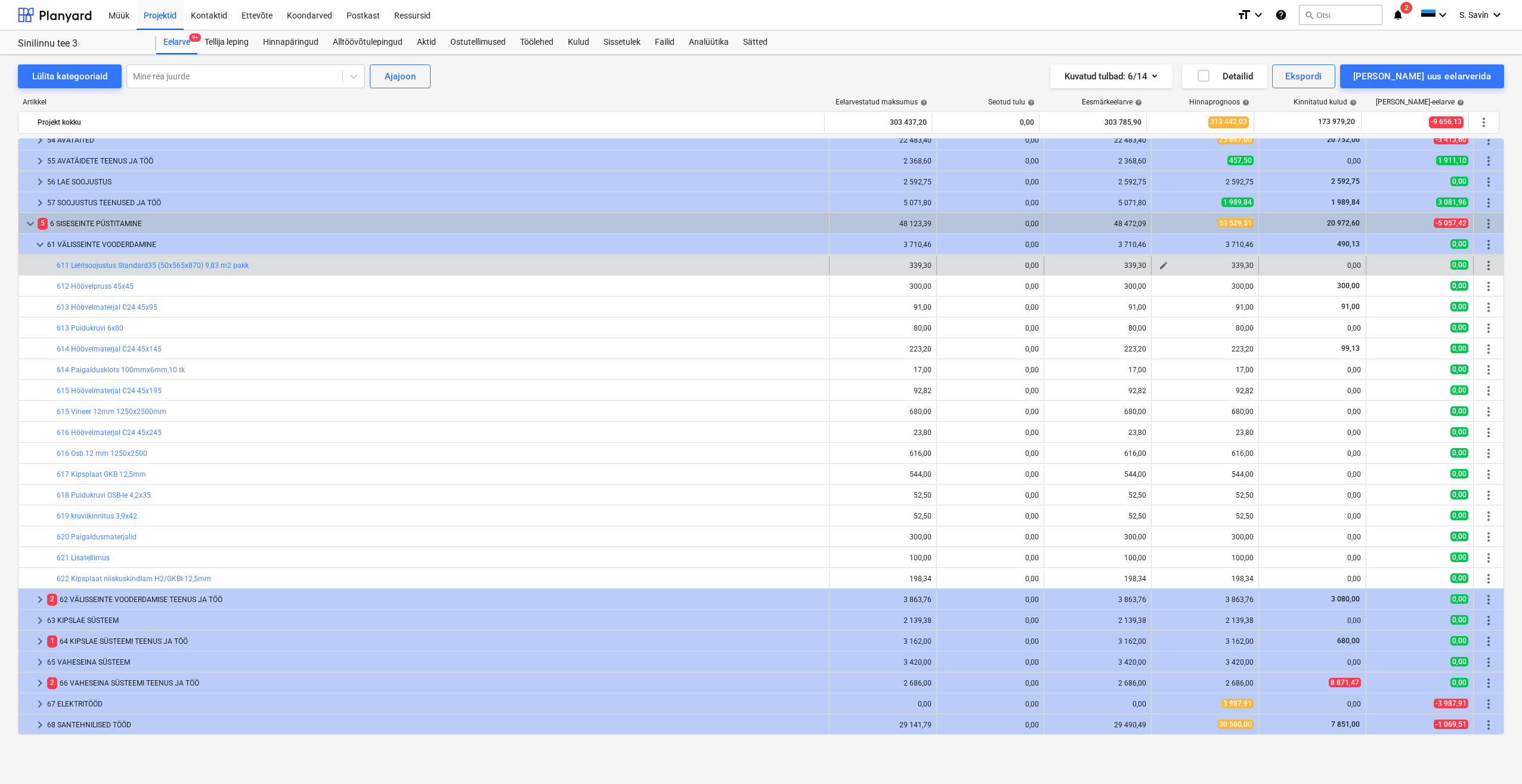
click at [1157, 270] on button "edit" at bounding box center [1164, 265] width 14 height 14
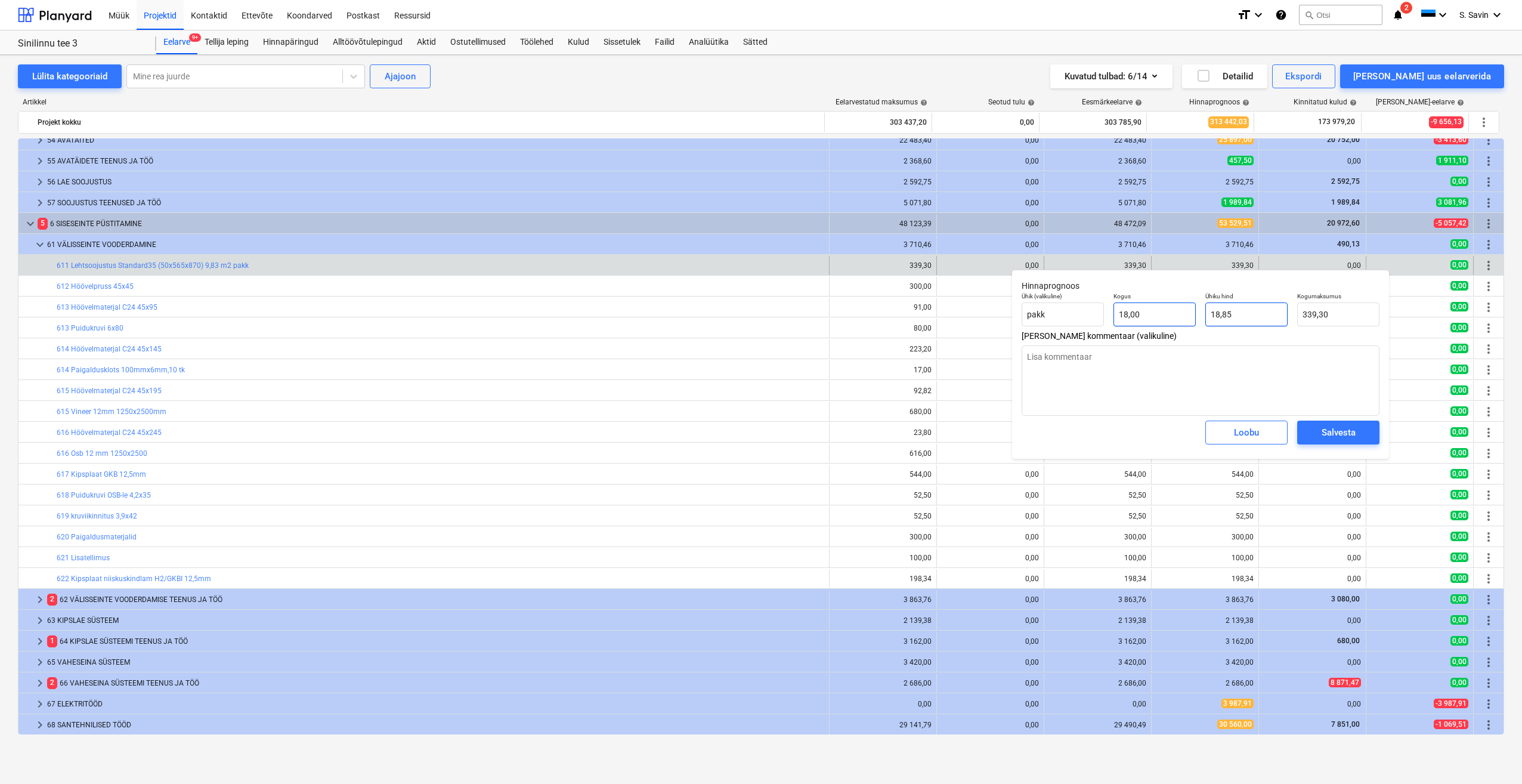
drag, startPoint x: 1247, startPoint y: 316, endPoint x: 1177, endPoint y: 315, distance: 70.0
click at [1178, 315] on div "Ühik (valikuline) pakk Kogus 18,00 Ühiku hind 18,85 Kogumaksumus 339,30" at bounding box center [1200, 309] width 367 height 44
type textarea "x"
type input "0"
type input "0,00"
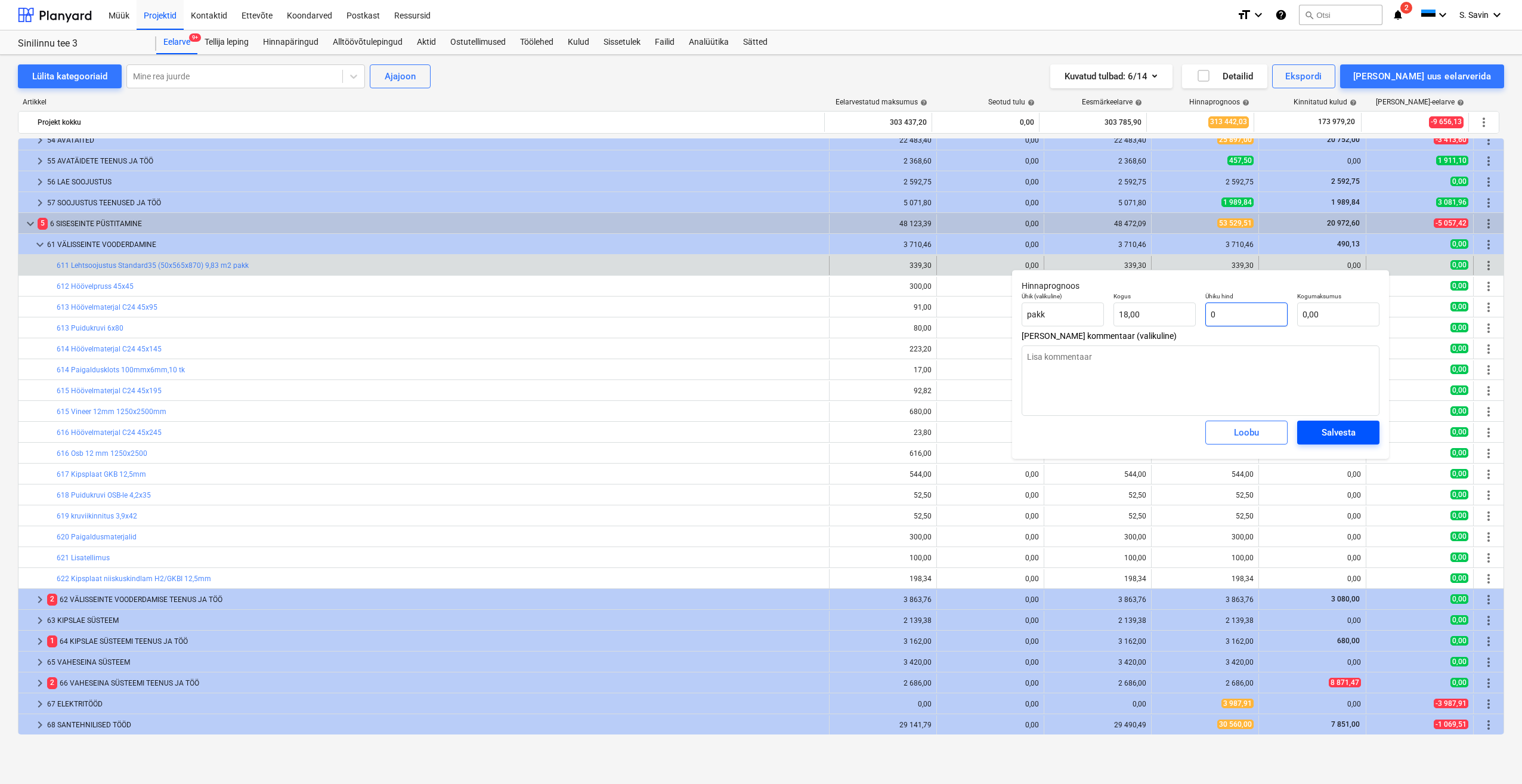
type input "0"
type textarea "x"
type input "0,00"
click at [1325, 432] on div "Salvesta" at bounding box center [1339, 432] width 34 height 16
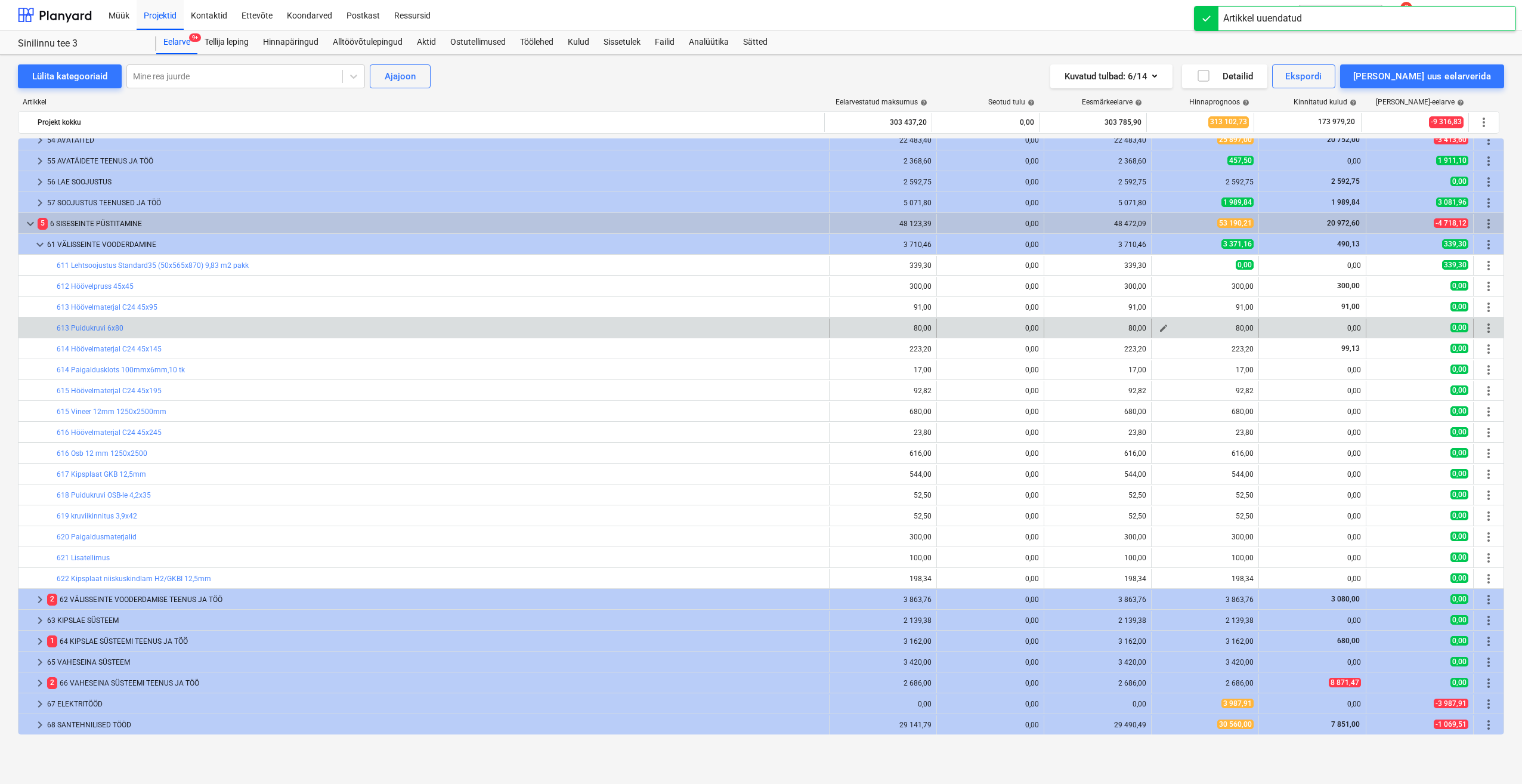
click at [1162, 326] on span "edit" at bounding box center [1163, 328] width 9 height 9
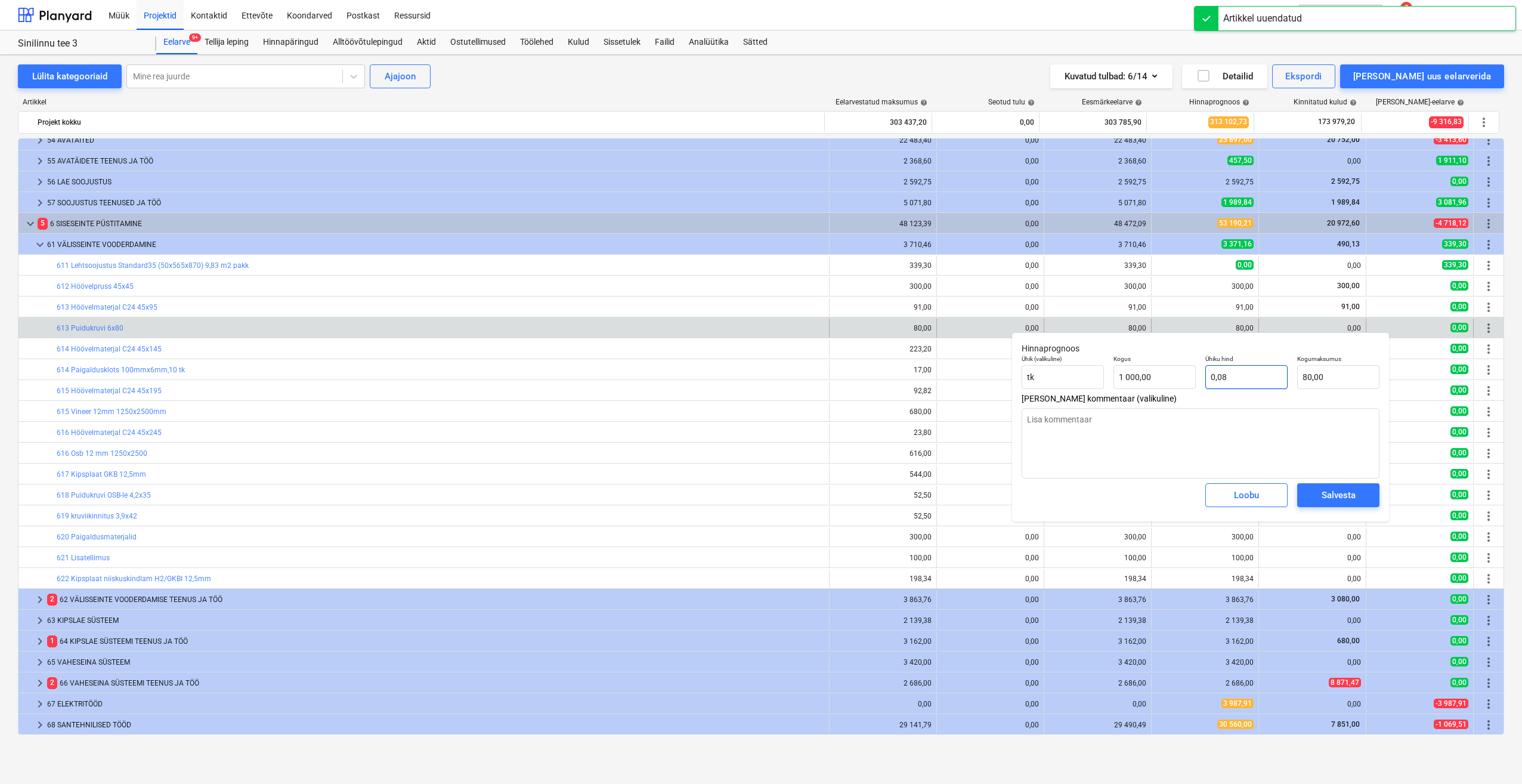
drag, startPoint x: 1234, startPoint y: 380, endPoint x: 1175, endPoint y: 392, distance: 60.2
click at [1208, 385] on input "0,08" at bounding box center [1247, 377] width 82 height 24
type textarea "x"
type input "0"
type input "0,00"
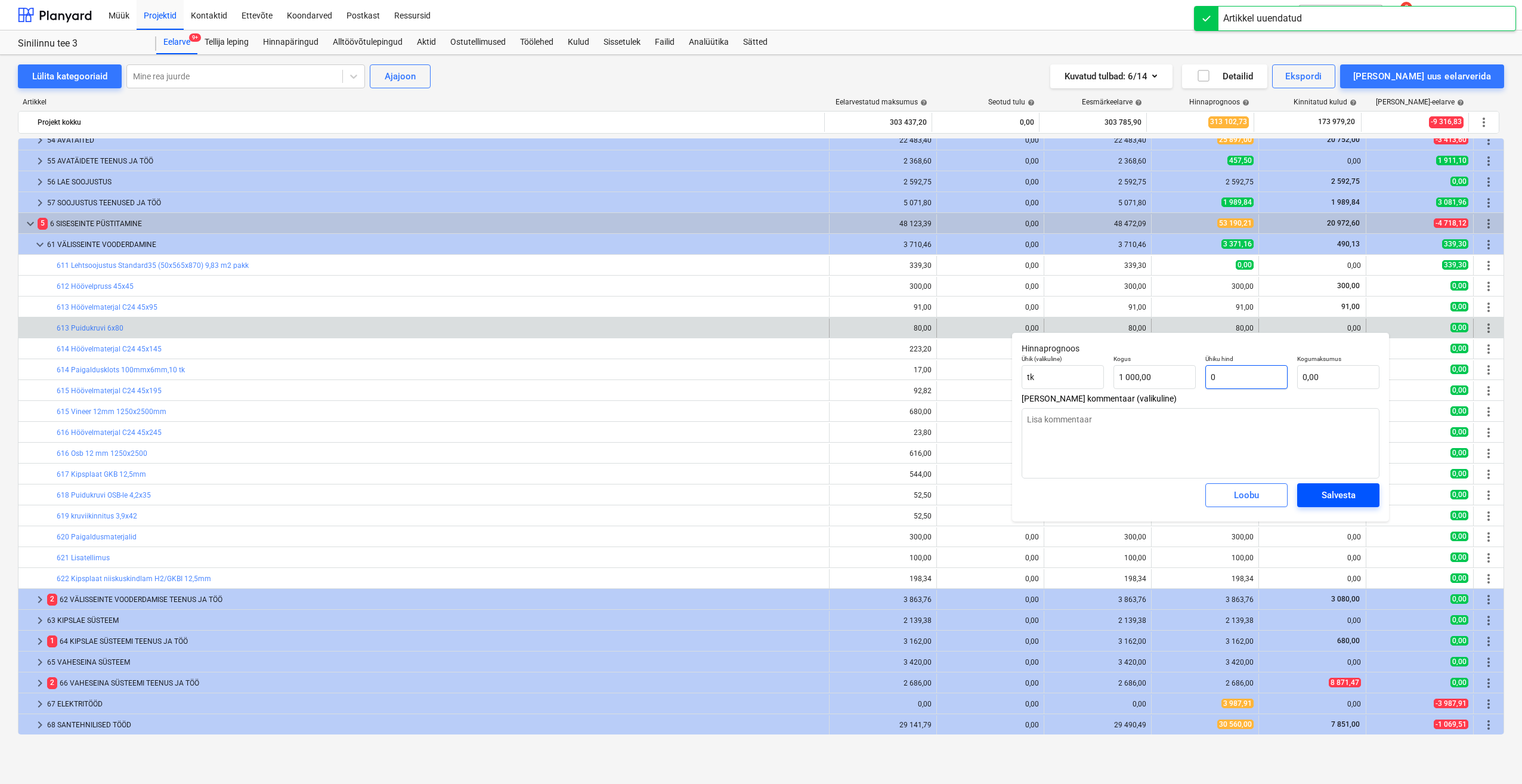
type input "0"
type textarea "x"
type input "0,00"
click at [1365, 497] on span "Salvesta" at bounding box center [1339, 495] width 54 height 16
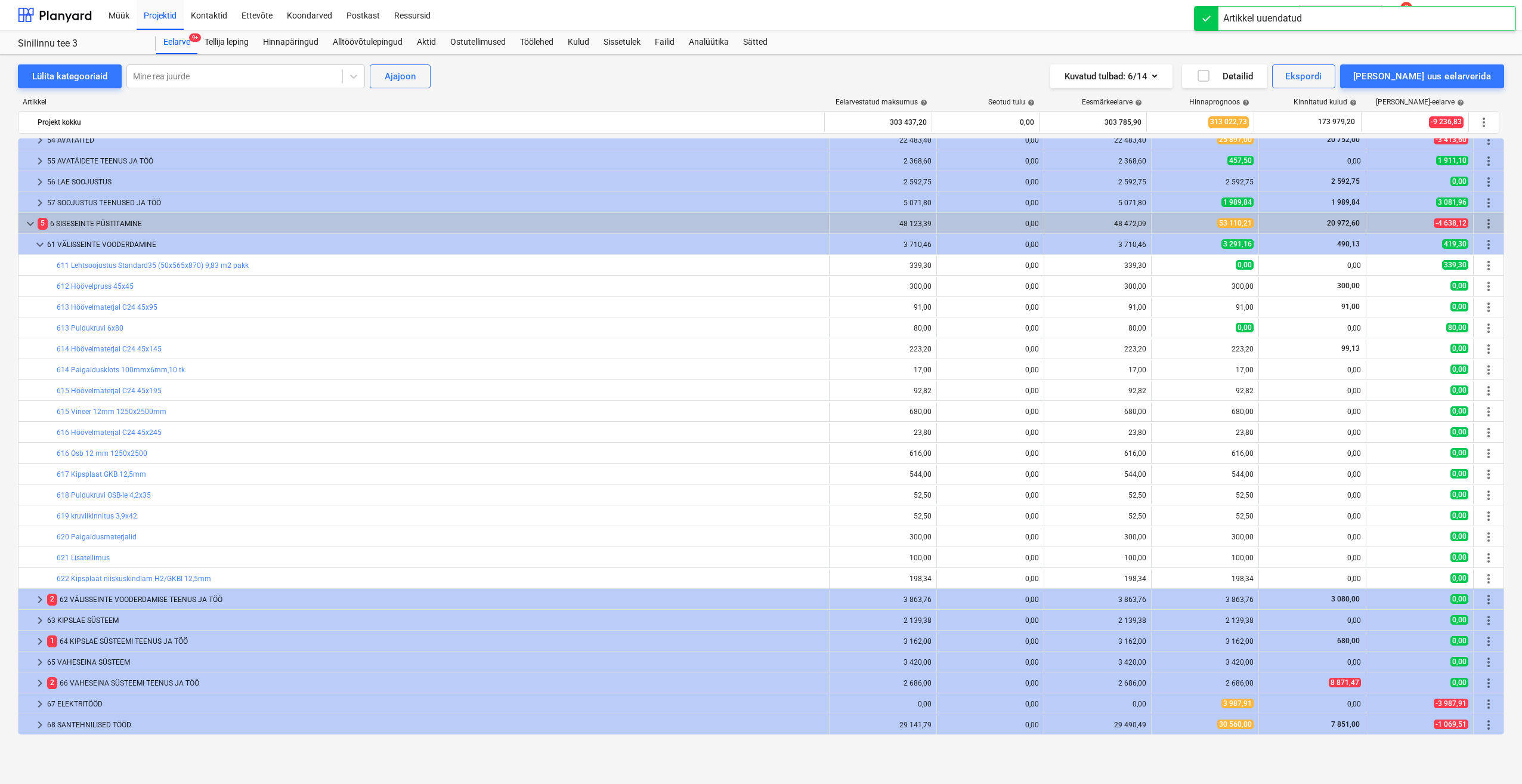
click at [1160, 370] on span "edit" at bounding box center [1163, 369] width 9 height 9
type textarea "x"
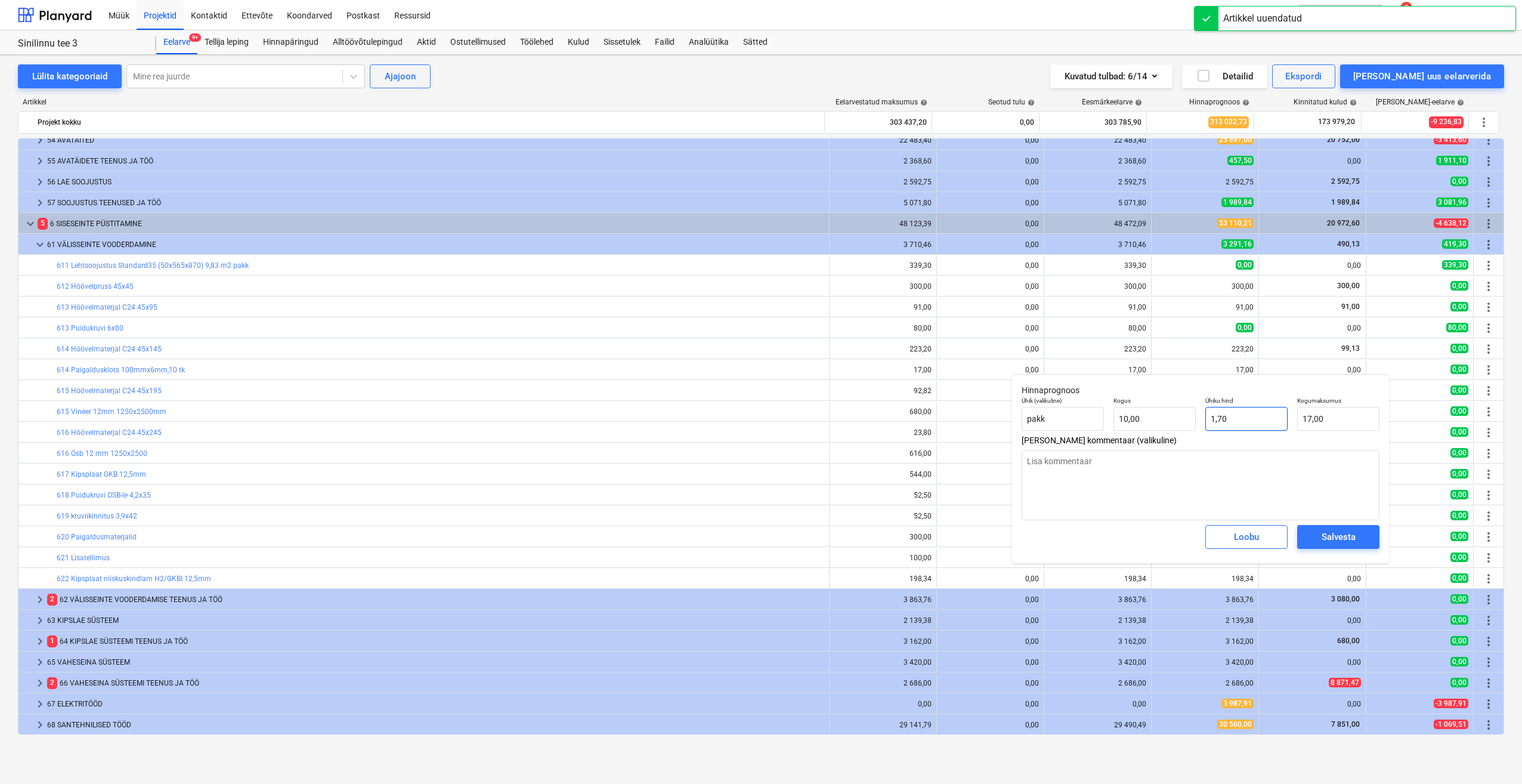
type input "1,7"
drag, startPoint x: 1255, startPoint y: 420, endPoint x: 1152, endPoint y: 427, distance: 103.2
click at [1152, 427] on div "Ühik (valikuline) pakk Kogus 10,00 Ühiku hind 1,7 Kogumaksumus 17,00" at bounding box center [1200, 414] width 367 height 44
type textarea "x"
type input "0"
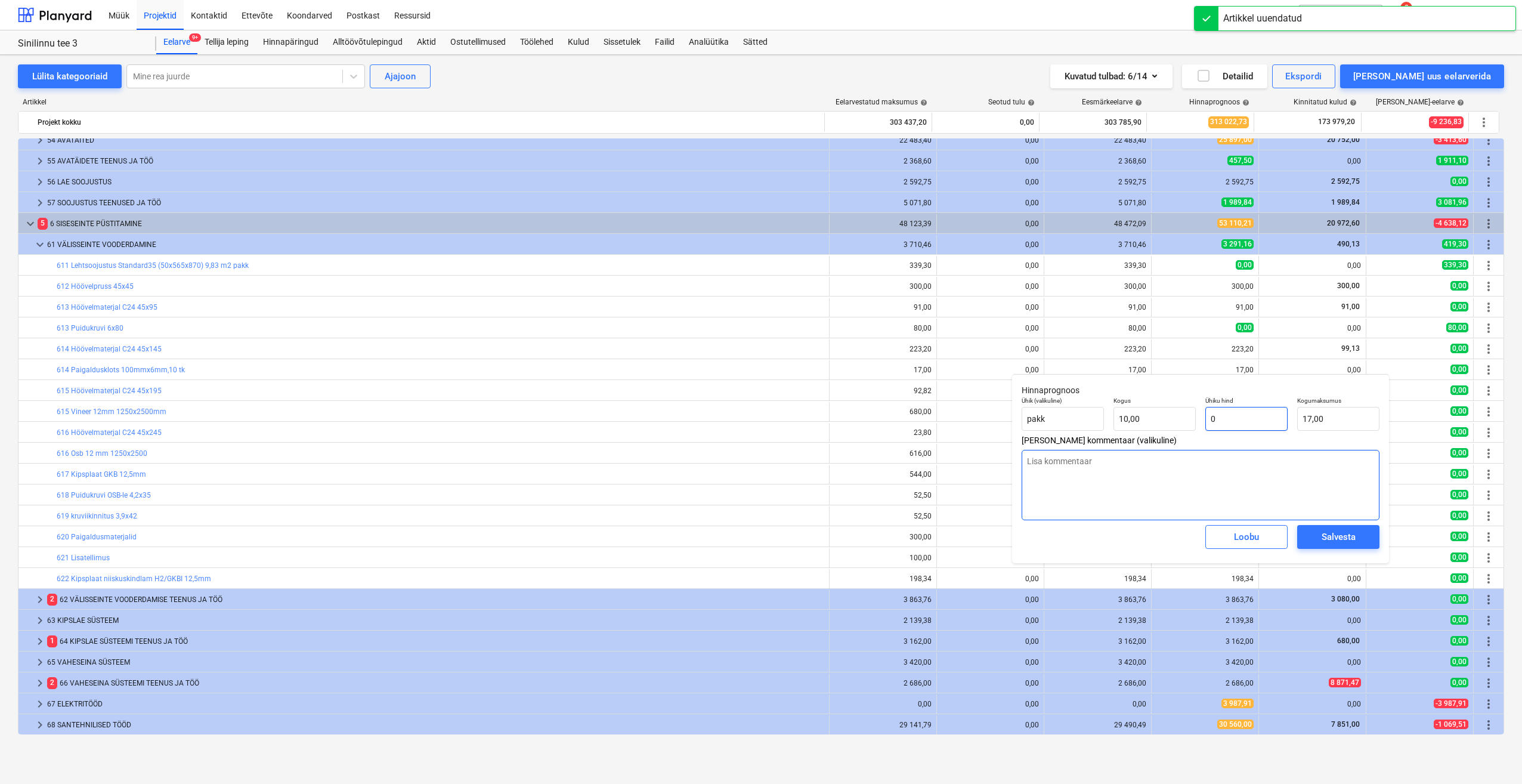
type input "0,00"
type input "0"
type textarea "x"
type input "0,00"
click at [1339, 546] on button "Salvesta" at bounding box center [1339, 537] width 82 height 24
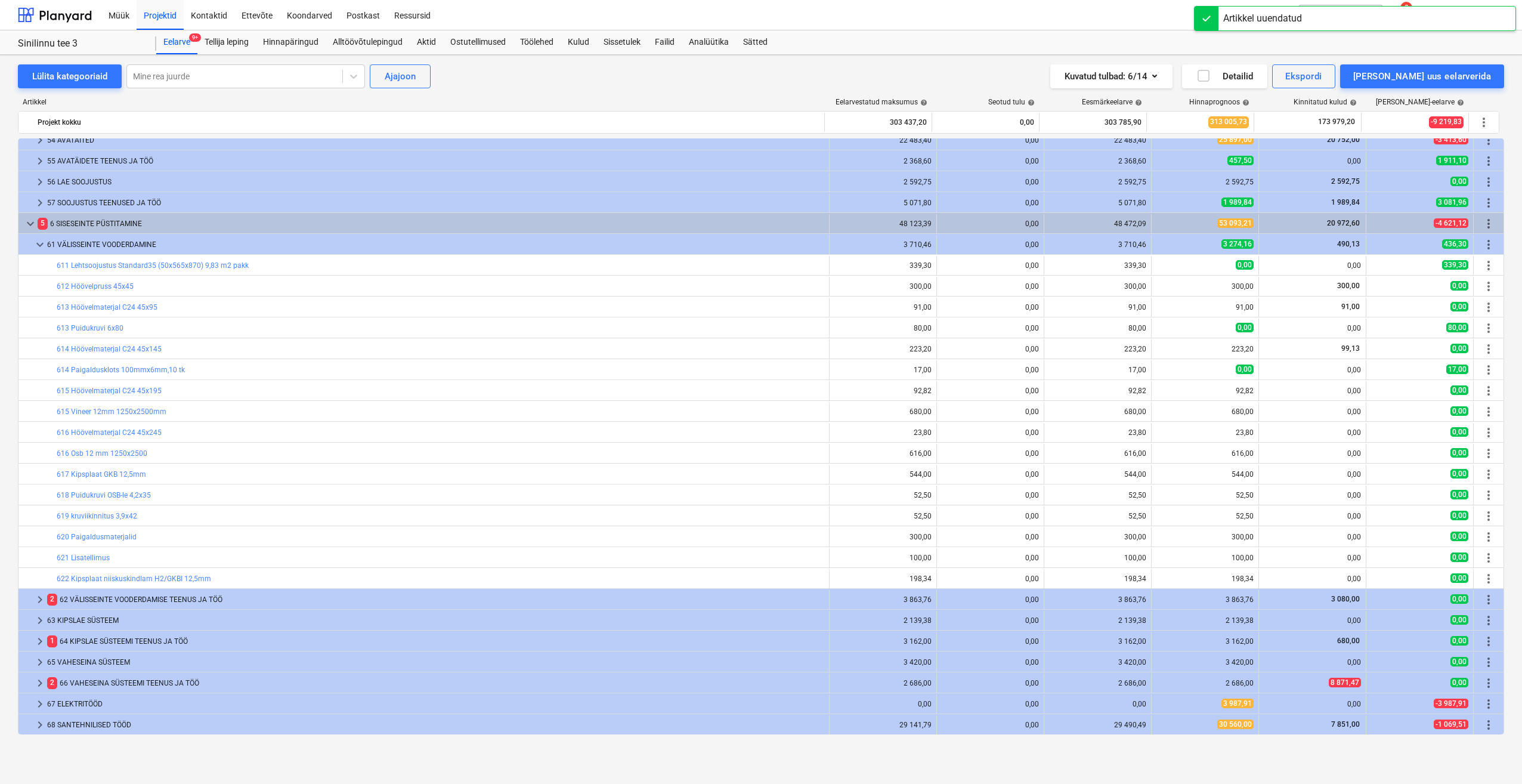
click at [1159, 393] on span "edit" at bounding box center [1163, 390] width 9 height 9
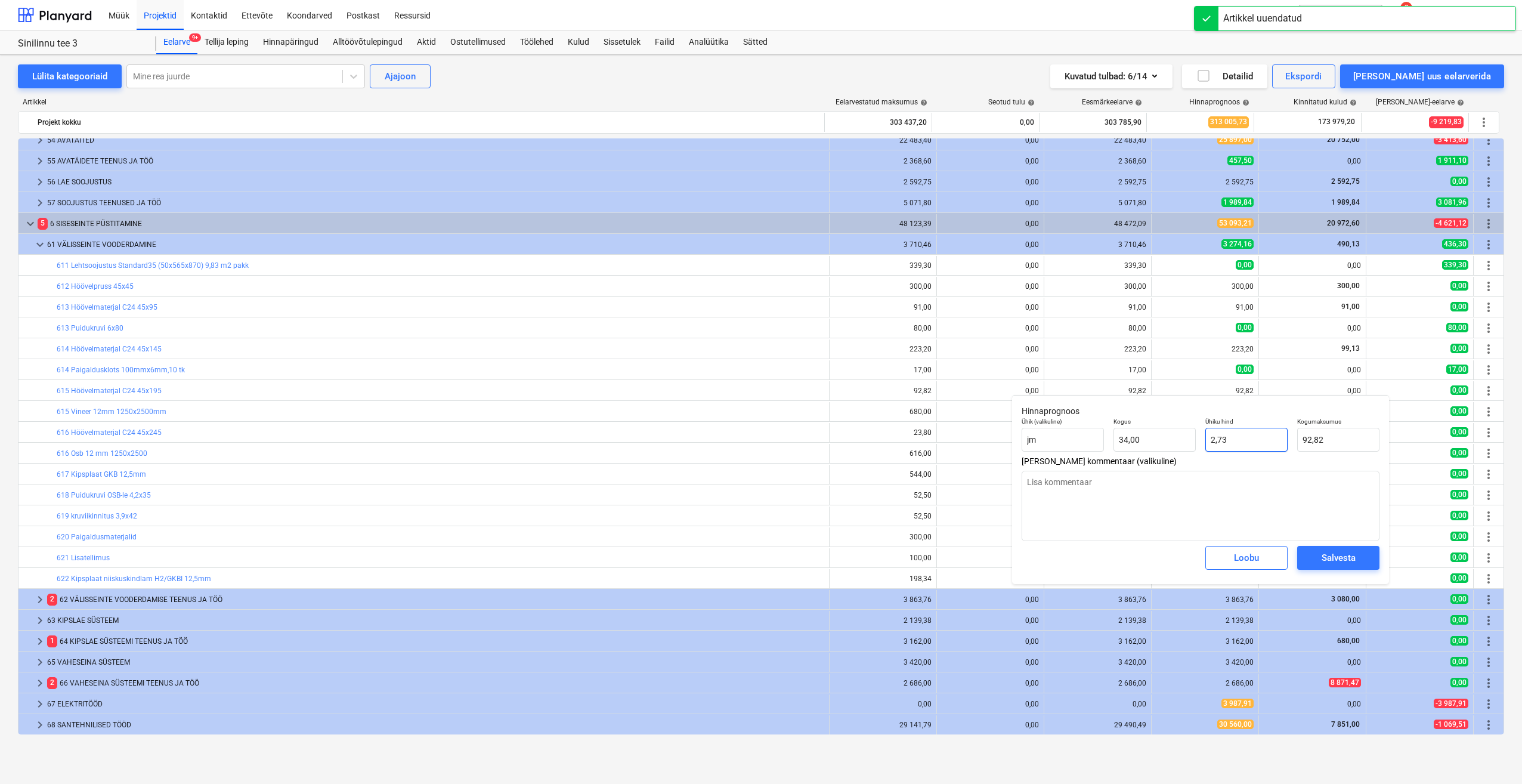
drag, startPoint x: 1206, startPoint y: 446, endPoint x: 1141, endPoint y: 454, distance: 65.5
click at [1146, 451] on div "Ühik (valikuline) jm Kogus 34,00 Ühiku hind 2,73 Kogumaksumus 92,82" at bounding box center [1200, 434] width 367 height 44
type textarea "x"
type input "0"
type input "0,00"
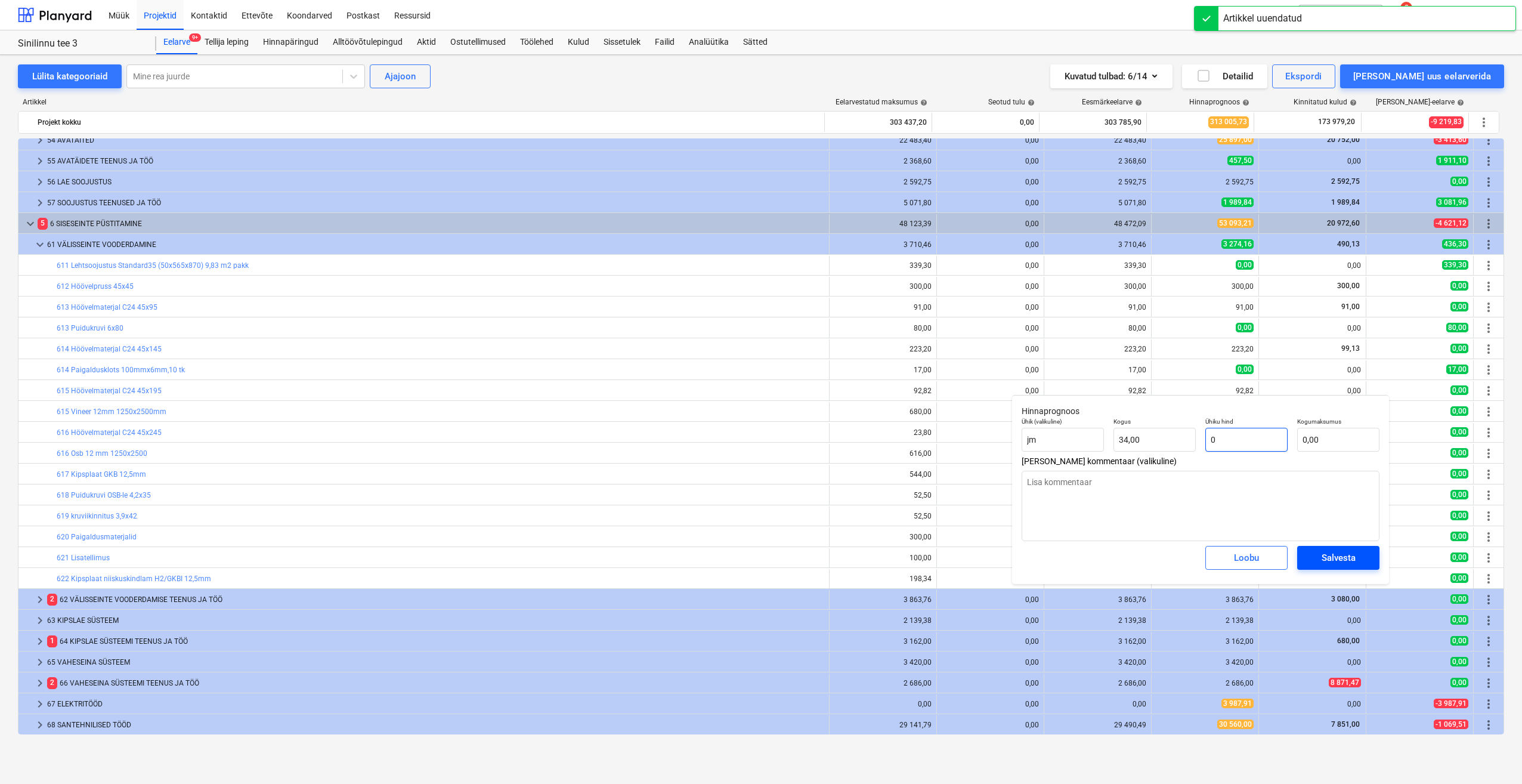
type input "0"
type textarea "x"
type input "0,00"
click at [1336, 557] on div "Salvesta" at bounding box center [1339, 558] width 34 height 16
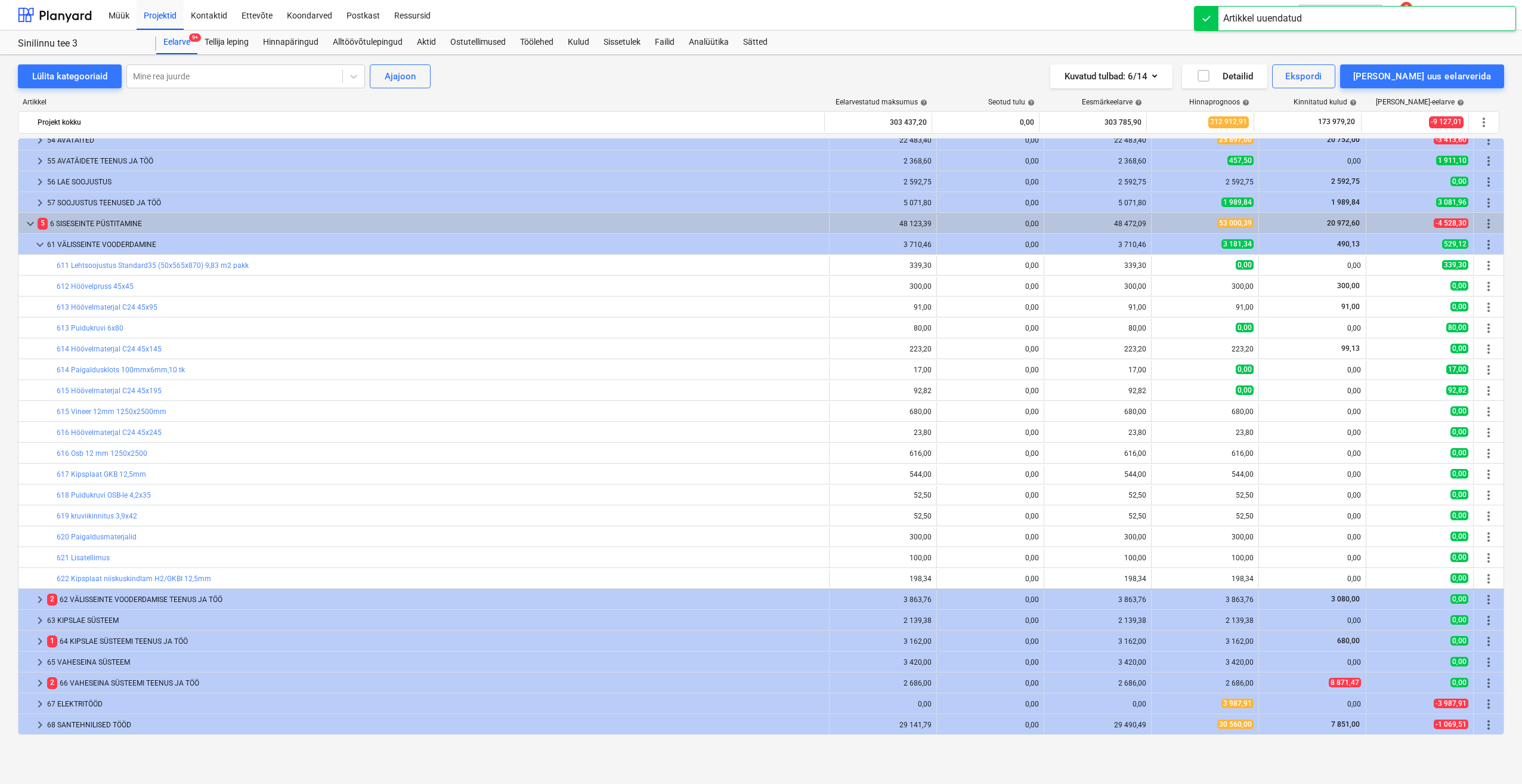
click at [1157, 410] on button "edit" at bounding box center [1164, 412] width 14 height 14
type textarea "x"
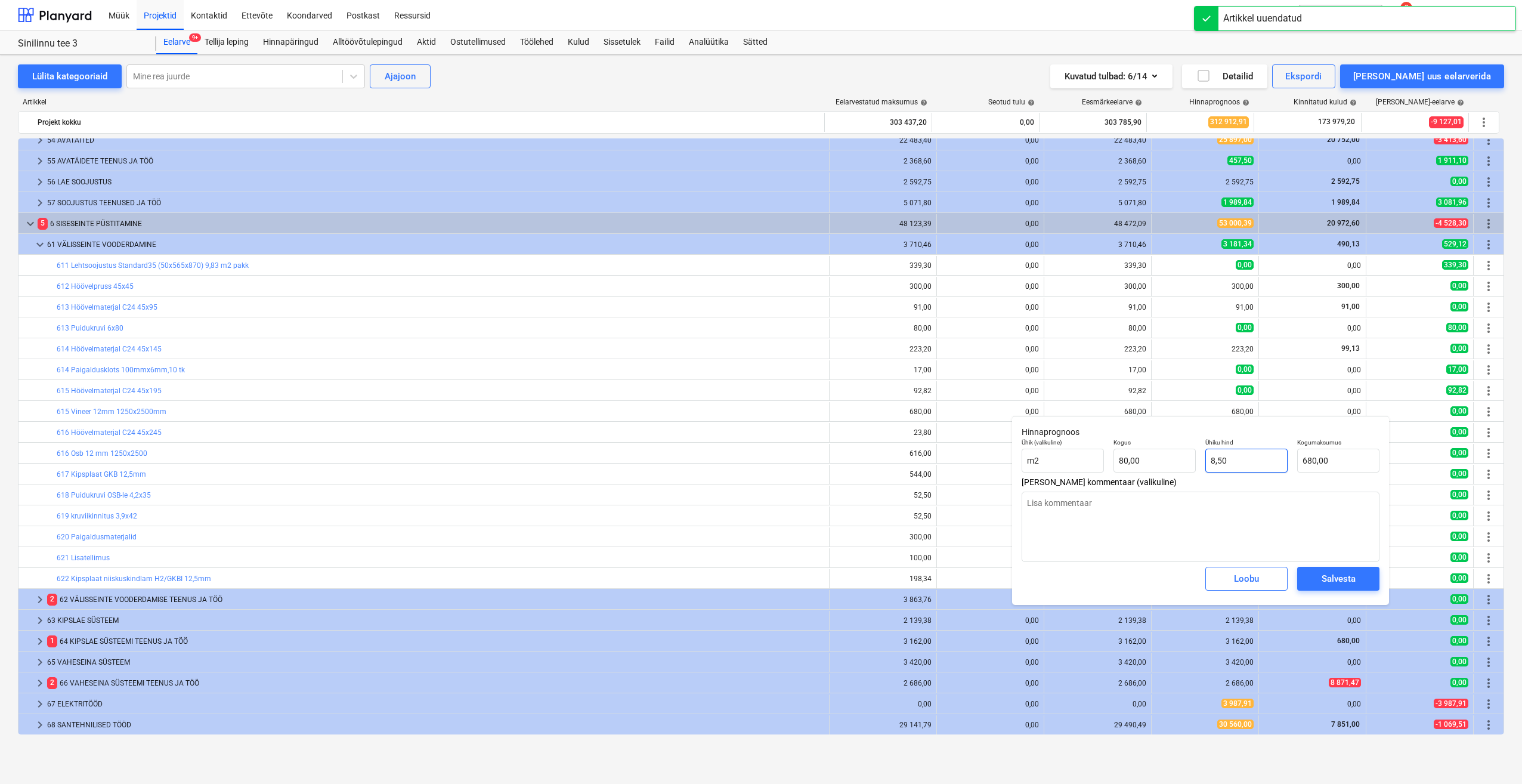
type input "8,5"
drag, startPoint x: 1252, startPoint y: 466, endPoint x: 1128, endPoint y: 474, distance: 124.3
click at [1120, 472] on div "Ühik (valikuline) m2 Kogus 80,00 Ühiku hind 8,5 Kogumaksumus 680,00" at bounding box center [1200, 456] width 367 height 44
type textarea "x"
type input "0"
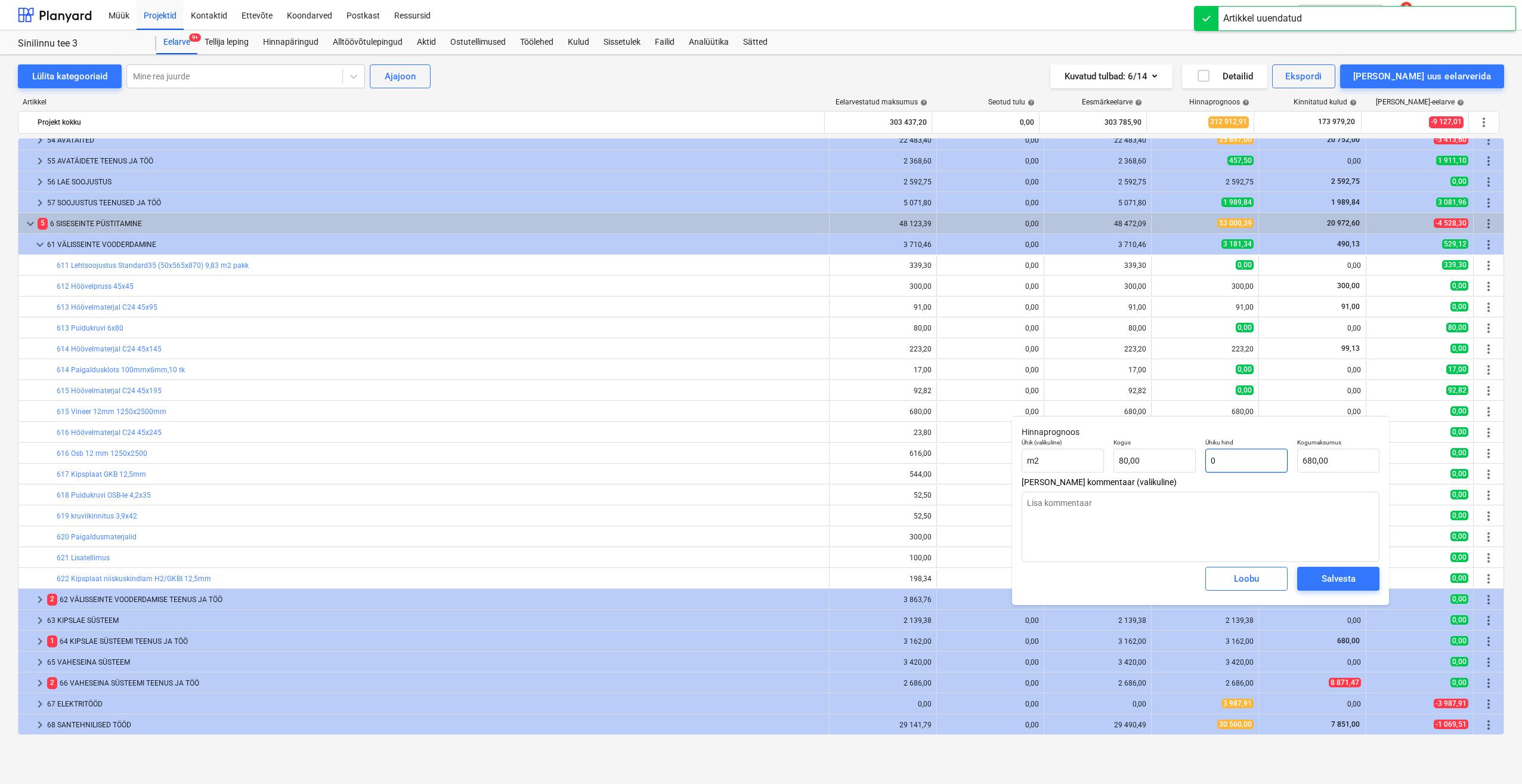
type input "0,00"
type input "0"
type textarea "x"
type input "0,00"
click at [1339, 578] on div "Salvesta" at bounding box center [1339, 579] width 34 height 16
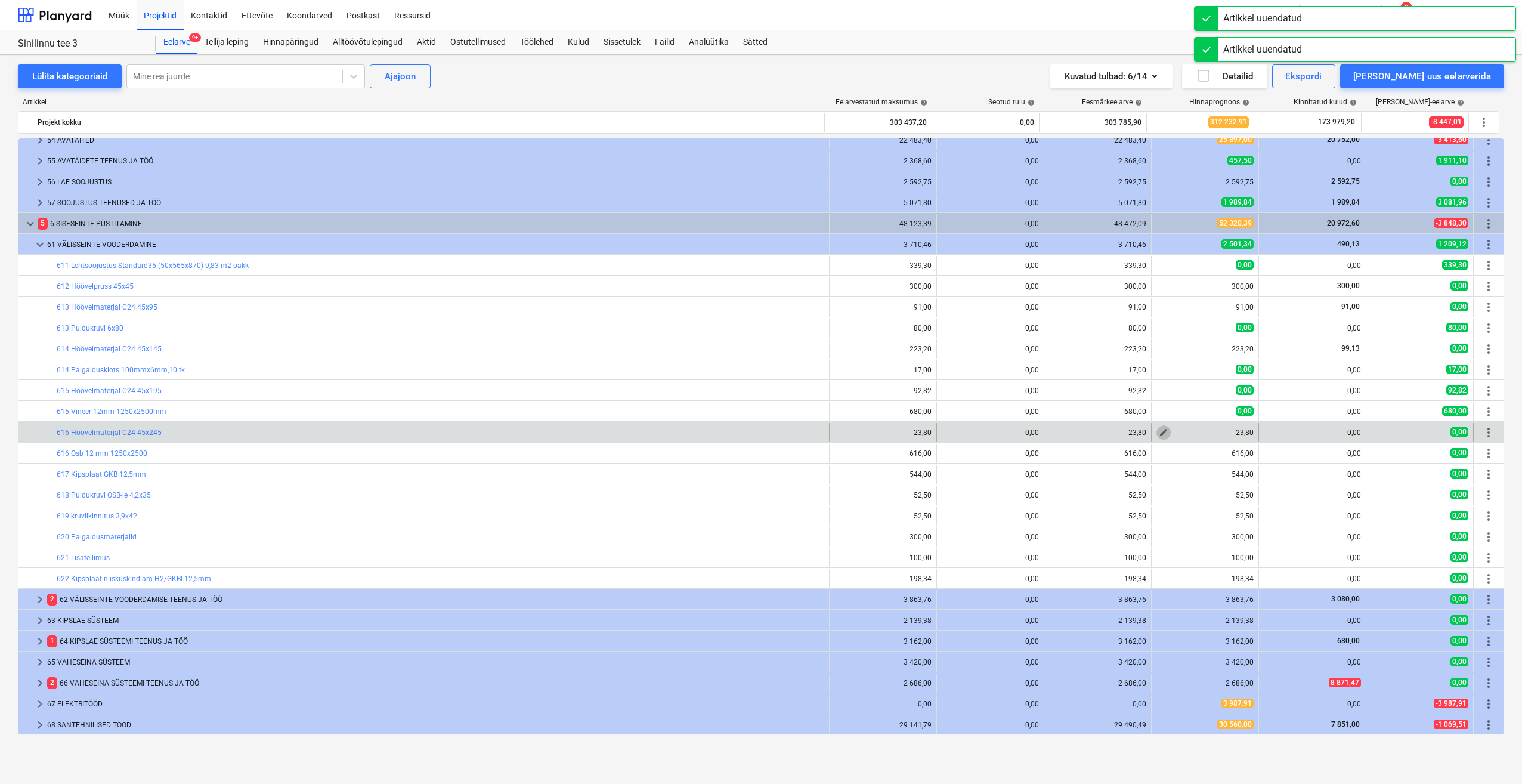
click at [1159, 431] on span "edit" at bounding box center [1163, 432] width 9 height 9
type textarea "x"
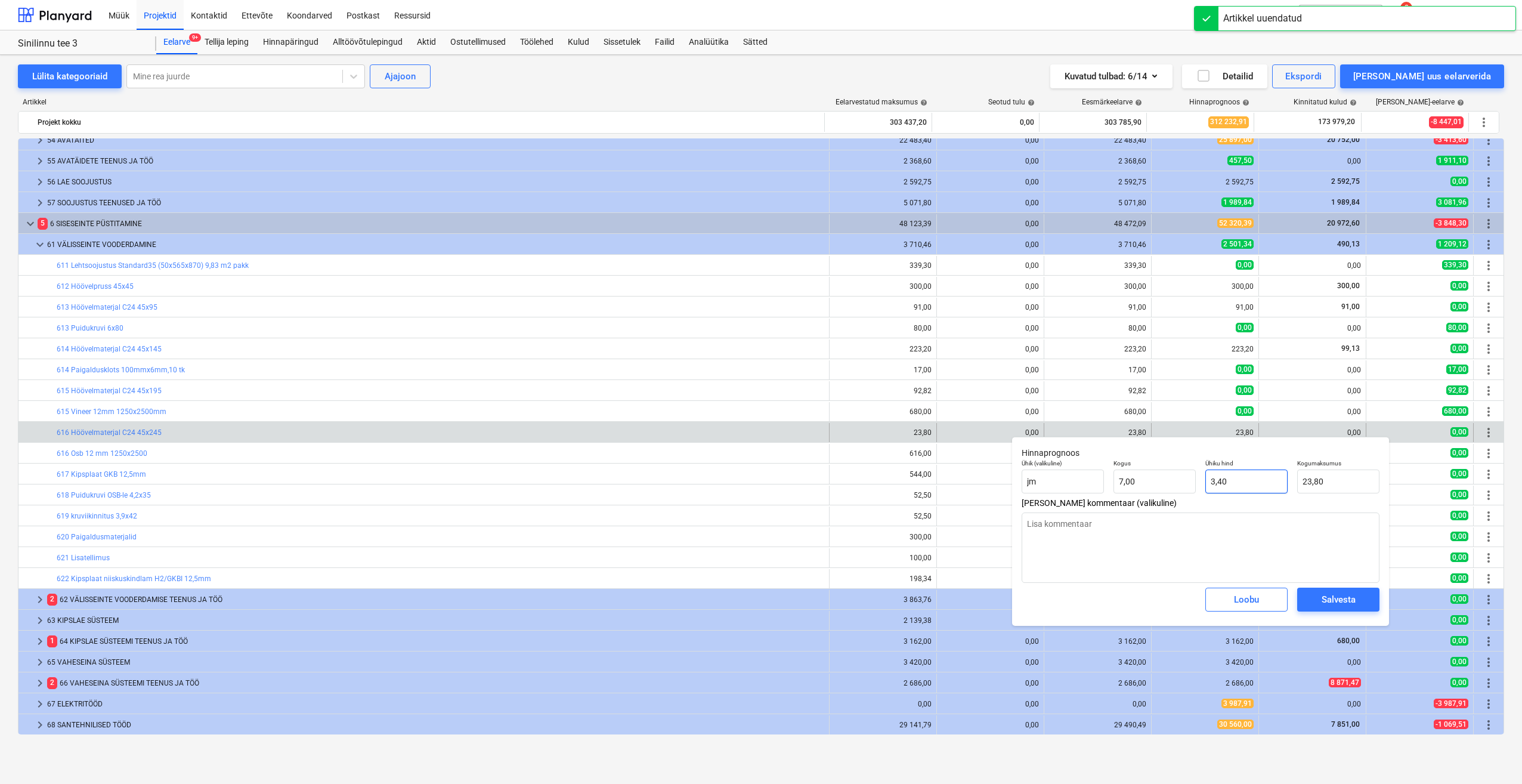
type input "3,4"
drag, startPoint x: 1259, startPoint y: 485, endPoint x: 1160, endPoint y: 490, distance: 99.1
click at [1160, 490] on div "Ühik (valikuline) jm Kogus 7,00 Ühiku hind 3,4 Kogumaksumus 23,80" at bounding box center [1200, 476] width 367 height 44
type textarea "x"
type input "0"
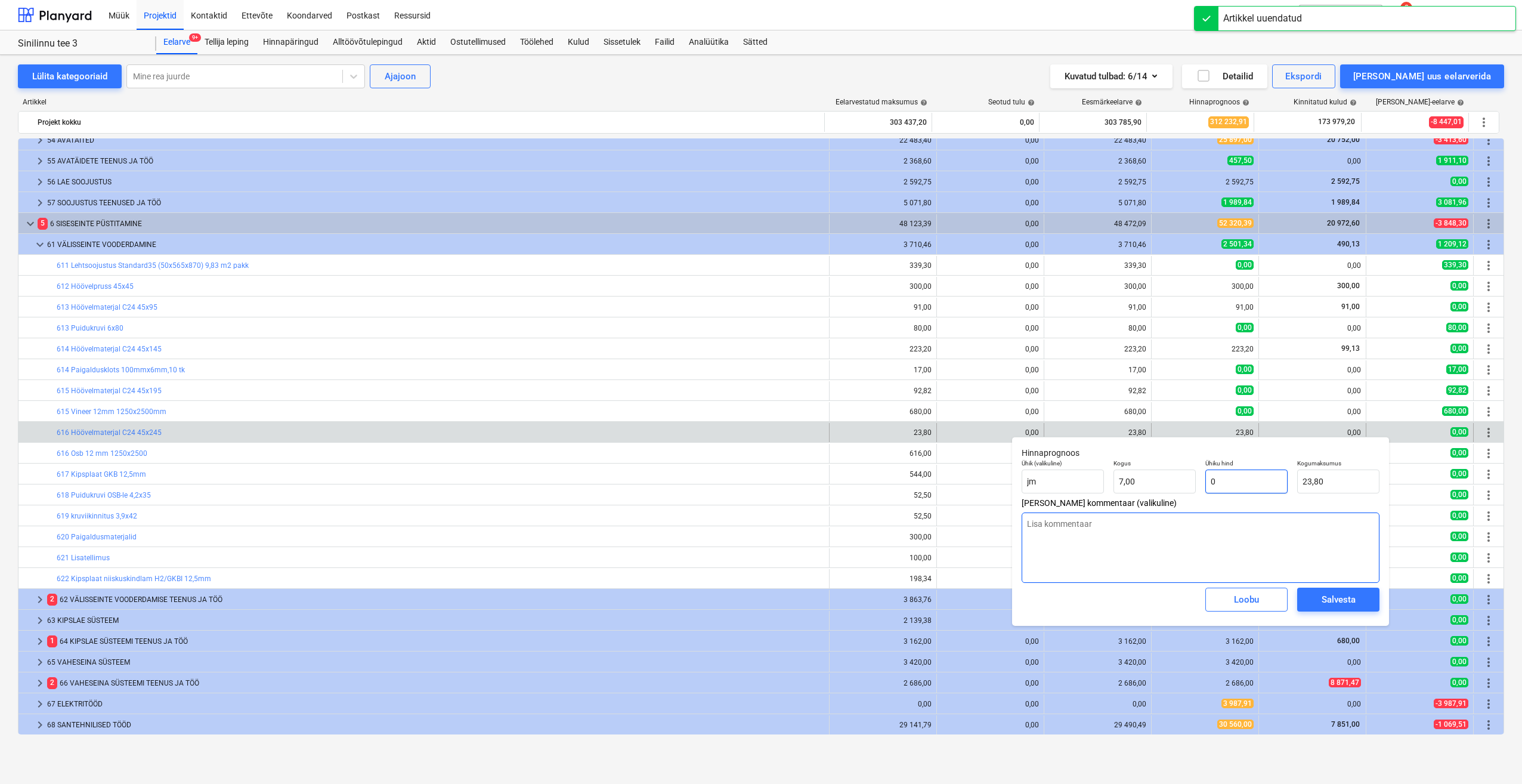
type input "0,00"
type input "0"
type textarea "x"
type input "0,00"
click at [1332, 595] on div "Salvesta" at bounding box center [1339, 599] width 34 height 16
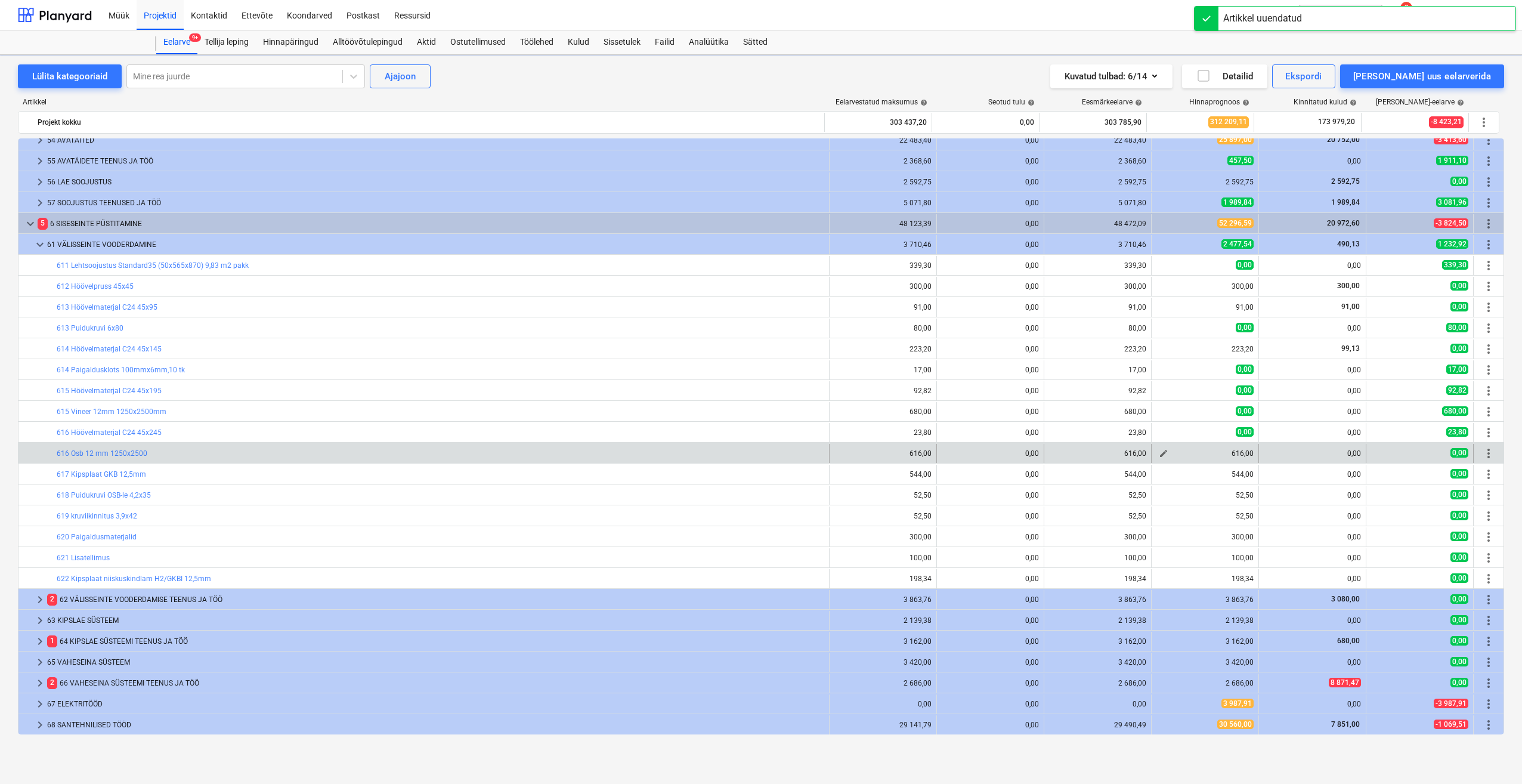
click at [1159, 449] on span "edit" at bounding box center [1163, 453] width 9 height 9
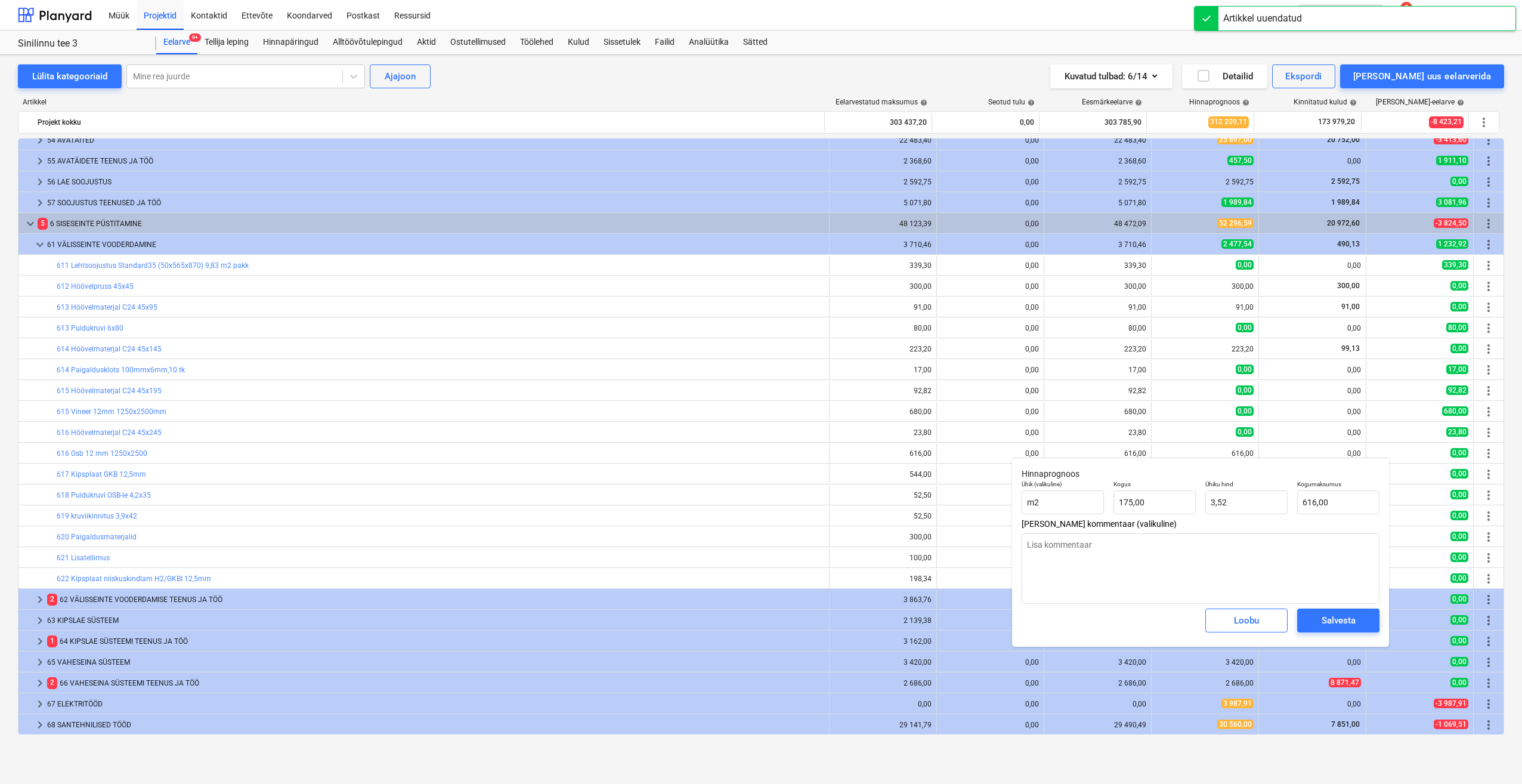
type textarea "x"
type input "175,00"
type input "3,52"
type input "616,00"
drag, startPoint x: 1230, startPoint y: 500, endPoint x: 1180, endPoint y: 503, distance: 50.1
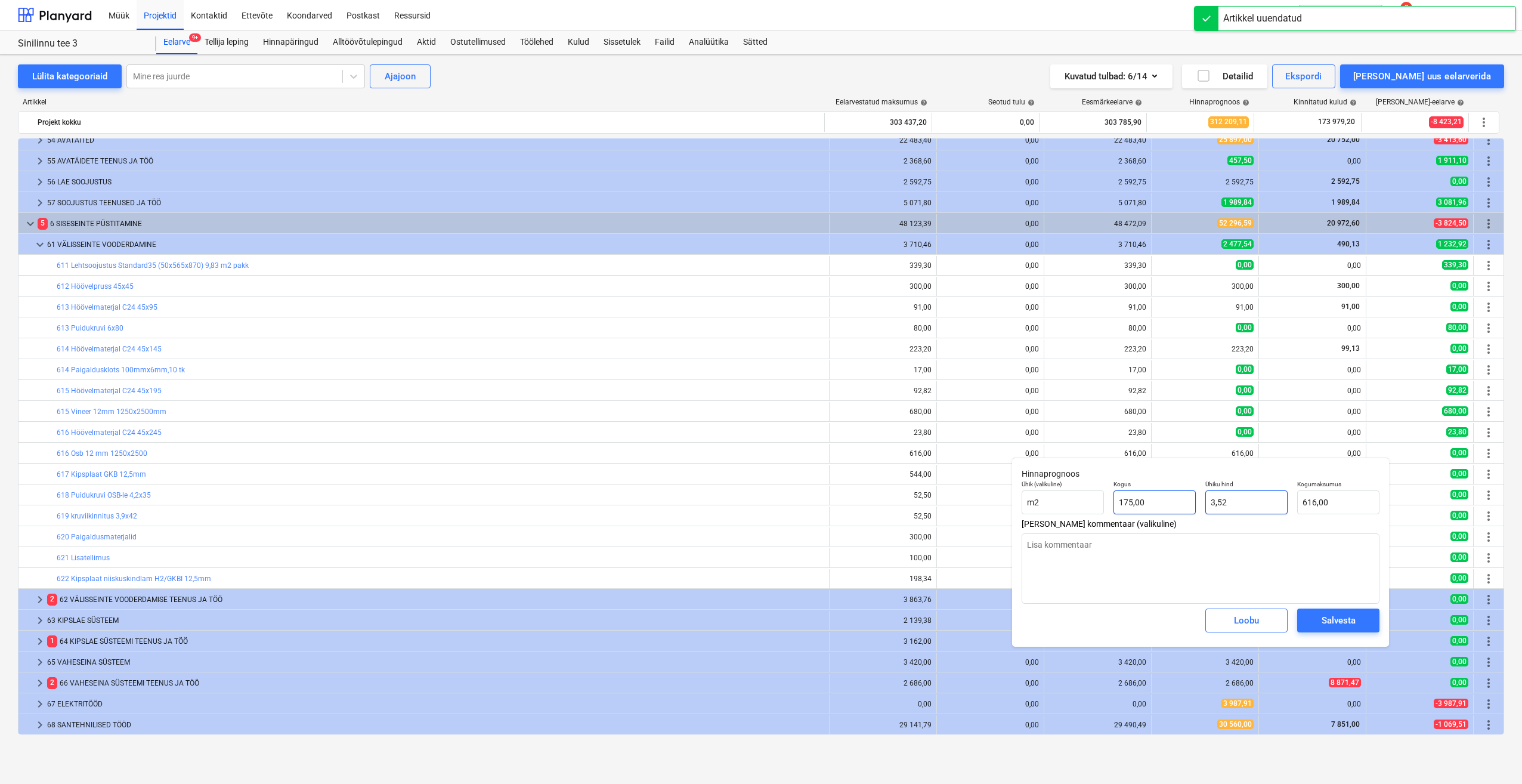
click at [1180, 503] on div "Ühik (valikuline) m2 Kogus 175,00 Ühiku hind 3,52 Kogumaksumus 616,00" at bounding box center [1200, 497] width 367 height 44
type textarea "x"
type input "0"
type input "0,00"
type input "0"
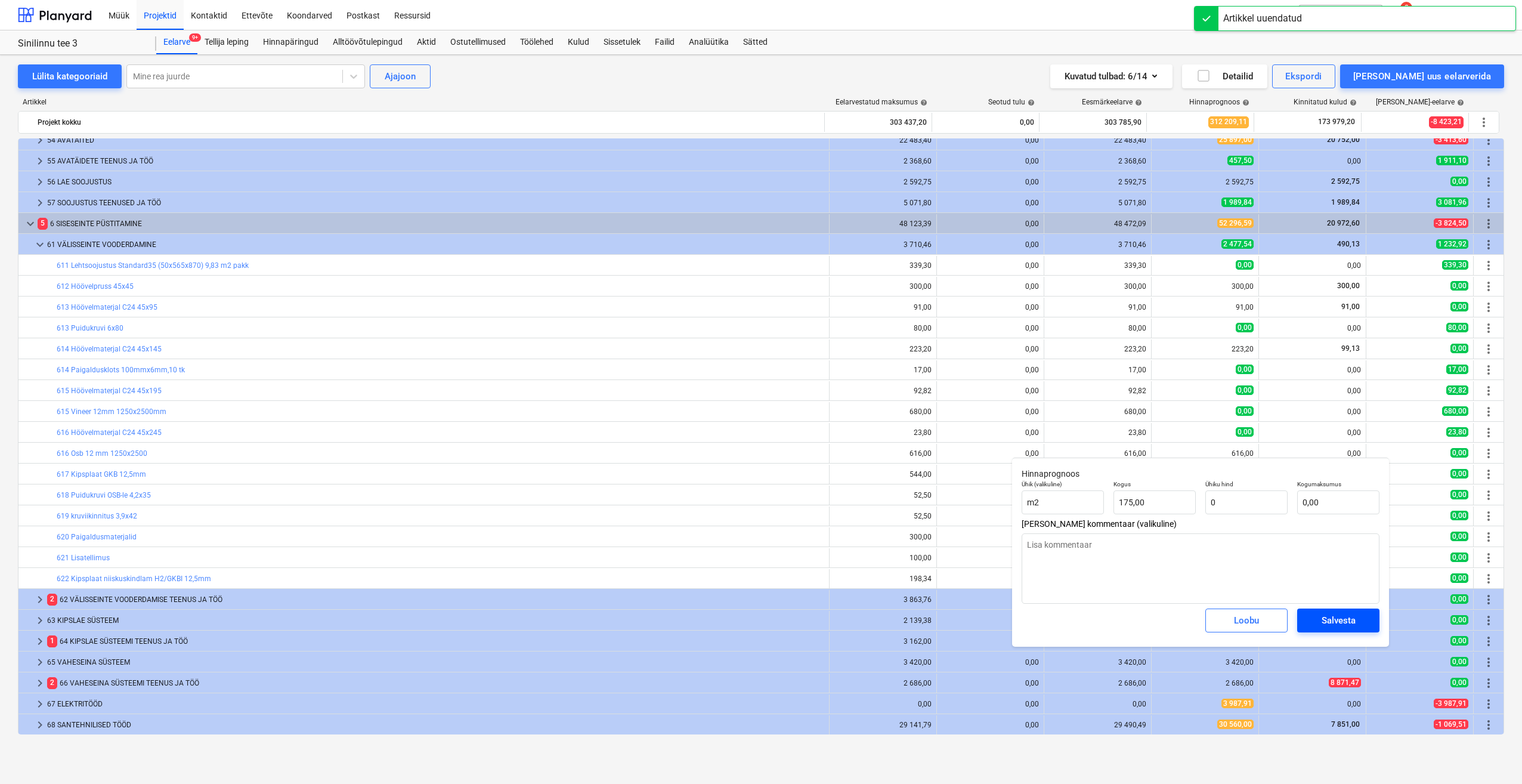
type textarea "x"
type input "0,00"
click at [1333, 618] on div "Salvesta" at bounding box center [1339, 621] width 34 height 16
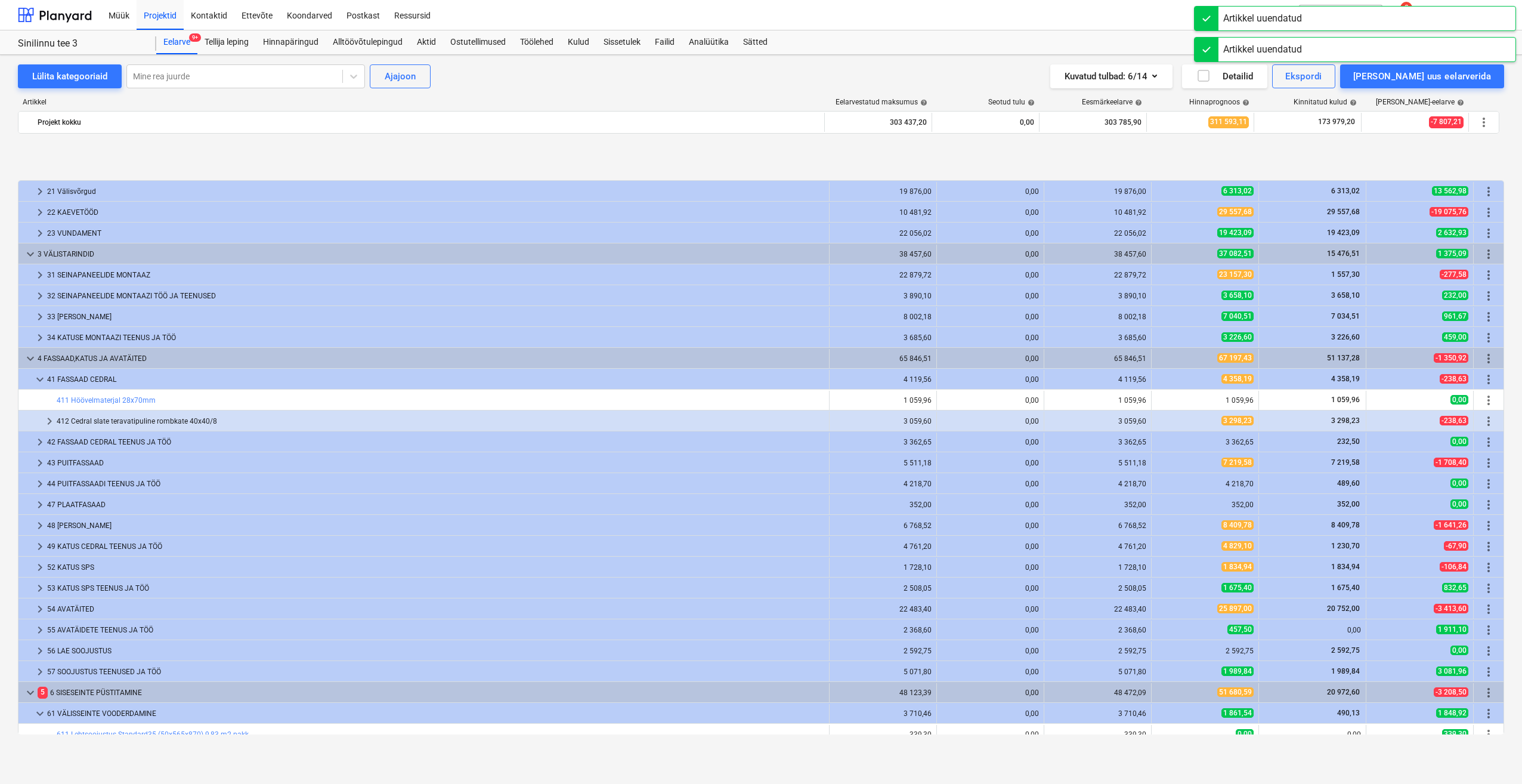
type textarea "x"
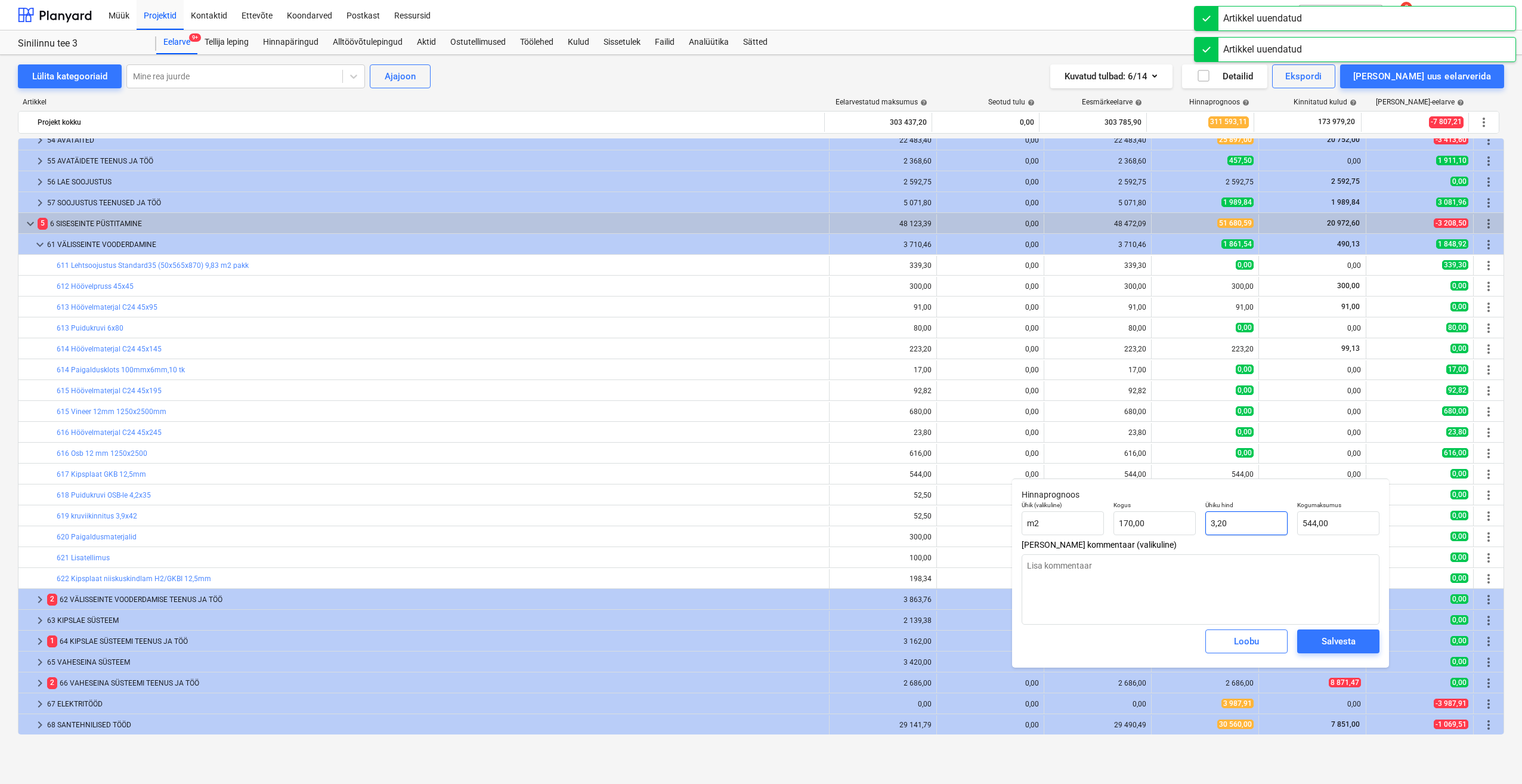
type input "3,2"
drag, startPoint x: 1213, startPoint y: 532, endPoint x: 1141, endPoint y: 531, distance: 72.0
click at [1140, 532] on div "Ühik (valikuline) m2 Kogus 170,00 Ühiku hind 3,2 Kogumaksumus 544,00" at bounding box center [1200, 518] width 367 height 44
type textarea "x"
type input "0"
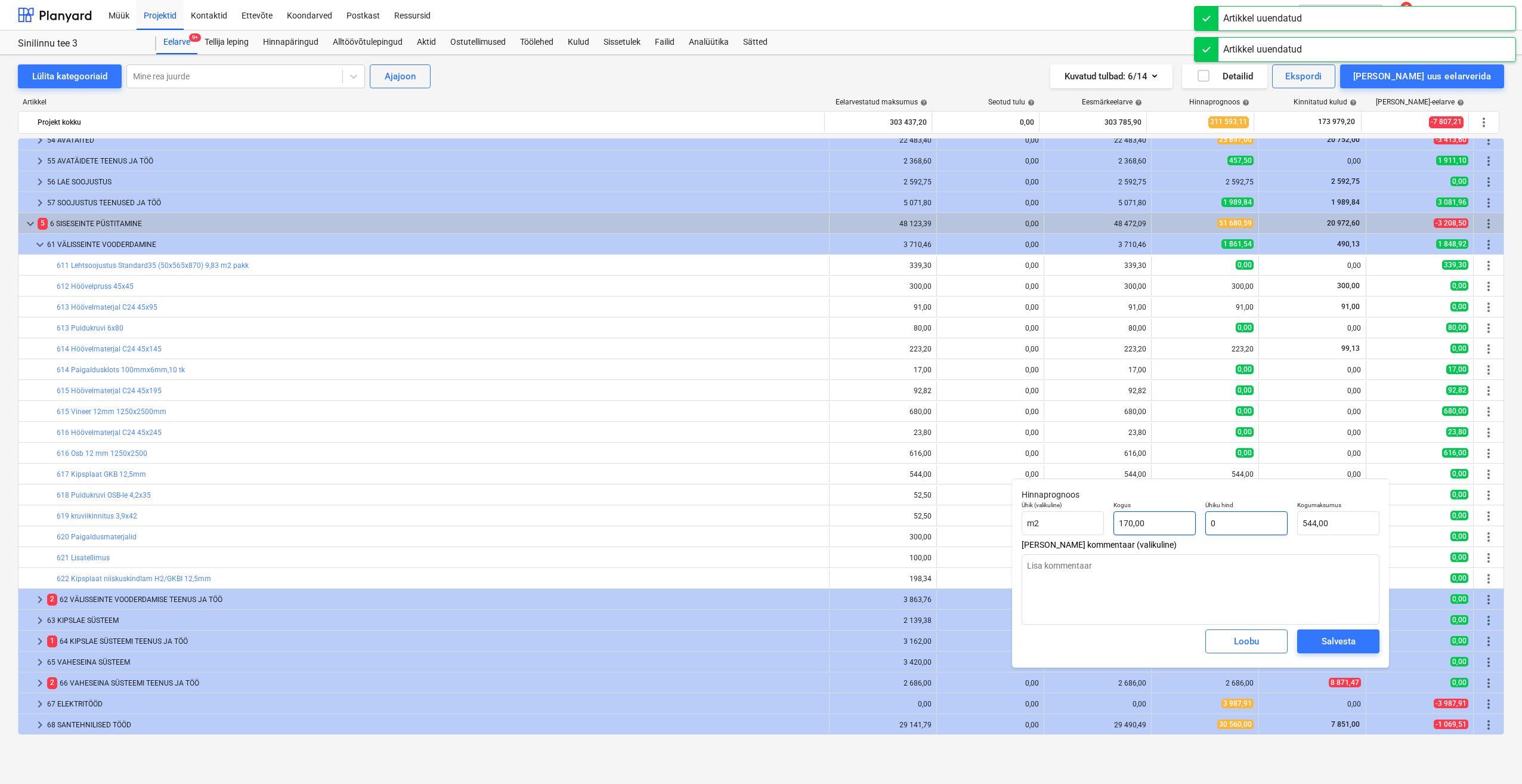
type input "0,00"
type input "0"
type textarea "x"
type input "0,00"
click at [1334, 642] on div "Salvesta" at bounding box center [1339, 641] width 34 height 16
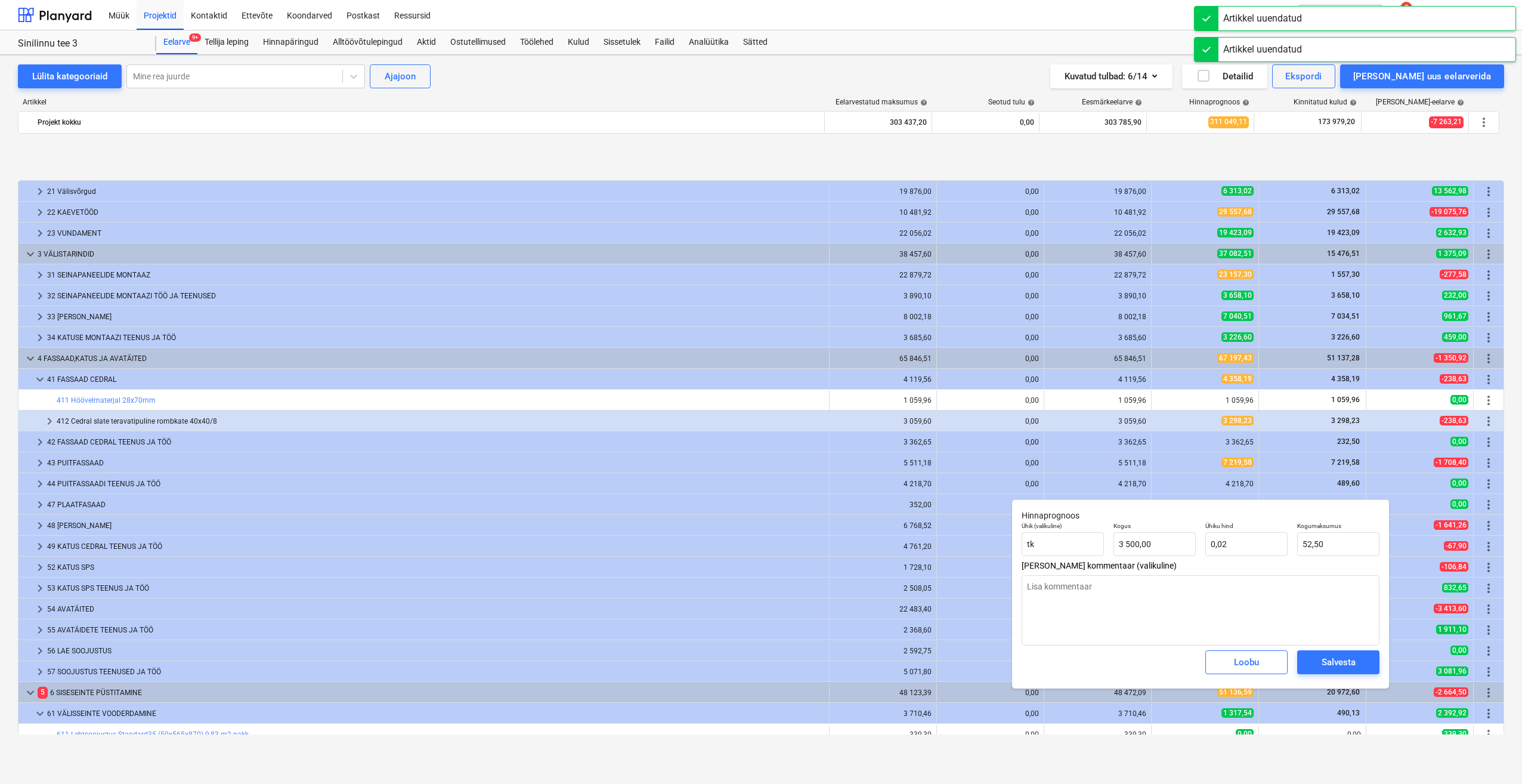
type textarea "x"
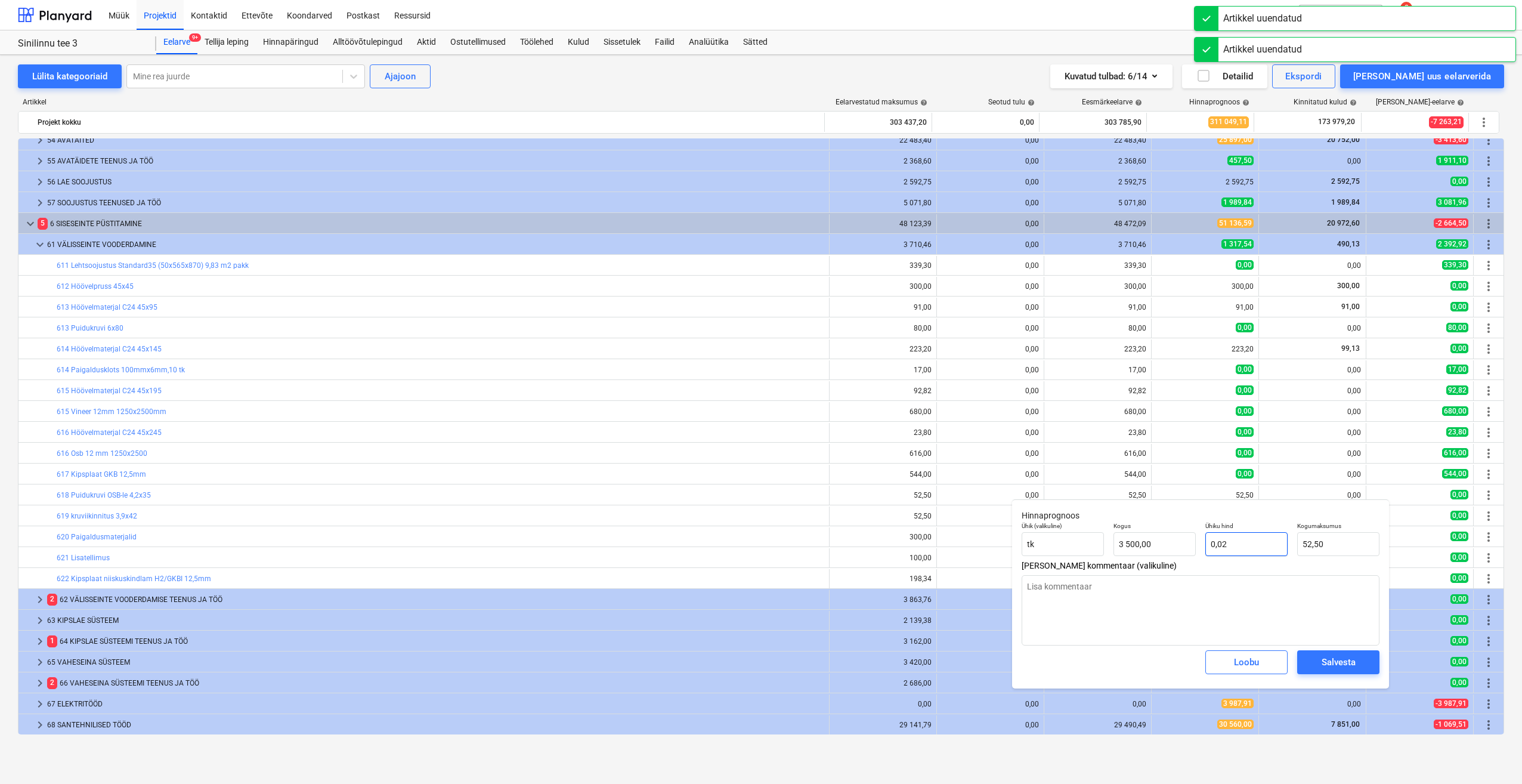
type input "0,015"
drag, startPoint x: 1248, startPoint y: 543, endPoint x: 1165, endPoint y: 551, distance: 83.4
click at [1165, 550] on div "Ühik (valikuline) tk Kogus 3 500,00 Ühiku hind 0,015 Kogumaksumus 52,50" at bounding box center [1200, 539] width 367 height 44
type textarea "x"
type input "0"
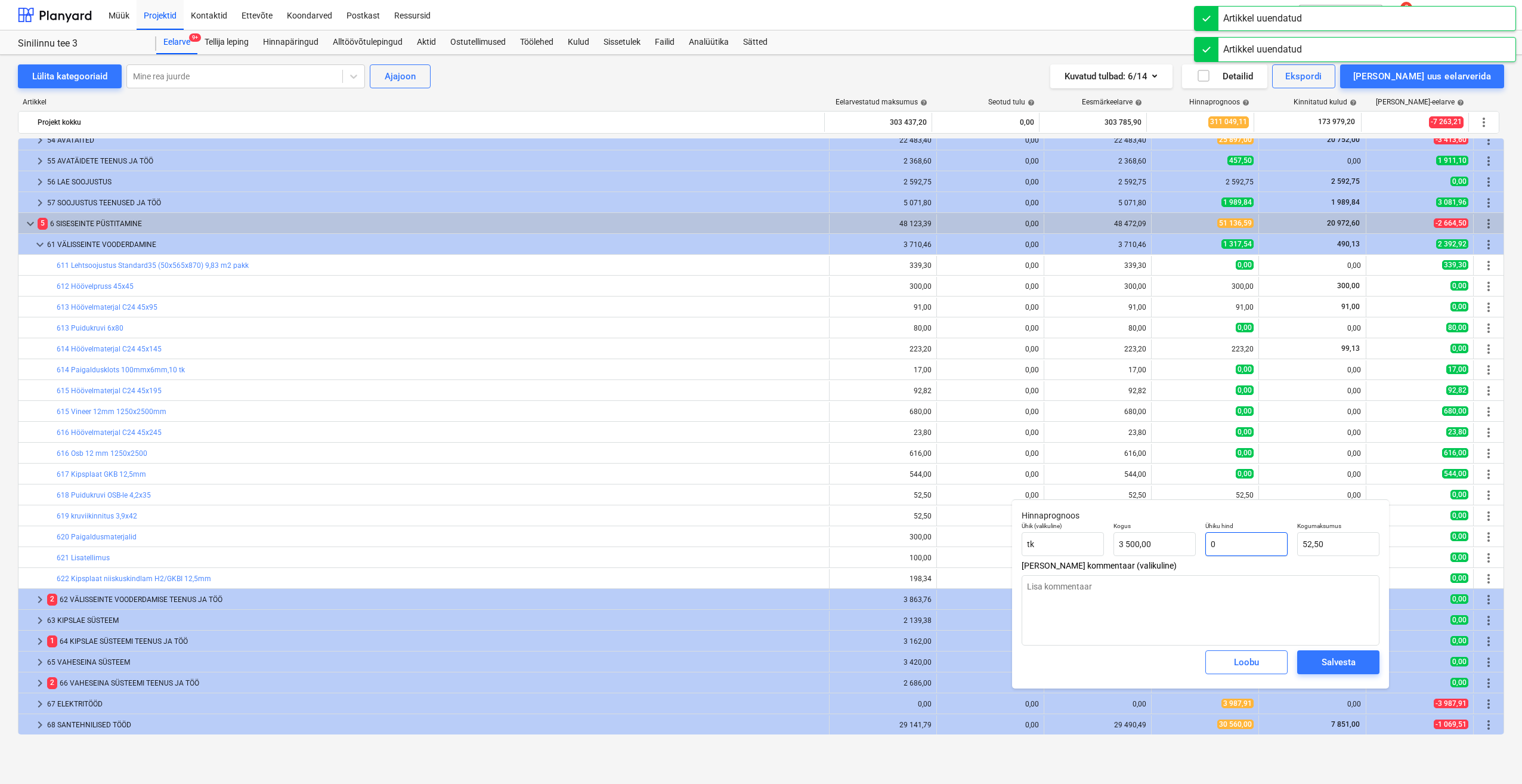
type input "0,00"
type input "0"
type textarea "x"
type input "0,00"
click at [1324, 657] on div "Salvesta" at bounding box center [1339, 662] width 34 height 16
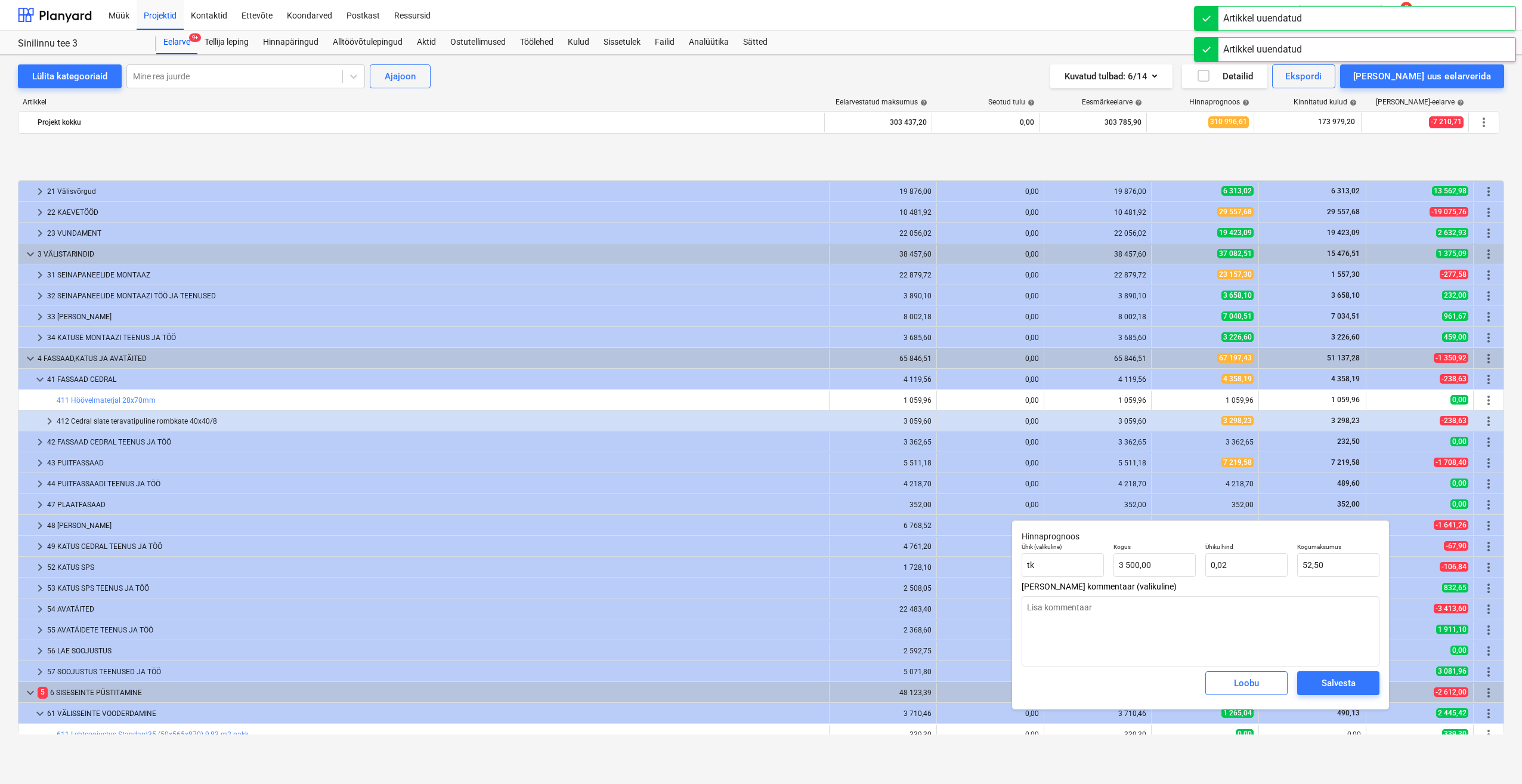
type textarea "x"
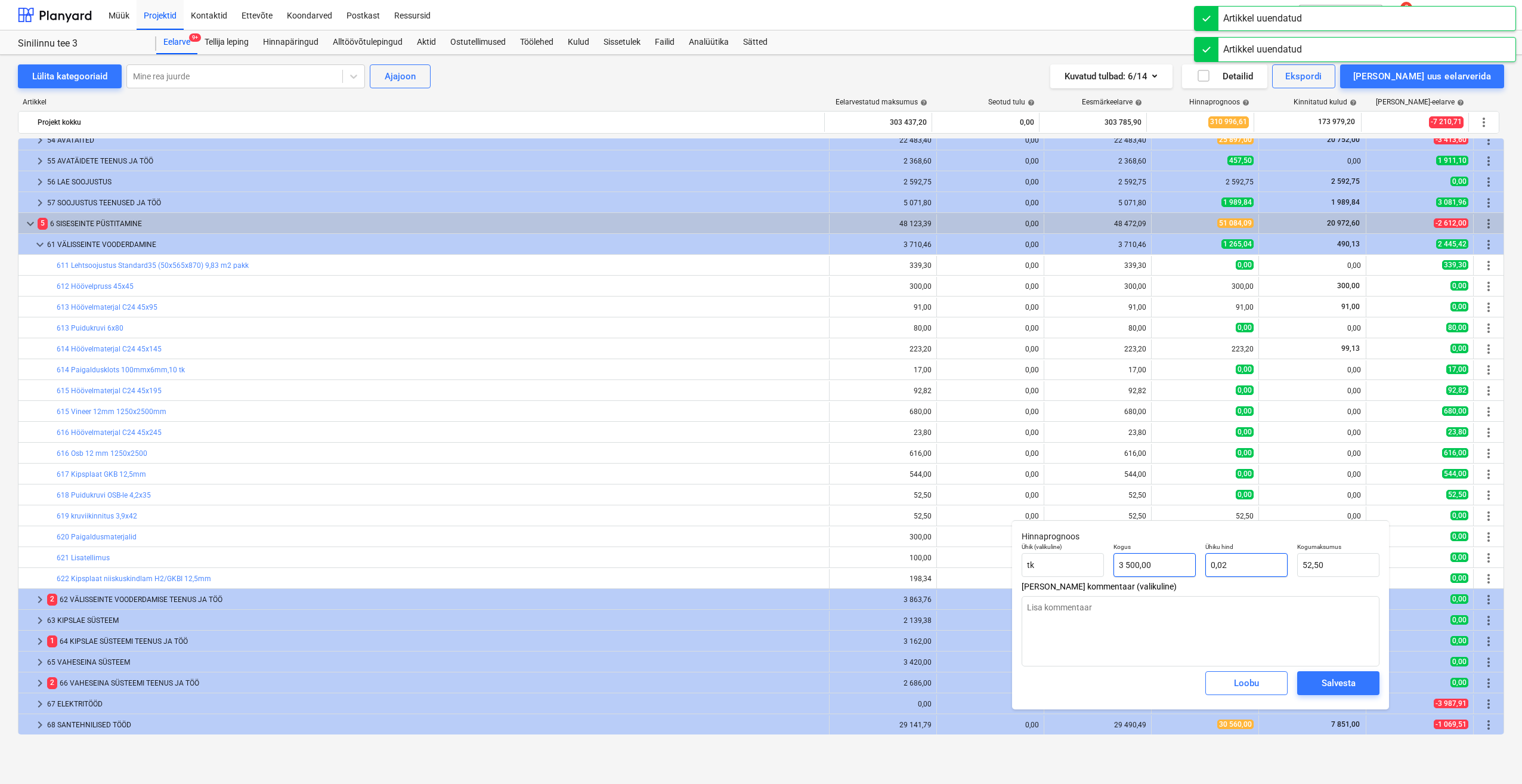
type input "0,015"
click at [1182, 572] on div "Ühik (valikuline) tk Kogus 3 500,00 Ühiku hind 0,015 Kogumaksumus 52,50" at bounding box center [1200, 560] width 367 height 44
type textarea "x"
type input "0"
type input "0,00"
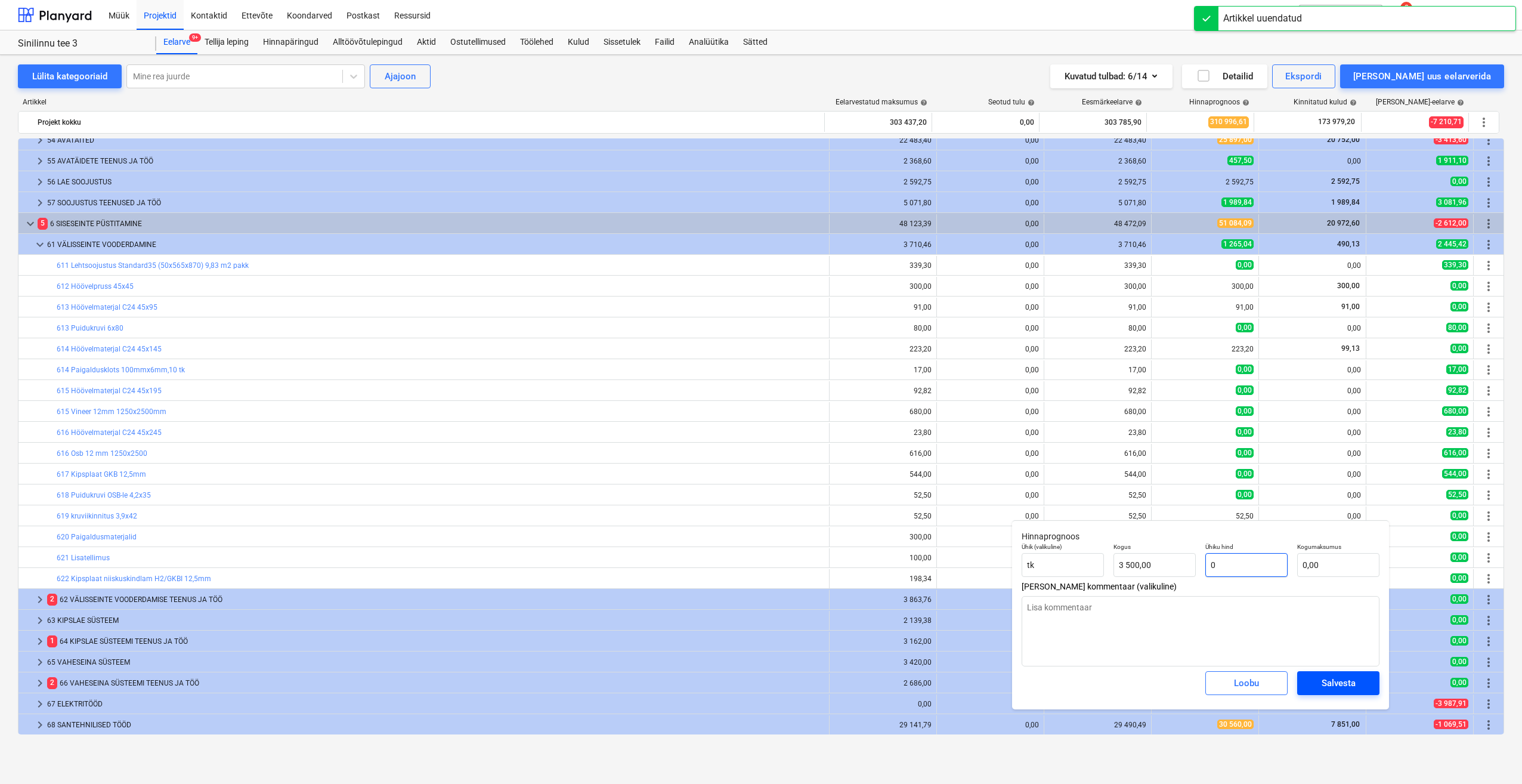
type input "0"
type textarea "x"
type input "0,00"
click at [1336, 681] on div "Salvesta" at bounding box center [1339, 683] width 34 height 16
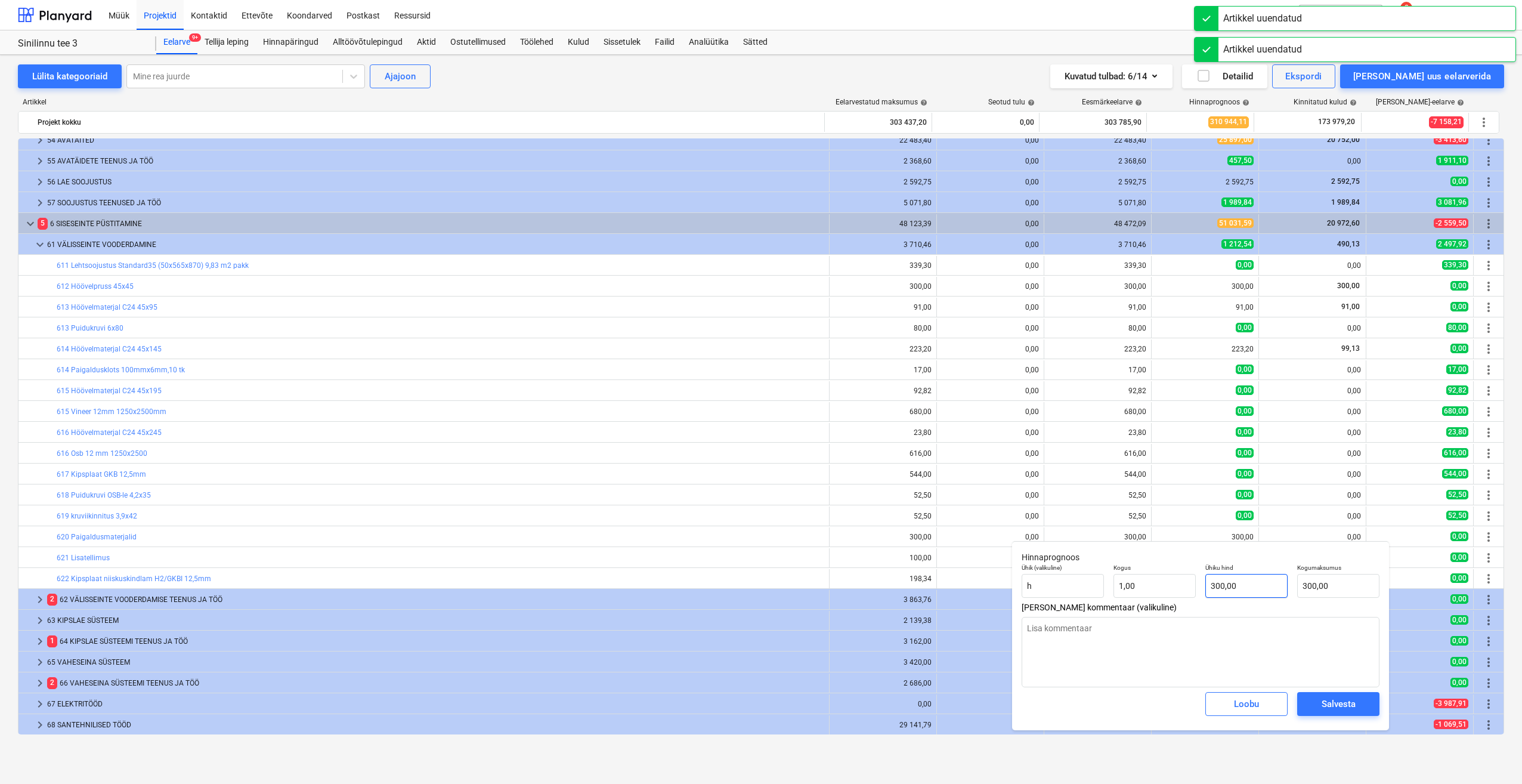
type textarea "x"
type input "300"
drag, startPoint x: 1259, startPoint y: 591, endPoint x: 1142, endPoint y: 602, distance: 117.5
click at [1142, 602] on div "Hinnaprognoos Ühik (valikuline) h Kogus 1,00 Ühiku hind 300 Kogumaksumus 300,00…" at bounding box center [1201, 635] width 377 height 189
type textarea "x"
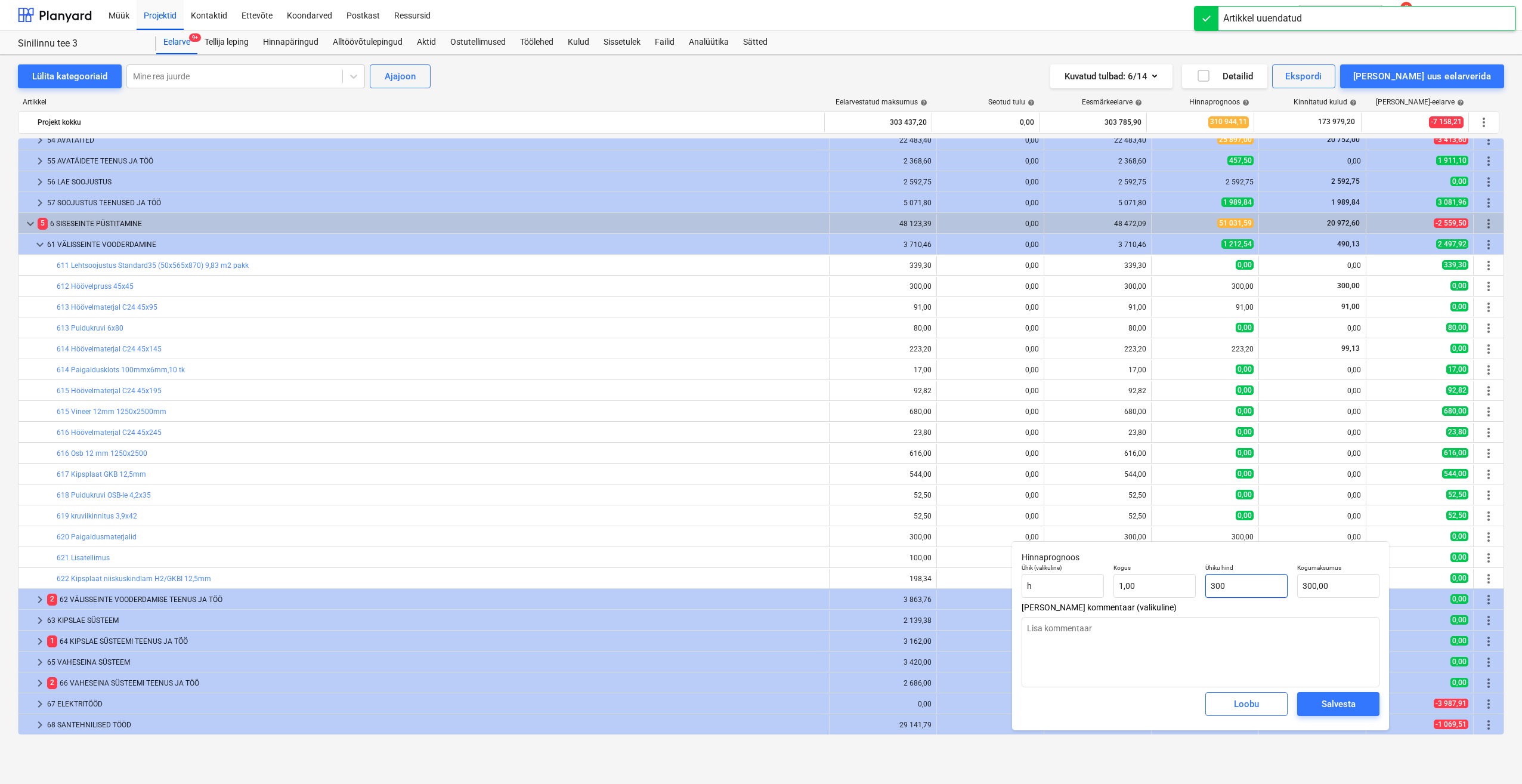
type input "0"
type input "0,00"
type input "0"
type textarea "x"
type input "0,00"
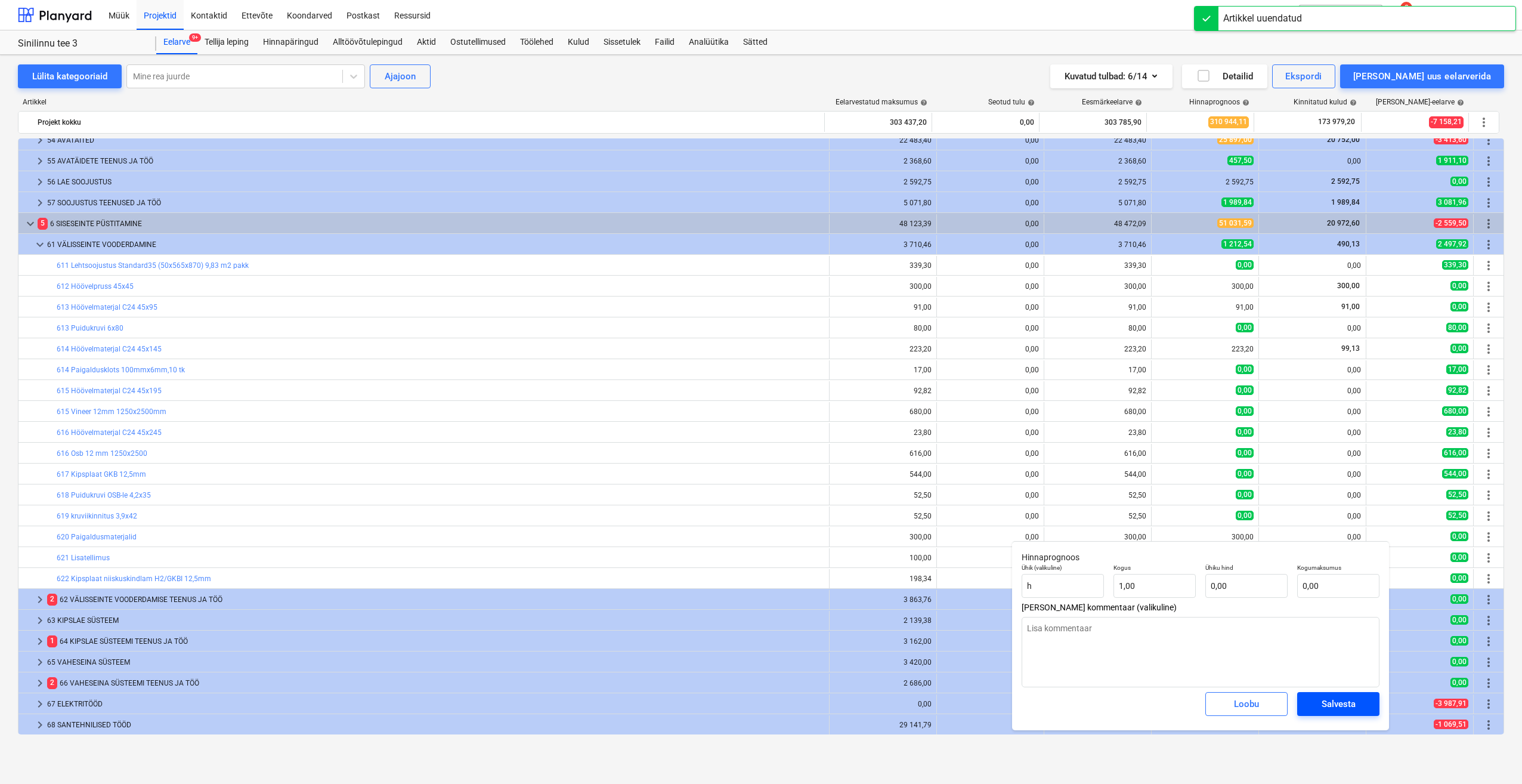
click at [1355, 701] on div "Salvesta" at bounding box center [1339, 704] width 34 height 16
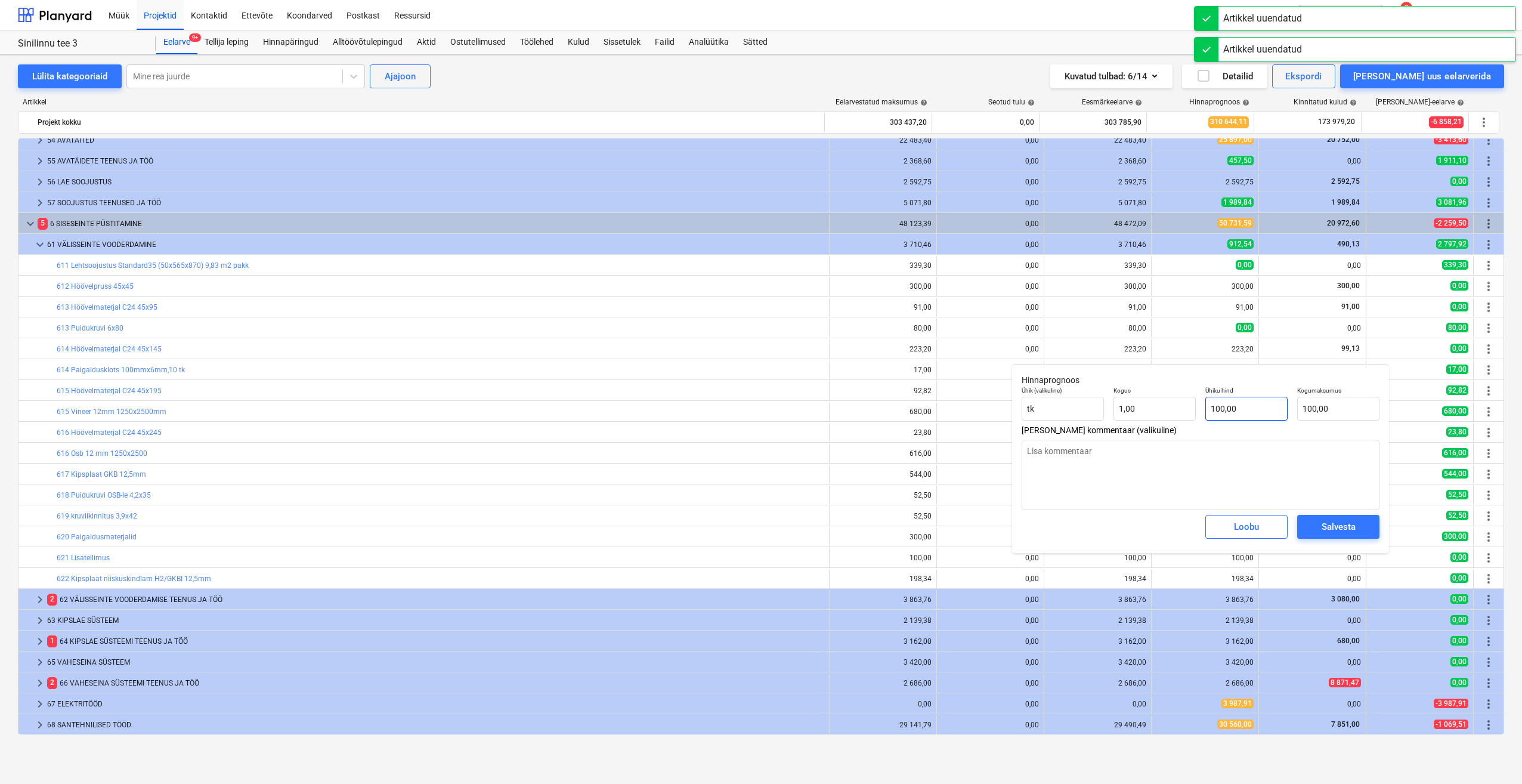
type textarea "x"
type input "100"
drag, startPoint x: 1238, startPoint y: 407, endPoint x: 1154, endPoint y: 408, distance: 84.0
click at [1154, 408] on div "Ühik (valikuline) tk Kogus 1,00 Ühiku hind 100 Kogumaksumus 100,00" at bounding box center [1200, 404] width 367 height 44
type textarea "x"
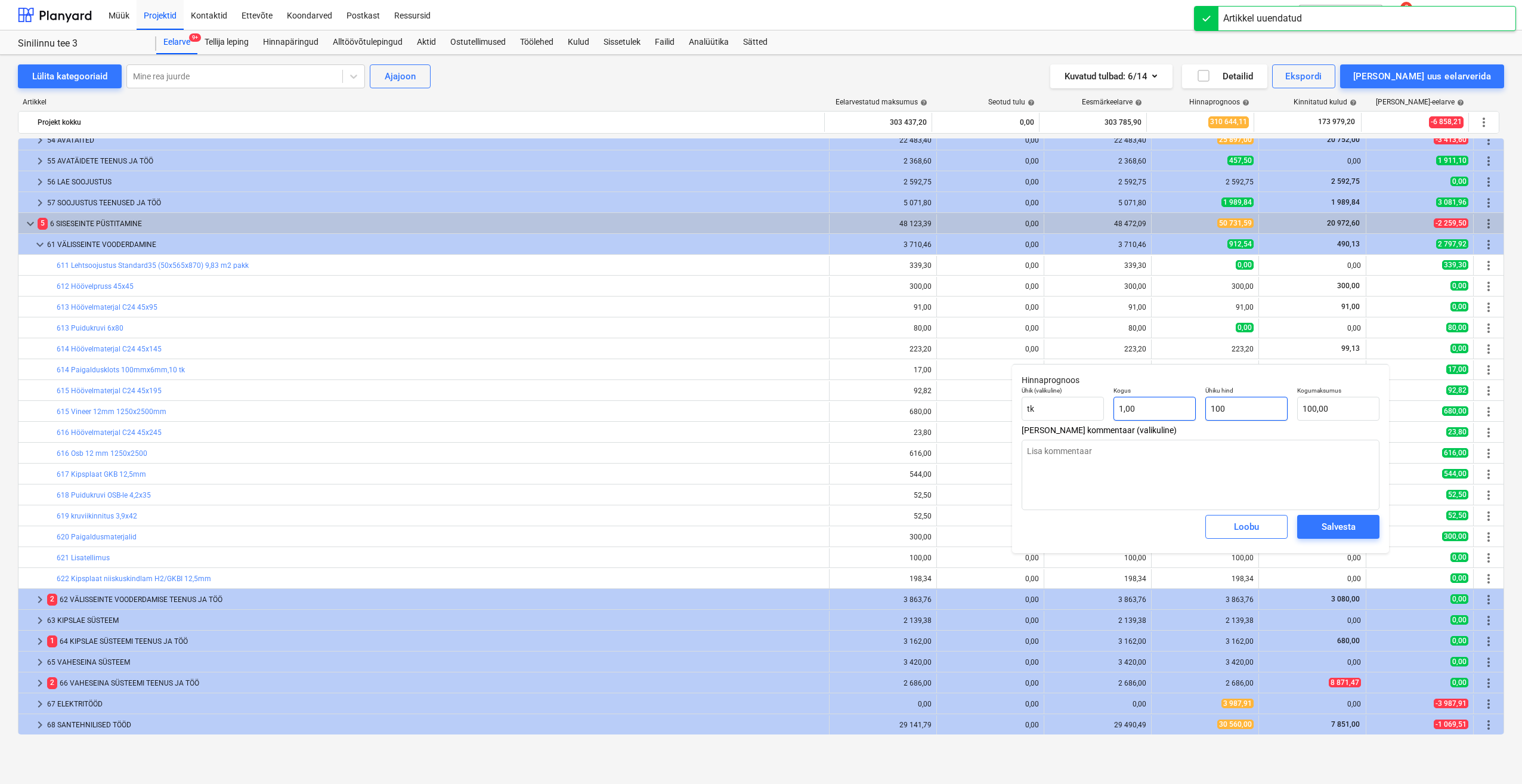
type input "0"
type input "0,00"
type input "0"
type textarea "x"
type input "0,00"
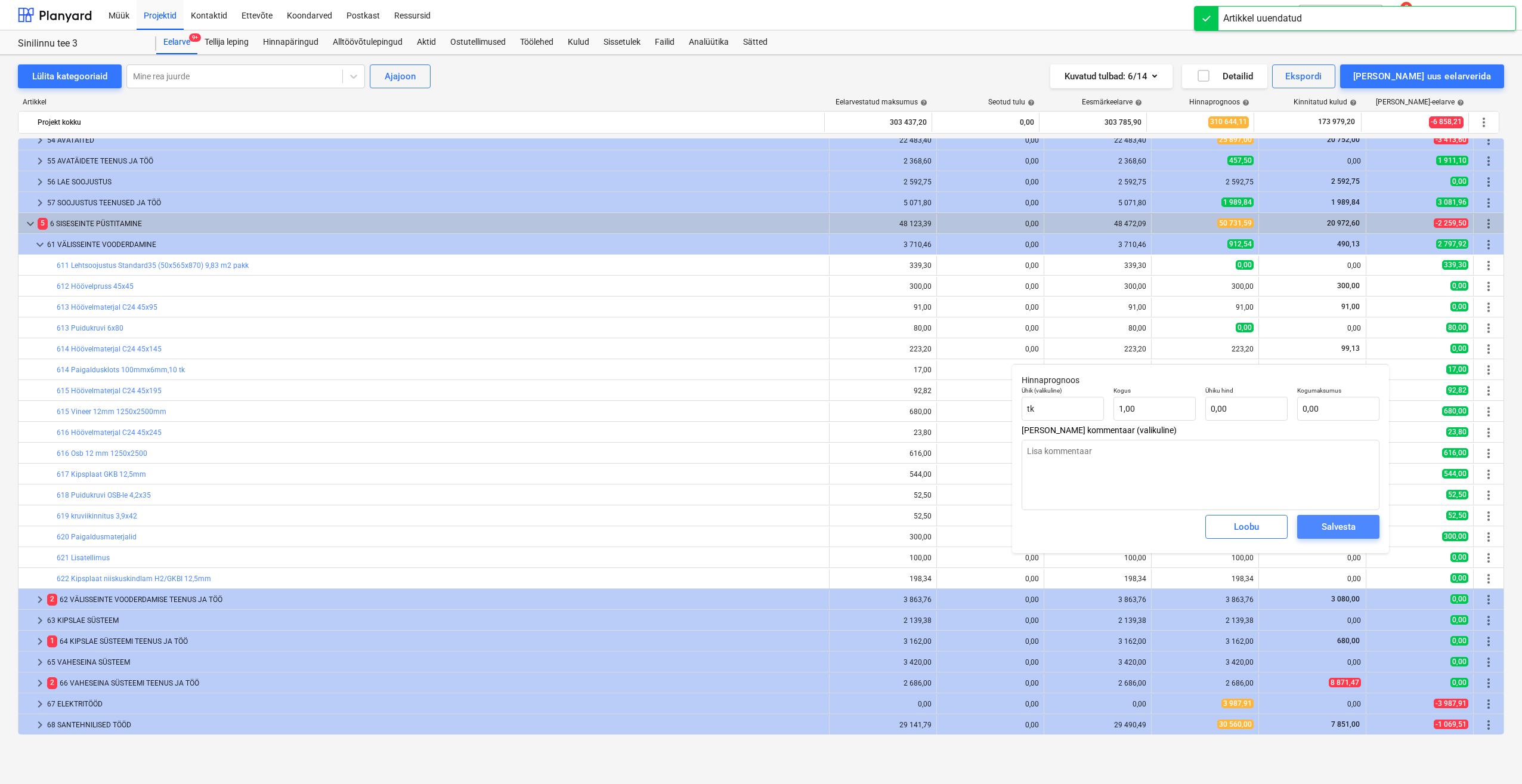
click at [1318, 526] on span "Salvesta" at bounding box center [1339, 526] width 54 height 16
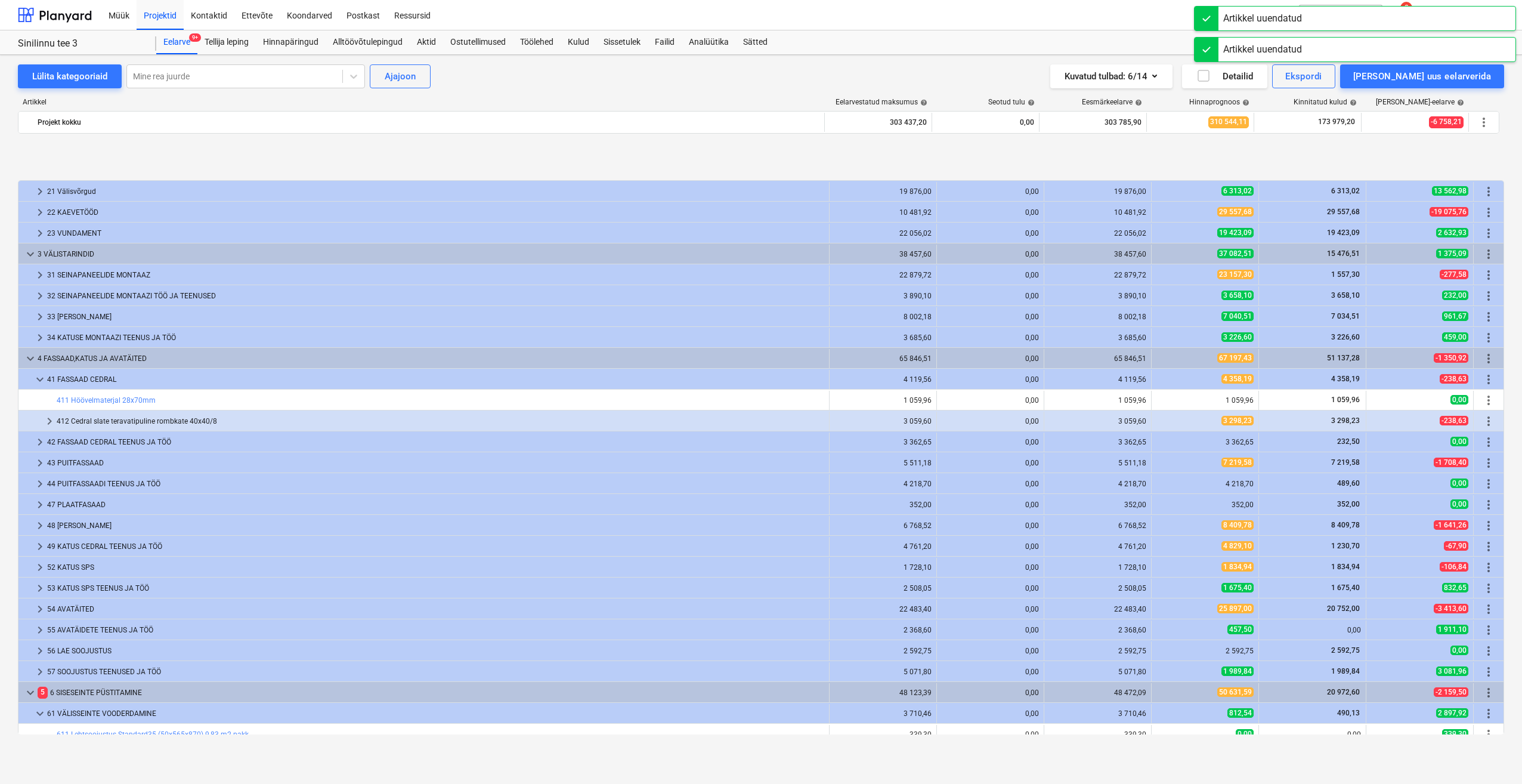
type textarea "x"
type input "47,00"
type input "4,22"
type input "198,34"
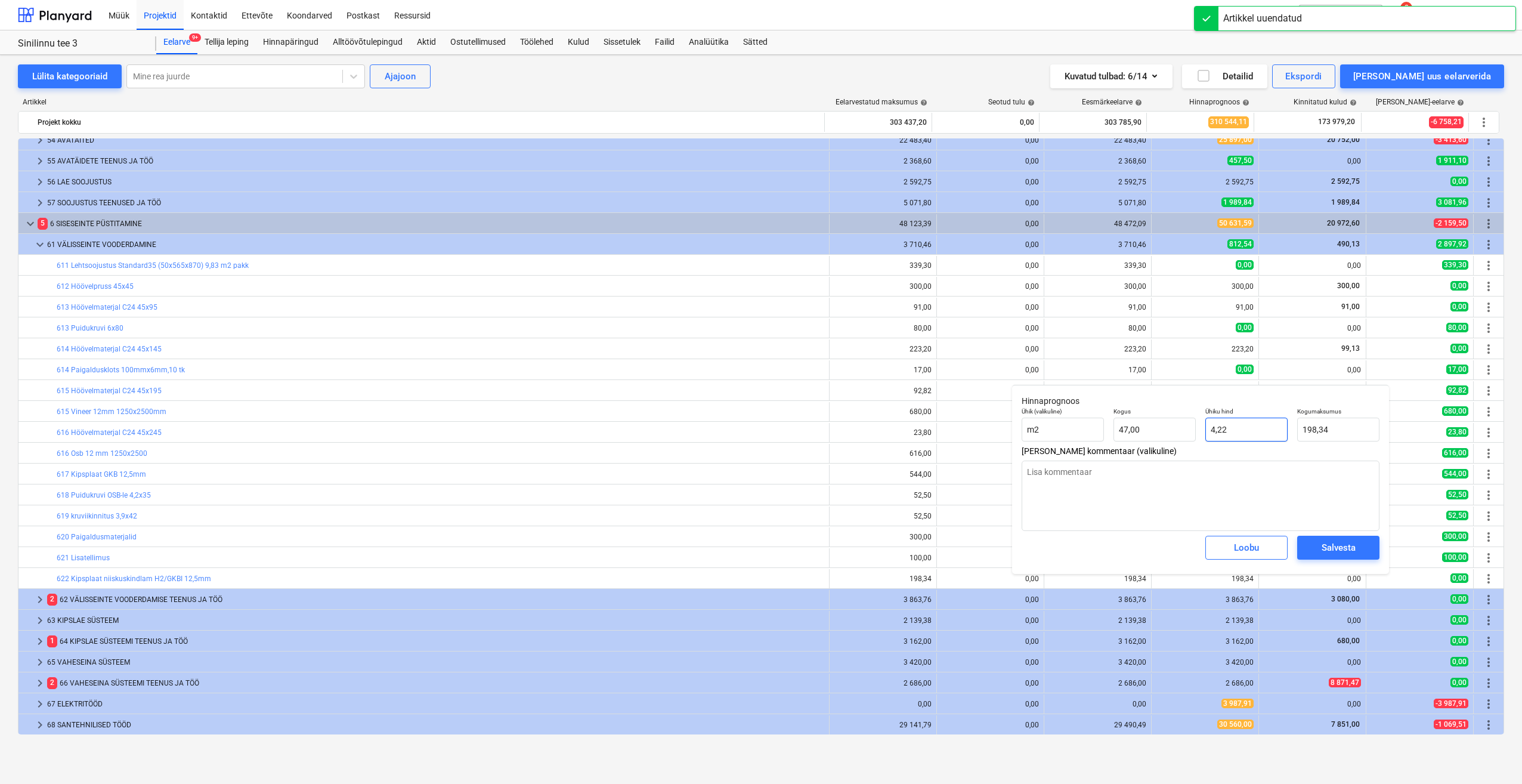
drag, startPoint x: 1245, startPoint y: 431, endPoint x: 1170, endPoint y: 444, distance: 76.1
click at [1171, 442] on div "Ühik (valikuline) m2 Kogus 47,00 Ühiku hind 4,22 Kogumaksumus 198,34" at bounding box center [1200, 425] width 367 height 44
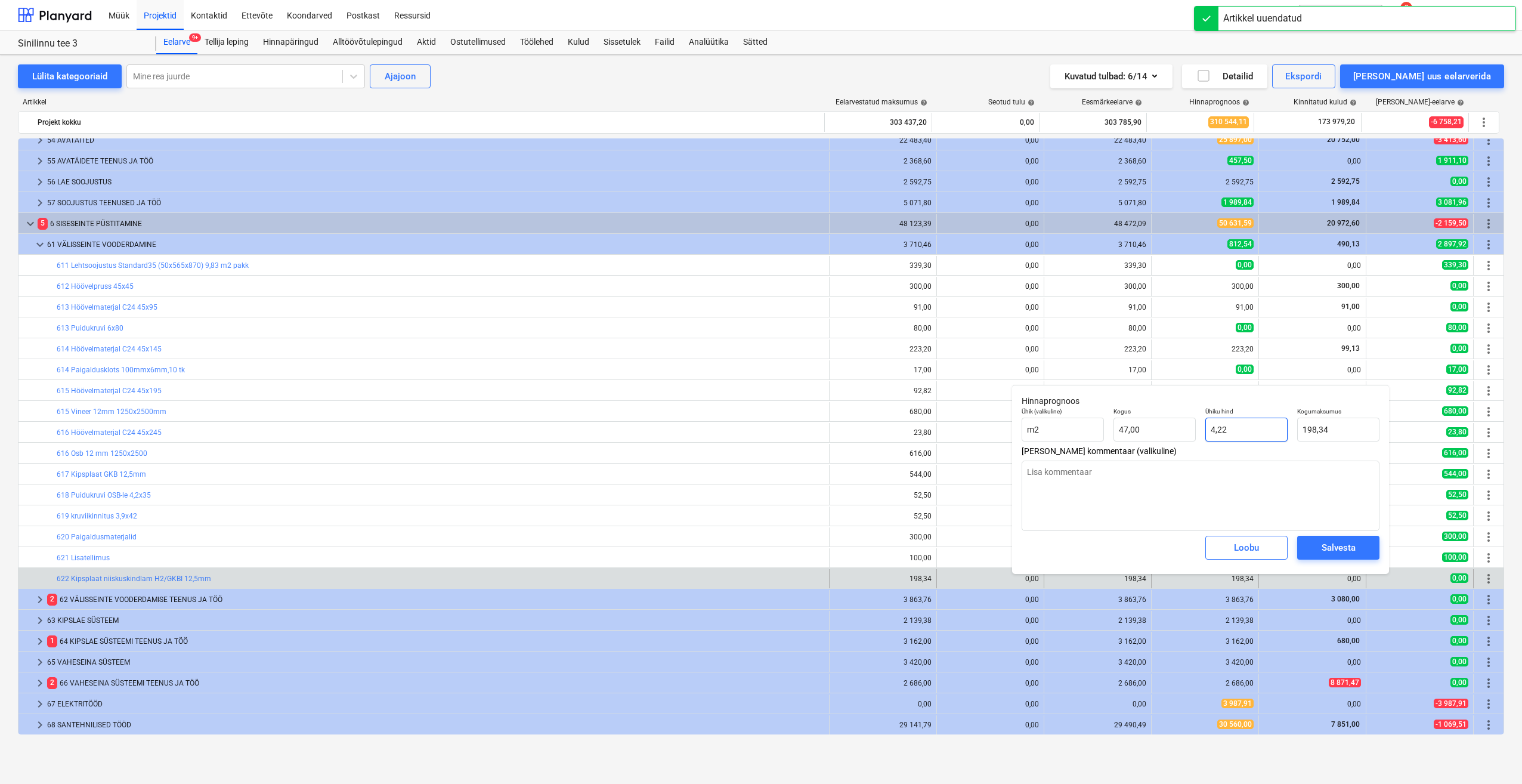
type textarea "x"
type input "0"
type input "0,00"
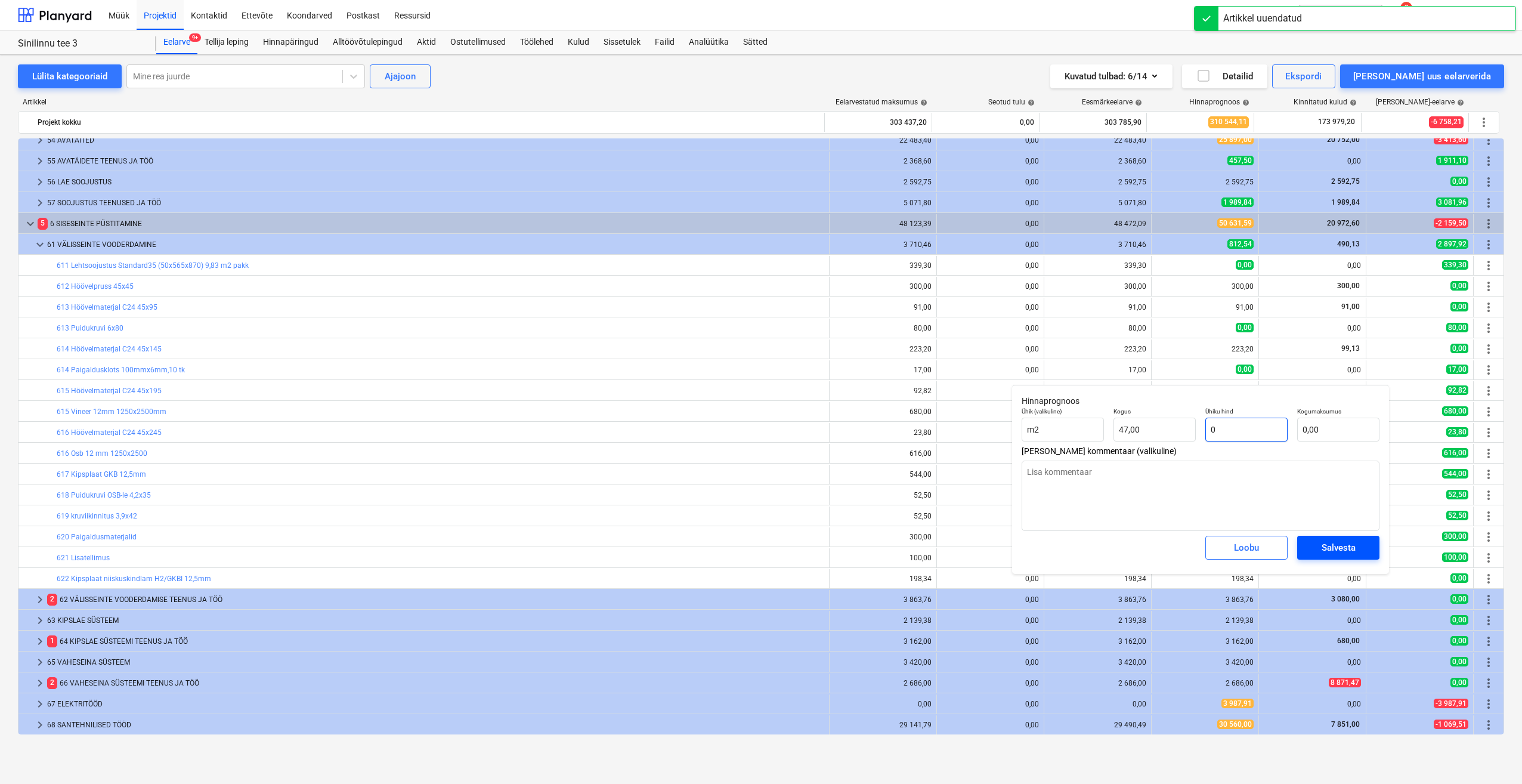
type input "0"
type textarea "x"
type input "0,00"
click at [1343, 550] on div "Salvesta" at bounding box center [1339, 548] width 34 height 16
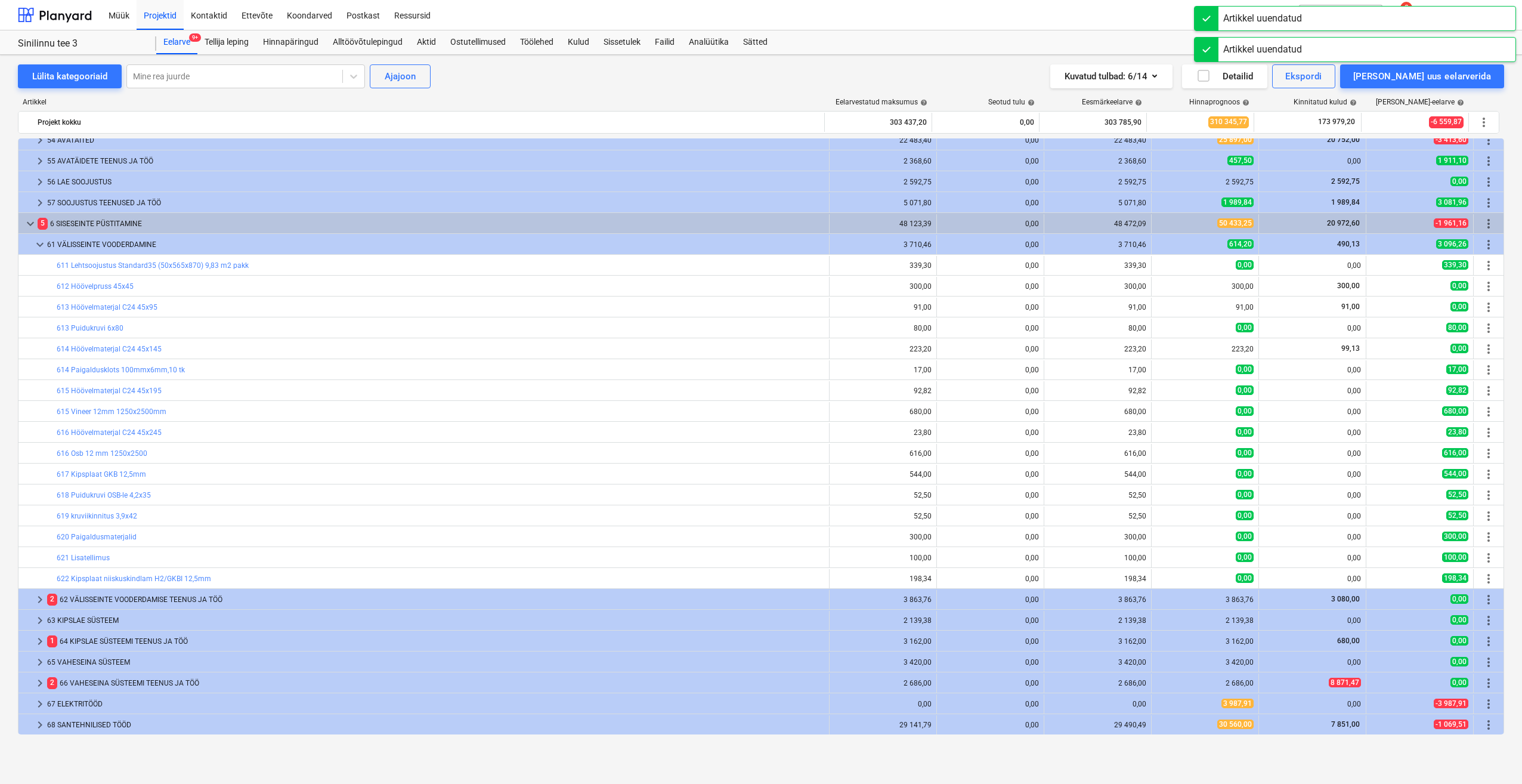
click at [1160, 351] on span "edit" at bounding box center [1163, 348] width 9 height 9
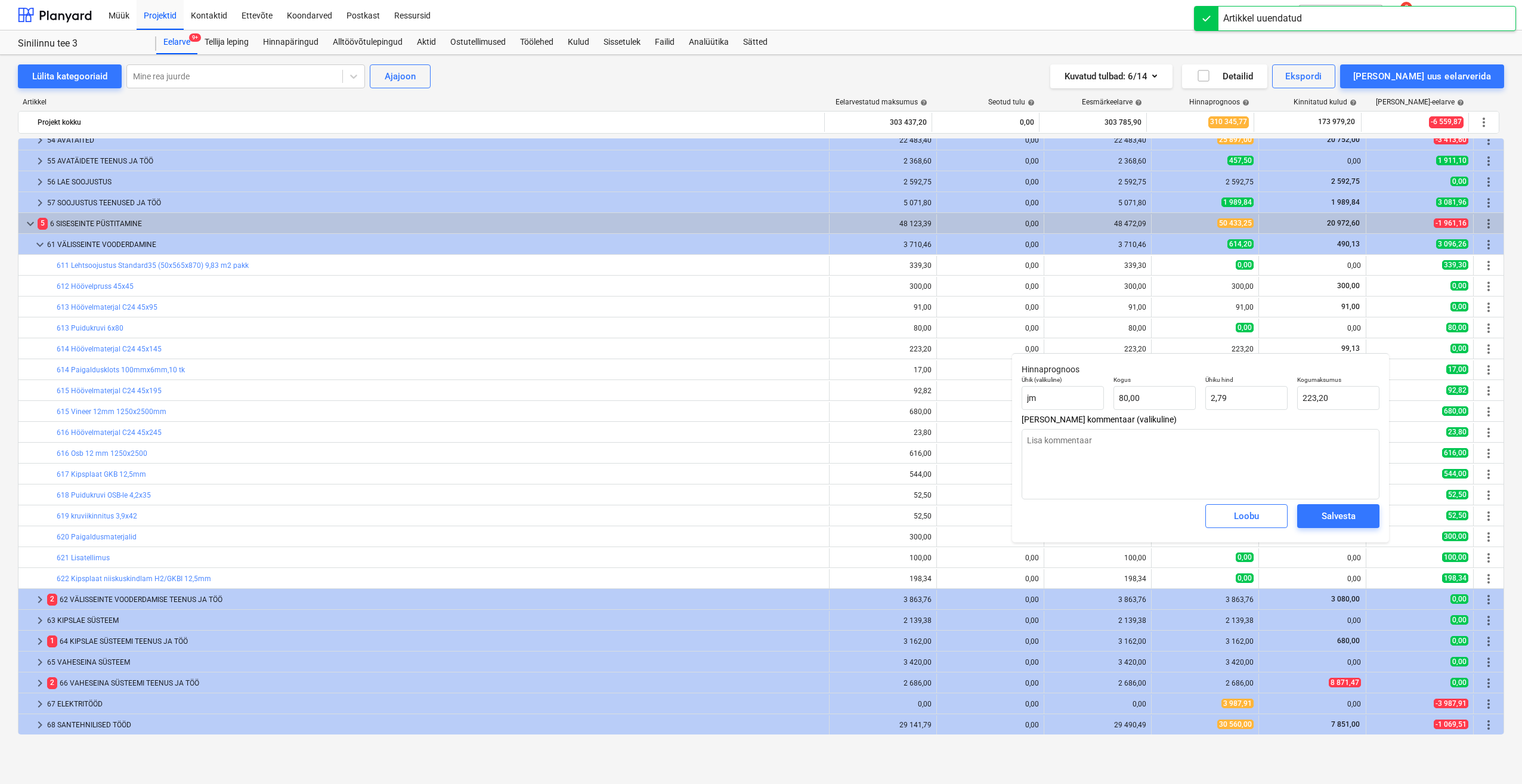
type textarea "x"
type input "80"
drag, startPoint x: 1160, startPoint y: 405, endPoint x: 1063, endPoint y: 413, distance: 97.3
click at [1063, 413] on div "Ühik (valikuline) jm Kogus 80 Ühiku hind 2,79 Kogumaksumus 223,20" at bounding box center [1200, 393] width 367 height 44
type textarea "x"
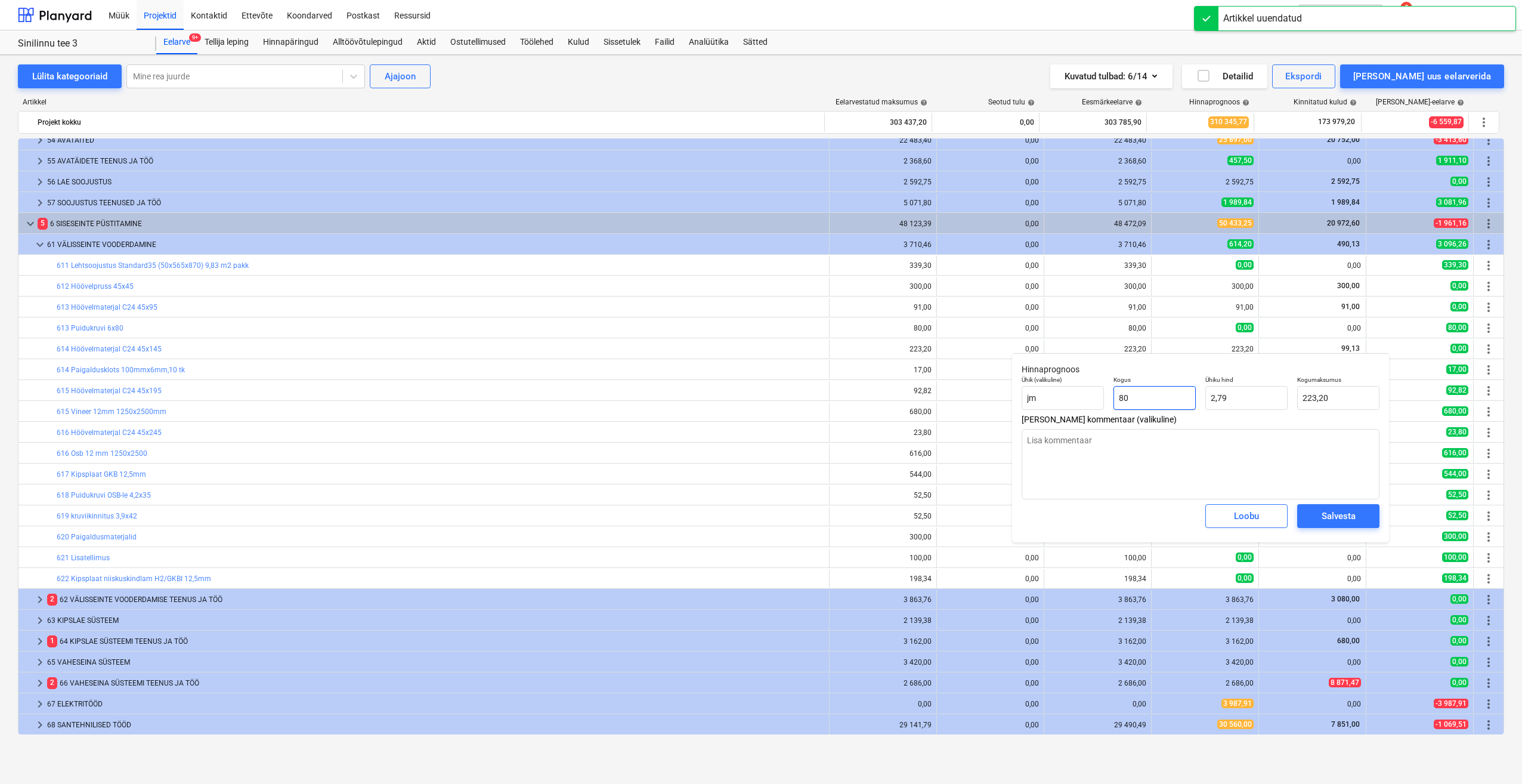
type input "1"
type input "2,79"
type input "1"
type textarea "x"
type input "1,00"
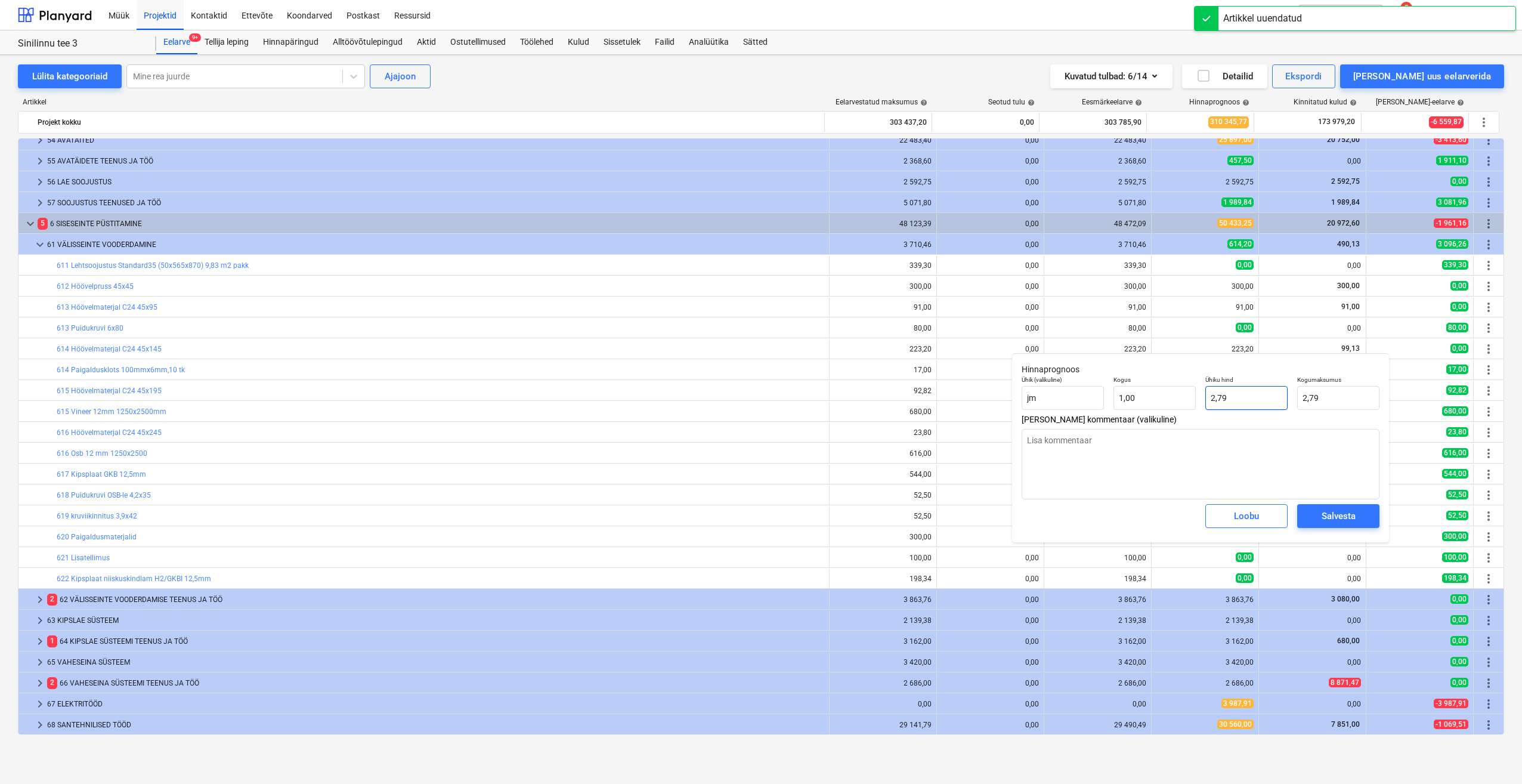
drag, startPoint x: 1214, startPoint y: 404, endPoint x: 1153, endPoint y: 414, distance: 61.8
click at [1153, 414] on div "Ühik (valikuline) jm Kogus 1,00 Ühiku hind 2,79 Kogumaksumus 2,79" at bounding box center [1200, 393] width 367 height 44
type textarea "x"
type input "9"
click at [1347, 513] on div "Salvesta" at bounding box center [1339, 516] width 34 height 16
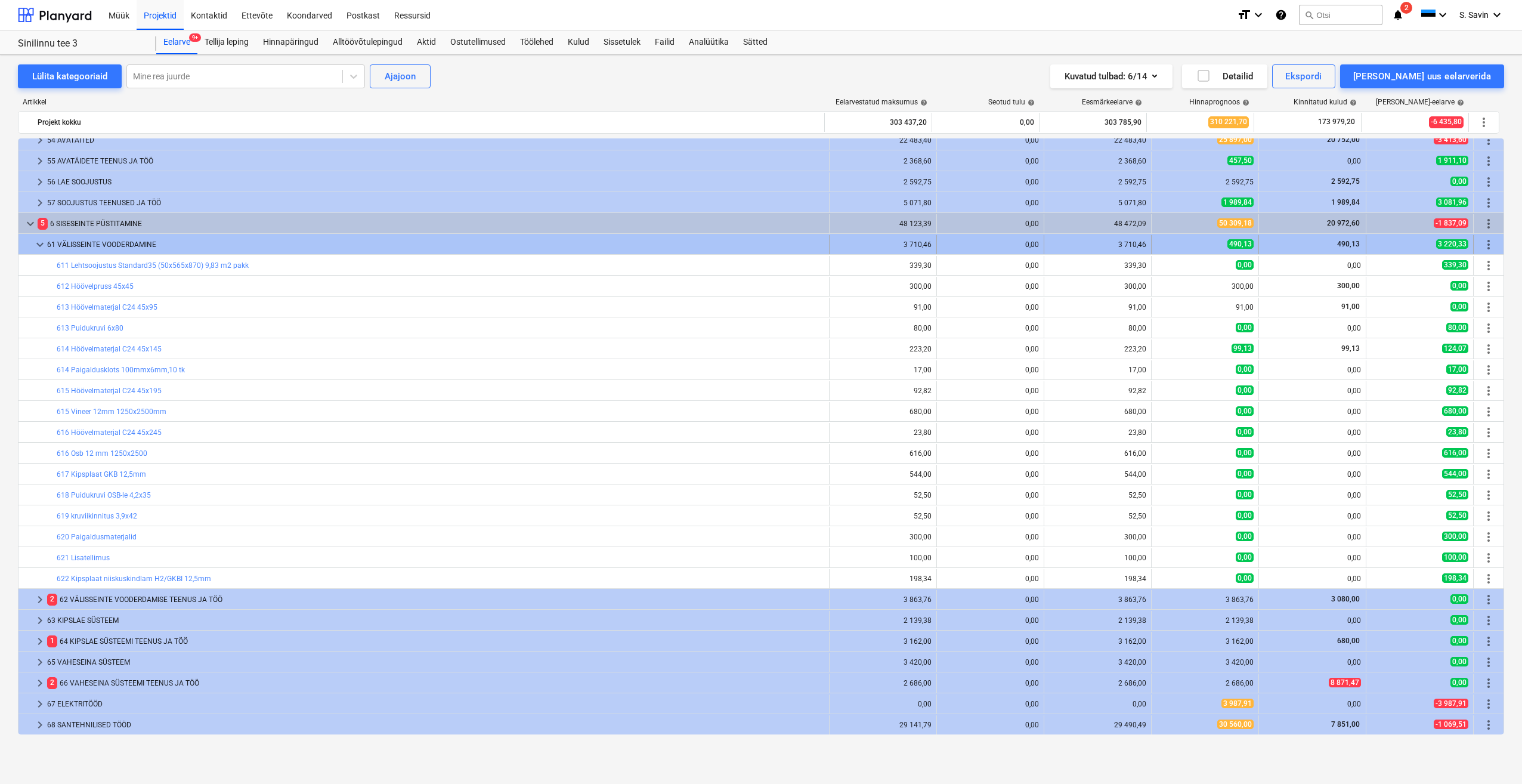
click at [37, 249] on span "keyboard_arrow_down" at bounding box center [40, 245] width 14 height 14
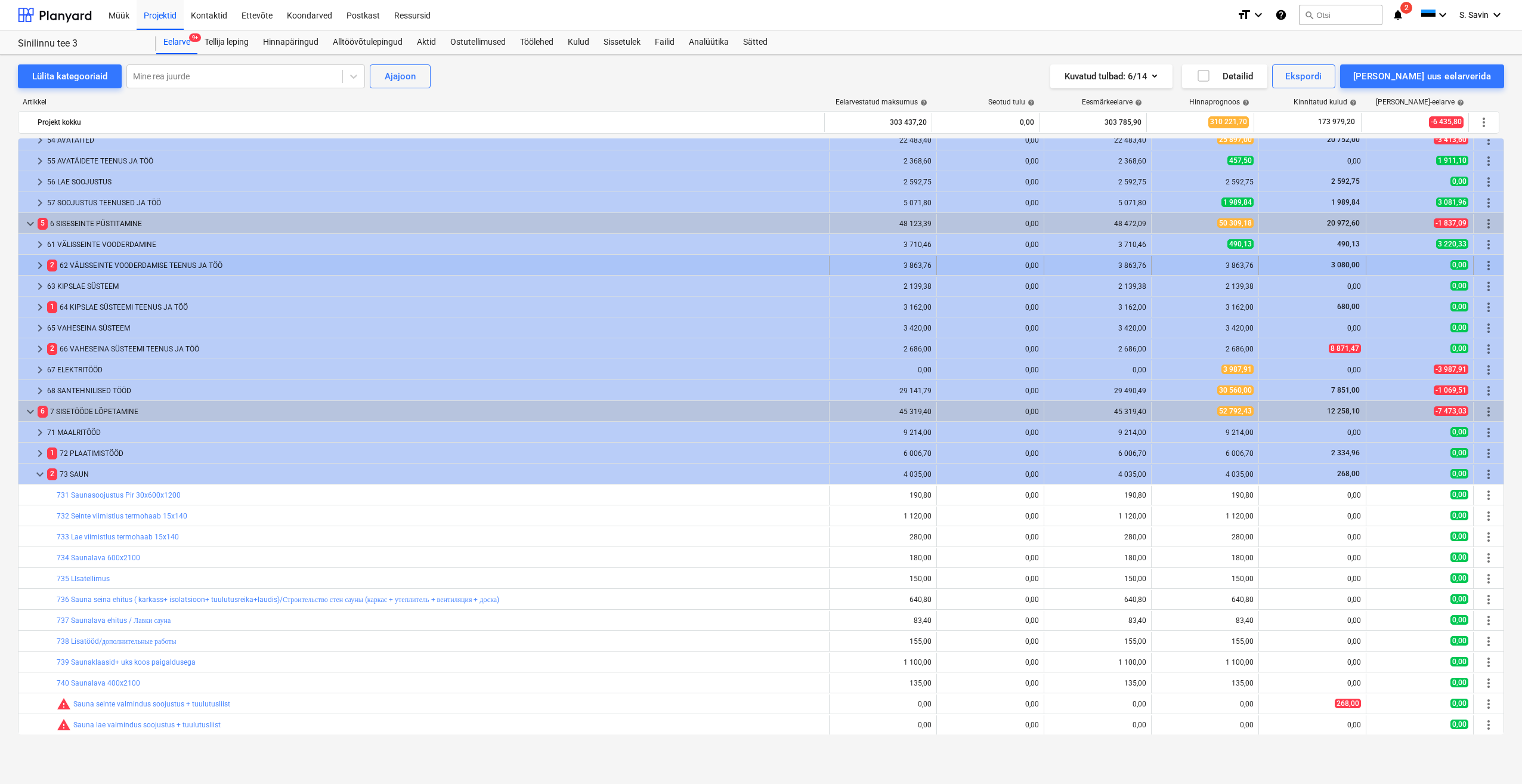
click at [38, 264] on span "keyboard_arrow_right" at bounding box center [40, 265] width 14 height 14
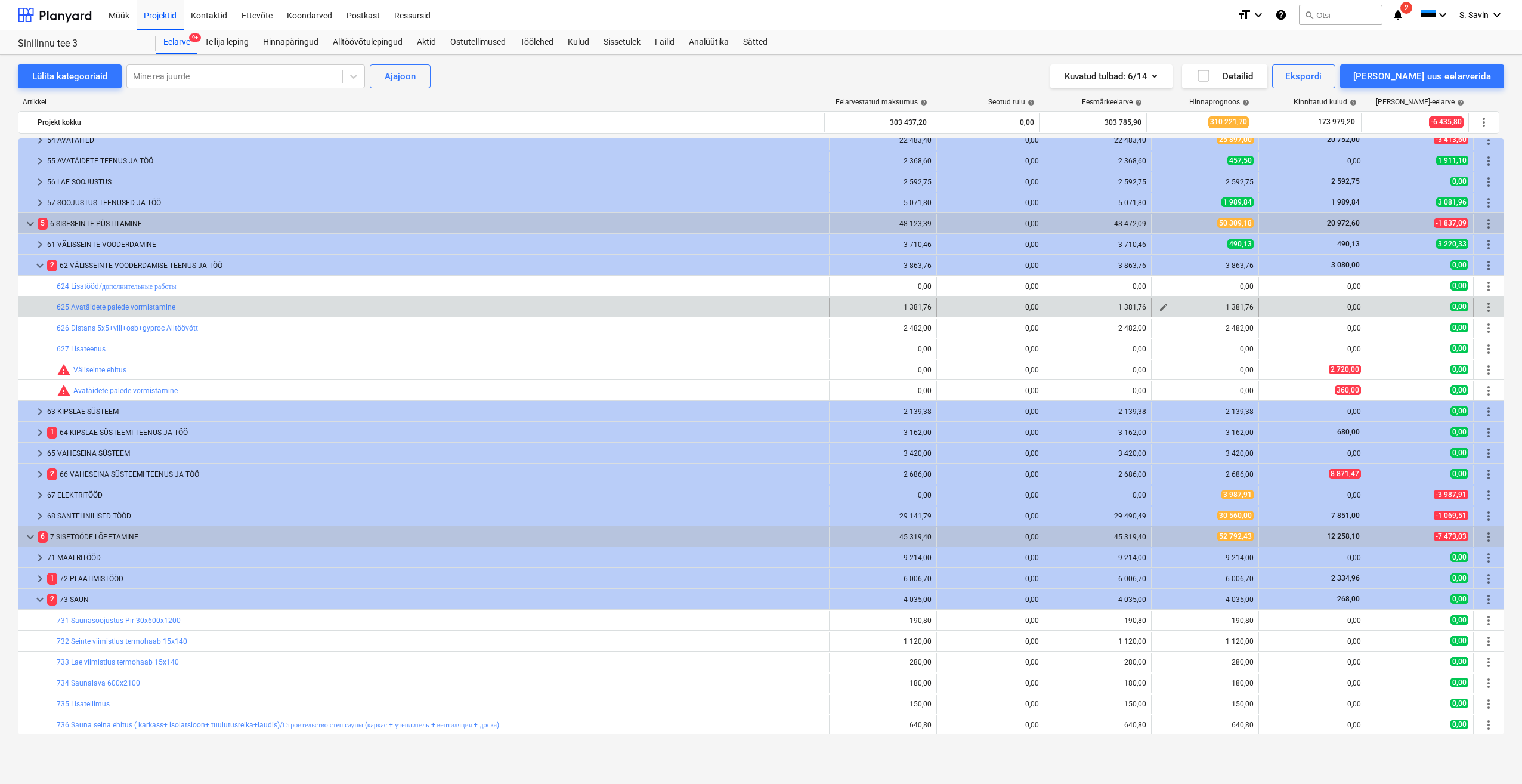
click at [1163, 313] on button "edit" at bounding box center [1164, 307] width 14 height 14
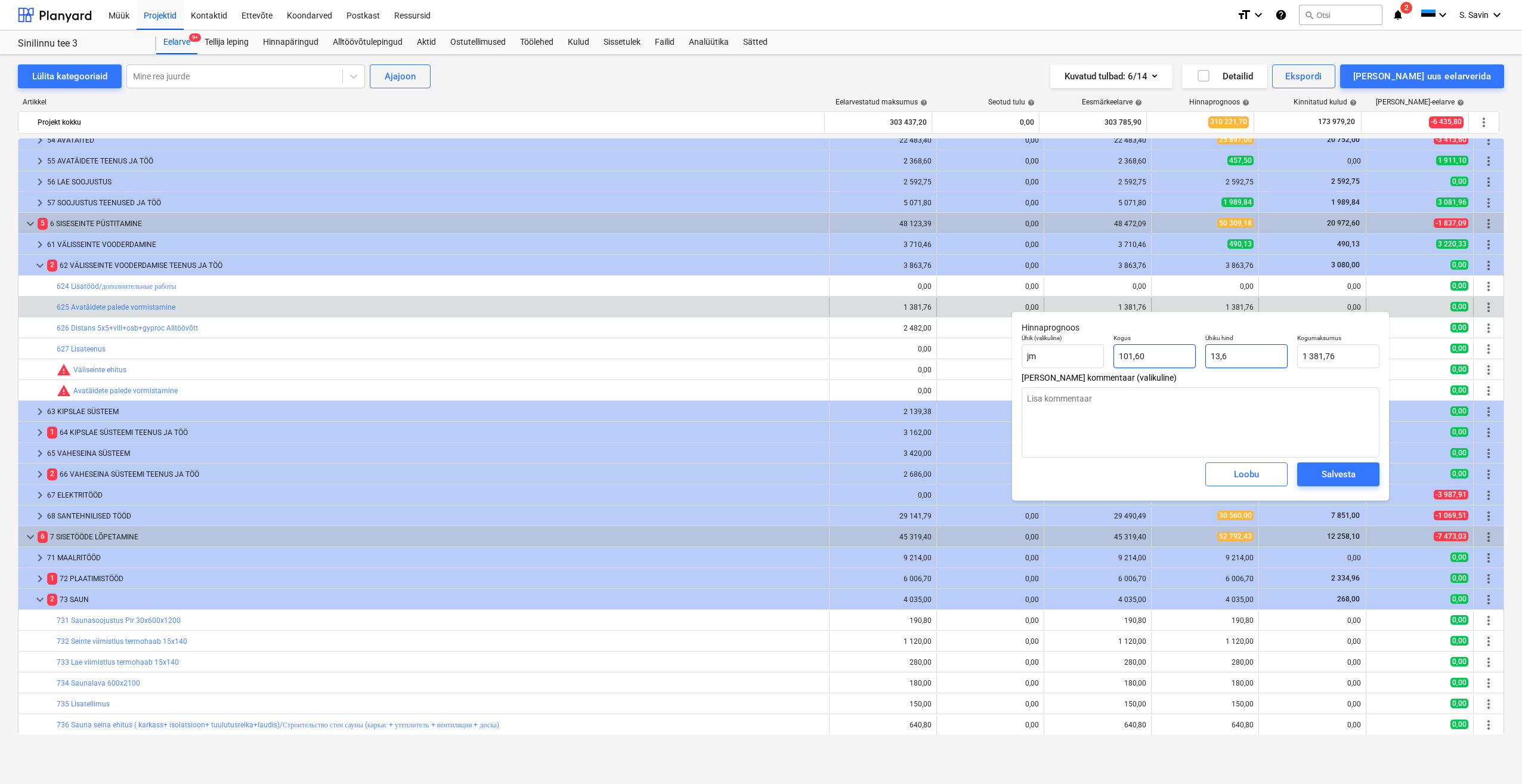
drag, startPoint x: 1189, startPoint y: 358, endPoint x: 1169, endPoint y: 360, distance: 20.1
click at [1169, 360] on div "Ühik (valikuline) jm Kogus 101,60 Ühiku hind 13,6 Kogumaksumus 1 381,76" at bounding box center [1200, 351] width 367 height 44
drag, startPoint x: 1252, startPoint y: 357, endPoint x: 1179, endPoint y: 357, distance: 73.0
click at [1179, 357] on div "Ühik (valikuline) jm Kogus 101,60 Ühiku hind 13,6 Kogumaksumus 1 381,76" at bounding box center [1200, 351] width 367 height 44
click at [1315, 473] on span "Salvesta" at bounding box center [1339, 474] width 54 height 16
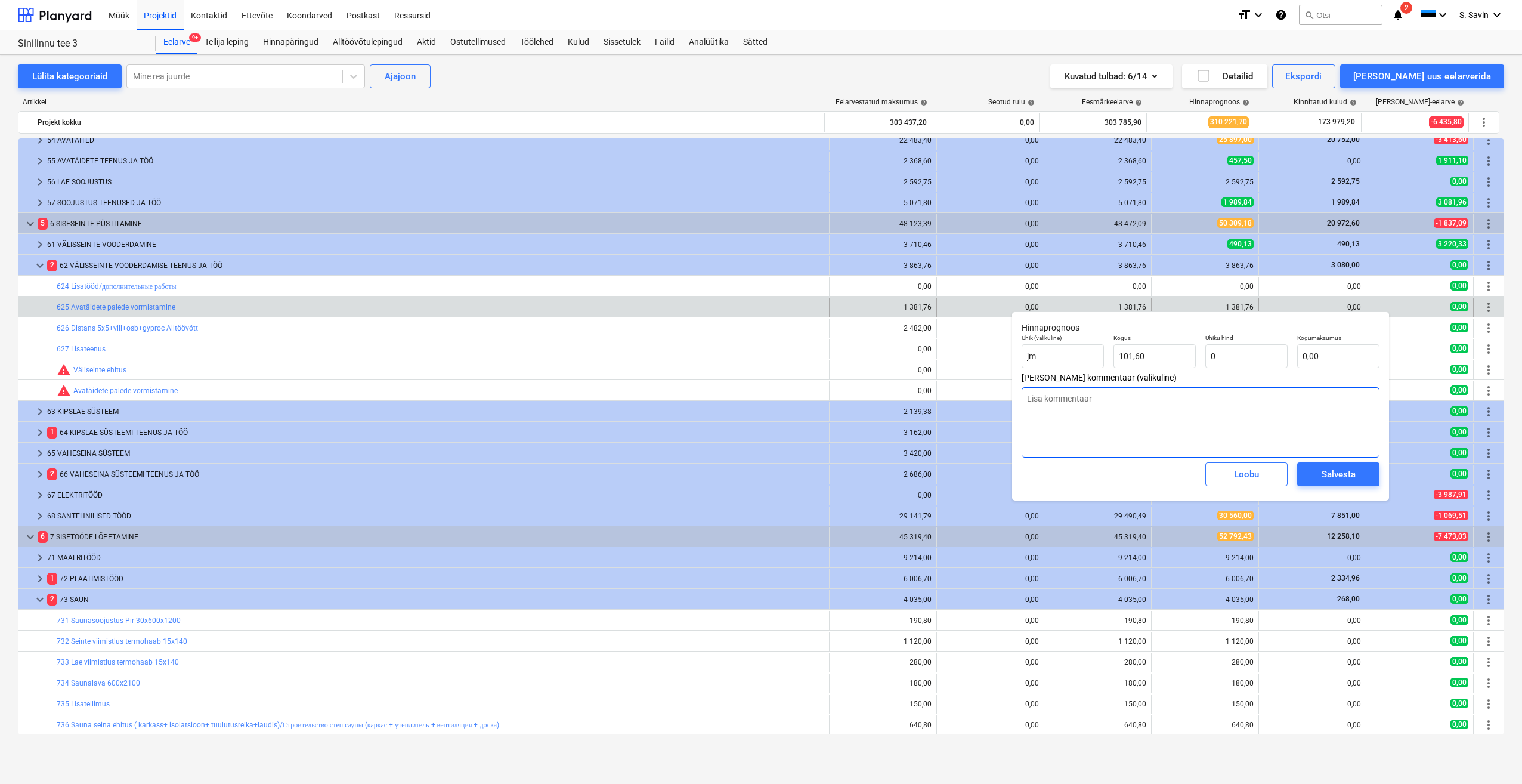
click at [1347, 471] on div "Salvesta" at bounding box center [1339, 474] width 34 height 16
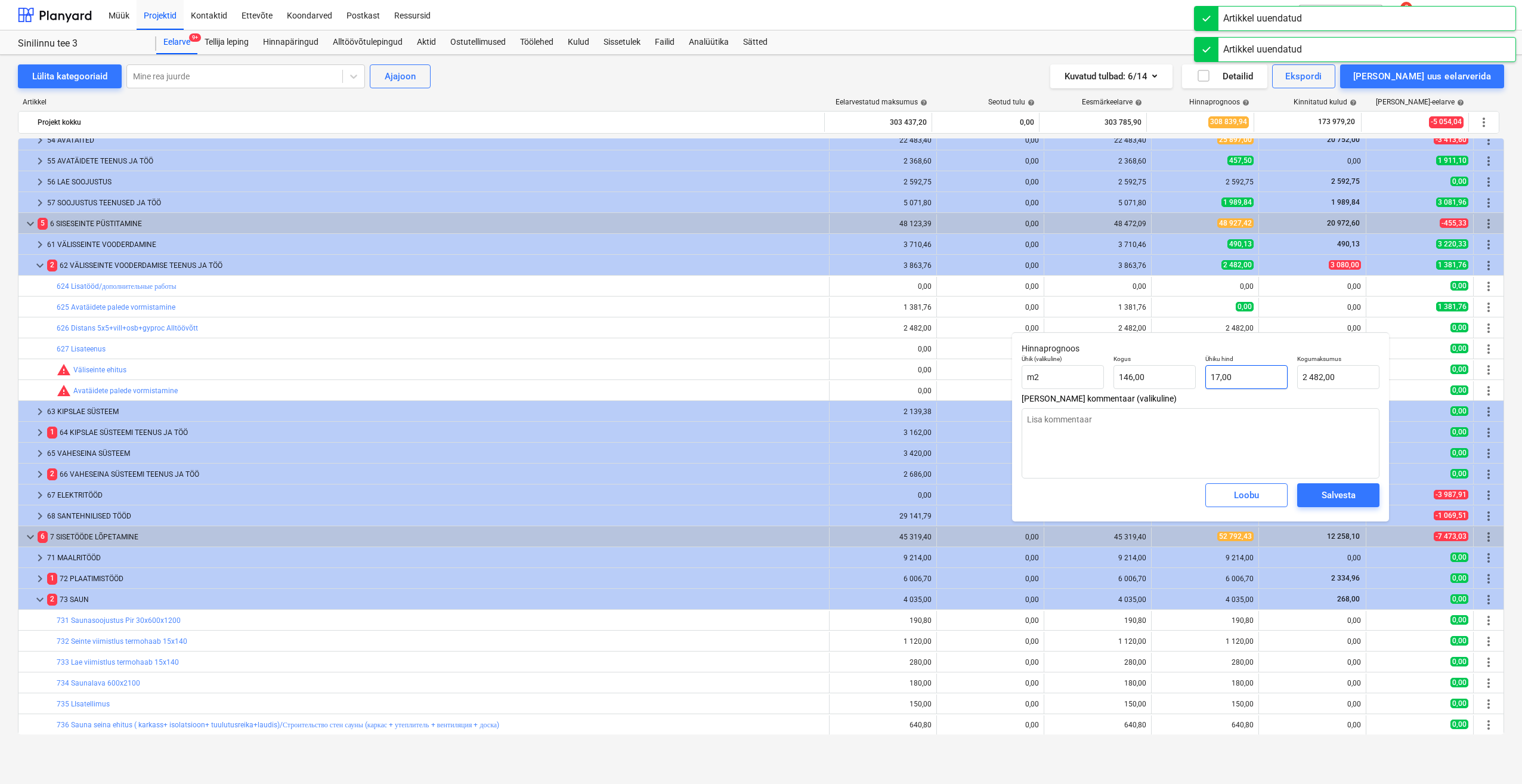
click at [1171, 382] on div "Ühik (valikuline) m2 Kogus 146,00 Ühiku hind 17,00 Kogumaksumus 2 482,00" at bounding box center [1200, 372] width 367 height 44
drag, startPoint x: 1261, startPoint y: 383, endPoint x: 1158, endPoint y: 384, distance: 103.0
click at [1158, 384] on div "Ühik (valikuline) m2 Kogus 146,00 Ühiku hind 17 Kogumaksumus 2 482,00" at bounding box center [1200, 372] width 367 height 44
click at [1349, 496] on div "Salvesta" at bounding box center [1339, 495] width 34 height 16
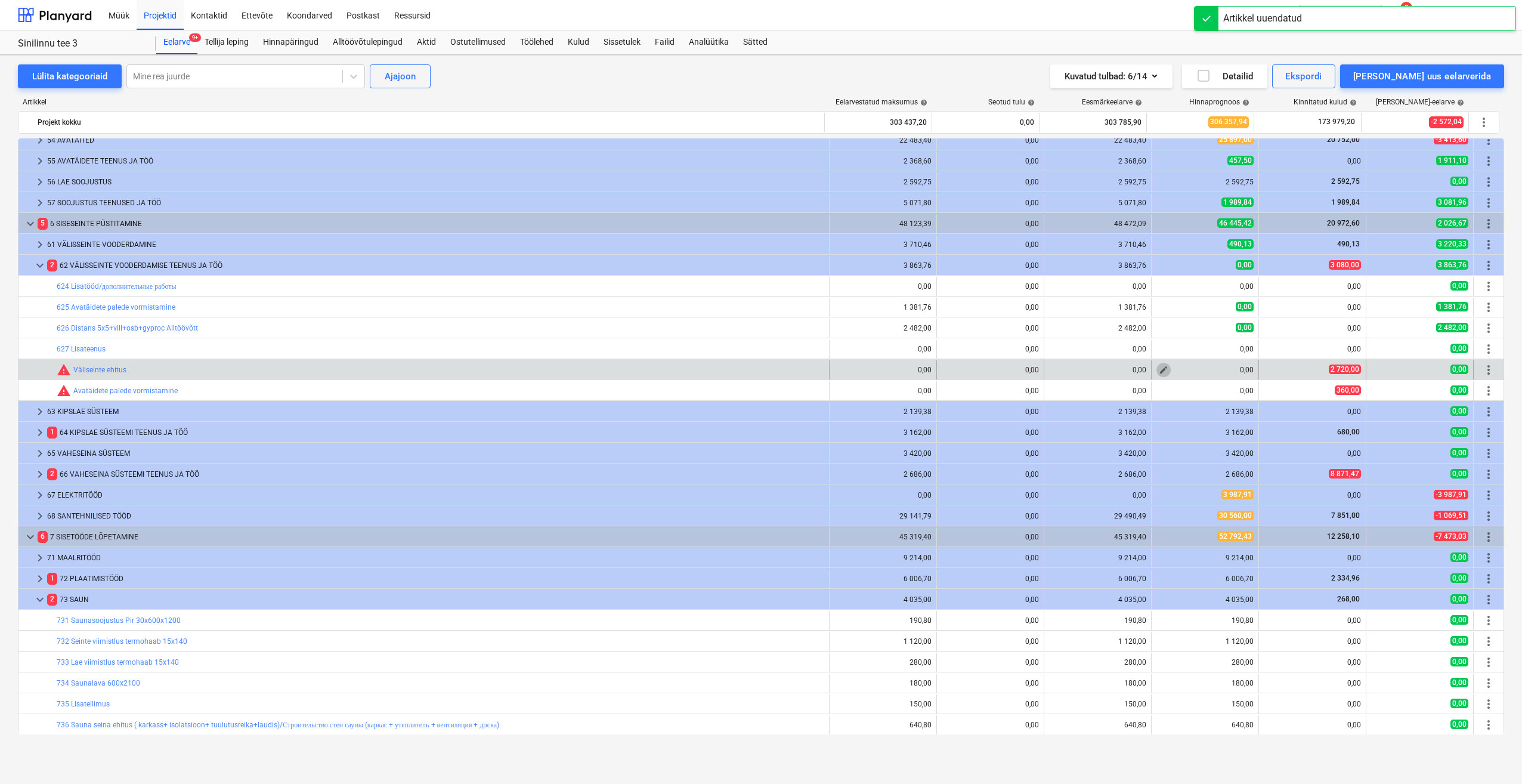
click at [1165, 373] on button "edit" at bounding box center [1164, 370] width 14 height 14
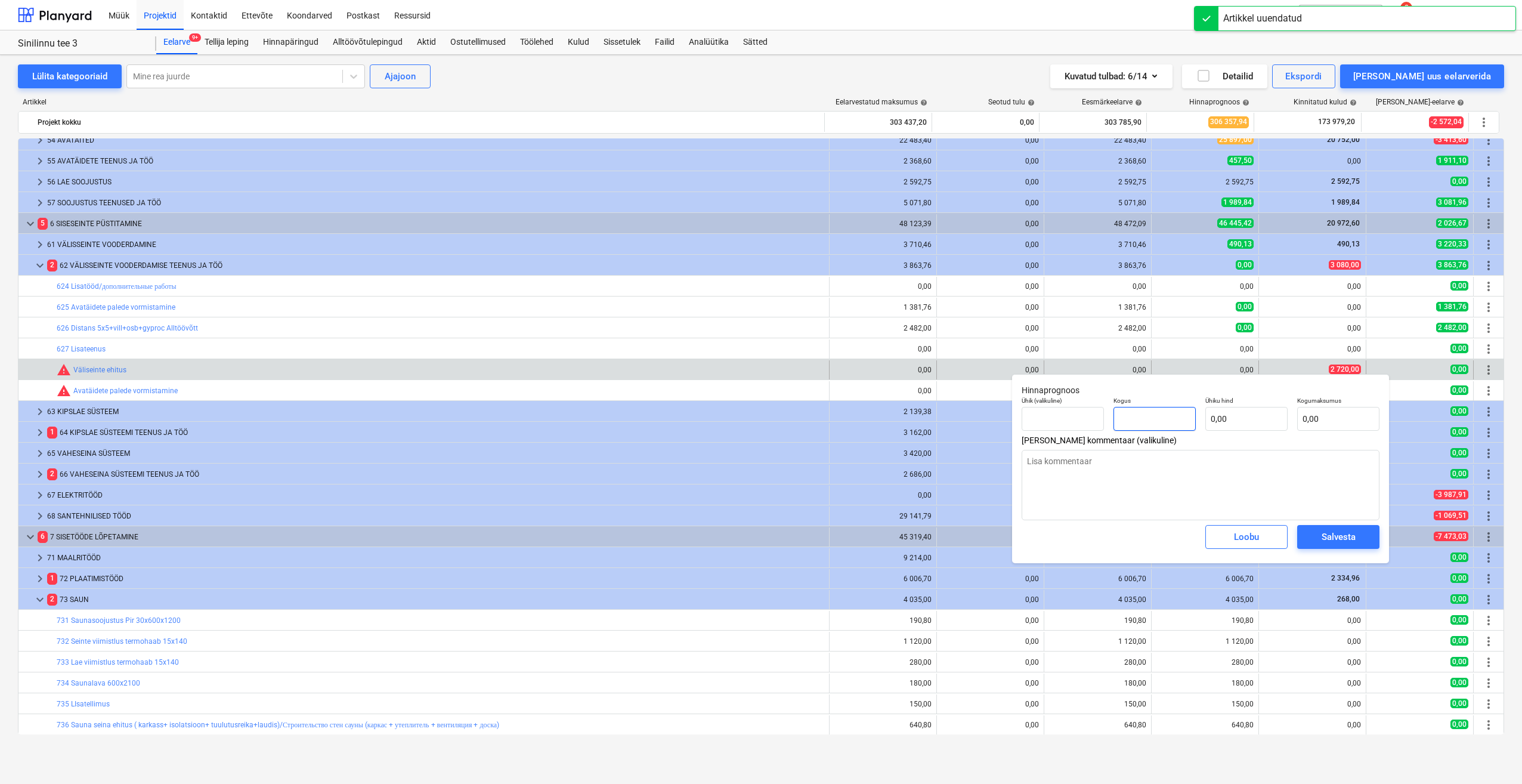
click at [1178, 417] on input "text" at bounding box center [1155, 419] width 82 height 24
click at [1251, 420] on input "text" at bounding box center [1247, 419] width 82 height 24
click at [1343, 534] on div "Salvesta" at bounding box center [1339, 537] width 34 height 16
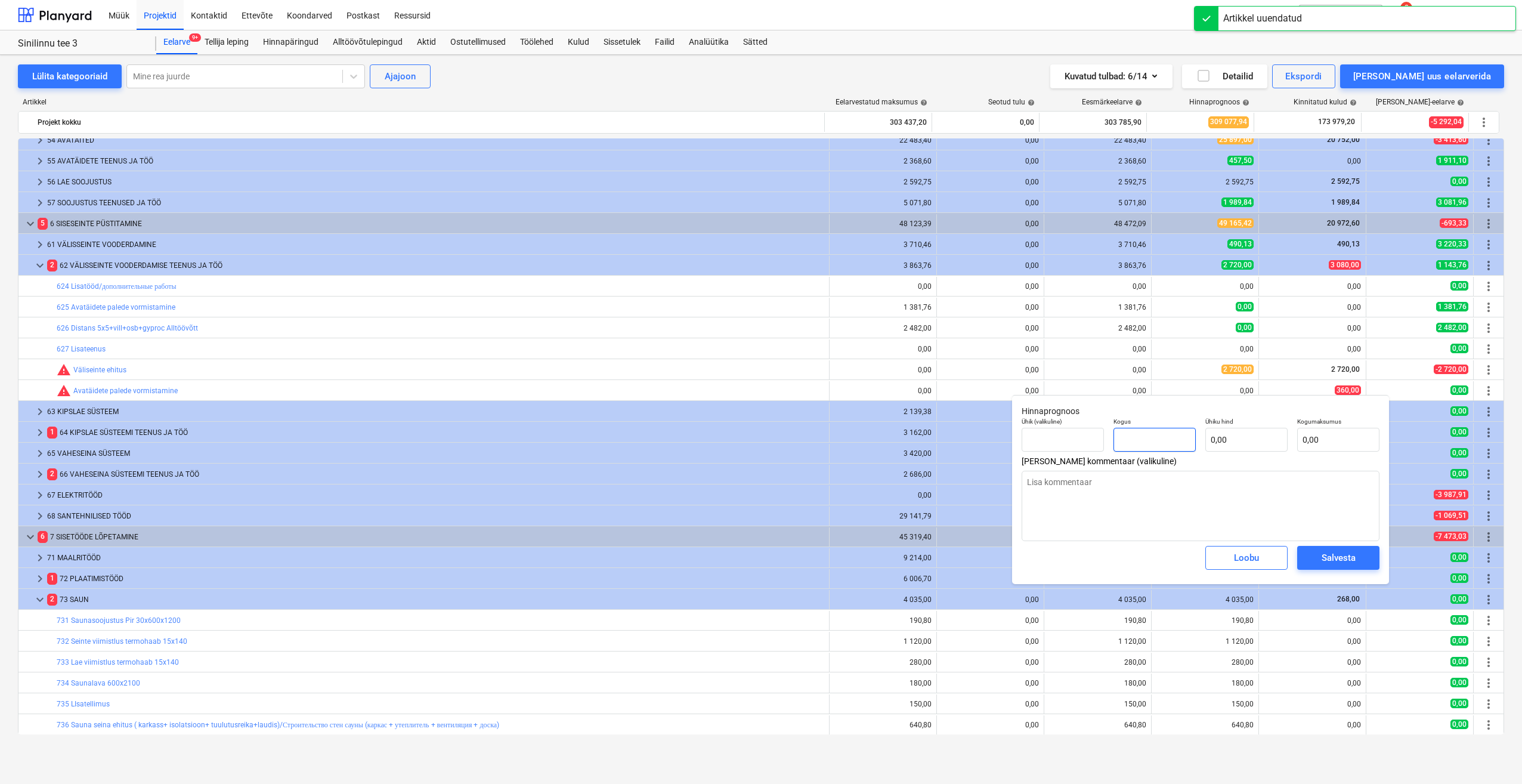
click at [1151, 439] on input "text" at bounding box center [1155, 439] width 82 height 24
click at [1244, 443] on input "text" at bounding box center [1247, 439] width 82 height 24
click at [1322, 552] on div "Salvesta" at bounding box center [1339, 558] width 34 height 16
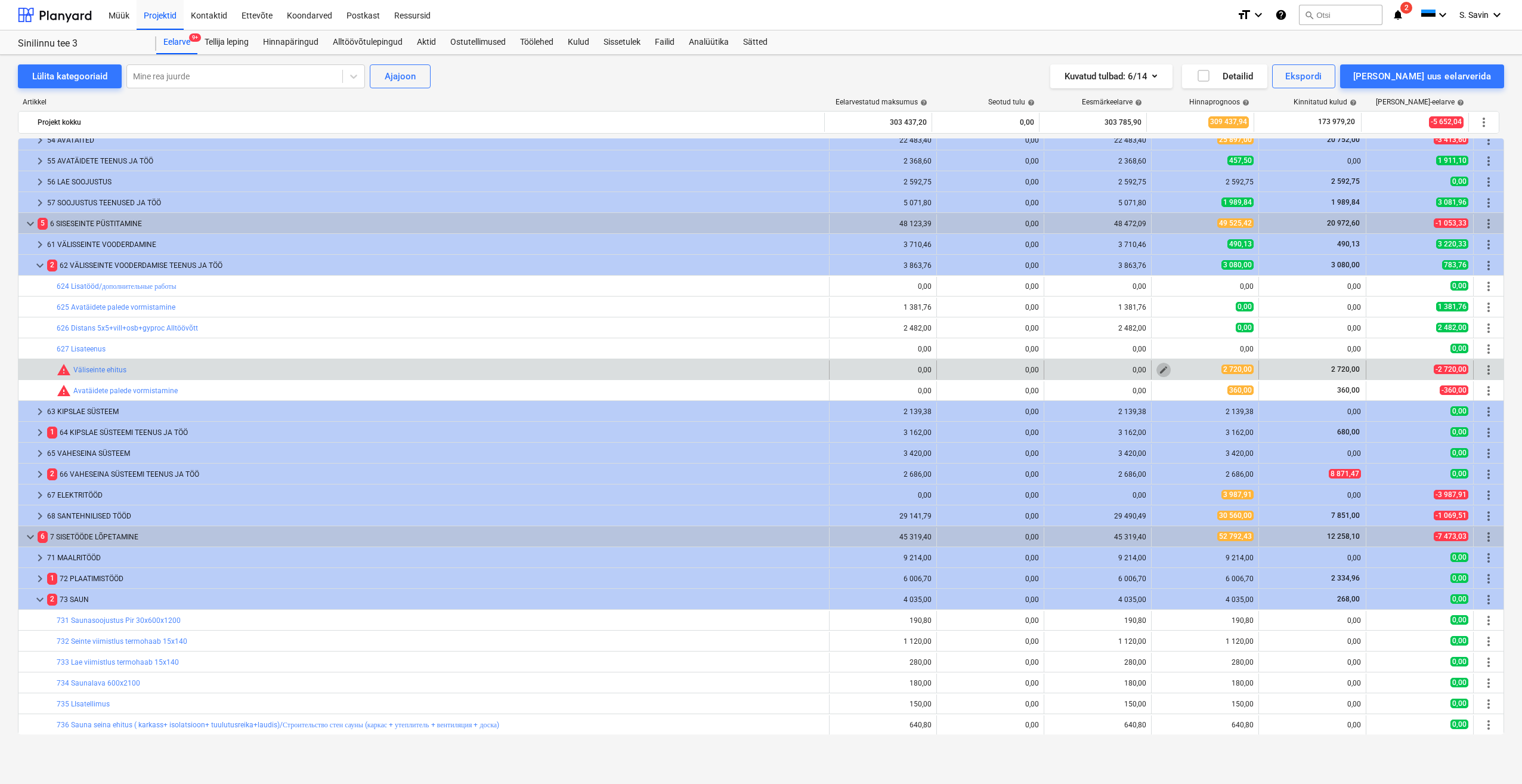
click at [1163, 374] on span "edit" at bounding box center [1163, 369] width 9 height 9
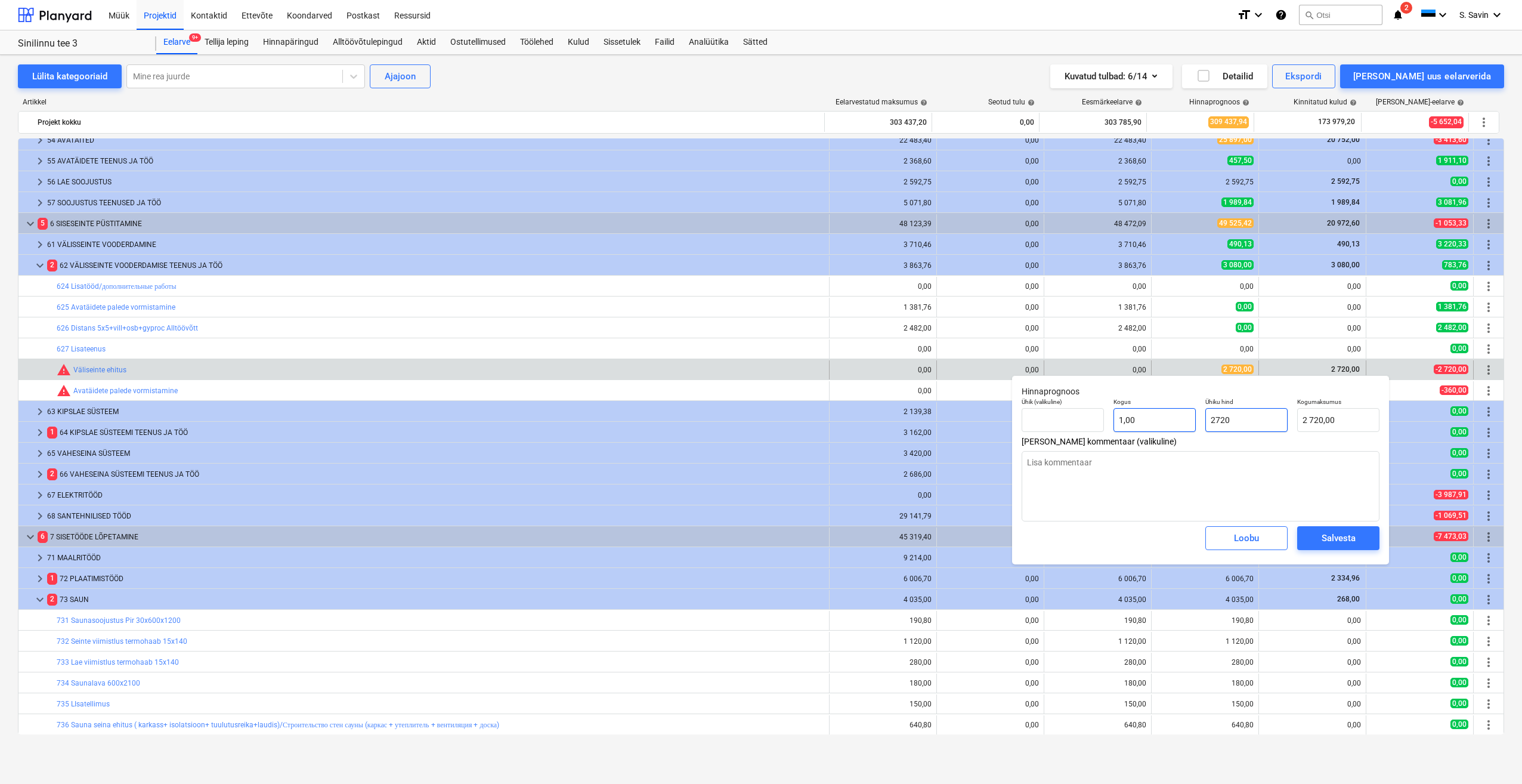
drag, startPoint x: 1264, startPoint y: 421, endPoint x: 1186, endPoint y: 427, distance: 78.2
click at [1186, 427] on div "Ühik (valikuline) Kogus 1,00 Ühiku hind 2720 Kogumaksumus 2 720,00" at bounding box center [1200, 415] width 367 height 44
click at [1328, 536] on div "Salvesta" at bounding box center [1339, 538] width 34 height 16
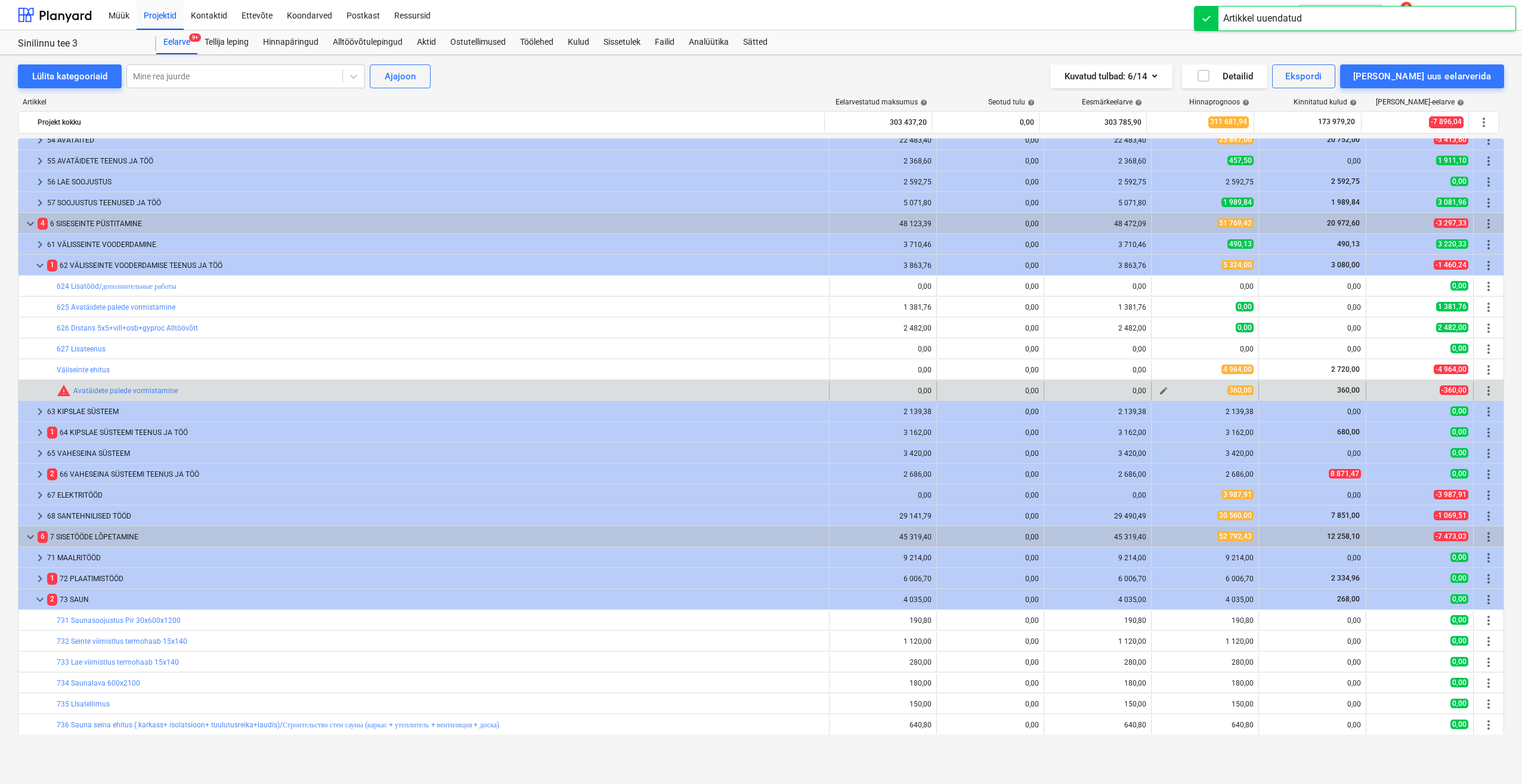
click at [1159, 392] on span "edit" at bounding box center [1163, 390] width 9 height 9
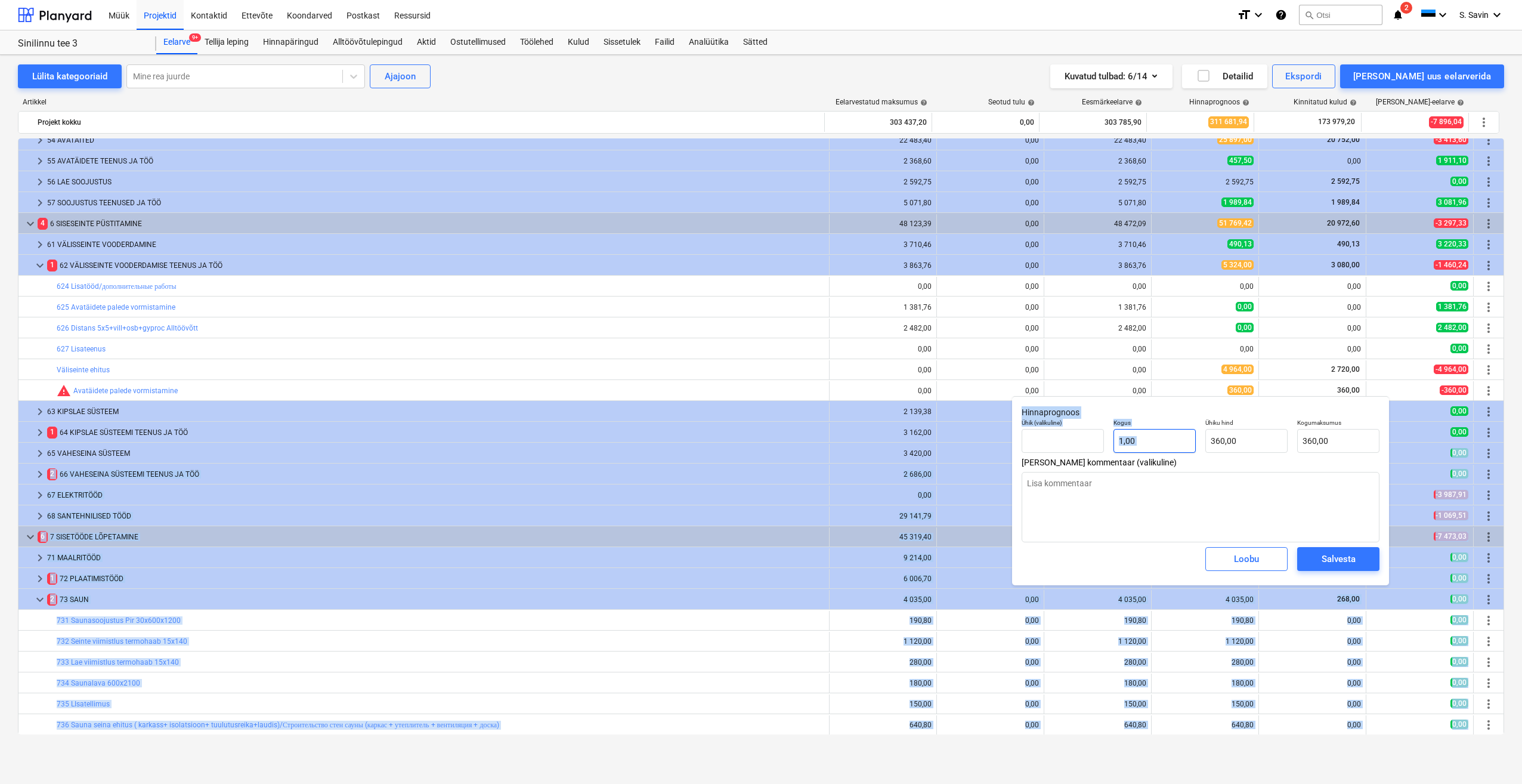
click at [1148, 446] on body "Müük Projektid Kontaktid Ettevõte Koondarved Postkast Ressursid format_size key…" at bounding box center [761, 392] width 1522 height 784
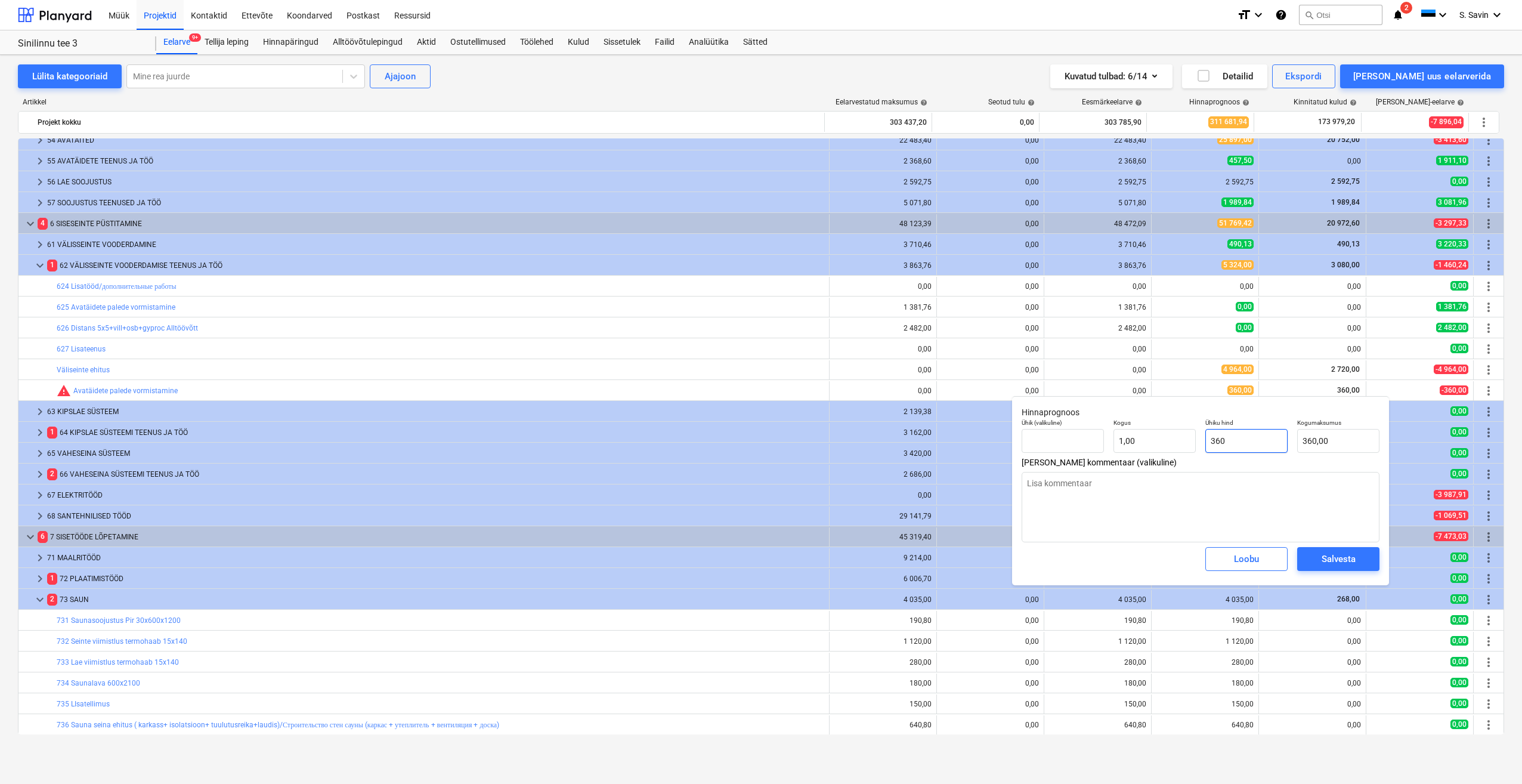
click at [1247, 442] on input "360" at bounding box center [1247, 441] width 82 height 24
drag, startPoint x: 1247, startPoint y: 442, endPoint x: 1170, endPoint y: 442, distance: 77.0
click at [1170, 442] on div "Ühik (valikuline) Kogus 1,00 Ühiku hind 360 Kogumaksumus 360,00" at bounding box center [1200, 436] width 367 height 44
click at [1347, 563] on div "Salvesta" at bounding box center [1339, 559] width 34 height 16
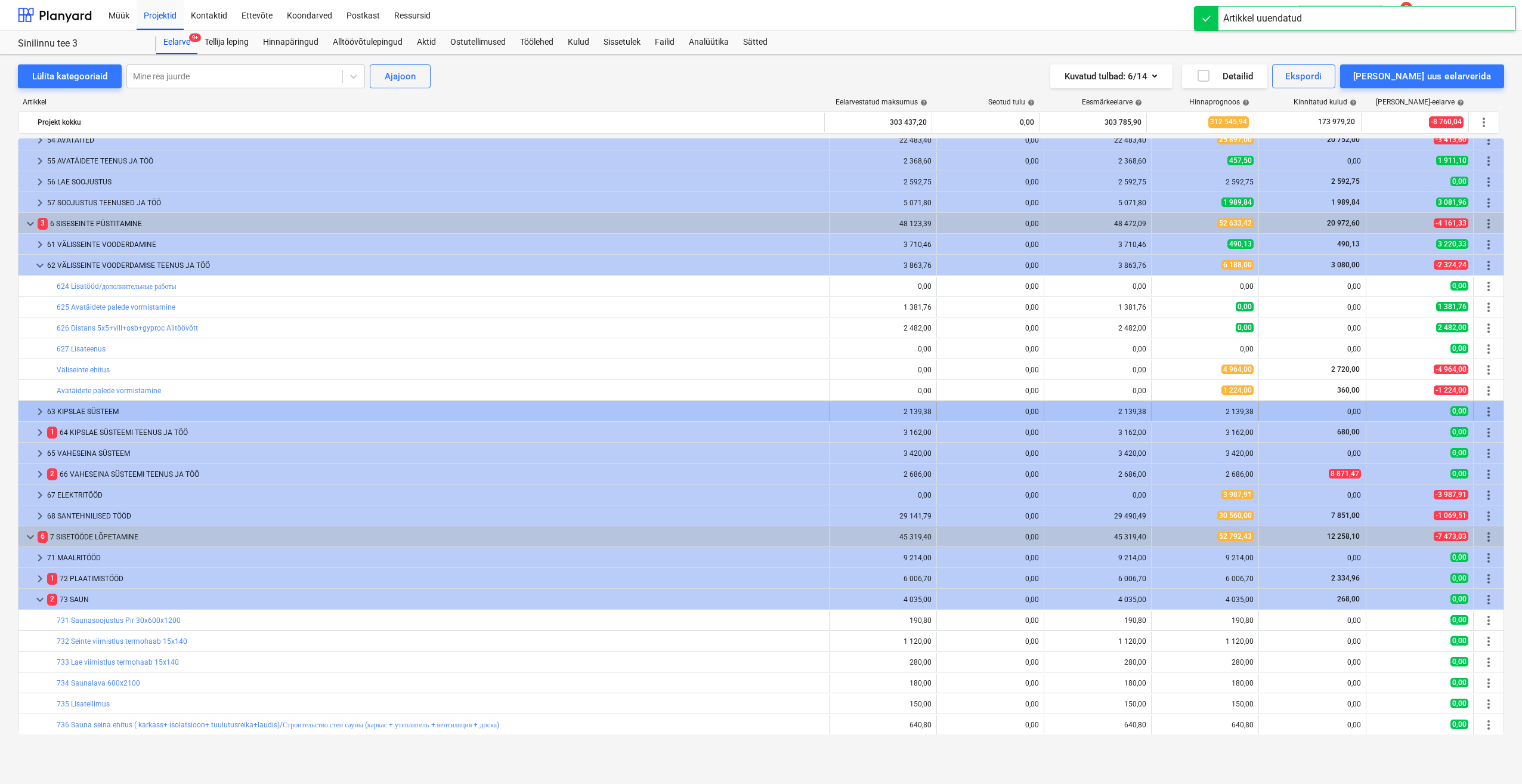
click at [31, 408] on div at bounding box center [28, 411] width 9 height 19
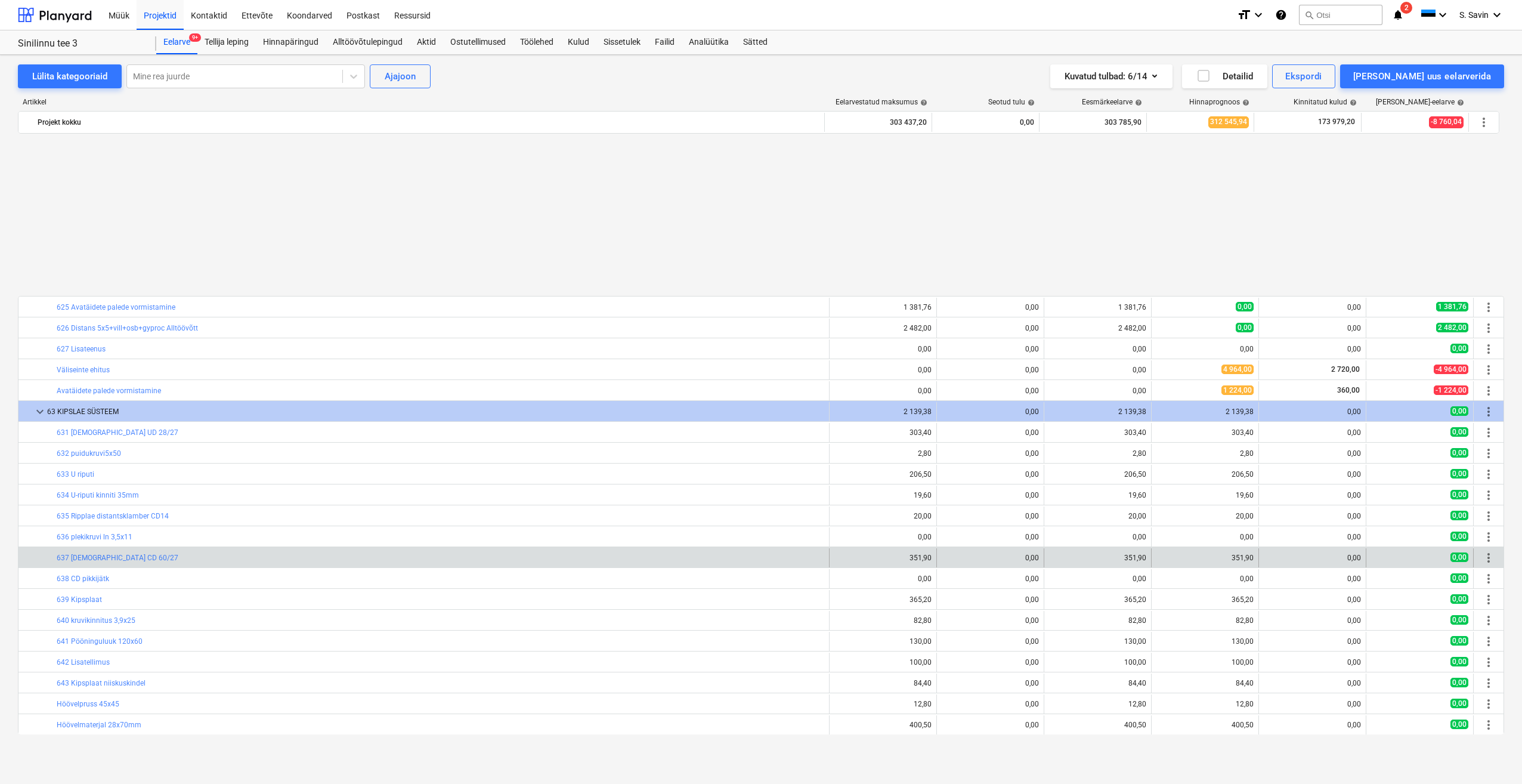
scroll to position [648, 0]
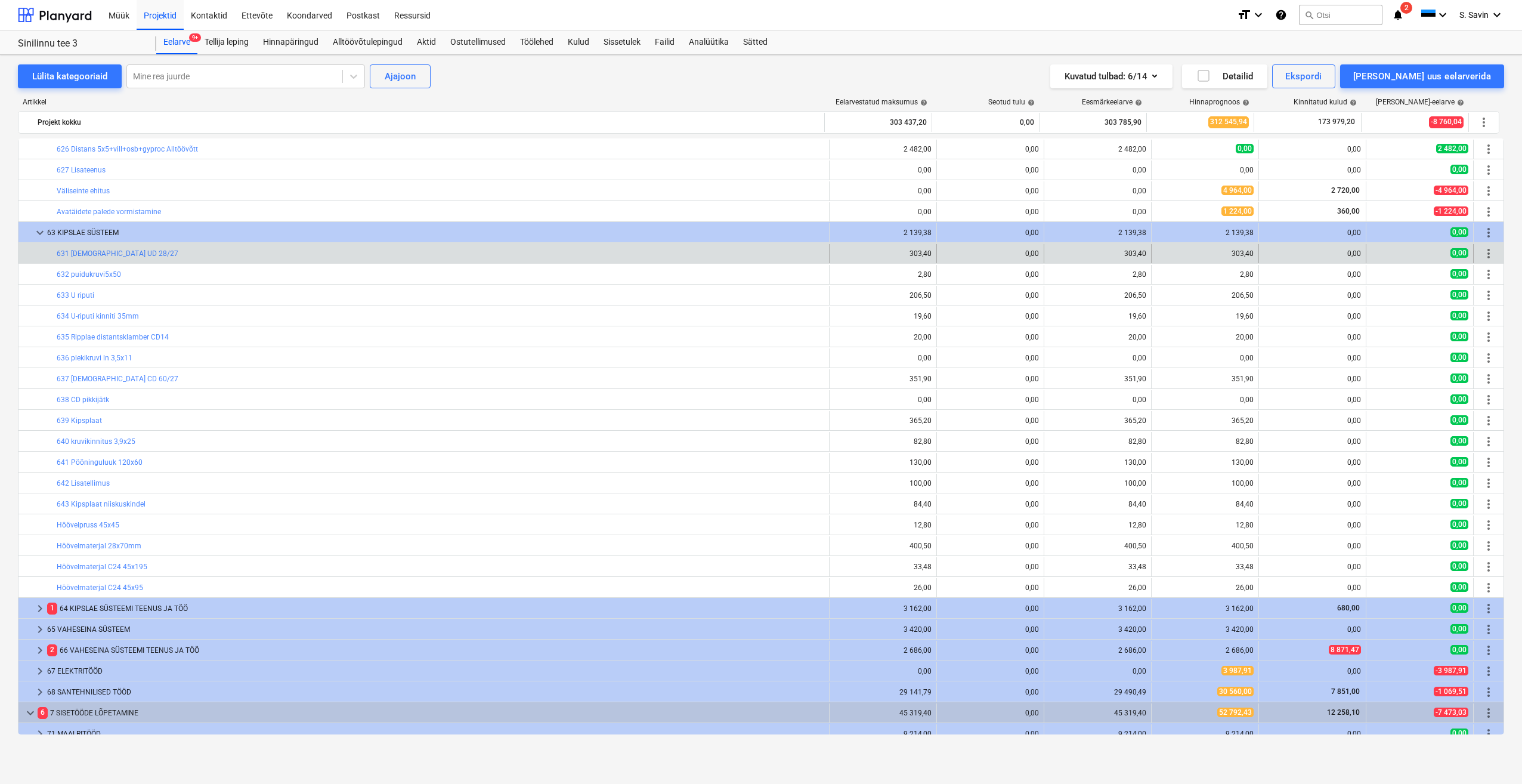
click at [1152, 254] on div "edit 303,40" at bounding box center [1206, 253] width 108 height 19
click at [1161, 256] on span "edit" at bounding box center [1163, 253] width 9 height 9
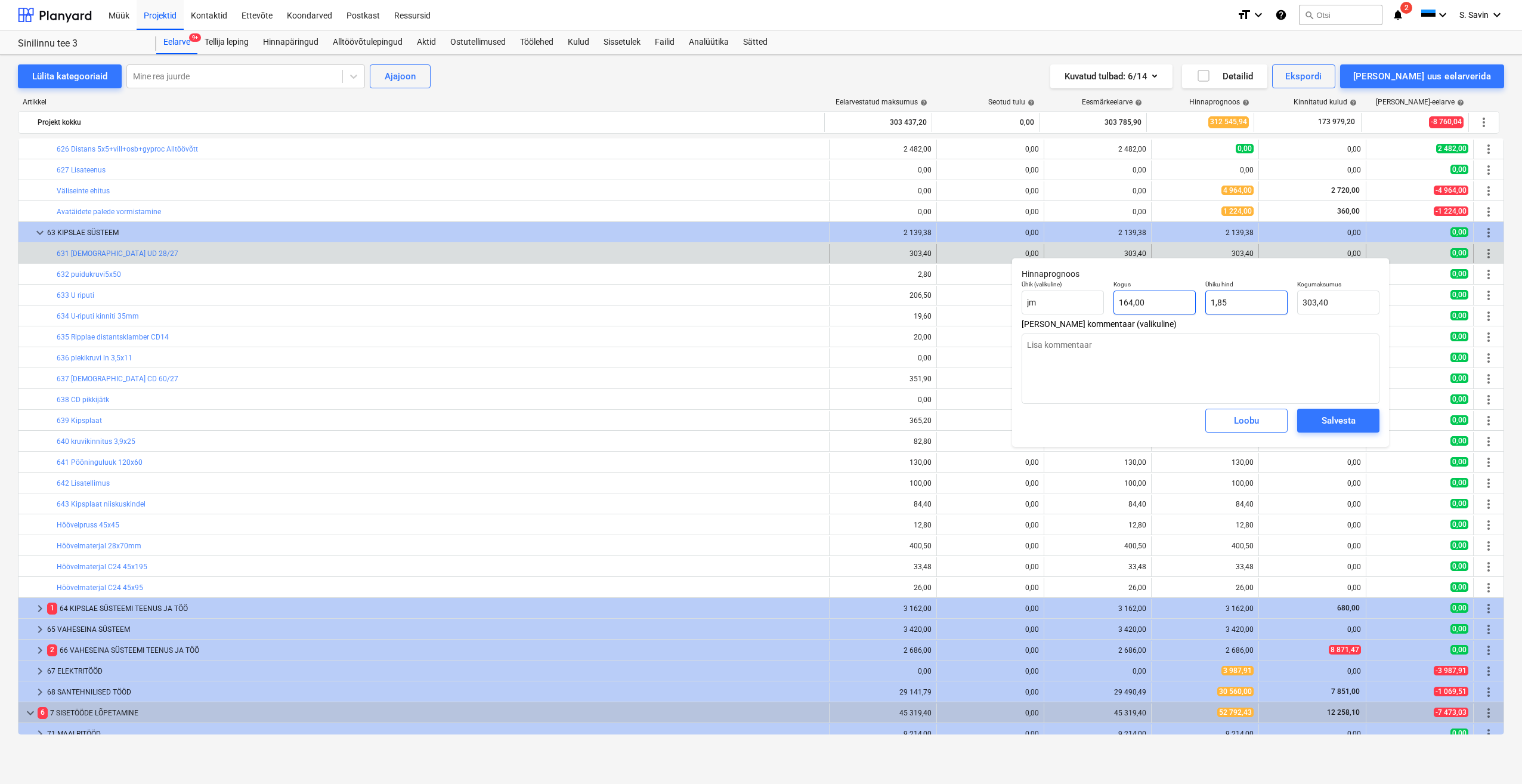
drag, startPoint x: 1228, startPoint y: 304, endPoint x: 1176, endPoint y: 313, distance: 52.8
click at [1176, 313] on div "Ühik (valikuline) jm Kogus 164,00 Ühiku hind 1,85 Kogumaksumus 303,40" at bounding box center [1200, 297] width 367 height 44
click at [1324, 414] on div "Salvesta" at bounding box center [1339, 420] width 34 height 16
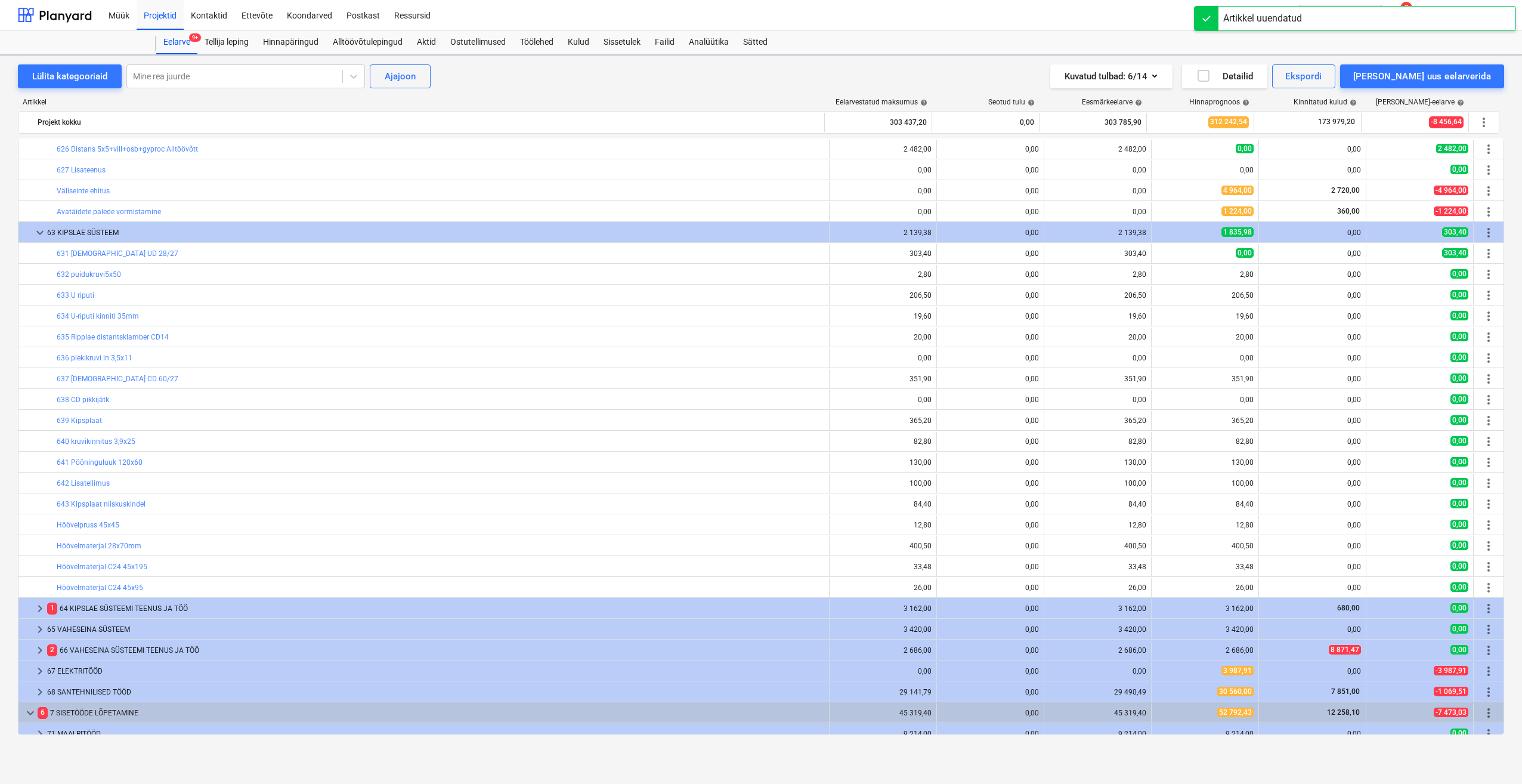
click at [1160, 275] on span "edit" at bounding box center [1163, 274] width 9 height 9
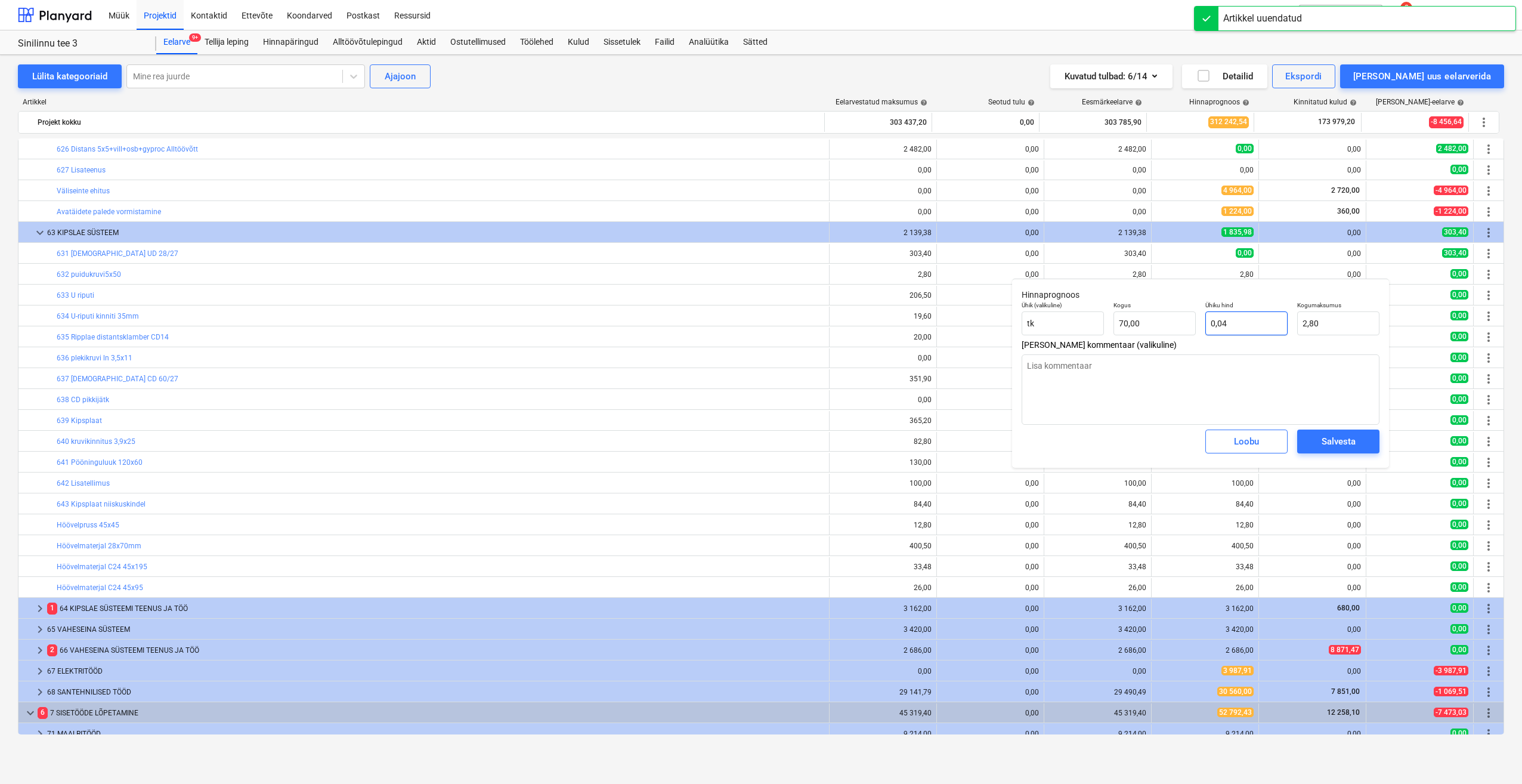
drag, startPoint x: 1234, startPoint y: 325, endPoint x: 1165, endPoint y: 337, distance: 70.0
click at [1165, 337] on div "Ühik (valikuline) tk Kogus 70,00 Ühiku hind 0,04 Kogumaksumus 2,80" at bounding box center [1200, 318] width 367 height 44
click at [1320, 444] on span "Salvesta" at bounding box center [1339, 442] width 54 height 16
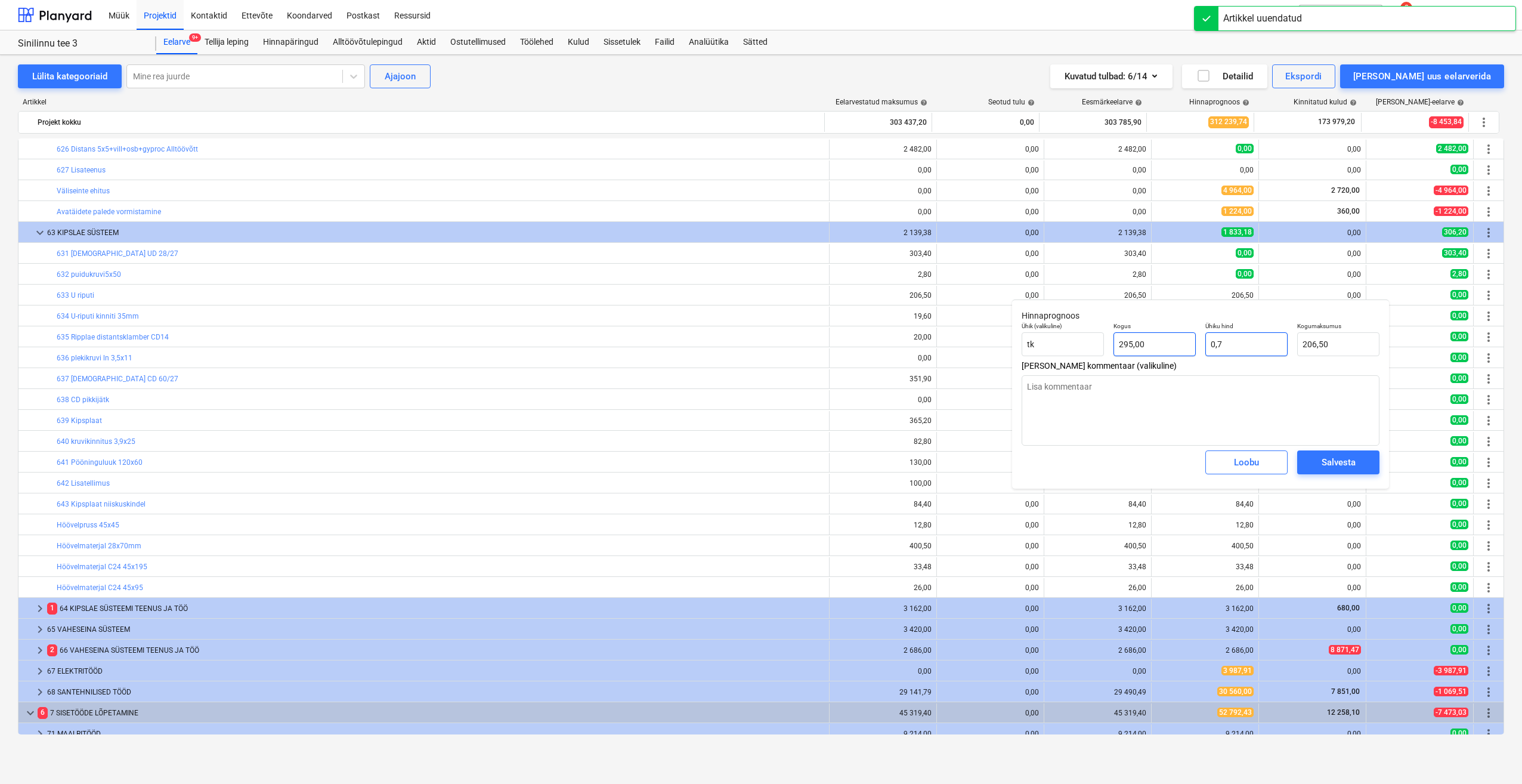
drag, startPoint x: 1240, startPoint y: 344, endPoint x: 1171, endPoint y: 345, distance: 69.0
click at [1178, 345] on div "Ühik (valikuline) tk Kogus 295,00 Ühiku hind 0,7 Kogumaksumus 206,50" at bounding box center [1200, 339] width 367 height 44
click at [1324, 463] on div "Salvesta" at bounding box center [1339, 462] width 34 height 16
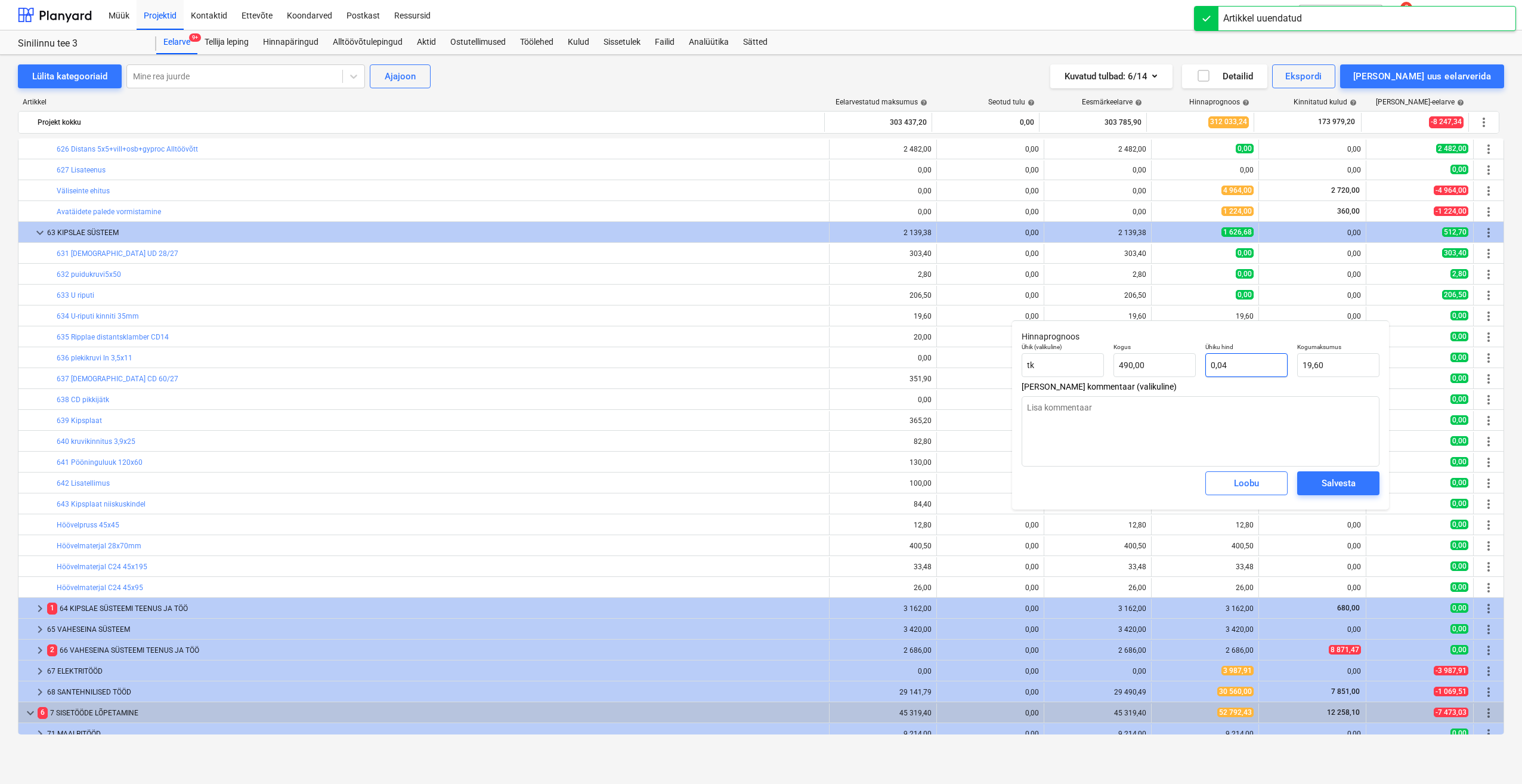
drag, startPoint x: 1203, startPoint y: 377, endPoint x: 1153, endPoint y: 381, distance: 50.2
click at [1153, 381] on div "Ühik (valikuline) tk Kogus 490,00 Ühiku hind 0,04 Kogumaksumus 19,60" at bounding box center [1200, 360] width 367 height 44
click at [1325, 484] on div "Salvesta" at bounding box center [1339, 483] width 34 height 16
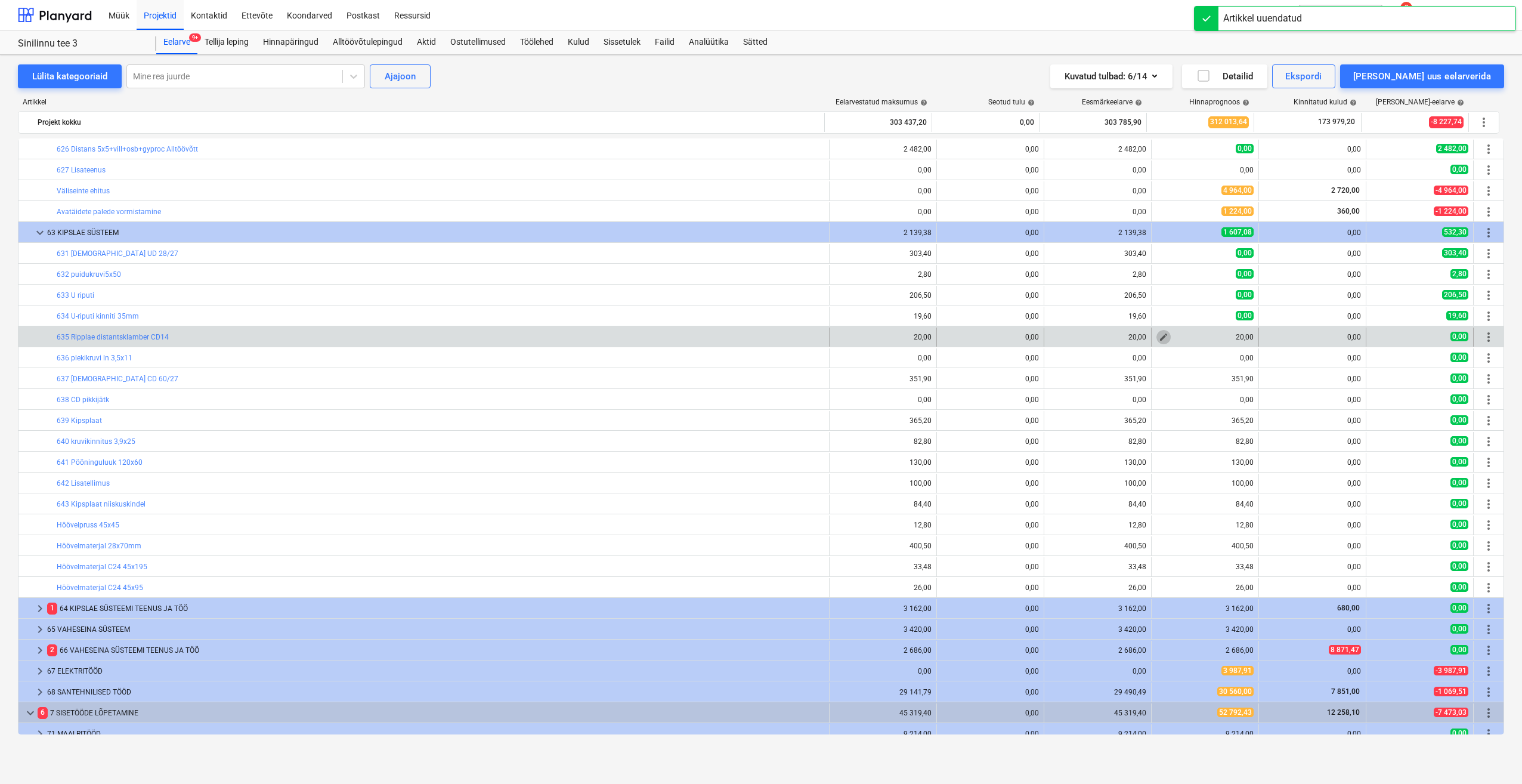
click at [1164, 335] on span "edit" at bounding box center [1163, 337] width 9 height 9
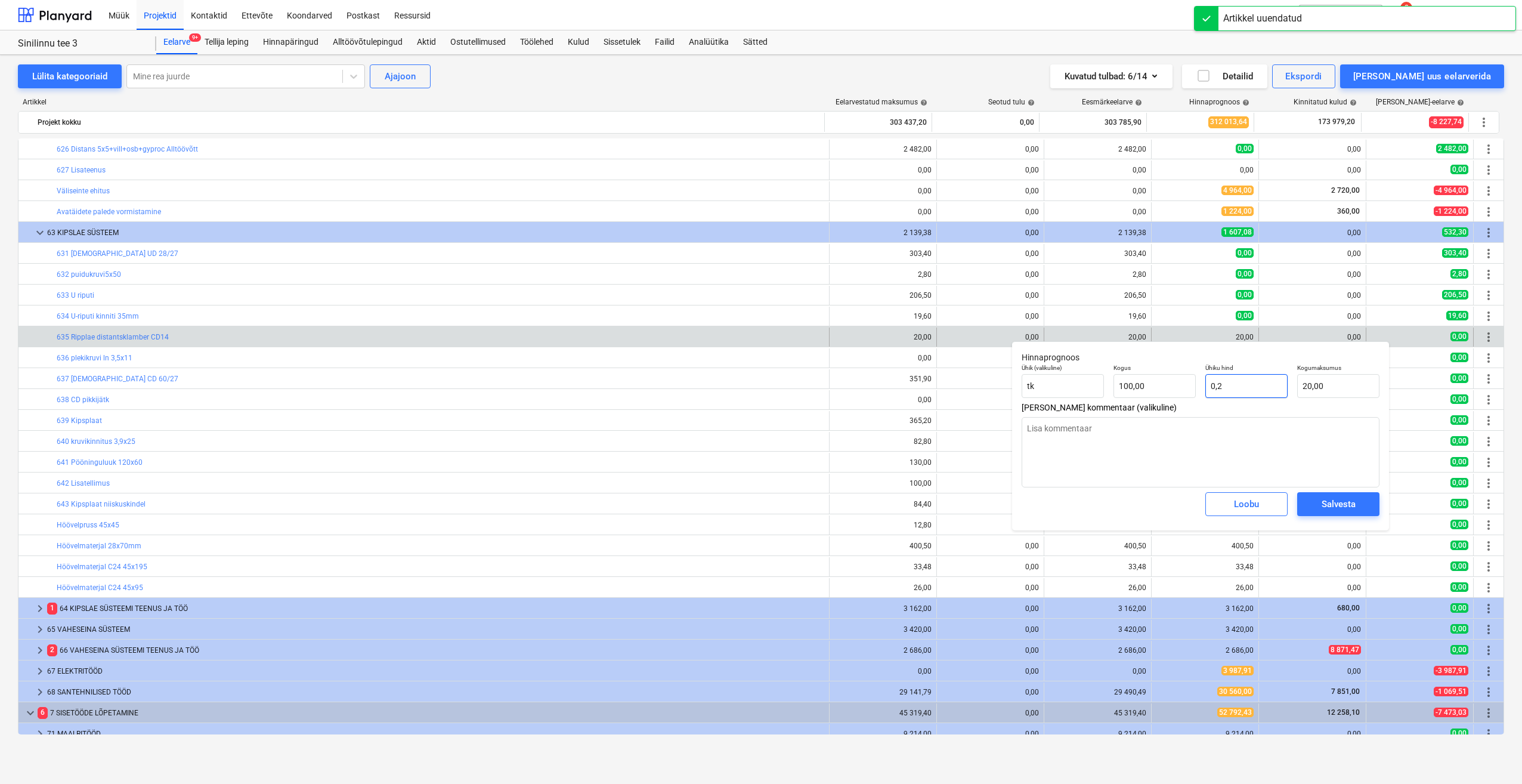
drag, startPoint x: 1240, startPoint y: 375, endPoint x: 1199, endPoint y: 393, distance: 44.8
click at [1208, 390] on input "0,2" at bounding box center [1247, 386] width 82 height 24
click at [1328, 502] on div "Salvesta" at bounding box center [1339, 504] width 34 height 16
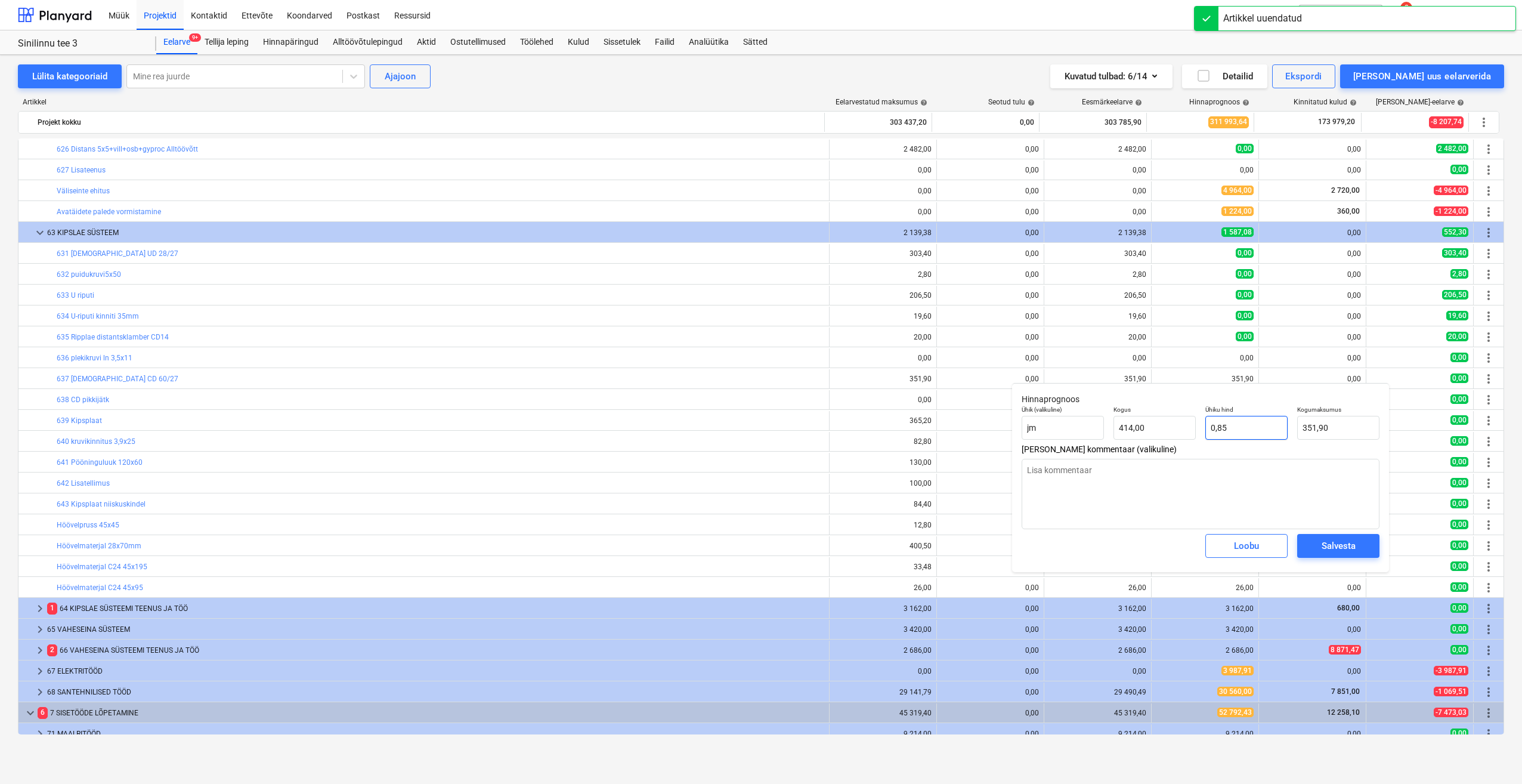
drag, startPoint x: 1255, startPoint y: 437, endPoint x: 1233, endPoint y: 439, distance: 22.1
click at [1234, 439] on input "0,85" at bounding box center [1247, 428] width 82 height 24
click at [1233, 439] on input "0,85" at bounding box center [1247, 428] width 82 height 24
drag, startPoint x: 1235, startPoint y: 436, endPoint x: 1163, endPoint y: 444, distance: 72.4
click at [1163, 444] on div "Ühik (valikuline) jm Kogus 414,00 Ühiku hind 0,85 Kogumaksumus 351,90" at bounding box center [1200, 423] width 367 height 44
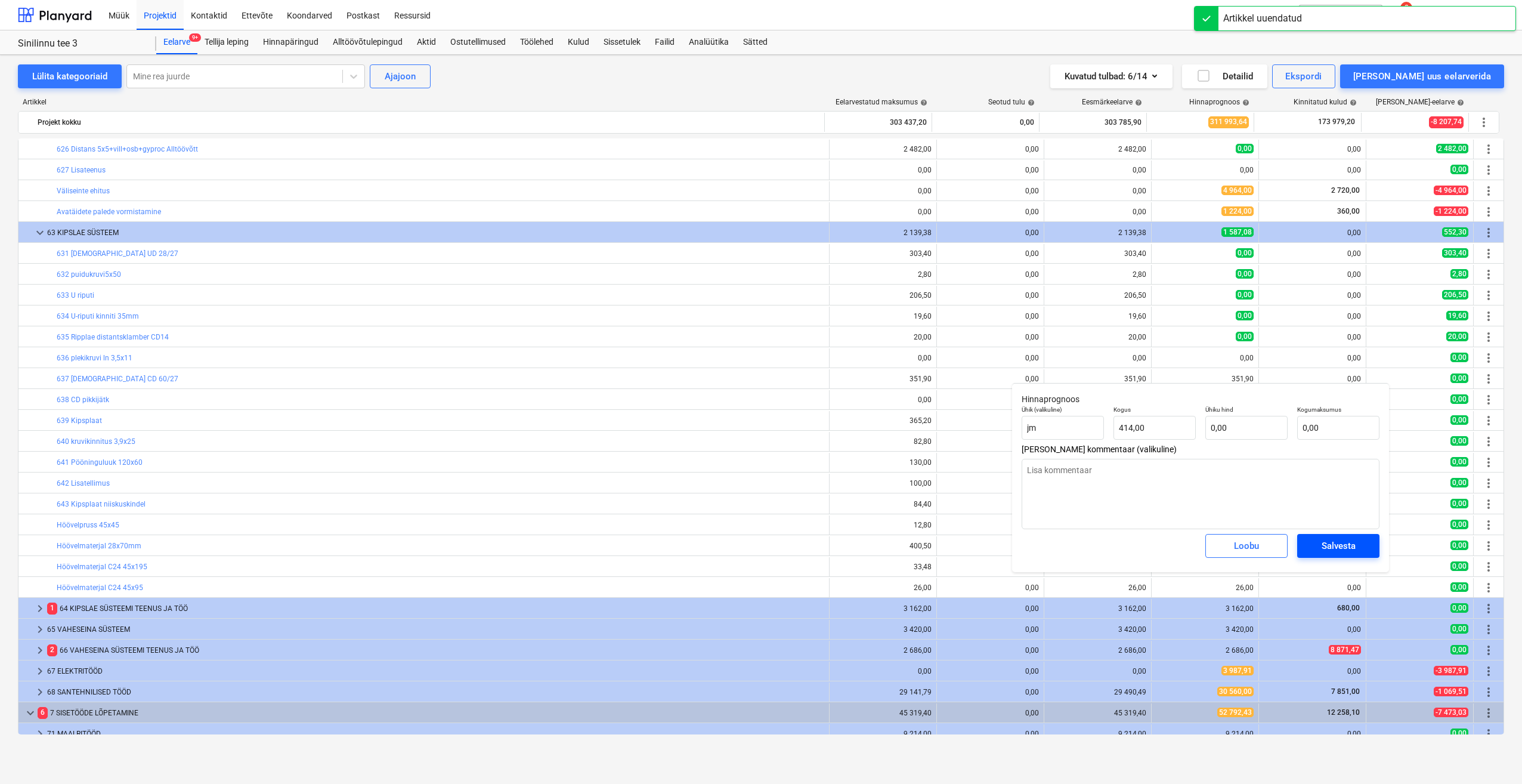
click at [1320, 549] on span "Salvesta" at bounding box center [1339, 546] width 54 height 16
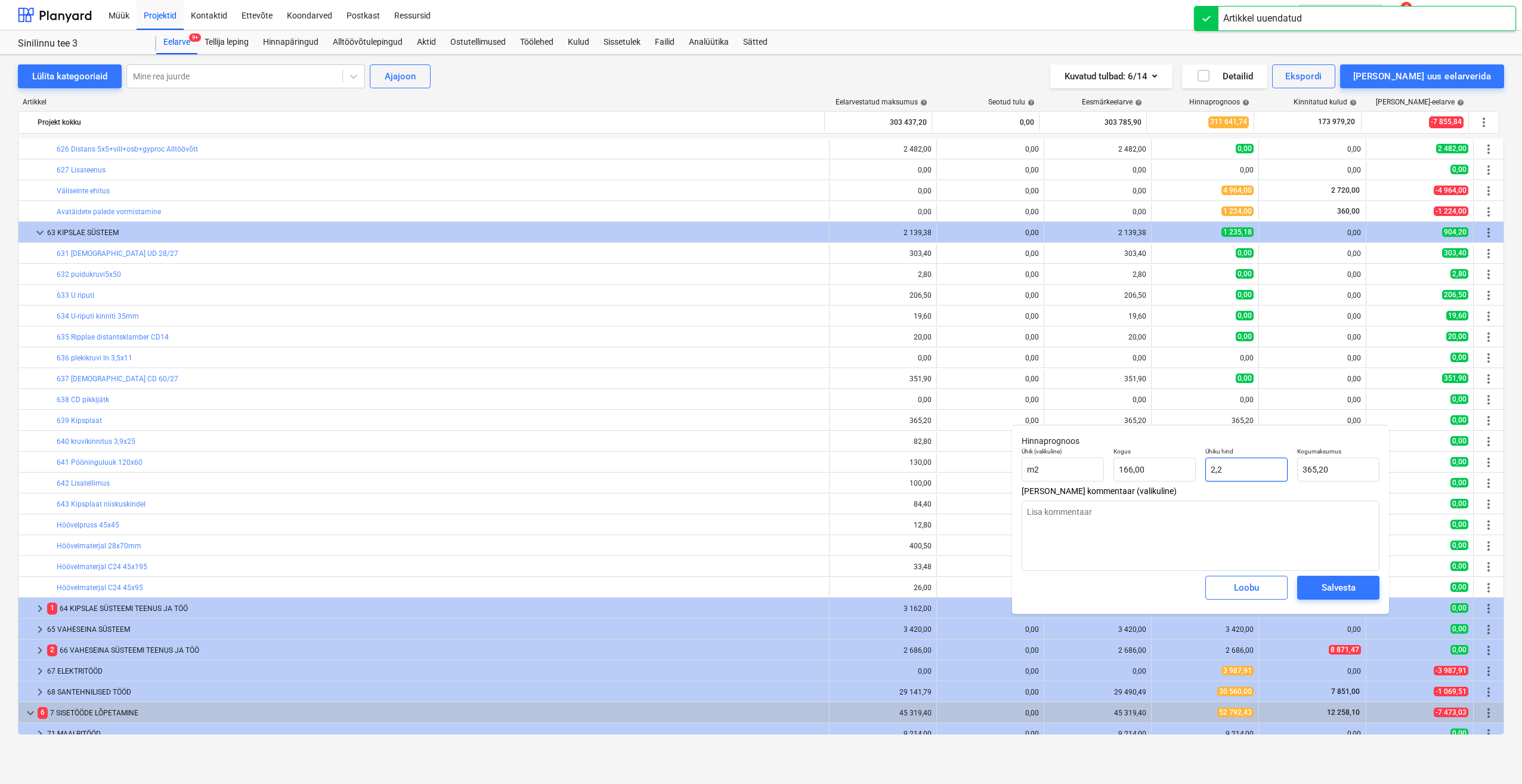
drag, startPoint x: 1223, startPoint y: 477, endPoint x: 1191, endPoint y: 487, distance: 33.5
click at [1194, 486] on div "Hinnaprognoos Ühik (valikuline) m2 Kogus 166,00 Ühiku hind 2,2 Kogumaksumus 365…" at bounding box center [1201, 519] width 377 height 189
click at [1324, 589] on div "Salvesta" at bounding box center [1339, 587] width 34 height 16
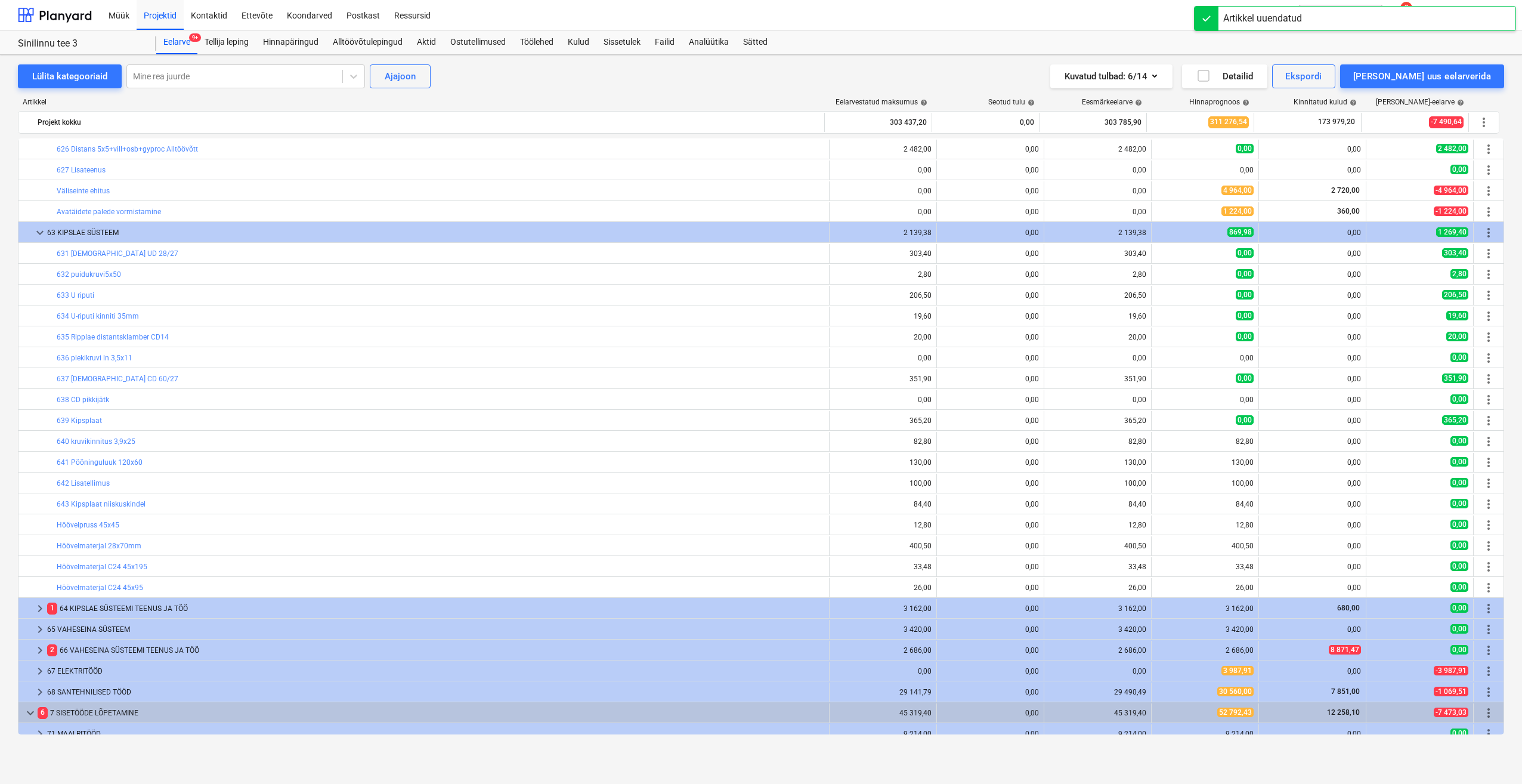
click at [1163, 437] on span "edit" at bounding box center [1163, 441] width 9 height 9
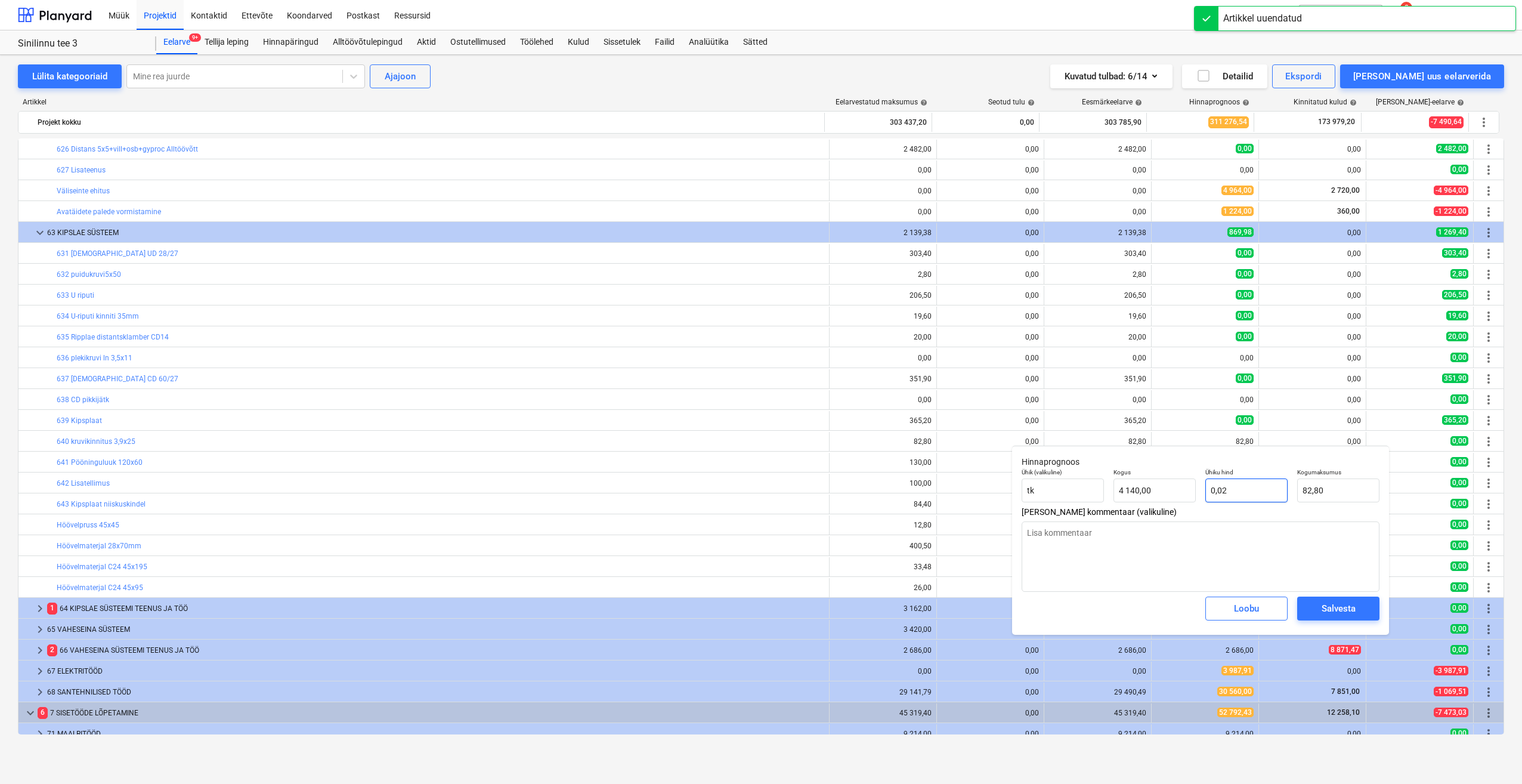
drag, startPoint x: 1227, startPoint y: 493, endPoint x: 1197, endPoint y: 495, distance: 30.1
click at [1199, 495] on div "Ühik (valikuline) tk Kogus 4 140,00 Ühiku hind 0,02 Kogumaksumus 82,80" at bounding box center [1200, 485] width 367 height 44
click at [1328, 609] on div "Salvesta" at bounding box center [1339, 609] width 34 height 16
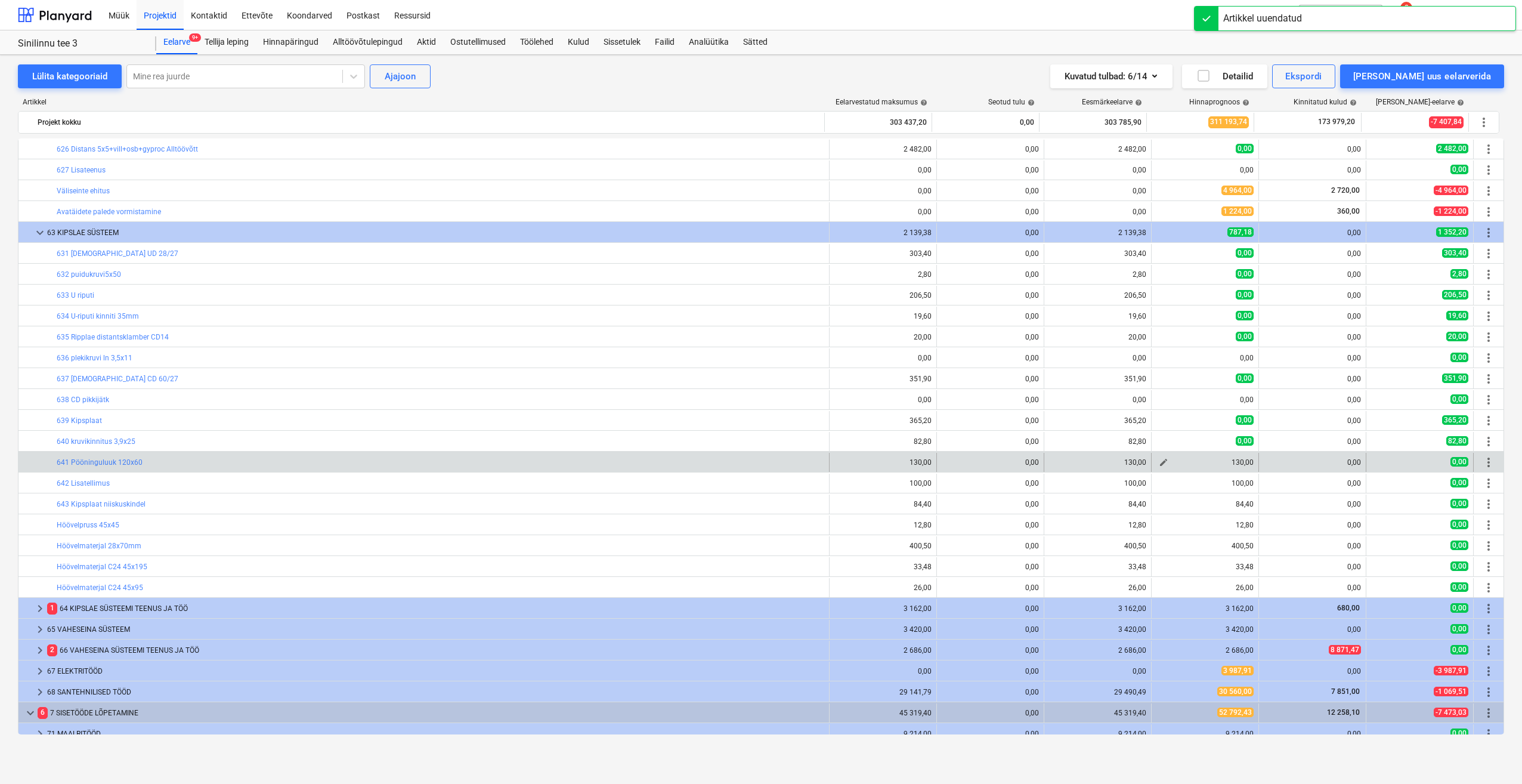
click at [1160, 466] on span "edit" at bounding box center [1163, 462] width 9 height 9
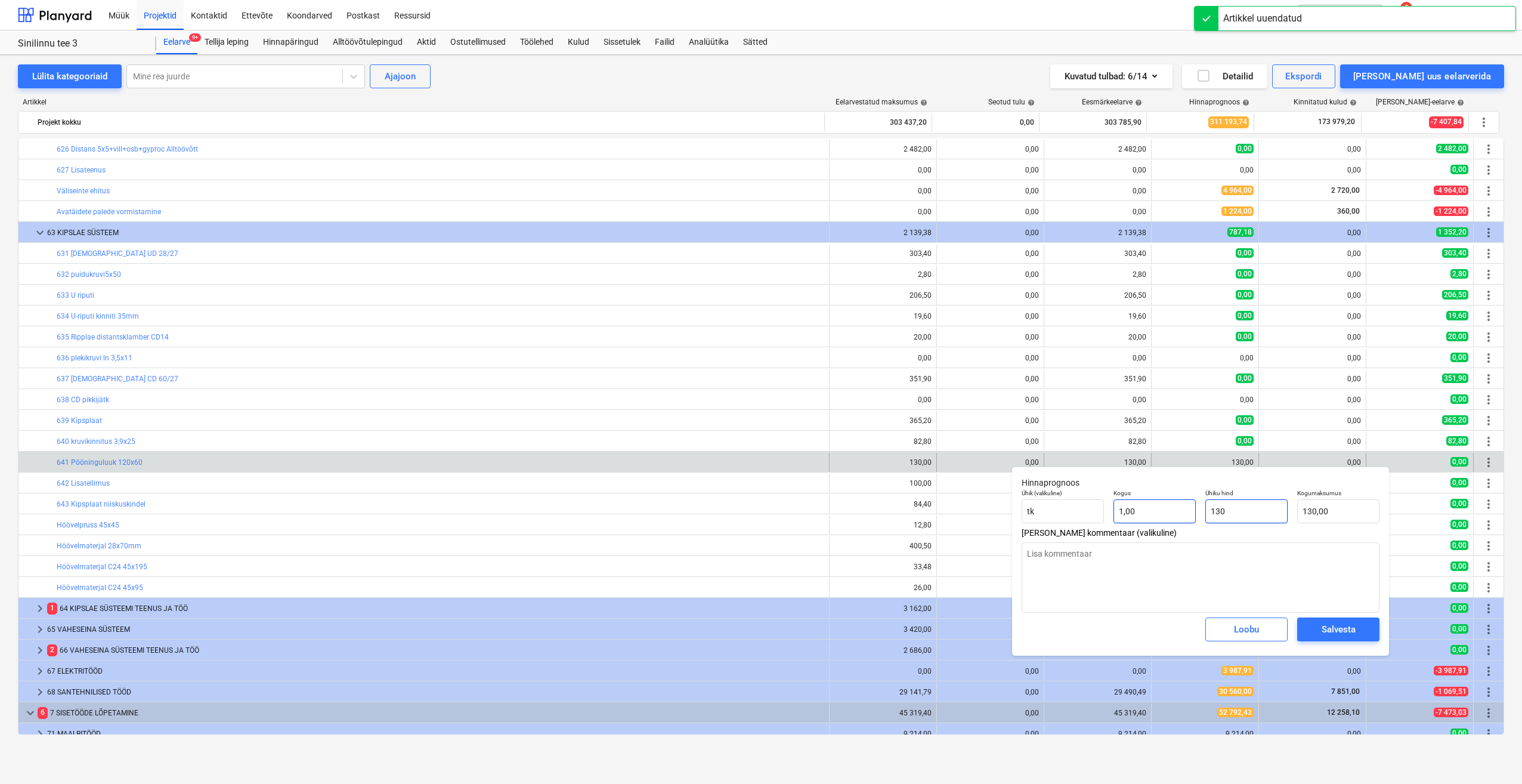
drag, startPoint x: 1243, startPoint y: 515, endPoint x: 1160, endPoint y: 520, distance: 83.2
click at [1160, 520] on div "Ühik (valikuline) tk Kogus 1,00 Ühiku hind 130 Kogumaksumus 130,00" at bounding box center [1200, 507] width 367 height 44
click at [1336, 628] on div "Salvesta" at bounding box center [1339, 629] width 34 height 16
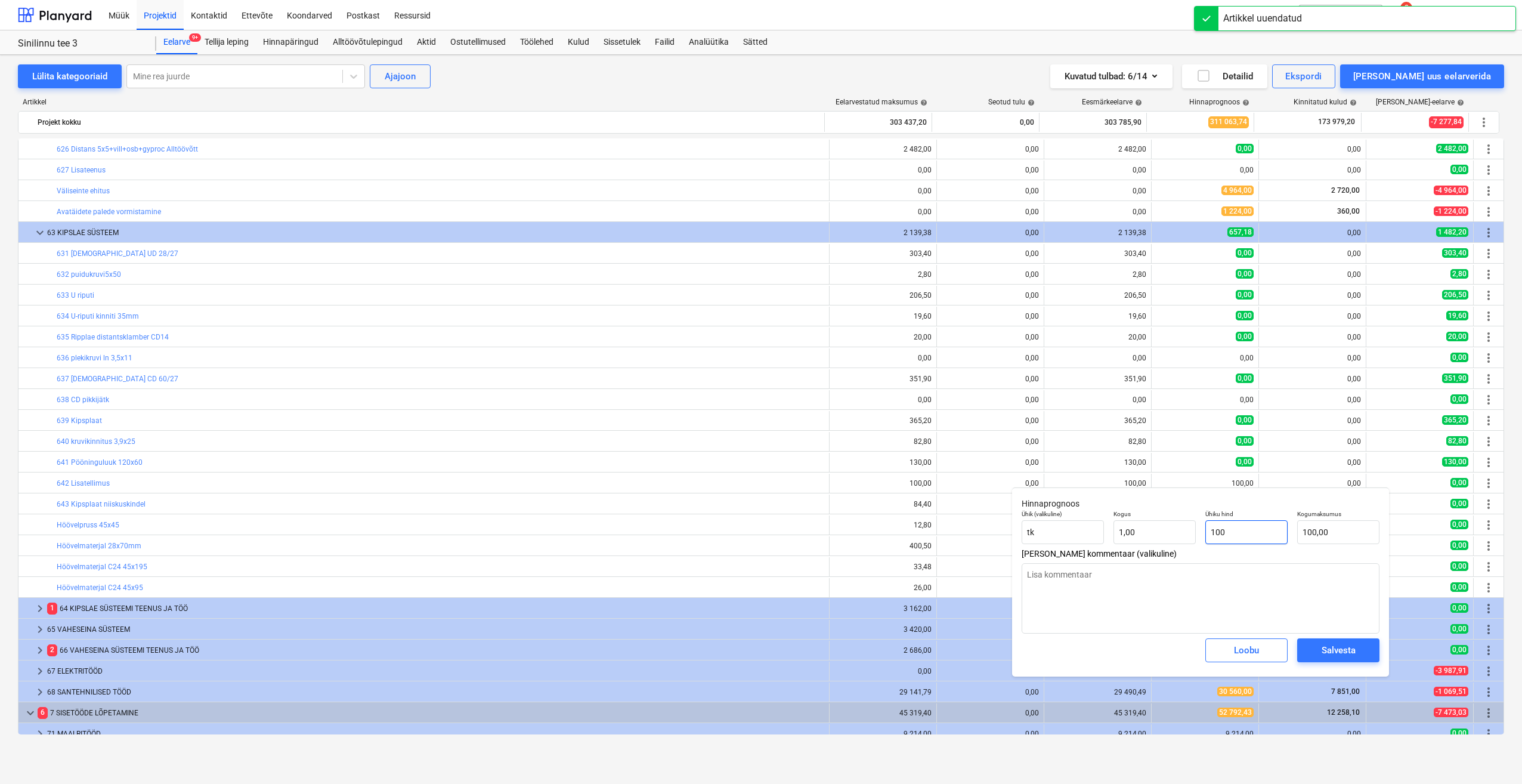
drag, startPoint x: 1272, startPoint y: 543, endPoint x: 1192, endPoint y: 547, distance: 80.1
click at [1192, 547] on div "Ühik (valikuline) tk Kogus 1,00 Ühiku hind 100 Kogumaksumus 100,00" at bounding box center [1200, 527] width 367 height 44
click at [1349, 654] on div "Salvesta" at bounding box center [1339, 650] width 34 height 16
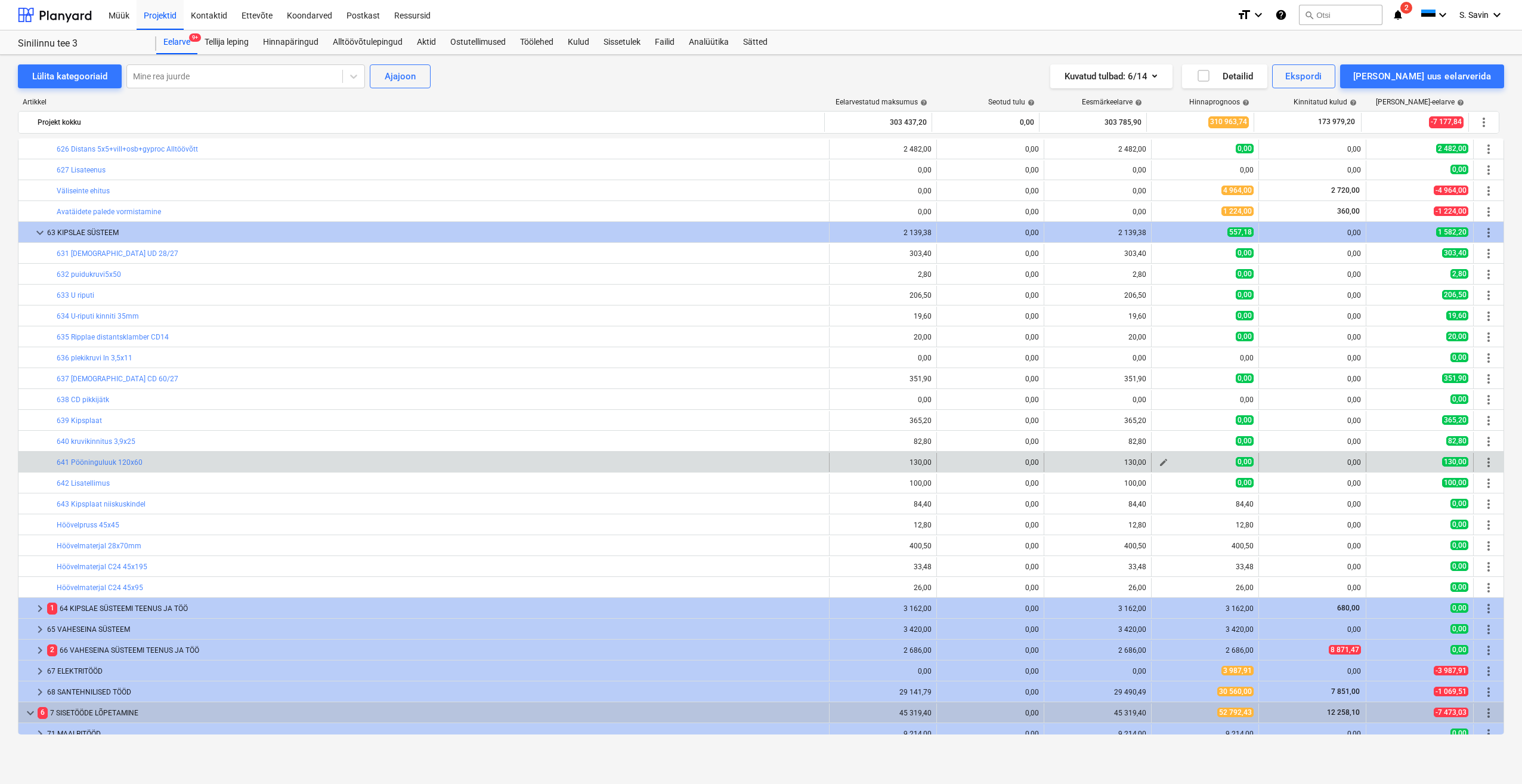
click at [1161, 463] on span "edit" at bounding box center [1163, 462] width 9 height 9
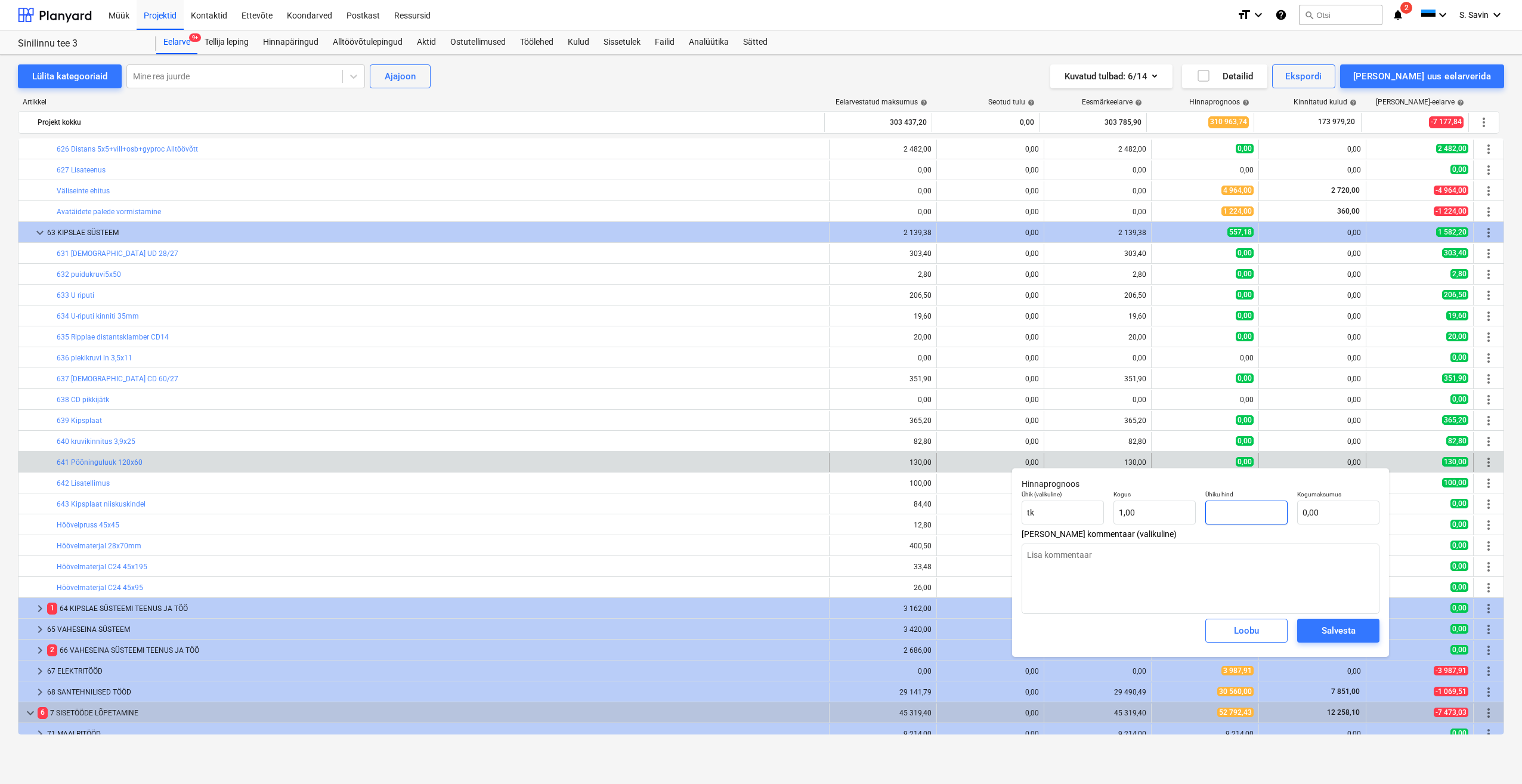
click at [1239, 507] on input "text" at bounding box center [1247, 512] width 82 height 24
click at [1318, 621] on button "Salvesta" at bounding box center [1339, 630] width 82 height 24
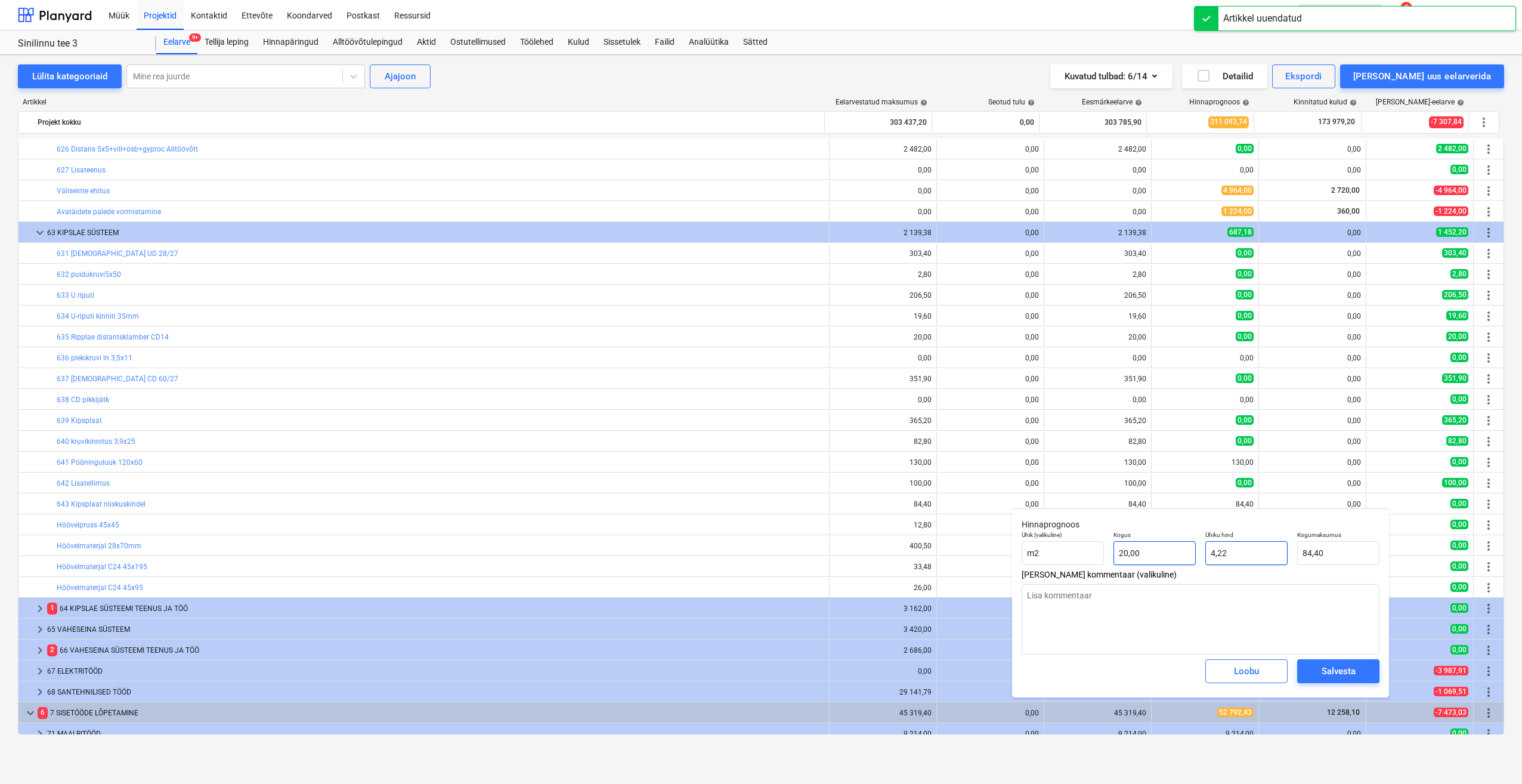
drag, startPoint x: 1237, startPoint y: 553, endPoint x: 1185, endPoint y: 563, distance: 53.0
click at [1194, 563] on div "Ühik (valikuline) m2 Kogus 20,00 Ühiku hind 4,22 Kogumaksumus 84,40" at bounding box center [1200, 548] width 367 height 44
click at [1342, 667] on div "Salvesta" at bounding box center [1339, 671] width 34 height 16
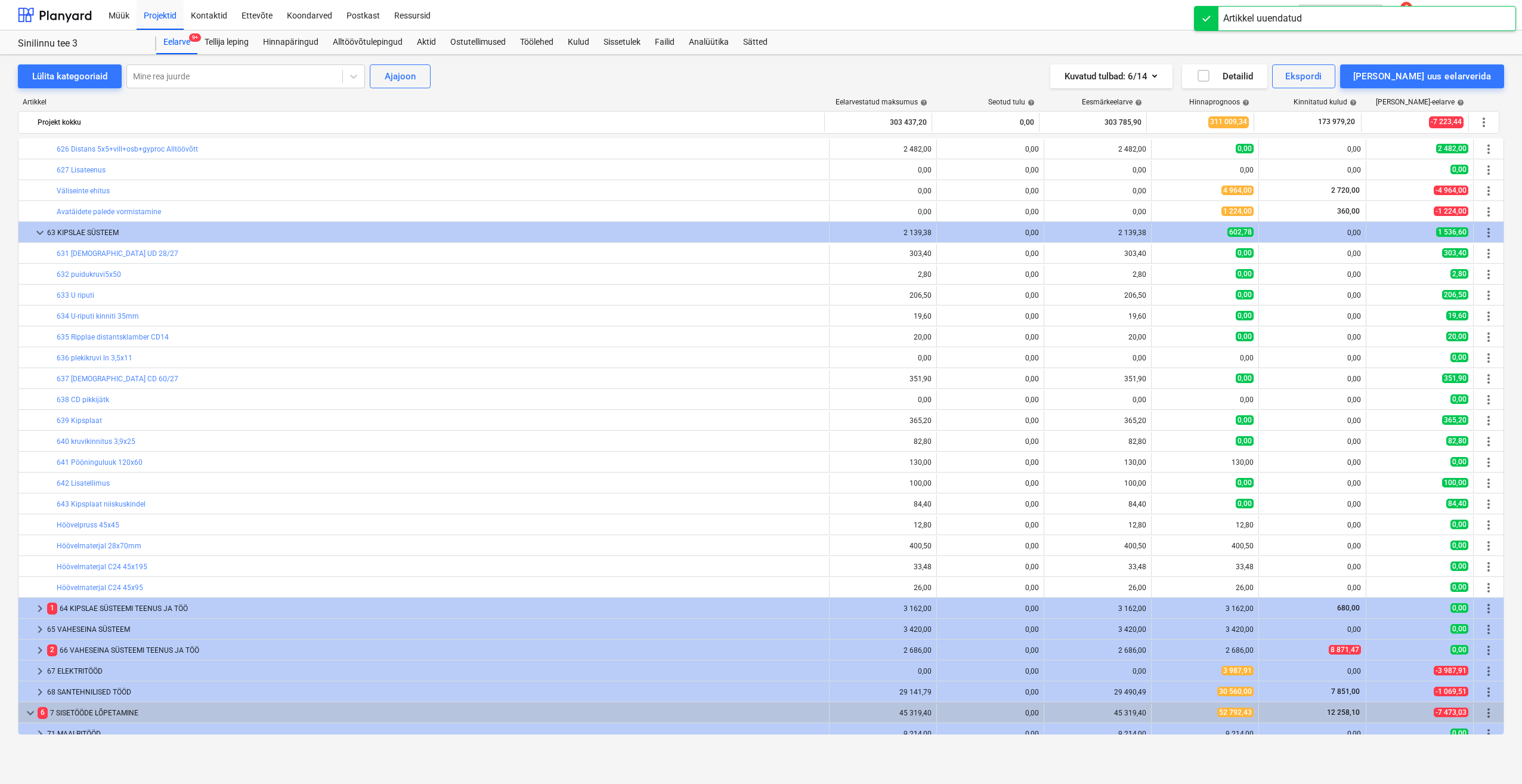
click at [1168, 525] on div "12,80" at bounding box center [1205, 525] width 97 height 8
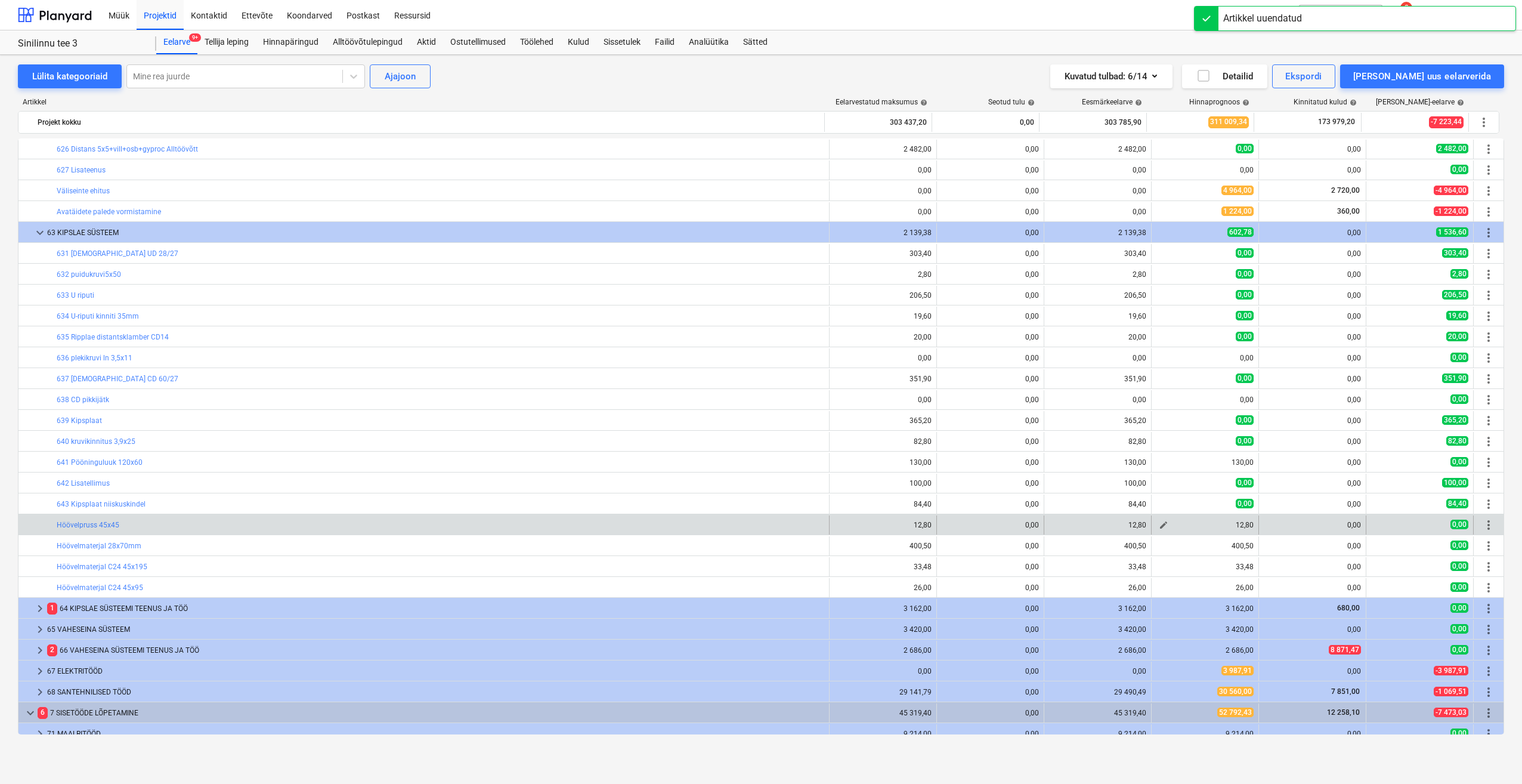
click at [1160, 528] on span "edit" at bounding box center [1163, 524] width 9 height 9
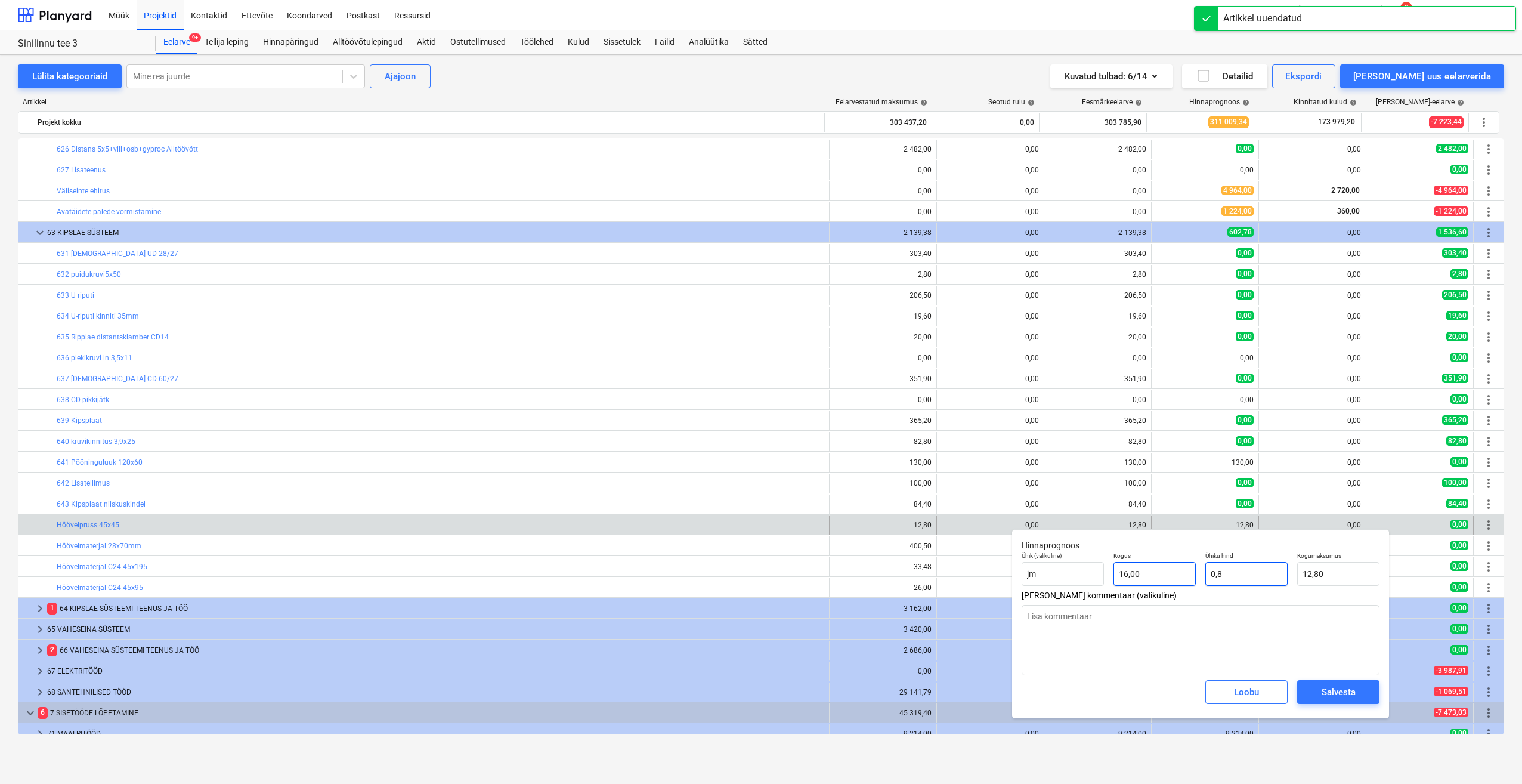
drag, startPoint x: 1213, startPoint y: 578, endPoint x: 1184, endPoint y: 578, distance: 29.0
click at [1184, 578] on div "Ühik (valikuline) jm Kogus 16,00 Ühiku hind 0,8 Kogumaksumus 12,80" at bounding box center [1200, 569] width 367 height 44
click at [1318, 691] on span "Salvesta" at bounding box center [1339, 692] width 54 height 16
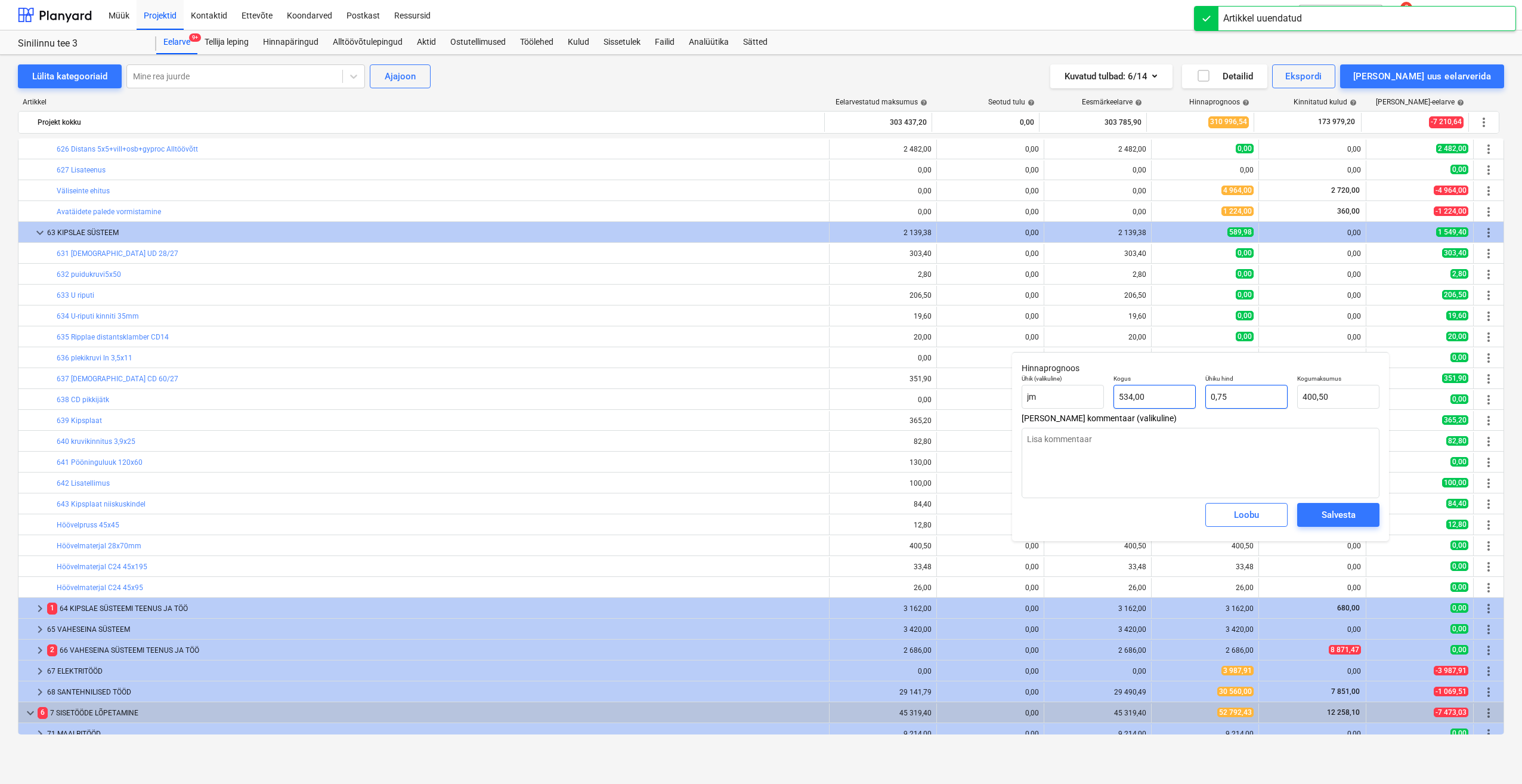
drag, startPoint x: 1245, startPoint y: 405, endPoint x: 1189, endPoint y: 402, distance: 56.1
click at [1190, 402] on div "Ühik (valikuline) jm Kogus 534,00 Ühiku hind 0,75 Kogumaksumus 400,50" at bounding box center [1200, 392] width 367 height 44
click at [1336, 512] on div "Salvesta" at bounding box center [1339, 515] width 34 height 16
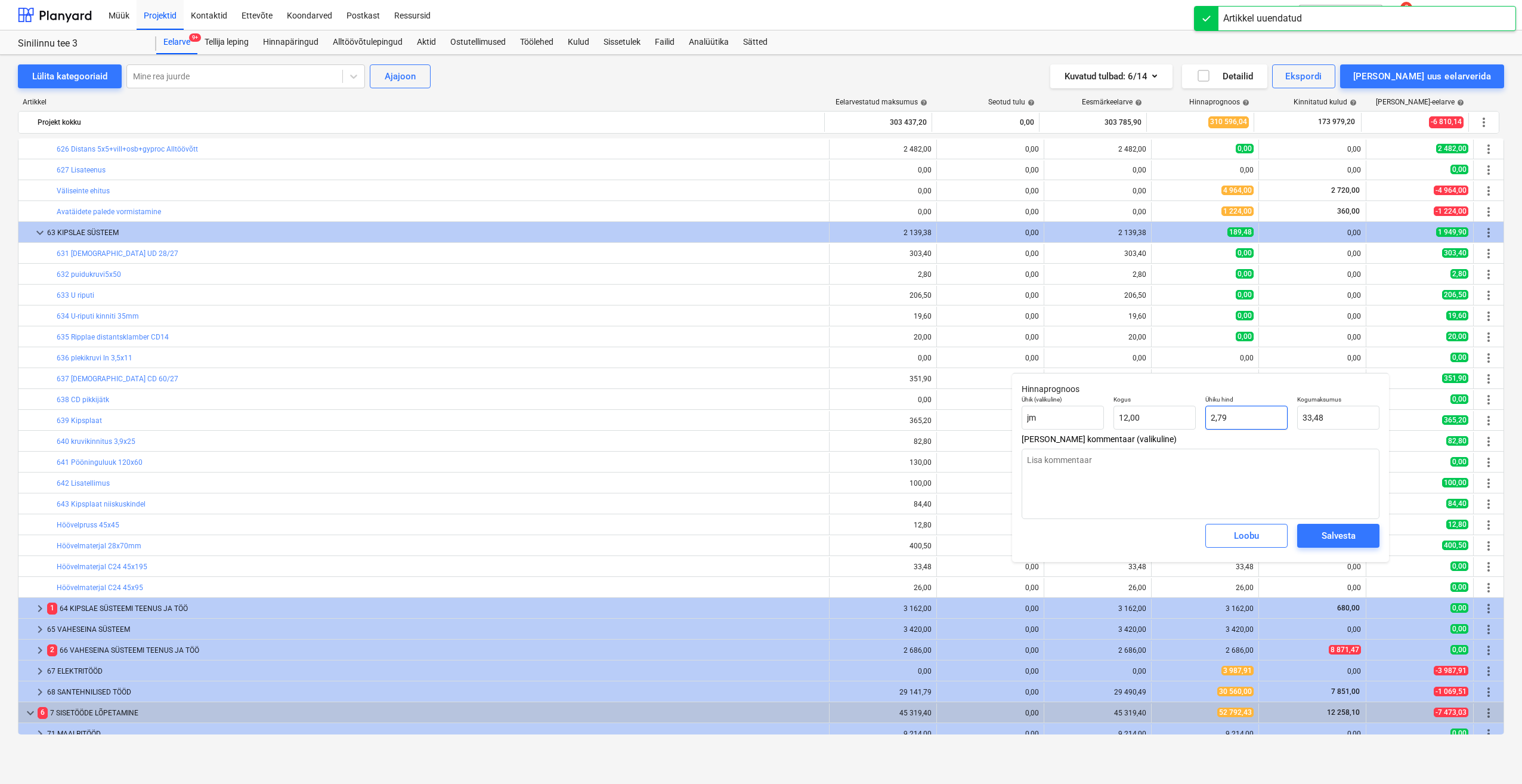
drag, startPoint x: 1228, startPoint y: 424, endPoint x: 1195, endPoint y: 430, distance: 33.5
click at [1208, 425] on input "2,79" at bounding box center [1247, 417] width 82 height 24
click at [1330, 541] on div "Salvesta" at bounding box center [1339, 536] width 34 height 16
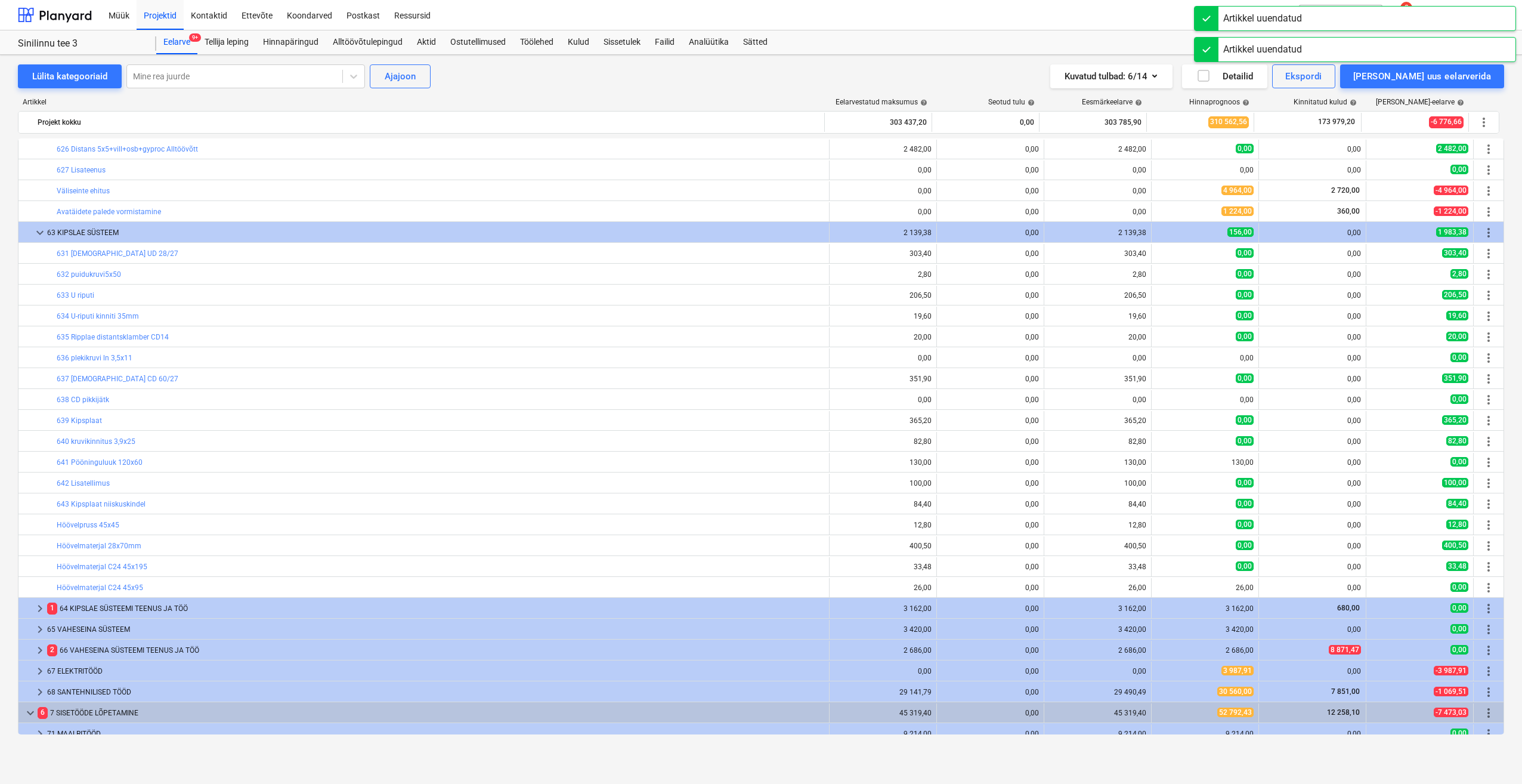
click at [1158, 592] on button "edit" at bounding box center [1164, 587] width 14 height 14
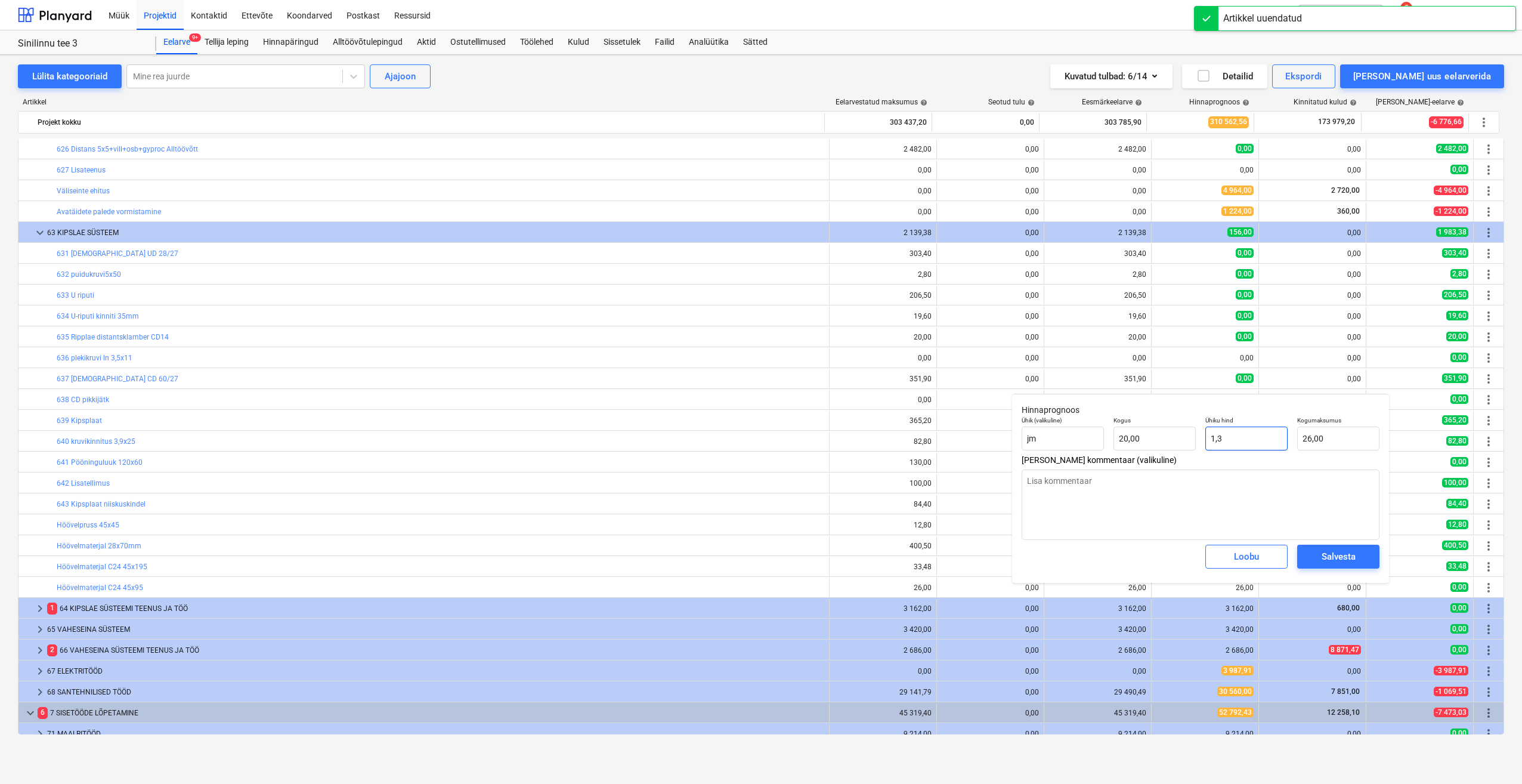
drag, startPoint x: 1239, startPoint y: 446, endPoint x: 1175, endPoint y: 454, distance: 64.5
click at [1175, 454] on div "Ühik (valikuline) jm Kogus 20,00 Ühiku hind 1,3 Kogumaksumus 26,00" at bounding box center [1200, 434] width 367 height 44
click at [1322, 560] on div "Salvesta" at bounding box center [1339, 557] width 34 height 16
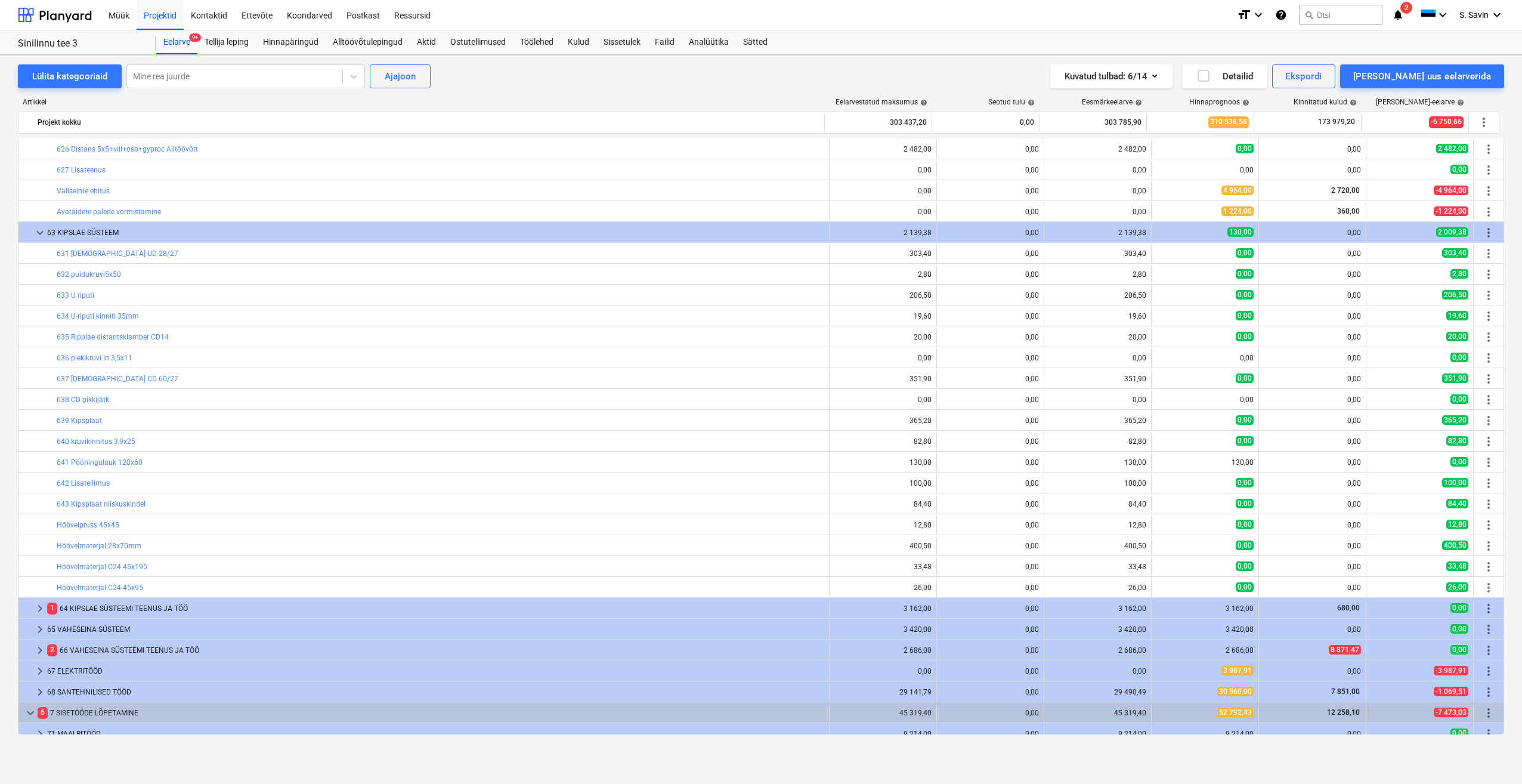
scroll to position [767, 0]
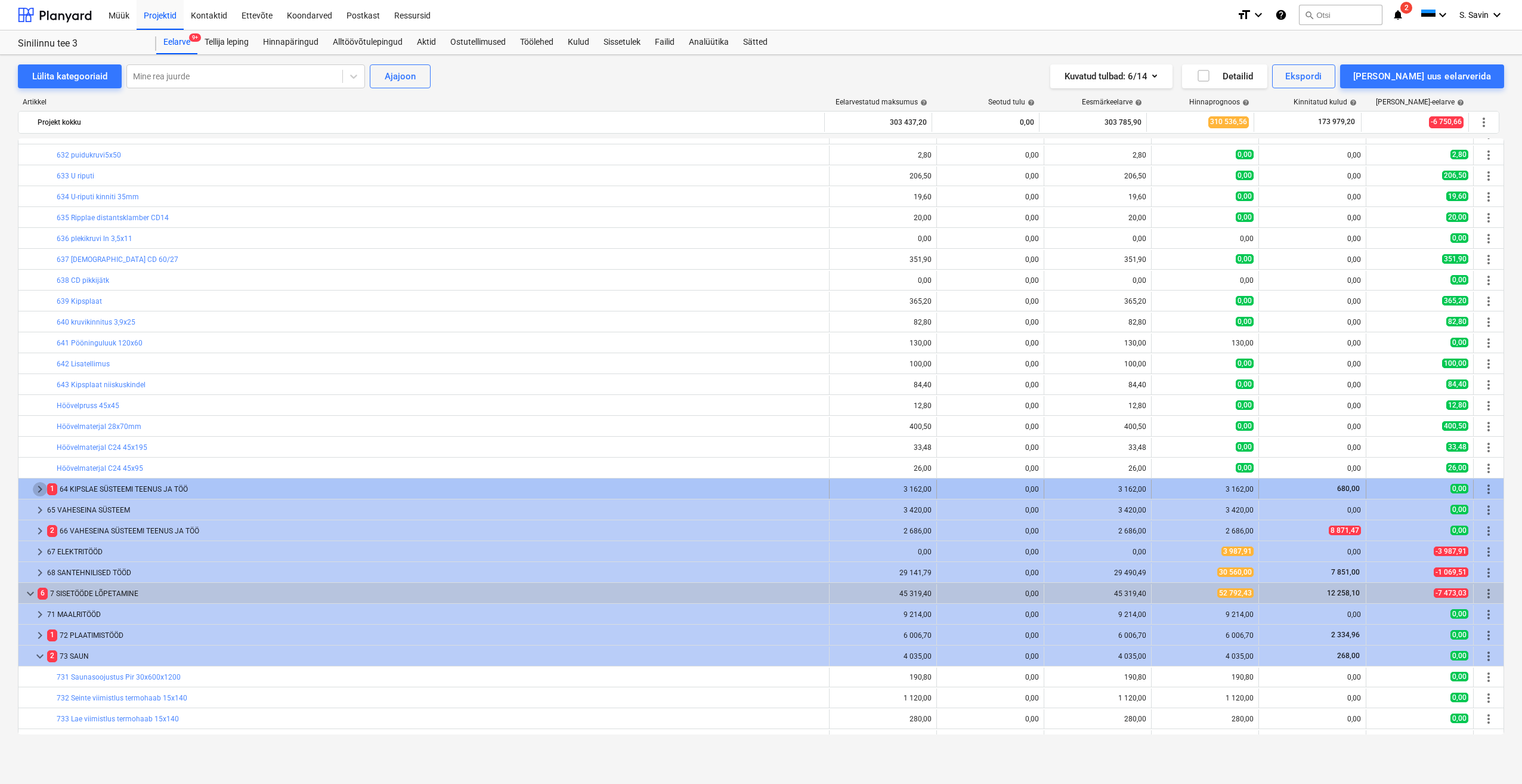
click at [41, 492] on span "keyboard_arrow_right" at bounding box center [40, 489] width 14 height 14
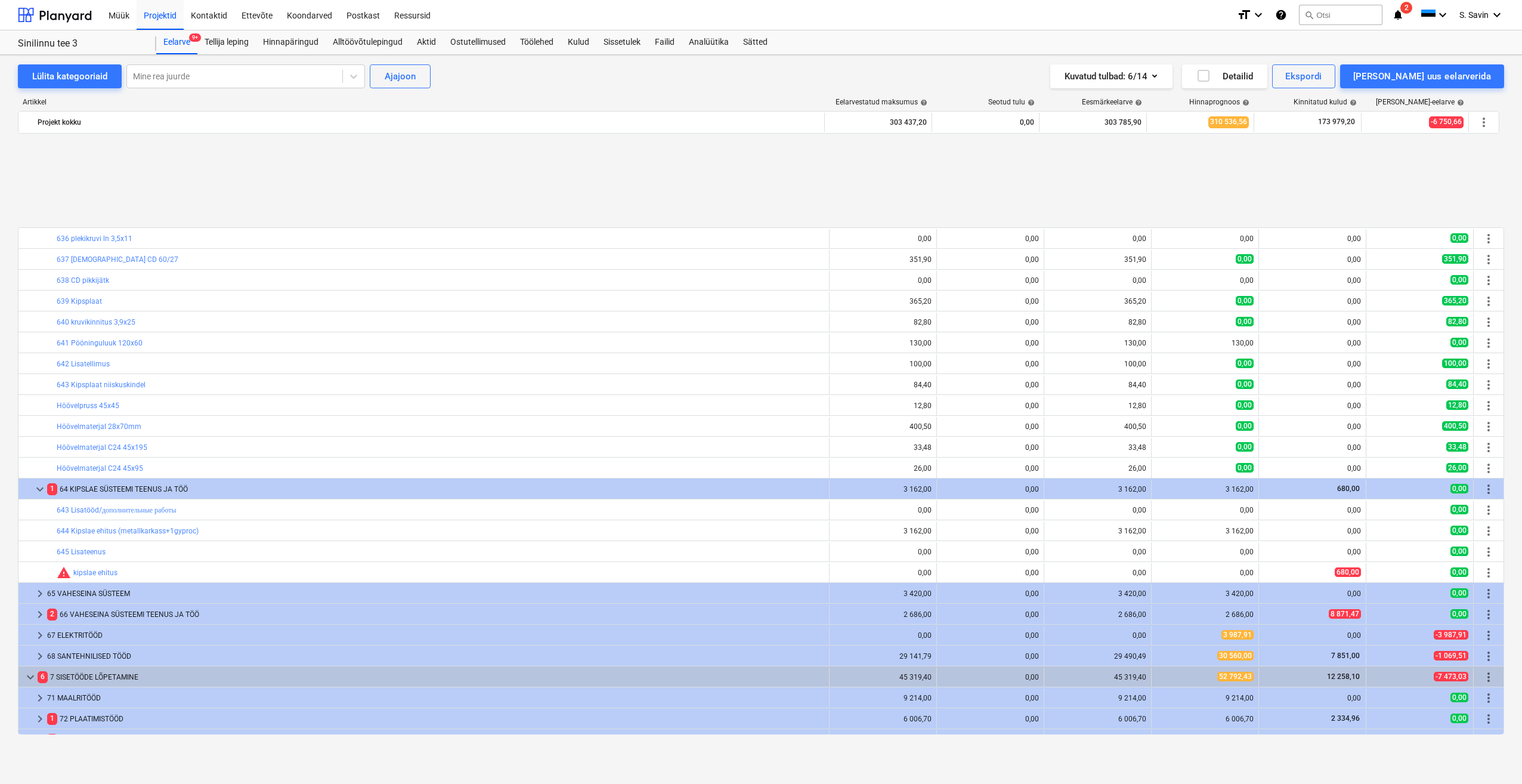
scroll to position [887, 0]
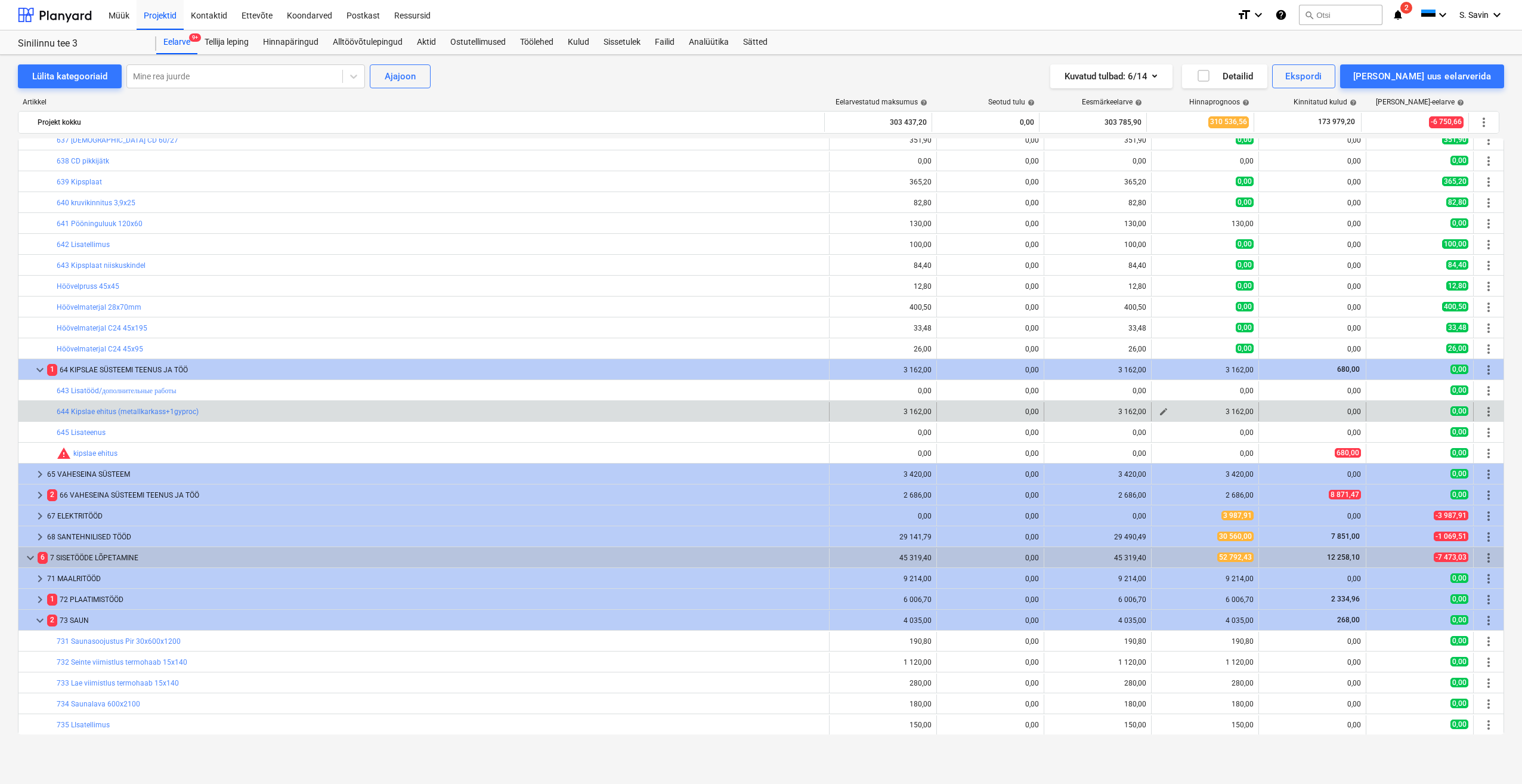
click at [1160, 414] on span "edit" at bounding box center [1163, 411] width 9 height 9
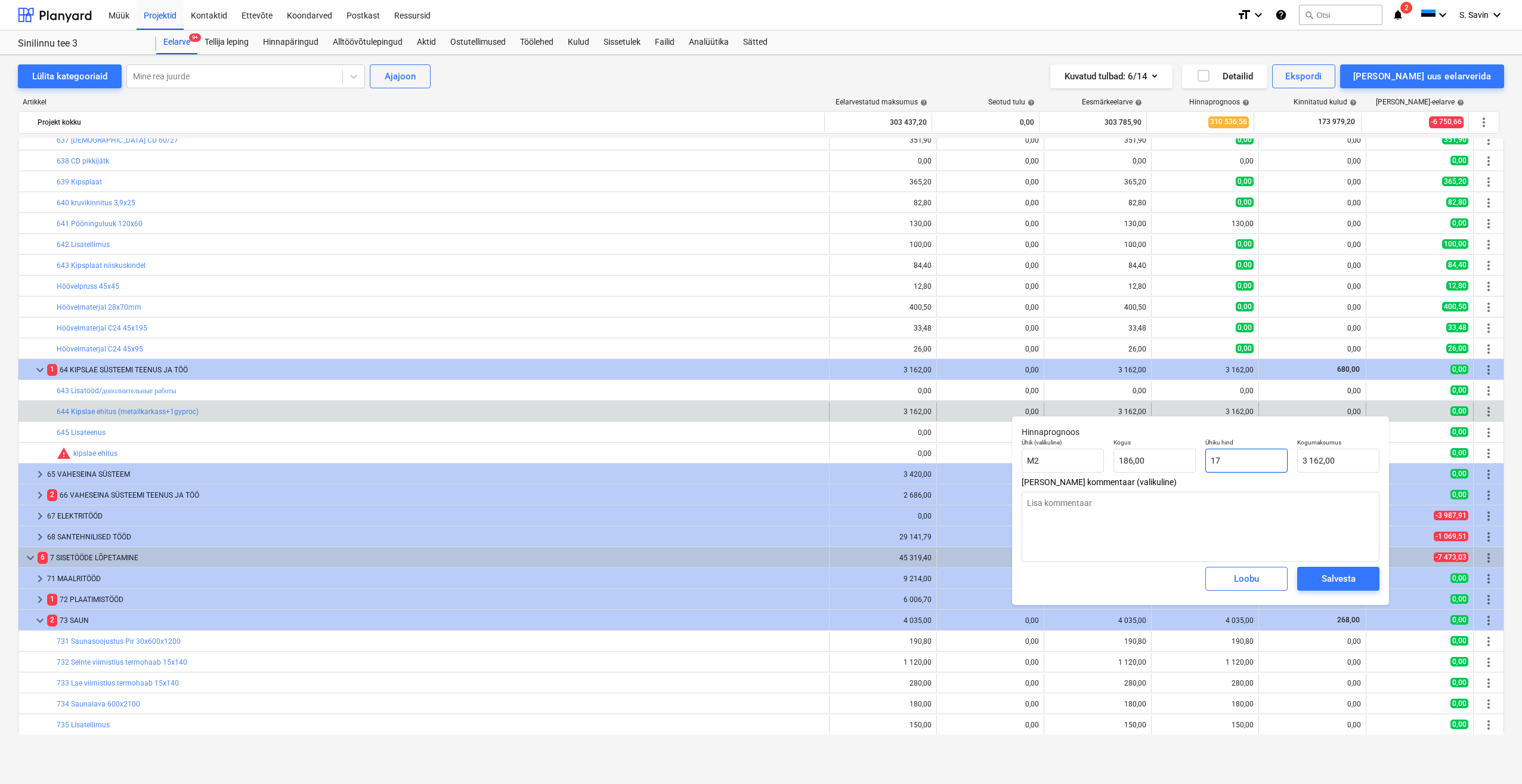
drag, startPoint x: 1243, startPoint y: 469, endPoint x: 1148, endPoint y: 478, distance: 95.4
click at [1148, 478] on div "Hinnaprognoos Ühik (valikuline) M2 Kogus 186,00 Ühiku hind 17 Kogumaksumus 3 16…" at bounding box center [1201, 510] width 377 height 189
click at [1329, 587] on div "Salvesta" at bounding box center [1339, 579] width 34 height 16
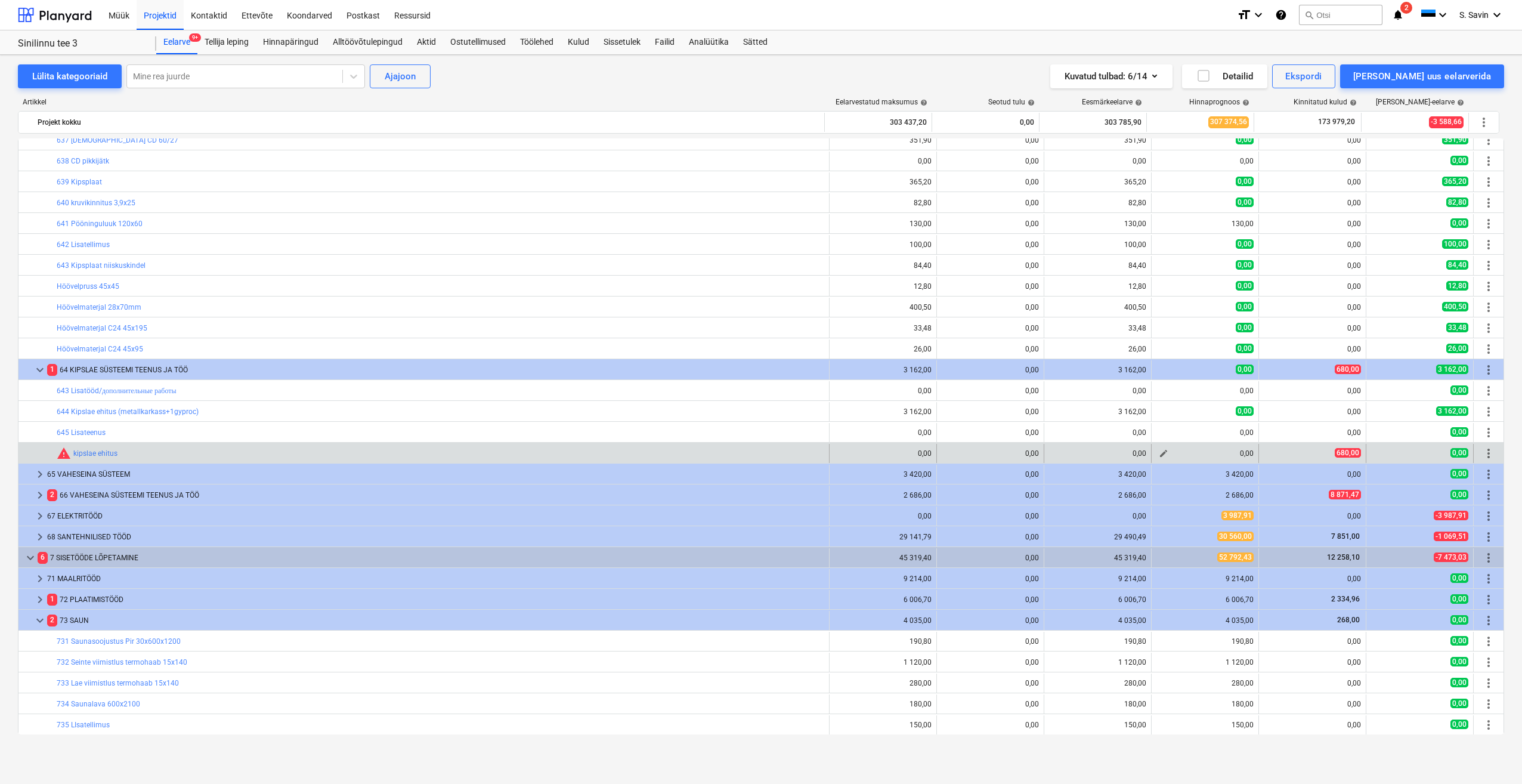
click at [1163, 455] on span "edit" at bounding box center [1163, 453] width 9 height 9
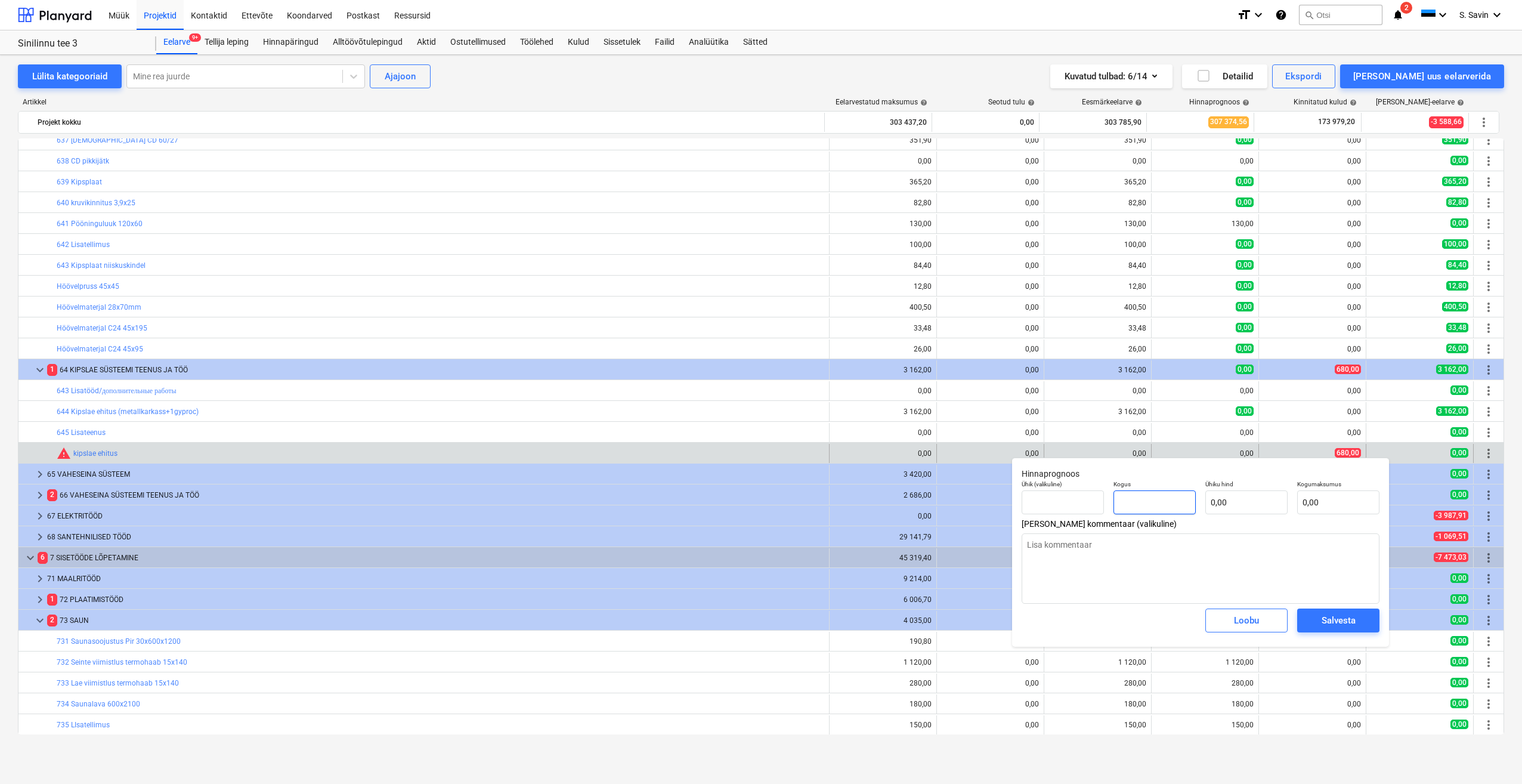
click at [1169, 500] on input "text" at bounding box center [1155, 502] width 82 height 24
click at [1233, 503] on input "text" at bounding box center [1247, 502] width 82 height 24
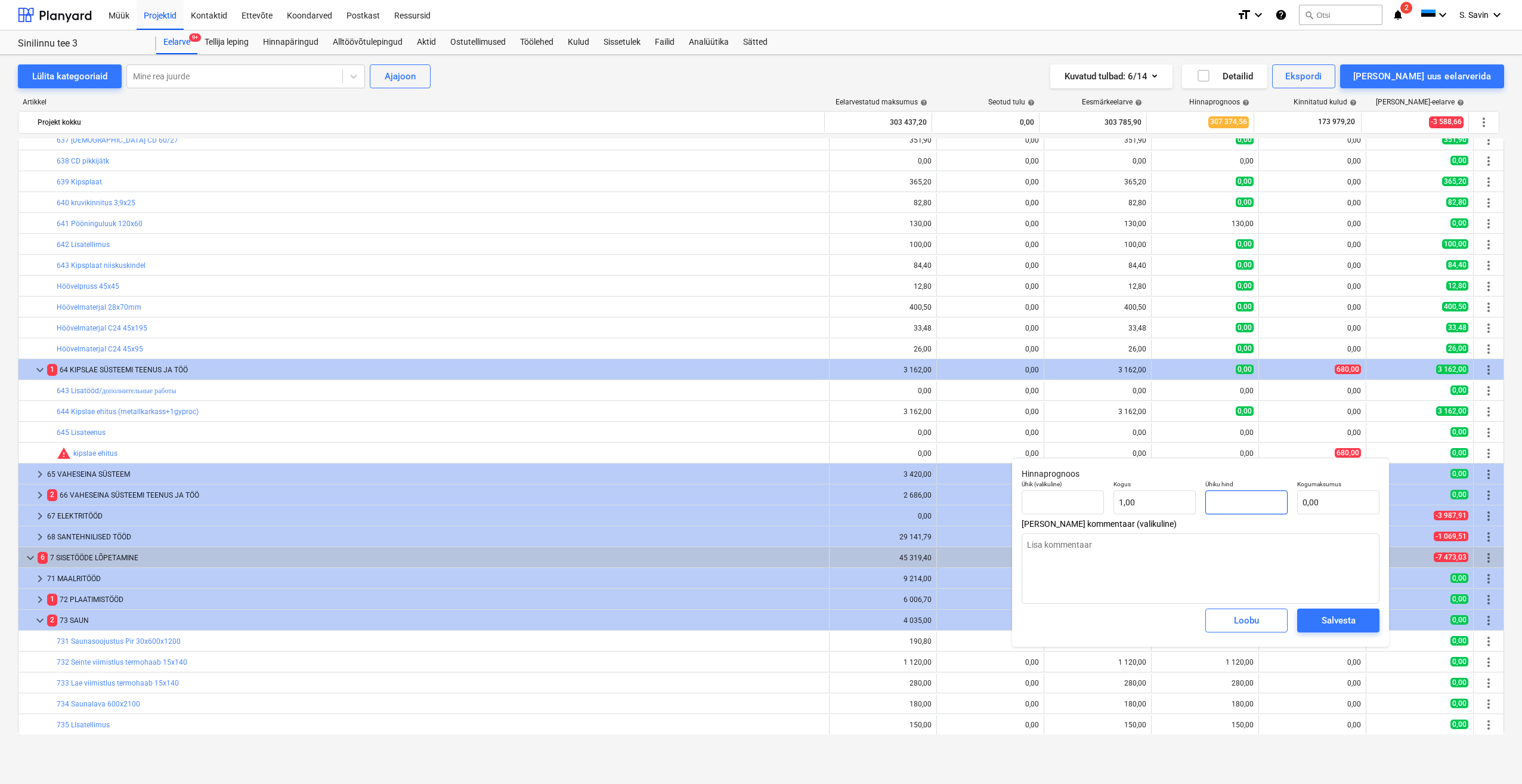
click at [1233, 503] on input "text" at bounding box center [1247, 502] width 82 height 24
click at [1351, 618] on div "Salvesta" at bounding box center [1339, 621] width 34 height 16
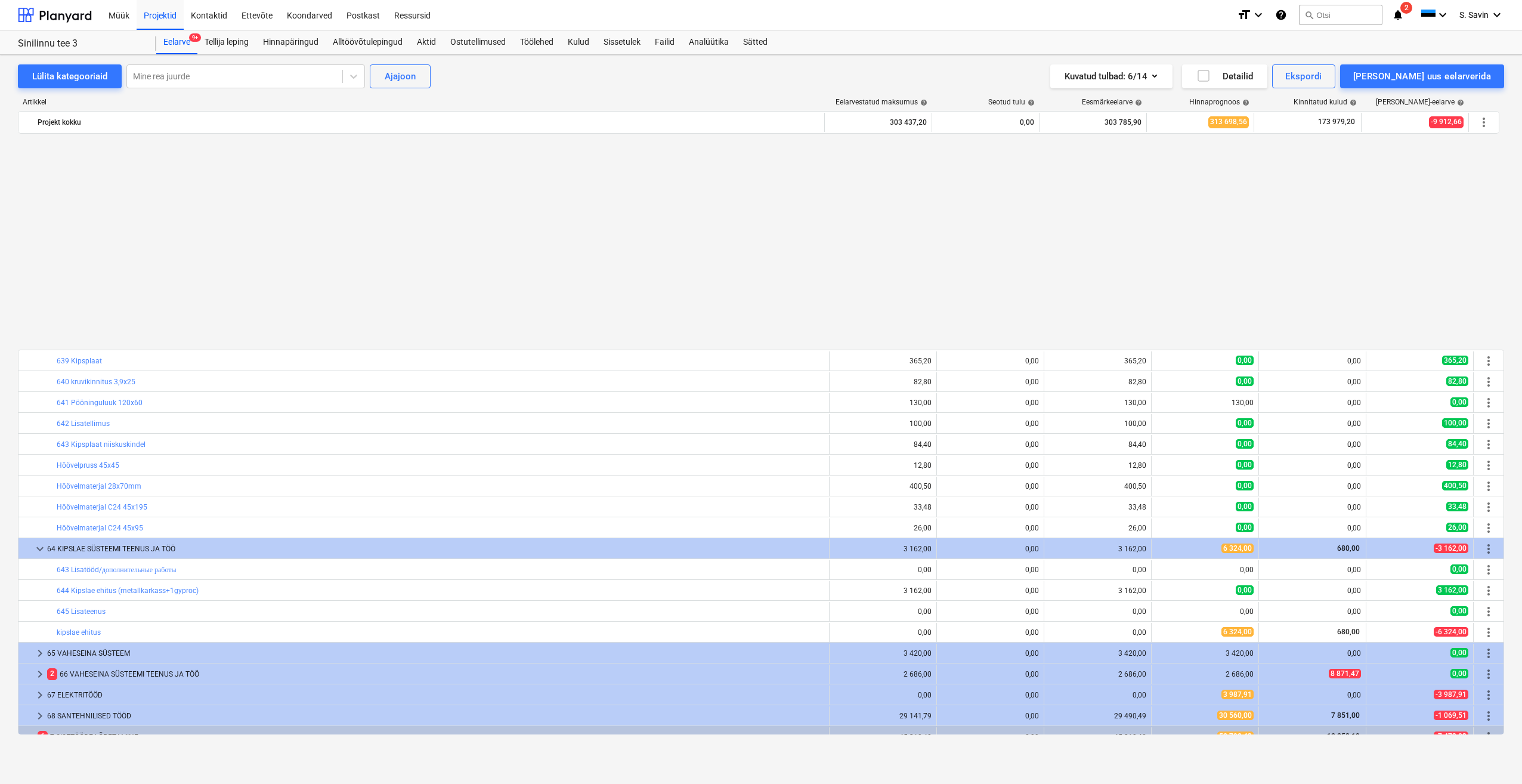
scroll to position [946, 0]
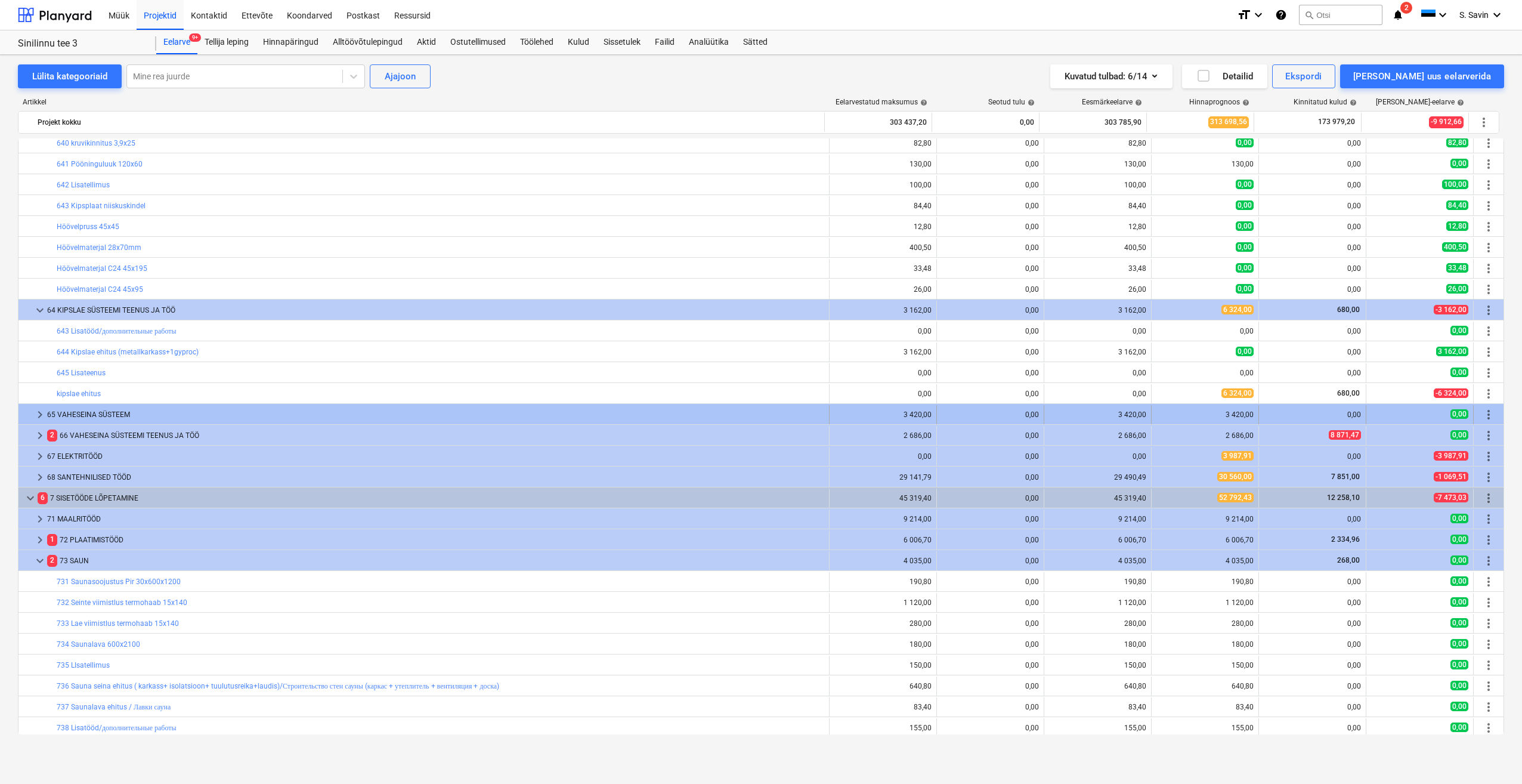
click at [41, 418] on span "keyboard_arrow_right" at bounding box center [40, 415] width 14 height 14
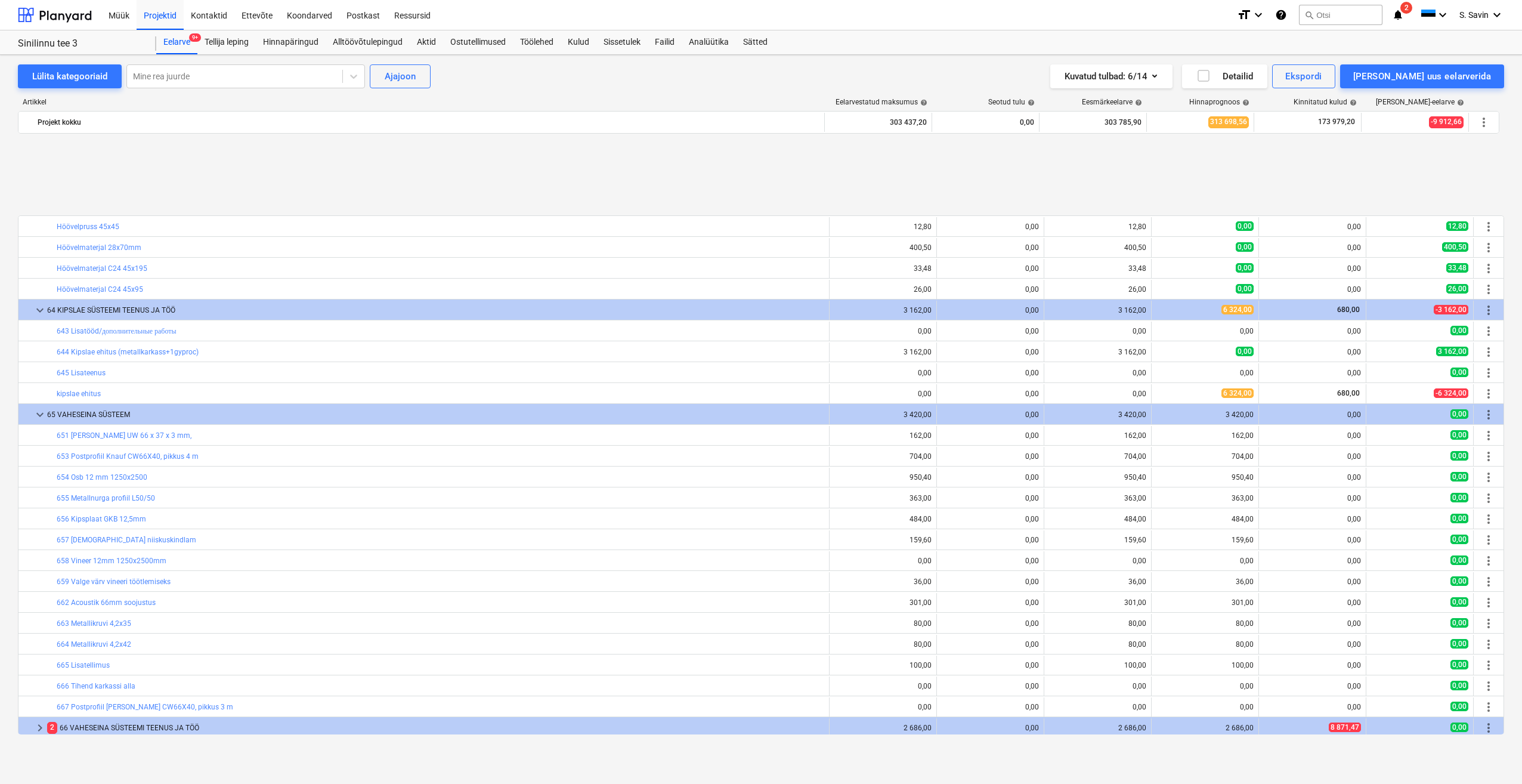
scroll to position [1125, 0]
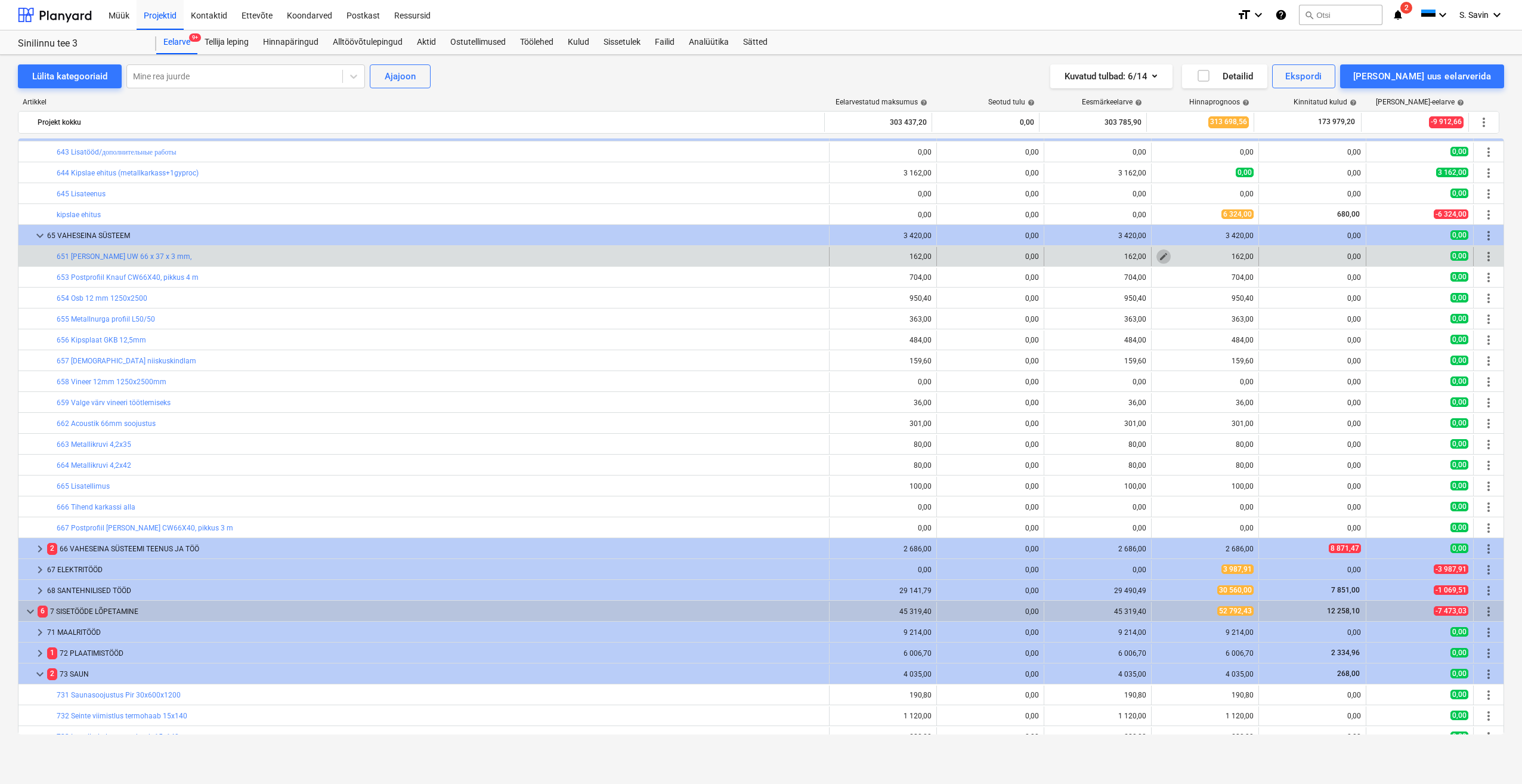
click at [1159, 257] on span "edit" at bounding box center [1163, 256] width 9 height 9
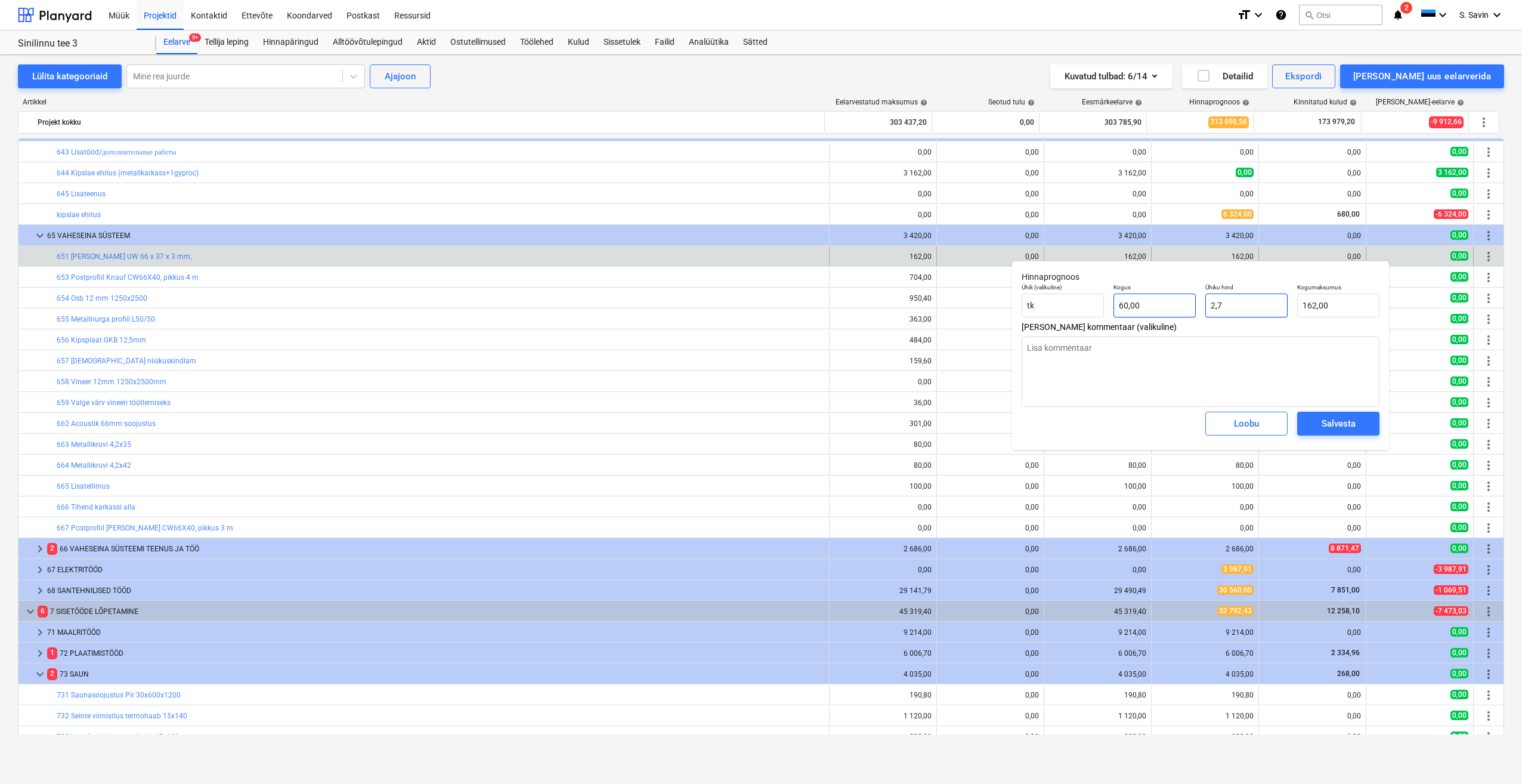
drag, startPoint x: 1206, startPoint y: 299, endPoint x: 1195, endPoint y: 300, distance: 11.0
click at [1195, 300] on div "Ühik (valikuline) tk Kogus 60,00 Ühiku hind 2,7 Kogumaksumus 162,00" at bounding box center [1200, 301] width 367 height 44
click at [1337, 425] on div "Salvesta" at bounding box center [1339, 424] width 34 height 16
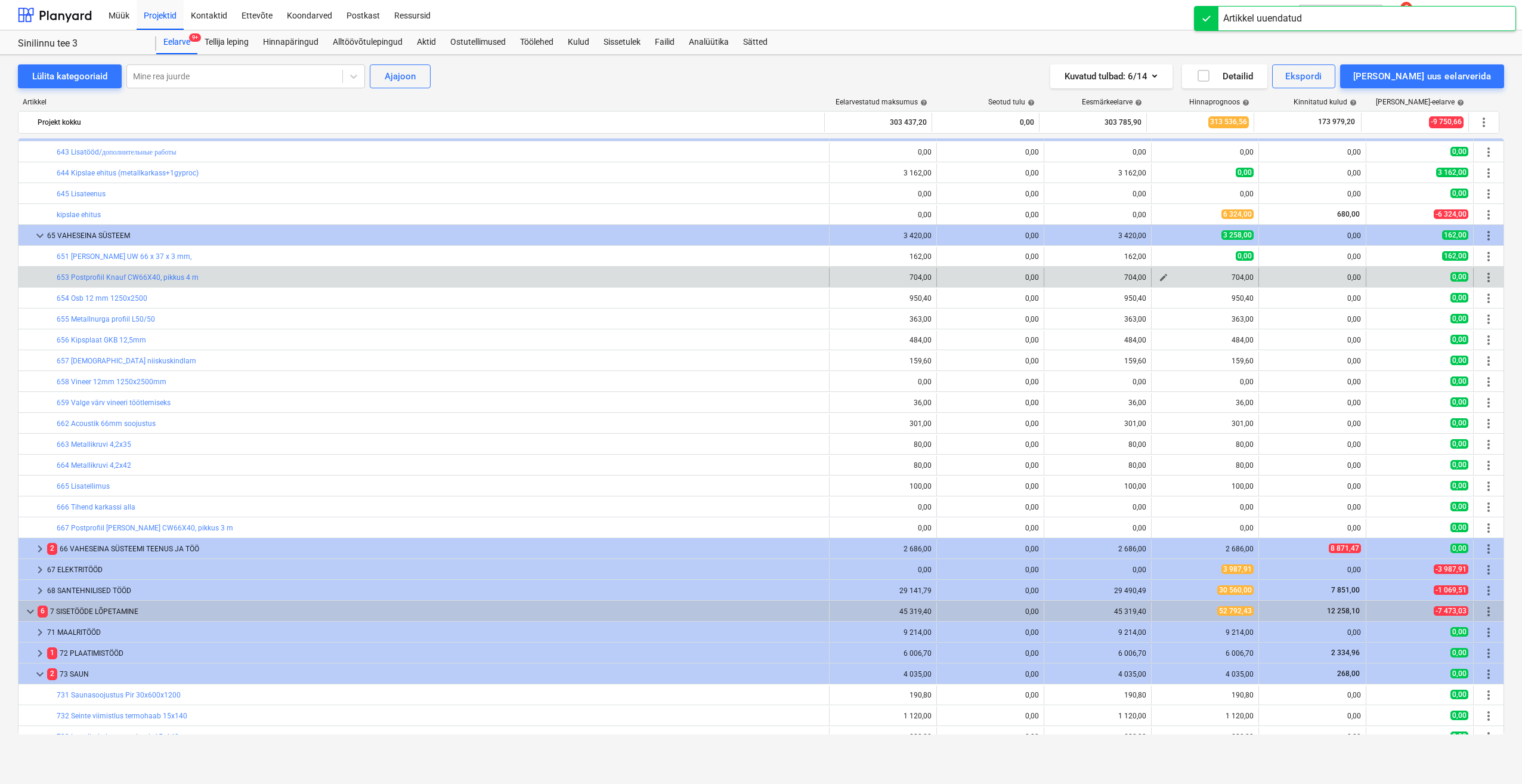
click at [1159, 279] on span "edit" at bounding box center [1163, 277] width 9 height 9
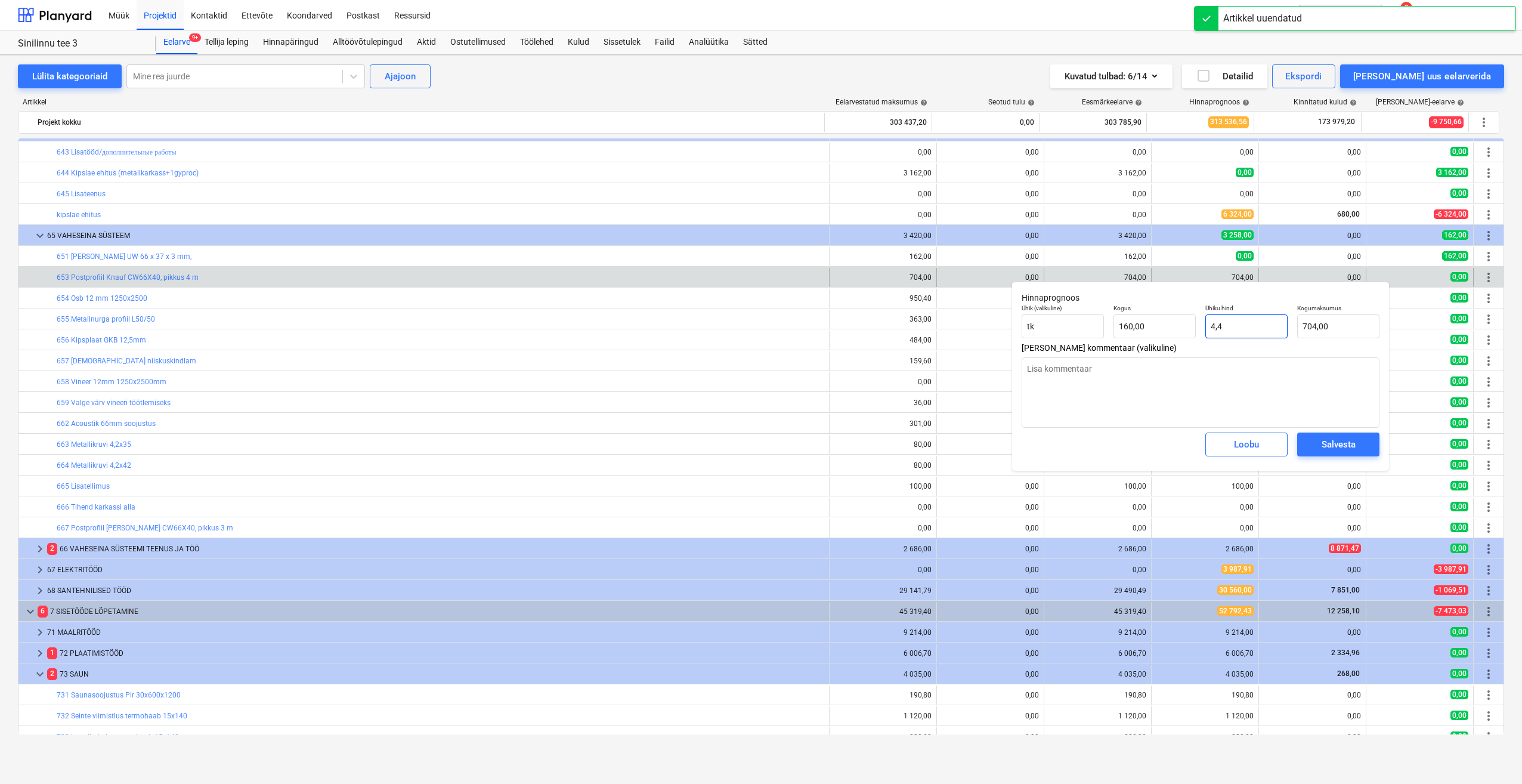
drag, startPoint x: 1256, startPoint y: 328, endPoint x: 1199, endPoint y: 334, distance: 57.3
click at [1206, 334] on input "4,4" at bounding box center [1247, 326] width 82 height 24
click at [1329, 451] on div "Salvesta" at bounding box center [1339, 444] width 34 height 16
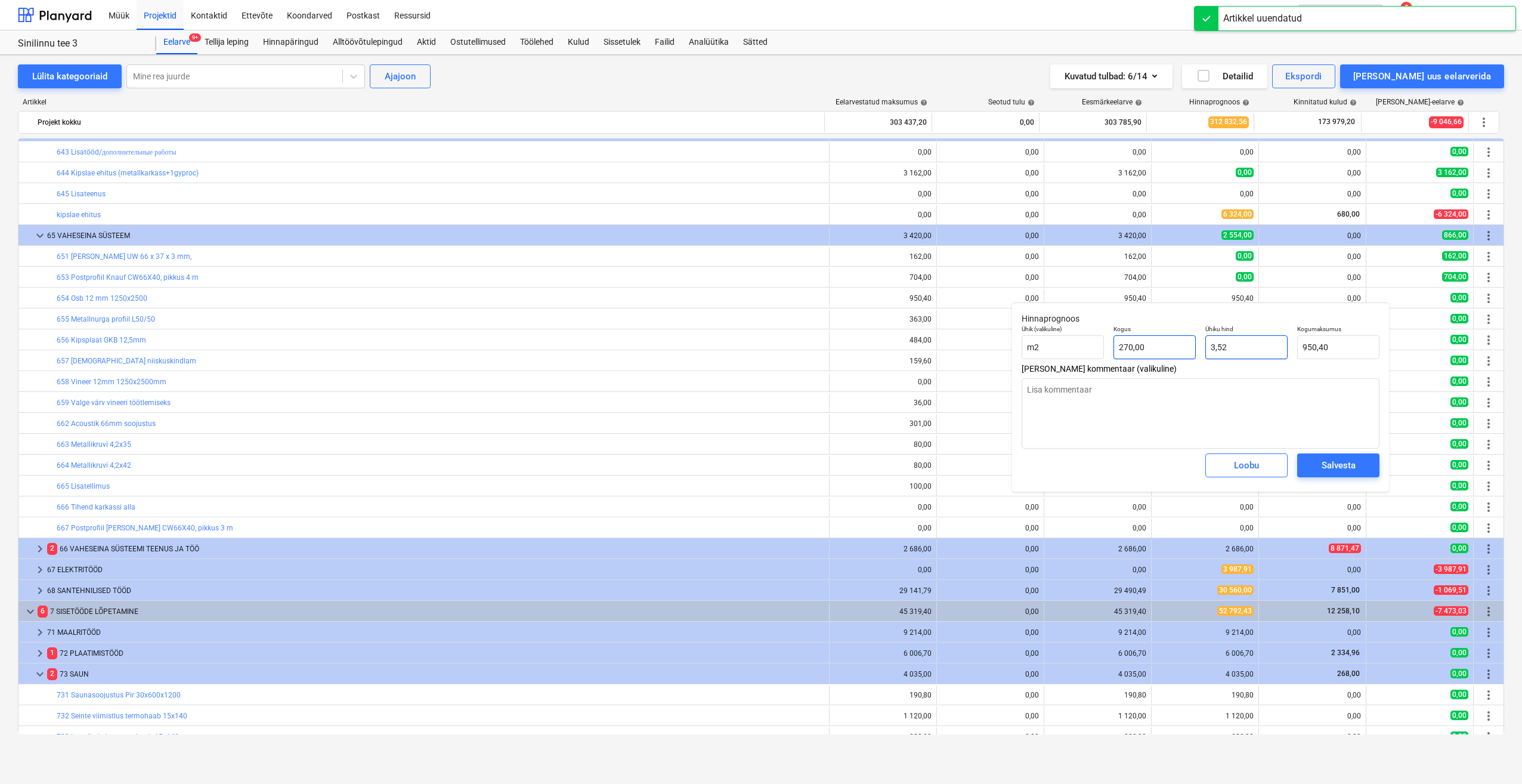
drag, startPoint x: 1248, startPoint y: 356, endPoint x: 1195, endPoint y: 352, distance: 53.2
click at [1199, 352] on div "Ühik (valikuline) m2 Kogus 270,00 Ühiku hind 3,52 Kogumaksumus 950,40" at bounding box center [1200, 342] width 367 height 44
click at [1318, 471] on span "Salvesta" at bounding box center [1339, 466] width 54 height 16
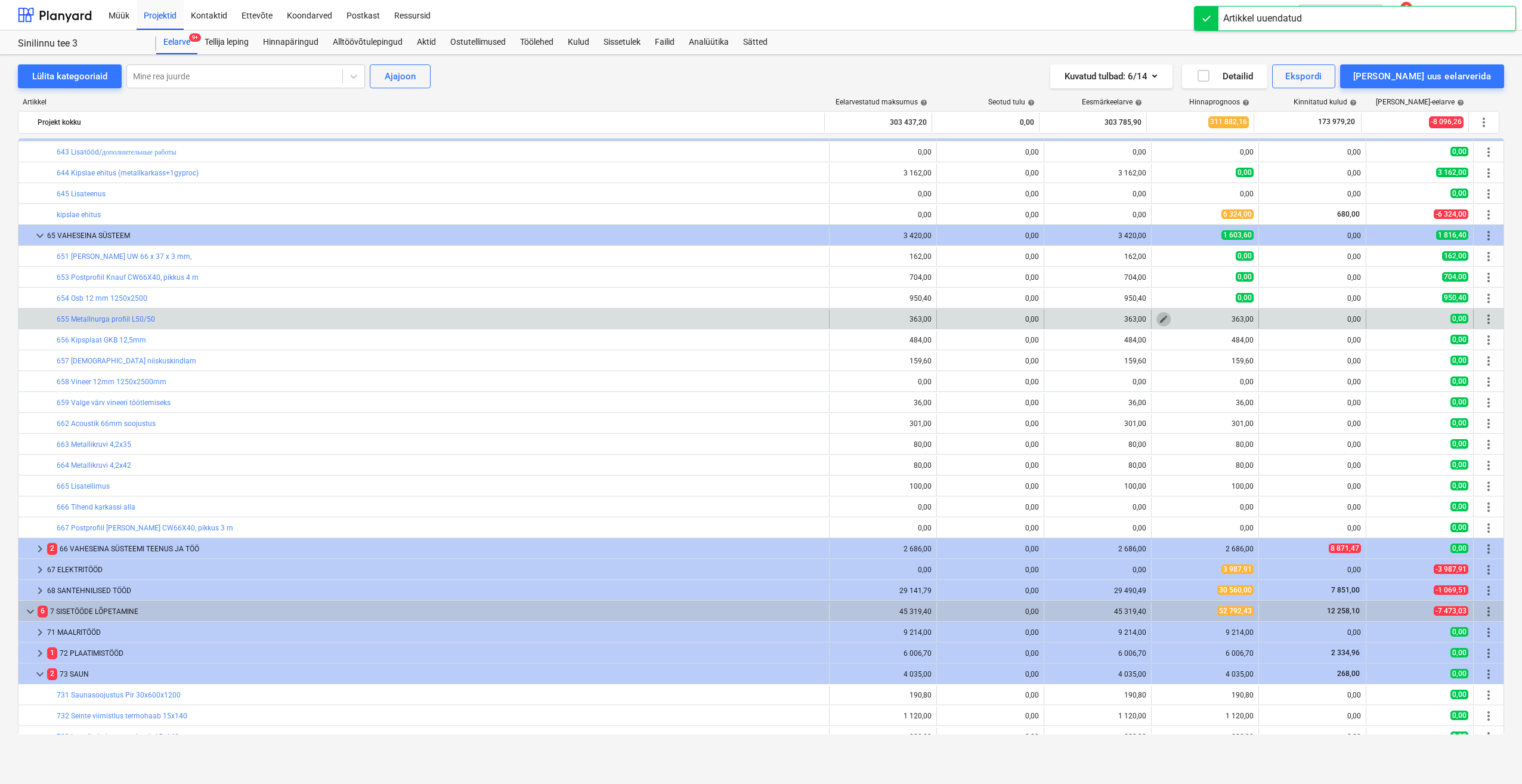
click at [1160, 321] on span "edit" at bounding box center [1163, 318] width 9 height 9
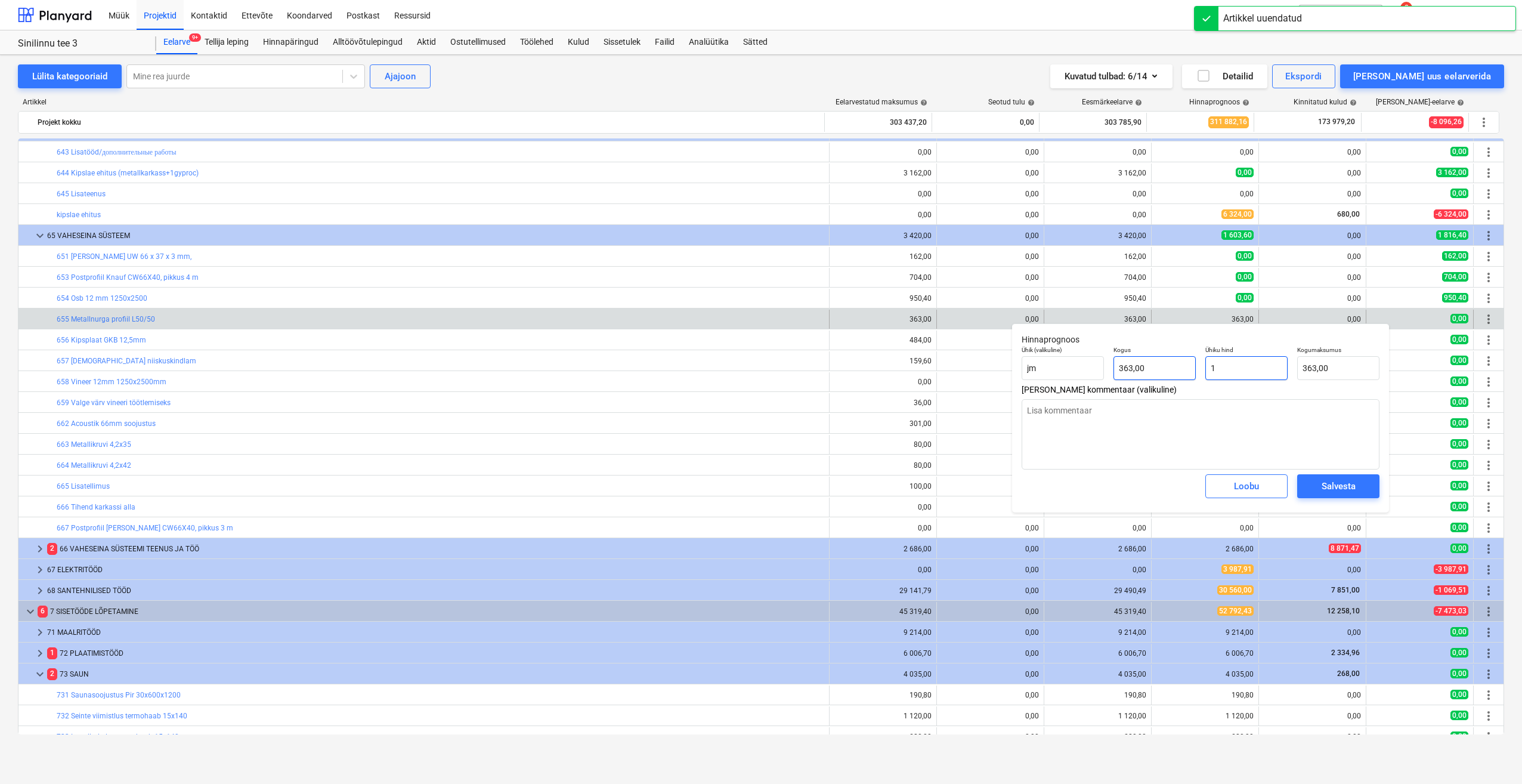
drag, startPoint x: 1248, startPoint y: 367, endPoint x: 1177, endPoint y: 370, distance: 71.1
click at [1177, 370] on div "Ühik (valikuline) jm Kogus 363,00 Ühiku hind 1 Kogumaksumus 363,00" at bounding box center [1200, 363] width 367 height 44
click at [1328, 485] on div "Salvesta" at bounding box center [1339, 486] width 34 height 16
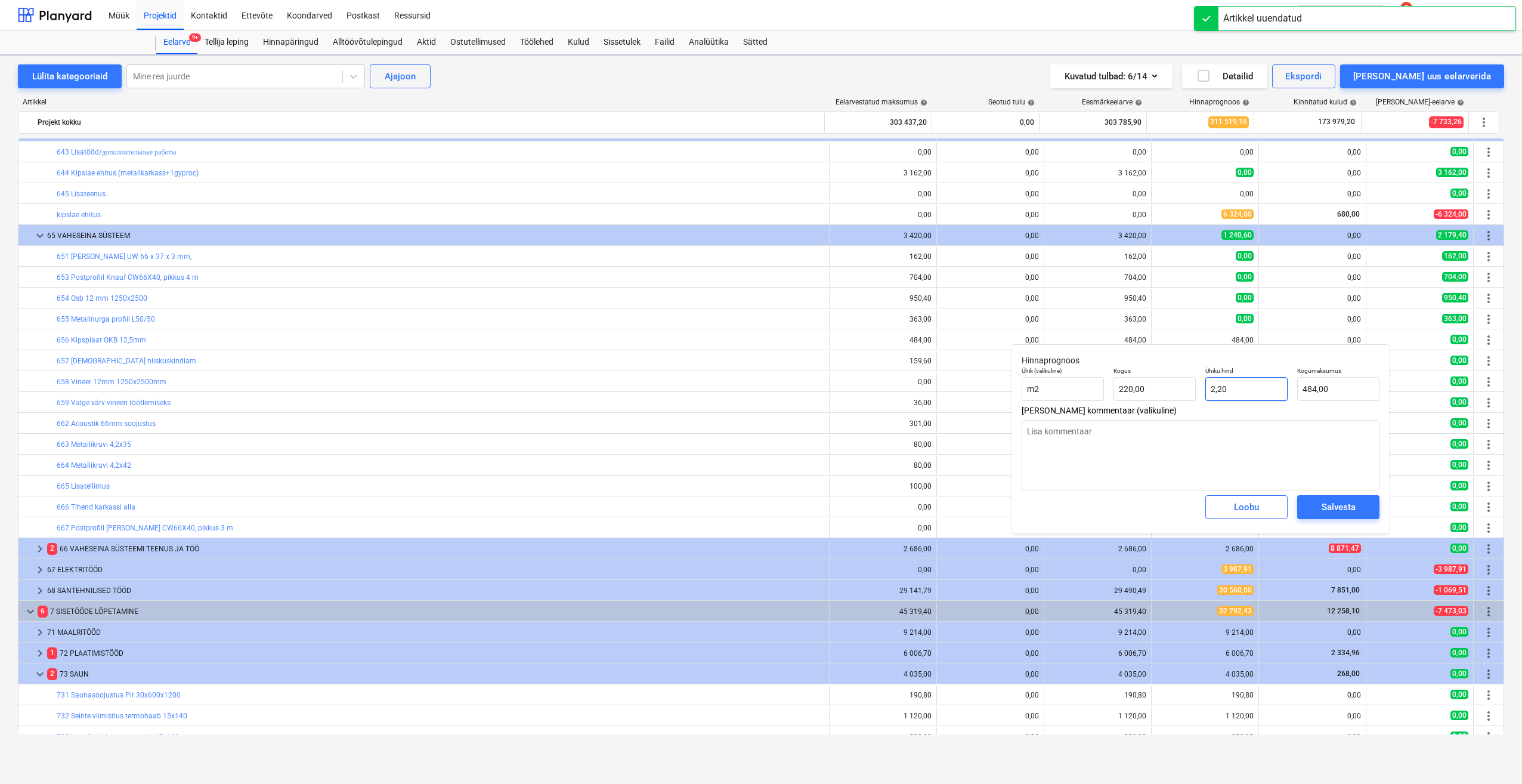
click at [1222, 393] on body "Müük Projektid Kontaktid Ettevõte Koondarved Postkast Ressursid format_size key…" at bounding box center [761, 392] width 1522 height 784
click at [1235, 390] on input "2,2" at bounding box center [1247, 389] width 82 height 24
click at [1324, 507] on div "Salvesta" at bounding box center [1339, 507] width 34 height 16
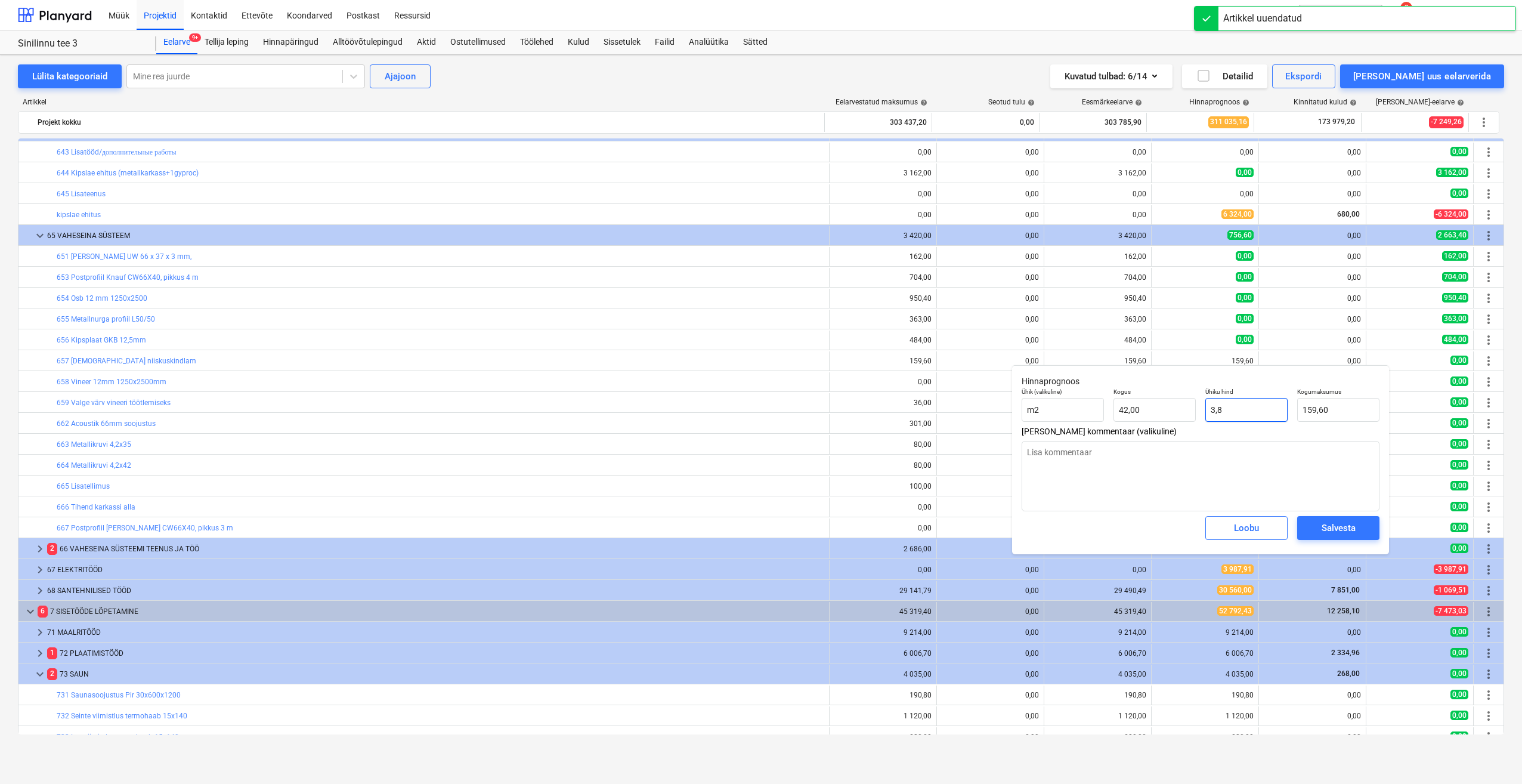
drag, startPoint x: 1229, startPoint y: 413, endPoint x: 1201, endPoint y: 415, distance: 28.1
click at [1201, 415] on div "Ühiku hind 3,8" at bounding box center [1247, 405] width 92 height 44
click at [1358, 530] on span "Salvesta" at bounding box center [1339, 528] width 54 height 16
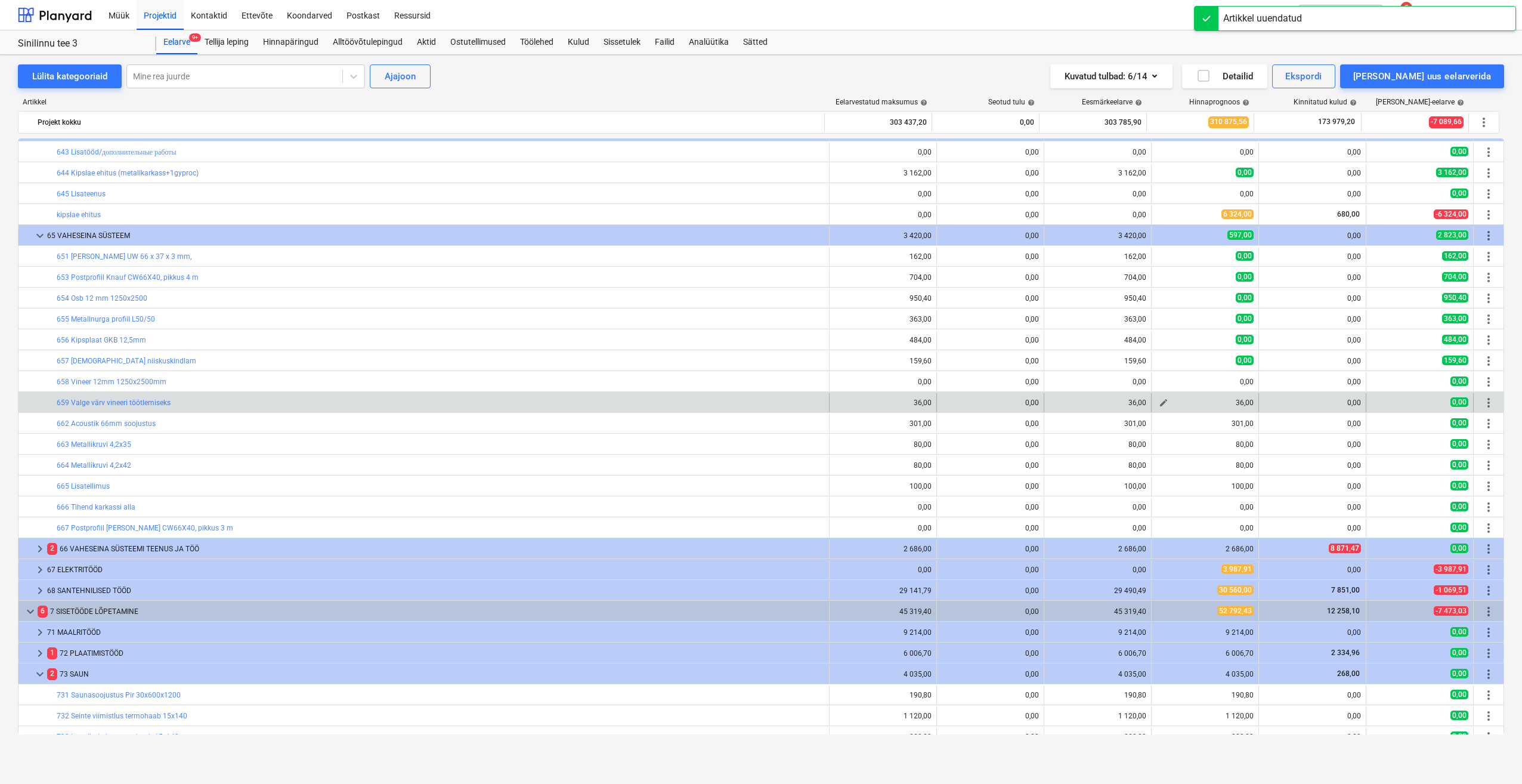
click at [1159, 404] on span "edit" at bounding box center [1163, 402] width 9 height 9
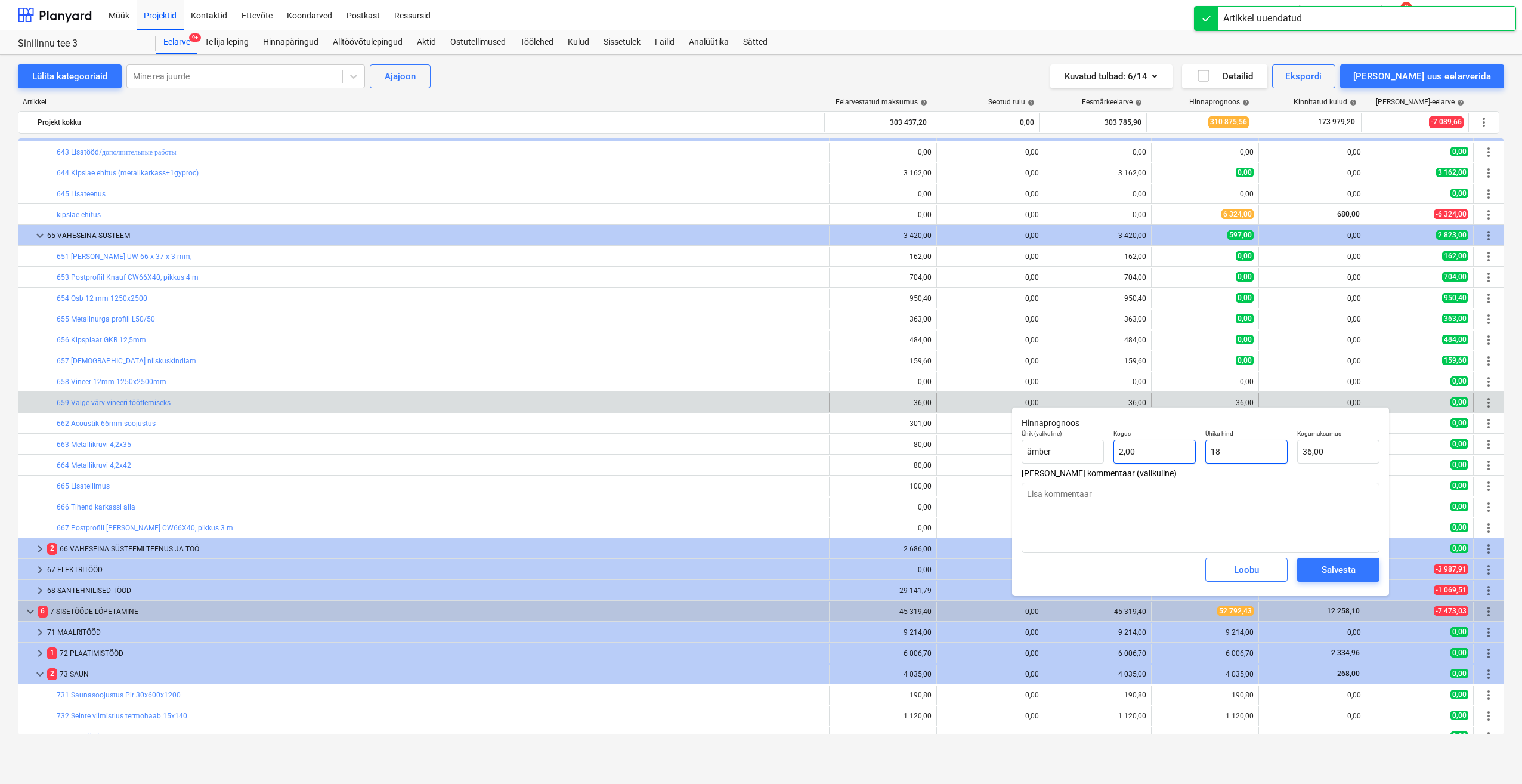
drag, startPoint x: 1238, startPoint y: 449, endPoint x: 1189, endPoint y: 452, distance: 49.1
click at [1189, 452] on div "Ühik (valikuline) ämber Kogus 2,00 Ühiku hind 18 Kogumaksumus 36,00" at bounding box center [1200, 446] width 367 height 44
click at [1335, 568] on div "Salvesta" at bounding box center [1339, 570] width 34 height 16
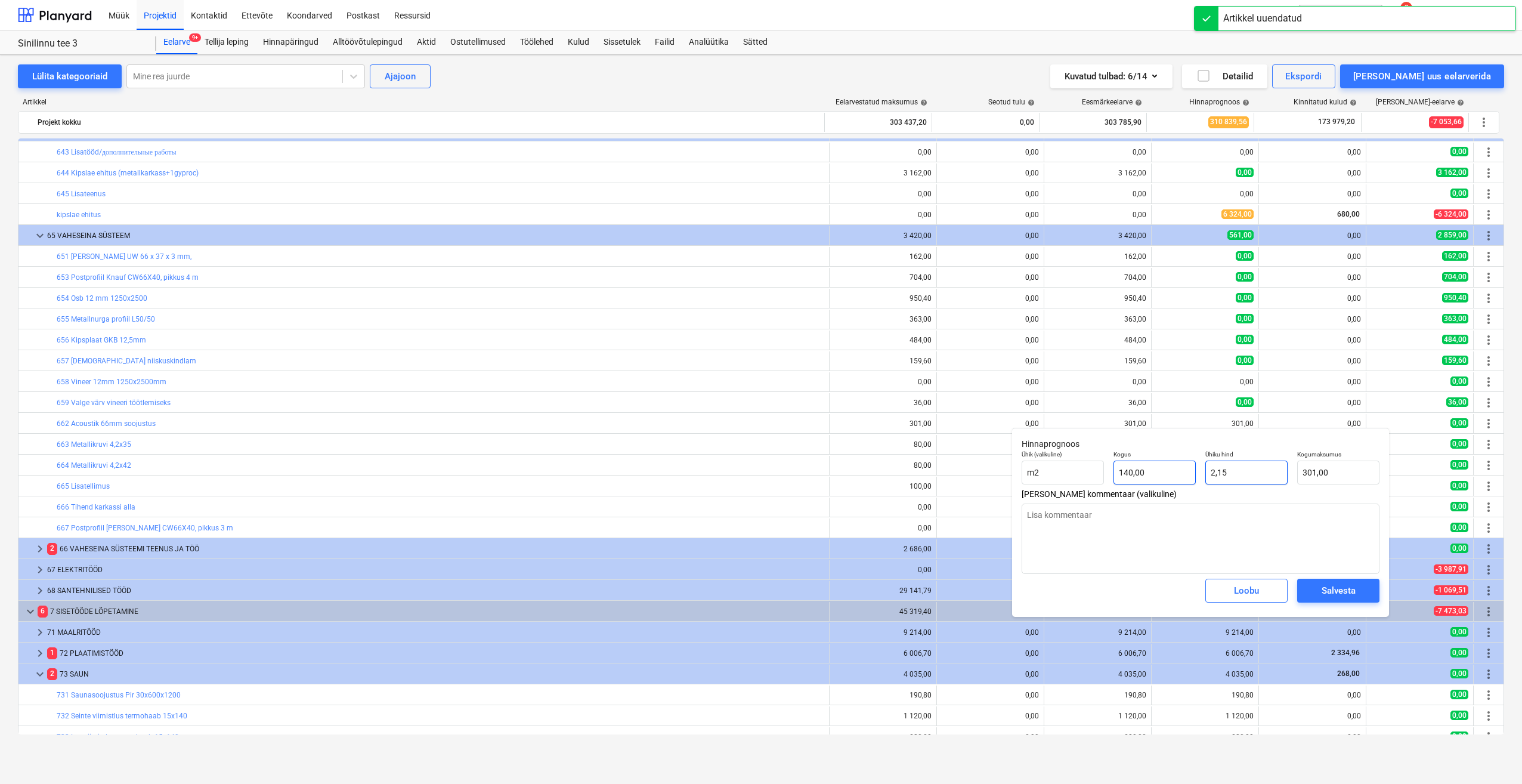
drag, startPoint x: 1259, startPoint y: 478, endPoint x: 1176, endPoint y: 480, distance: 83.0
click at [1176, 480] on div "Ühik (valikuline) m2 Kogus 140,00 Ühiku hind 2,15 Kogumaksumus 301,00" at bounding box center [1200, 468] width 367 height 44
click at [1317, 593] on span "Salvesta" at bounding box center [1339, 591] width 54 height 16
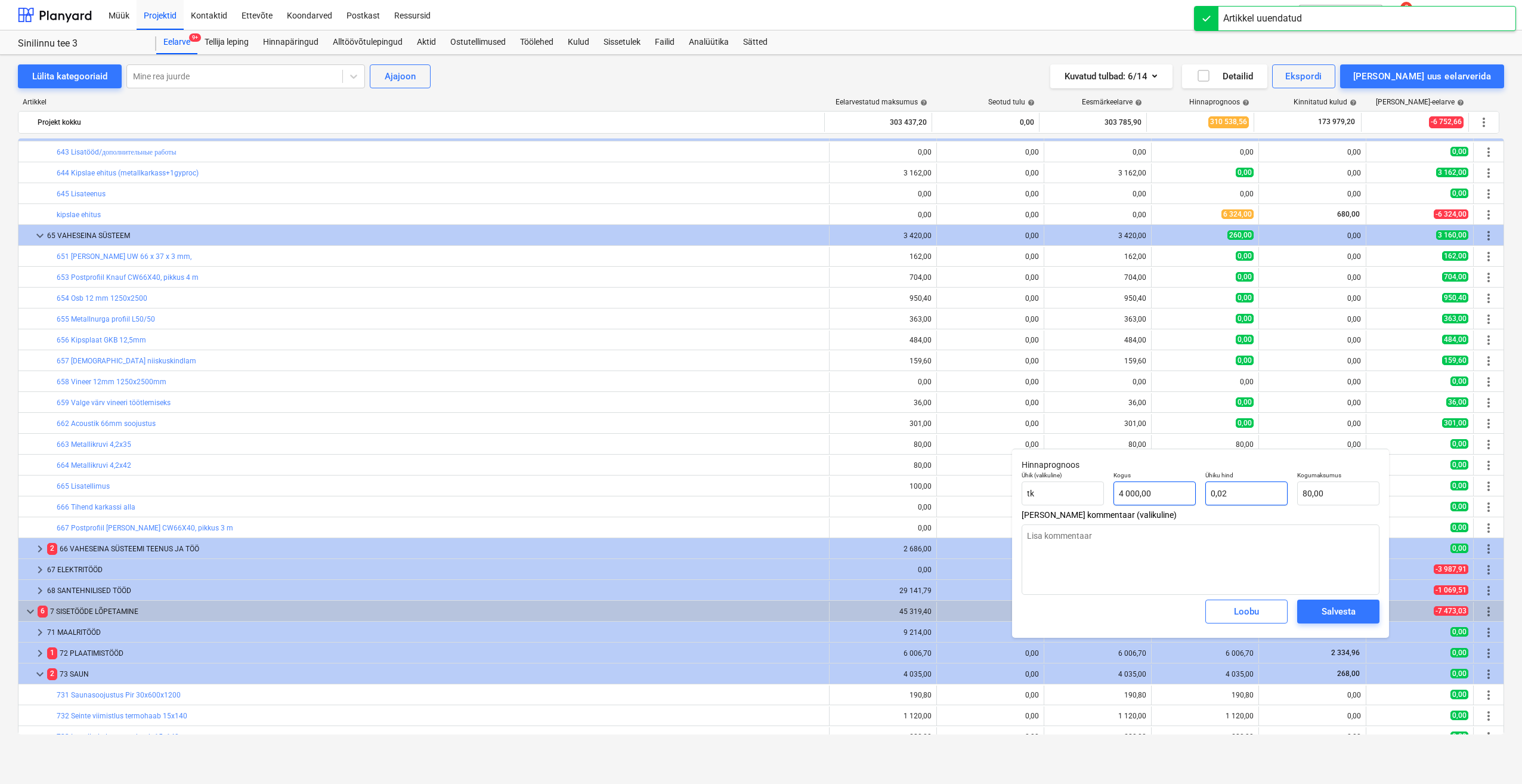
drag, startPoint x: 1250, startPoint y: 496, endPoint x: 1189, endPoint y: 504, distance: 61.5
click at [1189, 504] on div "Ühik (valikuline) tk Kogus 4 000,00 Ühiku hind 0,02 Kogumaksumus 80,00" at bounding box center [1200, 488] width 367 height 44
click at [1352, 617] on div "Salvesta" at bounding box center [1339, 611] width 34 height 16
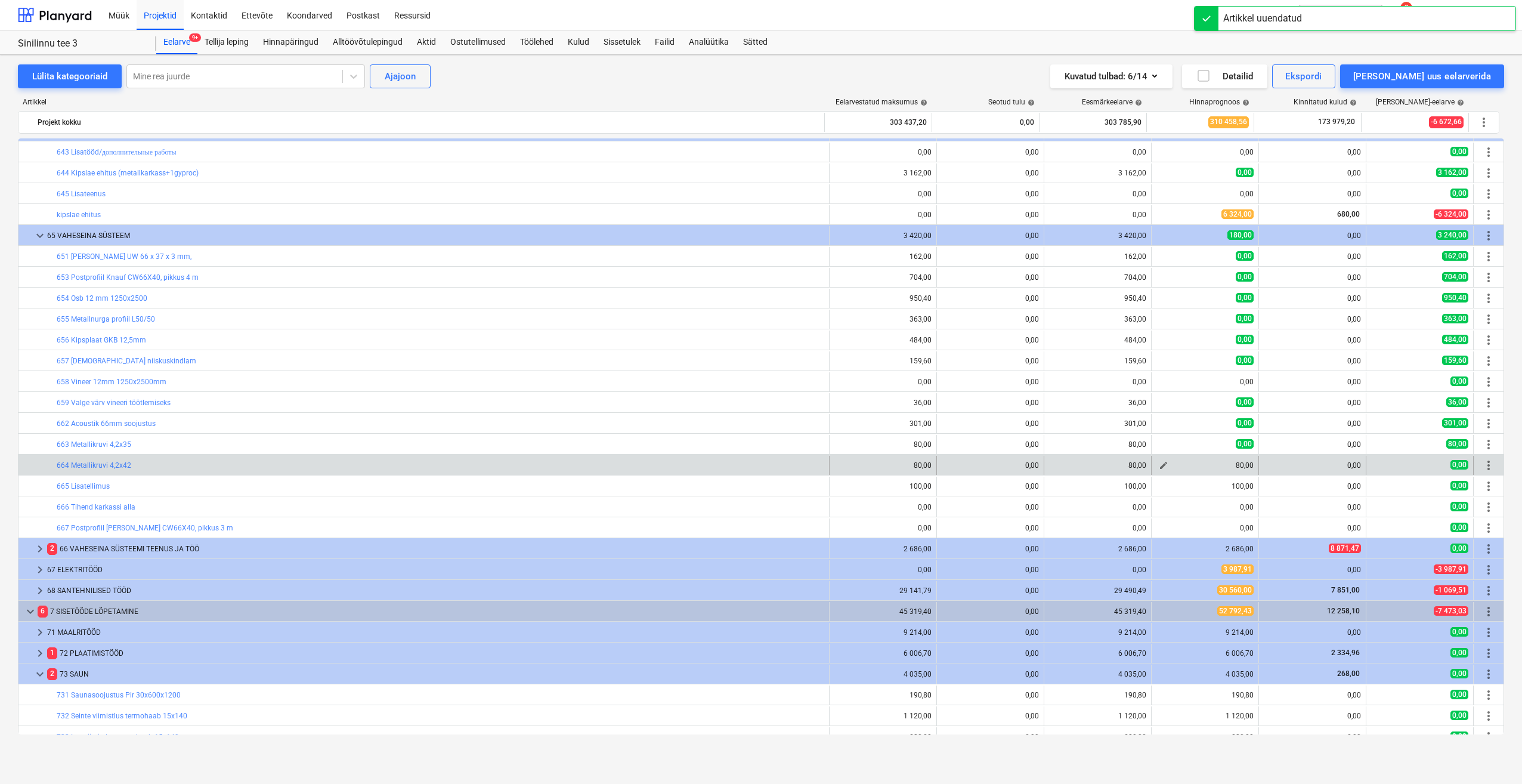
click at [1159, 466] on span "edit" at bounding box center [1163, 465] width 9 height 9
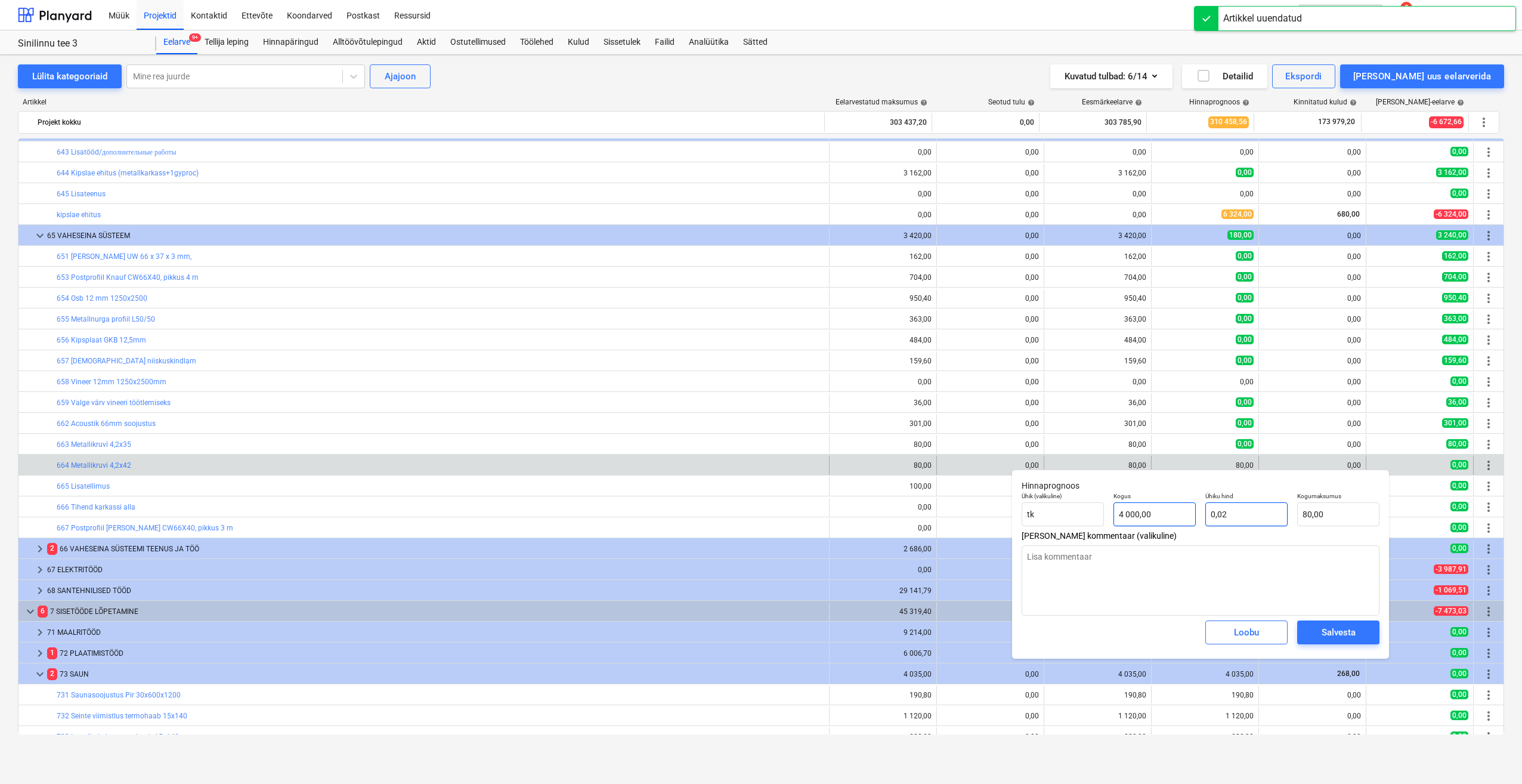
drag, startPoint x: 1236, startPoint y: 516, endPoint x: 1195, endPoint y: 518, distance: 41.0
click at [1195, 518] on div "Ühik (valikuline) tk Kogus 4 000,00 Ühiku hind 0,02 Kogumaksumus 80,00" at bounding box center [1200, 509] width 367 height 44
click at [1317, 628] on span "Salvesta" at bounding box center [1339, 633] width 54 height 16
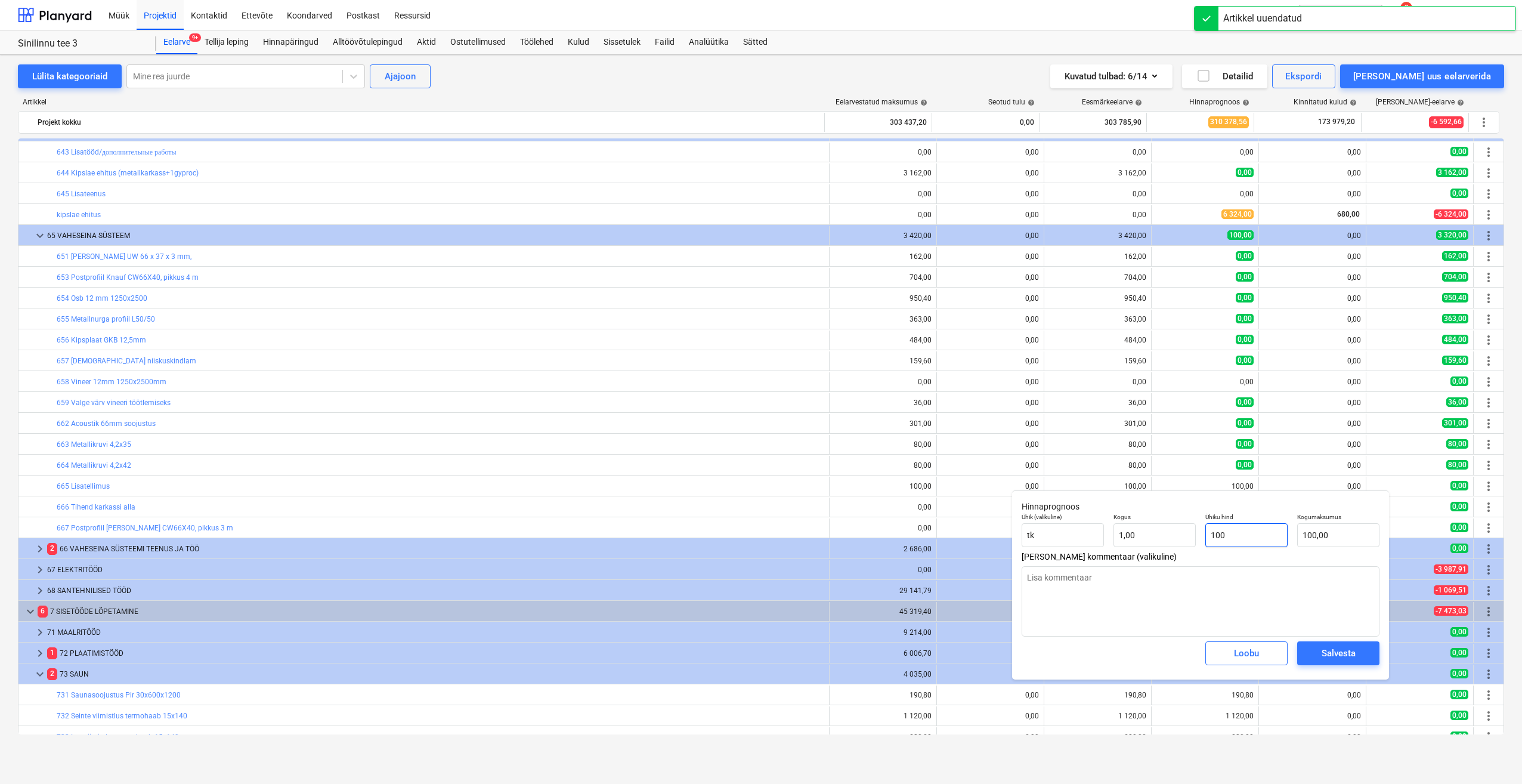
drag, startPoint x: 1245, startPoint y: 543, endPoint x: 1197, endPoint y: 541, distance: 48.0
click at [1197, 541] on div "Ühik (valikuline) tk Kogus 1,00 Ühiku hind 100 Kogumaksumus 100,00" at bounding box center [1200, 530] width 367 height 44
click at [1322, 649] on div "Salvesta" at bounding box center [1339, 653] width 34 height 16
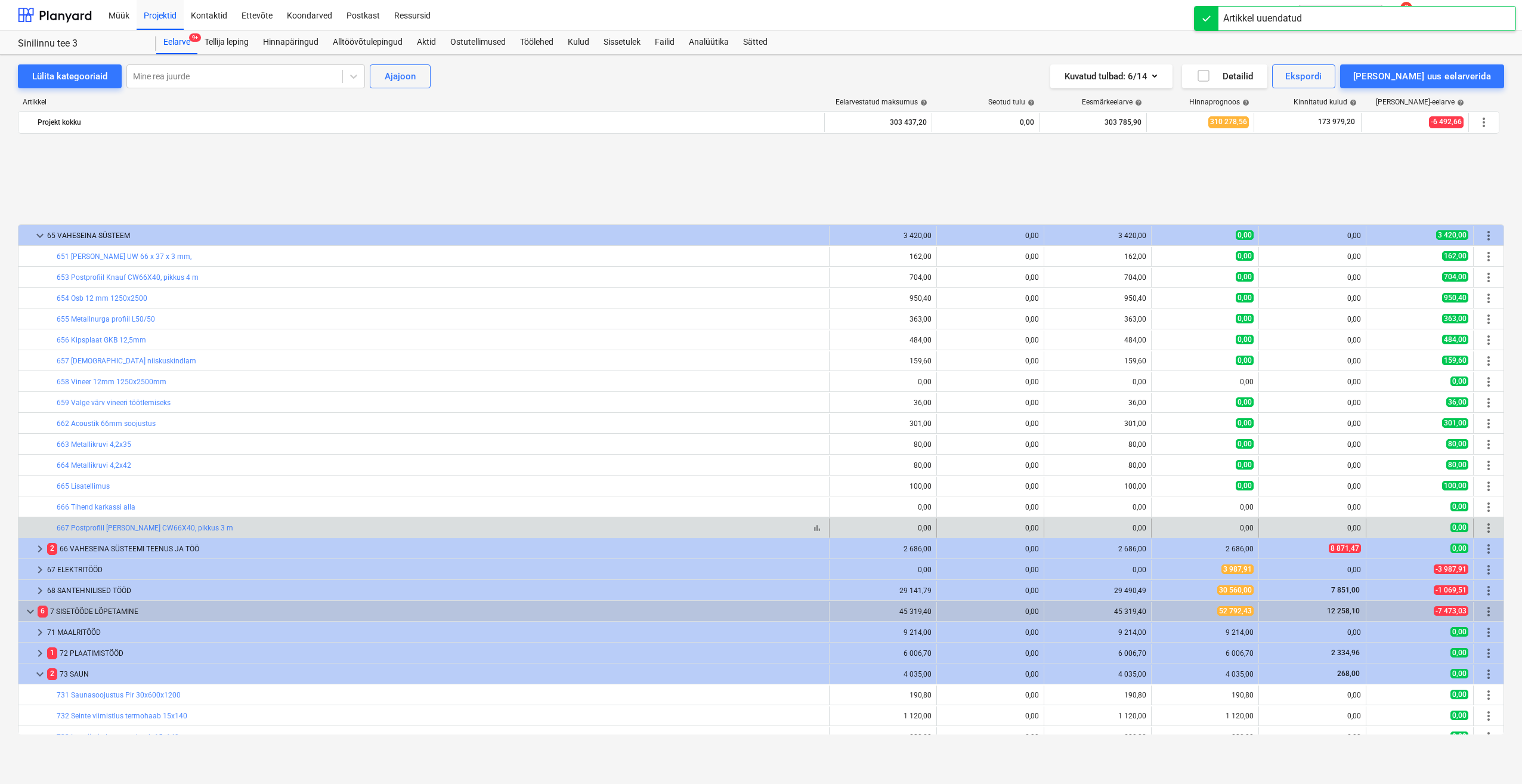
scroll to position [1245, 0]
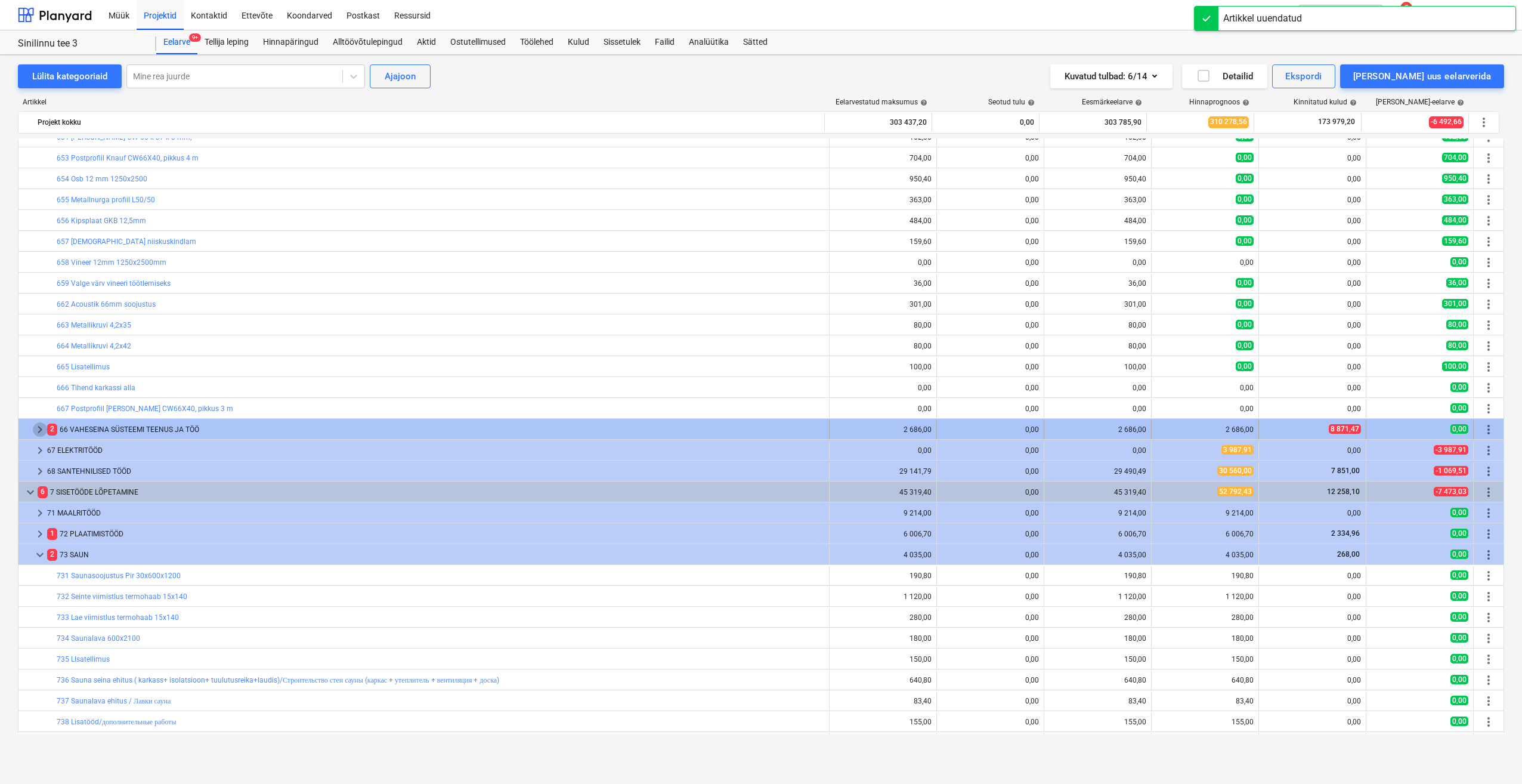
click at [36, 431] on span "keyboard_arrow_right" at bounding box center [40, 430] width 14 height 14
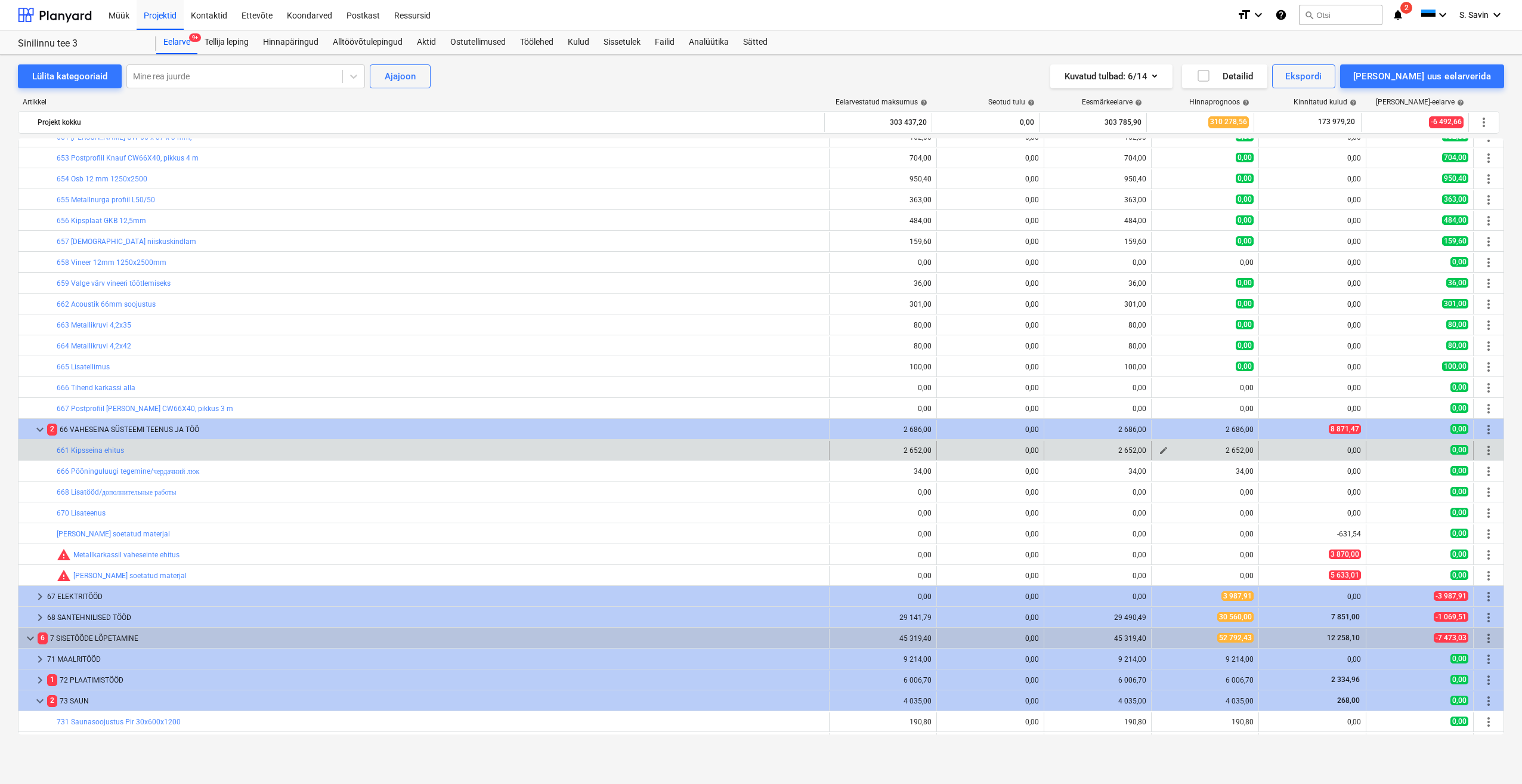
click at [1162, 454] on span "edit" at bounding box center [1163, 450] width 9 height 9
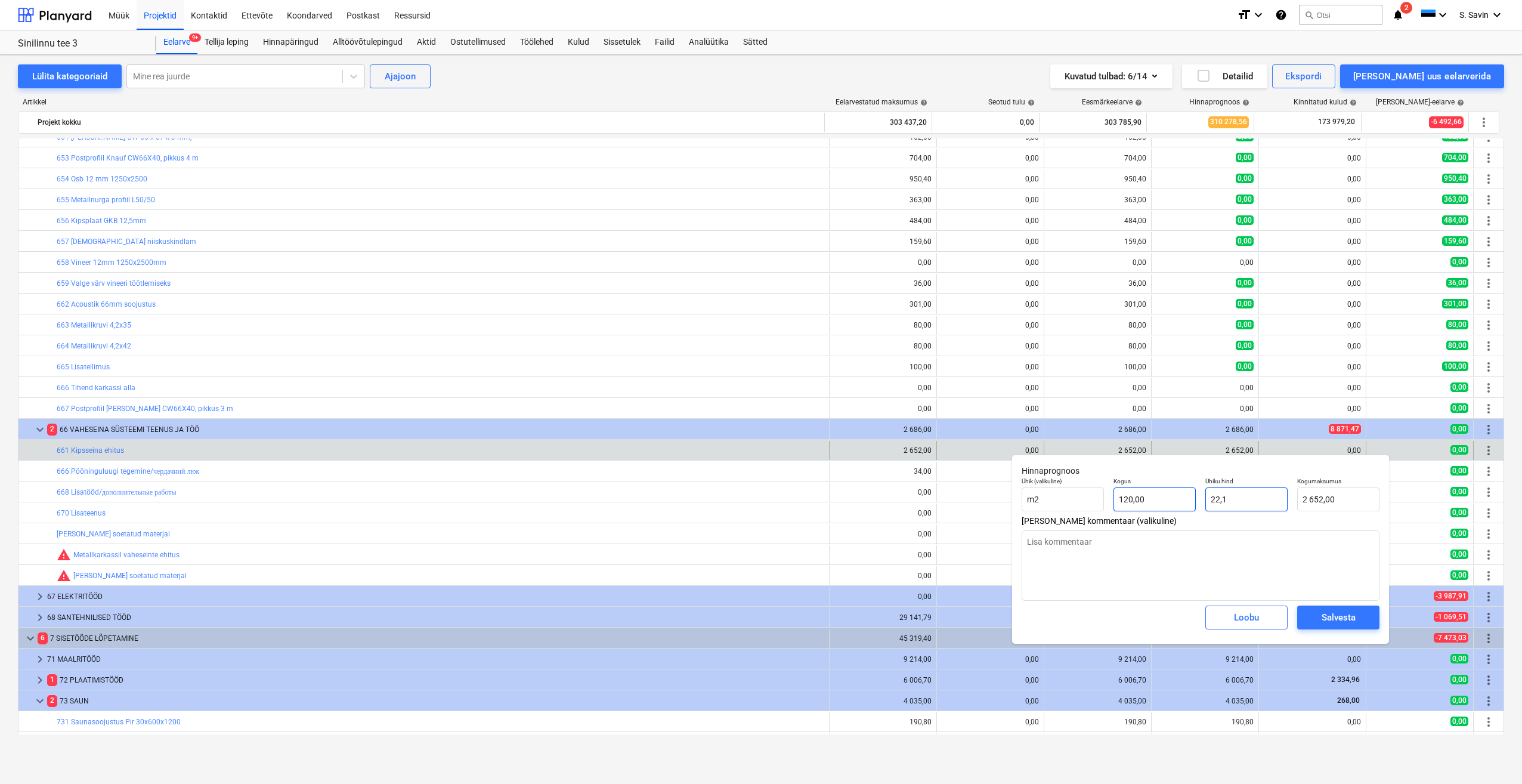
drag, startPoint x: 1250, startPoint y: 505, endPoint x: 1160, endPoint y: 511, distance: 90.2
click at [1161, 511] on div "Ühik (valikuline) m2 Kogus 120,00 Ühiku hind 22,1 Kogumaksumus 2 652,00" at bounding box center [1200, 495] width 367 height 44
click at [1337, 618] on div "Salvesta" at bounding box center [1339, 618] width 34 height 16
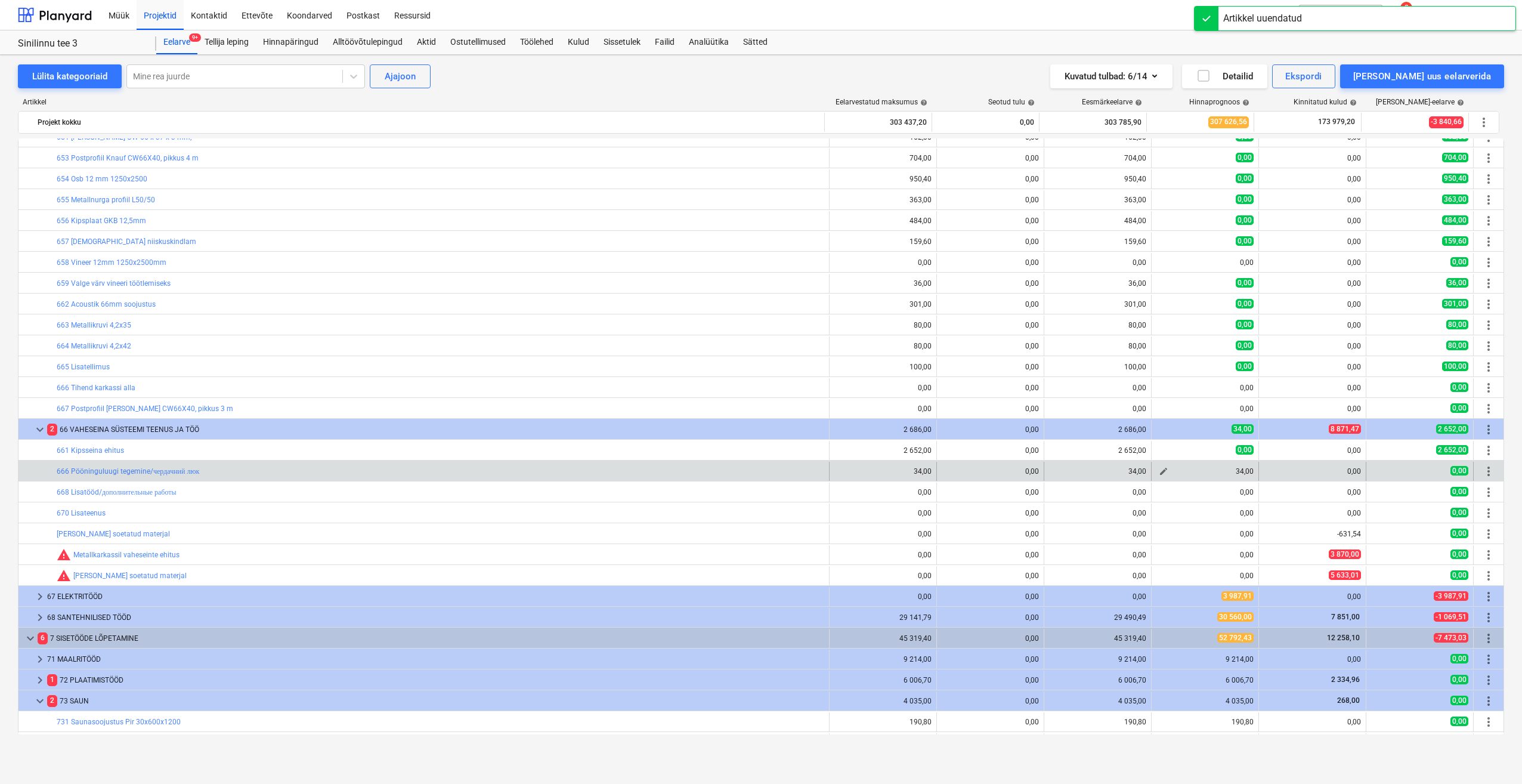
click at [1162, 473] on span "edit" at bounding box center [1163, 471] width 9 height 9
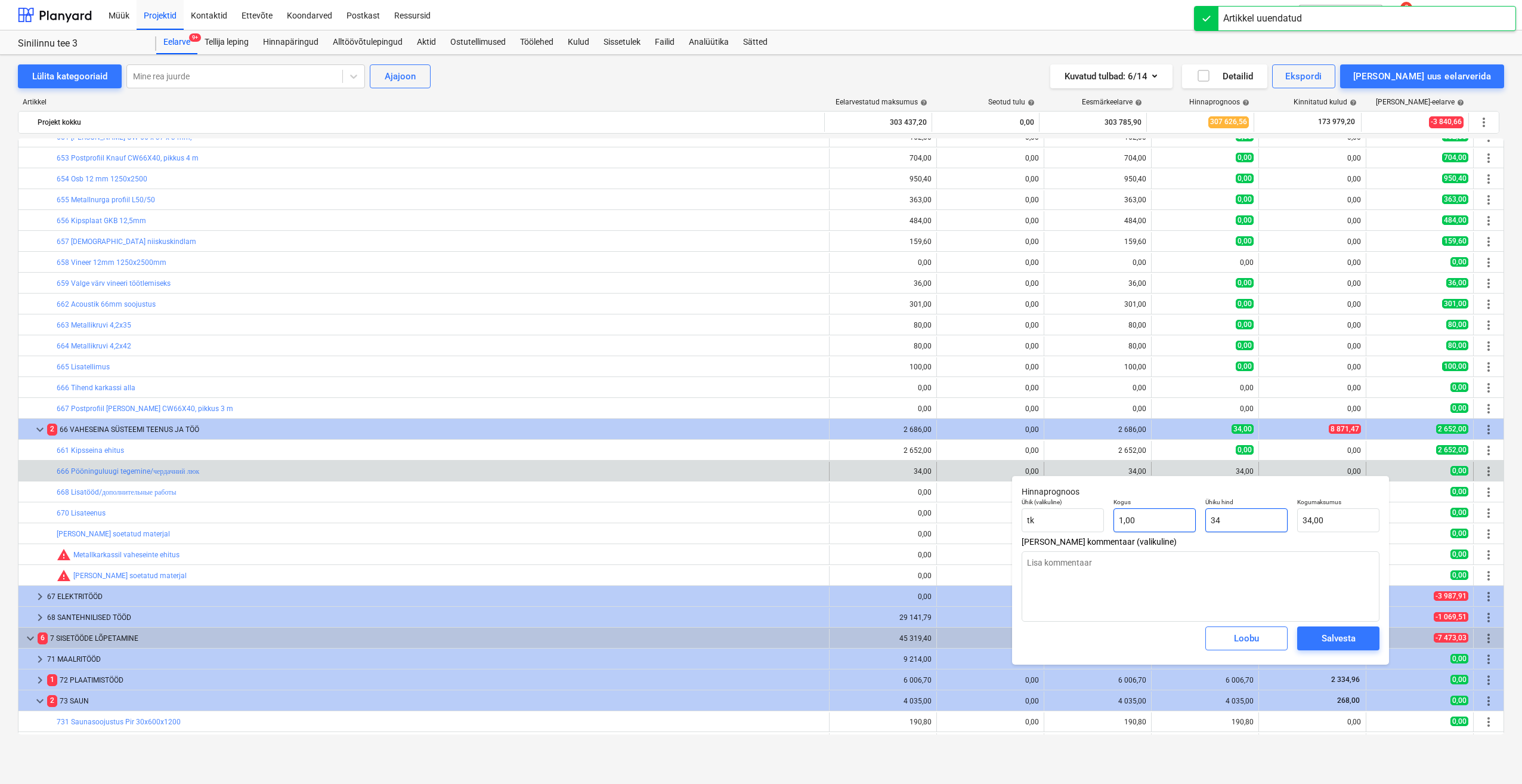
drag, startPoint x: 1174, startPoint y: 521, endPoint x: 1168, endPoint y: 521, distance: 6.0
click at [1169, 521] on div "Ühik (valikuline) tk Kogus 1,00 Ühiku hind 34 Kogumaksumus 34,00" at bounding box center [1200, 515] width 367 height 44
click at [1324, 640] on div "Salvesta" at bounding box center [1339, 638] width 34 height 16
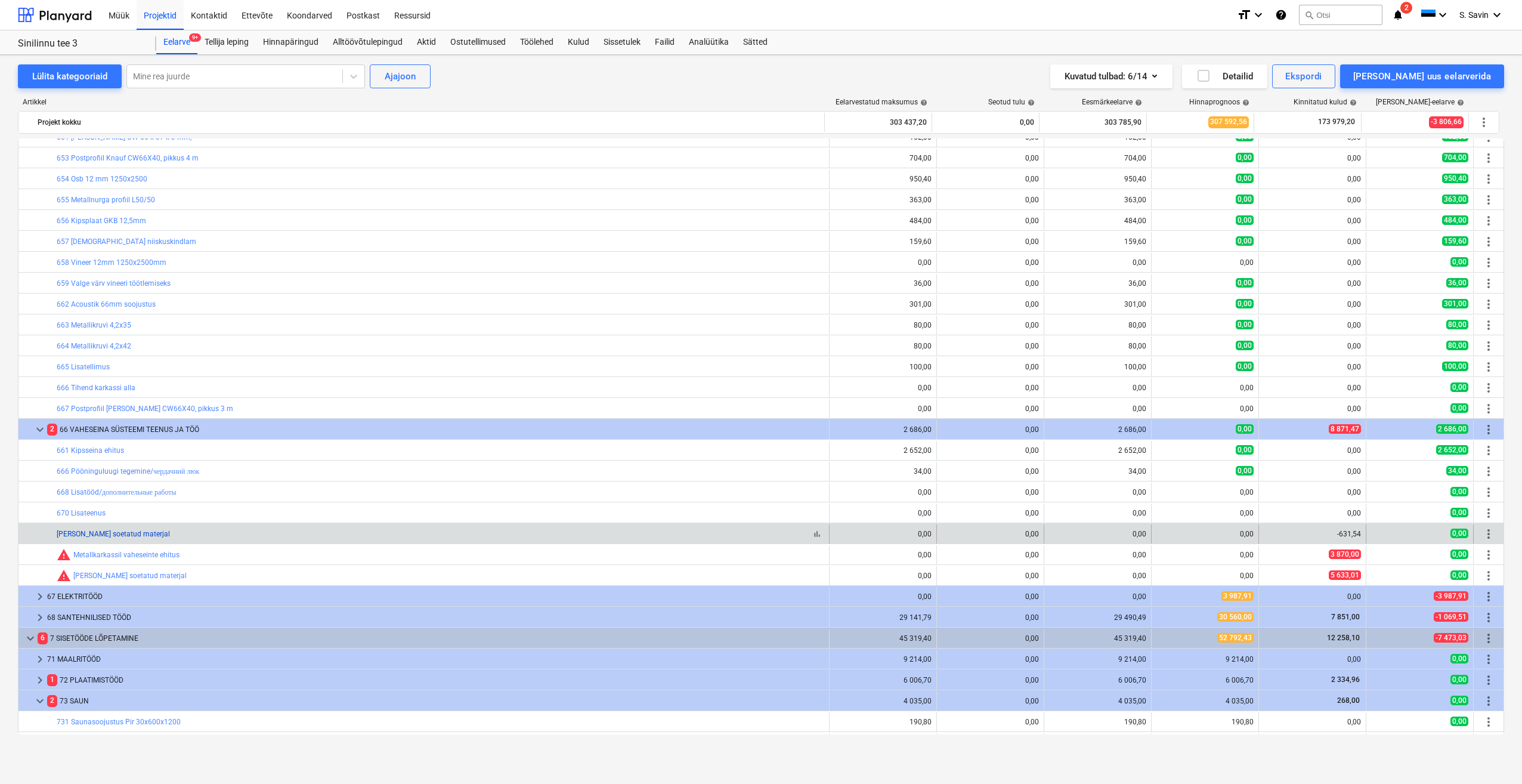
click at [115, 535] on link "Nesko Ehitusele soetatud materjal" at bounding box center [113, 534] width 113 height 8
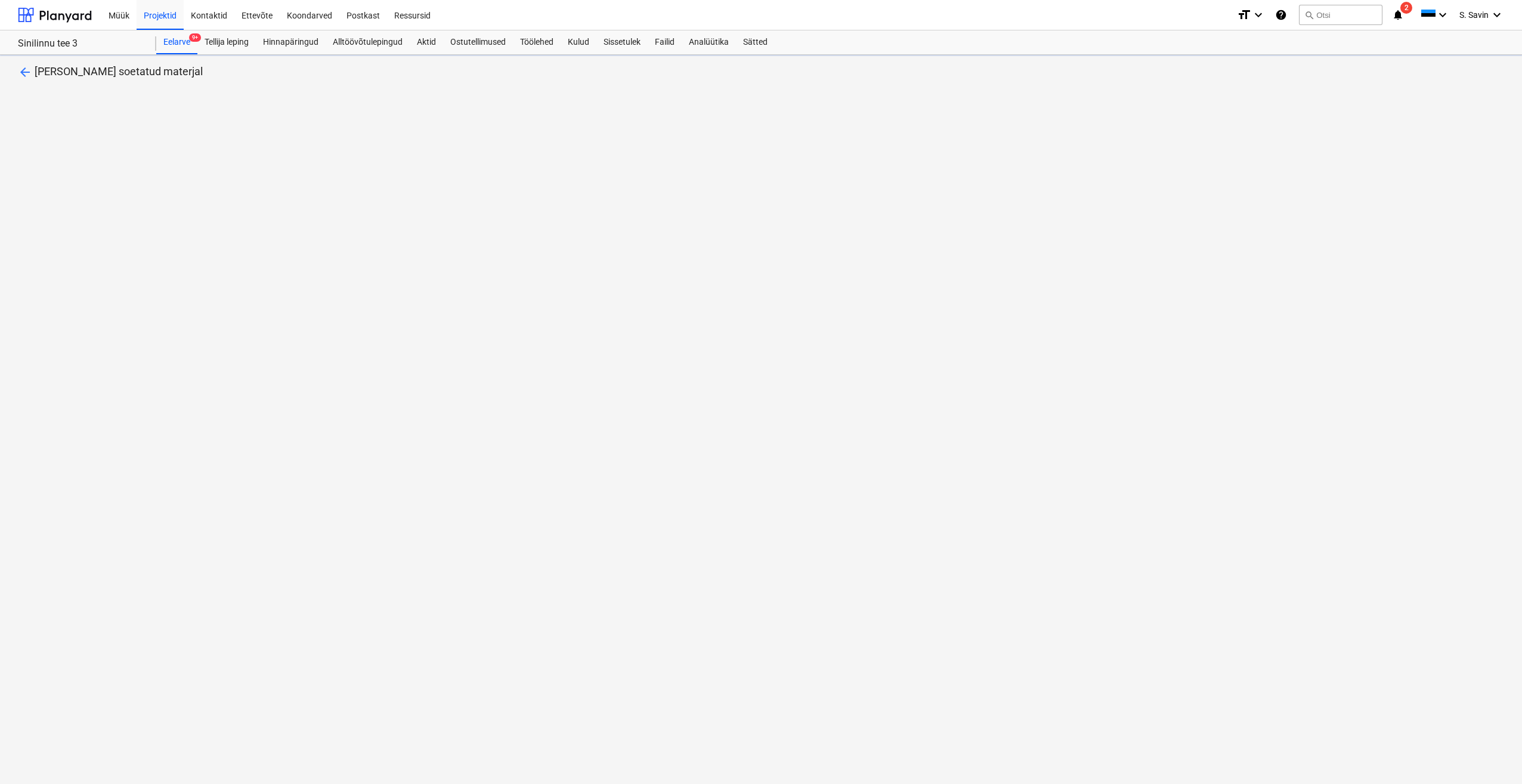
click at [159, 532] on div "arrow_back Nesko Ehitusele soetatud materjal" at bounding box center [761, 420] width 1522 height 729
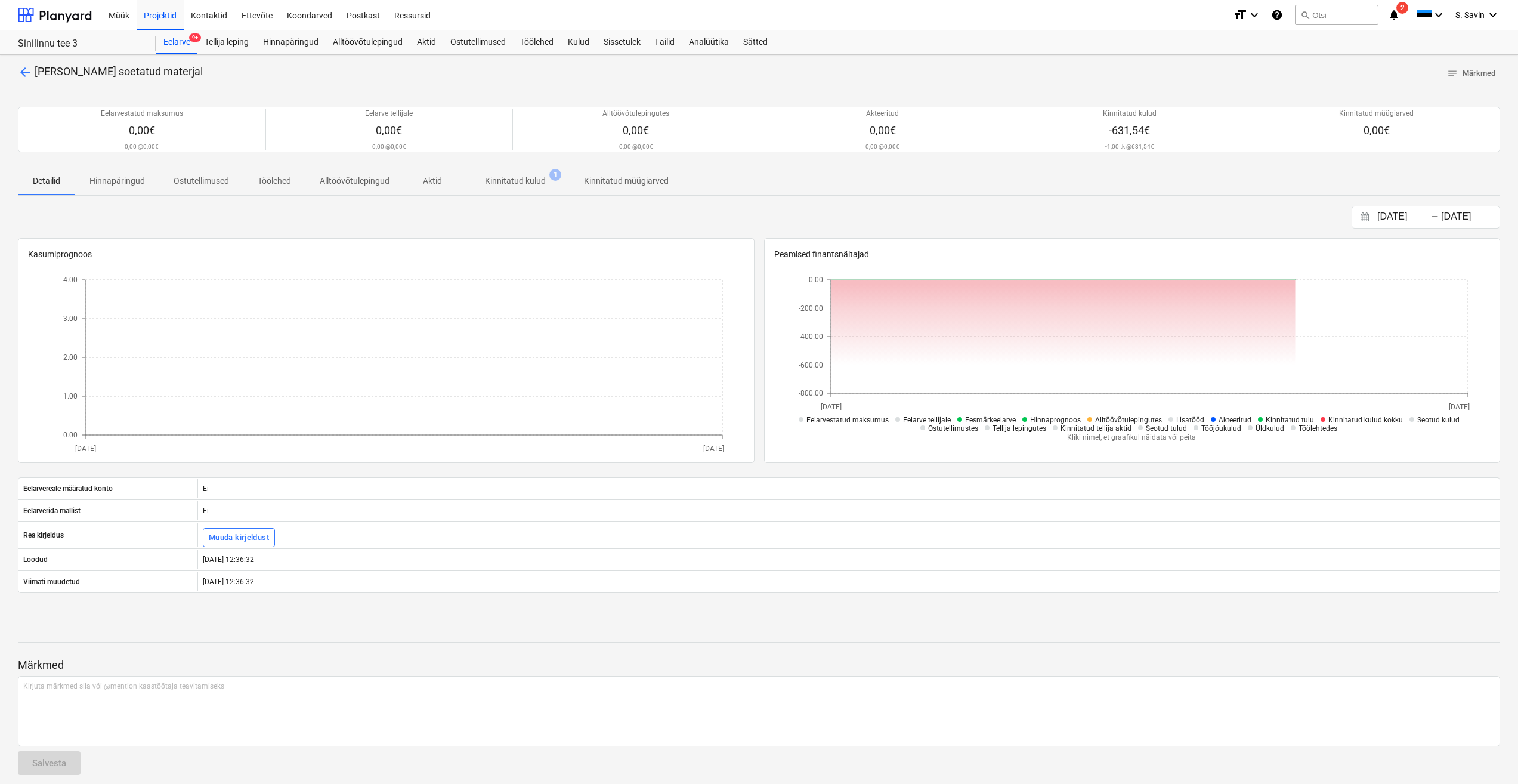
click at [527, 173] on span "Kinnitatud kulud 1" at bounding box center [515, 180] width 108 height 21
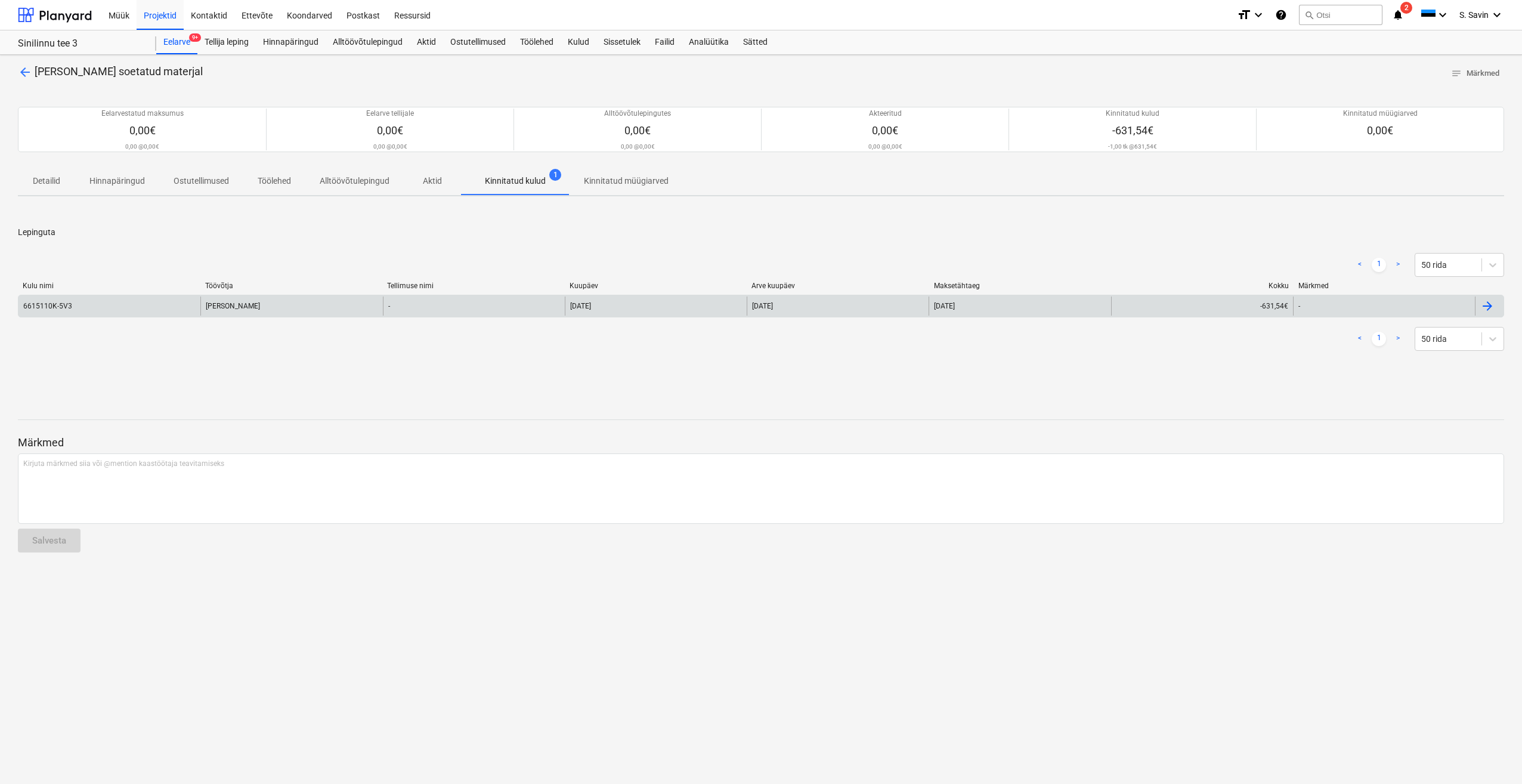
click at [180, 309] on div "6615110K-5V3" at bounding box center [109, 306] width 182 height 19
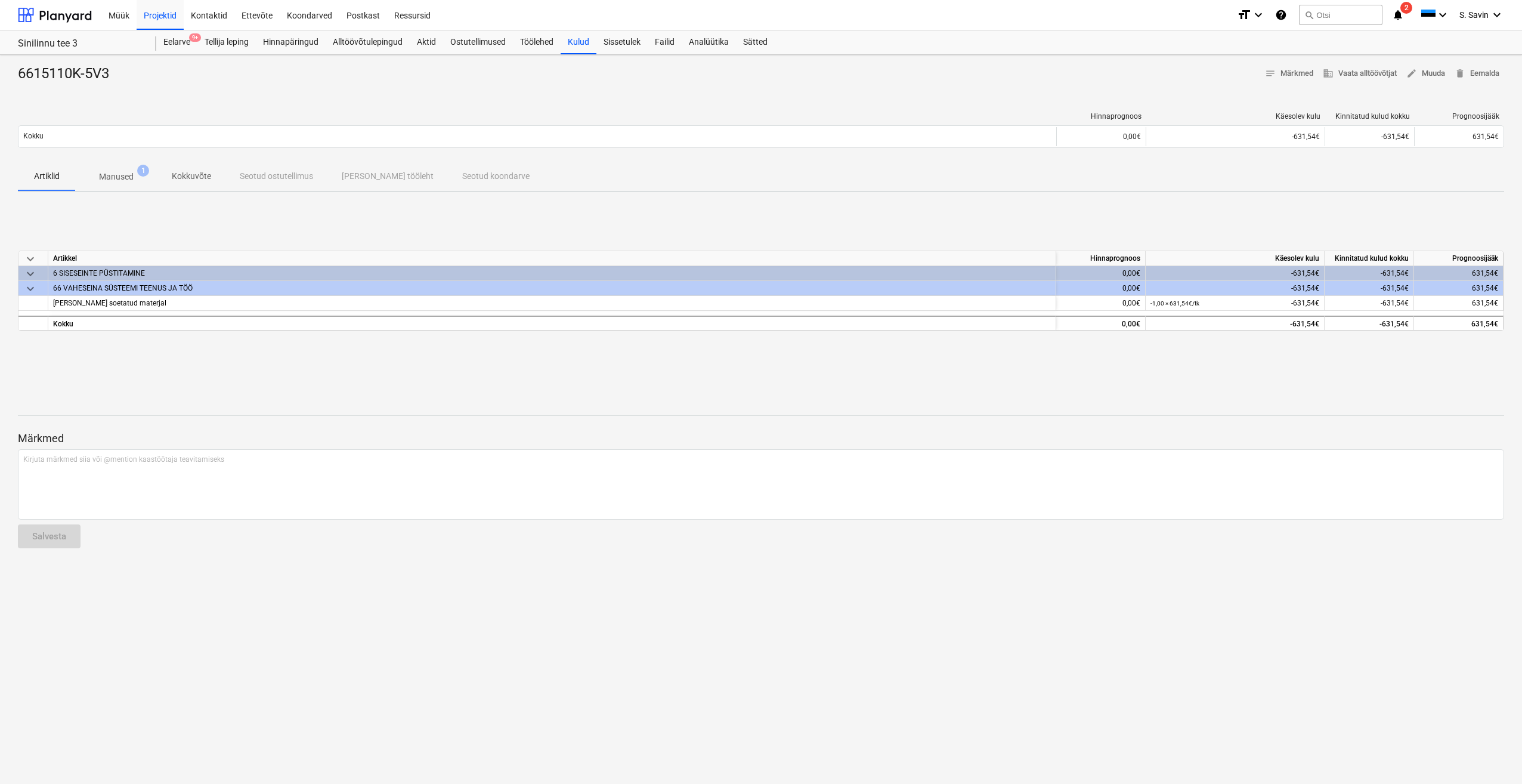
click at [125, 162] on div "6615110K-5V3 notes Märkmed business Vaata alltöövõtjat edit Muuda delete Eemald…" at bounding box center [761, 420] width 1522 height 729
drag, startPoint x: 125, startPoint y: 162, endPoint x: 122, endPoint y: 180, distance: 18.2
click at [123, 178] on p "Manused" at bounding box center [116, 177] width 35 height 13
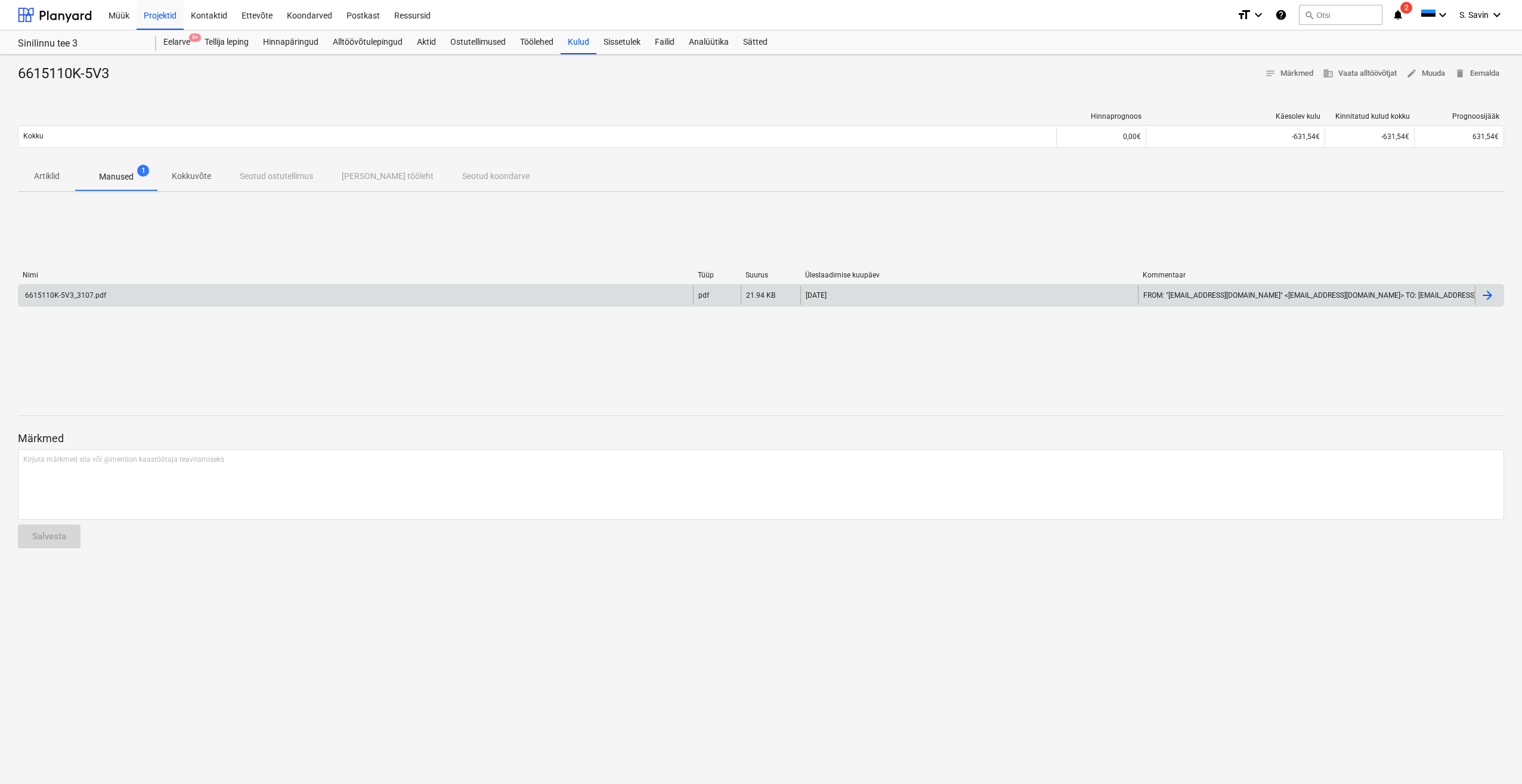
click at [110, 289] on div "6615110K-5V3_3107.pdf" at bounding box center [355, 295] width 674 height 19
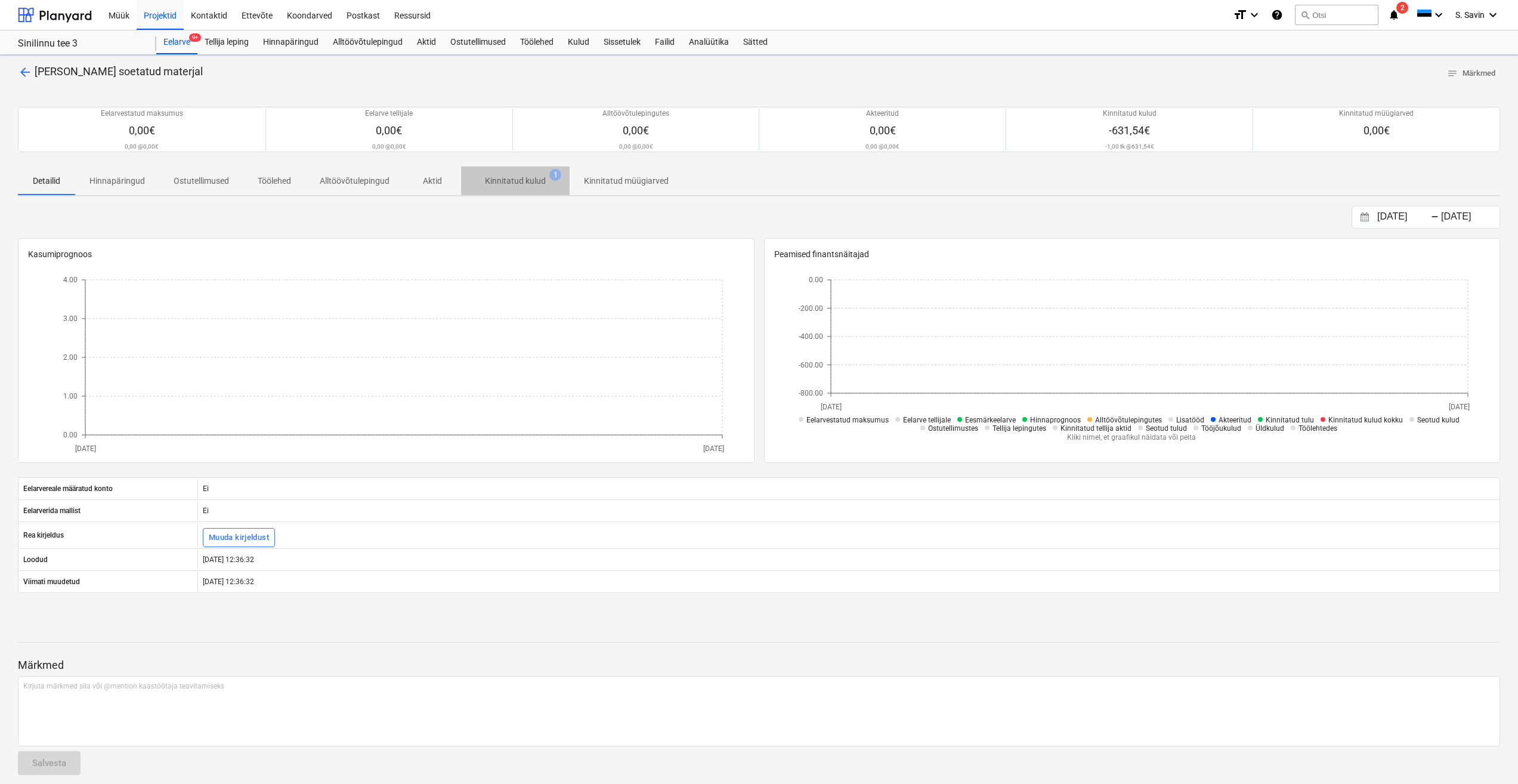
click at [526, 173] on span "Kinnitatud kulud 1" at bounding box center [515, 180] width 108 height 21
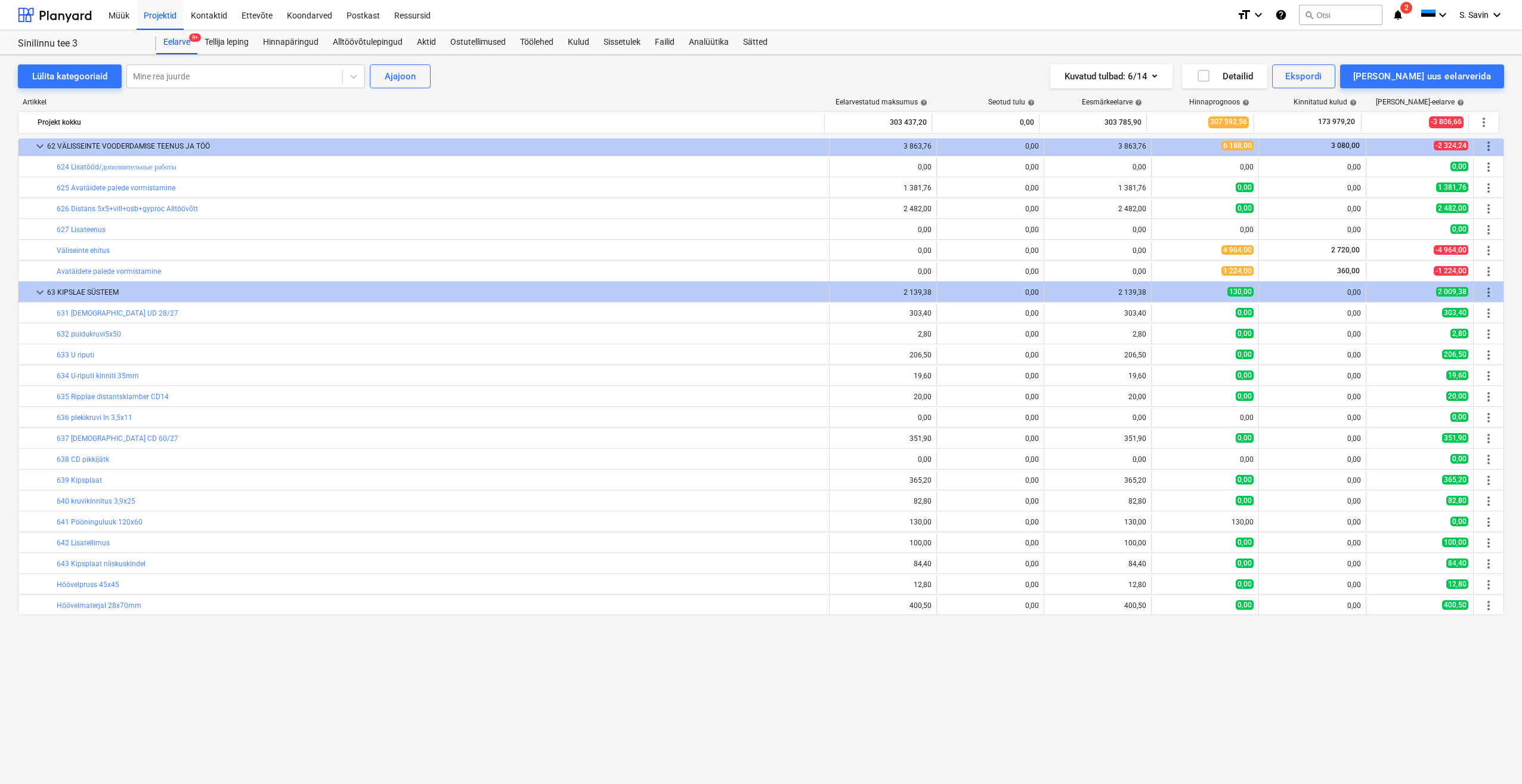
scroll to position [409, 0]
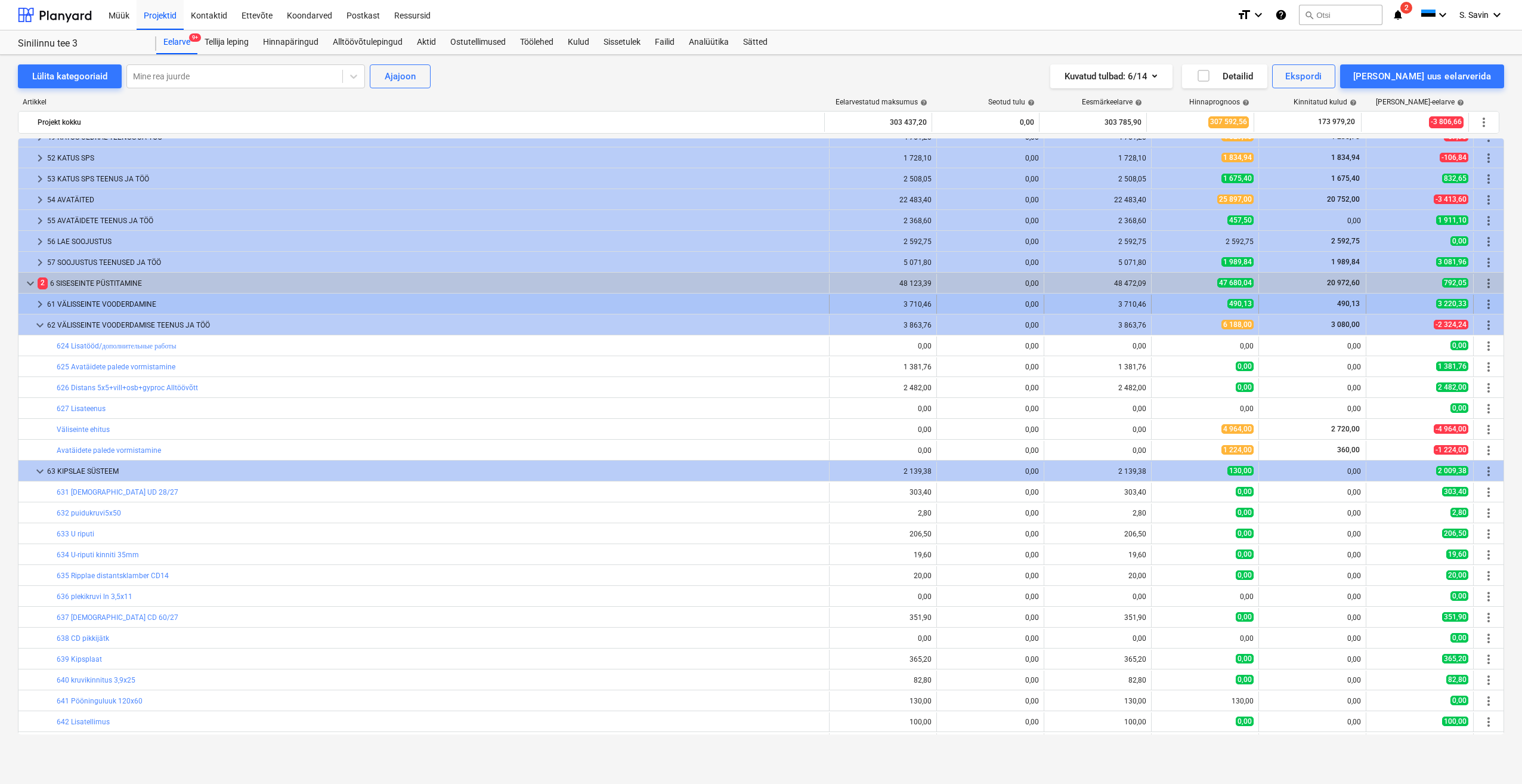
click at [34, 304] on span "keyboard_arrow_right" at bounding box center [40, 304] width 14 height 14
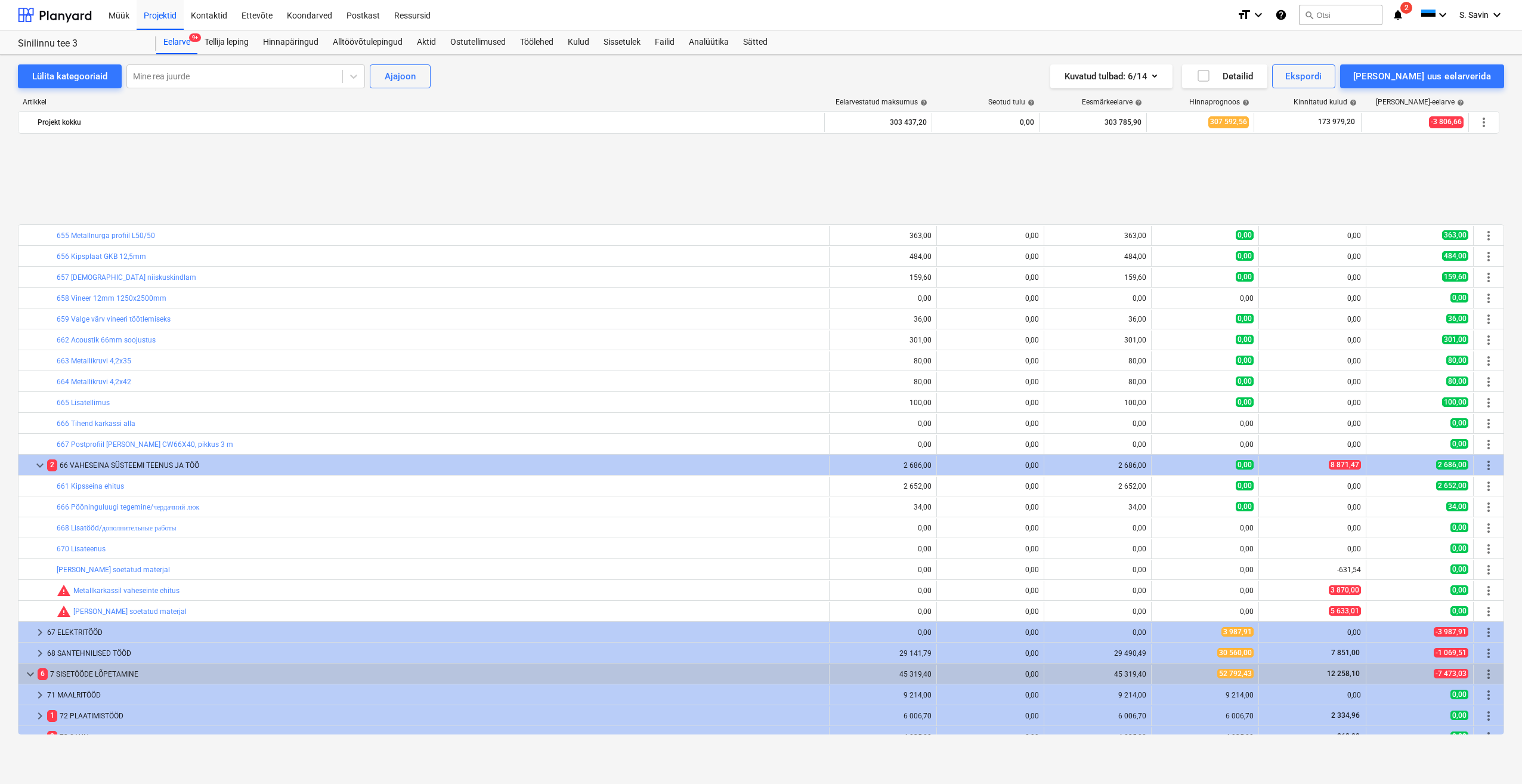
scroll to position [1662, 0]
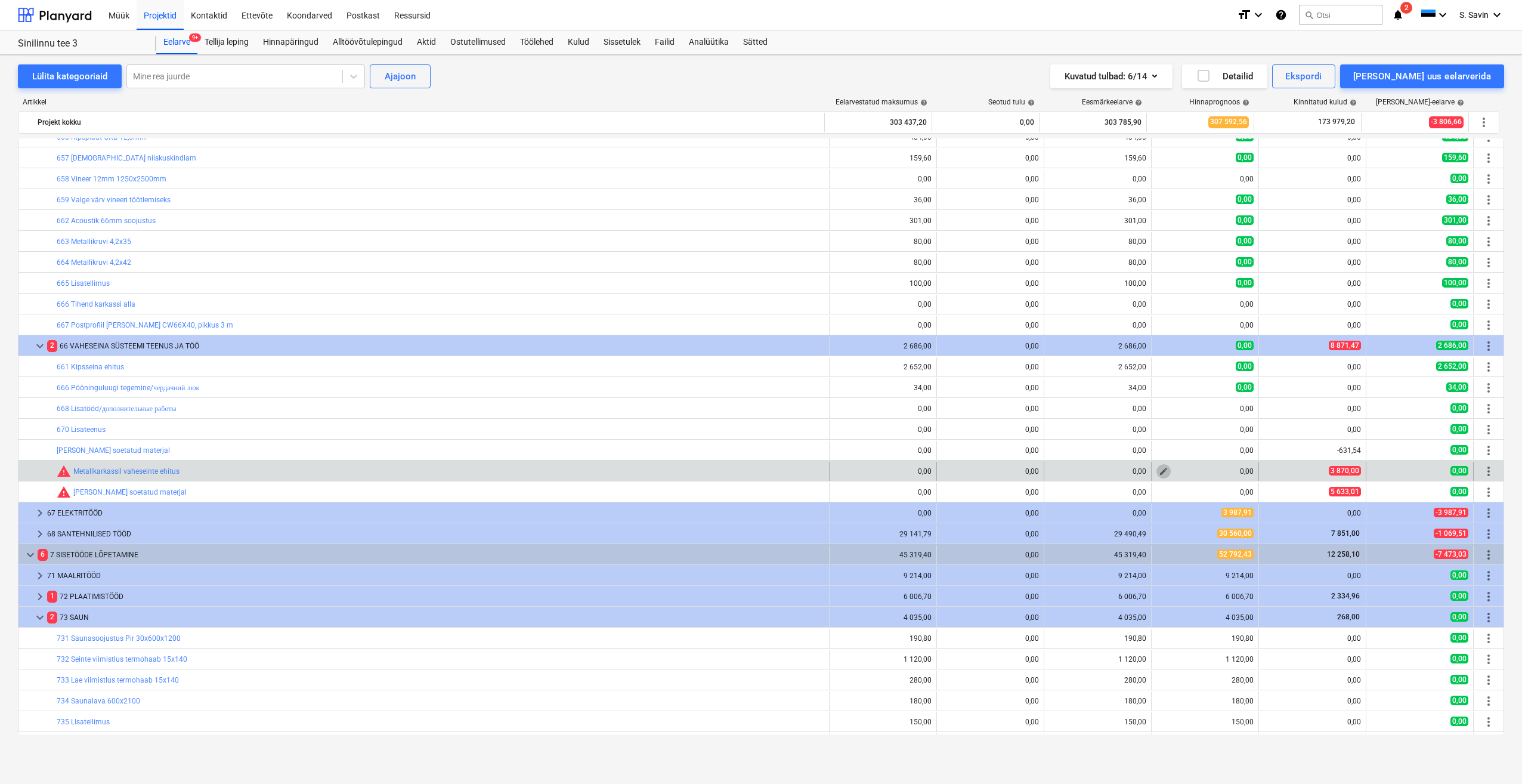
click at [1157, 472] on button "edit" at bounding box center [1164, 471] width 14 height 14
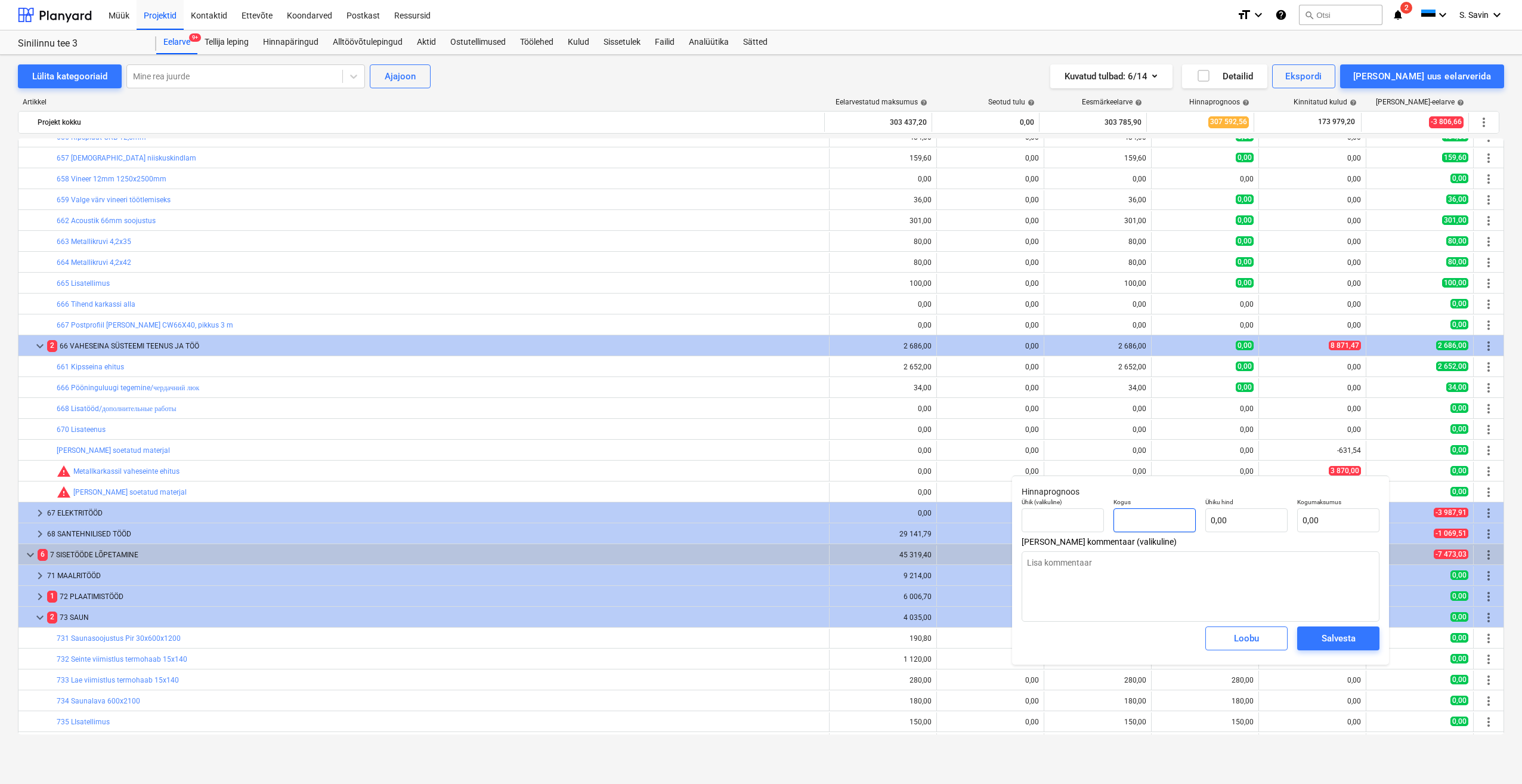
click at [1138, 521] on input "text" at bounding box center [1155, 520] width 82 height 24
click at [1150, 519] on input "text" at bounding box center [1155, 520] width 82 height 24
click at [1229, 524] on input "text" at bounding box center [1247, 520] width 82 height 24
click at [1342, 640] on div "Salvesta" at bounding box center [1339, 638] width 34 height 16
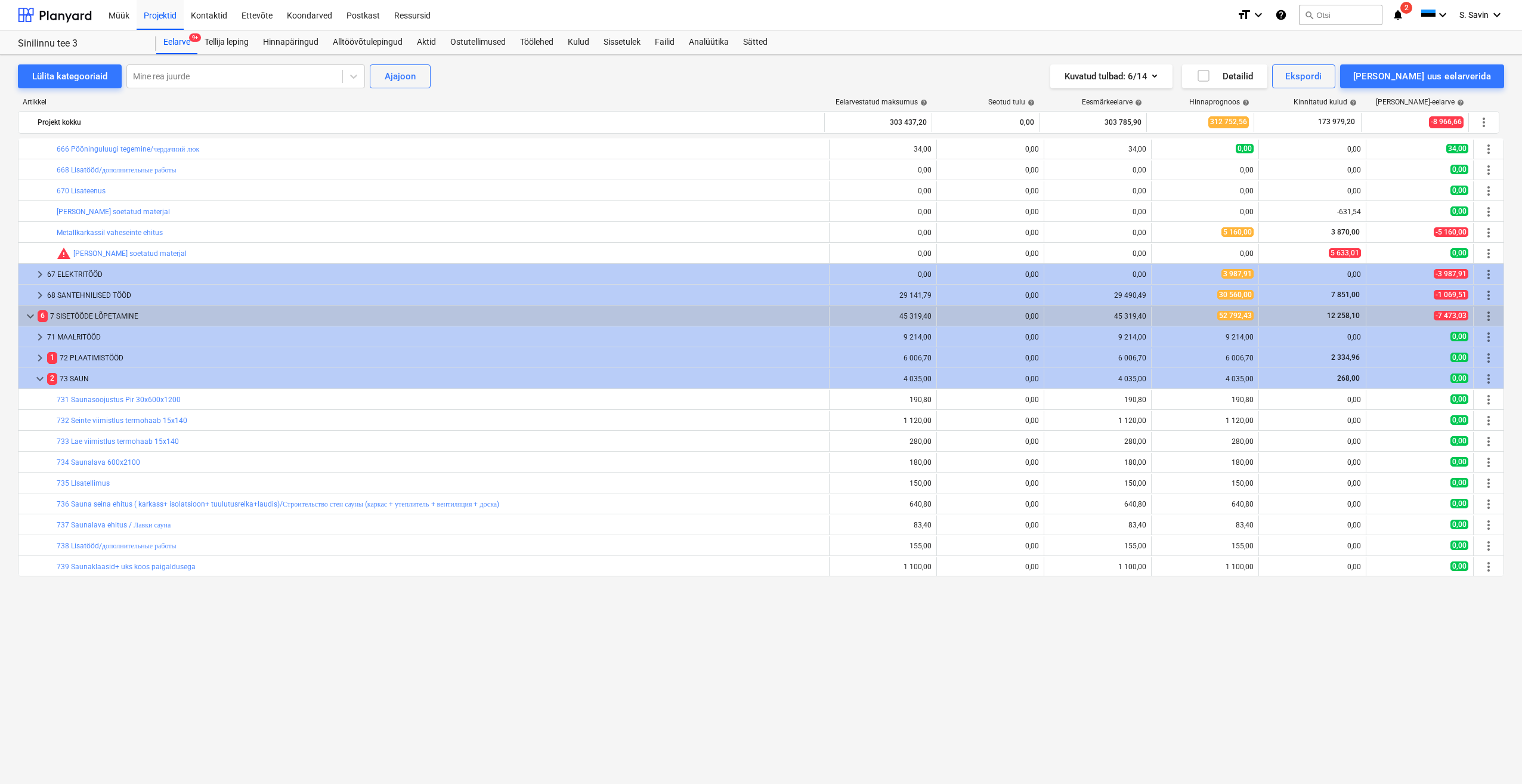
scroll to position [1722, 0]
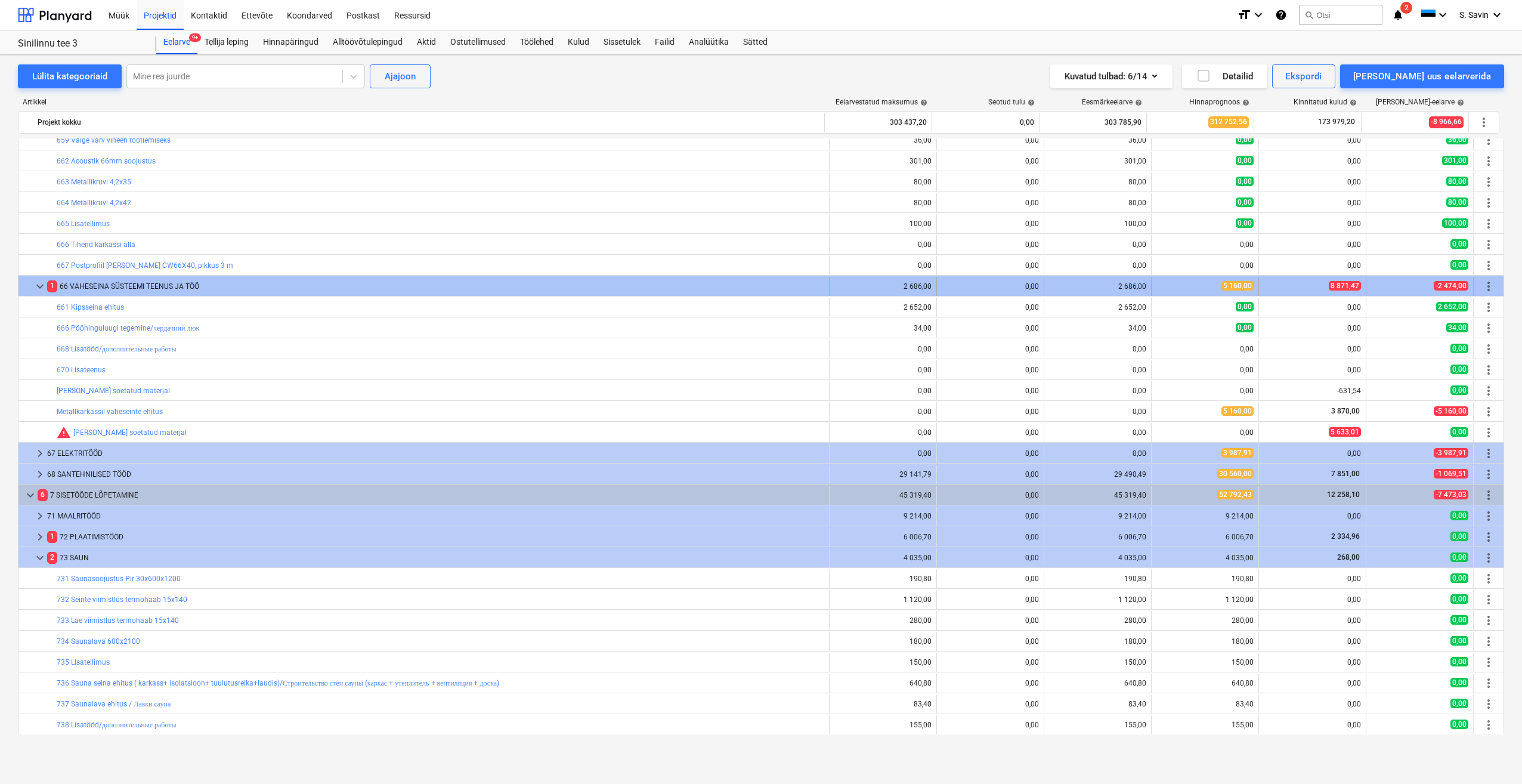
click at [36, 289] on span "keyboard_arrow_down" at bounding box center [40, 287] width 14 height 14
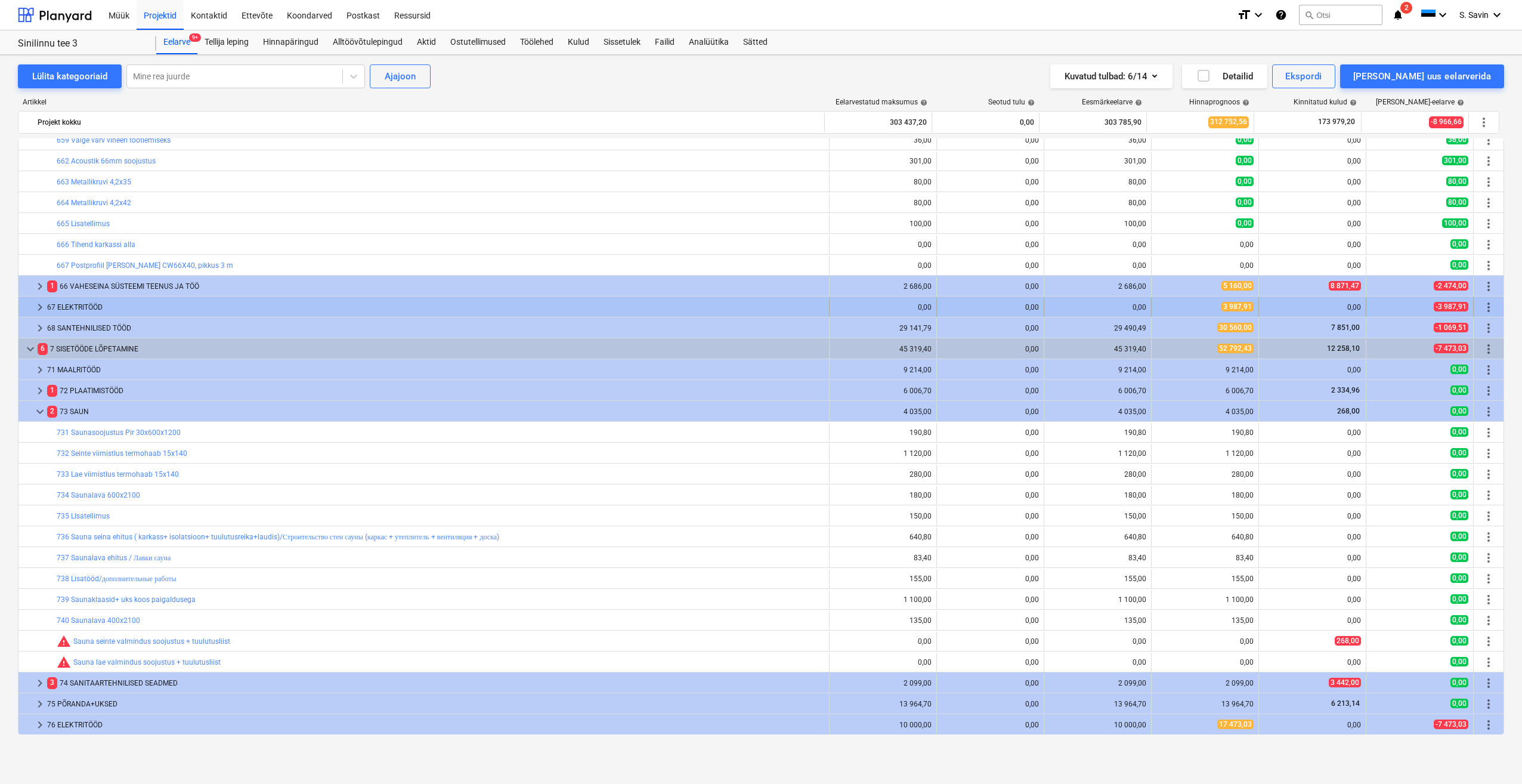
click at [39, 307] on span "keyboard_arrow_right" at bounding box center [40, 307] width 14 height 14
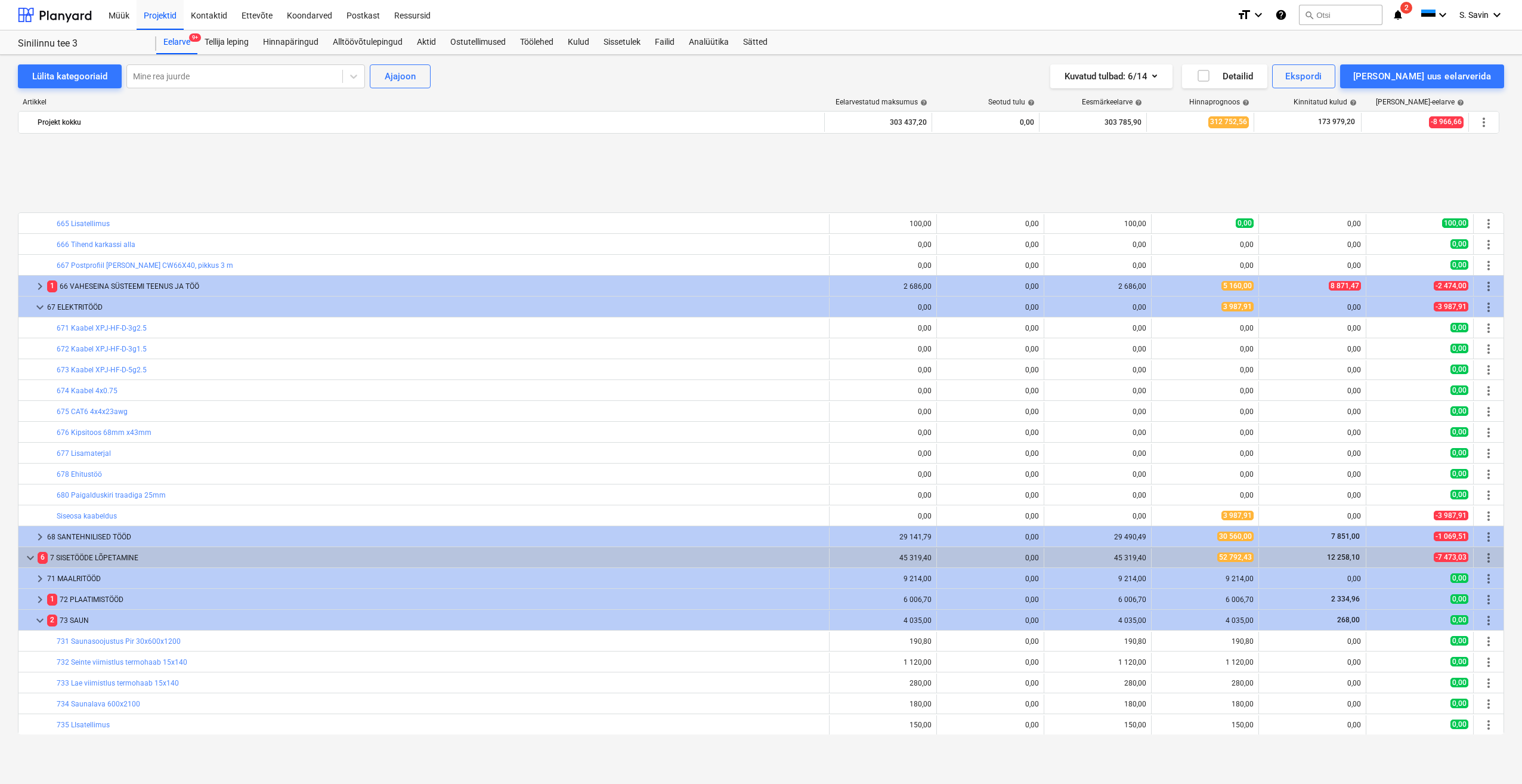
scroll to position [1901, 0]
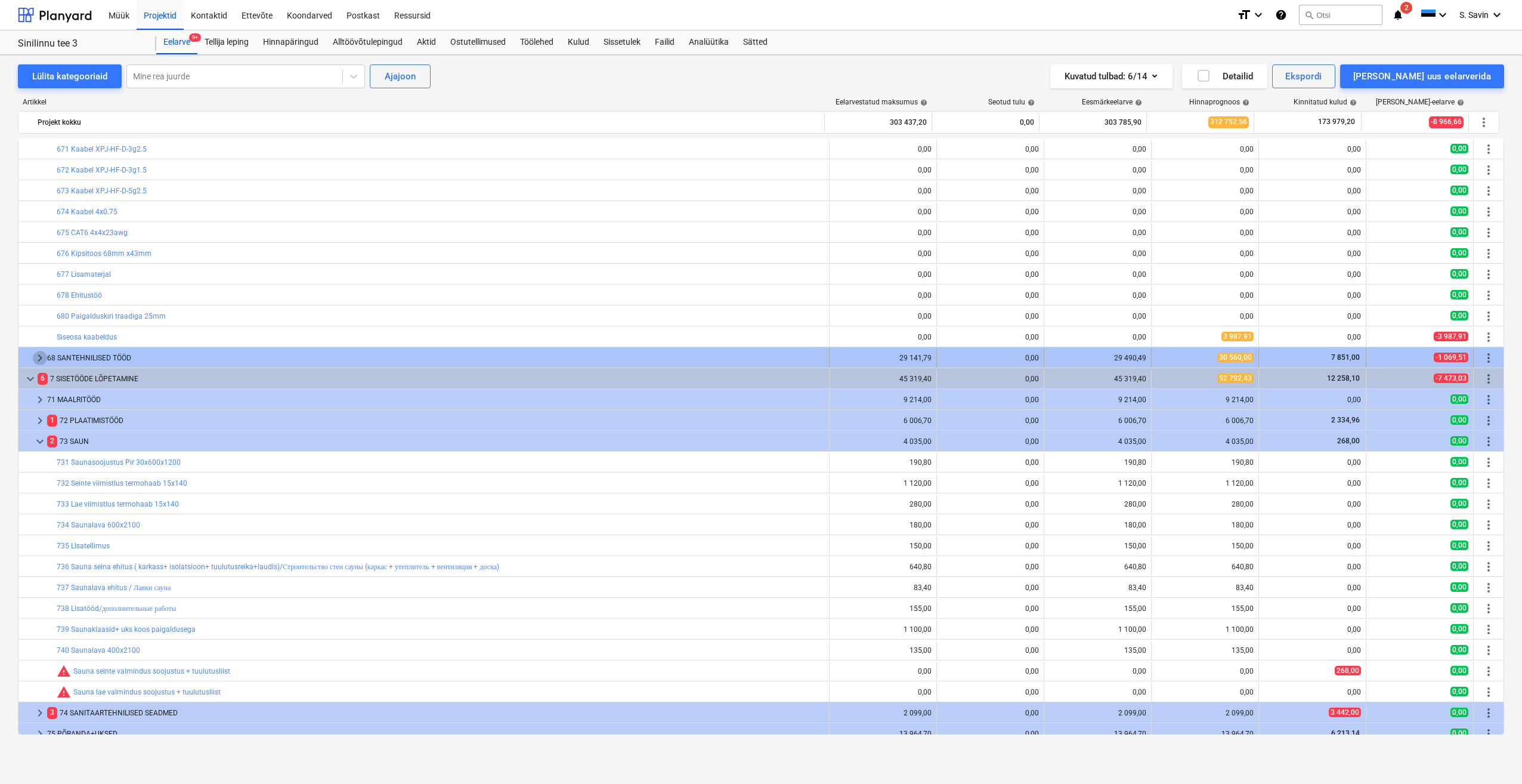
click at [36, 358] on span "keyboard_arrow_right" at bounding box center [40, 358] width 14 height 14
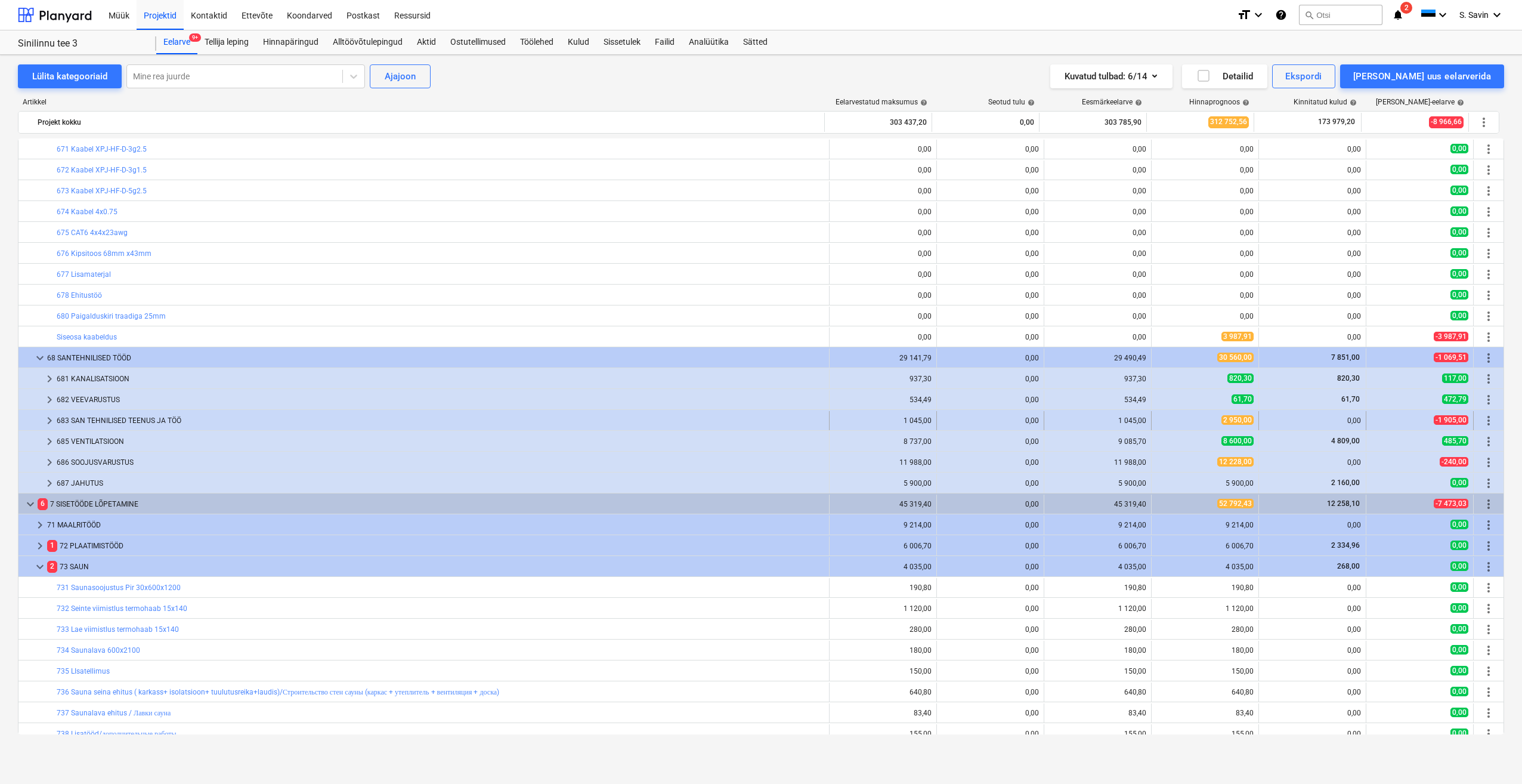
click at [47, 422] on span "keyboard_arrow_right" at bounding box center [50, 420] width 14 height 14
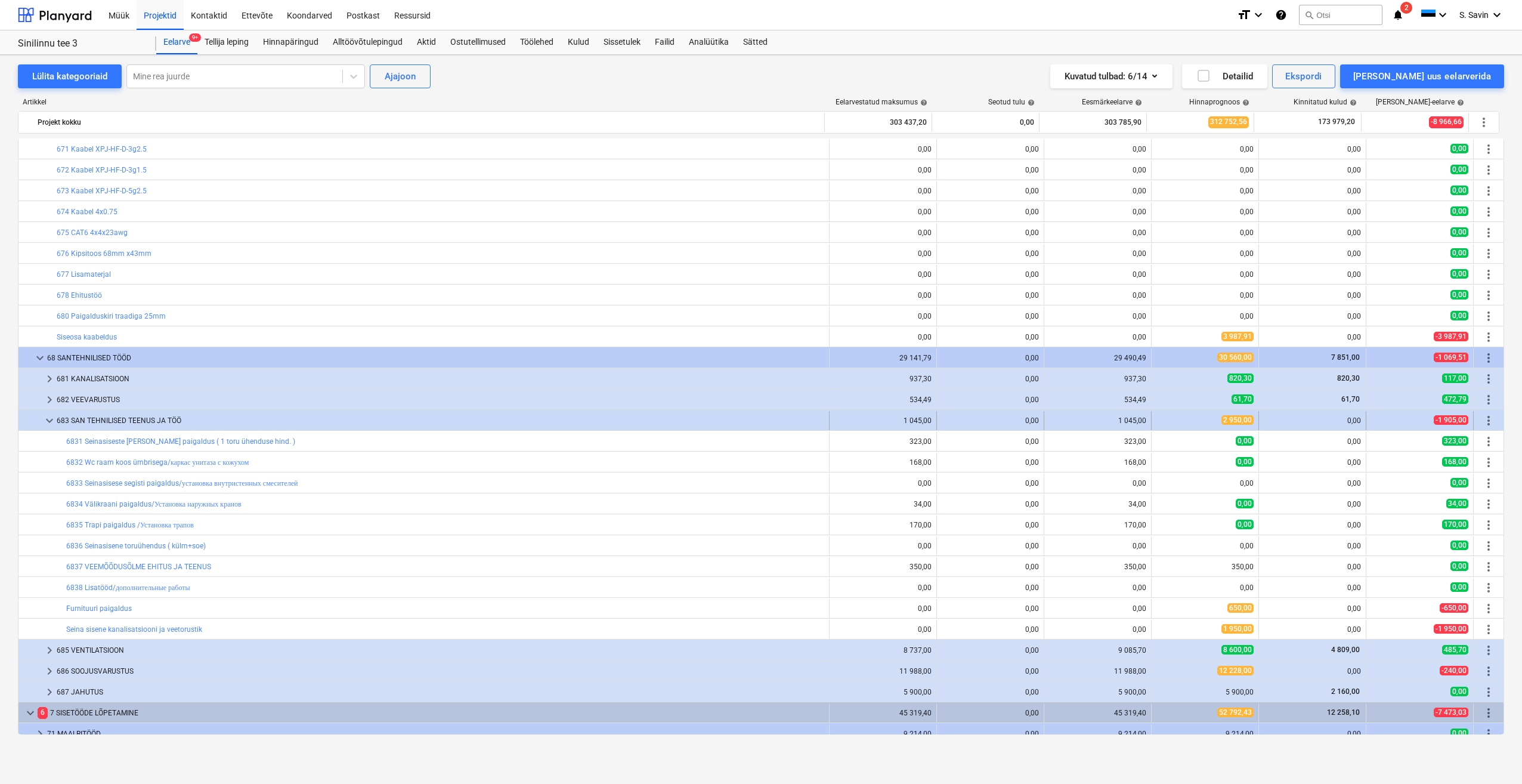
click at [42, 423] on div "keyboard_arrow_down 683 SAN TEHNILISED TEENUS JA TÖÖ" at bounding box center [424, 420] width 811 height 19
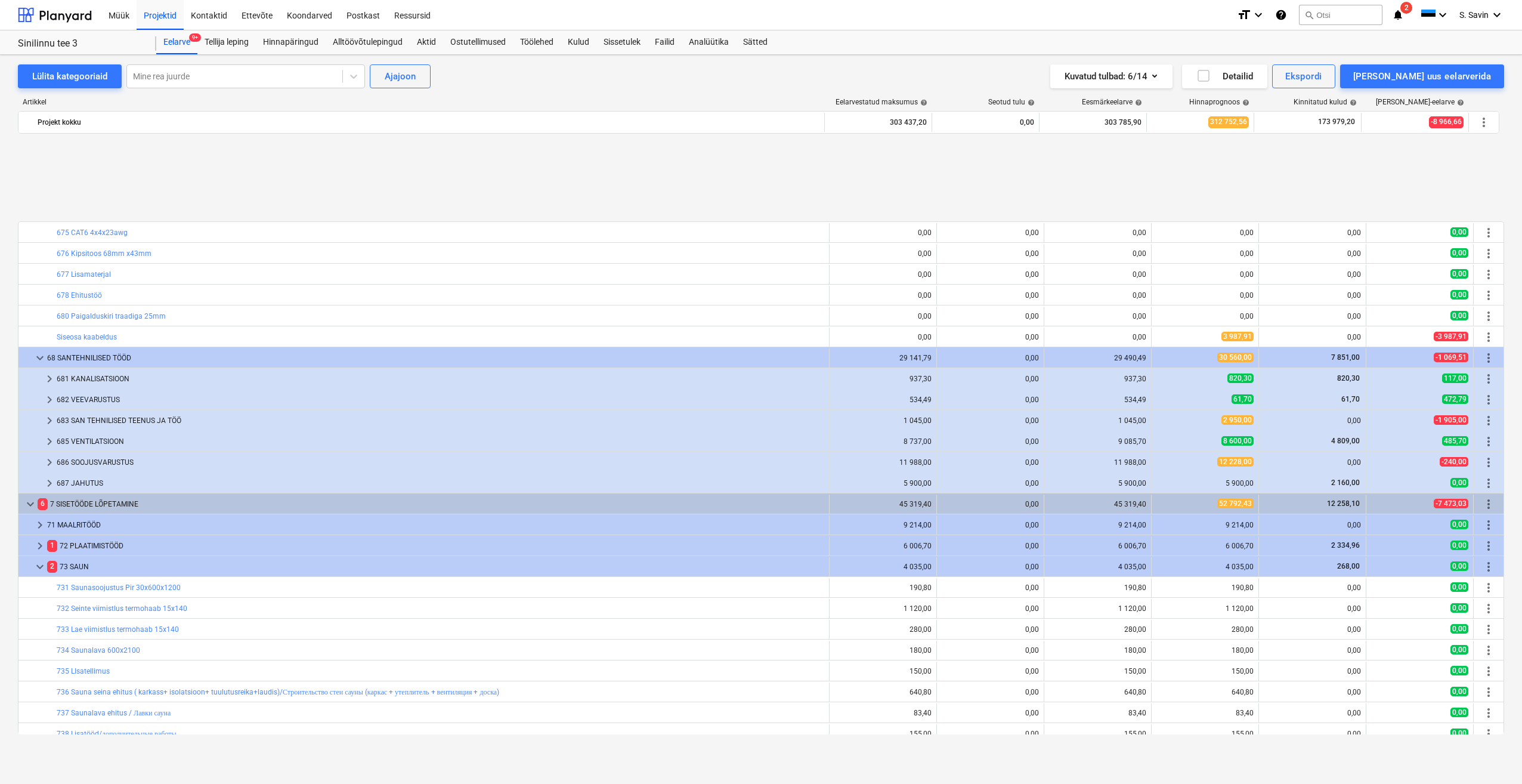
scroll to position [2019, 0]
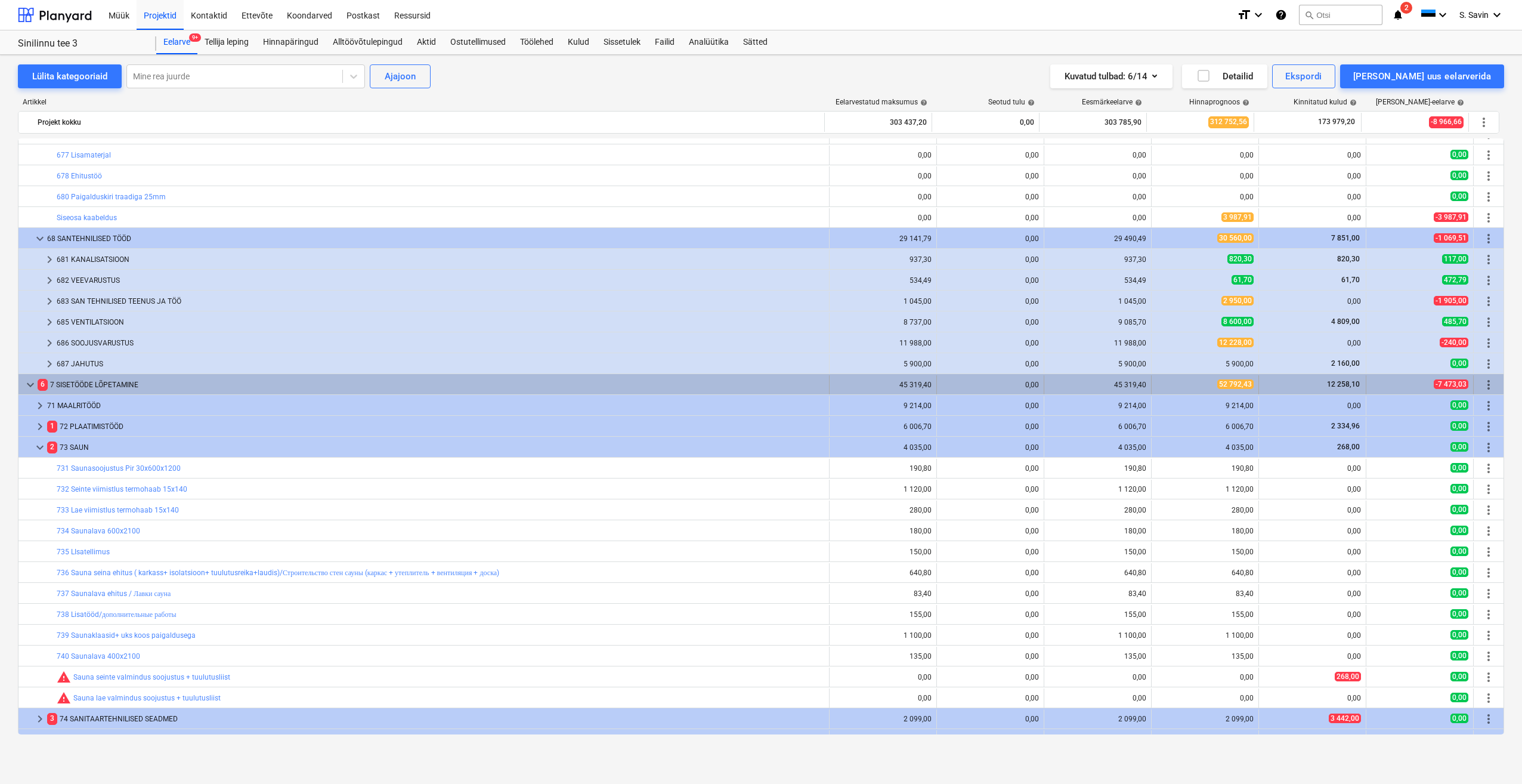
click at [33, 384] on span "keyboard_arrow_down" at bounding box center [30, 385] width 14 height 14
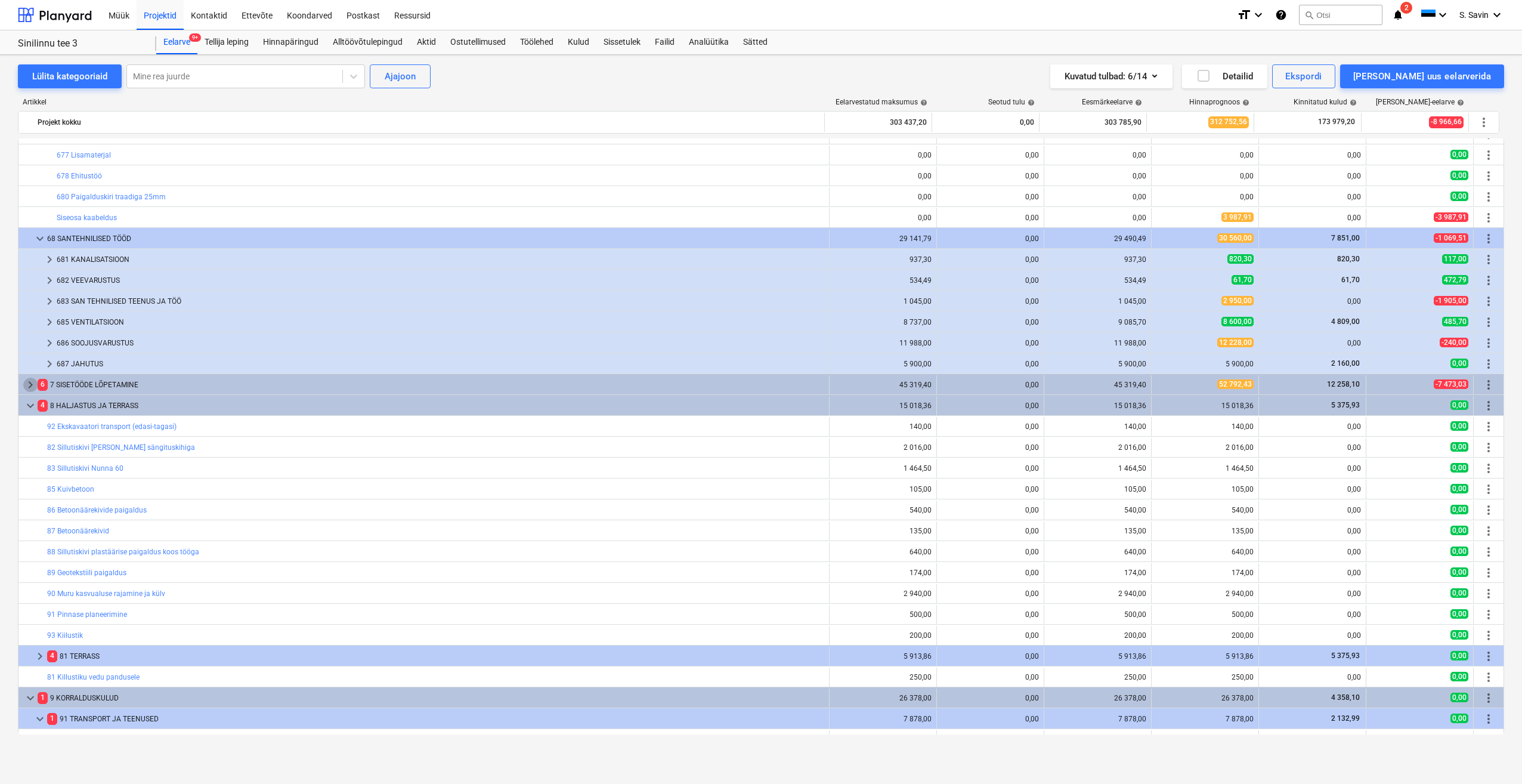
click at [33, 384] on span "keyboard_arrow_right" at bounding box center [30, 385] width 14 height 14
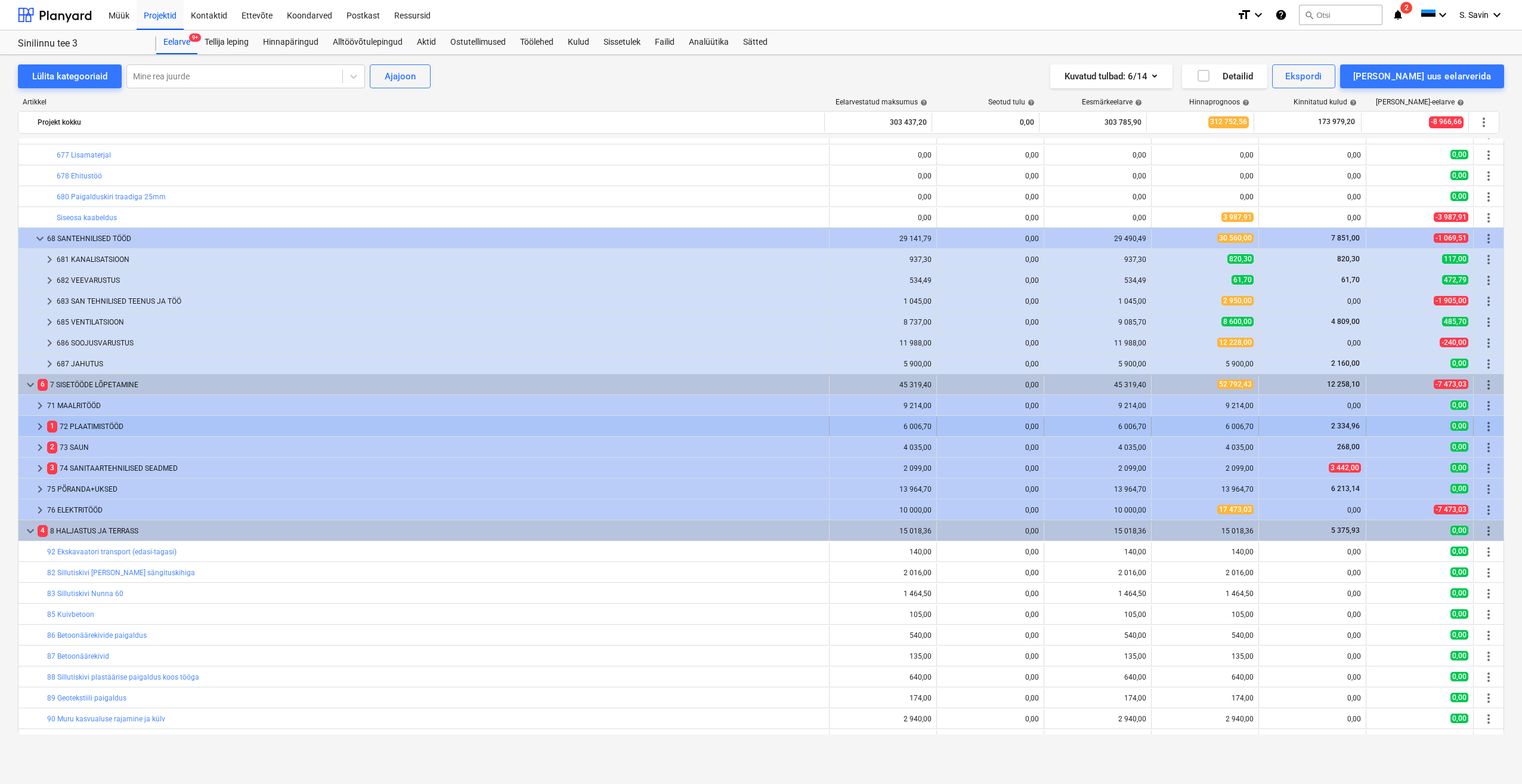
click at [38, 428] on span "keyboard_arrow_right" at bounding box center [40, 427] width 14 height 14
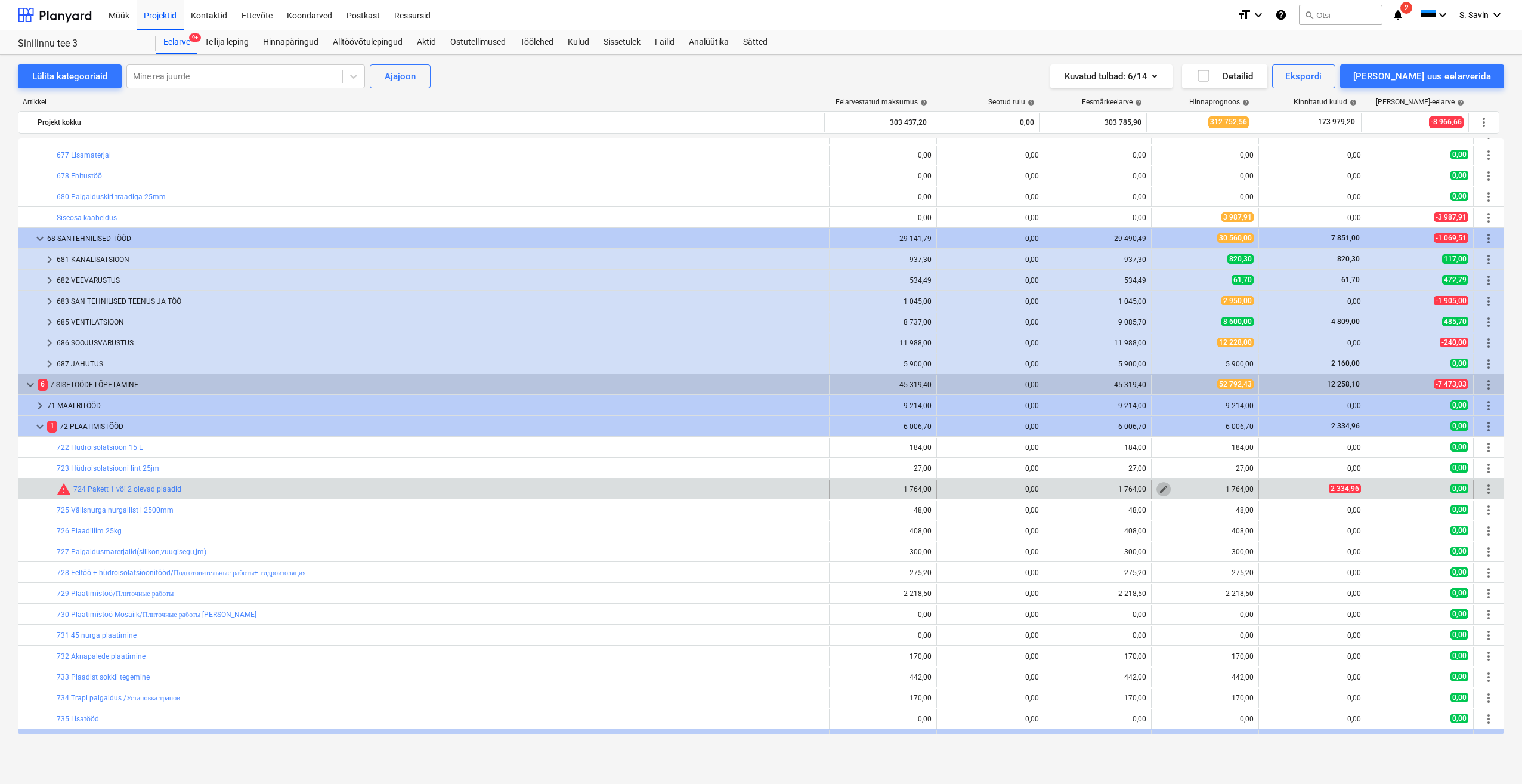
click at [1165, 490] on button "edit" at bounding box center [1164, 489] width 14 height 14
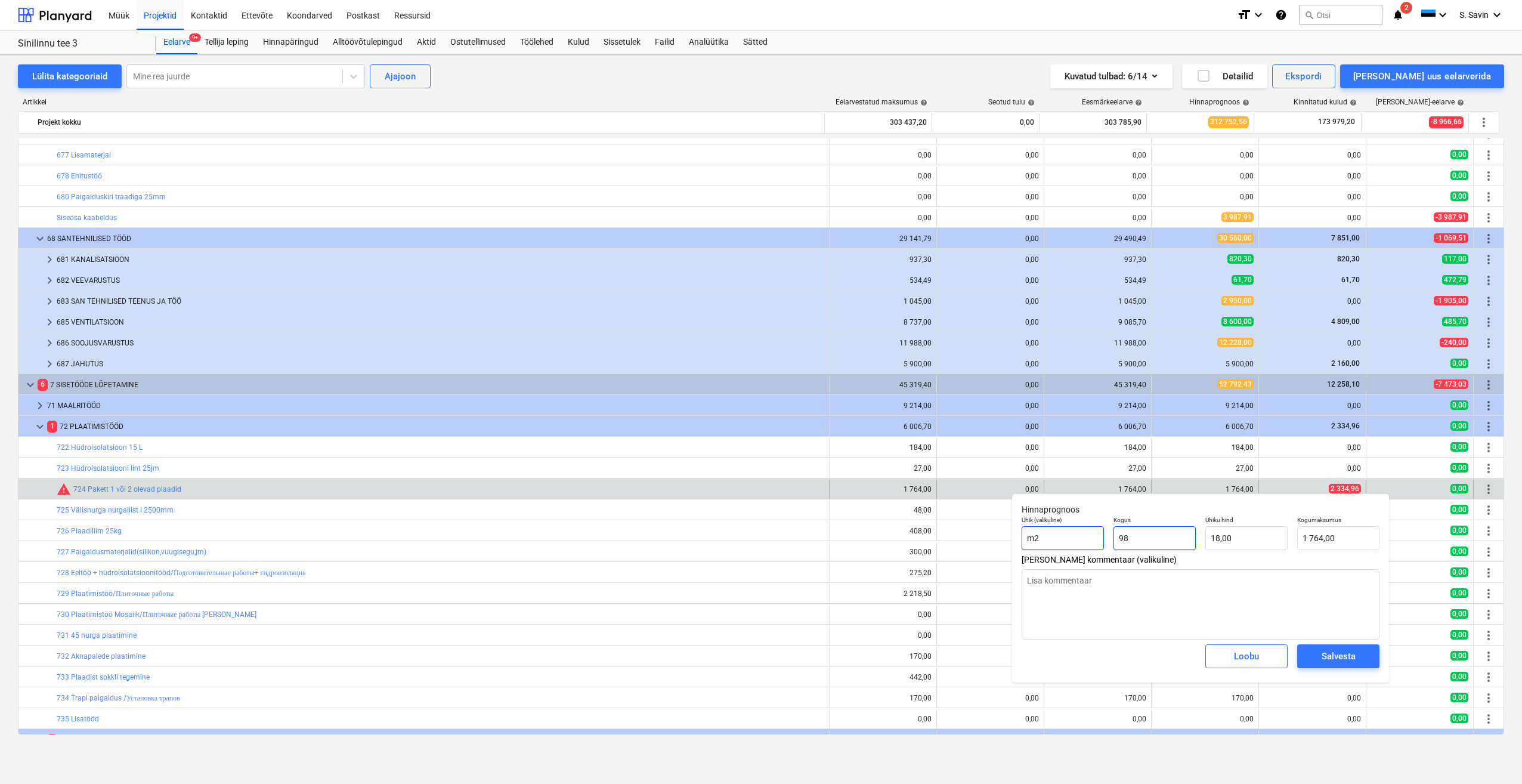
drag, startPoint x: 1183, startPoint y: 538, endPoint x: 1060, endPoint y: 542, distance: 123.1
click at [1060, 542] on div "Ühik (valikuline) m2 Kogus 98 Ühiku hind 18,00 Kogumaksumus 1 764,00" at bounding box center [1200, 533] width 367 height 44
drag, startPoint x: 1248, startPoint y: 543, endPoint x: 1172, endPoint y: 545, distance: 76.0
click at [1245, 543] on input "18" at bounding box center [1247, 538] width 82 height 24
drag, startPoint x: 1232, startPoint y: 546, endPoint x: 1203, endPoint y: 546, distance: 29.0
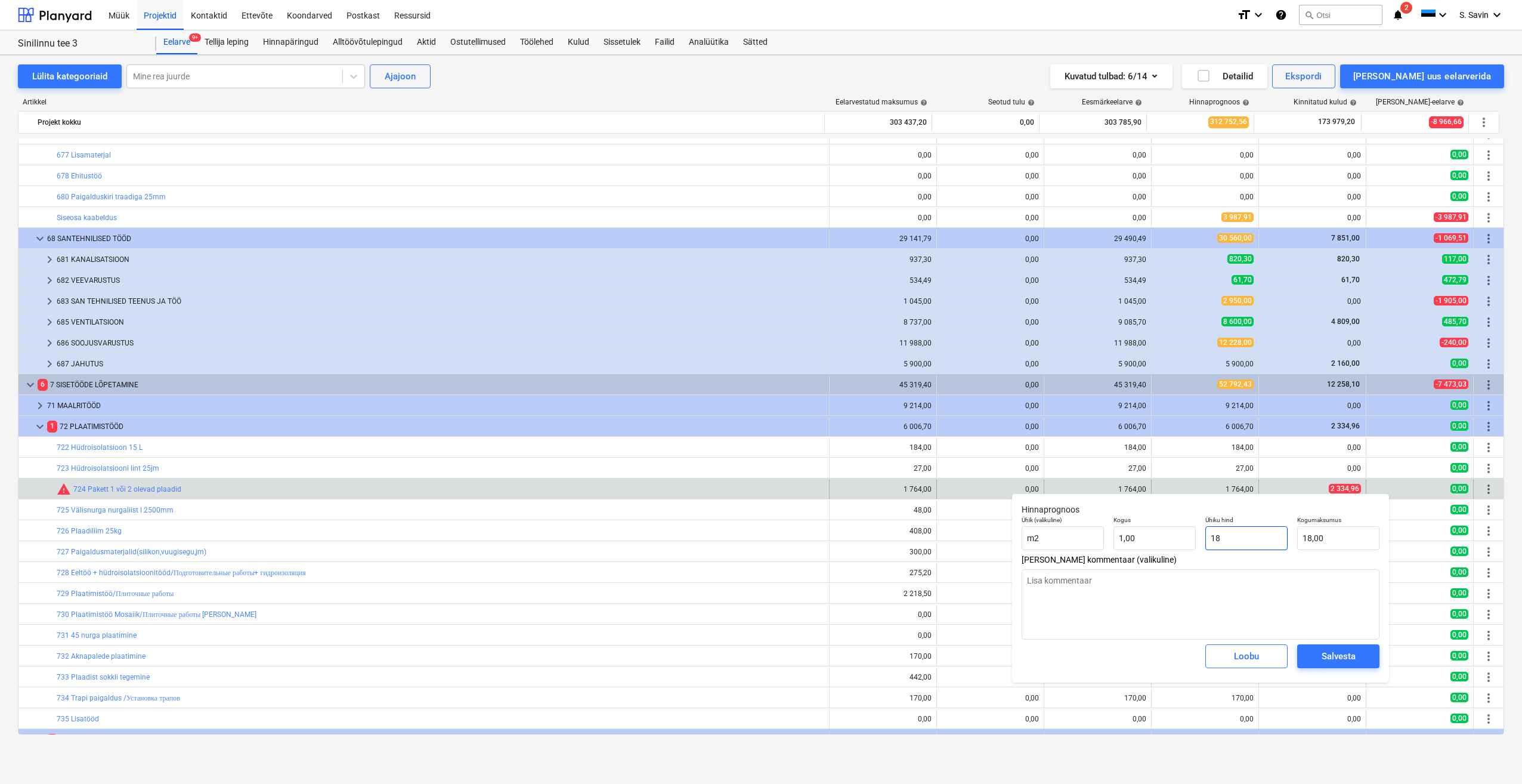
click at [1203, 546] on div "Ühiku hind 18" at bounding box center [1247, 533] width 92 height 44
click at [1332, 654] on div "Salvesta" at bounding box center [1339, 656] width 34 height 16
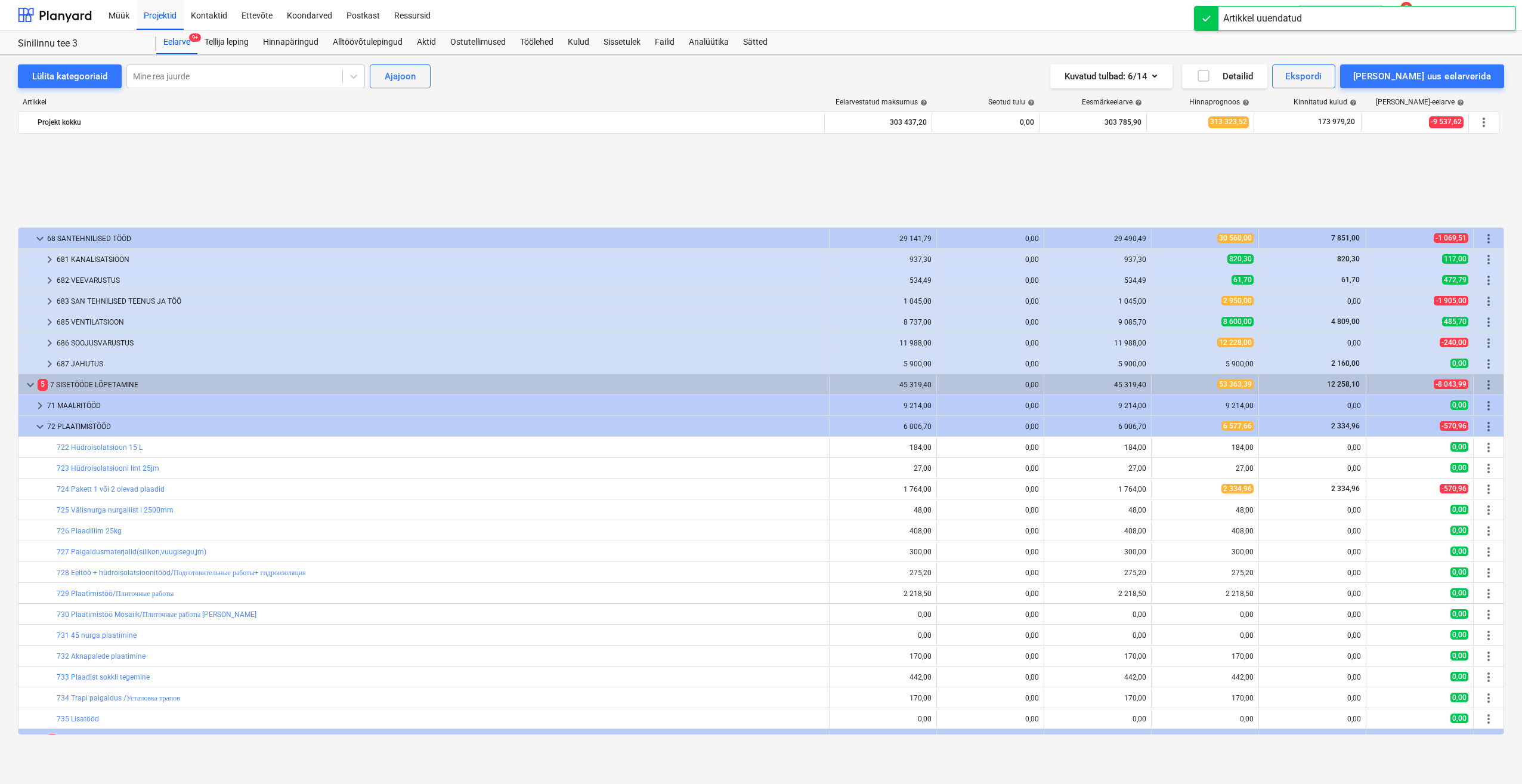
scroll to position [2139, 0]
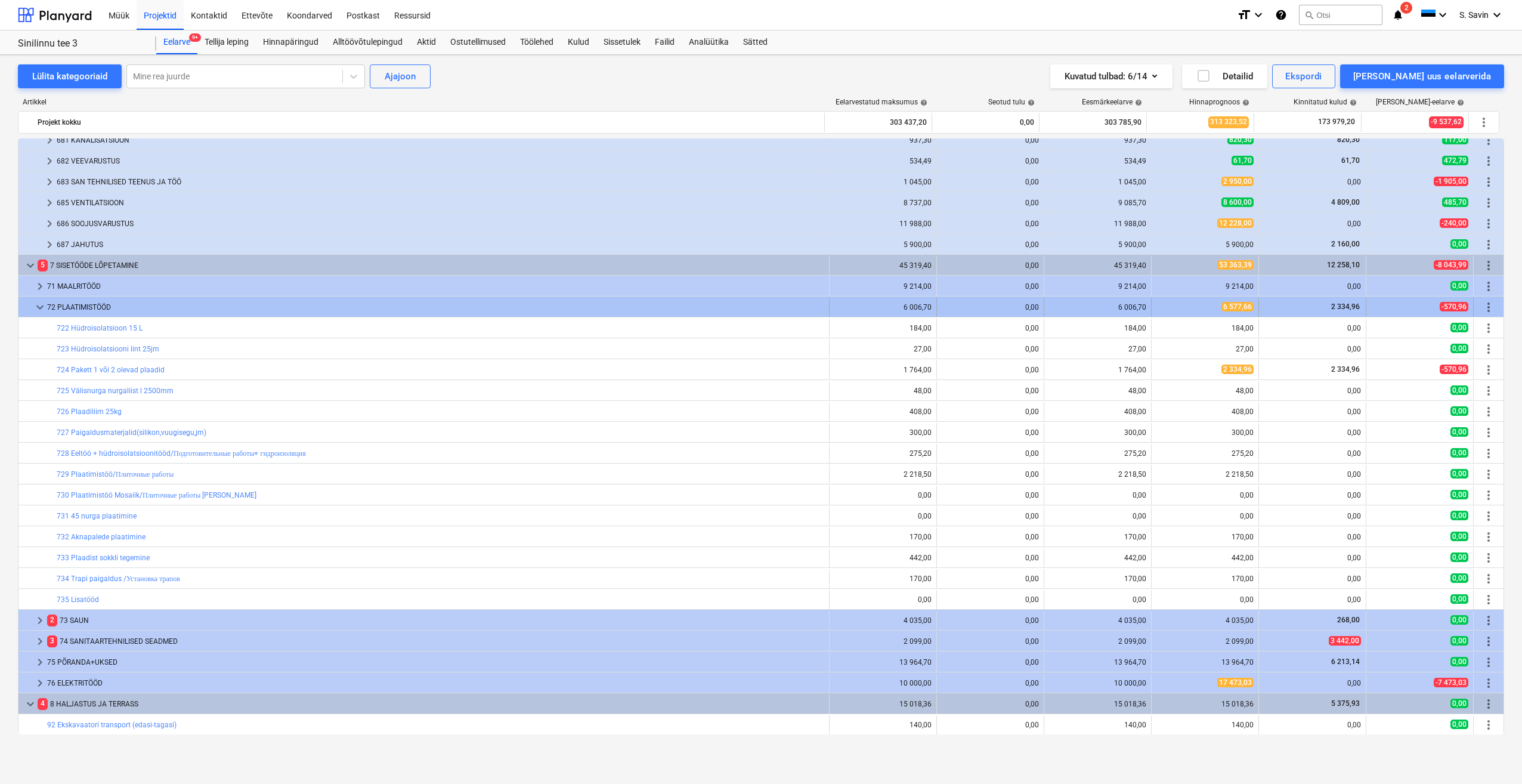
click at [38, 311] on span "keyboard_arrow_down" at bounding box center [40, 307] width 14 height 14
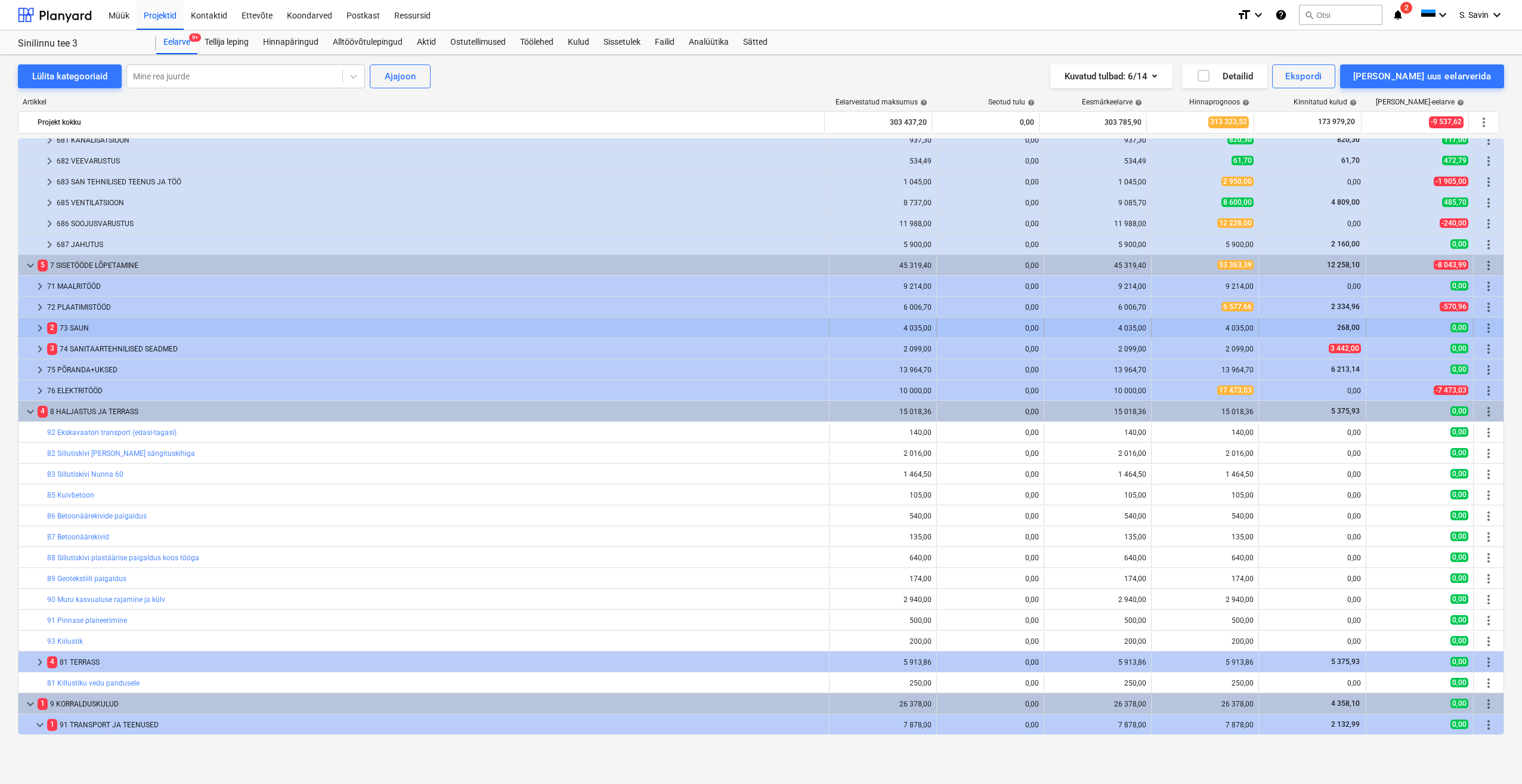
click at [37, 324] on span "keyboard_arrow_right" at bounding box center [40, 328] width 14 height 14
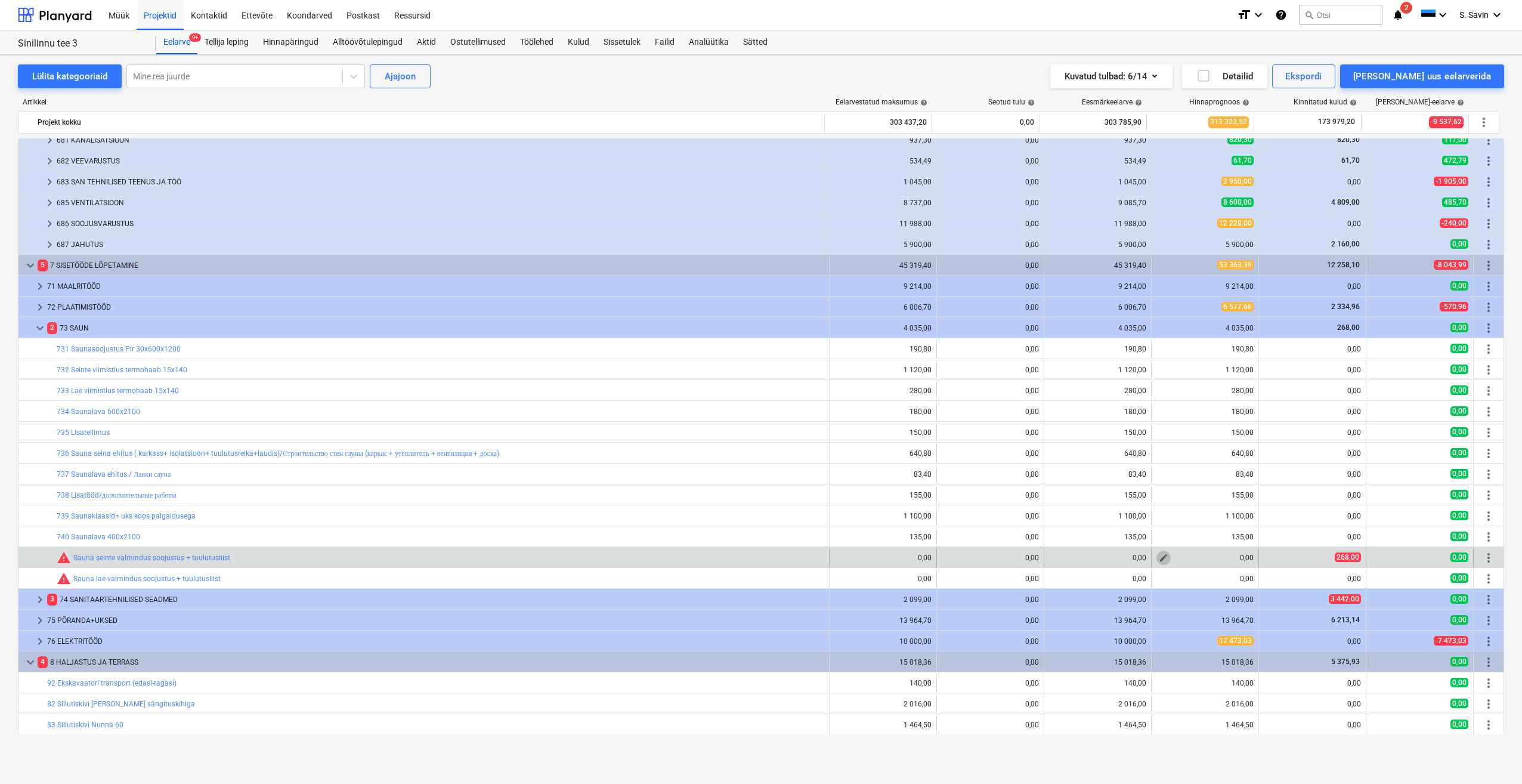
click at [1159, 554] on span "edit" at bounding box center [1163, 557] width 9 height 9
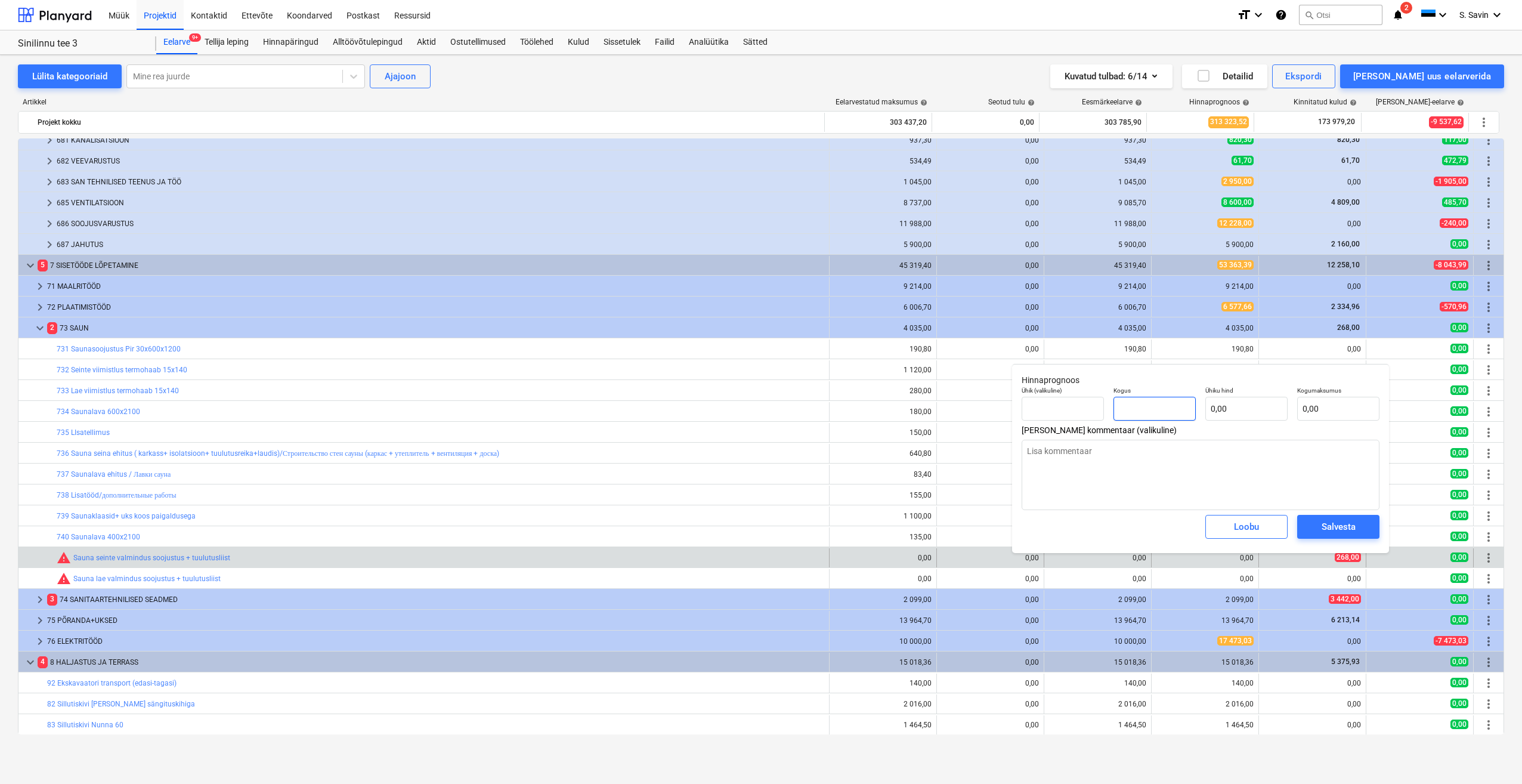
click at [1151, 414] on input "text" at bounding box center [1155, 409] width 82 height 24
click at [1233, 413] on input "text" at bounding box center [1247, 409] width 82 height 24
click at [1317, 522] on span "Salvesta" at bounding box center [1339, 526] width 54 height 16
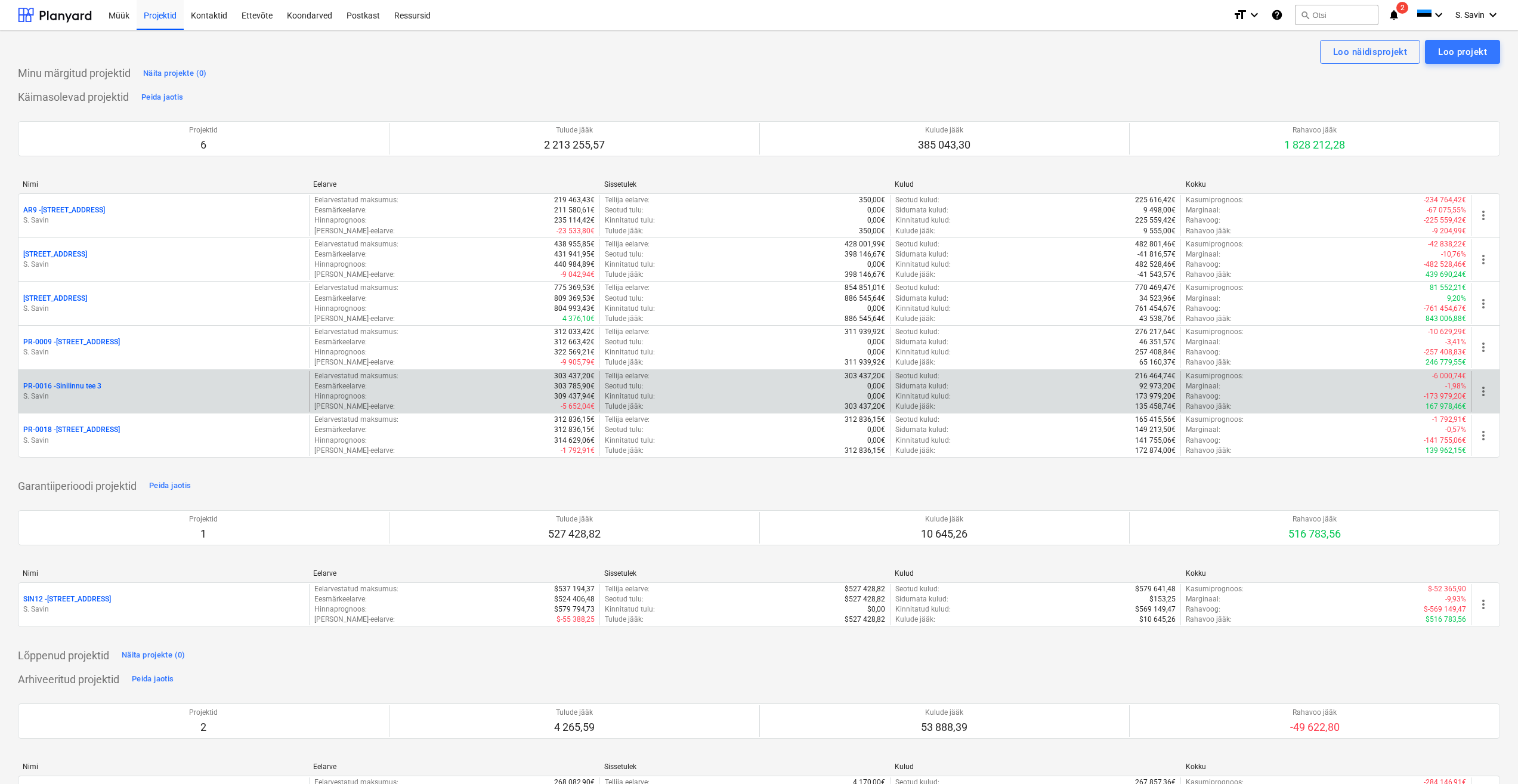
click at [105, 386] on div "PR-0016 - Sinilinnu tee 3" at bounding box center [163, 386] width 281 height 10
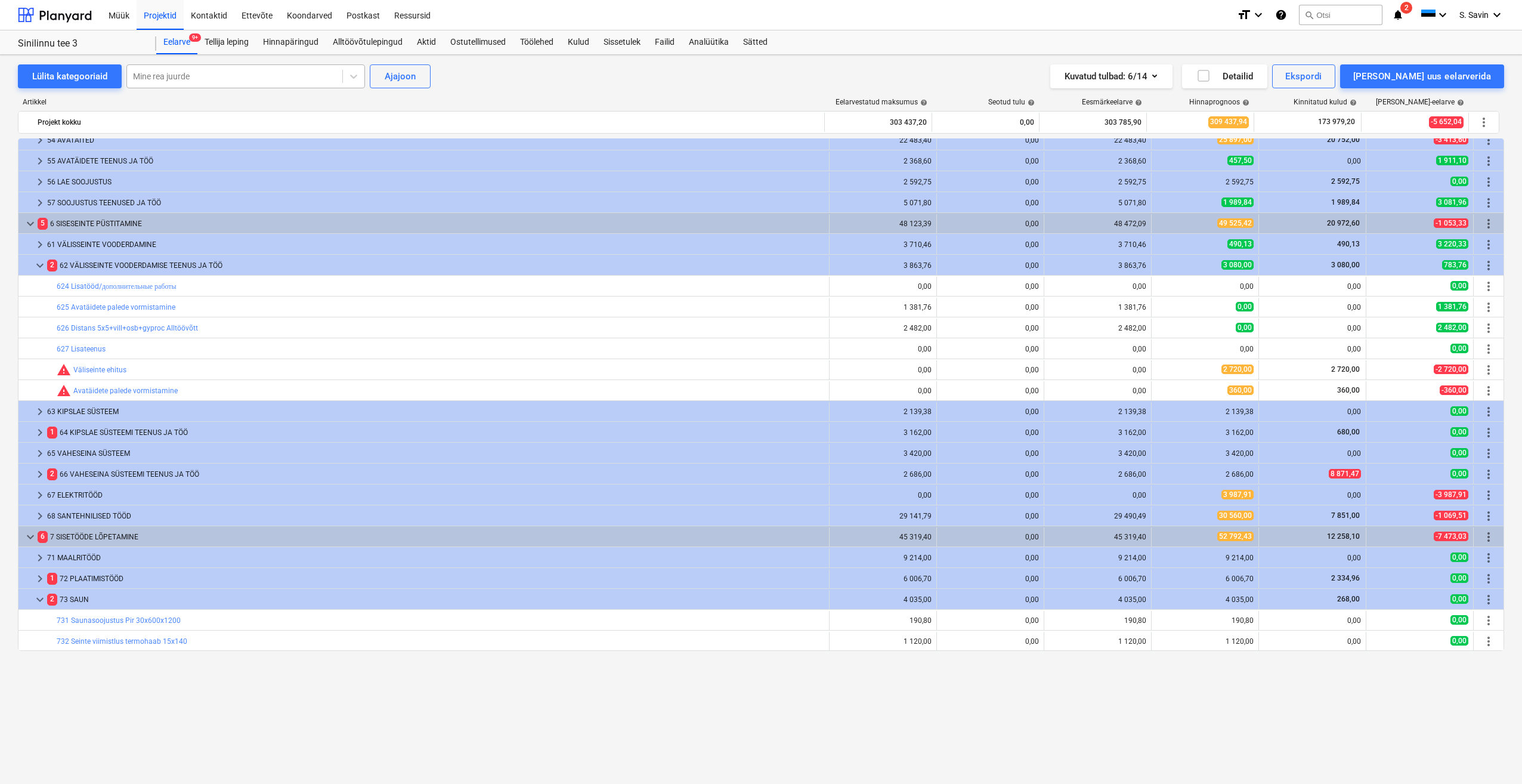
scroll to position [350, 0]
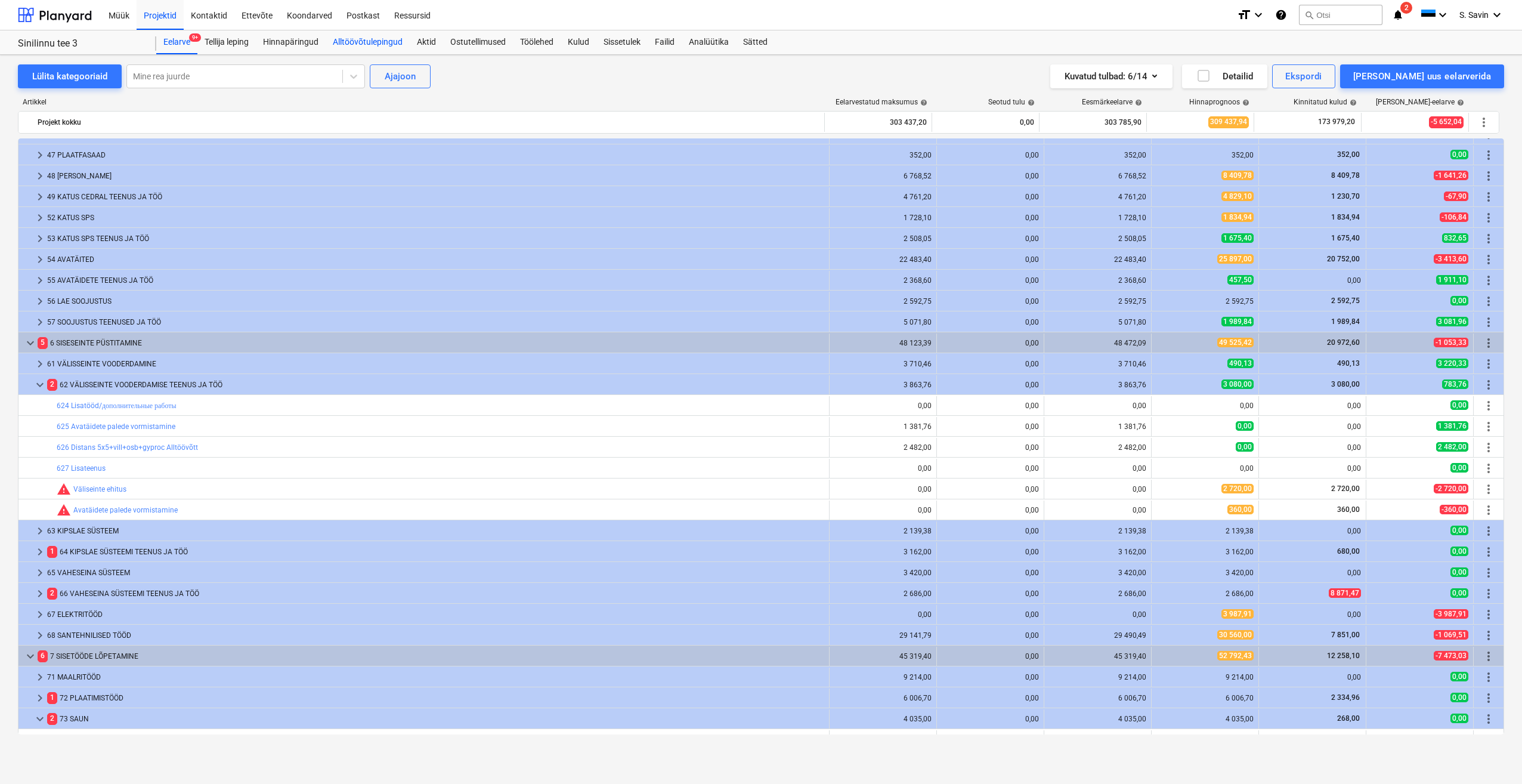
click at [398, 36] on div "Alltöövõtulepingud" at bounding box center [367, 42] width 84 height 24
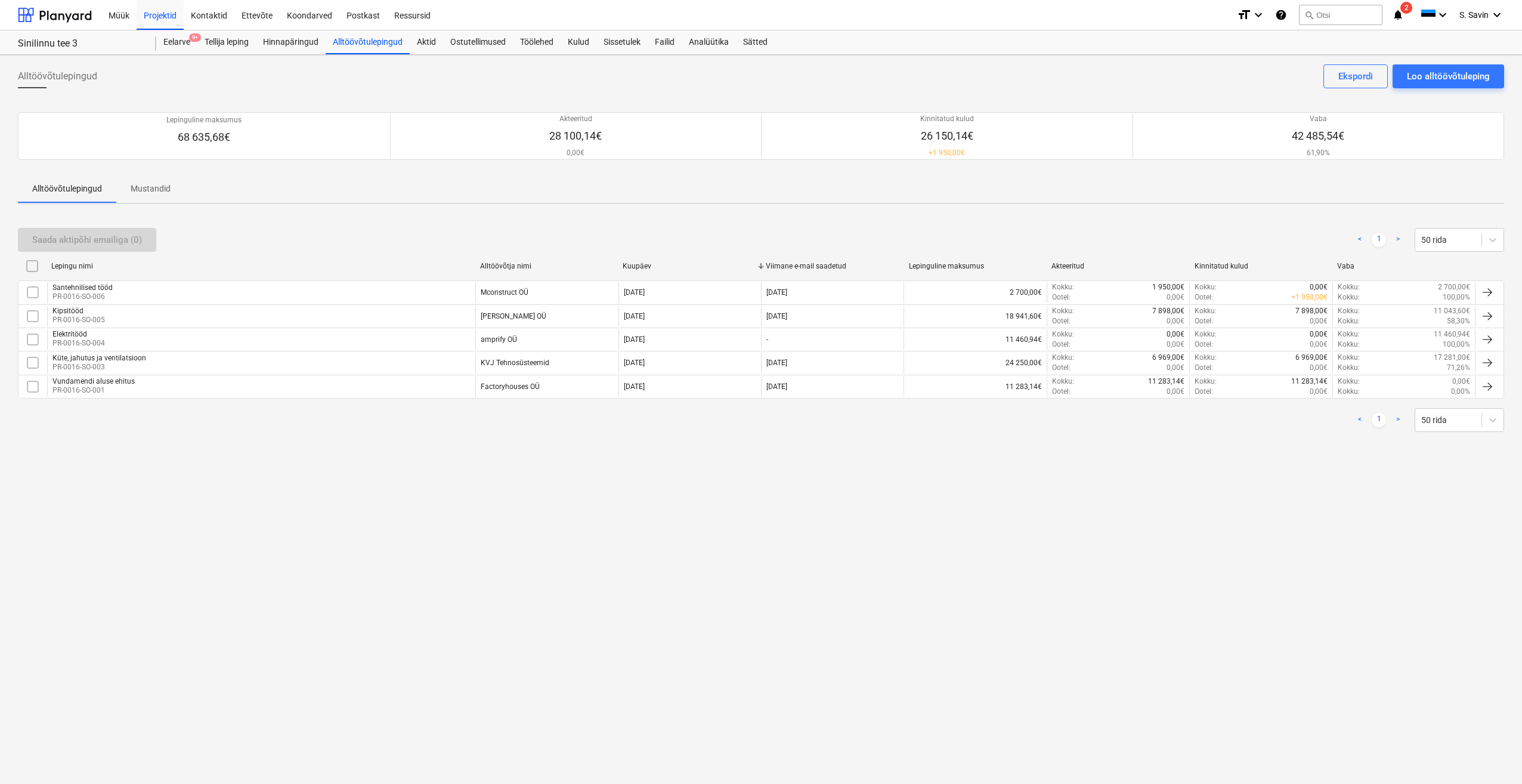
click at [361, 309] on div "Kipsitööd PR-0016-SO-005" at bounding box center [261, 316] width 428 height 21
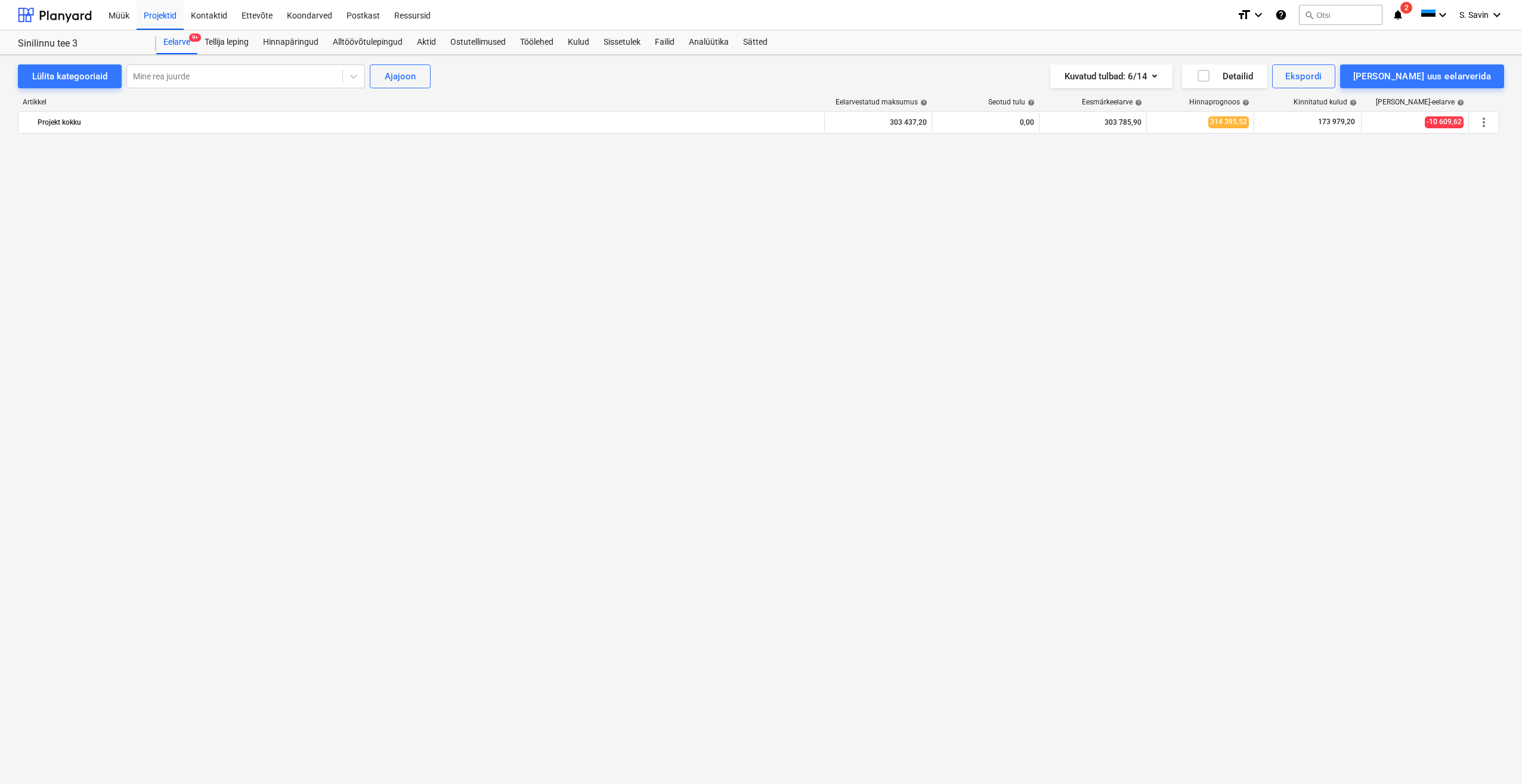
scroll to position [2139, 0]
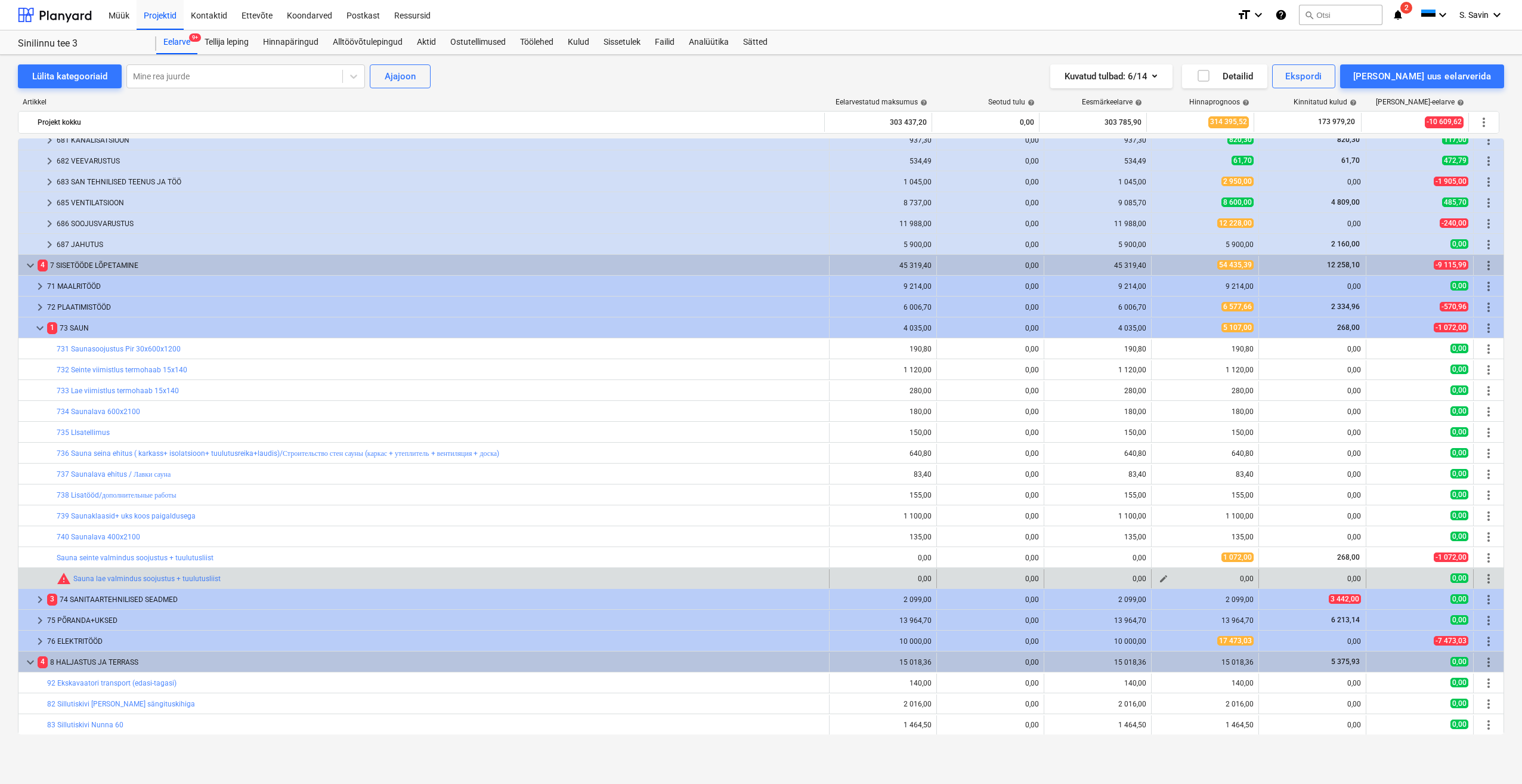
click at [1165, 578] on button "edit" at bounding box center [1164, 579] width 14 height 14
type textarea "x"
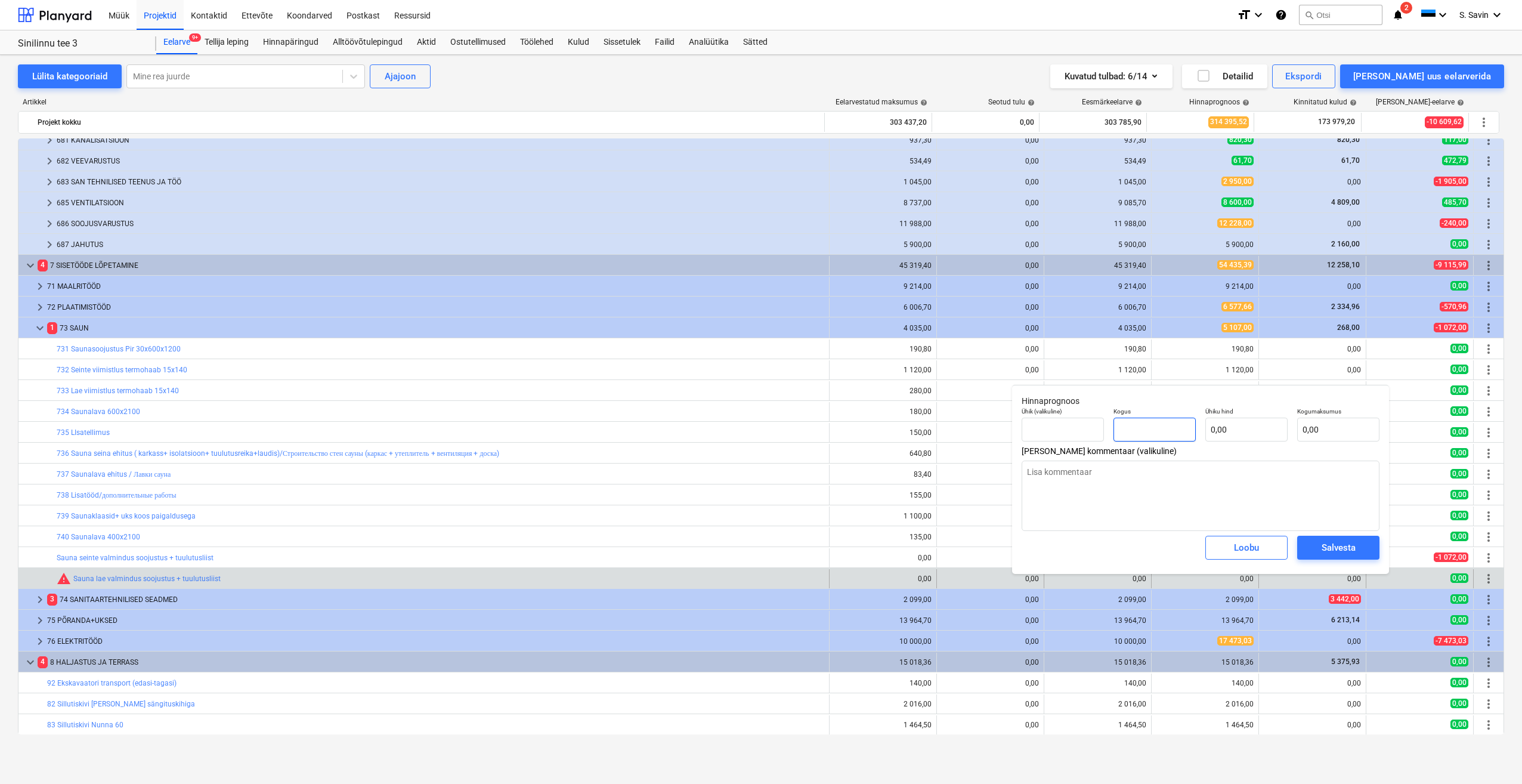
click at [1165, 432] on input "text" at bounding box center [1155, 430] width 82 height 24
type textarea "x"
type input "1"
type textarea "x"
type input "1,00"
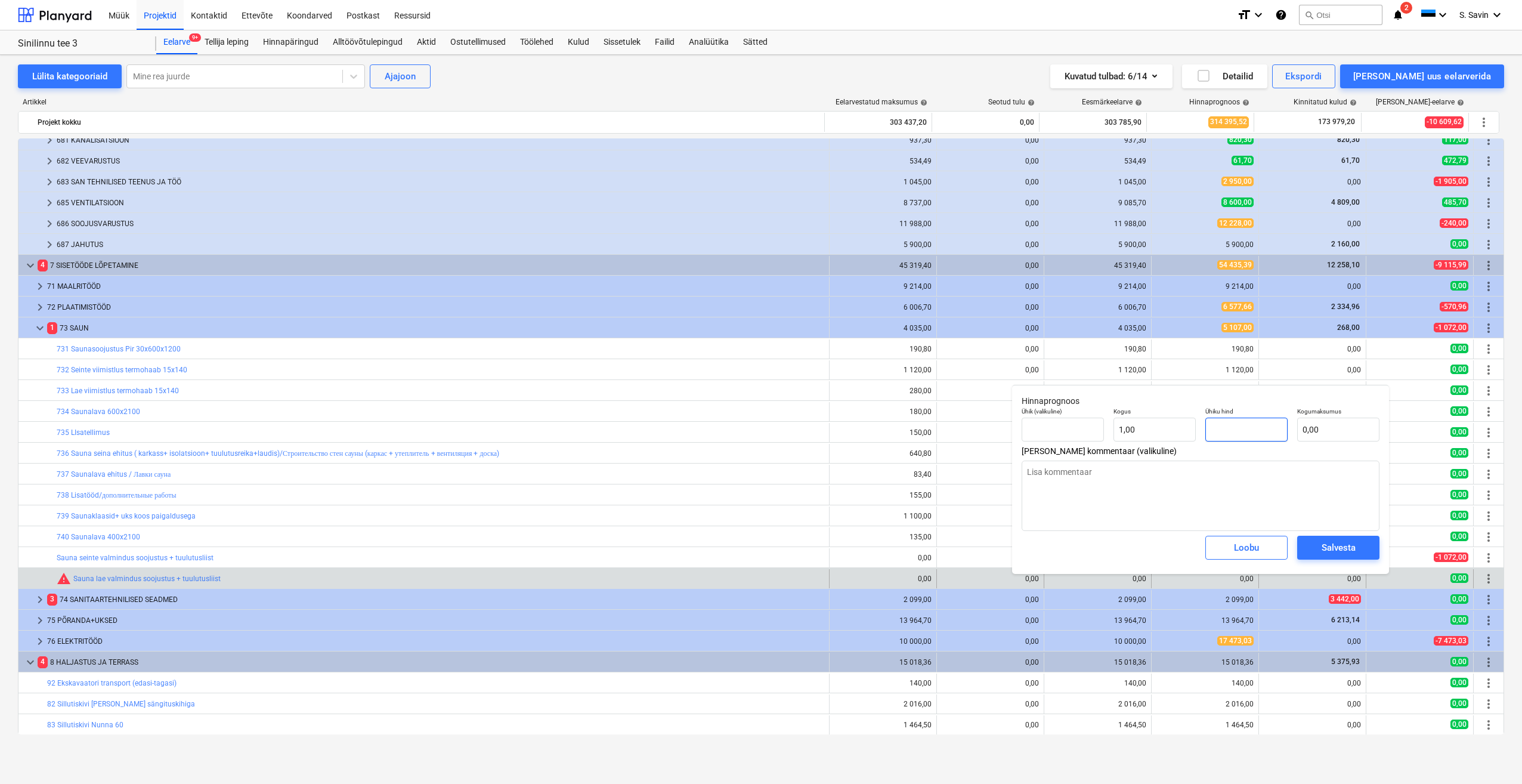
click at [1256, 432] on input "text" at bounding box center [1247, 430] width 82 height 24
type textarea "x"
type input "1"
type input "1,00"
type textarea "x"
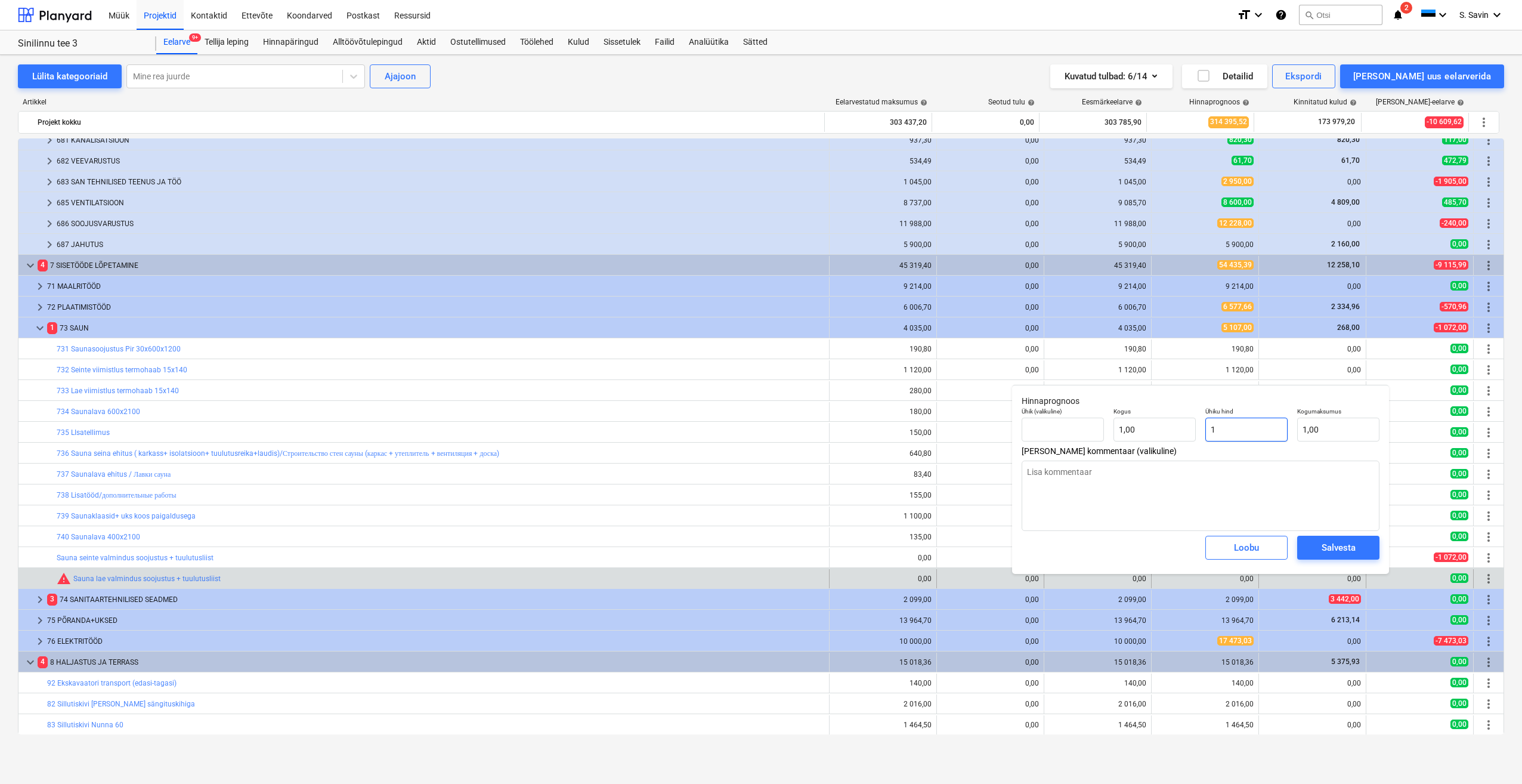
type input "19"
type input "19,00"
type textarea "x"
type input "197"
type input "197,00"
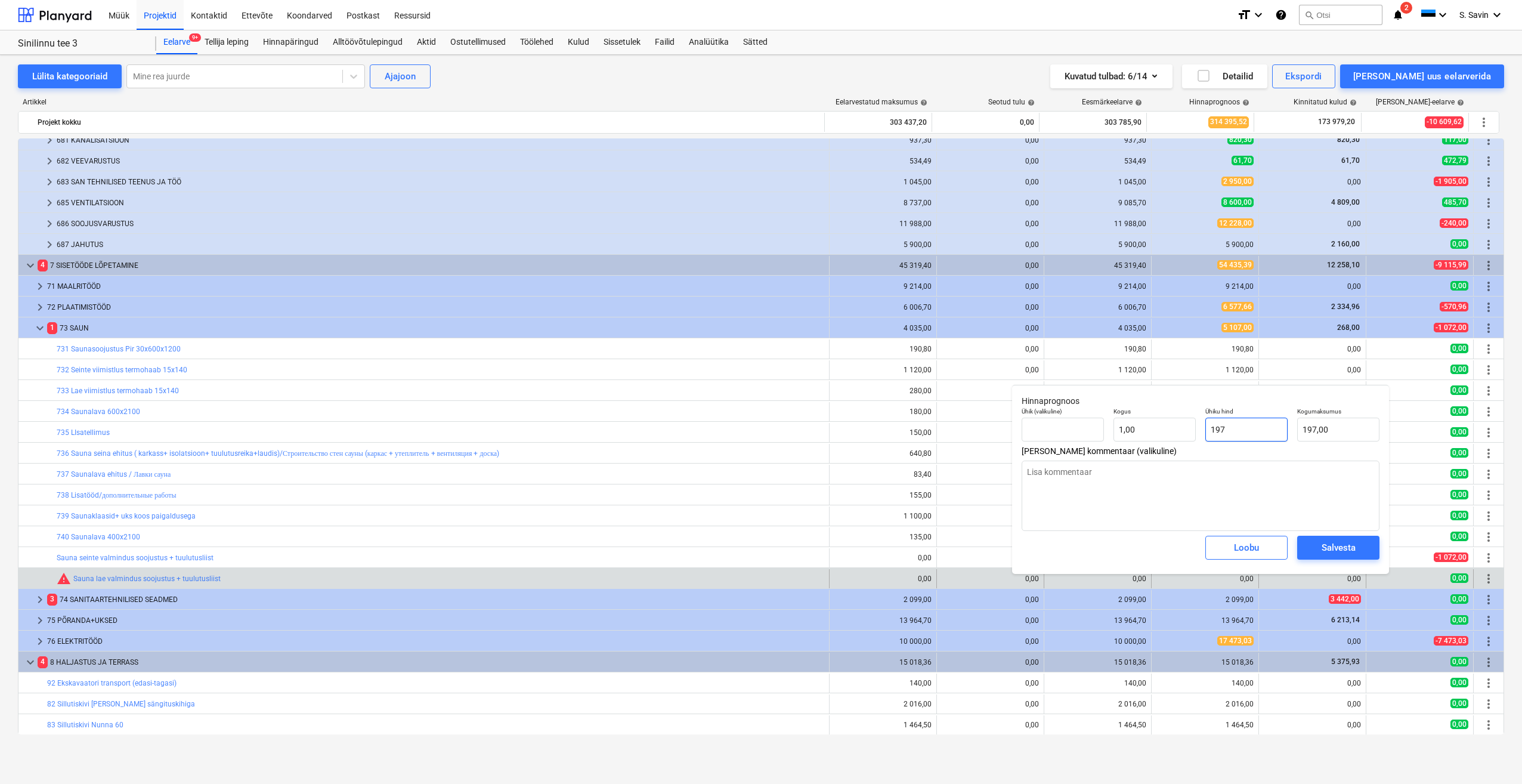
type textarea "x"
type input "197,"
type textarea "x"
type input "197,6"
type input "197,60"
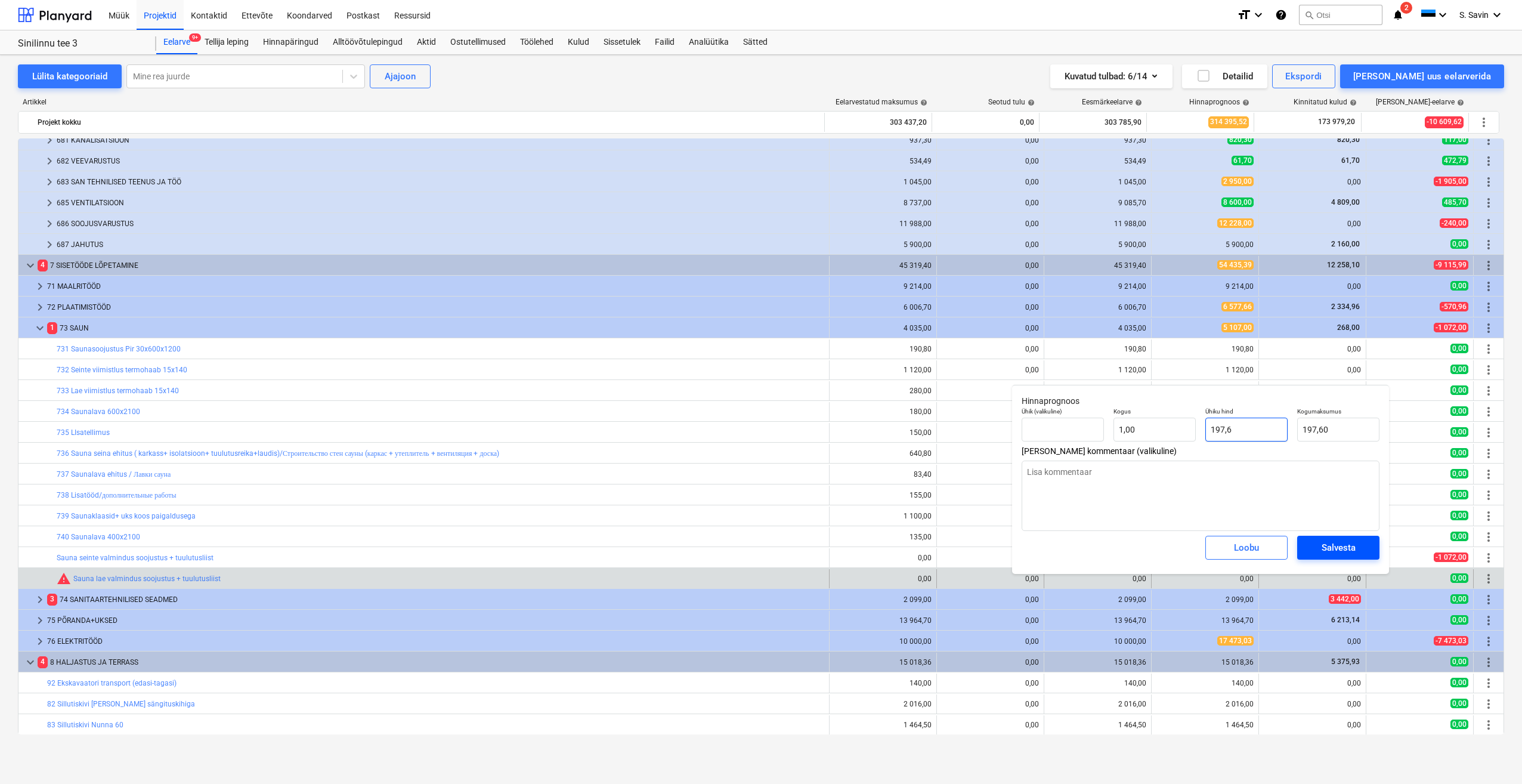
type input "197,6"
type textarea "x"
type input "197,60"
click at [1343, 550] on div "Salvesta" at bounding box center [1339, 548] width 34 height 16
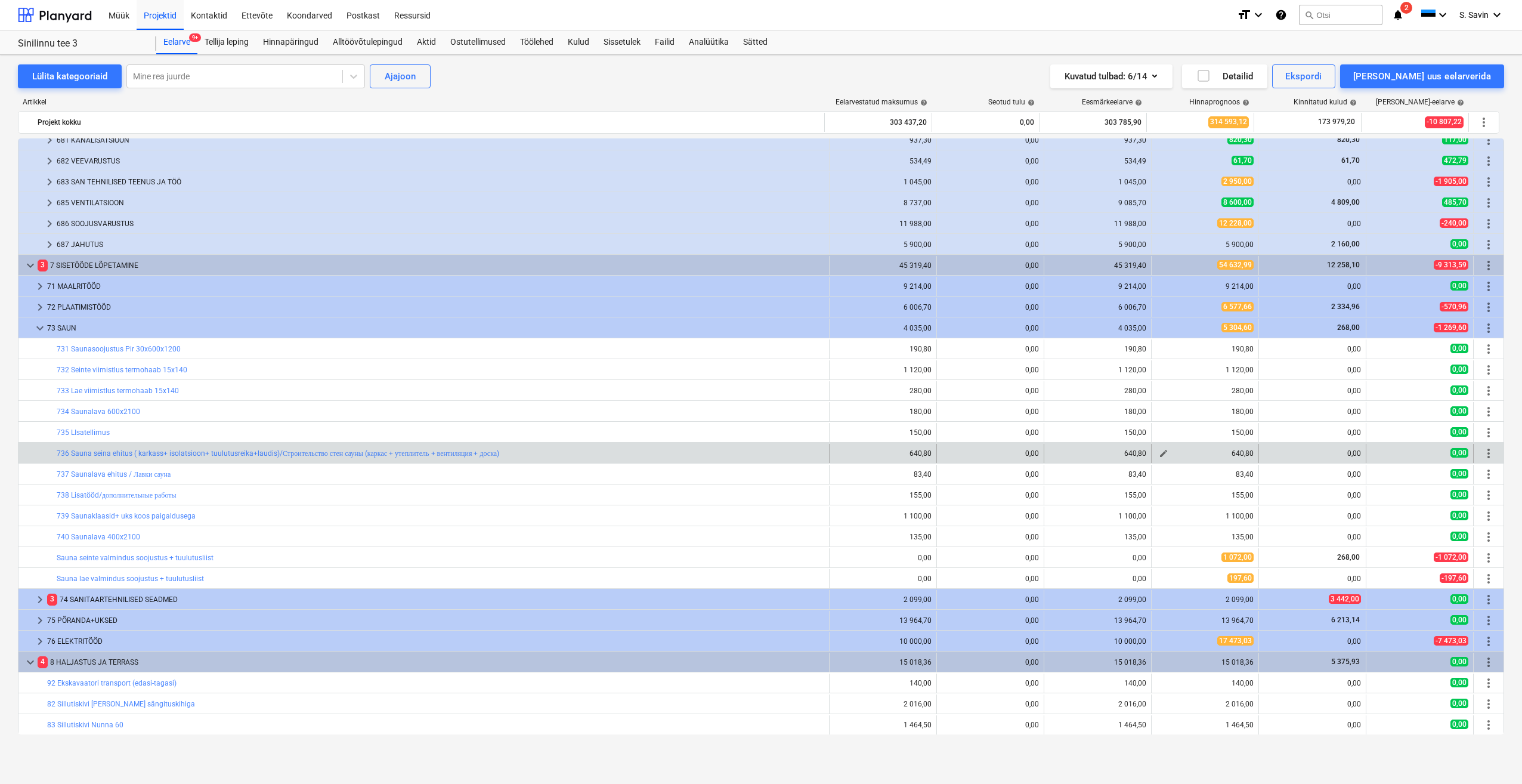
click at [1160, 451] on span "edit" at bounding box center [1163, 453] width 9 height 9
type textarea "x"
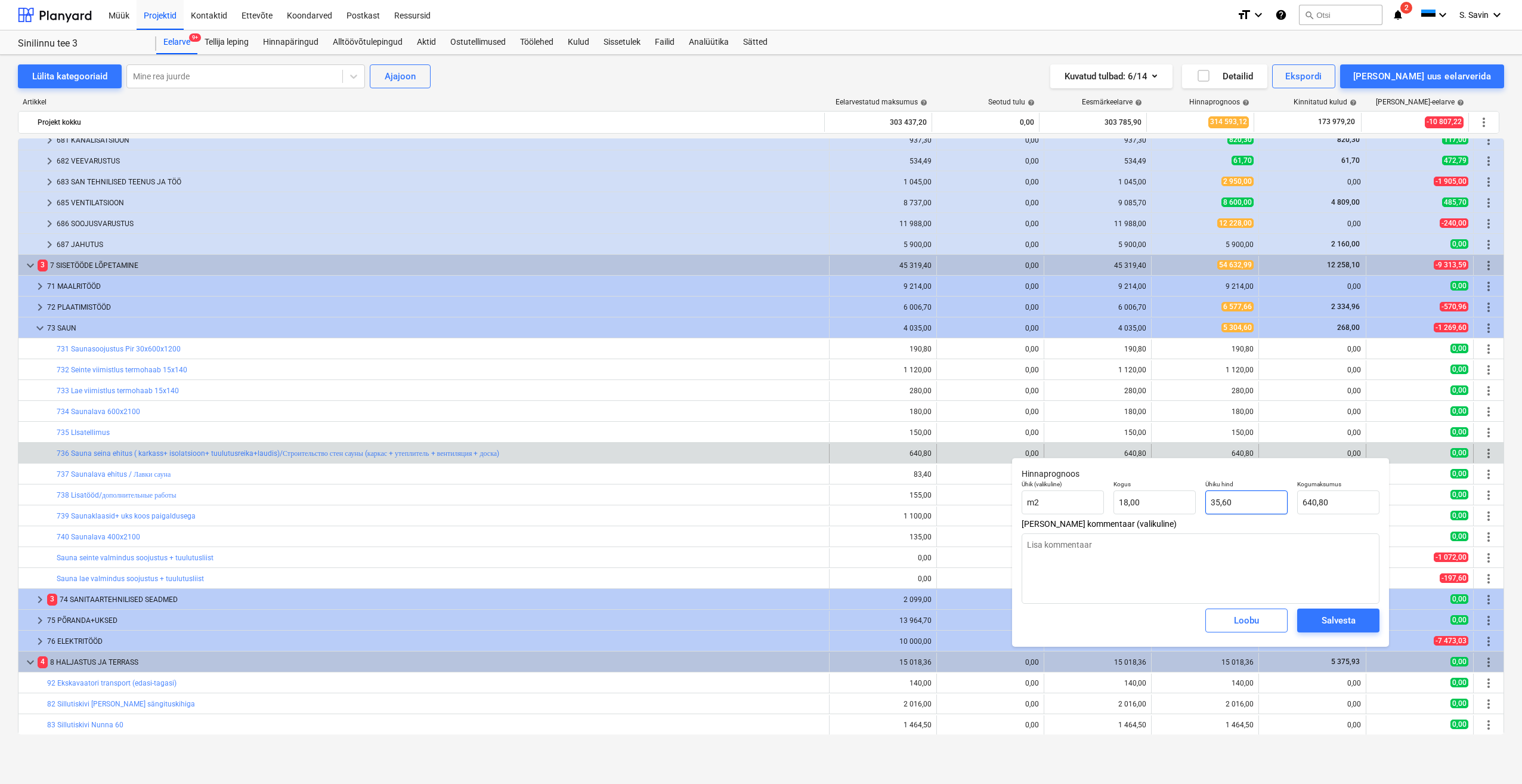
type input "35,6"
drag, startPoint x: 1269, startPoint y: 511, endPoint x: 1171, endPoint y: 504, distance: 98.2
click at [1175, 504] on div "Ühik (valikuline) m2 Kogus 18,00 Ühiku hind 35,6 Kogumaksumus 640,80" at bounding box center [1200, 497] width 367 height 44
type textarea "x"
type input "0"
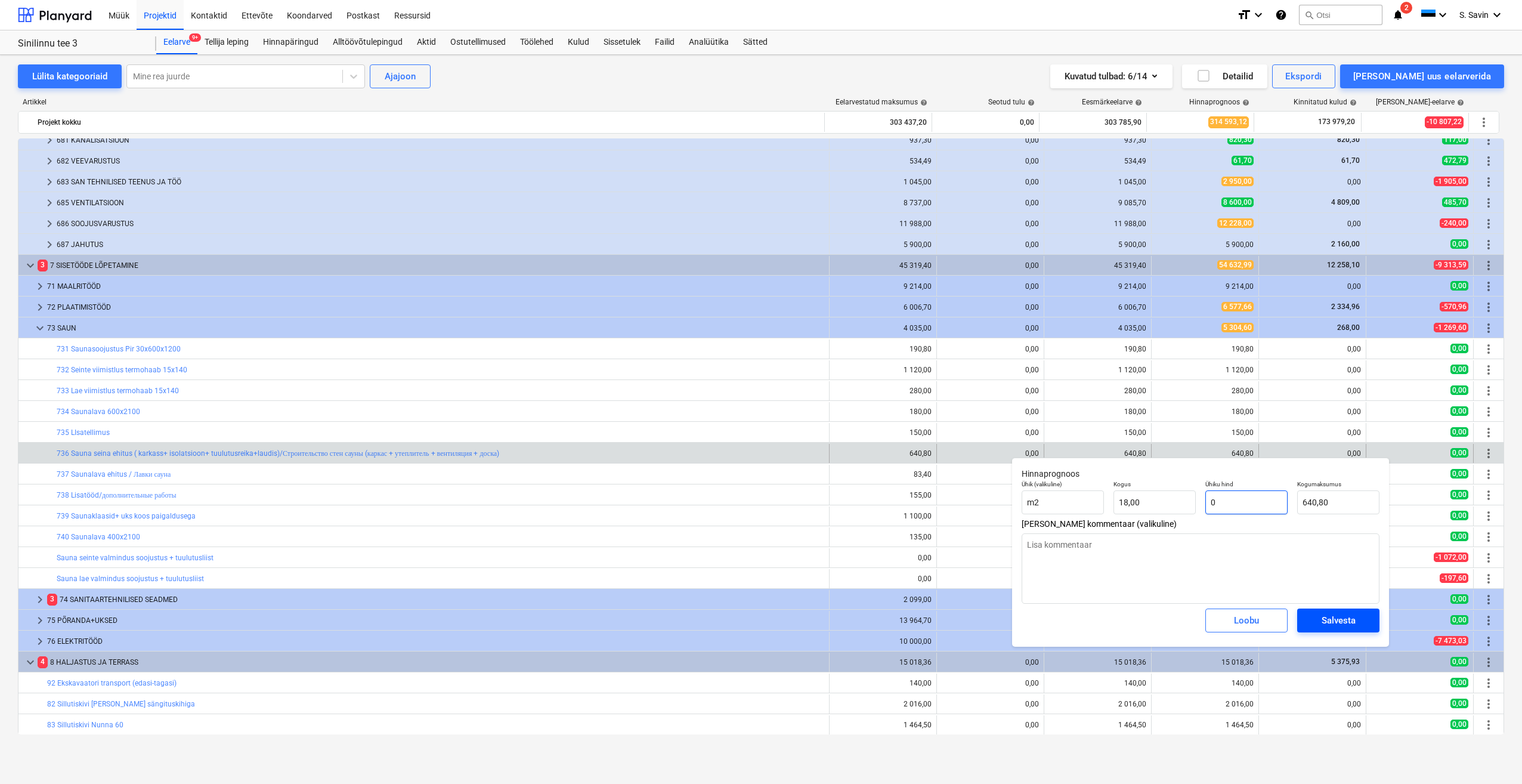
type input "0,00"
type input "0"
type textarea "x"
type input "0,00"
click at [1330, 626] on div "Salvesta" at bounding box center [1339, 621] width 34 height 16
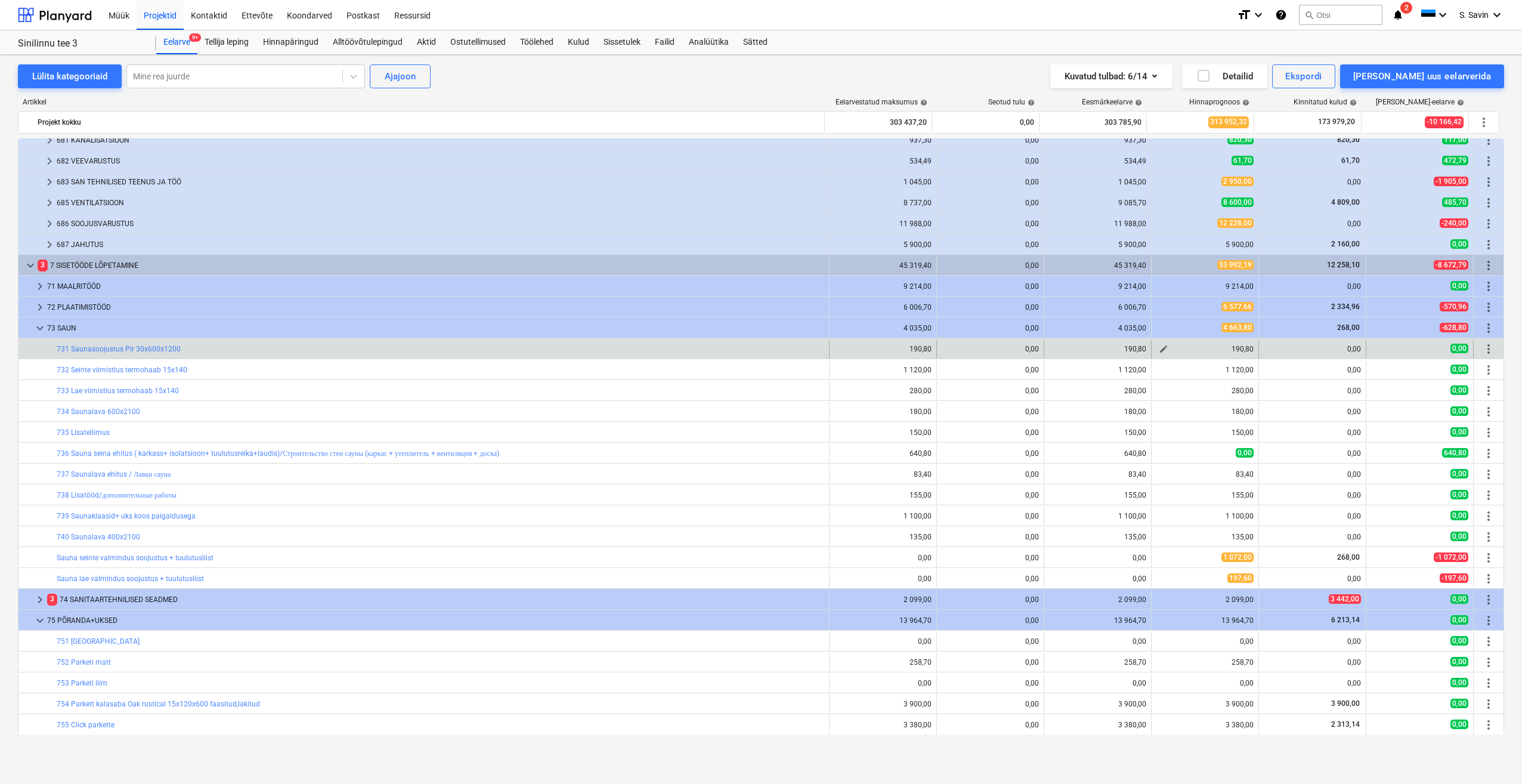
click at [1159, 348] on span "edit" at bounding box center [1163, 348] width 9 height 9
type textarea "x"
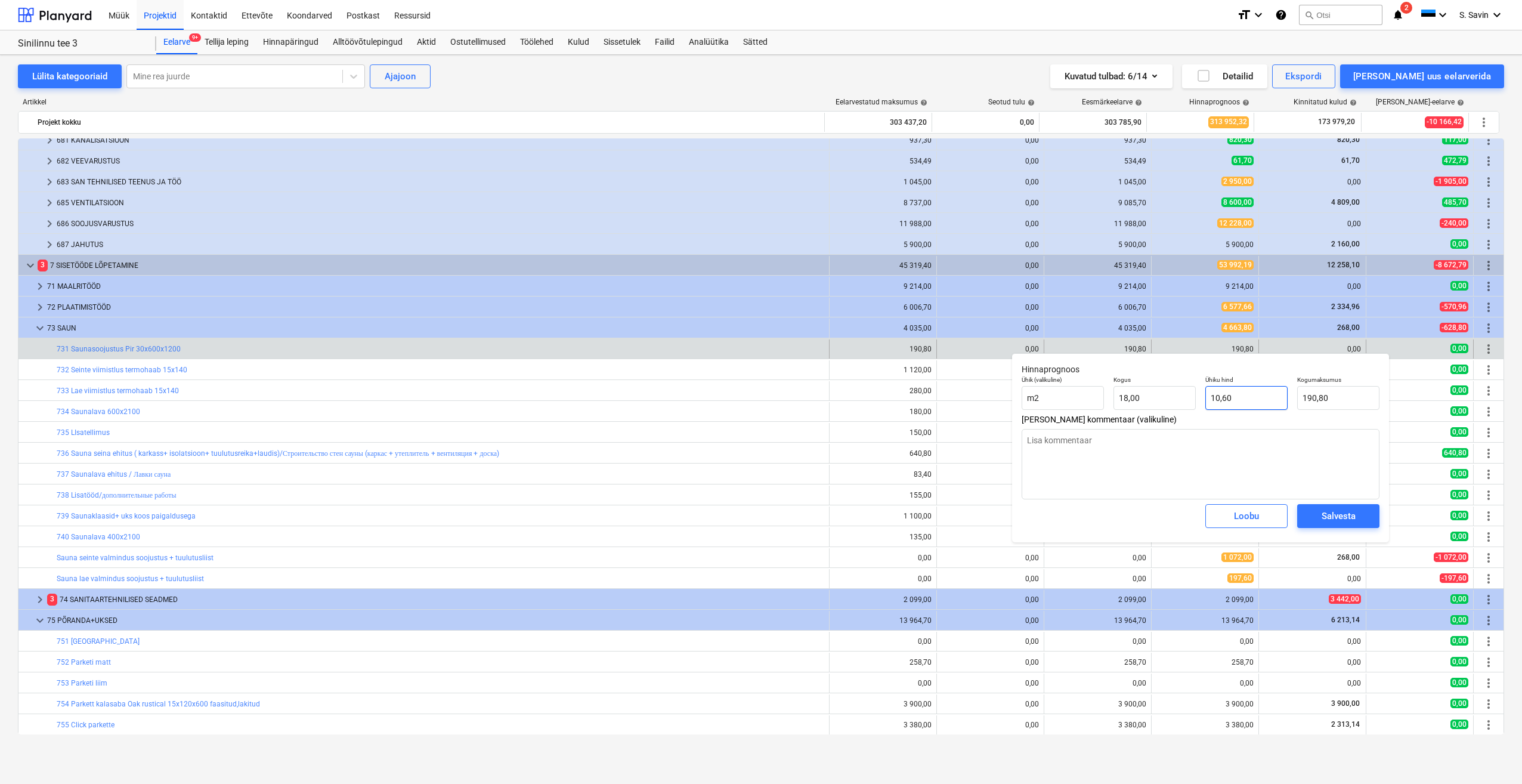
type input "10,6"
drag, startPoint x: 1245, startPoint y: 404, endPoint x: 1163, endPoint y: 401, distance: 82.1
click at [1168, 401] on div "Ühik (valikuline) m2 Kogus 18,00 Ühiku hind 10,6 Kogumaksumus 190,80" at bounding box center [1200, 393] width 367 height 44
type textarea "x"
type input "0"
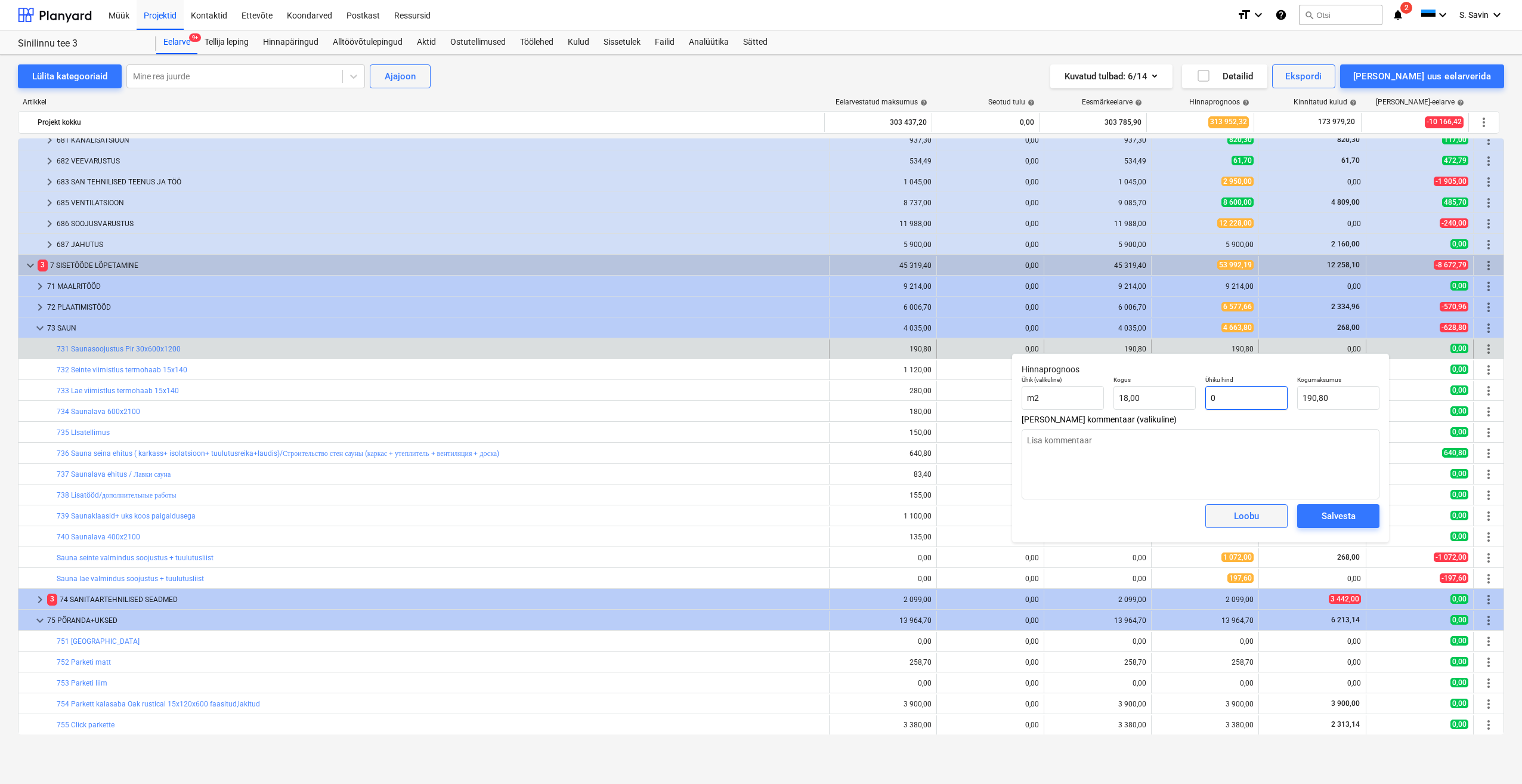
type input "0,00"
type input "0"
type textarea "x"
type input "0,00"
click at [1313, 515] on span "Salvesta" at bounding box center [1339, 516] width 54 height 16
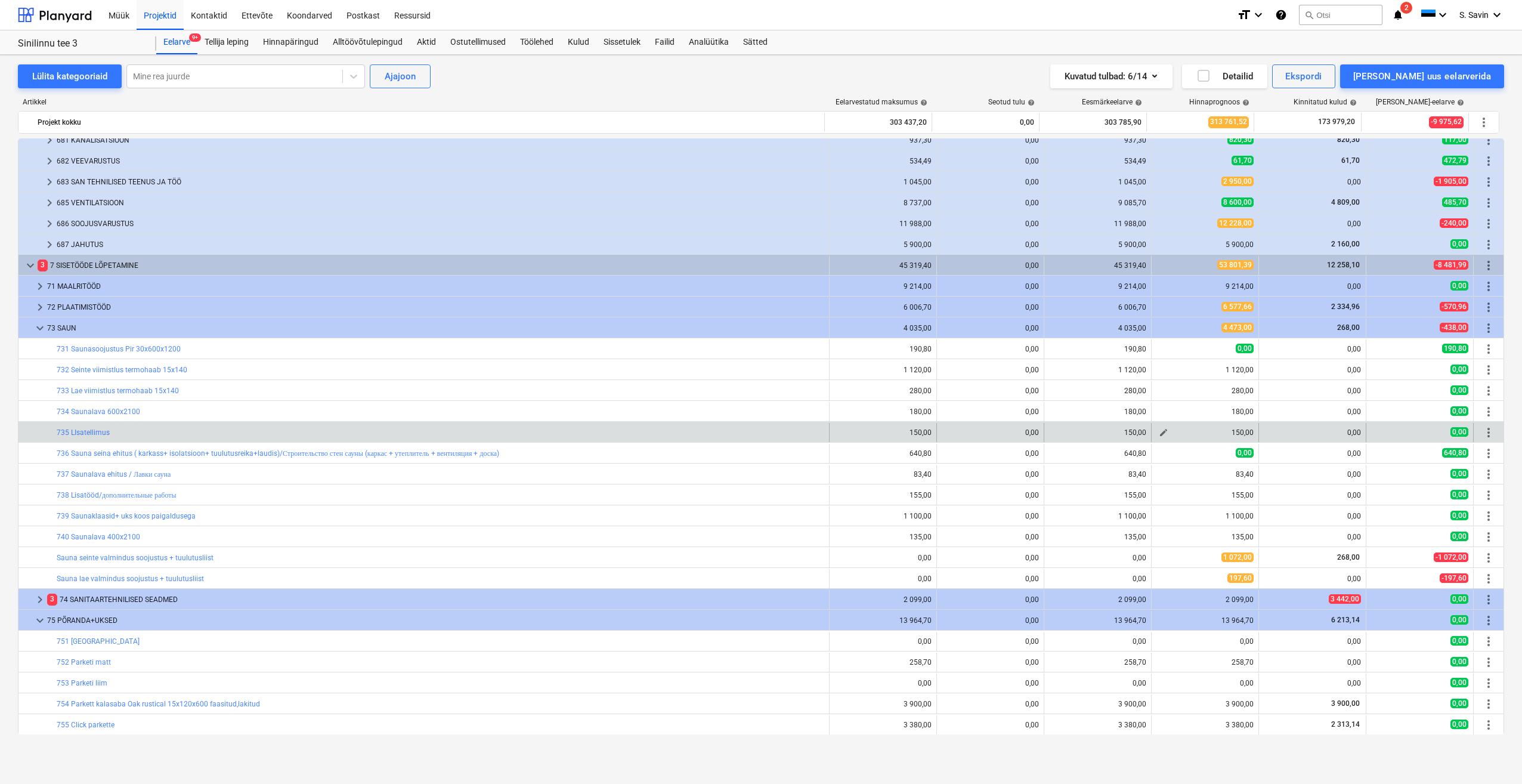
click at [1160, 428] on span "edit" at bounding box center [1163, 432] width 9 height 9
type textarea "x"
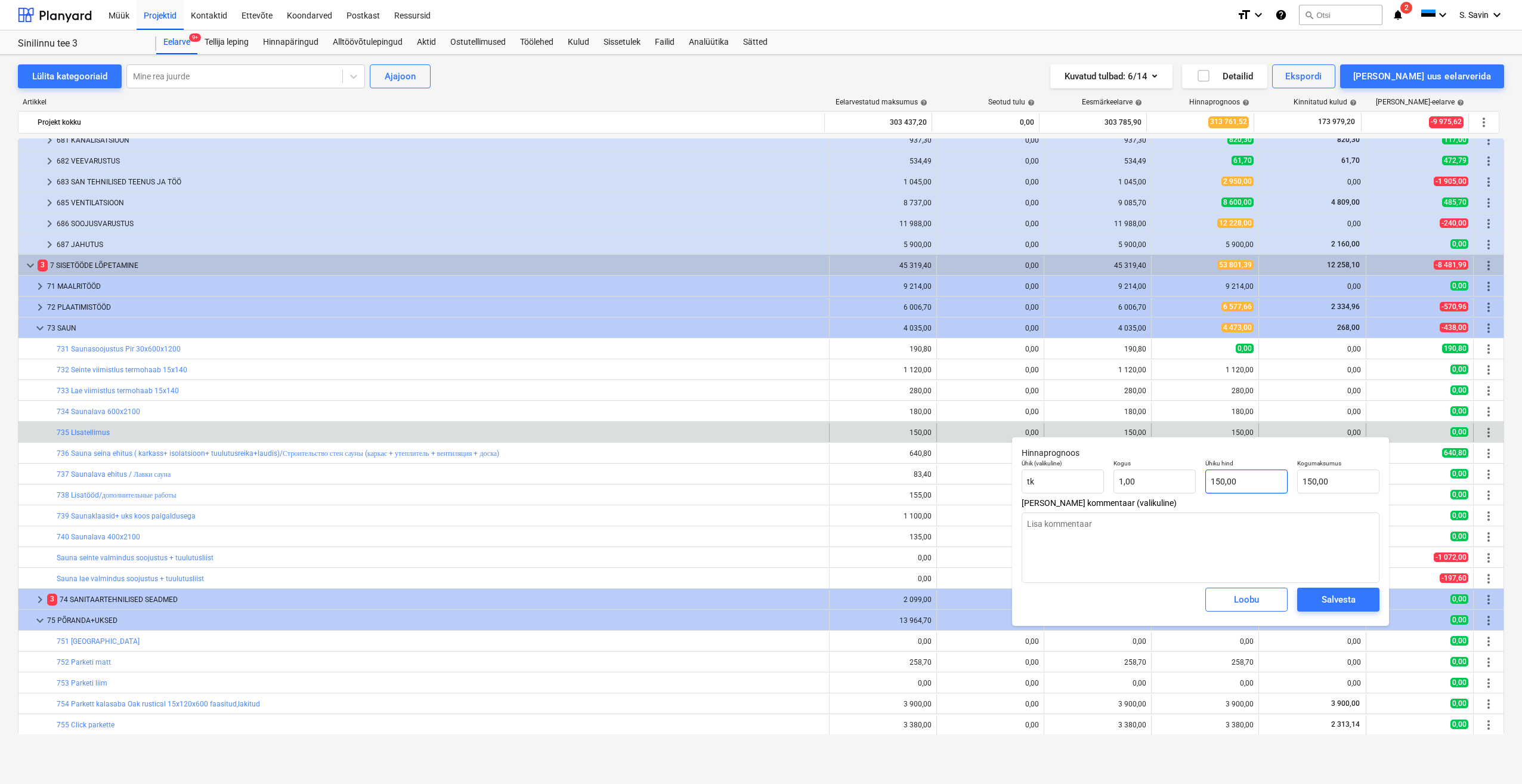
type input "150"
drag, startPoint x: 1235, startPoint y: 480, endPoint x: 1171, endPoint y: 481, distance: 64.0
click at [1171, 481] on div "Ühik (valikuline) tk Kogus 1,00 Ühiku hind 150 Kogumaksumus 150,00" at bounding box center [1200, 476] width 367 height 44
type textarea "x"
type input "0"
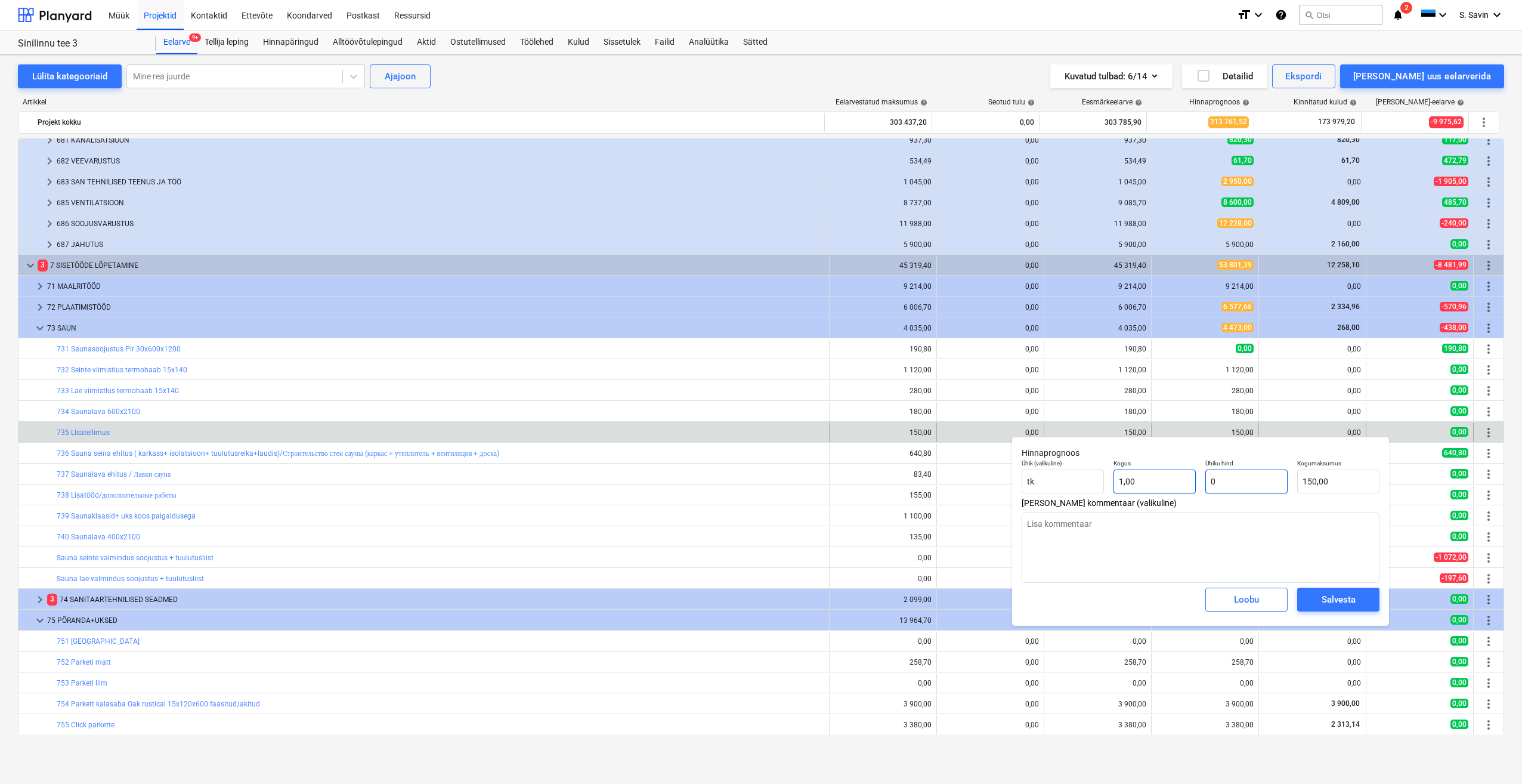
type input "0,00"
type input "0"
type textarea "x"
type input "0,00"
click at [1313, 599] on span "Salvesta" at bounding box center [1339, 599] width 54 height 16
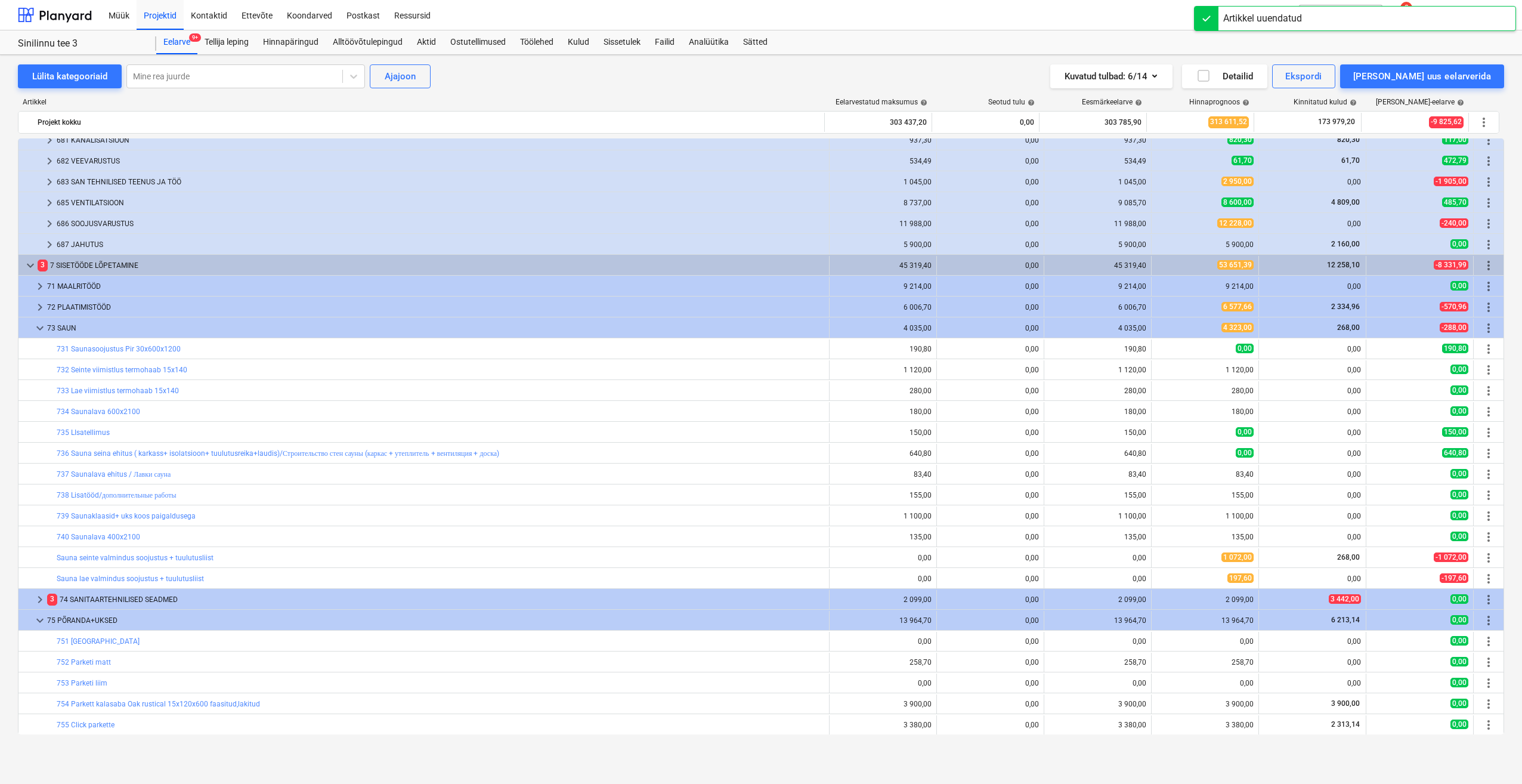
click at [1159, 416] on span "edit" at bounding box center [1163, 411] width 9 height 9
type textarea "x"
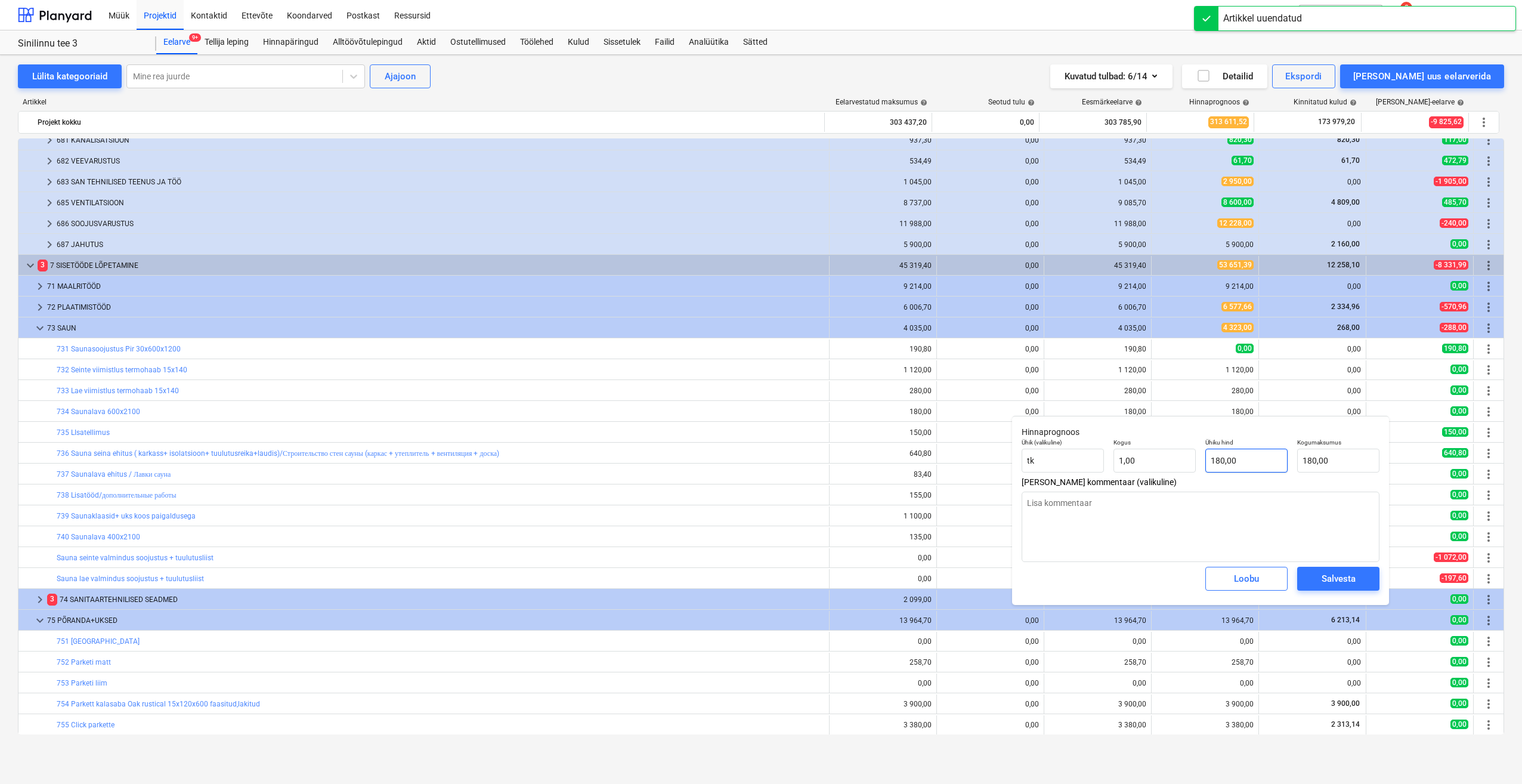
type input "180"
drag, startPoint x: 1243, startPoint y: 456, endPoint x: 1194, endPoint y: 466, distance: 50.0
click at [1199, 466] on div "Ühik (valikuline) tk Kogus 1,00 Ühiku hind 180 Kogumaksumus 180,00" at bounding box center [1200, 456] width 367 height 44
type textarea "x"
type input "0"
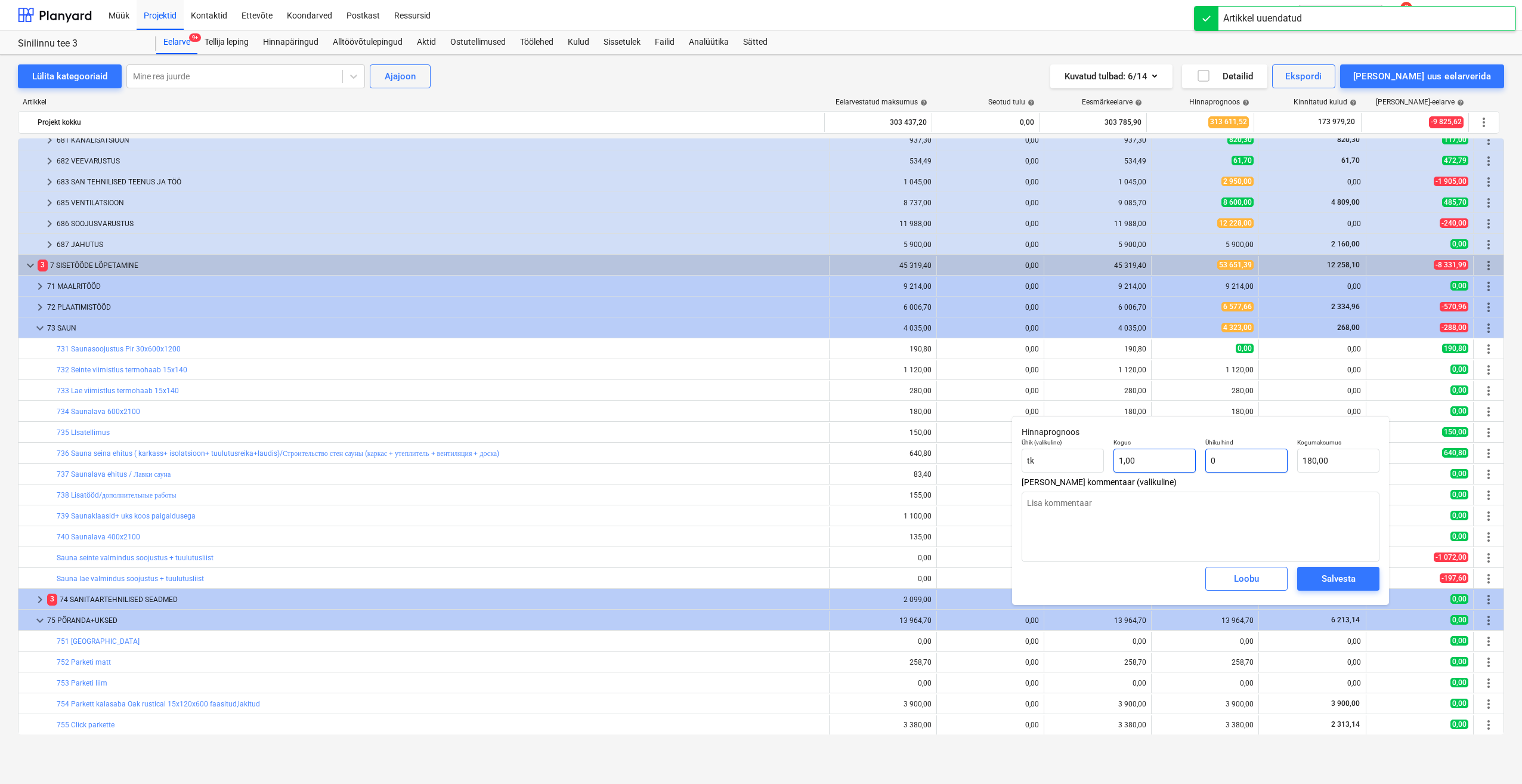
type input "0,00"
type input "0"
type textarea "x"
type input "0,00"
click at [1320, 576] on span "Salvesta" at bounding box center [1339, 579] width 54 height 16
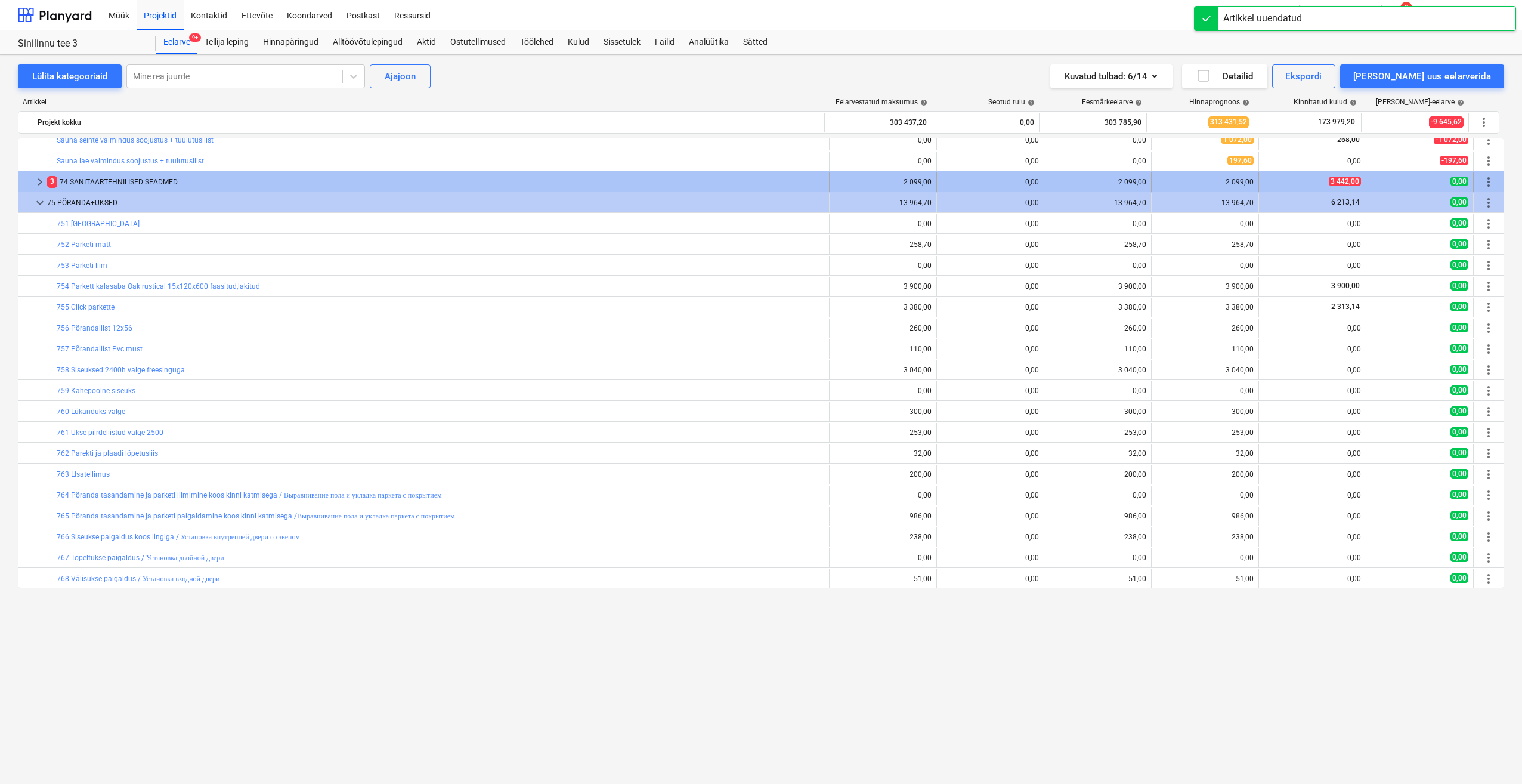
scroll to position [2377, 0]
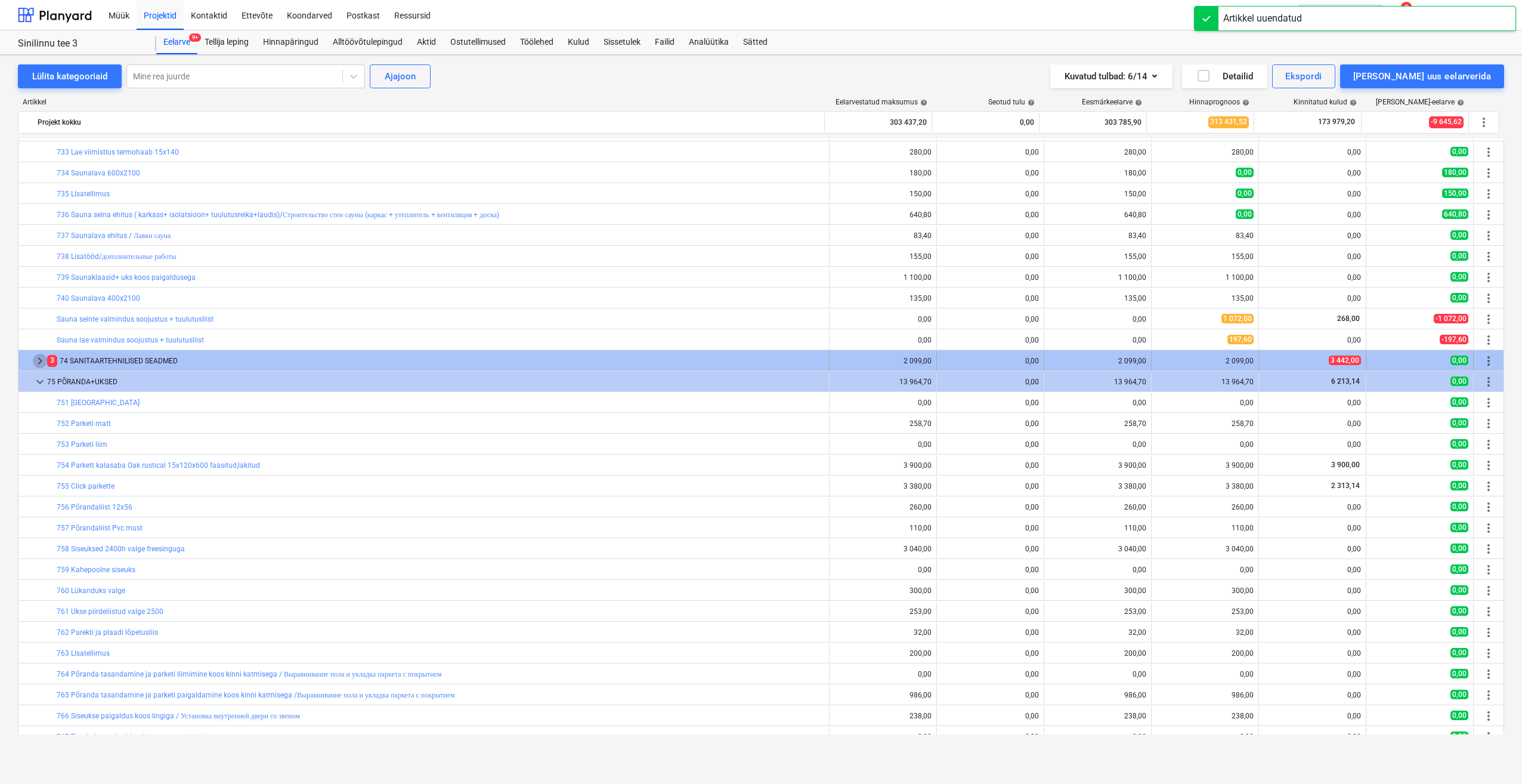
click at [37, 363] on span "keyboard_arrow_right" at bounding box center [40, 361] width 14 height 14
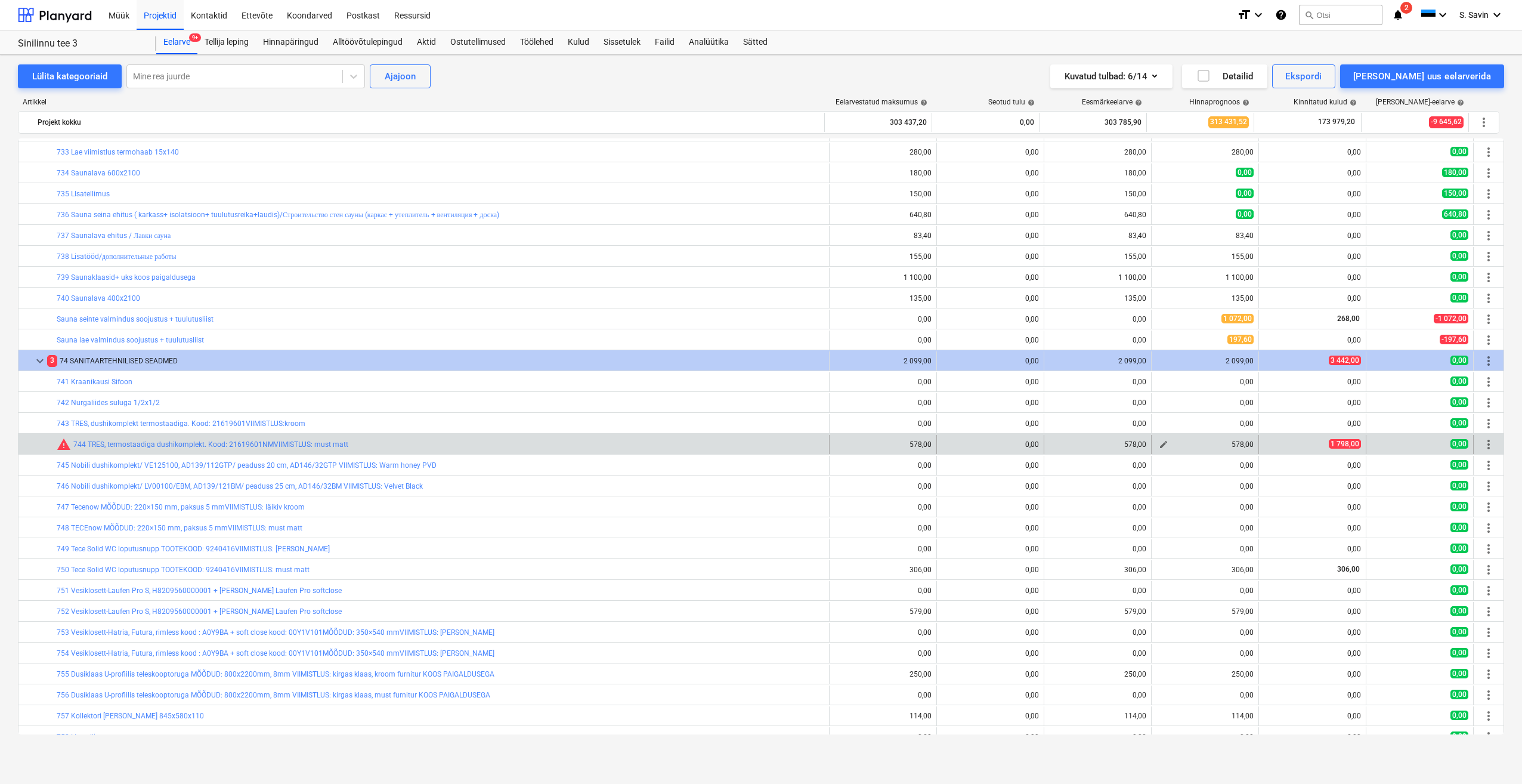
click at [1160, 446] on span "edit" at bounding box center [1163, 444] width 9 height 9
type textarea "x"
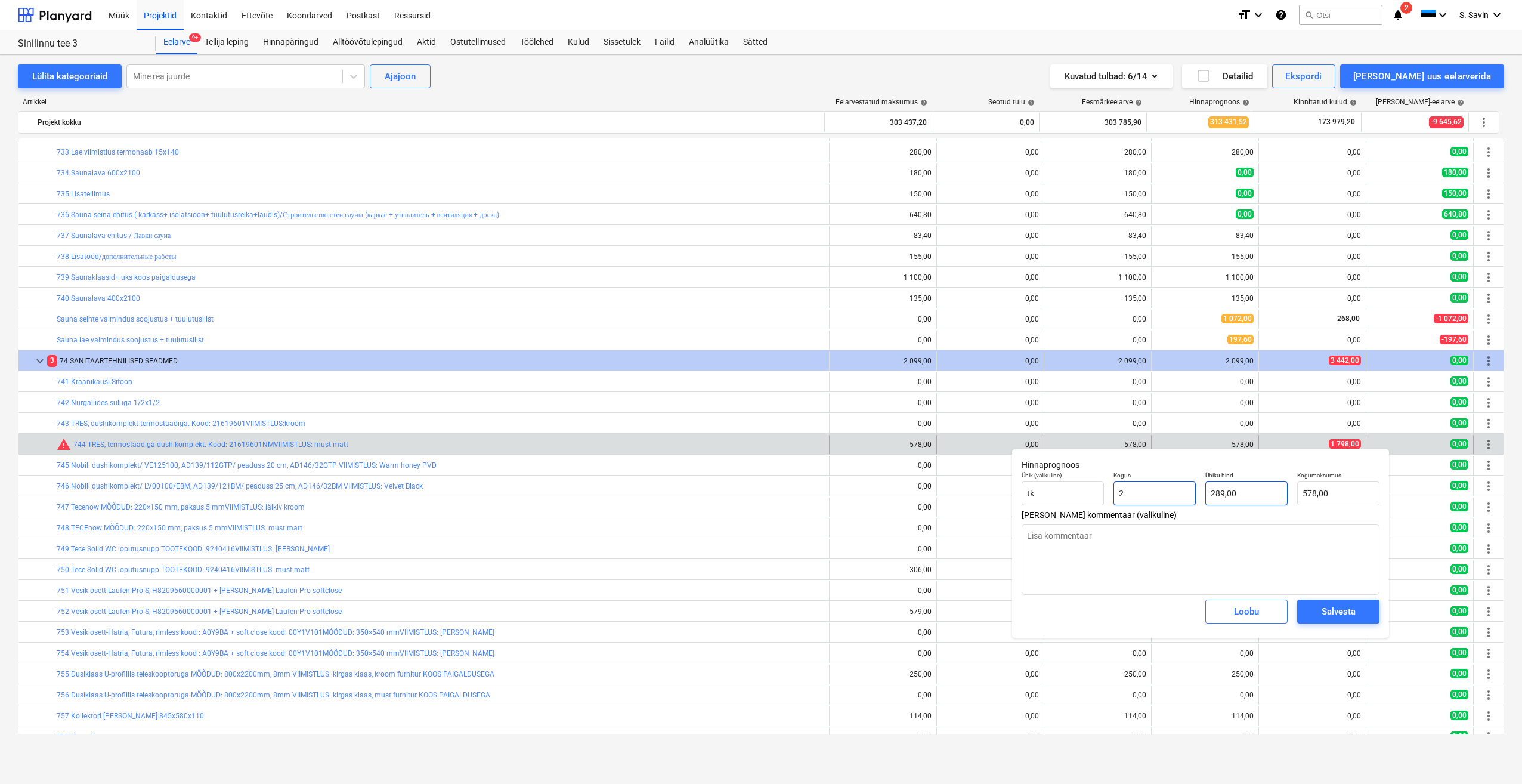
drag, startPoint x: 1180, startPoint y: 505, endPoint x: 1245, endPoint y: 491, distance: 66.5
click at [1048, 505] on div "Ühik (valikuline) tk Kogus 2 Ühiku hind 289,00 Kogumaksumus 578,00" at bounding box center [1200, 488] width 367 height 44
type input "1"
type textarea "x"
type input "289,00"
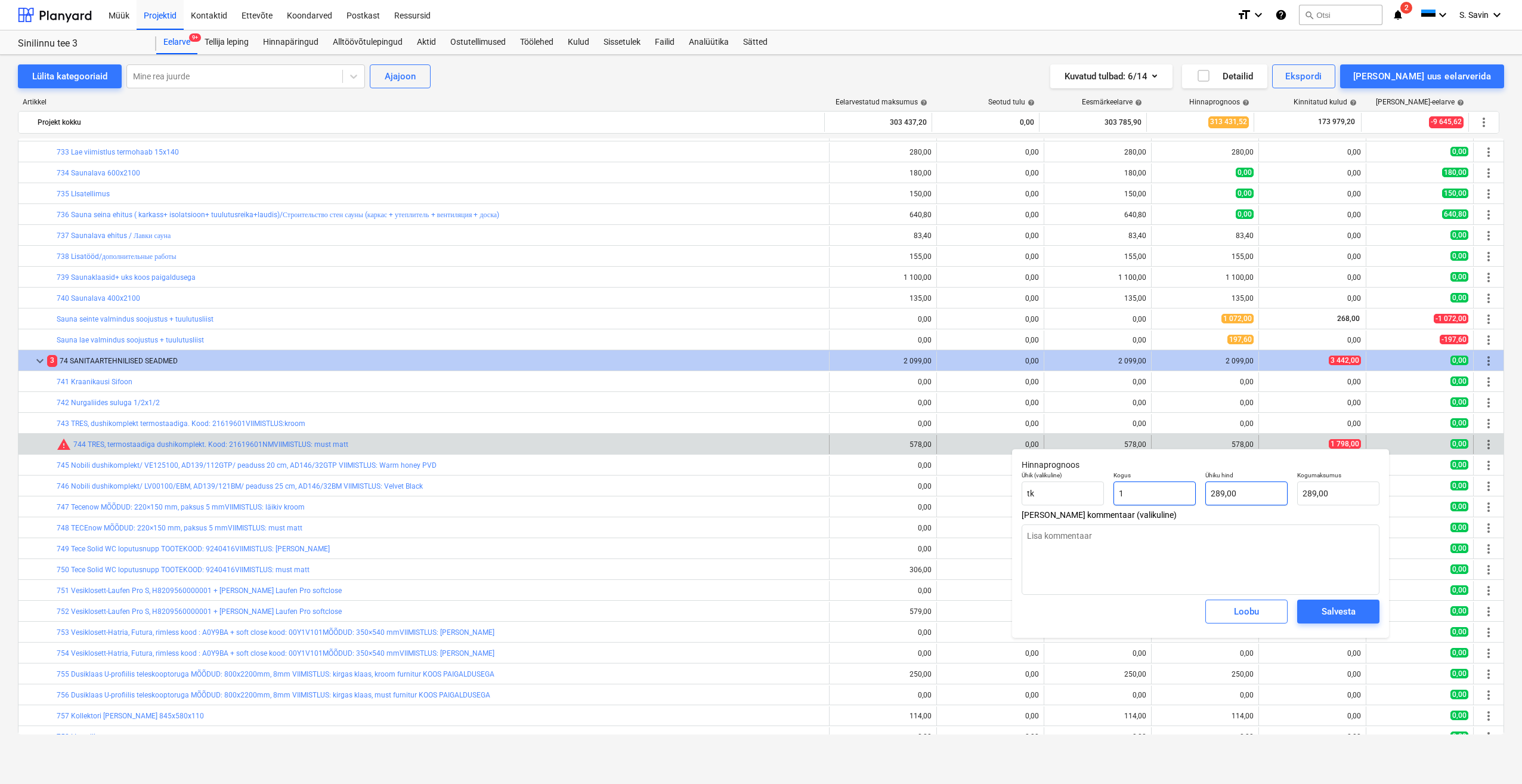
type input "1"
type textarea "x"
type input "1,00"
type input "289"
click at [1263, 496] on input "289" at bounding box center [1247, 493] width 82 height 24
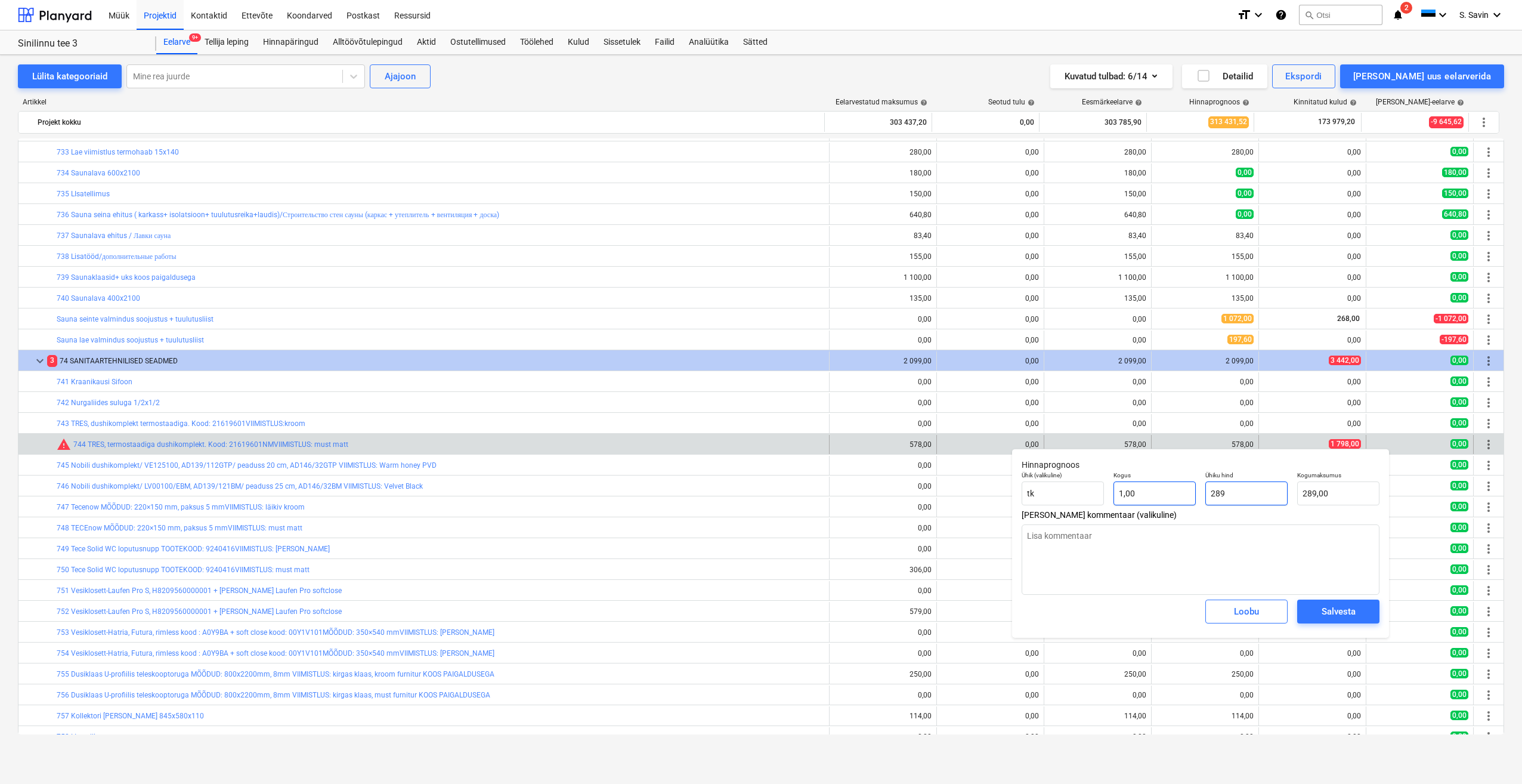
drag, startPoint x: 1263, startPoint y: 496, endPoint x: 1187, endPoint y: 500, distance: 76.1
click at [1194, 500] on div "Ühik (valikuline) tk Kogus 1,00 Ühiku hind 289 Kogumaksumus 289,00" at bounding box center [1200, 488] width 367 height 44
type textarea "x"
type input "1"
type input "1,00"
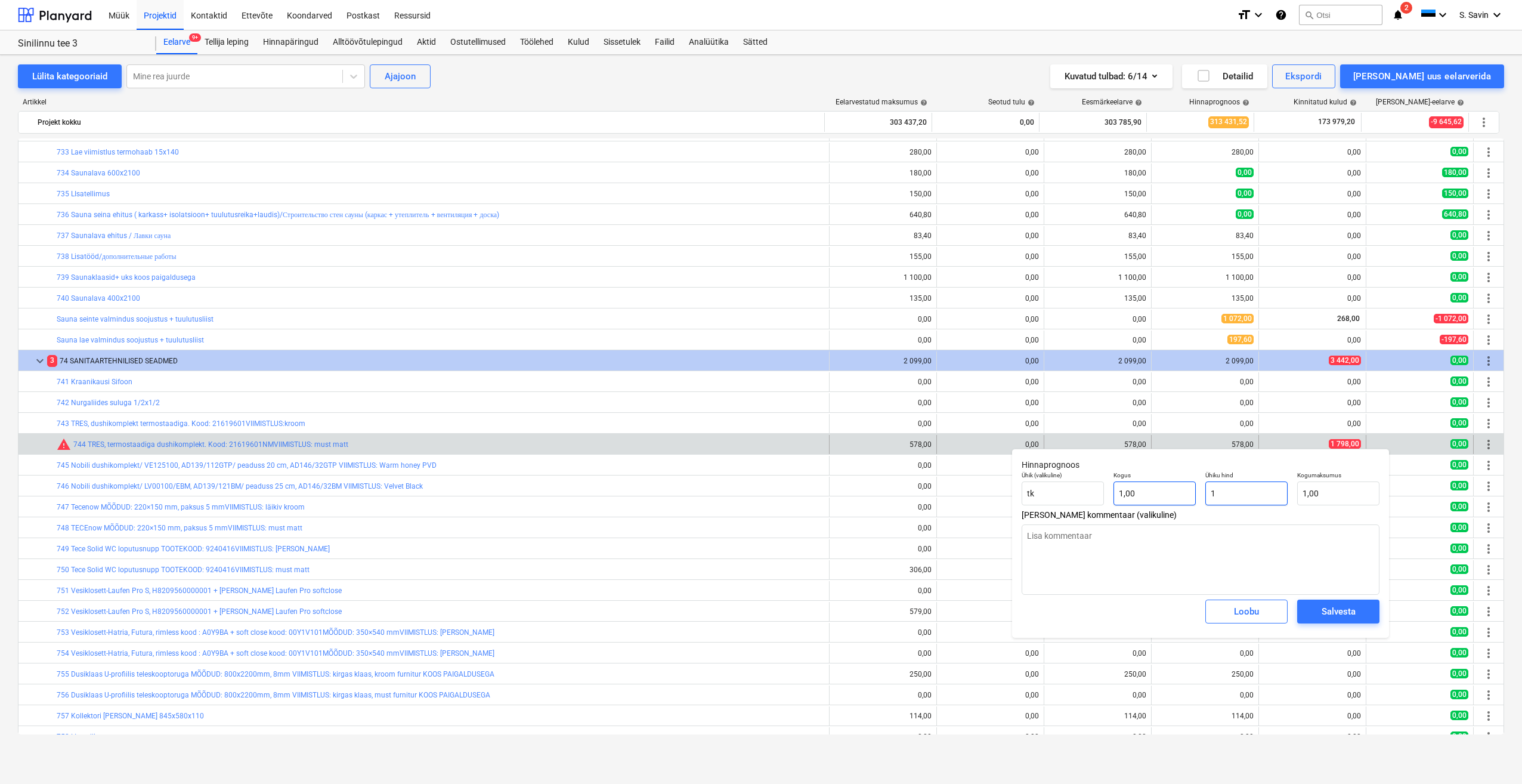
type textarea "x"
type input "17"
type input "17,00"
type textarea "x"
type input "179"
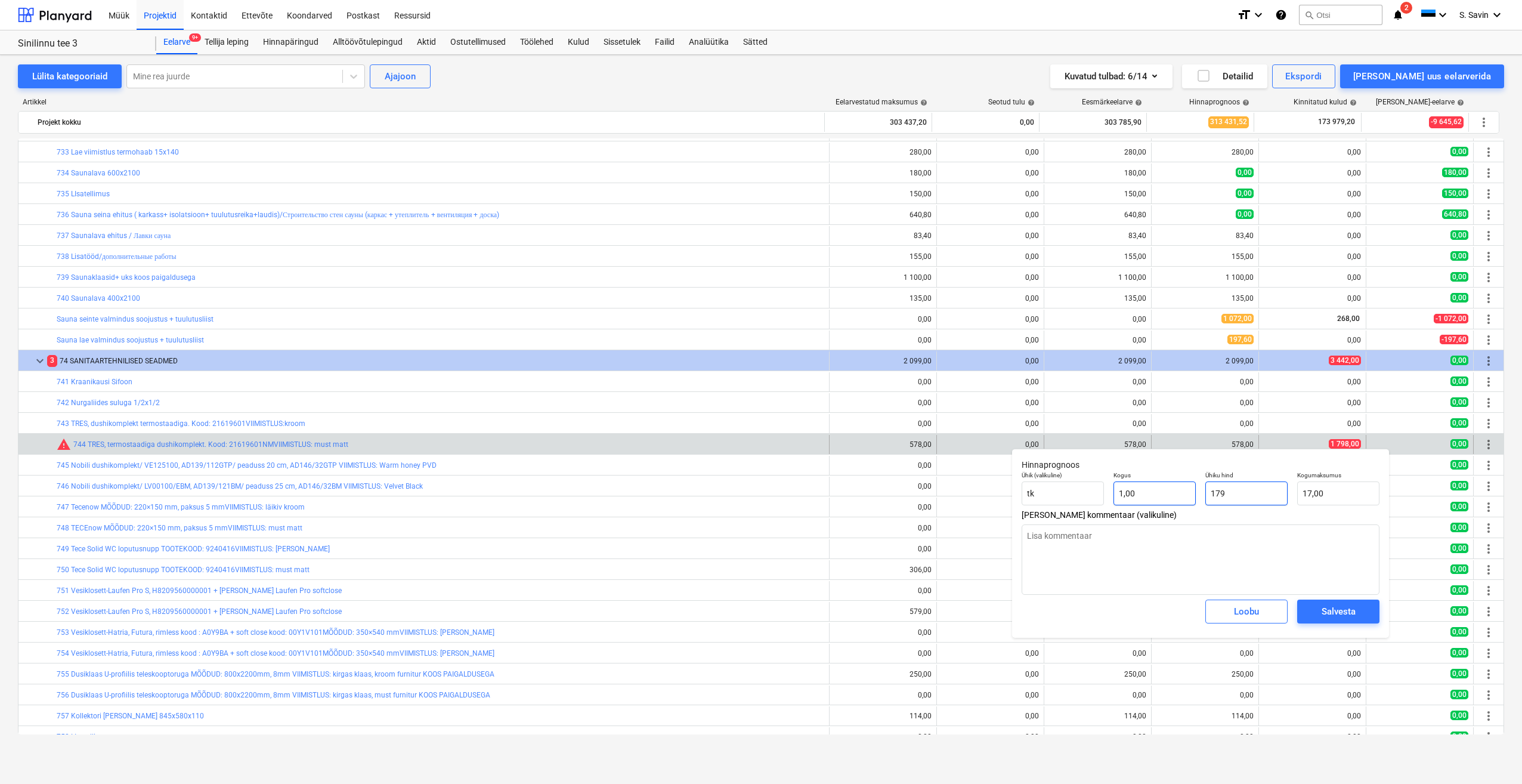
type input "179,00"
type textarea "x"
type input "1798"
type input "1 798,00"
click at [1340, 611] on div "Salvesta" at bounding box center [1339, 611] width 34 height 16
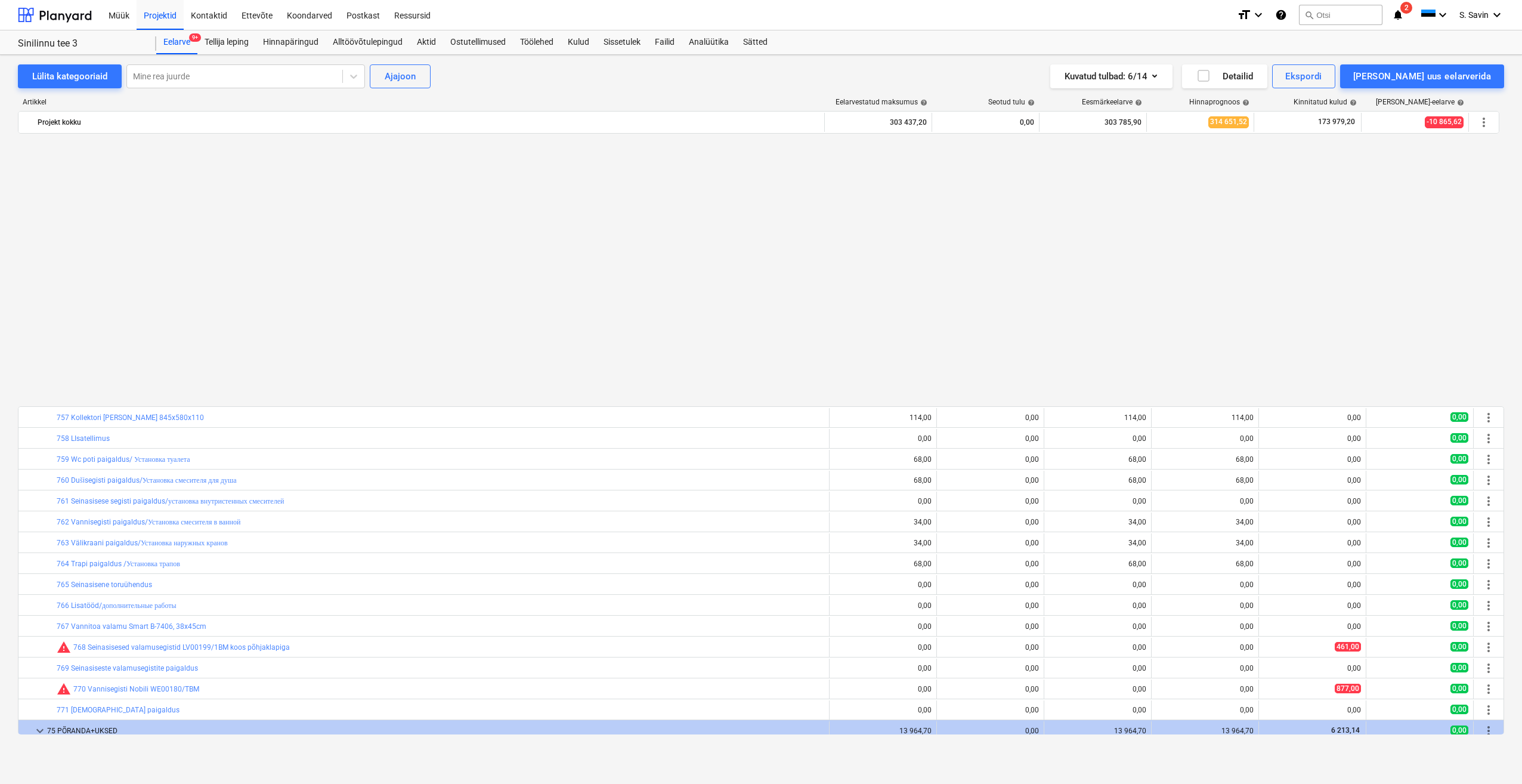
scroll to position [2974, 0]
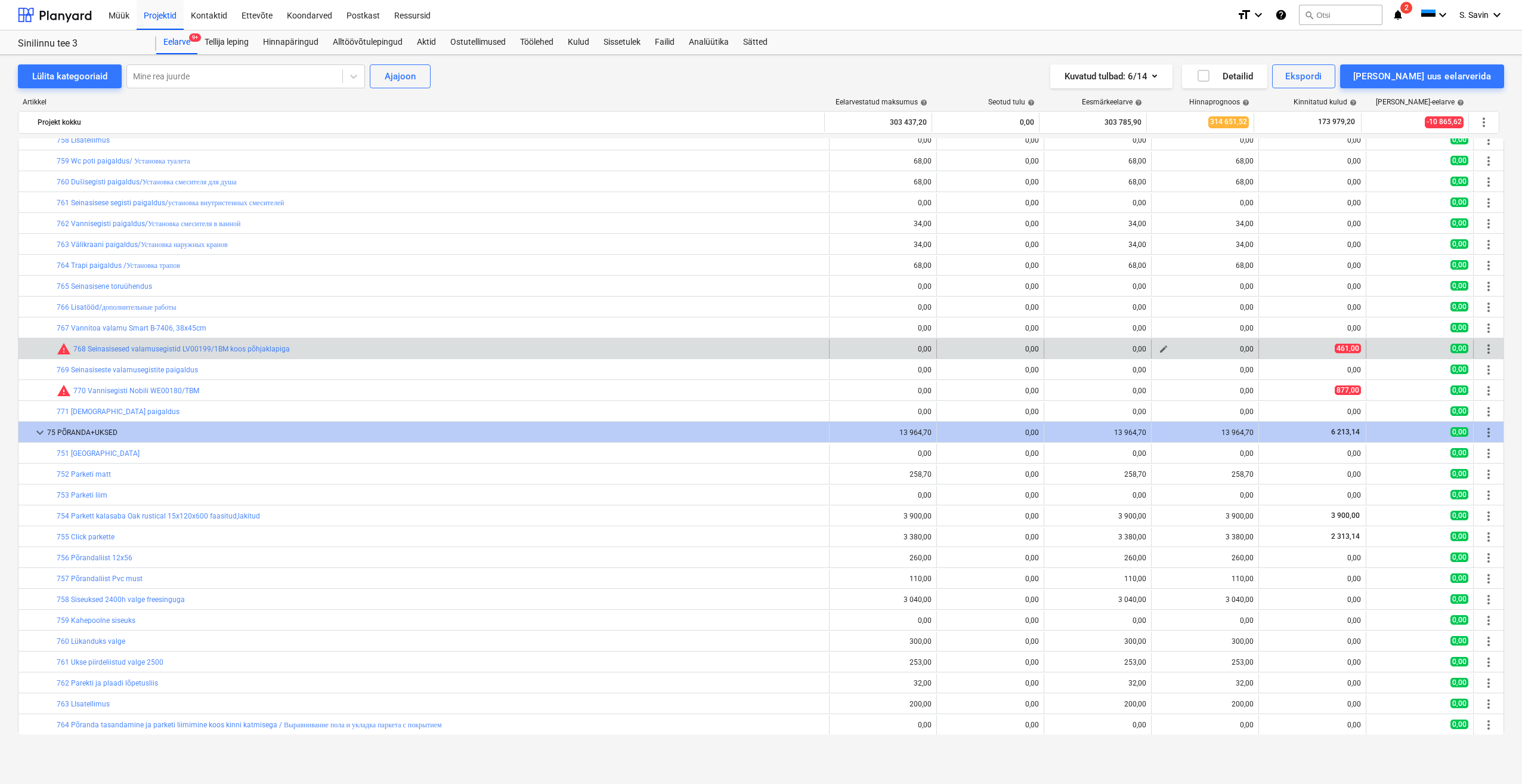
click at [1162, 346] on span "edit" at bounding box center [1163, 348] width 9 height 9
type textarea "x"
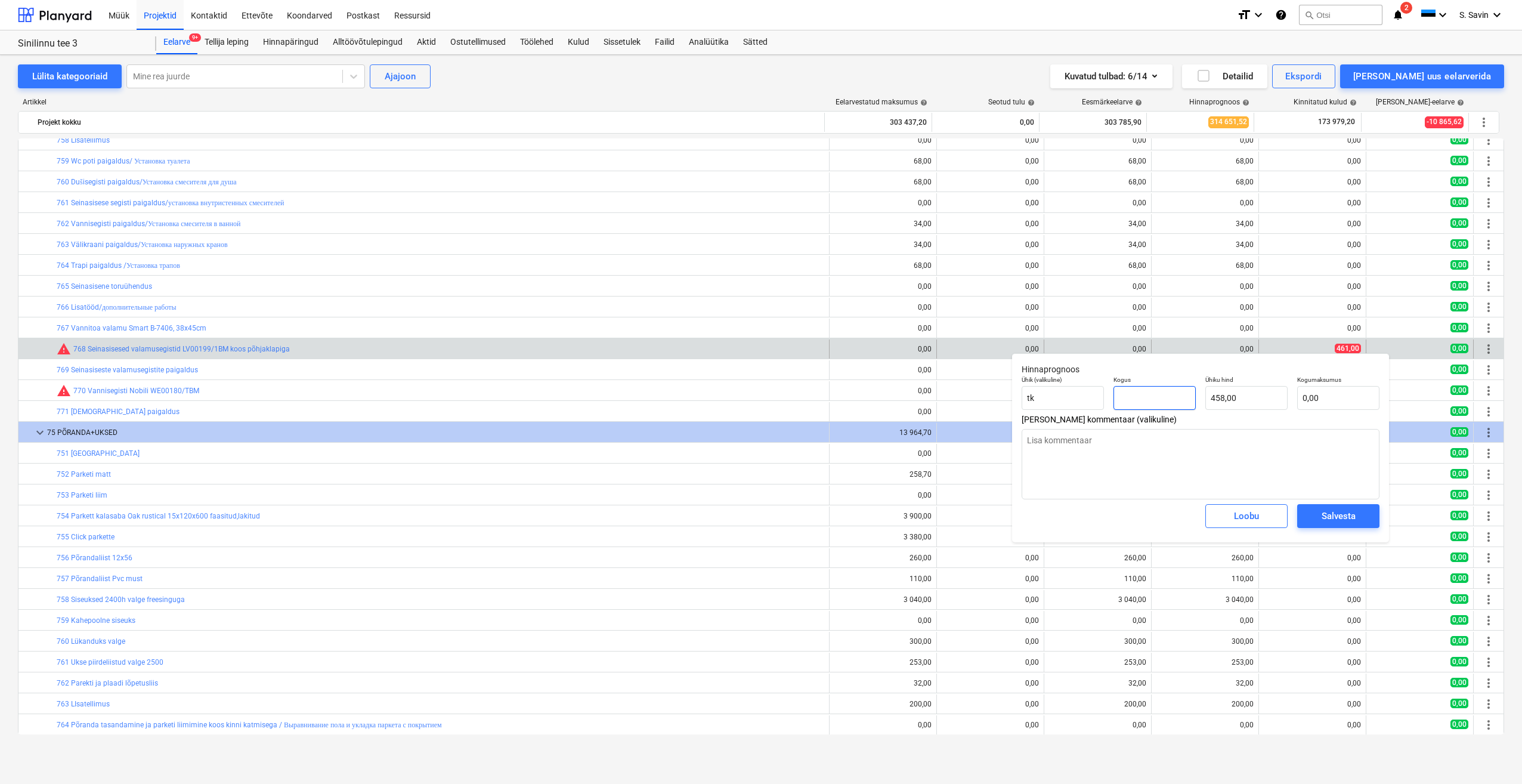
click at [1171, 404] on input "text" at bounding box center [1155, 398] width 82 height 24
type textarea "x"
type input "1"
type input "458,00"
type input "1"
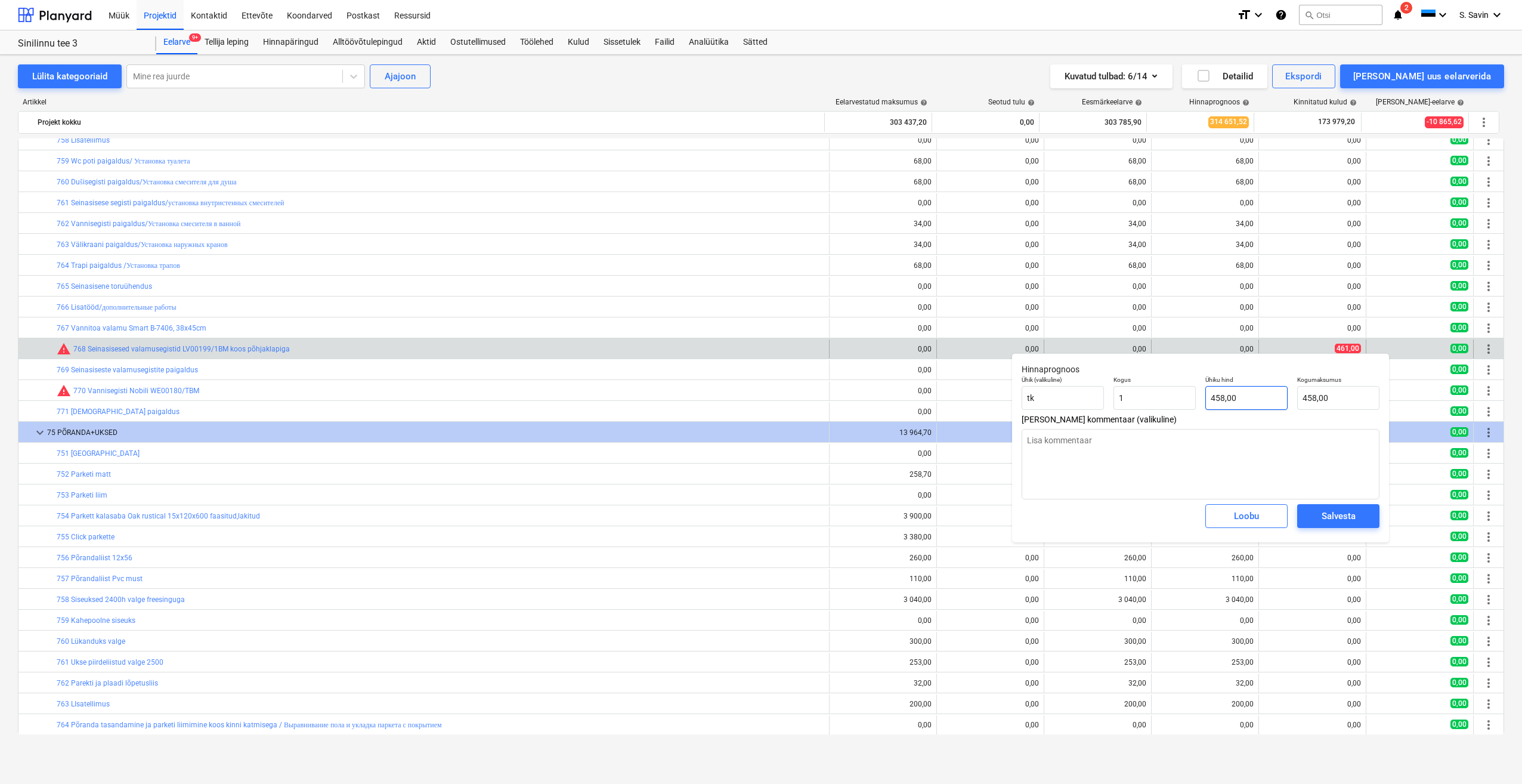
type textarea "x"
type input "1,00"
type input "458"
click at [1253, 402] on input "458" at bounding box center [1247, 398] width 82 height 24
drag, startPoint x: 1253, startPoint y: 402, endPoint x: 1177, endPoint y: 405, distance: 76.1
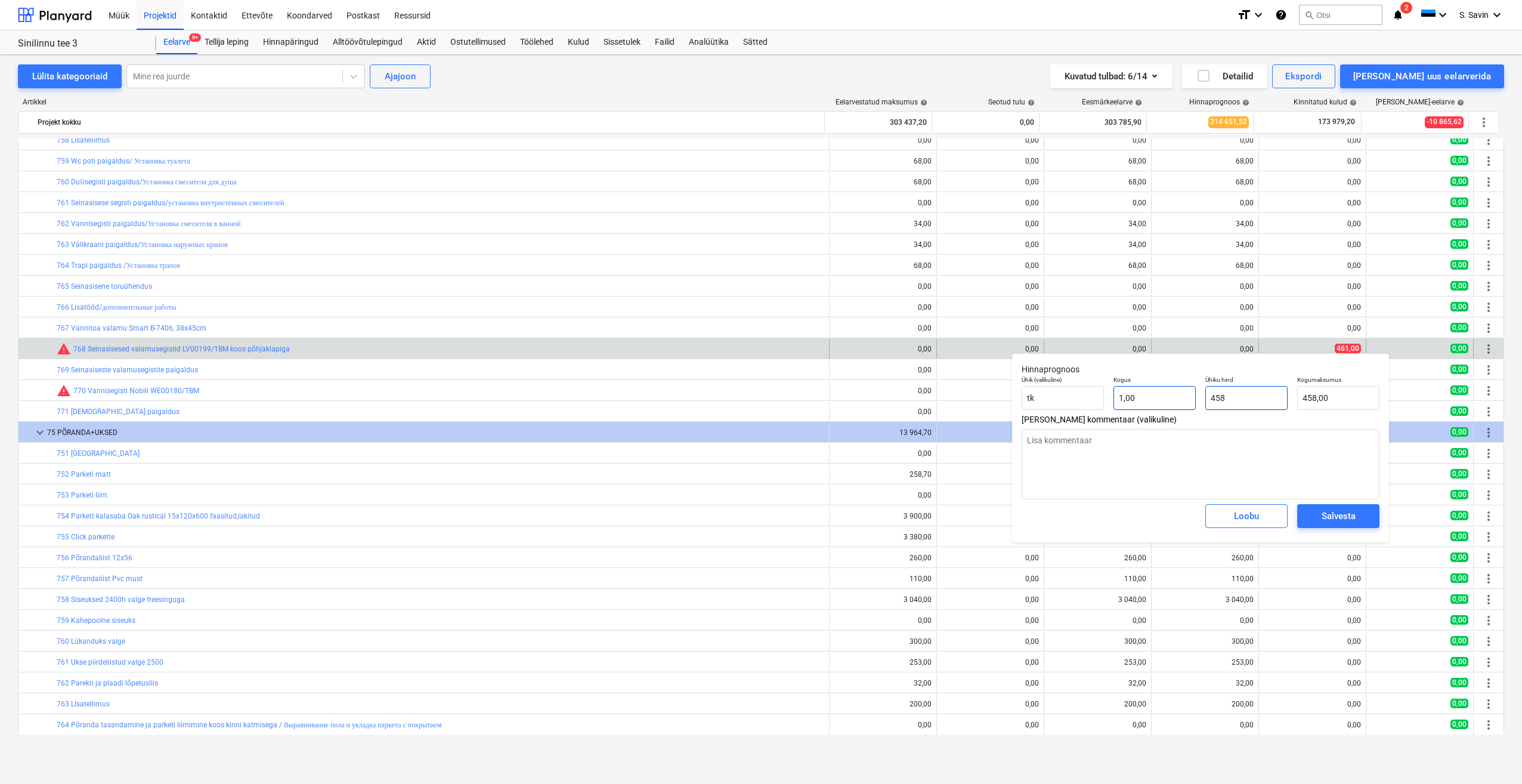
click at [1177, 405] on div "Ühik (valikuline) tk Kogus 1,00 Ühiku hind 458 Kogumaksumus 458,00" at bounding box center [1200, 393] width 367 height 44
type textarea "x"
type input "4"
type input "4,00"
type textarea "x"
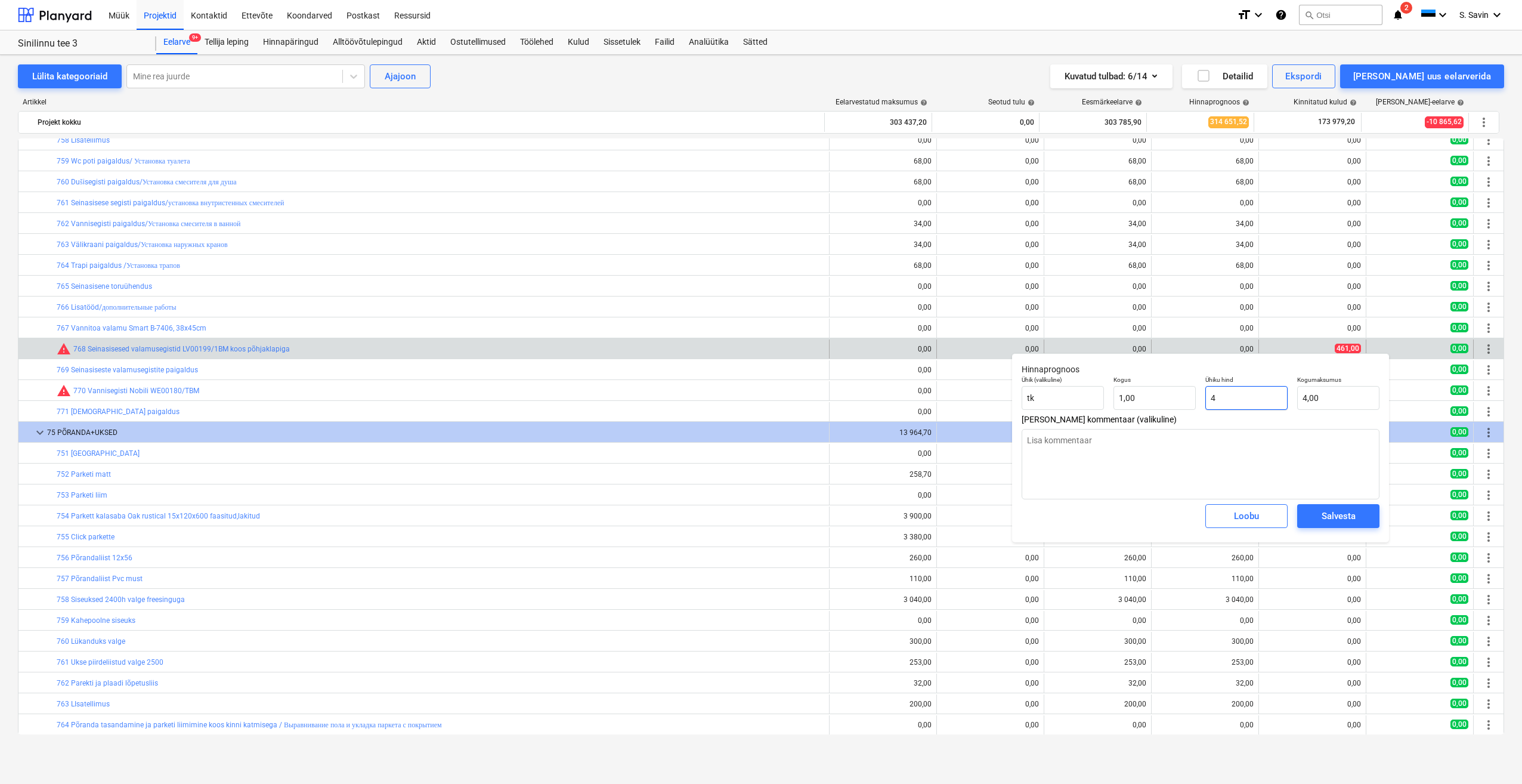
type input "47"
type input "47,00"
type textarea "x"
type input "4"
type input "4,00"
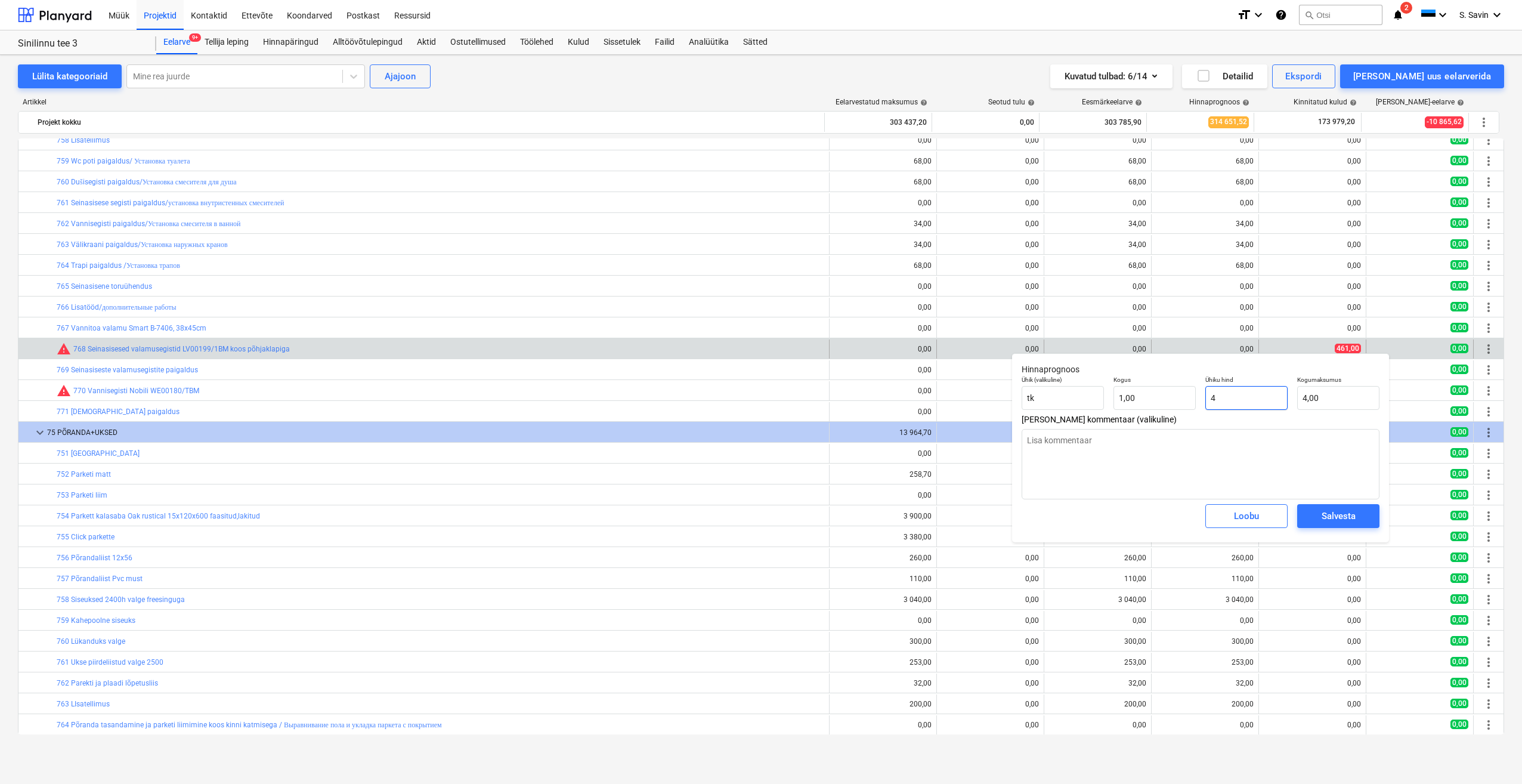
type textarea "x"
type input "46"
type input "46,00"
type textarea "x"
type input "461"
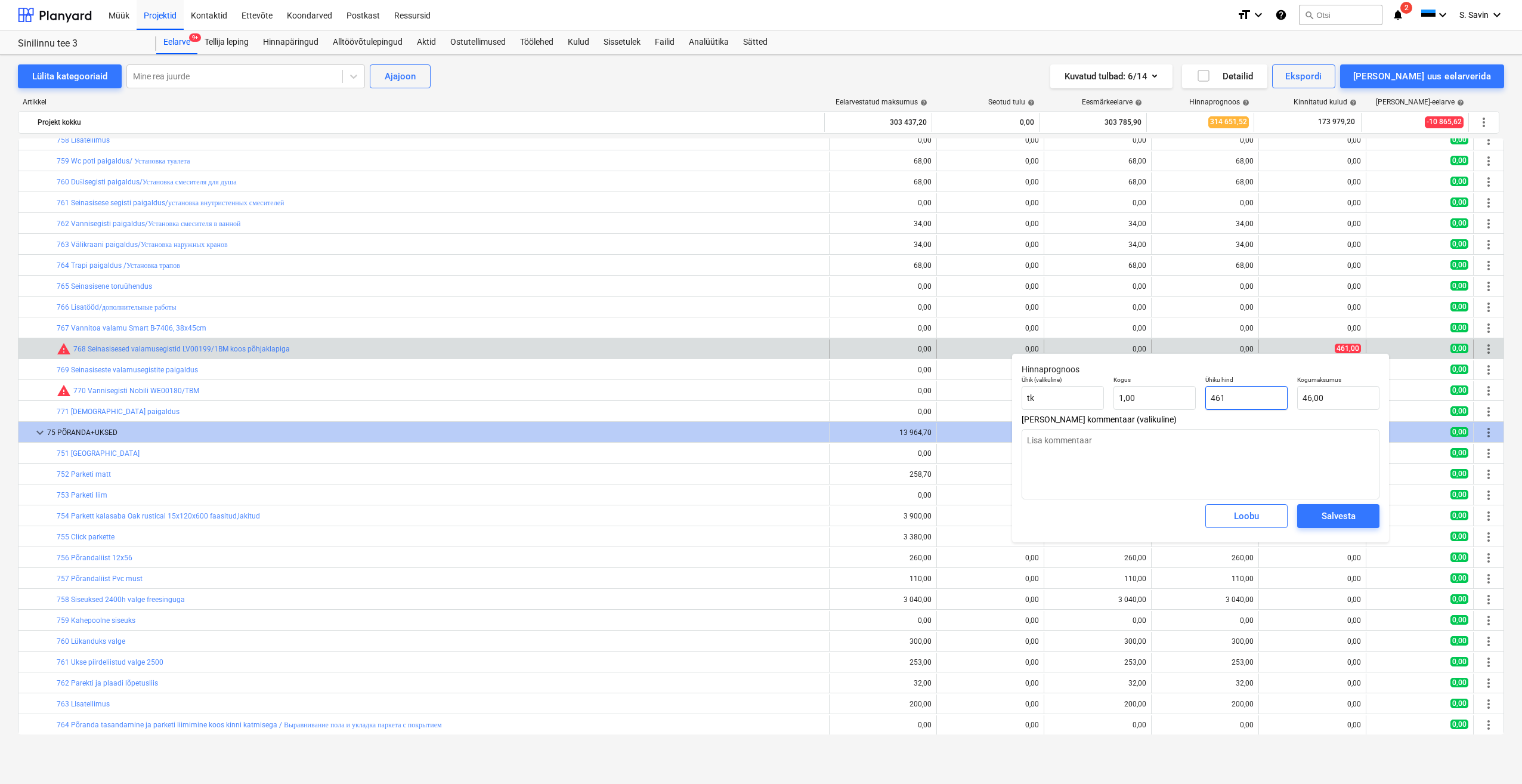
type input "461,00"
type input "461"
type textarea "x"
type input "461,00"
click at [1332, 516] on div "Salvesta" at bounding box center [1339, 516] width 34 height 16
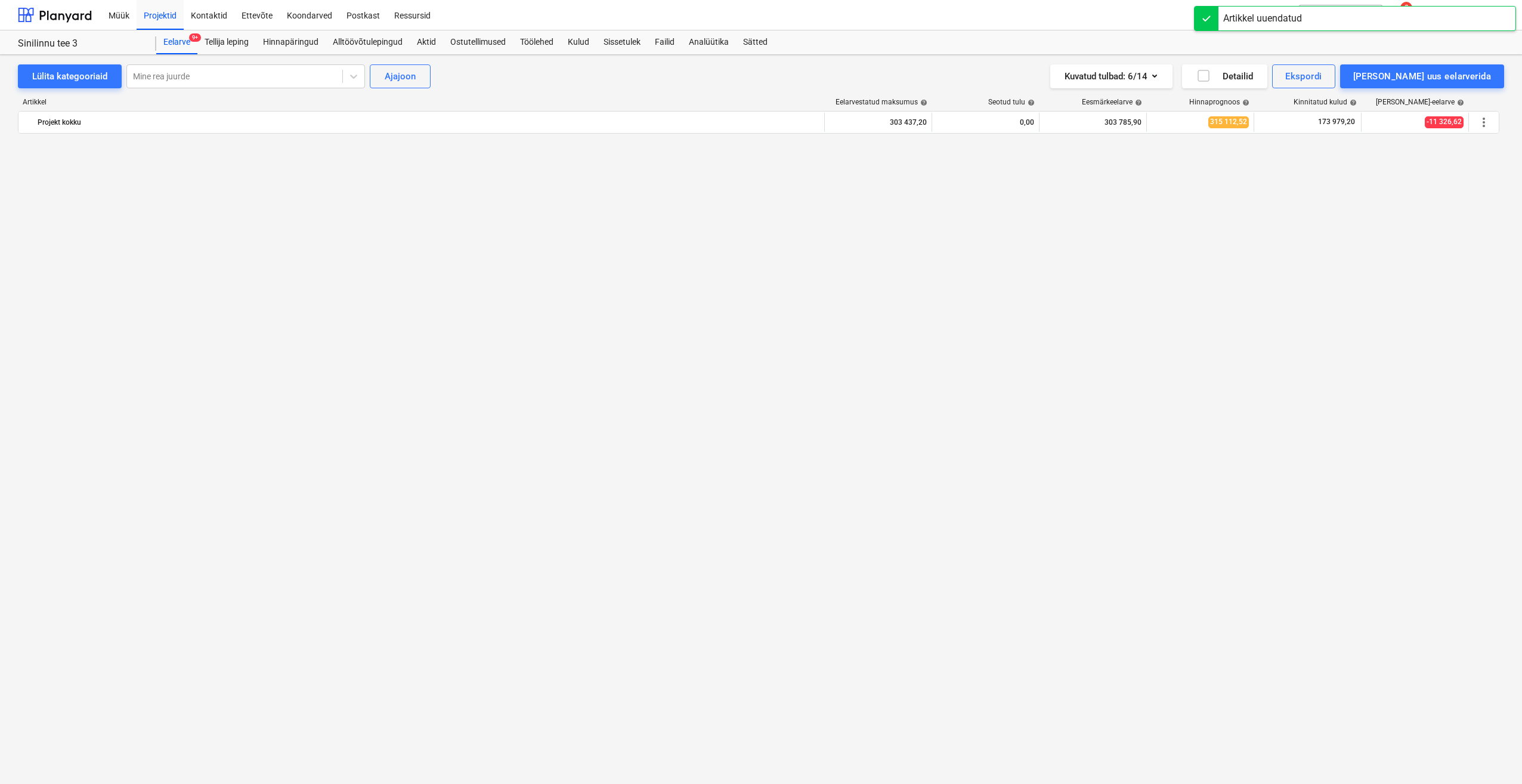
type textarea "x"
type input "0,00"
type input "1 849,00"
type input "0,00"
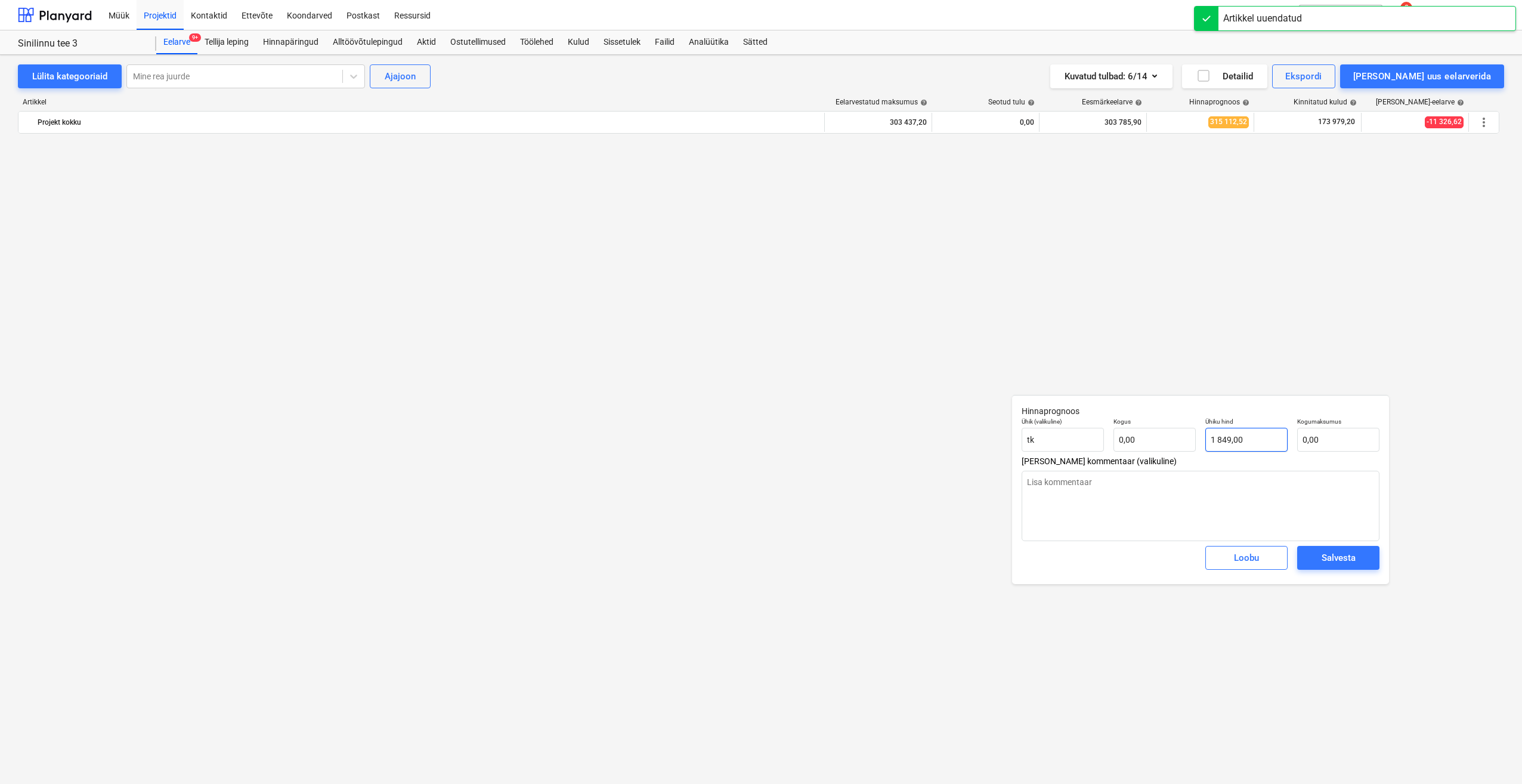
type textarea "x"
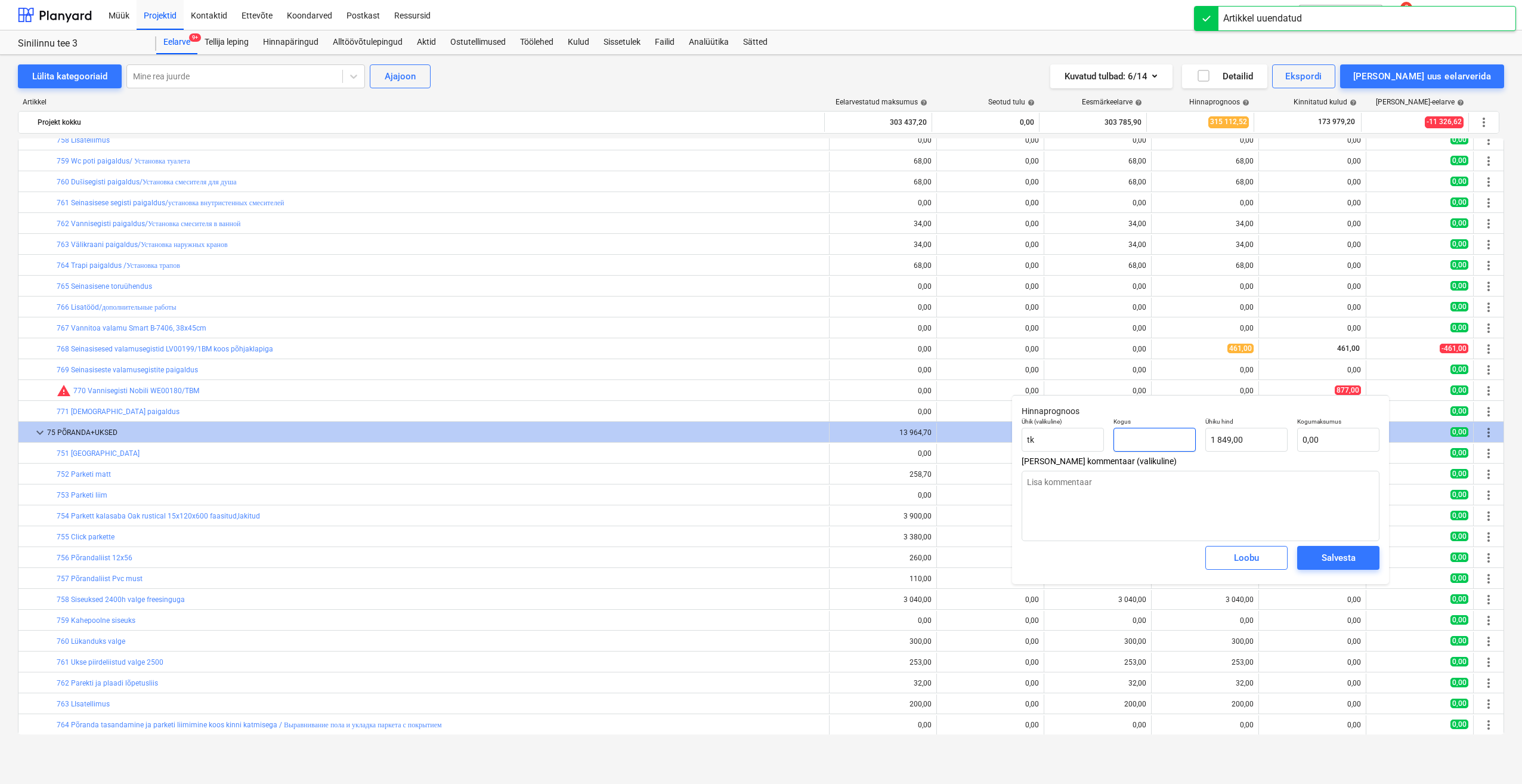
click at [1155, 439] on input "text" at bounding box center [1155, 439] width 82 height 24
type textarea "x"
type input "1"
type input "1 849,00"
type input "1"
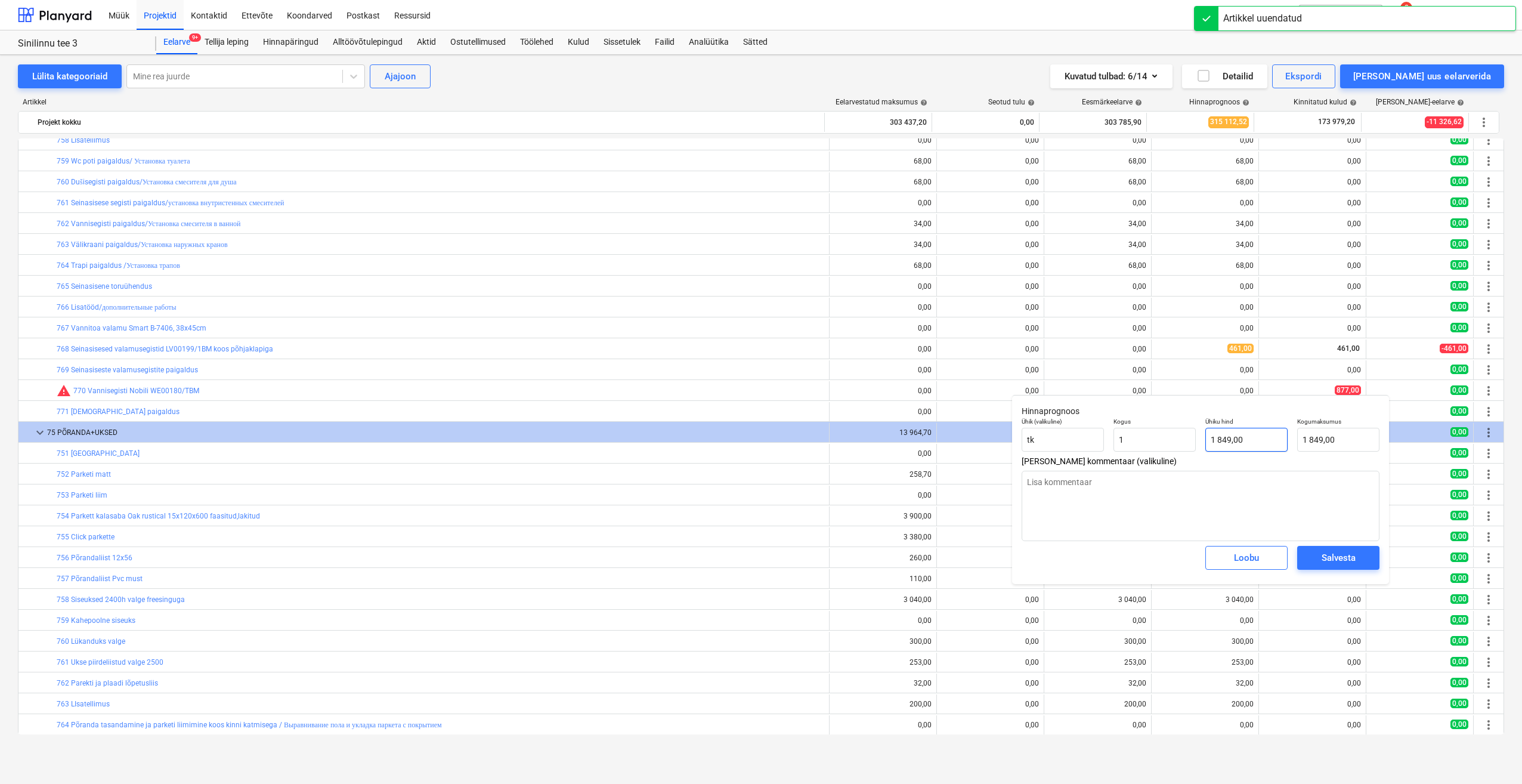
type textarea "x"
type input "1,00"
type input "1849"
drag, startPoint x: 1260, startPoint y: 440, endPoint x: 1166, endPoint y: 443, distance: 94.0
click at [1166, 443] on div "Ühik (valikuline) tk Kogus 1,00 Ühiku hind 1849 Kogumaksumus 1 849,00" at bounding box center [1200, 434] width 367 height 44
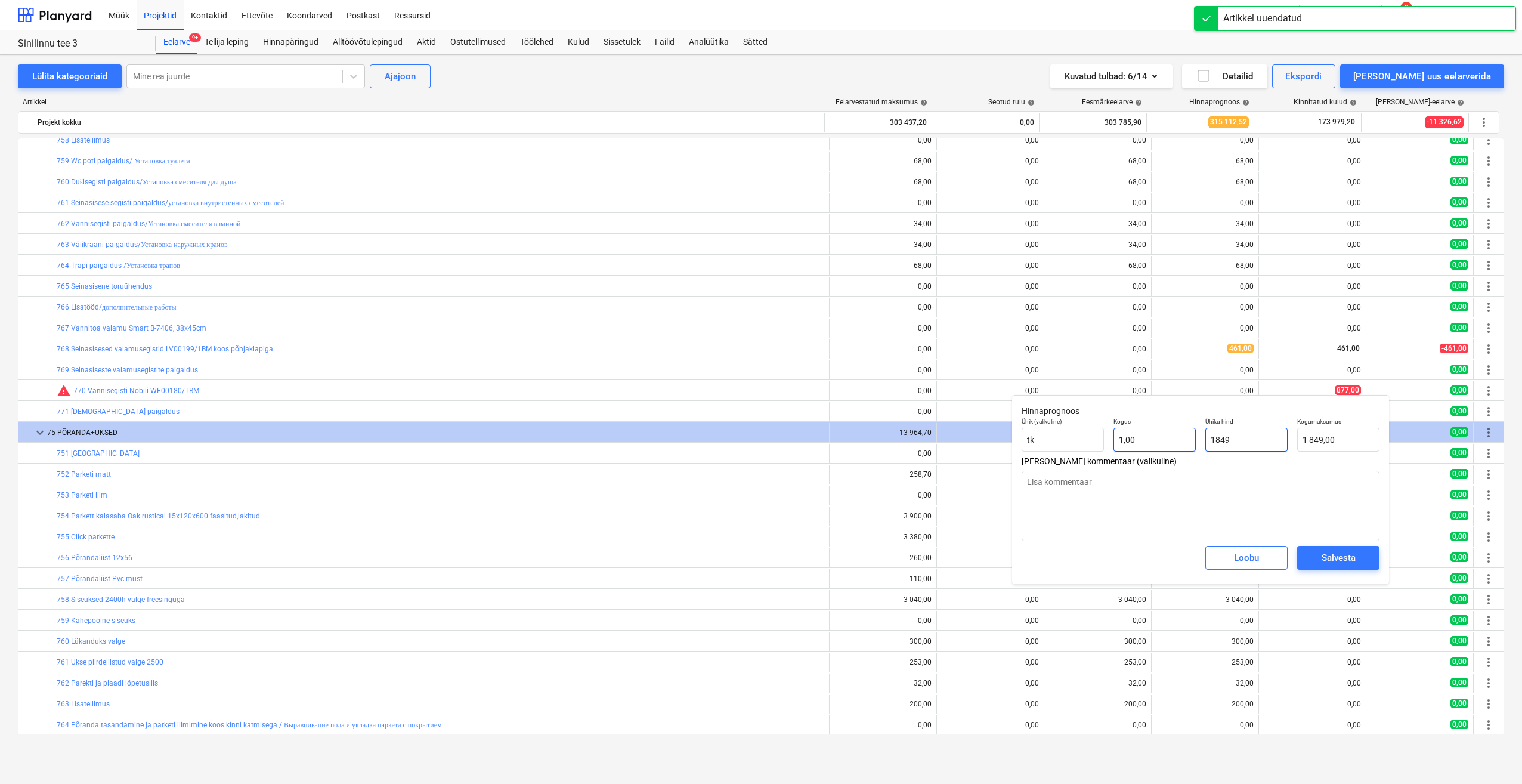
type textarea "x"
type input "8"
type input "8,00"
type textarea "x"
type input "87"
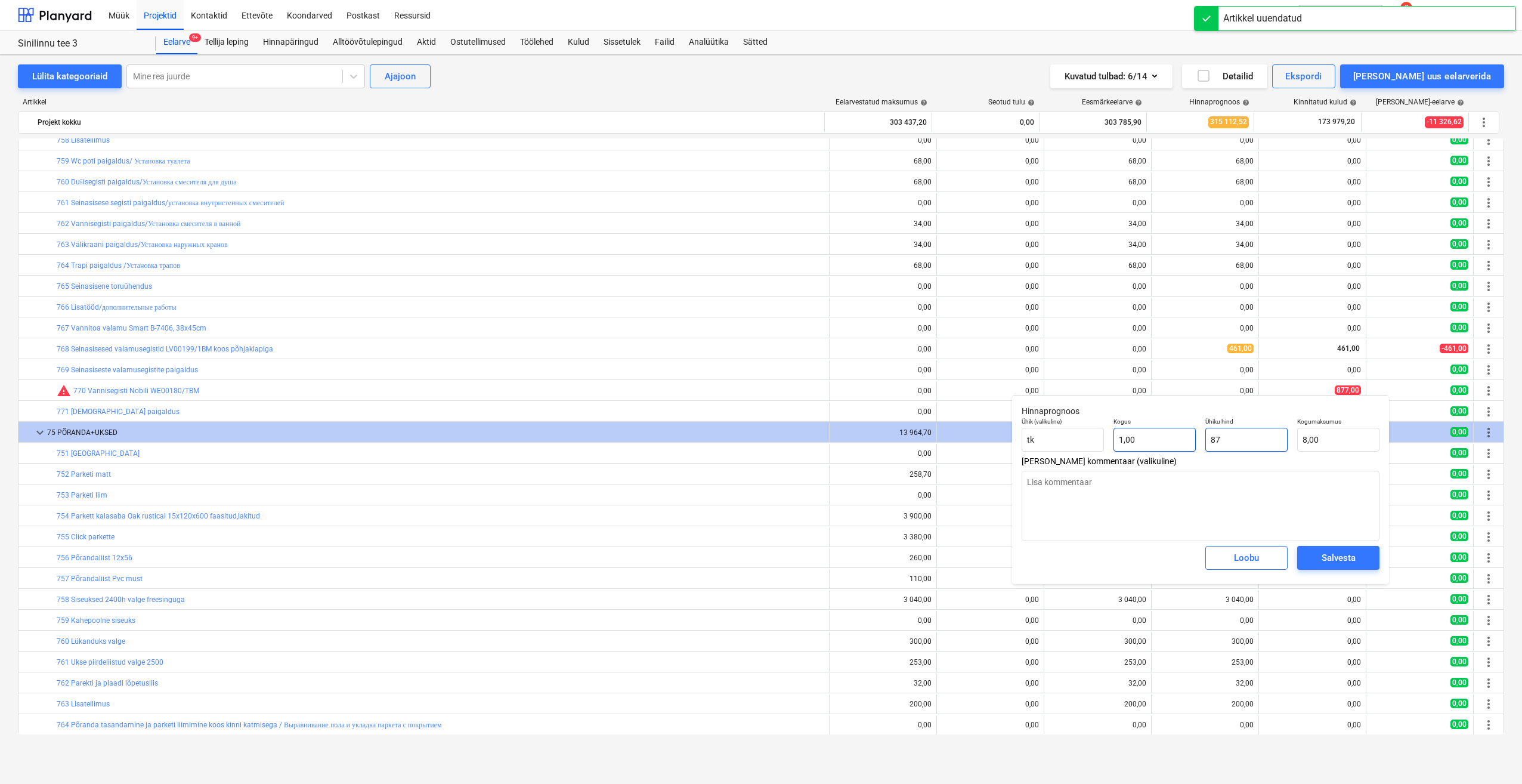
type input "87,00"
type textarea "x"
type input "877"
type input "877,00"
type input "877"
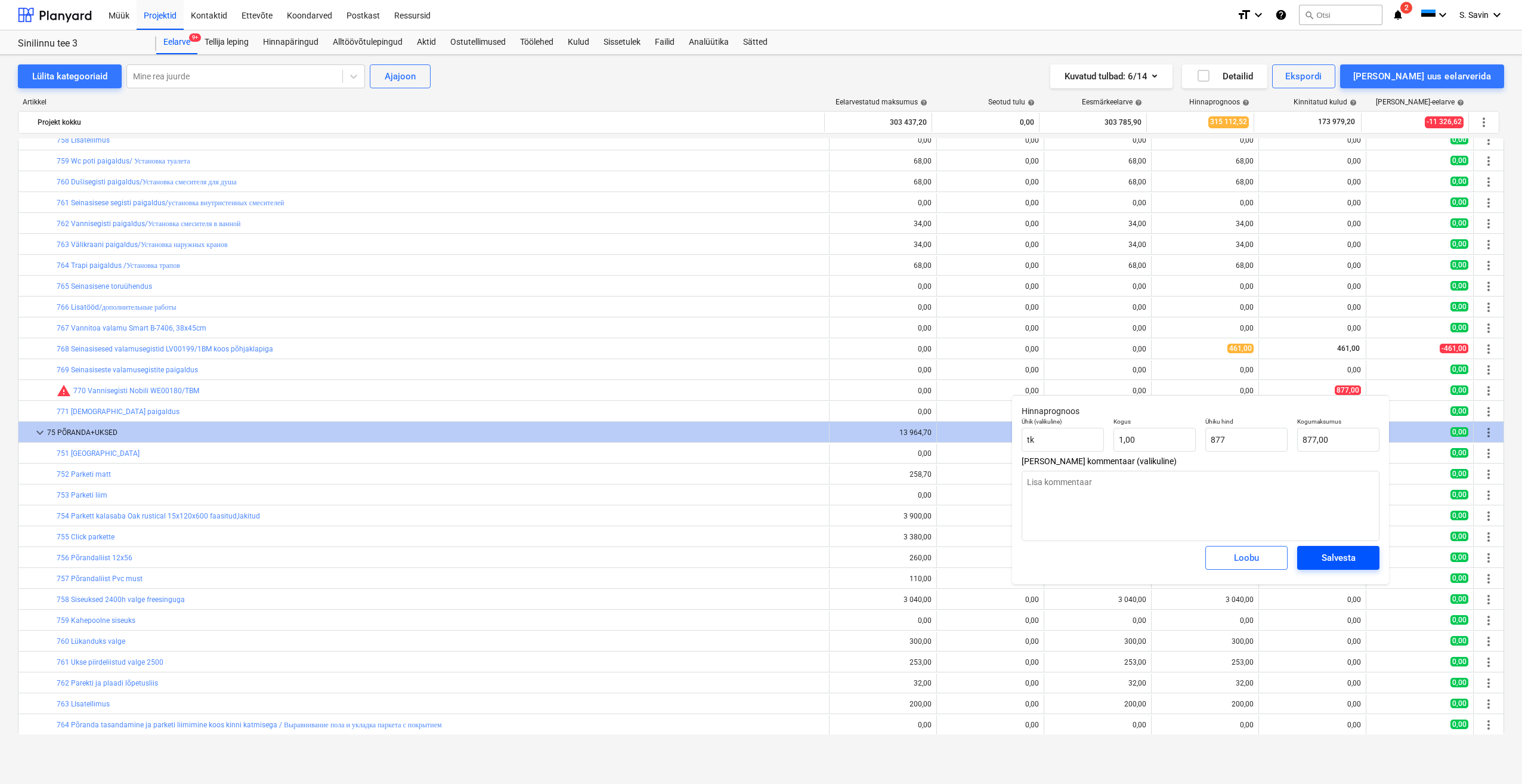
type textarea "x"
type input "877,00"
click at [1337, 562] on div "Salvesta" at bounding box center [1339, 558] width 34 height 16
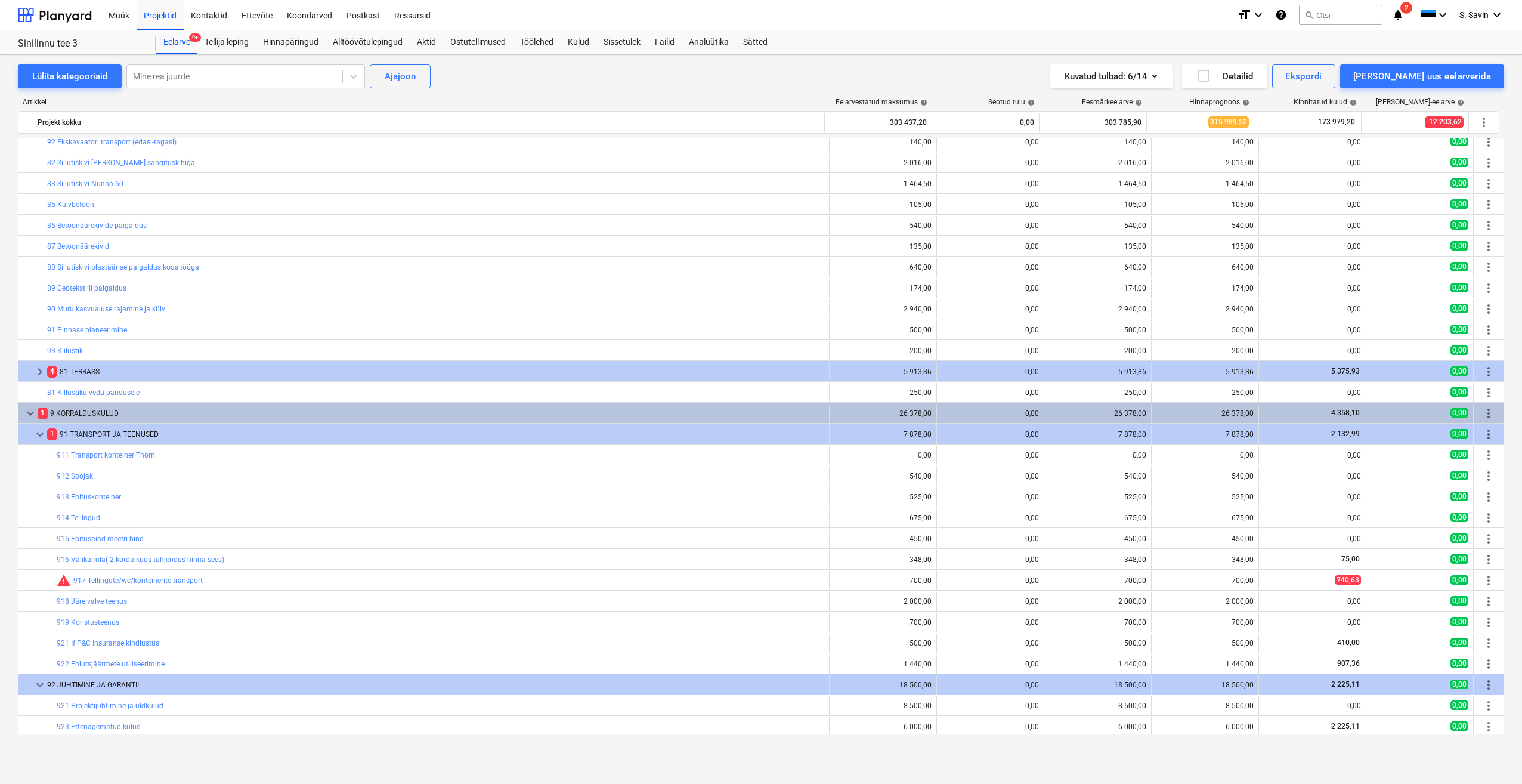
scroll to position [3809, 0]
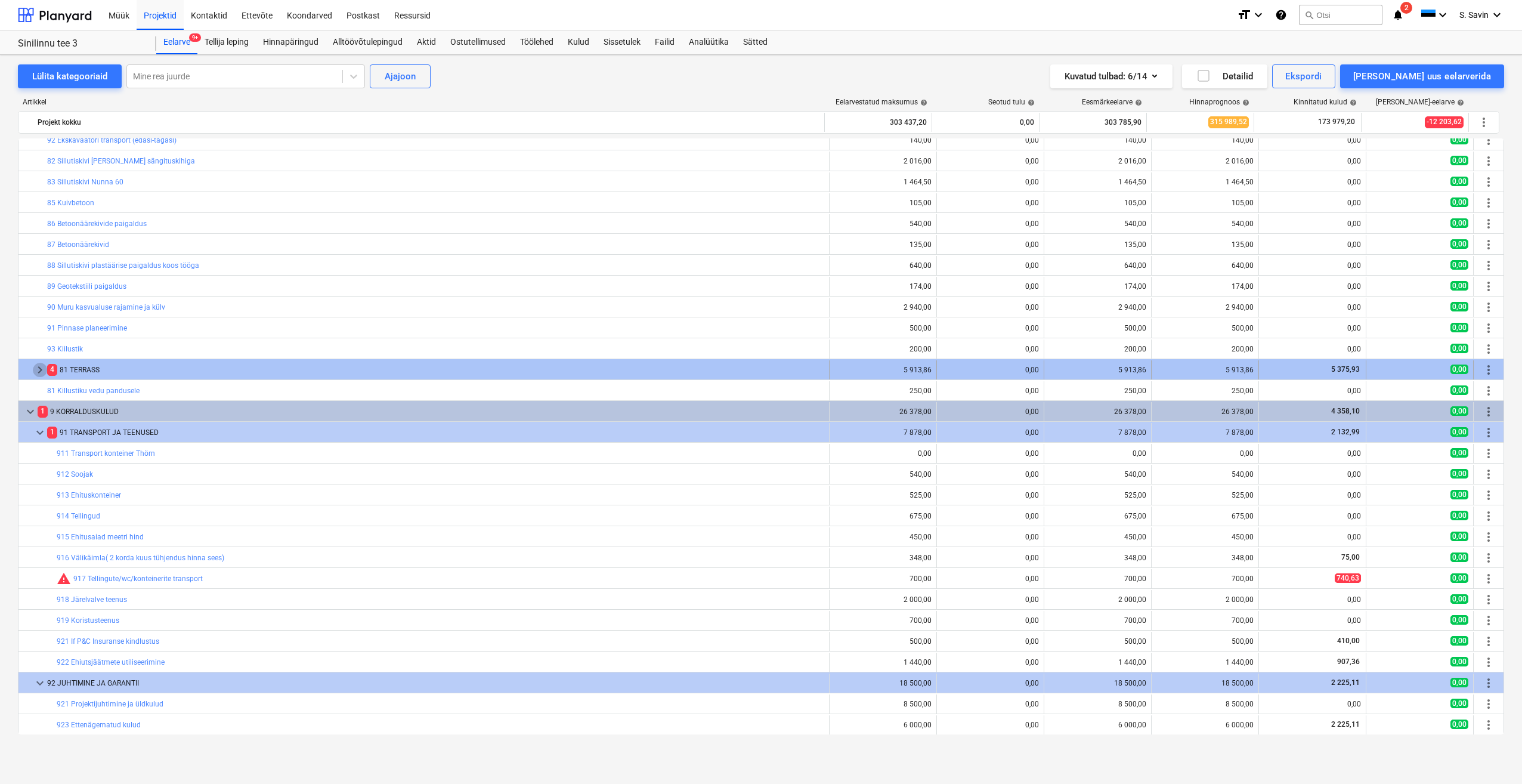
click at [40, 369] on span "keyboard_arrow_right" at bounding box center [40, 370] width 14 height 14
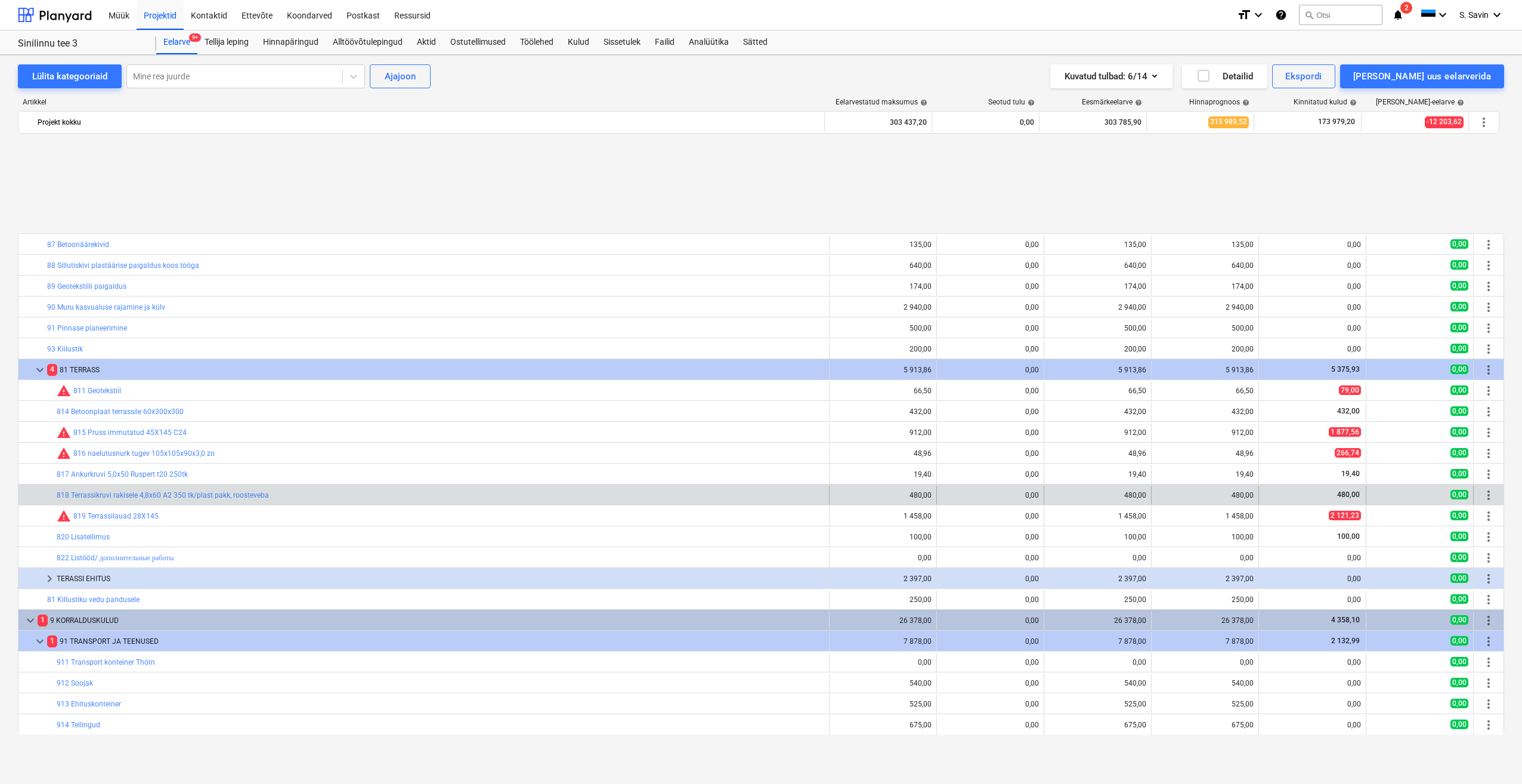
scroll to position [3928, 0]
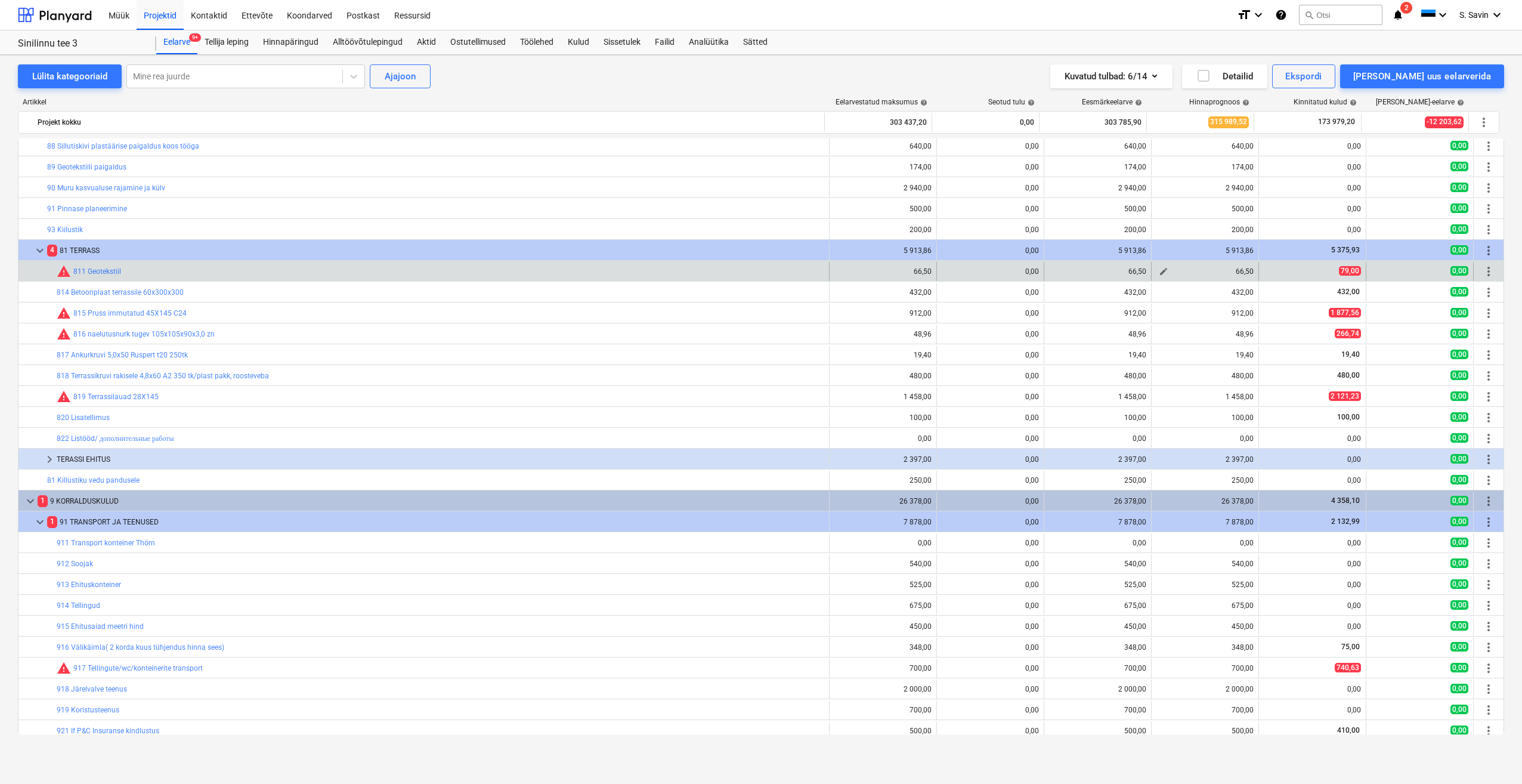
click at [1167, 274] on div "66,50" at bounding box center [1205, 272] width 97 height 8
click at [1159, 272] on span "edit" at bounding box center [1163, 271] width 9 height 9
type textarea "x"
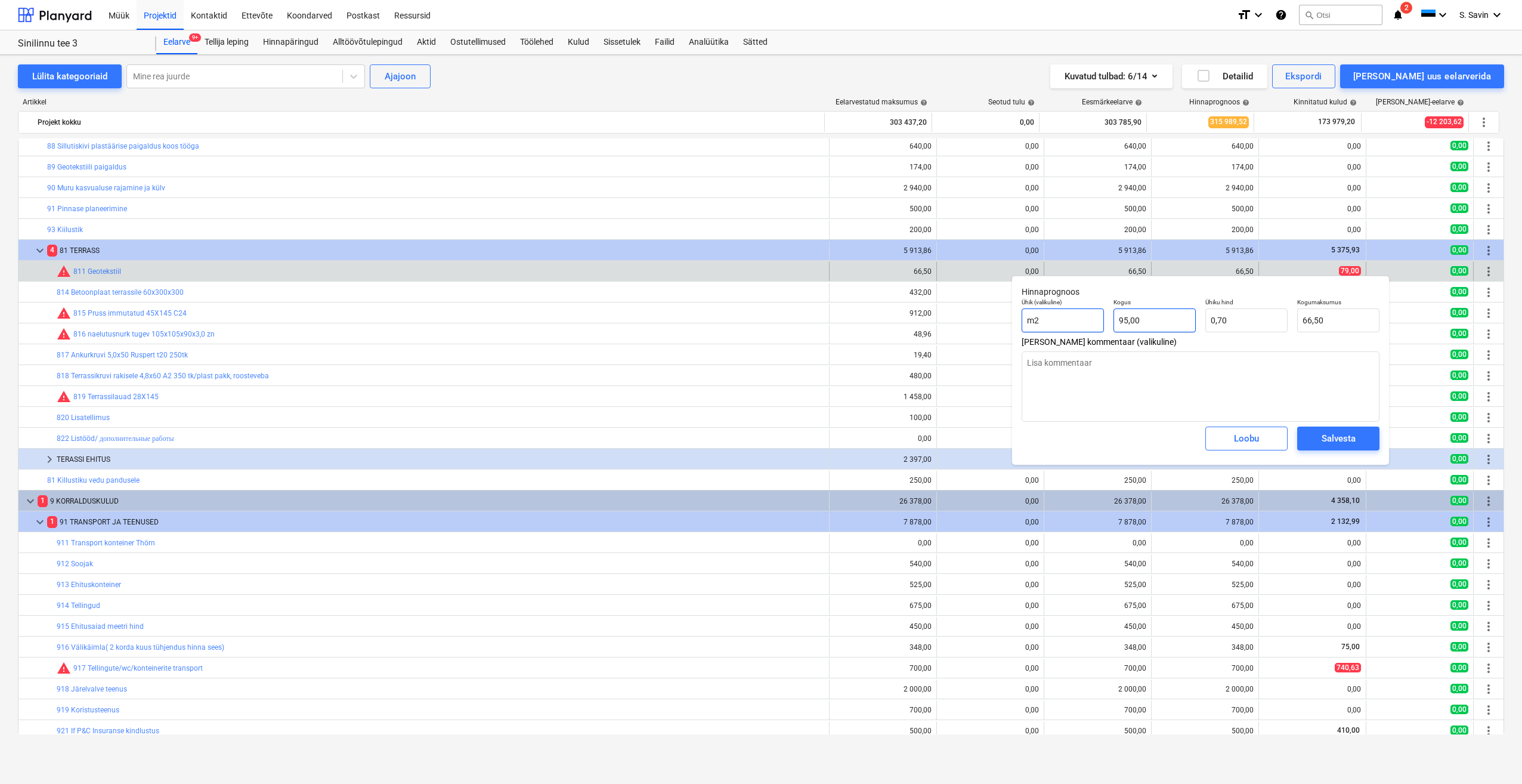
type input "95"
drag, startPoint x: 1143, startPoint y: 326, endPoint x: 1042, endPoint y: 325, distance: 101.0
click at [1042, 325] on div "Ühik (valikuline) m2 Kogus 95 Ühiku hind 0,70 Kogumaksumus 66,50" at bounding box center [1200, 316] width 367 height 44
type textarea "x"
type input "1"
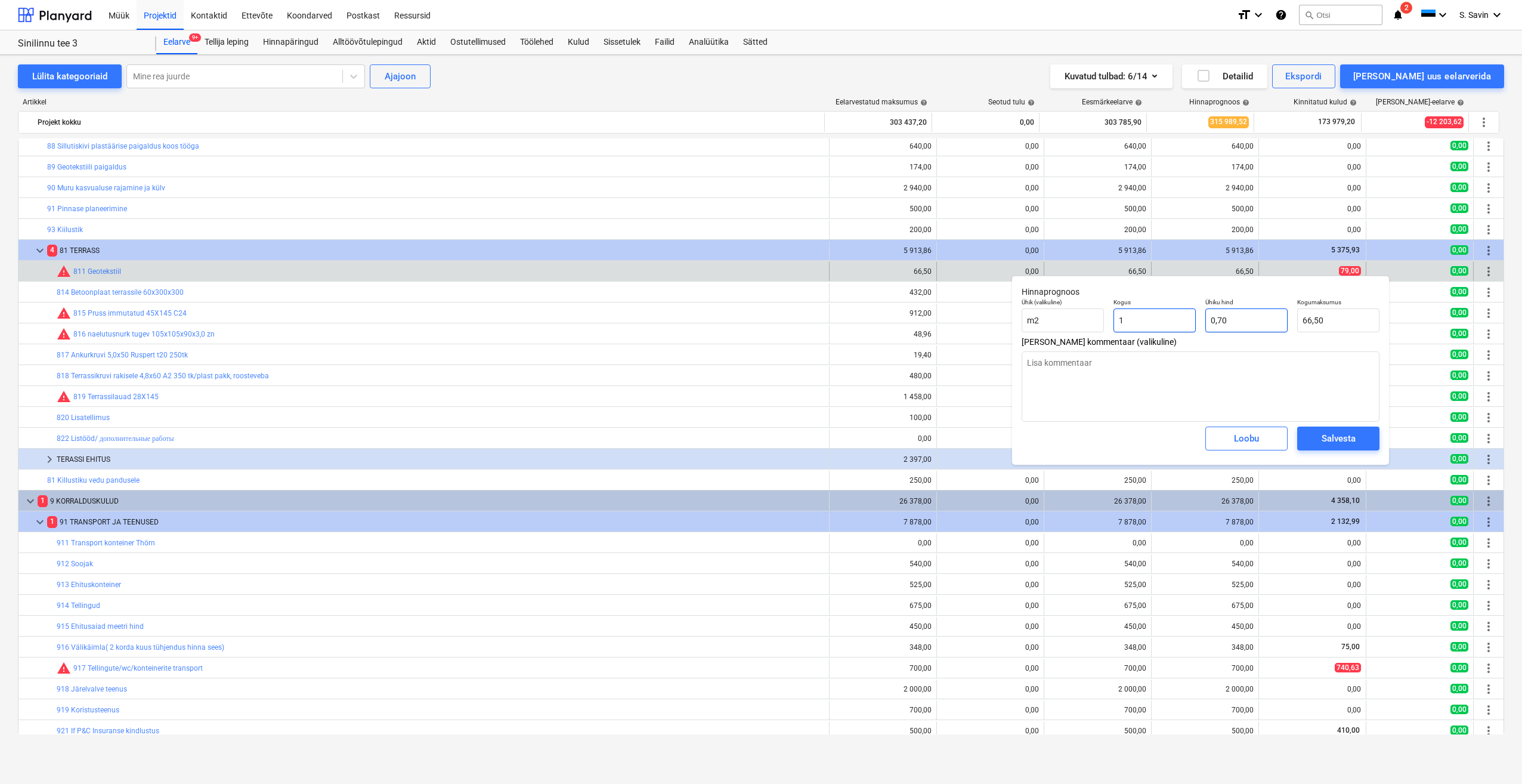
type input "0,70"
type input "1"
type textarea "x"
type input "1,00"
type input "0,7"
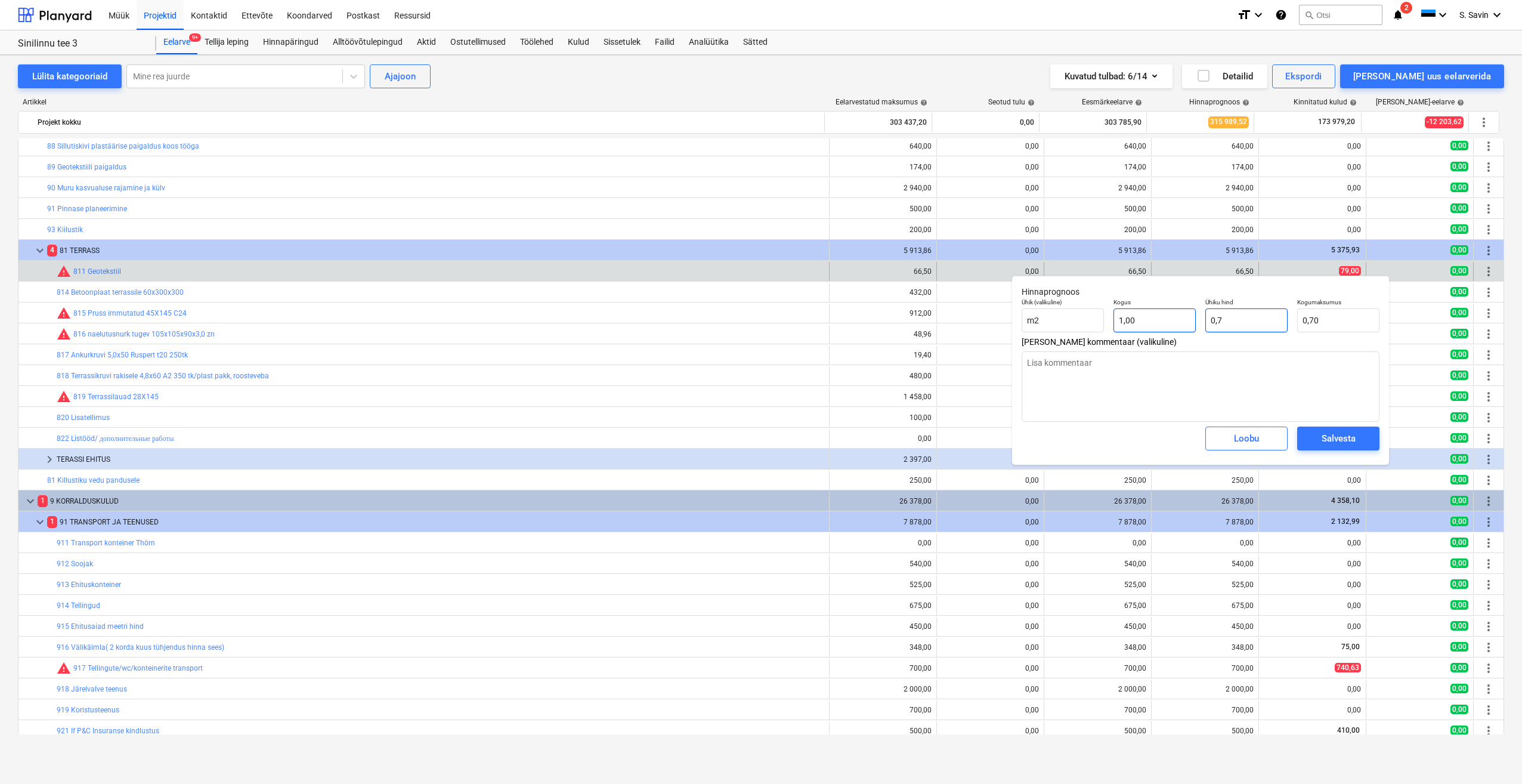
drag, startPoint x: 1252, startPoint y: 323, endPoint x: 1141, endPoint y: 328, distance: 111.1
click at [1141, 328] on div "Ühik (valikuline) m2 Kogus 1,00 Ühiku hind 0,7 Kogumaksumus 0,70" at bounding box center [1200, 316] width 367 height 44
type textarea "x"
type input "7"
type input "7,00"
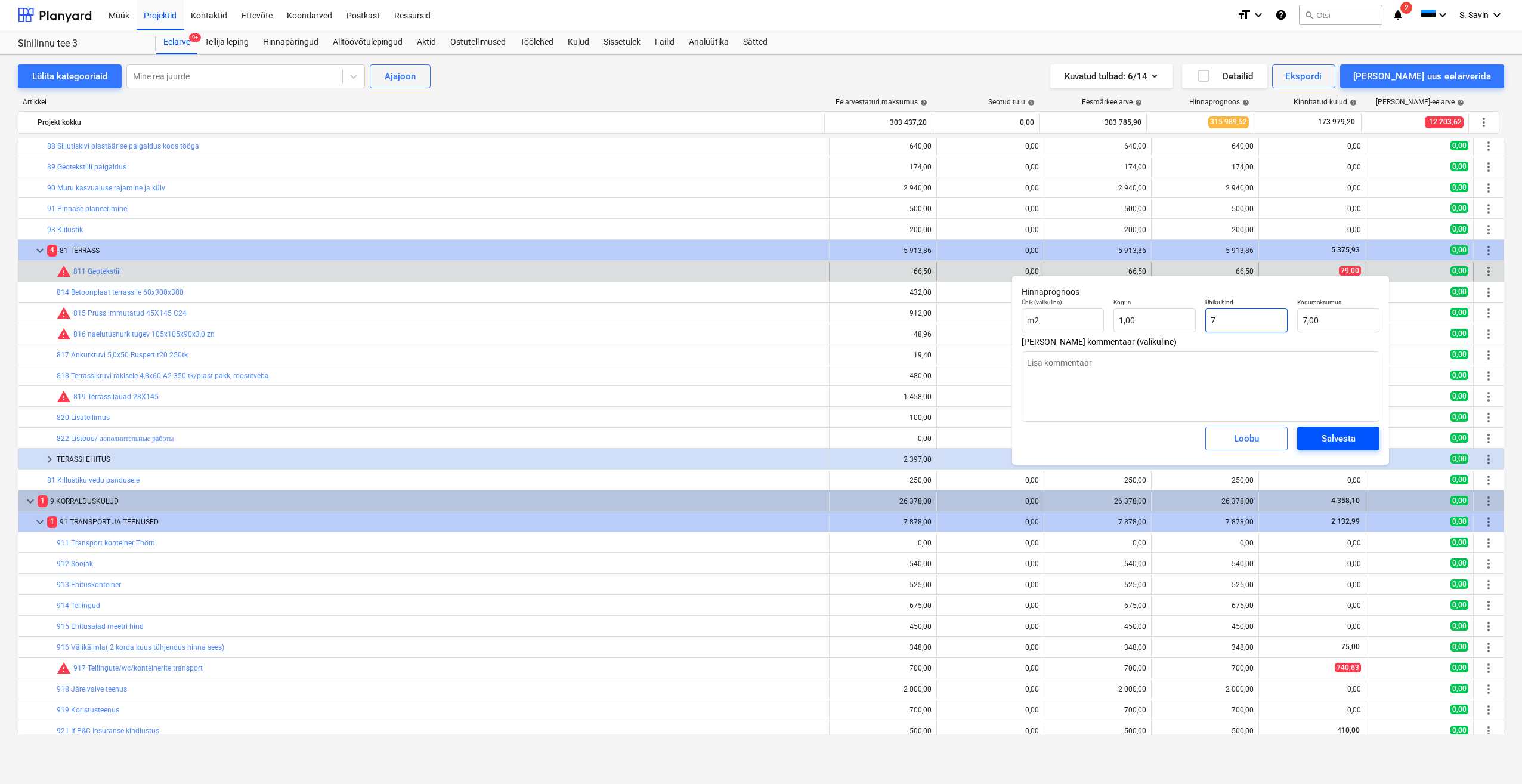
type textarea "x"
type input "79"
type input "79,00"
type input "79"
type textarea "x"
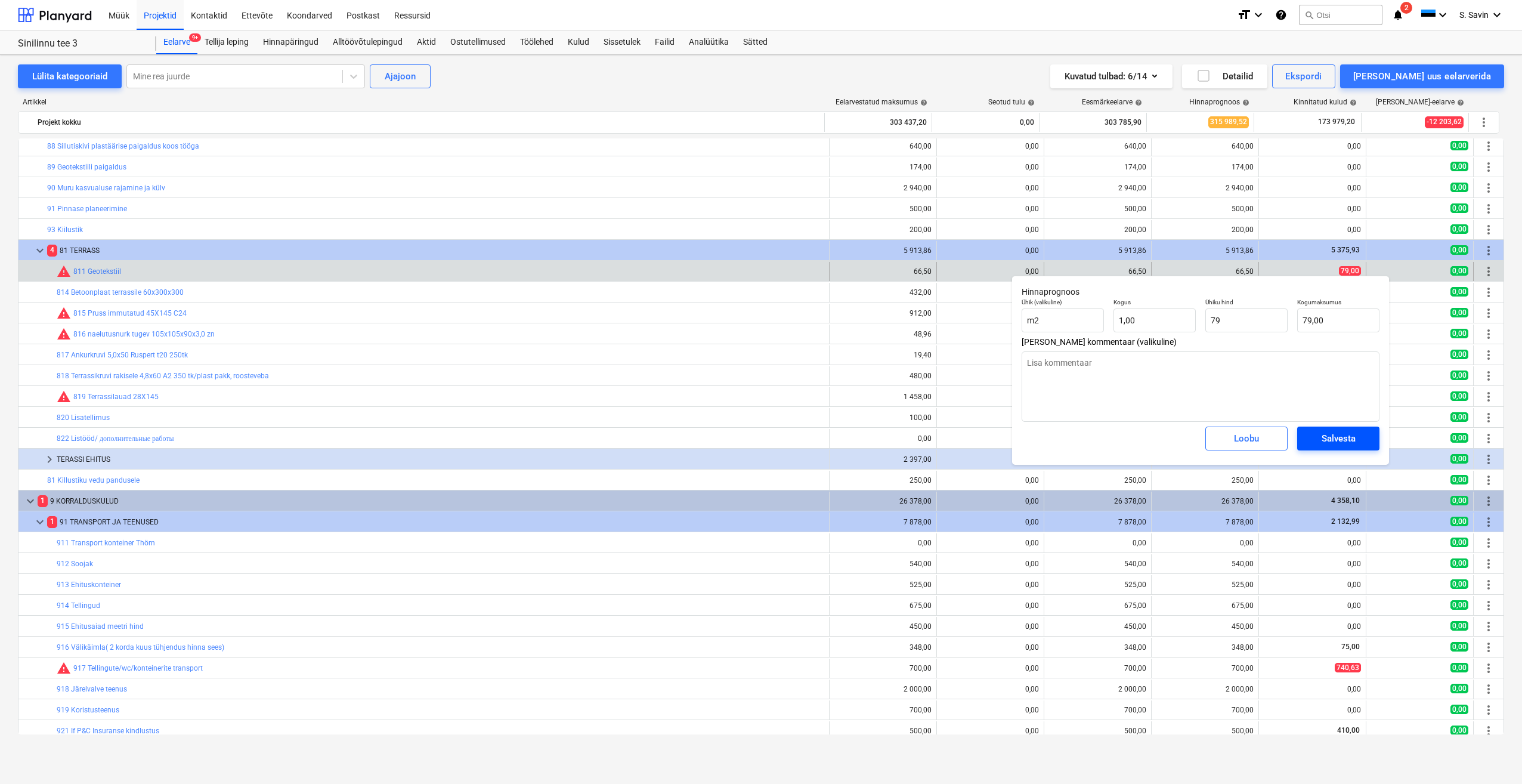
type input "79,00"
click at [1359, 434] on span "Salvesta" at bounding box center [1339, 439] width 54 height 16
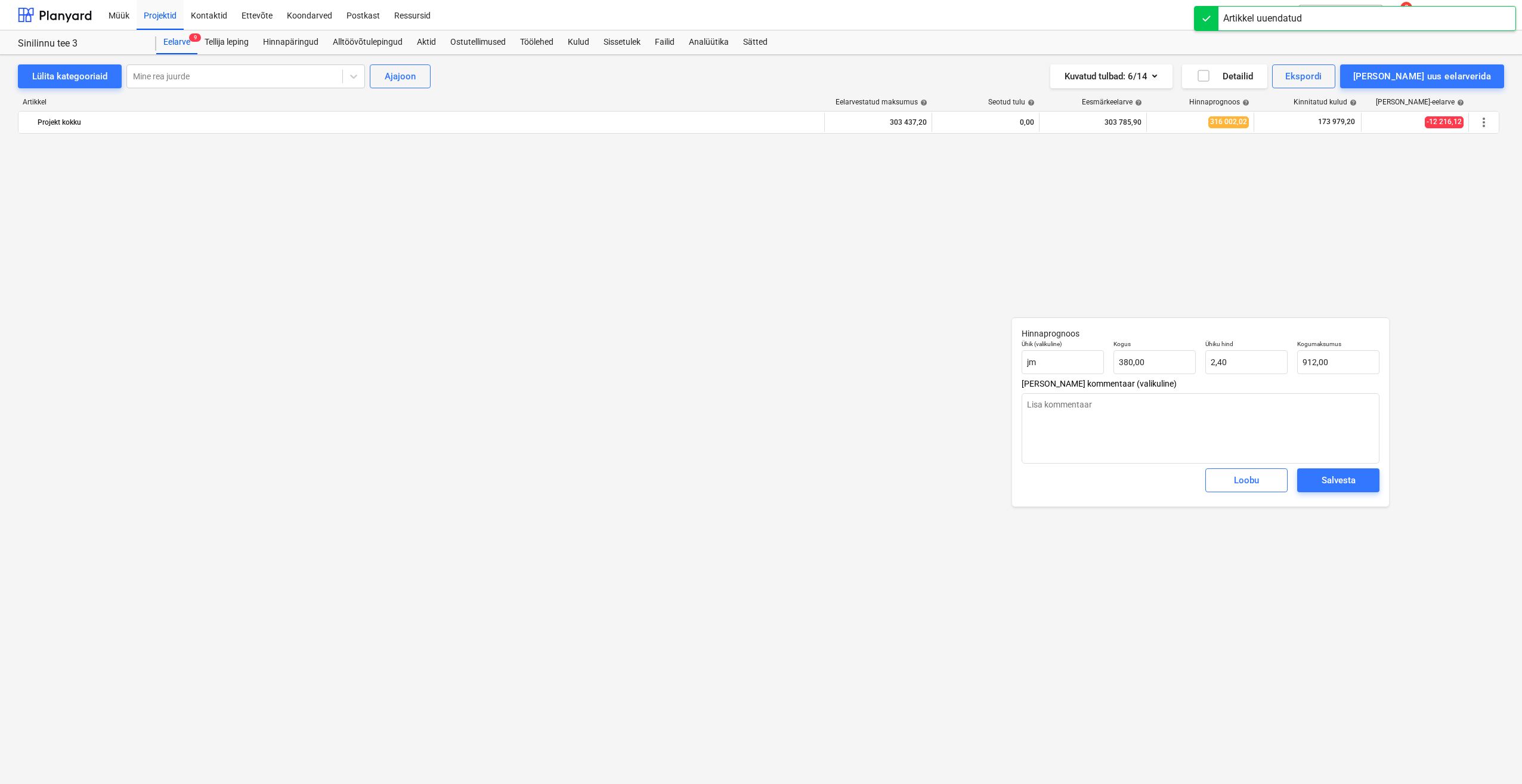
type textarea "x"
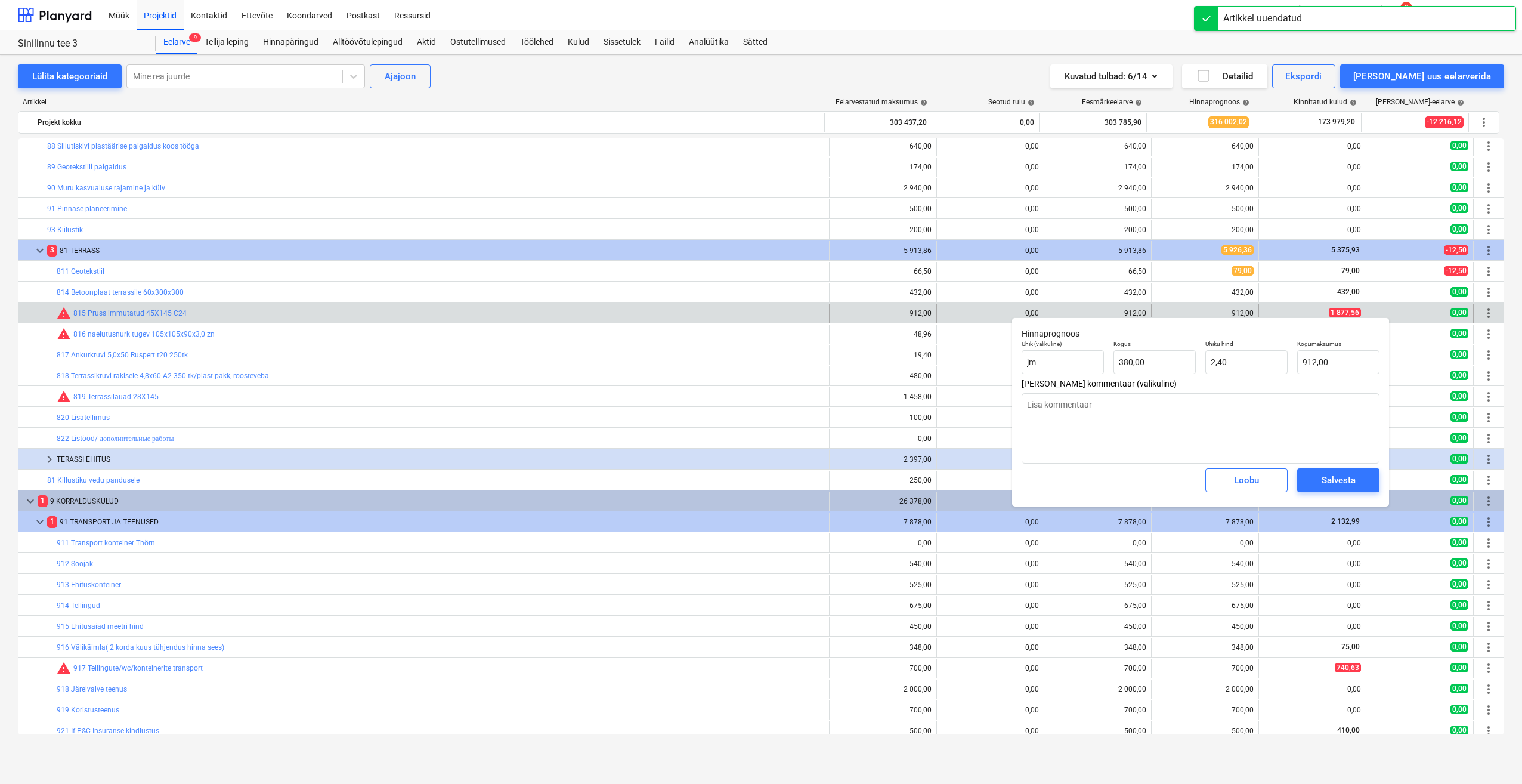
click at [1159, 314] on div "912,00" at bounding box center [1205, 313] width 97 height 8
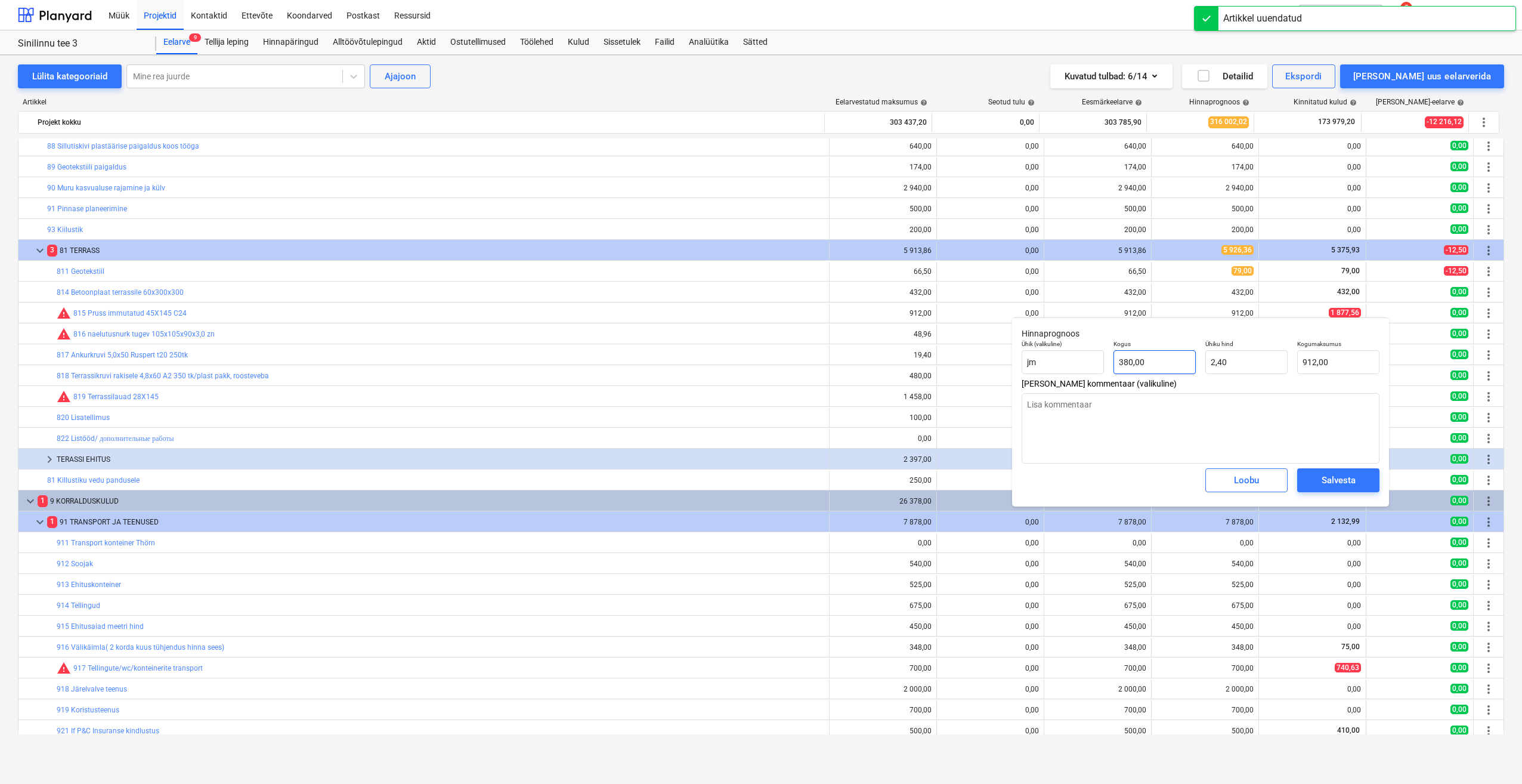
type input "380"
drag, startPoint x: 1115, startPoint y: 370, endPoint x: 1079, endPoint y: 372, distance: 36.1
click at [1080, 371] on div "Ühik (valikuline) jm Kogus 380 Ühiku hind 2,40 Kogumaksumus 912,00" at bounding box center [1200, 357] width 367 height 44
type textarea "x"
type input "1"
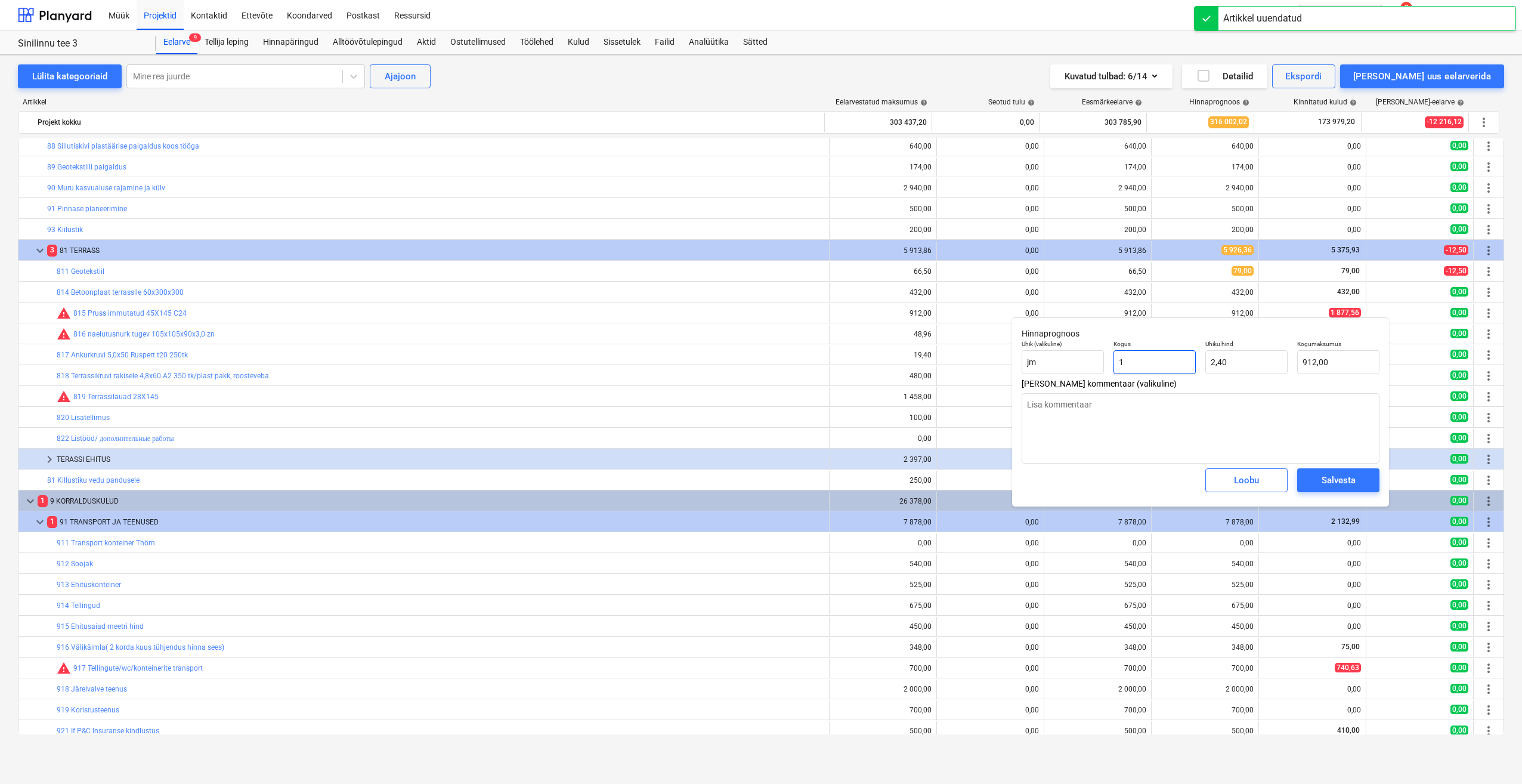
type input "2,40"
type input "1"
type textarea "x"
type input "1,00"
type input "2,4"
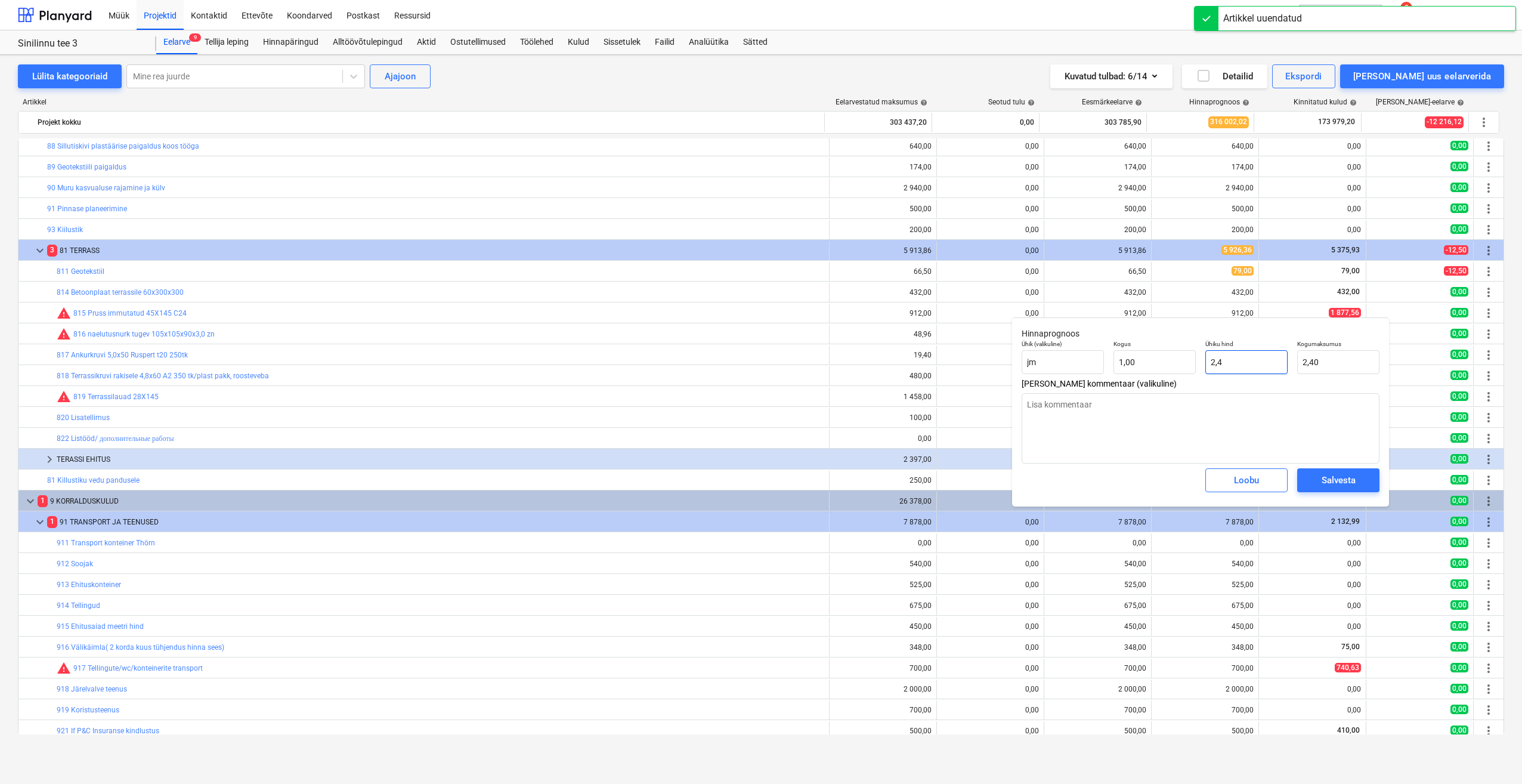
drag, startPoint x: 1248, startPoint y: 369, endPoint x: 1157, endPoint y: 376, distance: 91.3
click at [1175, 374] on div "Ühik (valikuline) jm Kogus 1,00 Ühiku hind 2,4 Kogumaksumus 2,40" at bounding box center [1200, 357] width 367 height 44
type textarea "x"
type input "1"
type input "1,00"
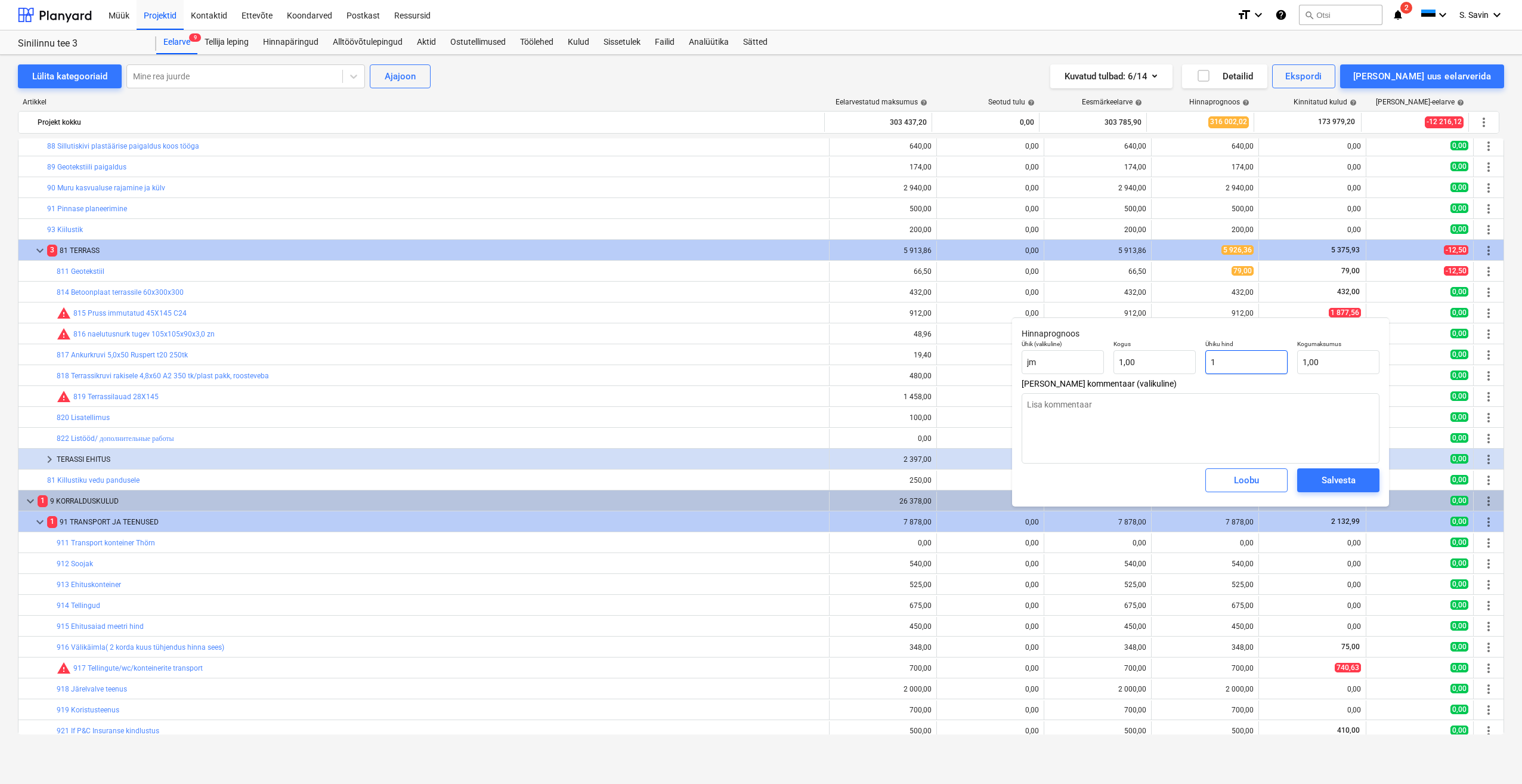
type textarea "x"
type input "18"
type input "18,00"
type textarea "x"
type input "187"
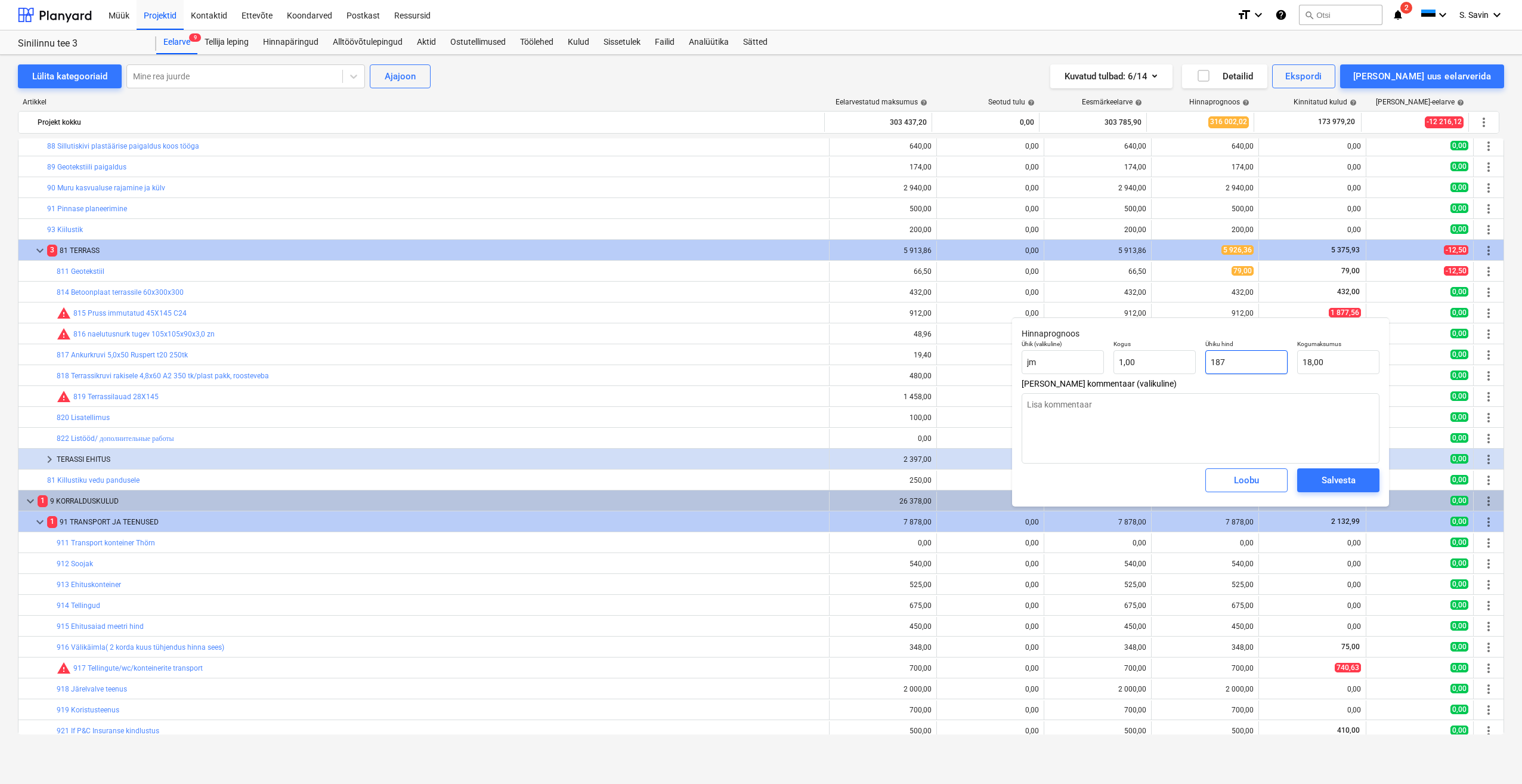
type input "187,00"
type textarea "x"
type input "1877"
type input "1 877,00"
type textarea "x"
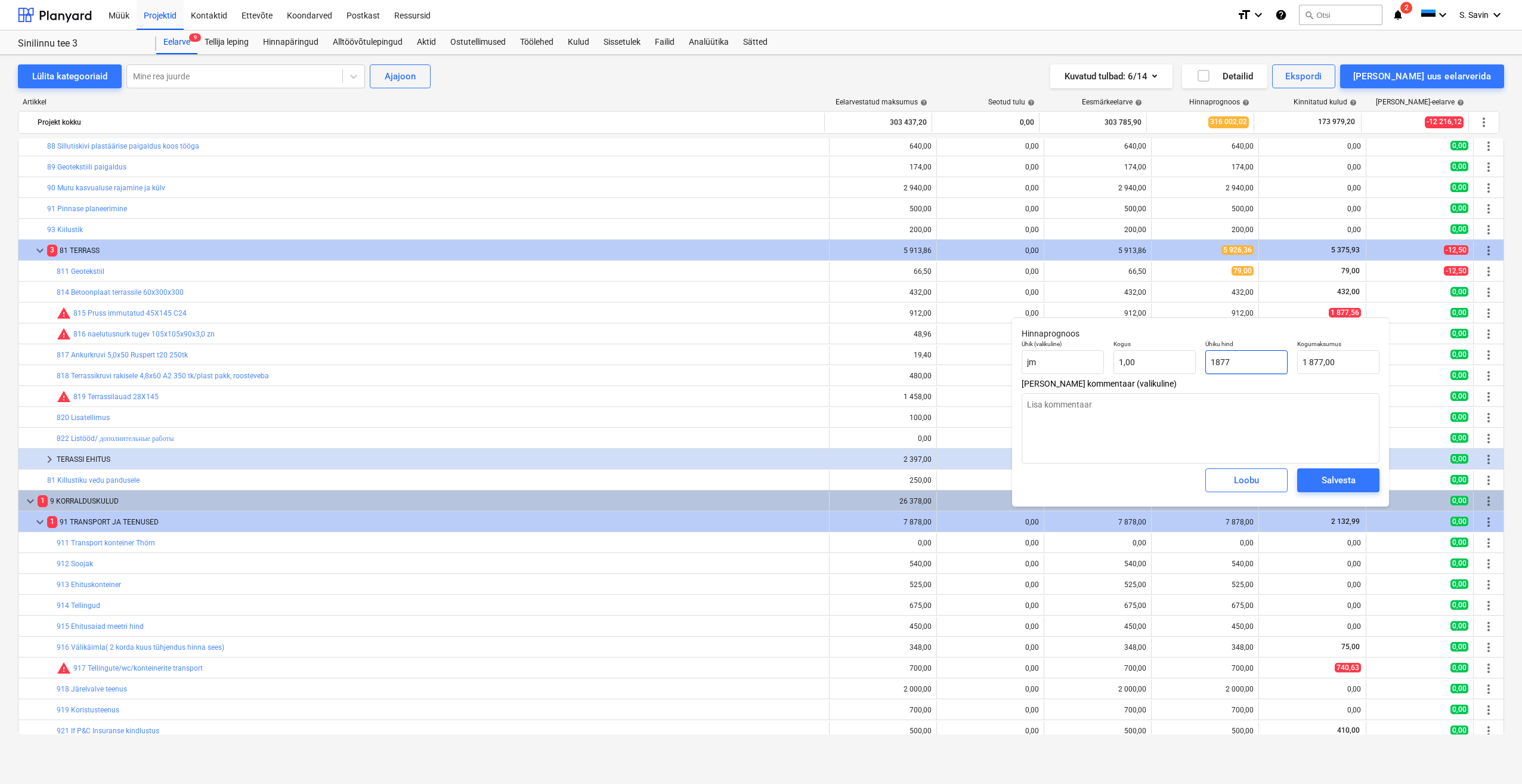
type input "1877,"
type textarea "x"
type input "1877,5"
type input "1 877,50"
type textarea "x"
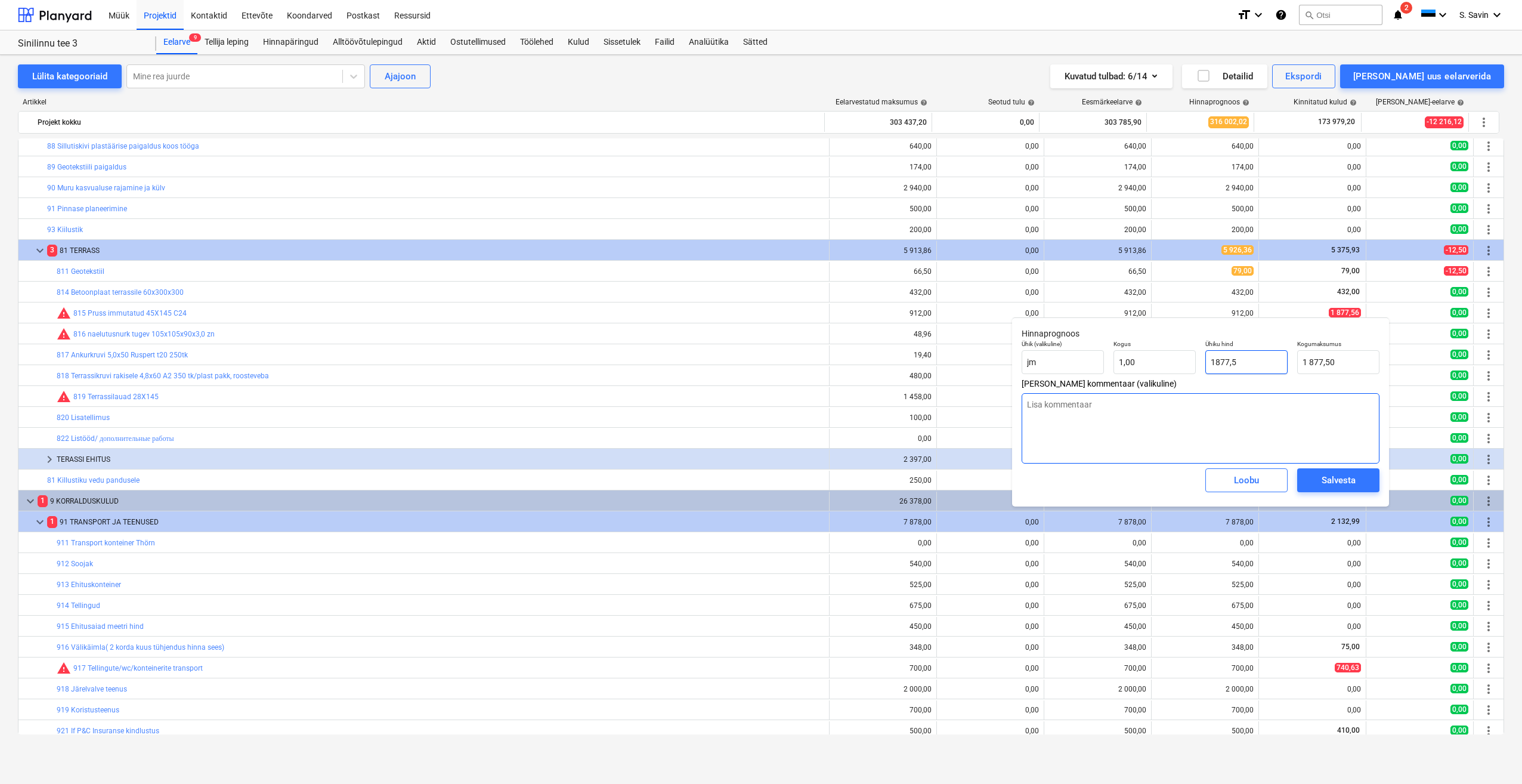
type input "1877,56"
type input "1 877,56"
type input "1877,56"
type textarea "x"
type input "1 877,56"
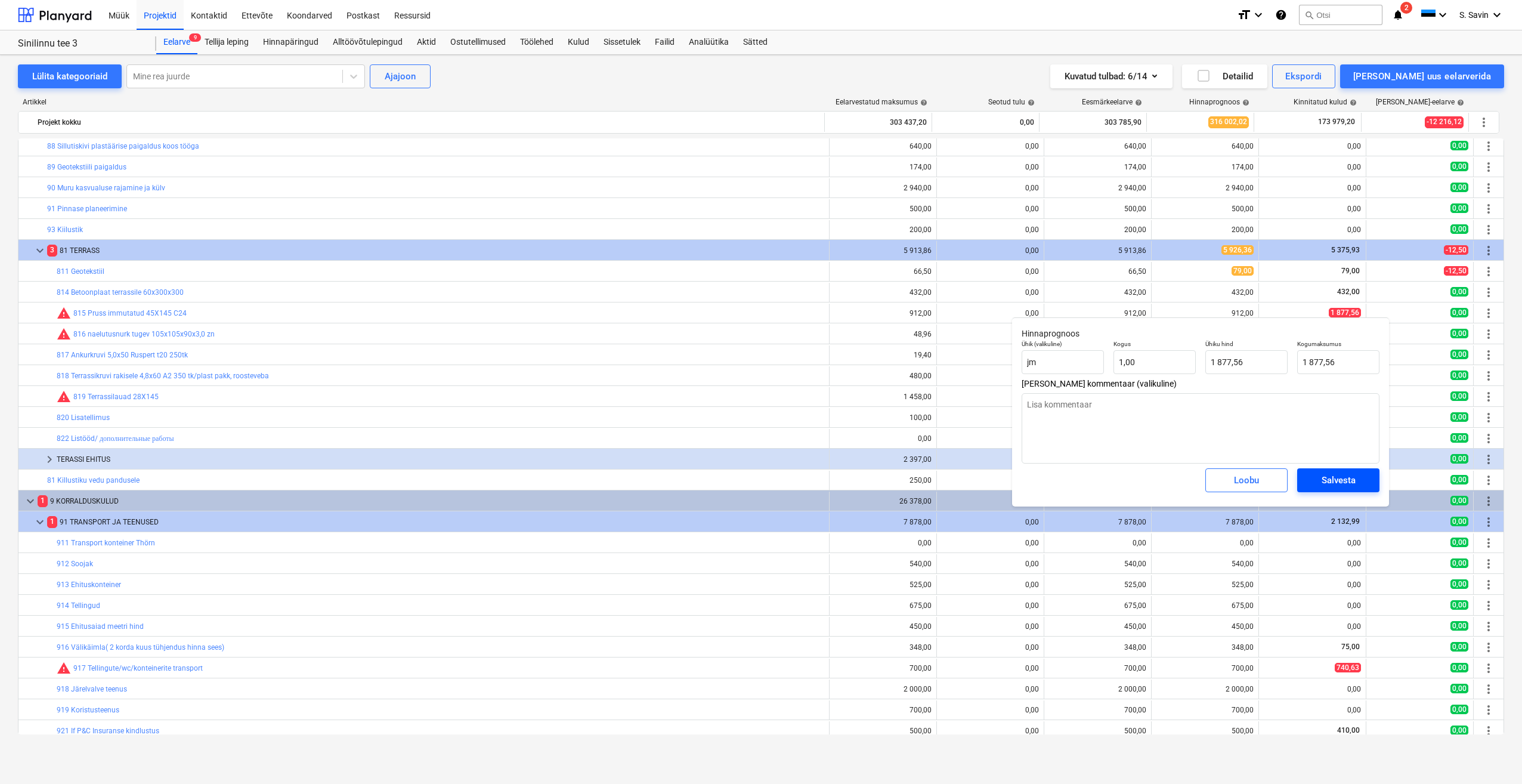
click at [1332, 480] on div "Salvesta" at bounding box center [1339, 480] width 34 height 16
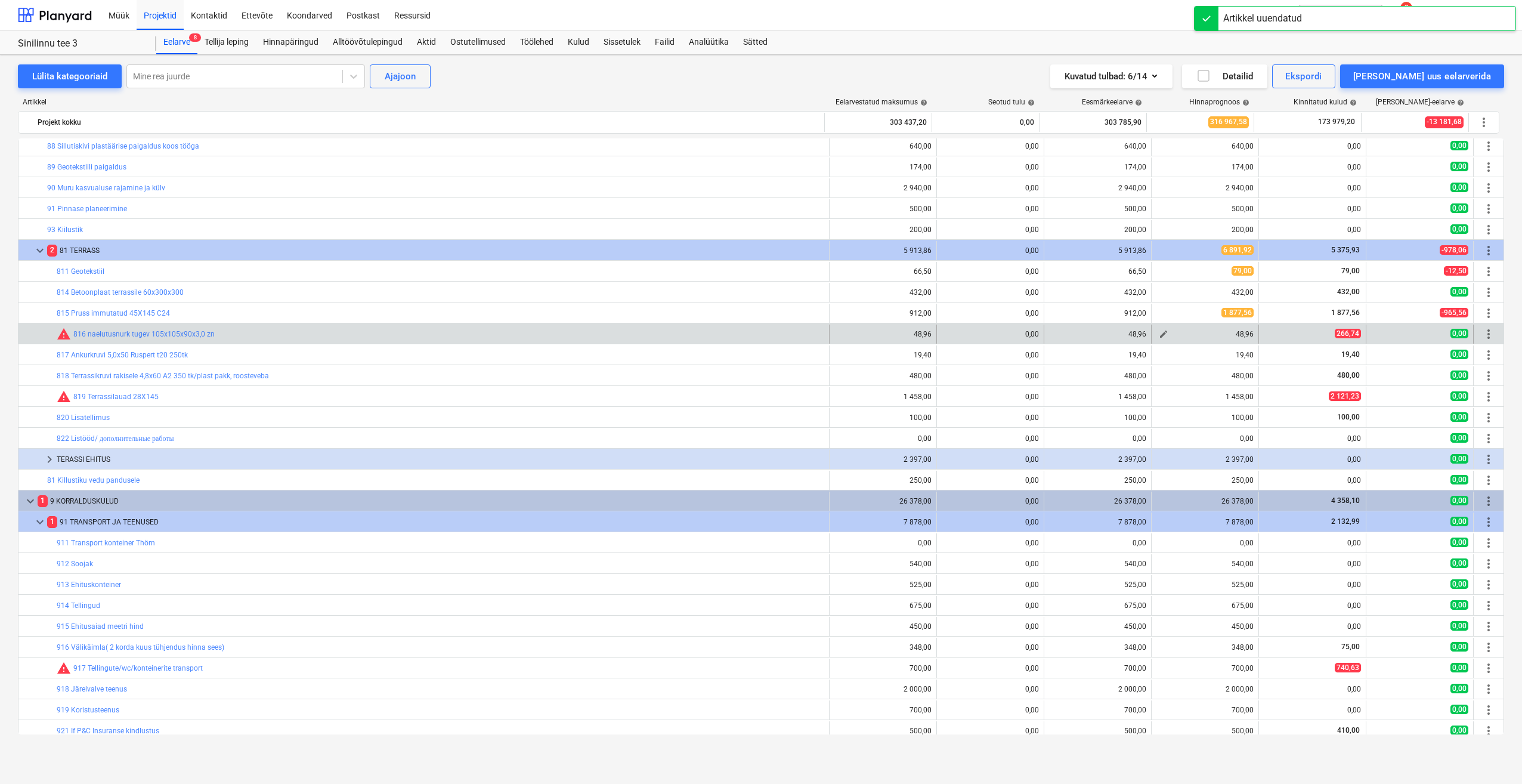
click at [1161, 340] on button "edit" at bounding box center [1164, 334] width 14 height 14
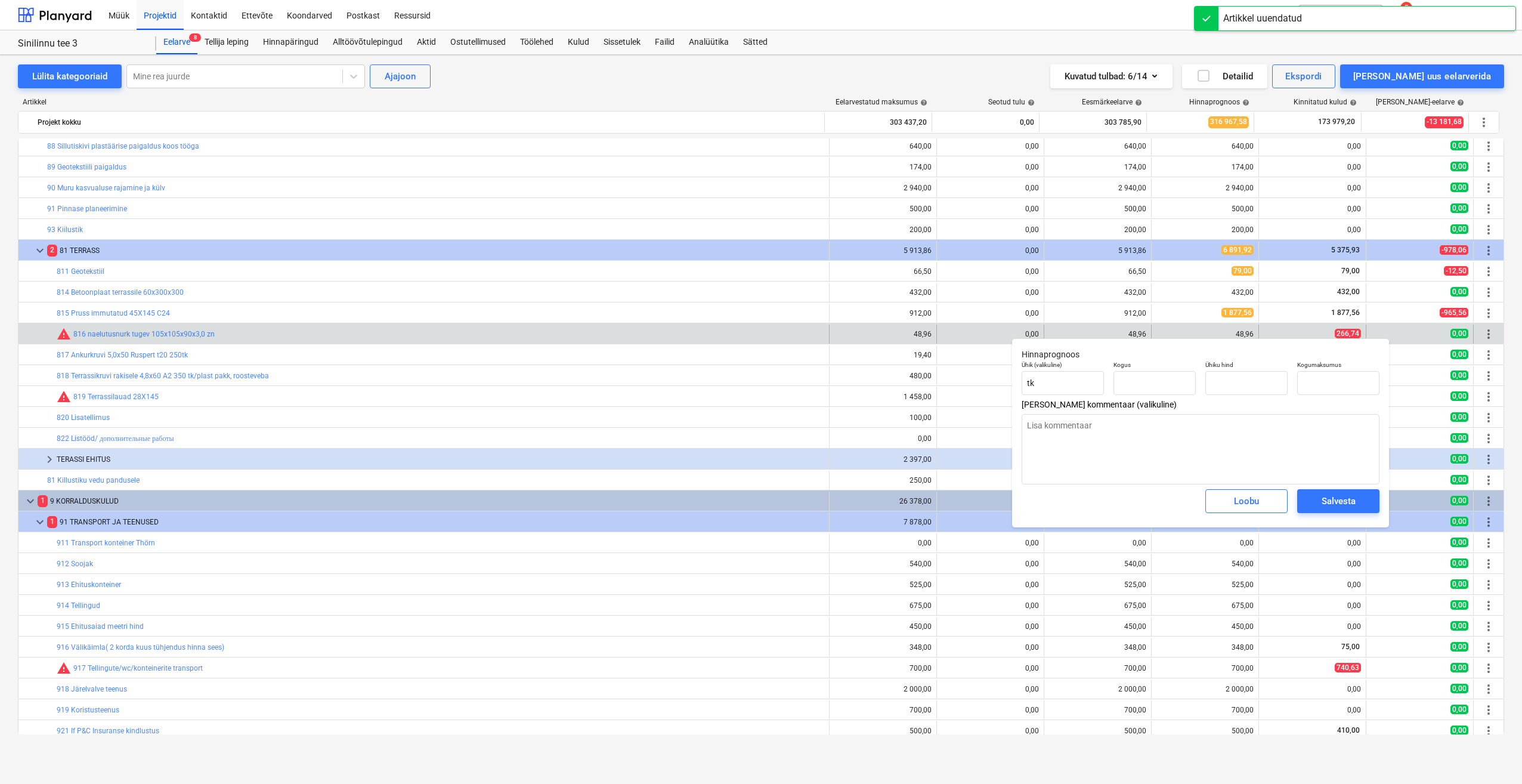
type textarea "x"
type input "48,00"
type input "1,02"
type input "48,96"
click at [1168, 335] on div "48,96" at bounding box center [1205, 334] width 97 height 8
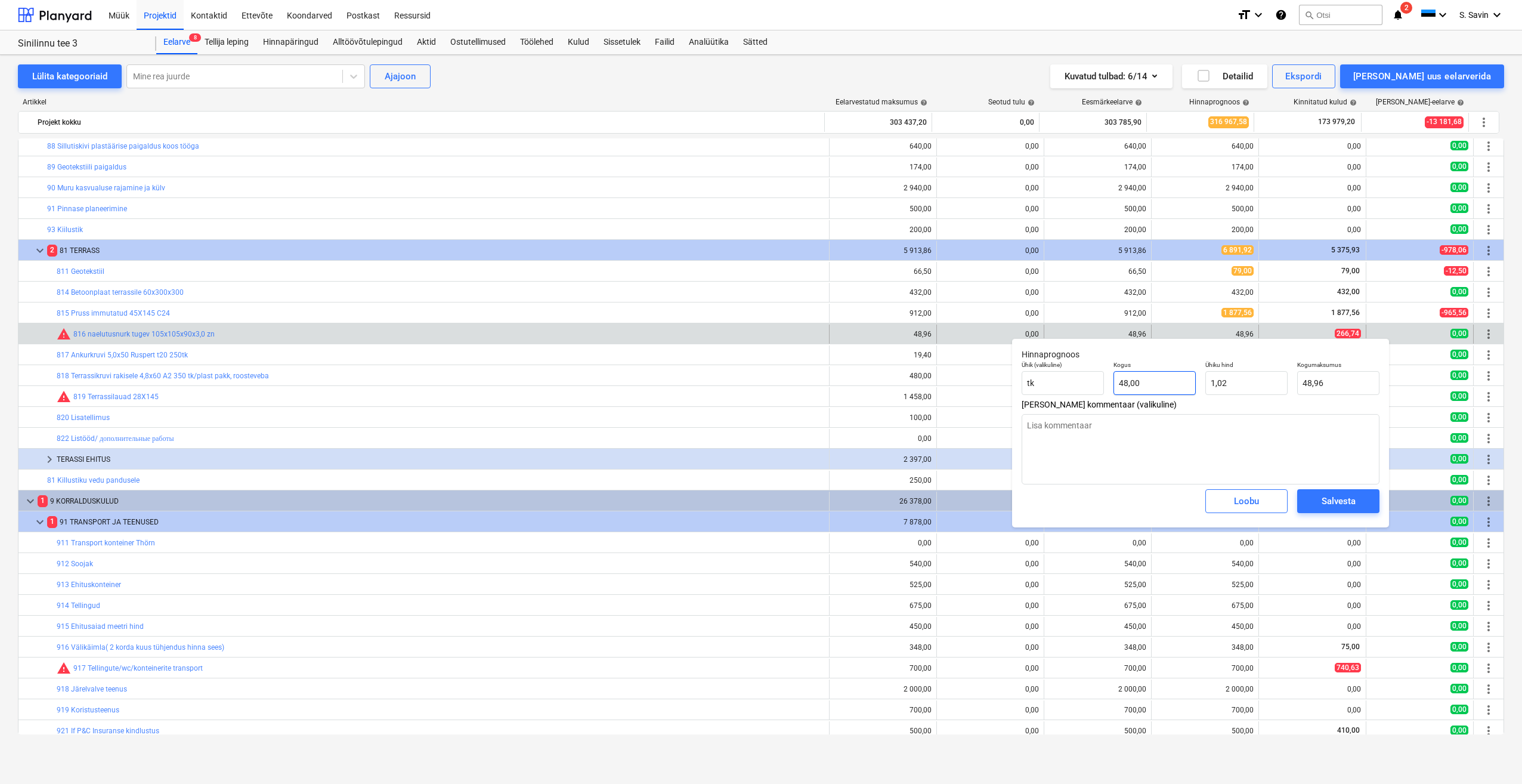
type input "48"
drag, startPoint x: 1164, startPoint y: 379, endPoint x: 1093, endPoint y: 393, distance: 72.4
click at [1093, 393] on div "Ühik (valikuline) tk Kogus 48 Ühiku hind 1,02 Kogumaksumus 48,96" at bounding box center [1200, 378] width 367 height 44
type textarea "x"
type input "1"
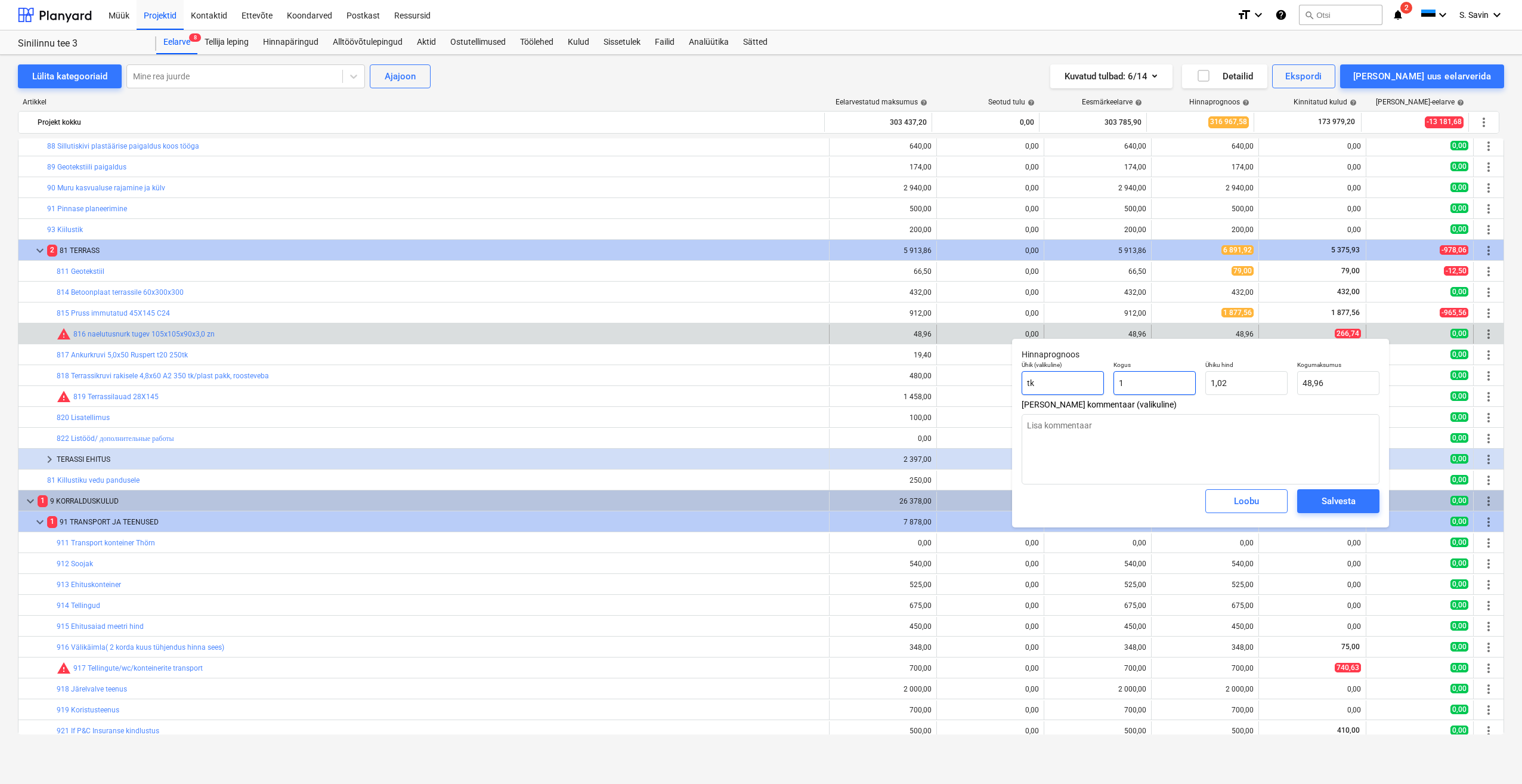
type input "1,02"
type input "1"
type textarea "x"
type input "1,00"
drag, startPoint x: 1252, startPoint y: 386, endPoint x: 1192, endPoint y: 391, distance: 60.2
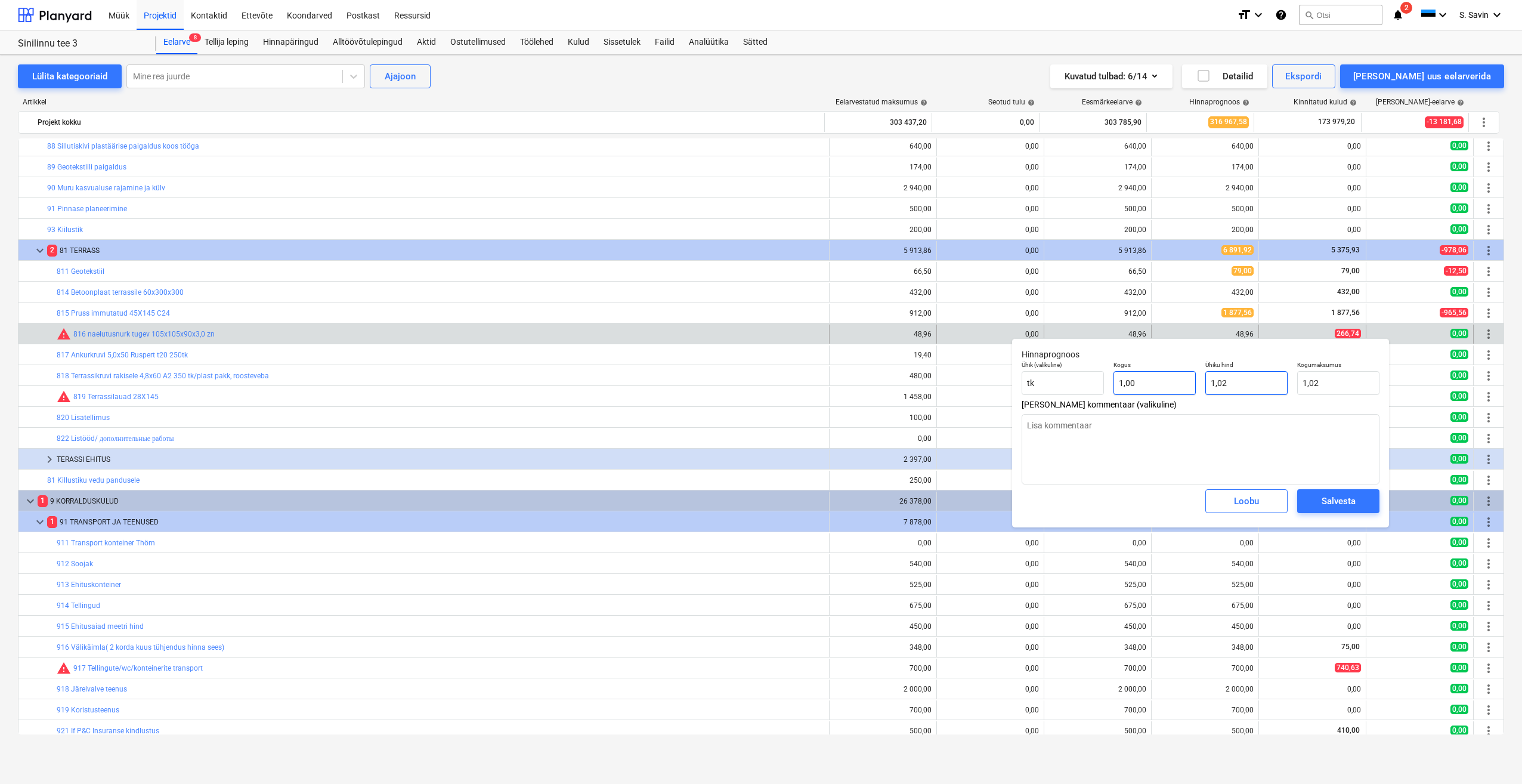
click at [1192, 391] on div "Ühik (valikuline) tk Kogus 1,00 Ühiku hind 1,02 Kogumaksumus 1,02" at bounding box center [1200, 378] width 367 height 44
type textarea "x"
type input "2"
type input "2,00"
type textarea "x"
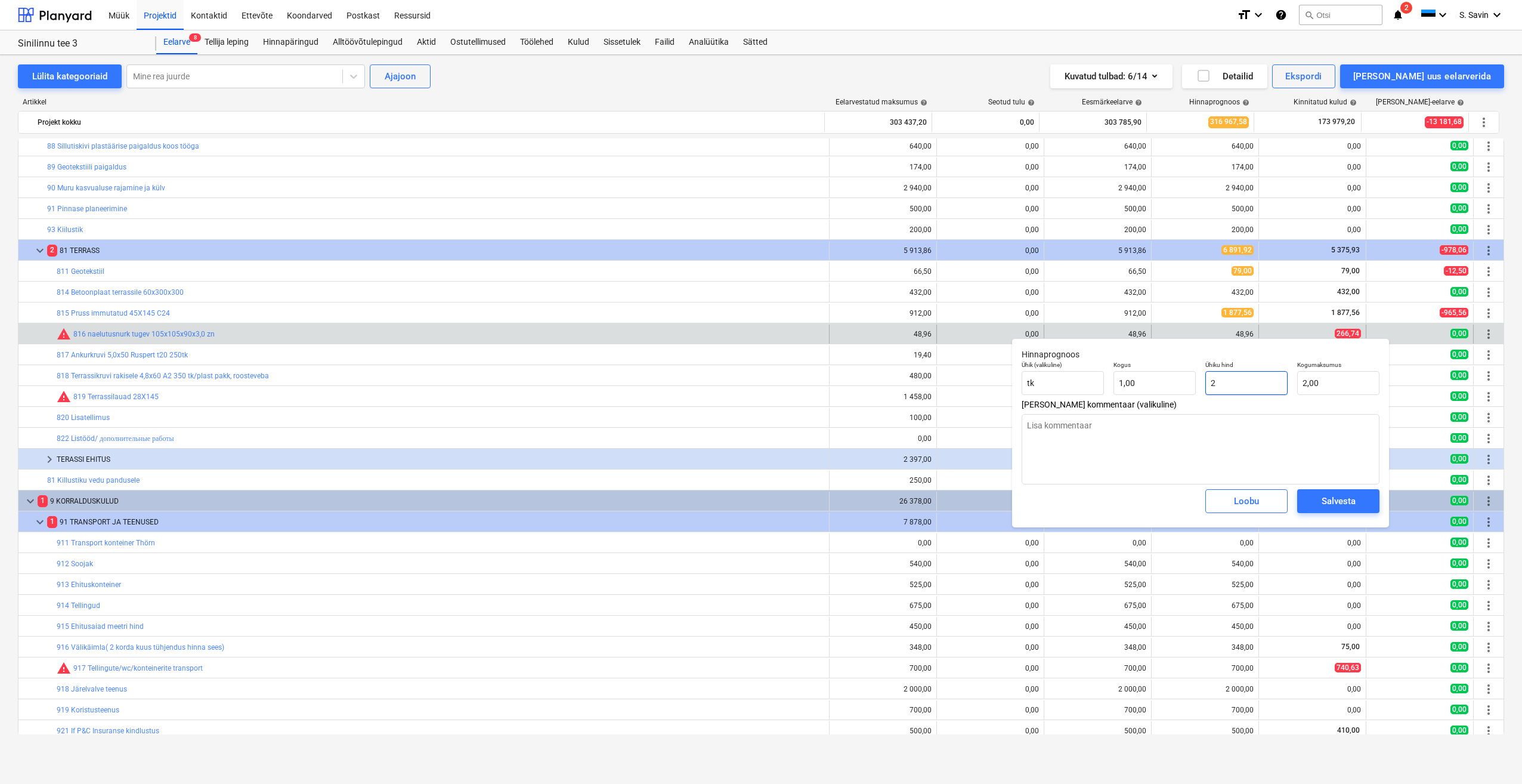
type input "26"
type input "26,00"
type textarea "x"
type input "266"
type input "266,00"
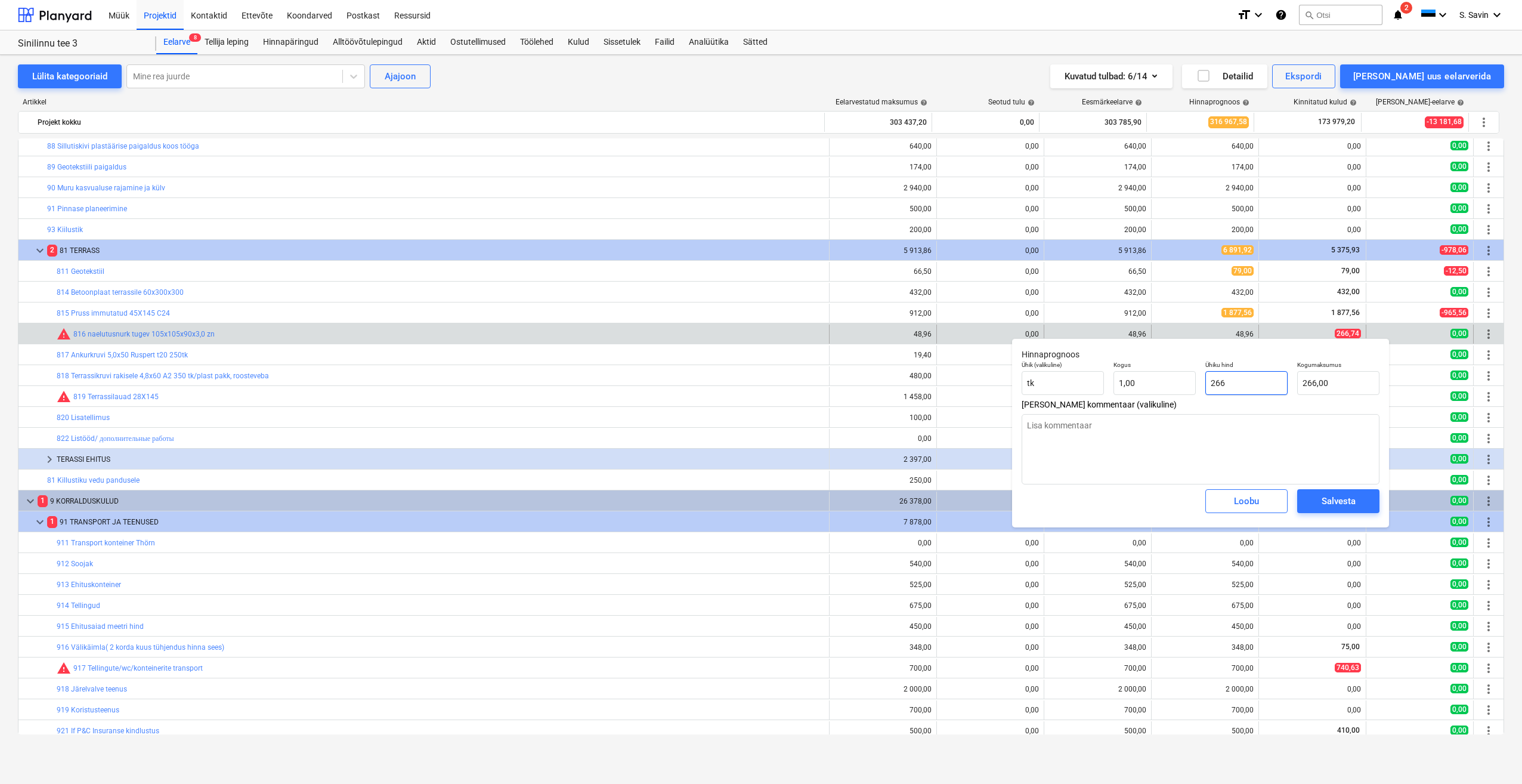
type textarea "x"
type input "266,"
click at [1336, 497] on div "Salvesta" at bounding box center [1339, 501] width 34 height 16
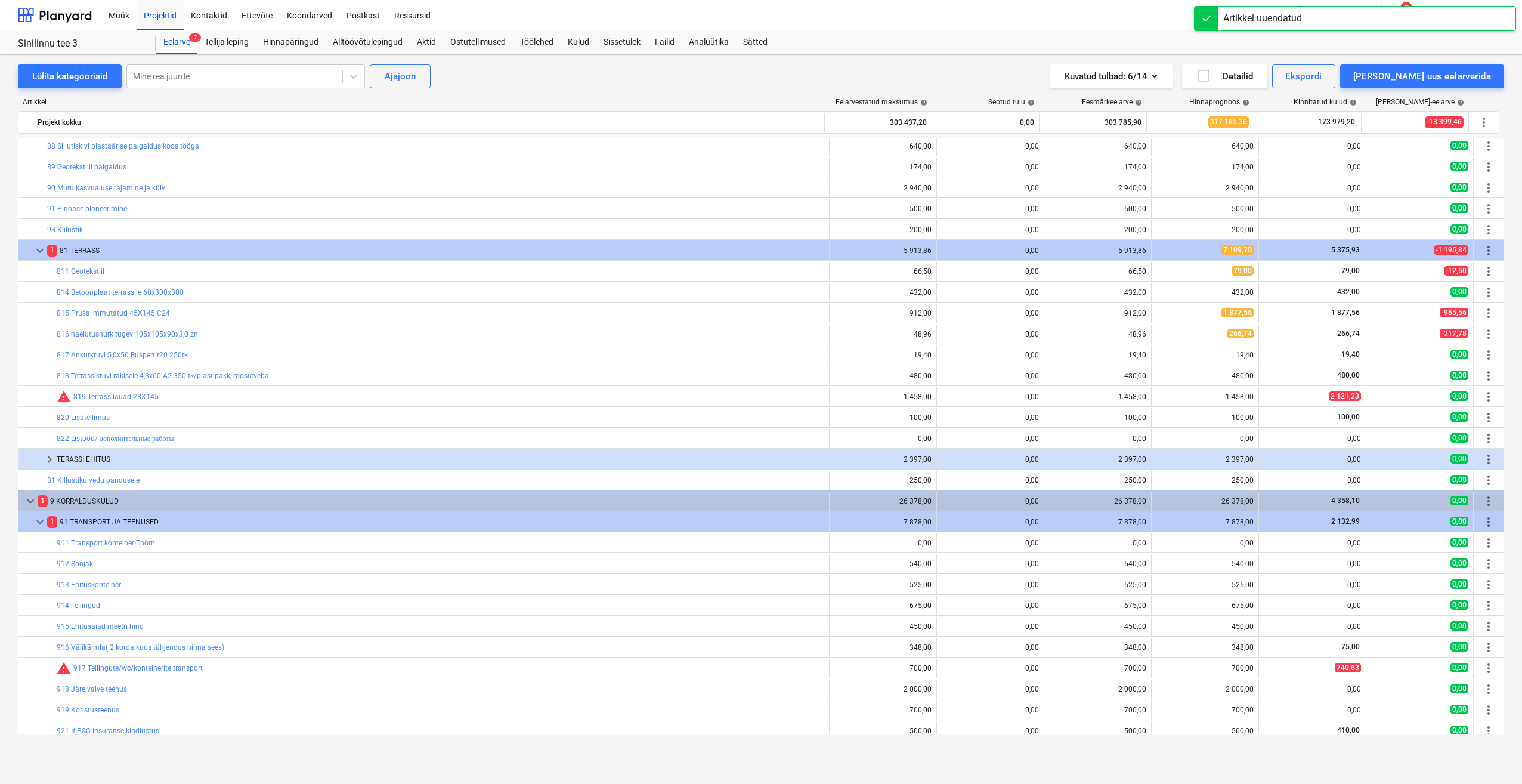
click at [1163, 393] on span "edit" at bounding box center [1163, 396] width 9 height 9
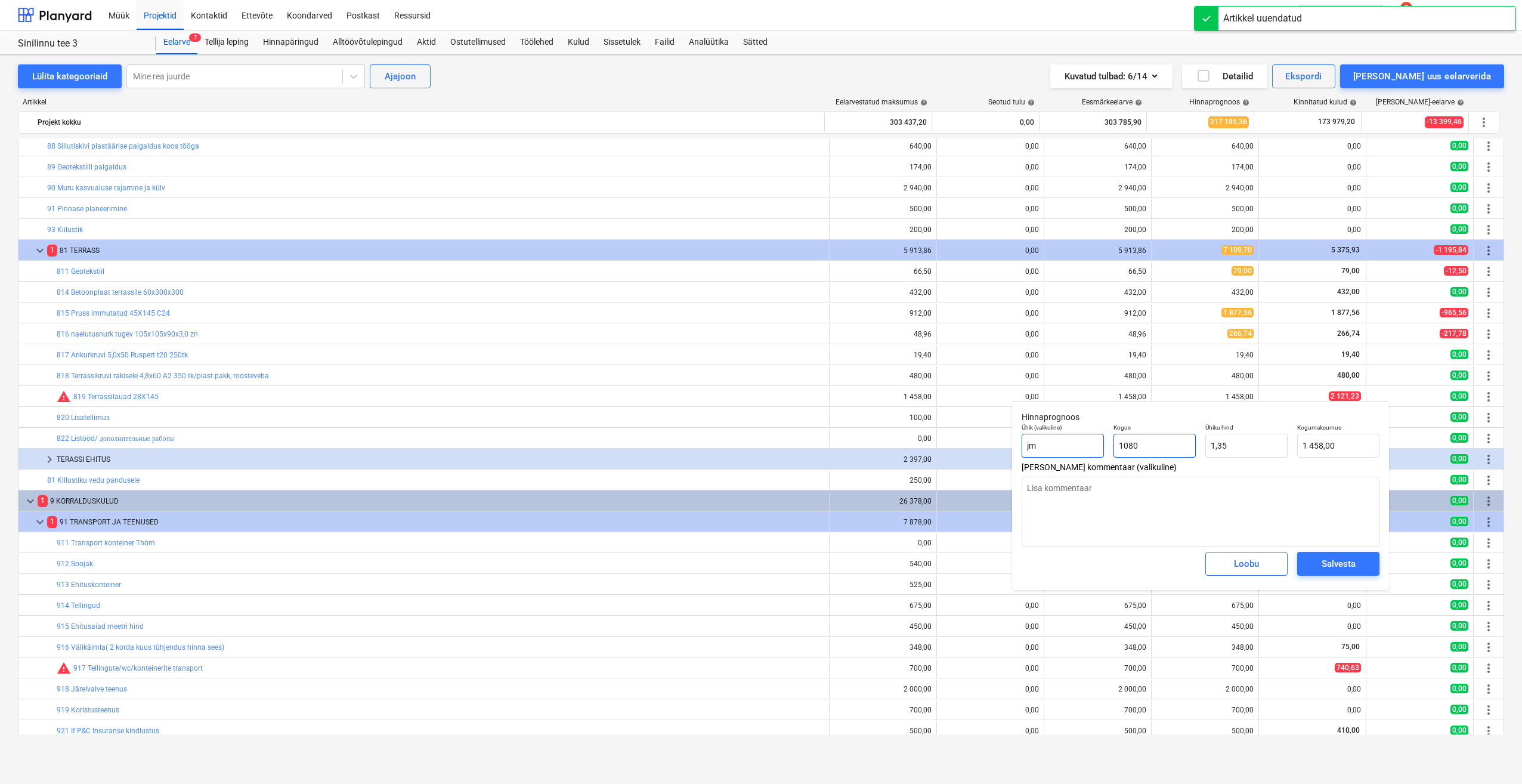
drag, startPoint x: 1176, startPoint y: 447, endPoint x: 1066, endPoint y: 454, distance: 110.2
click at [1067, 454] on div "Ühik (valikuline) jm Kogus 1080 Ühiku hind 1,35 Kogumaksumus 1 458,00" at bounding box center [1200, 441] width 367 height 44
drag, startPoint x: 1250, startPoint y: 445, endPoint x: 1148, endPoint y: 442, distance: 102.0
click at [1149, 442] on div "Ühik (valikuline) jm Kogus 1,00 Ühiku hind 1,35 Kogumaksumus 1,35" at bounding box center [1200, 441] width 367 height 44
click at [1339, 561] on div "Salvesta" at bounding box center [1339, 564] width 34 height 16
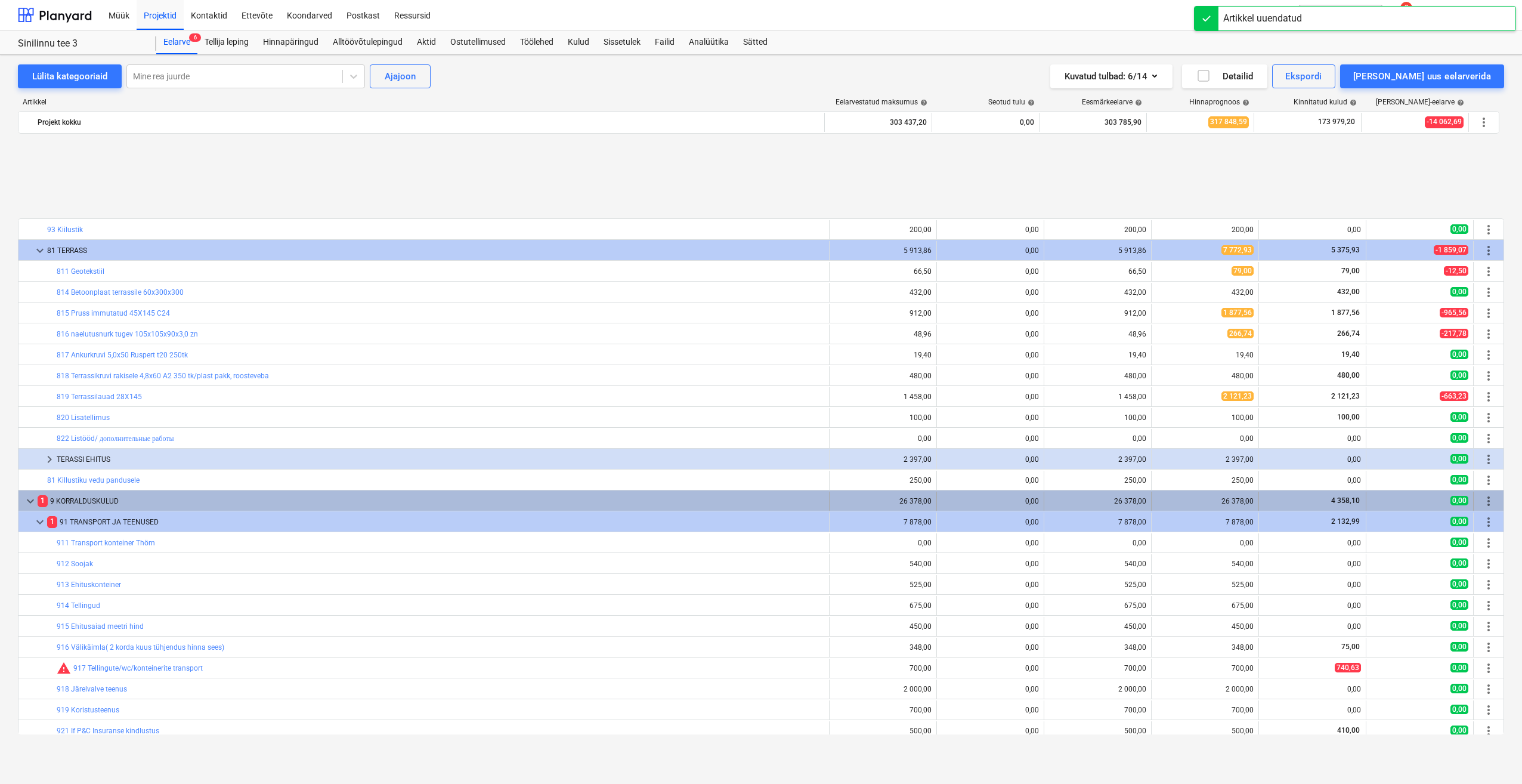
scroll to position [4048, 0]
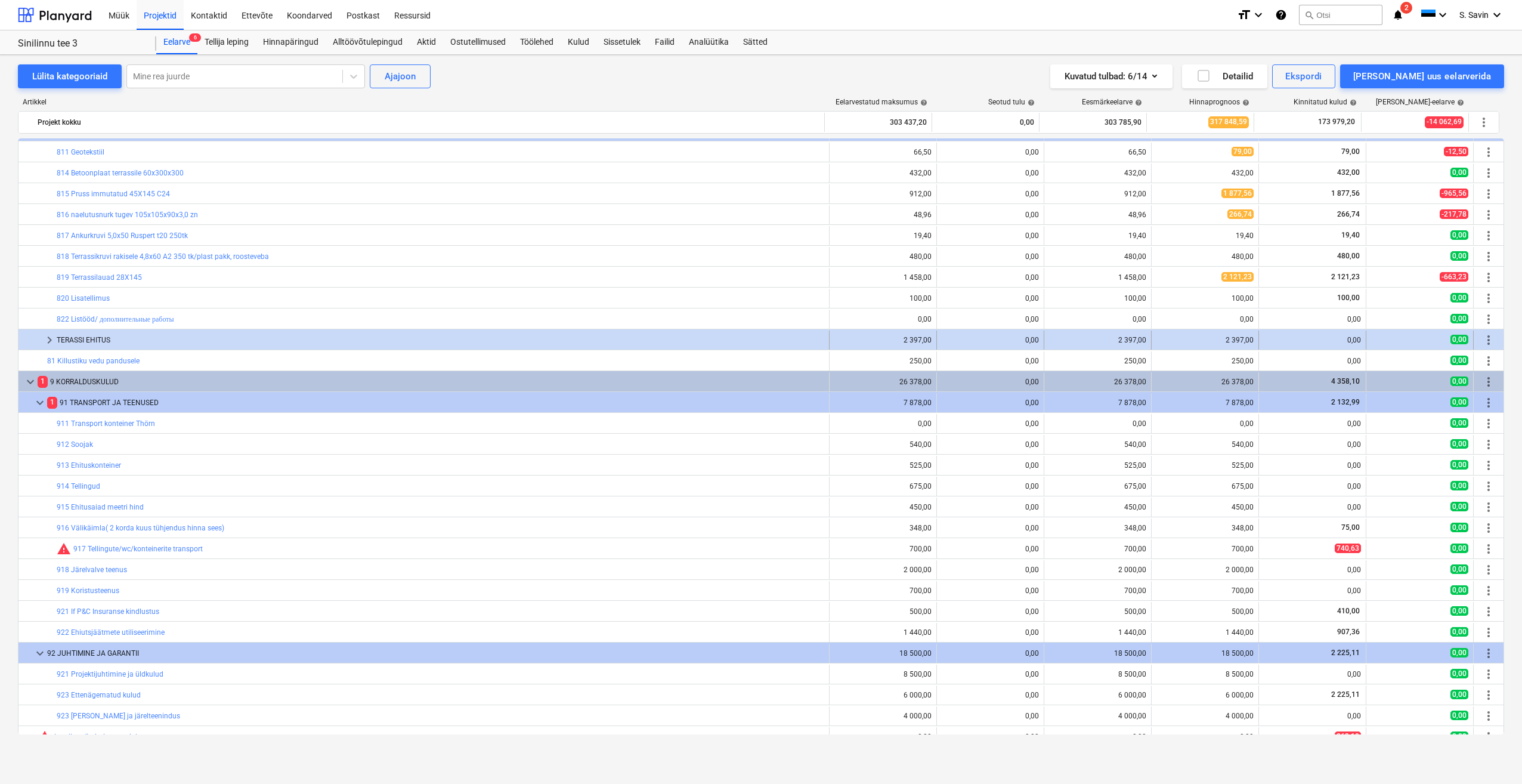
click at [51, 342] on span "keyboard_arrow_right" at bounding box center [50, 340] width 14 height 14
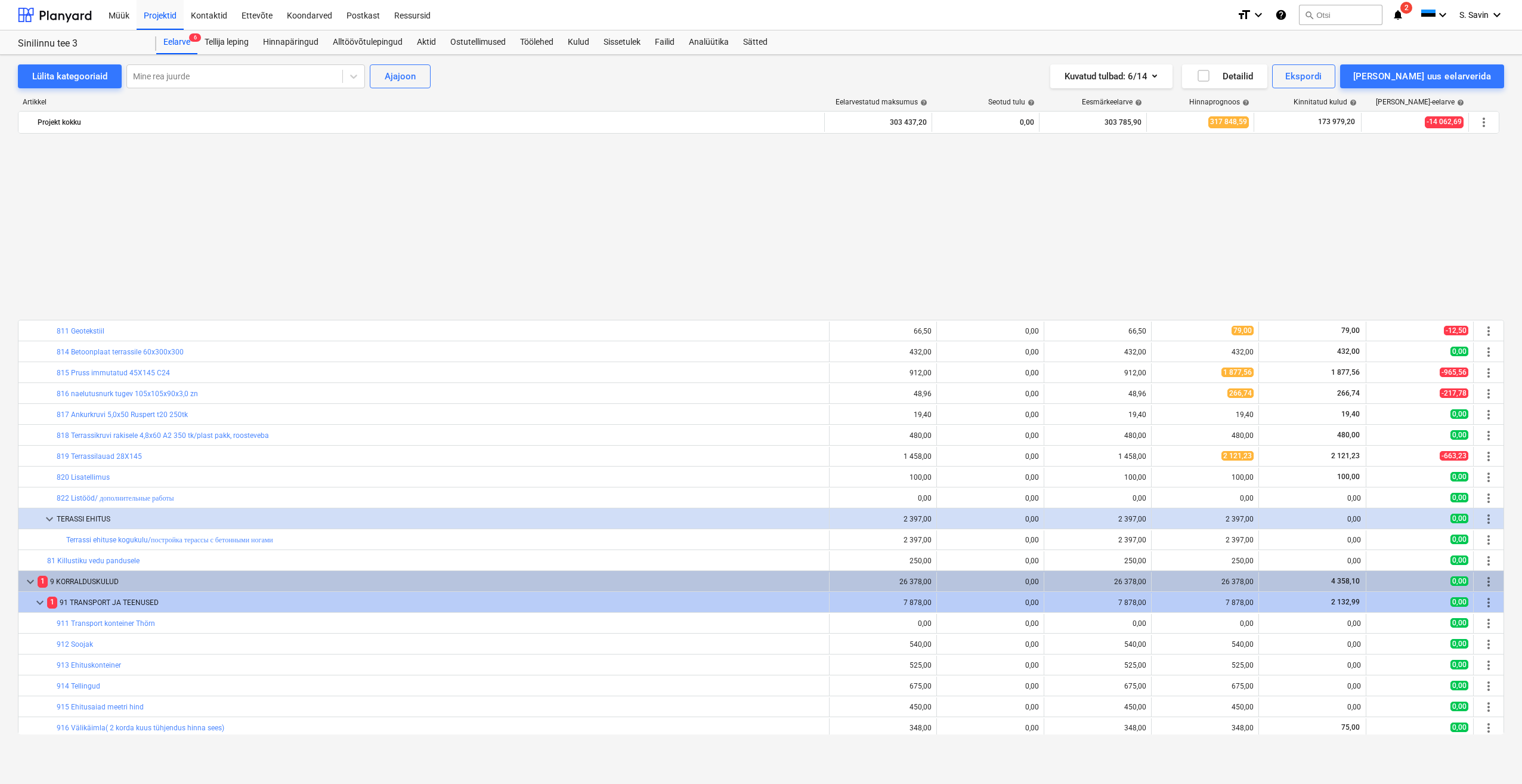
scroll to position [4144, 0]
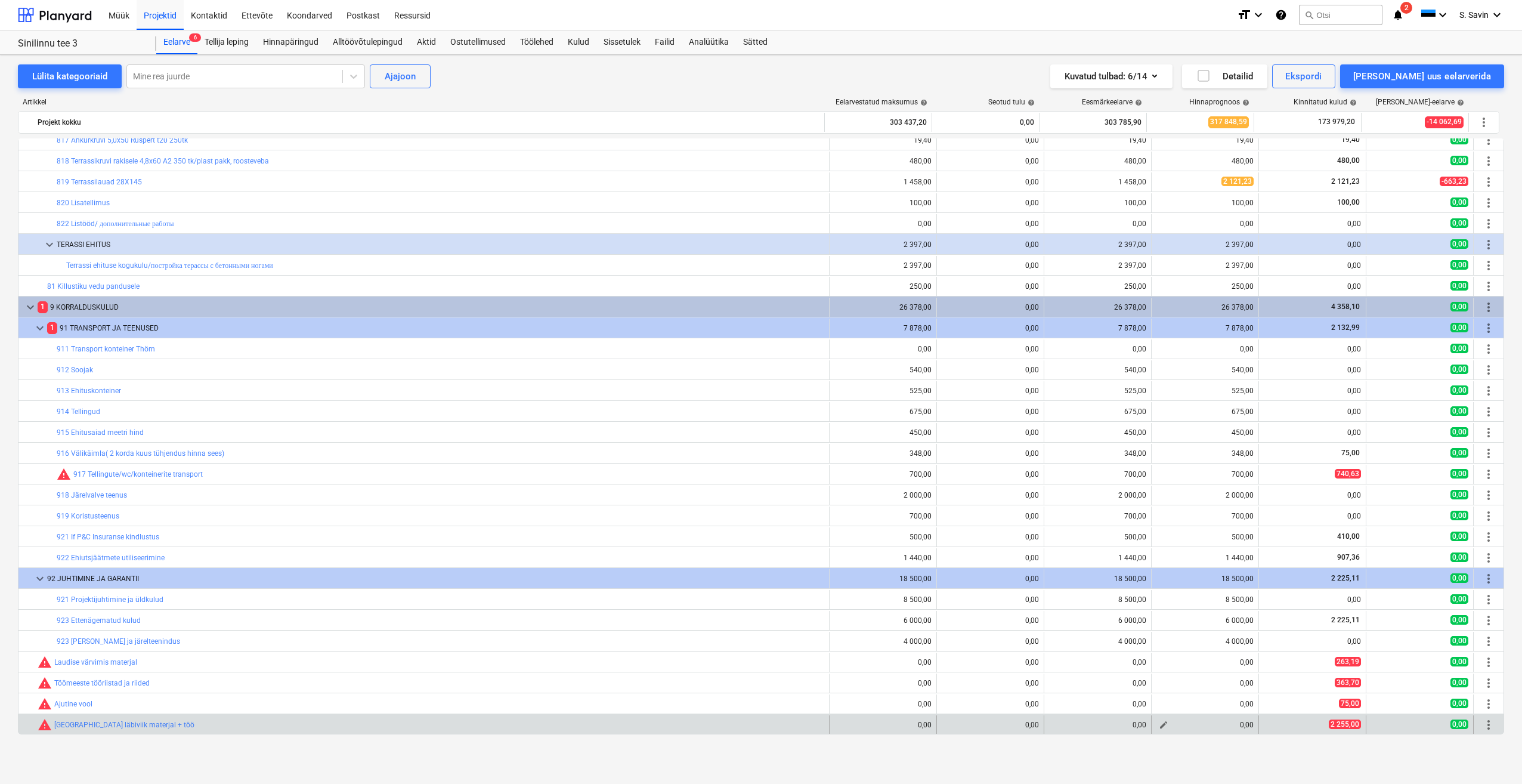
click at [1164, 727] on span "edit" at bounding box center [1163, 725] width 9 height 9
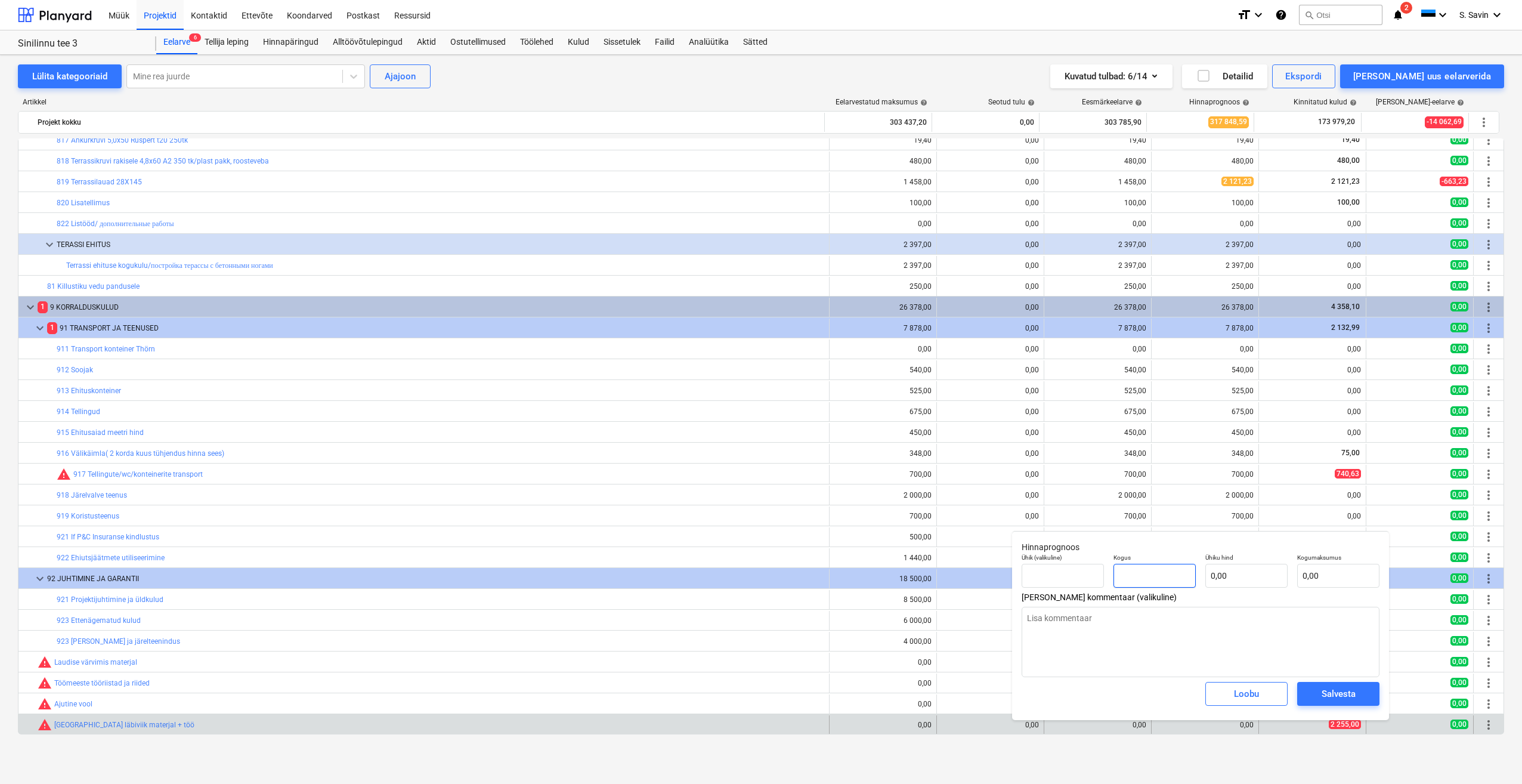
click at [1174, 581] on input "text" at bounding box center [1155, 576] width 82 height 24
click at [1223, 582] on input "text" at bounding box center [1247, 576] width 82 height 24
click at [1334, 690] on div "Salvesta" at bounding box center [1339, 693] width 34 height 16
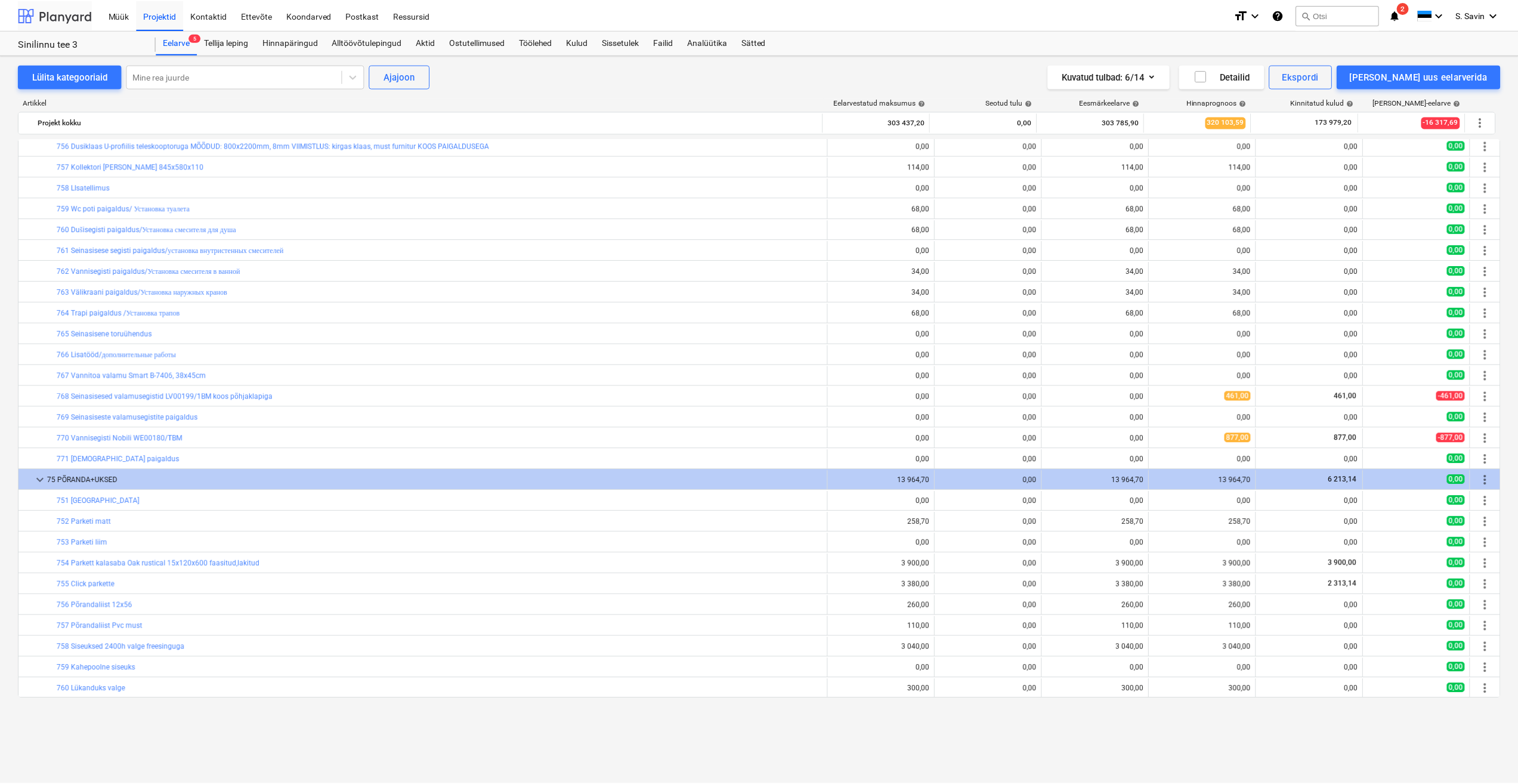
scroll to position [2473, 0]
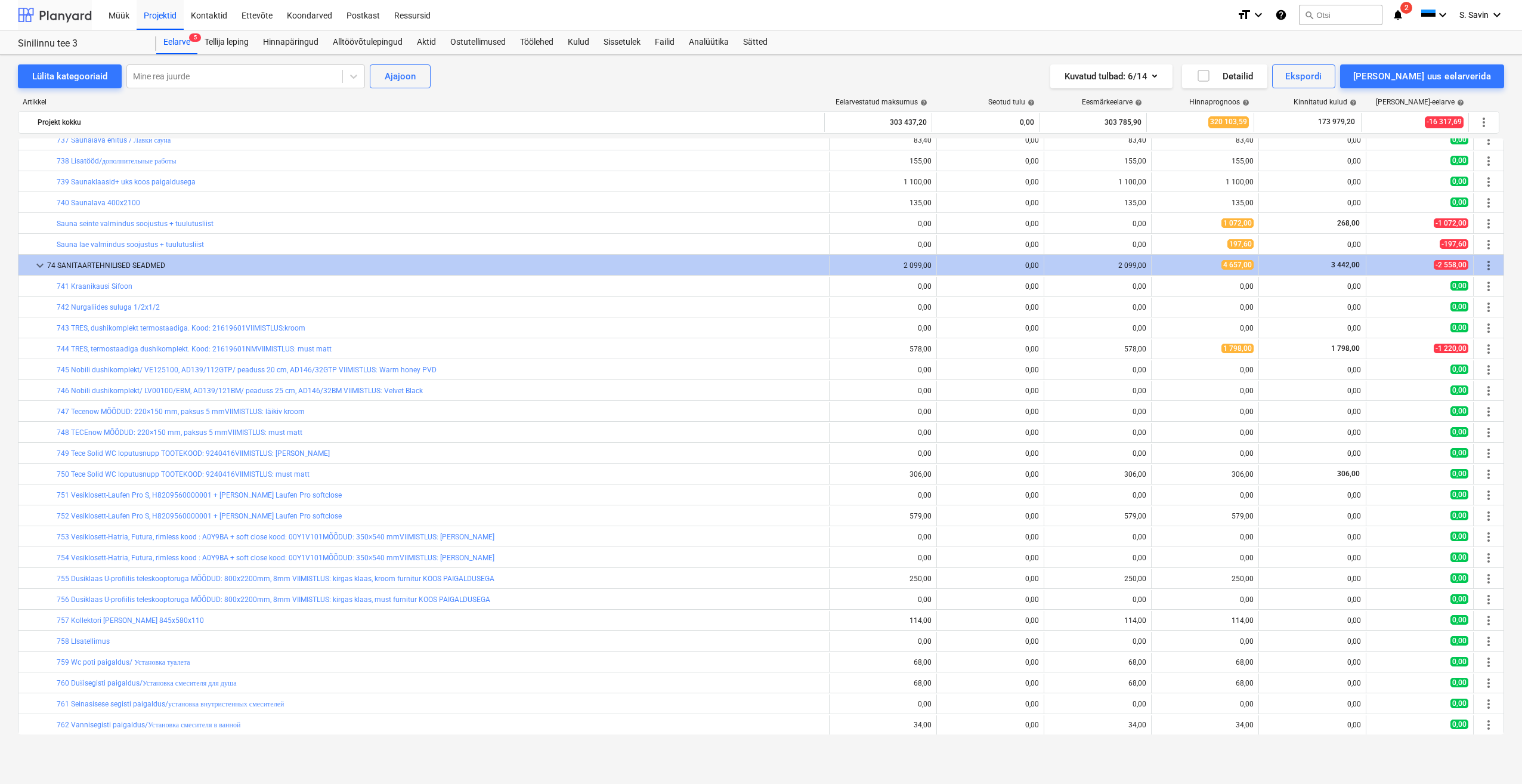
click at [77, 17] on div at bounding box center [54, 15] width 74 height 30
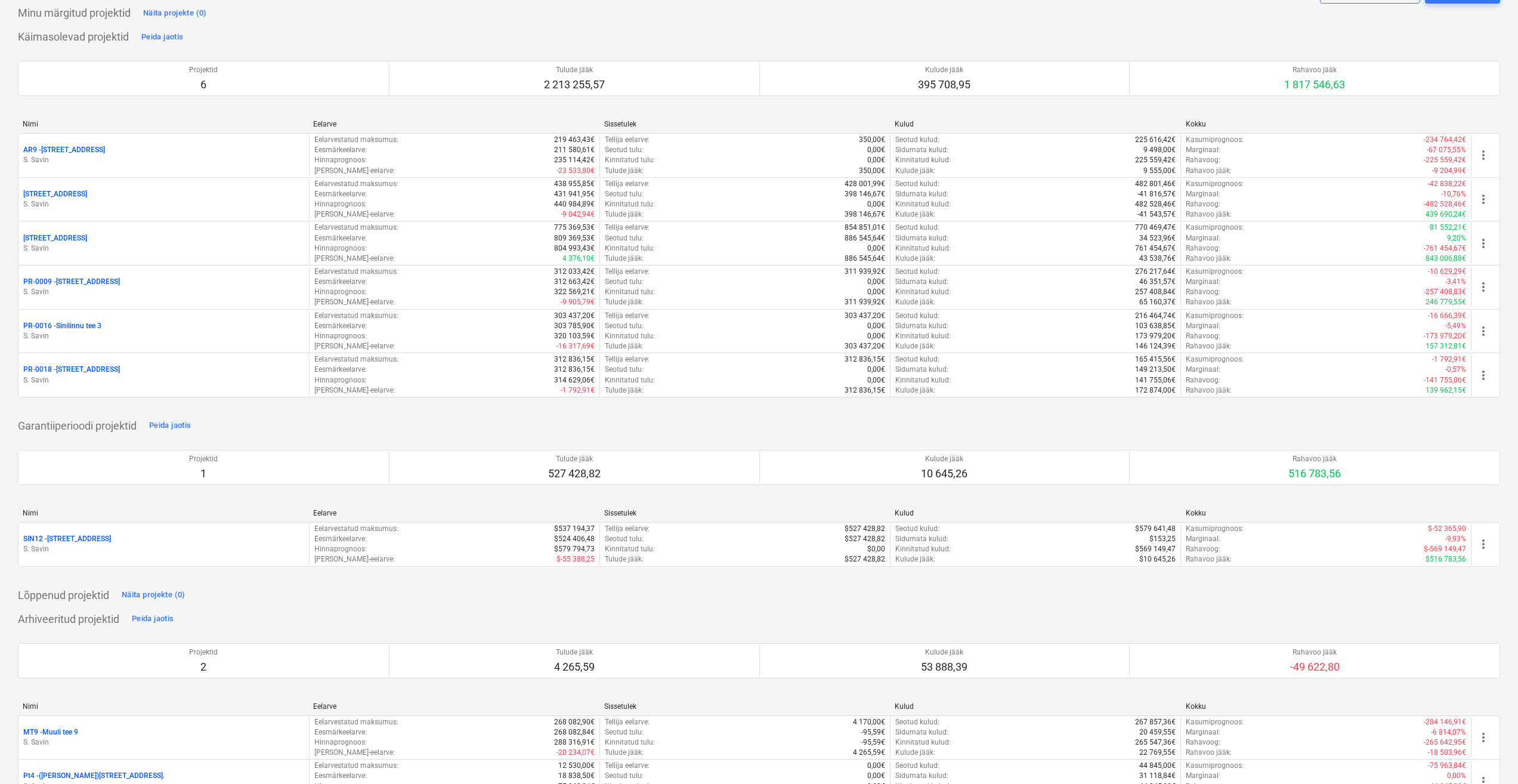
scroll to position [104, 0]
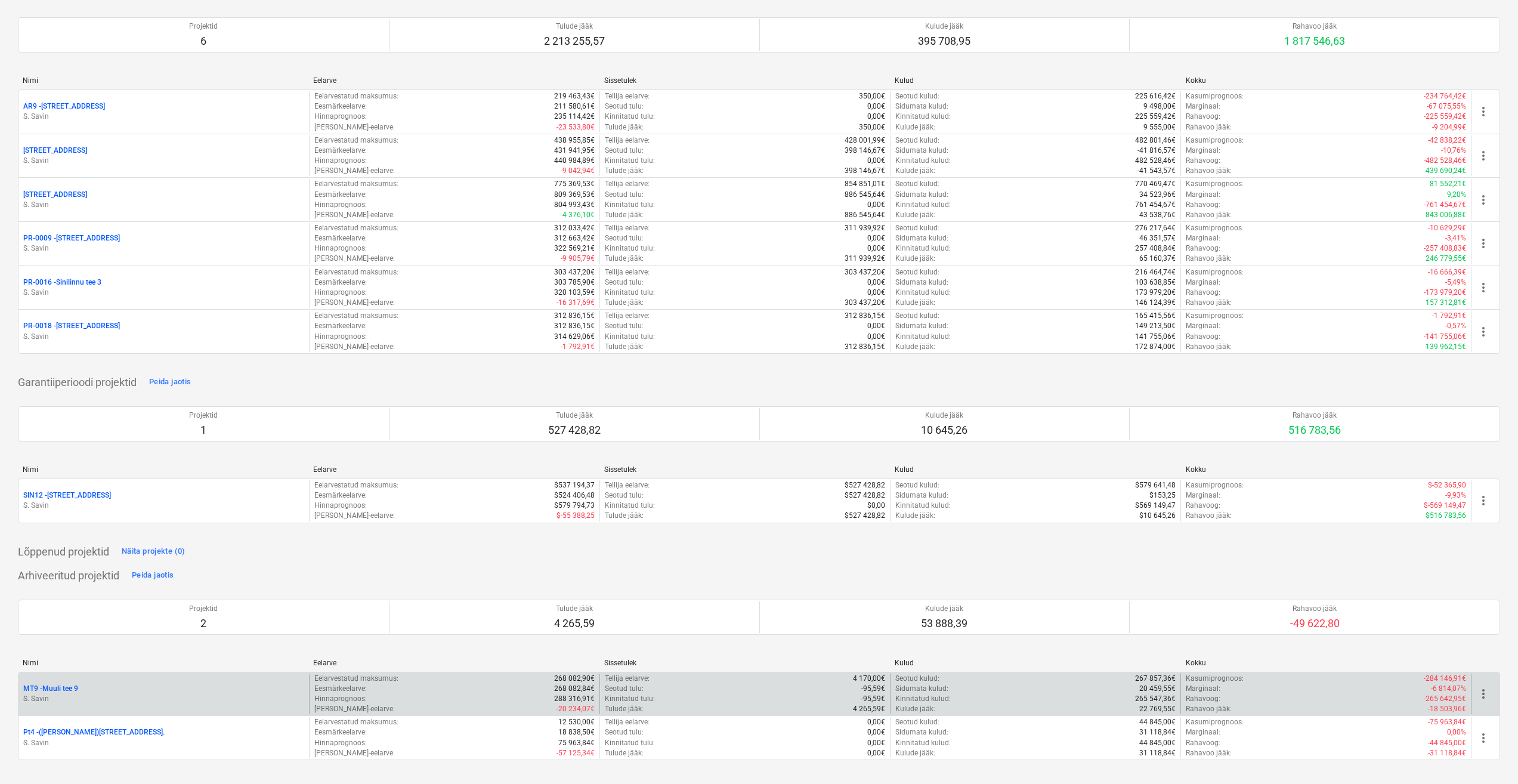
click at [129, 696] on p "S. Savin" at bounding box center [163, 698] width 281 height 10
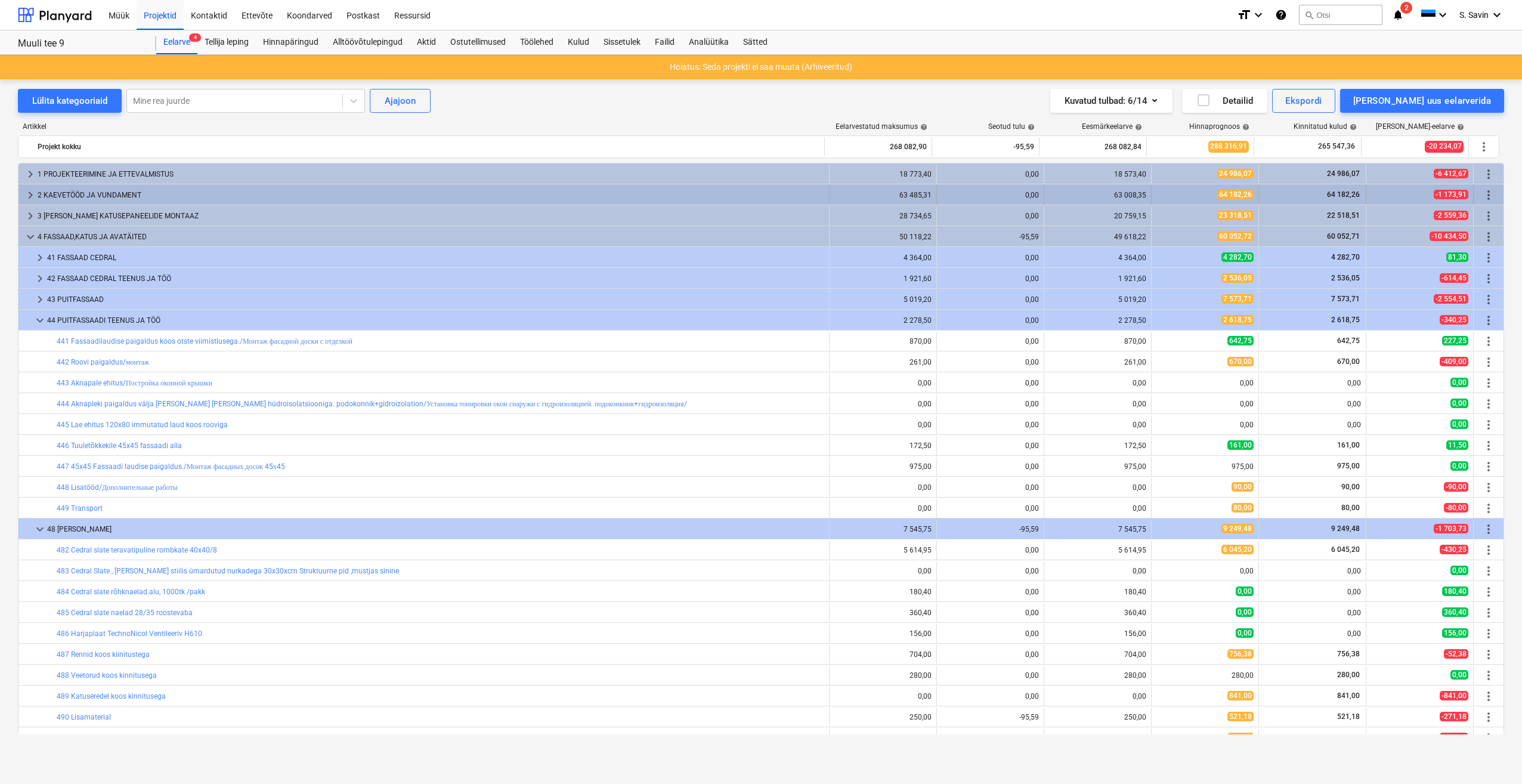
click at [33, 192] on span "keyboard_arrow_right" at bounding box center [30, 195] width 14 height 14
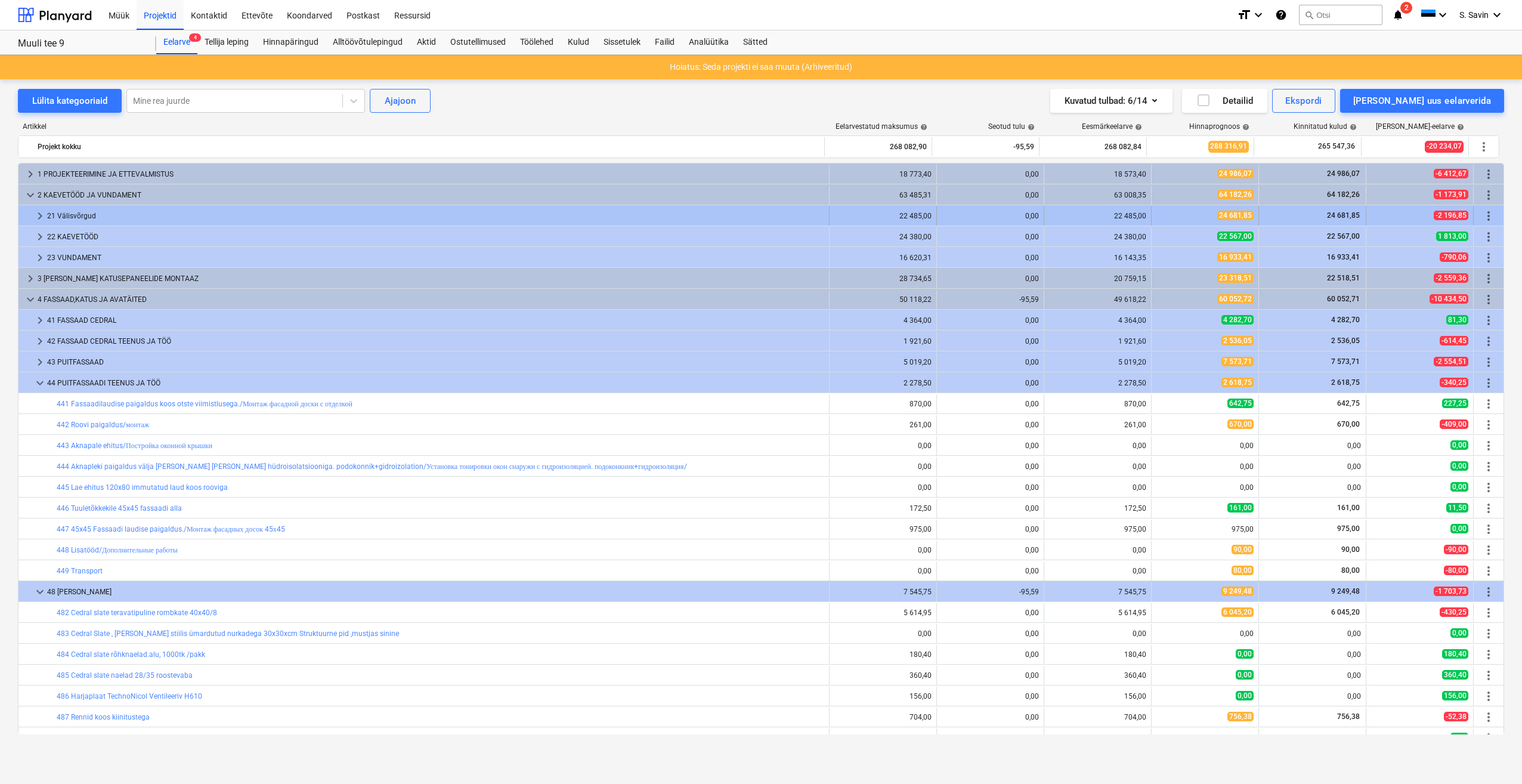
click at [40, 215] on span "keyboard_arrow_right" at bounding box center [40, 216] width 14 height 14
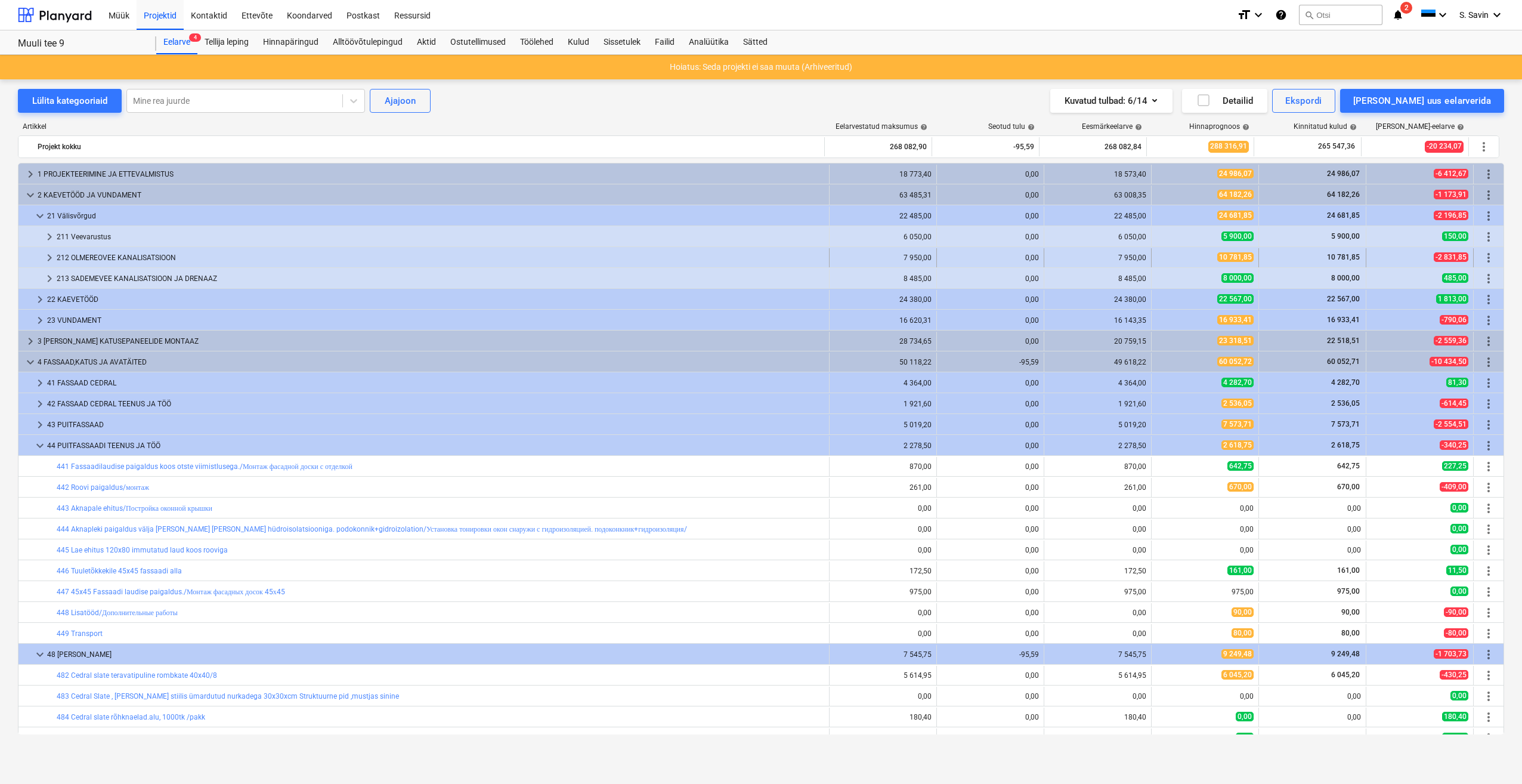
click at [50, 256] on span "keyboard_arrow_right" at bounding box center [50, 258] width 14 height 14
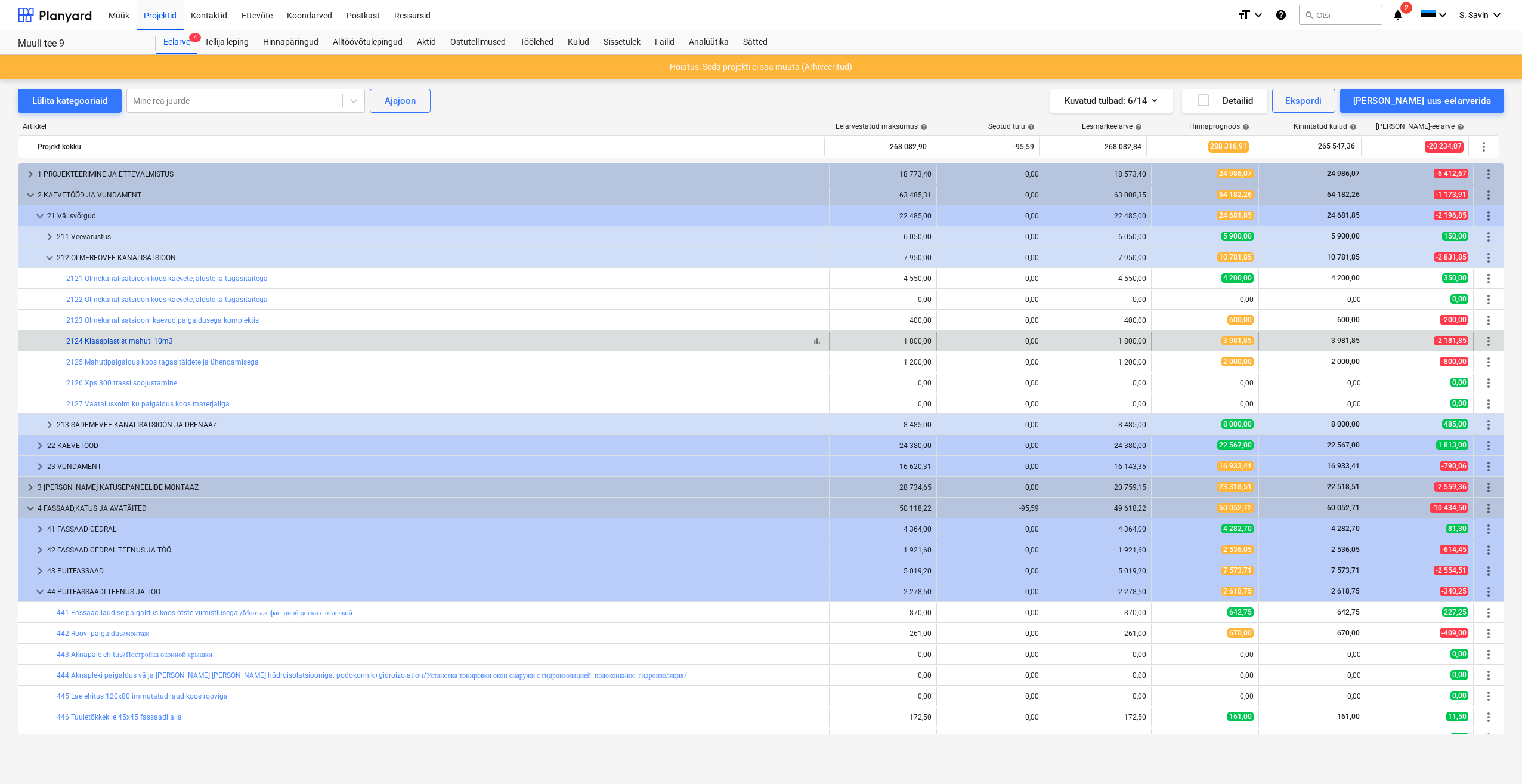
click at [94, 344] on link "2124 Klaasplastist mahuti 10m3" at bounding box center [120, 341] width 107 height 8
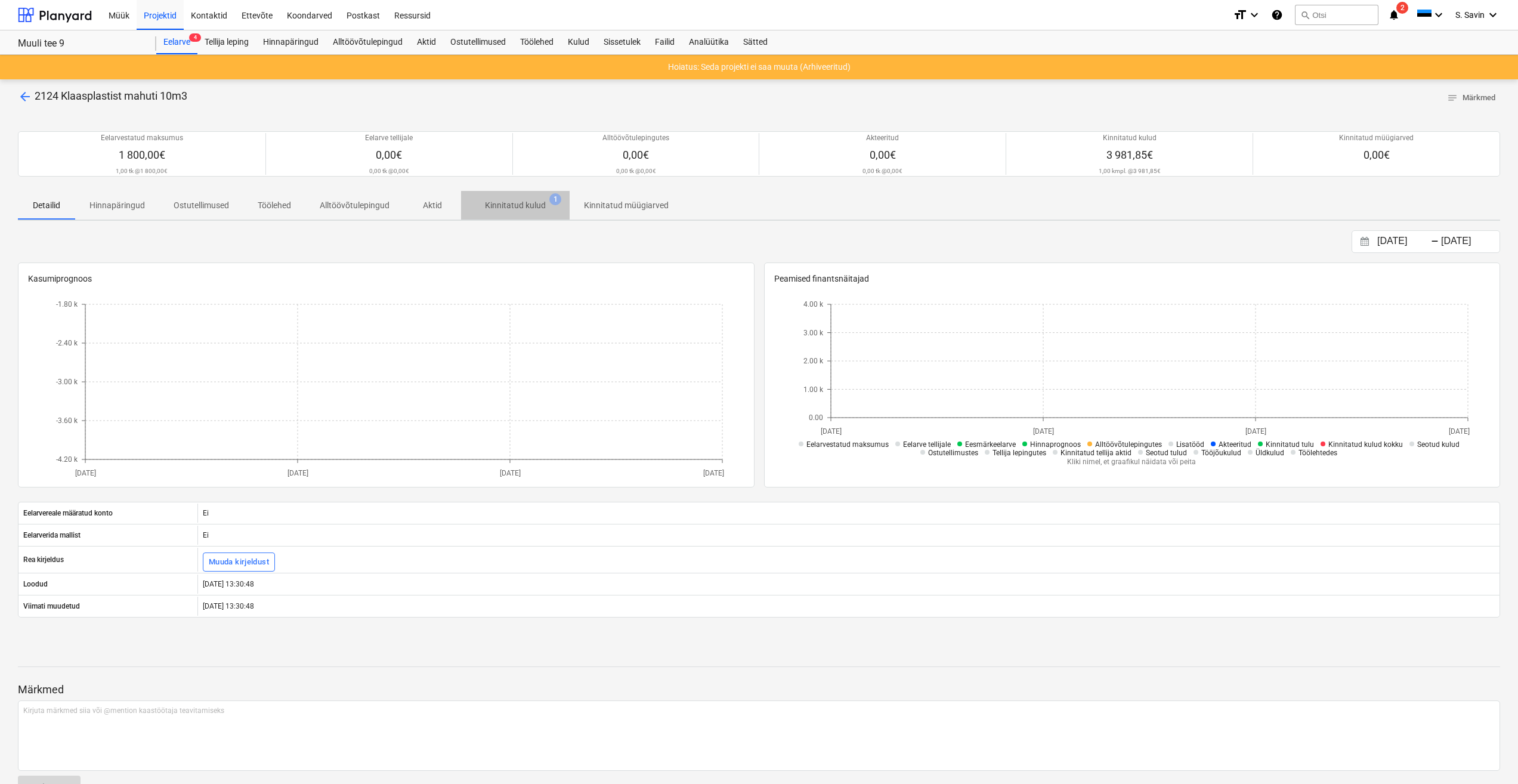
click at [528, 206] on p "Kinnitatud kulud" at bounding box center [515, 206] width 61 height 13
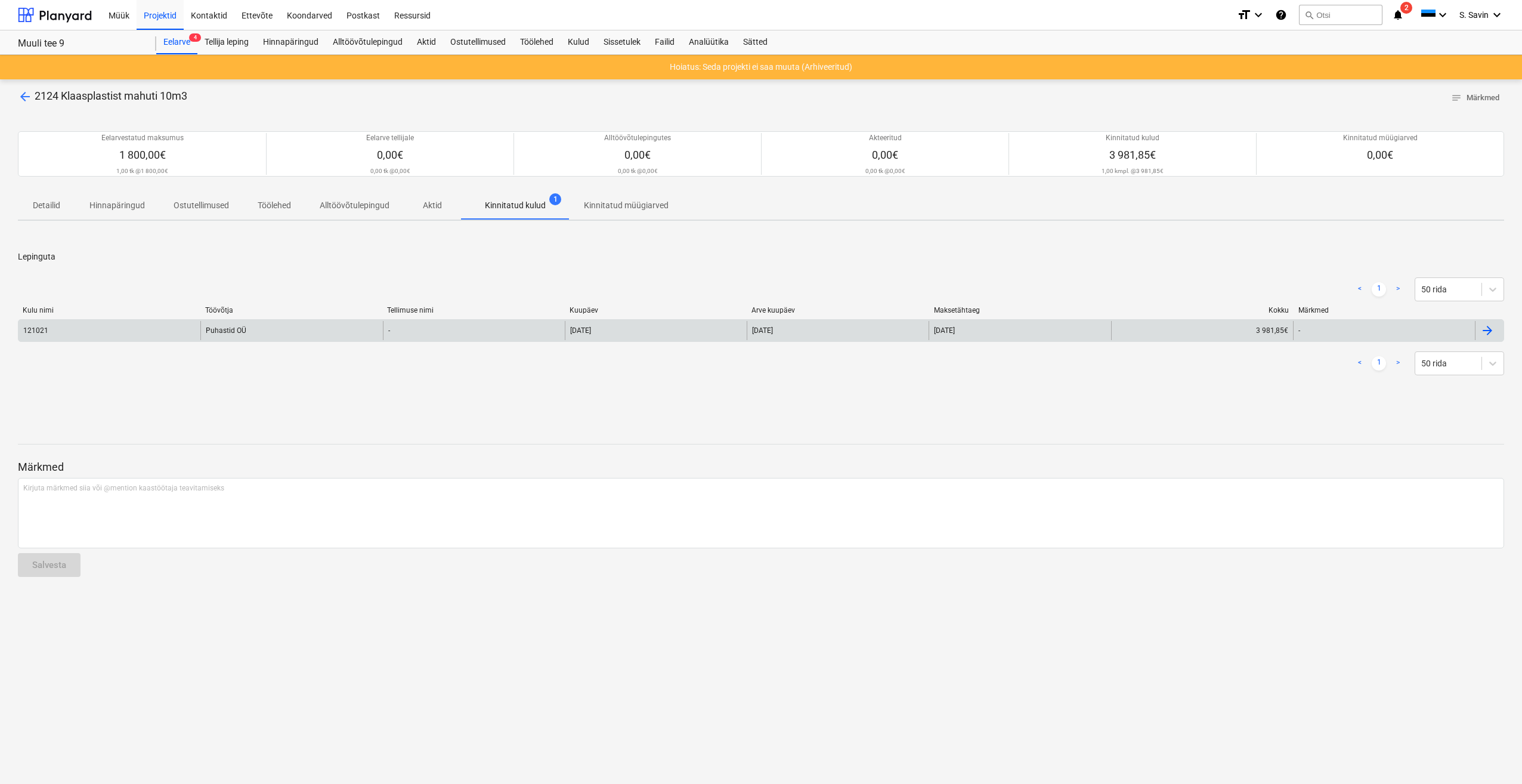
click at [311, 331] on div "Puhastid OÜ" at bounding box center [291, 330] width 182 height 19
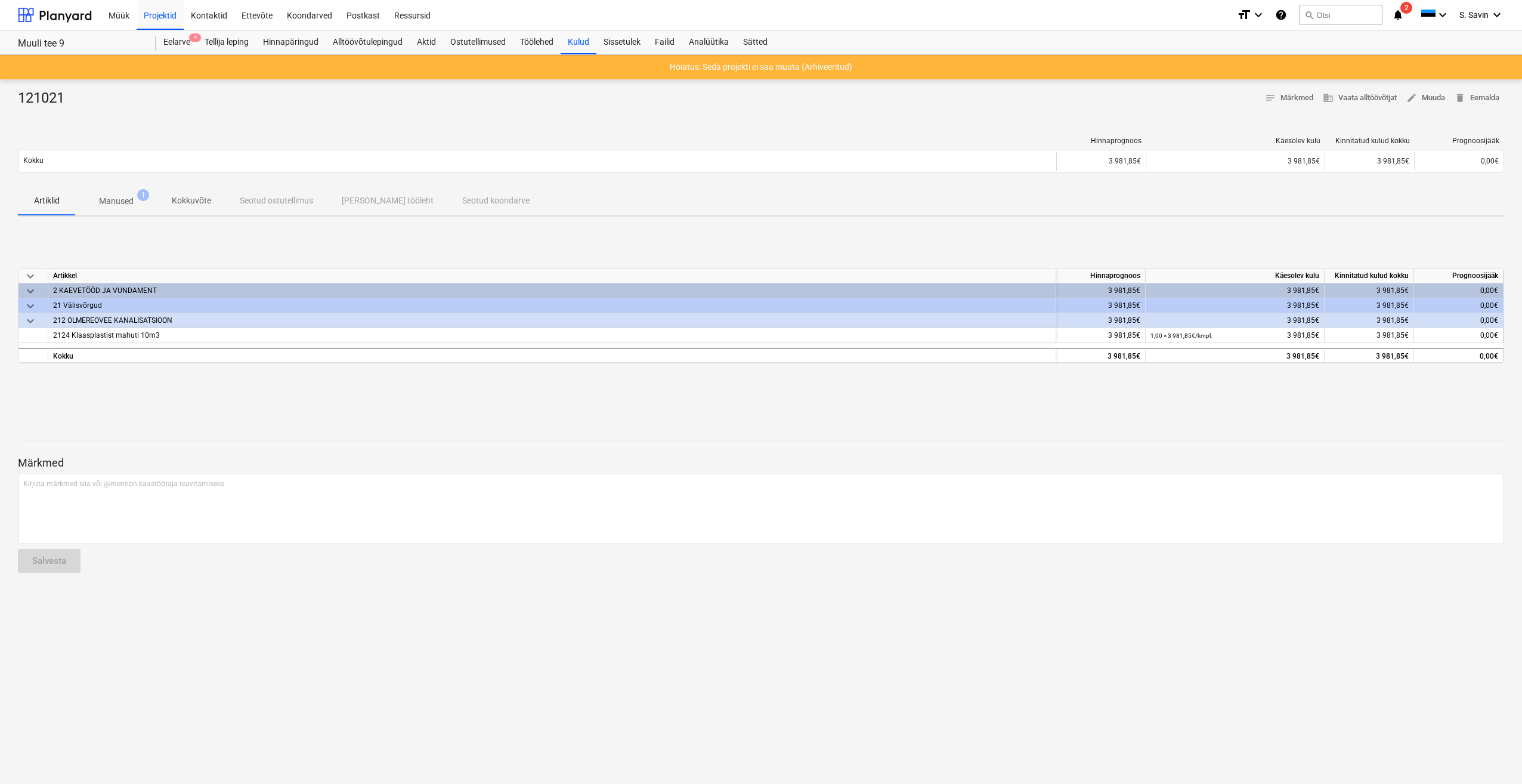
click at [120, 204] on p "Manused" at bounding box center [116, 202] width 35 height 13
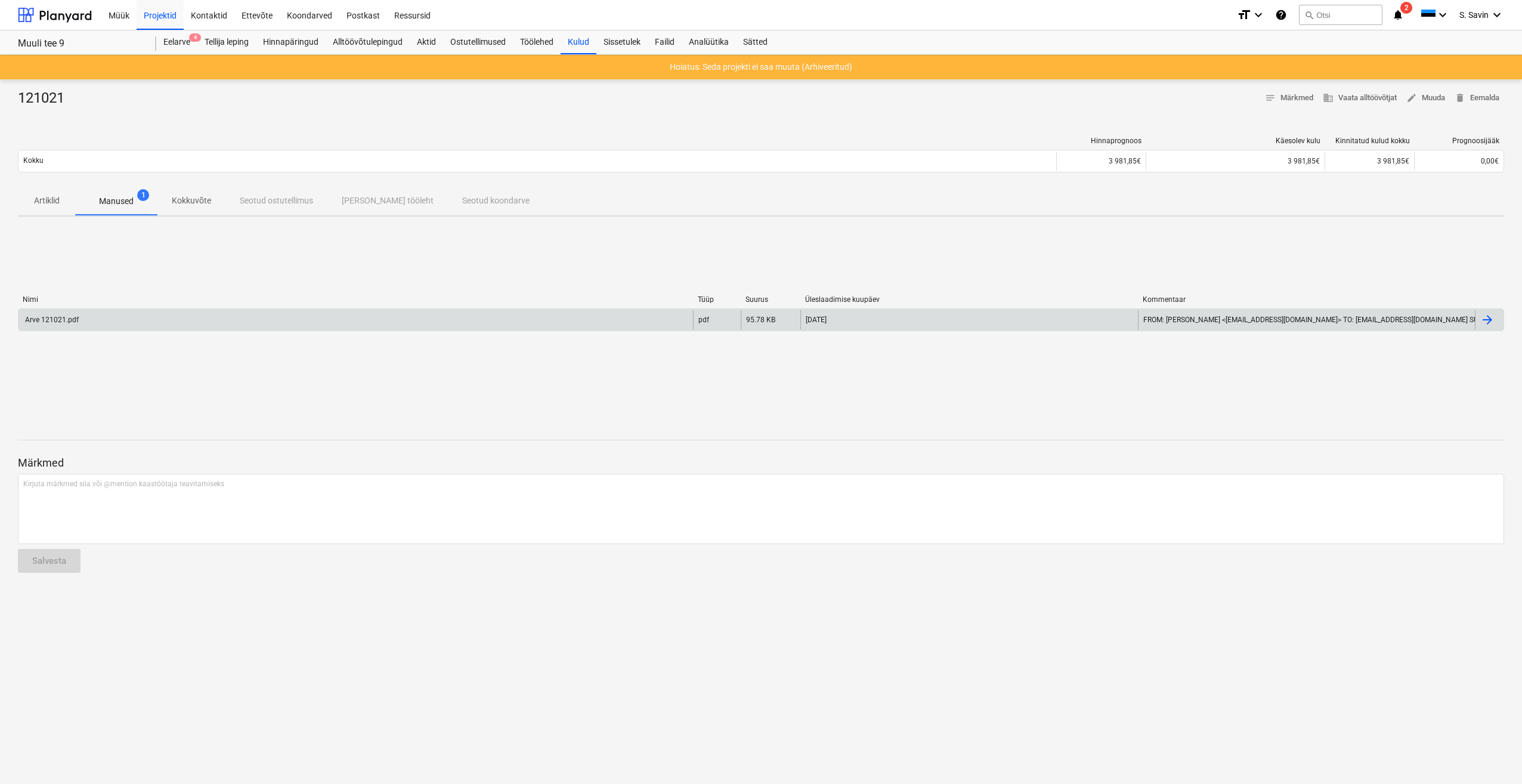
click at [130, 325] on div "Arve 121021.pdf" at bounding box center [355, 319] width 674 height 19
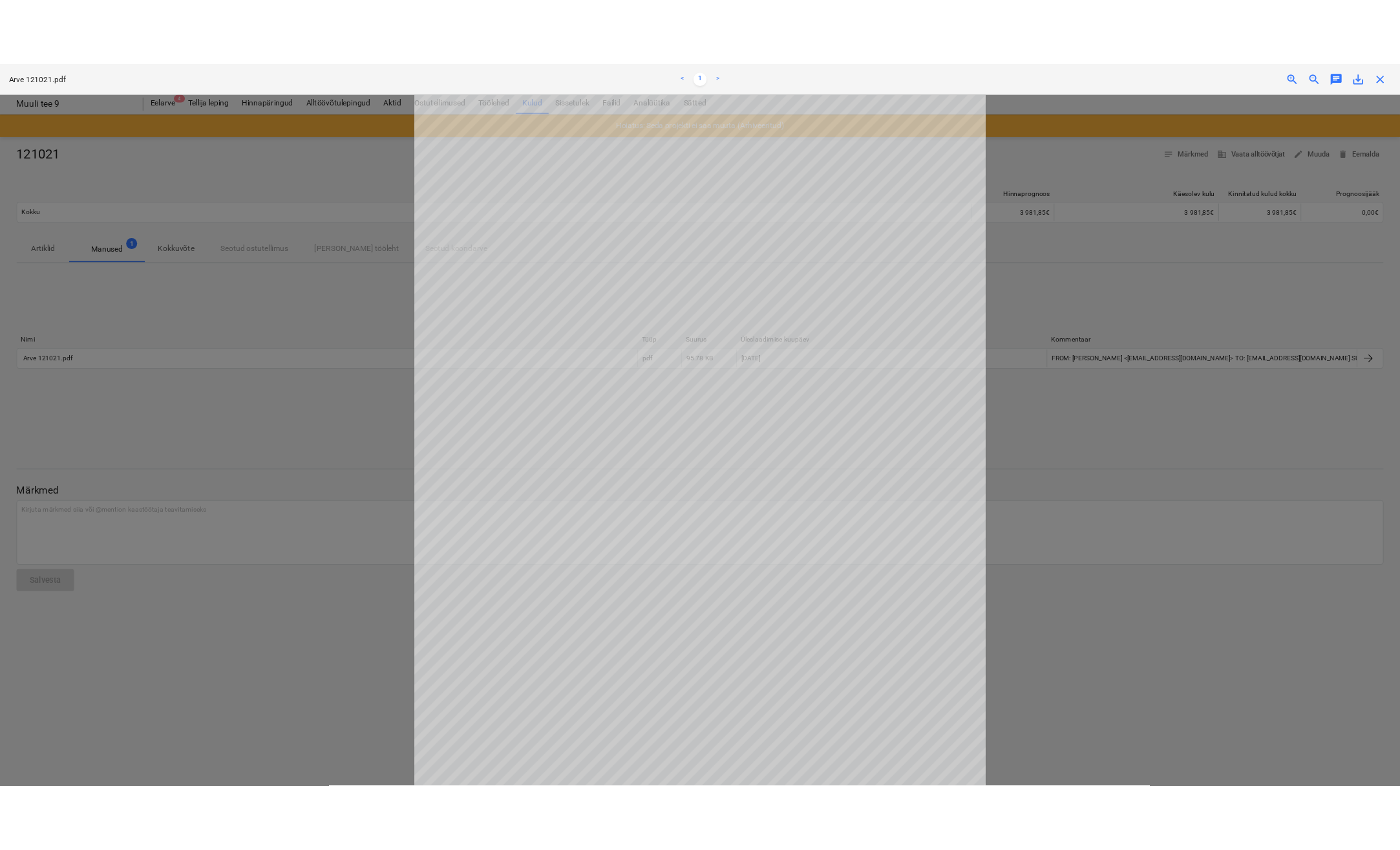
scroll to position [64, 0]
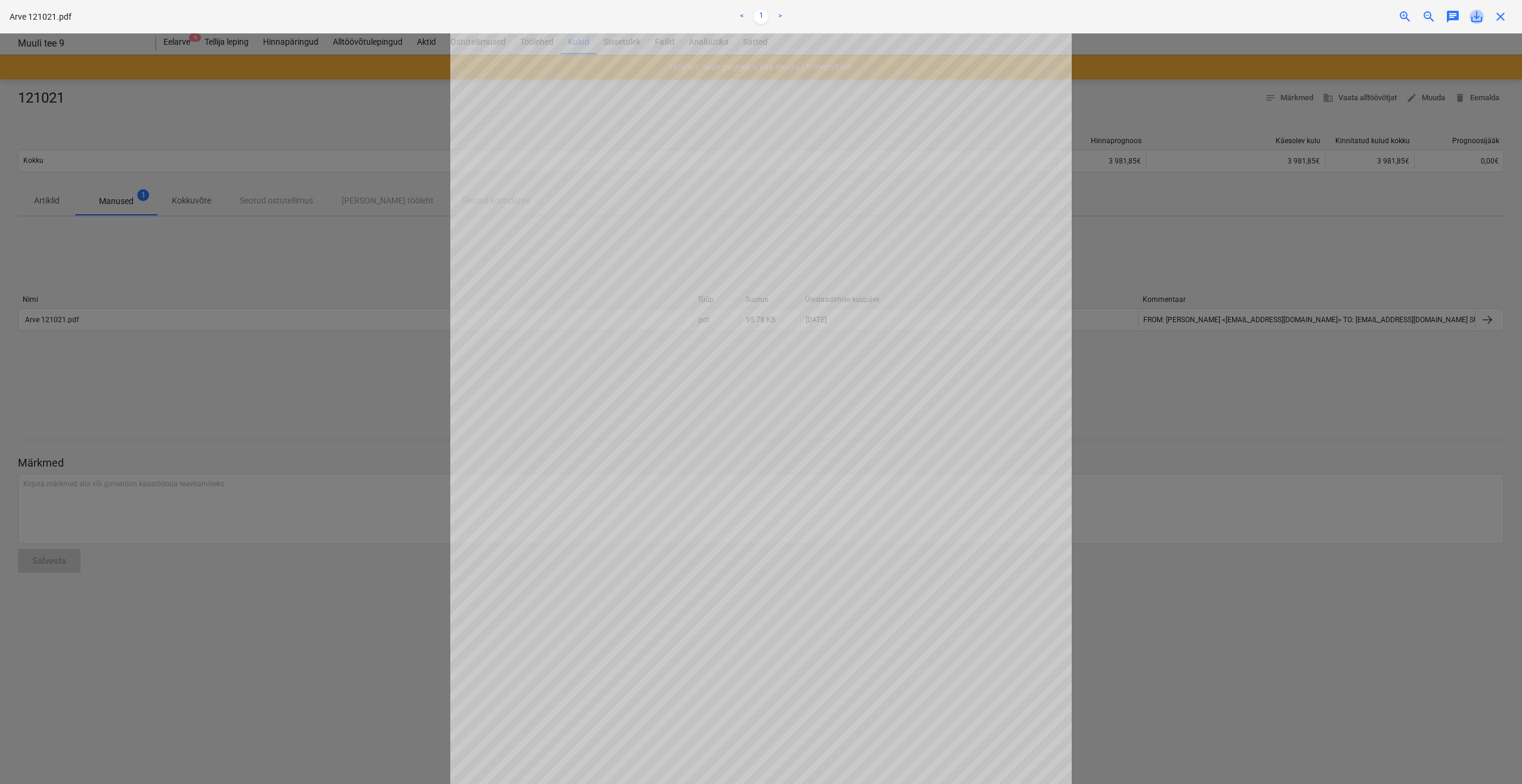
click at [1475, 17] on span "save_alt" at bounding box center [1477, 16] width 14 height 14
click at [1504, 23] on span "close" at bounding box center [1501, 16] width 14 height 14
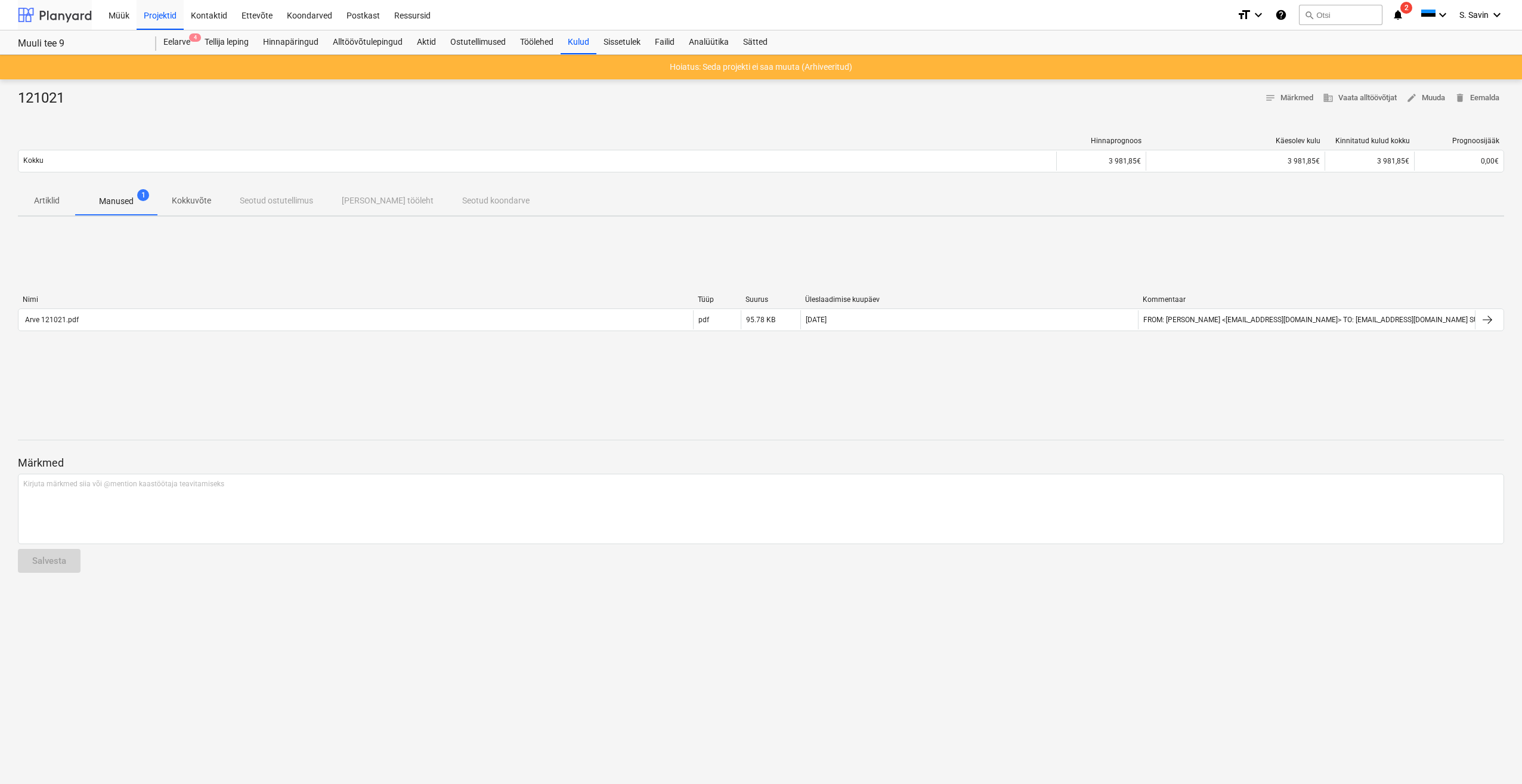
click at [64, 19] on div at bounding box center [54, 15] width 74 height 30
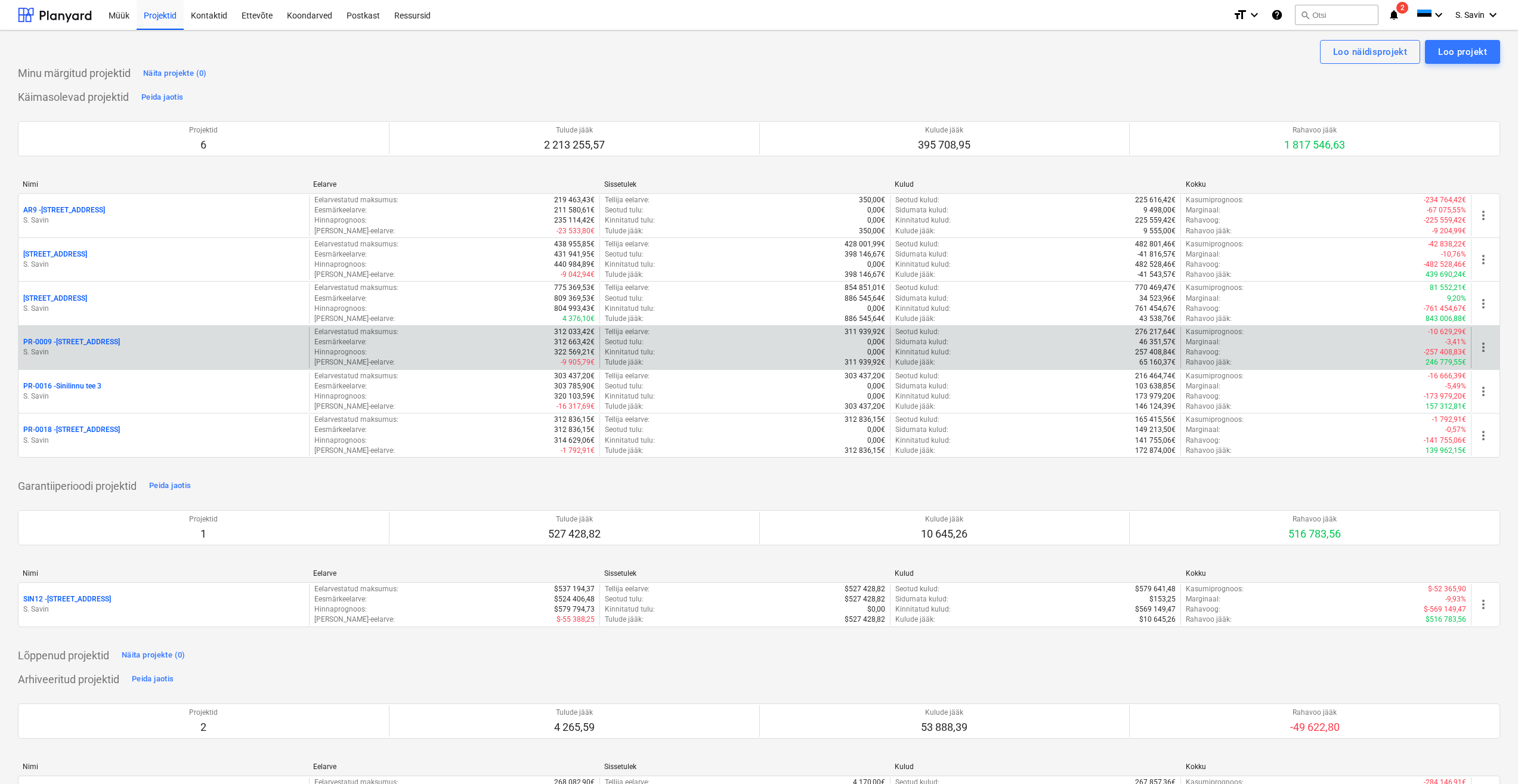
click at [108, 347] on p "S. Savin" at bounding box center [163, 352] width 281 height 10
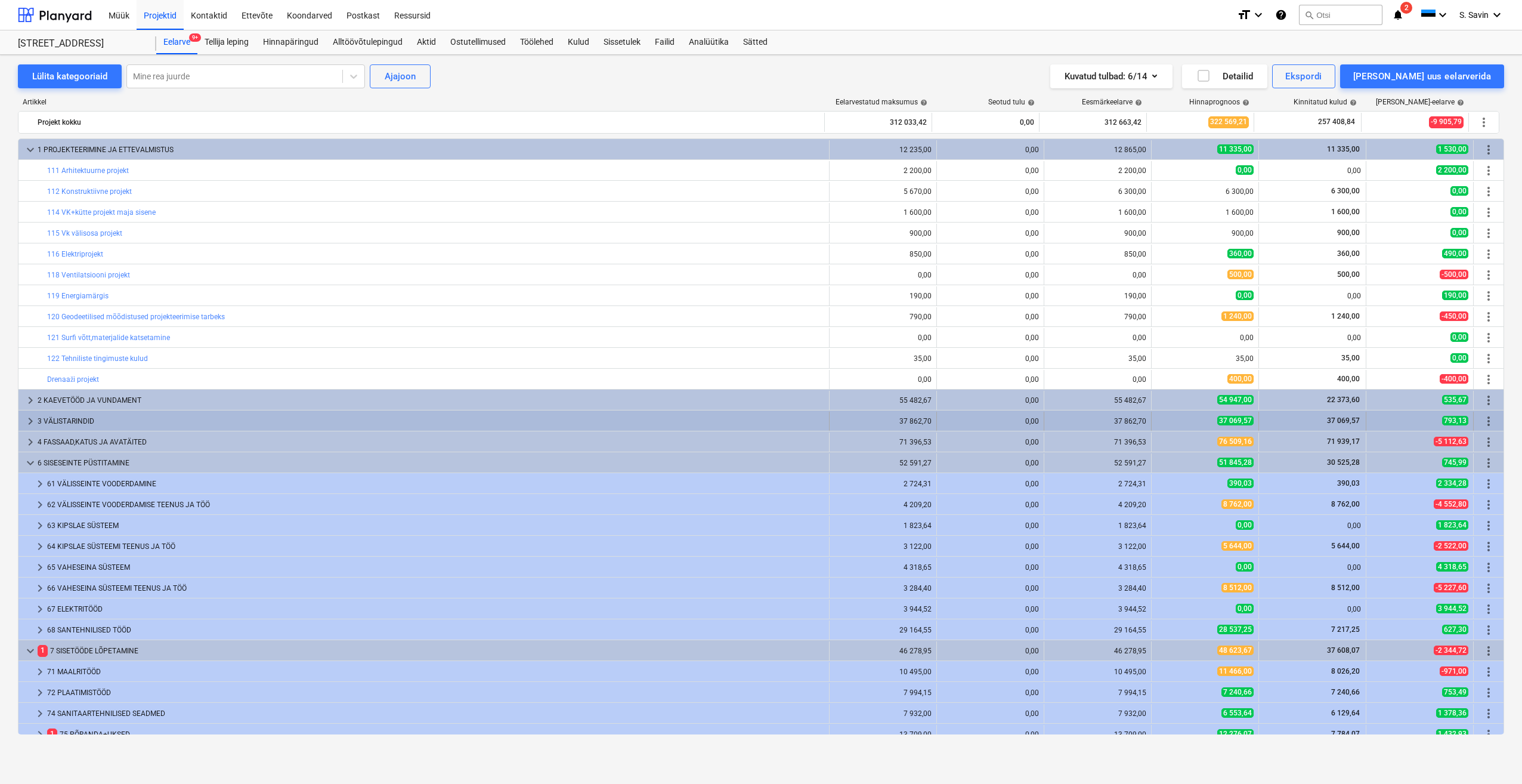
click at [28, 421] on span "keyboard_arrow_right" at bounding box center [30, 421] width 14 height 14
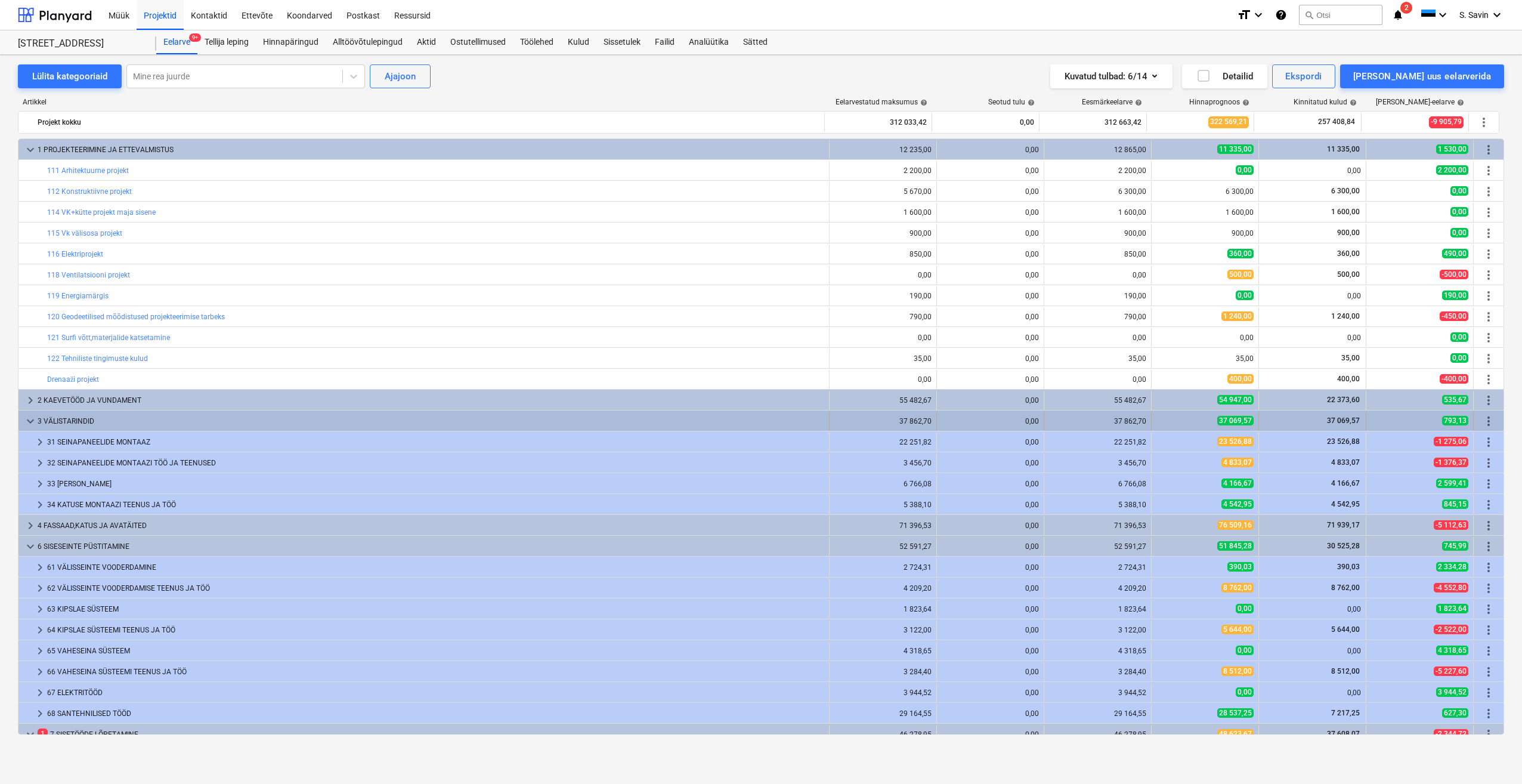
click at [33, 428] on div "keyboard_arrow_down" at bounding box center [30, 421] width 14 height 19
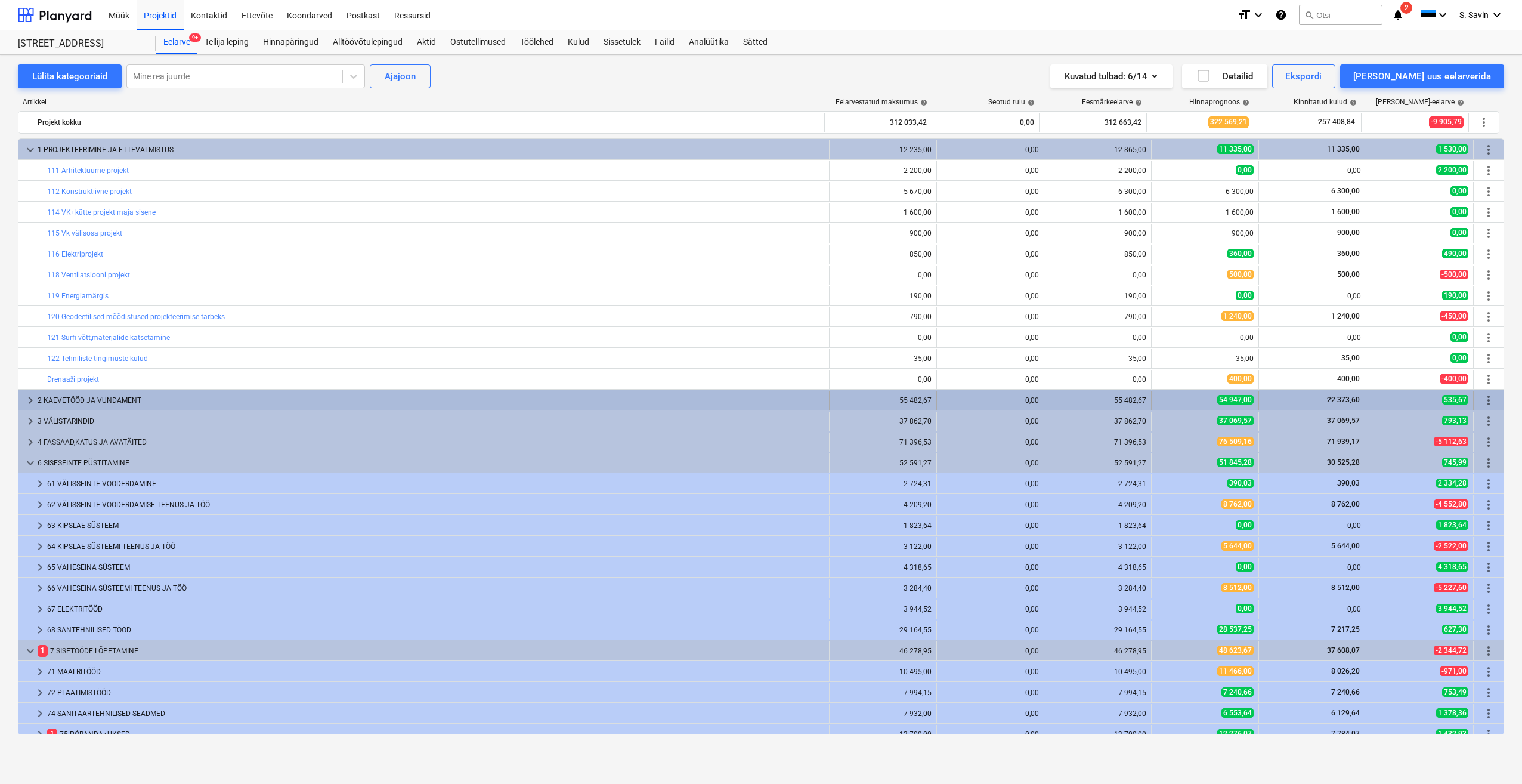
click at [28, 397] on span "keyboard_arrow_right" at bounding box center [30, 400] width 14 height 14
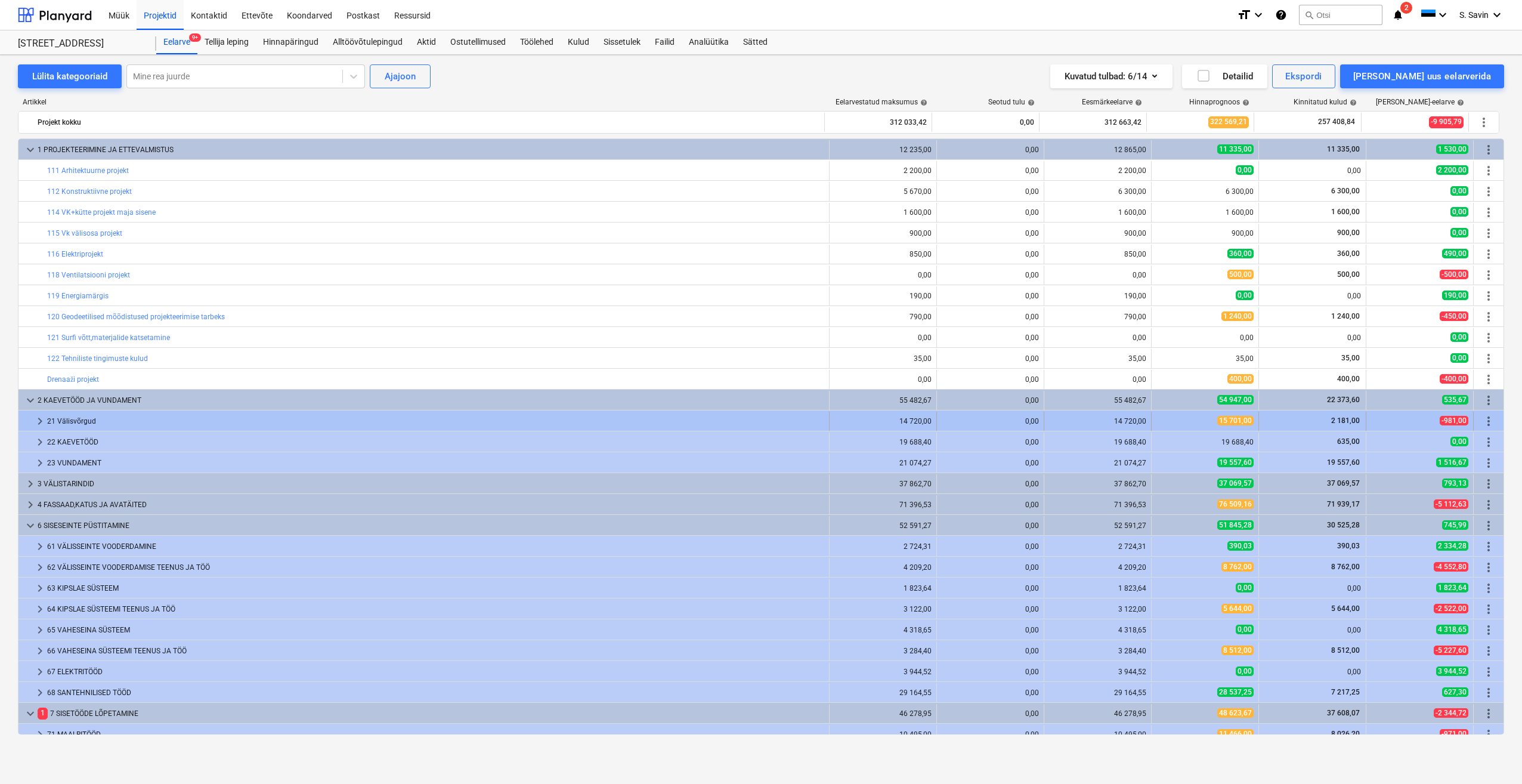
click at [35, 423] on span "keyboard_arrow_right" at bounding box center [40, 421] width 14 height 14
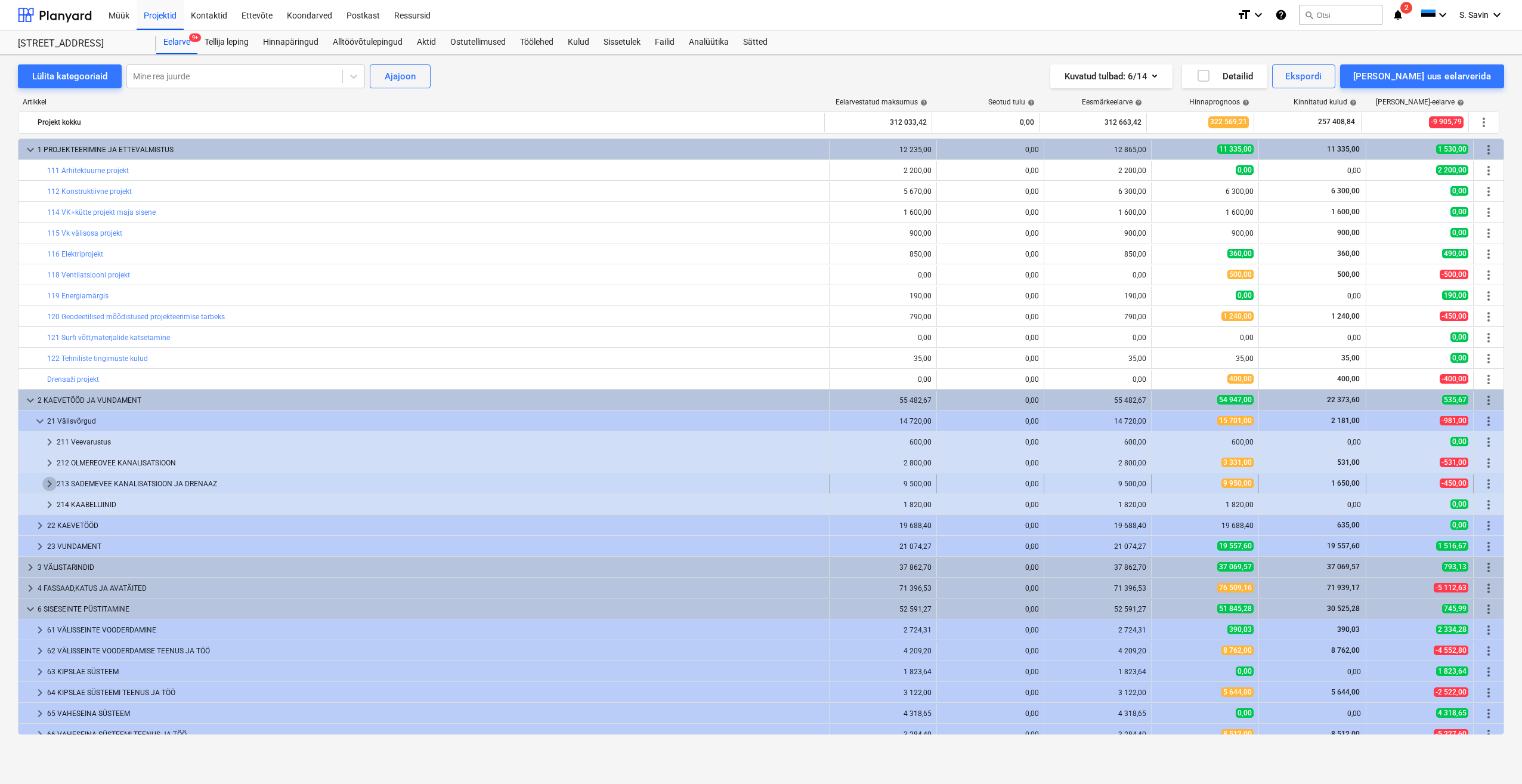
click at [47, 483] on span "keyboard_arrow_right" at bounding box center [50, 484] width 14 height 14
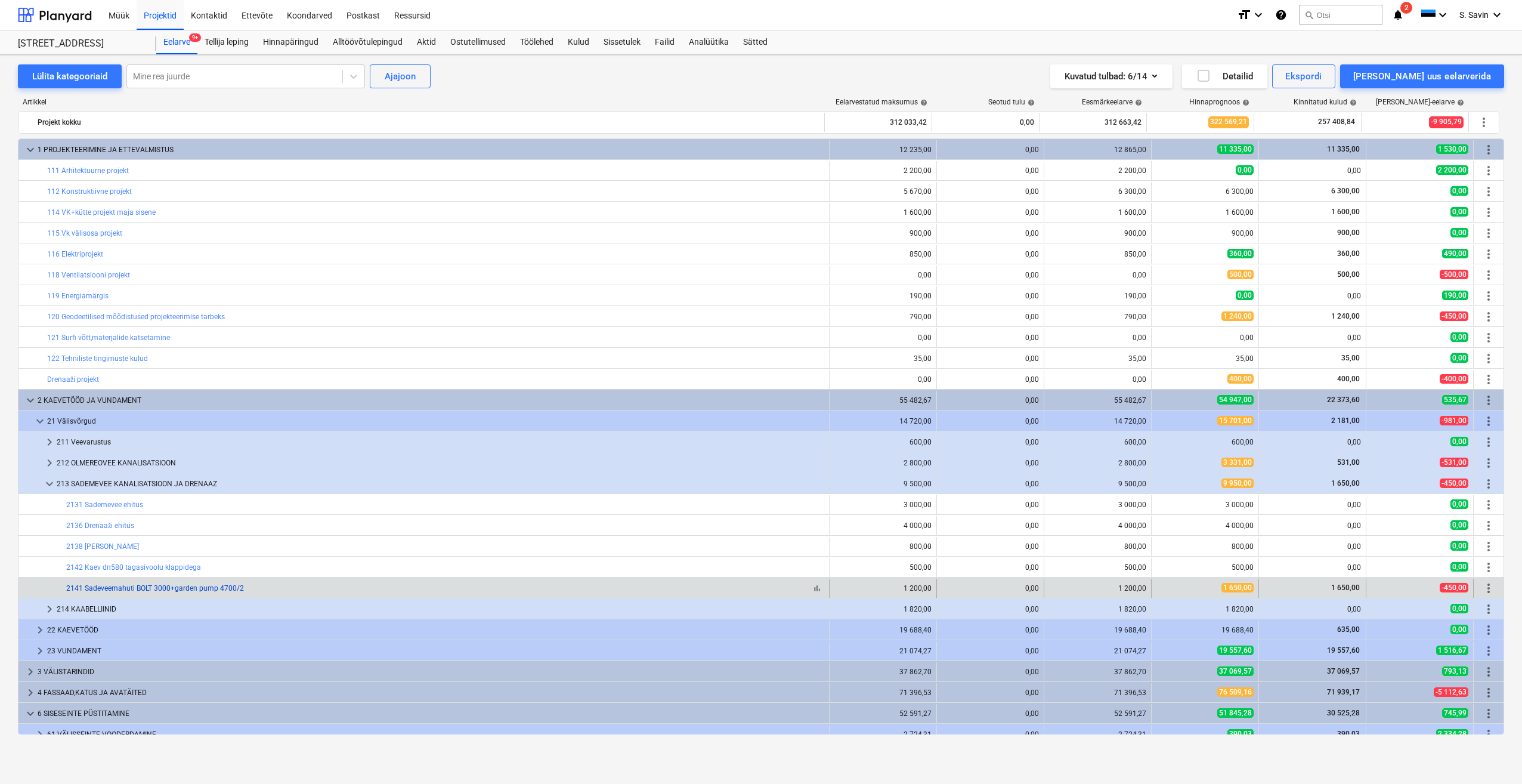
click at [152, 591] on link "2141 Sadeveemahuti BOLT 3000+garden pump 4700/2" at bounding box center [155, 588] width 178 height 8
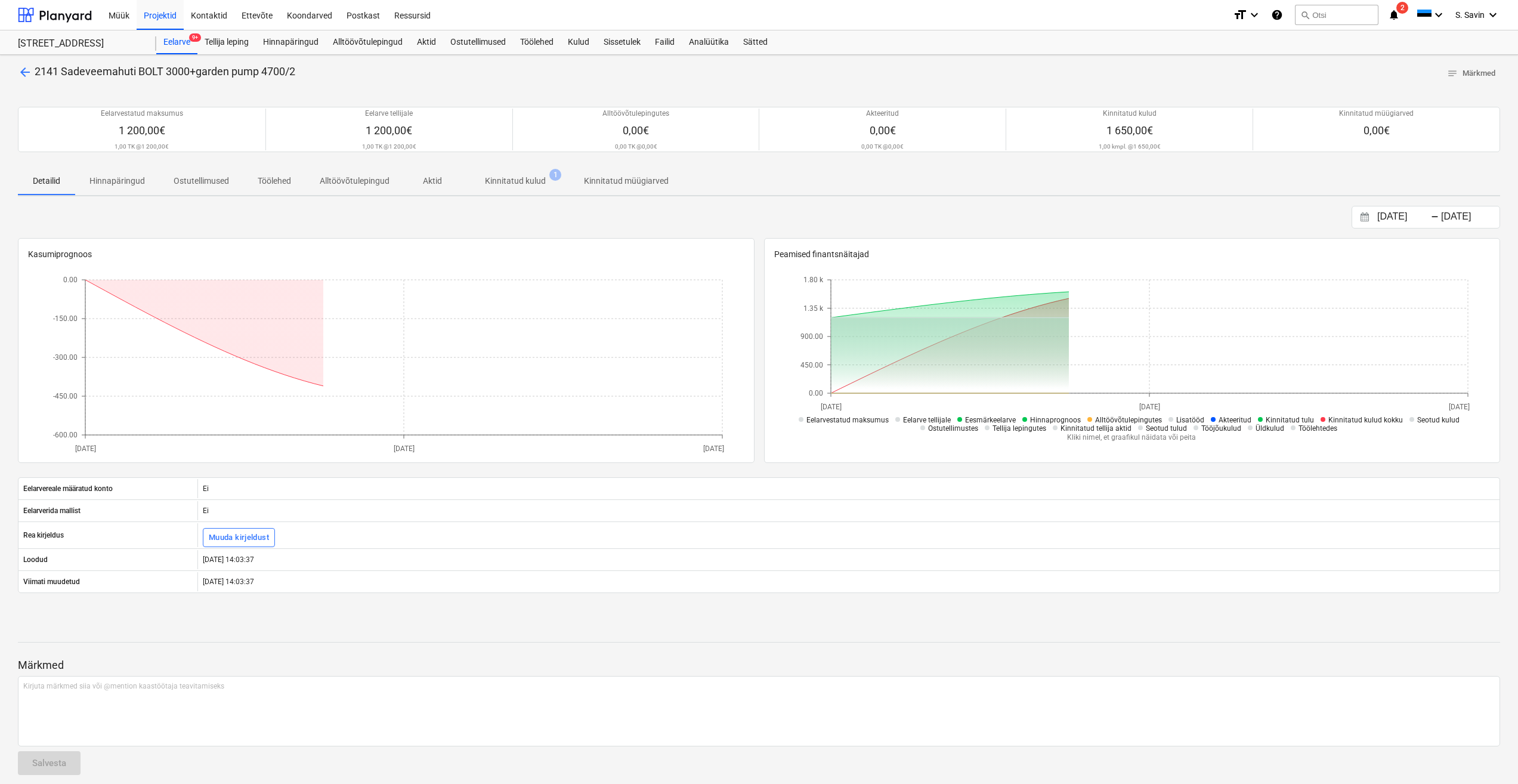
click at [530, 174] on span "Kinnitatud kulud 1" at bounding box center [515, 180] width 108 height 21
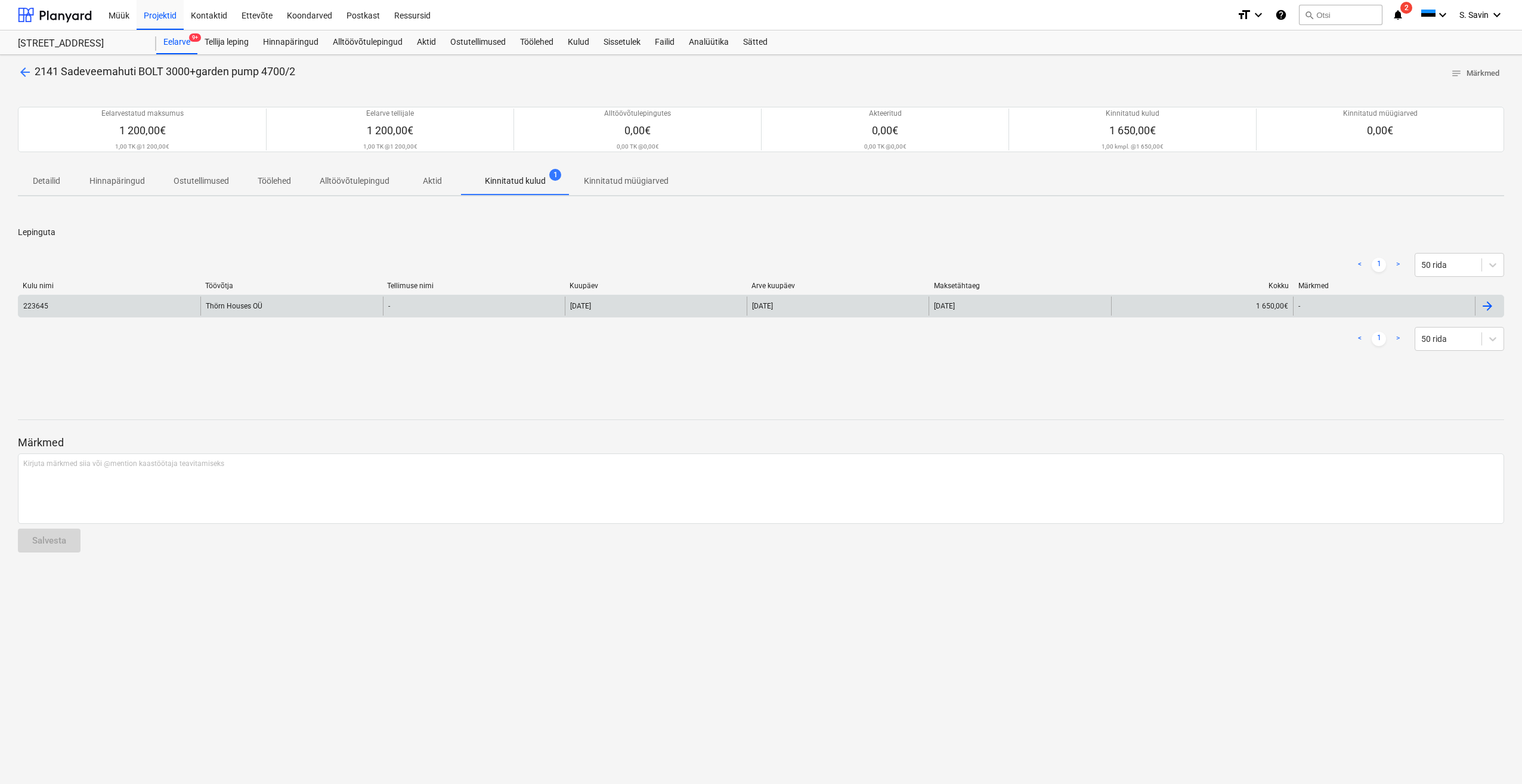
click at [321, 305] on div "Thörn Houses OÜ" at bounding box center [291, 306] width 182 height 19
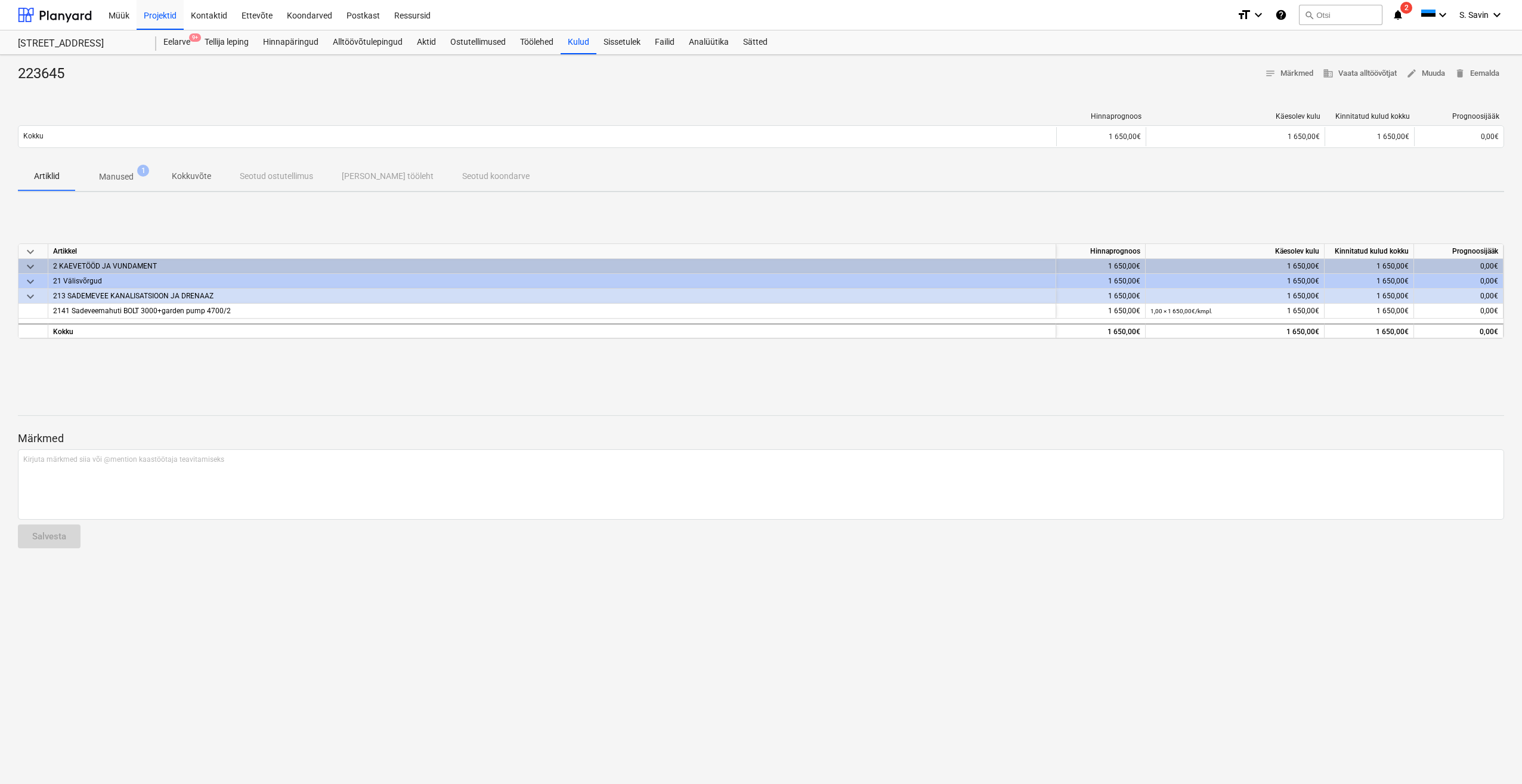
click at [123, 176] on p "Manused" at bounding box center [116, 177] width 35 height 13
